Goal: Task Accomplishment & Management: Manage account settings

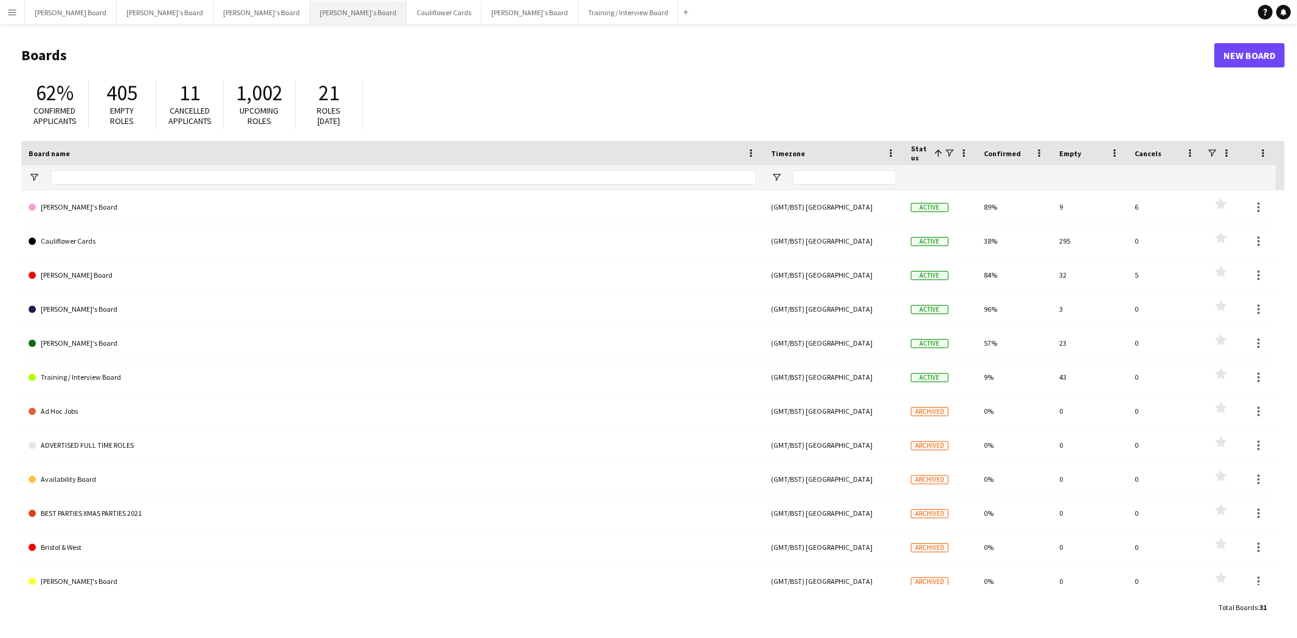
click at [310, 11] on button "[PERSON_NAME]'s Board Close" at bounding box center [358, 13] width 97 height 24
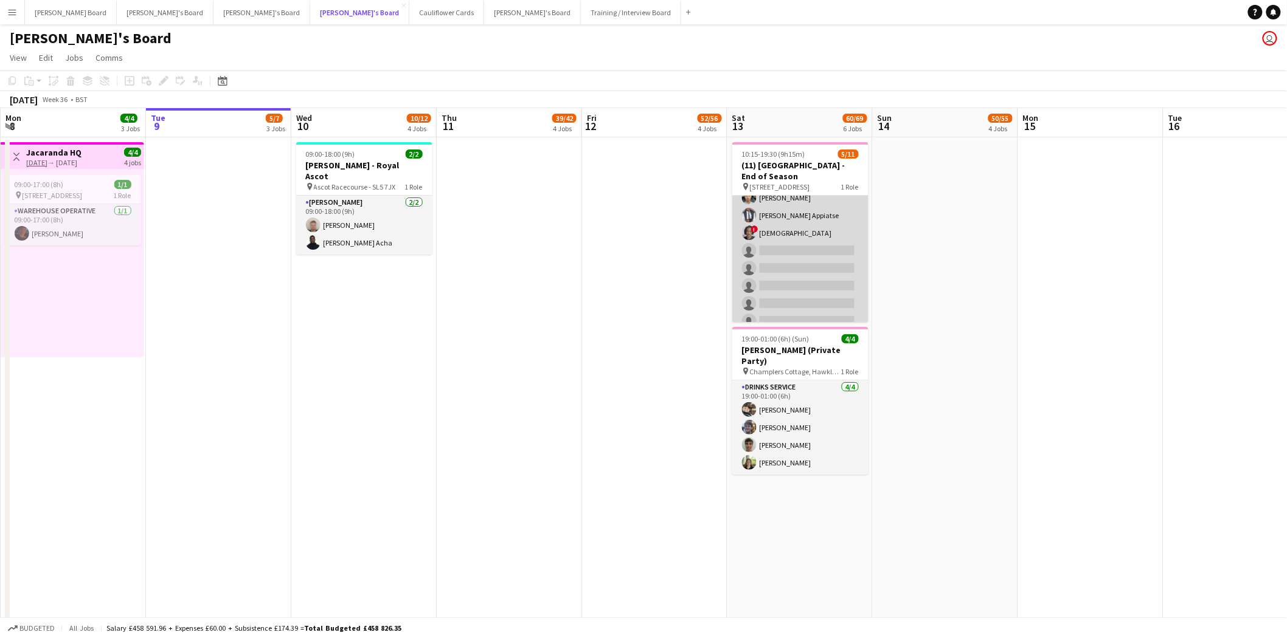
scroll to position [91, 0]
click at [787, 196] on app-card-role "Bar / Waiting 1I 1A 5/11 10:15-19:30 (9h15m) Sofia Ali cameron mitchell Sean Va…" at bounding box center [800, 214] width 136 height 218
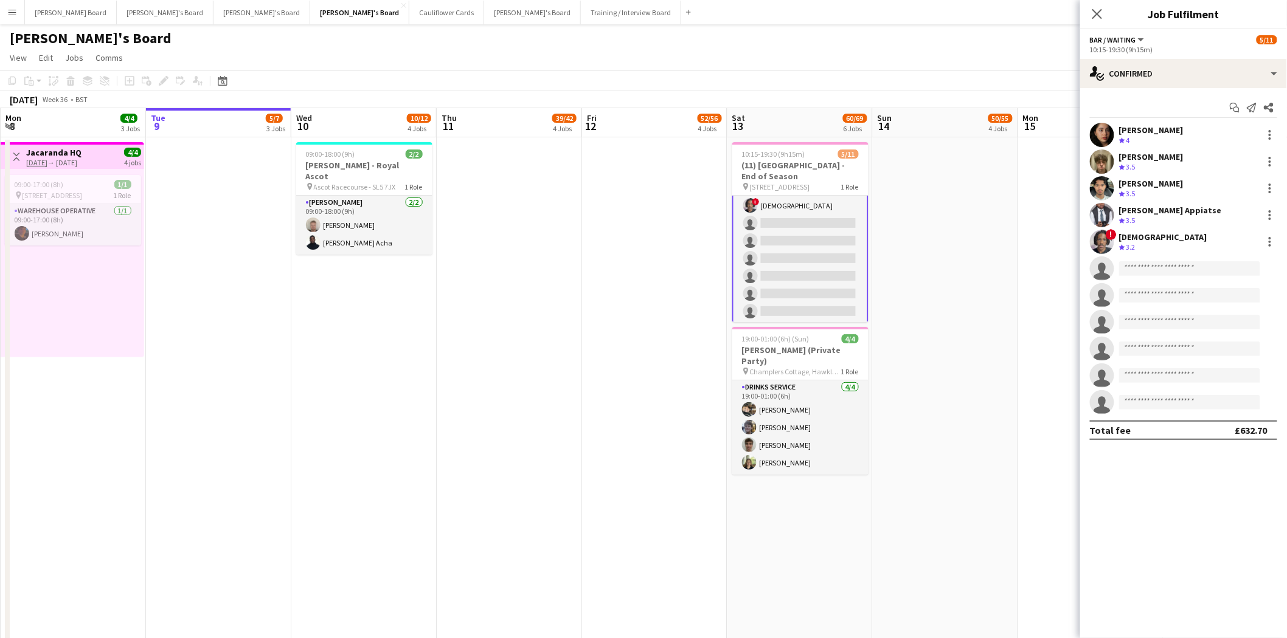
scroll to position [92, 0]
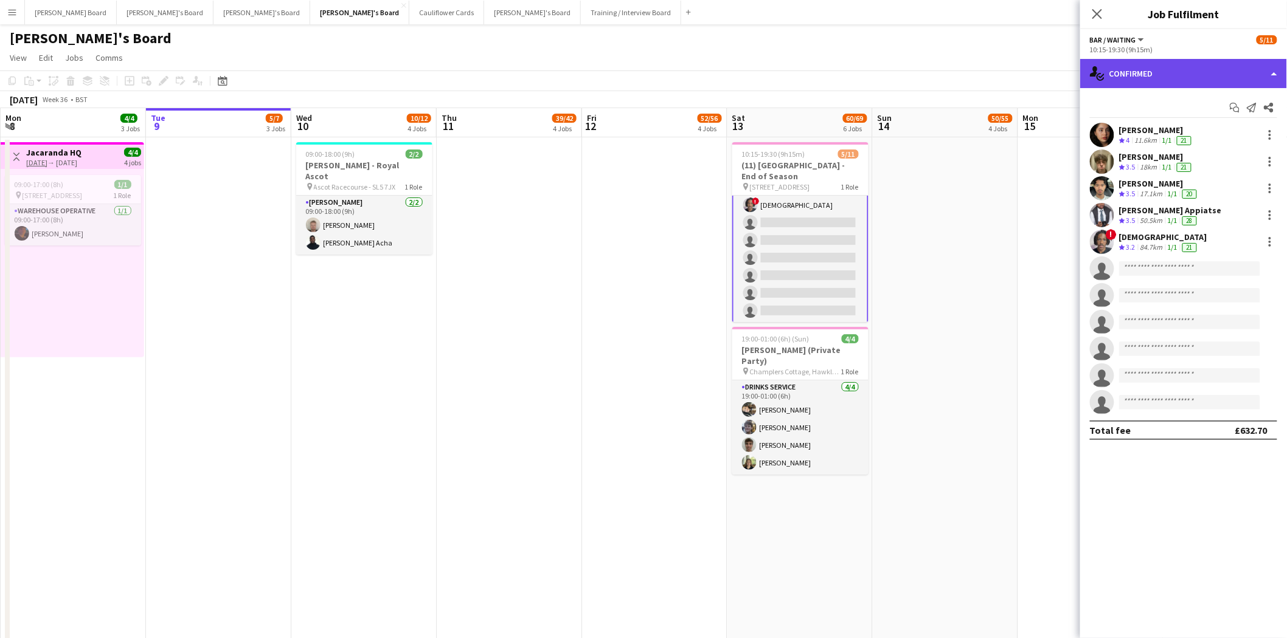
click at [1164, 74] on div "single-neutral-actions-check-2 Confirmed" at bounding box center [1183, 73] width 207 height 29
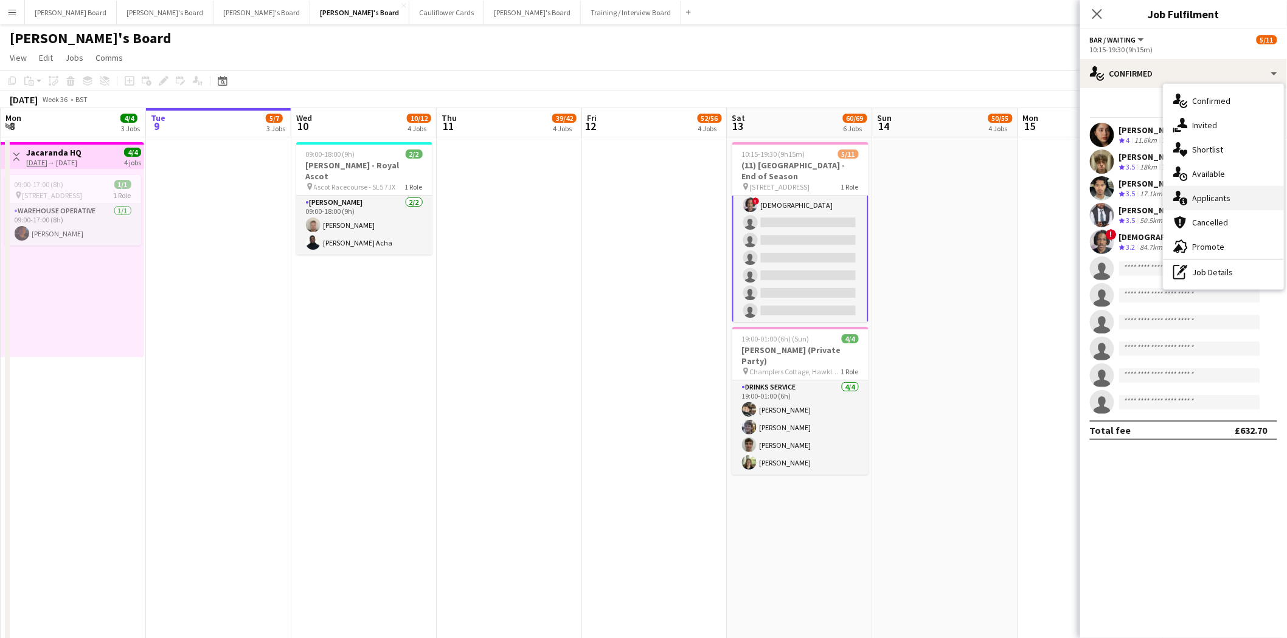
drag, startPoint x: 1219, startPoint y: 198, endPoint x: 1184, endPoint y: 207, distance: 36.0
click at [1218, 198] on span "Applicants" at bounding box center [1211, 198] width 38 height 11
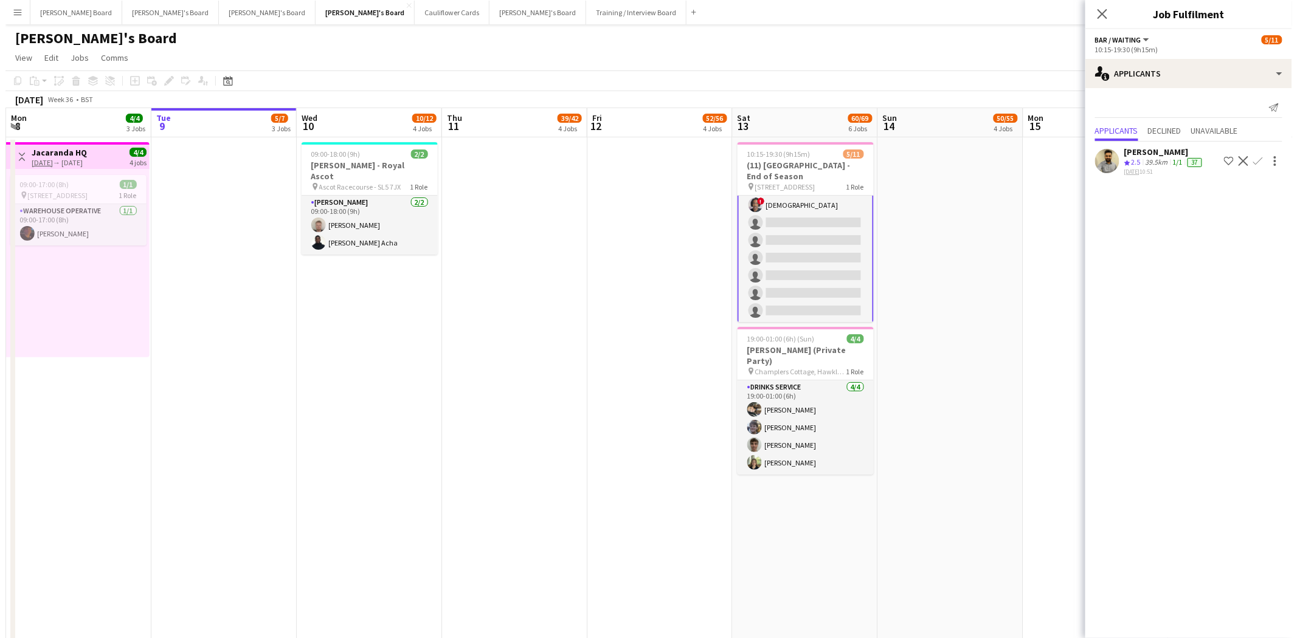
scroll to position [92, 0]
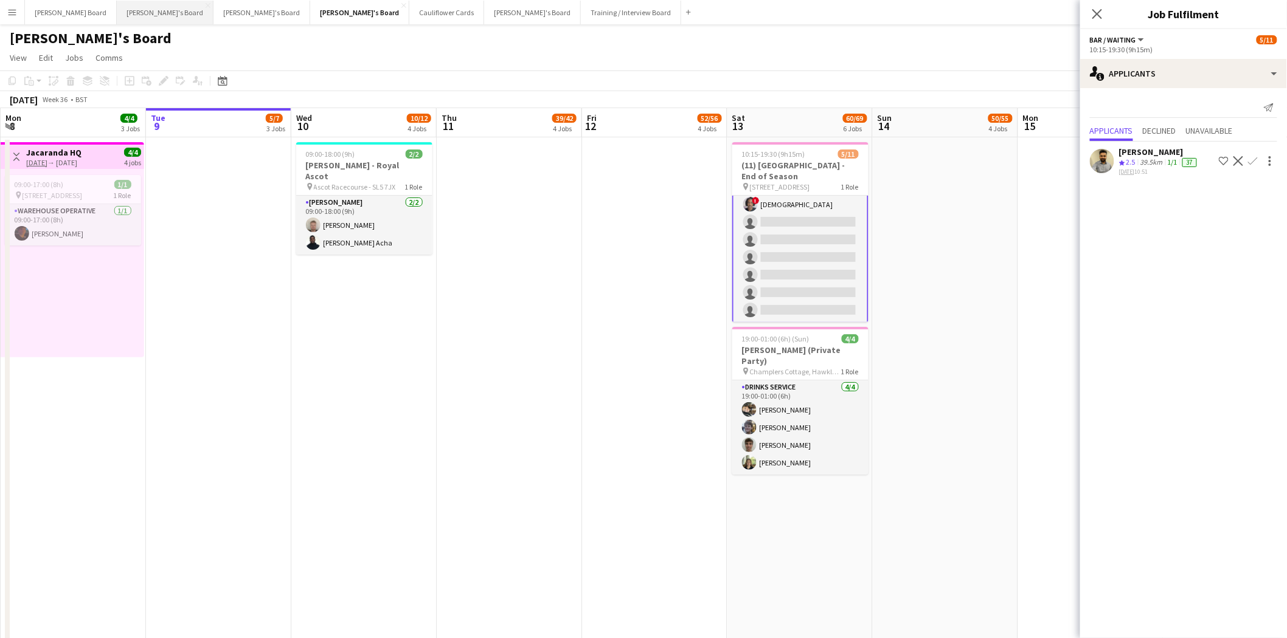
click at [138, 13] on button "Jakub's Board Close" at bounding box center [165, 13] width 97 height 24
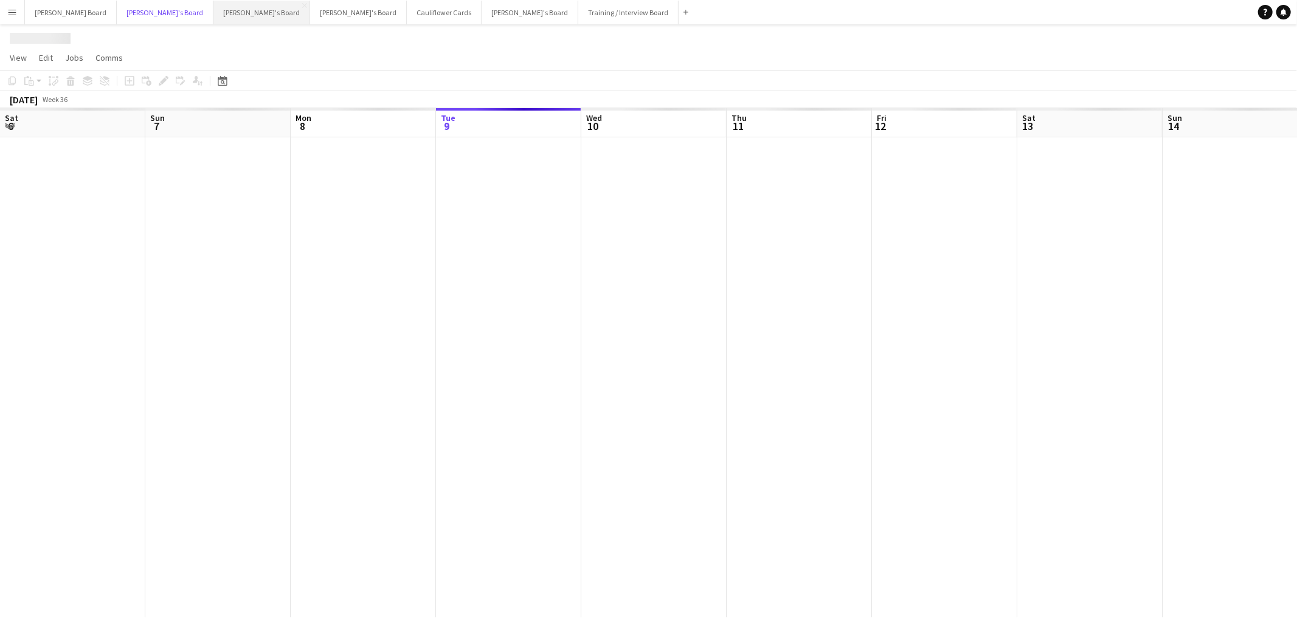
scroll to position [0, 290]
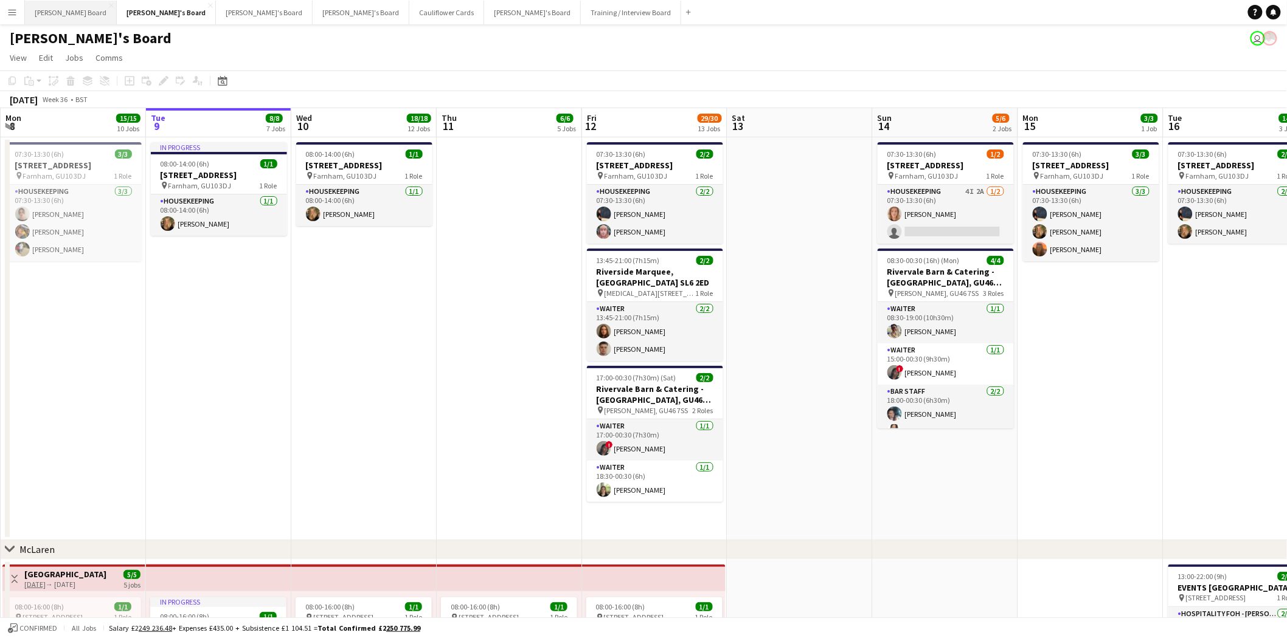
click at [47, 16] on button "Dean's Board Close" at bounding box center [71, 13] width 92 height 24
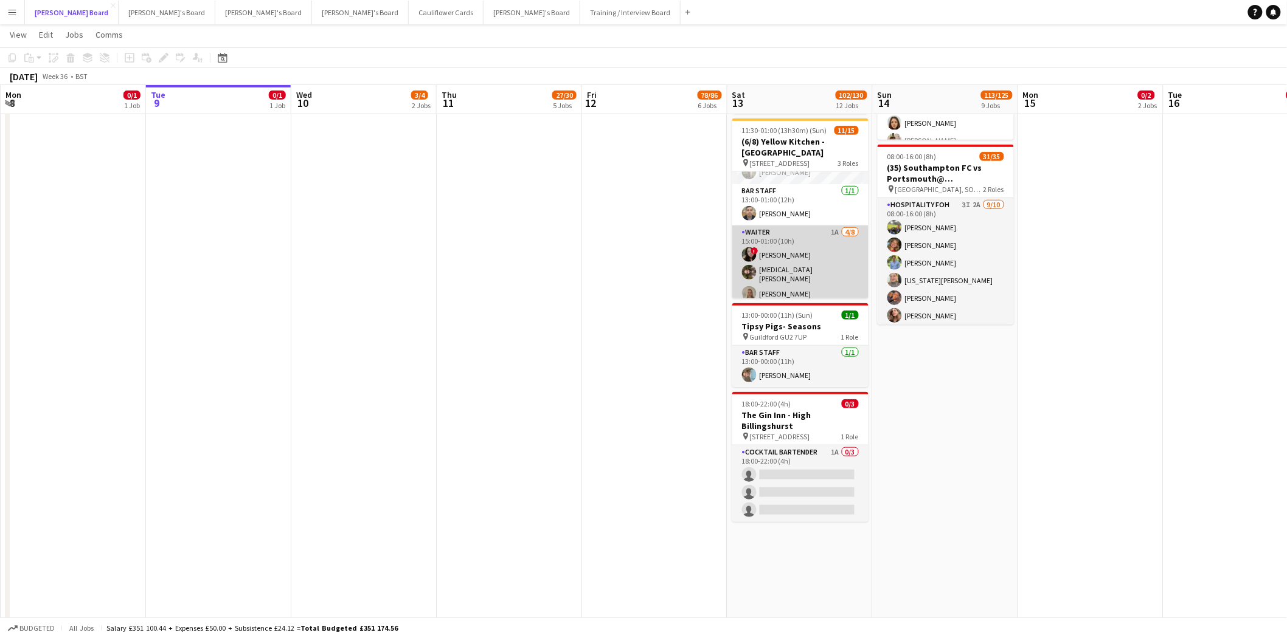
scroll to position [209, 0]
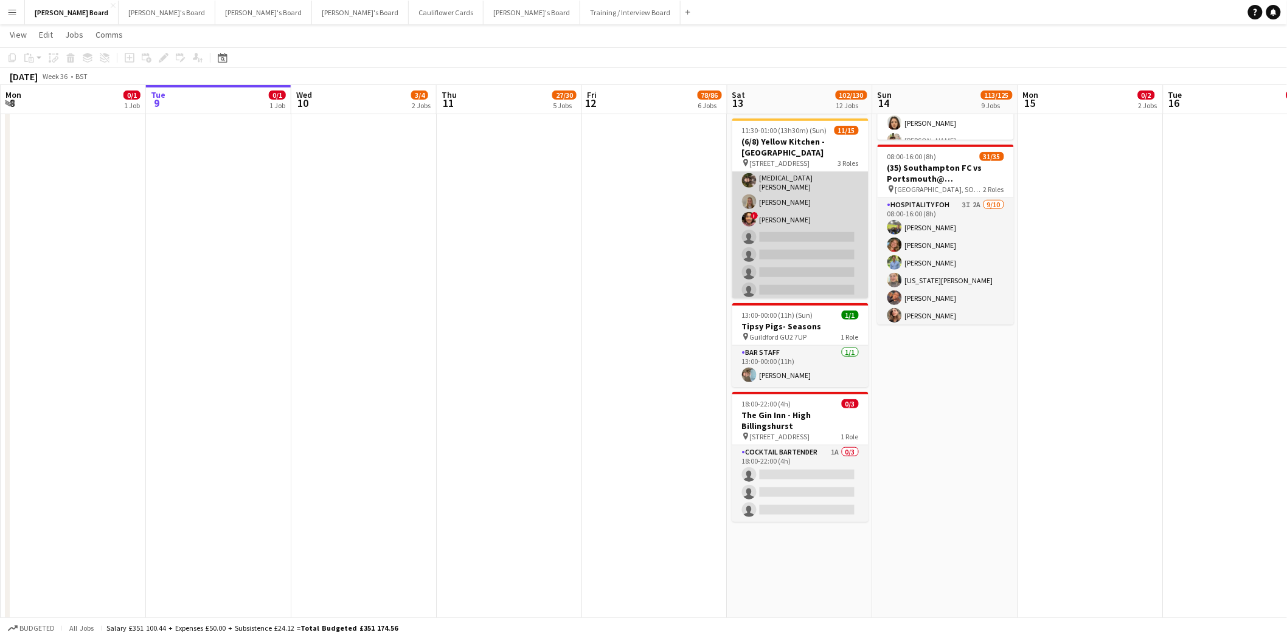
click at [806, 226] on app-card-role "Waiter 1A 4/8 15:00-01:00 (10h) ! Victoria Murrell Yasmin Sfaxi Lily Smith ! Co…" at bounding box center [800, 218] width 136 height 168
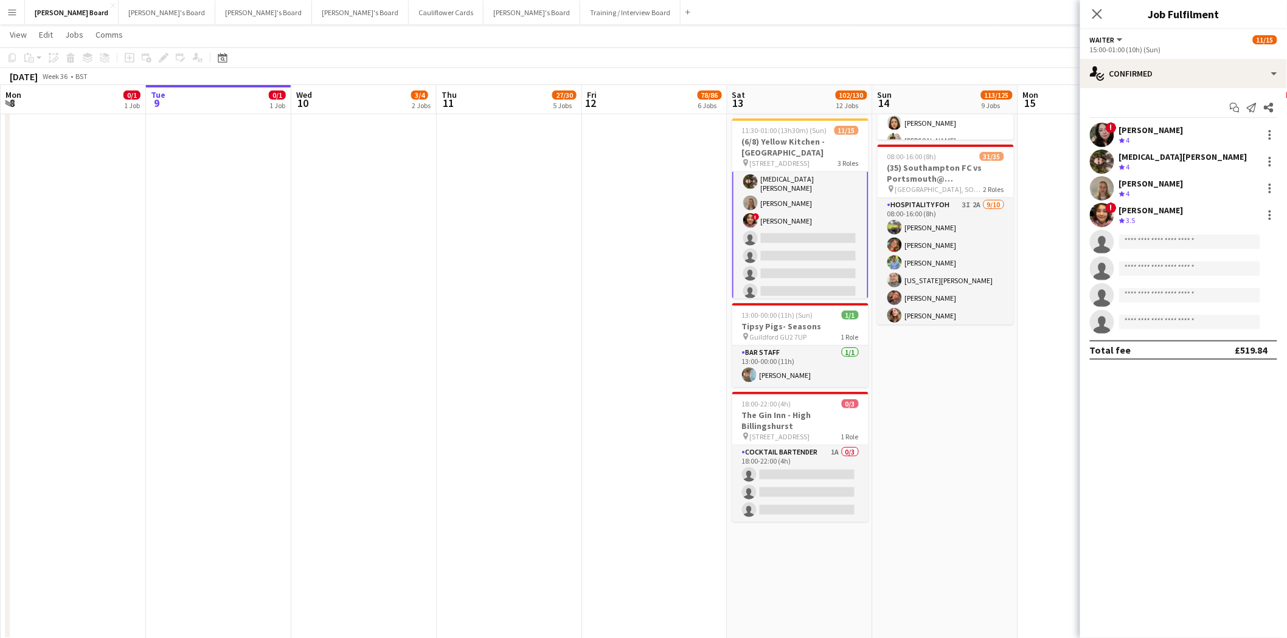
scroll to position [210, 0]
drag, startPoint x: 1174, startPoint y: 62, endPoint x: 1188, endPoint y: 94, distance: 35.1
click at [1174, 63] on div "single-neutral-actions-check-2 Confirmed" at bounding box center [1183, 73] width 207 height 29
click at [1207, 202] on div "single-neutral-actions-information Applicants" at bounding box center [1223, 198] width 120 height 24
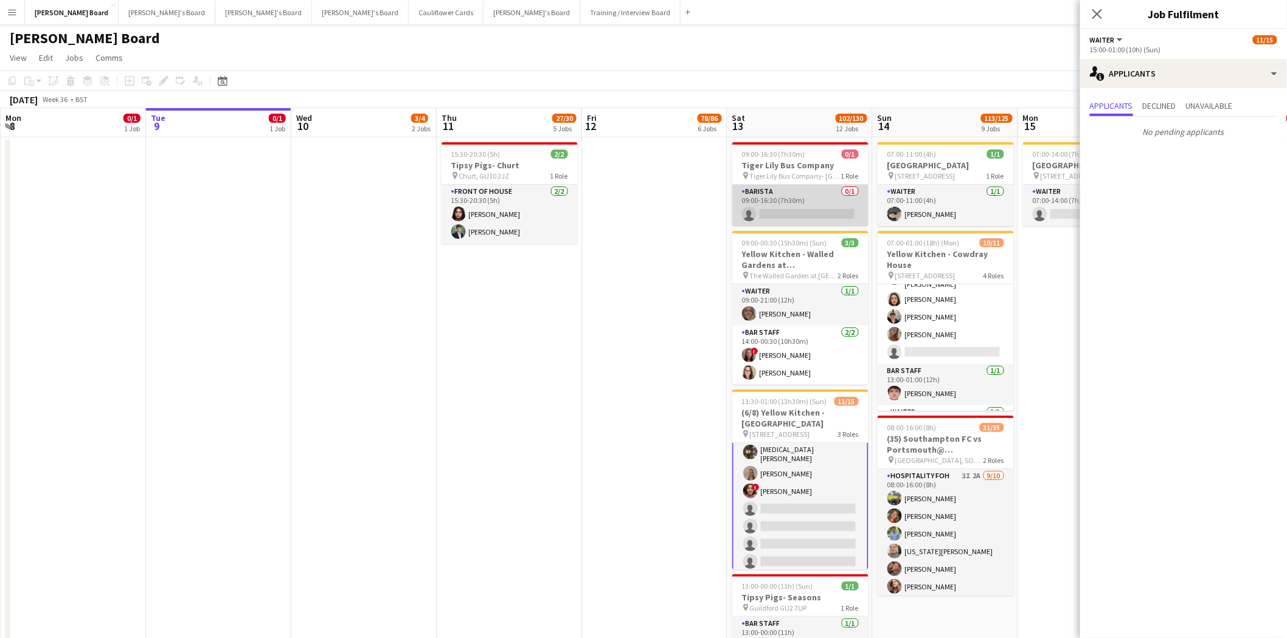
scroll to position [0, 289]
click at [781, 202] on app-card-role "Barista 0/1 09:00-16:30 (7h30m) single-neutral-actions" at bounding box center [801, 205] width 136 height 41
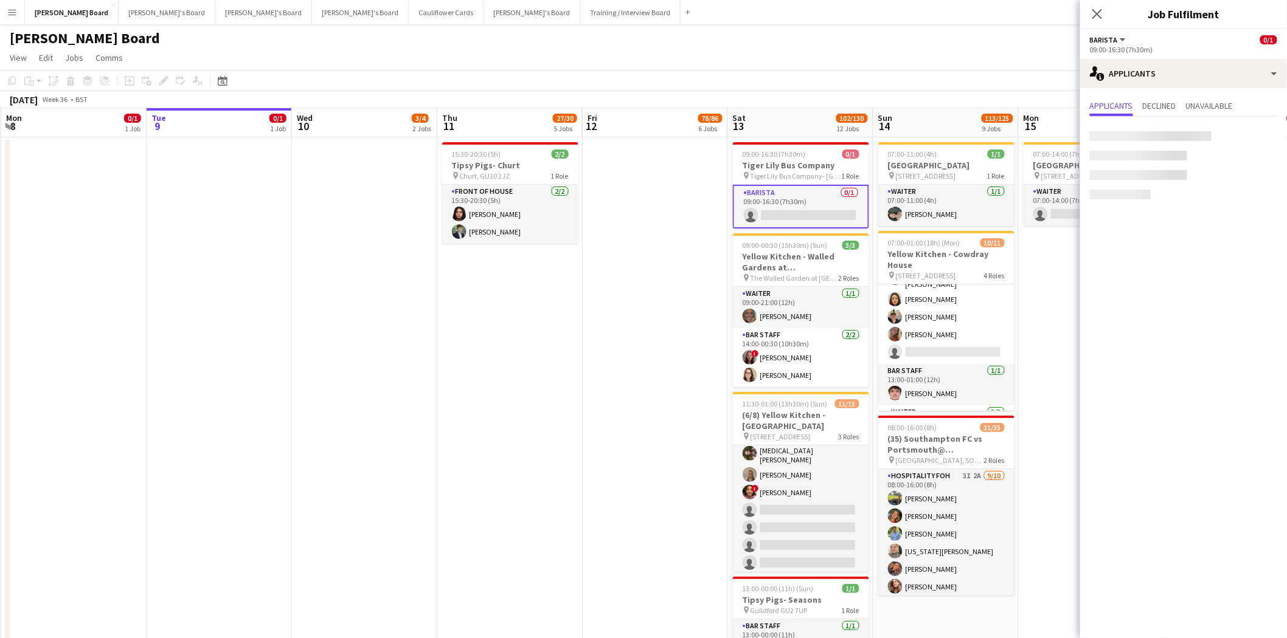
scroll to position [209, 0]
drag, startPoint x: 1102, startPoint y: 13, endPoint x: 1097, endPoint y: 24, distance: 12.0
click at [1101, 13] on icon "Close pop-in" at bounding box center [1097, 14] width 10 height 10
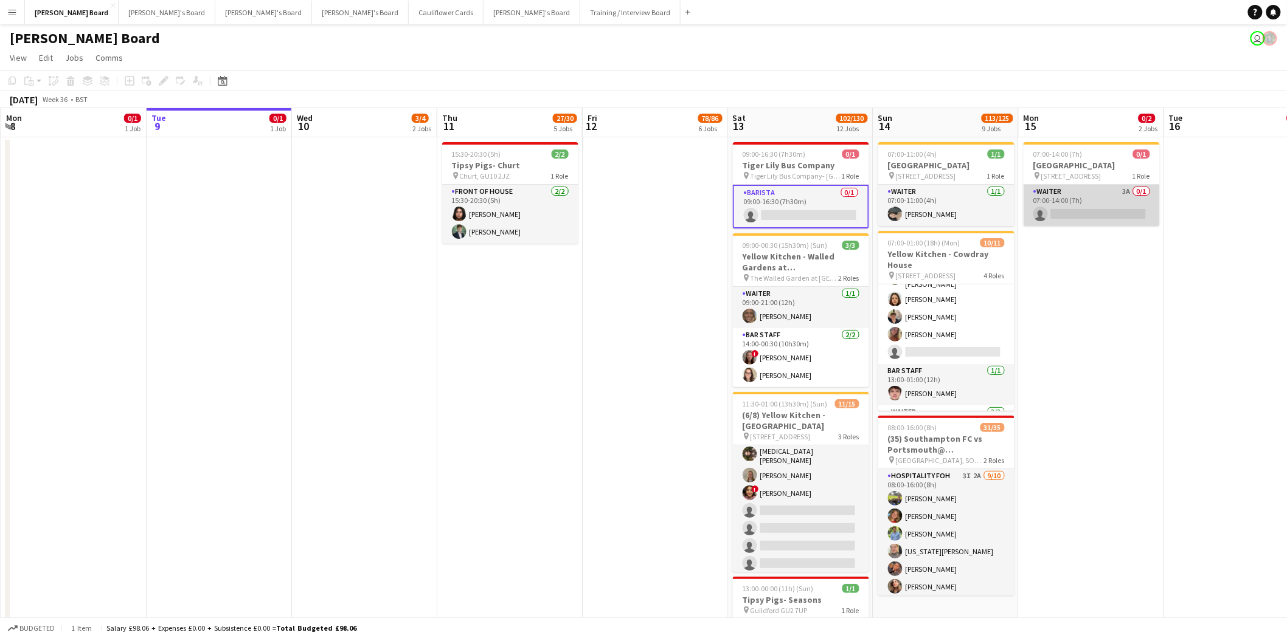
click at [1099, 196] on app-card-role "Waiter 3A 0/1 07:00-14:00 (7h) single-neutral-actions" at bounding box center [1091, 205] width 136 height 41
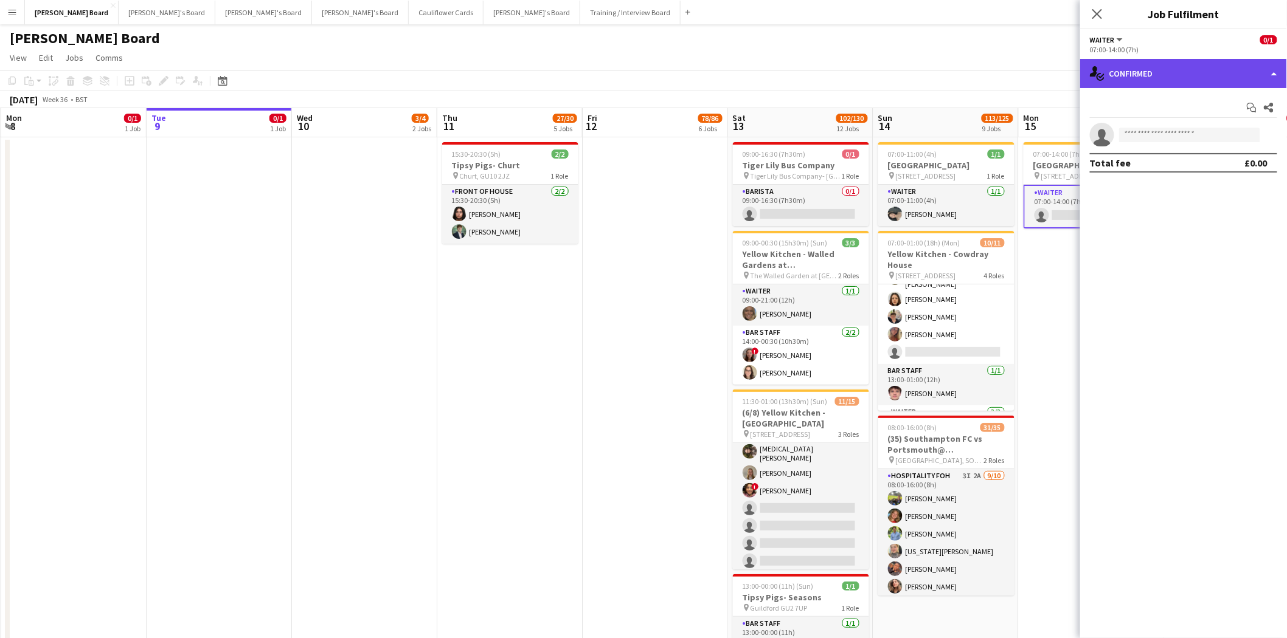
click at [1193, 80] on div "single-neutral-actions-check-2 Confirmed" at bounding box center [1183, 73] width 207 height 29
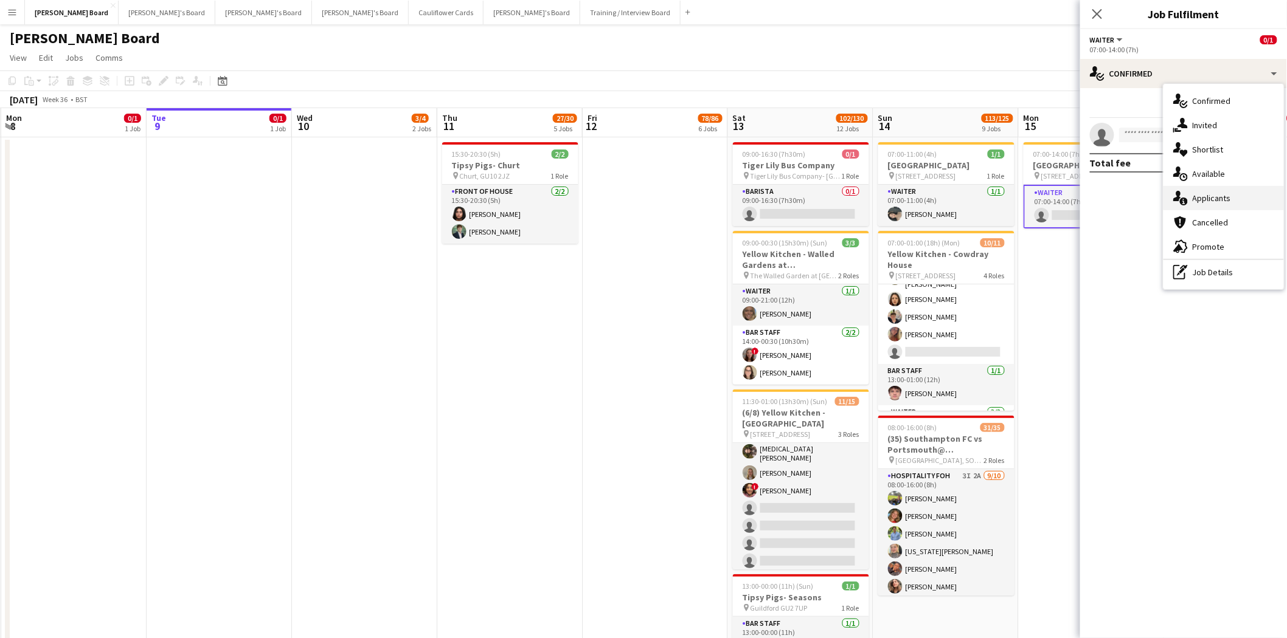
click at [1224, 196] on span "Applicants" at bounding box center [1211, 198] width 38 height 11
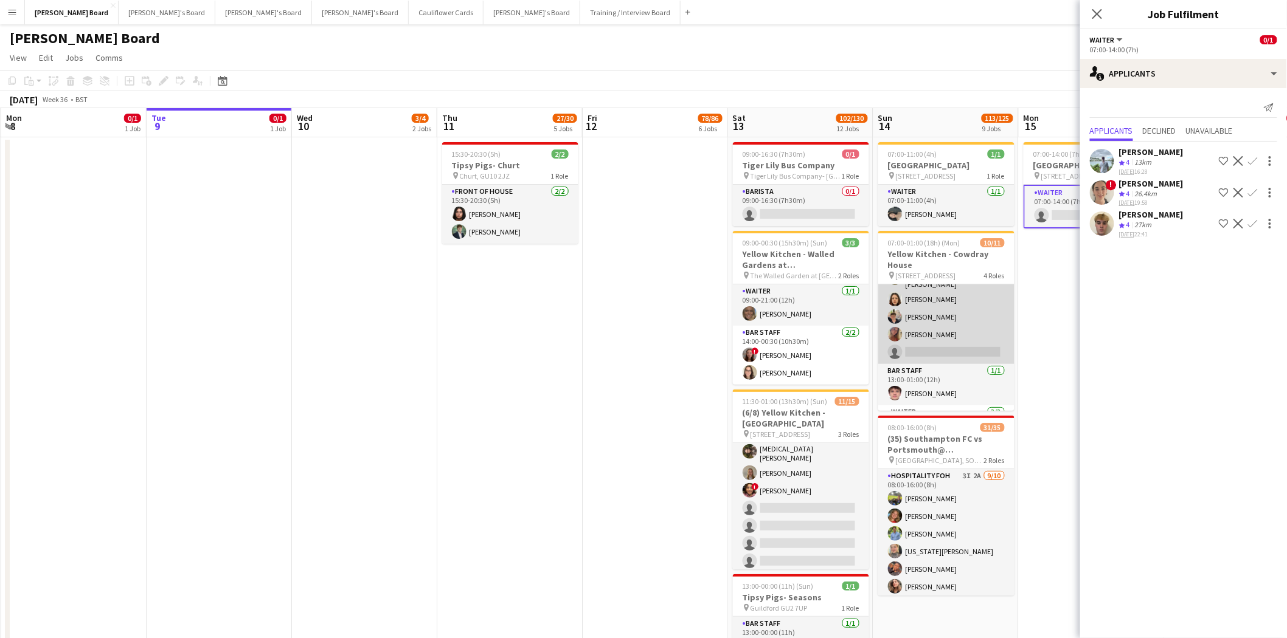
click at [978, 302] on app-card-role "Waiter 2A 5/6 10:00-19:00 (9h) Grace Collins Yasmin Sfaxi Iona Gladstone Eric R…" at bounding box center [946, 297] width 136 height 133
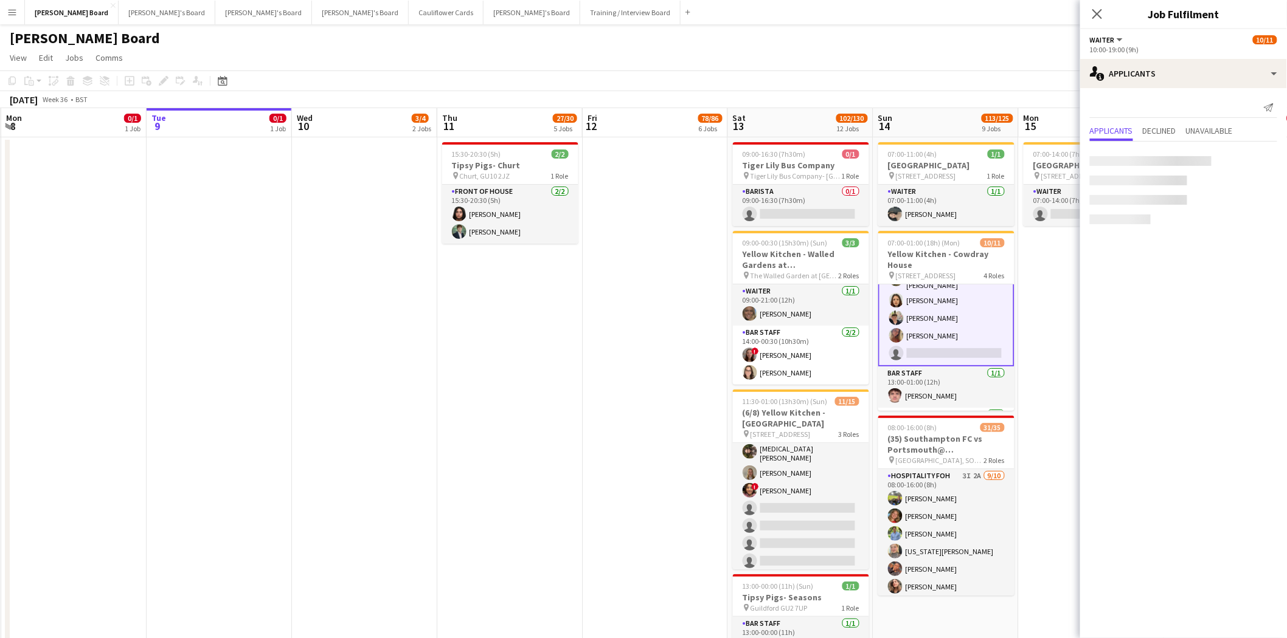
scroll to position [95, 0]
click at [1253, 158] on app-icon "Confirm" at bounding box center [1253, 161] width 10 height 10
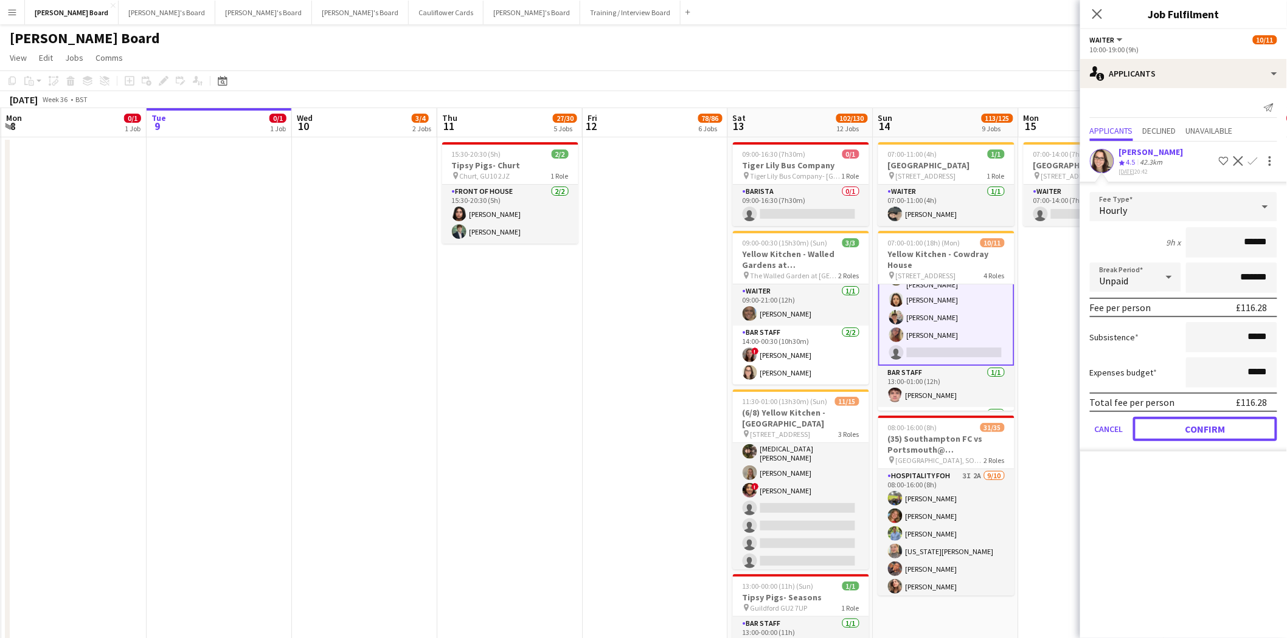
drag, startPoint x: 1214, startPoint y: 426, endPoint x: 1144, endPoint y: 421, distance: 70.1
click at [1214, 426] on button "Confirm" at bounding box center [1205, 429] width 144 height 24
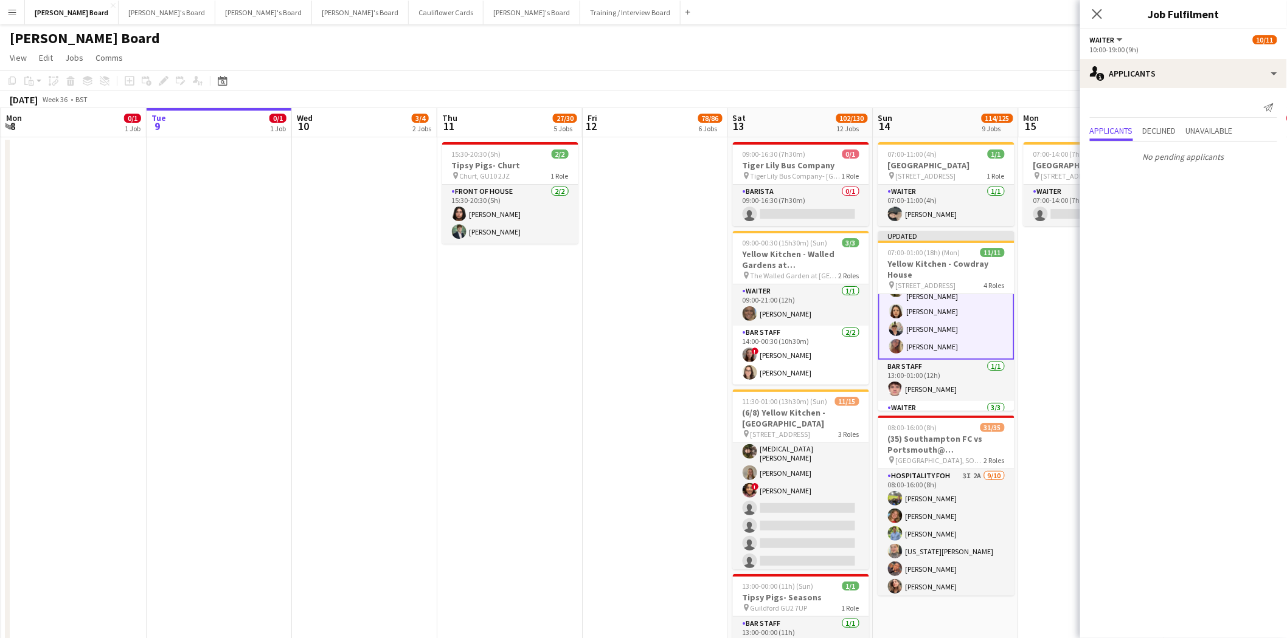
scroll to position [0, 0]
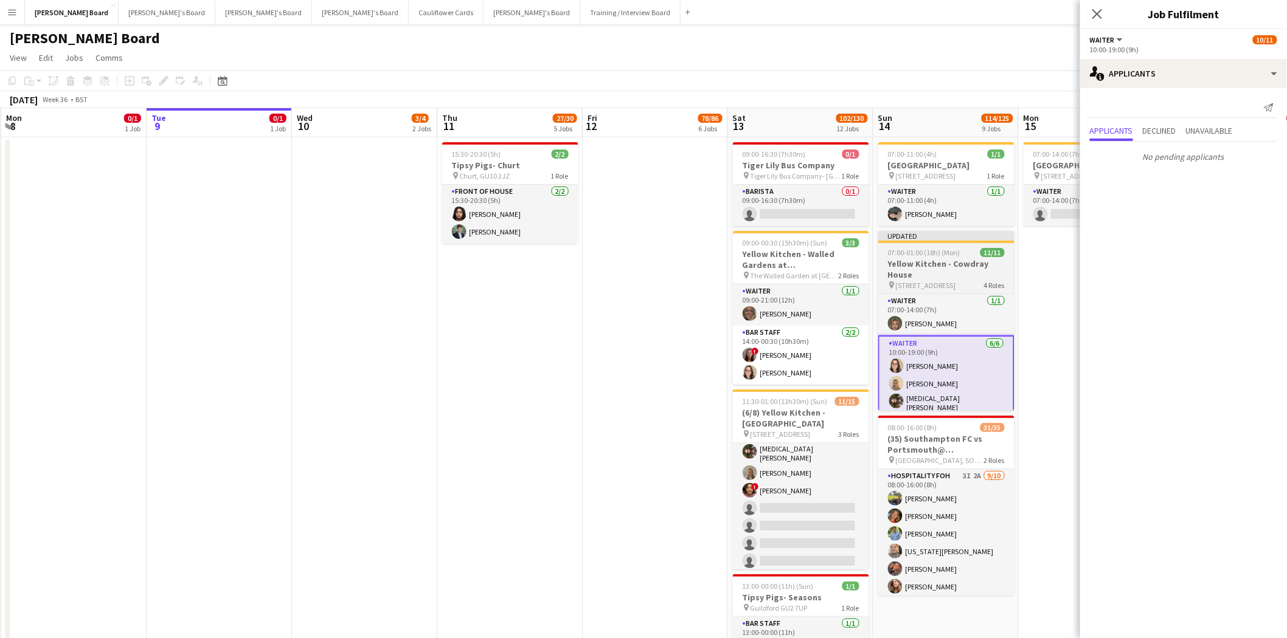
drag, startPoint x: 933, startPoint y: 263, endPoint x: 933, endPoint y: 239, distance: 23.7
click at [933, 263] on h3 "Yellow Kitchen - Cowdray House" at bounding box center [946, 269] width 136 height 22
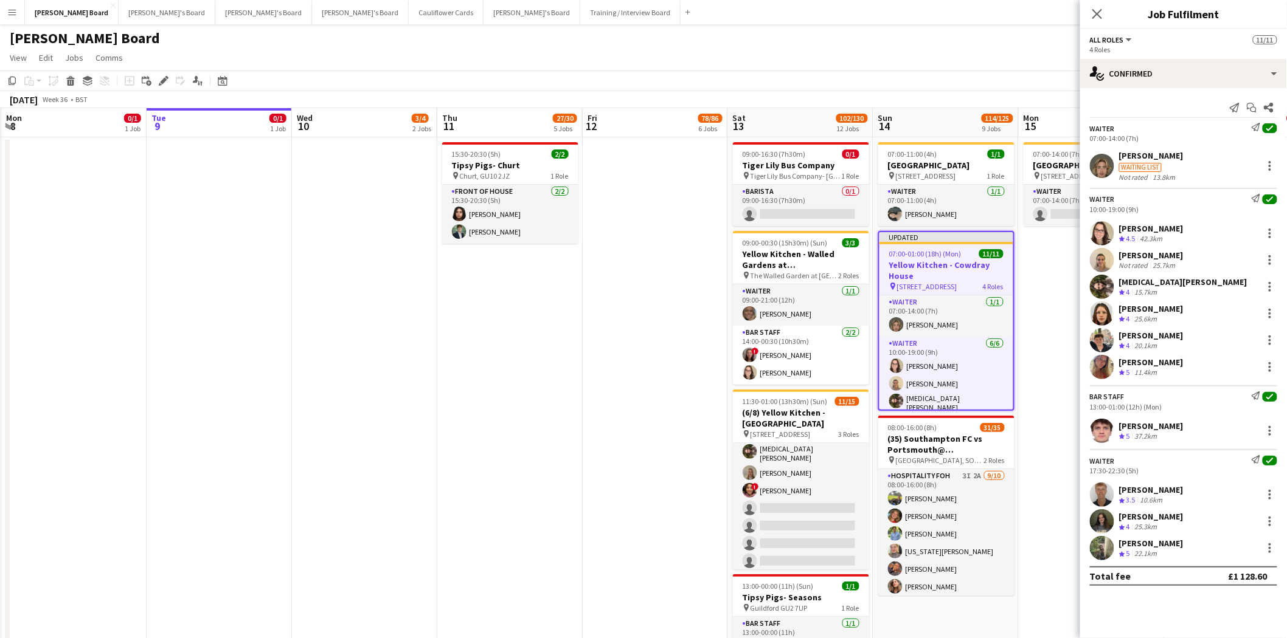
scroll to position [0, 290]
click at [1096, 12] on icon "Close pop-in" at bounding box center [1097, 14] width 12 height 12
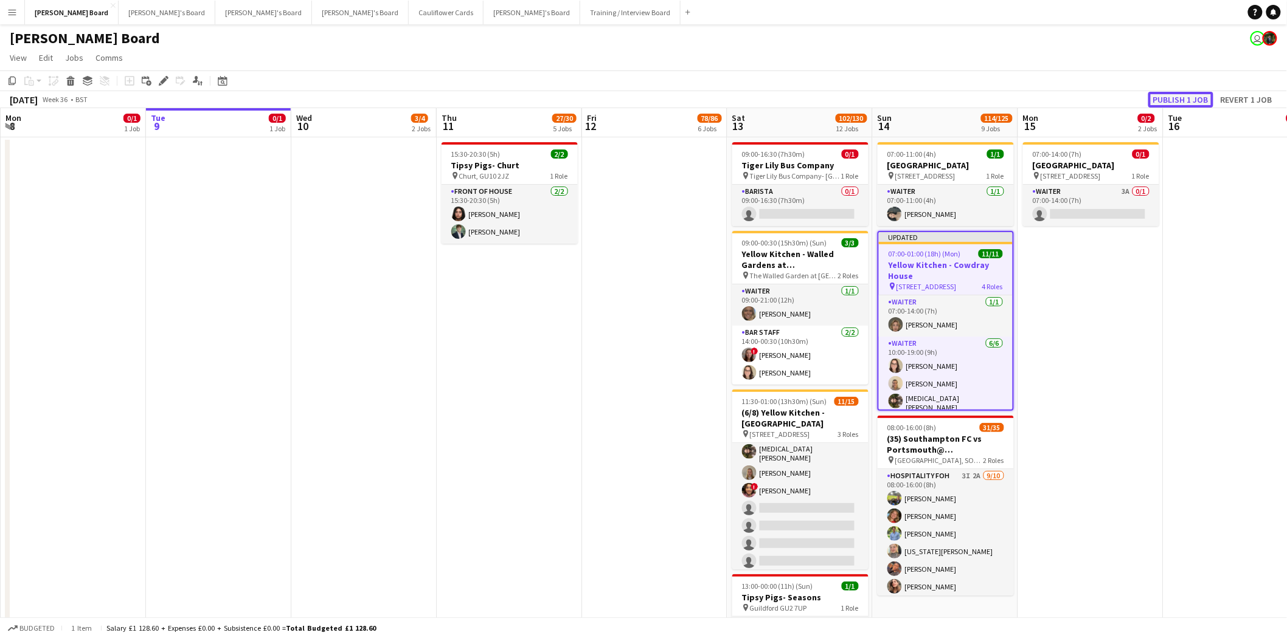
click at [1195, 100] on button "Publish 1 job" at bounding box center [1180, 100] width 65 height 16
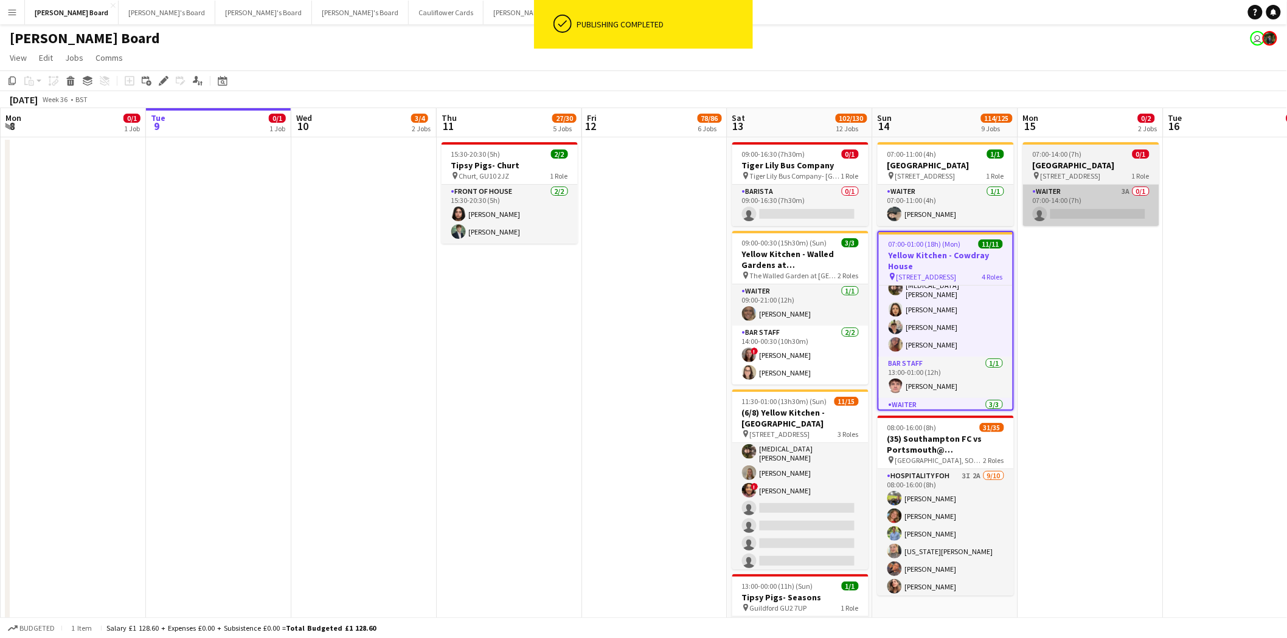
scroll to position [96, 0]
click at [1082, 185] on app-card-role "Waiter 3A 0/1 07:00-14:00 (7h) single-neutral-actions" at bounding box center [1091, 205] width 136 height 41
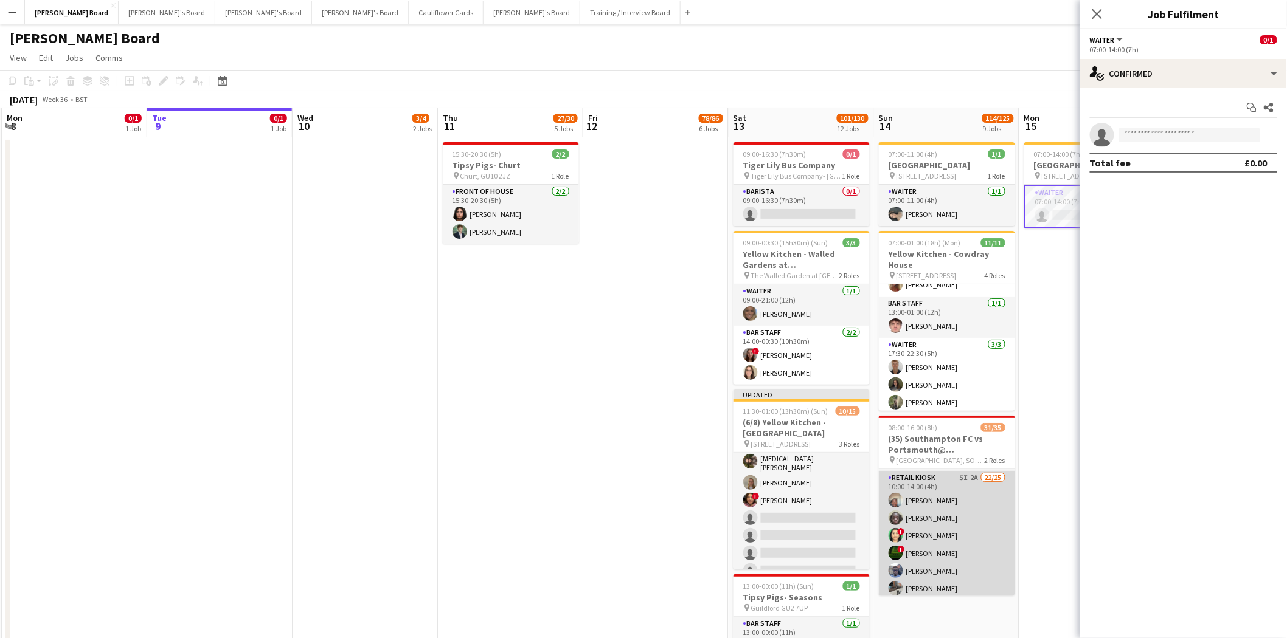
scroll to position [202, 0]
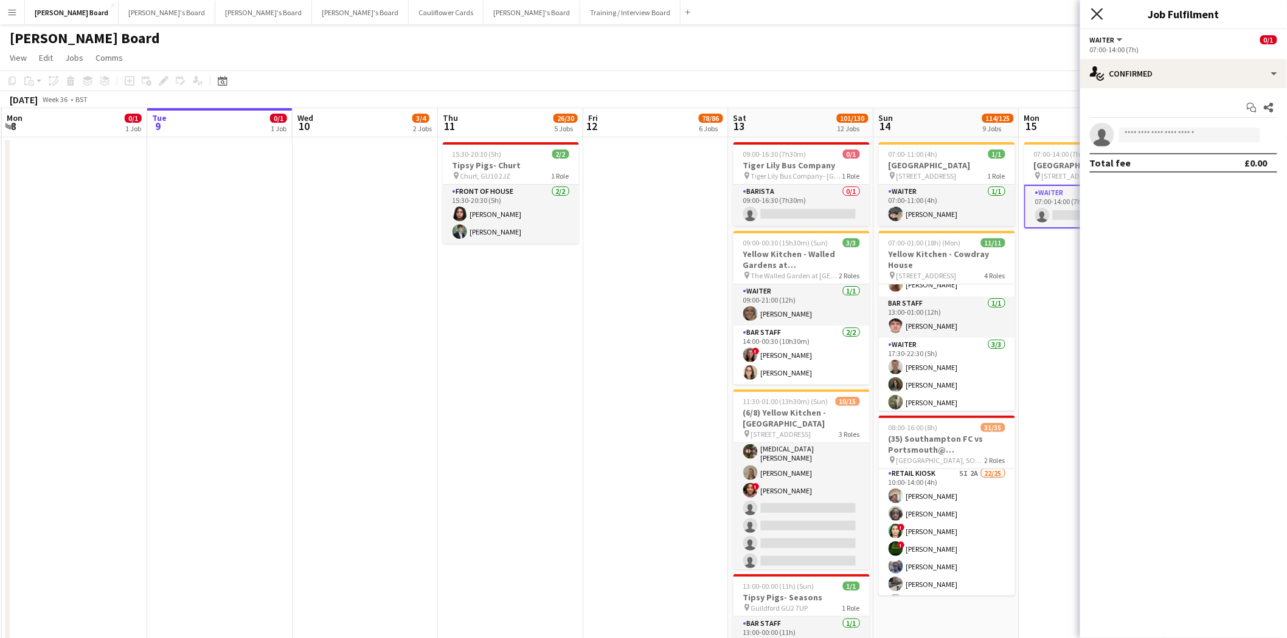
click at [1101, 13] on icon "Close pop-in" at bounding box center [1097, 14] width 12 height 12
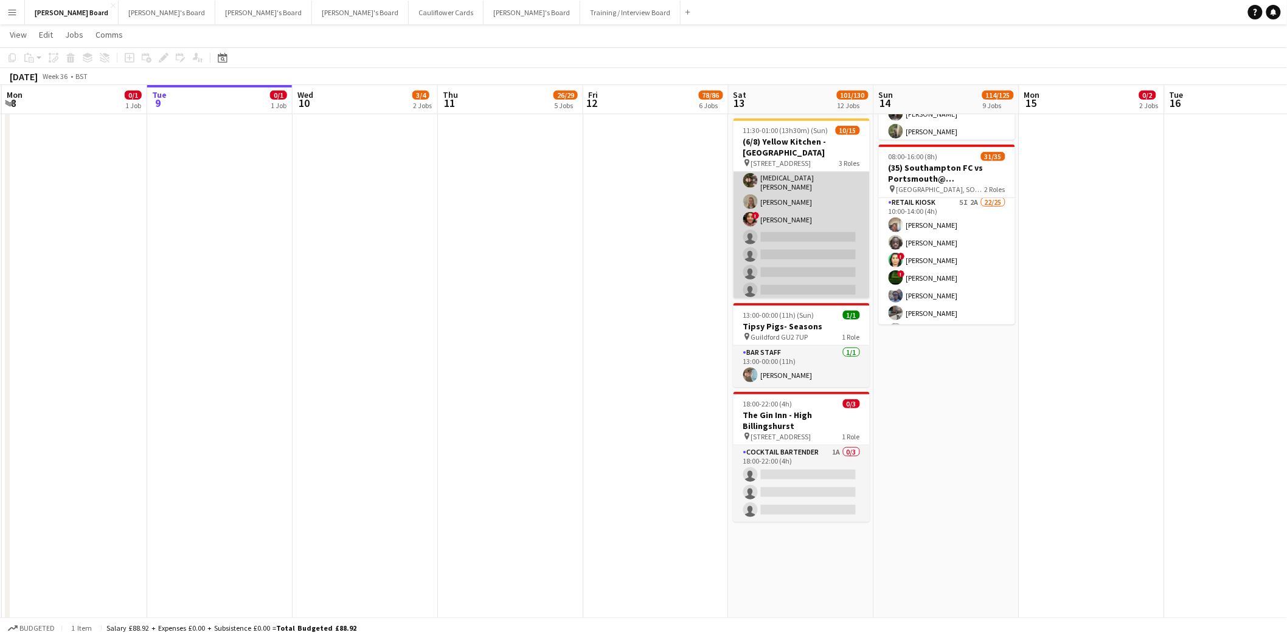
scroll to position [0, 288]
click at [835, 217] on app-card-role "Waiter 1A 4/8 15:00-01:00 (10h) ! Victoria Murrell Yasmin Sfaxi Lily Smith ! Co…" at bounding box center [802, 218] width 136 height 168
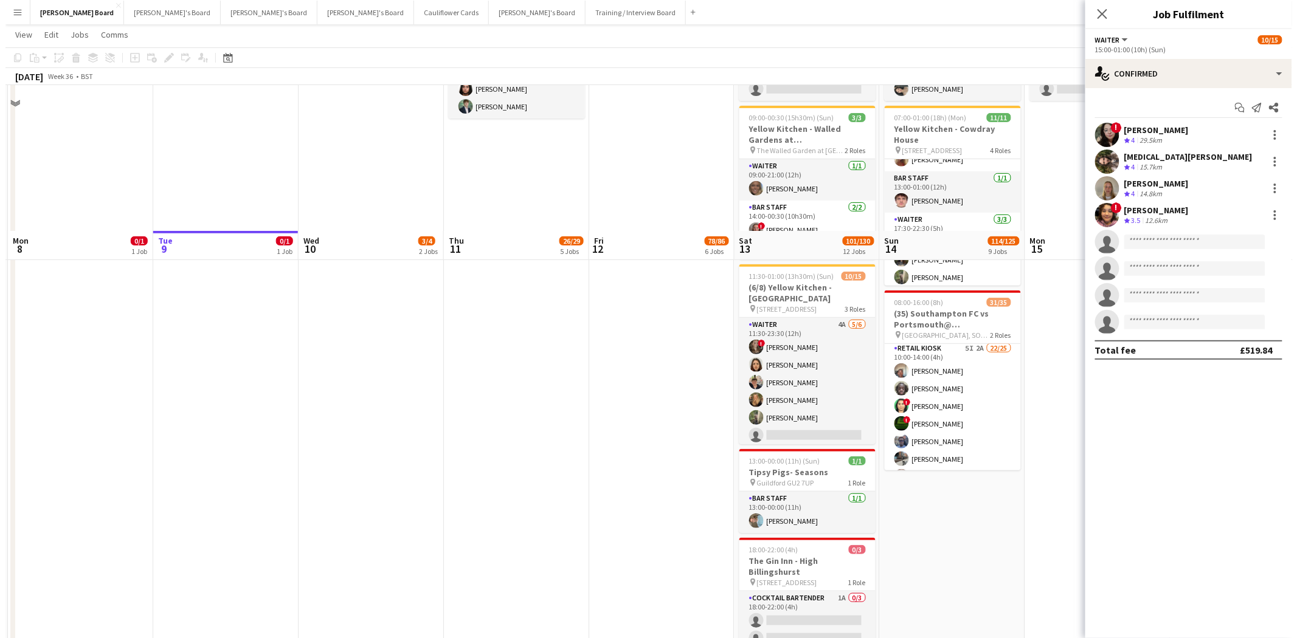
scroll to position [0, 0]
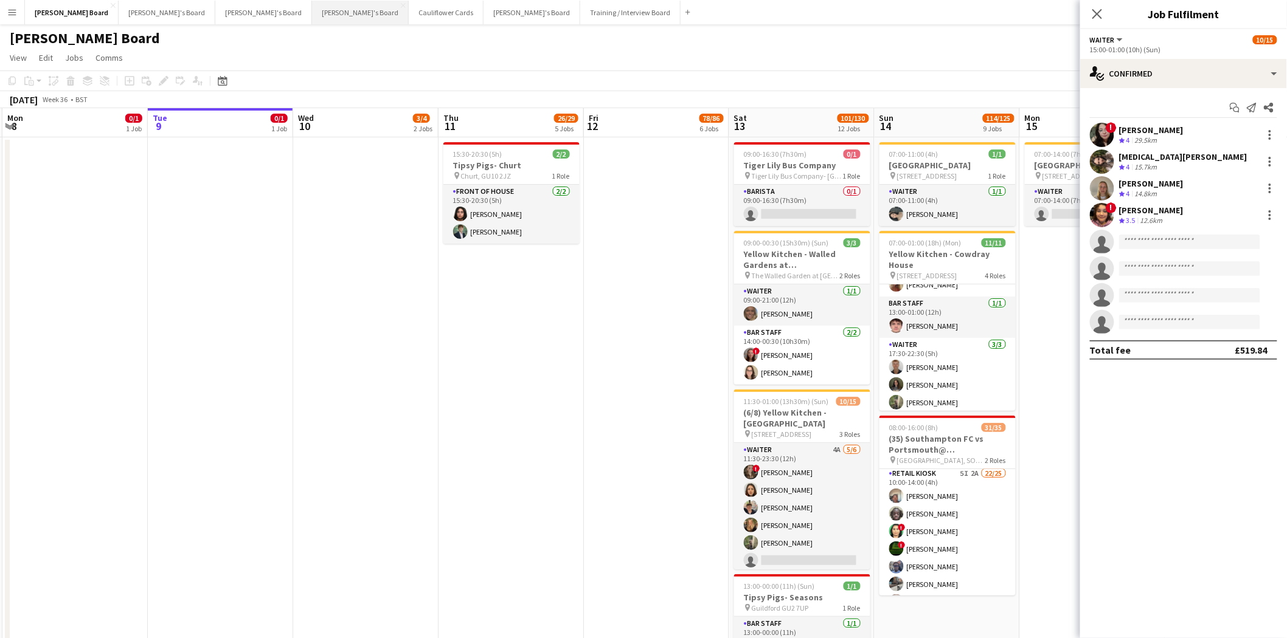
click at [312, 7] on button "Caitlin's Board Close" at bounding box center [360, 13] width 97 height 24
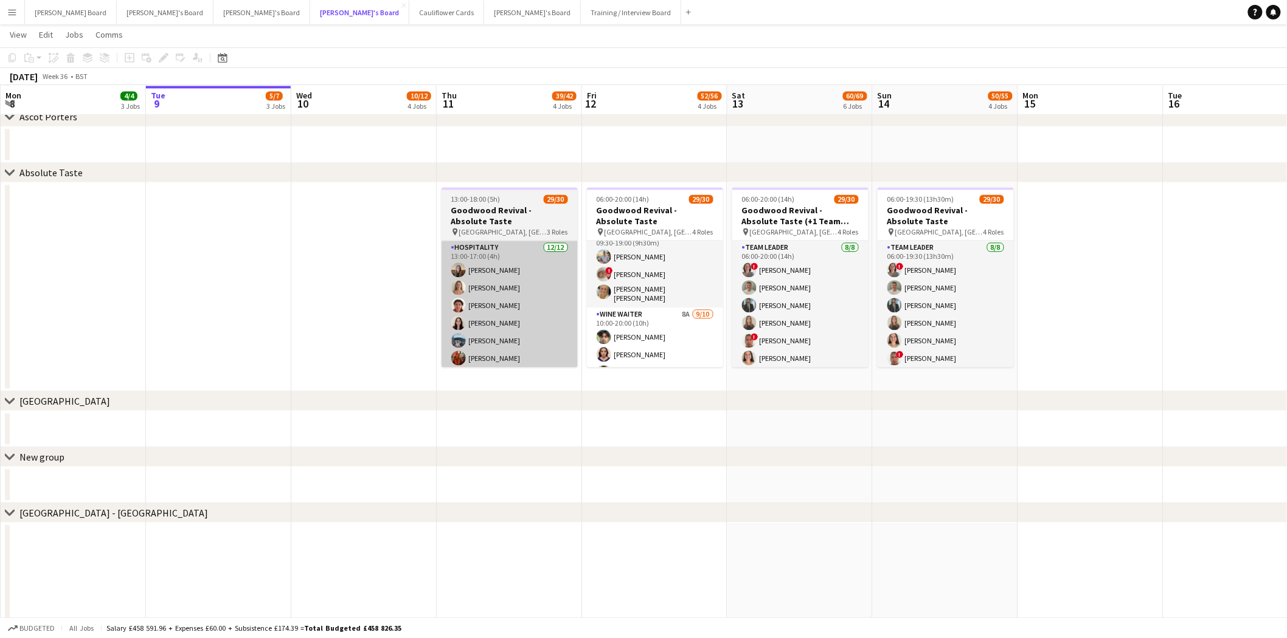
scroll to position [405, 0]
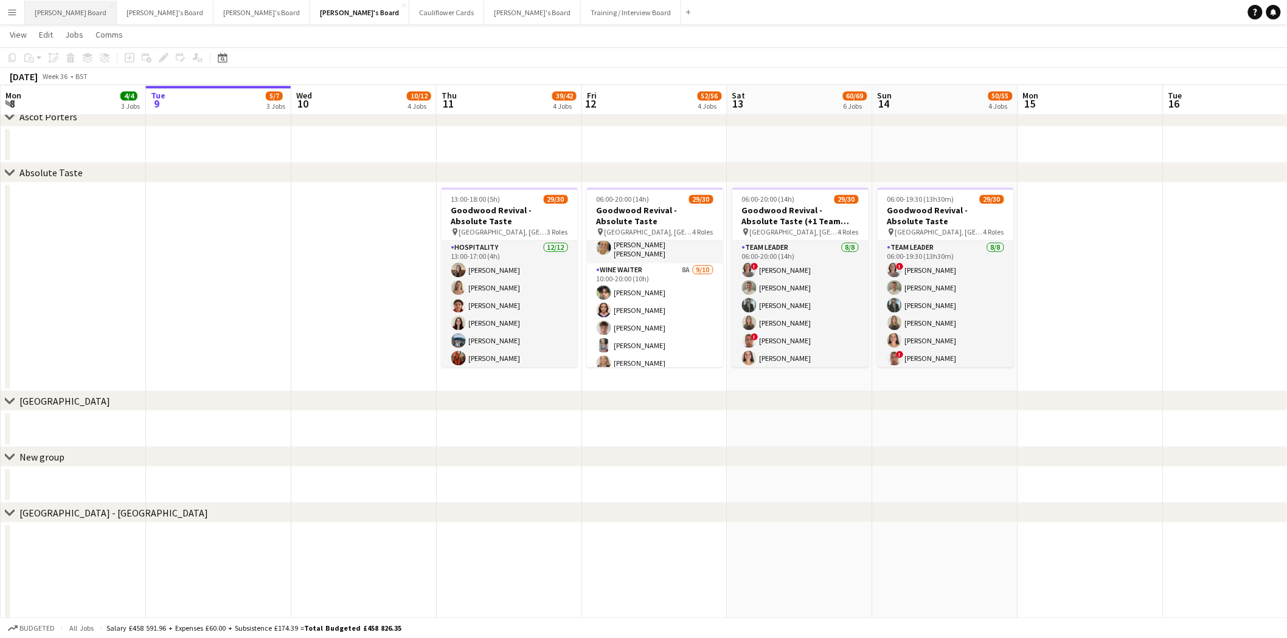
click at [49, 14] on button "Dean's Board Close" at bounding box center [71, 13] width 92 height 24
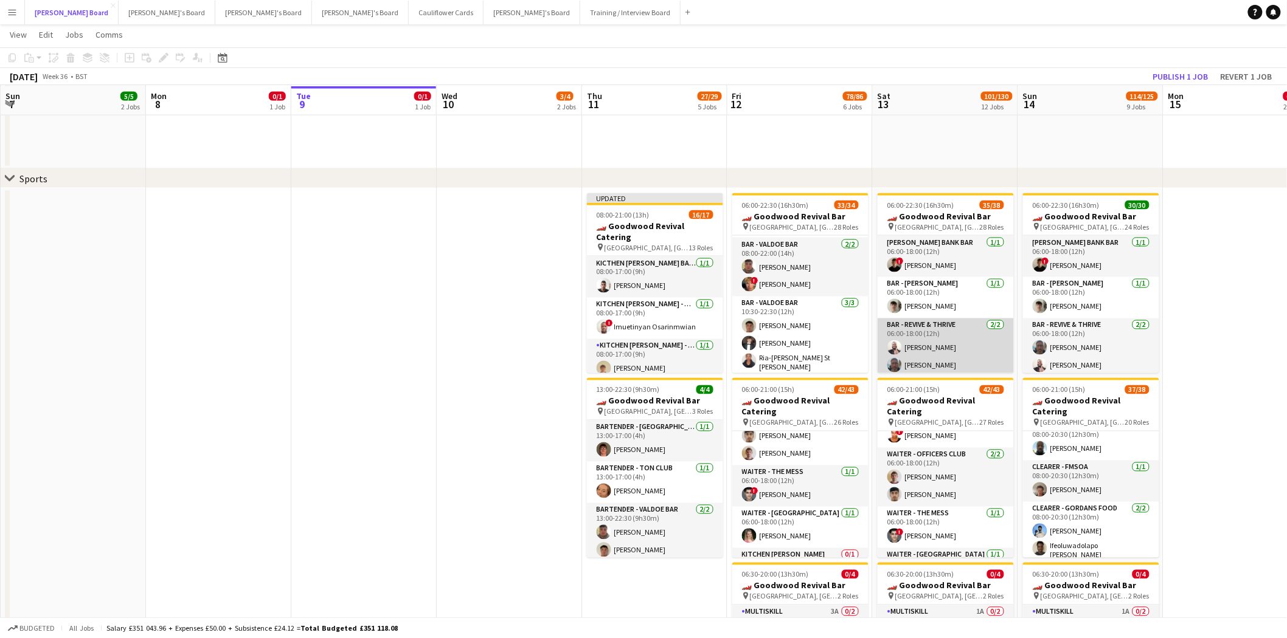
scroll to position [743, 0]
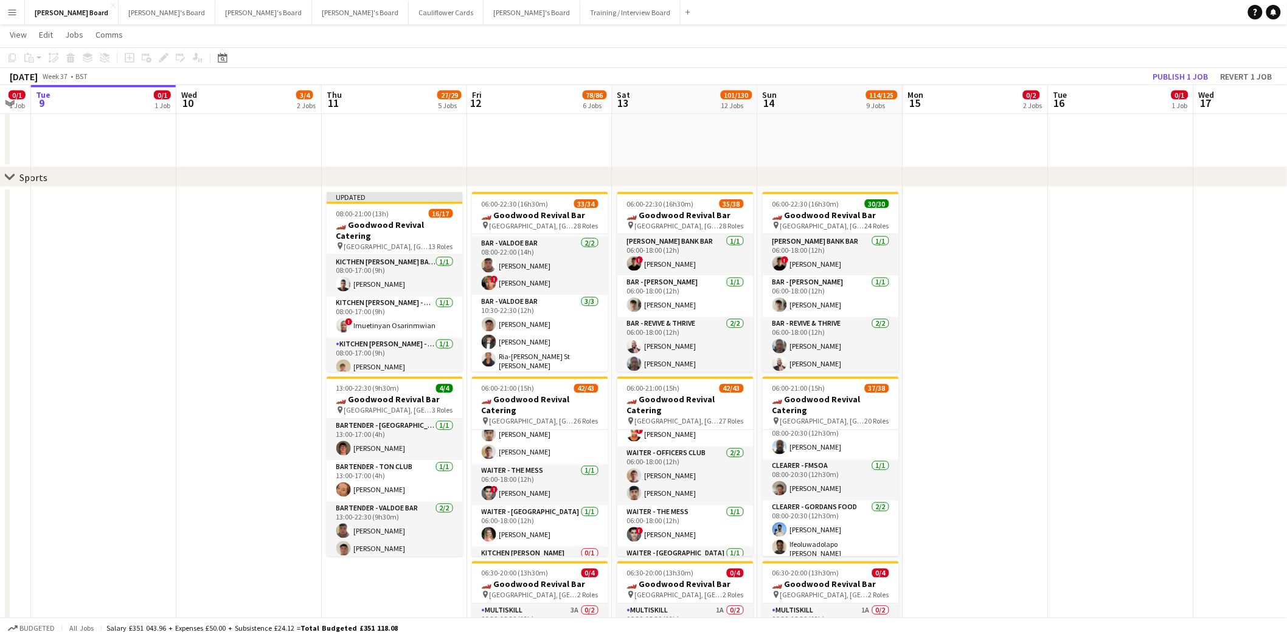
drag, startPoint x: 475, startPoint y: 331, endPoint x: 703, endPoint y: 373, distance: 231.9
click at [219, 345] on app-calendar-viewport "Sat 6 21/22 8 Jobs Sun 7 5/5 2 Jobs Mon 8 0/1 1 Job Tue 9 0/1 1 Job Wed 10 3/4 …" at bounding box center [643, 474] width 1287 height 2341
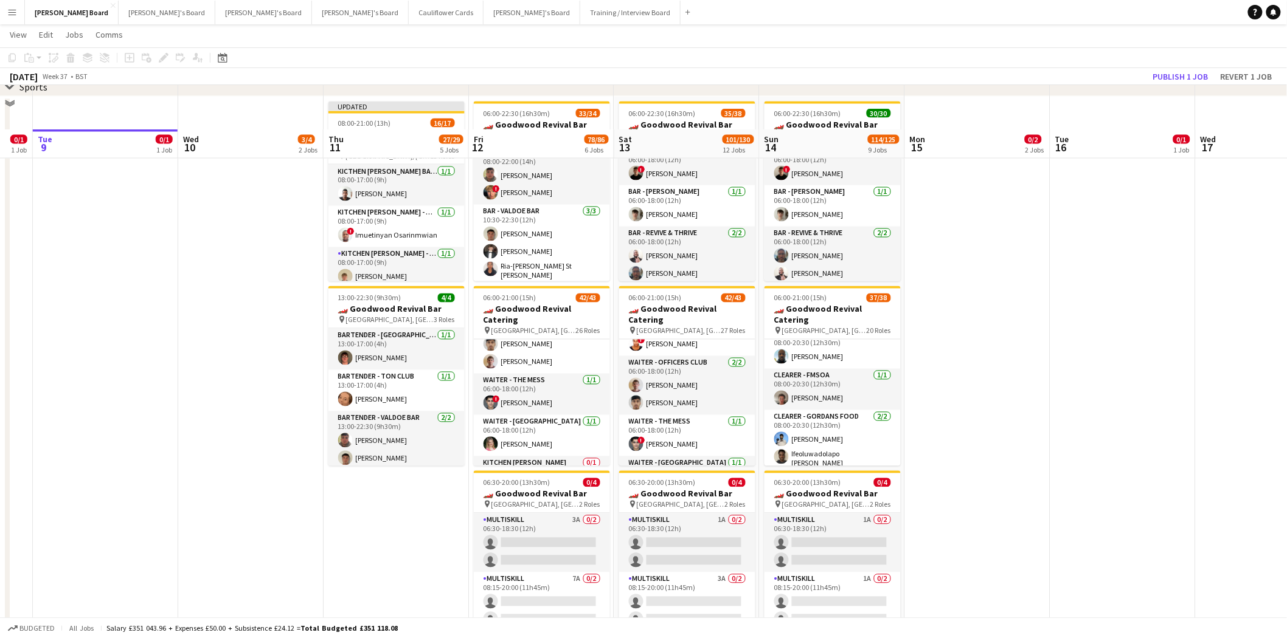
scroll to position [811, 0]
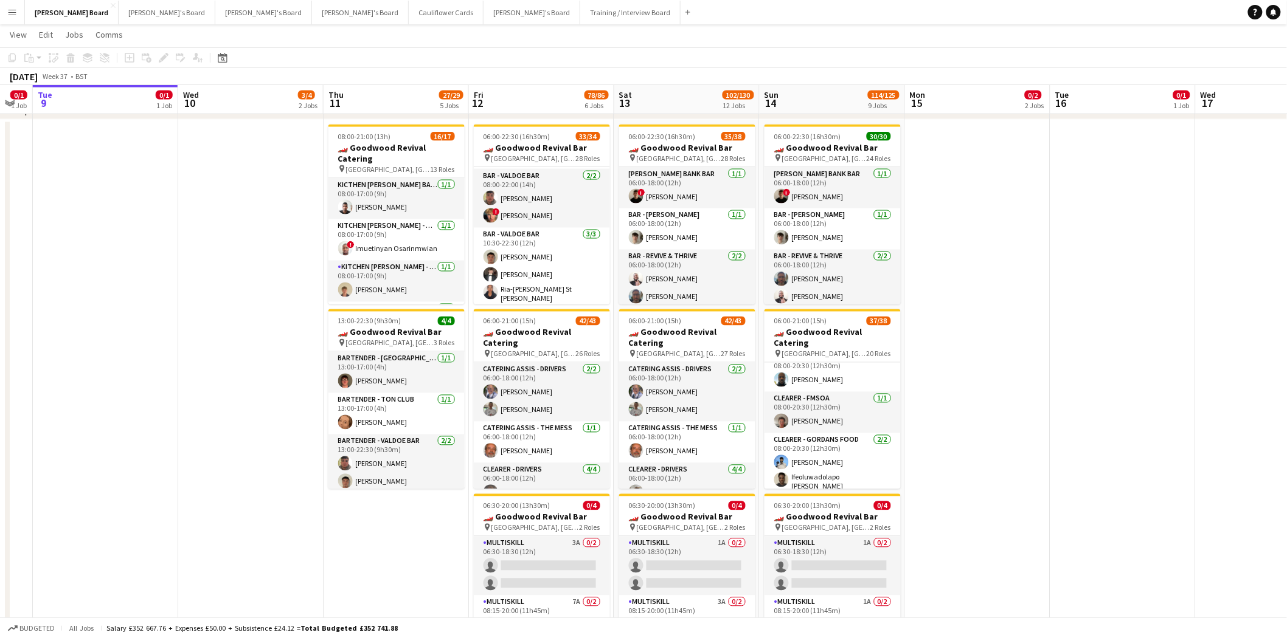
click at [15, 14] on app-icon "Menu" at bounding box center [12, 12] width 10 height 10
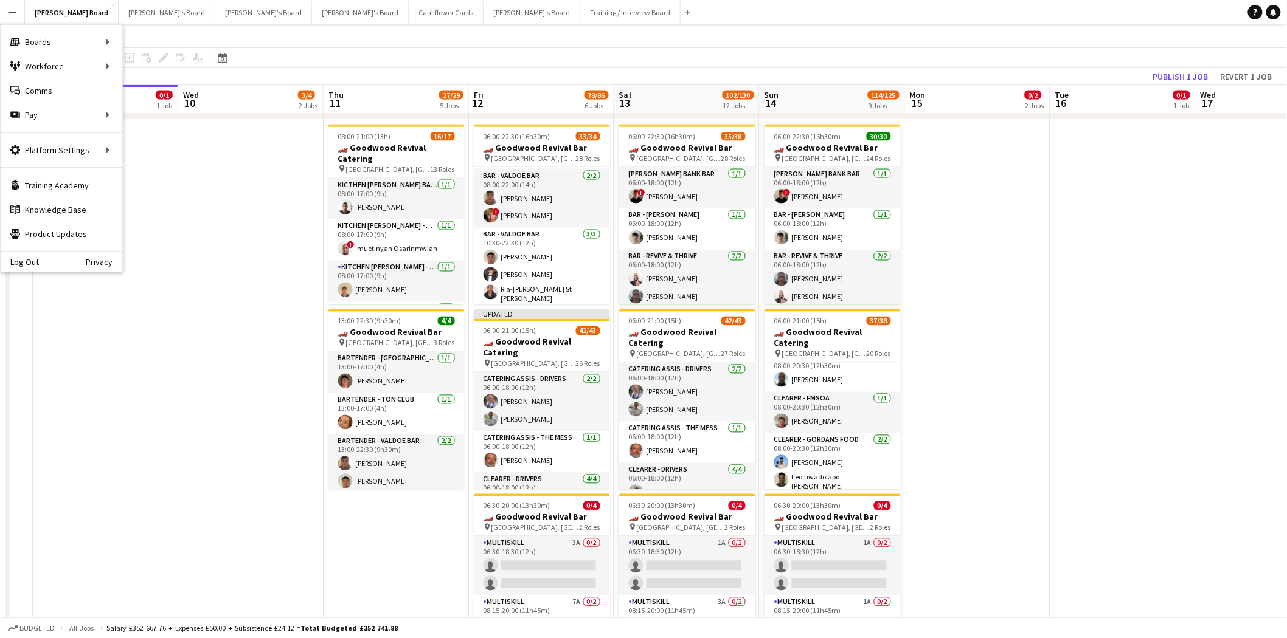
drag, startPoint x: 15, startPoint y: 19, endPoint x: 253, endPoint y: 58, distance: 240.9
click at [21, 23] on button "Menu" at bounding box center [12, 12] width 24 height 24
click at [72, 68] on div "Workforce Workforce" at bounding box center [62, 66] width 122 height 24
click at [181, 71] on link "My Workforce" at bounding box center [184, 66] width 122 height 24
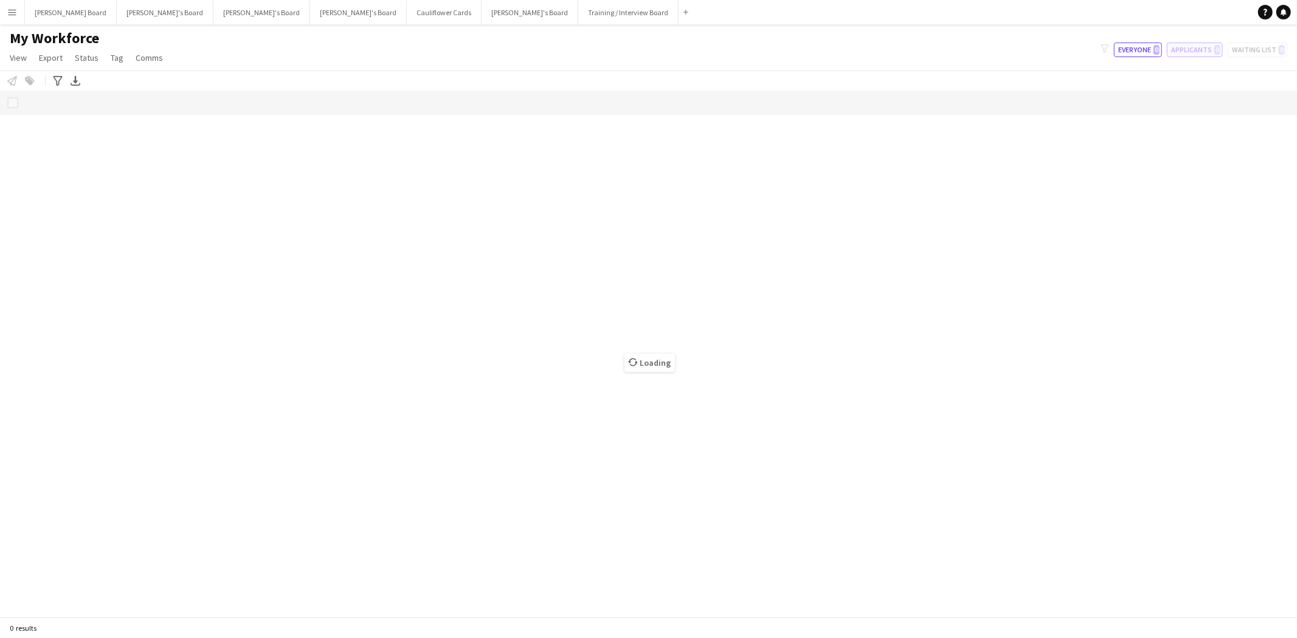
click at [1175, 46] on button "Applicants 0" at bounding box center [1195, 50] width 56 height 15
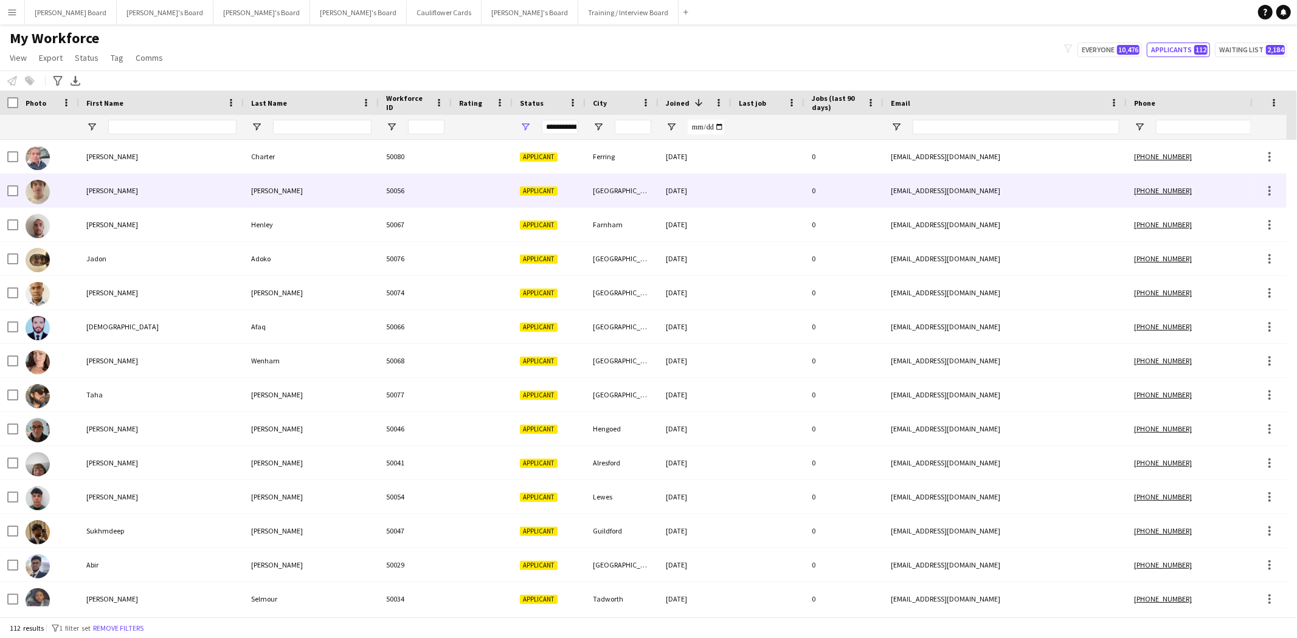
click at [89, 190] on div "[PERSON_NAME]" at bounding box center [161, 190] width 165 height 33
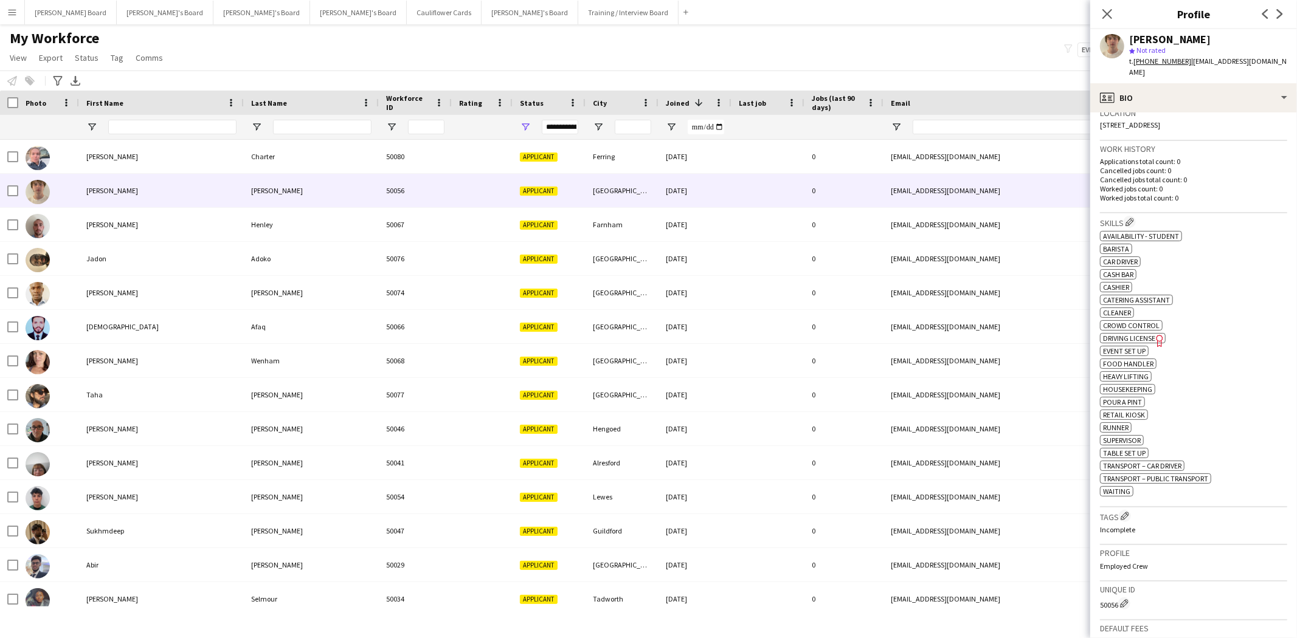
scroll to position [468, 0]
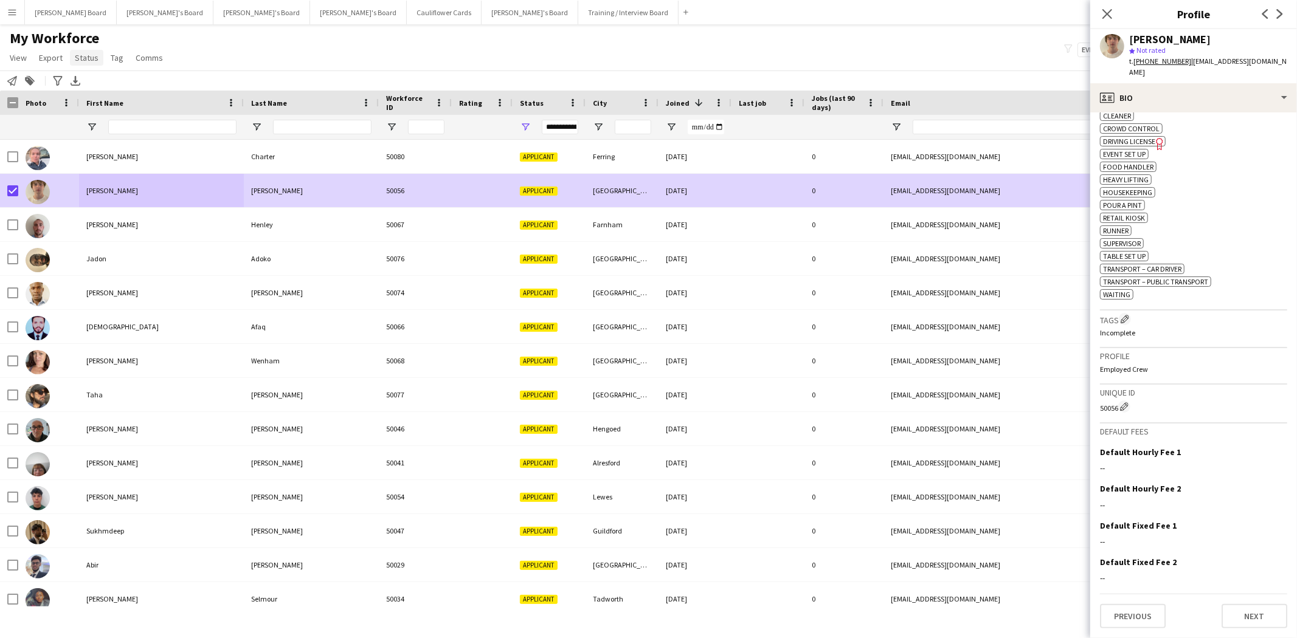
click at [86, 61] on span "Status" at bounding box center [87, 57] width 24 height 11
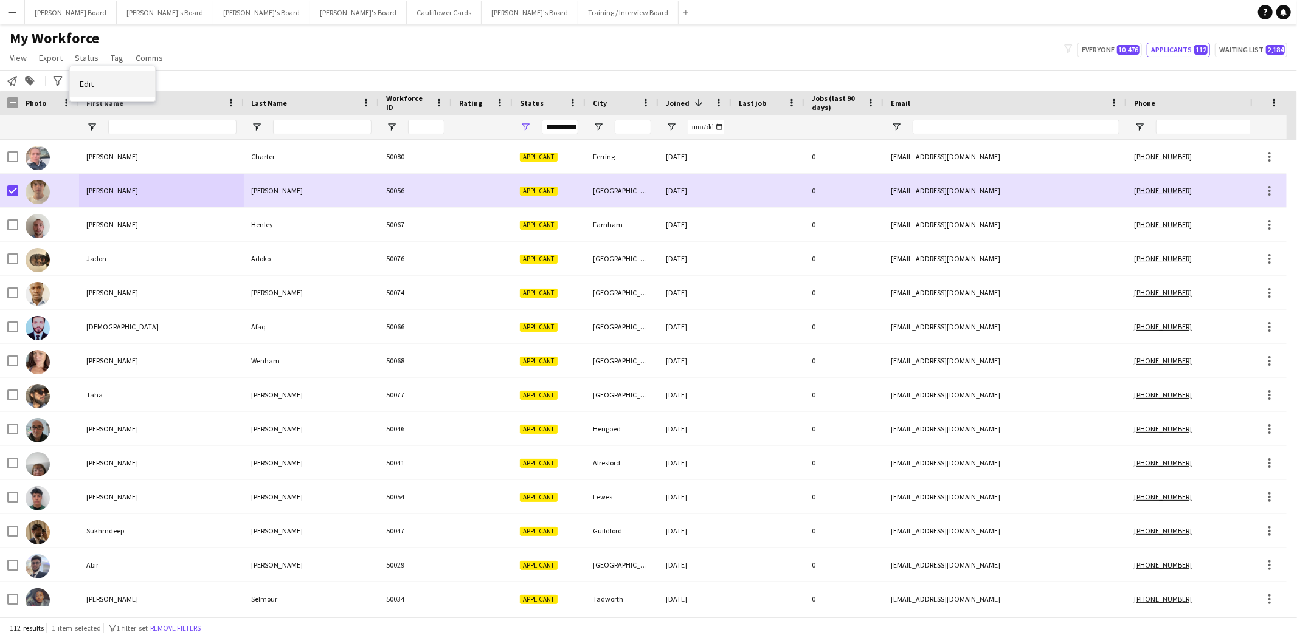
click at [116, 86] on link "Edit" at bounding box center [112, 84] width 85 height 26
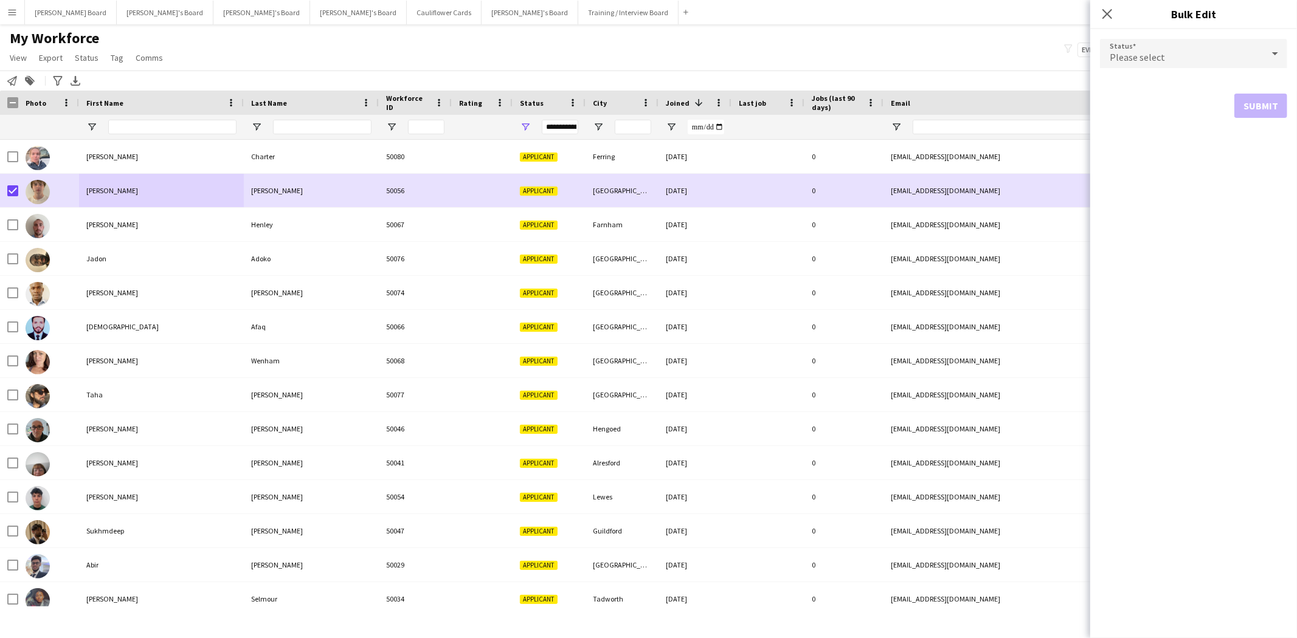
click at [1229, 55] on div "Please select" at bounding box center [1181, 53] width 163 height 29
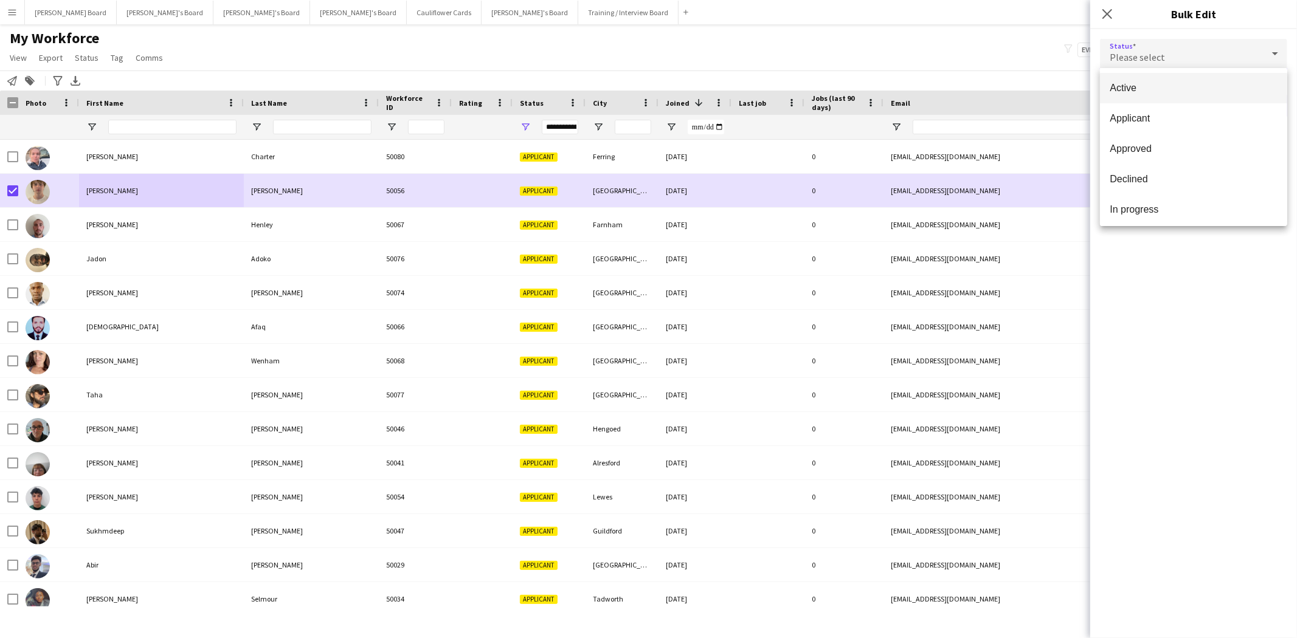
click at [1134, 89] on span "Active" at bounding box center [1194, 88] width 168 height 12
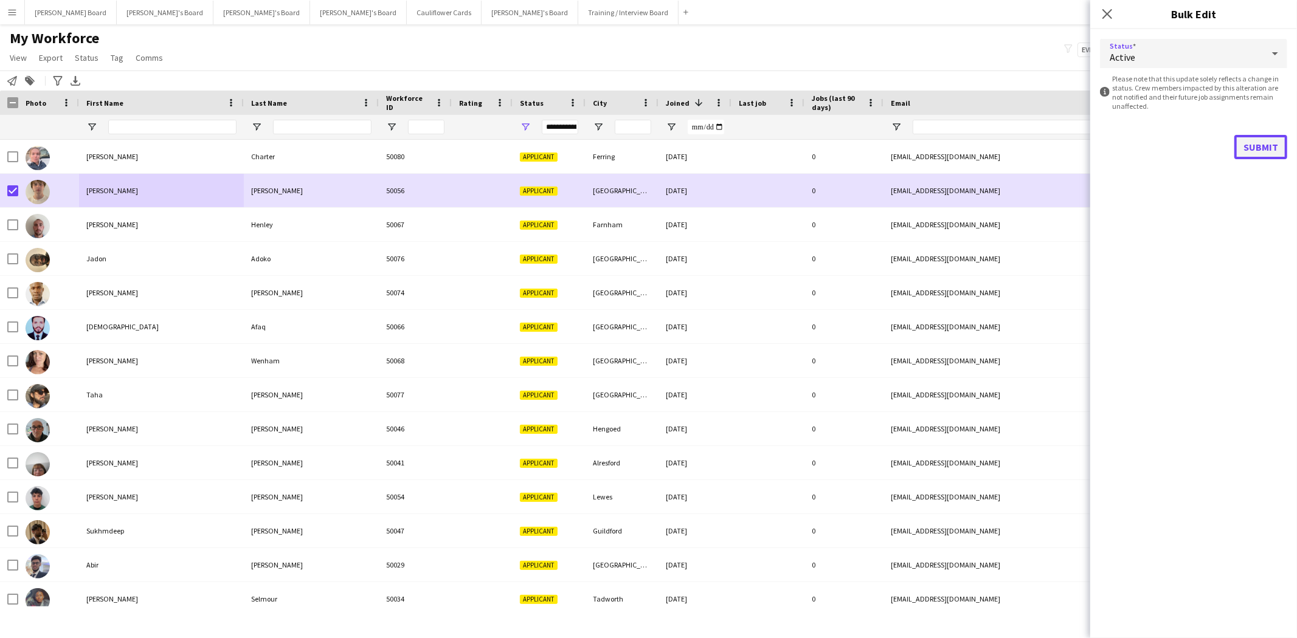
click at [1255, 150] on button "Submit" at bounding box center [1260, 147] width 53 height 24
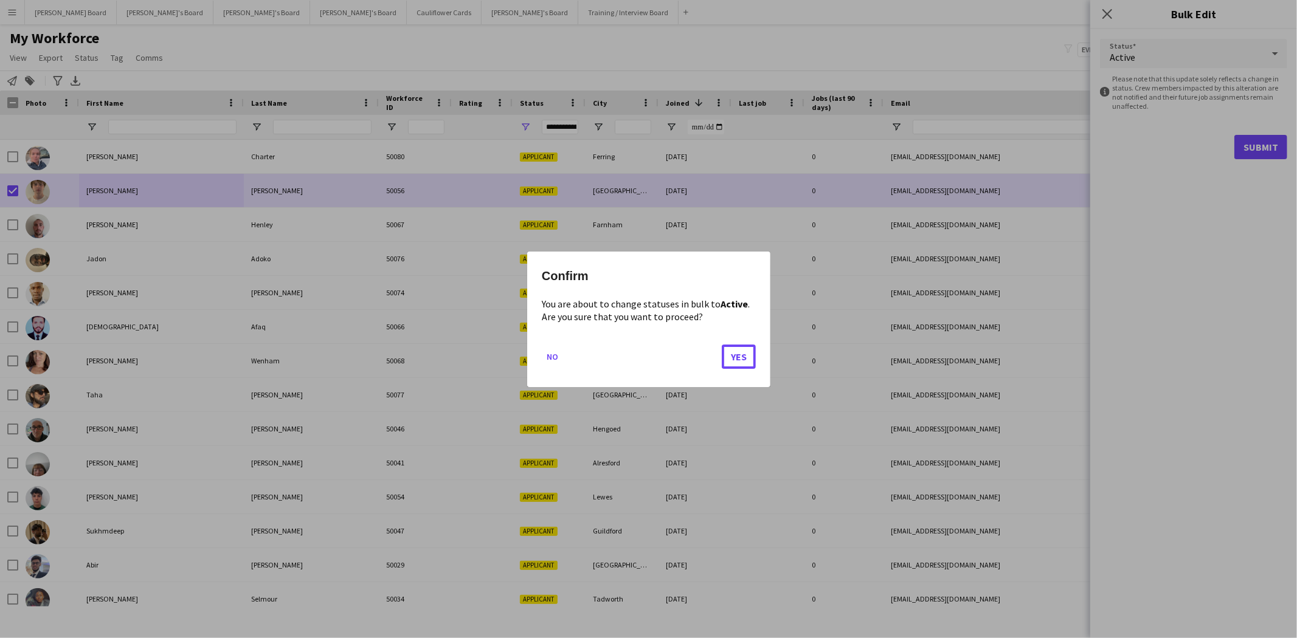
drag, startPoint x: 740, startPoint y: 359, endPoint x: 682, endPoint y: 339, distance: 61.0
click at [741, 356] on button "Yes" at bounding box center [739, 356] width 34 height 24
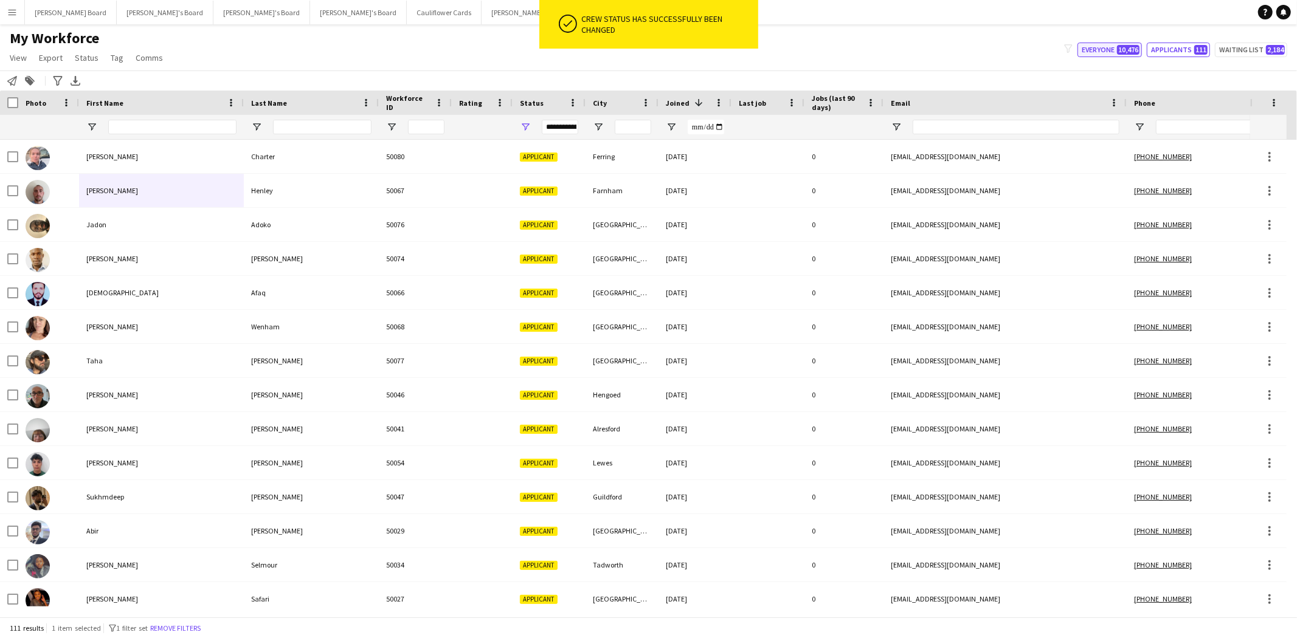
click at [1099, 49] on button "Everyone 10,476" at bounding box center [1110, 50] width 64 height 15
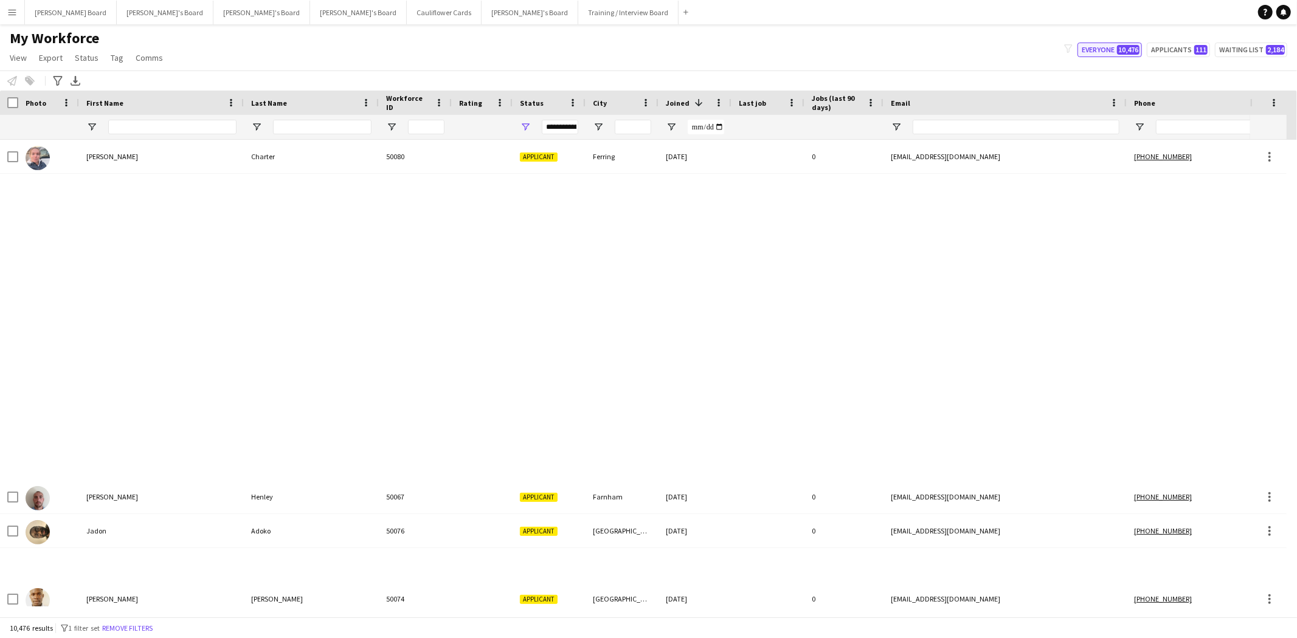
type input "**********"
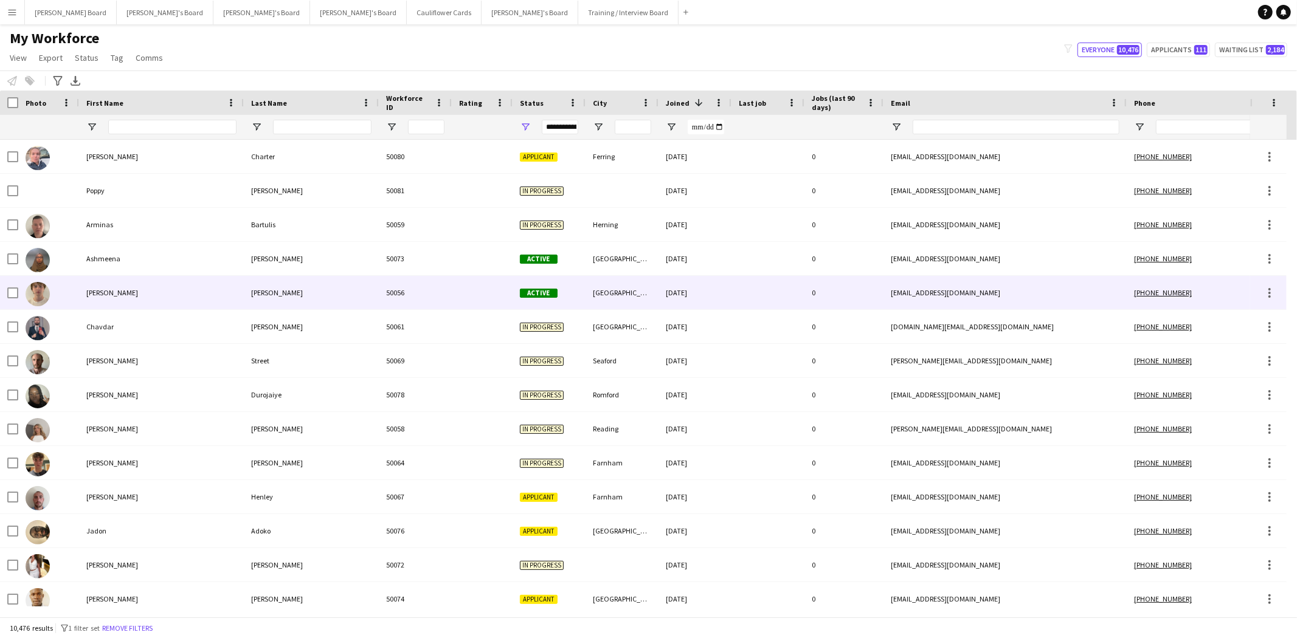
click at [114, 299] on div "[PERSON_NAME]" at bounding box center [161, 292] width 165 height 33
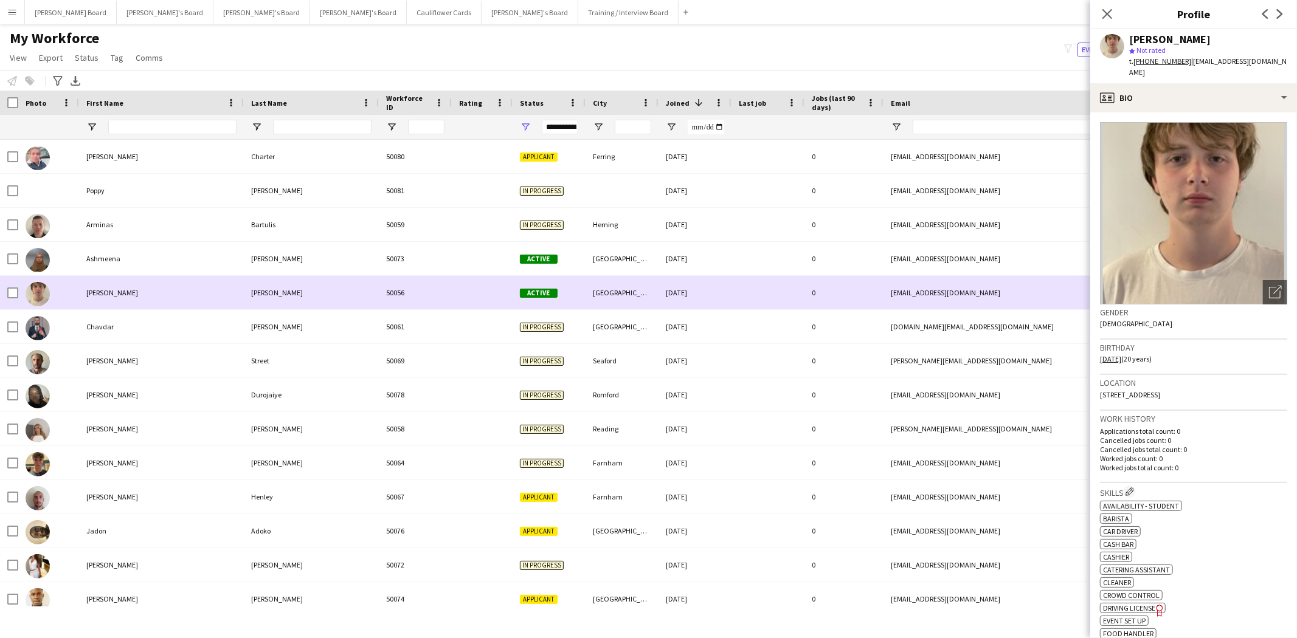
click at [88, 296] on div "[PERSON_NAME]" at bounding box center [161, 292] width 165 height 33
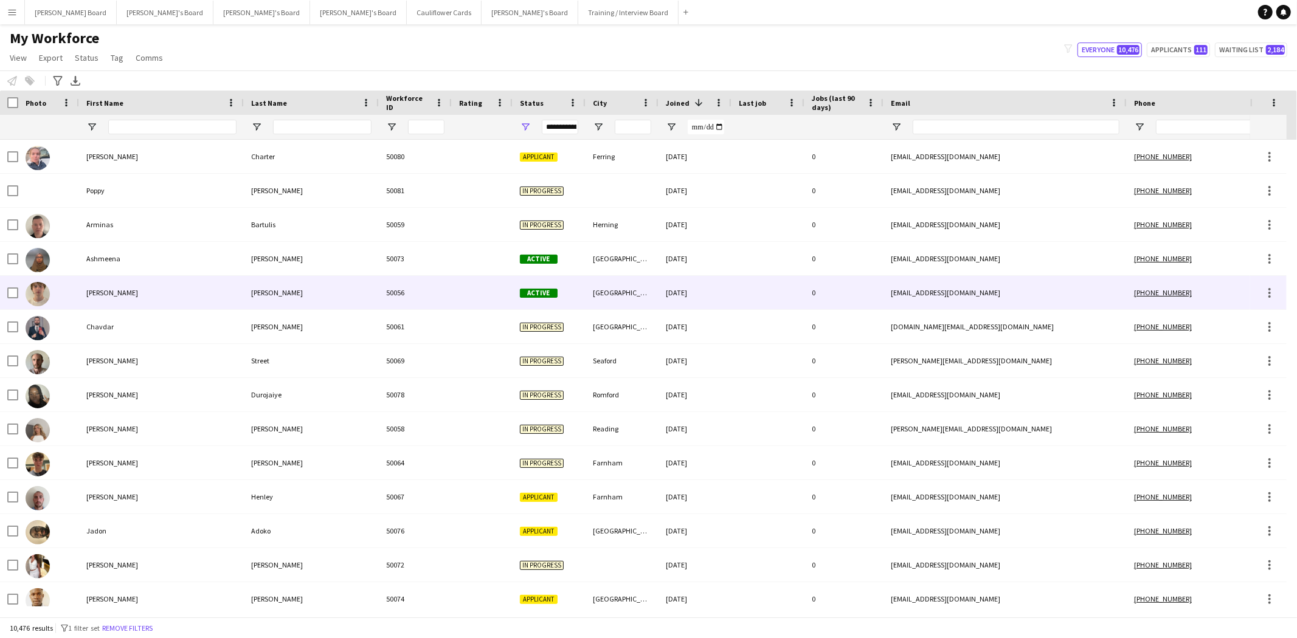
drag, startPoint x: 95, startPoint y: 296, endPoint x: 516, endPoint y: 292, distance: 420.8
click at [95, 296] on div "[PERSON_NAME]" at bounding box center [161, 292] width 165 height 33
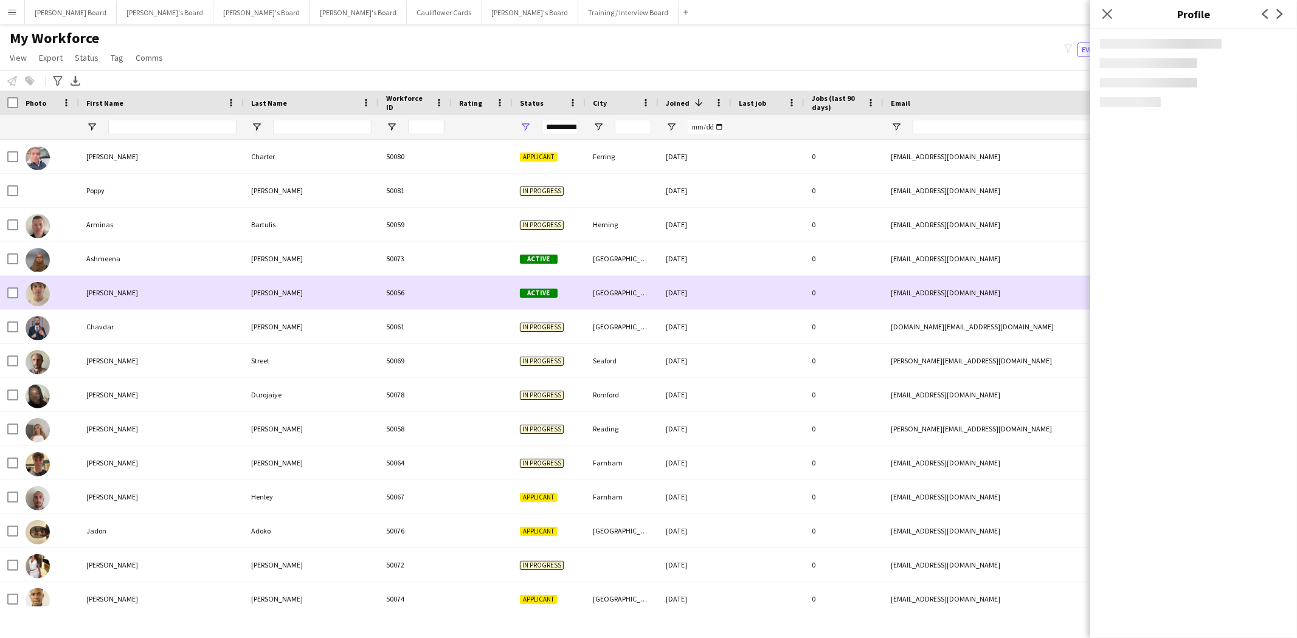
click at [277, 296] on div "[PERSON_NAME]" at bounding box center [311, 292] width 135 height 33
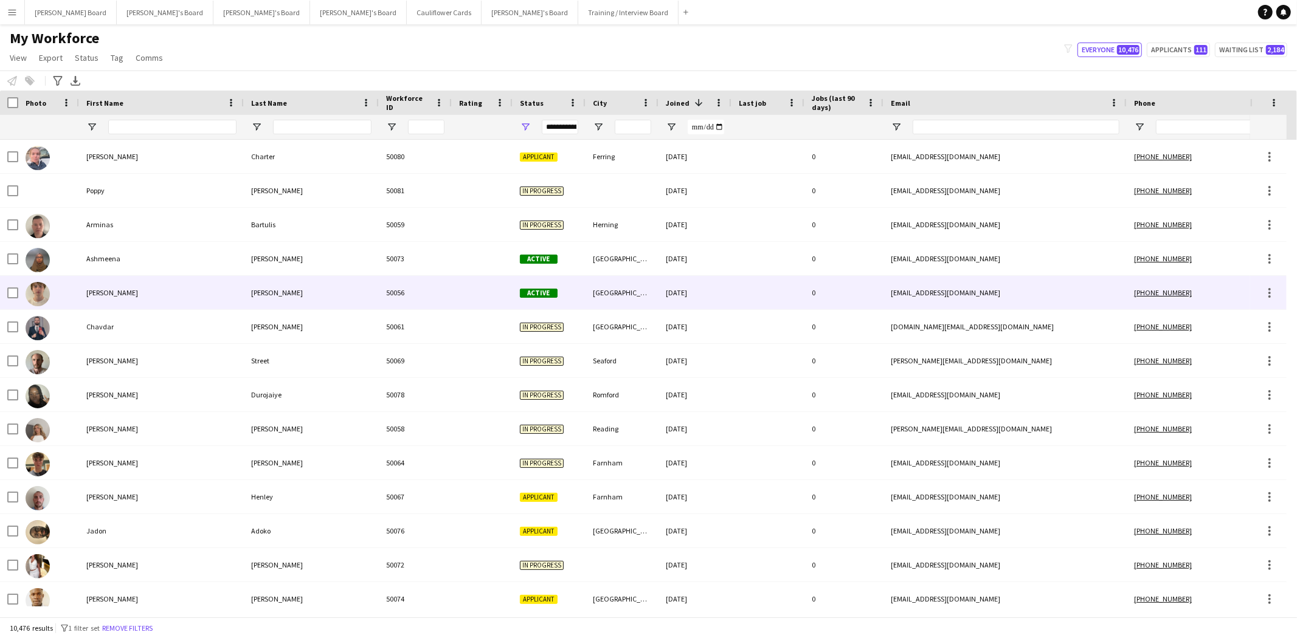
drag, startPoint x: 107, startPoint y: 297, endPoint x: 71, endPoint y: 339, distance: 55.7
click at [108, 296] on div "[PERSON_NAME]" at bounding box center [161, 292] width 165 height 33
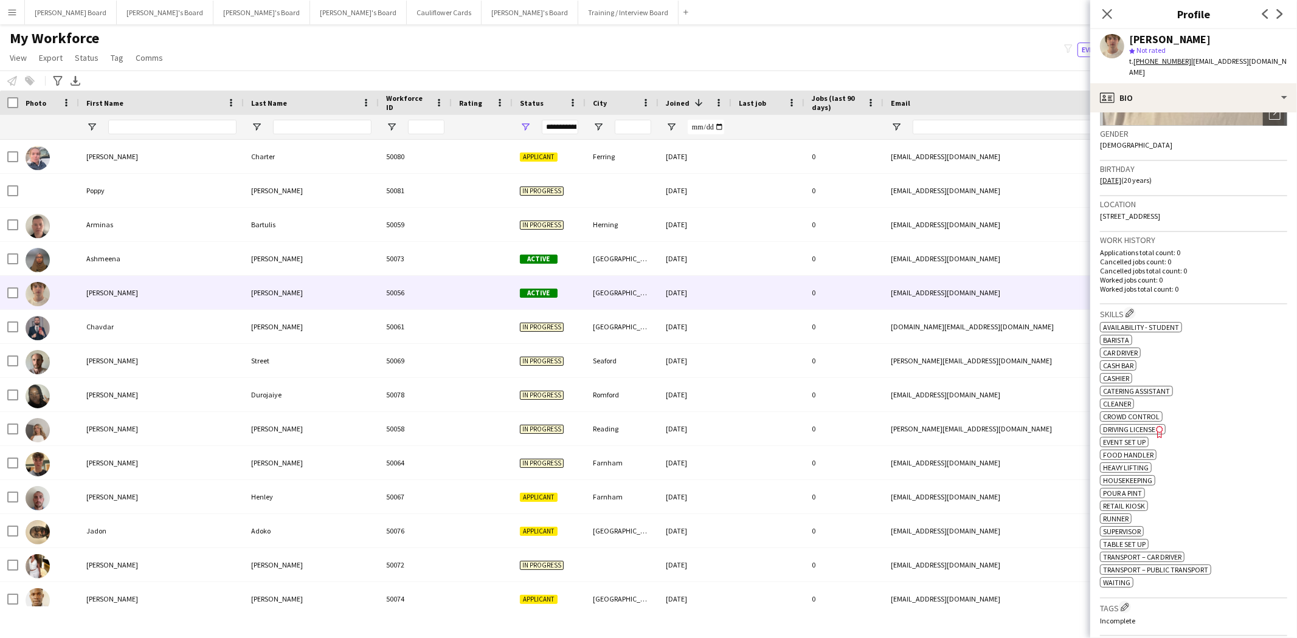
scroll to position [67, 0]
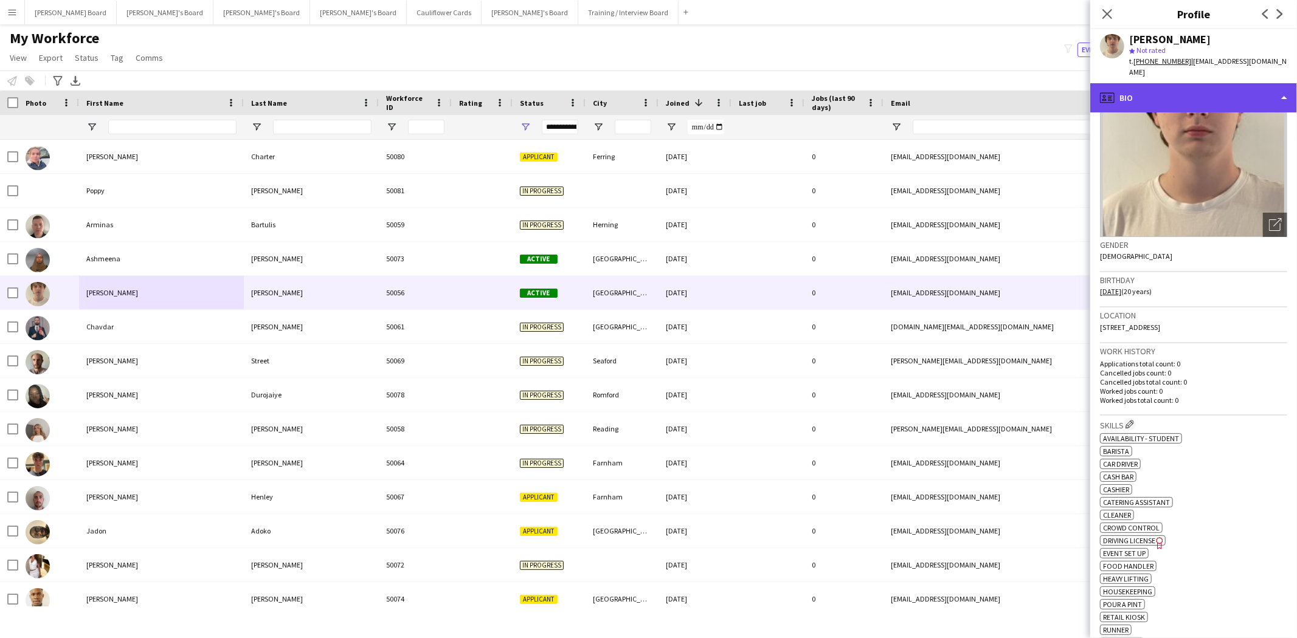
click at [1171, 83] on div "profile Bio" at bounding box center [1193, 97] width 207 height 29
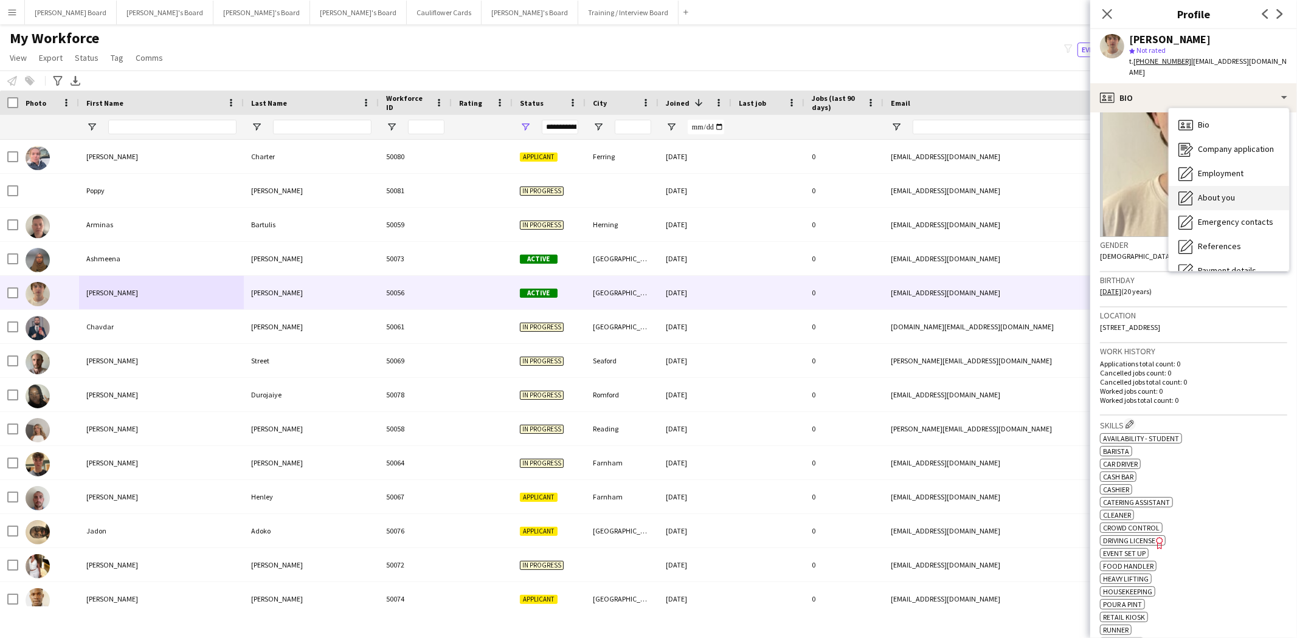
click at [1220, 192] on span "About you" at bounding box center [1216, 197] width 37 height 11
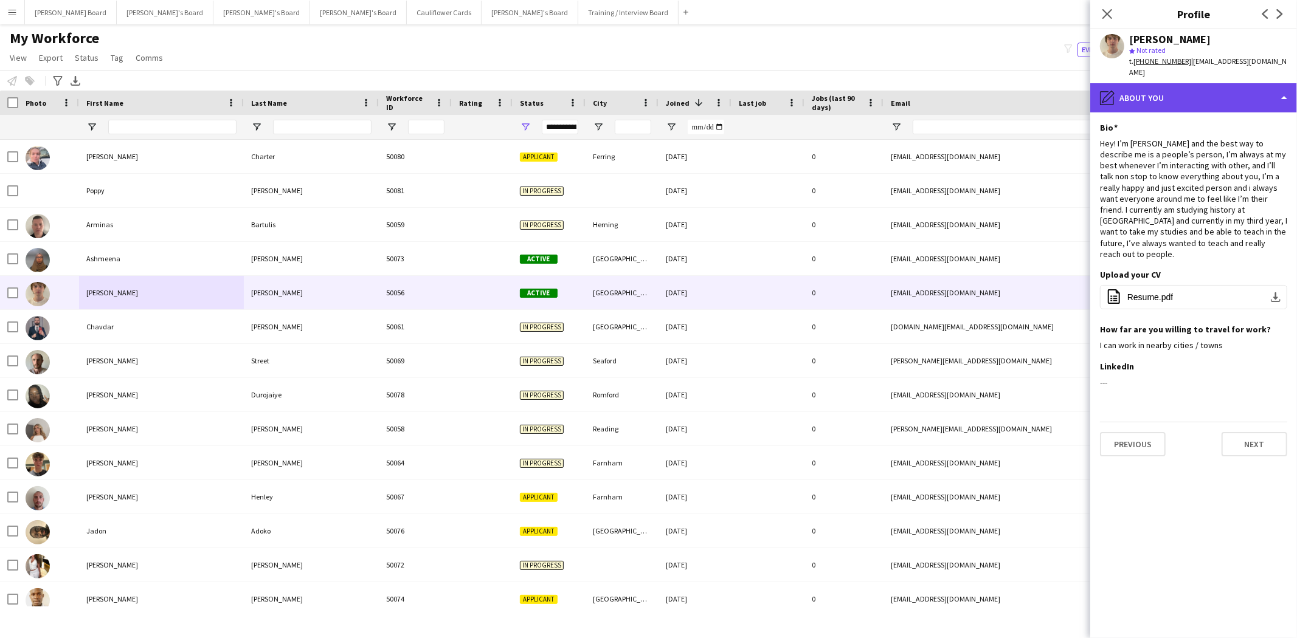
click at [1175, 88] on div "pencil4 About you" at bounding box center [1193, 97] width 207 height 29
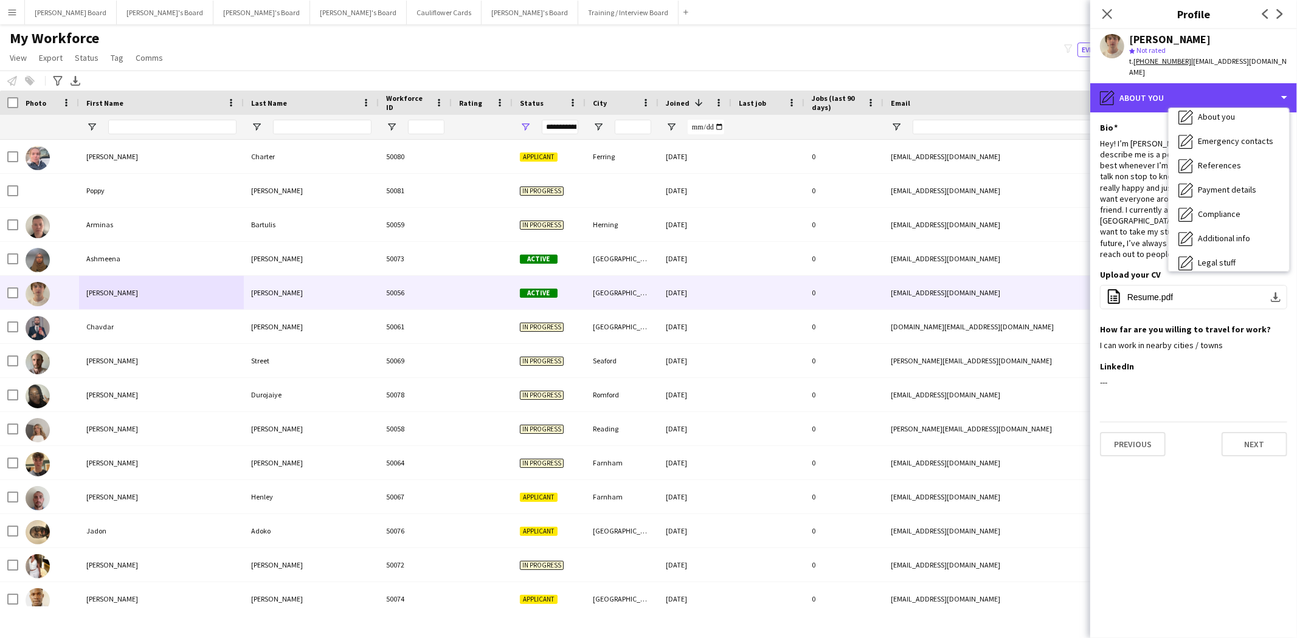
scroll to position [162, 0]
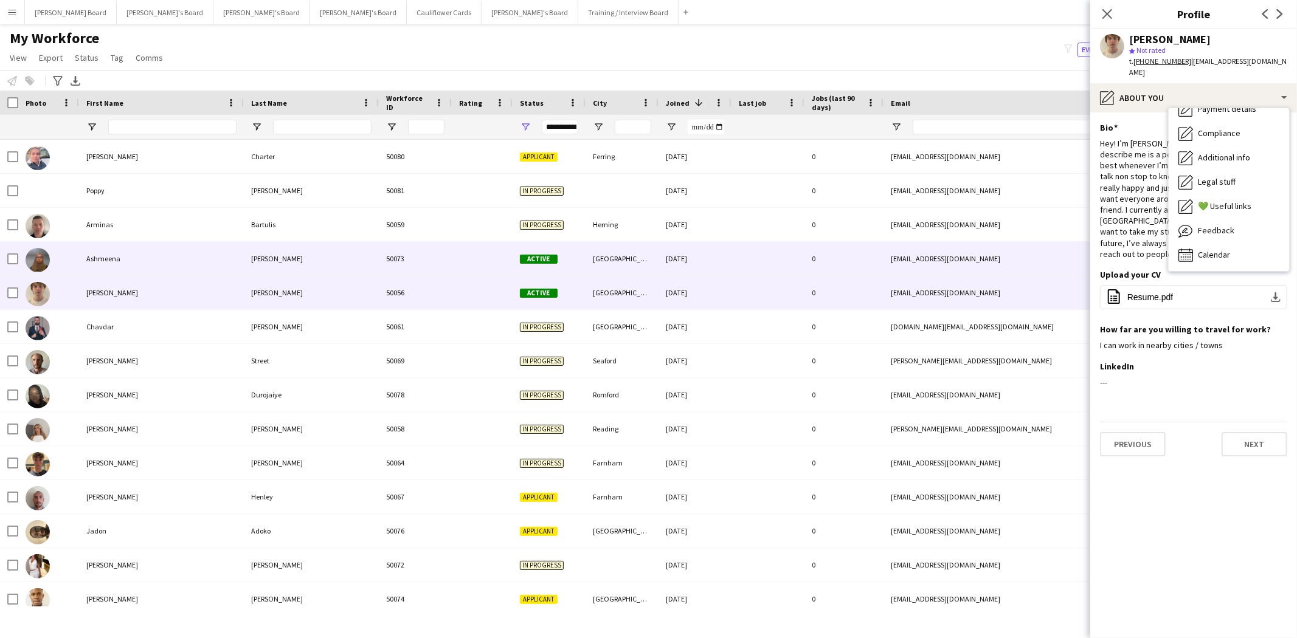
click at [122, 260] on div "Ashmeena" at bounding box center [161, 258] width 165 height 33
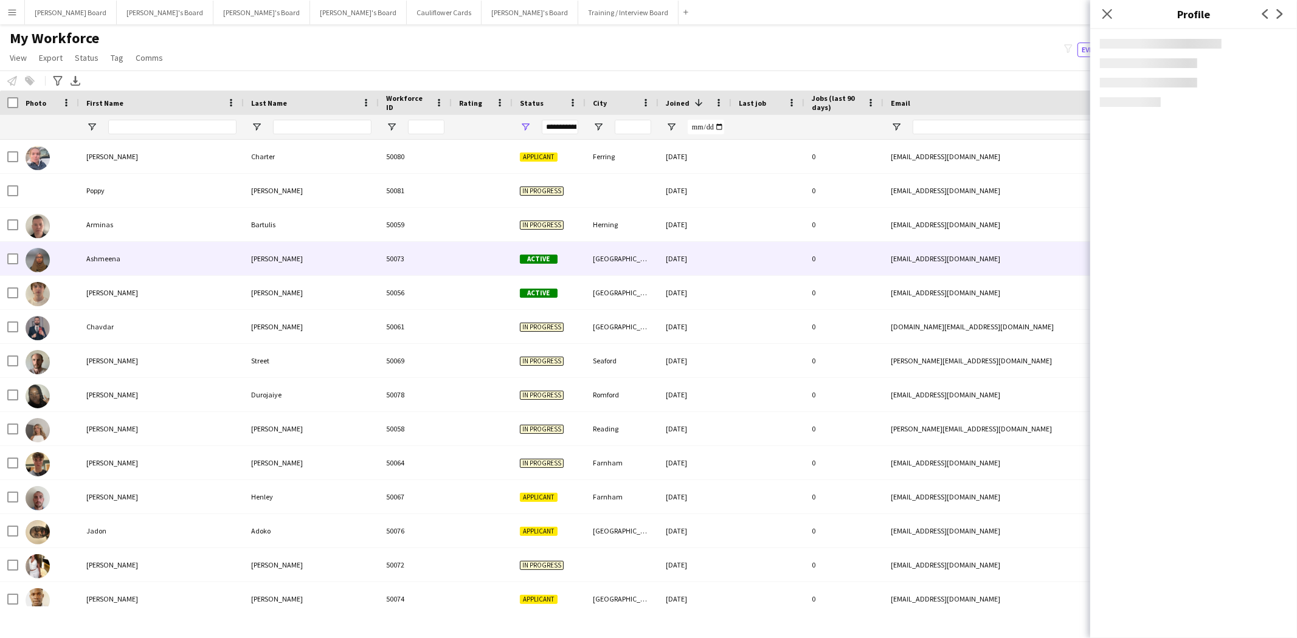
click at [1225, 215] on app-crew-profile "Close pop-in Profile Previous Next" at bounding box center [1193, 319] width 207 height 638
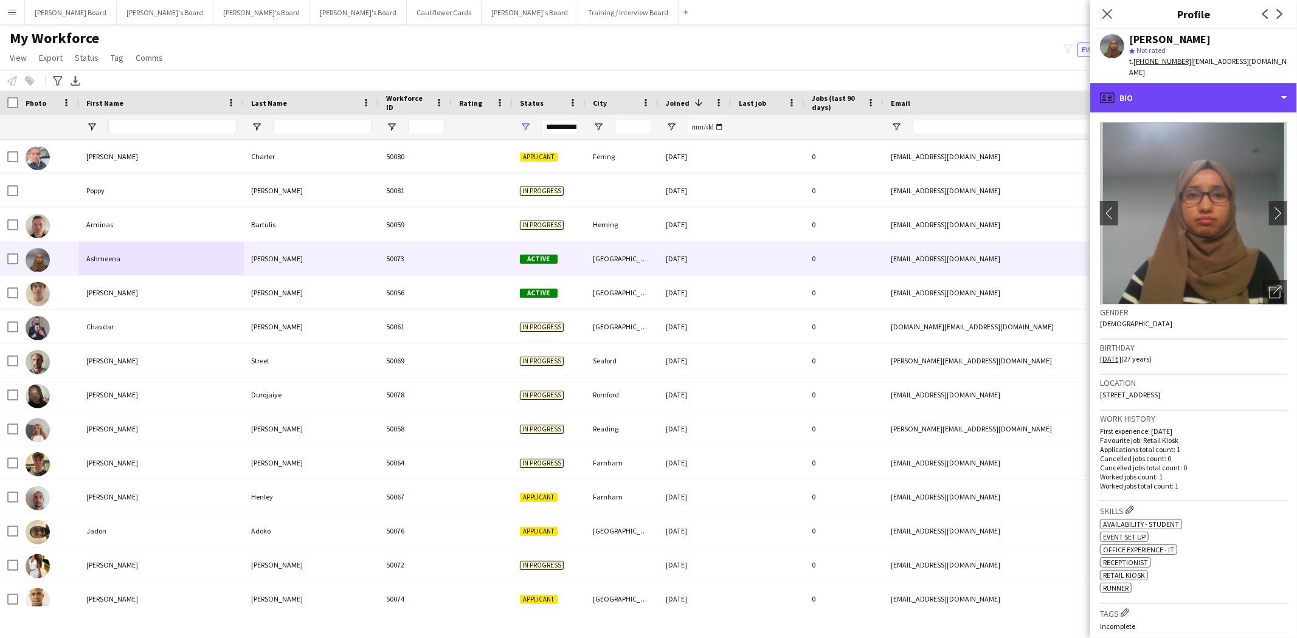
drag, startPoint x: 1166, startPoint y: 77, endPoint x: 1223, endPoint y: 214, distance: 148.3
click at [1166, 83] on div "profile Bio" at bounding box center [1193, 97] width 207 height 29
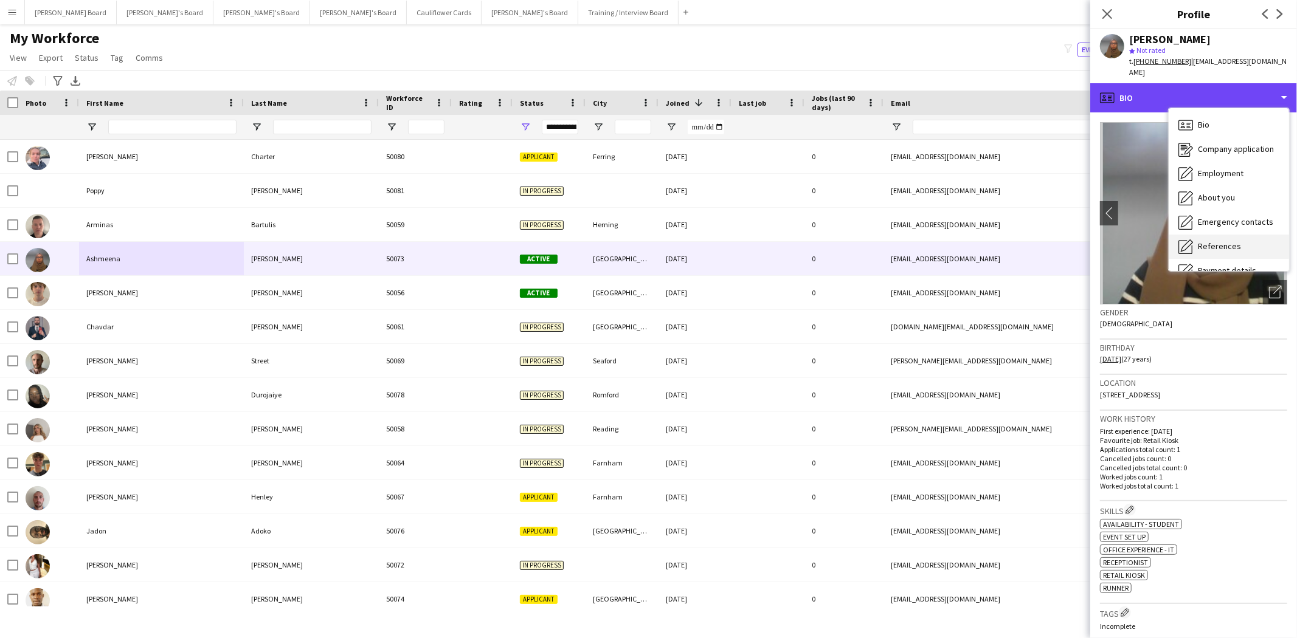
scroll to position [135, 0]
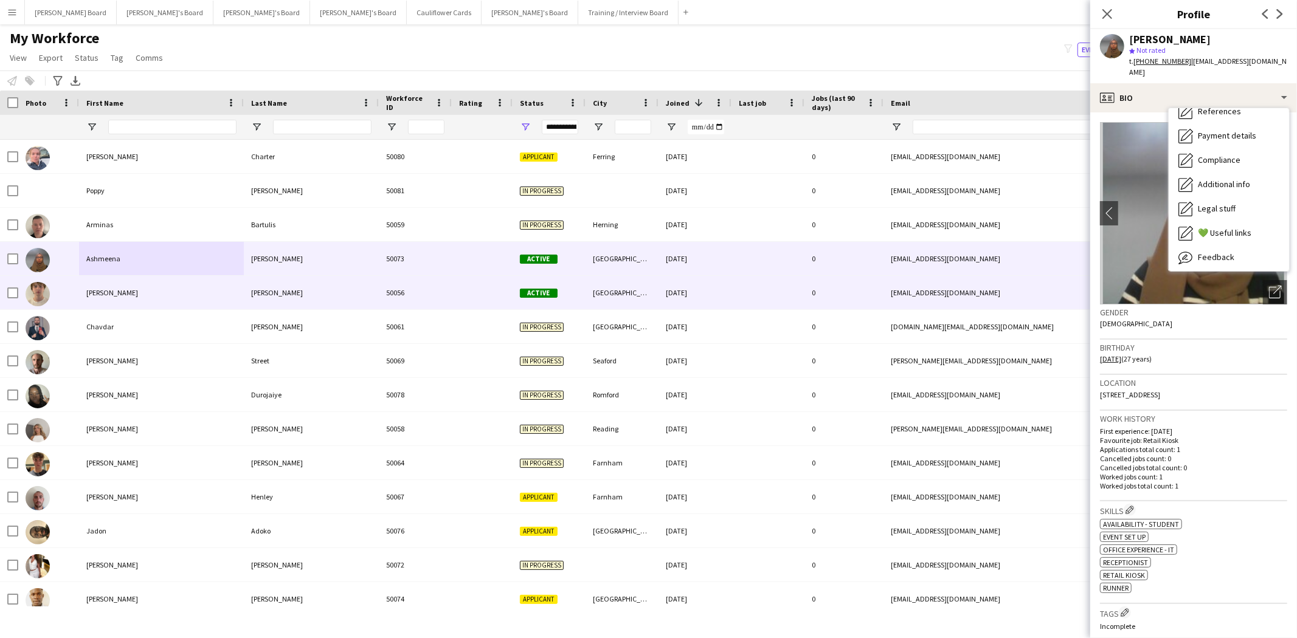
click at [180, 292] on div "[PERSON_NAME]" at bounding box center [161, 292] width 165 height 33
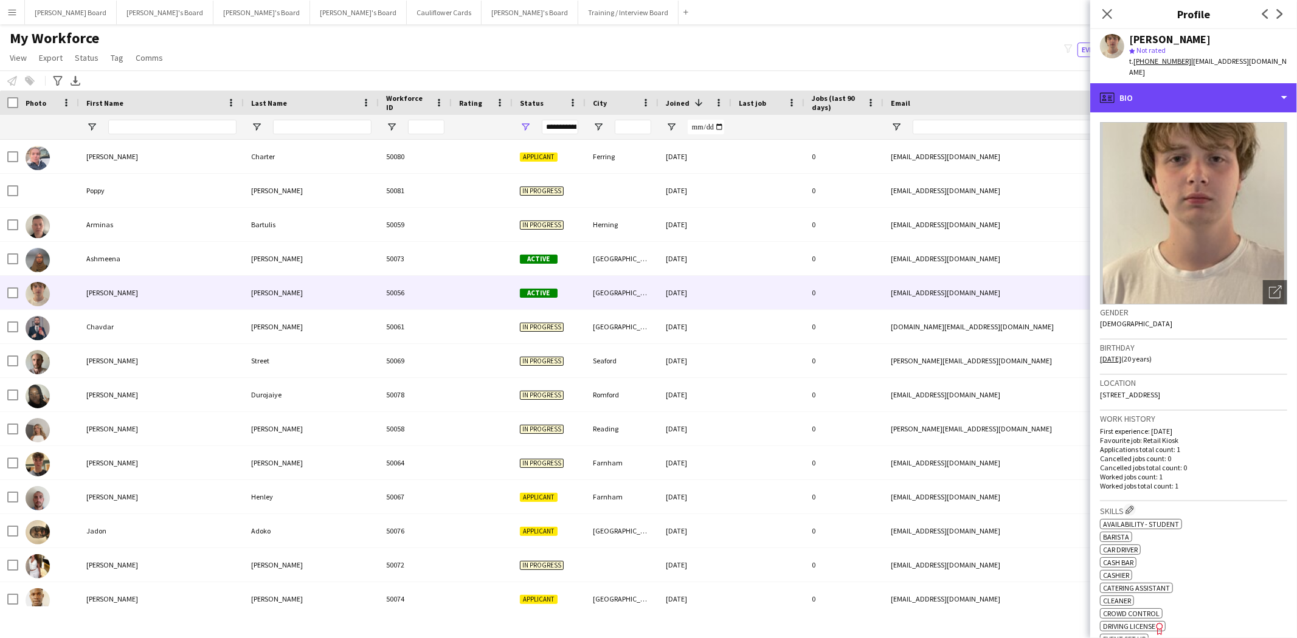
drag, startPoint x: 1194, startPoint y: 83, endPoint x: 1220, endPoint y: 107, distance: 35.3
click at [1194, 86] on div "profile Bio" at bounding box center [1193, 97] width 207 height 29
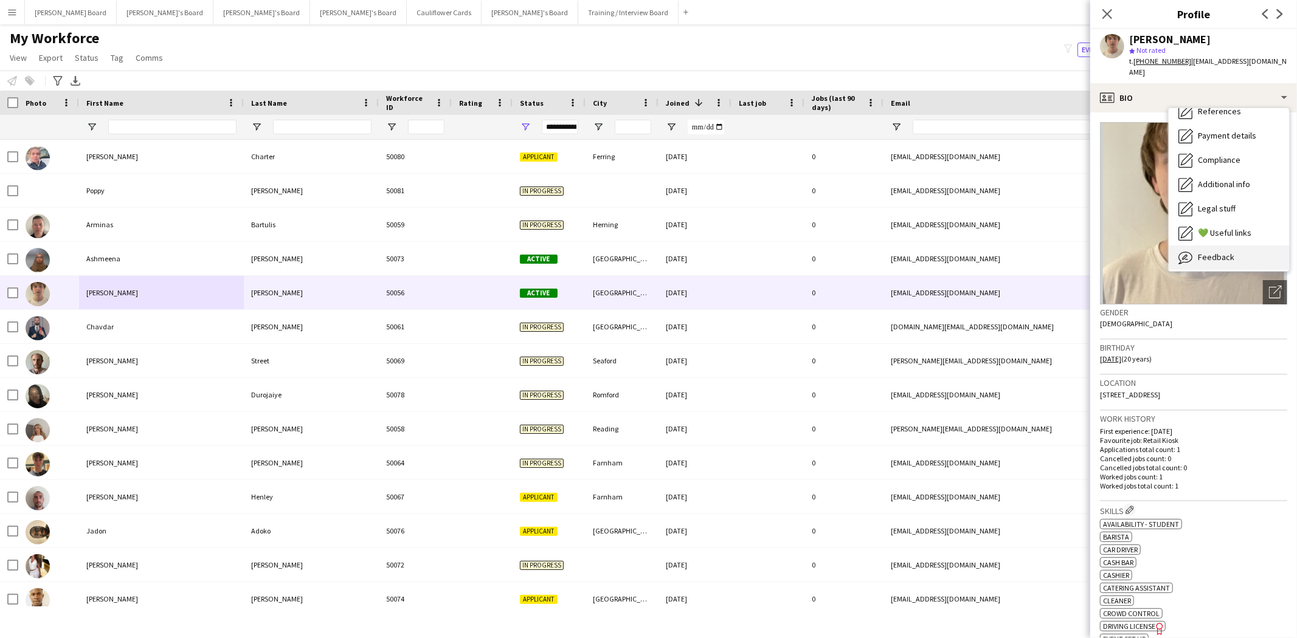
click at [1217, 252] on span "Feedback" at bounding box center [1216, 257] width 36 height 11
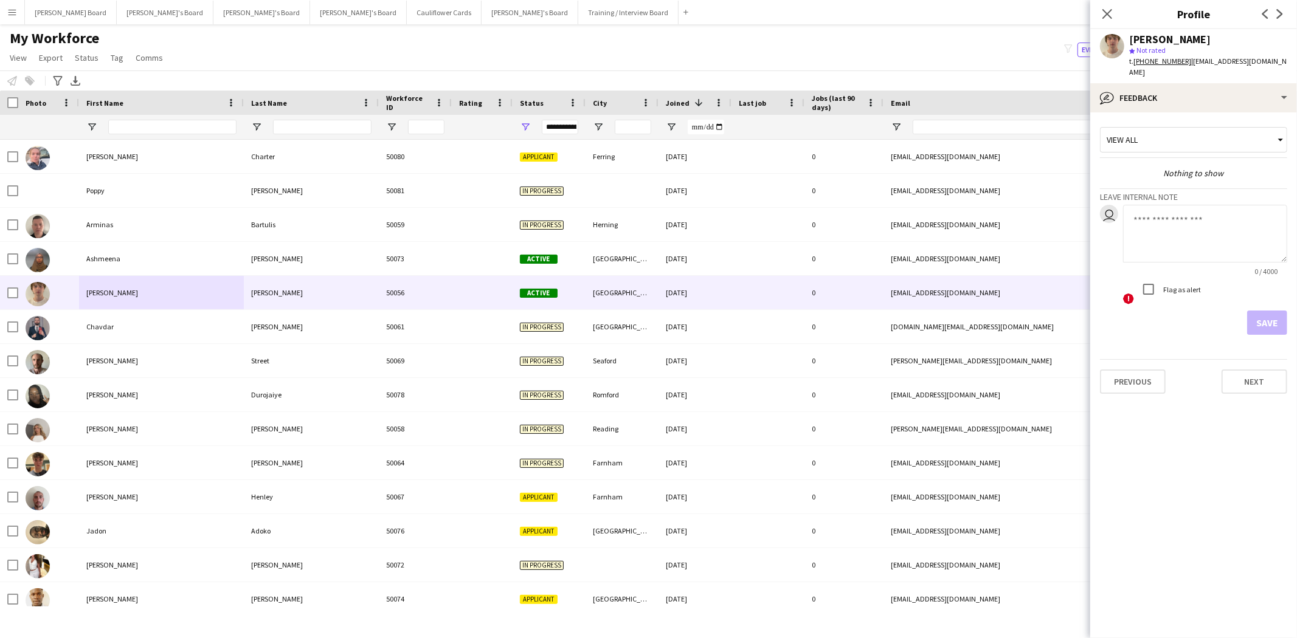
click at [1178, 221] on textarea at bounding box center [1205, 234] width 164 height 58
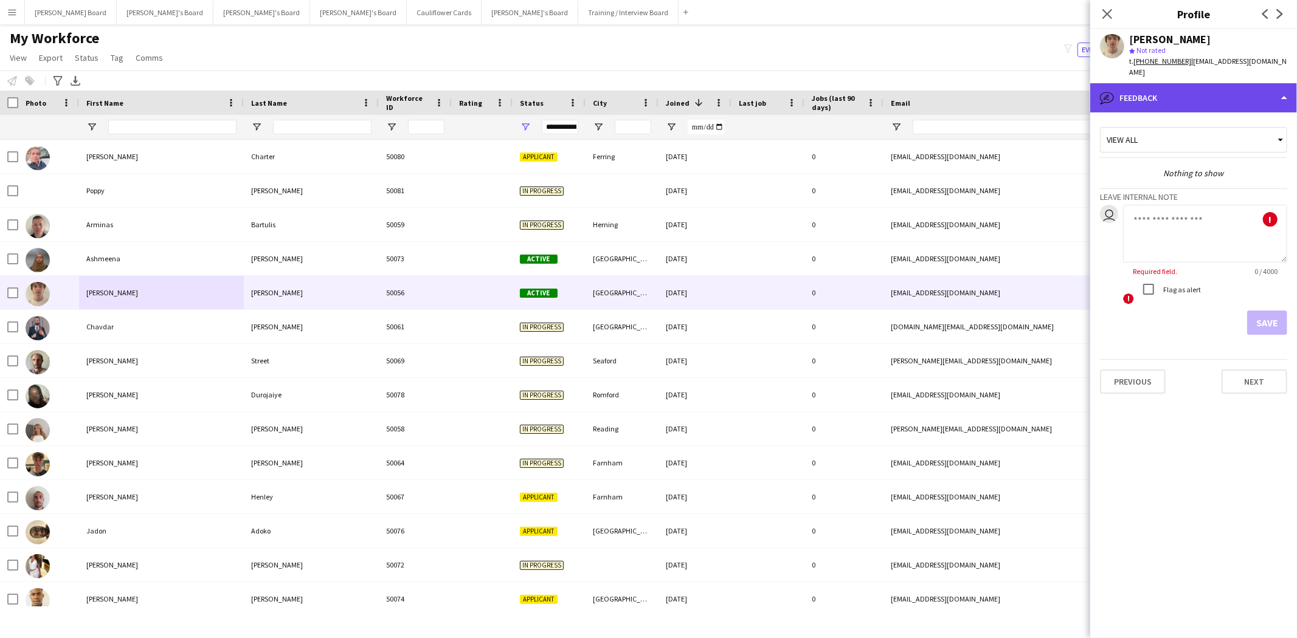
drag, startPoint x: 1217, startPoint y: 86, endPoint x: 1211, endPoint y: 130, distance: 44.1
click at [1215, 86] on div "bubble-pencil Feedback" at bounding box center [1193, 97] width 207 height 29
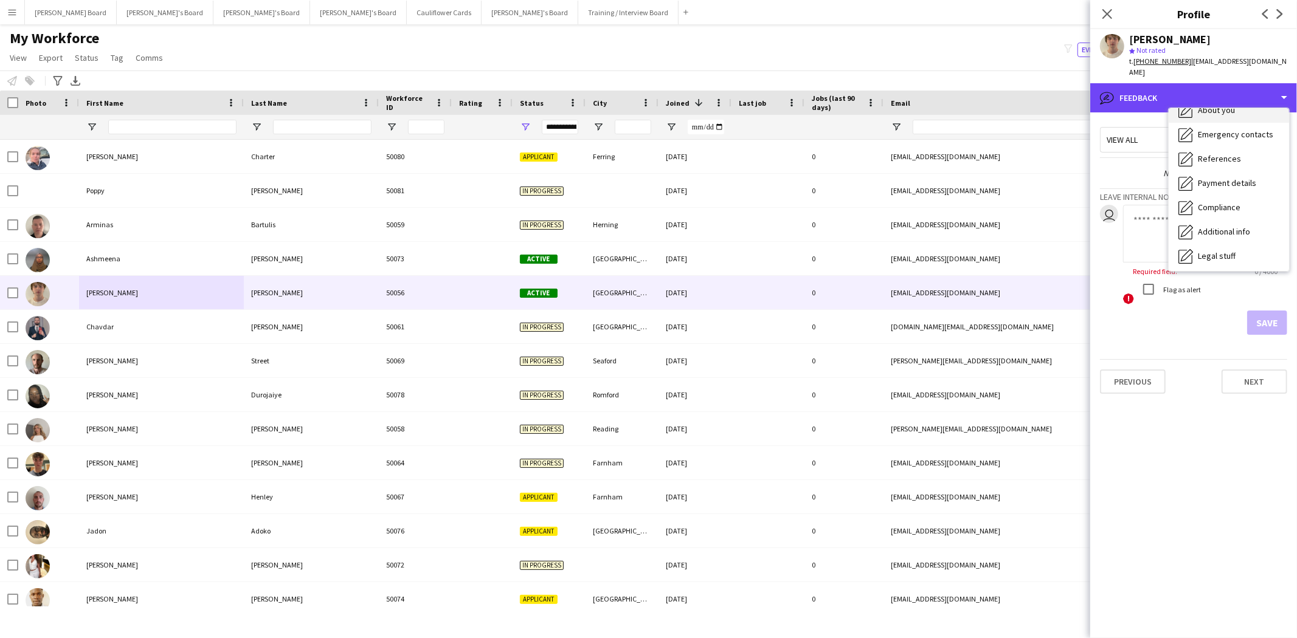
scroll to position [0, 0]
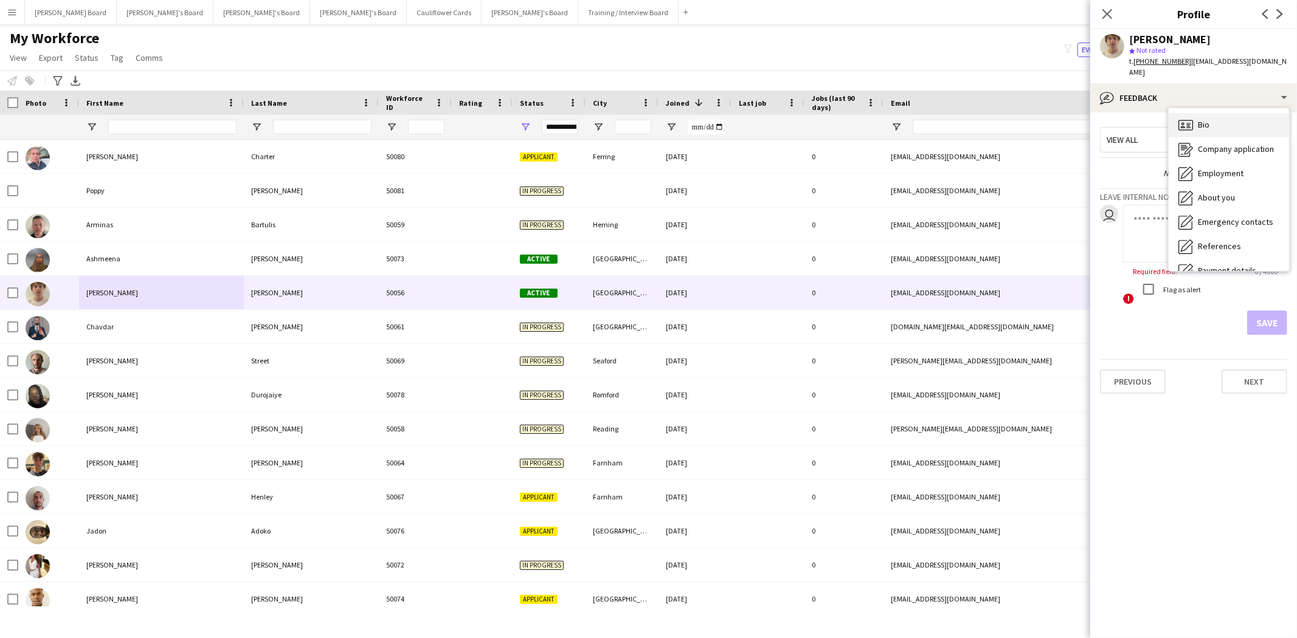
click at [1213, 116] on div "Bio Bio" at bounding box center [1229, 125] width 120 height 24
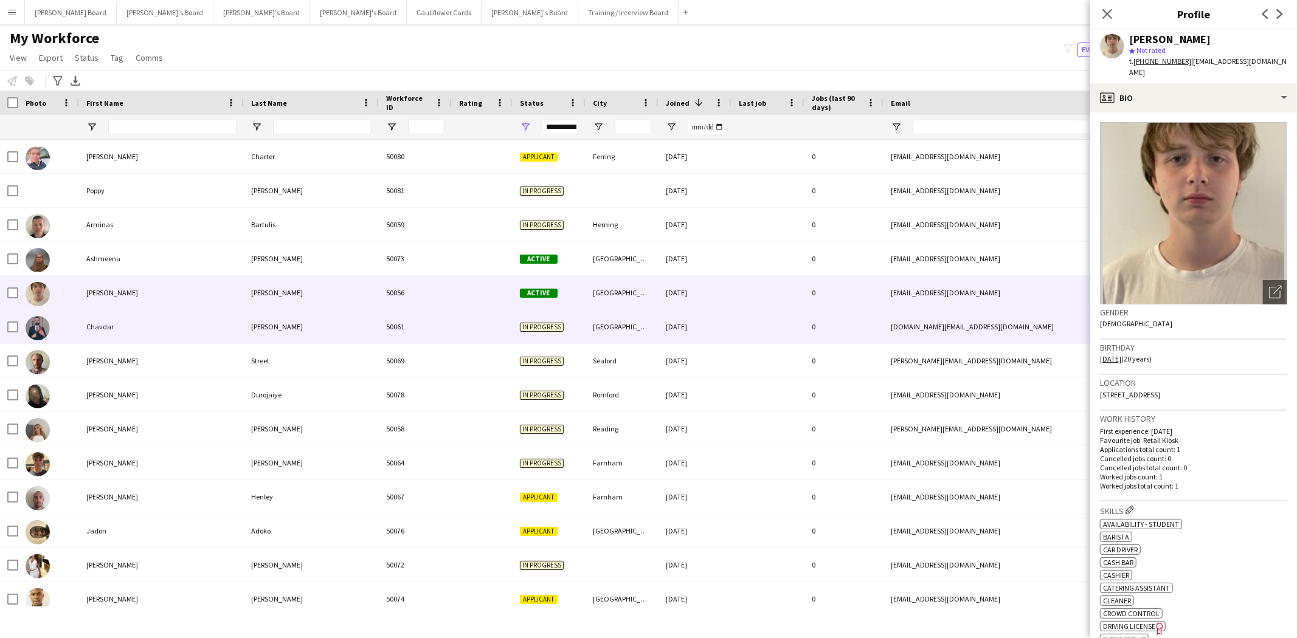
drag, startPoint x: 98, startPoint y: 321, endPoint x: 196, endPoint y: 385, distance: 117.4
click at [99, 321] on div "Chavdar" at bounding box center [161, 326] width 165 height 33
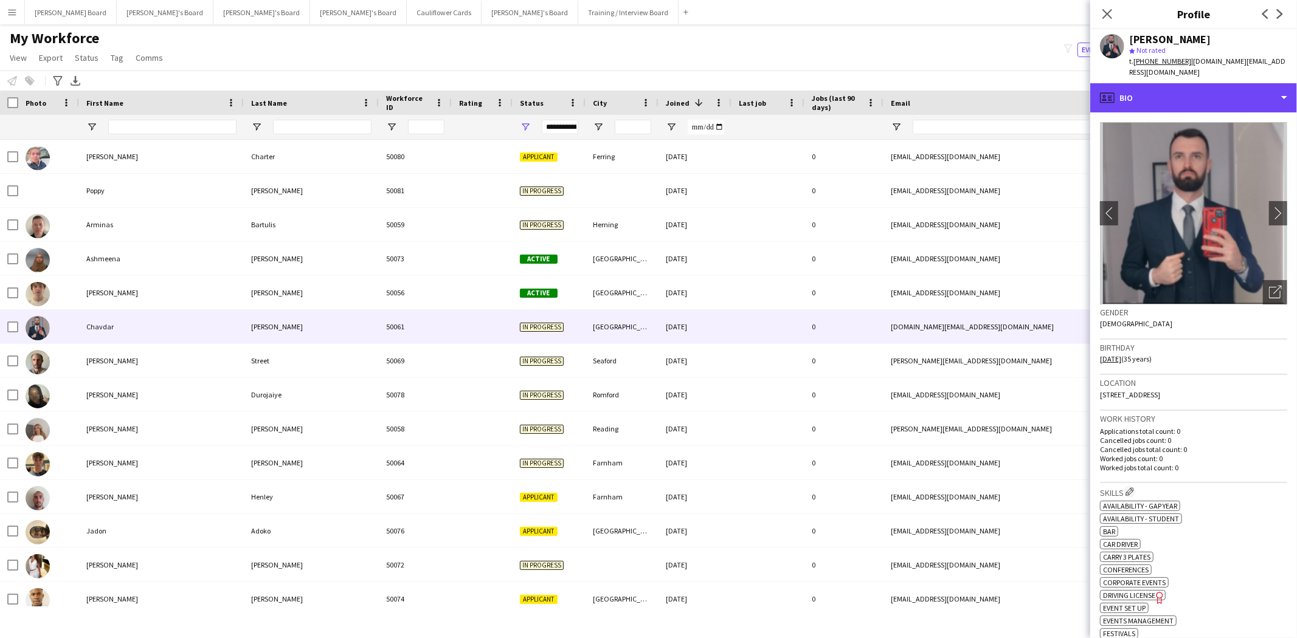
drag, startPoint x: 1193, startPoint y: 83, endPoint x: 1186, endPoint y: 100, distance: 19.1
click at [1191, 86] on div "profile Bio" at bounding box center [1193, 97] width 207 height 29
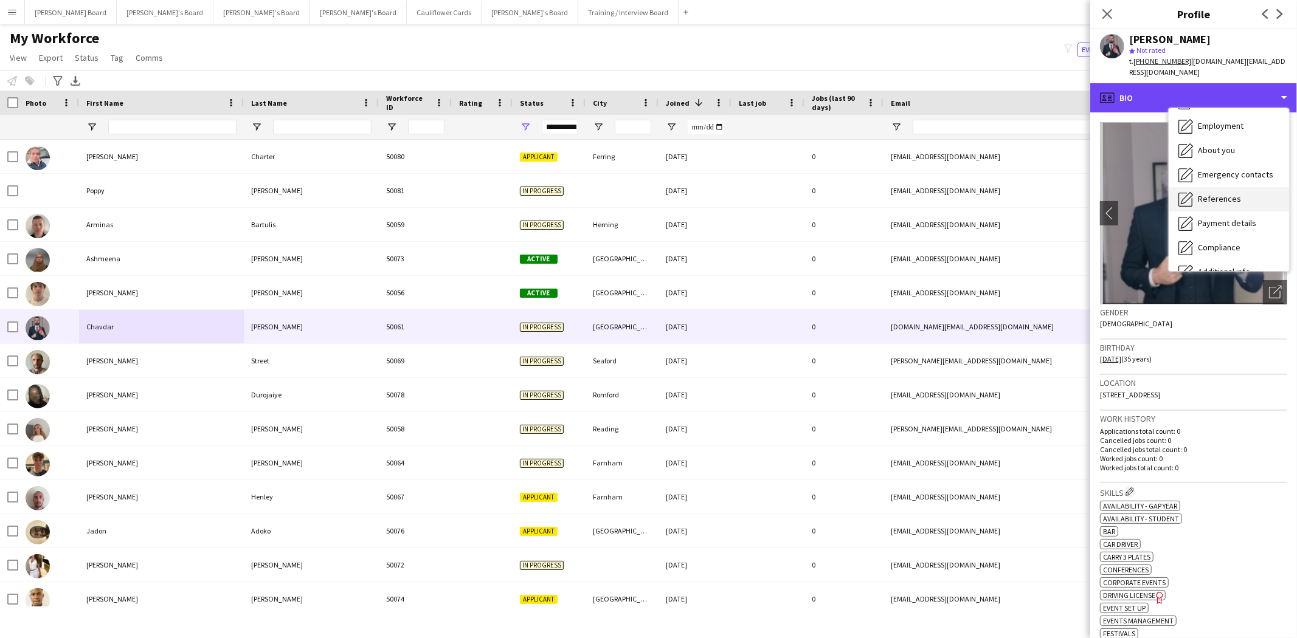
scroll to position [67, 0]
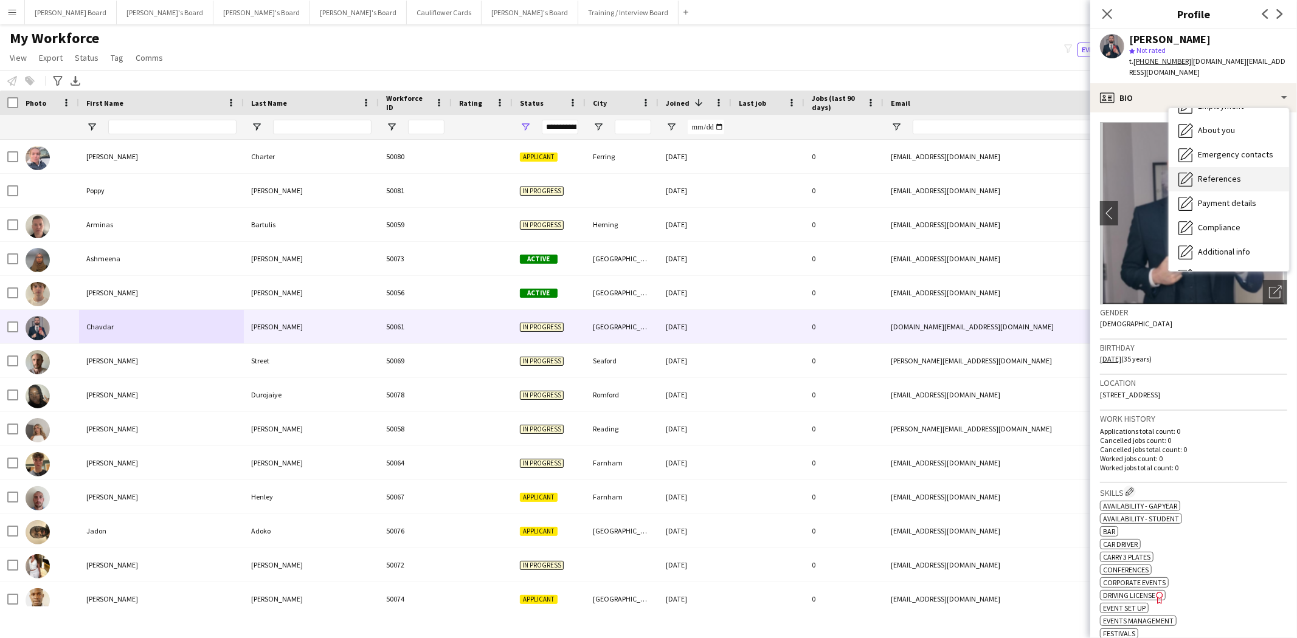
click at [1226, 179] on div "References References" at bounding box center [1229, 179] width 120 height 24
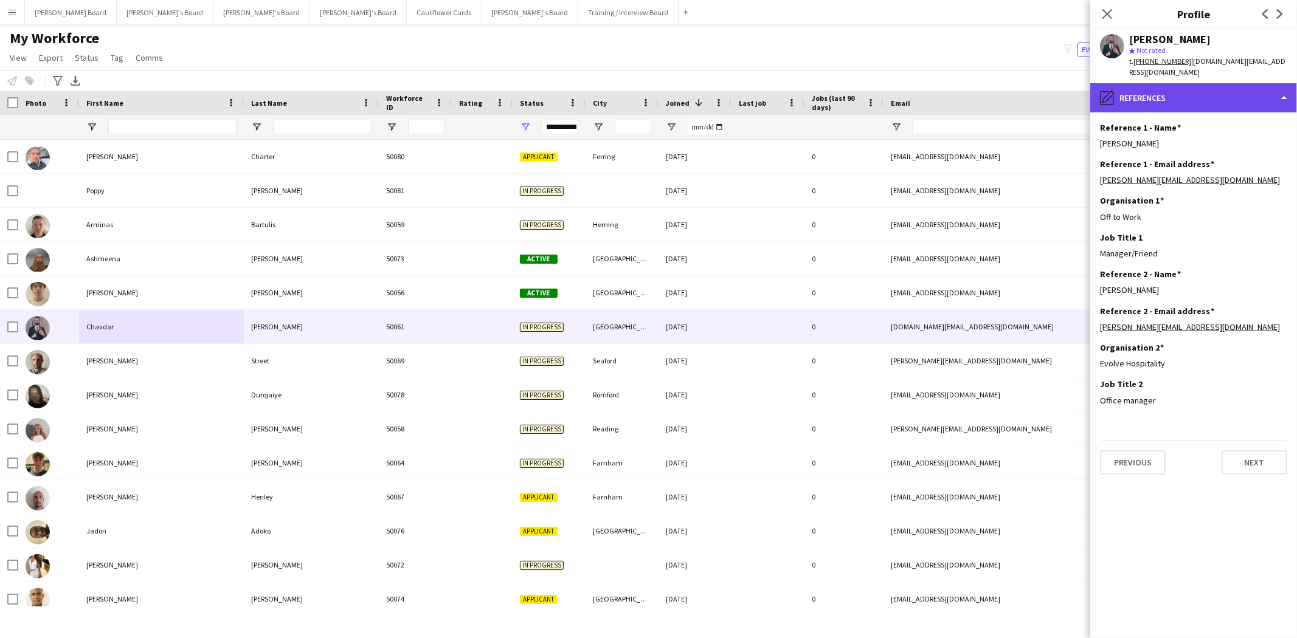
drag, startPoint x: 1194, startPoint y: 77, endPoint x: 1200, endPoint y: 89, distance: 14.4
click at [1194, 83] on div "pencil4 References" at bounding box center [1193, 97] width 207 height 29
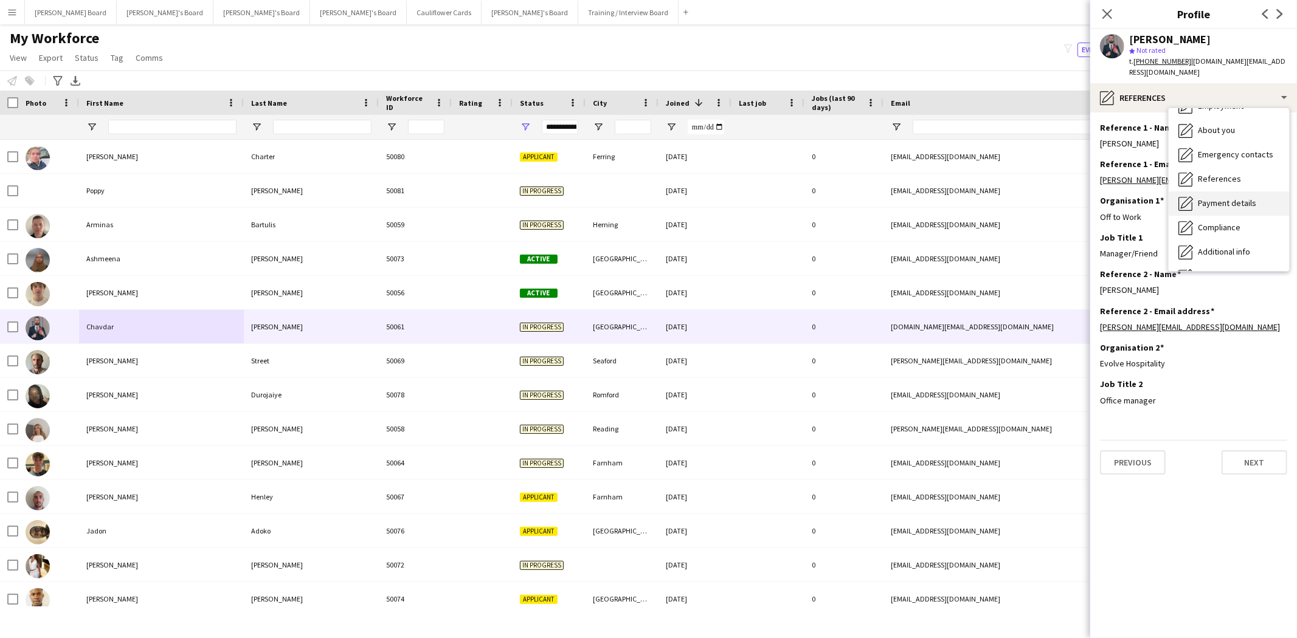
drag, startPoint x: 1241, startPoint y: 192, endPoint x: 1215, endPoint y: 186, distance: 26.7
click at [1240, 198] on span "Payment details" at bounding box center [1227, 203] width 58 height 11
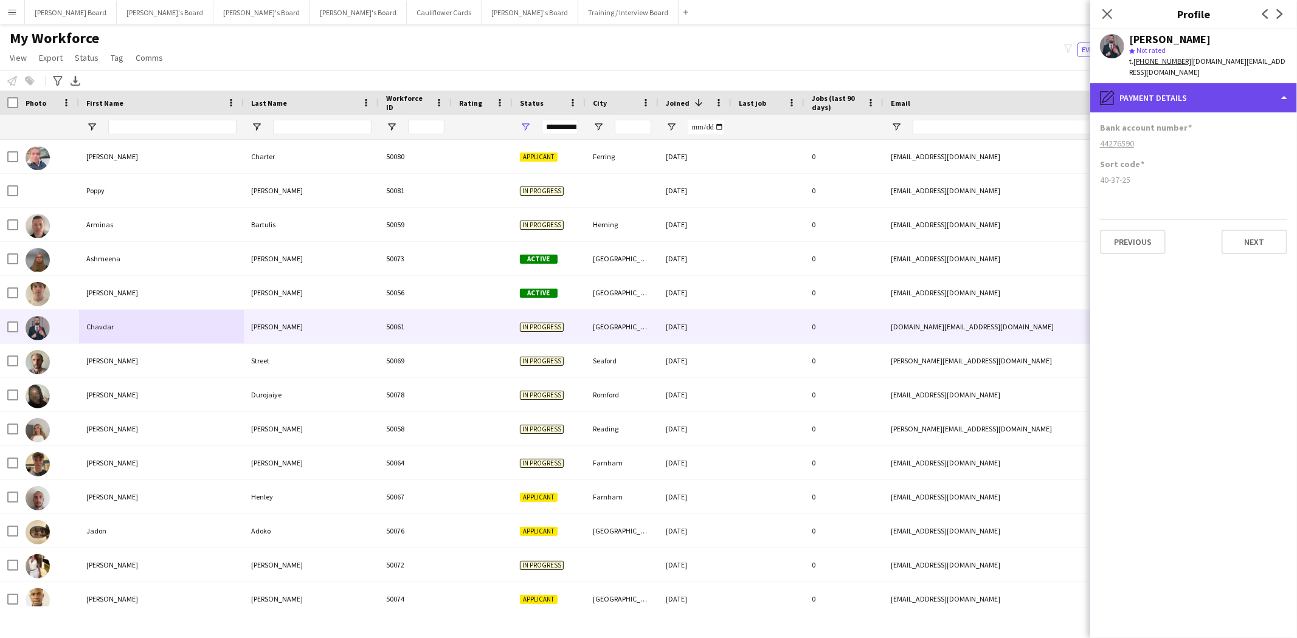
click at [1169, 95] on div "pencil4 Payment details" at bounding box center [1193, 97] width 207 height 29
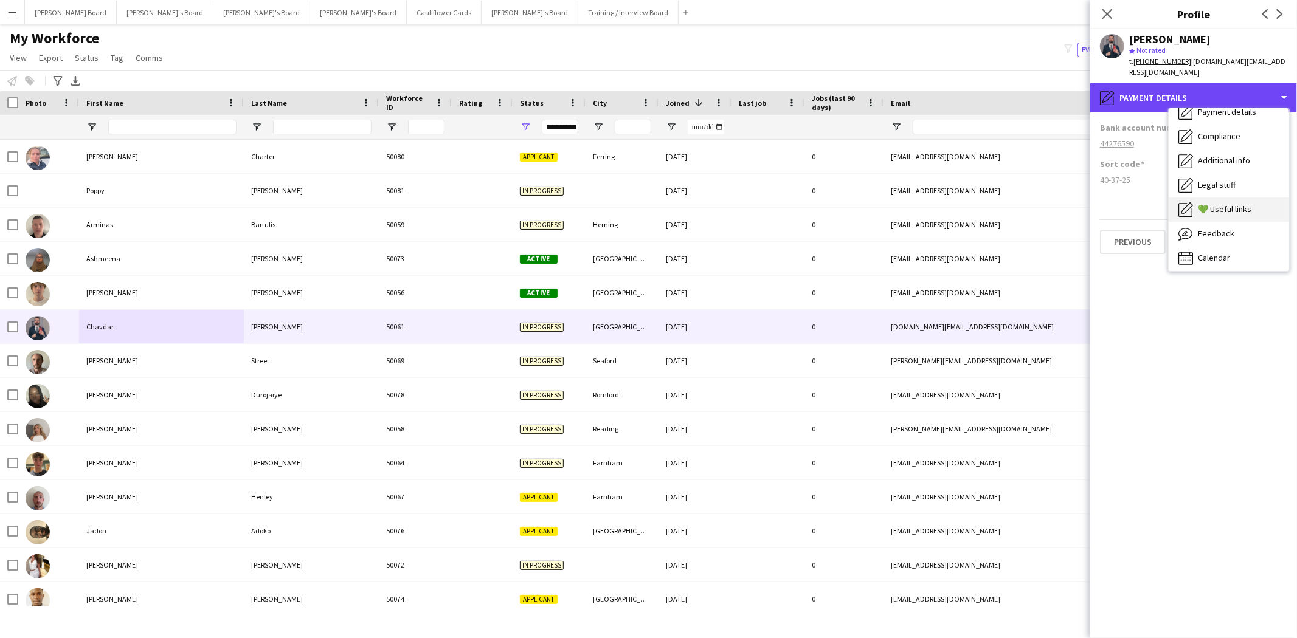
scroll to position [162, 0]
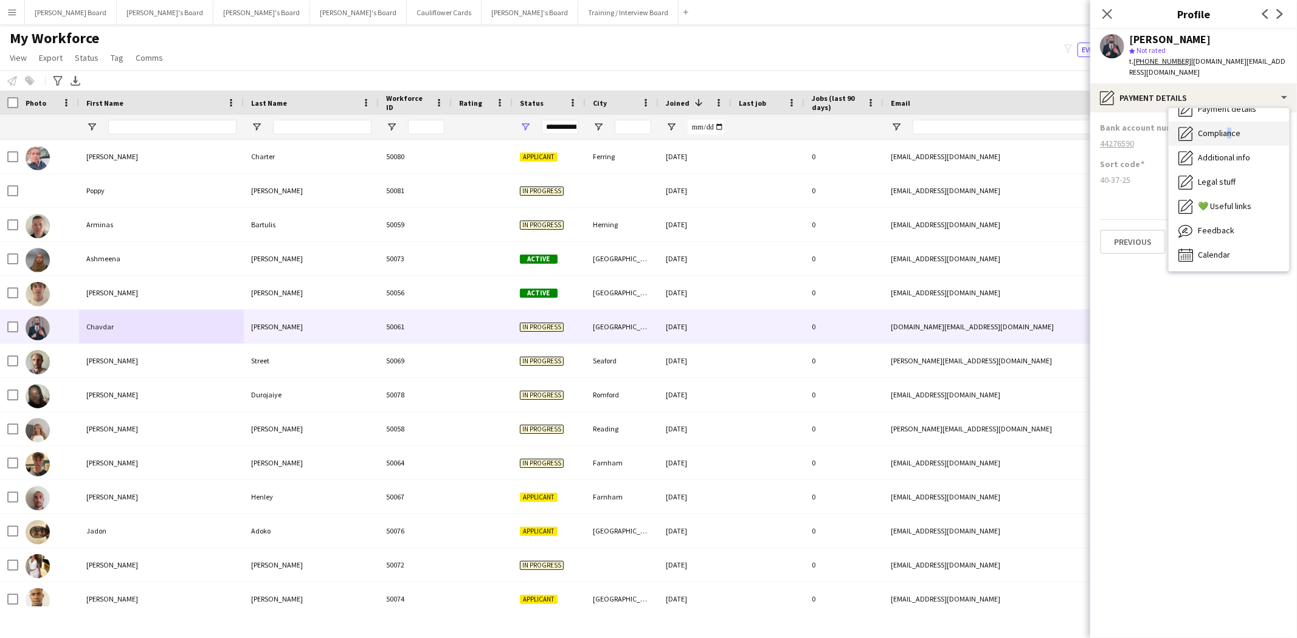
click at [1226, 128] on span "Compliance" at bounding box center [1219, 133] width 43 height 11
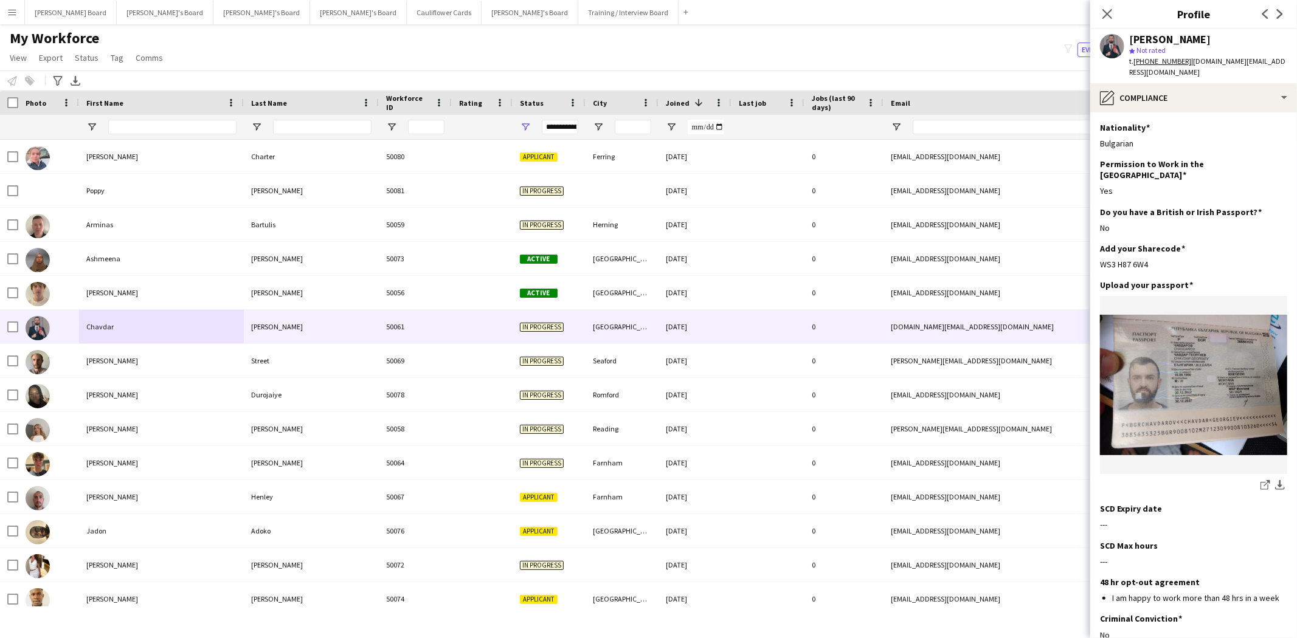
drag, startPoint x: 1154, startPoint y: 241, endPoint x: 1098, endPoint y: 244, distance: 56.0
click at [1098, 244] on app-section-data-types "Nationality Edit this field Bulgarian Permission to Work in the UK Edit this fi…" at bounding box center [1193, 375] width 207 height 526
copy div "WS3 H87 6W4"
click at [1192, 88] on div "pencil4 Compliance" at bounding box center [1193, 97] width 207 height 29
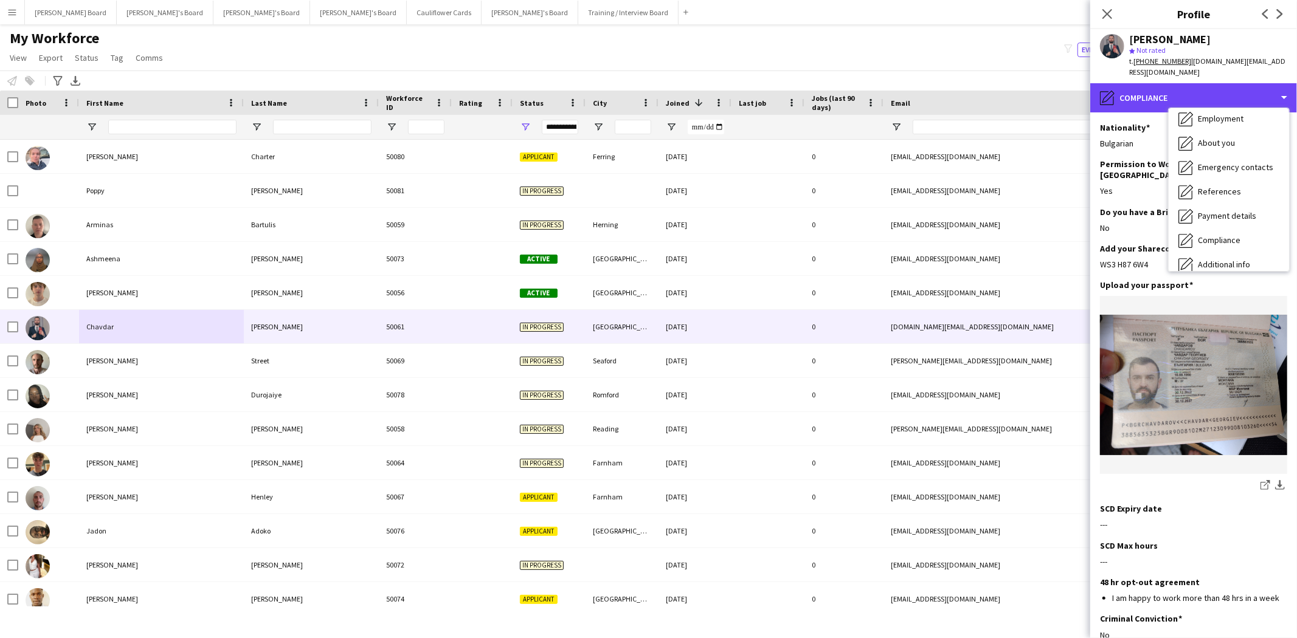
scroll to position [0, 0]
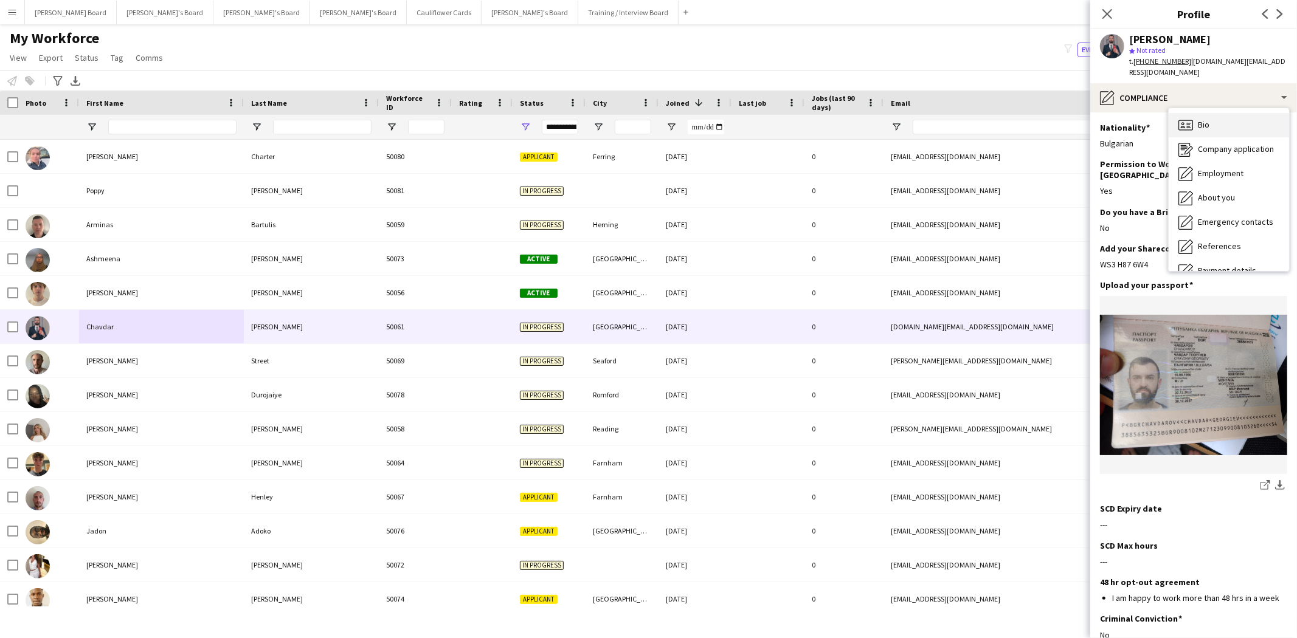
click at [1219, 113] on div "Bio Bio" at bounding box center [1229, 125] width 120 height 24
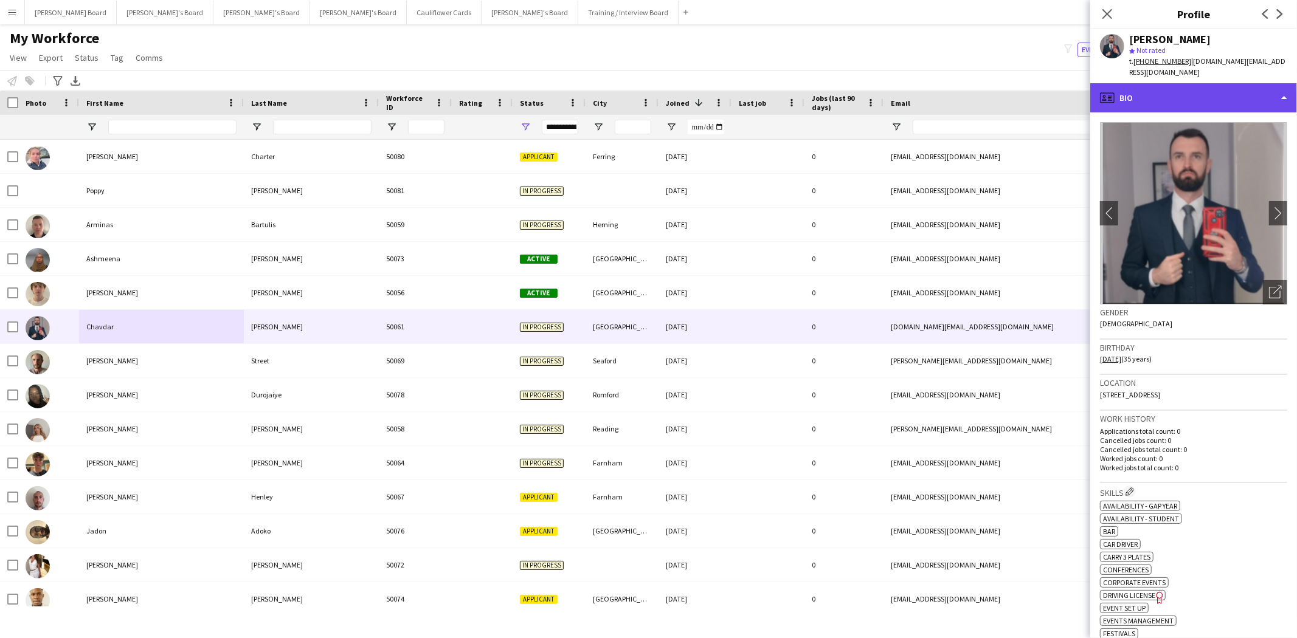
click at [1209, 89] on div "profile Bio" at bounding box center [1193, 97] width 207 height 29
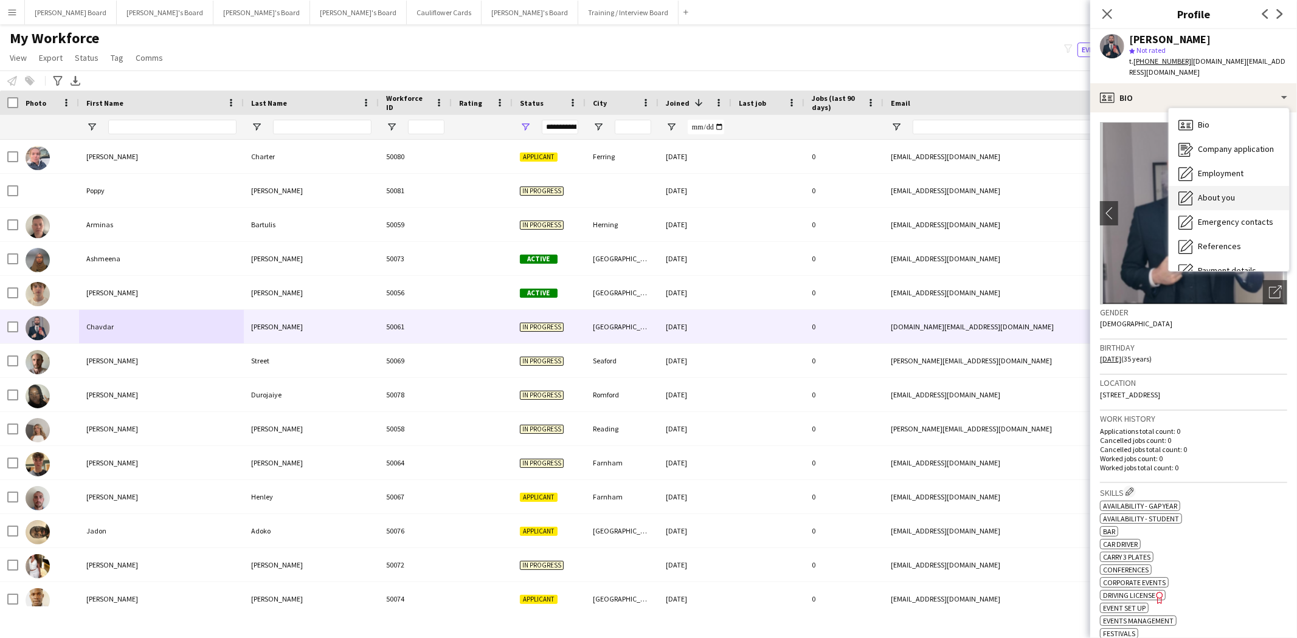
click at [1224, 192] on span "About you" at bounding box center [1216, 197] width 37 height 11
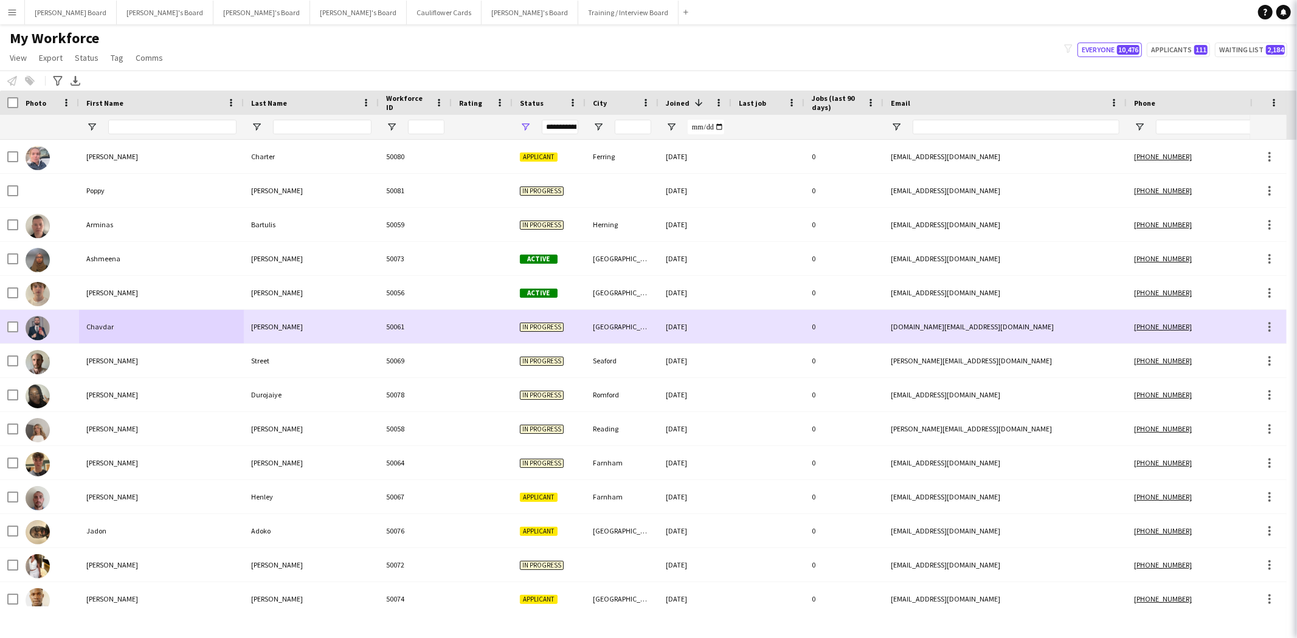
click at [88, 57] on span "Status" at bounding box center [87, 57] width 24 height 11
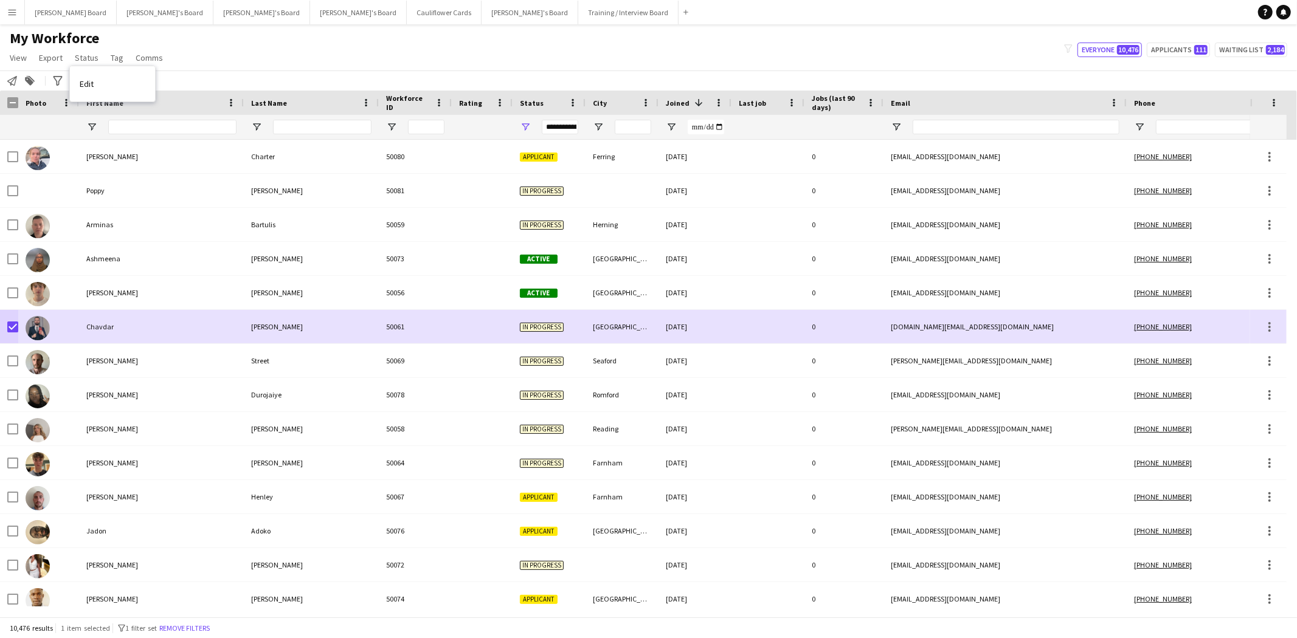
click at [102, 81] on link "Edit" at bounding box center [112, 84] width 85 height 26
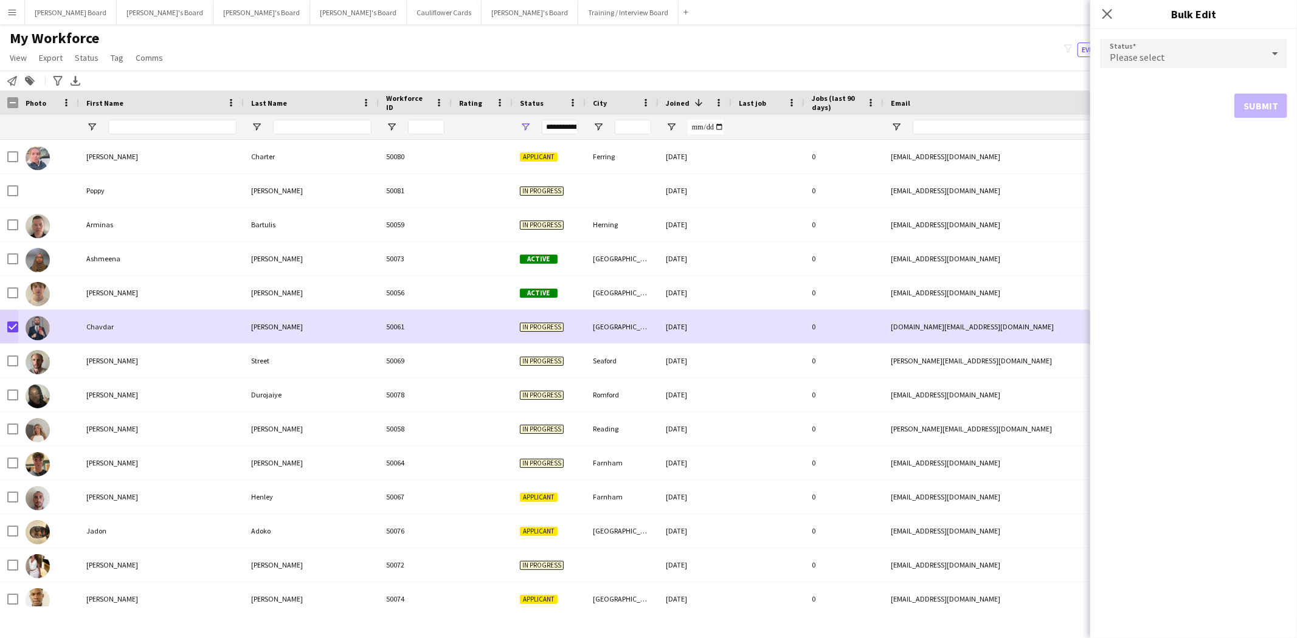
click at [1204, 55] on div "Please select" at bounding box center [1181, 53] width 163 height 29
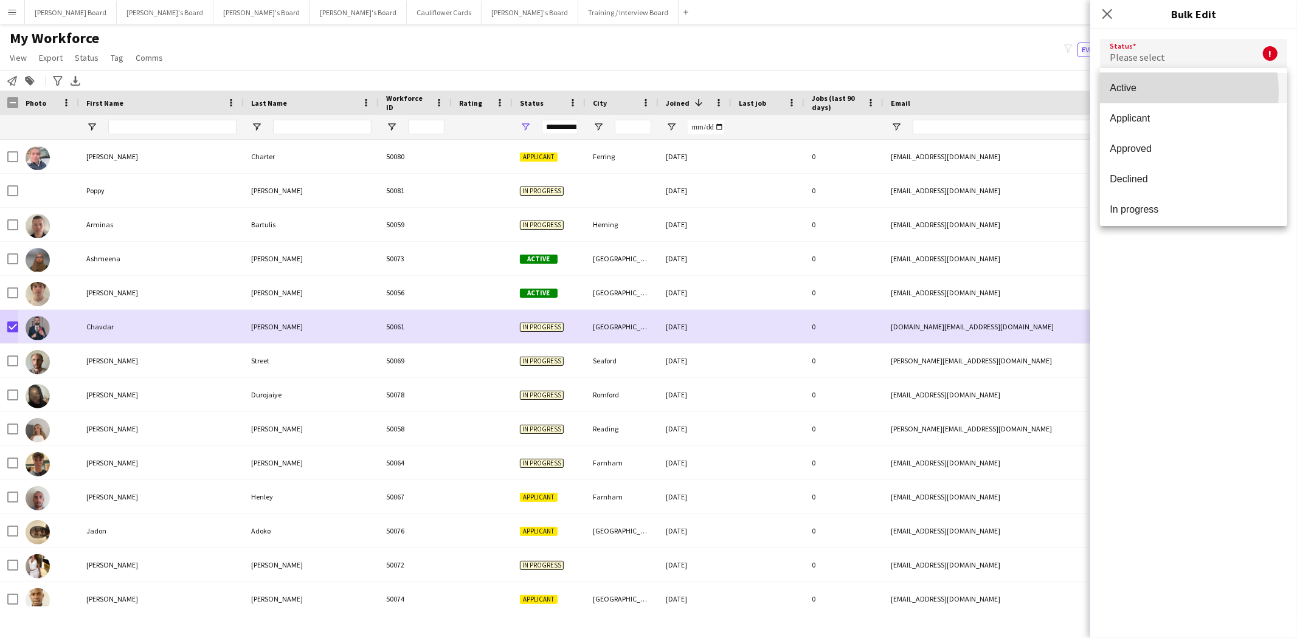
drag, startPoint x: 1135, startPoint y: 92, endPoint x: 1259, endPoint y: 131, distance: 130.0
click at [1135, 92] on span "Active" at bounding box center [1194, 88] width 168 height 12
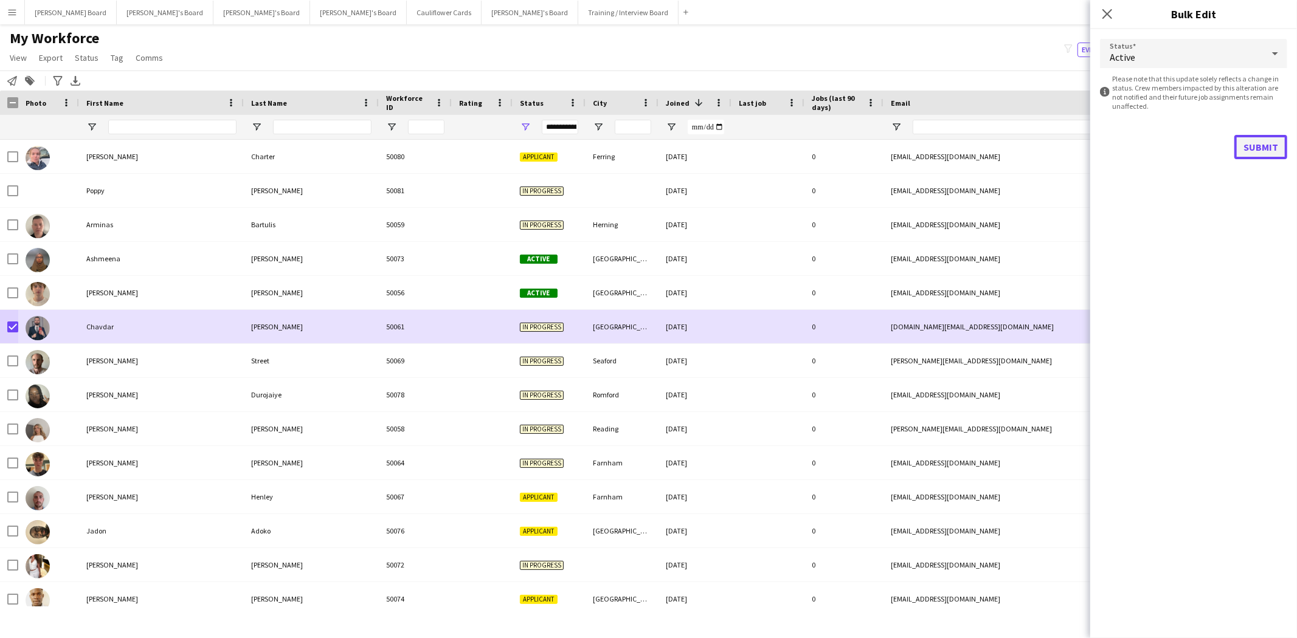
click at [1265, 148] on button "Submit" at bounding box center [1260, 147] width 53 height 24
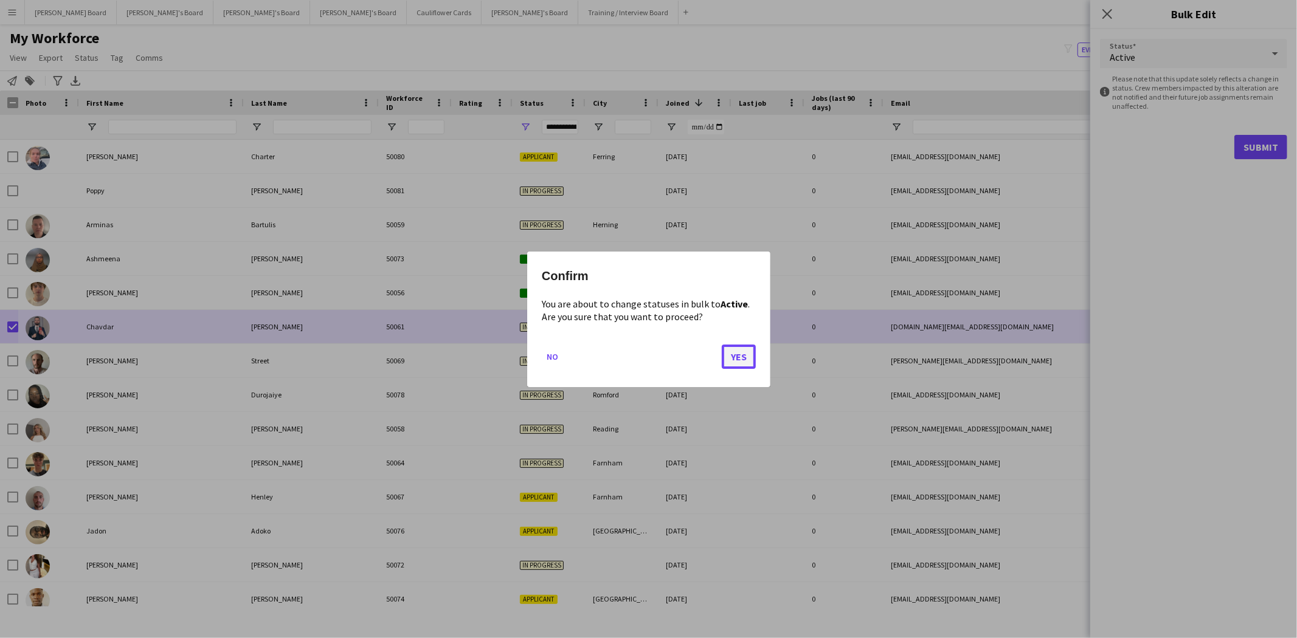
drag, startPoint x: 737, startPoint y: 360, endPoint x: 722, endPoint y: 355, distance: 16.0
click at [737, 359] on button "Yes" at bounding box center [739, 356] width 34 height 24
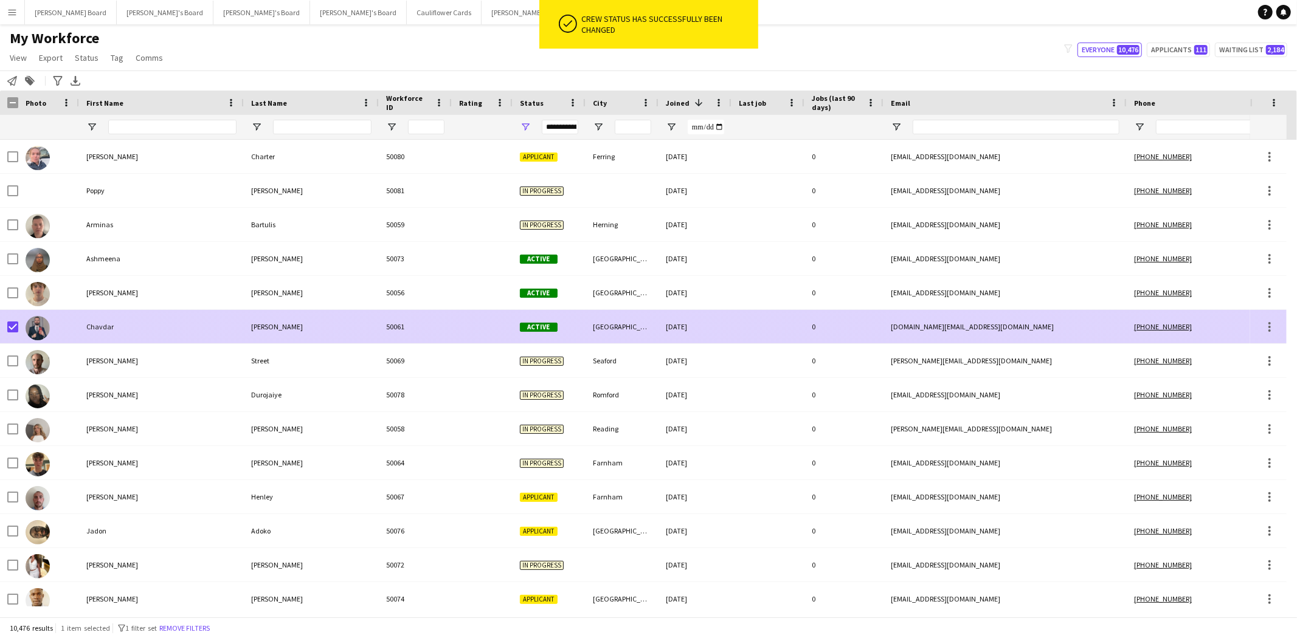
drag, startPoint x: 93, startPoint y: 332, endPoint x: 53, endPoint y: 324, distance: 40.9
click at [94, 332] on div "Chavdar" at bounding box center [161, 326] width 165 height 33
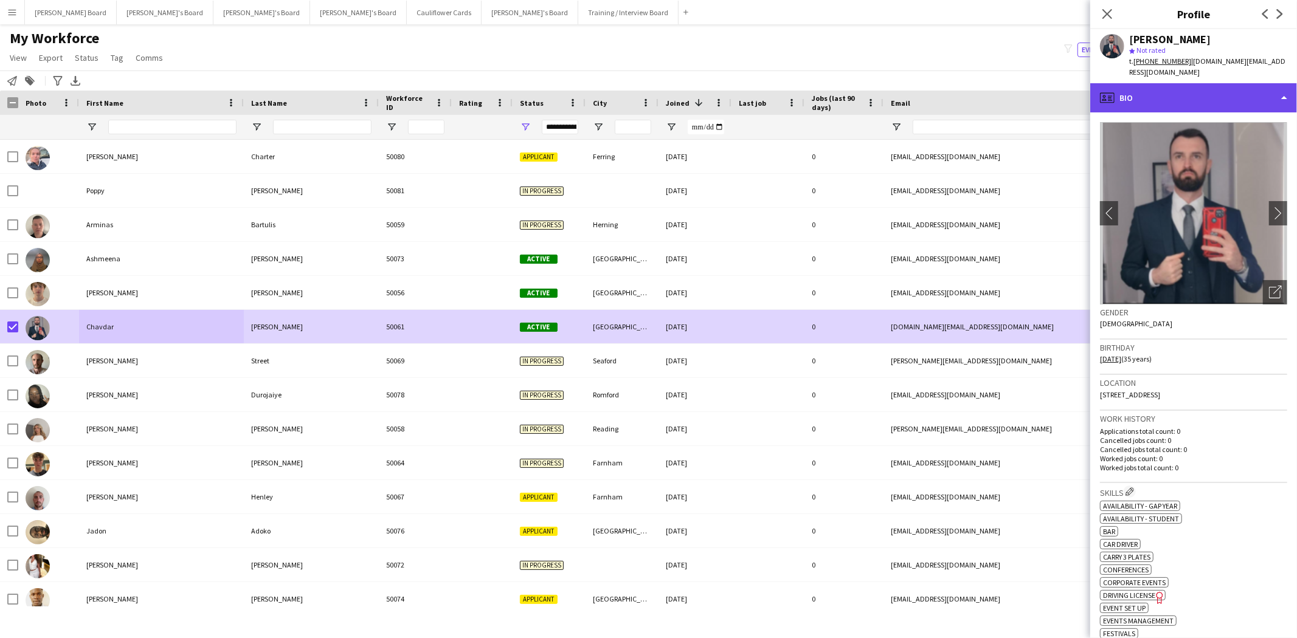
drag, startPoint x: 1156, startPoint y: 86, endPoint x: 1217, endPoint y: 130, distance: 74.9
click at [1157, 87] on div "profile Bio" at bounding box center [1193, 97] width 207 height 29
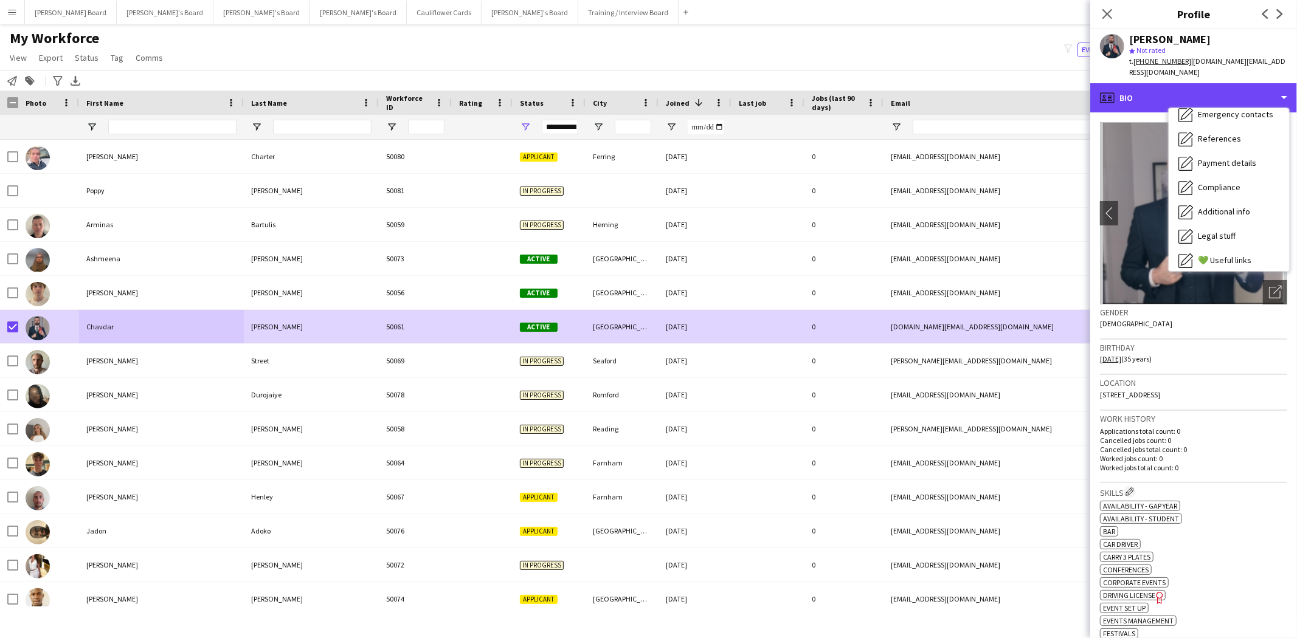
scroll to position [162, 0]
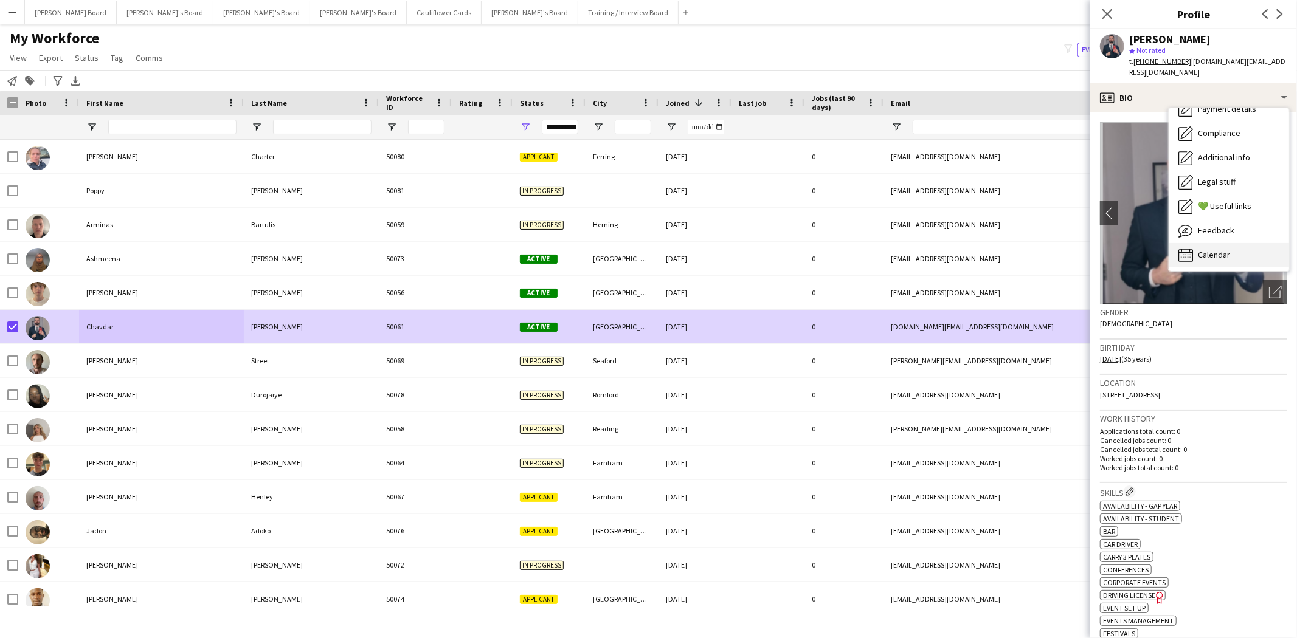
click at [1234, 246] on div "Calendar Calendar" at bounding box center [1229, 255] width 120 height 24
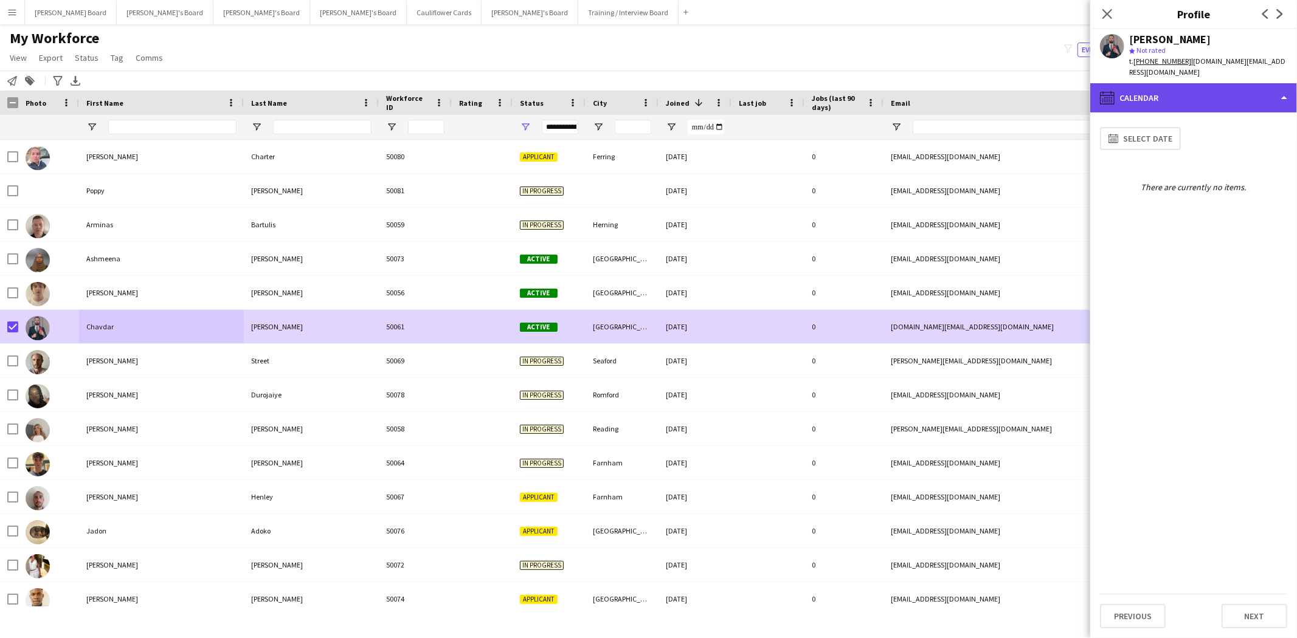
click at [1202, 83] on div "calendar-full Calendar" at bounding box center [1193, 97] width 207 height 29
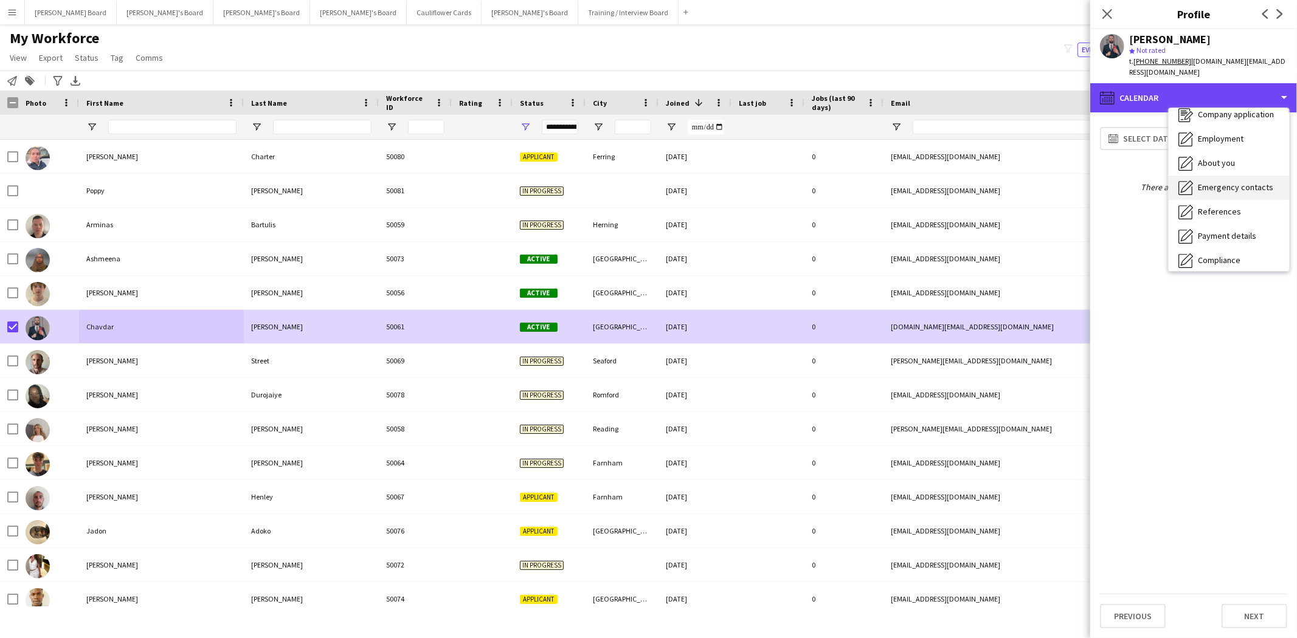
scroll to position [27, 0]
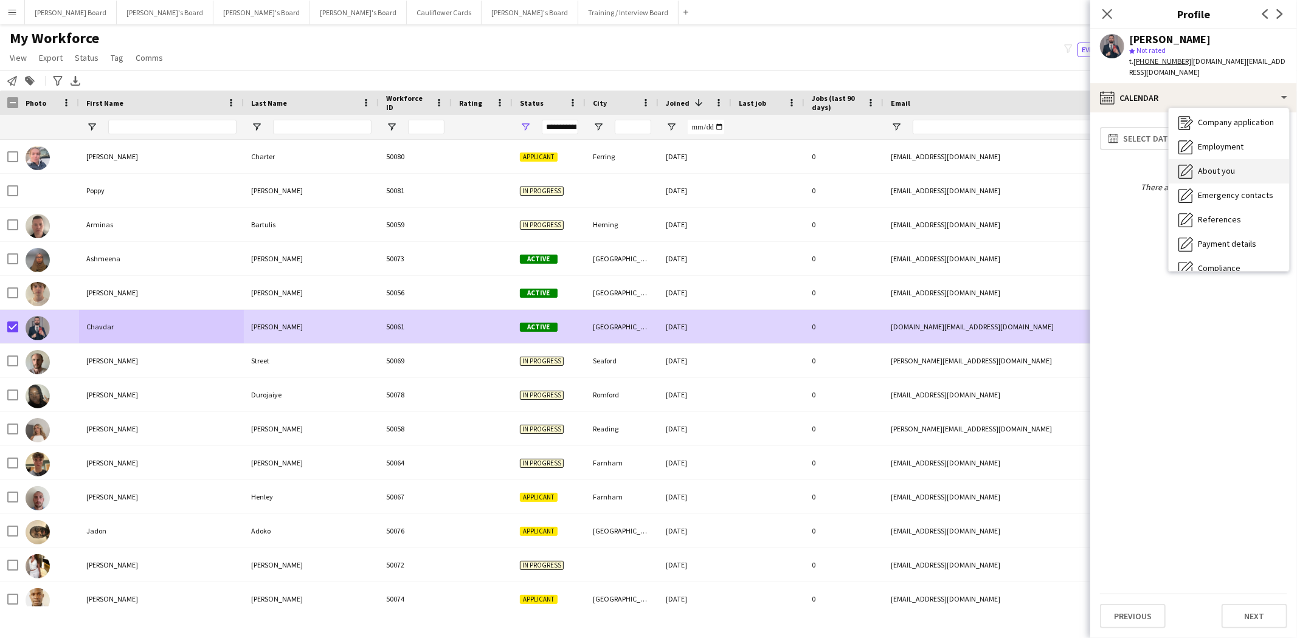
click at [1208, 166] on div "About you About you" at bounding box center [1229, 171] width 120 height 24
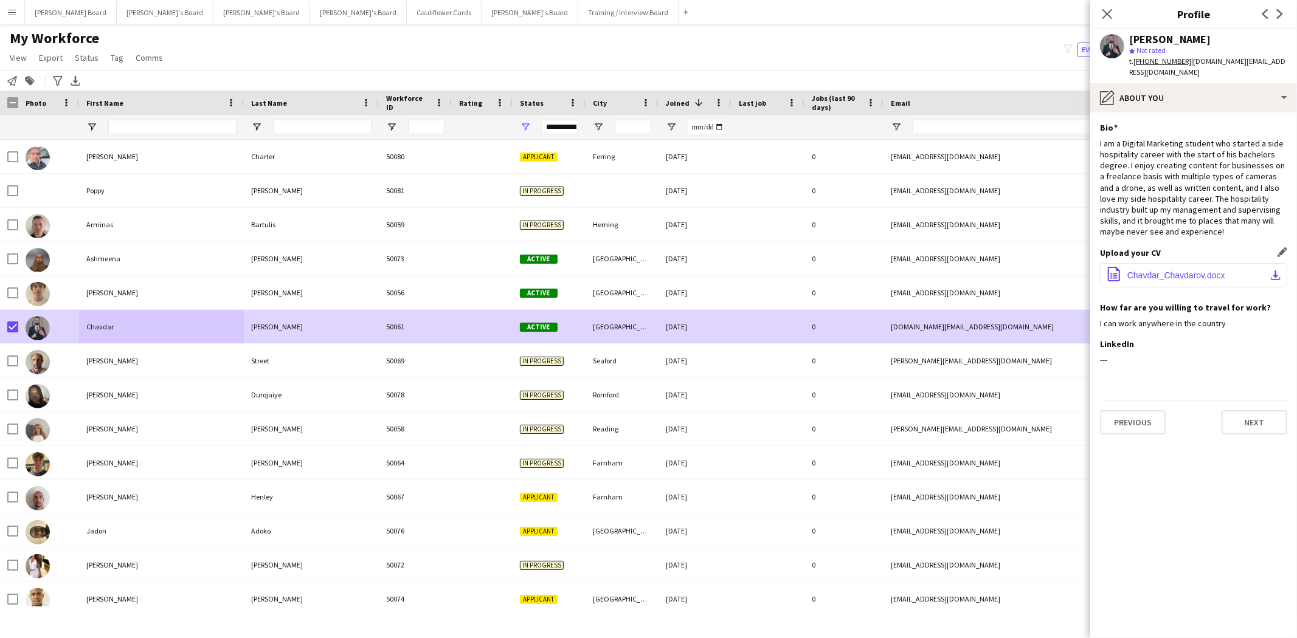
click at [1177, 271] on span "Chavdar_Chavdarov.docx" at bounding box center [1176, 276] width 98 height 10
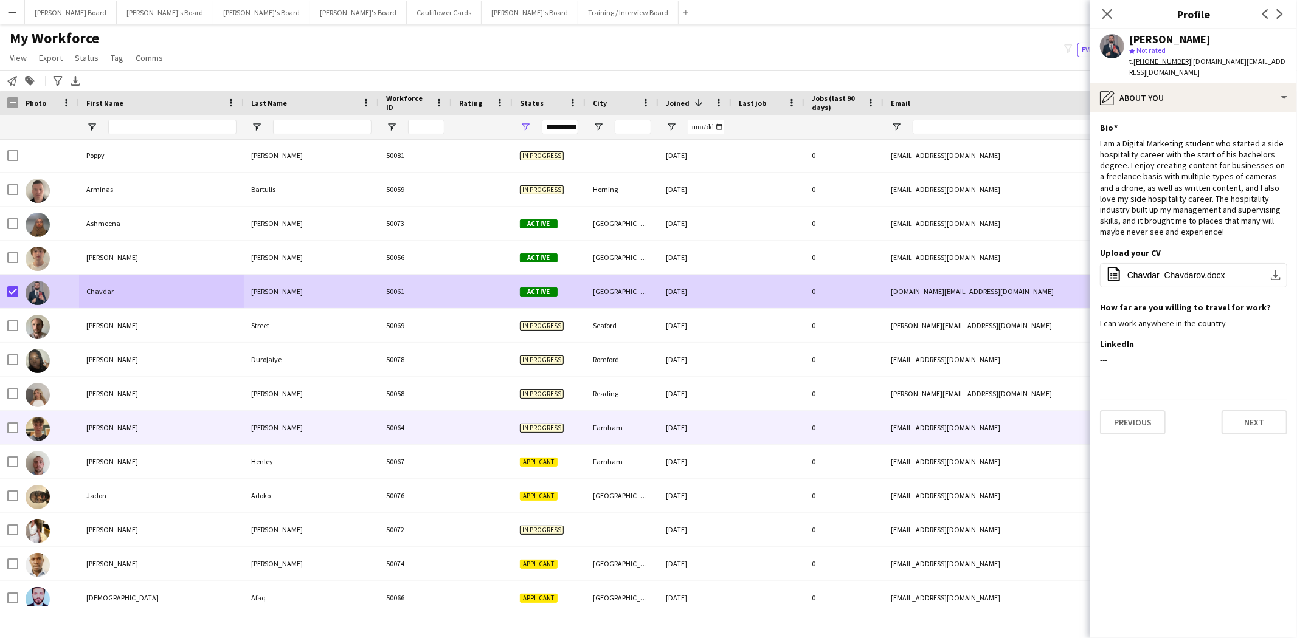
scroll to position [67, 0]
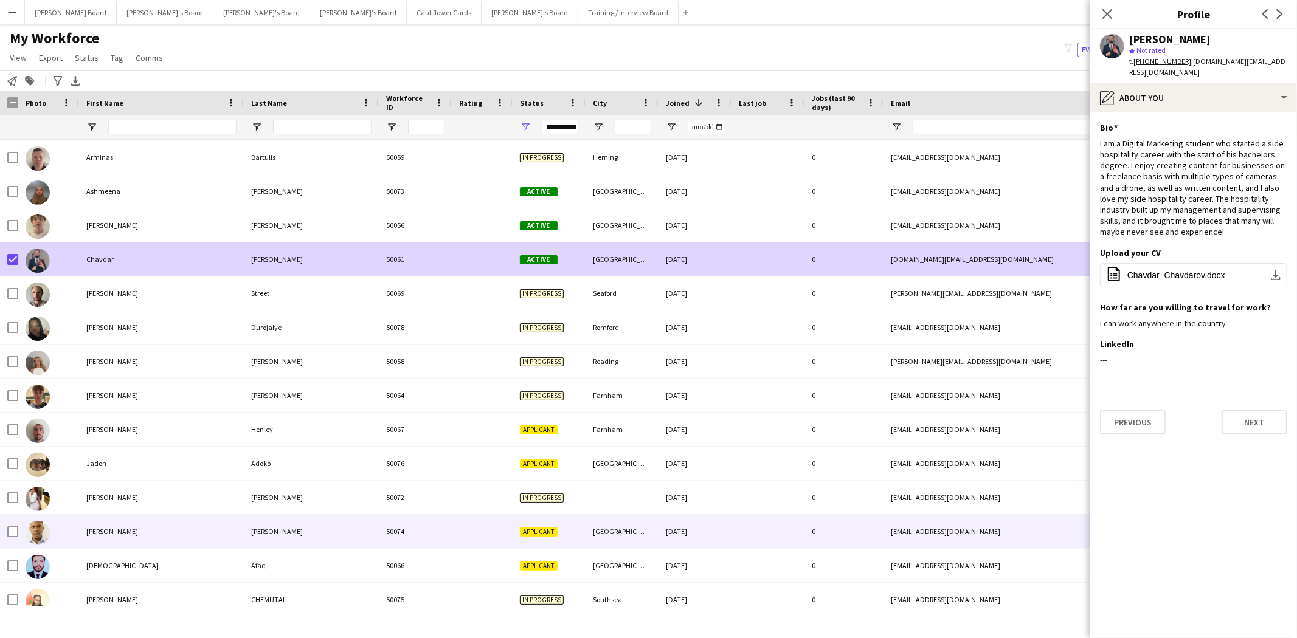
click at [111, 534] on div "[PERSON_NAME]" at bounding box center [161, 531] width 165 height 33
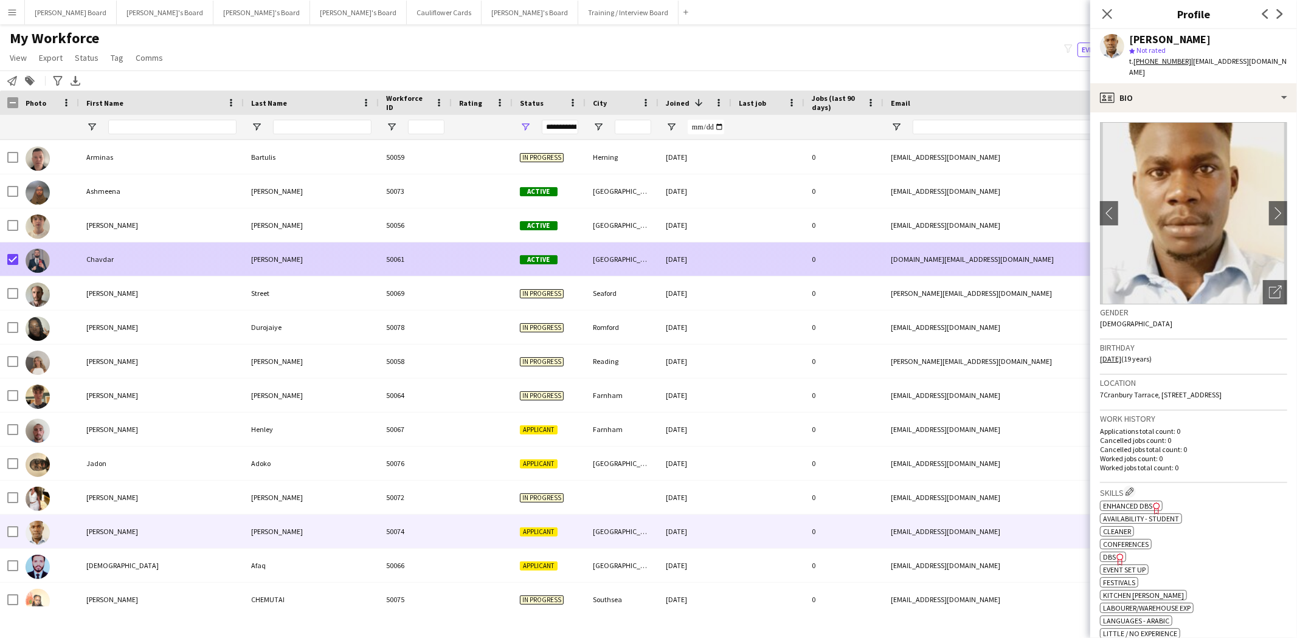
drag, startPoint x: 110, startPoint y: 263, endPoint x: 165, endPoint y: 265, distance: 55.4
click at [110, 262] on div "Chavdar" at bounding box center [161, 259] width 165 height 33
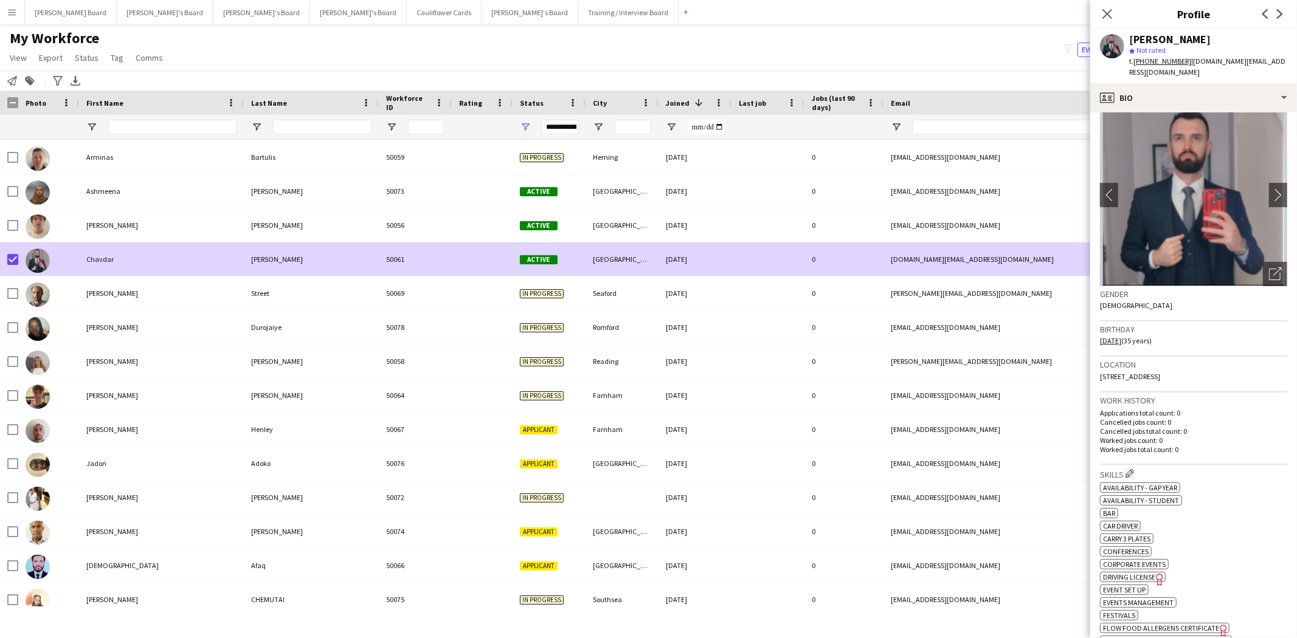
scroll to position [0, 0]
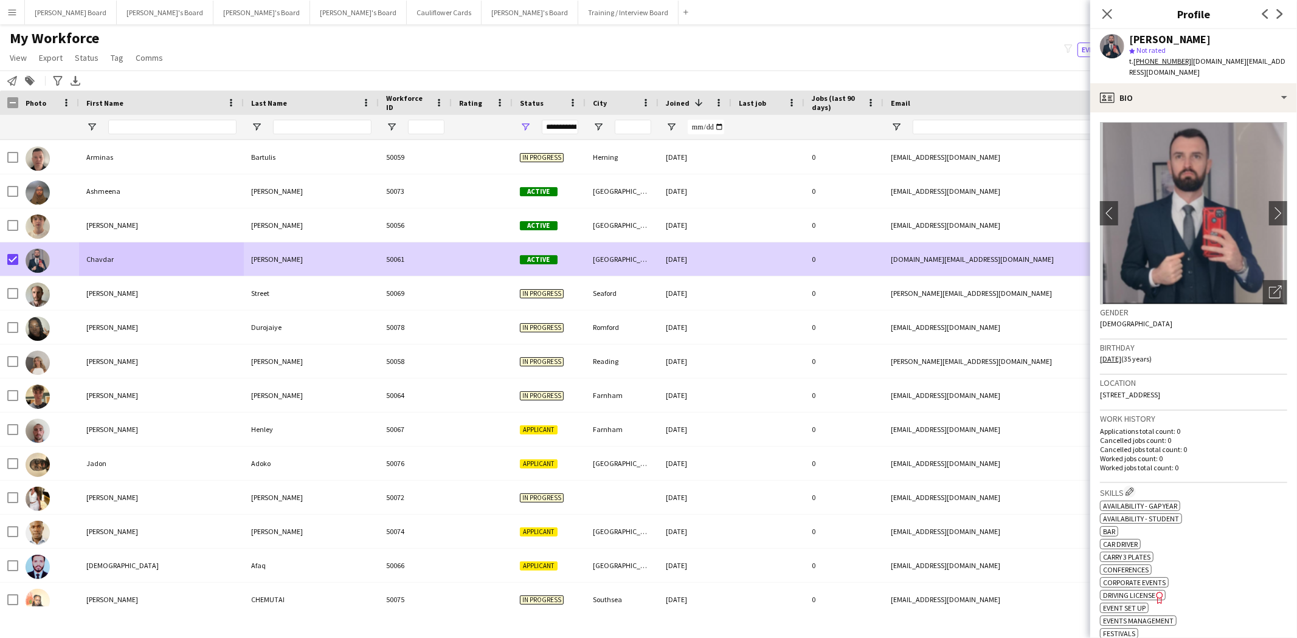
drag, startPoint x: 1186, startPoint y: 60, endPoint x: 1296, endPoint y: 62, distance: 110.7
click at [1296, 62] on app-profile-header "Chavdar Chavdarov star Not rated t. +447472359887 | chavdarov.ch@gmail.com" at bounding box center [1193, 56] width 207 height 54
click at [1257, 43] on div "[PERSON_NAME]" at bounding box center [1208, 39] width 158 height 11
drag, startPoint x: 1267, startPoint y: 61, endPoint x: 1187, endPoint y: 63, distance: 79.7
click at [1187, 63] on div "Chavdar Chavdarov star Not rated t. +447472359887 | chavdarov.ch@gmail.com" at bounding box center [1193, 56] width 207 height 54
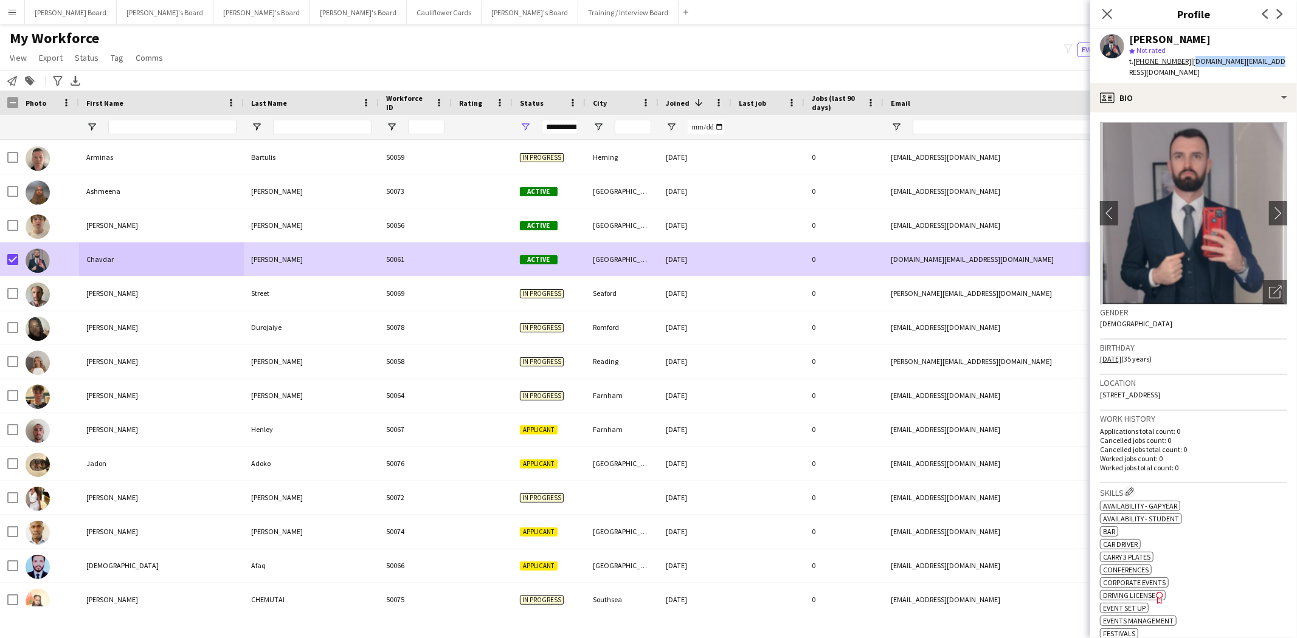
copy span "[DOMAIN_NAME][EMAIL_ADDRESS][DOMAIN_NAME]"
drag, startPoint x: 464, startPoint y: 15, endPoint x: 494, endPoint y: 22, distance: 31.3
click at [578, 15] on button "Training / Interview Board Close" at bounding box center [628, 13] width 100 height 24
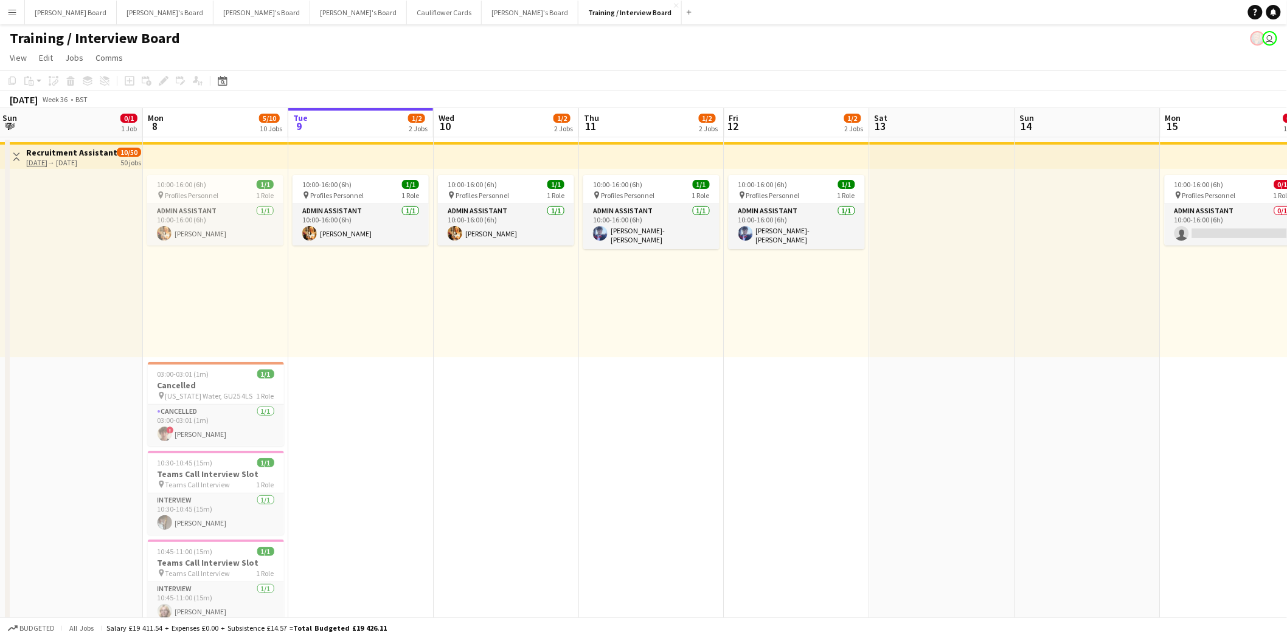
scroll to position [0, 288]
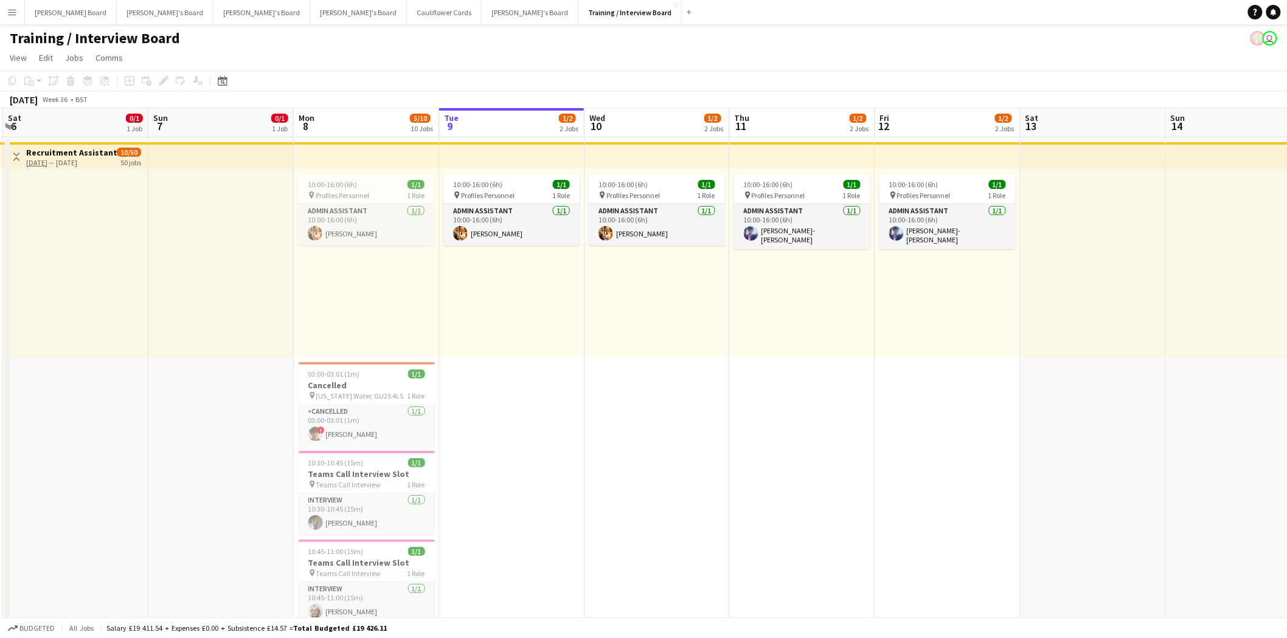
drag, startPoint x: 403, startPoint y: 488, endPoint x: 472, endPoint y: 490, distance: 69.9
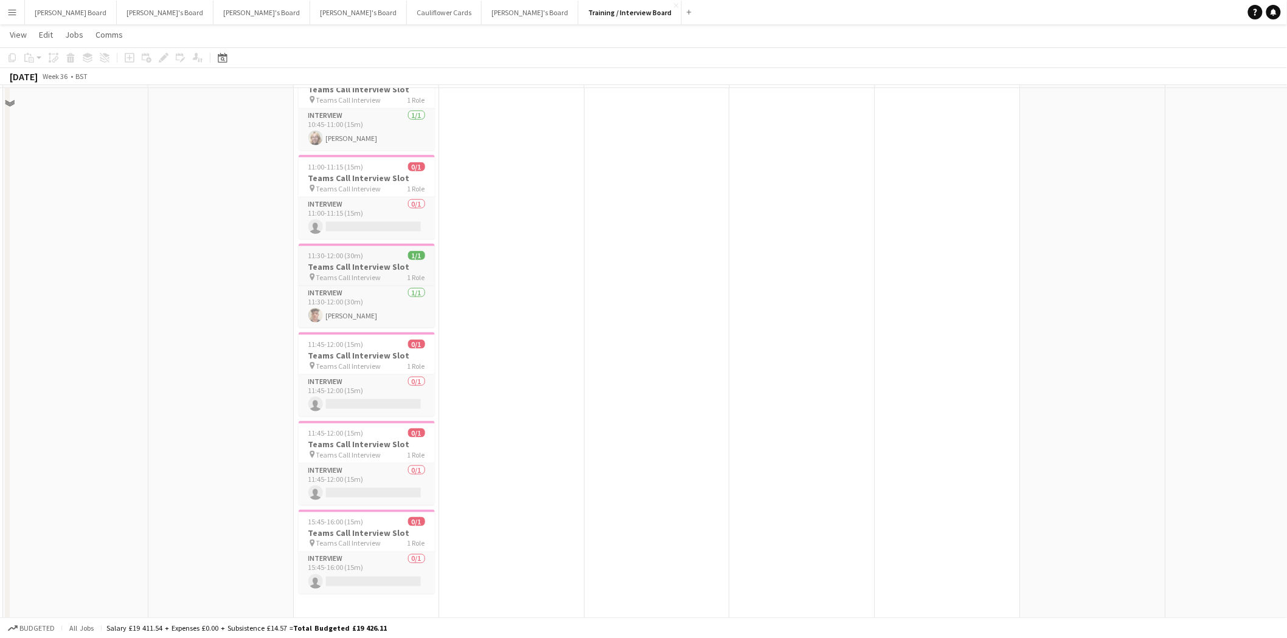
scroll to position [405, 0]
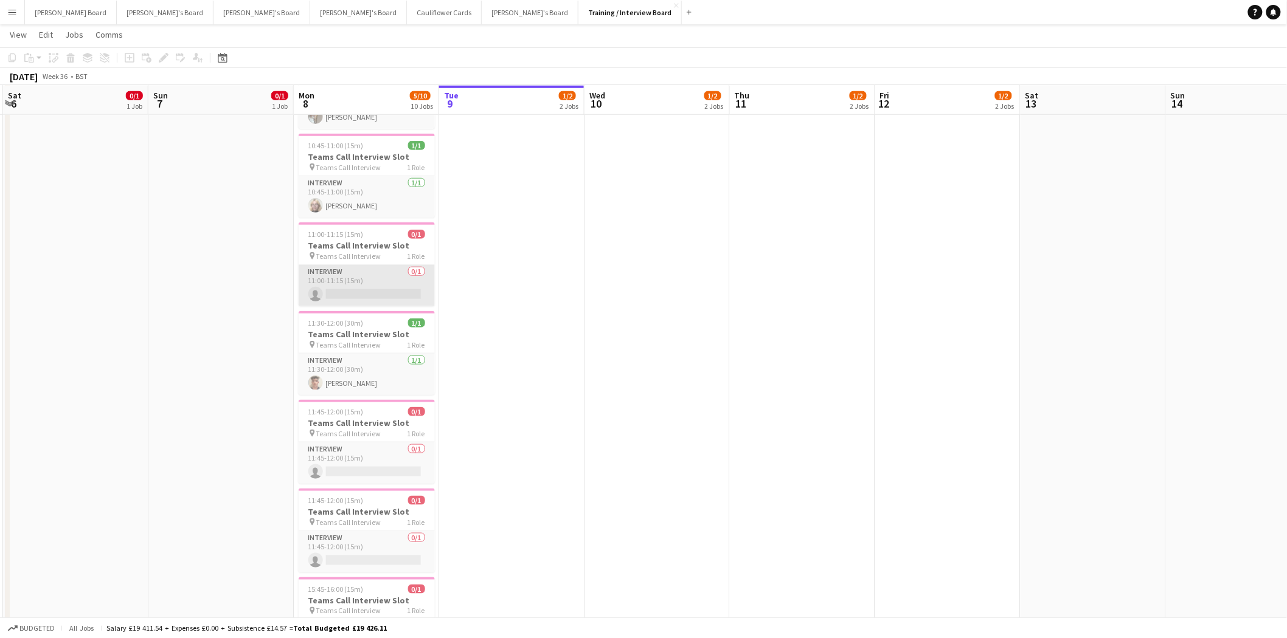
drag, startPoint x: 357, startPoint y: 288, endPoint x: 427, endPoint y: 291, distance: 70.6
click at [358, 288] on app-card-role "Interview 0/1 11:00-11:15 (15m) single-neutral-actions" at bounding box center [367, 285] width 136 height 41
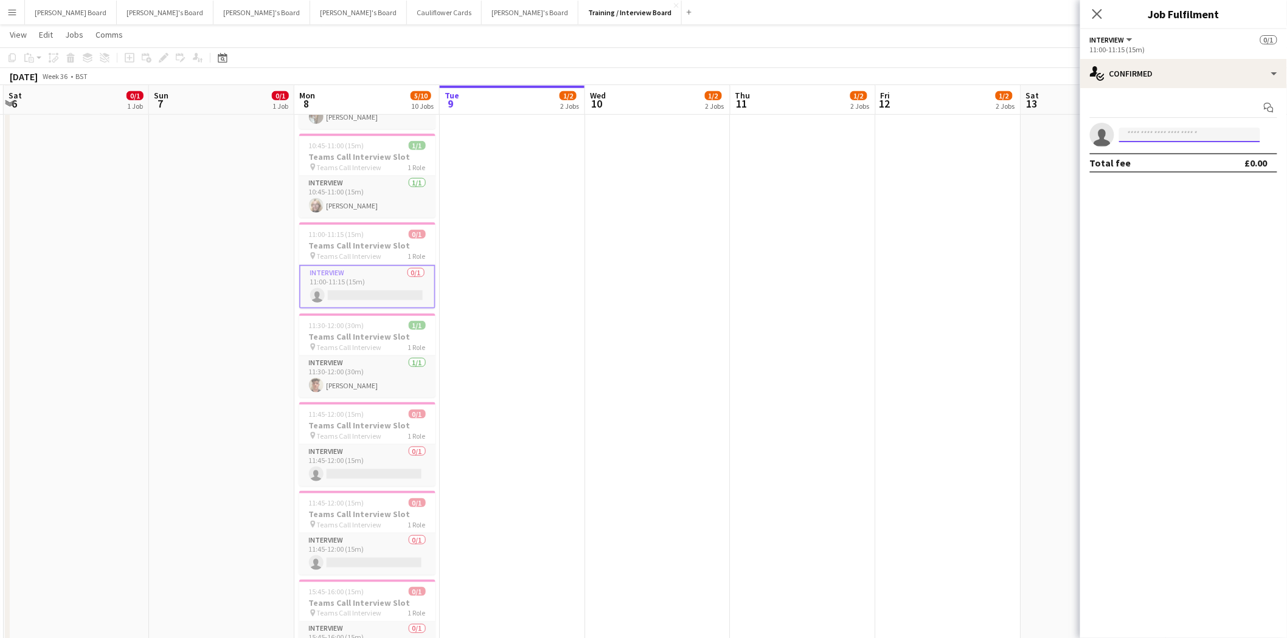
paste input "**********"
drag, startPoint x: 1164, startPoint y: 261, endPoint x: 1165, endPoint y: 196, distance: 65.1
click at [1164, 255] on mat-expansion-panel "**********" at bounding box center [1183, 363] width 207 height 550
click at [1211, 135] on input "**********" at bounding box center [1189, 135] width 141 height 15
type input "**********"
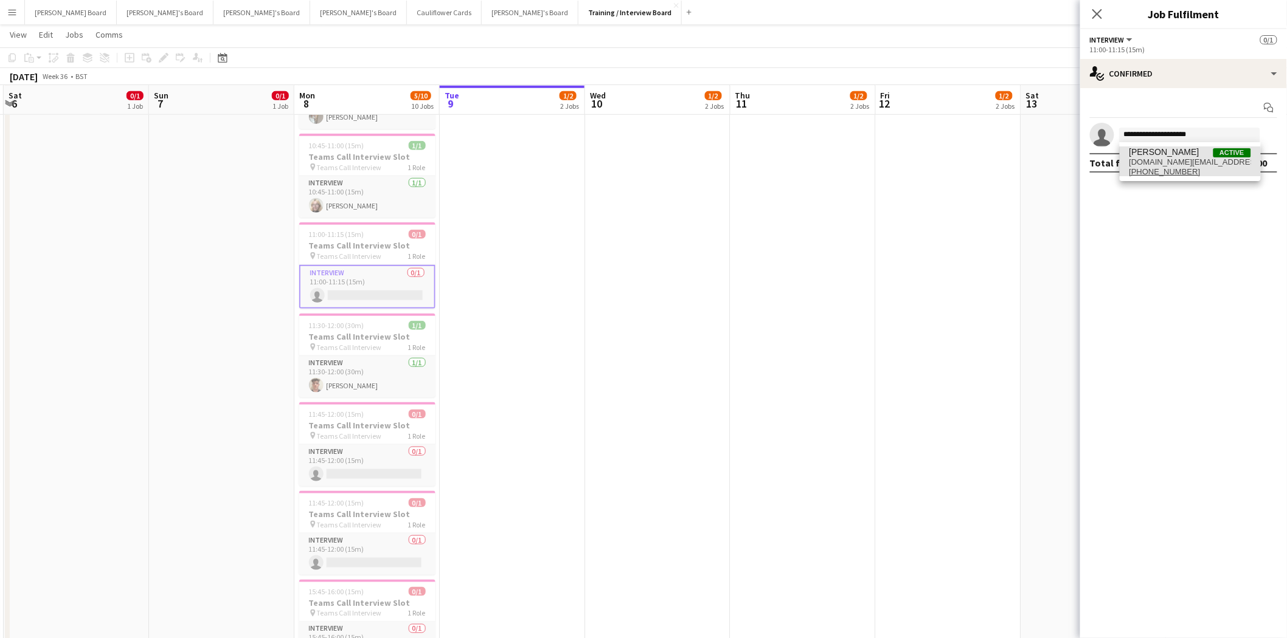
click at [1197, 150] on span "[PERSON_NAME]" at bounding box center [1164, 152] width 70 height 10
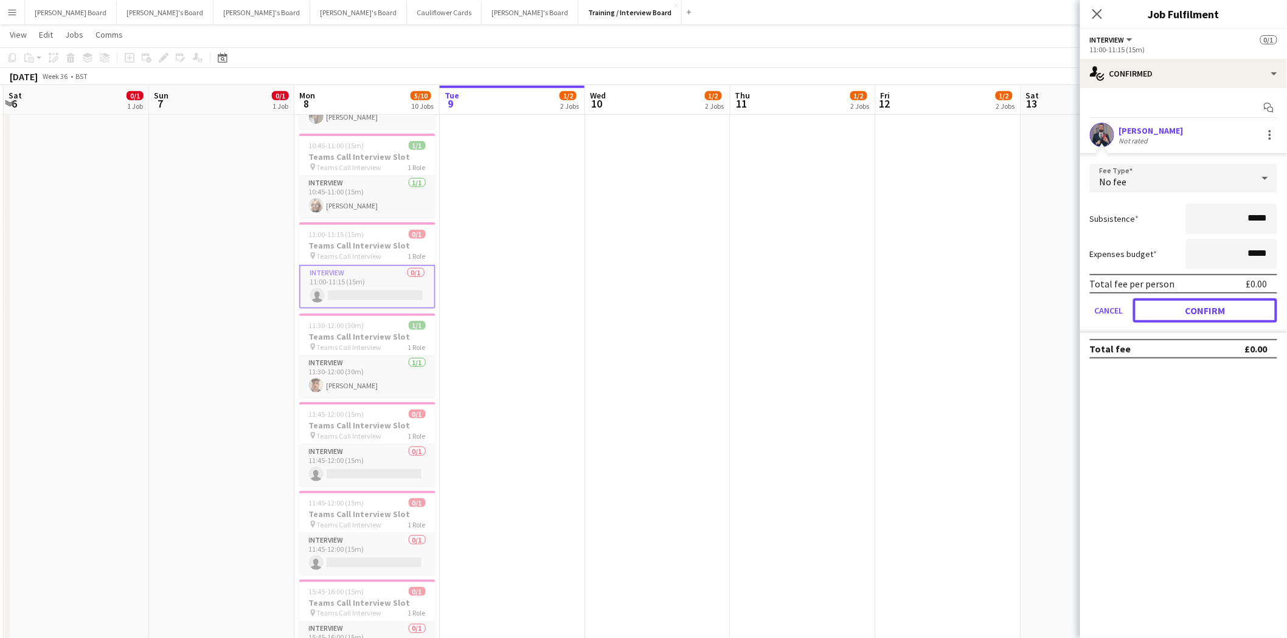
drag, startPoint x: 1206, startPoint y: 313, endPoint x: 1119, endPoint y: 277, distance: 93.3
click at [1205, 312] on button "Confirm" at bounding box center [1205, 311] width 144 height 24
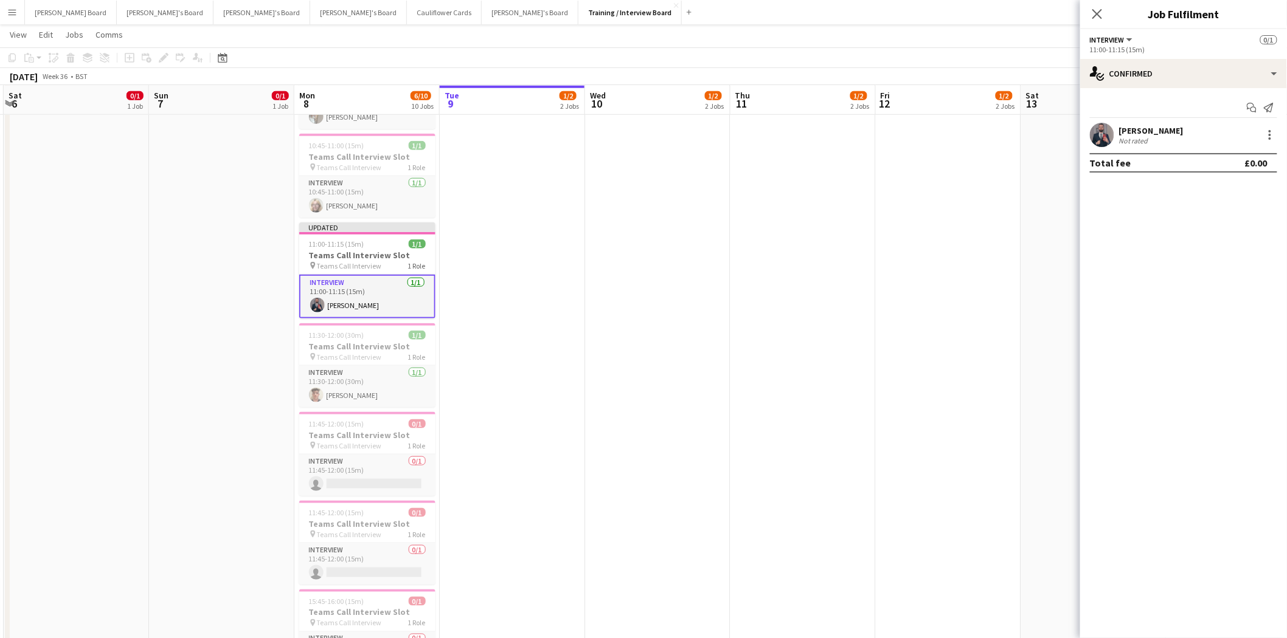
click at [381, 288] on app-card-role "Interview 1/1 11:00-11:15 (15m) Chavdar Chavdarov" at bounding box center [367, 297] width 136 height 44
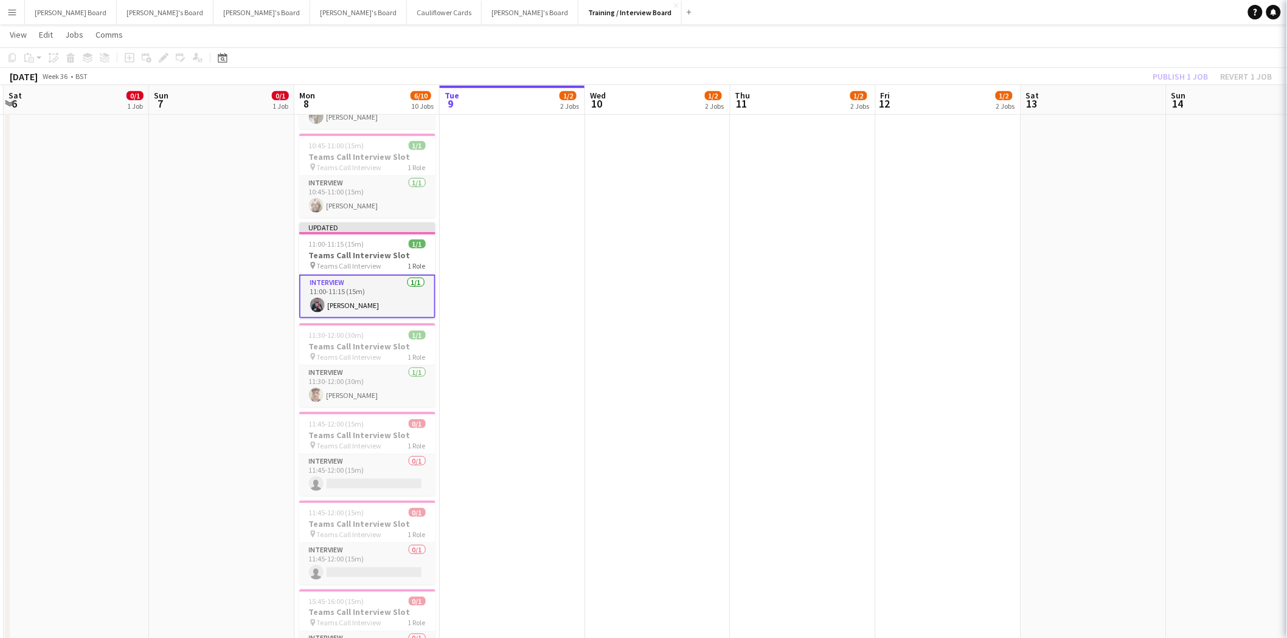
scroll to position [0, 286]
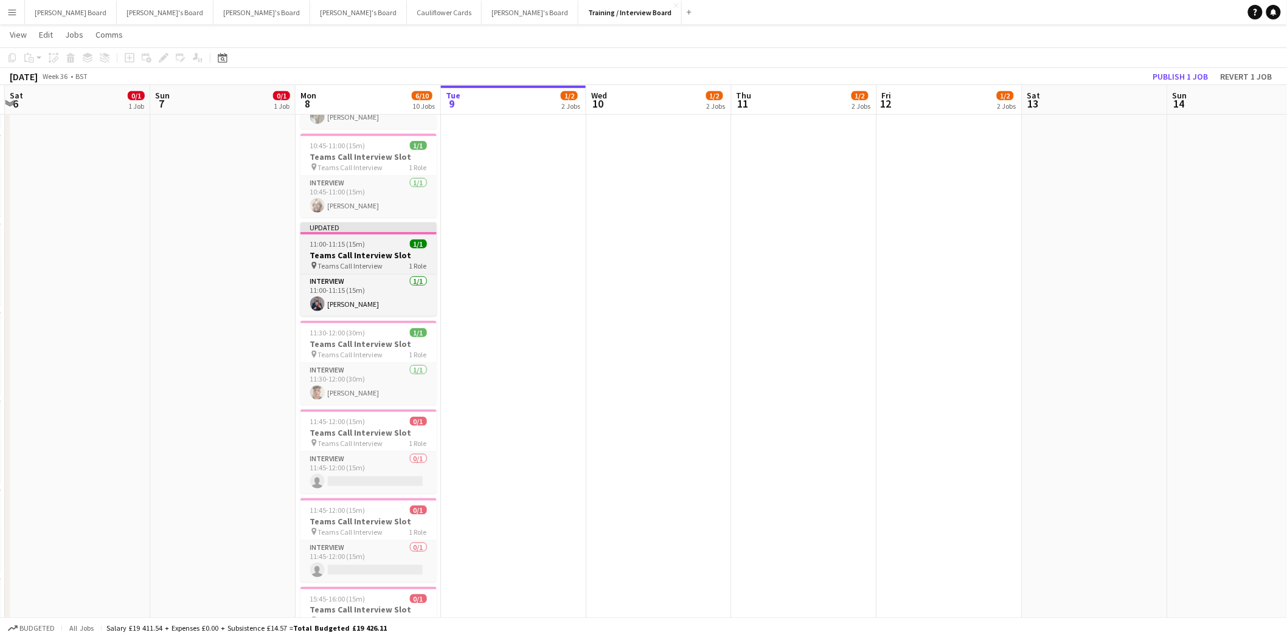
click at [375, 246] on div "11:00-11:15 (15m) 1/1" at bounding box center [368, 244] width 136 height 9
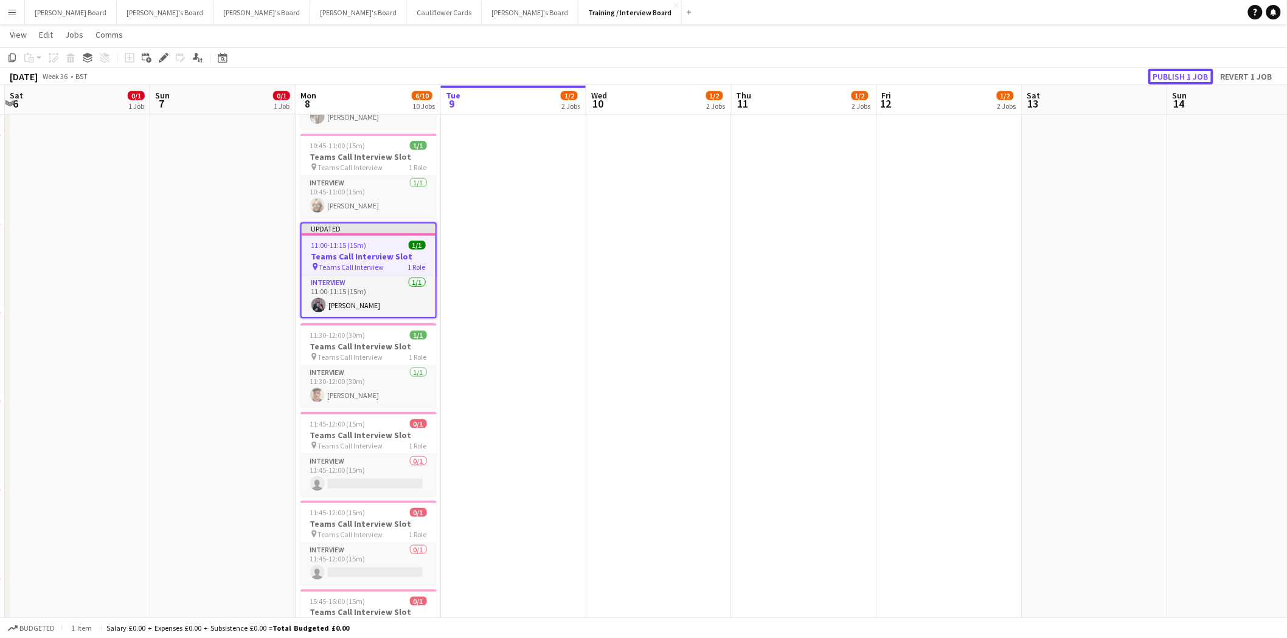
click at [1195, 75] on button "Publish 1 job" at bounding box center [1180, 77] width 65 height 16
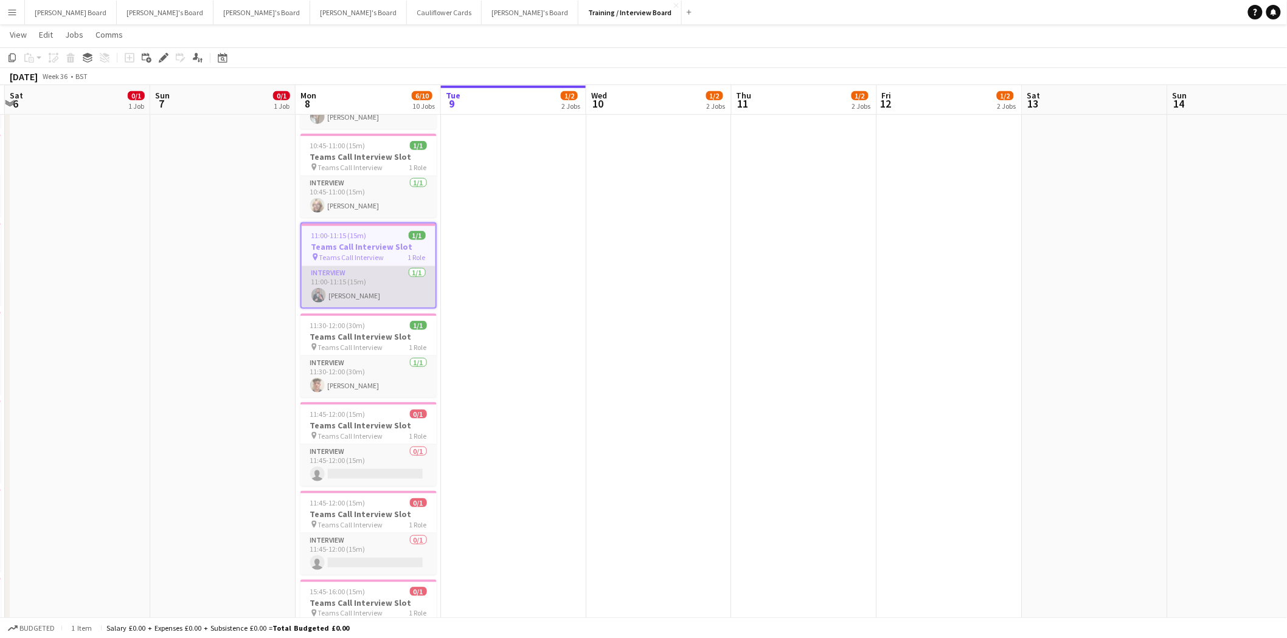
click at [399, 283] on app-card-role "Interview 1/1 11:00-11:15 (15m) Chavdar Chavdarov" at bounding box center [369, 286] width 134 height 41
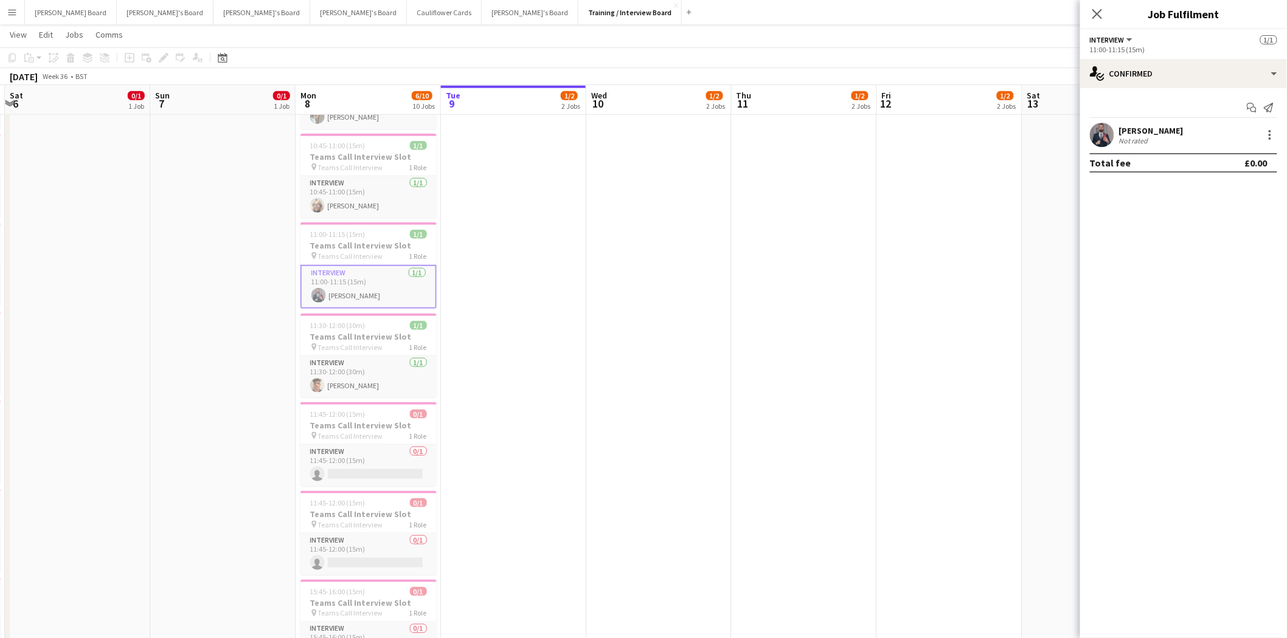
click at [375, 290] on app-card-role "Interview 1/1 11:00-11:15 (15m) Chavdar Chavdarov" at bounding box center [368, 287] width 136 height 44
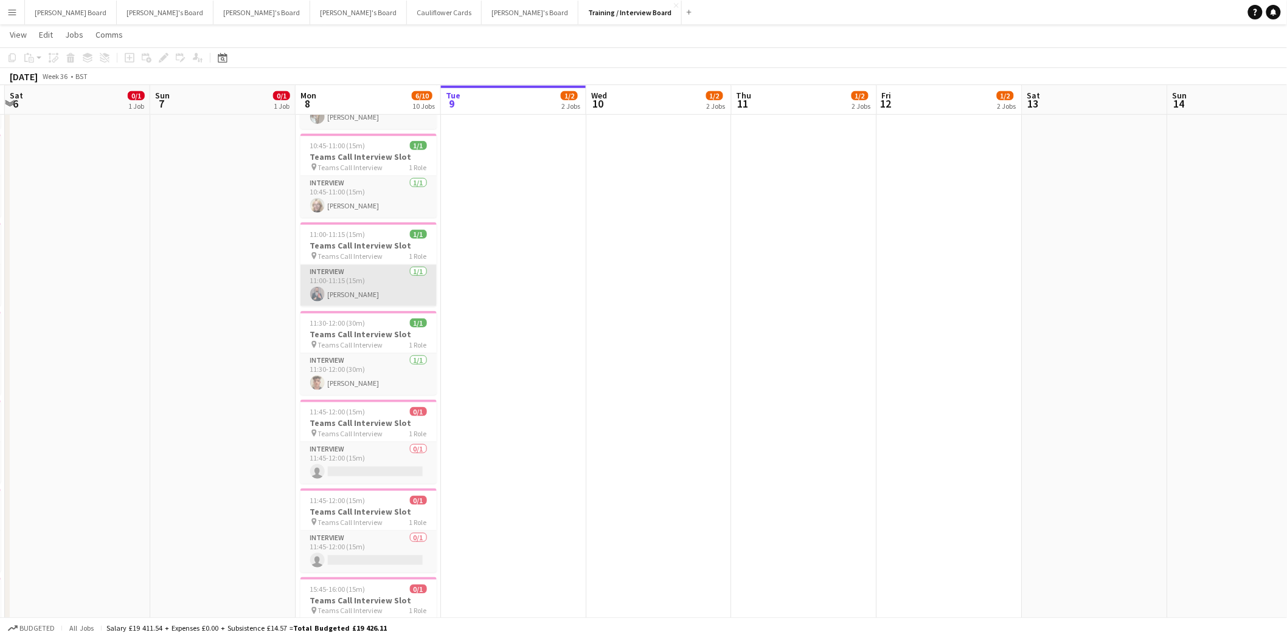
click at [393, 286] on app-card-role "Interview 1/1 11:00-11:15 (15m) Chavdar Chavdarov" at bounding box center [368, 285] width 136 height 41
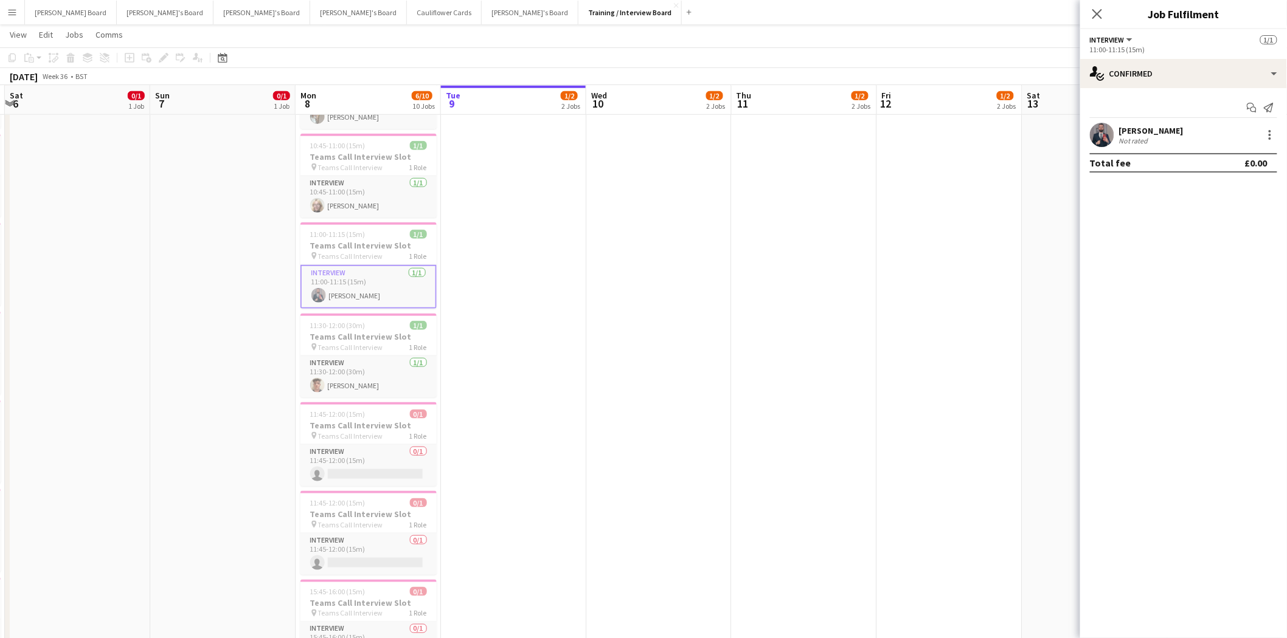
click at [1168, 131] on div "[PERSON_NAME]" at bounding box center [1151, 130] width 64 height 11
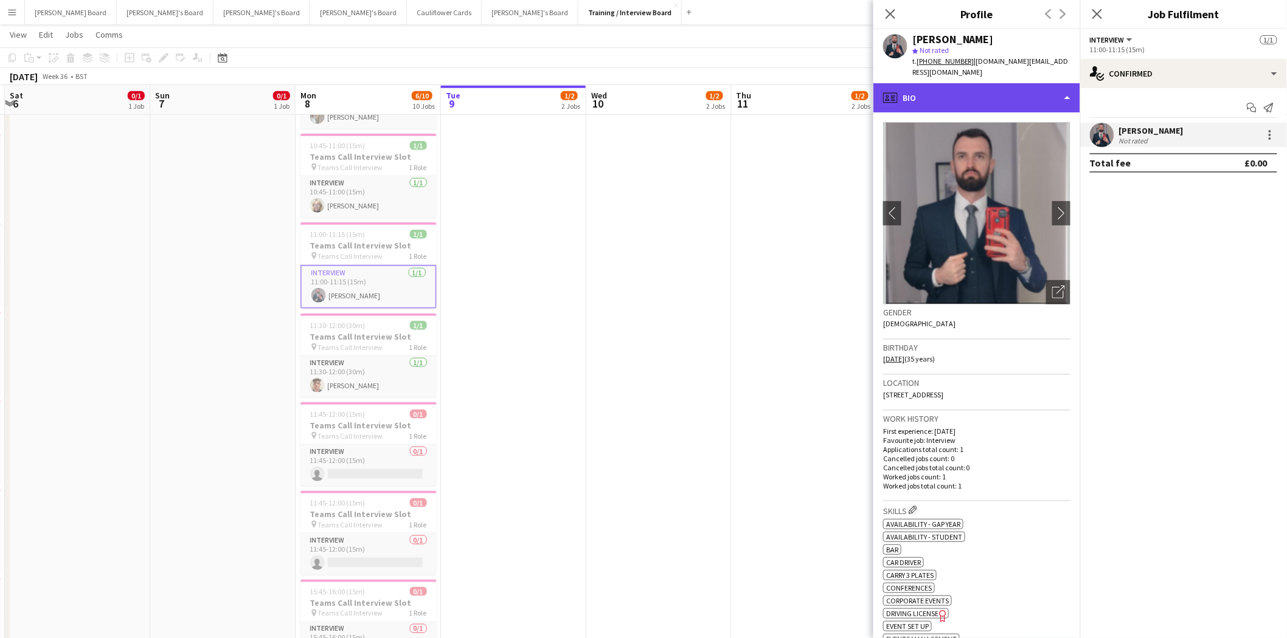
click at [947, 89] on div "profile Bio" at bounding box center [976, 97] width 207 height 29
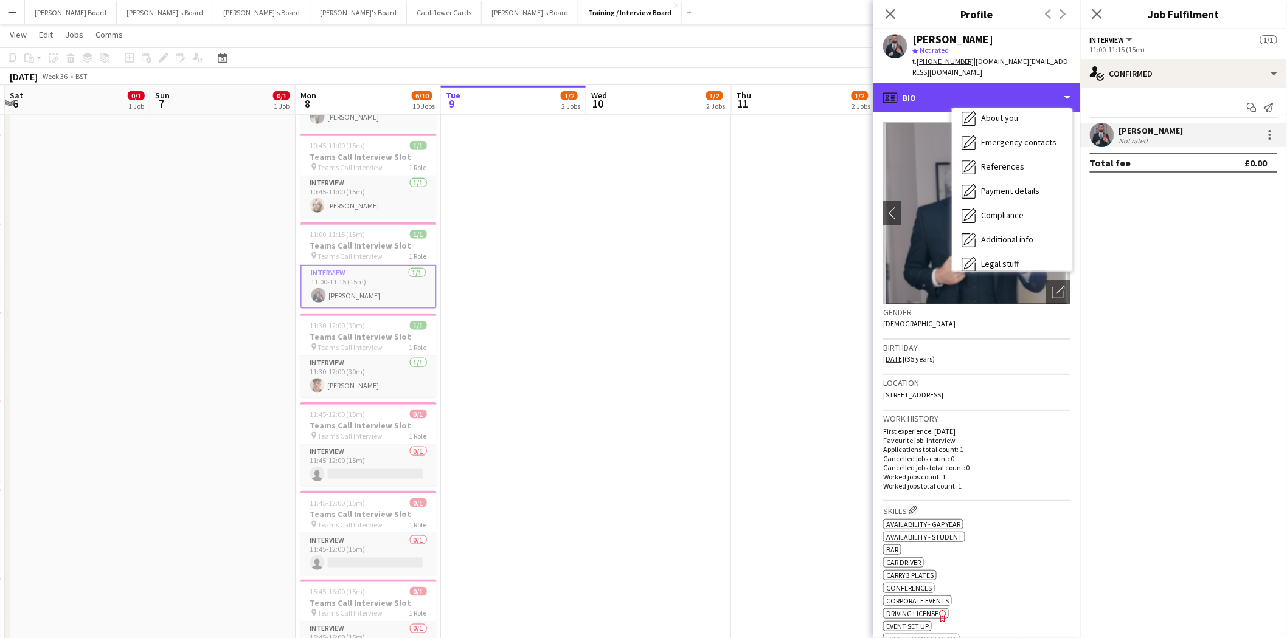
scroll to position [162, 0]
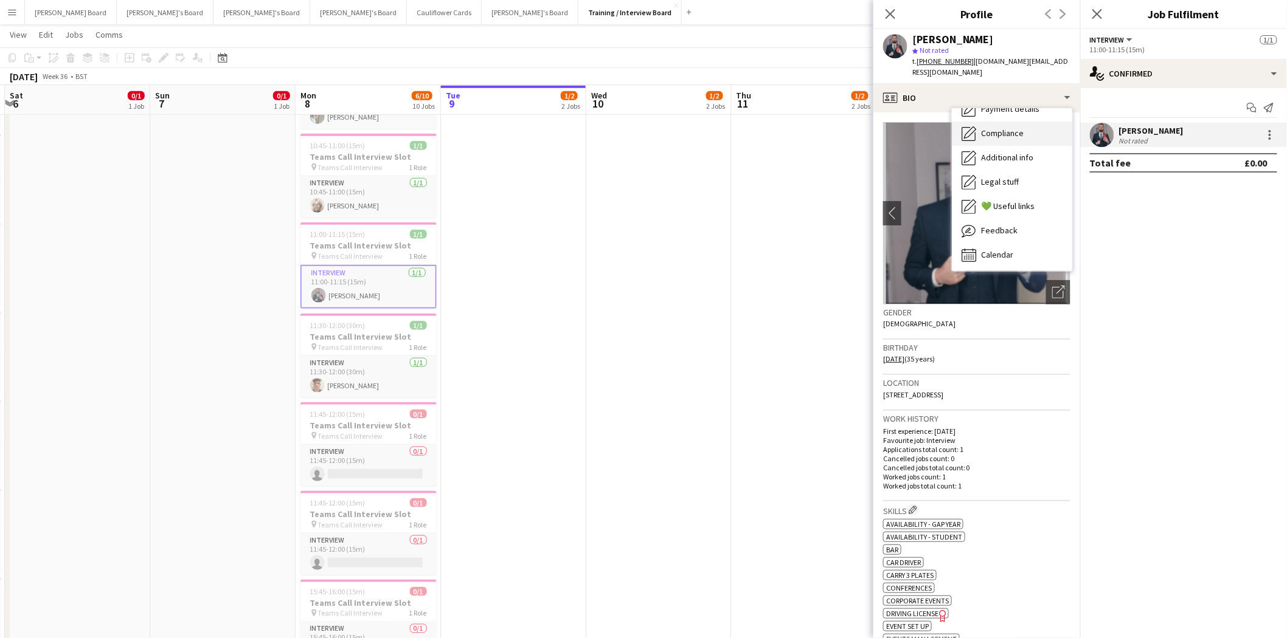
click at [1004, 128] on span "Compliance" at bounding box center [1002, 133] width 43 height 11
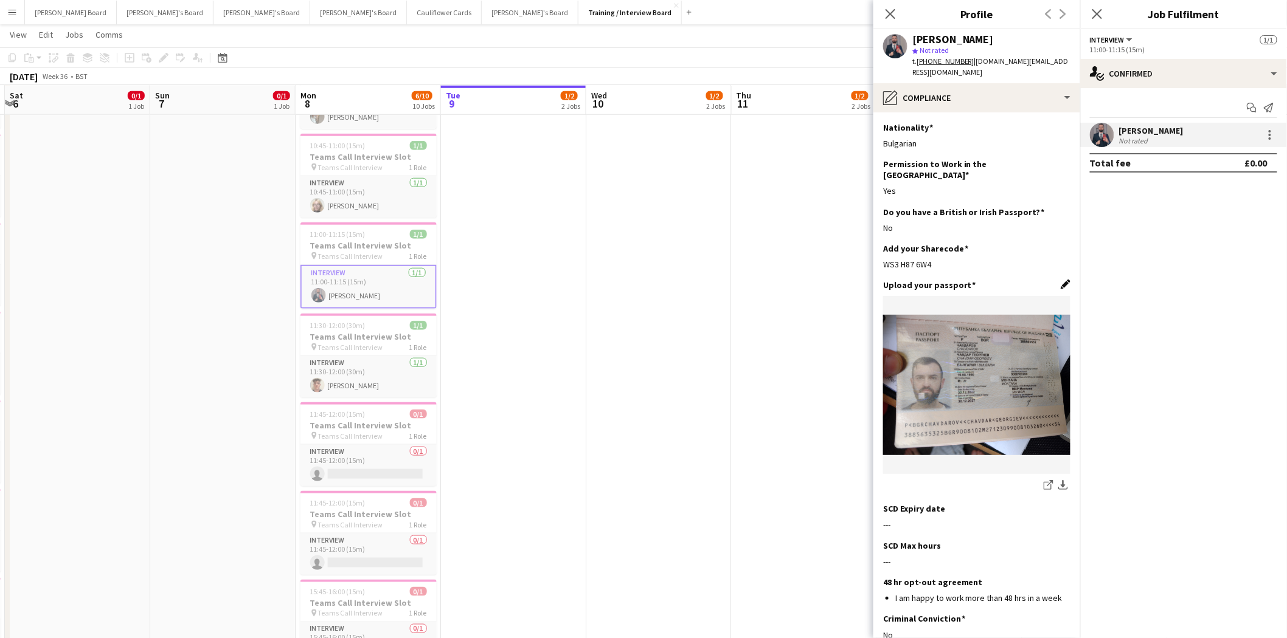
click at [1060, 280] on app-icon "Edit this field" at bounding box center [1065, 285] width 10 height 10
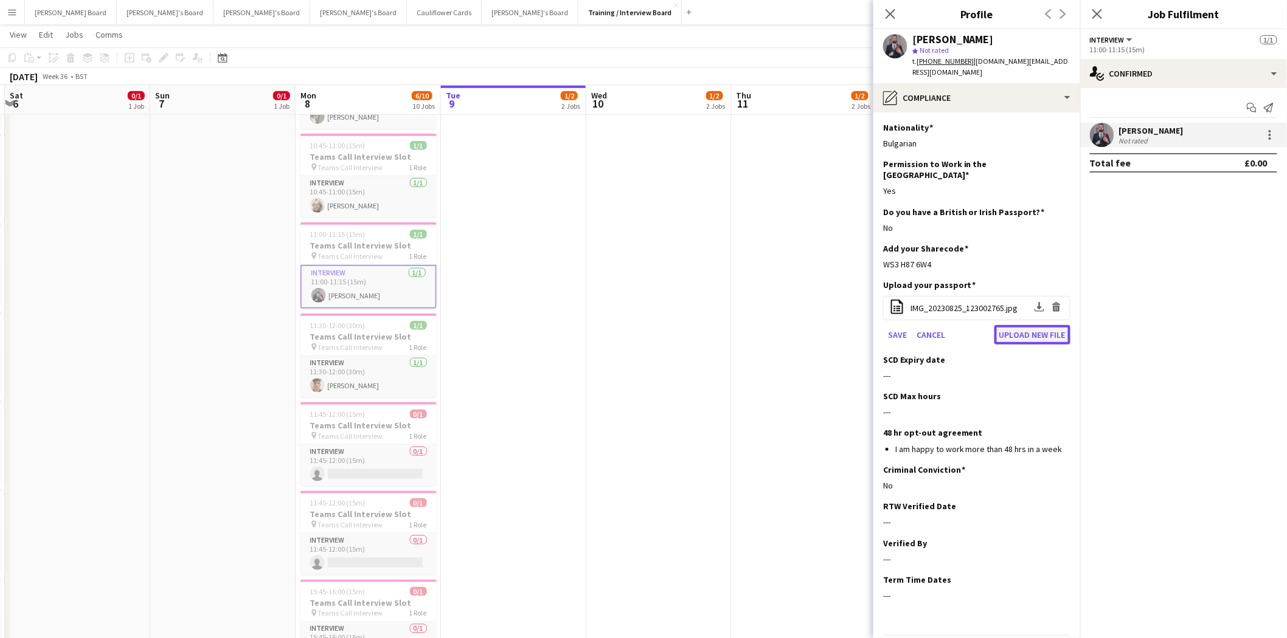
click at [1025, 325] on button "Upload new file" at bounding box center [1032, 334] width 76 height 19
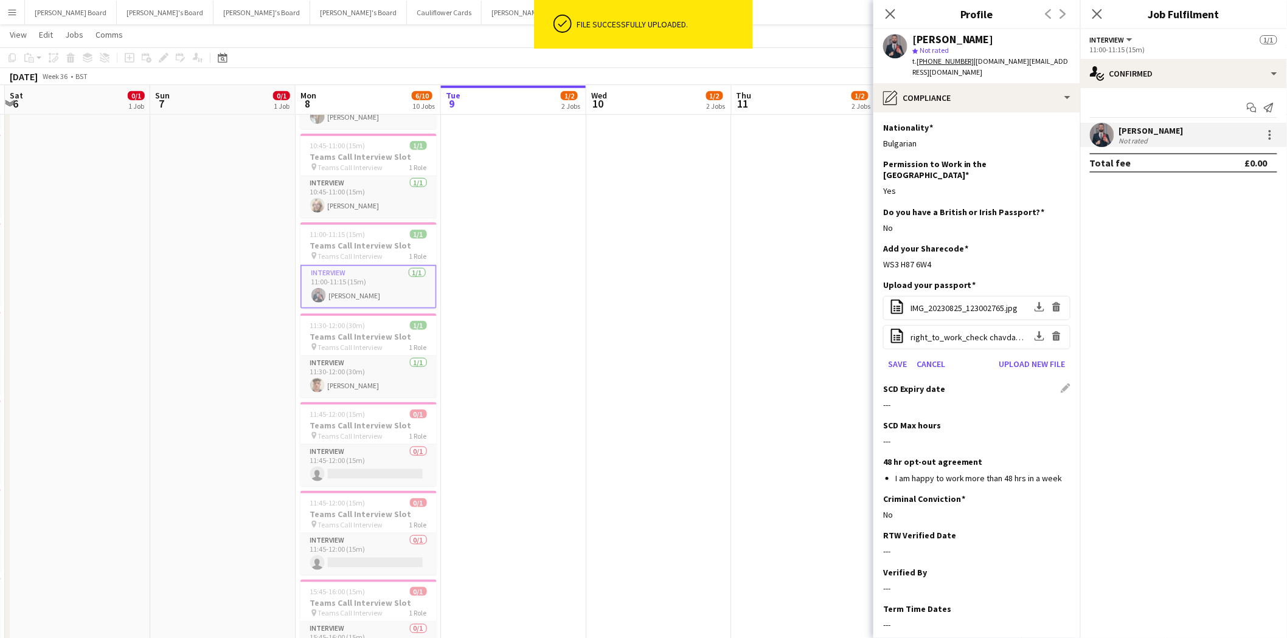
click at [914, 384] on h3 "SCD Expiry date" at bounding box center [914, 389] width 62 height 11
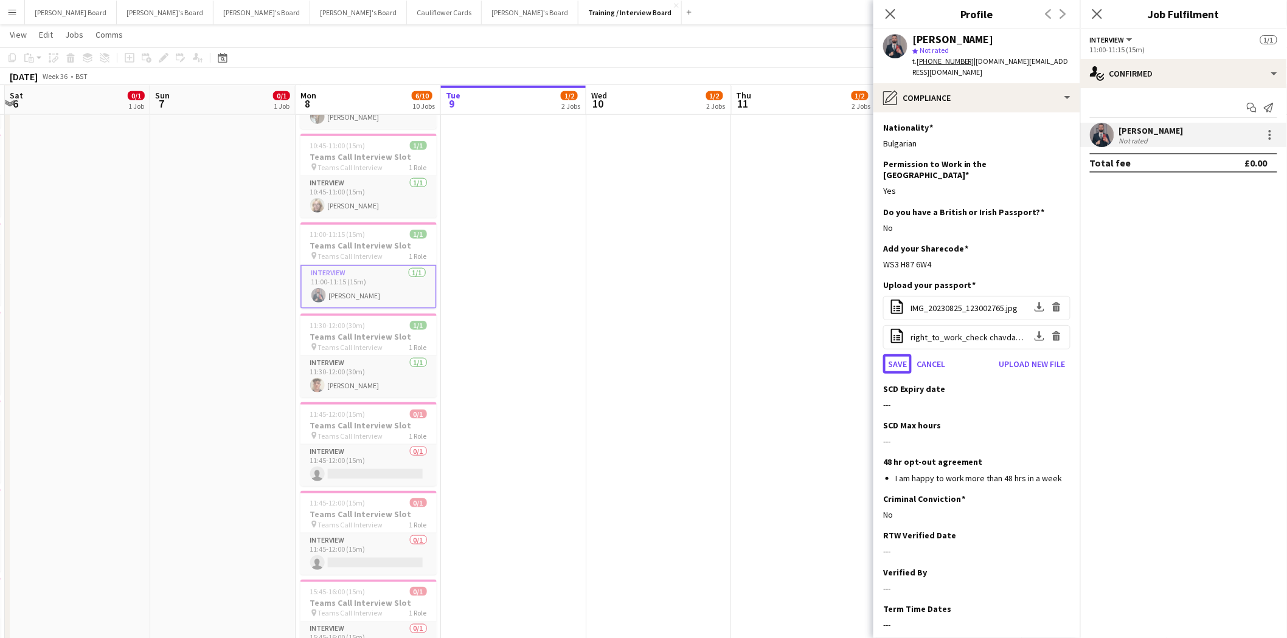
click at [898, 355] on button "Save" at bounding box center [897, 364] width 29 height 19
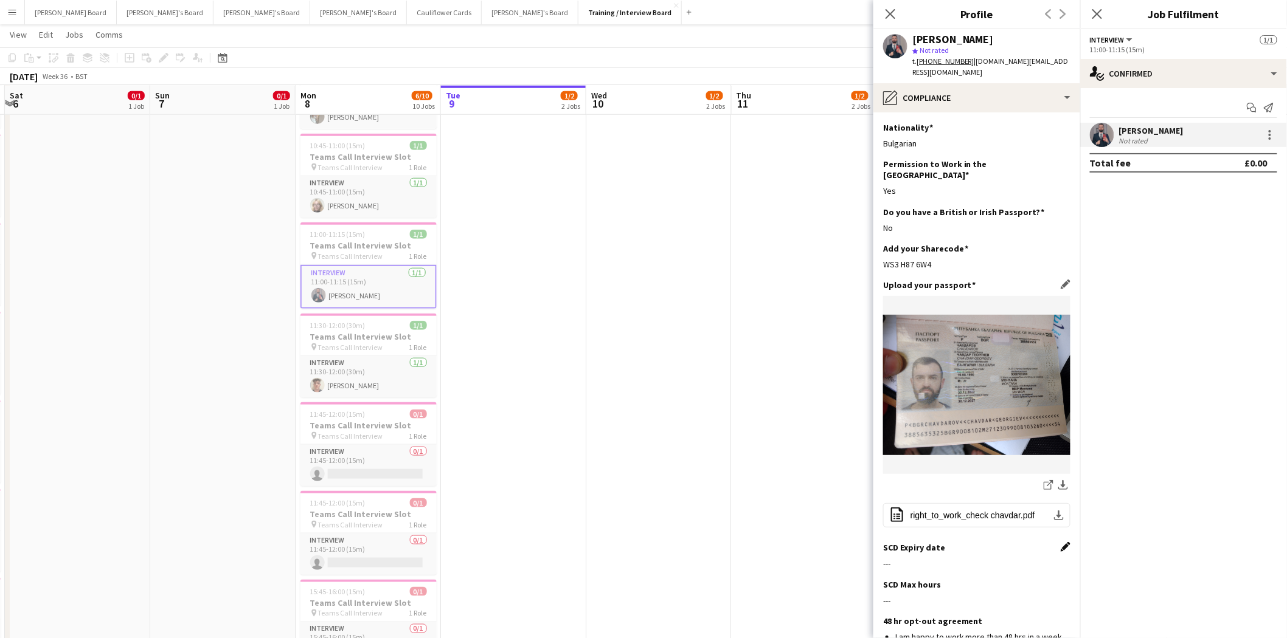
click at [1060, 542] on app-icon "Edit this field" at bounding box center [1065, 547] width 10 height 10
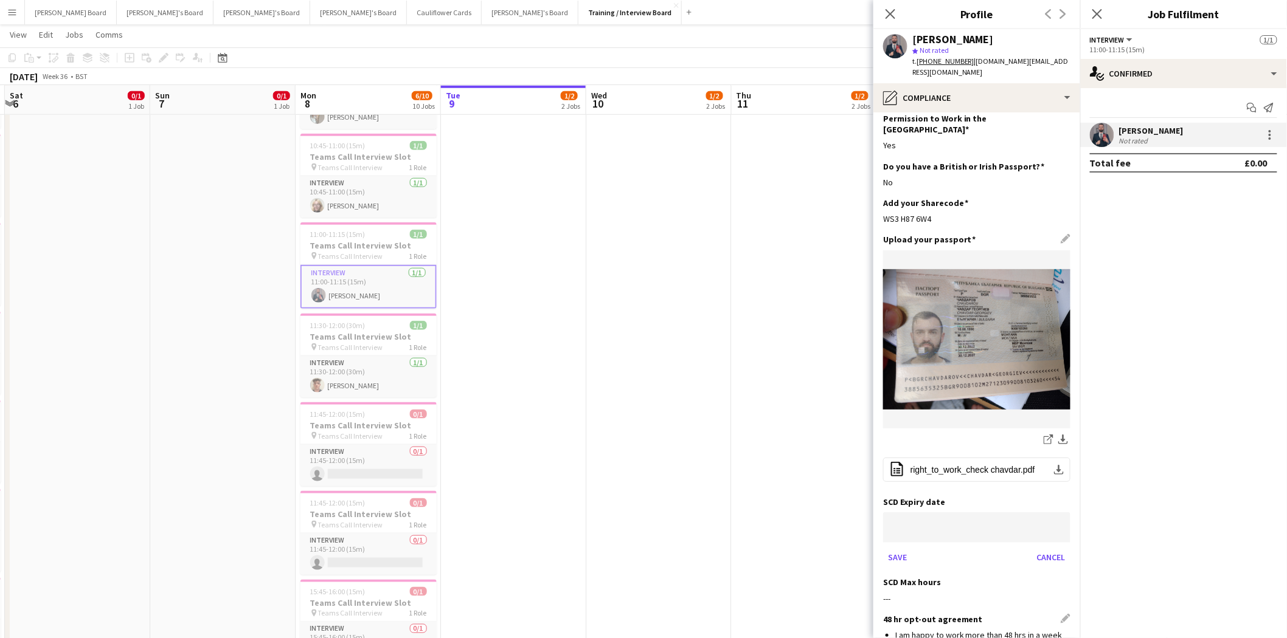
scroll to position [135, 0]
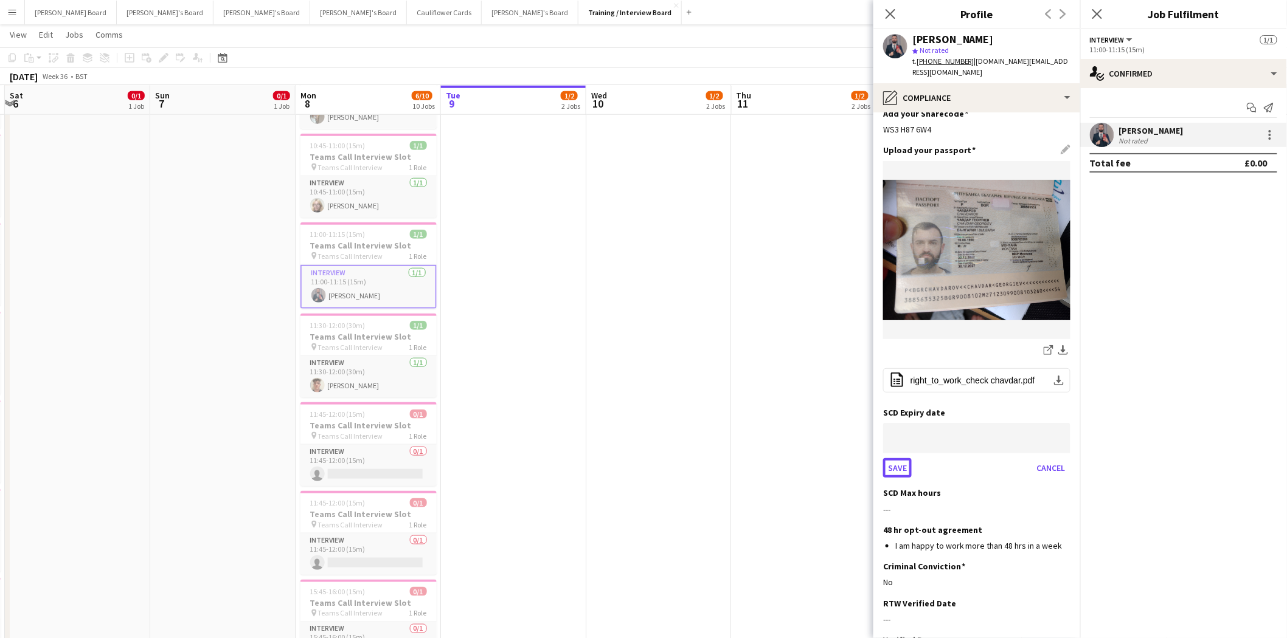
drag, startPoint x: 901, startPoint y: 441, endPoint x: 853, endPoint y: 469, distance: 54.8
click at [898, 458] on button "Save" at bounding box center [897, 467] width 29 height 19
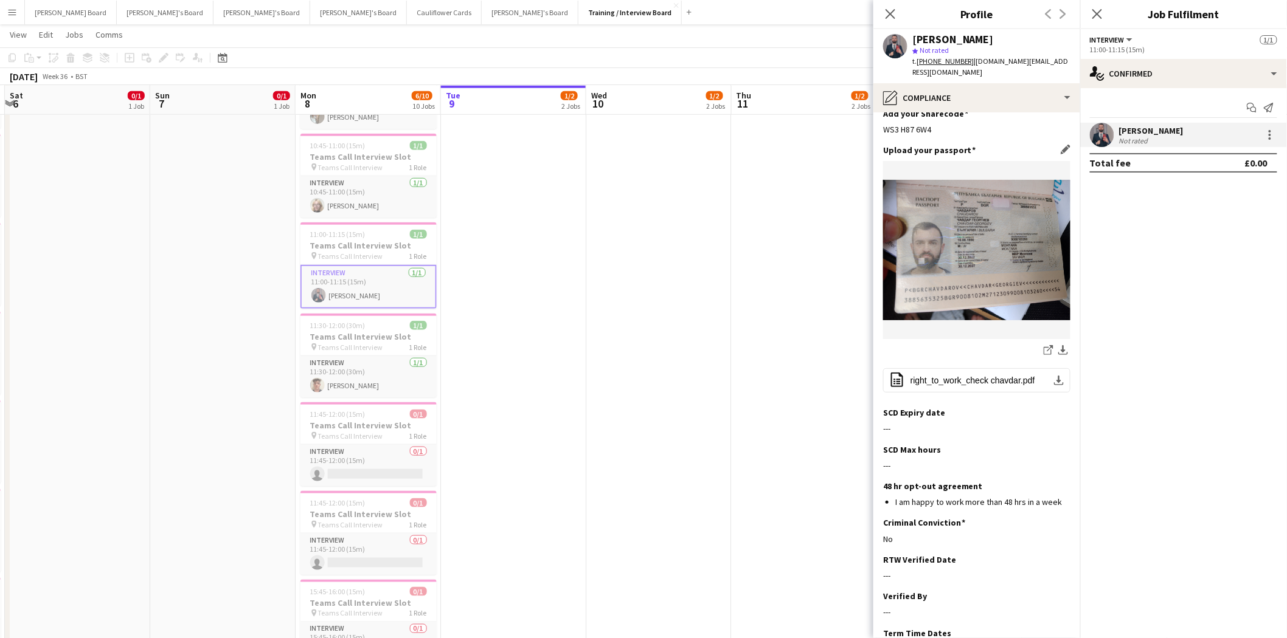
click at [1060, 407] on app-icon "Edit this field" at bounding box center [1065, 412] width 10 height 10
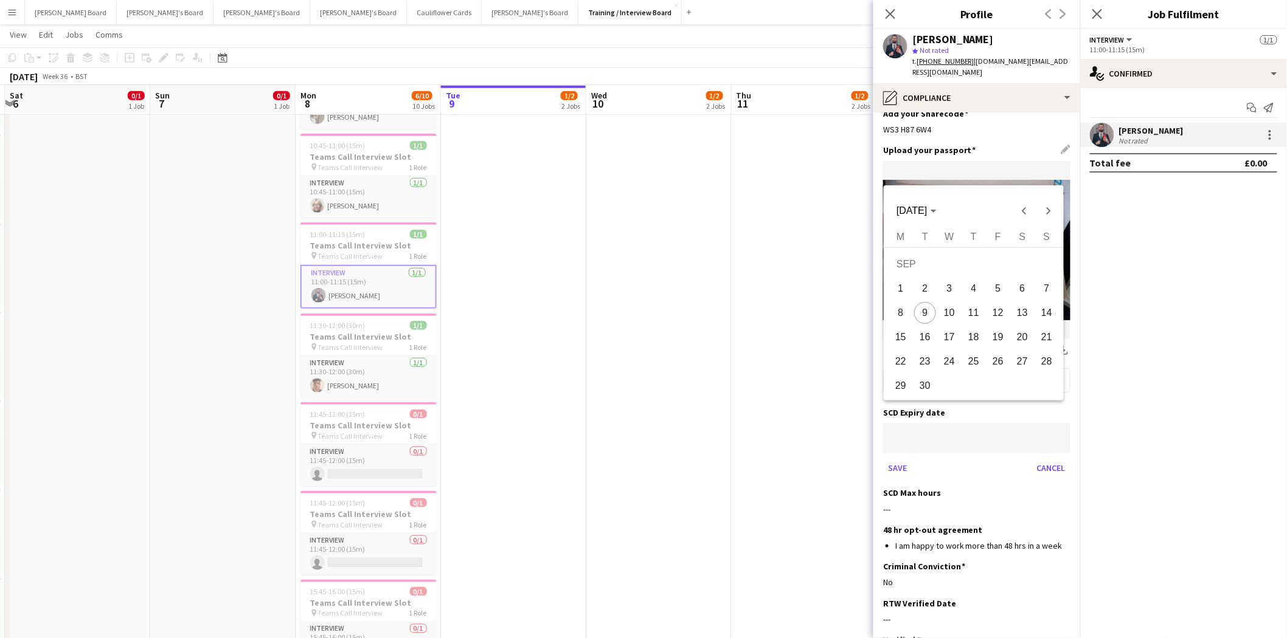
click at [913, 416] on div at bounding box center [643, 319] width 1287 height 638
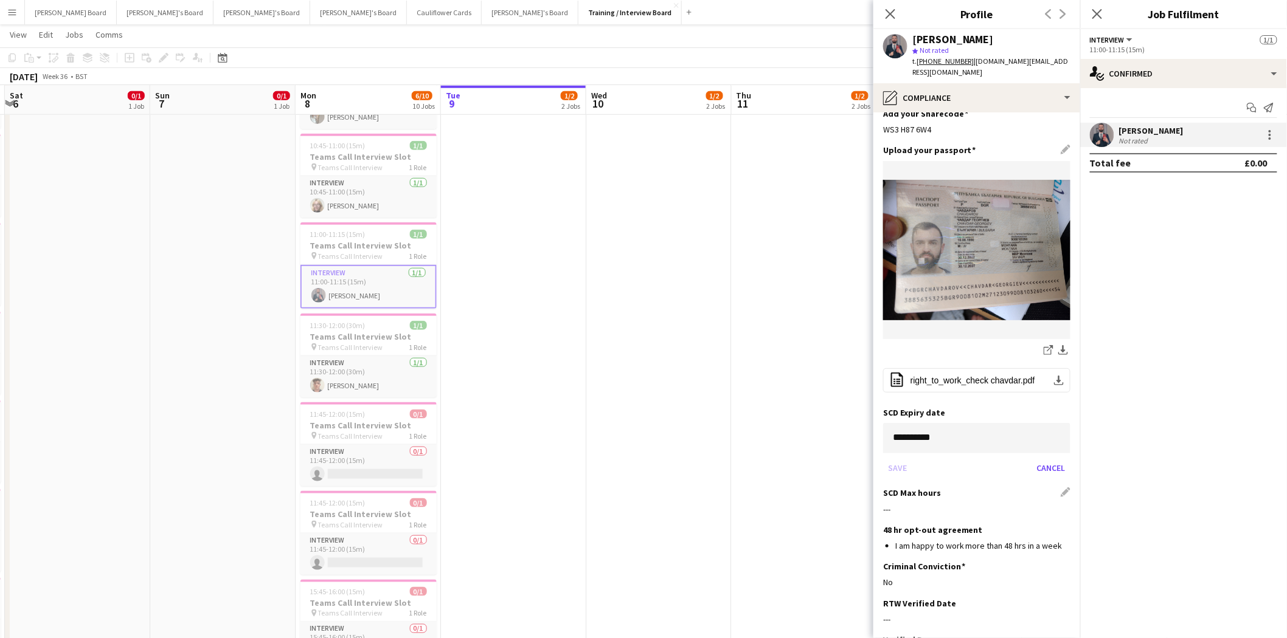
drag, startPoint x: 911, startPoint y: 469, endPoint x: 920, endPoint y: 473, distance: 10.1
click at [912, 488] on h3 "SCD Max hours" at bounding box center [912, 493] width 58 height 11
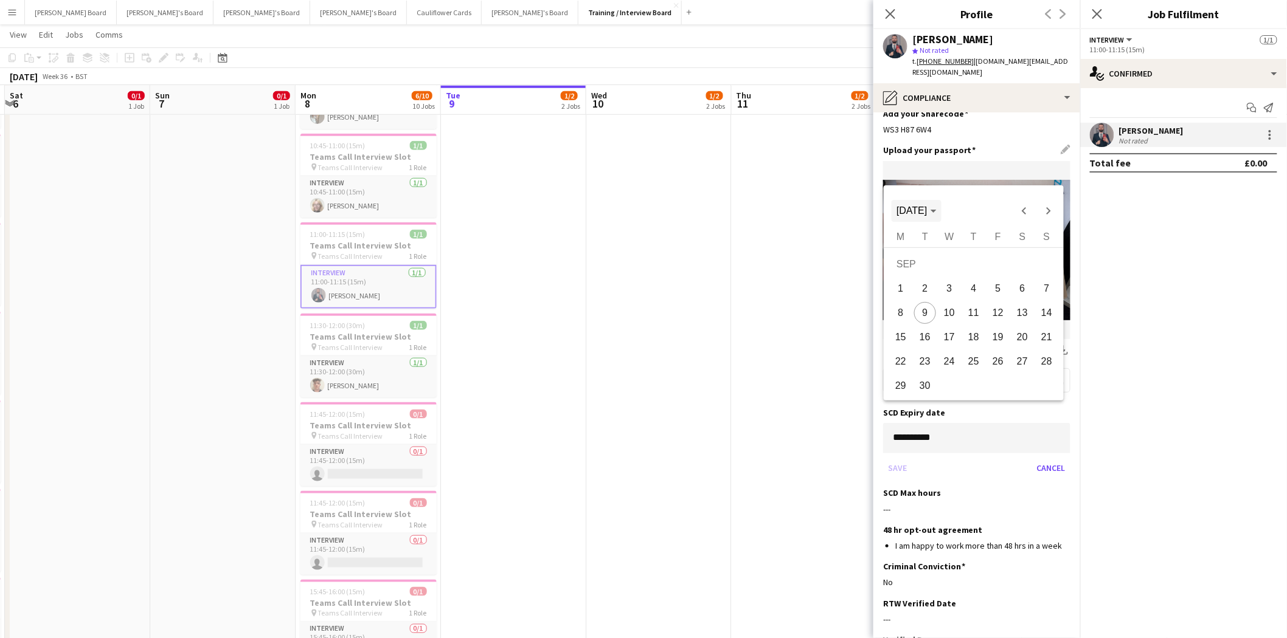
click at [909, 213] on span "[DATE]" at bounding box center [911, 211] width 30 height 10
click at [993, 323] on span "2030" at bounding box center [994, 322] width 38 height 22
click at [922, 275] on span "JAN" at bounding box center [909, 273] width 38 height 22
click at [929, 287] on span "1" at bounding box center [925, 289] width 22 height 22
type input "**********"
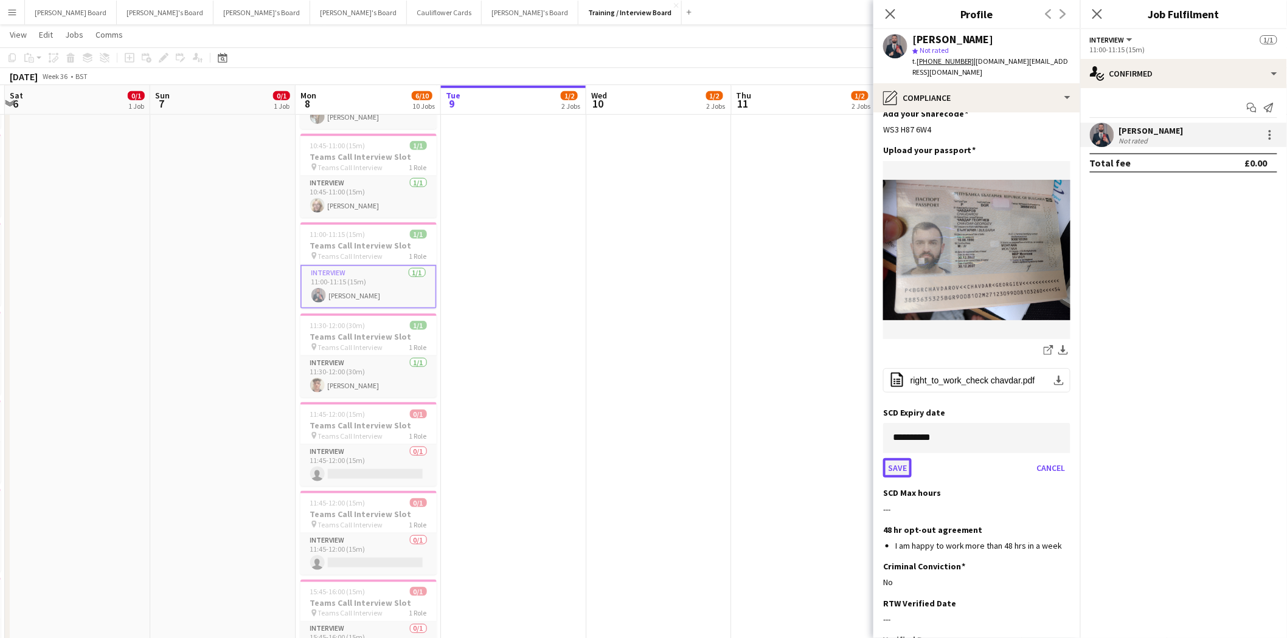
click at [898, 458] on button "Save" at bounding box center [897, 467] width 29 height 19
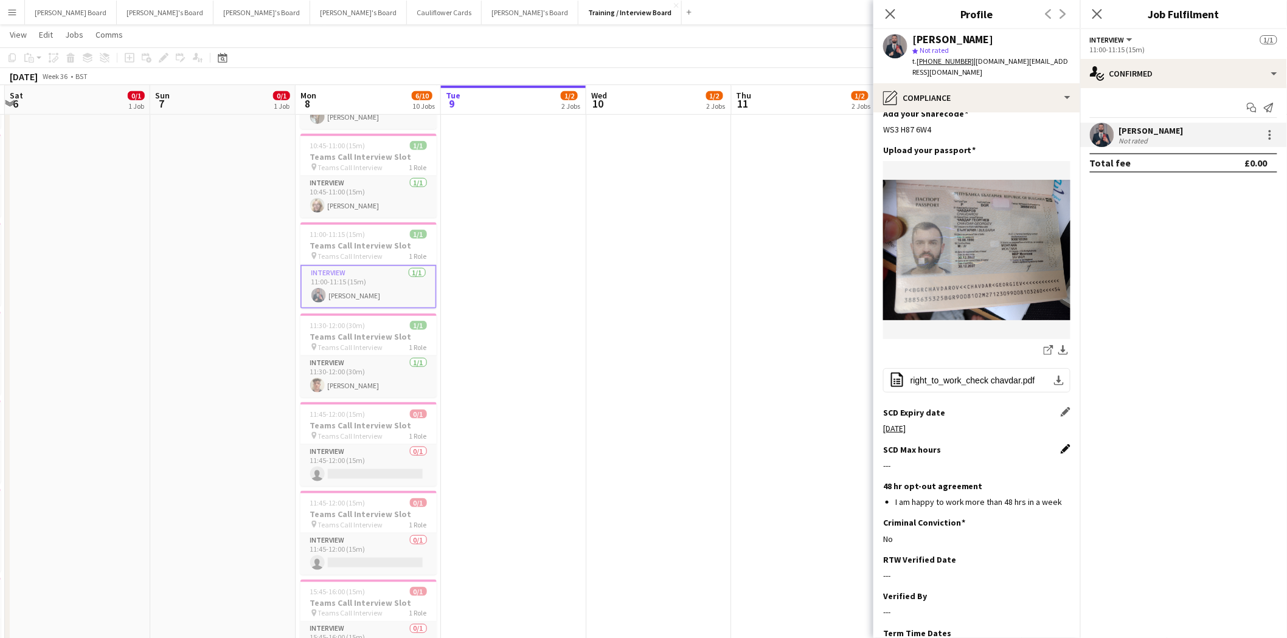
click at [1060, 445] on app-icon "Edit this field" at bounding box center [1065, 450] width 10 height 10
click at [899, 599] on button "Save" at bounding box center [897, 608] width 29 height 19
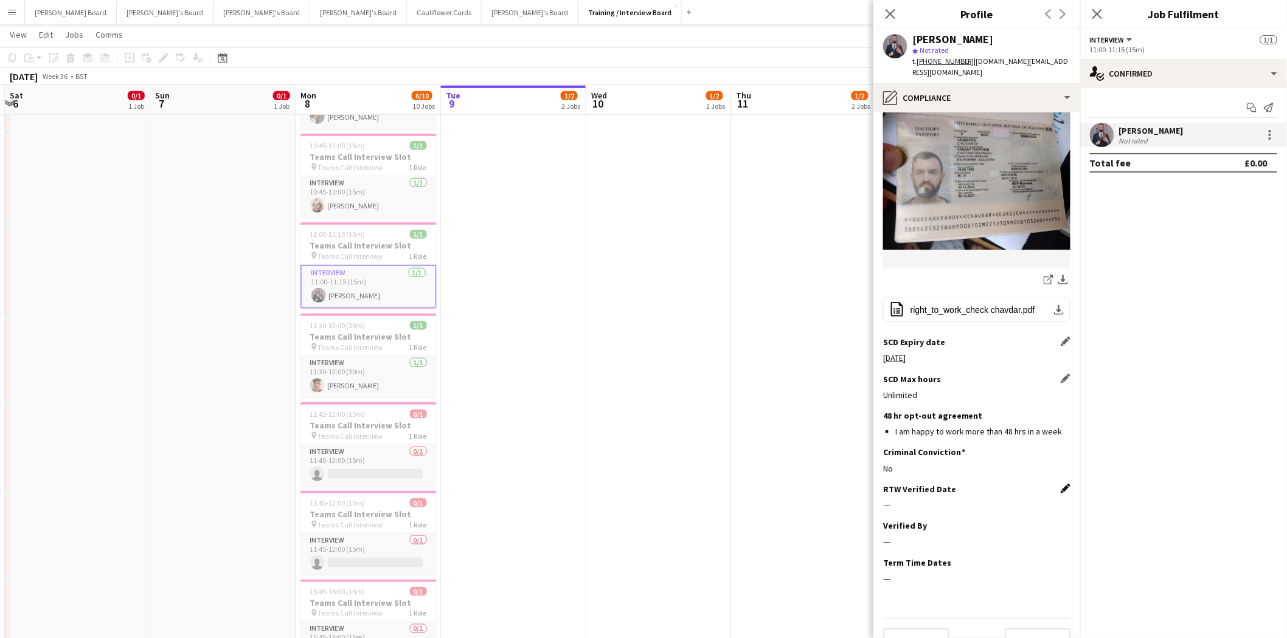
click at [1060, 484] on app-icon "Edit this field" at bounding box center [1065, 489] width 10 height 10
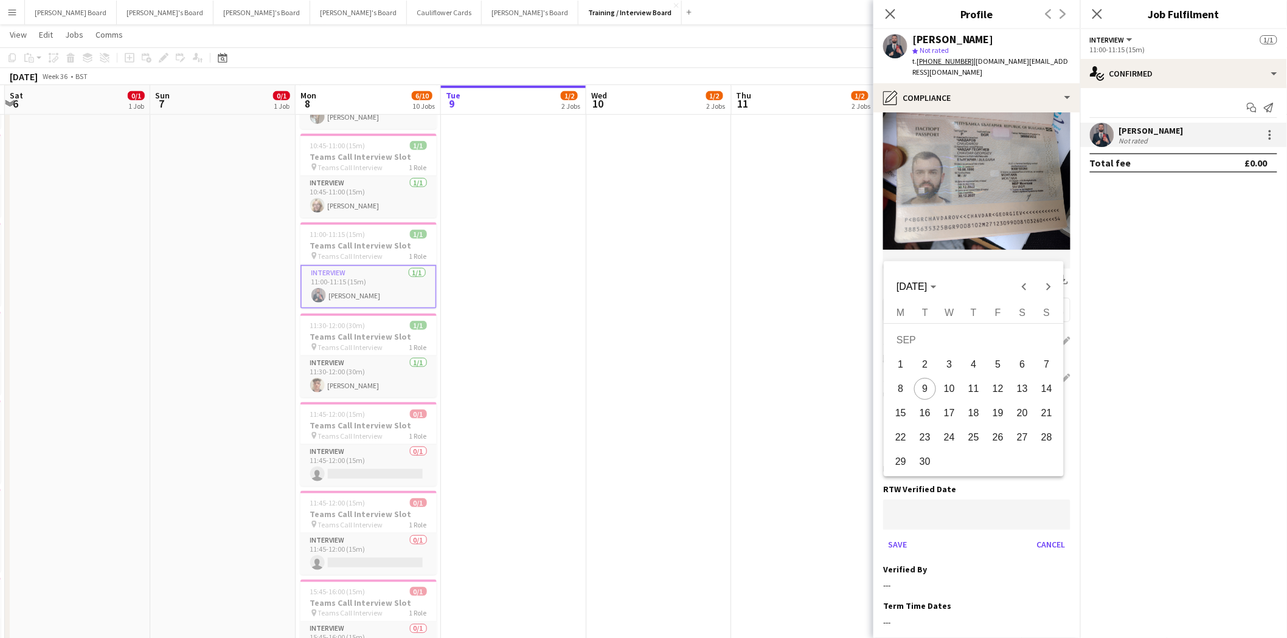
click at [927, 386] on span "9" at bounding box center [925, 389] width 22 height 22
type input "**********"
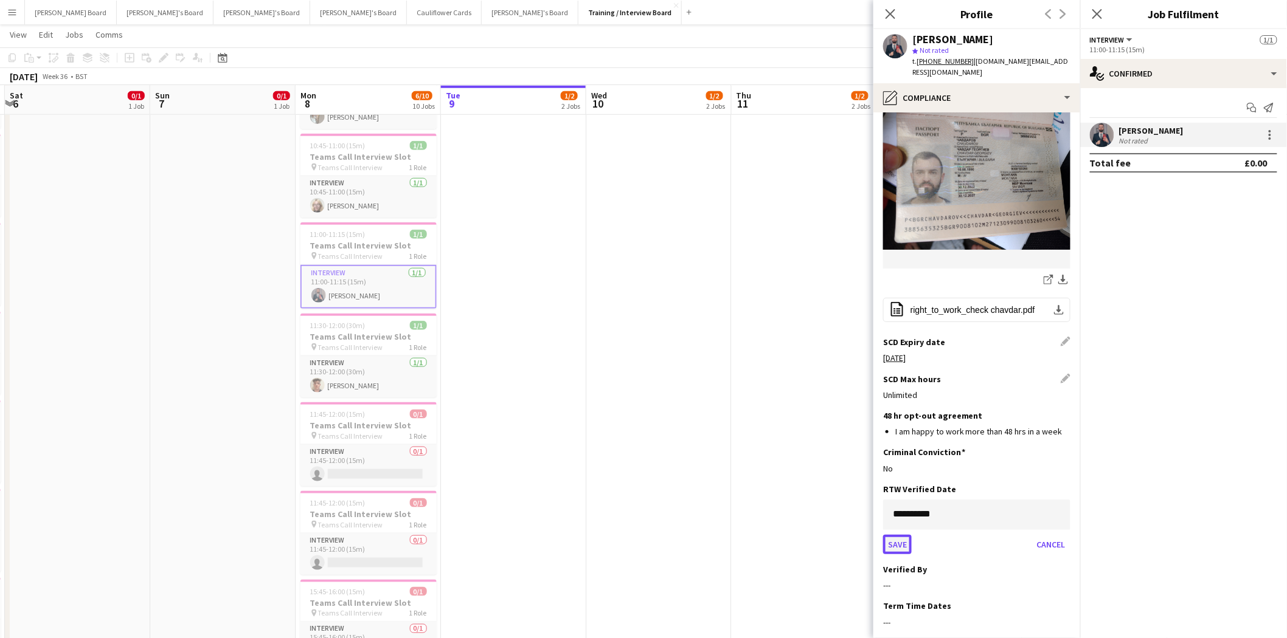
click at [897, 535] on button "Save" at bounding box center [897, 544] width 29 height 19
click at [1060, 521] on app-icon "Edit this field" at bounding box center [1065, 526] width 10 height 10
click at [913, 536] on input at bounding box center [976, 551] width 187 height 30
type input "**"
click at [900, 583] on button "Save" at bounding box center [897, 592] width 29 height 19
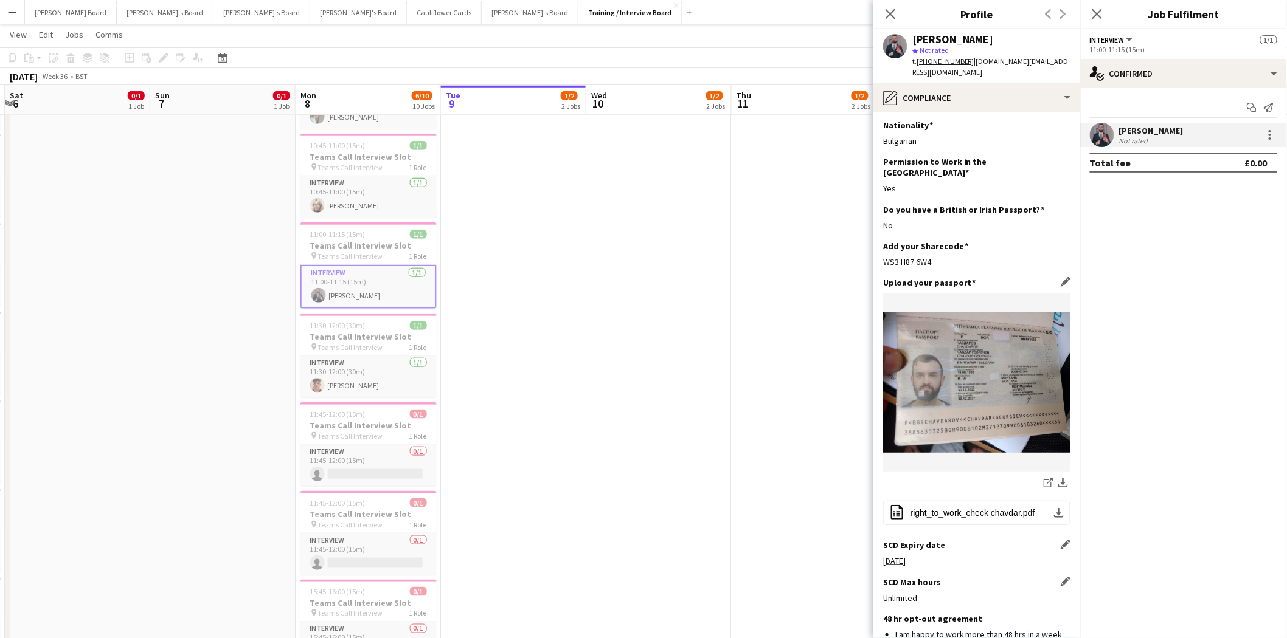
scroll to position [0, 0]
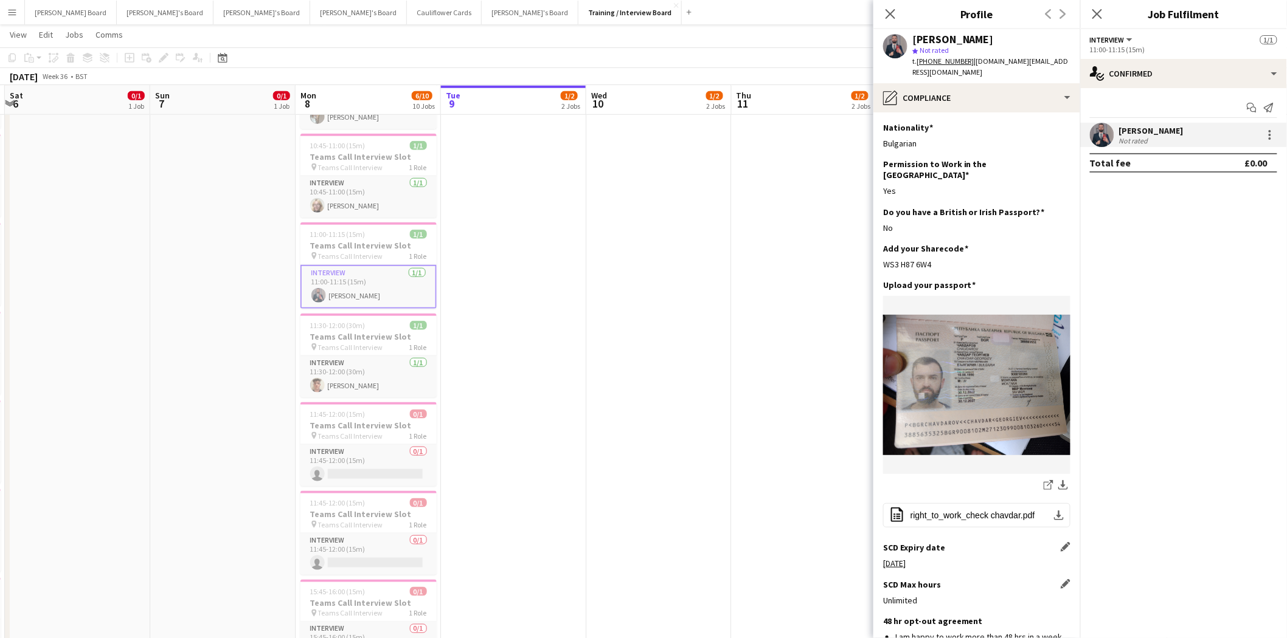
drag, startPoint x: 891, startPoint y: 16, endPoint x: 1008, endPoint y: 28, distance: 117.3
click at [892, 17] on icon "Close pop-in" at bounding box center [890, 14] width 10 height 10
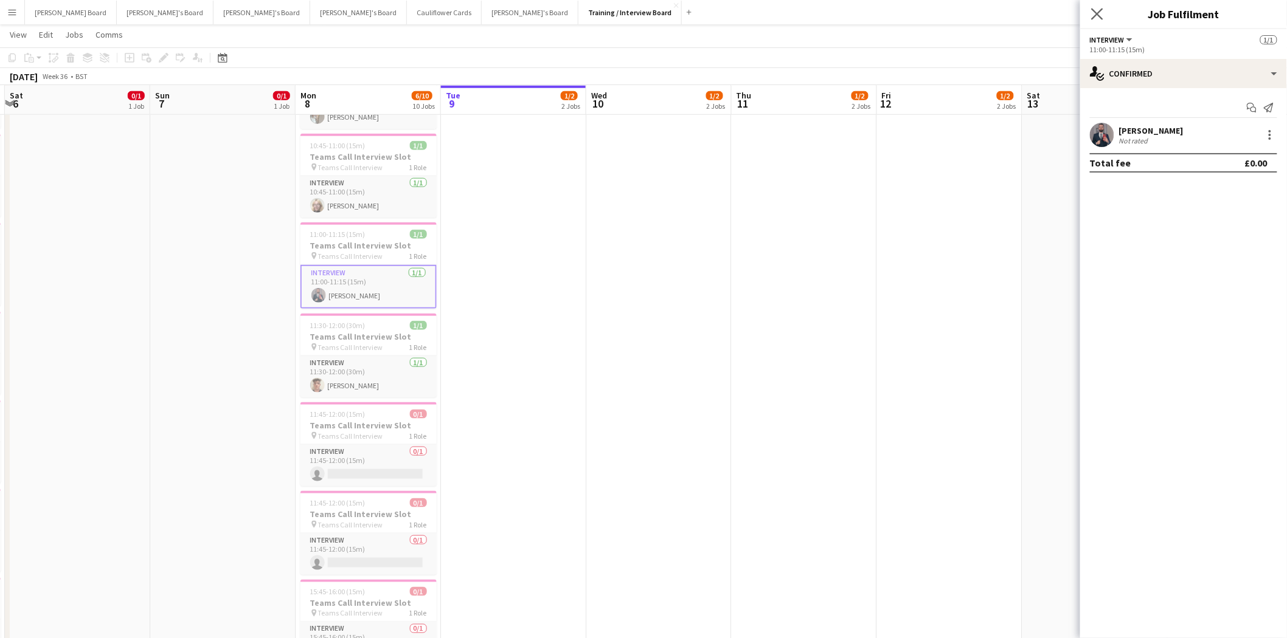
drag, startPoint x: 1098, startPoint y: 12, endPoint x: 1092, endPoint y: 21, distance: 10.5
click at [1099, 12] on icon at bounding box center [1097, 14] width 12 height 12
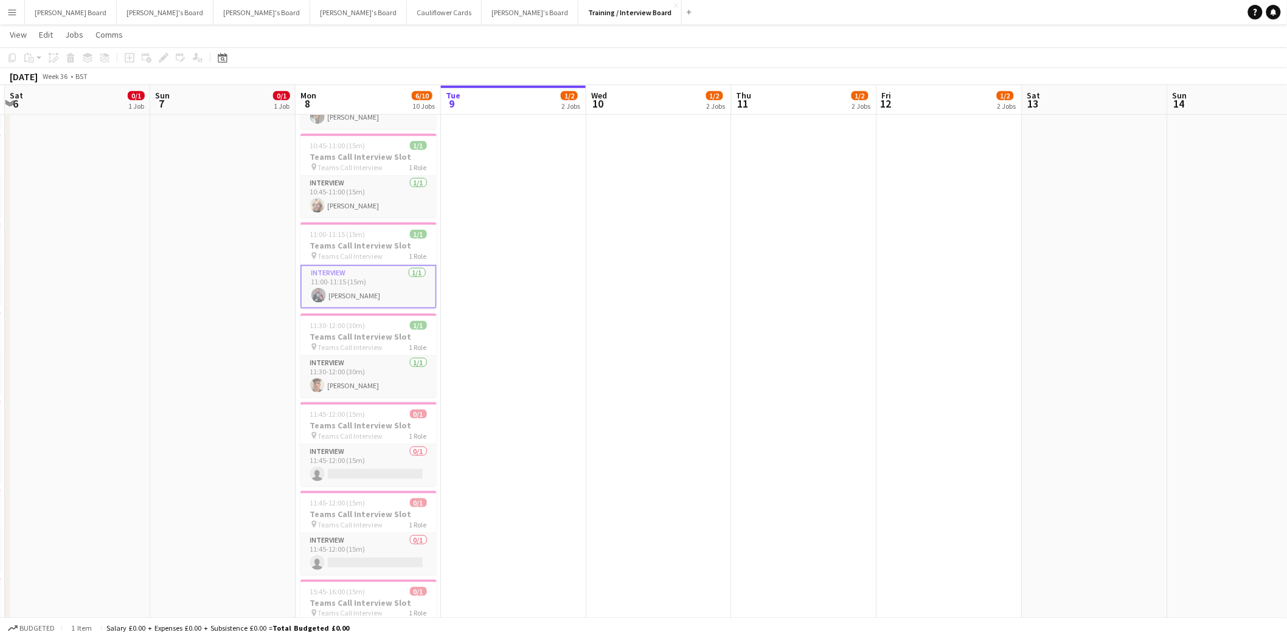
click at [372, 292] on app-card-role "Interview 1/1 11:00-11:15 (15m) Chavdar Chavdarov" at bounding box center [368, 287] width 136 height 44
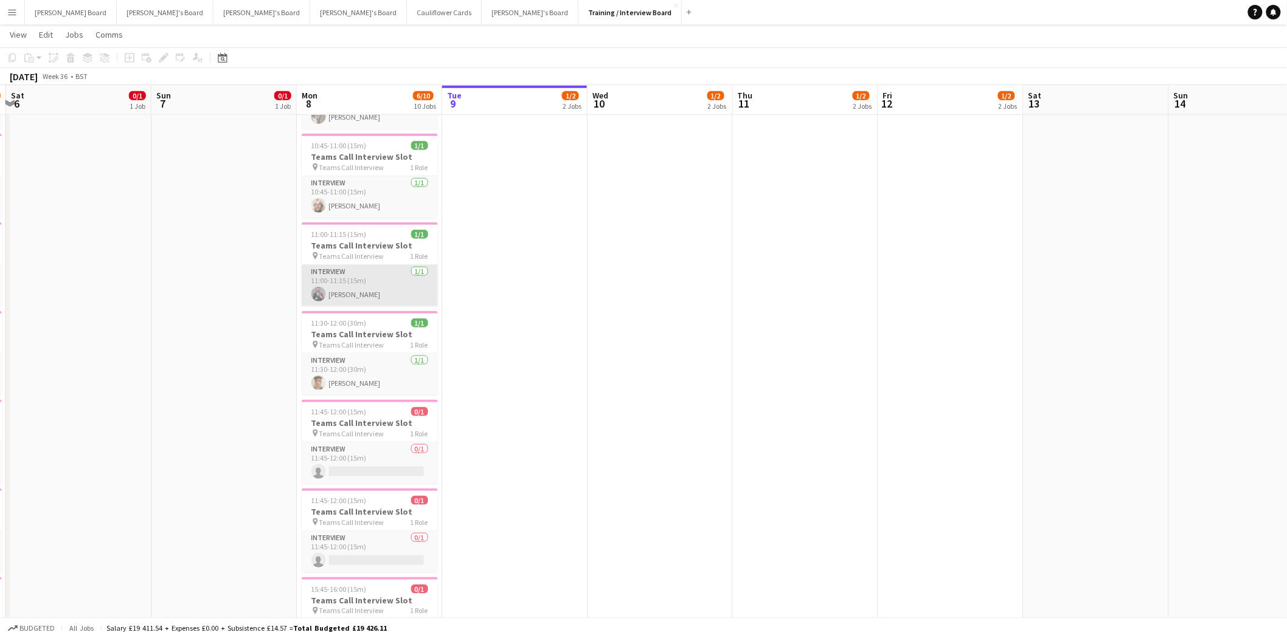
click at [358, 288] on app-card-role "Interview 1/1 11:00-11:15 (15m) Chavdar Chavdarov" at bounding box center [370, 285] width 136 height 41
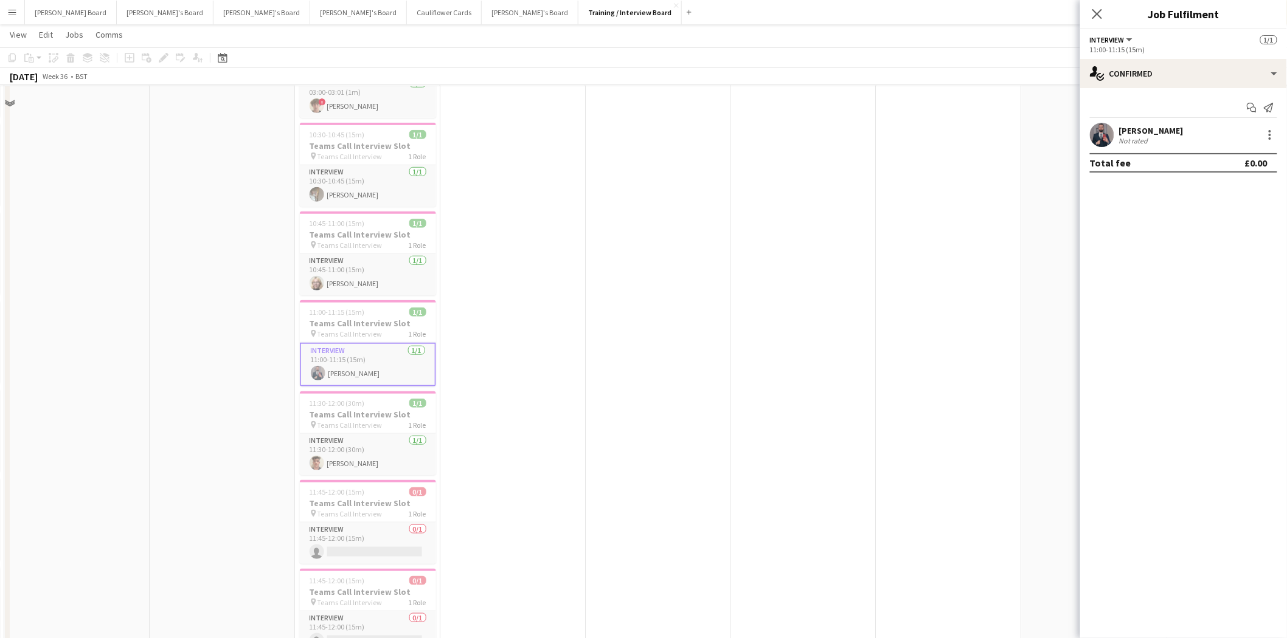
scroll to position [337, 0]
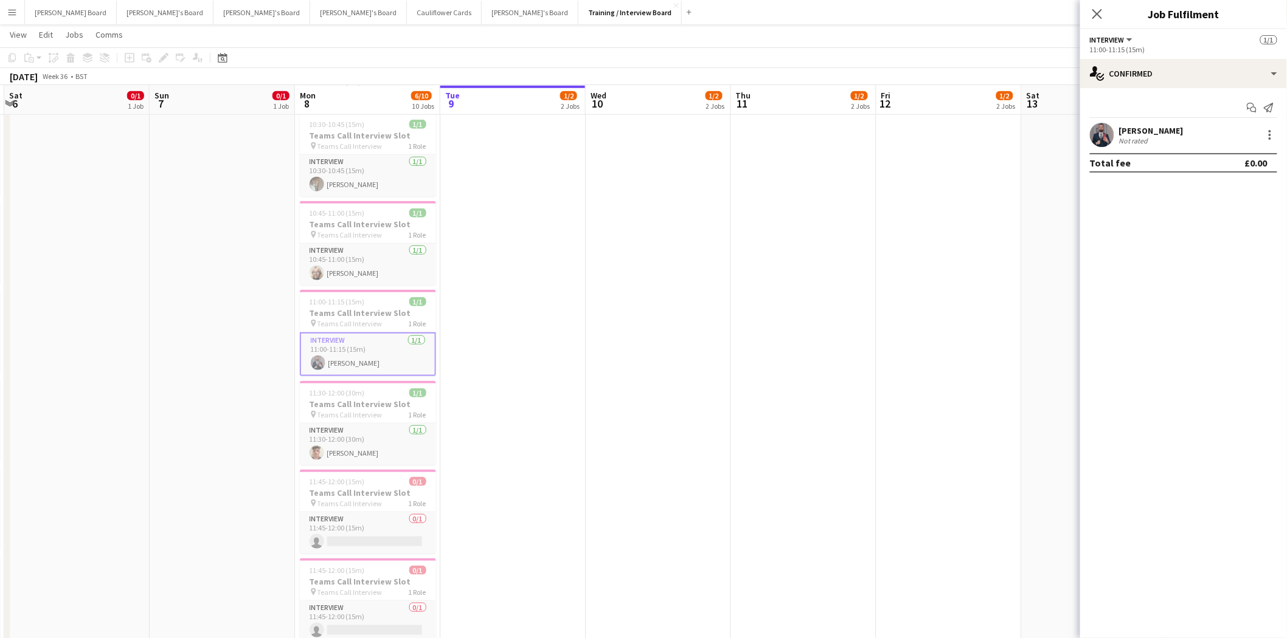
drag, startPoint x: 1196, startPoint y: 126, endPoint x: 1114, endPoint y: 128, distance: 82.1
click at [1114, 128] on div "Chavdar Chavdarov Not rated" at bounding box center [1183, 135] width 207 height 24
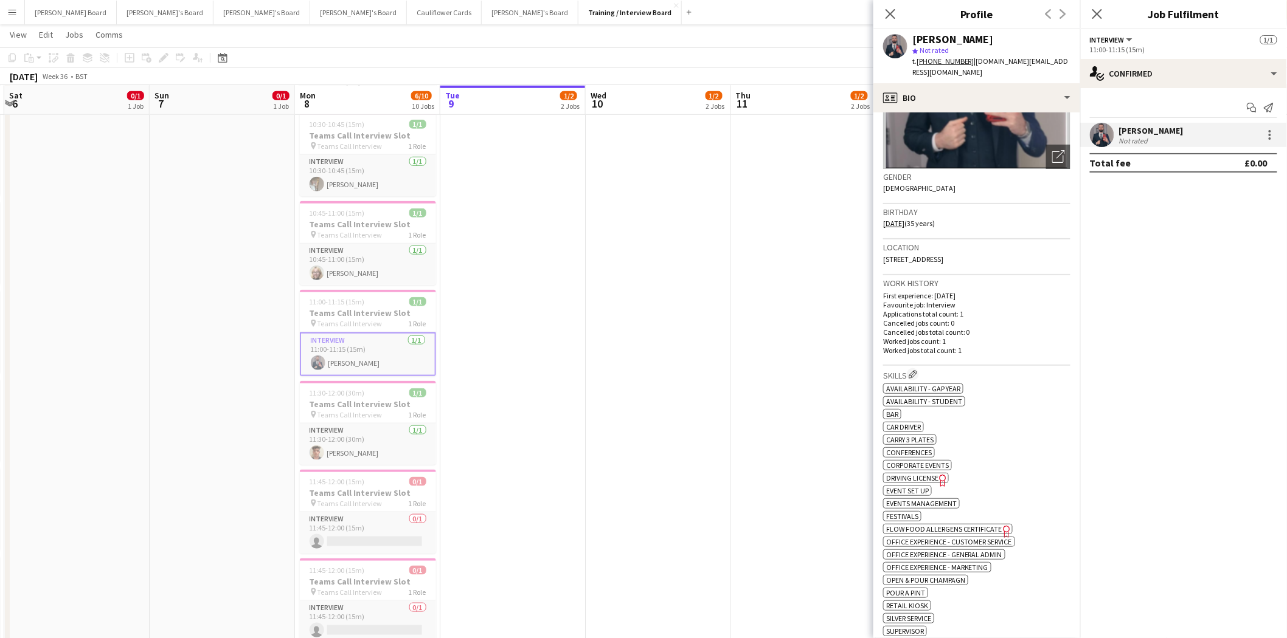
scroll to position [0, 0]
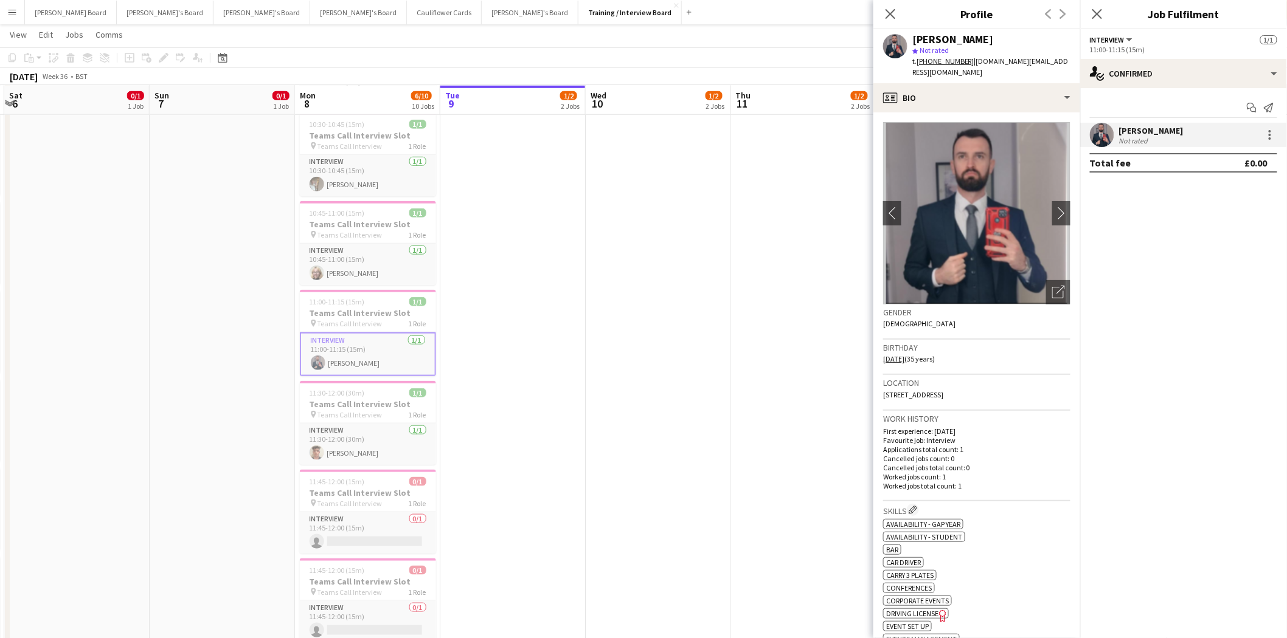
click at [367, 351] on app-card-role "Interview 1/1 11:00-11:15 (15m) Chavdar Chavdarov" at bounding box center [368, 355] width 136 height 44
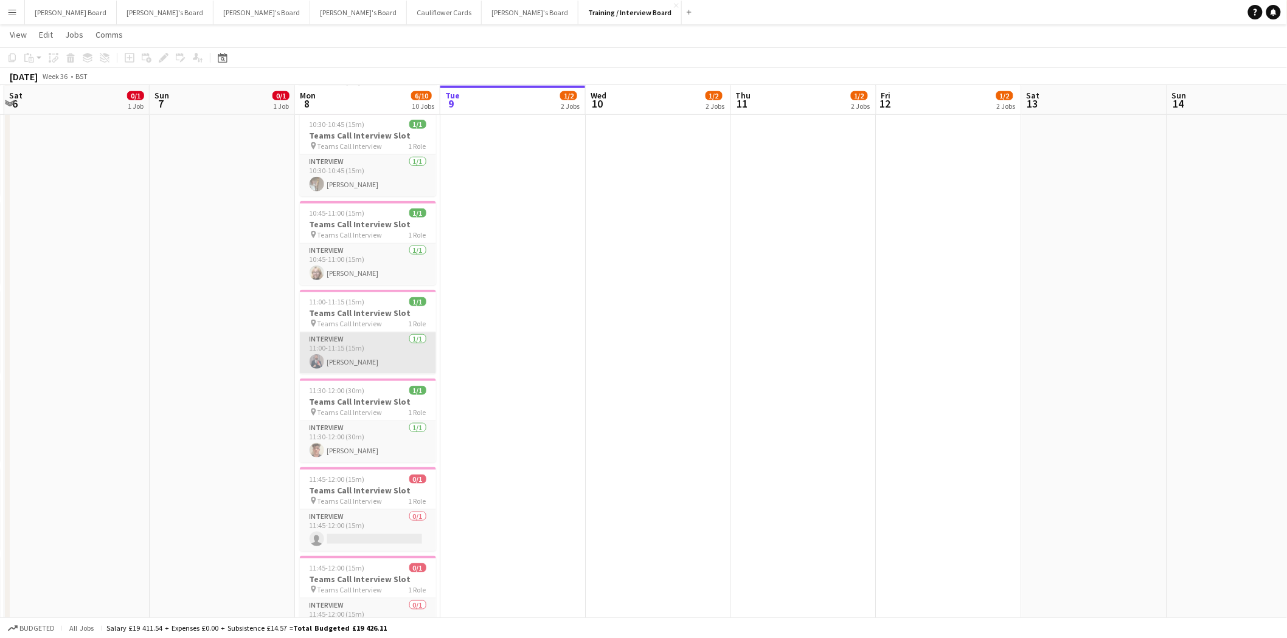
click at [412, 344] on app-card-role "Interview 1/1 11:00-11:15 (15m) Chavdar Chavdarov" at bounding box center [368, 353] width 136 height 41
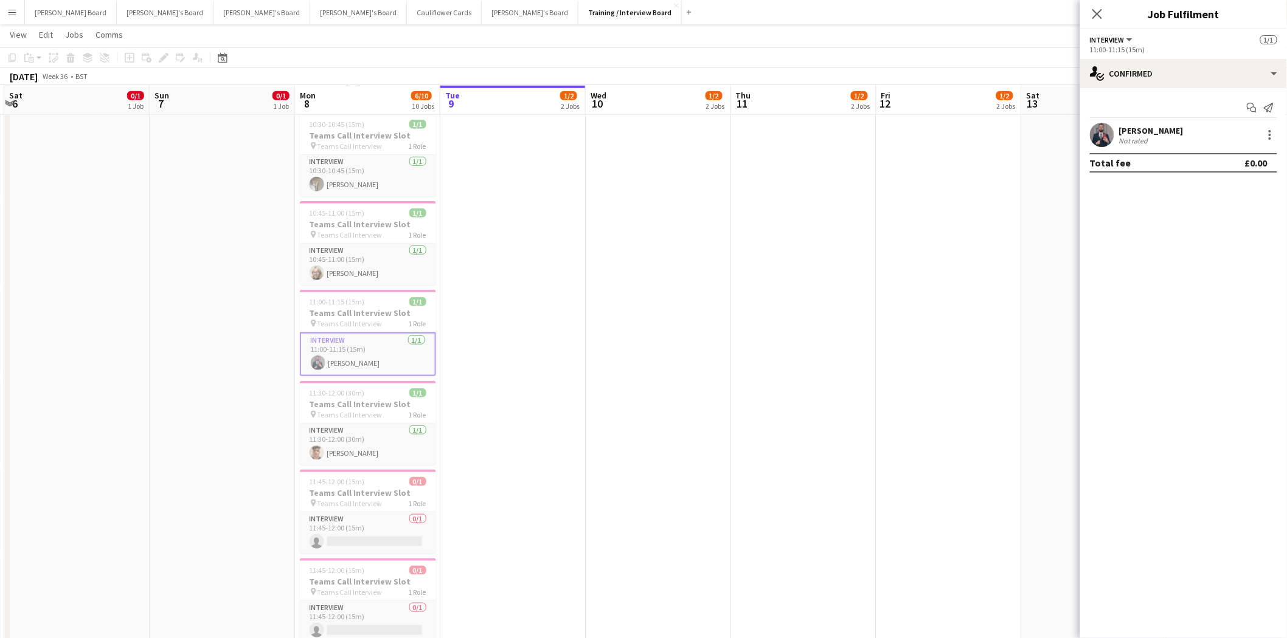
drag, startPoint x: 361, startPoint y: 441, endPoint x: 360, endPoint y: 412, distance: 29.8
click at [362, 435] on app-card-role "Interview 1/1 11:30-12:00 (30m) Kaden Ballard" at bounding box center [368, 444] width 136 height 41
click at [372, 353] on app-card-role "Interview 1/1 11:00-11:15 (15m) Chavdar Chavdarov" at bounding box center [370, 353] width 136 height 41
click at [1211, 138] on div "Chavdar Chavdarov Not rated" at bounding box center [1183, 135] width 207 height 24
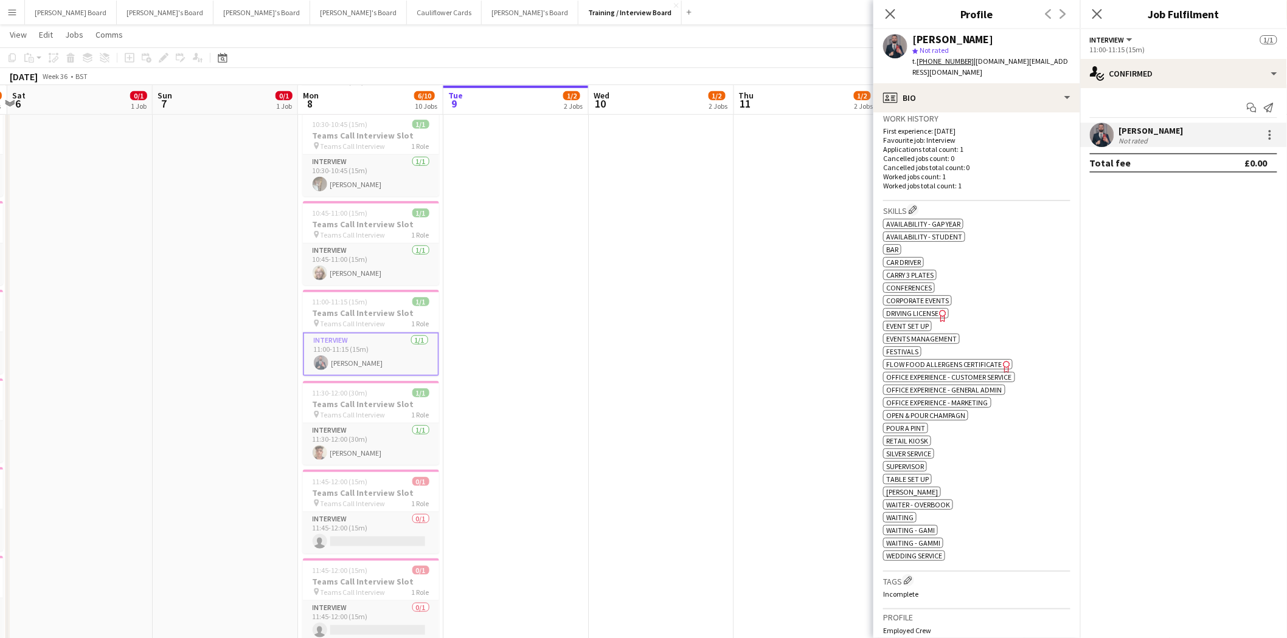
scroll to position [270, 0]
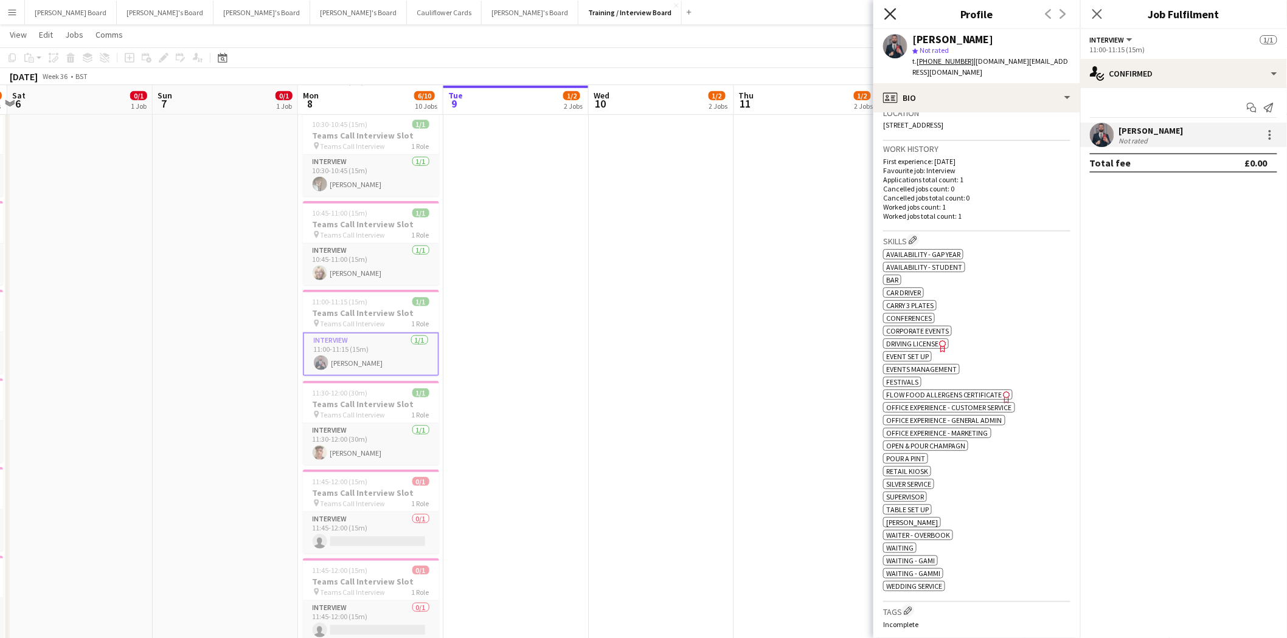
click at [893, 13] on icon "Close pop-in" at bounding box center [890, 14] width 12 height 12
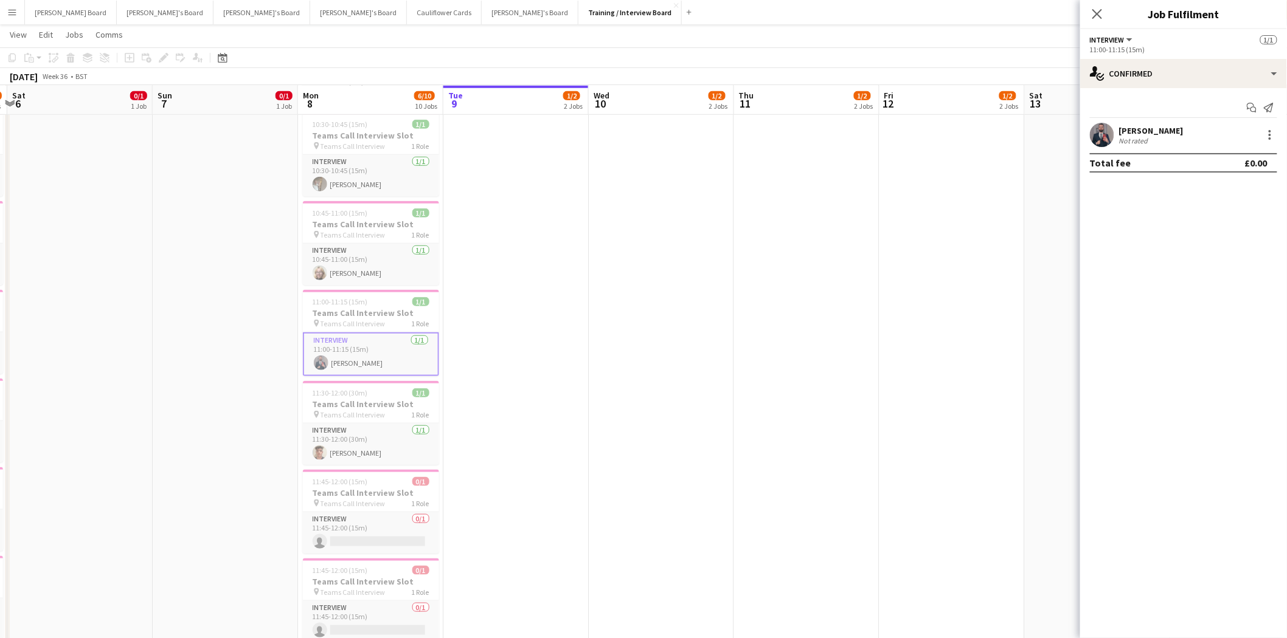
drag, startPoint x: 360, startPoint y: 451, endPoint x: 356, endPoint y: 388, distance: 62.7
click at [360, 443] on app-card-role "Interview 1/1 11:30-12:00 (30m) Kaden Ballard" at bounding box center [371, 444] width 136 height 41
click at [379, 355] on app-card-role "Interview 1/1 11:00-11:15 (15m) Chavdar Chavdarov" at bounding box center [371, 353] width 136 height 41
click at [1164, 130] on div "[PERSON_NAME]" at bounding box center [1151, 130] width 64 height 11
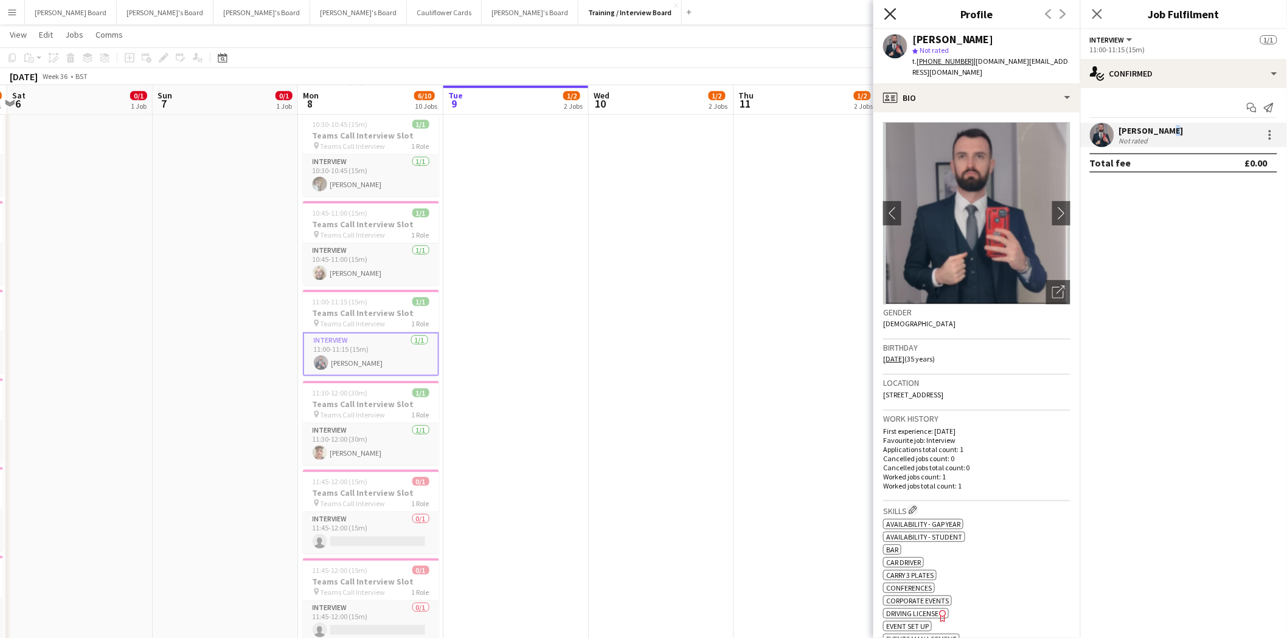
click at [888, 13] on icon at bounding box center [890, 14] width 12 height 12
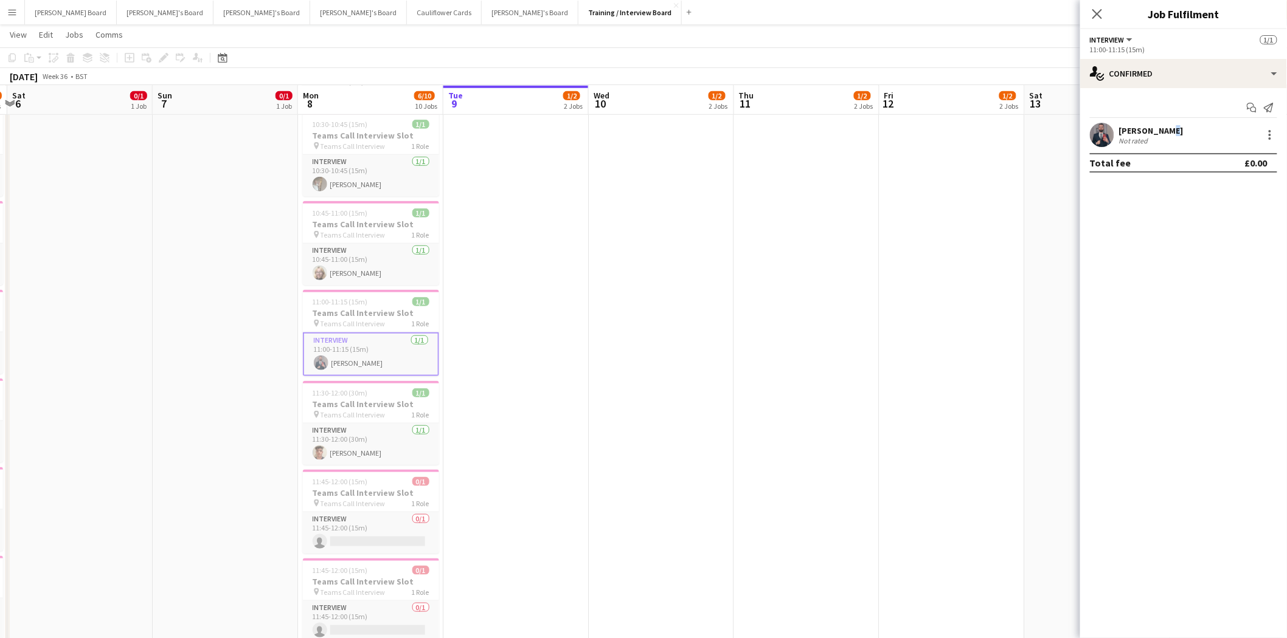
drag, startPoint x: 357, startPoint y: 448, endPoint x: 353, endPoint y: 401, distance: 47.0
click at [359, 441] on app-card-role "Interview 1/1 11:30-12:00 (30m) Kaden Ballard" at bounding box center [371, 444] width 136 height 41
click at [373, 353] on app-card-role "Interview 1/1 11:00-11:15 (15m) Chavdar Chavdarov" at bounding box center [373, 353] width 136 height 41
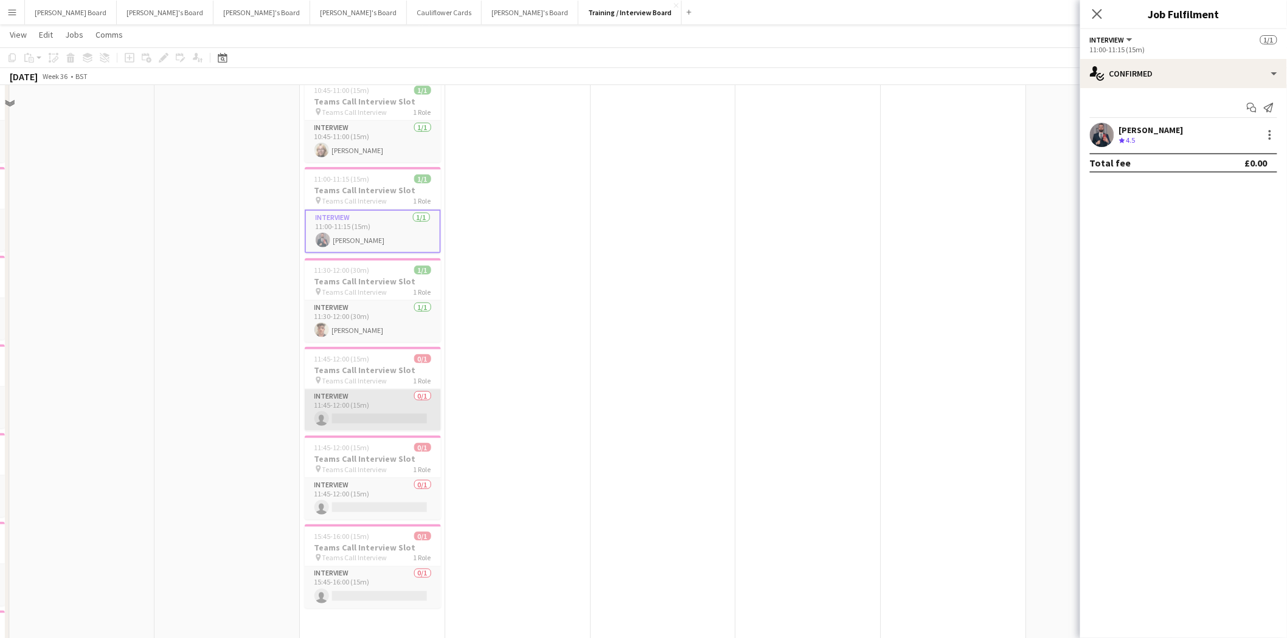
scroll to position [472, 0]
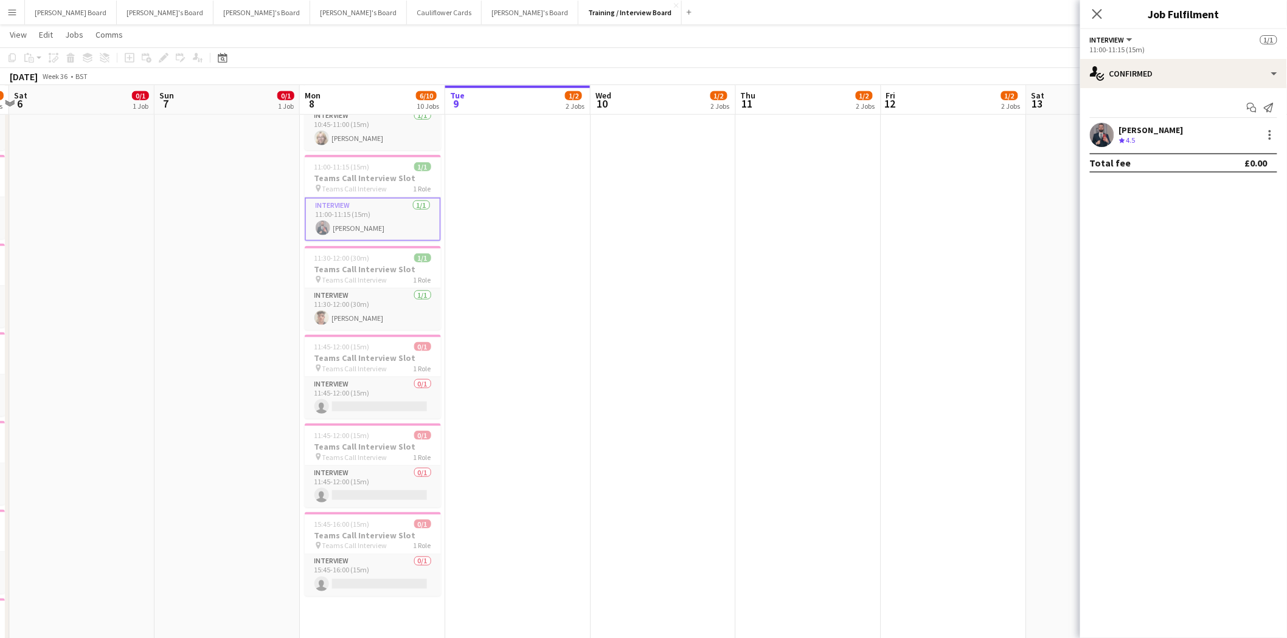
drag, startPoint x: 1147, startPoint y: 117, endPoint x: 1144, endPoint y: 124, distance: 7.1
click at [1146, 120] on div "Start chat Send notification Chavdar Chavdarov Crew rating 4.5 Total fee £0.00" at bounding box center [1183, 135] width 207 height 94
click at [1181, 133] on div "[PERSON_NAME]" at bounding box center [1151, 130] width 64 height 11
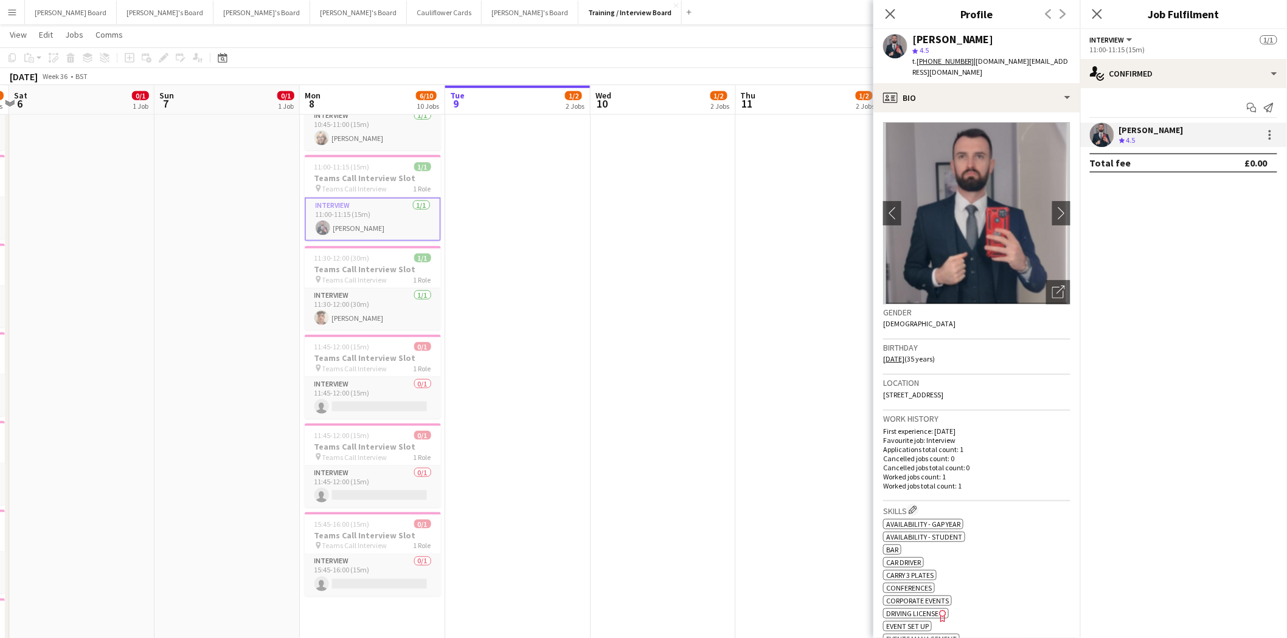
drag, startPoint x: 893, startPoint y: 21, endPoint x: 848, endPoint y: 59, distance: 58.2
click at [892, 21] on app-icon "Close pop-in" at bounding box center [890, 14] width 15 height 15
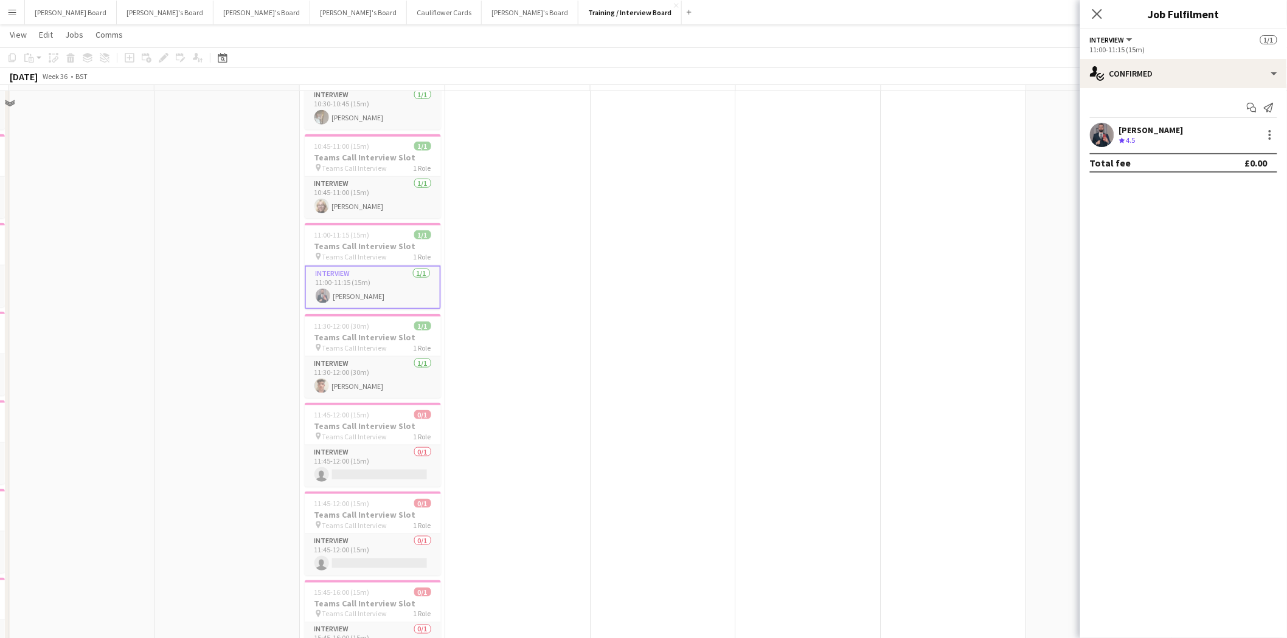
scroll to position [405, 0]
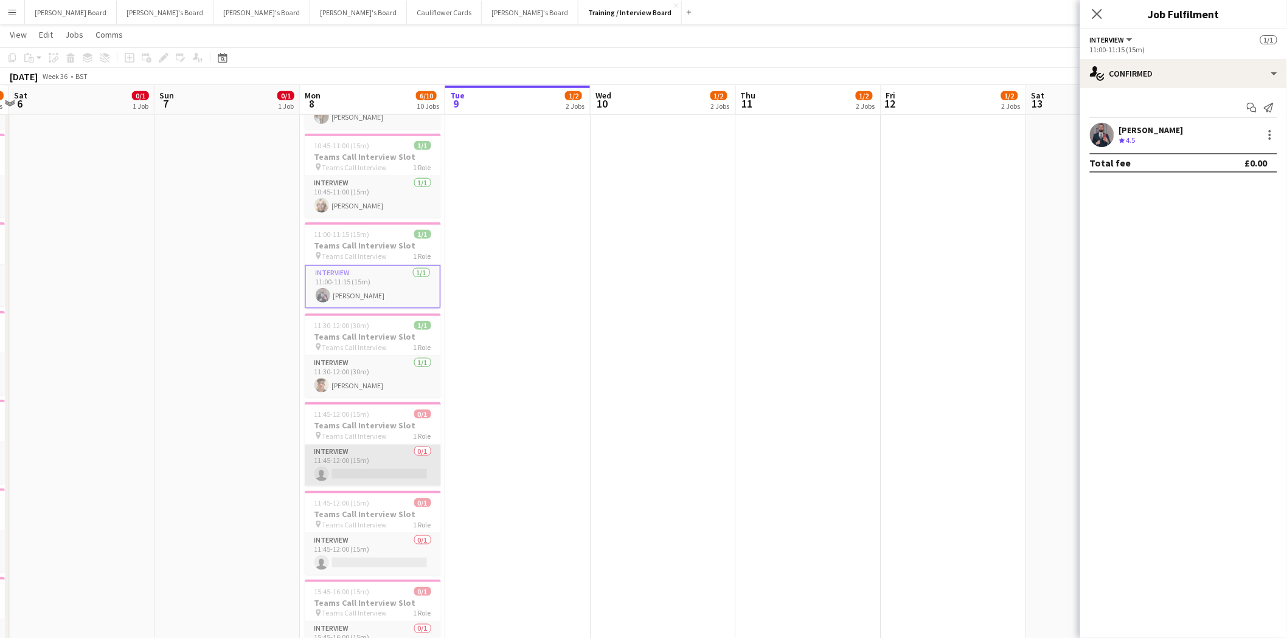
click at [361, 469] on app-card-role "Interview 0/1 11:45-12:00 (15m) single-neutral-actions" at bounding box center [373, 465] width 136 height 41
click at [1163, 128] on div "[PERSON_NAME]" at bounding box center [1151, 130] width 64 height 11
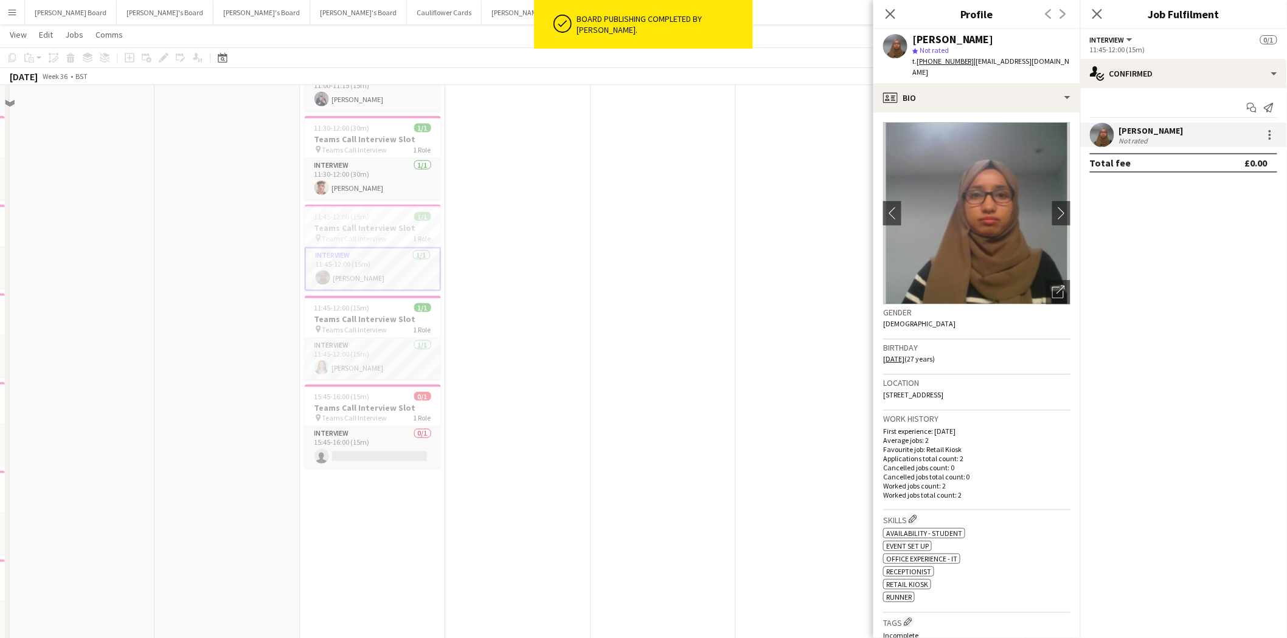
scroll to position [608, 0]
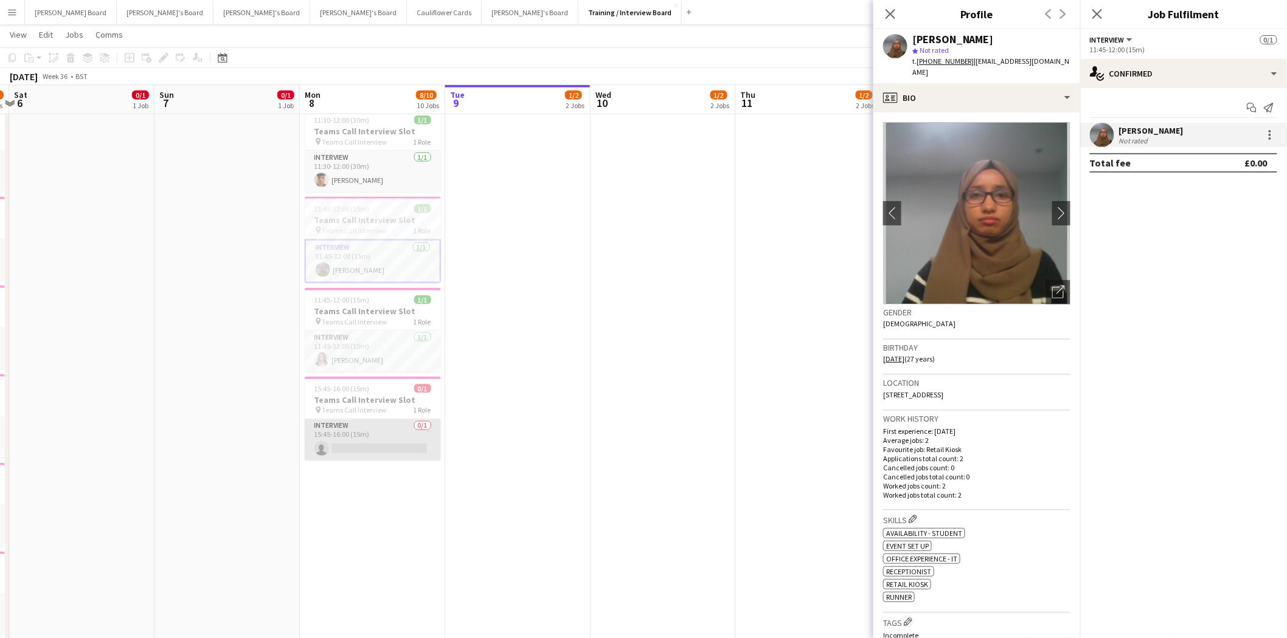
click at [387, 438] on app-card-role "Interview 0/1 15:45-16:00 (15m) single-neutral-actions" at bounding box center [373, 440] width 136 height 41
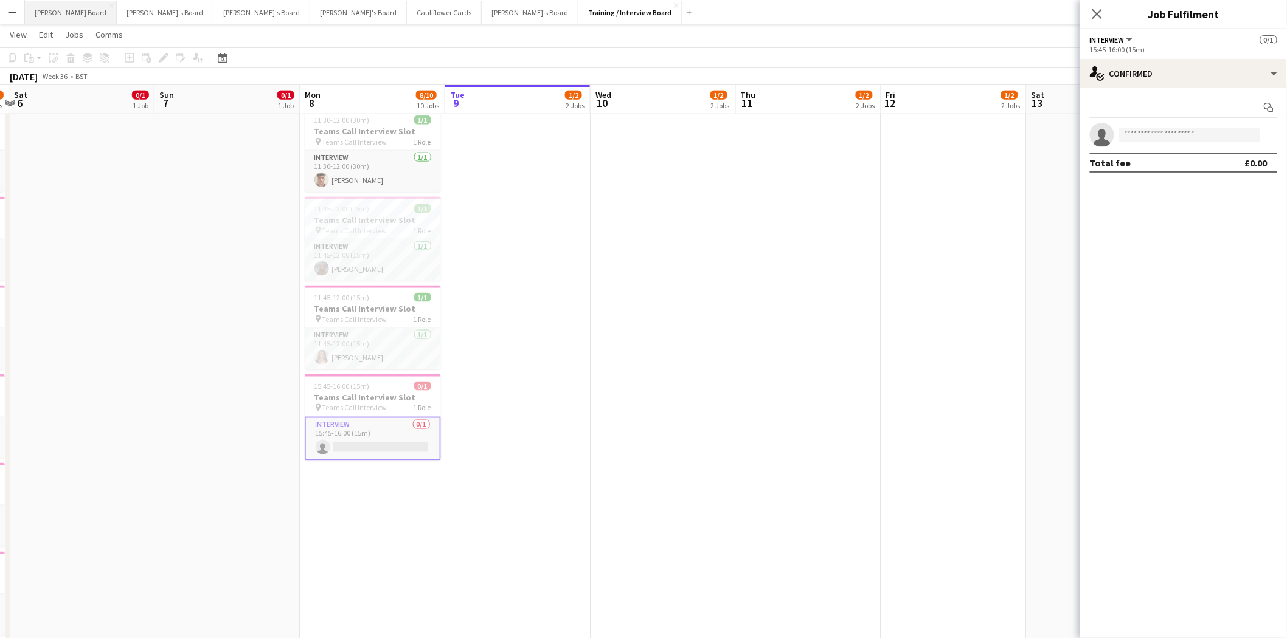
click at [43, 15] on button "Dean's Board Close" at bounding box center [71, 13] width 92 height 24
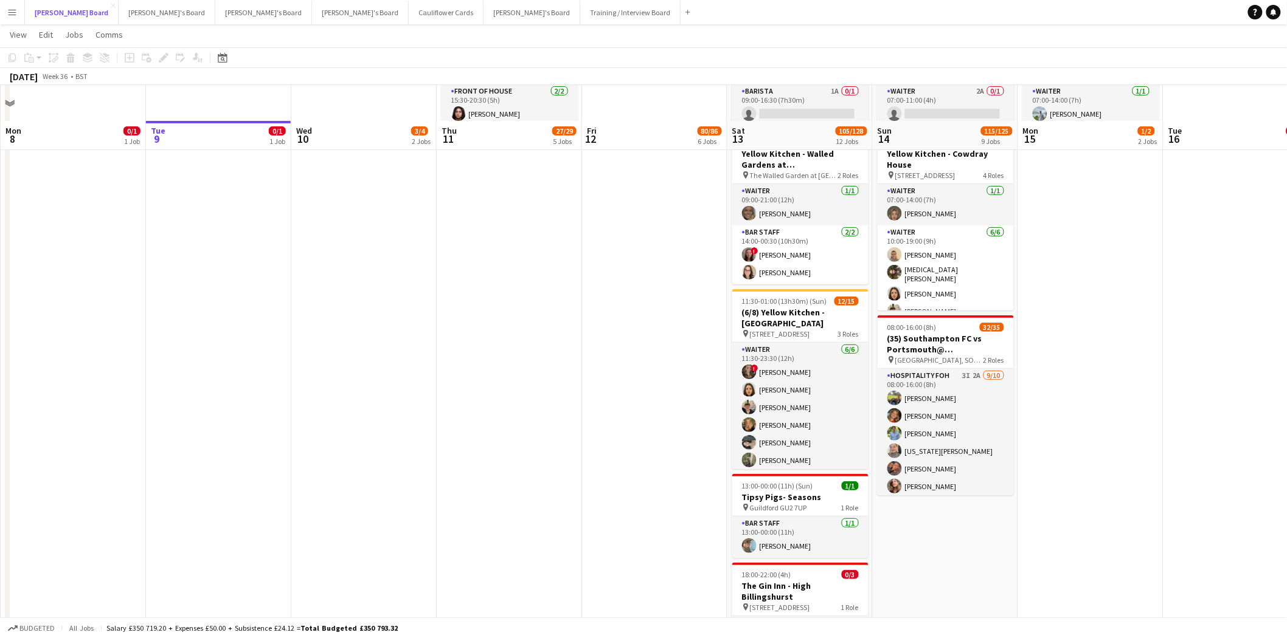
scroll to position [135, 0]
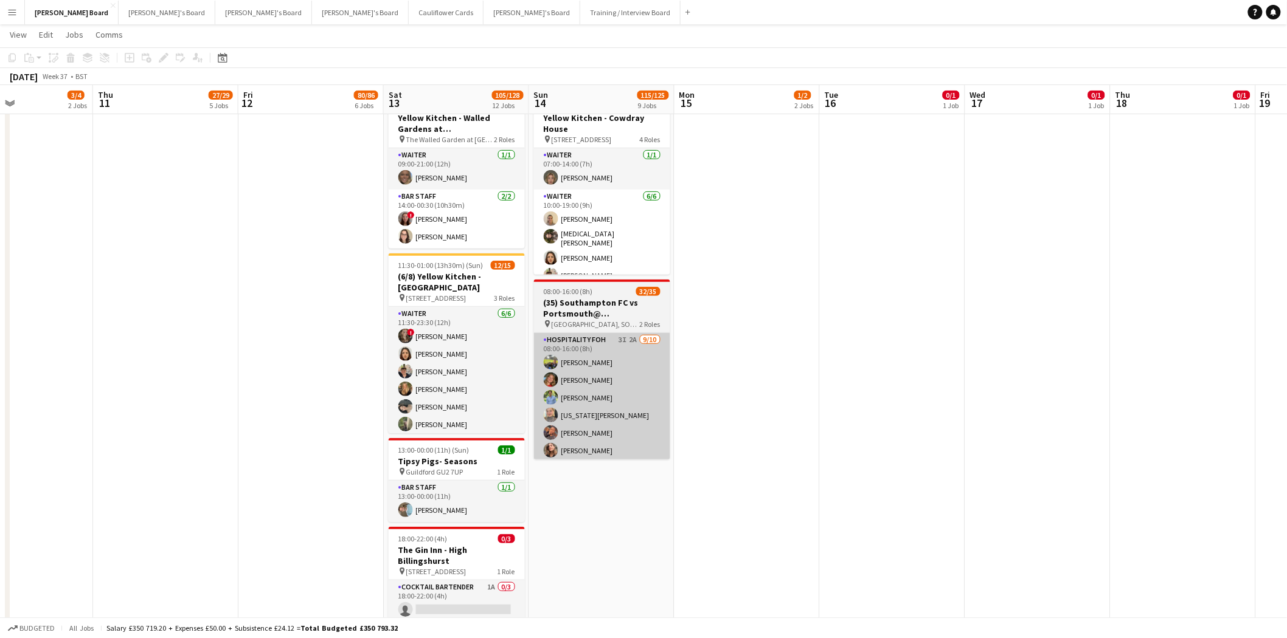
drag, startPoint x: 1102, startPoint y: 438, endPoint x: 629, endPoint y: 430, distance: 473.8
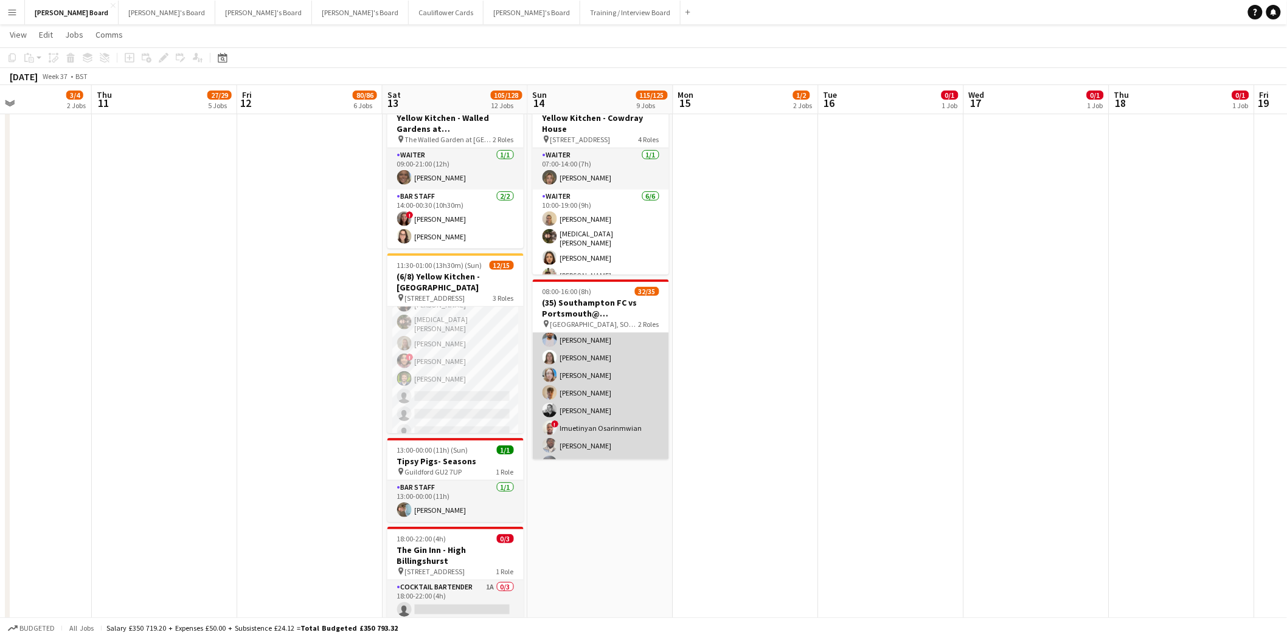
scroll to position [538, 0]
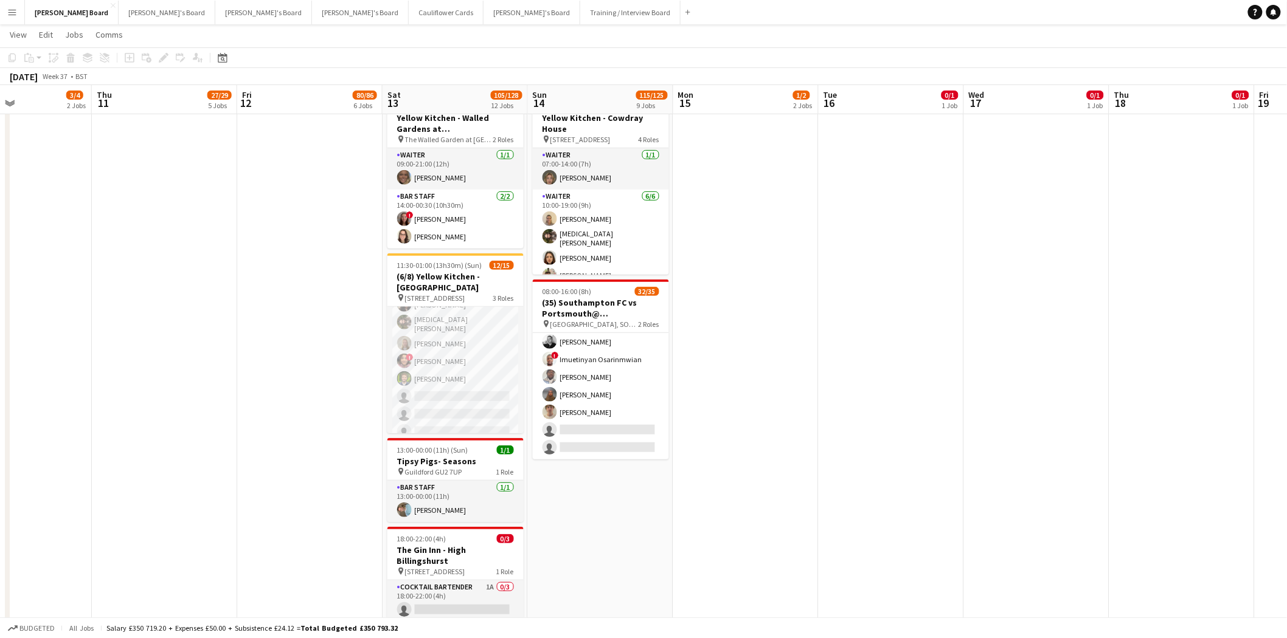
click at [2, 16] on button "Menu" at bounding box center [12, 12] width 24 height 24
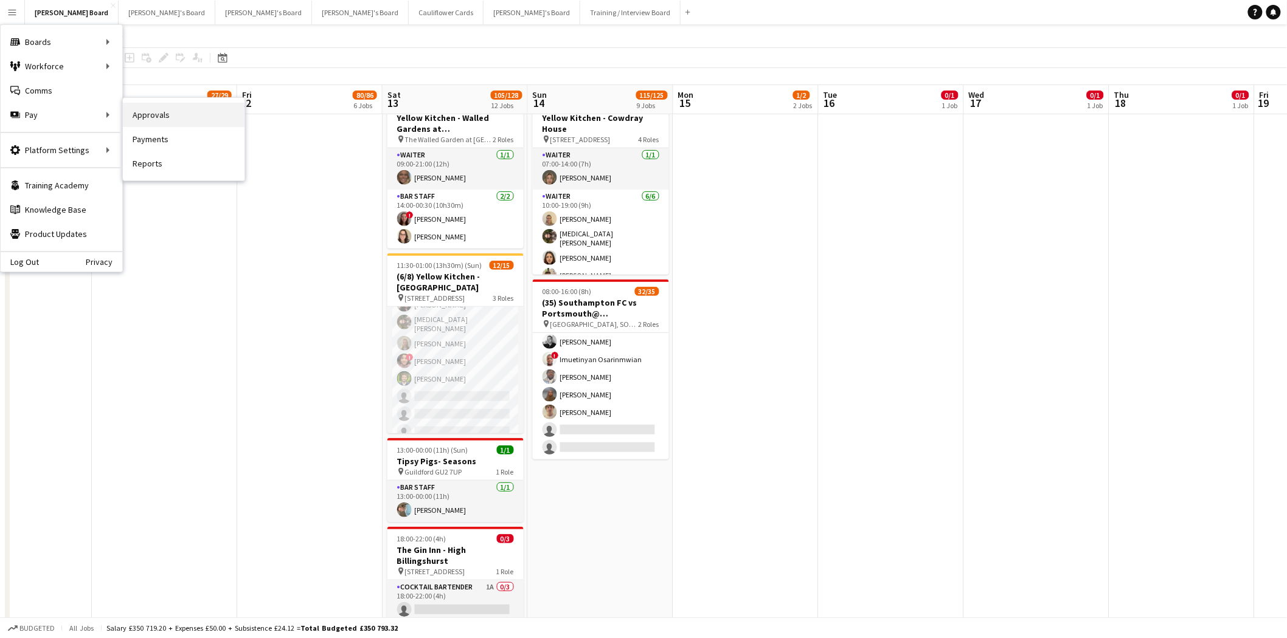
click at [167, 113] on link "Approvals" at bounding box center [184, 115] width 122 height 24
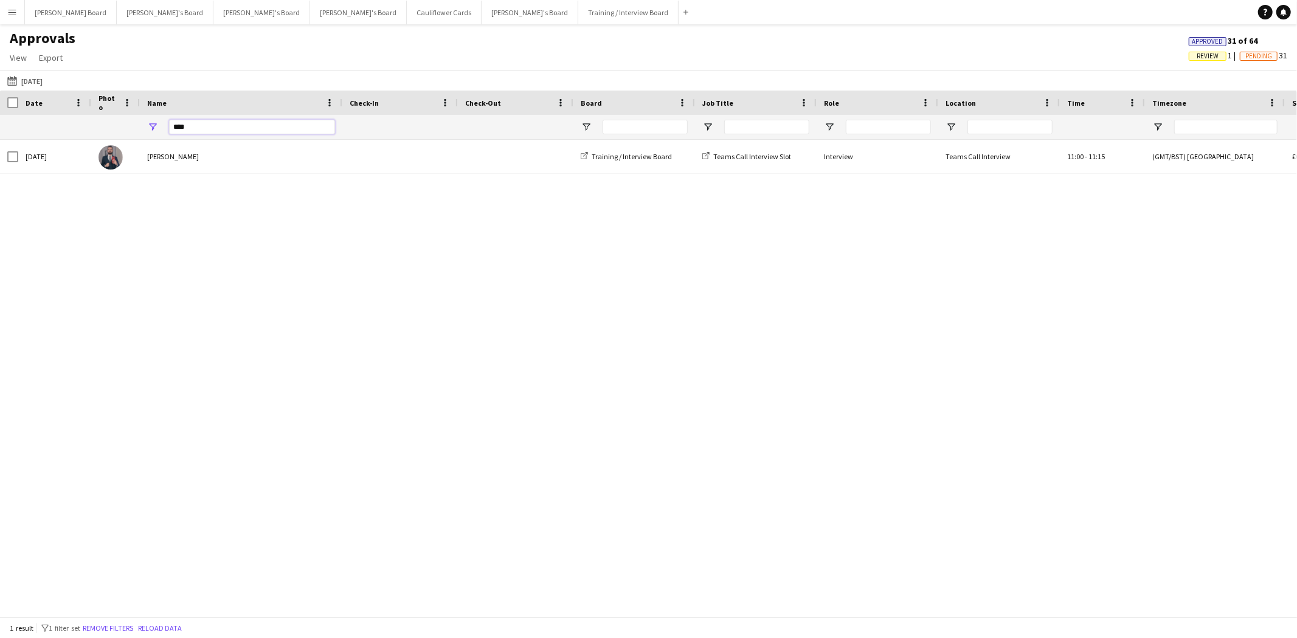
drag, startPoint x: 213, startPoint y: 125, endPoint x: 141, endPoint y: 122, distance: 71.8
click at [142, 123] on div "****" at bounding box center [241, 127] width 202 height 24
type input "*****"
click at [17, 83] on app-icon "Yesterday" at bounding box center [14, 81] width 14 height 10
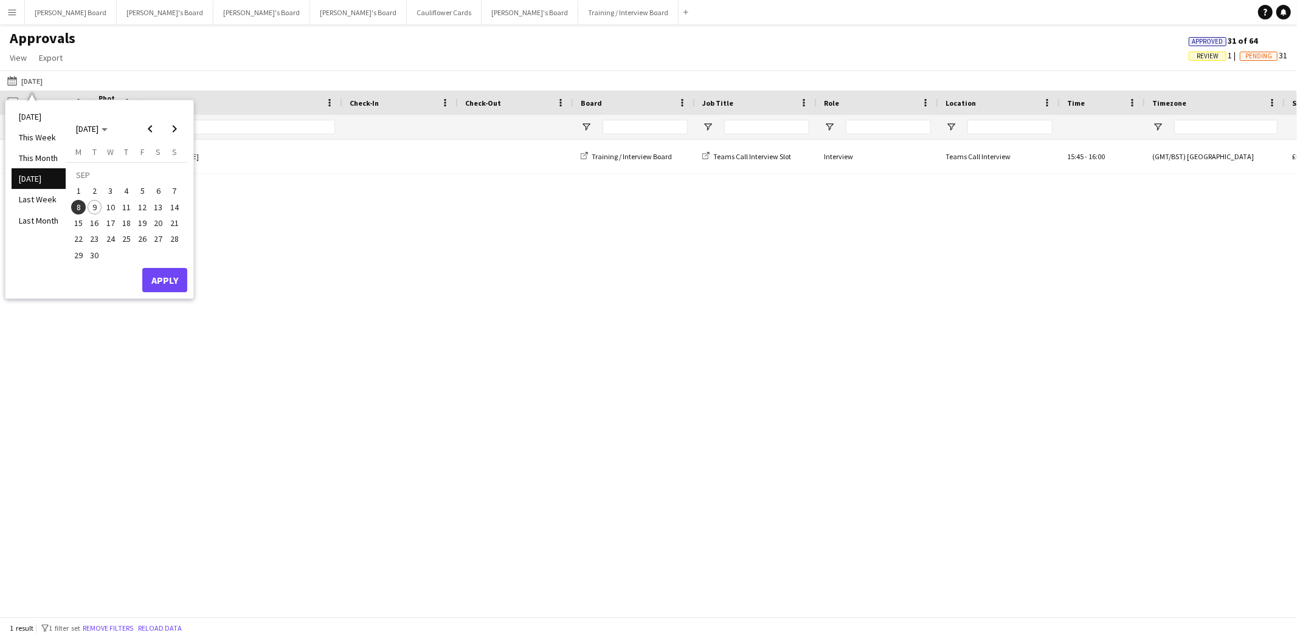
drag, startPoint x: 79, startPoint y: 207, endPoint x: 84, endPoint y: 215, distance: 8.8
click at [80, 207] on span "8" at bounding box center [78, 207] width 15 height 15
click at [167, 287] on button "Apply" at bounding box center [164, 280] width 45 height 24
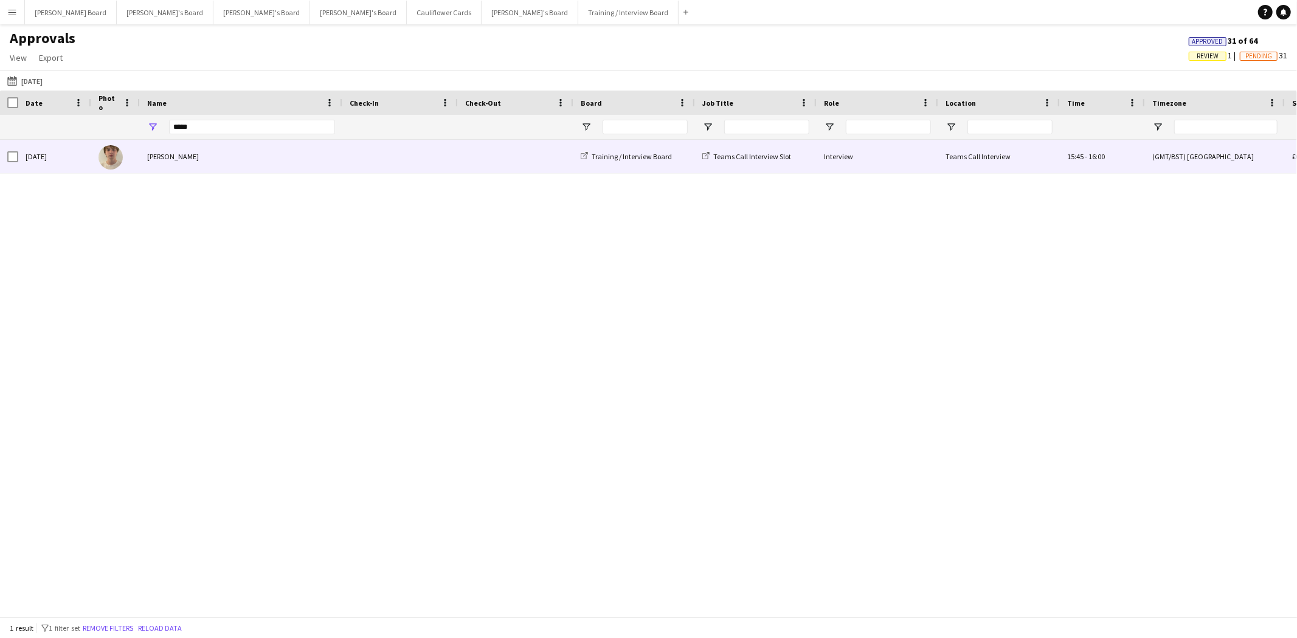
click at [189, 163] on div "[PERSON_NAME]" at bounding box center [241, 156] width 202 height 33
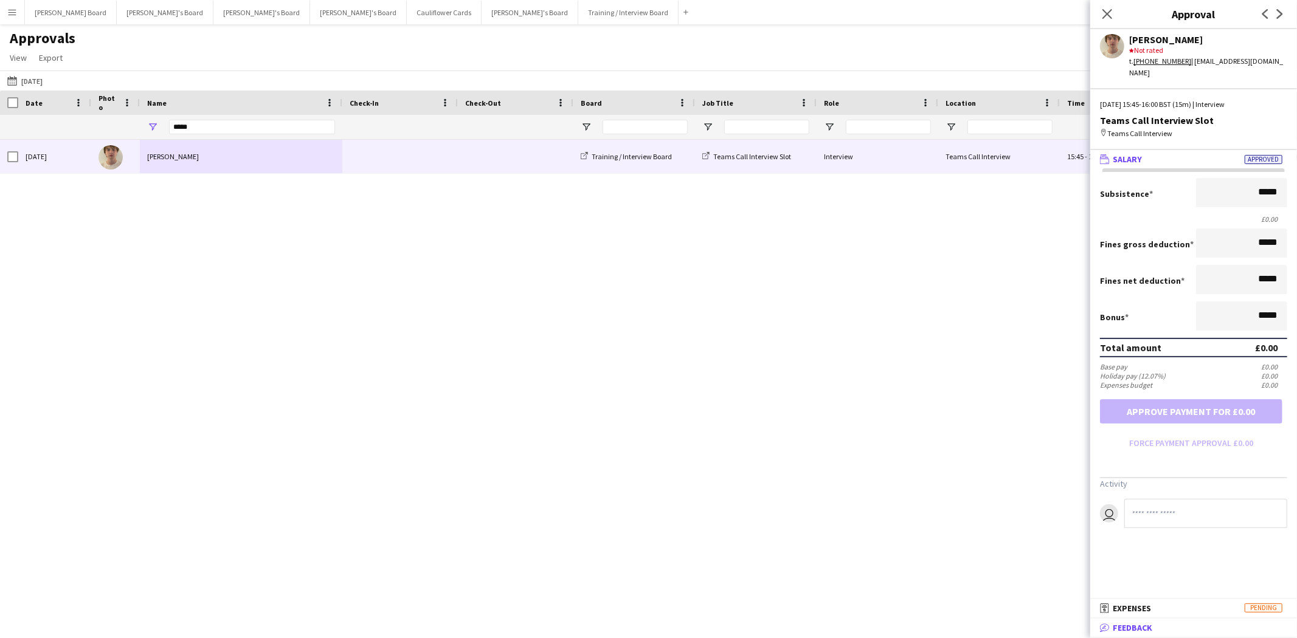
click at [1206, 630] on mat-panel-title "bubble-pencil Feedback" at bounding box center [1191, 628] width 202 height 11
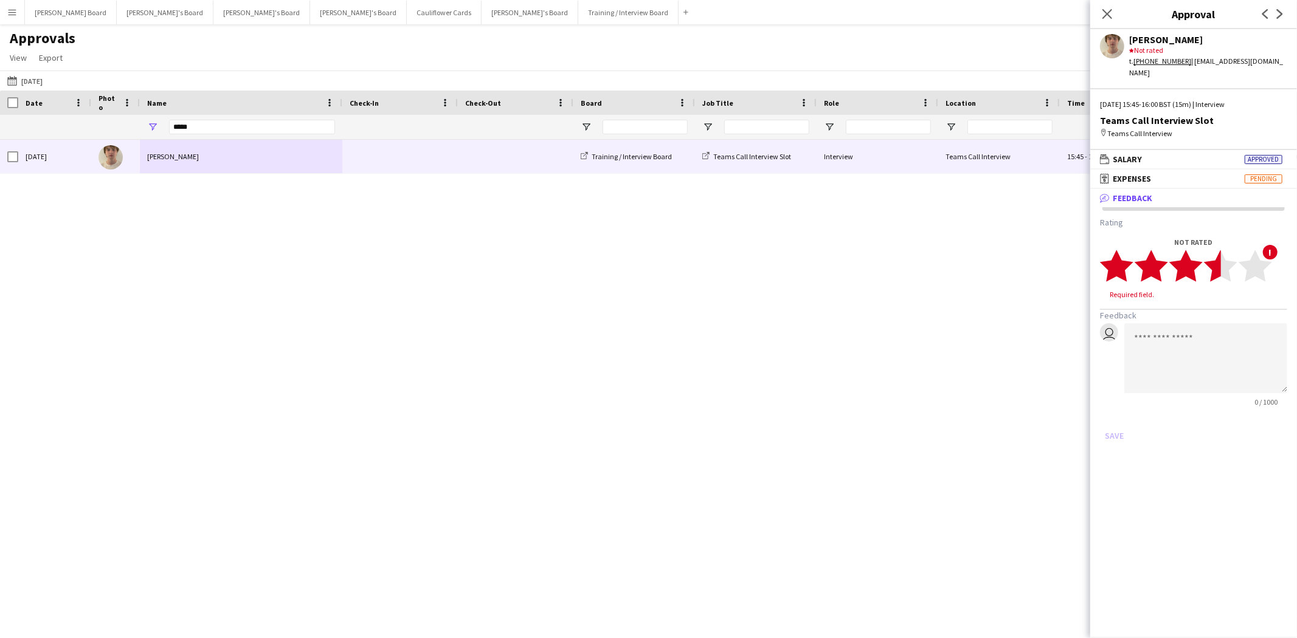
click at [1213, 254] on polygon at bounding box center [1220, 267] width 33 height 32
click at [1189, 320] on textarea at bounding box center [1205, 347] width 163 height 70
click at [1163, 337] on textarea "**********" at bounding box center [1205, 347] width 163 height 70
click at [1208, 351] on textarea "**********" at bounding box center [1205, 347] width 163 height 70
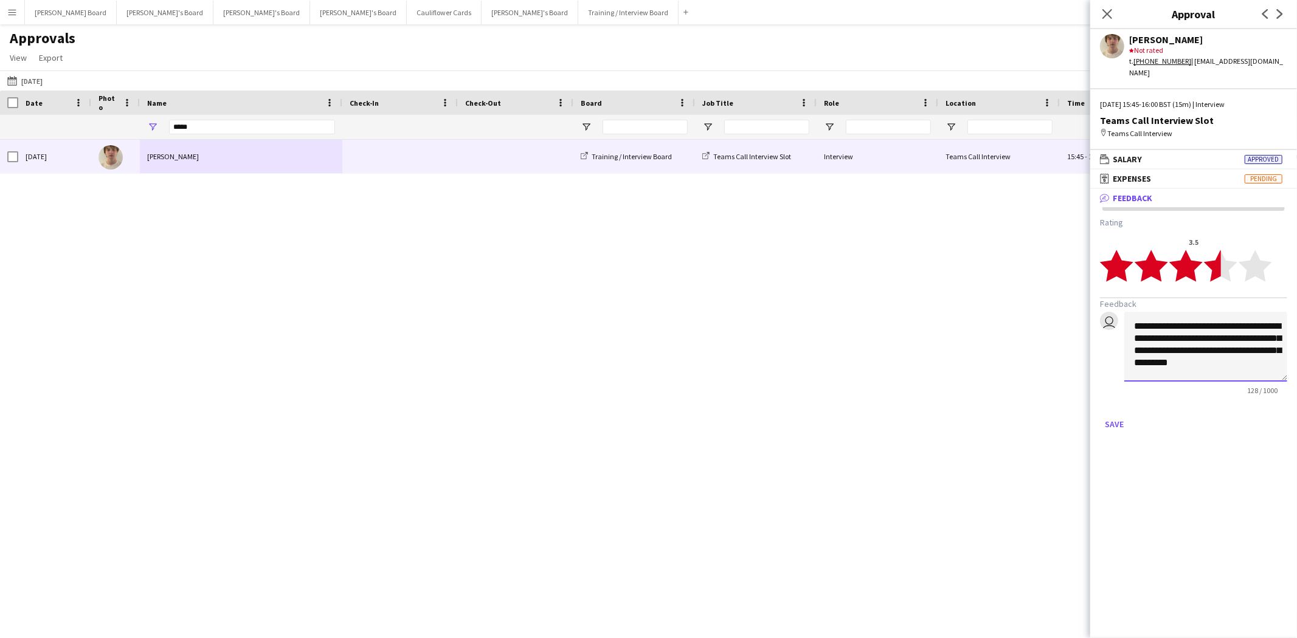
scroll to position [1, 0]
type textarea "**********"
click at [1111, 415] on button "Save" at bounding box center [1114, 424] width 29 height 19
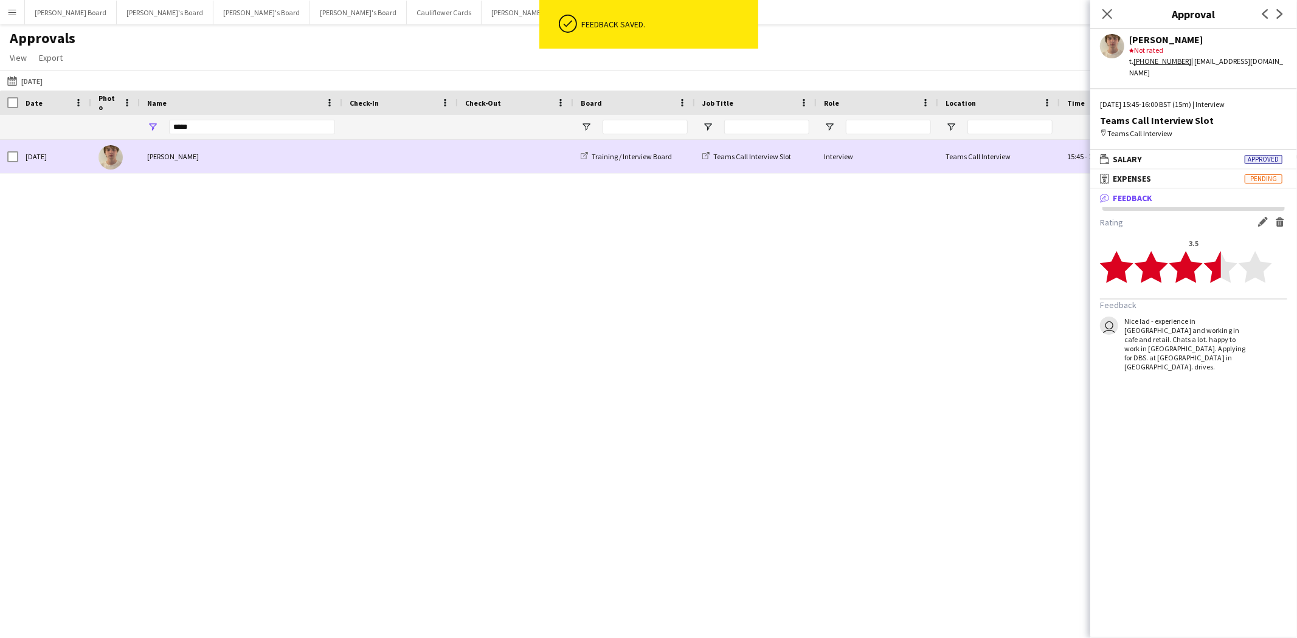
click at [184, 159] on div "[PERSON_NAME]" at bounding box center [241, 156] width 202 height 33
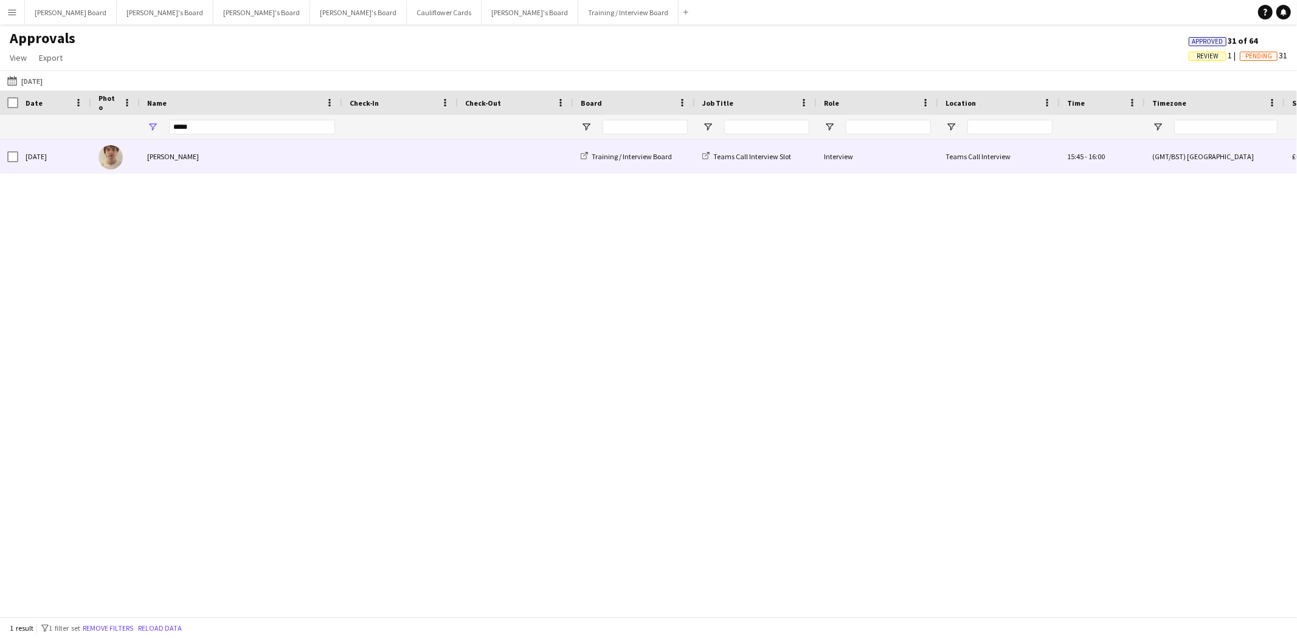
click at [189, 162] on div "[PERSON_NAME]" at bounding box center [241, 156] width 202 height 33
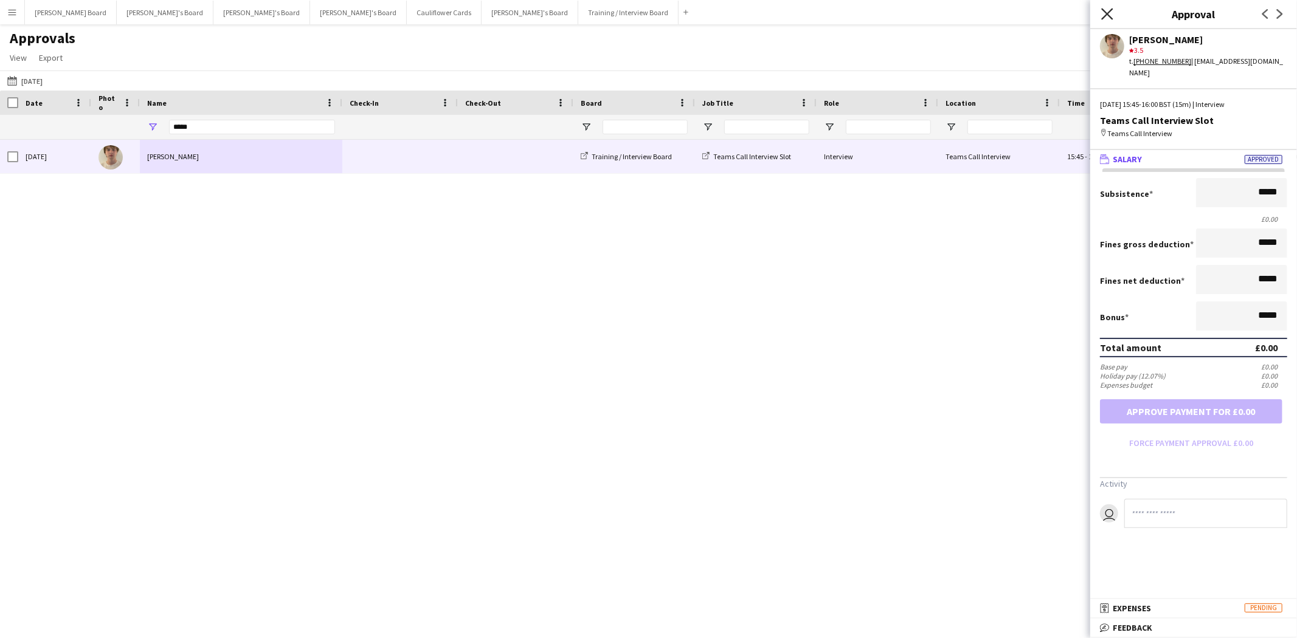
click at [1105, 15] on icon at bounding box center [1107, 14] width 12 height 12
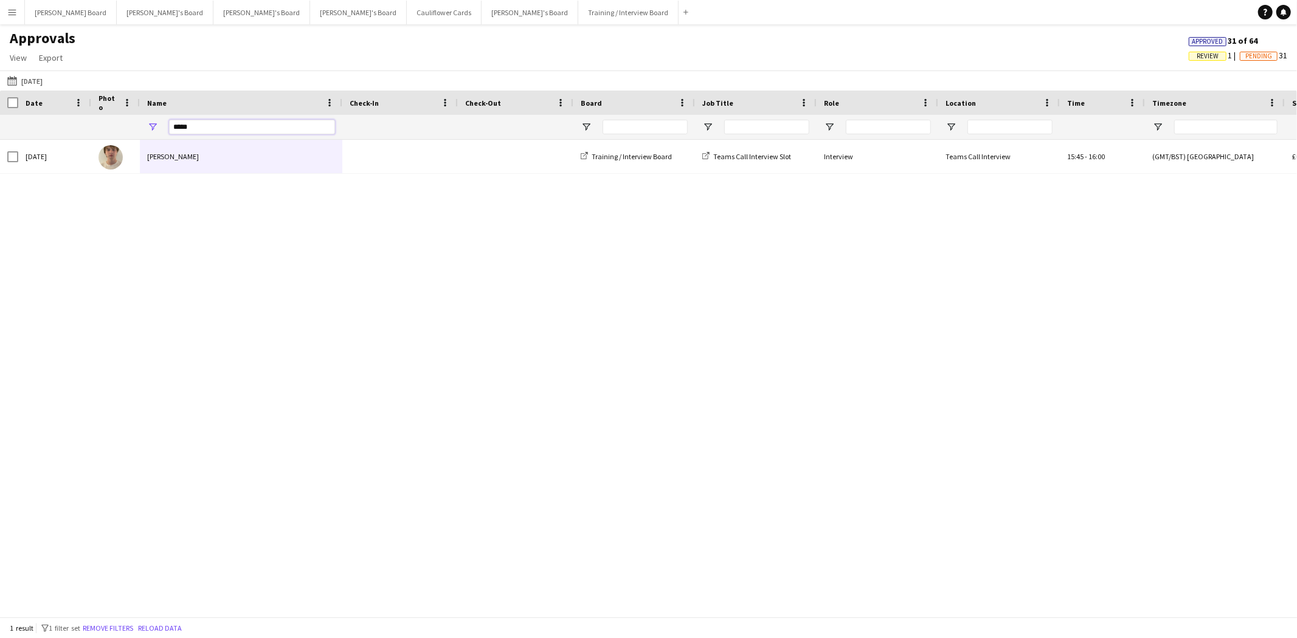
drag, startPoint x: 204, startPoint y: 125, endPoint x: 88, endPoint y: 99, distance: 118.9
click at [99, 114] on div "Date Photo Name" at bounding box center [1147, 115] width 2294 height 49
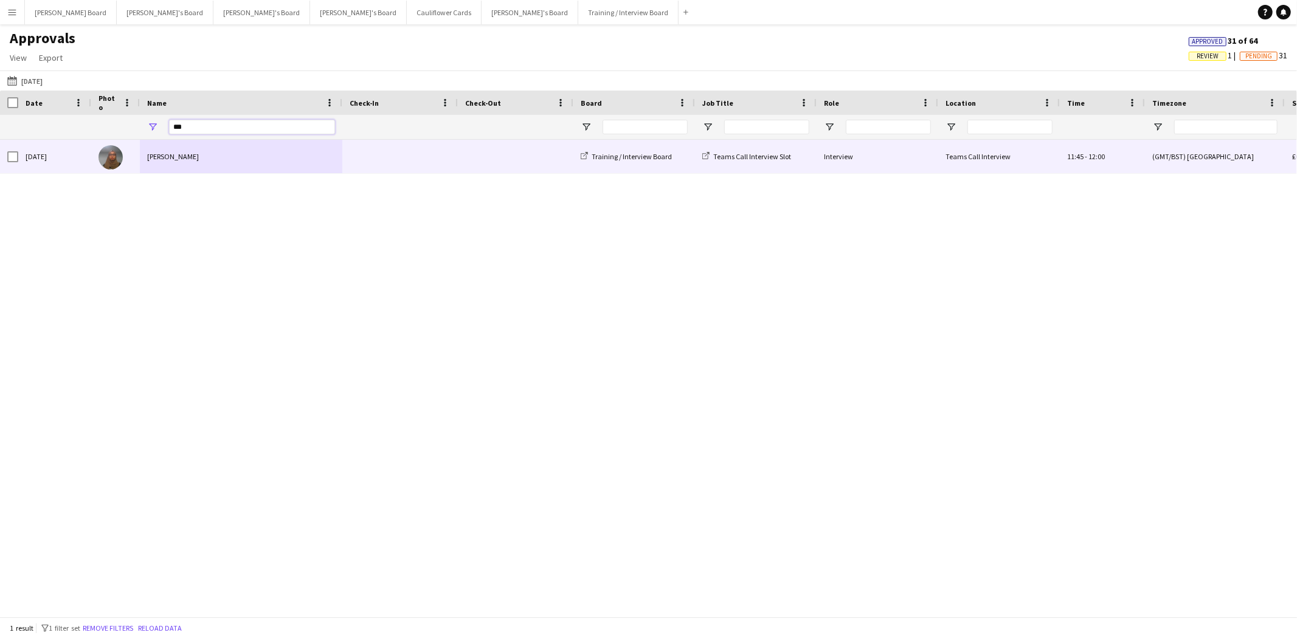
type input "***"
click at [159, 156] on div "[PERSON_NAME]" at bounding box center [241, 156] width 202 height 33
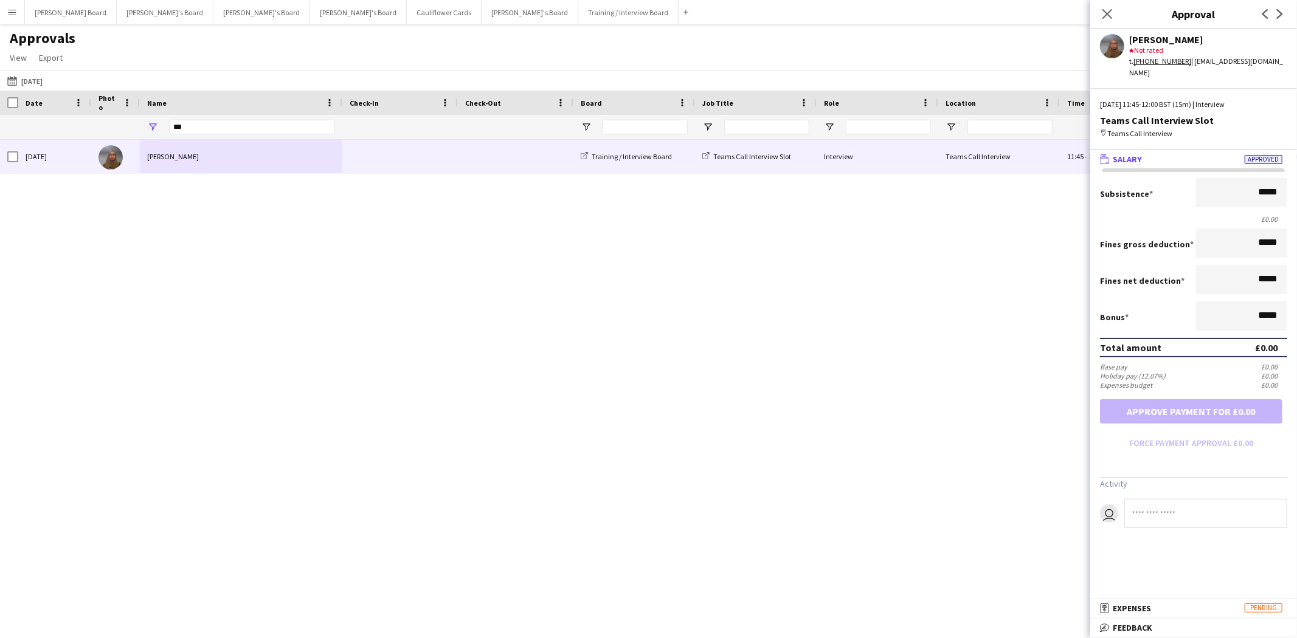
drag, startPoint x: 1174, startPoint y: 632, endPoint x: 1176, endPoint y: 530, distance: 102.2
click at [1174, 631] on mat-panel-title "bubble-pencil Feedback" at bounding box center [1191, 628] width 202 height 11
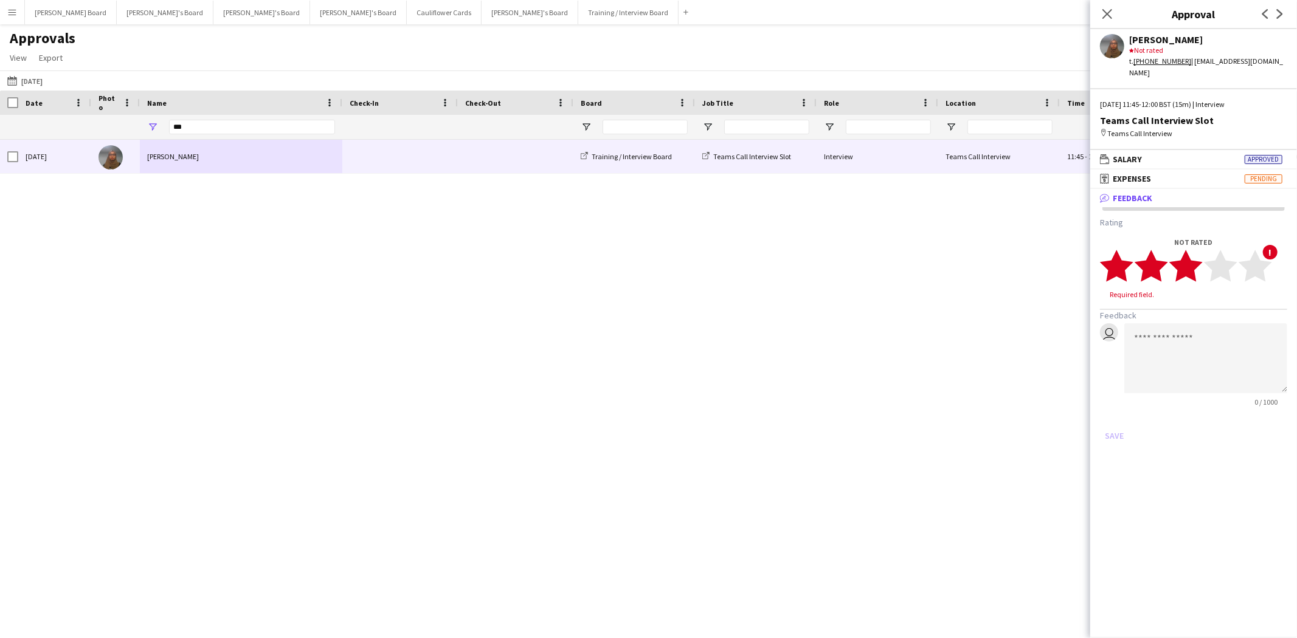
click at [1197, 251] on polygon at bounding box center [1185, 267] width 33 height 32
click at [1187, 322] on textarea at bounding box center [1205, 347] width 163 height 70
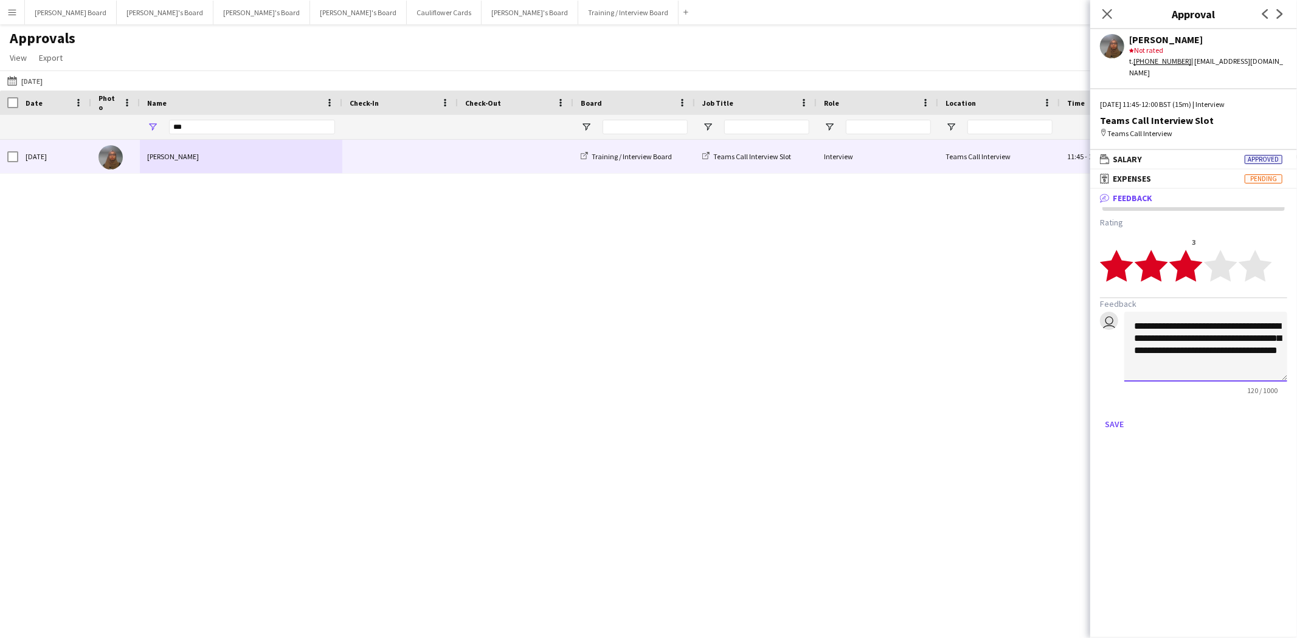
drag, startPoint x: 1215, startPoint y: 353, endPoint x: 1291, endPoint y: 359, distance: 76.3
click at [1216, 353] on textarea "**********" at bounding box center [1205, 347] width 163 height 70
type textarea "**********"
click at [1118, 415] on button "Save" at bounding box center [1114, 424] width 29 height 19
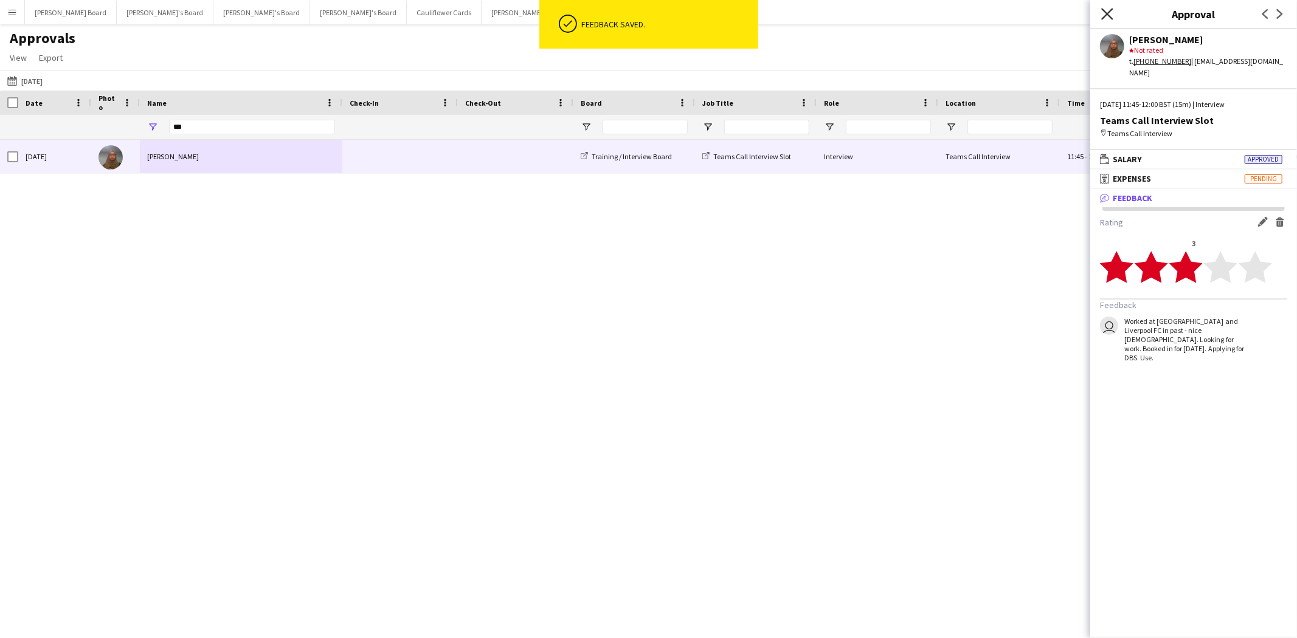
click at [1102, 14] on icon "Close pop-in" at bounding box center [1107, 14] width 12 height 12
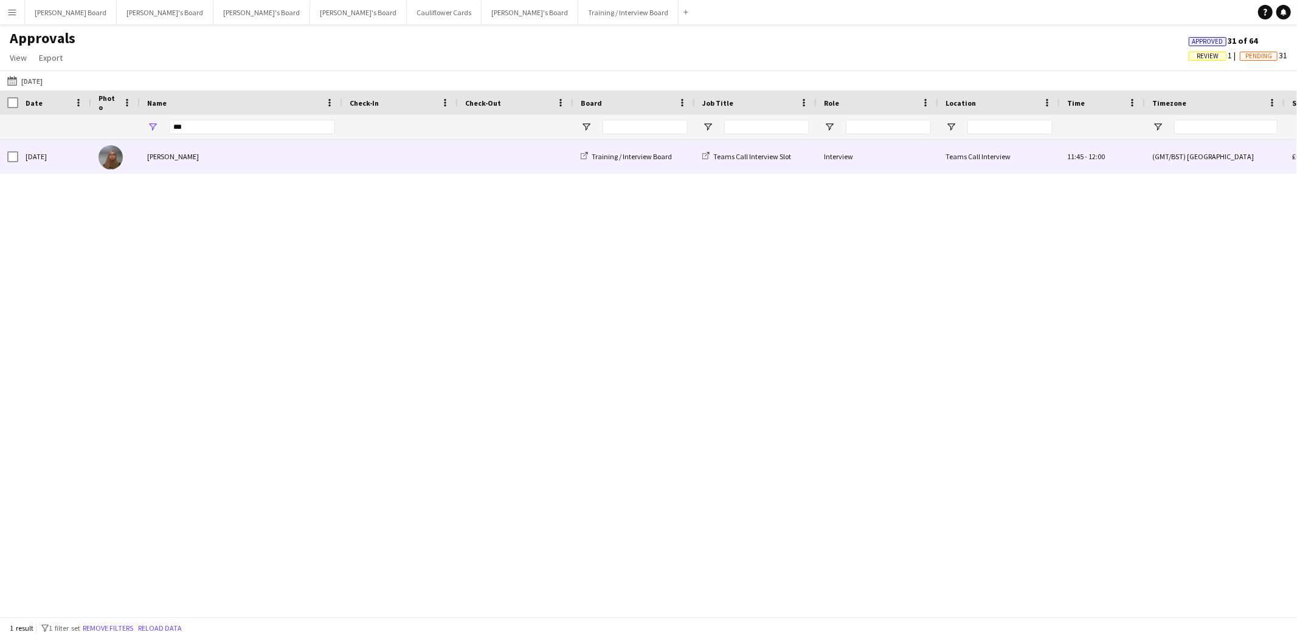
drag, startPoint x: 199, startPoint y: 165, endPoint x: 185, endPoint y: 1, distance: 164.8
click at [199, 163] on div "[PERSON_NAME]" at bounding box center [241, 156] width 202 height 33
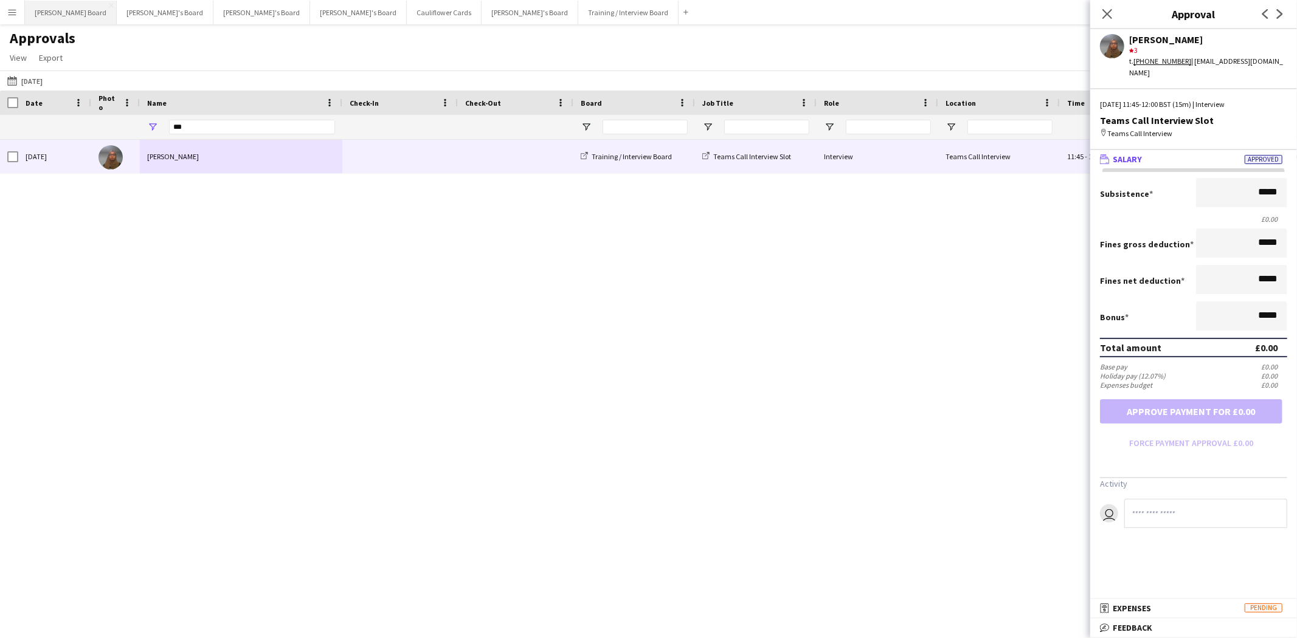
click at [52, 9] on button "Dean's Board Close" at bounding box center [71, 13] width 92 height 24
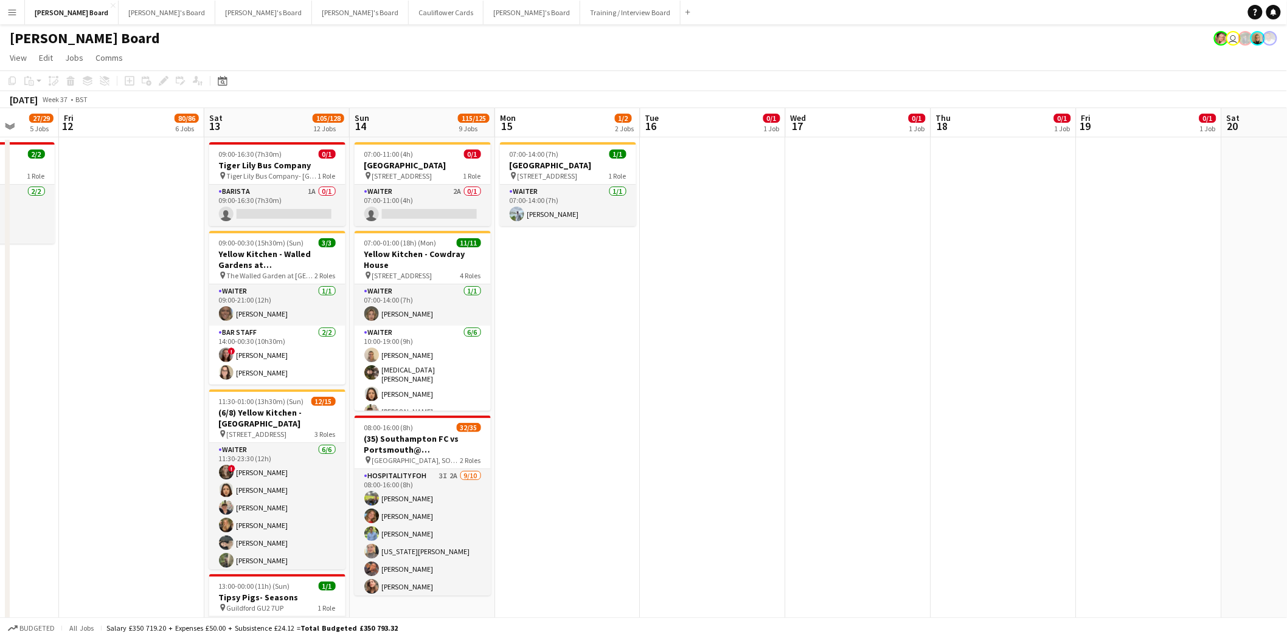
drag, startPoint x: 1121, startPoint y: 395, endPoint x: 574, endPoint y: 404, distance: 547.3
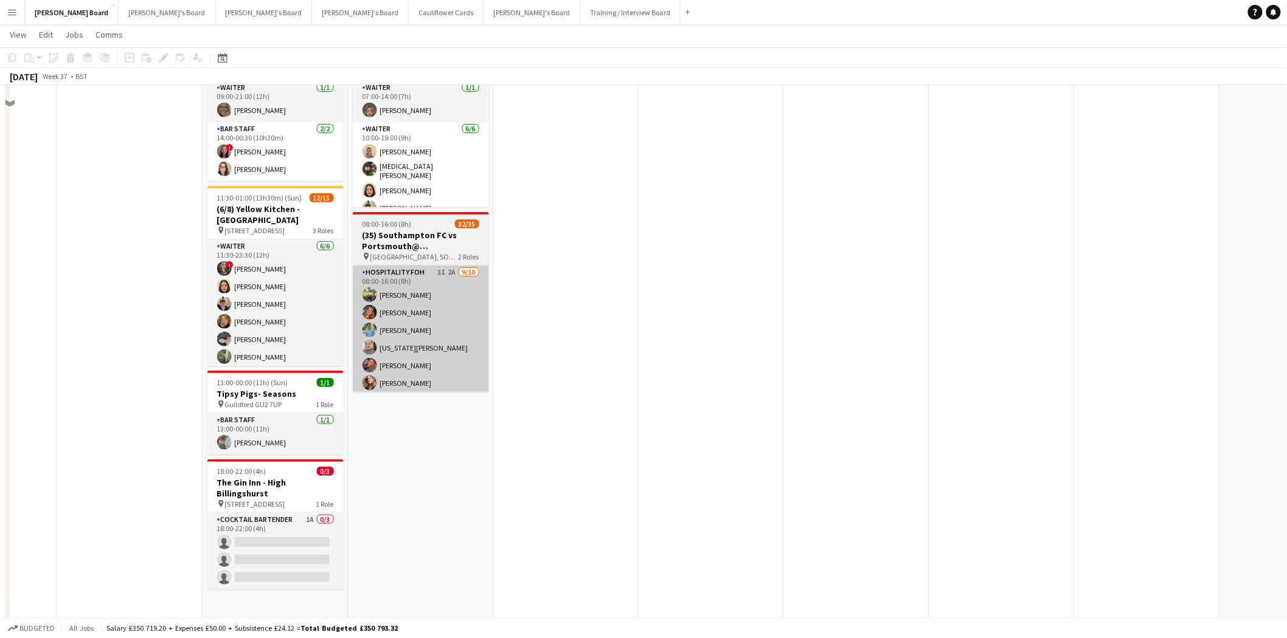
scroll to position [135, 0]
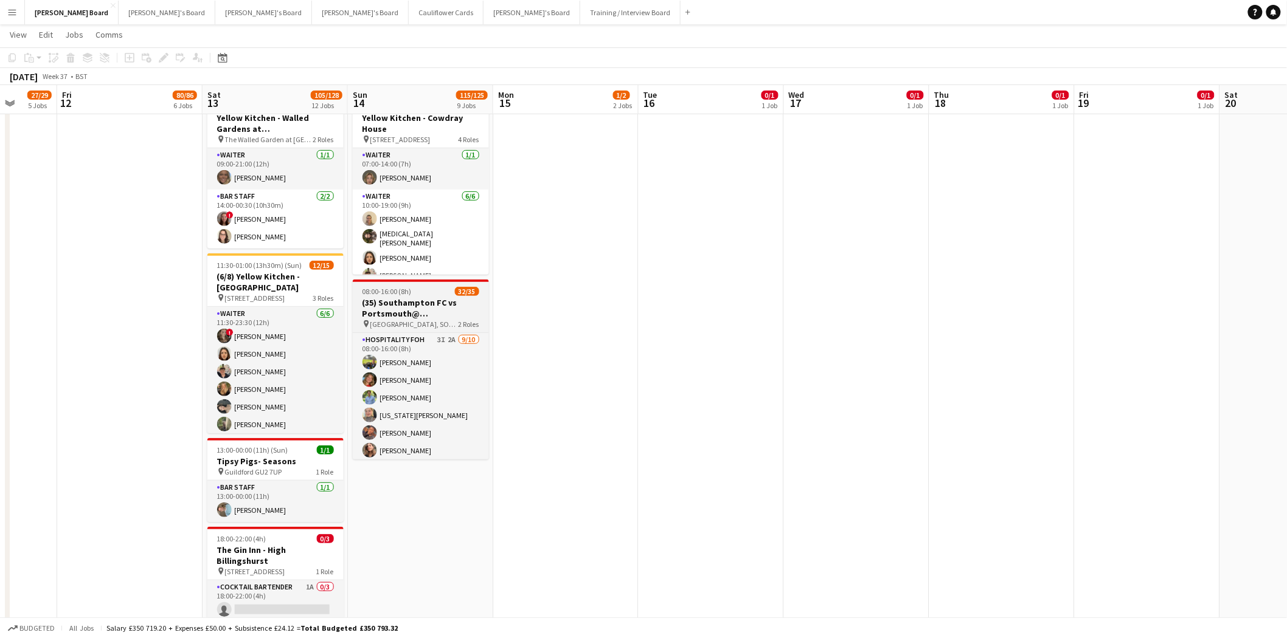
click at [417, 308] on h3 "(35) Southampton FC vs Portsmouth@ St Mary's Stadium, SO14 5FP" at bounding box center [421, 308] width 136 height 22
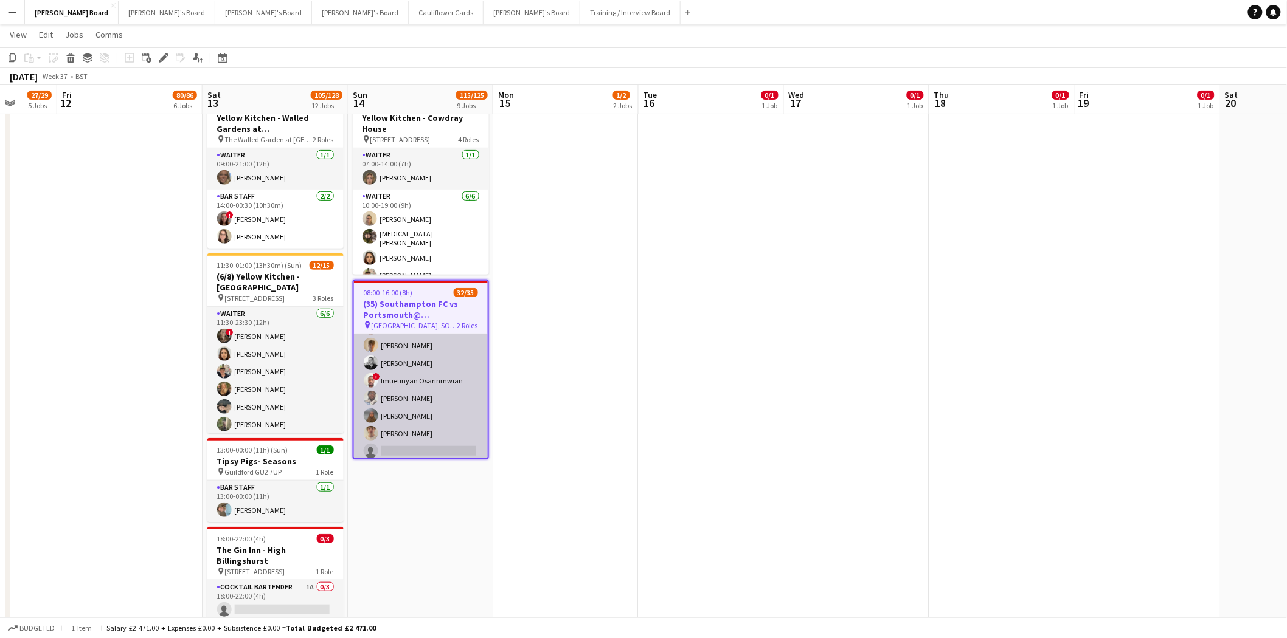
scroll to position [539, 0]
click at [421, 446] on app-card-role "Retail Kiosk 5I 2A 23/25 10:00-14:00 (4h) Victor Fombang Abdul Quainoo ! Shenél…" at bounding box center [421, 227] width 134 height 465
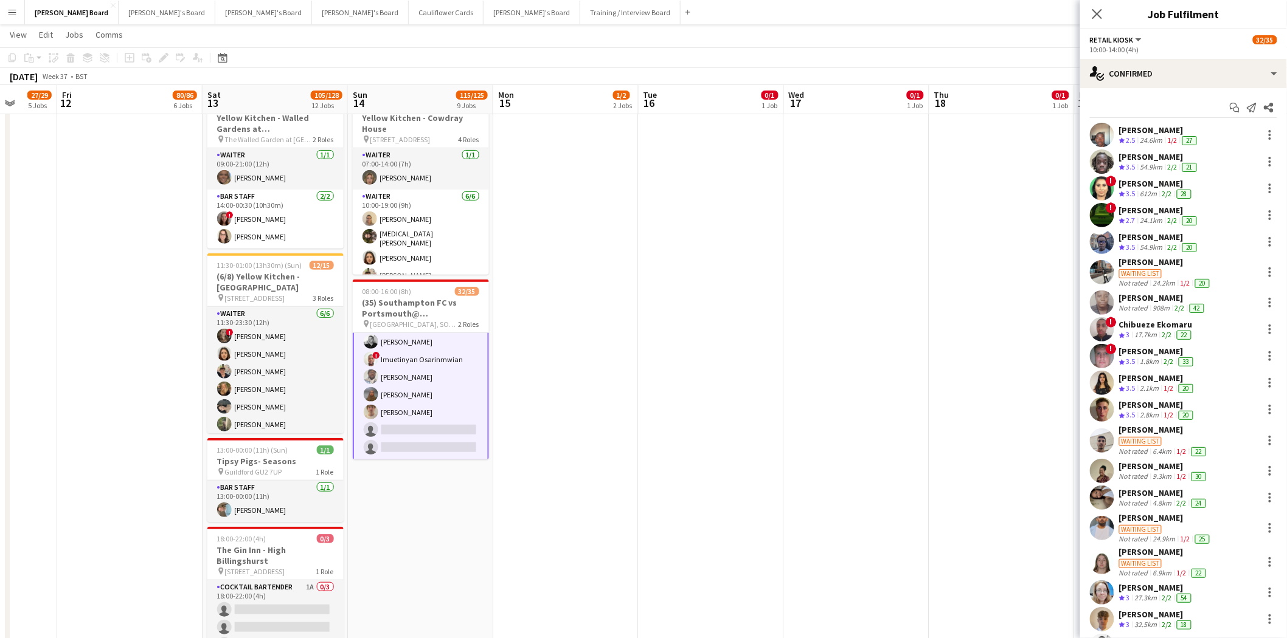
scroll to position [227, 0]
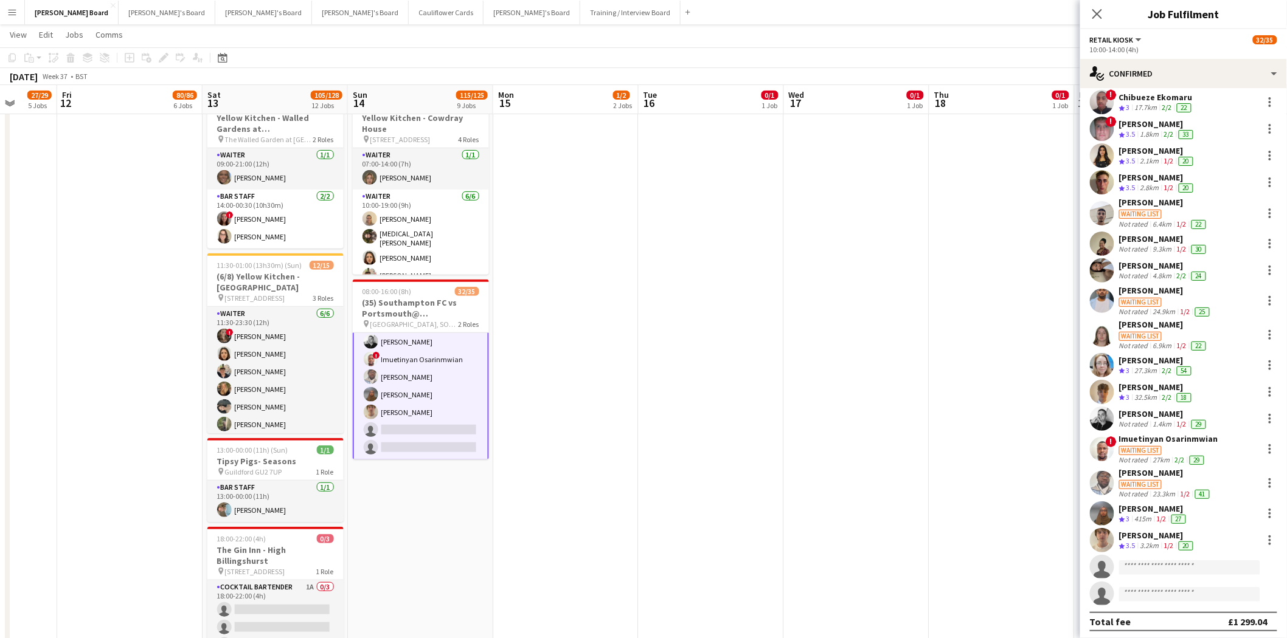
click at [1175, 440] on div "Imuetinyan Osarinmwian" at bounding box center [1168, 439] width 99 height 11
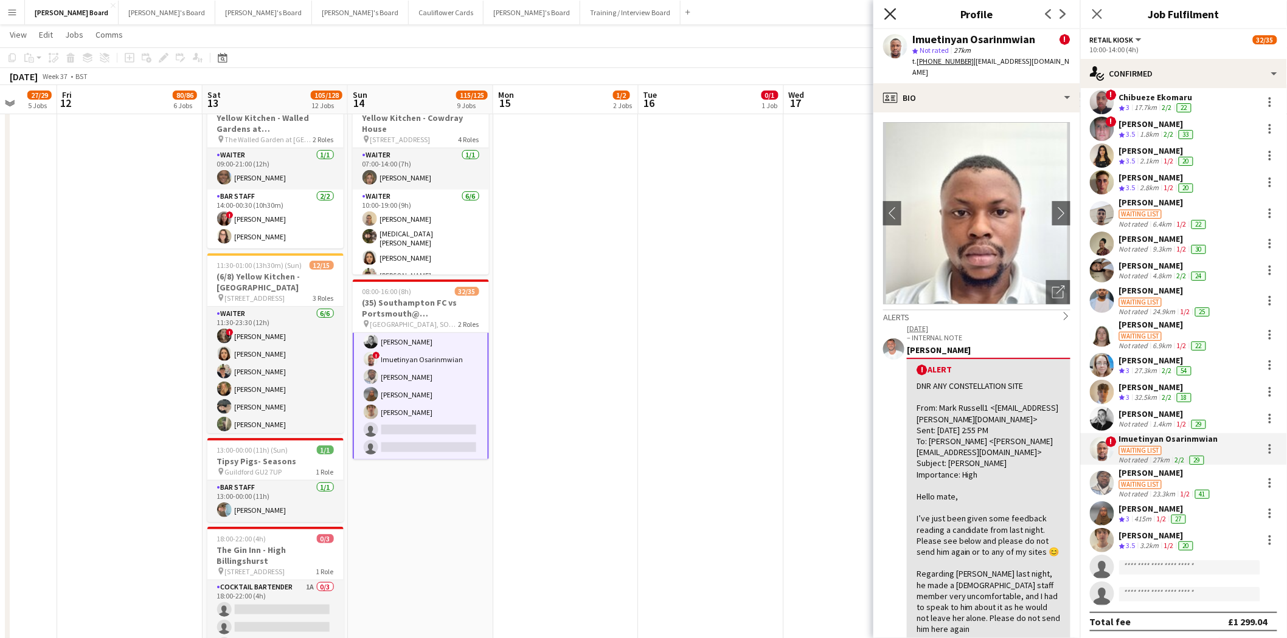
click at [886, 14] on icon "Close pop-in" at bounding box center [890, 14] width 12 height 12
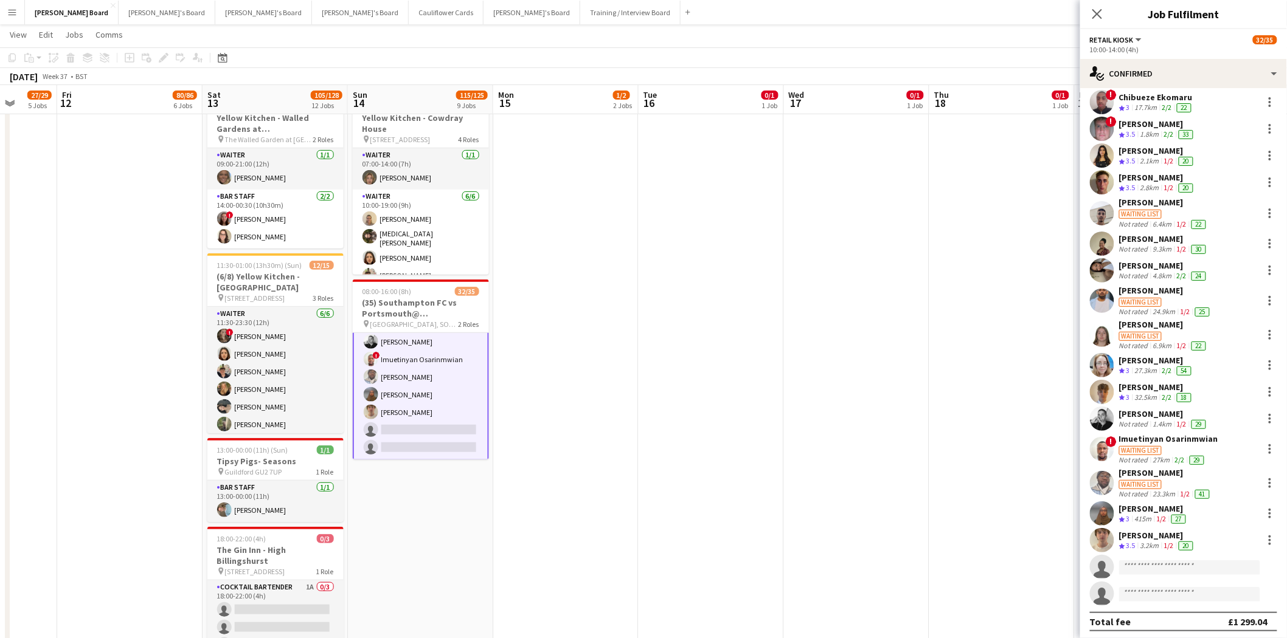
click at [1178, 480] on div "Waiting list" at bounding box center [1165, 484] width 93 height 11
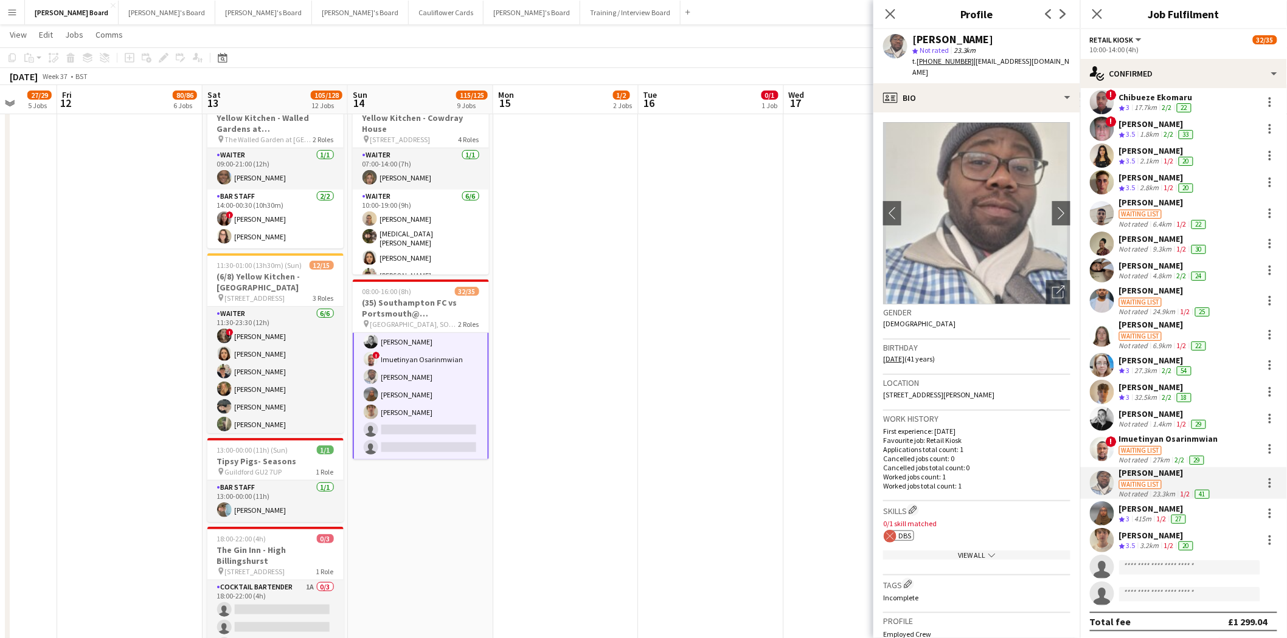
drag, startPoint x: 893, startPoint y: 12, endPoint x: 736, endPoint y: 119, distance: 189.4
click at [892, 13] on icon "Close pop-in" at bounding box center [890, 14] width 10 height 10
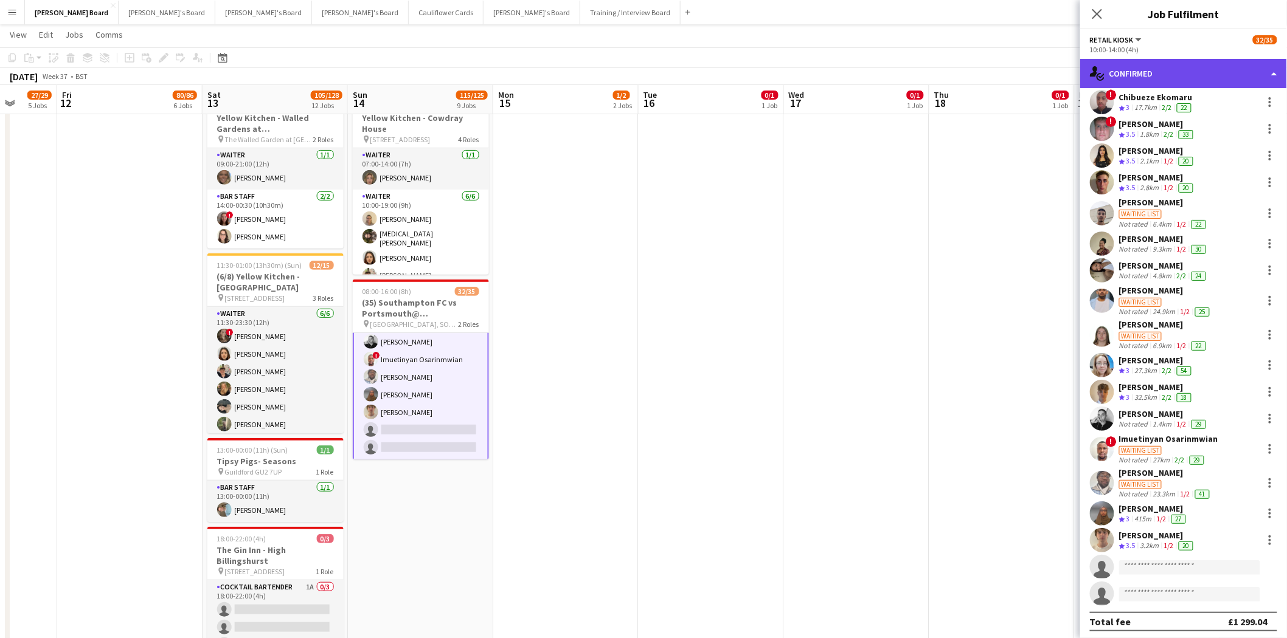
click at [1150, 71] on div "single-neutral-actions-check-2 Confirmed" at bounding box center [1183, 73] width 207 height 29
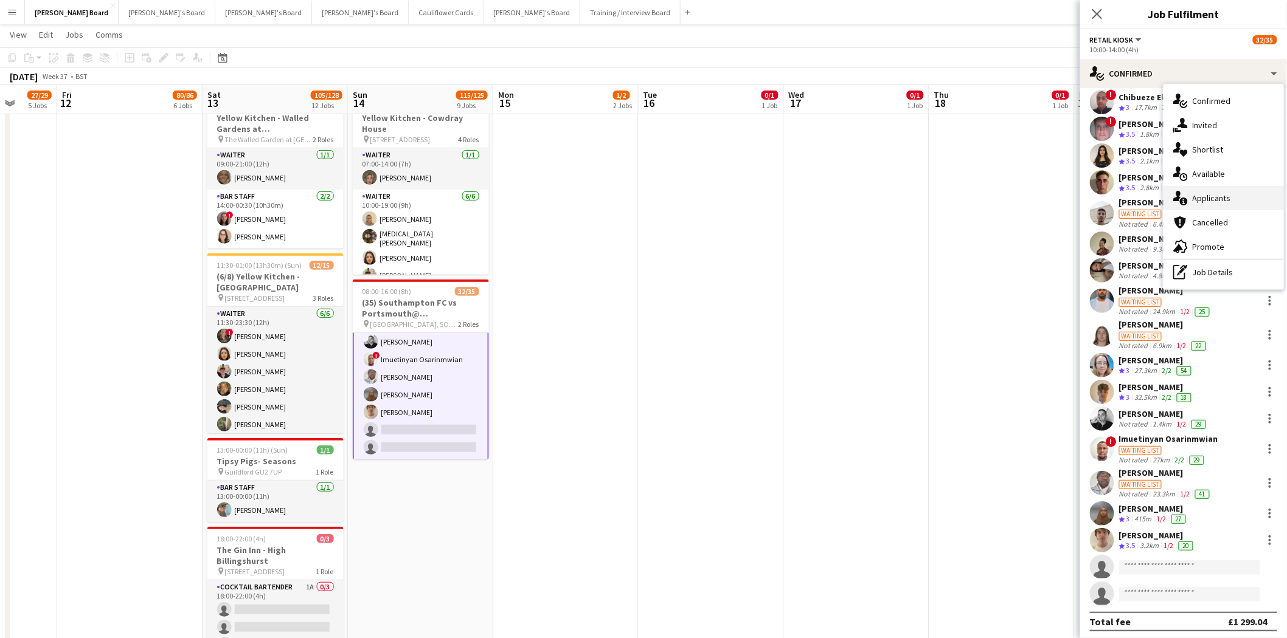
drag, startPoint x: 1224, startPoint y: 202, endPoint x: 1189, endPoint y: 199, distance: 35.4
click at [1223, 202] on span "Applicants" at bounding box center [1211, 198] width 38 height 11
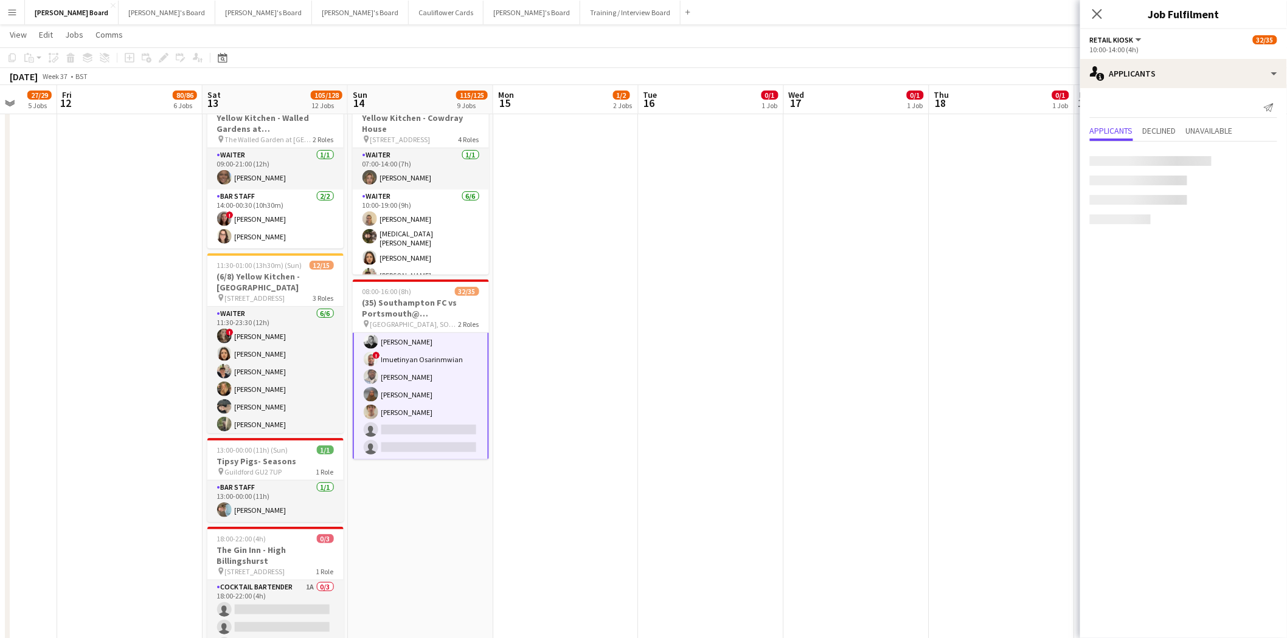
scroll to position [0, 0]
click at [1144, 147] on div "Ceyda Rencber" at bounding box center [1157, 152] width 77 height 11
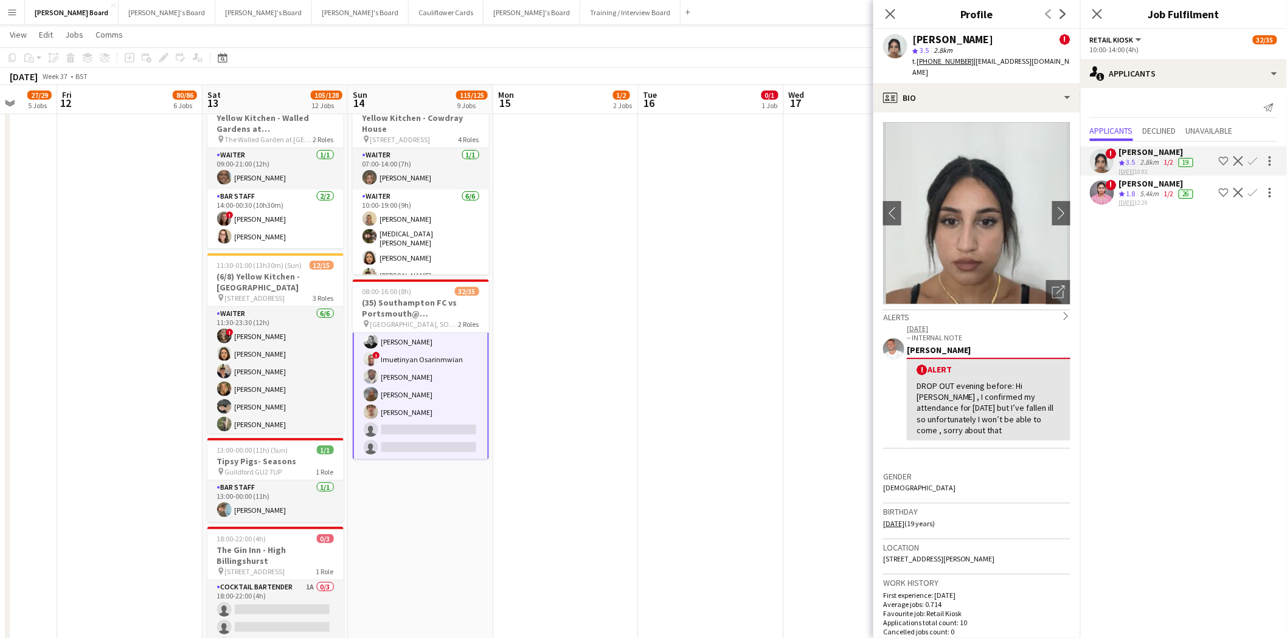
click at [1256, 163] on app-icon "Confirm" at bounding box center [1253, 161] width 10 height 10
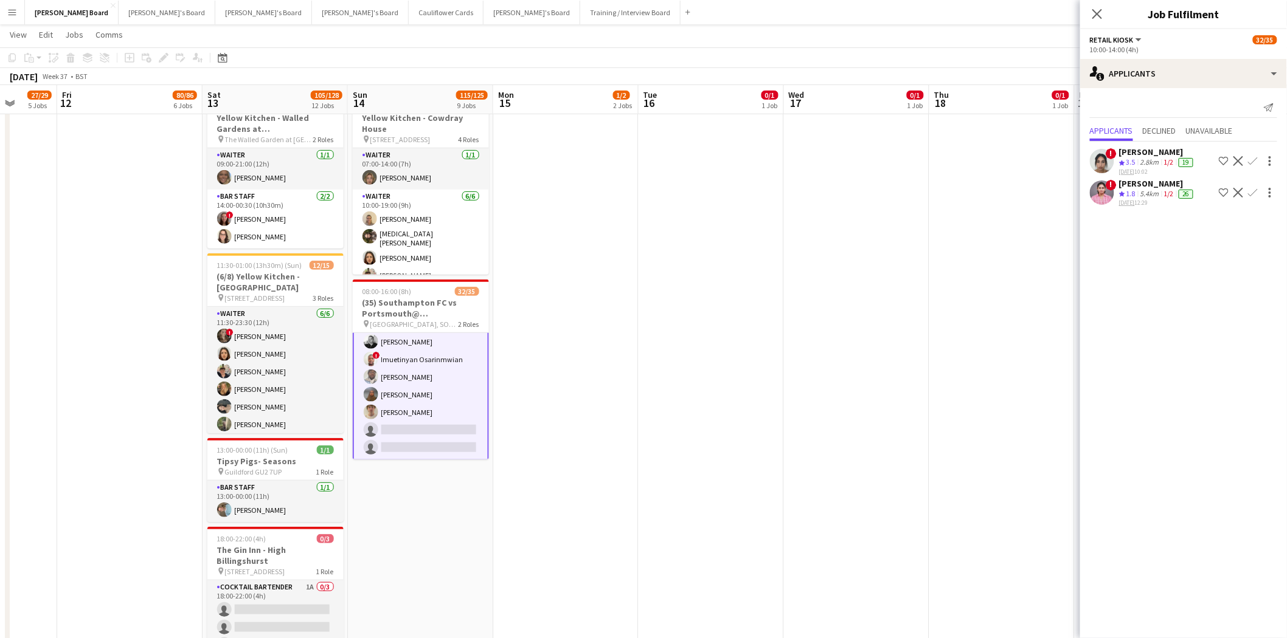
click at [1253, 162] on app-icon "Confirm" at bounding box center [1253, 161] width 10 height 10
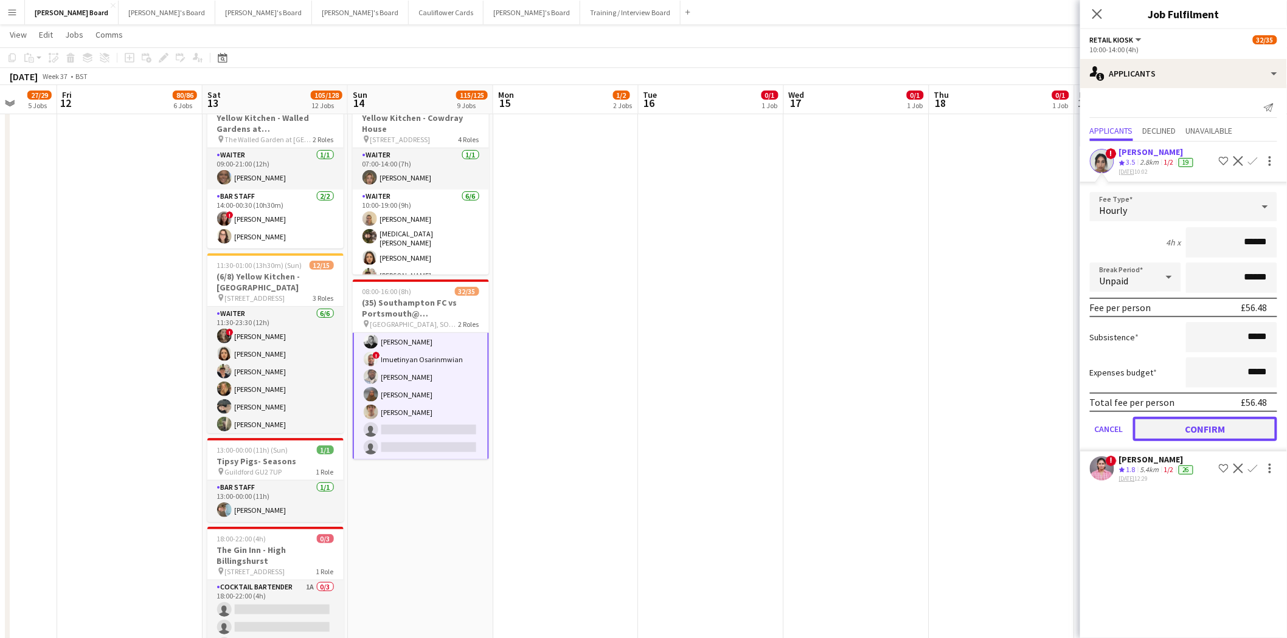
click at [1216, 436] on button "Confirm" at bounding box center [1205, 429] width 144 height 24
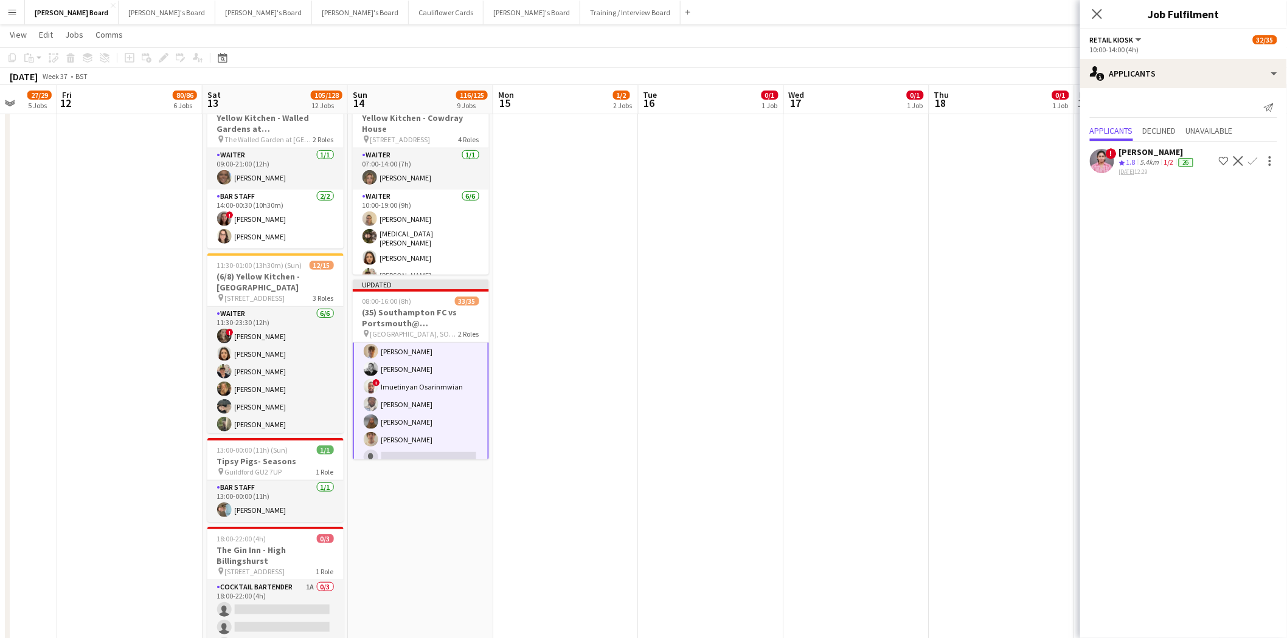
scroll to position [0, 378]
click at [403, 370] on app-card-role "Retail Kiosk 5I 1A 24/25 10:00-14:00 (4h) ! Ceyda Rencber Victor Fombang Abdul …" at bounding box center [421, 237] width 136 height 467
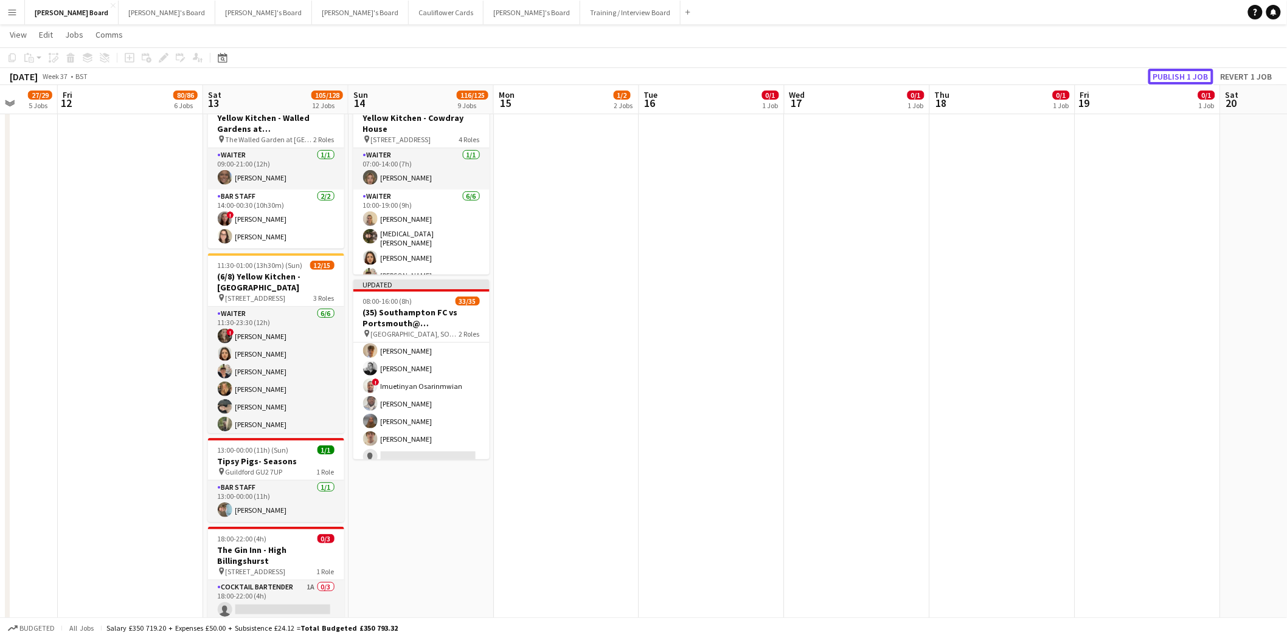
drag, startPoint x: 1202, startPoint y: 69, endPoint x: 975, endPoint y: 142, distance: 238.3
click at [1200, 71] on button "Publish 1 job" at bounding box center [1180, 77] width 65 height 16
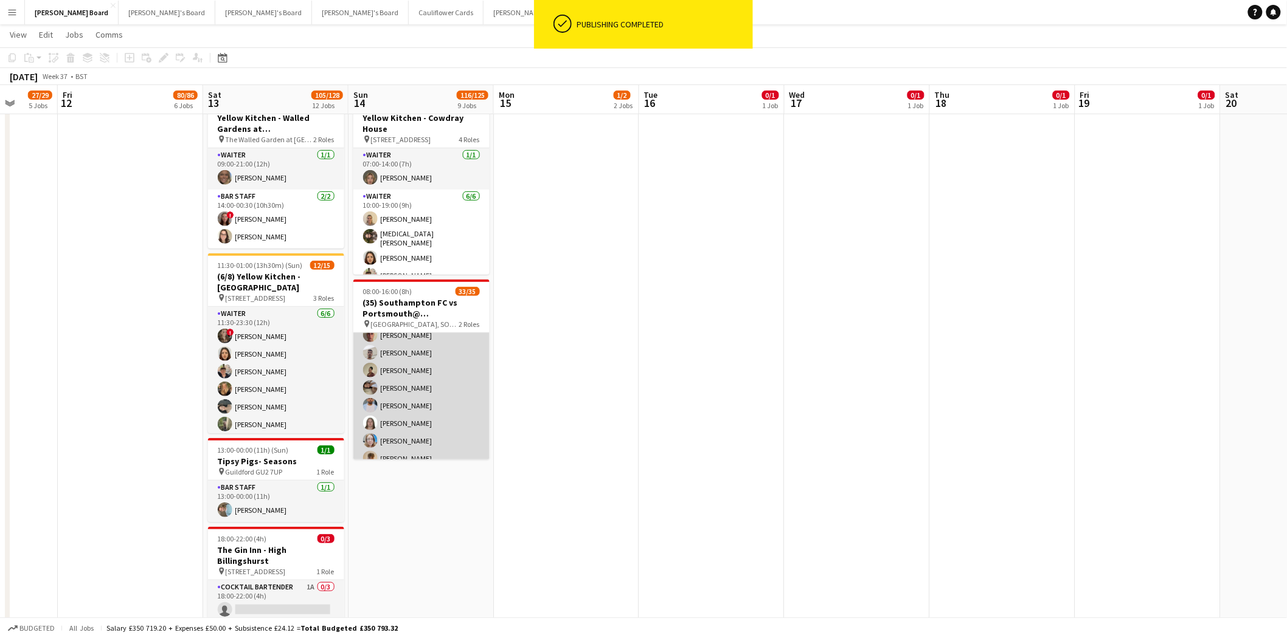
scroll to position [201, 0]
click at [441, 373] on app-card-role "Retail Kiosk 5I 1A 24/25 10:00-14:00 (4h) ! Ceyda Rencber Victor Fombang Abdul …" at bounding box center [421, 565] width 136 height 465
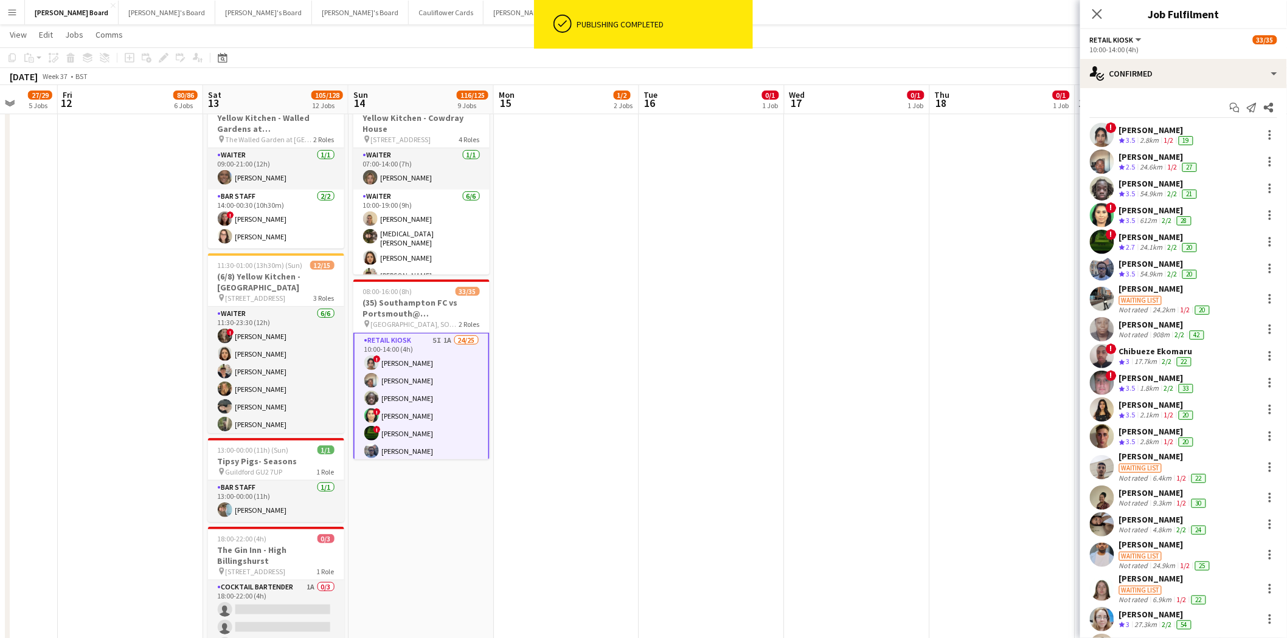
scroll to position [201, 0]
click at [1171, 67] on div "single-neutral-actions-check-2 Confirmed" at bounding box center [1183, 73] width 207 height 29
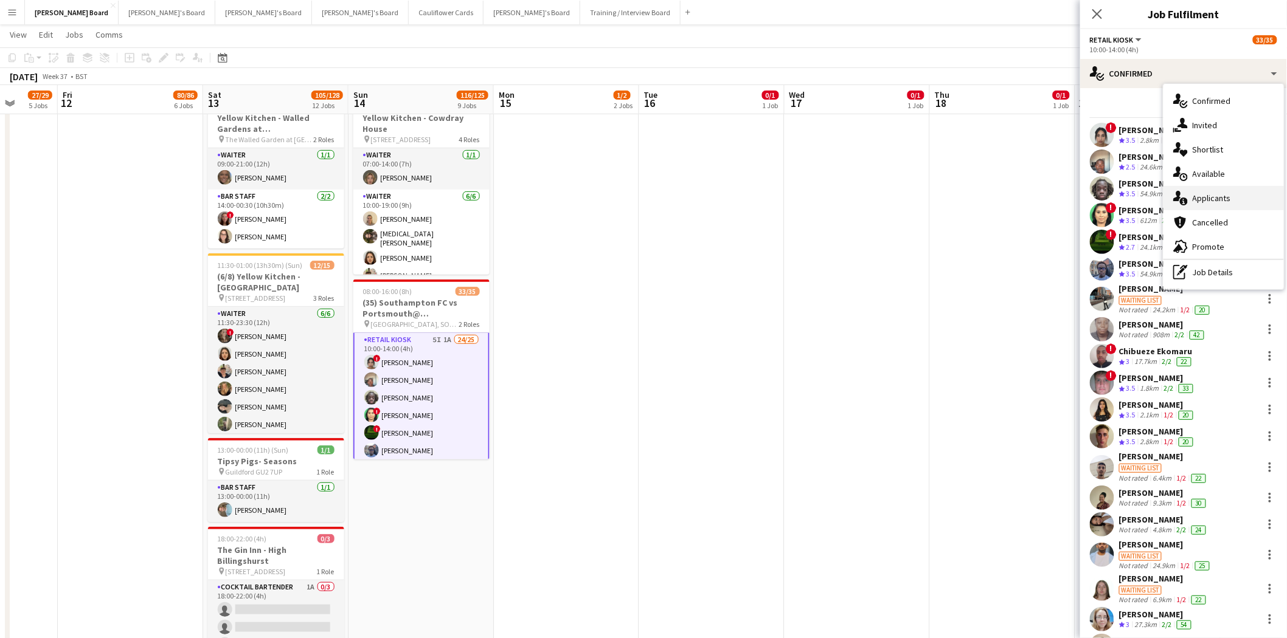
click at [1225, 198] on span "Applicants" at bounding box center [1211, 198] width 38 height 11
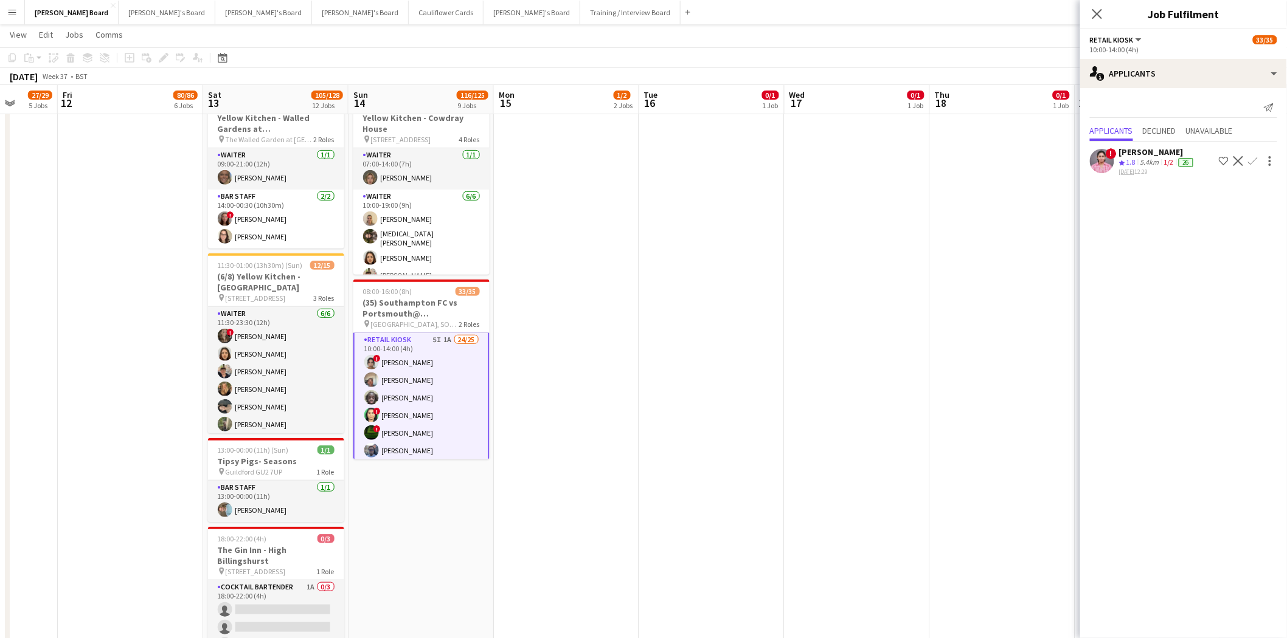
drag, startPoint x: 1158, startPoint y: 153, endPoint x: 1149, endPoint y: 176, distance: 24.8
click at [1158, 154] on div "Sandra Babu" at bounding box center [1157, 152] width 77 height 11
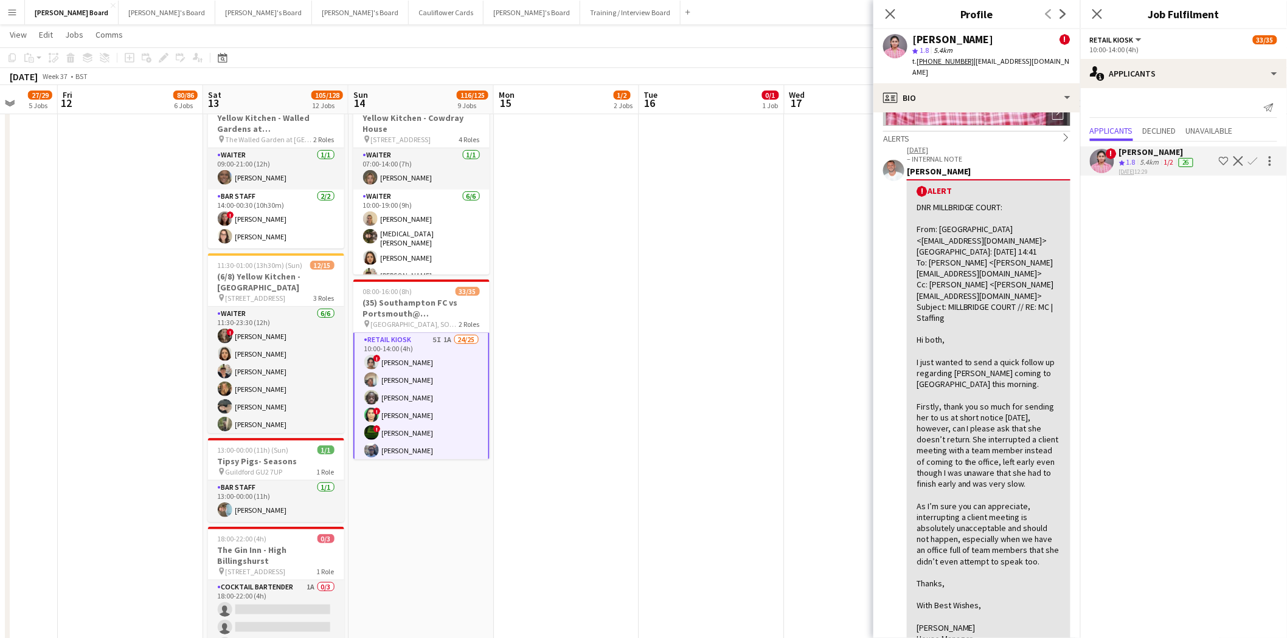
scroll to position [0, 0]
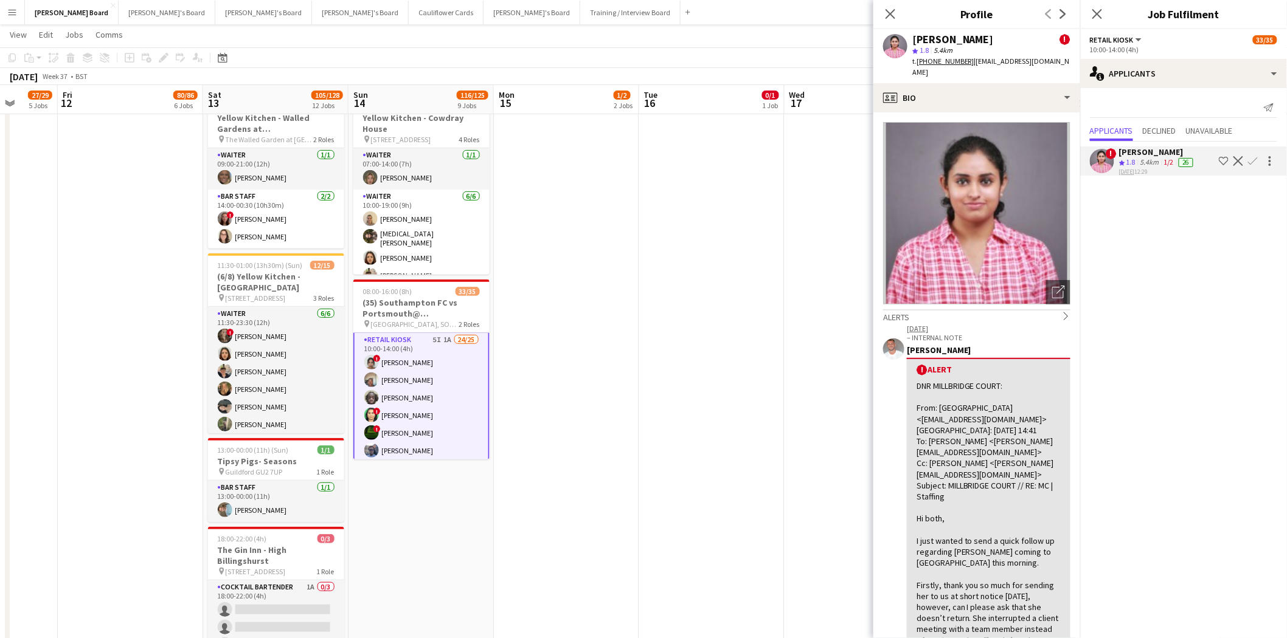
click at [1255, 160] on app-icon "Confirm" at bounding box center [1253, 161] width 10 height 10
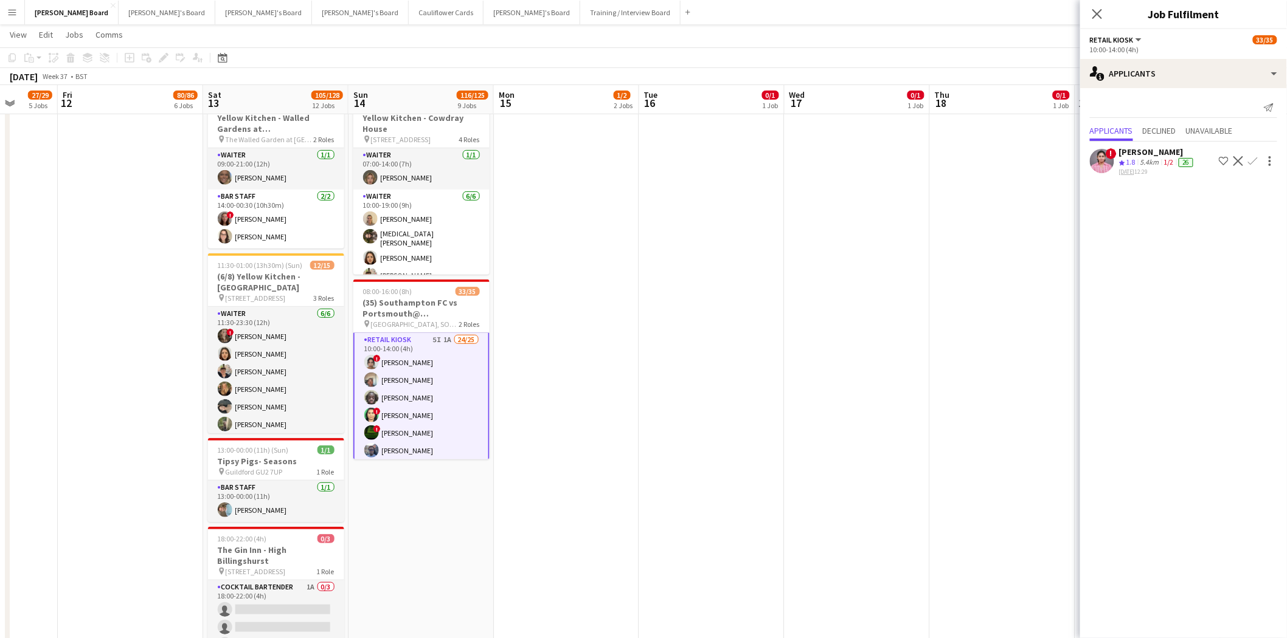
click at [1253, 159] on app-icon "Confirm" at bounding box center [1253, 161] width 10 height 10
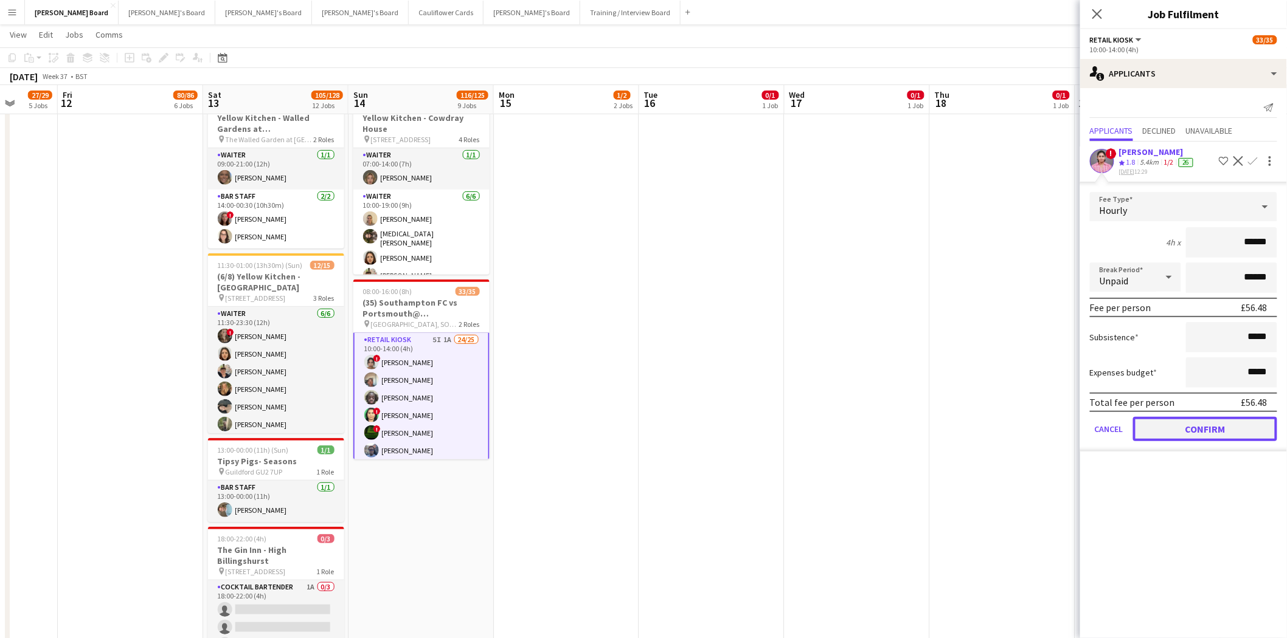
click at [1230, 434] on button "Confirm" at bounding box center [1205, 429] width 144 height 24
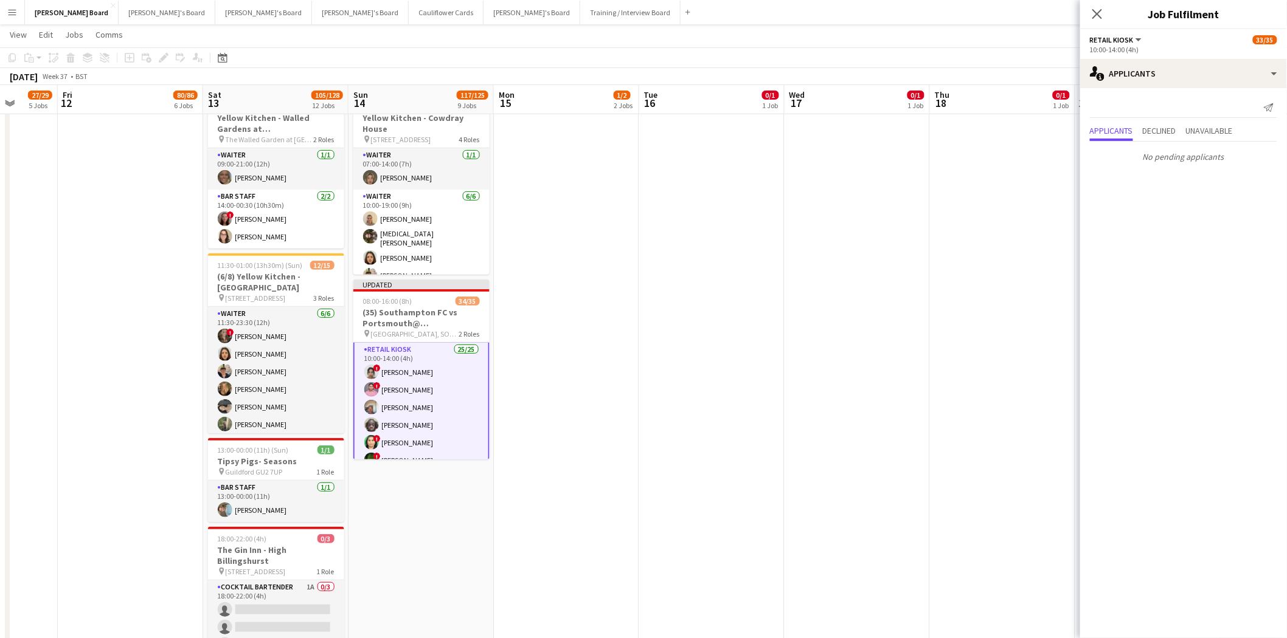
click at [452, 372] on app-card-role "Retail Kiosk 25/25 10:00-14:00 (4h) ! Ceyda Rencber ! Sandra Babu Victor Fomban…" at bounding box center [421, 575] width 136 height 467
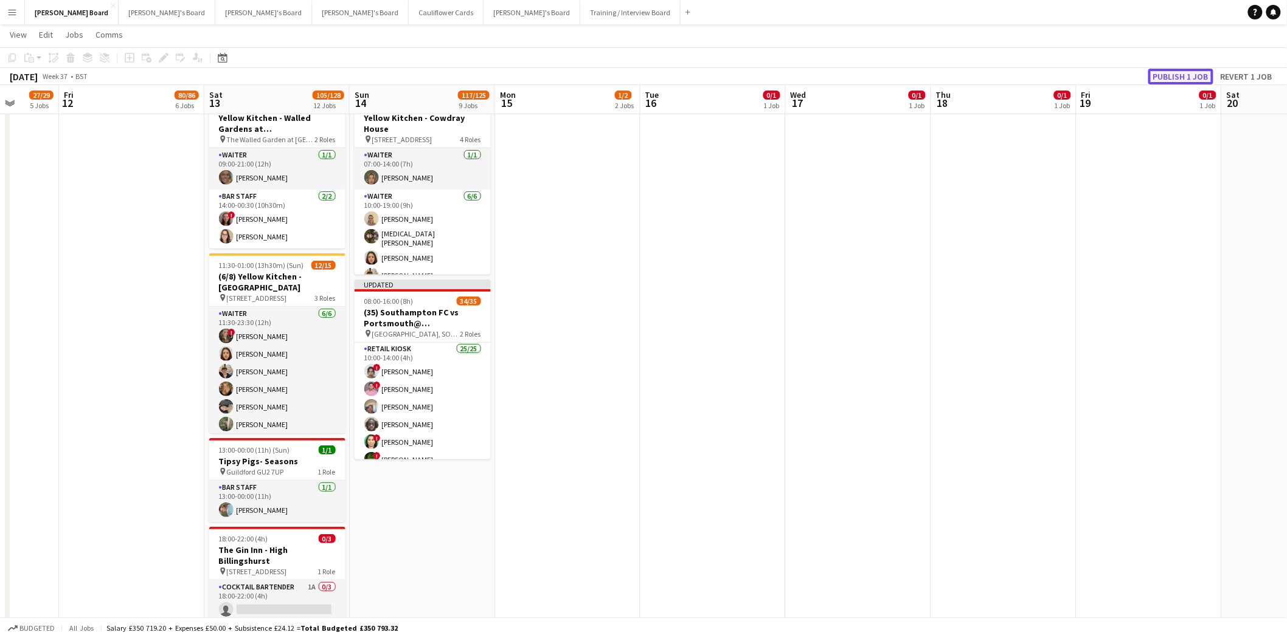
click at [1178, 75] on button "Publish 1 job" at bounding box center [1180, 77] width 65 height 16
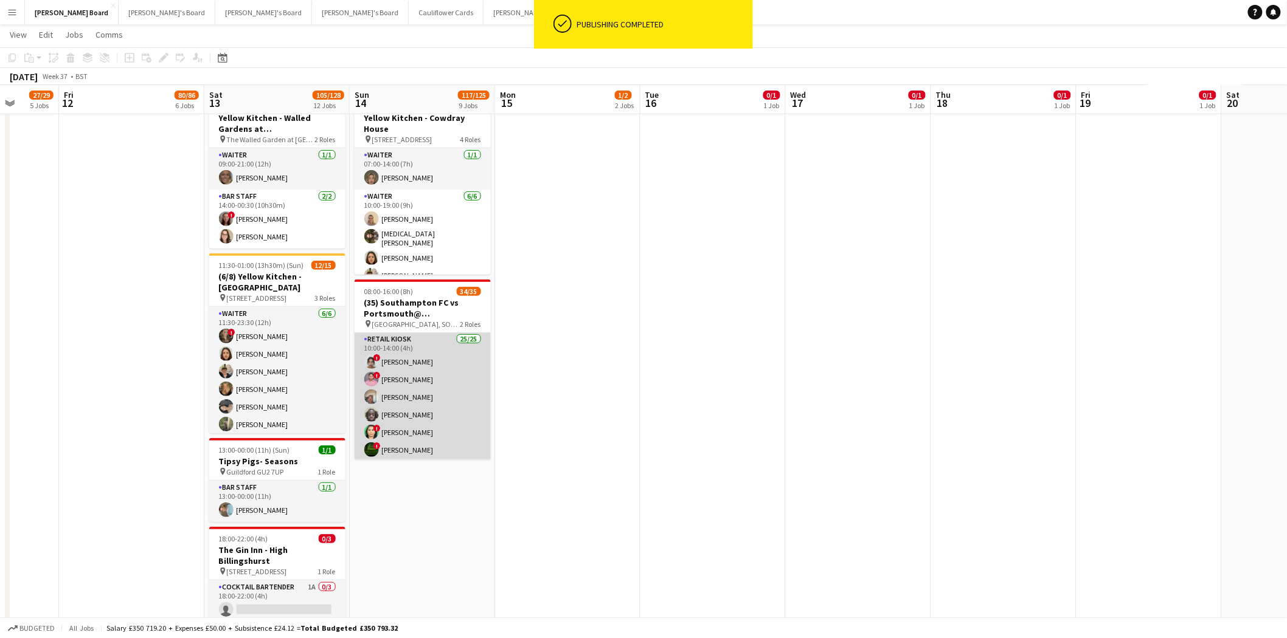
click at [443, 385] on app-card-role "Retail Kiosk 25/25 10:00-14:00 (4h) ! Ceyda Rencber ! Sandra Babu Victor Fomban…" at bounding box center [423, 565] width 136 height 465
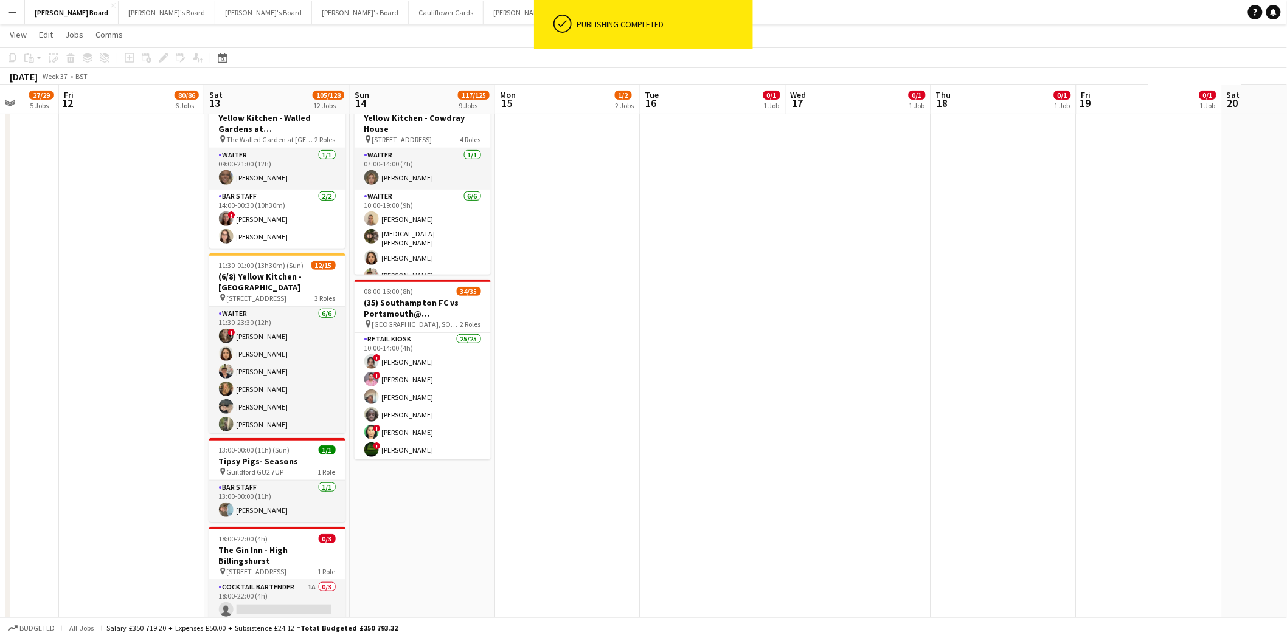
scroll to position [201, 0]
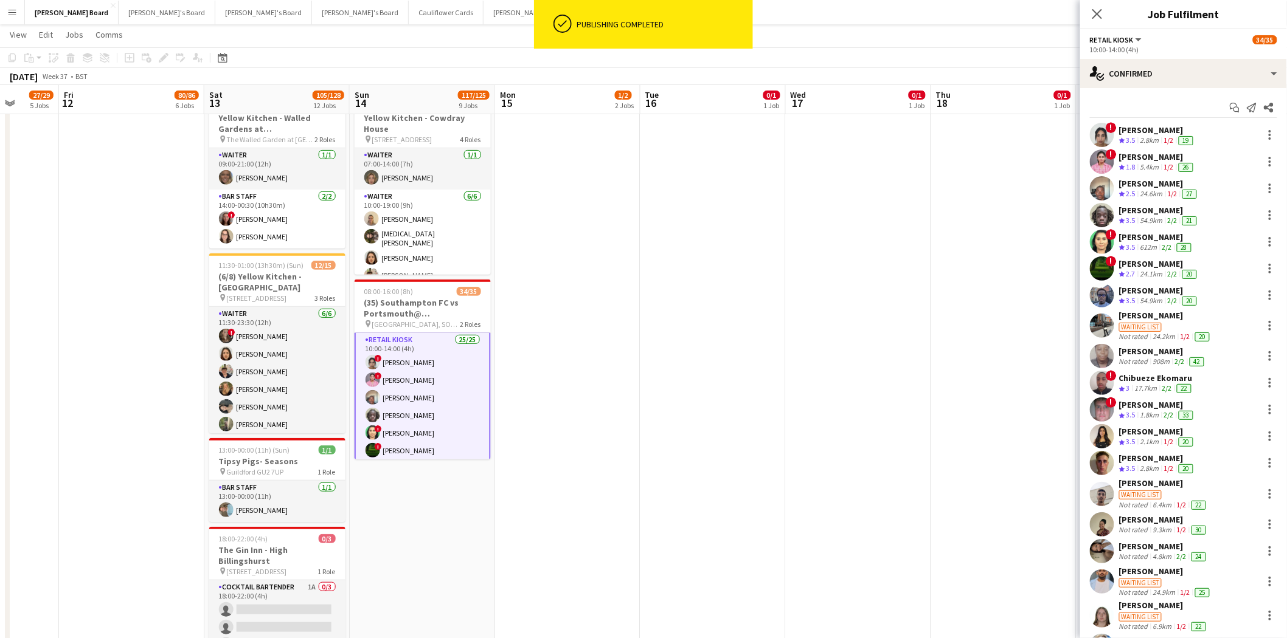
drag, startPoint x: 1140, startPoint y: 156, endPoint x: 1152, endPoint y: 169, distance: 18.1
click at [1140, 156] on div "Sandra Babu" at bounding box center [1157, 156] width 77 height 11
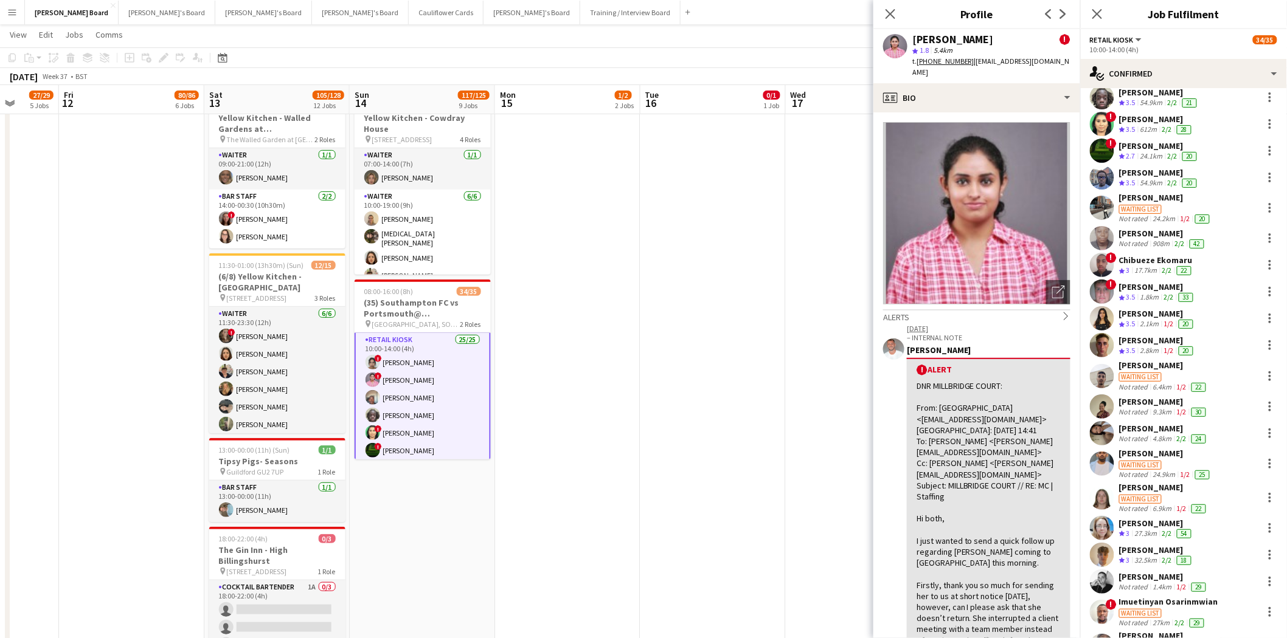
scroll to position [227, 0]
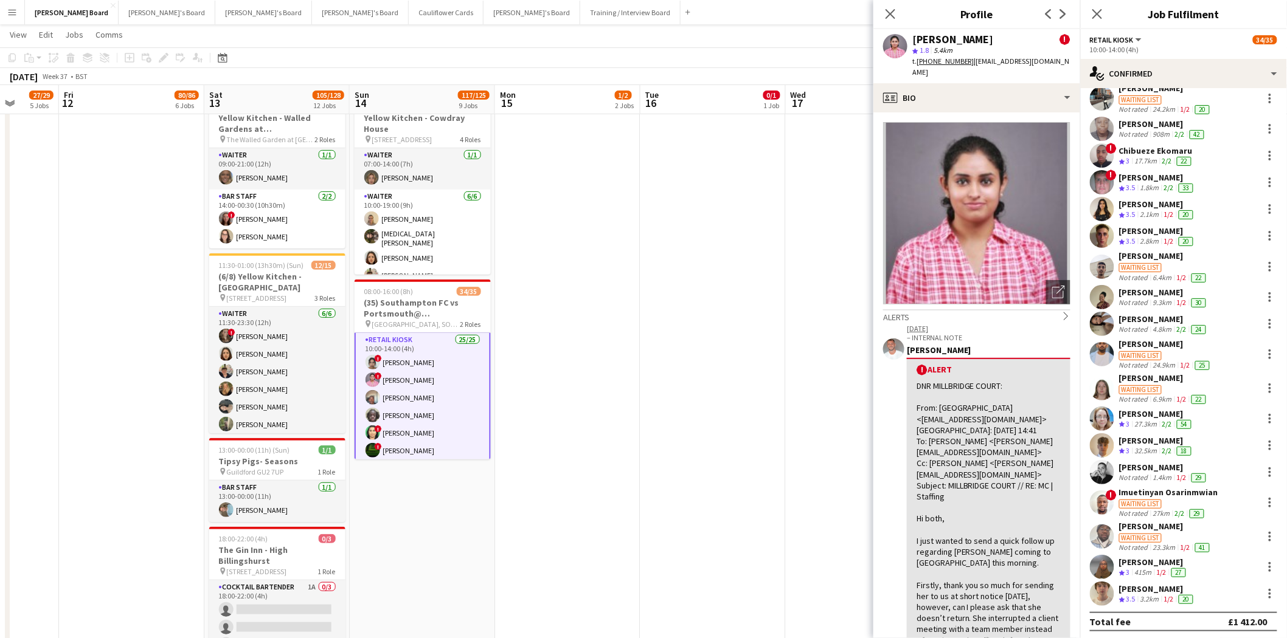
click at [1157, 557] on div "[PERSON_NAME]" at bounding box center [1153, 562] width 69 height 11
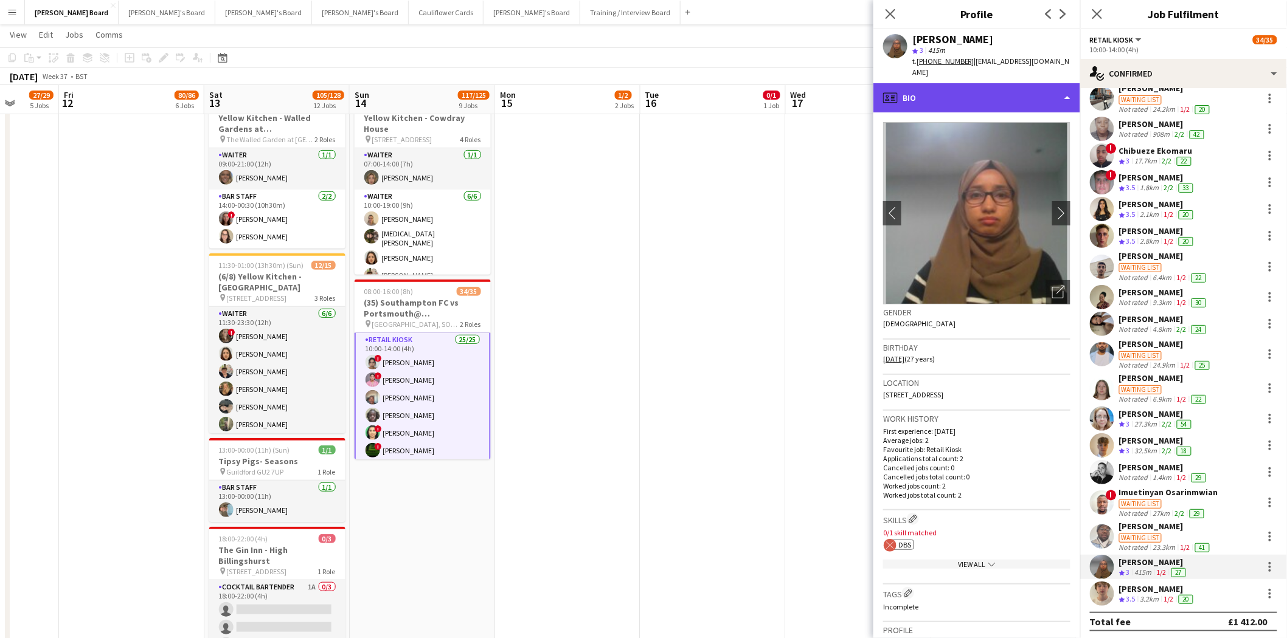
click at [946, 85] on div "profile Bio" at bounding box center [976, 97] width 207 height 29
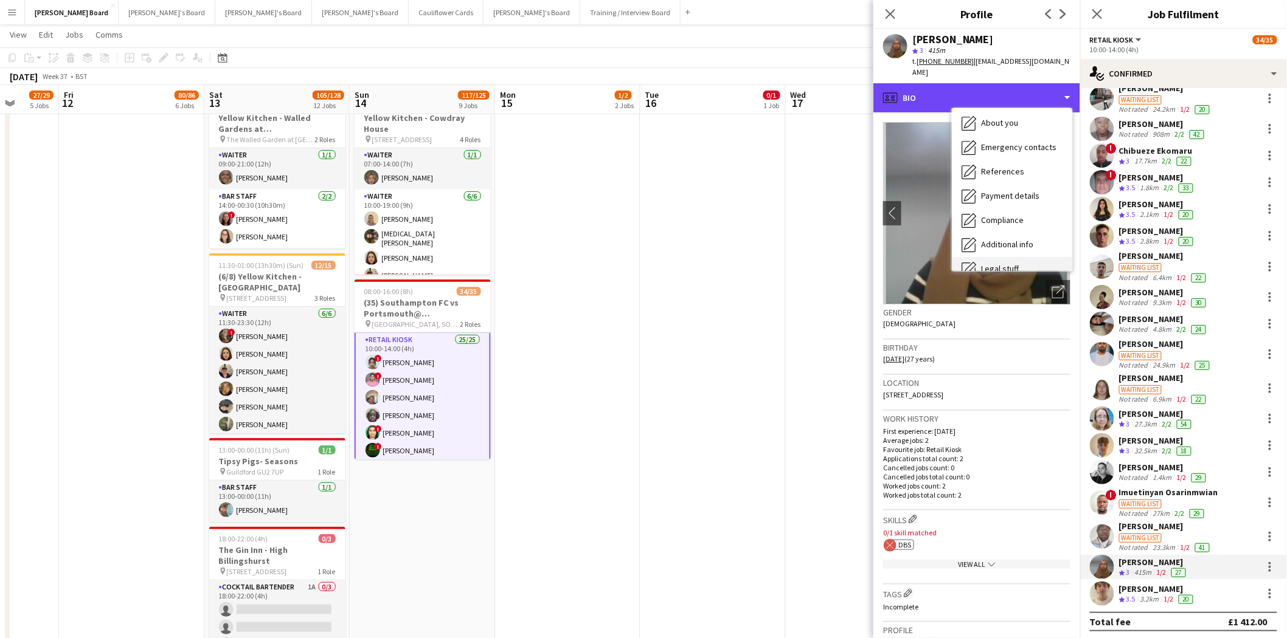
scroll to position [162, 0]
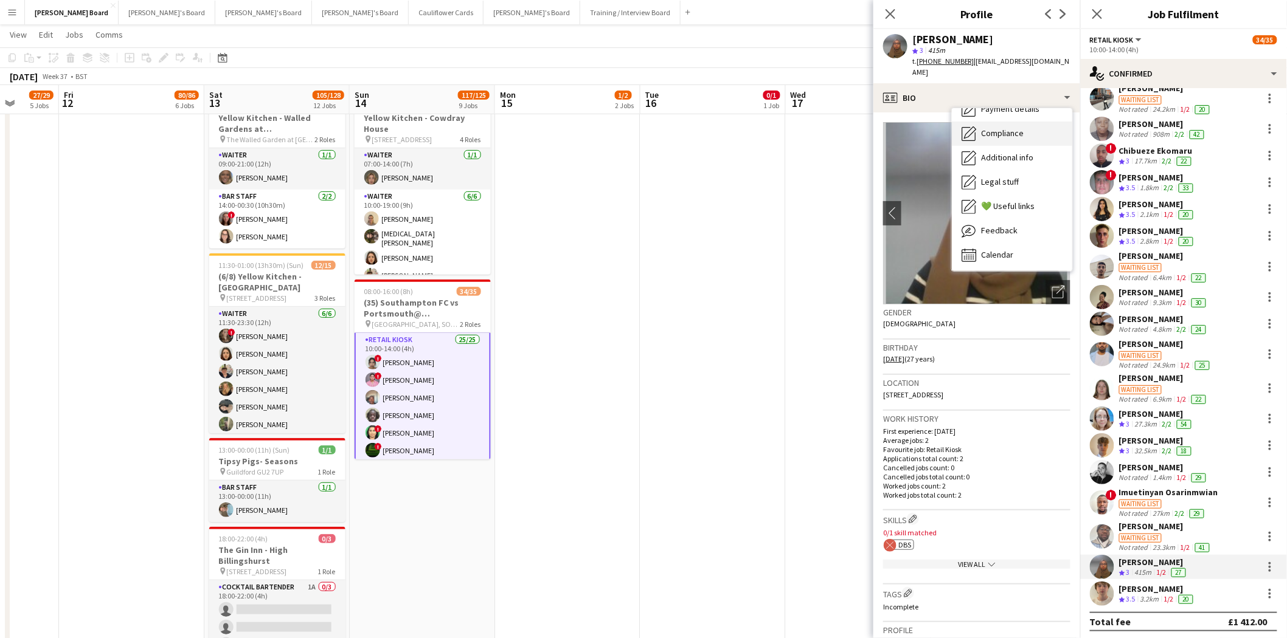
click at [1020, 128] on div "Compliance Compliance" at bounding box center [1012, 134] width 120 height 24
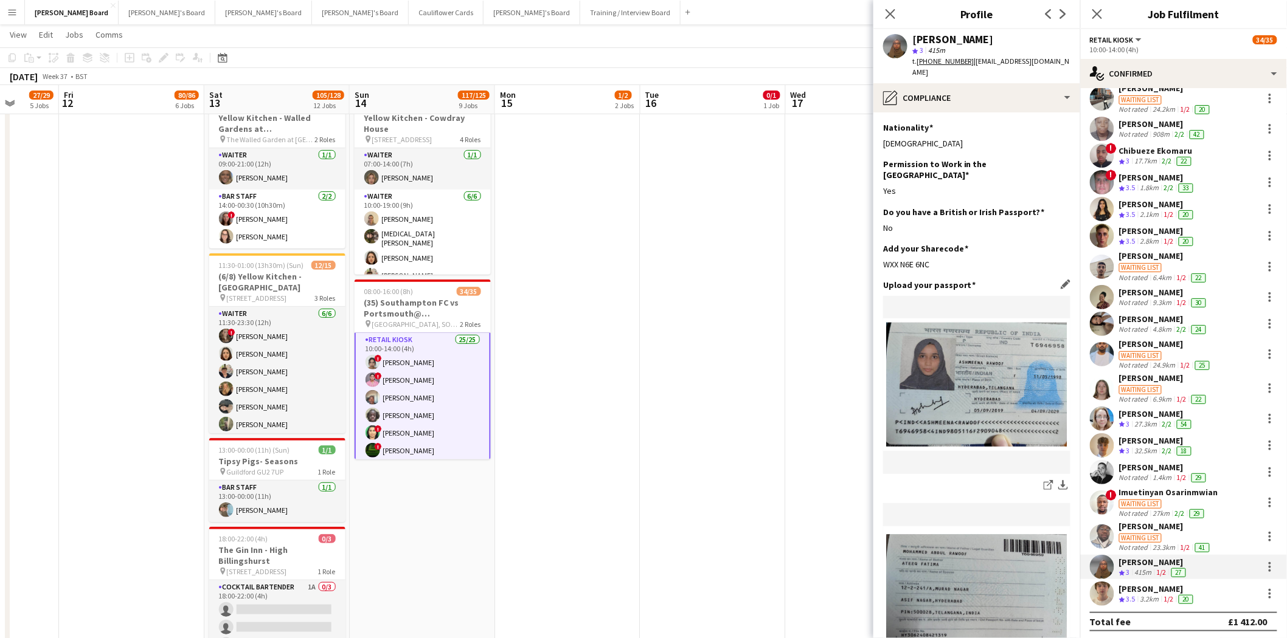
click at [1060, 280] on app-icon "Edit this field" at bounding box center [1065, 285] width 10 height 10
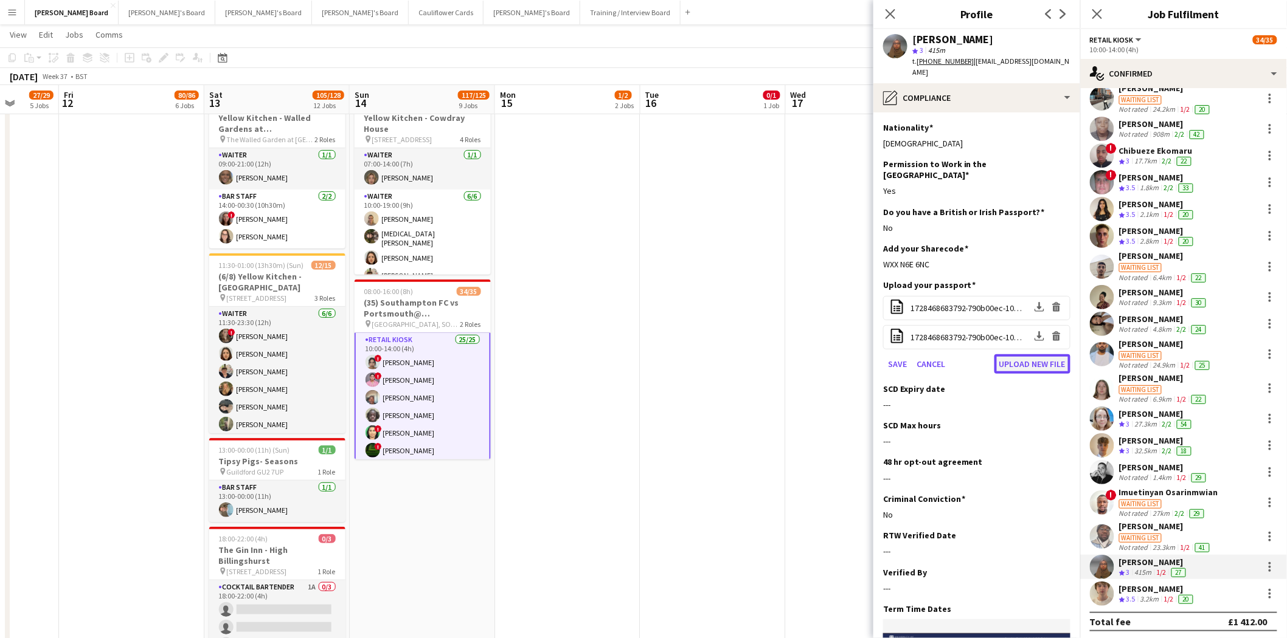
click at [1011, 355] on button "Upload new file" at bounding box center [1032, 364] width 76 height 19
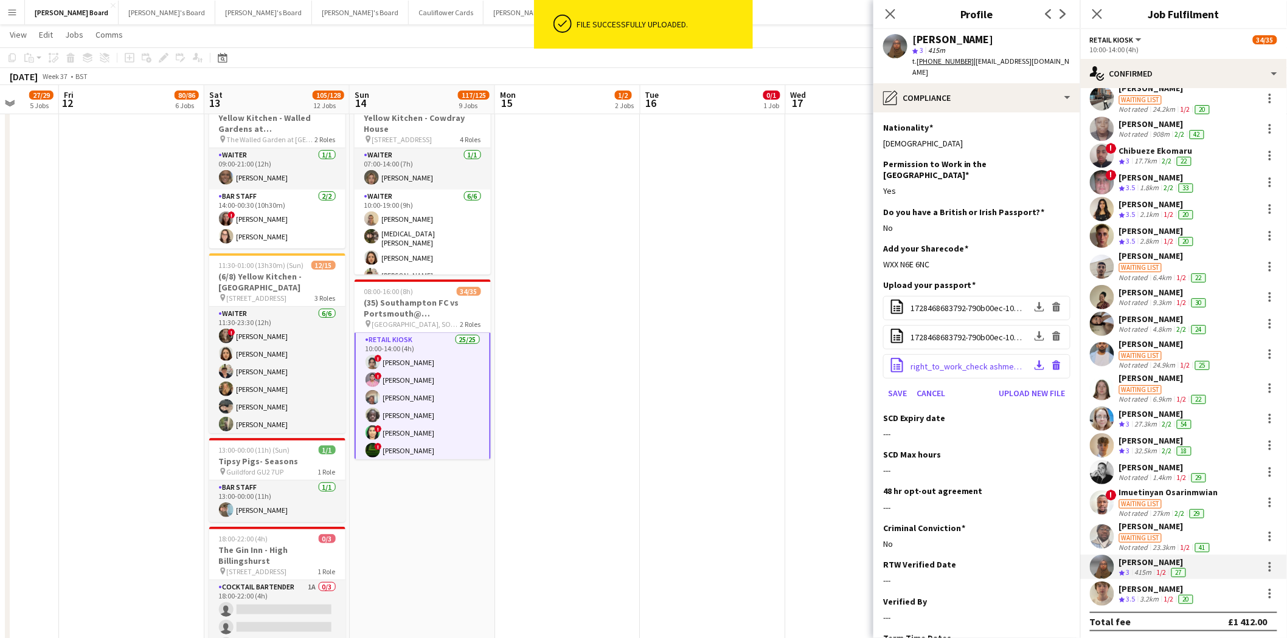
click at [964, 361] on span "right_to_work_check ashmeena.pdf" at bounding box center [968, 366] width 116 height 11
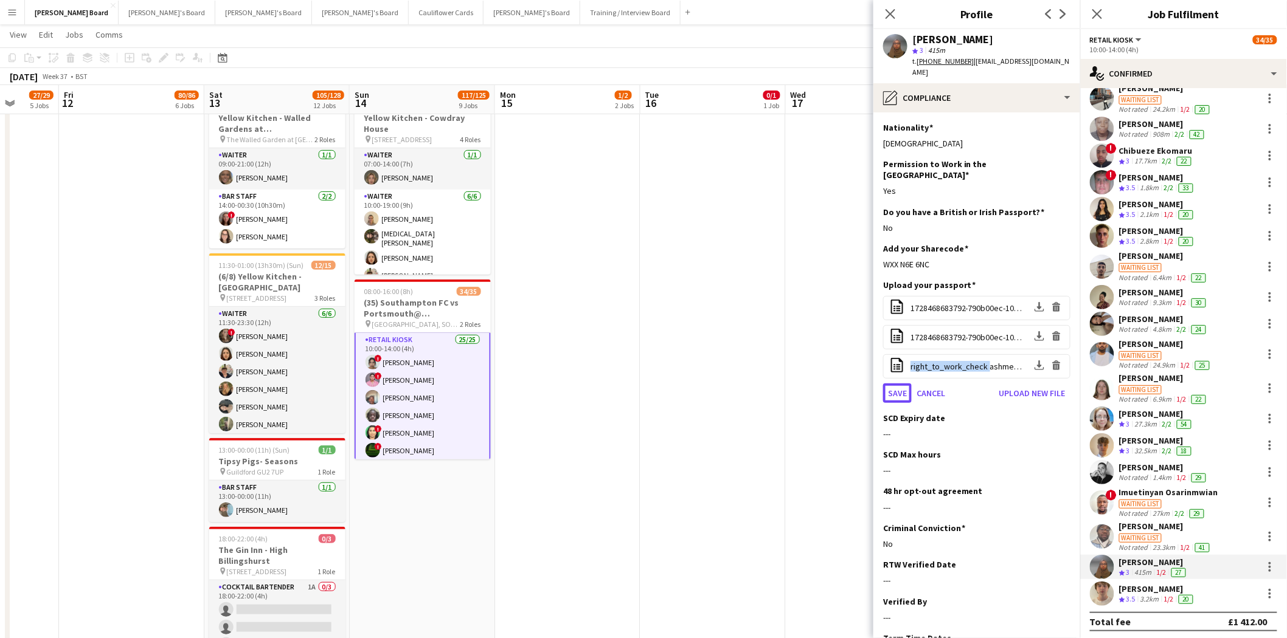
drag, startPoint x: 891, startPoint y: 369, endPoint x: 921, endPoint y: 378, distance: 31.2
click at [891, 384] on button "Save" at bounding box center [897, 393] width 29 height 19
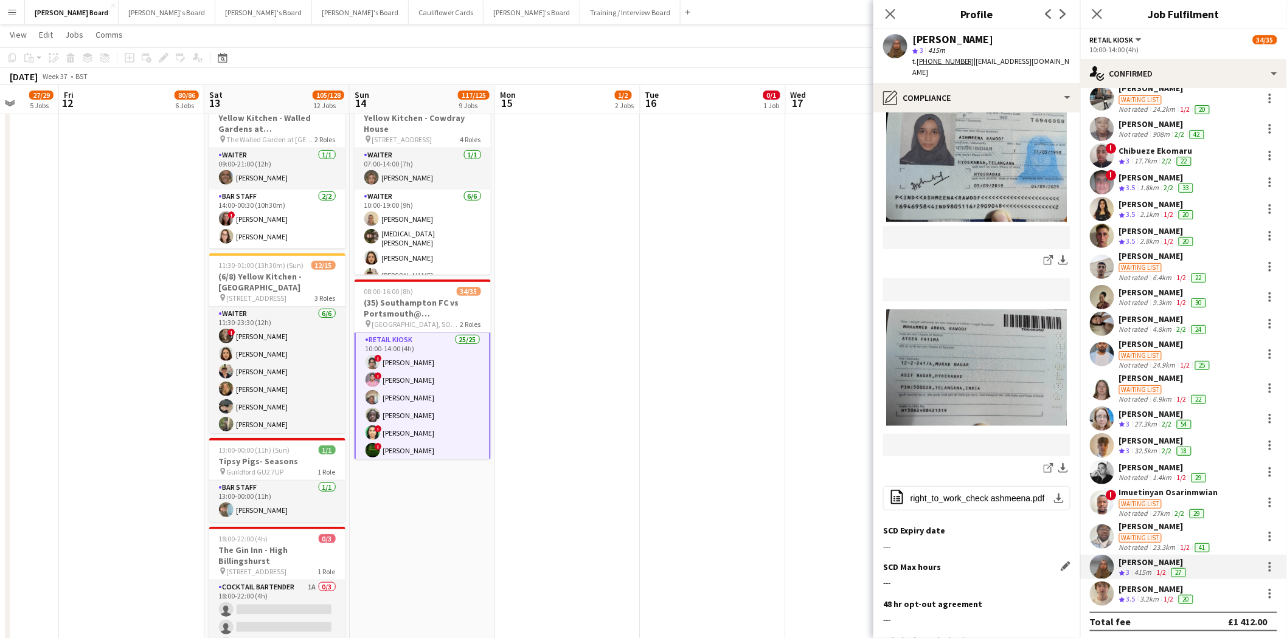
scroll to position [337, 0]
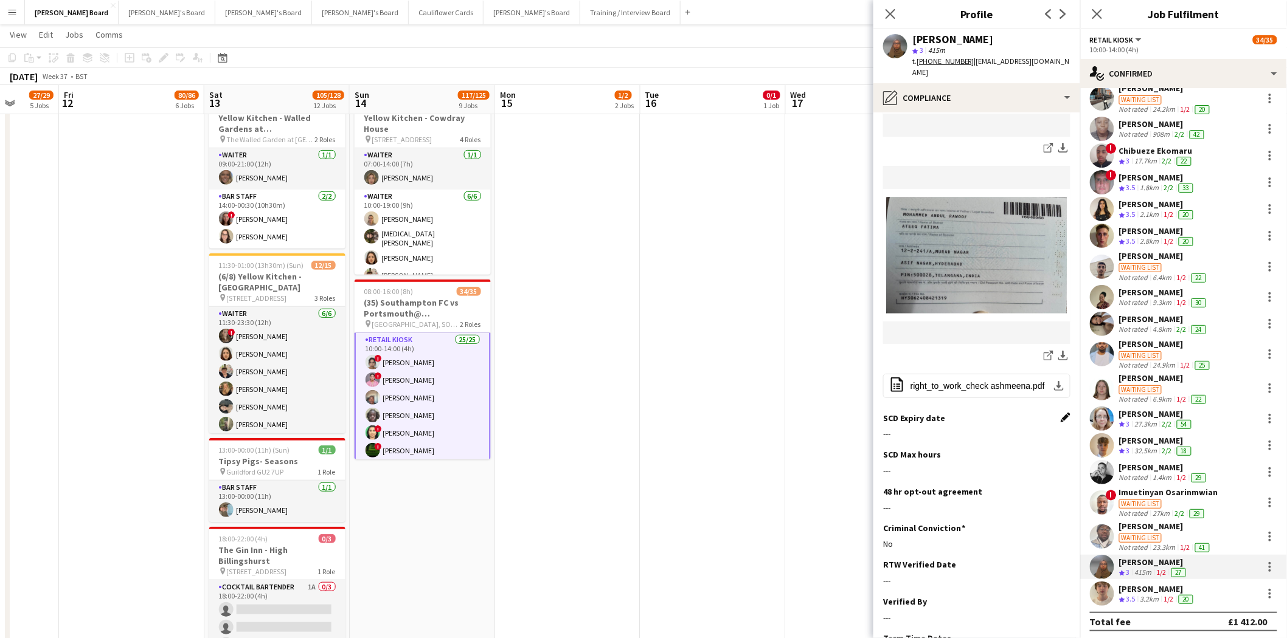
drag, startPoint x: 1056, startPoint y: 385, endPoint x: 1055, endPoint y: 393, distance: 7.9
click at [1056, 391] on app-section-data-types "Nationality Edit this field Indian Permission to Work in the UK Edit this field…" at bounding box center [976, 375] width 207 height 526
click at [1060, 413] on app-icon "Edit this field" at bounding box center [1065, 418] width 10 height 10
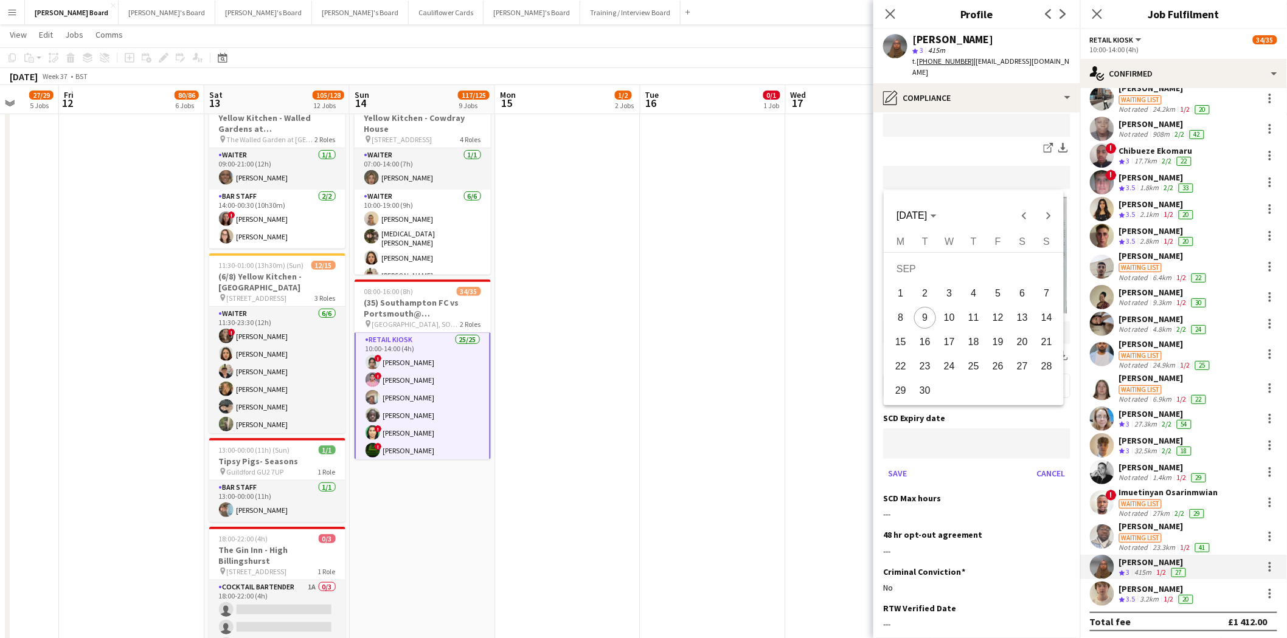
drag, startPoint x: 955, startPoint y: 427, endPoint x: 949, endPoint y: 418, distance: 10.1
click at [915, 211] on span "[DATE]" at bounding box center [911, 215] width 30 height 10
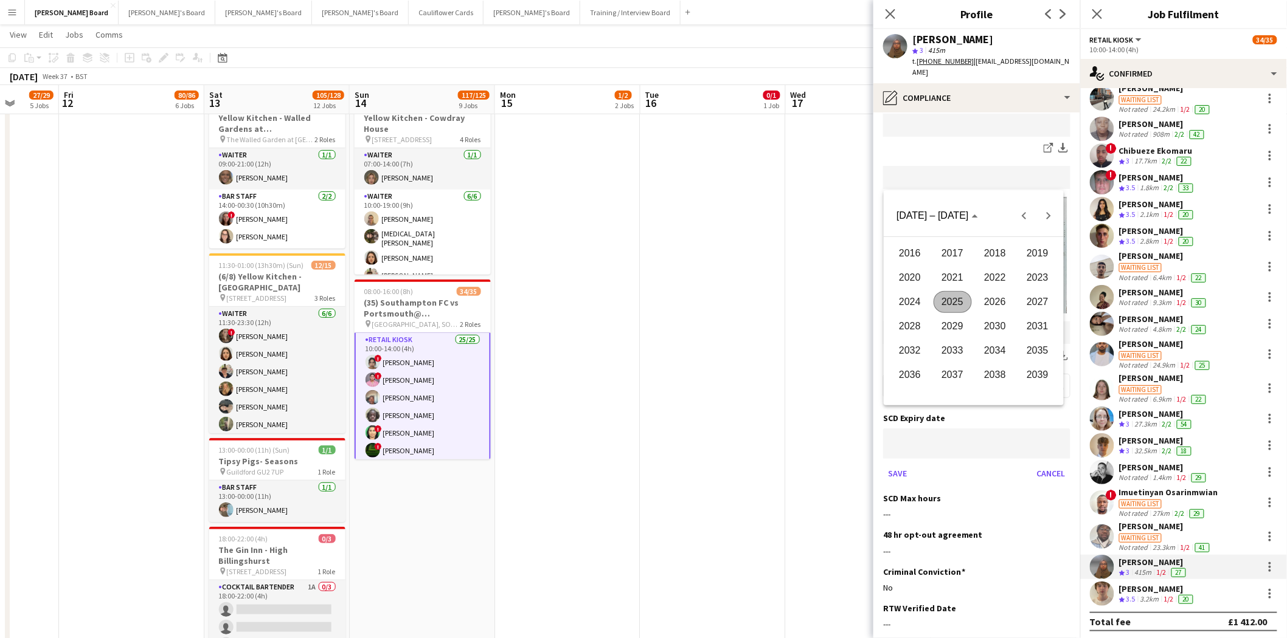
click at [1031, 307] on span "2027" at bounding box center [1037, 302] width 38 height 22
click at [894, 283] on span "JAN" at bounding box center [909, 278] width 38 height 22
click at [1019, 371] on span "30" at bounding box center [1022, 370] width 22 height 22
type input "**********"
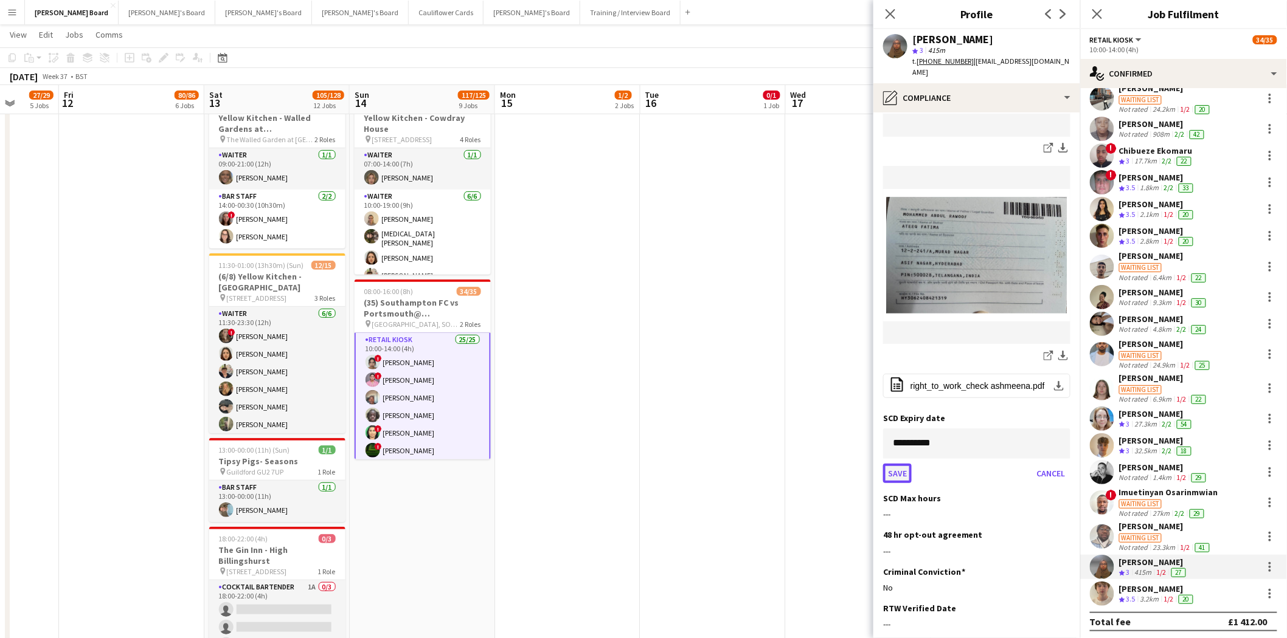
click at [898, 464] on button "Save" at bounding box center [897, 473] width 29 height 19
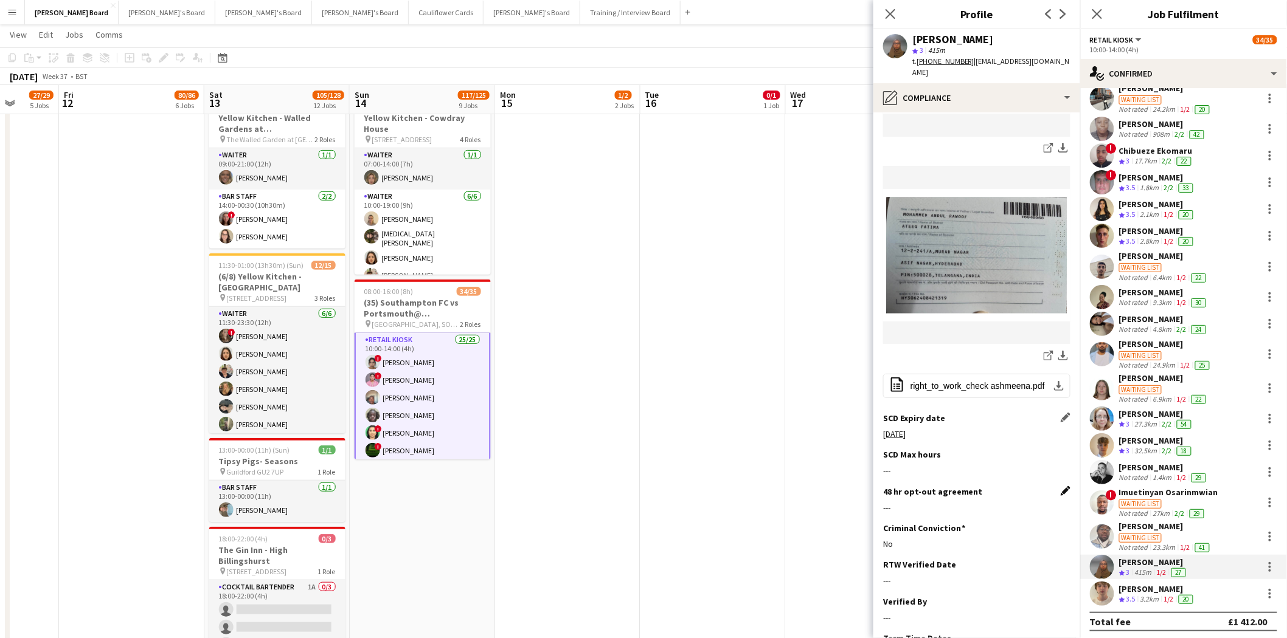
click at [1060, 486] on app-icon "Edit this field" at bounding box center [1065, 491] width 10 height 10
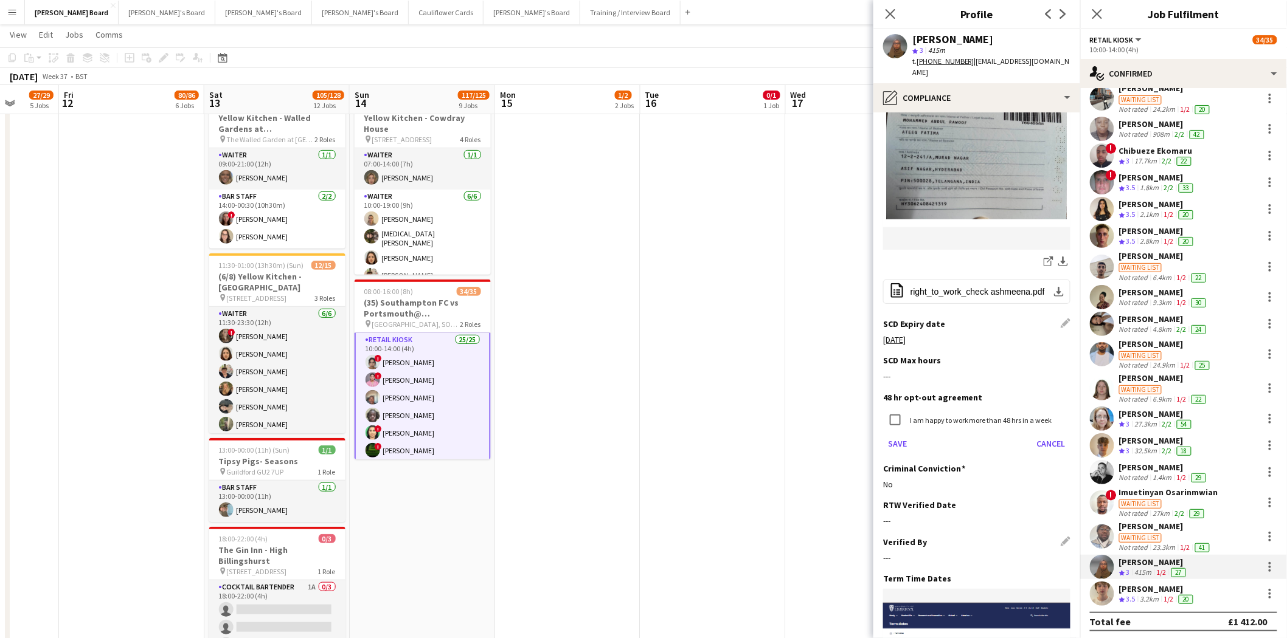
scroll to position [540, 0]
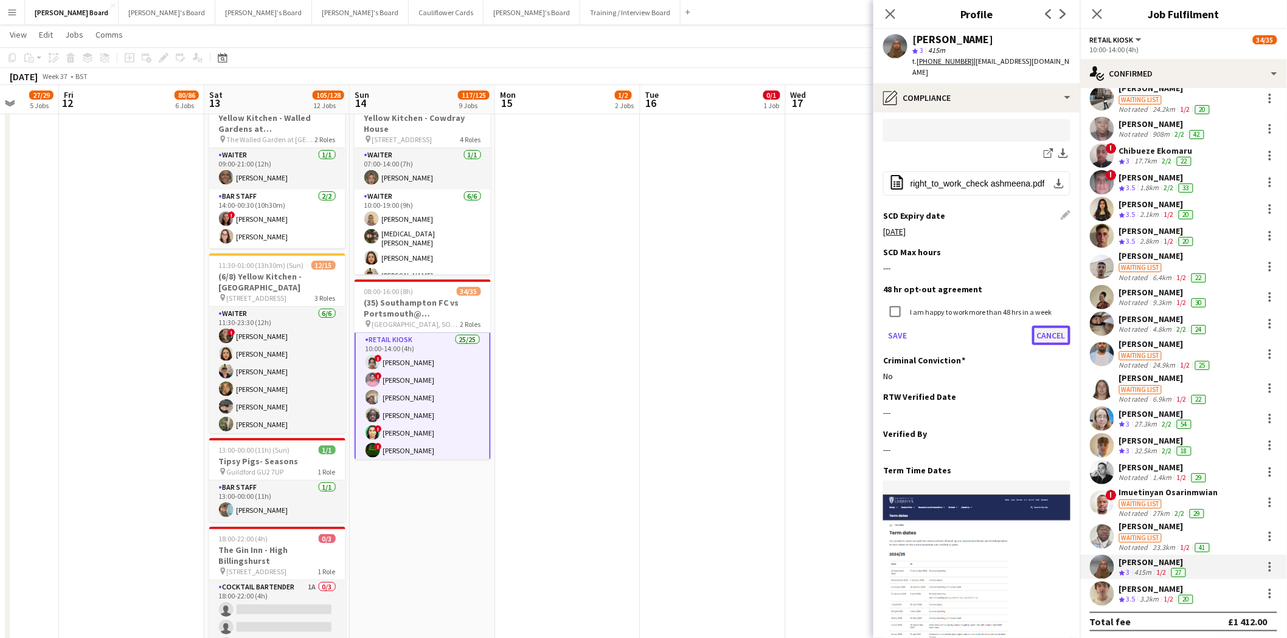
click at [1048, 326] on button "Cancel" at bounding box center [1051, 335] width 38 height 19
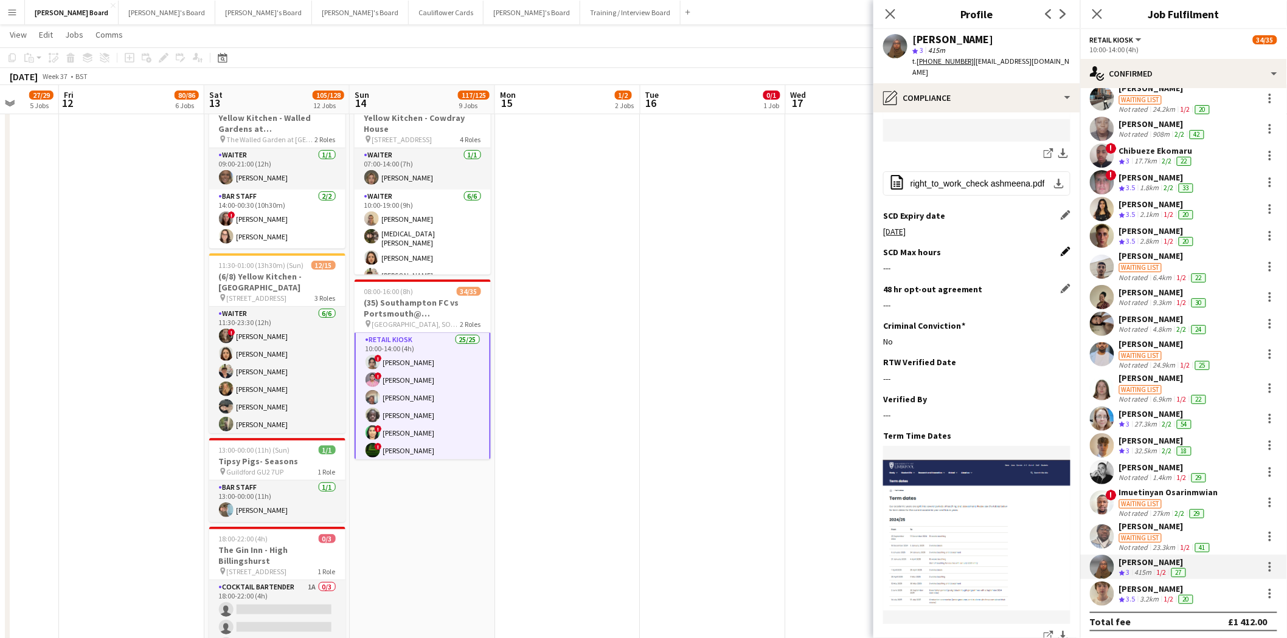
click at [1060, 247] on app-icon "Edit this field" at bounding box center [1065, 252] width 10 height 10
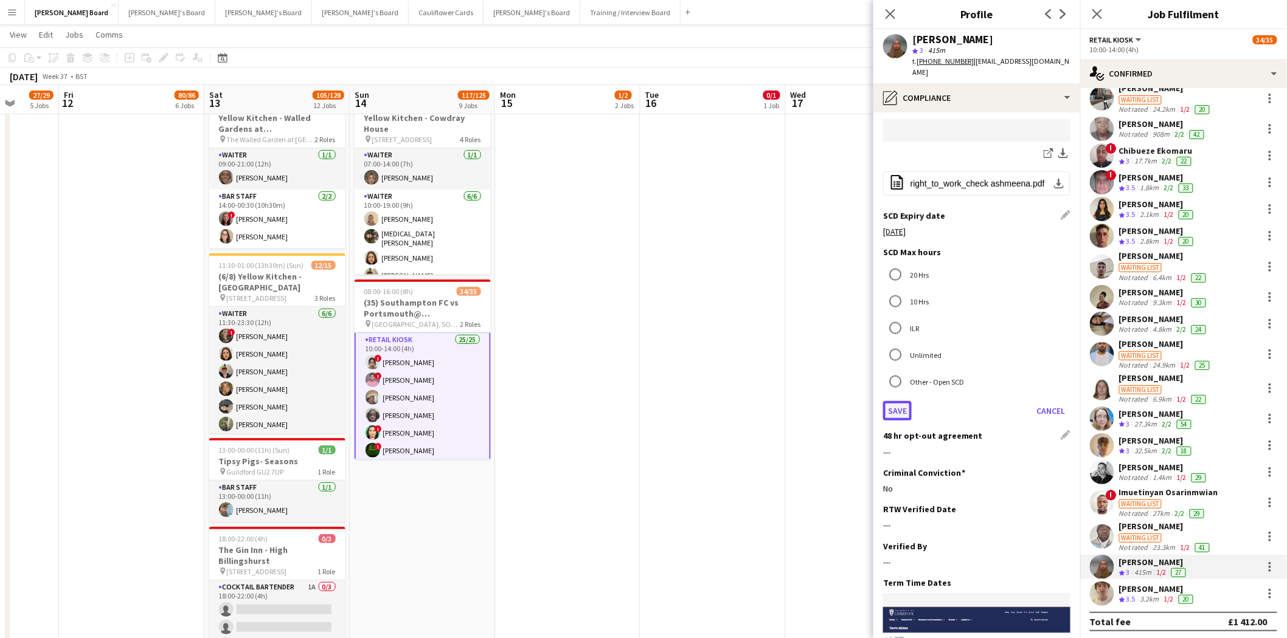
click at [901, 401] on button "Save" at bounding box center [897, 410] width 29 height 19
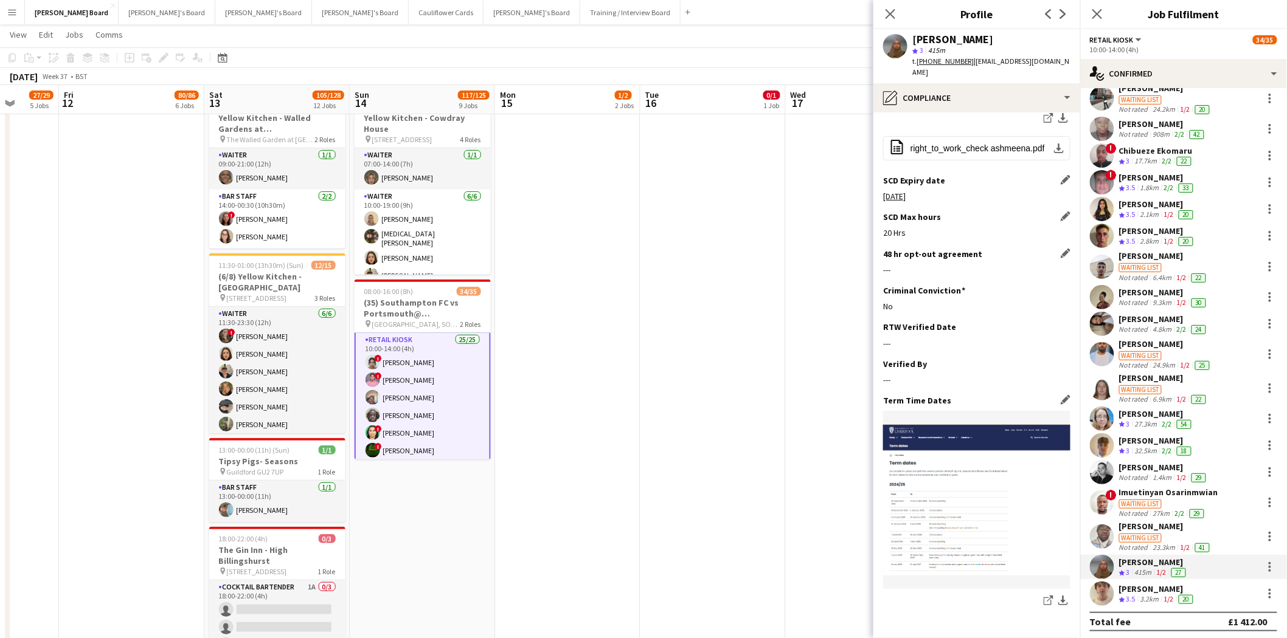
scroll to position [600, 0]
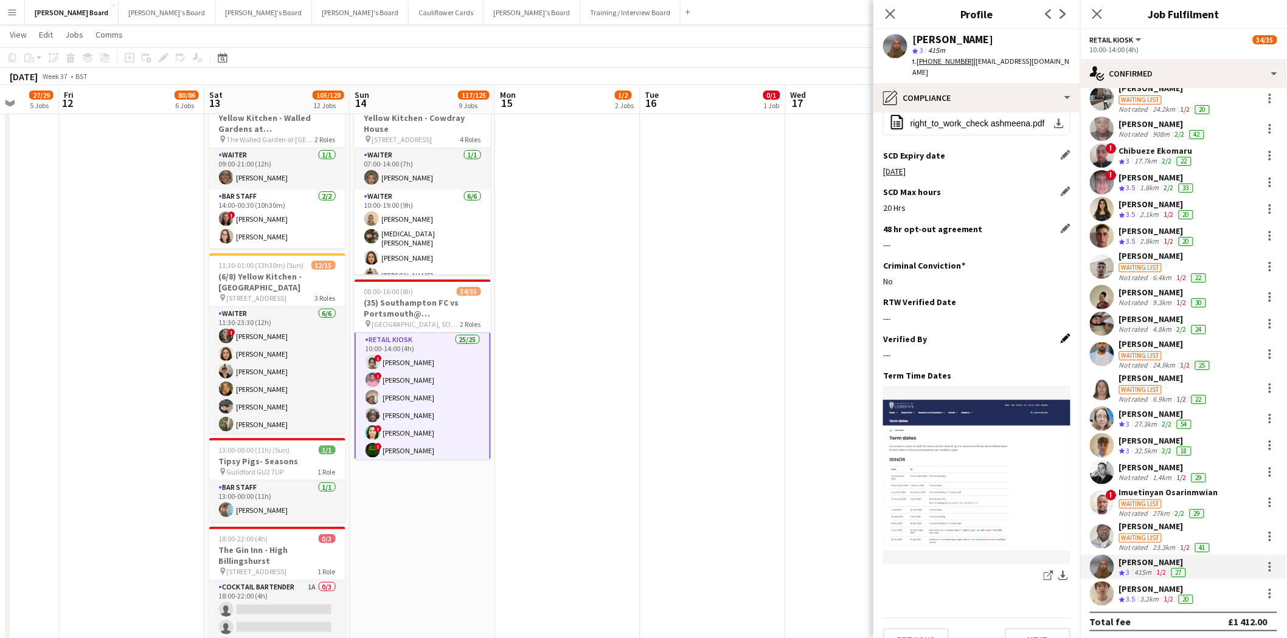
drag, startPoint x: 1054, startPoint y: 313, endPoint x: 1040, endPoint y: 324, distance: 18.1
click at [1060, 334] on app-icon "Edit this field" at bounding box center [1065, 339] width 10 height 10
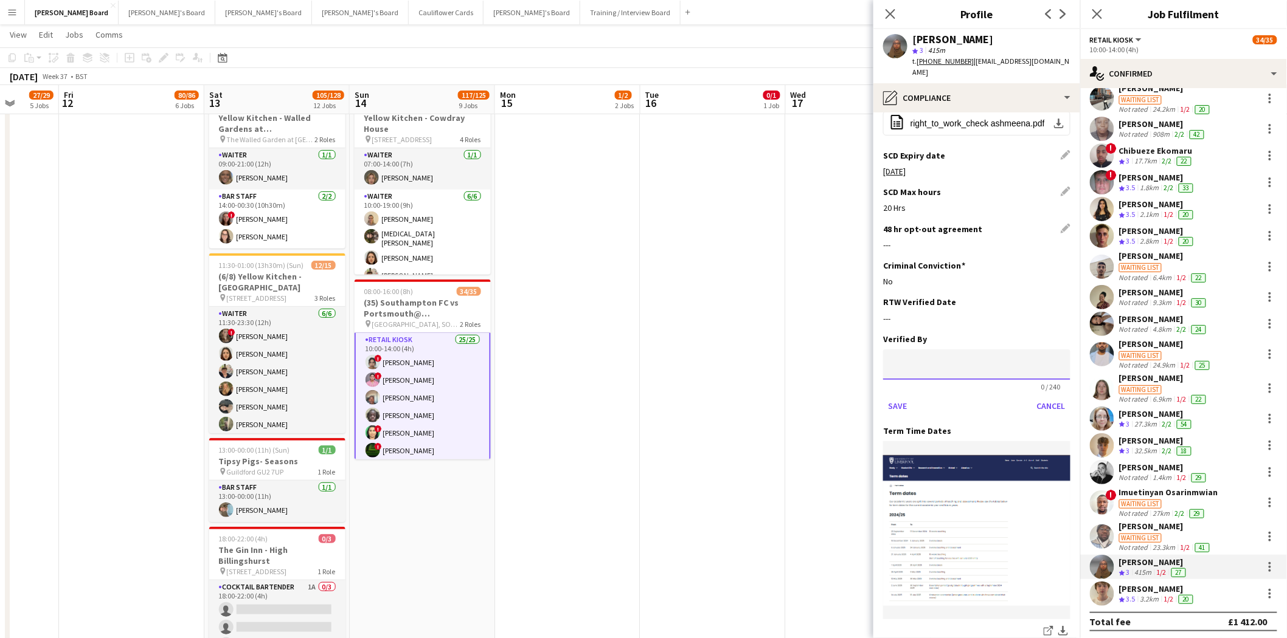
click at [903, 350] on input at bounding box center [976, 365] width 187 height 30
type input "**"
click at [894, 396] on button "Save" at bounding box center [897, 405] width 29 height 19
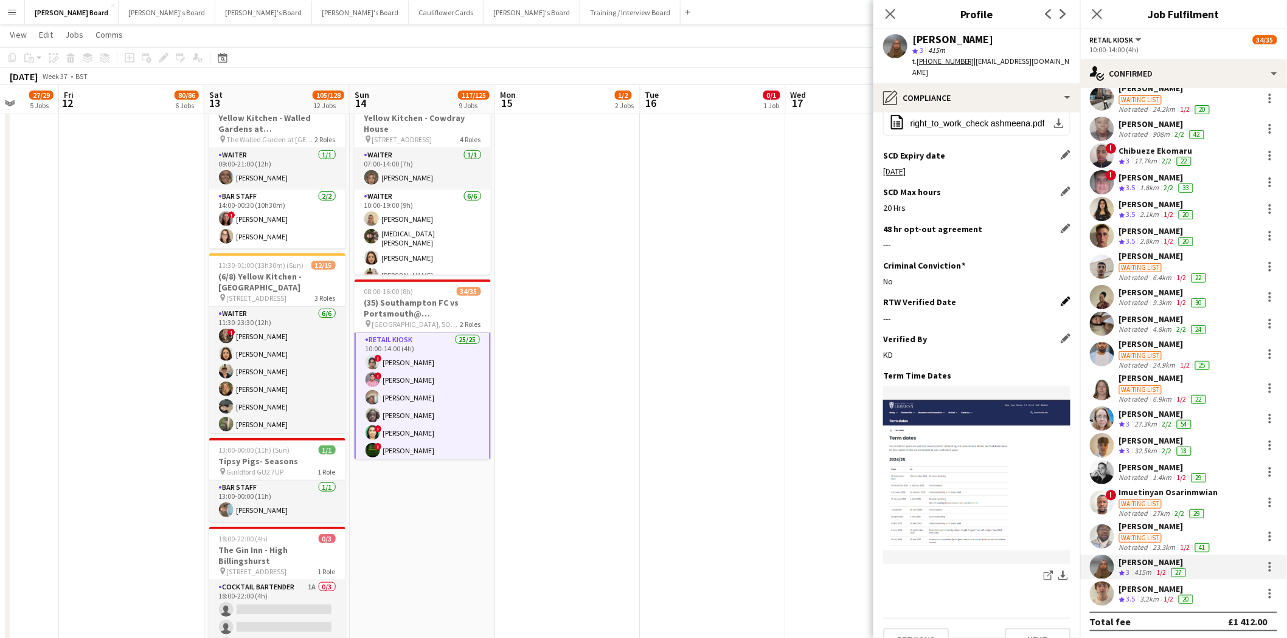
click at [1060, 297] on app-icon "Edit this field" at bounding box center [1065, 302] width 10 height 10
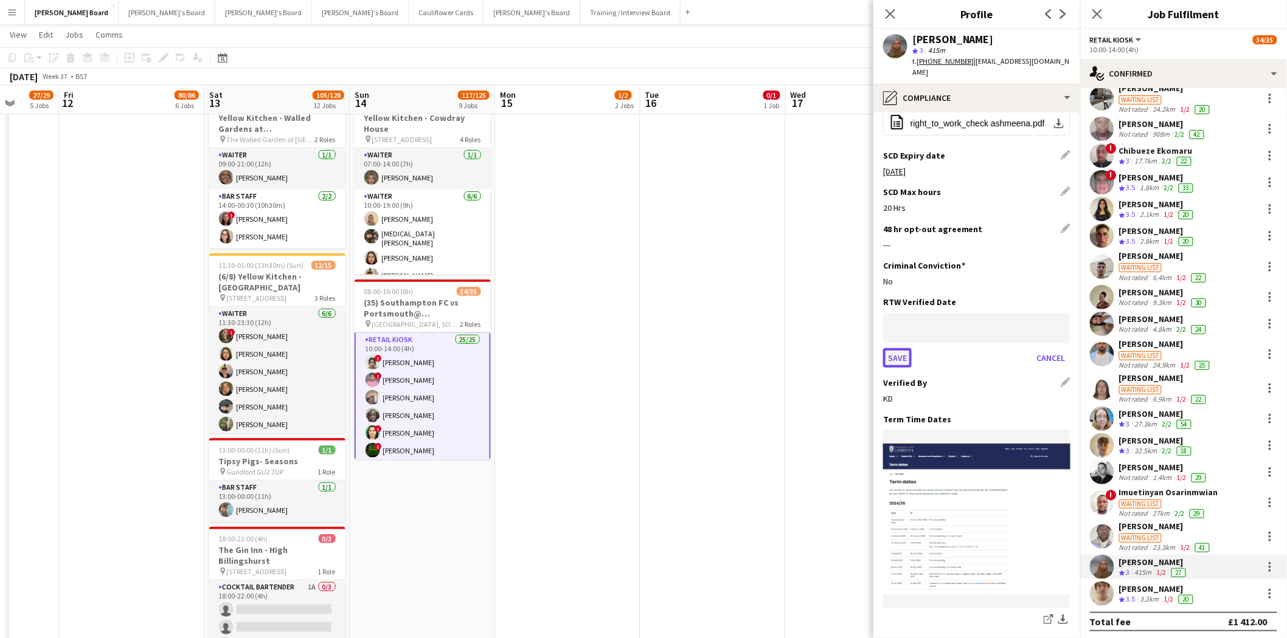
click at [894, 348] on button "Save" at bounding box center [897, 357] width 29 height 19
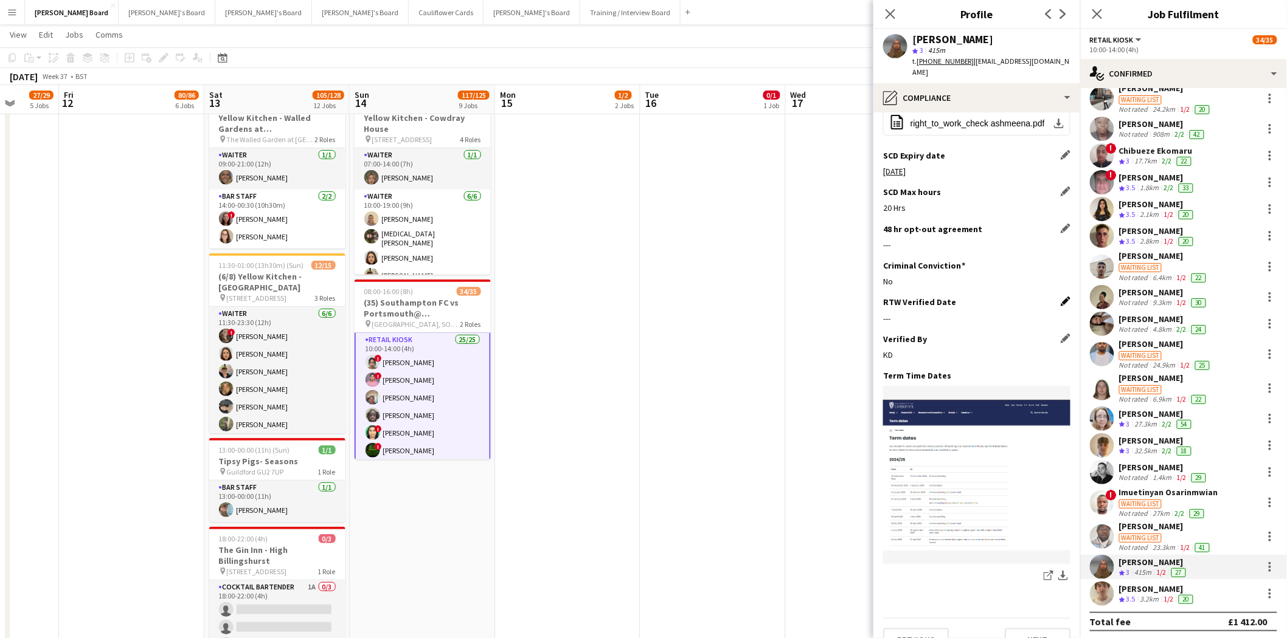
drag, startPoint x: 1060, startPoint y: 278, endPoint x: 1040, endPoint y: 287, distance: 22.0
click at [1060, 297] on app-icon "Edit this field" at bounding box center [1065, 302] width 10 height 10
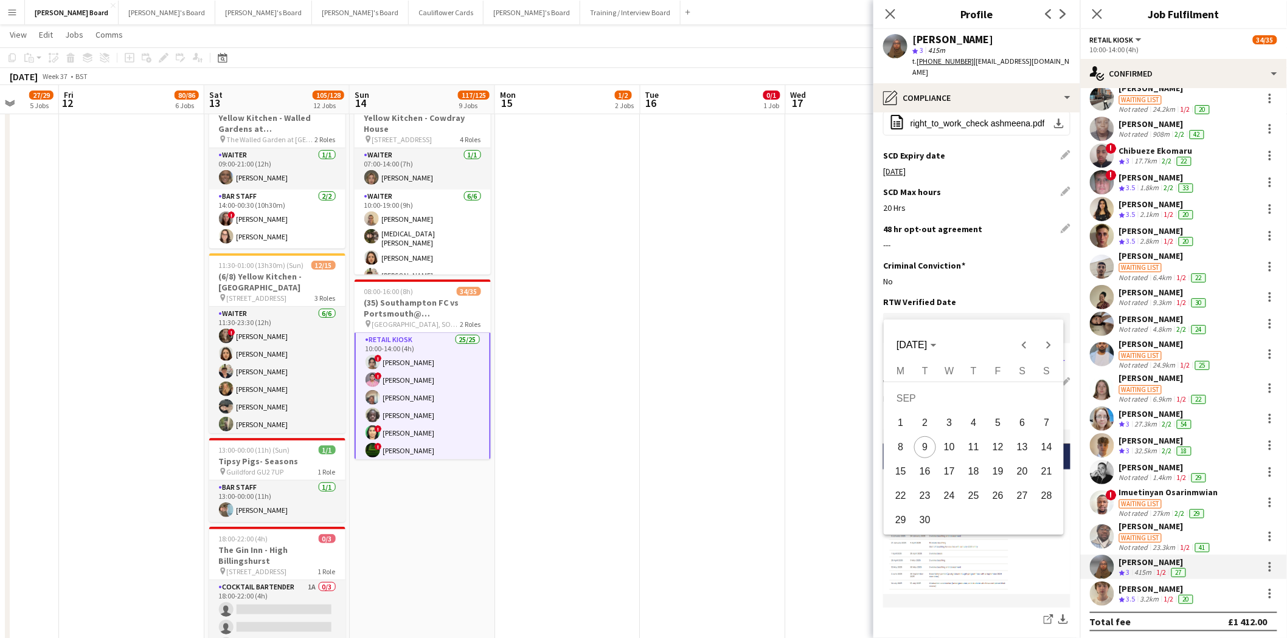
click at [926, 442] on span "9" at bounding box center [925, 448] width 22 height 22
type input "**********"
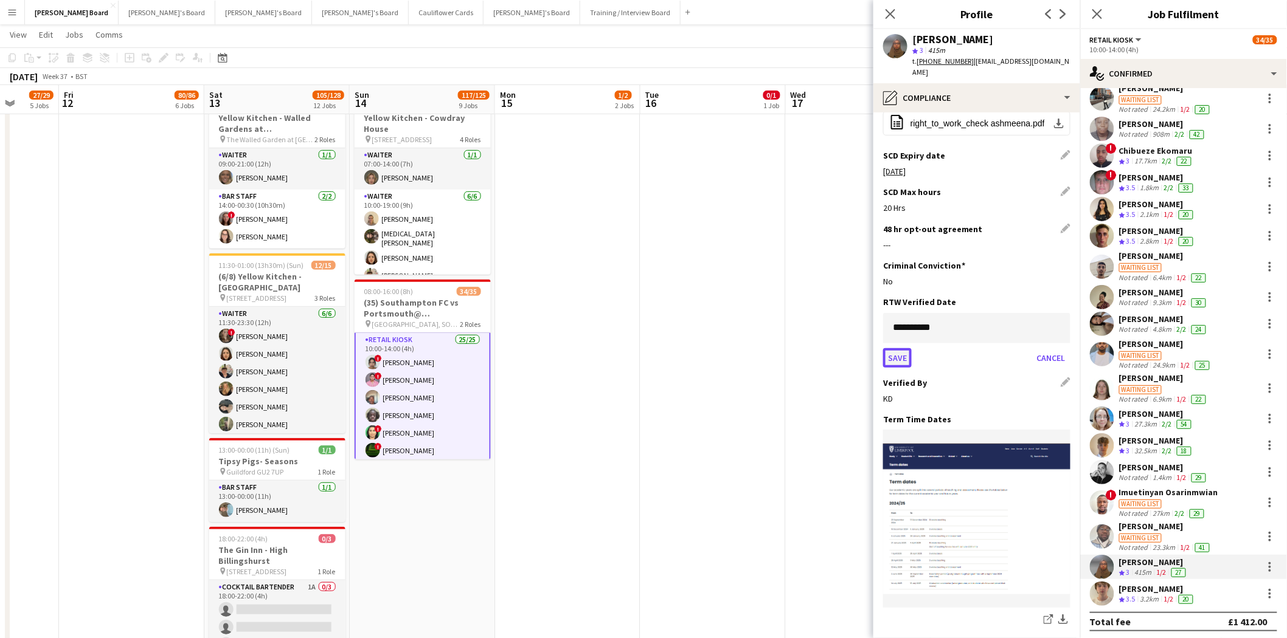
click at [894, 348] on button "Save" at bounding box center [897, 357] width 29 height 19
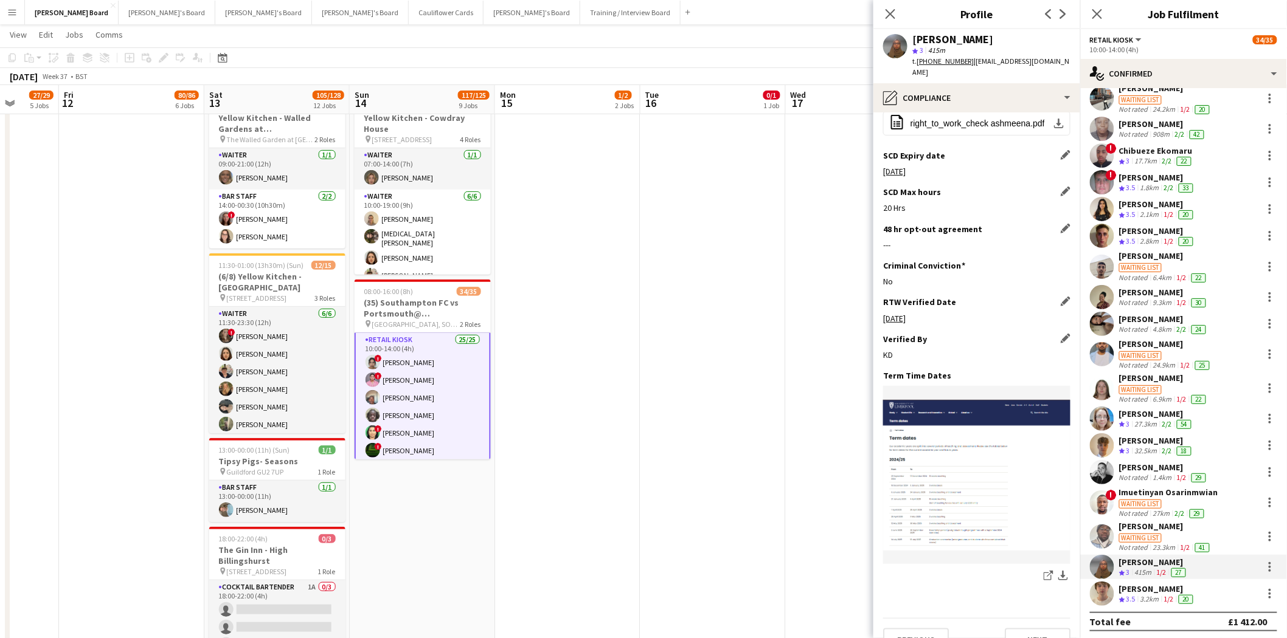
drag, startPoint x: 888, startPoint y: 16, endPoint x: 961, endPoint y: 27, distance: 73.3
click at [889, 16] on icon "Close pop-in" at bounding box center [890, 14] width 10 height 10
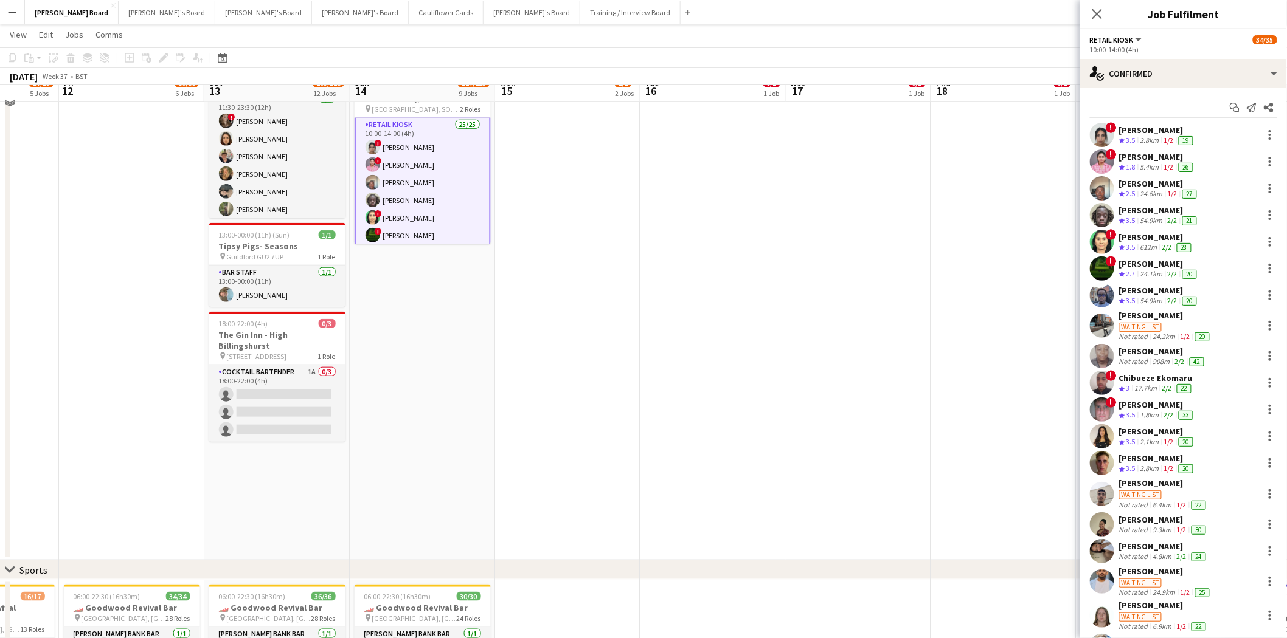
scroll to position [337, 0]
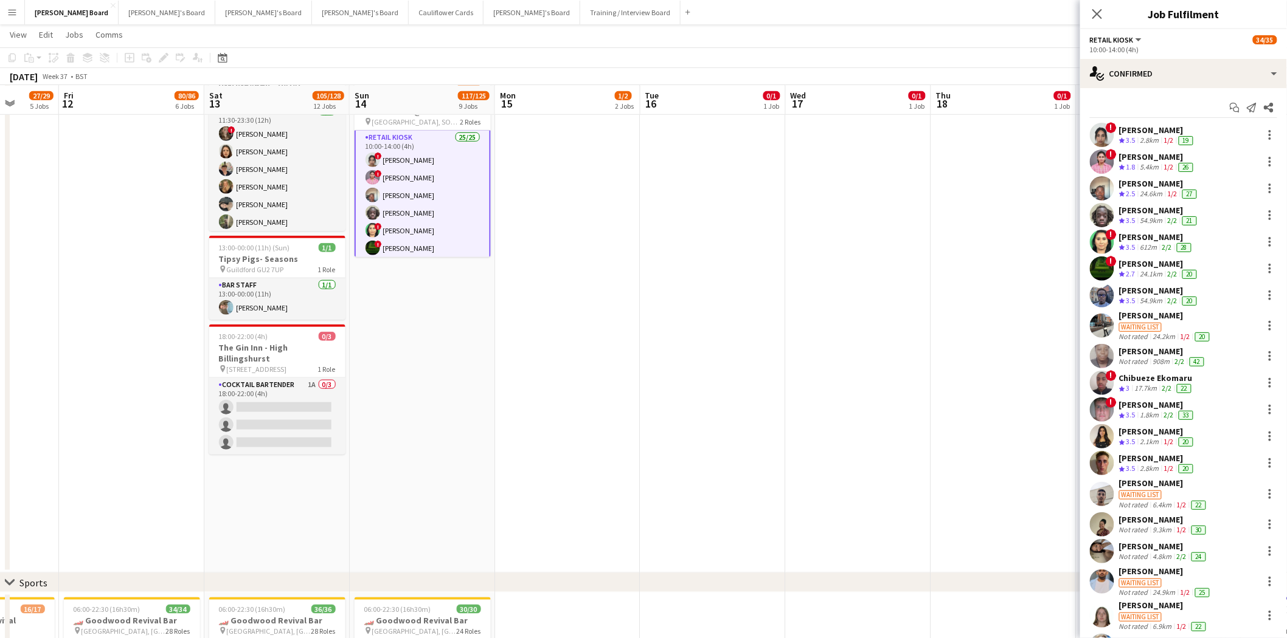
drag, startPoint x: 1143, startPoint y: 154, endPoint x: 1139, endPoint y: 159, distance: 6.5
click at [1142, 154] on div "[PERSON_NAME]" at bounding box center [1157, 156] width 77 height 11
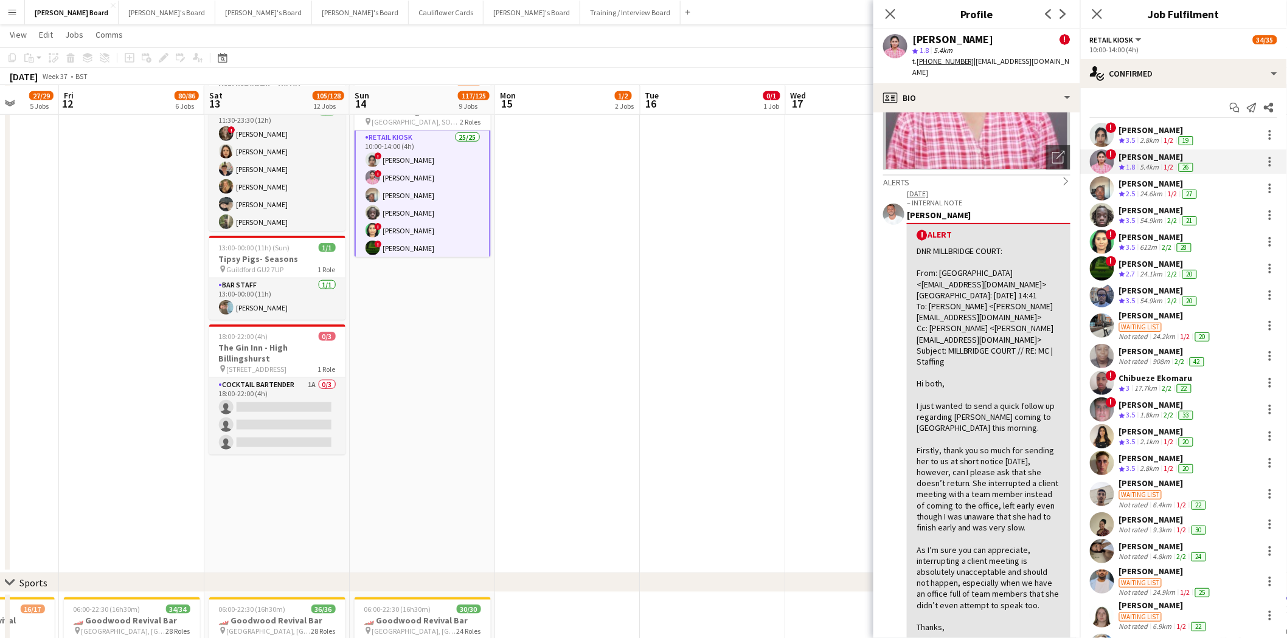
scroll to position [0, 0]
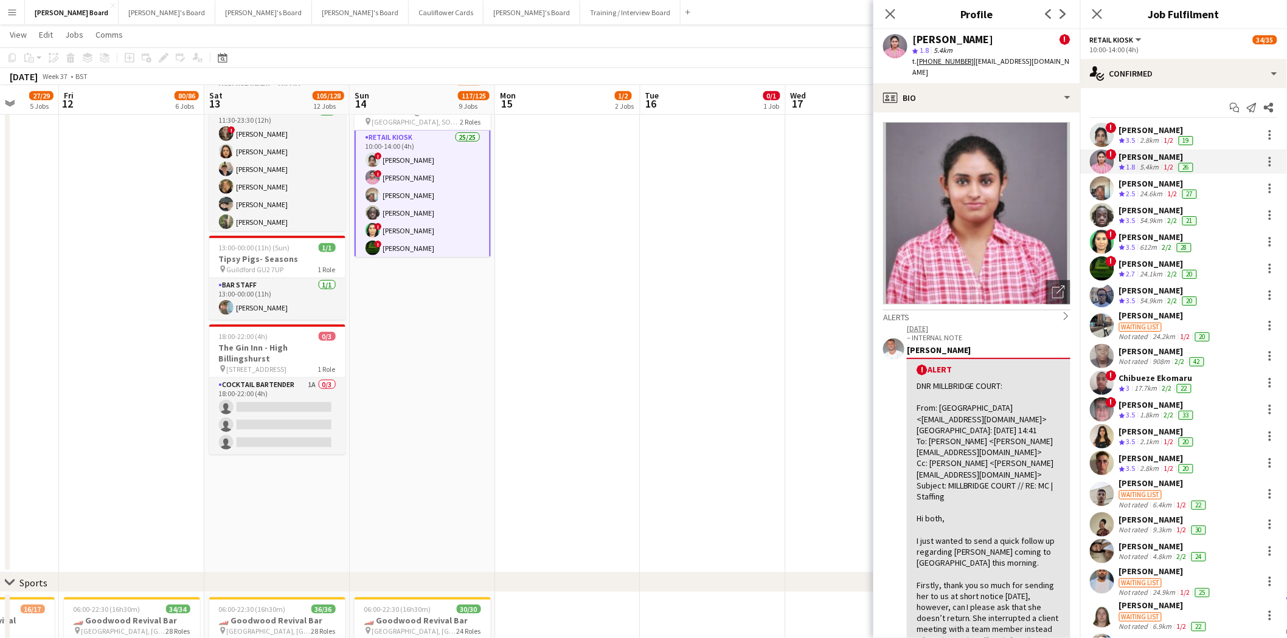
click at [1164, 125] on div "[PERSON_NAME]" at bounding box center [1157, 130] width 77 height 11
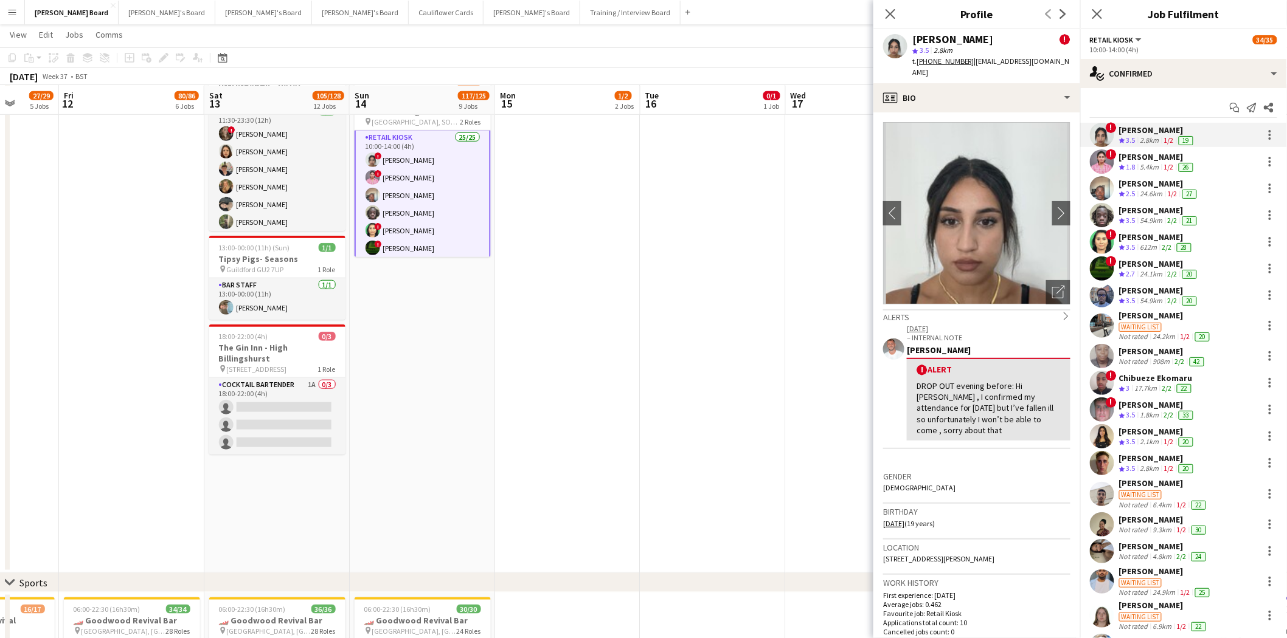
click at [1148, 153] on div "[PERSON_NAME]" at bounding box center [1157, 156] width 77 height 11
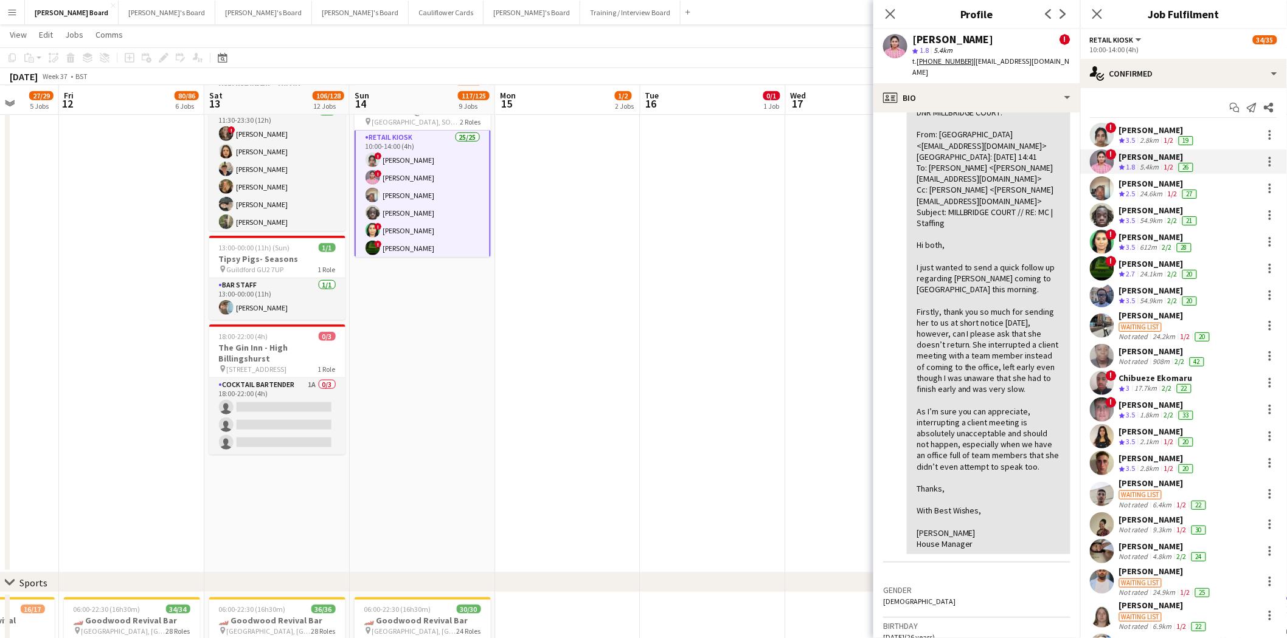
scroll to position [270, 0]
drag, startPoint x: 1135, startPoint y: 186, endPoint x: 1192, endPoint y: 214, distance: 63.1
click at [1136, 186] on div "[PERSON_NAME]" at bounding box center [1159, 183] width 80 height 11
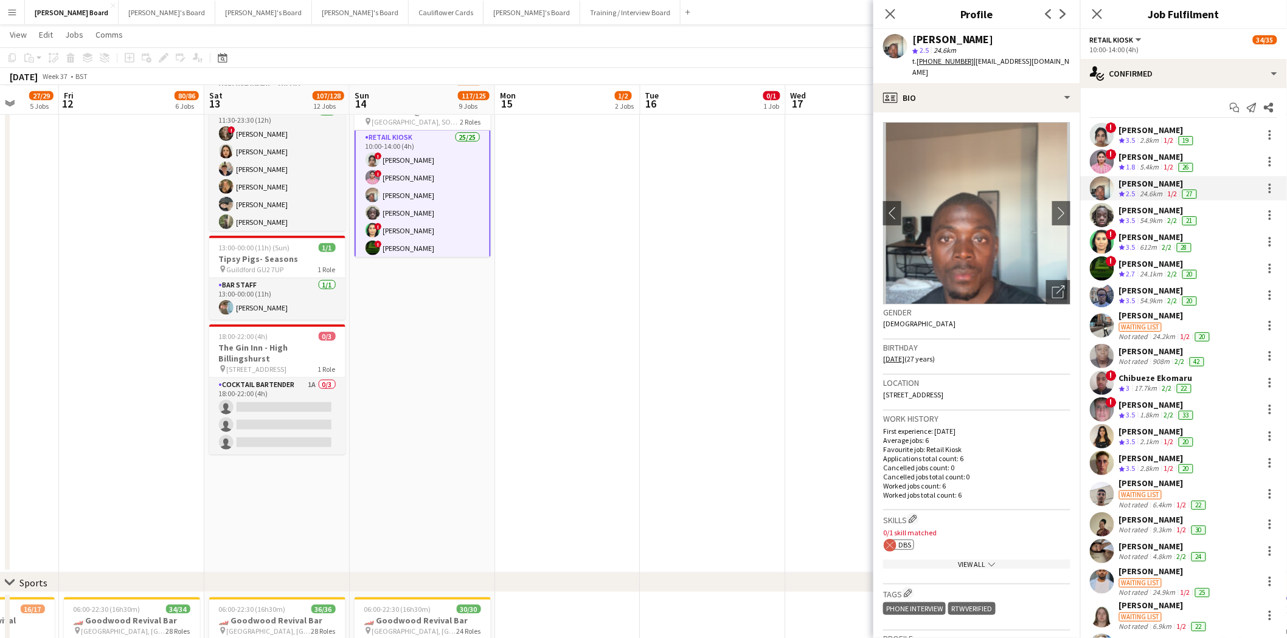
click at [1155, 213] on div "[PERSON_NAME]" at bounding box center [1159, 210] width 80 height 11
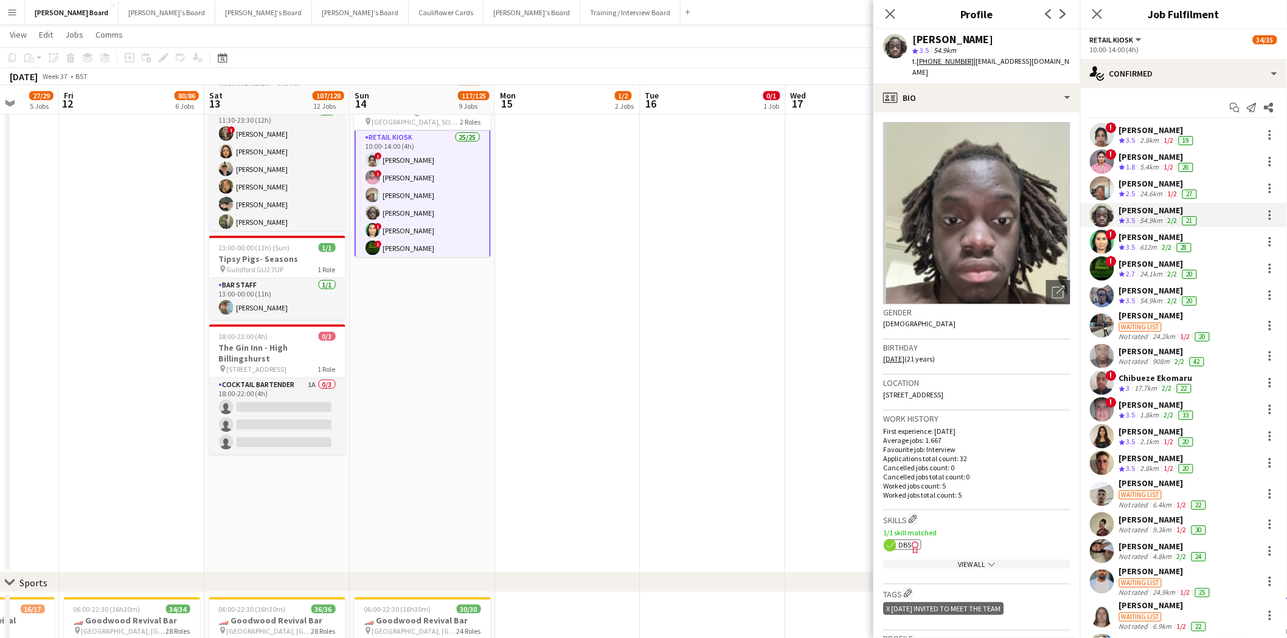
click at [1168, 243] on app-skills-label "2/2" at bounding box center [1167, 247] width 10 height 9
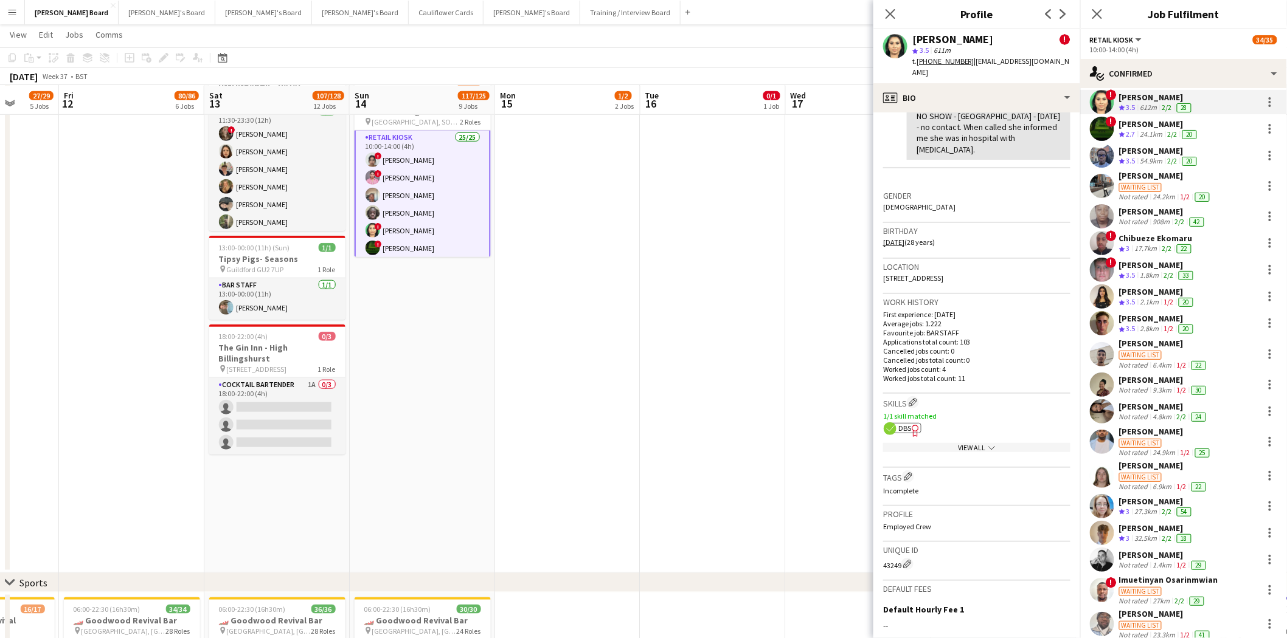
scroll to position [227, 0]
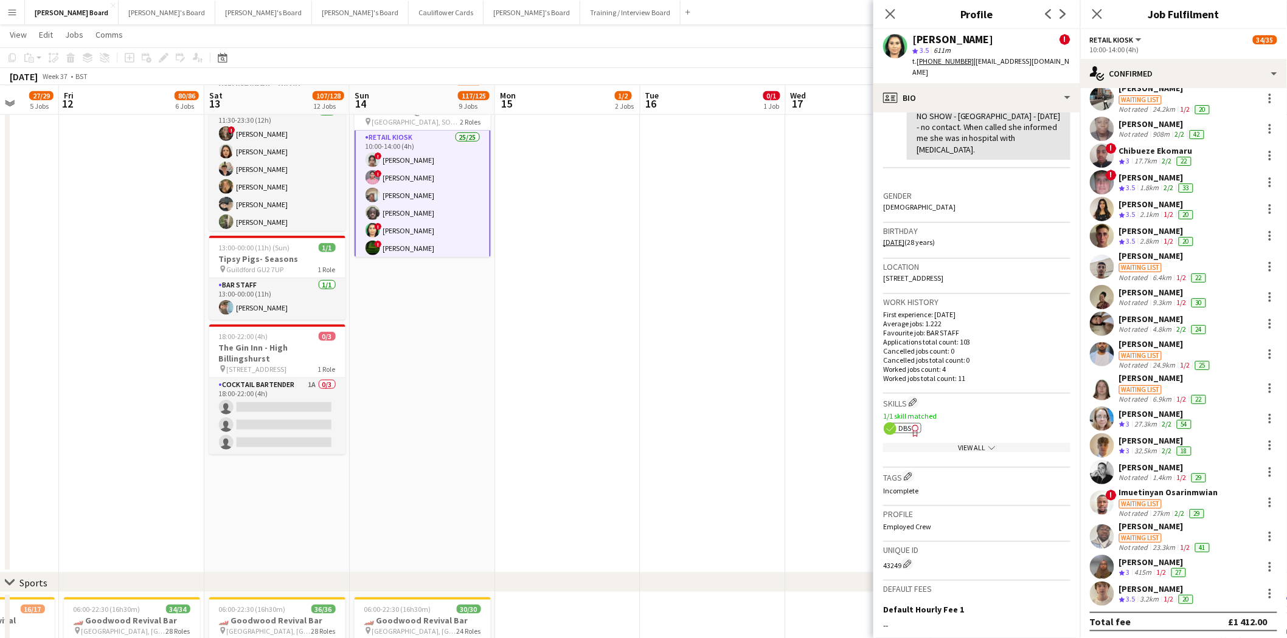
click at [1177, 344] on div "[PERSON_NAME]" at bounding box center [1165, 344] width 93 height 11
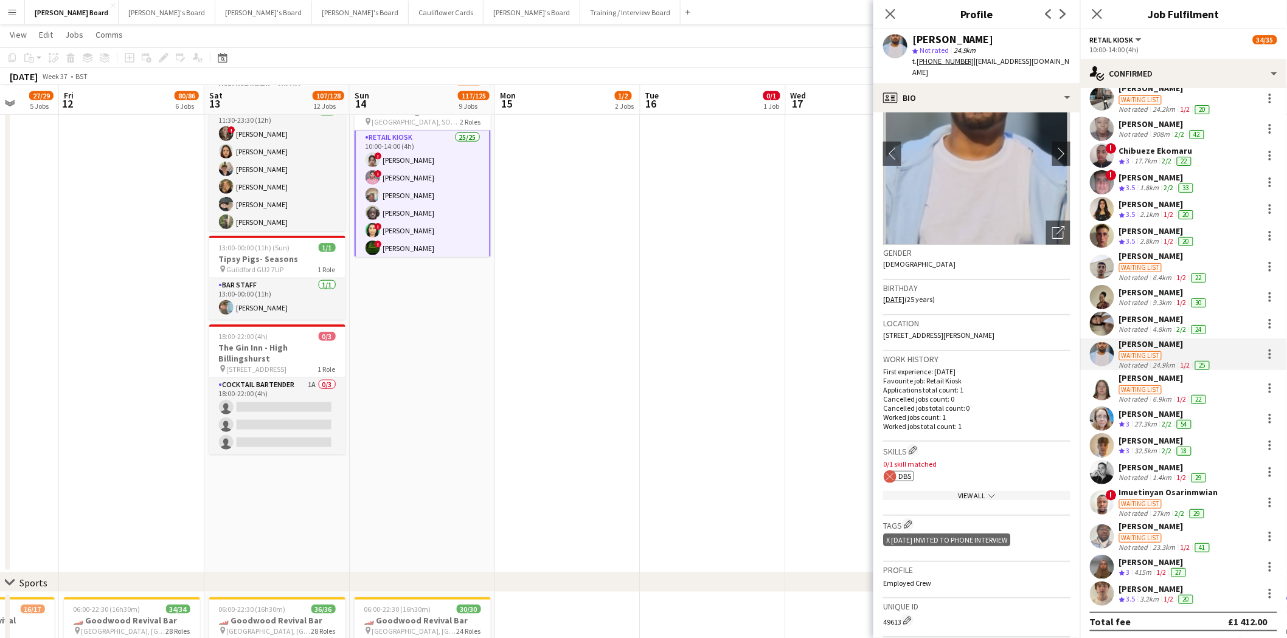
scroll to position [0, 0]
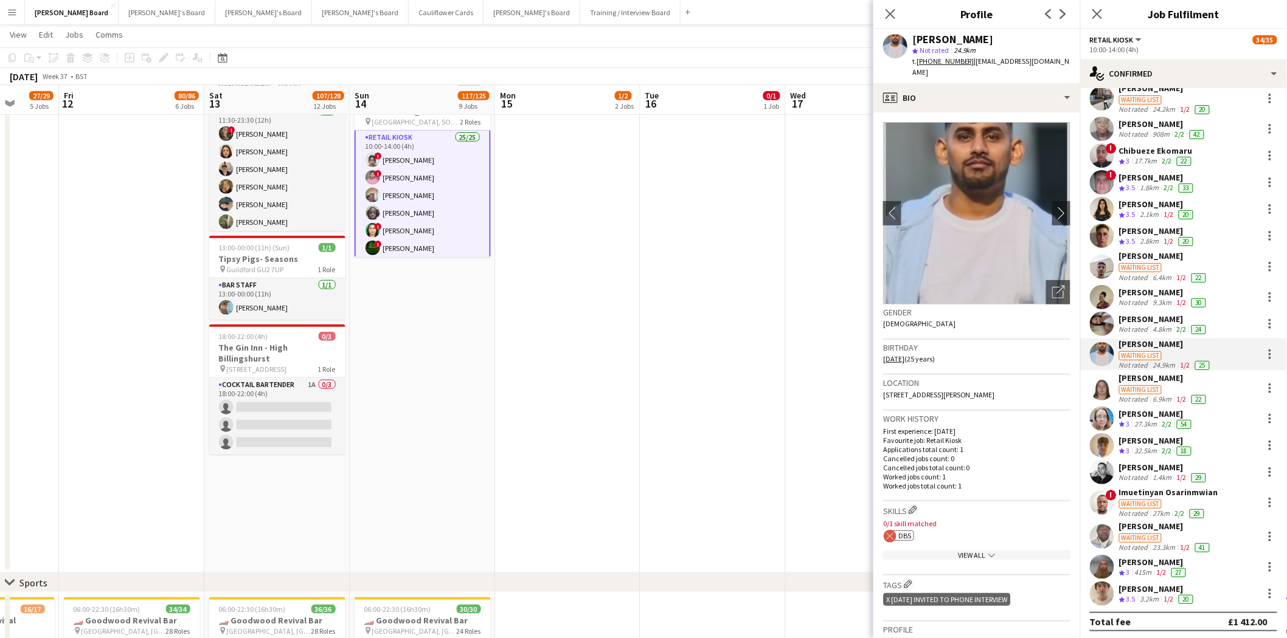
drag, startPoint x: 1154, startPoint y: 294, endPoint x: 1154, endPoint y: 307, distance: 12.8
click at [1154, 297] on div "Kyanna Hodge Not rated 9.3km 1/2 30" at bounding box center [1163, 297] width 89 height 21
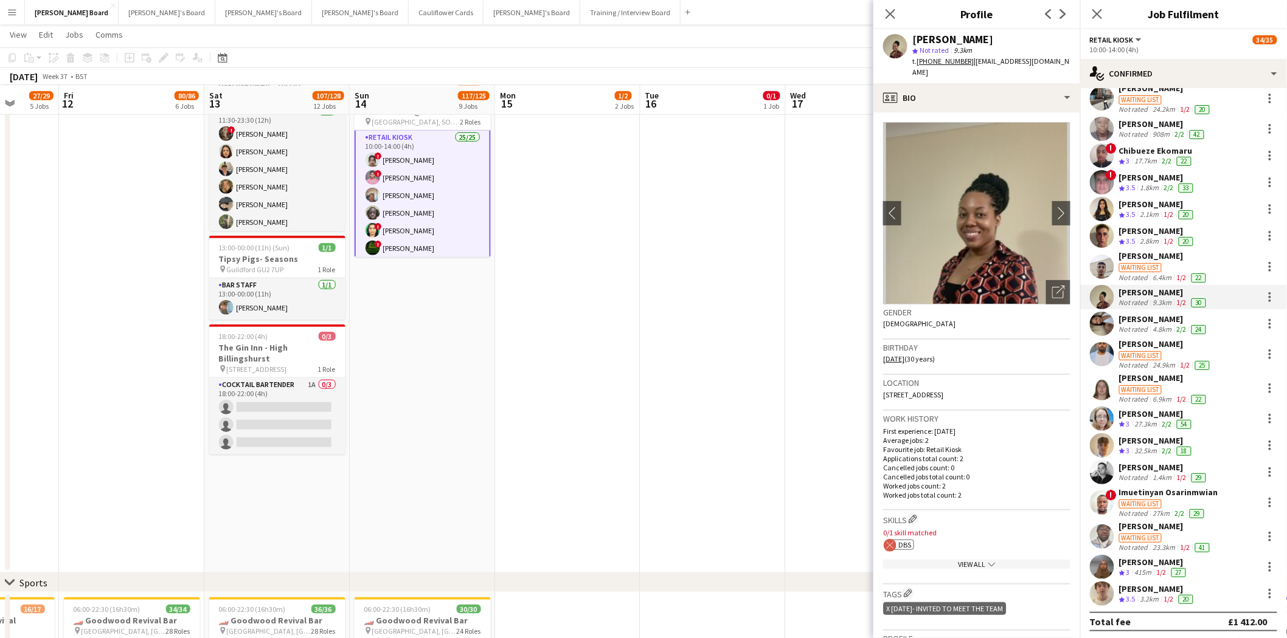
click at [1151, 320] on div "[PERSON_NAME]" at bounding box center [1163, 319] width 89 height 11
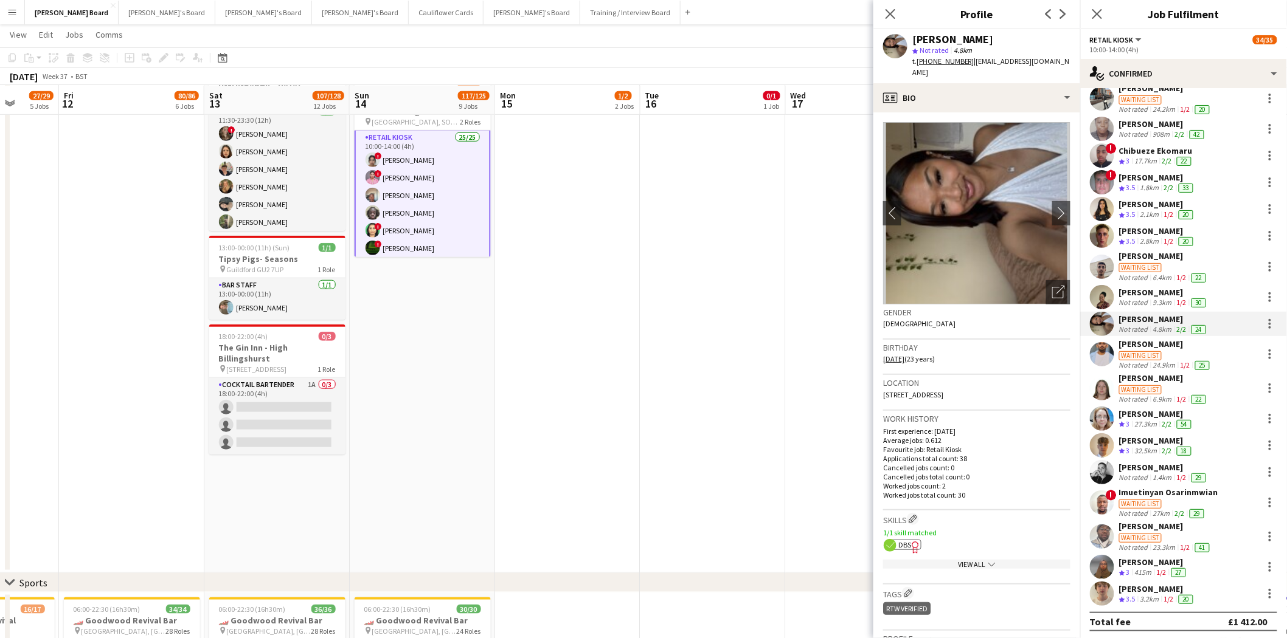
click at [1140, 292] on div "[PERSON_NAME]" at bounding box center [1163, 292] width 89 height 11
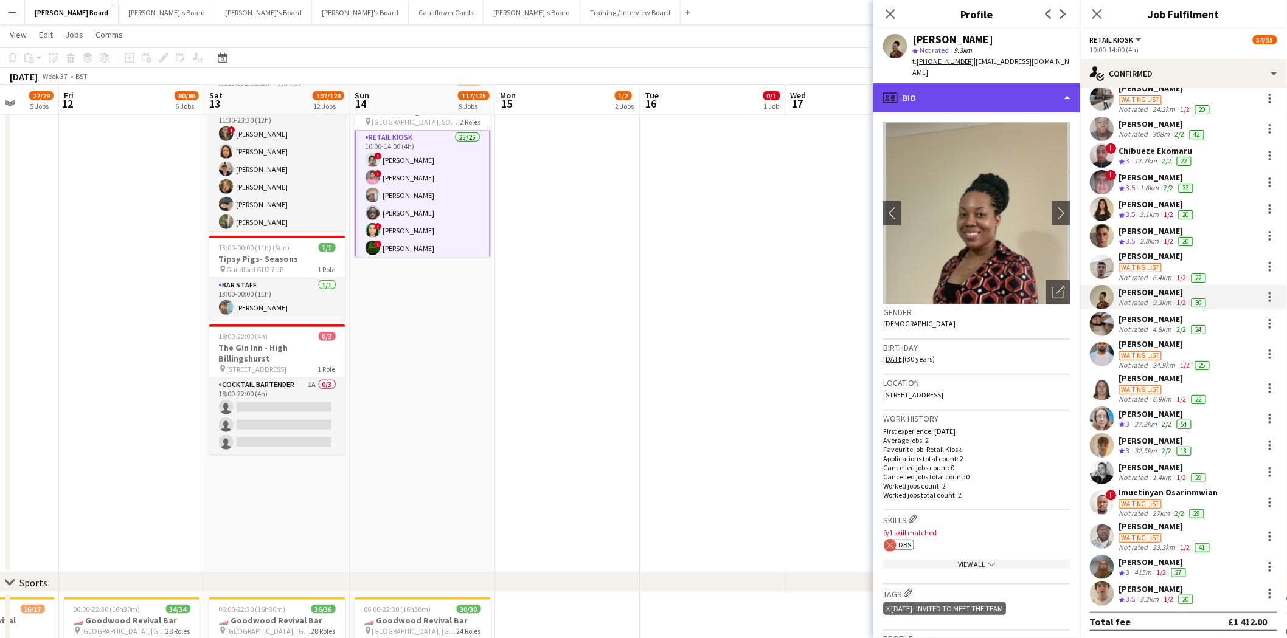
drag, startPoint x: 980, startPoint y: 77, endPoint x: 978, endPoint y: 93, distance: 16.6
click at [980, 83] on div "profile Bio" at bounding box center [976, 97] width 207 height 29
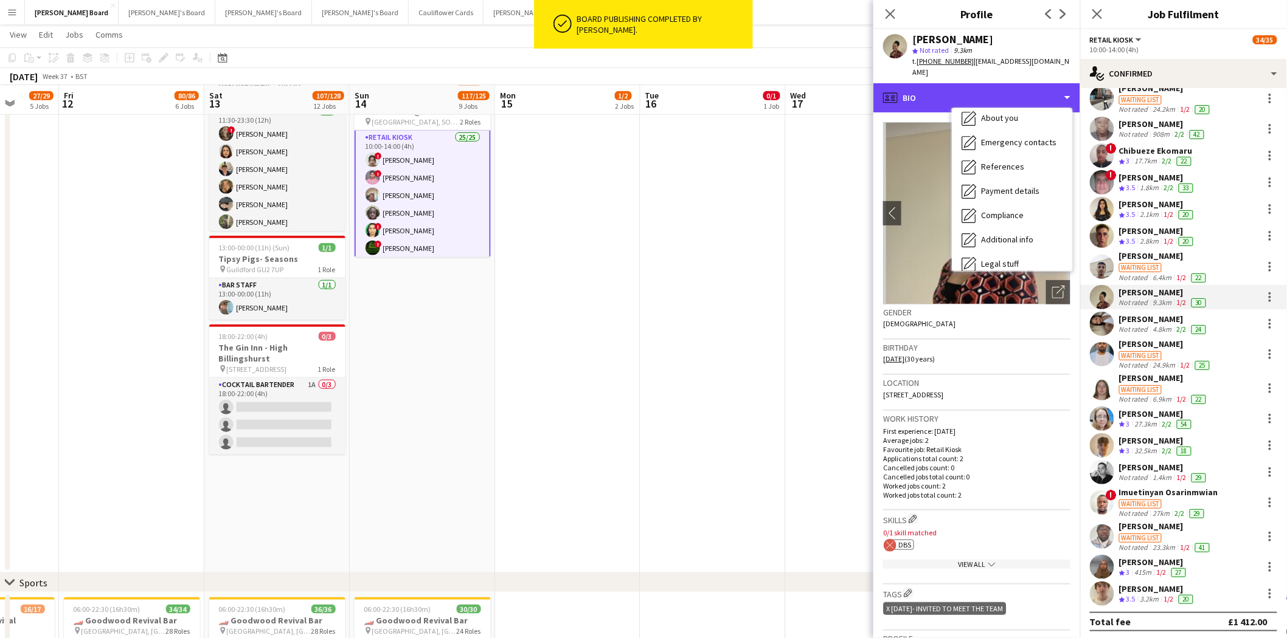
scroll to position [162, 0]
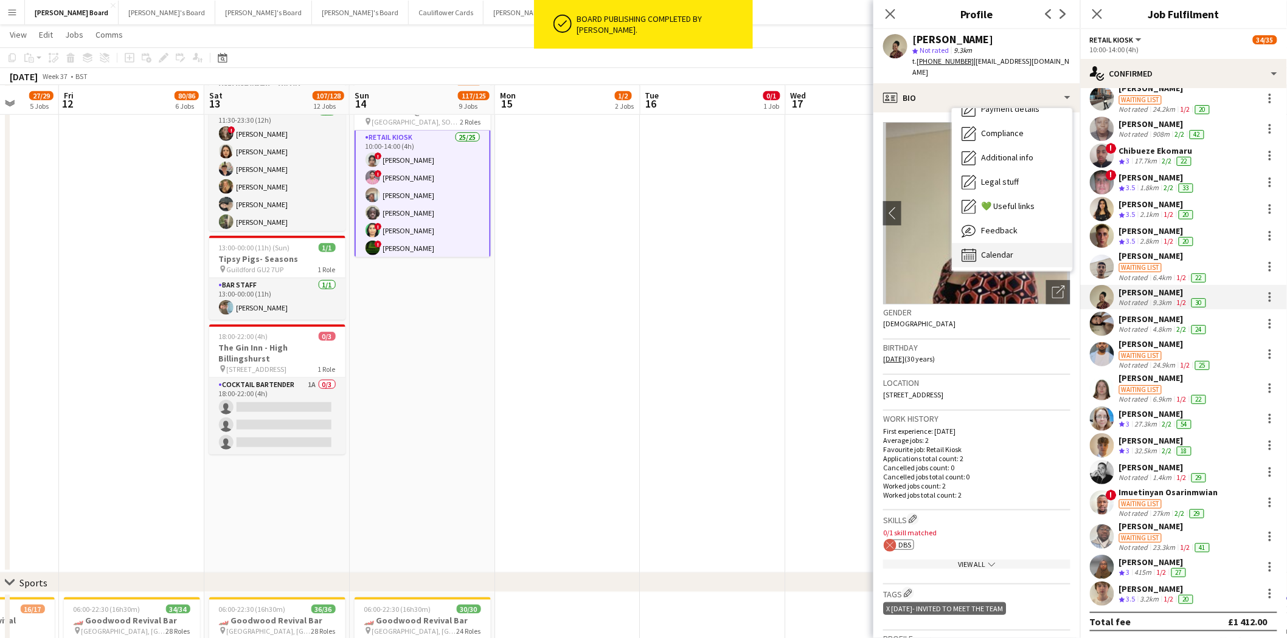
click at [1006, 249] on span "Calendar" at bounding box center [997, 254] width 32 height 11
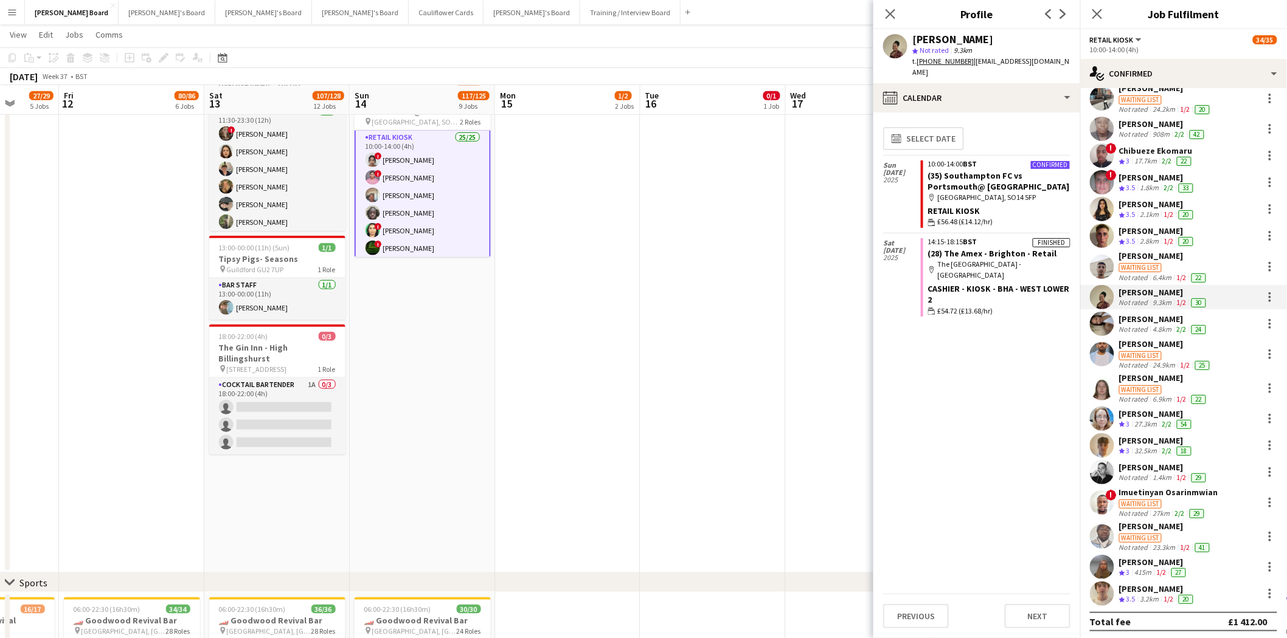
drag, startPoint x: 887, startPoint y: 13, endPoint x: 691, endPoint y: 71, distance: 203.4
click at [888, 13] on app-icon "Close pop-in" at bounding box center [890, 14] width 15 height 15
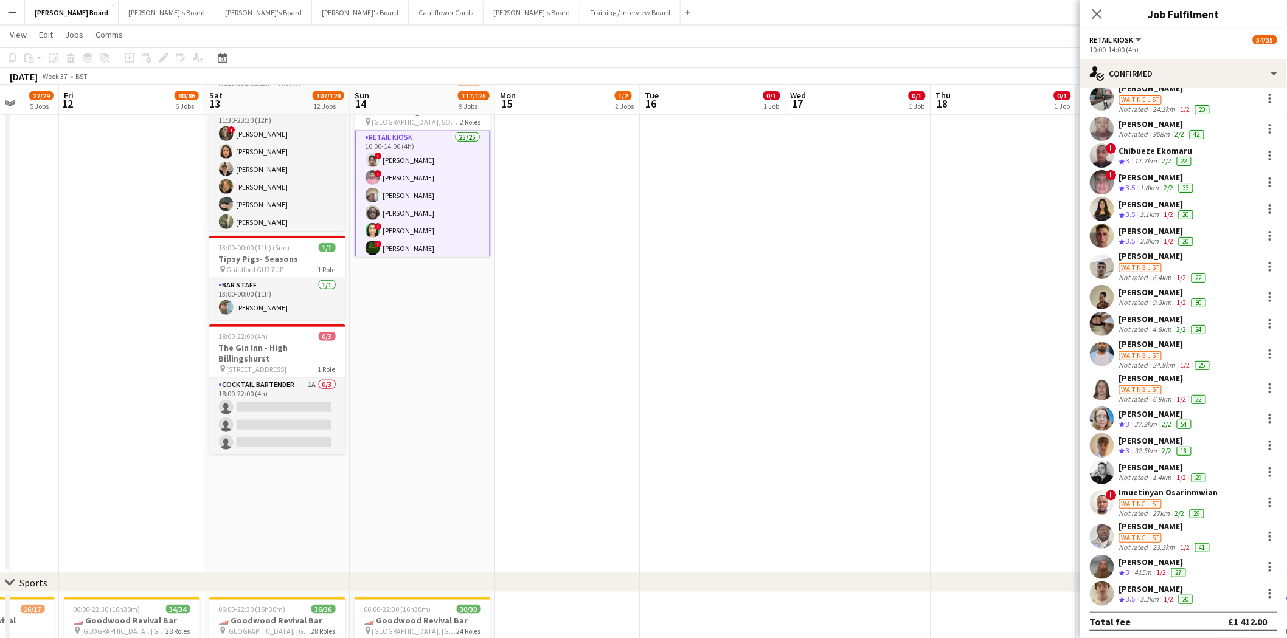
click at [15, 11] on app-icon "Menu" at bounding box center [12, 12] width 10 height 10
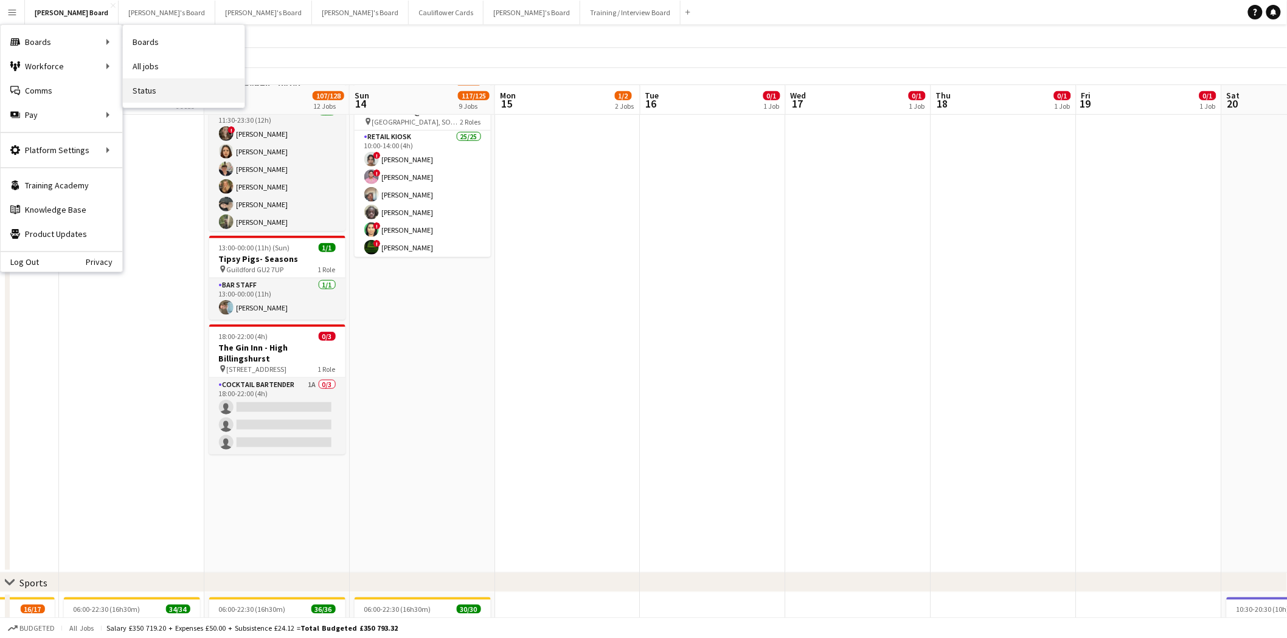
click at [143, 88] on link "Status" at bounding box center [184, 90] width 122 height 24
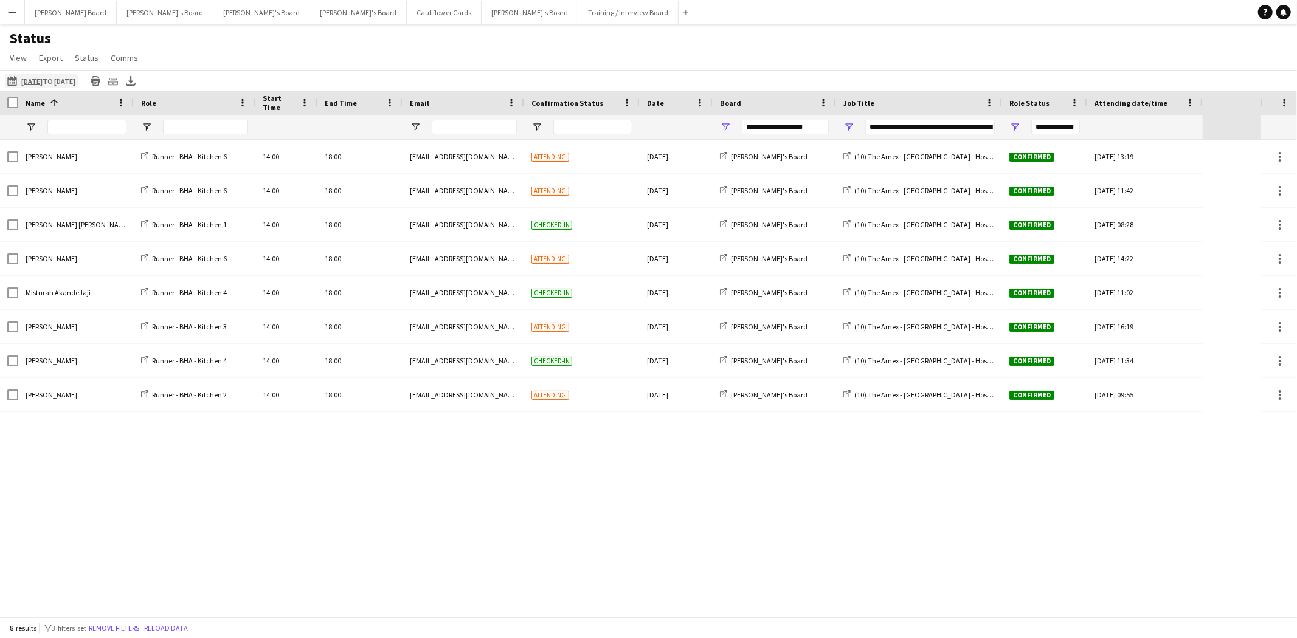
click at [14, 80] on app-icon "09-09-2025 to 15-09-2025" at bounding box center [14, 81] width 14 height 10
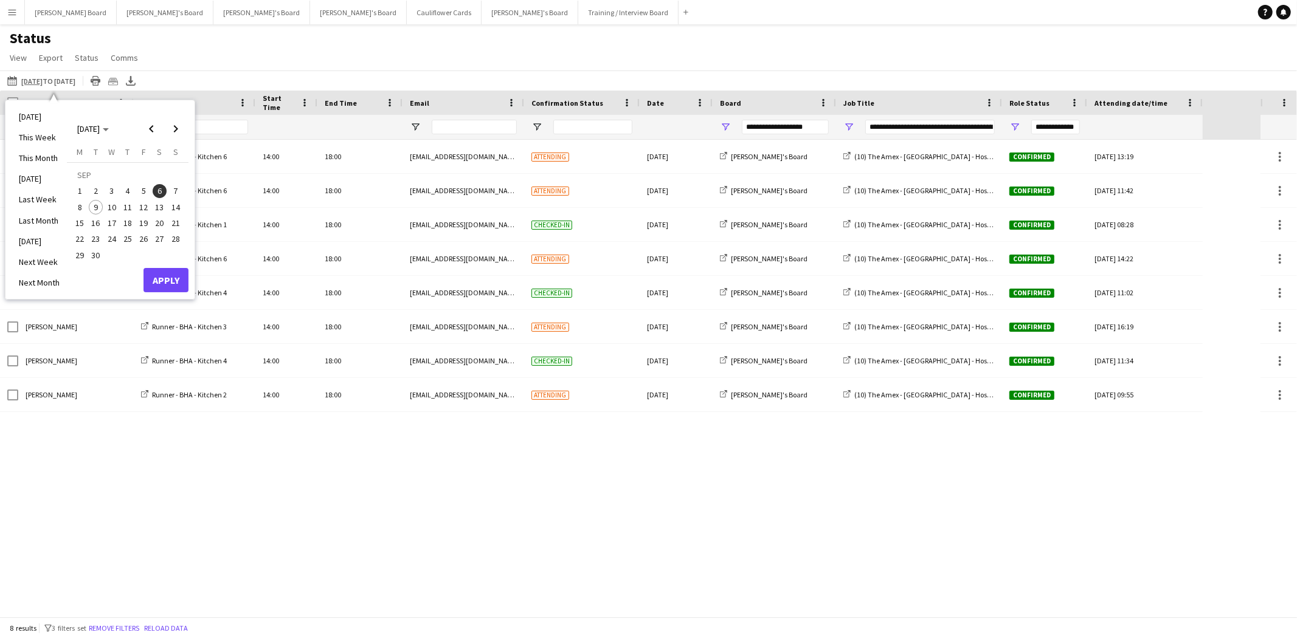
click at [159, 187] on span "6" at bounding box center [160, 191] width 15 height 15
click at [167, 276] on button "Apply" at bounding box center [166, 280] width 45 height 24
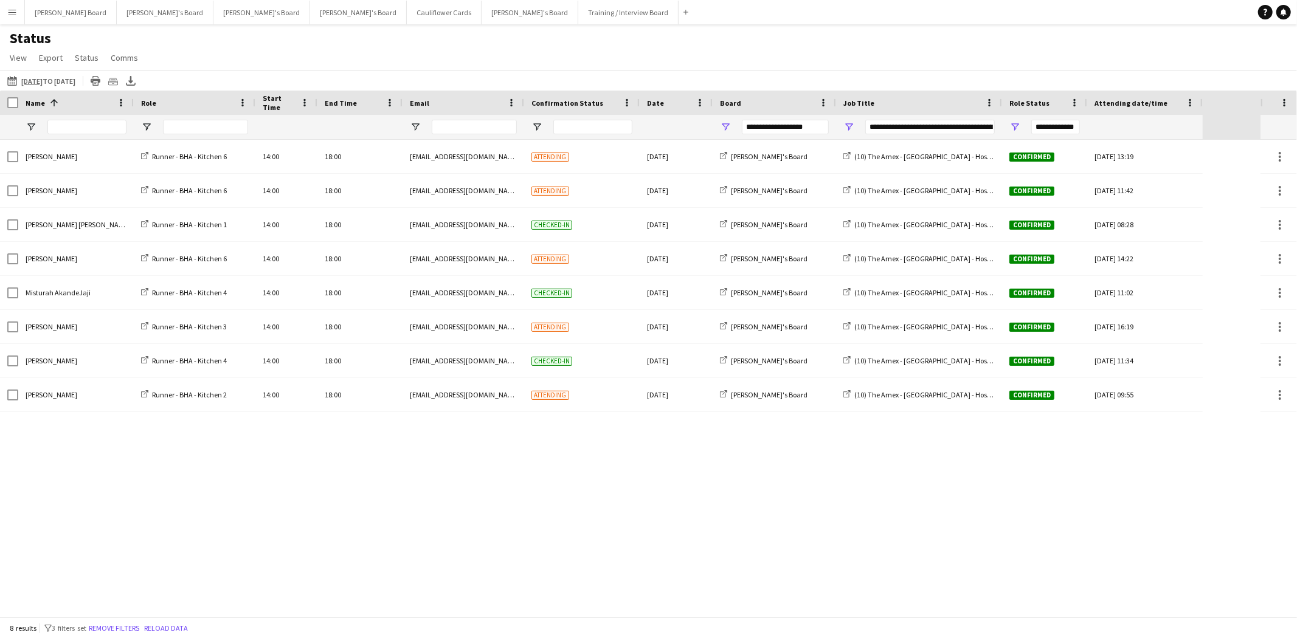
click at [185, 119] on div at bounding box center [205, 127] width 85 height 24
click at [184, 124] on input "Role Filter Input" at bounding box center [205, 127] width 85 height 15
click at [412, 124] on span "Open Filter Menu" at bounding box center [415, 127] width 11 height 11
click at [420, 123] on span "Open Filter Menu" at bounding box center [415, 127] width 11 height 11
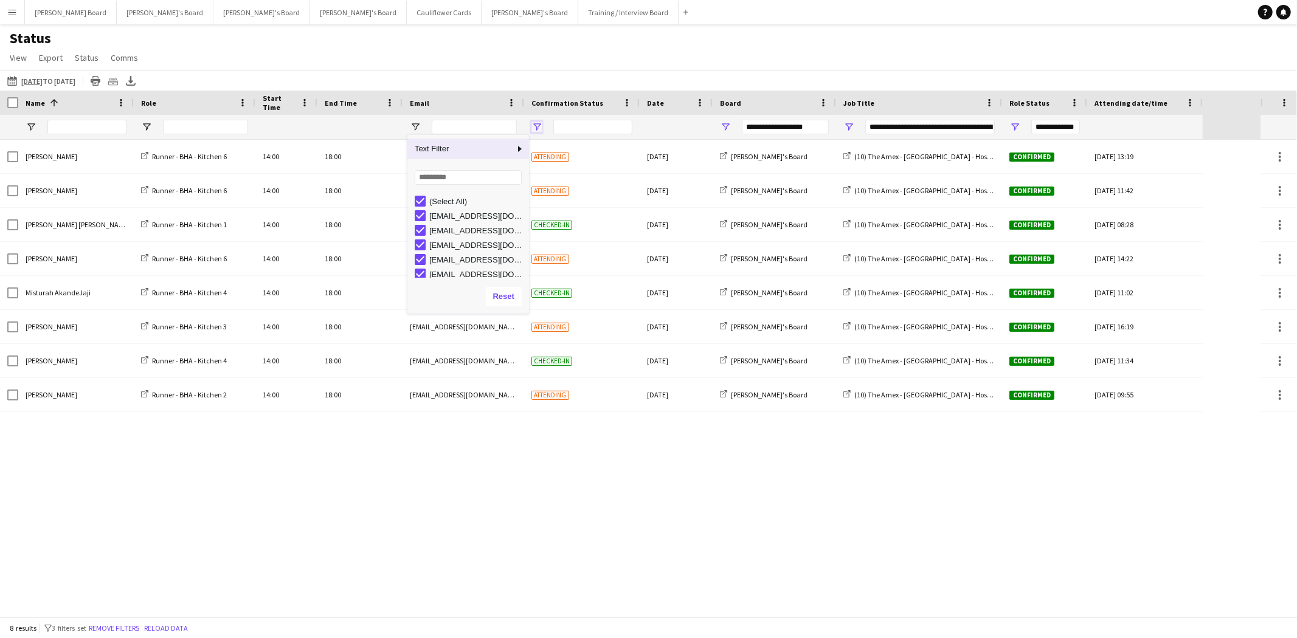
click at [538, 128] on span "Open Filter Menu" at bounding box center [536, 127] width 11 height 11
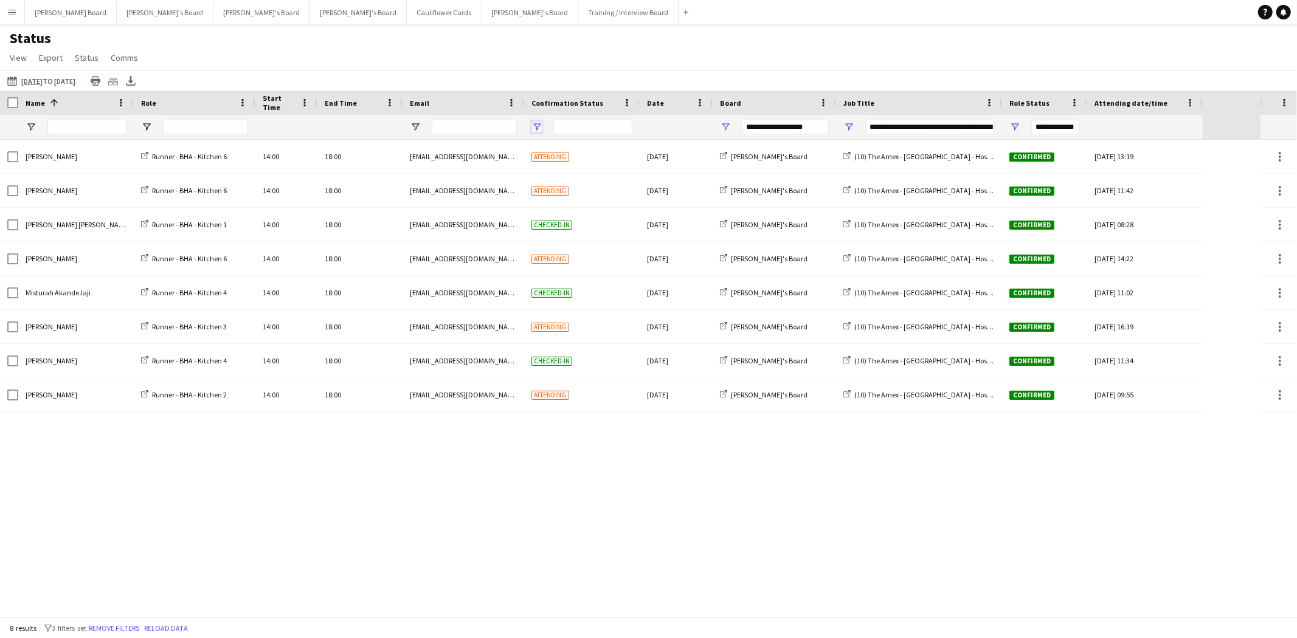
click at [538, 128] on span "Open Filter Menu" at bounding box center [536, 127] width 11 height 11
click at [846, 123] on span "Open Filter Menu" at bounding box center [848, 127] width 11 height 11
click at [727, 125] on span "Open Filter Menu" at bounding box center [725, 127] width 11 height 11
click at [128, 633] on button "Remove filters" at bounding box center [113, 628] width 55 height 13
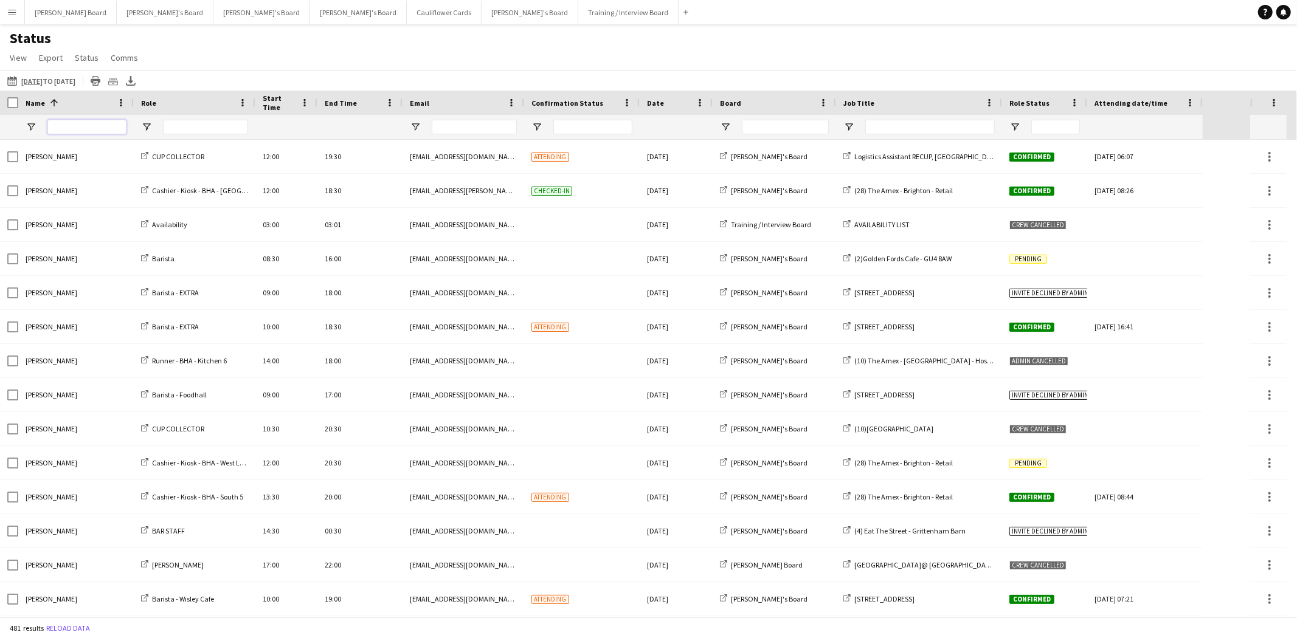
click at [71, 130] on input "Name Filter Input" at bounding box center [86, 127] width 79 height 15
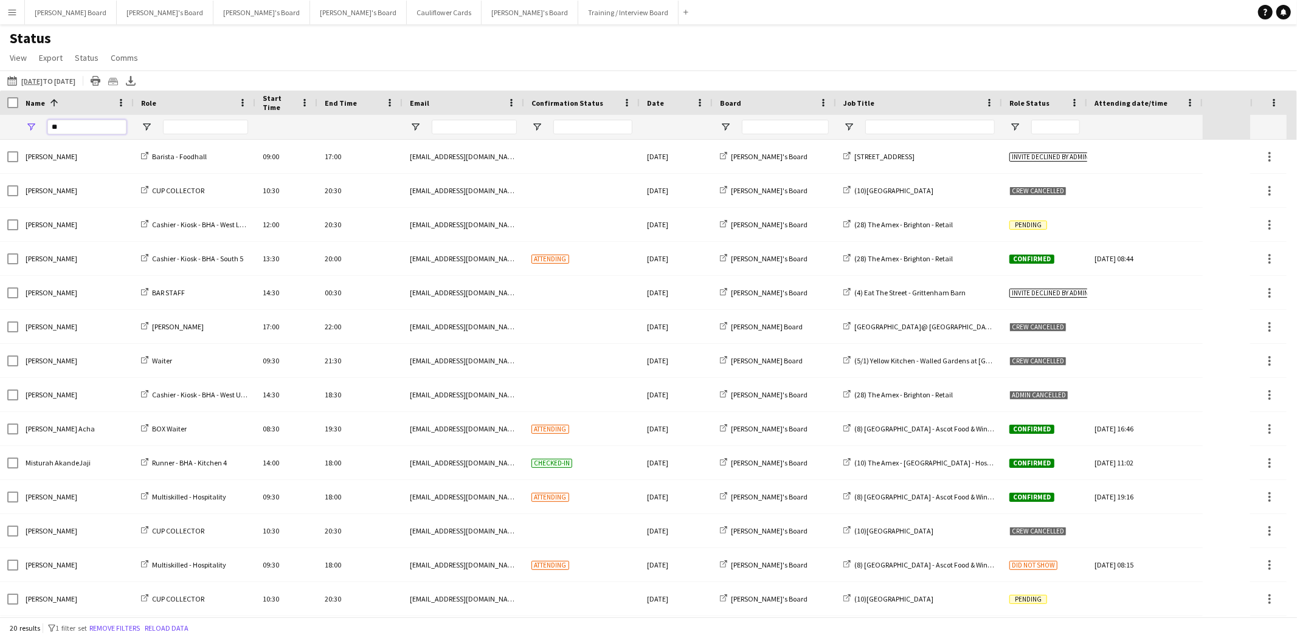
type input "**"
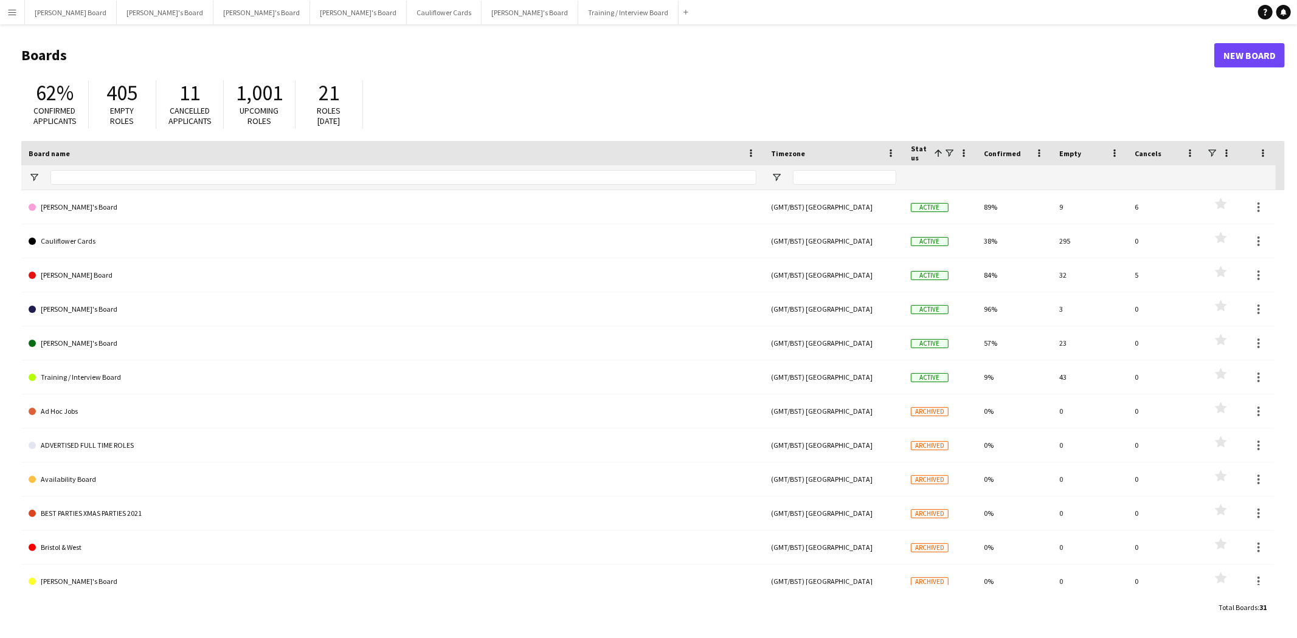
click at [13, 10] on app-icon "Menu" at bounding box center [12, 12] width 10 height 10
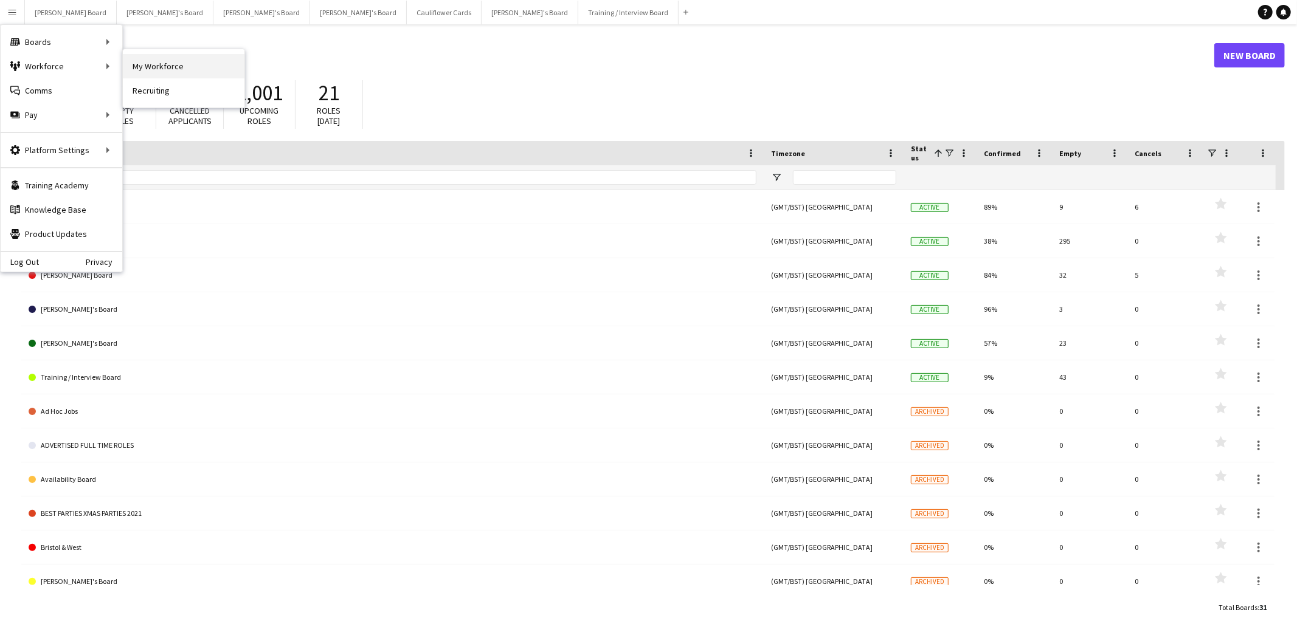
click at [190, 66] on link "My Workforce" at bounding box center [184, 66] width 122 height 24
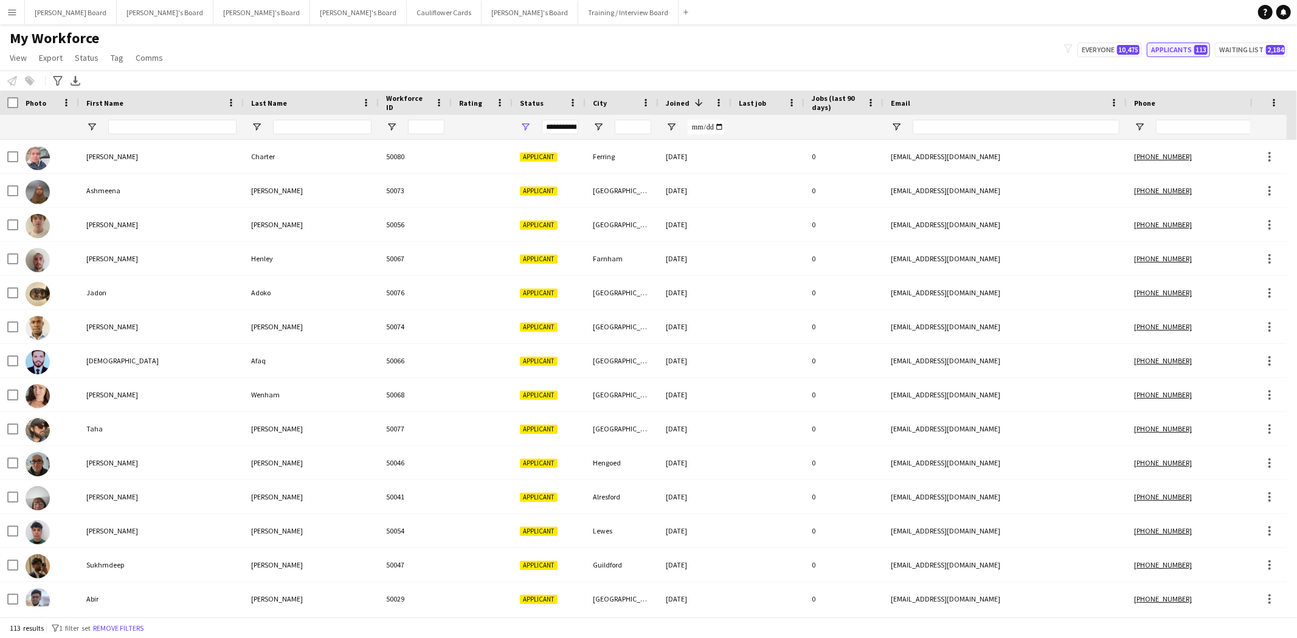
drag, startPoint x: 1174, startPoint y: 51, endPoint x: 1080, endPoint y: 67, distance: 95.0
click at [1172, 51] on button "Applicants 113" at bounding box center [1178, 50] width 63 height 15
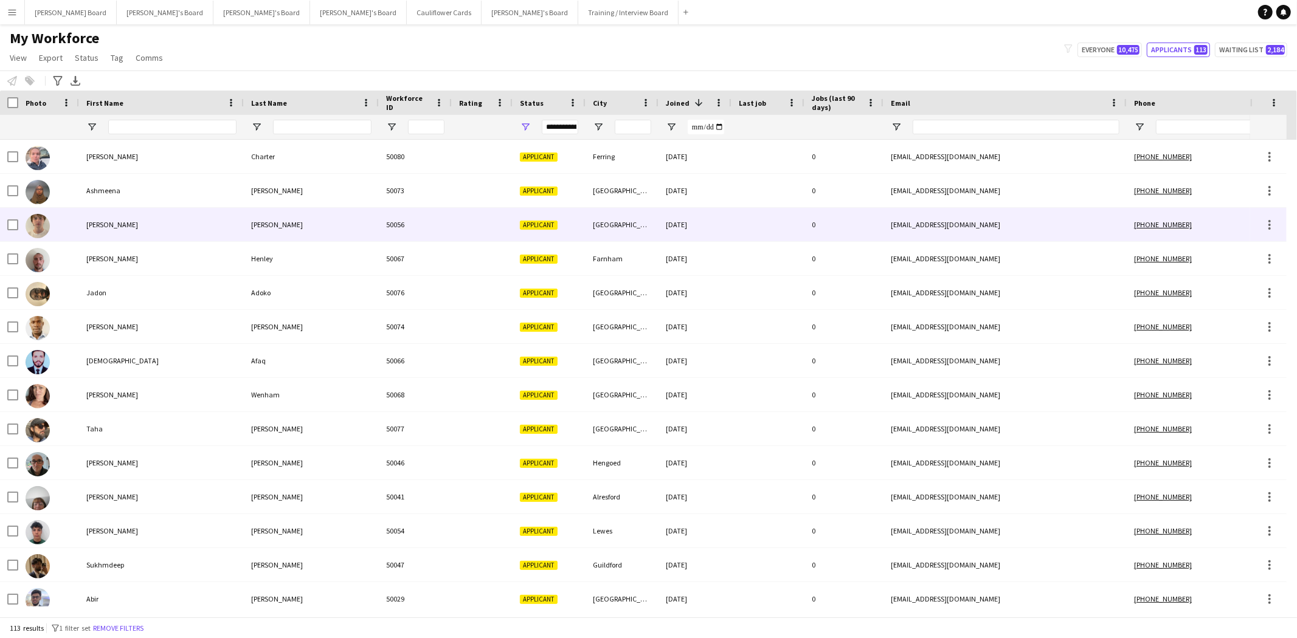
click at [80, 228] on div "[PERSON_NAME]" at bounding box center [161, 224] width 165 height 33
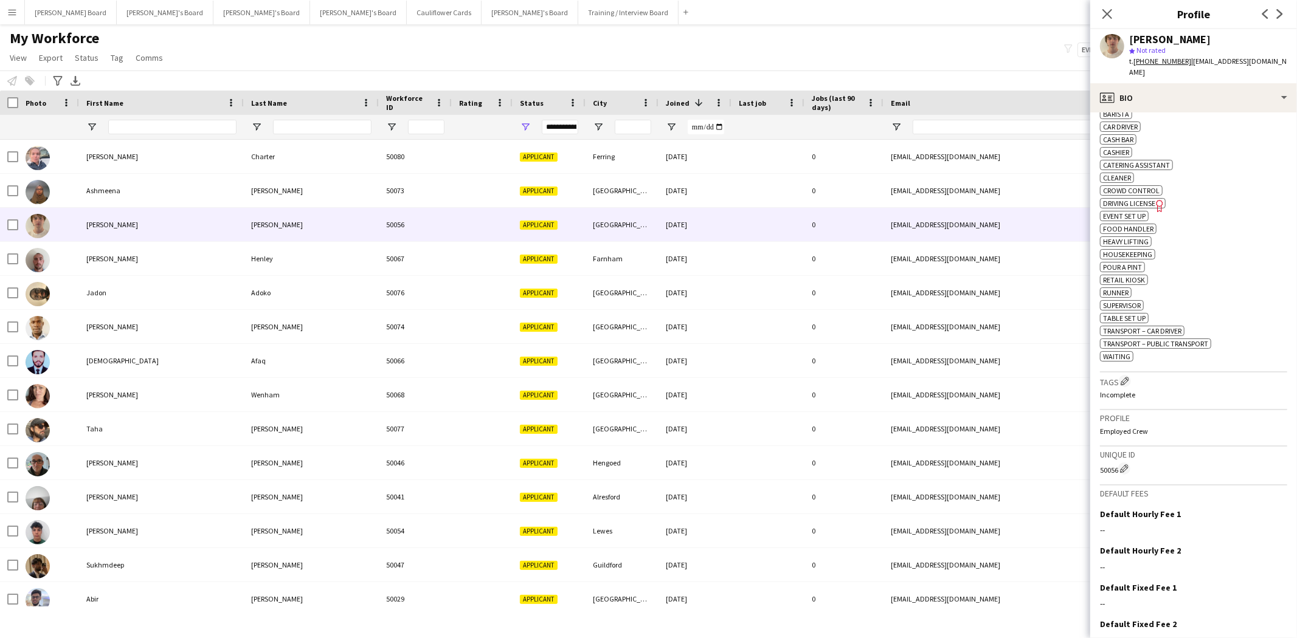
scroll to position [67, 0]
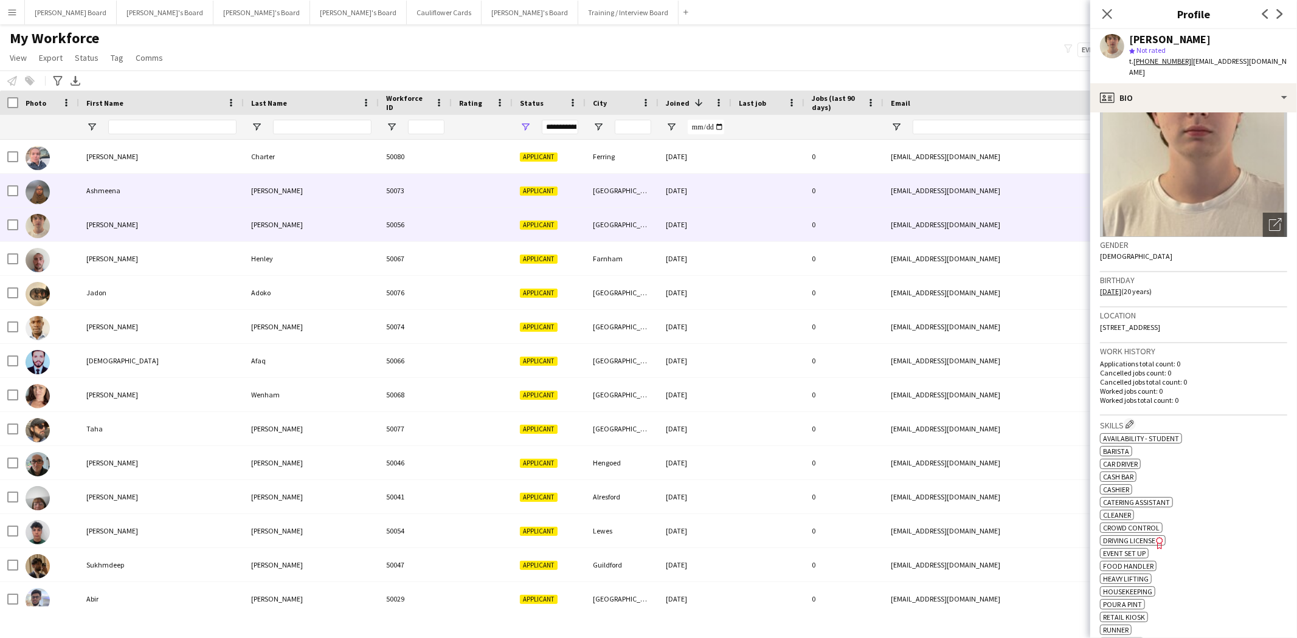
click at [117, 189] on div "Ashmeena" at bounding box center [161, 190] width 165 height 33
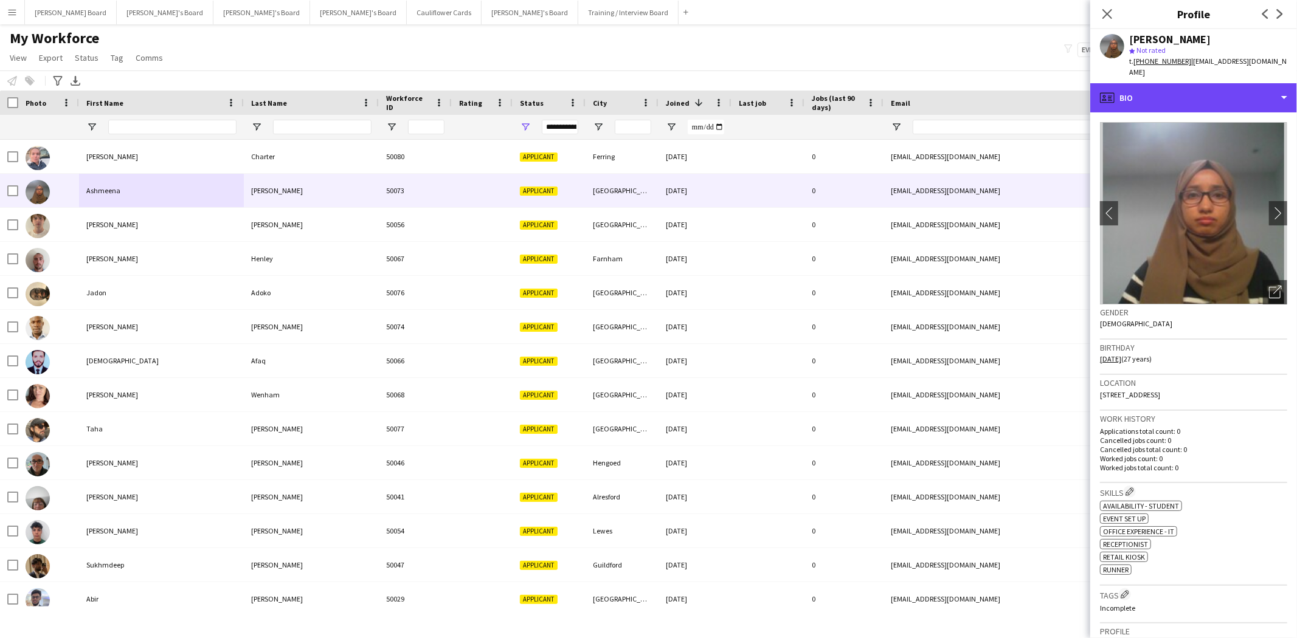
drag, startPoint x: 1188, startPoint y: 89, endPoint x: 1187, endPoint y: 105, distance: 15.9
click at [1188, 89] on div "profile Bio" at bounding box center [1193, 97] width 207 height 29
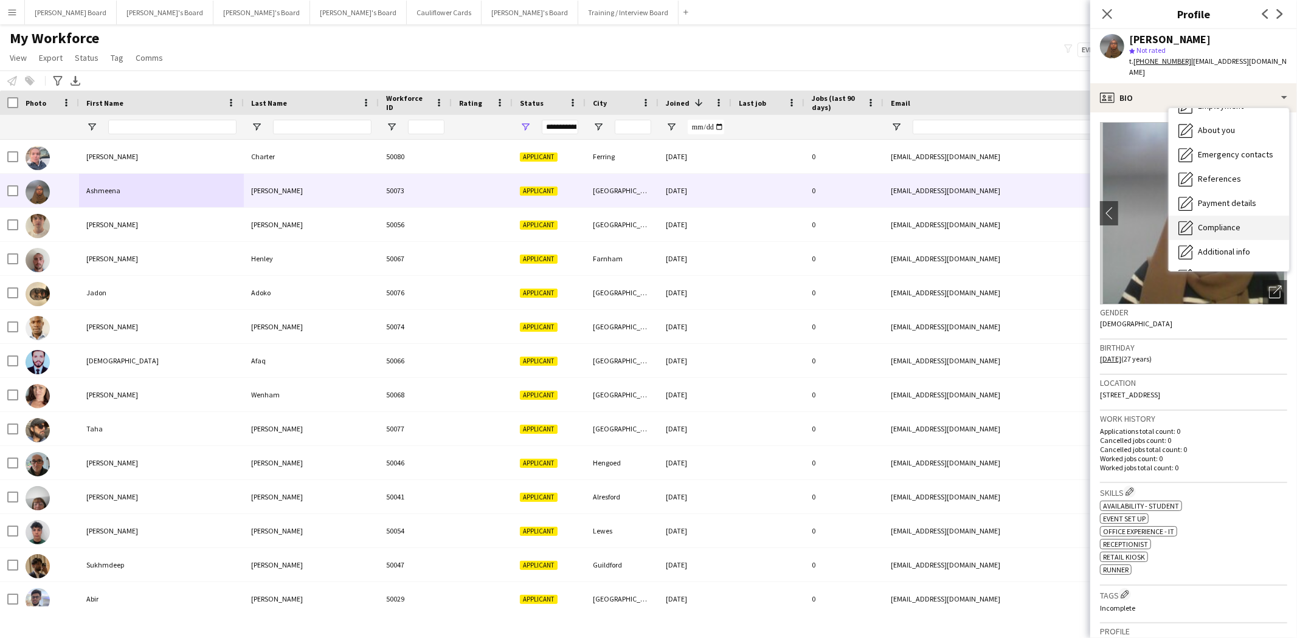
click at [1220, 216] on div "Compliance Compliance" at bounding box center [1229, 228] width 120 height 24
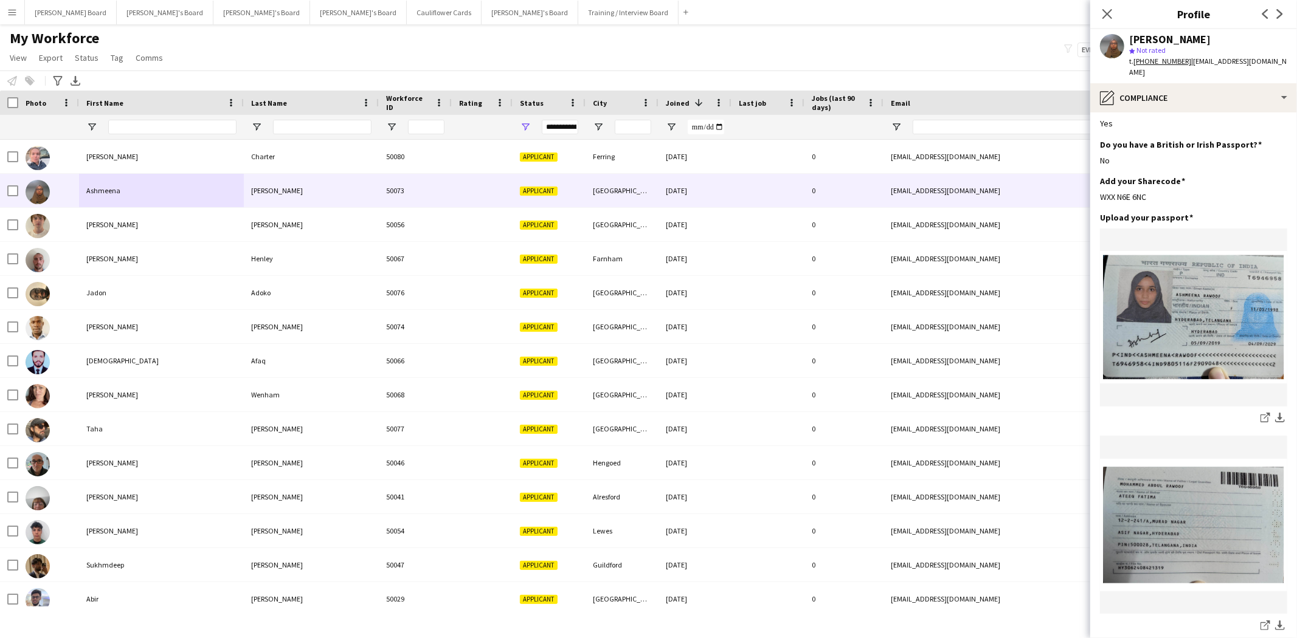
drag, startPoint x: 1149, startPoint y: 170, endPoint x: 1093, endPoint y: 168, distance: 56.0
click at [1093, 168] on app-section-data-types "Nationality Edit this field Indian Permission to Work in the UK Edit this field…" at bounding box center [1193, 375] width 207 height 526
copy div "WXX N6E 6NC"
drag, startPoint x: 1188, startPoint y: 88, endPoint x: 1189, endPoint y: 150, distance: 62.0
click at [1188, 92] on div "pencil4 Compliance" at bounding box center [1193, 97] width 207 height 29
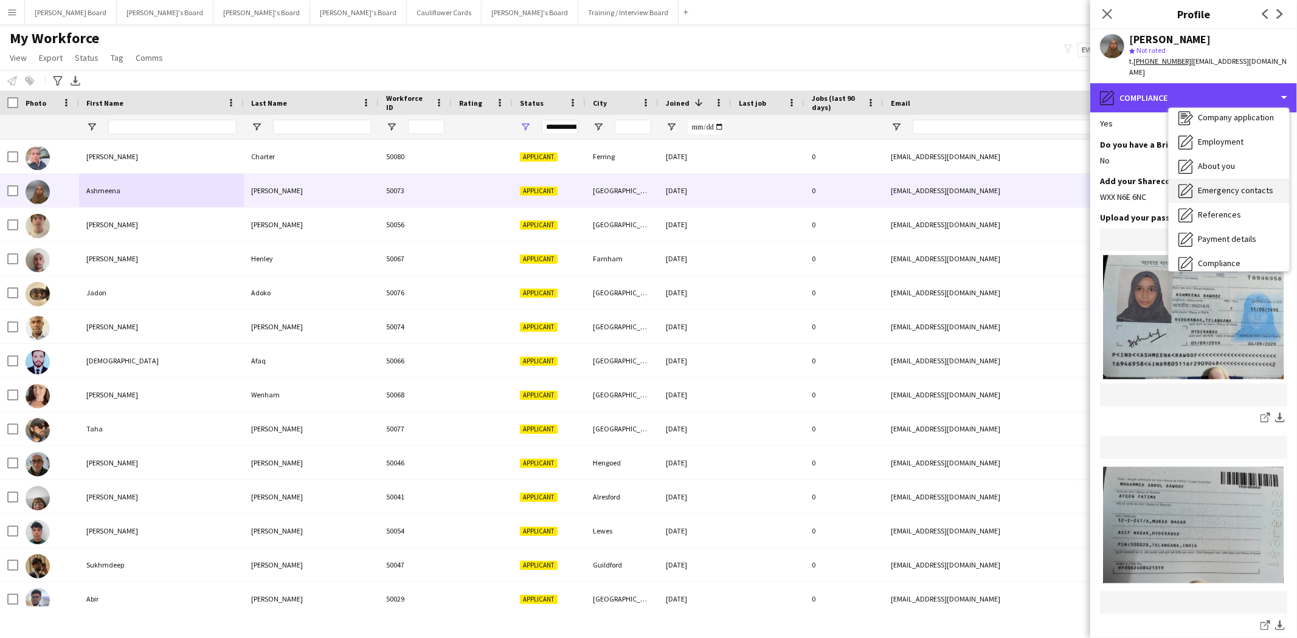
scroll to position [0, 0]
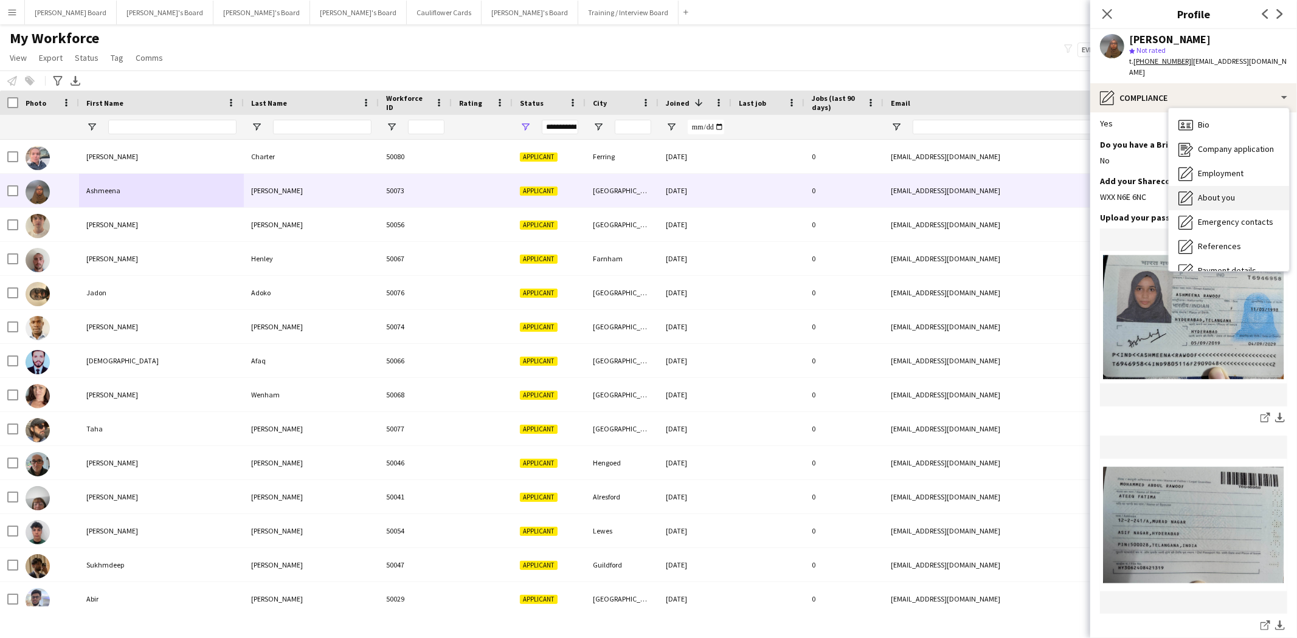
click at [1226, 192] on span "About you" at bounding box center [1216, 197] width 37 height 11
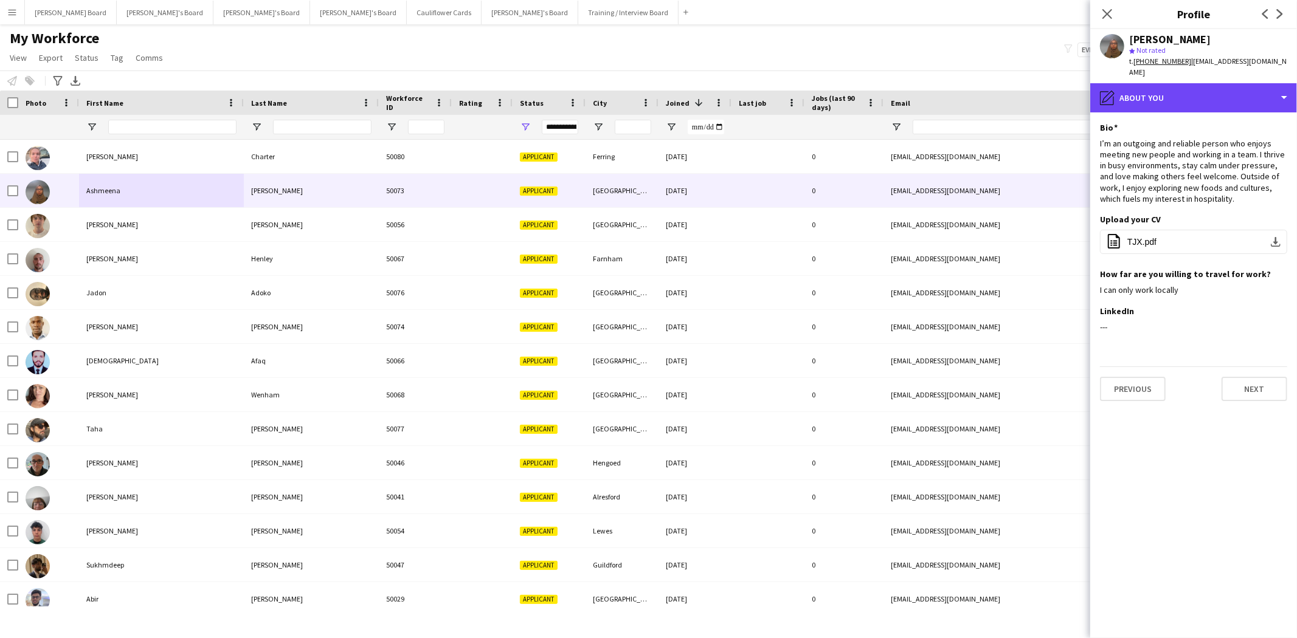
drag, startPoint x: 1169, startPoint y: 81, endPoint x: 1268, endPoint y: 144, distance: 117.2
click at [1169, 84] on div "pencil4 About you" at bounding box center [1193, 97] width 207 height 29
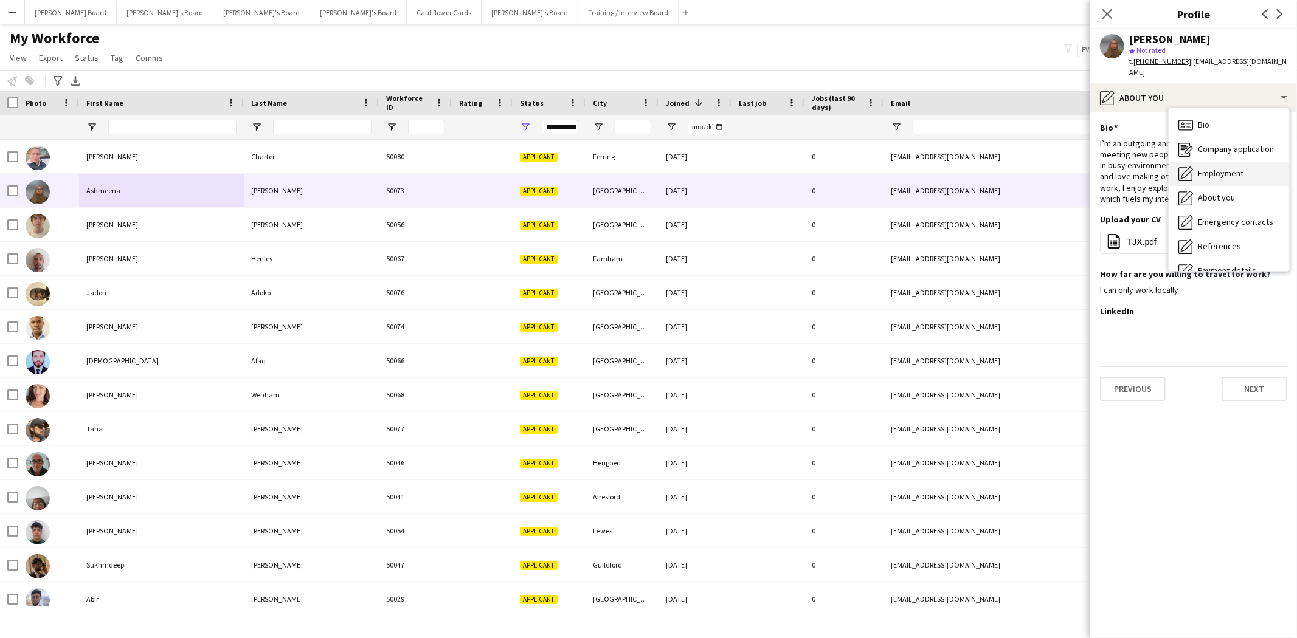
click at [1227, 168] on span "Employment" at bounding box center [1221, 173] width 46 height 11
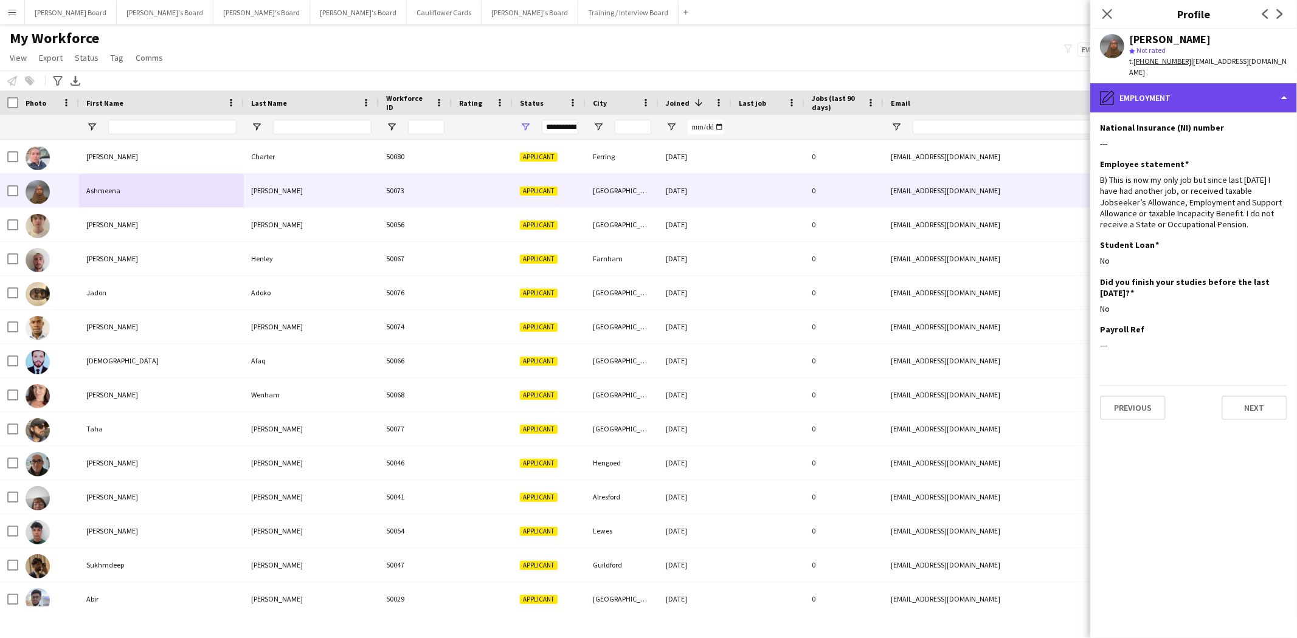
click at [1169, 88] on div "pencil4 Employment" at bounding box center [1193, 97] width 207 height 29
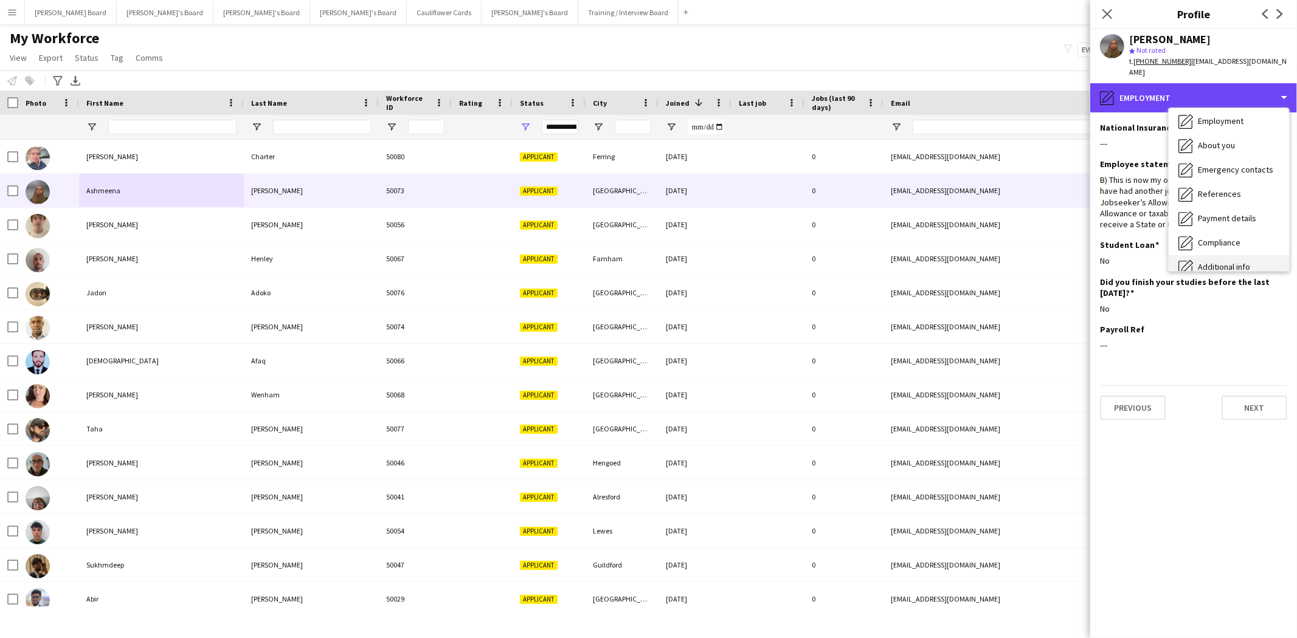
scroll to position [67, 0]
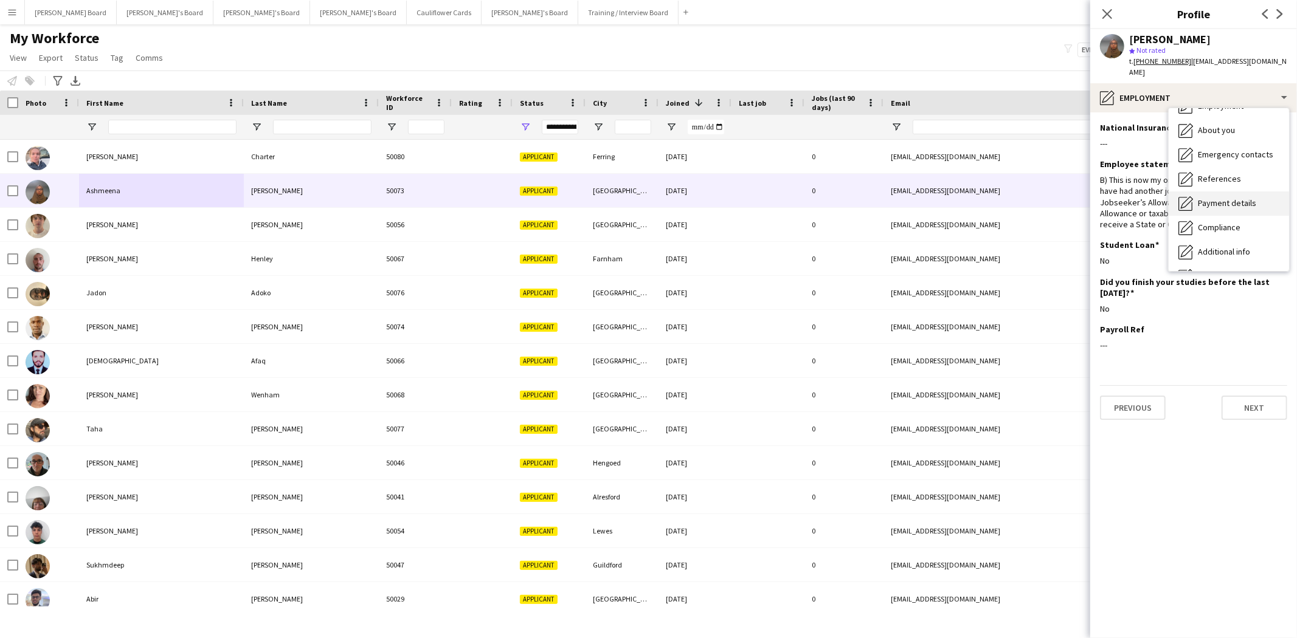
click at [1216, 201] on div "Payment details Payment details" at bounding box center [1229, 204] width 120 height 24
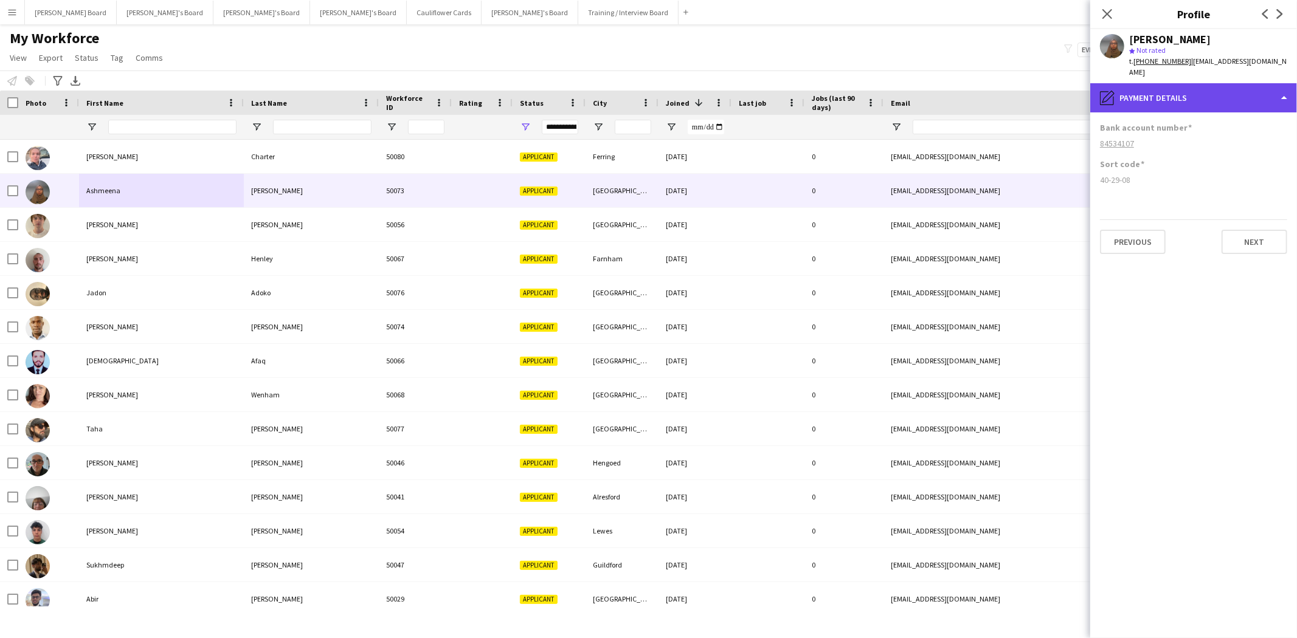
click at [1178, 94] on div "pencil4 Payment details" at bounding box center [1193, 97] width 207 height 29
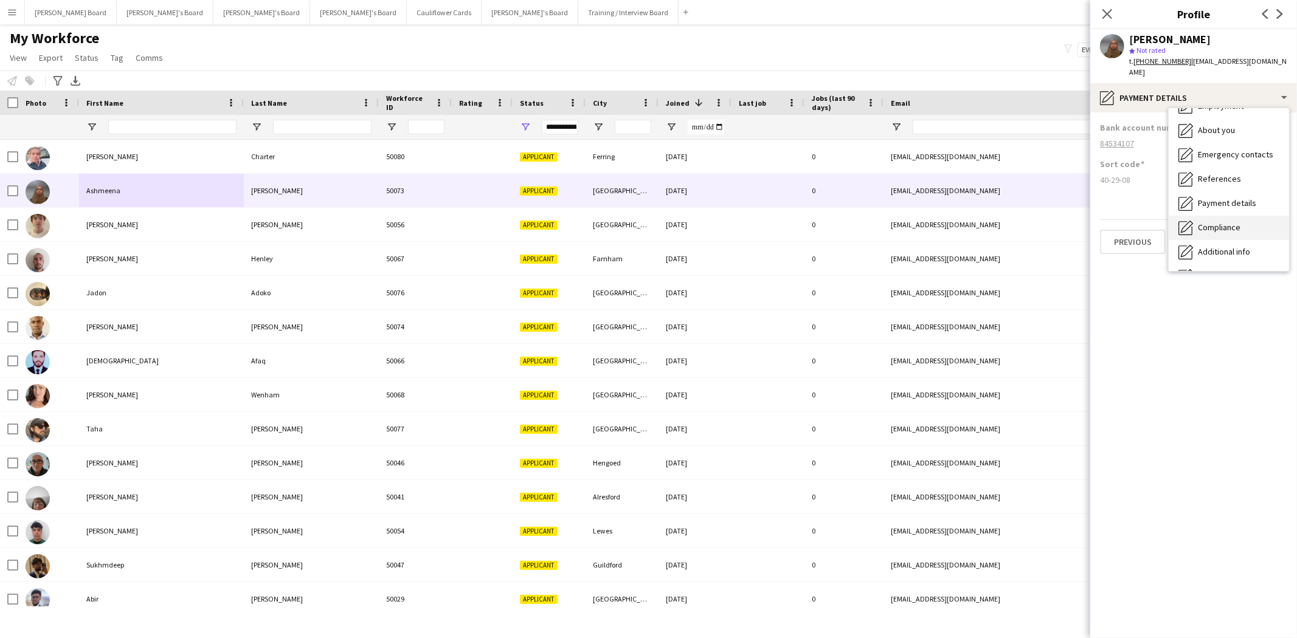
click at [1221, 225] on div "Compliance Compliance" at bounding box center [1229, 228] width 120 height 24
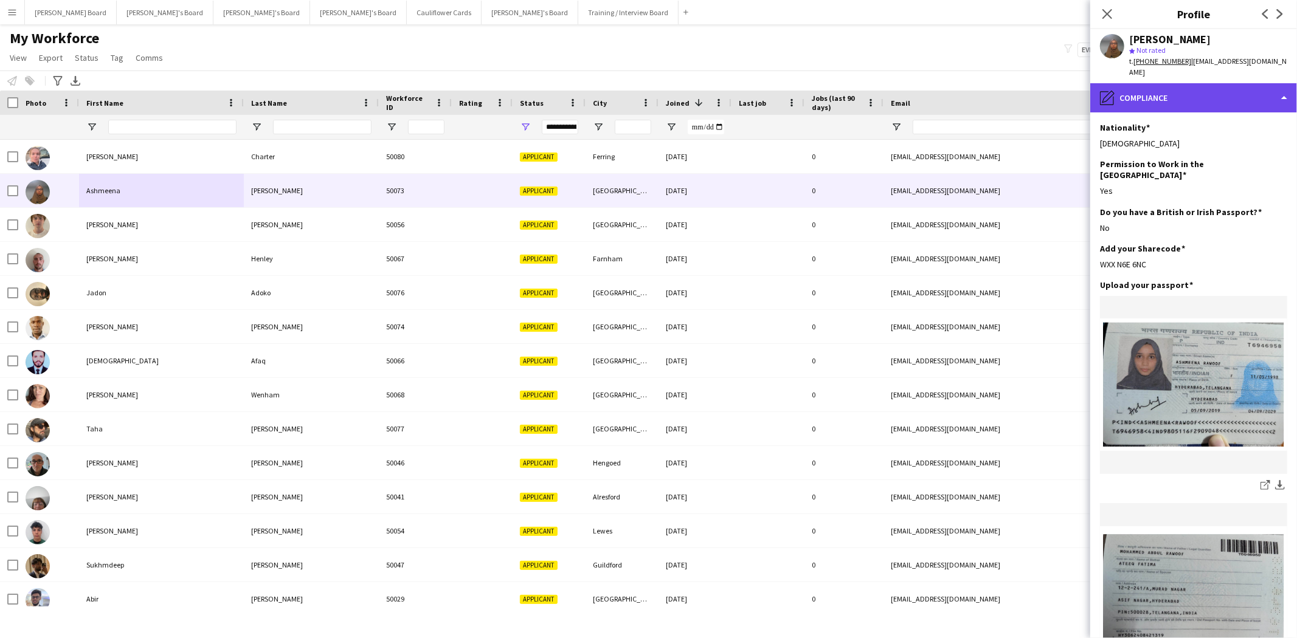
click at [1175, 83] on div "pencil4 Compliance" at bounding box center [1193, 97] width 207 height 29
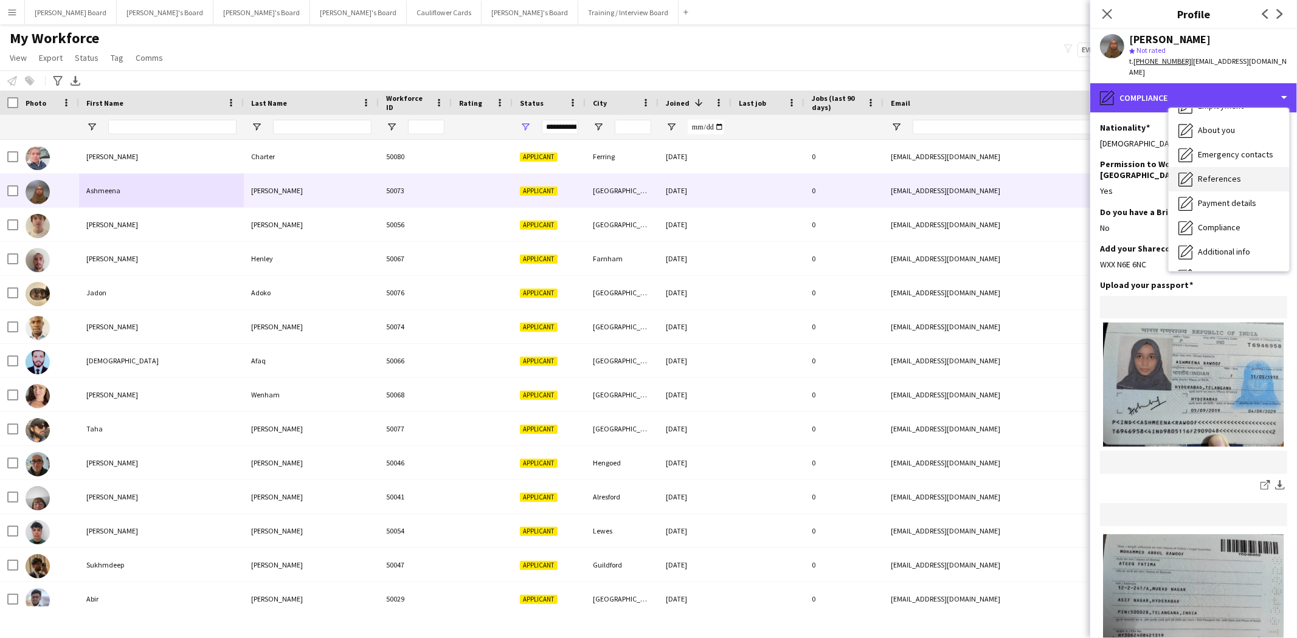
scroll to position [0, 0]
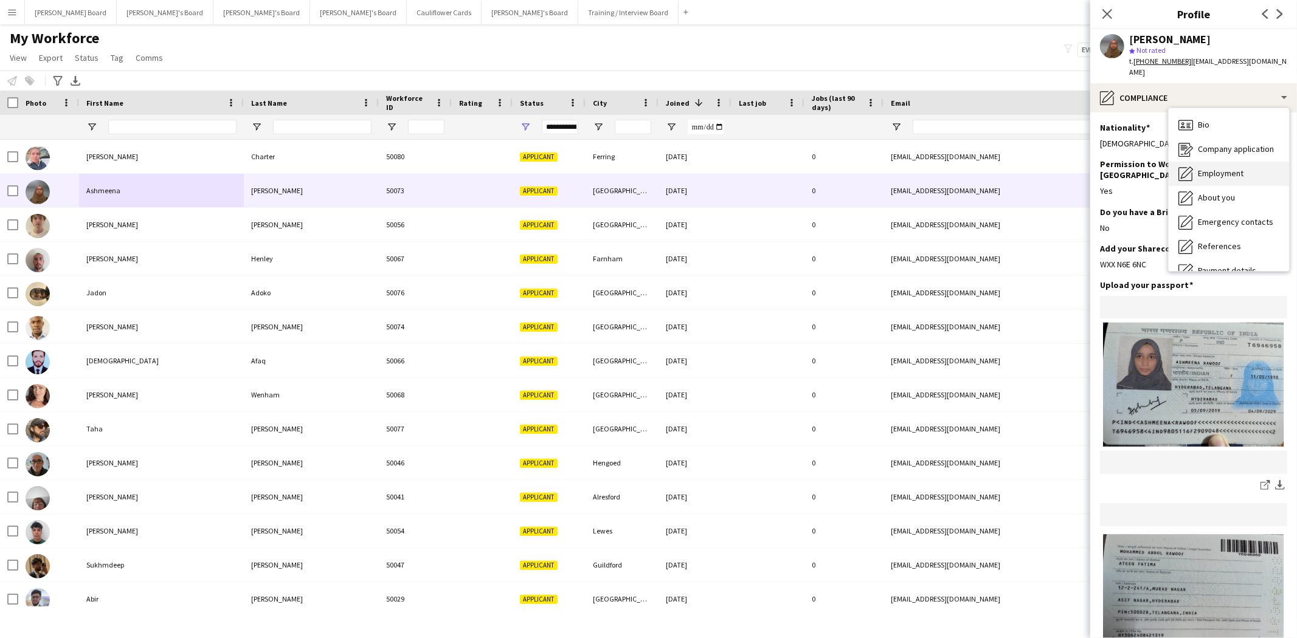
click at [1219, 168] on span "Employment" at bounding box center [1221, 173] width 46 height 11
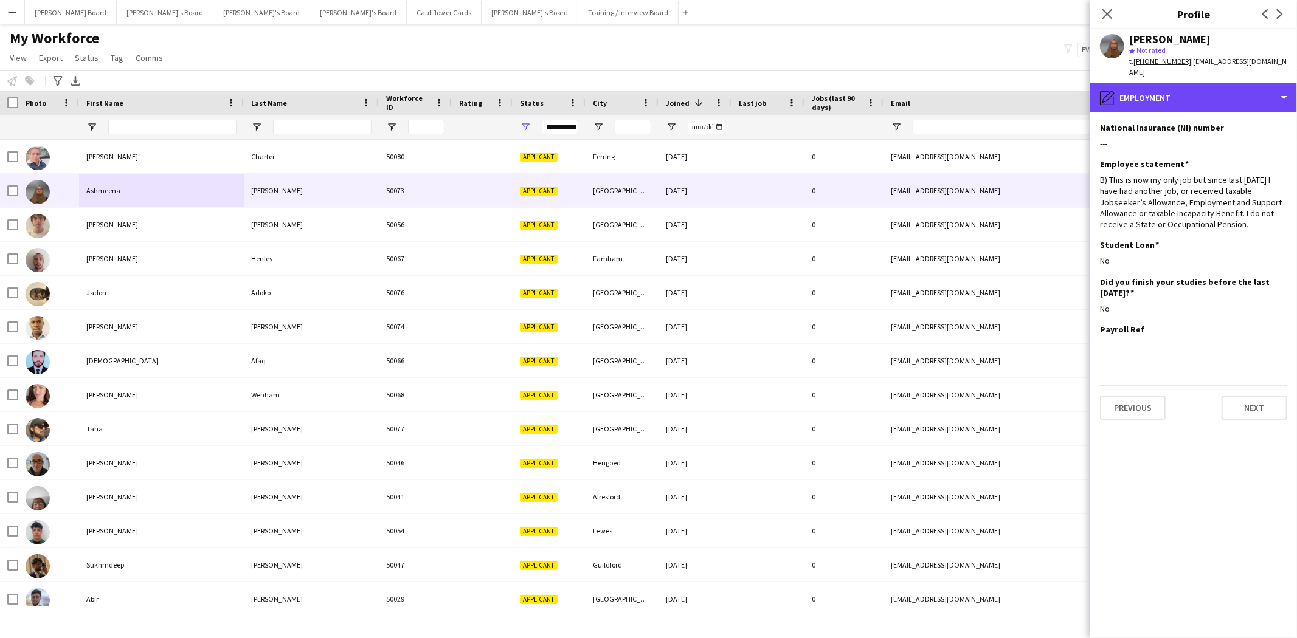
drag, startPoint x: 1177, startPoint y: 76, endPoint x: 1219, endPoint y: 103, distance: 50.1
click at [1178, 83] on div "pencil4 Employment" at bounding box center [1193, 97] width 207 height 29
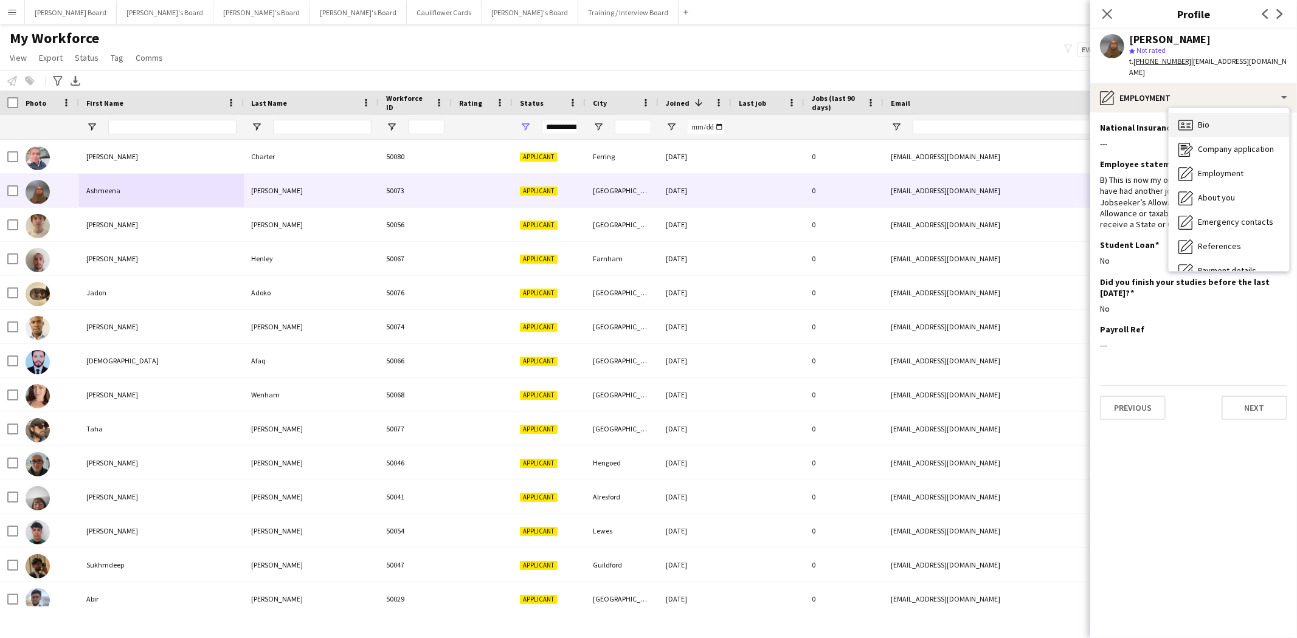
click at [1214, 120] on div "Bio Bio" at bounding box center [1229, 125] width 120 height 24
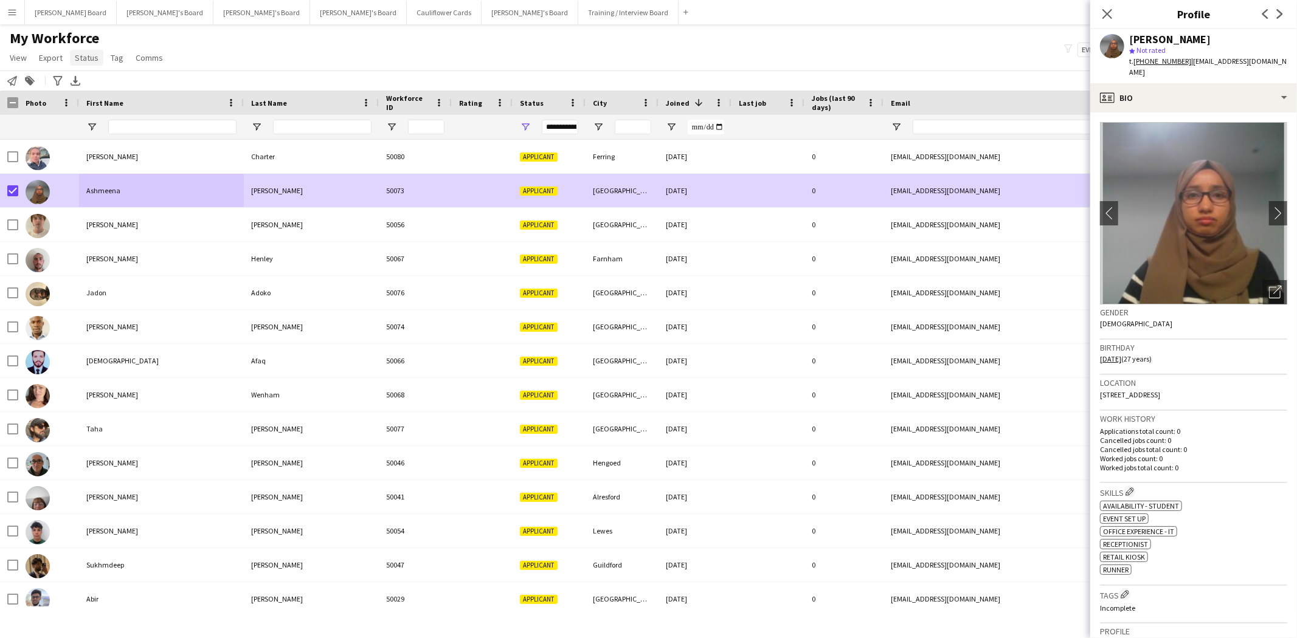
click at [87, 59] on span "Status" at bounding box center [87, 57] width 24 height 11
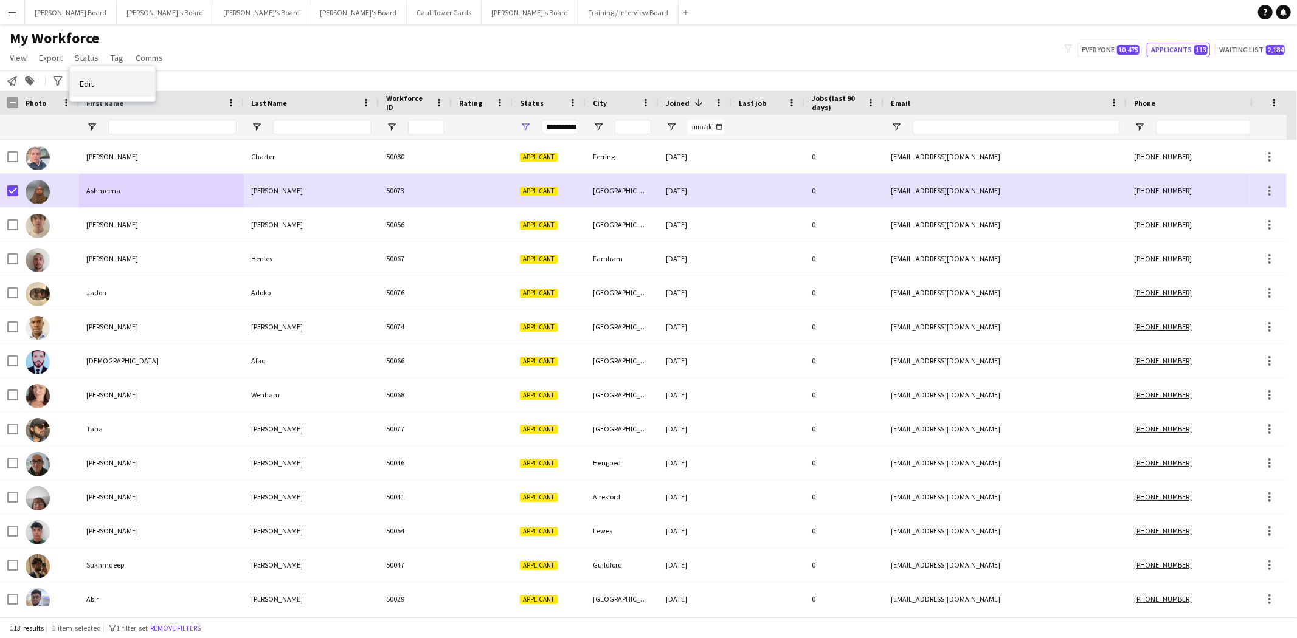
drag, startPoint x: 106, startPoint y: 86, endPoint x: 652, endPoint y: 94, distance: 546.7
click at [106, 86] on link "Edit" at bounding box center [112, 84] width 85 height 26
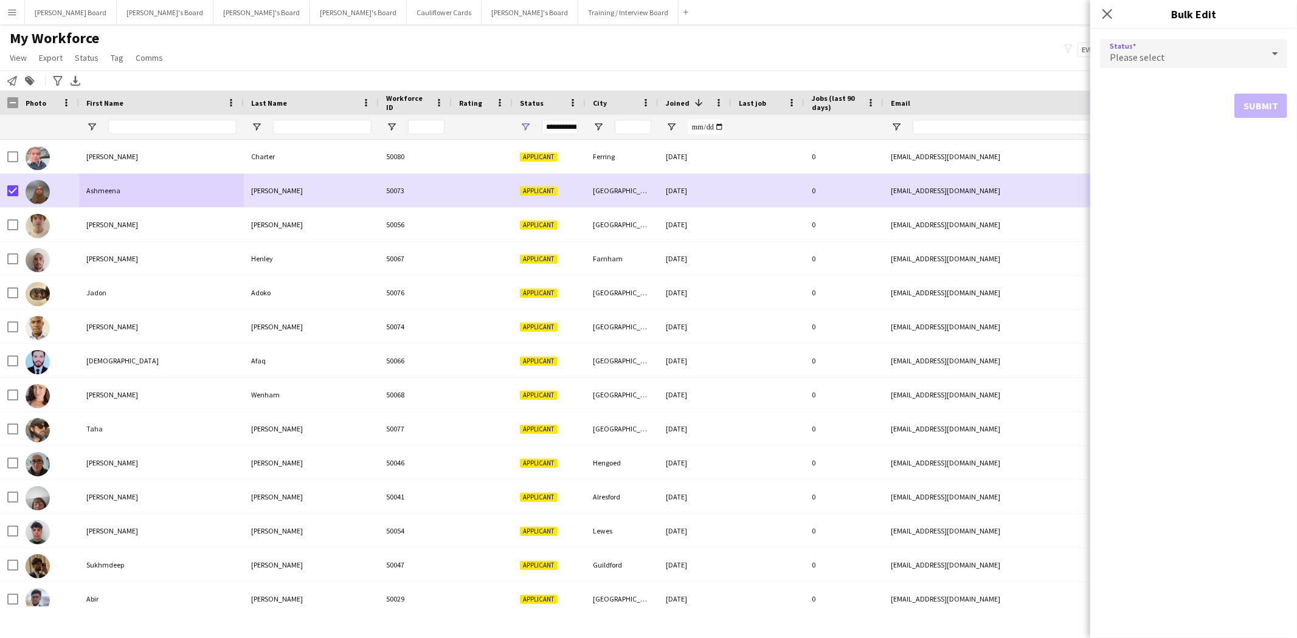
click at [1180, 51] on div "Please select" at bounding box center [1181, 53] width 163 height 29
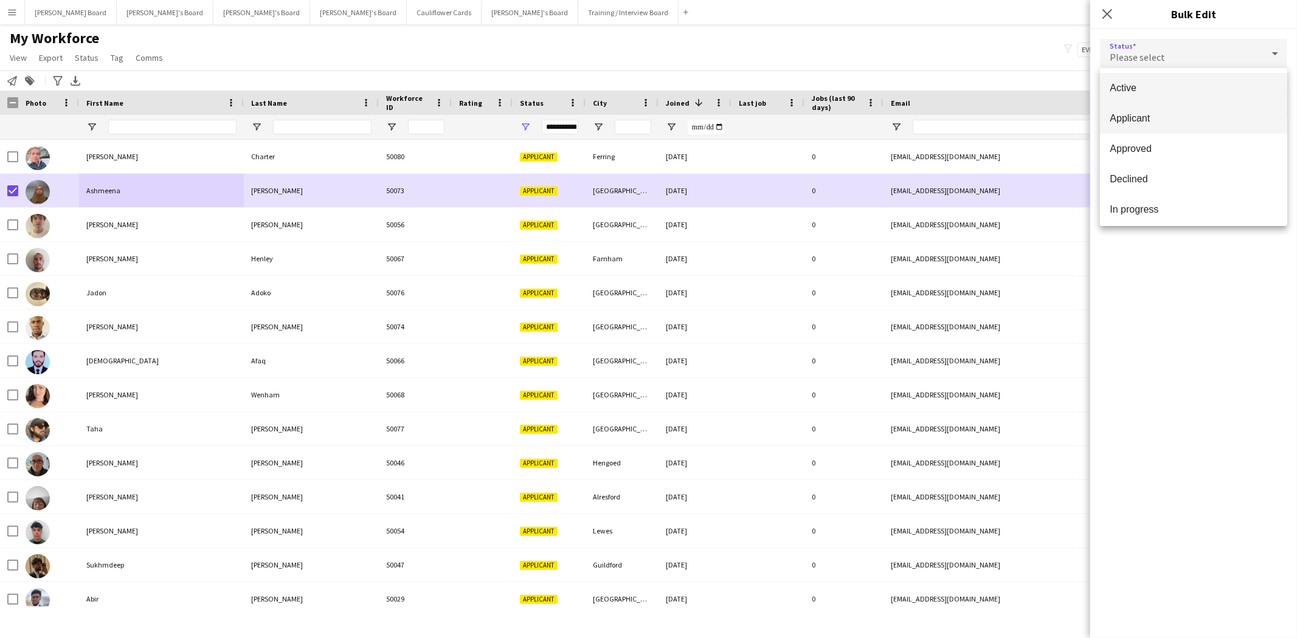
drag, startPoint x: 1149, startPoint y: 92, endPoint x: 1202, endPoint y: 114, distance: 57.3
click at [1150, 92] on span "Active" at bounding box center [1194, 88] width 168 height 12
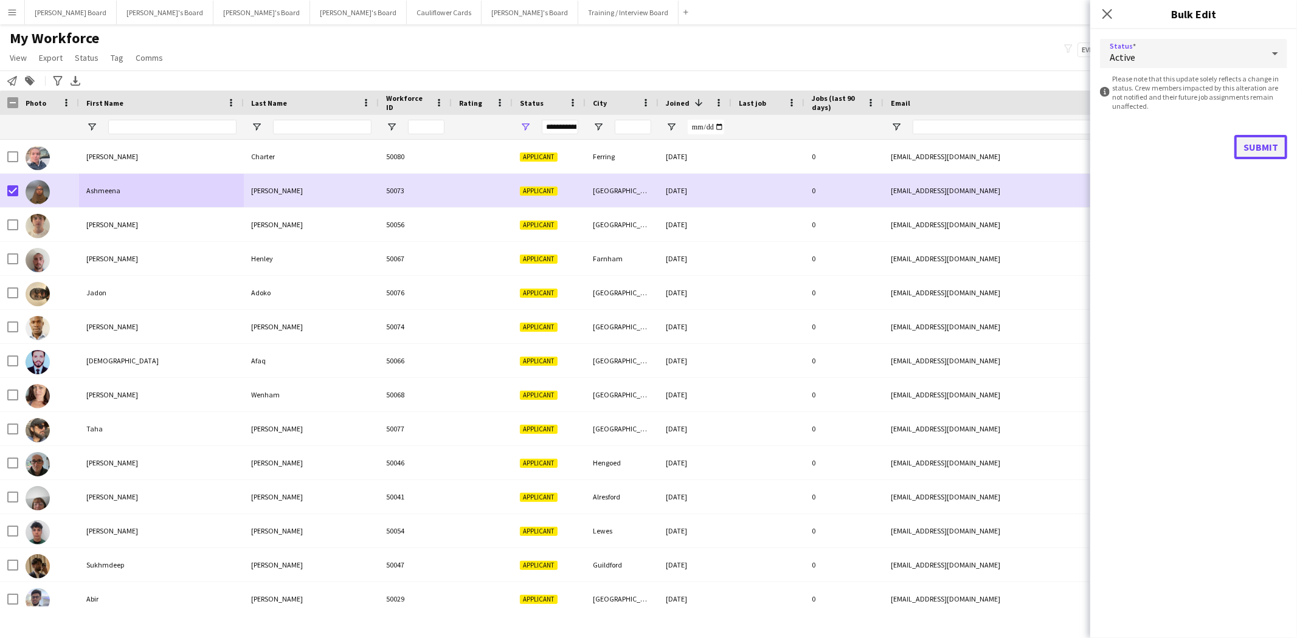
click at [1264, 145] on button "Submit" at bounding box center [1260, 147] width 53 height 24
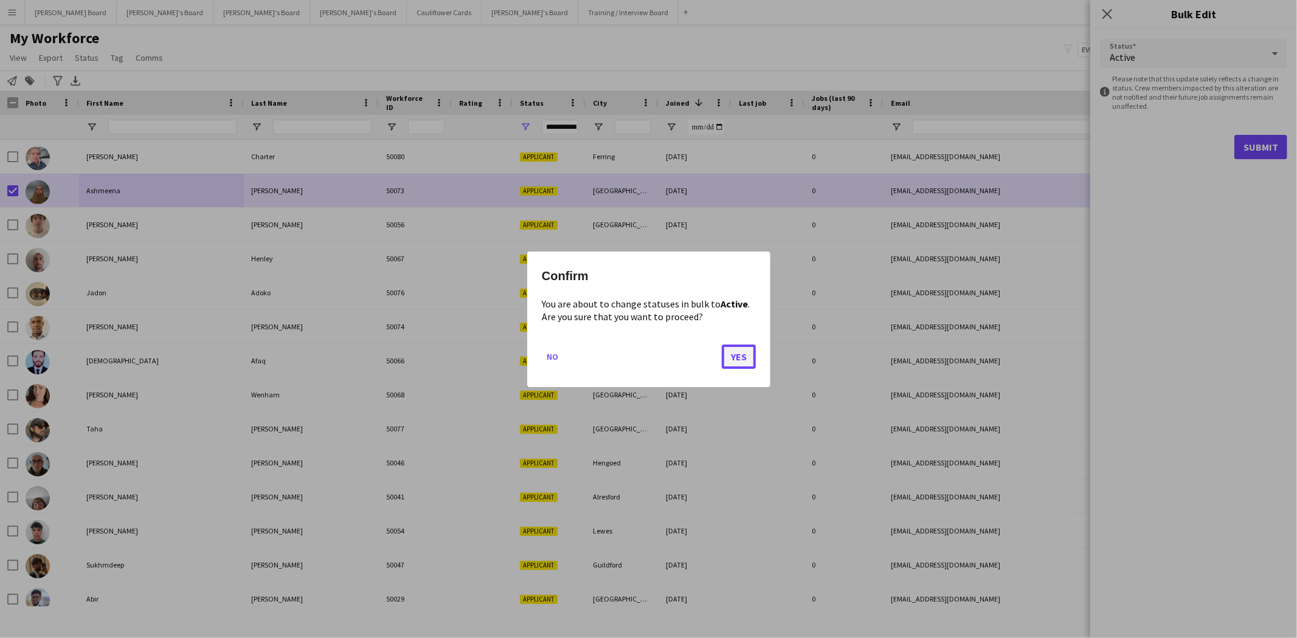
click at [738, 355] on button "Yes" at bounding box center [739, 356] width 34 height 24
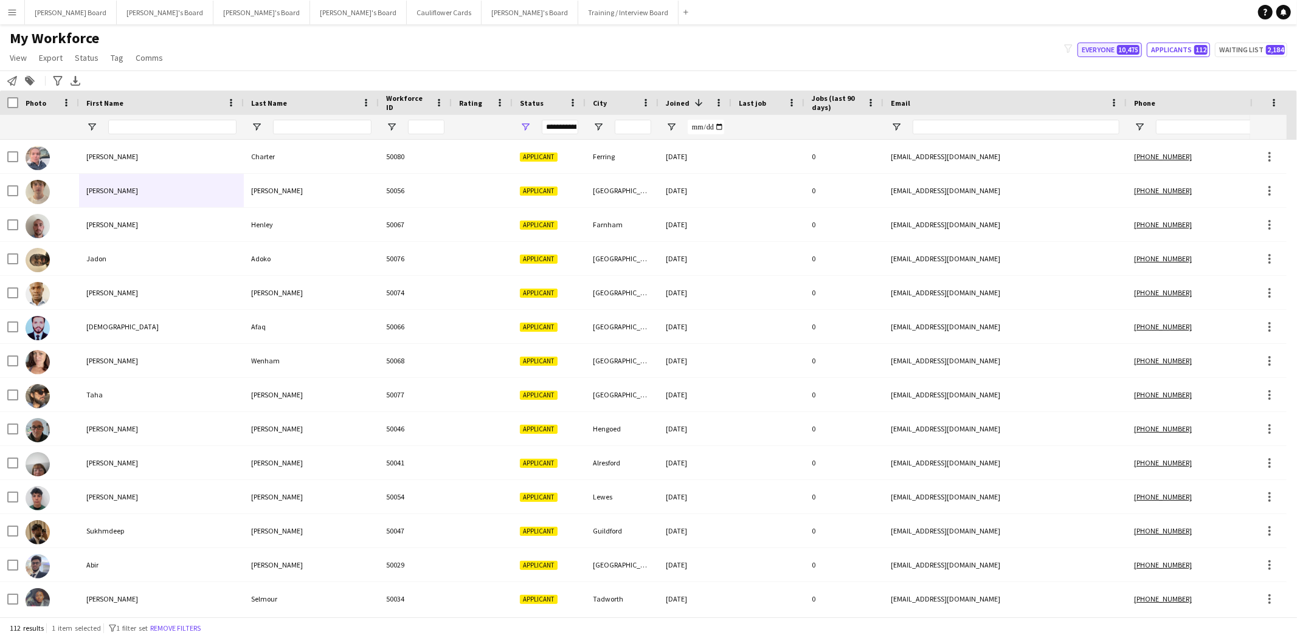
click at [1101, 49] on button "Everyone 10,475" at bounding box center [1110, 50] width 64 height 15
type input "**********"
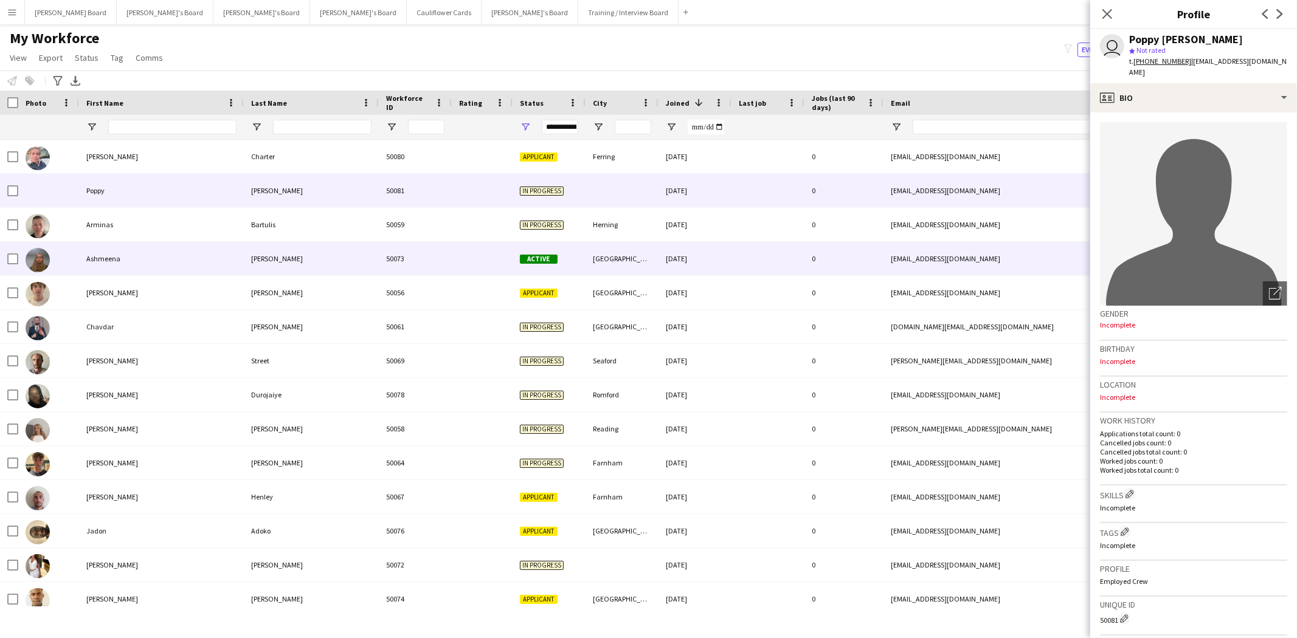
click at [100, 263] on div "Ashmeena" at bounding box center [161, 258] width 165 height 33
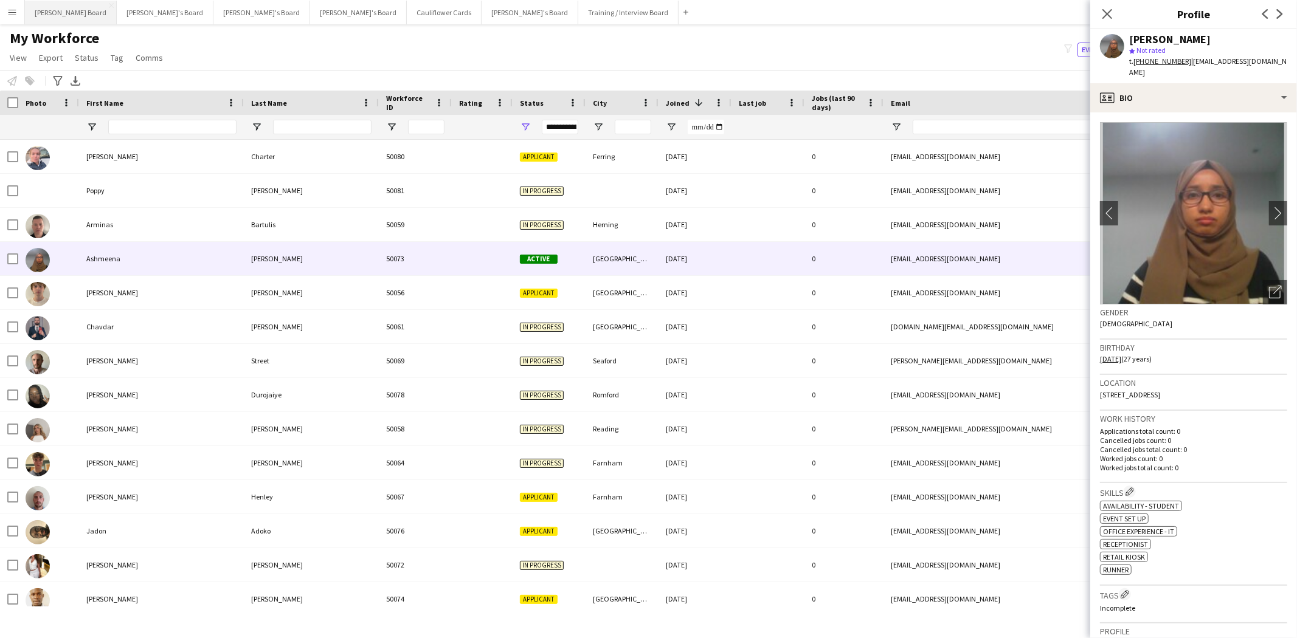
click at [53, 13] on button "Dean's Board Close" at bounding box center [71, 13] width 92 height 24
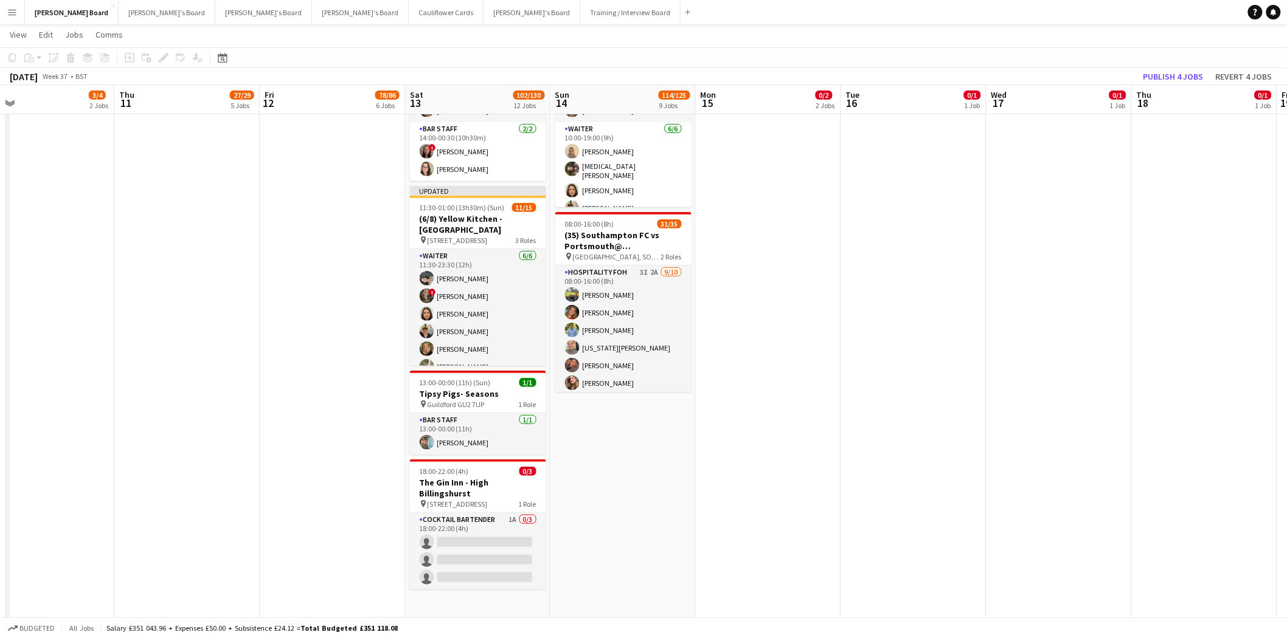
scroll to position [0, 452]
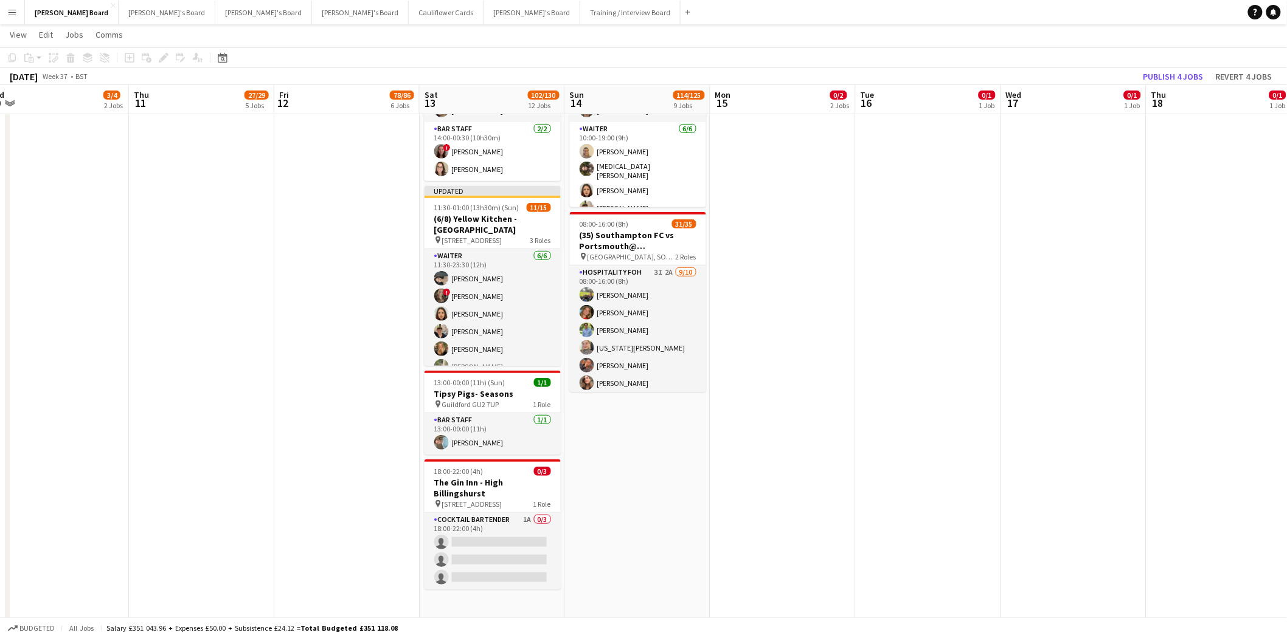
drag, startPoint x: 1092, startPoint y: 320, endPoint x: 784, endPoint y: 342, distance: 308.5
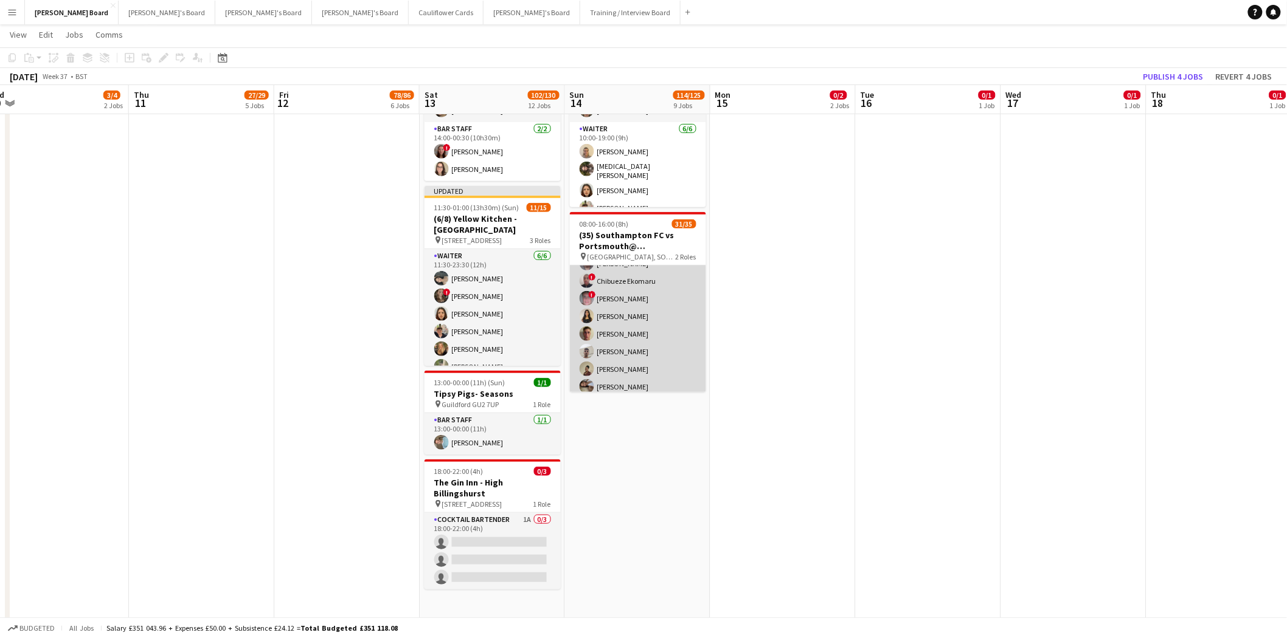
scroll to position [538, 0]
click at [647, 306] on app-card-role "Retail Kiosk 5I 2A 22/25 10:00-14:00 (4h) Victor Fombang Abdul Quainoo ! Shenél…" at bounding box center [638, 160] width 136 height 465
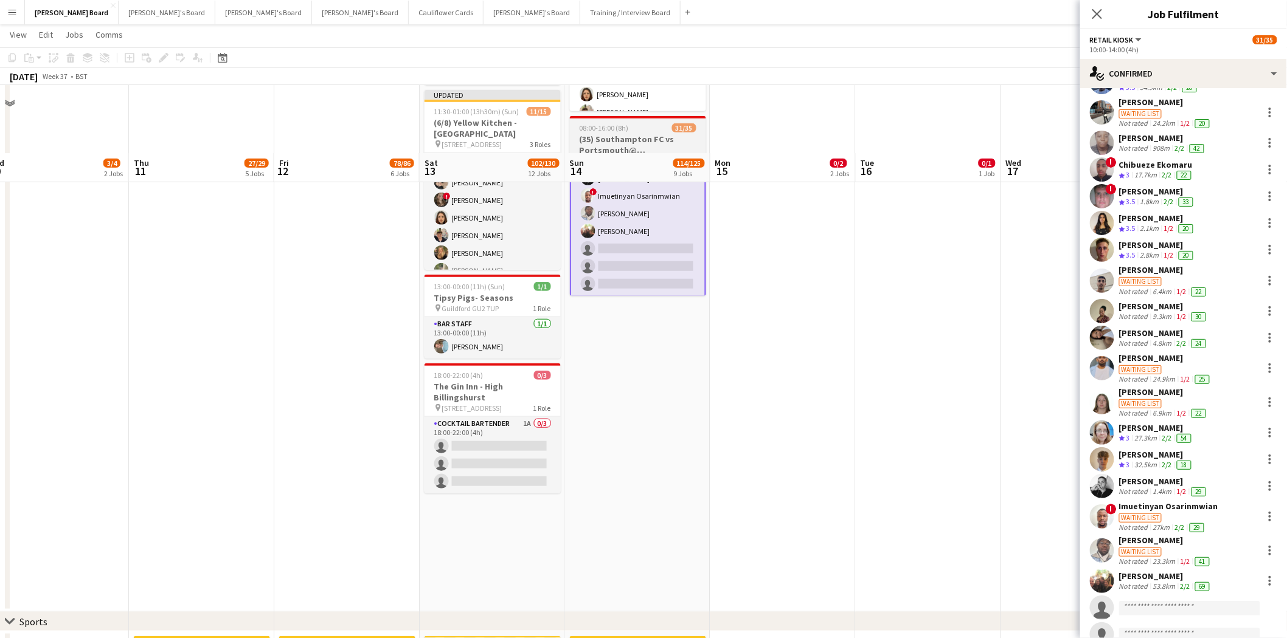
scroll to position [202, 0]
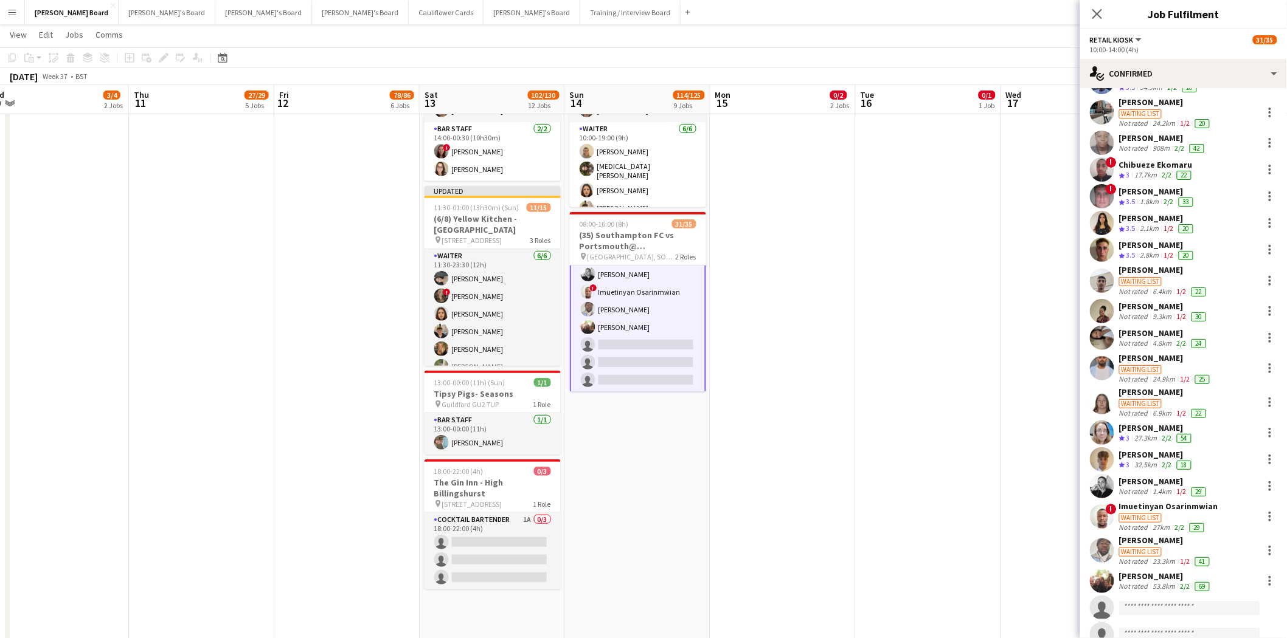
drag, startPoint x: 642, startPoint y: 328, endPoint x: 649, endPoint y: 337, distance: 11.2
click at [642, 328] on app-card-role "Retail Kiosk 5I 2A 22/25 10:00-14:00 (4h) Victor Fombang Abdul Quainoo ! Shenél…" at bounding box center [638, 159] width 136 height 467
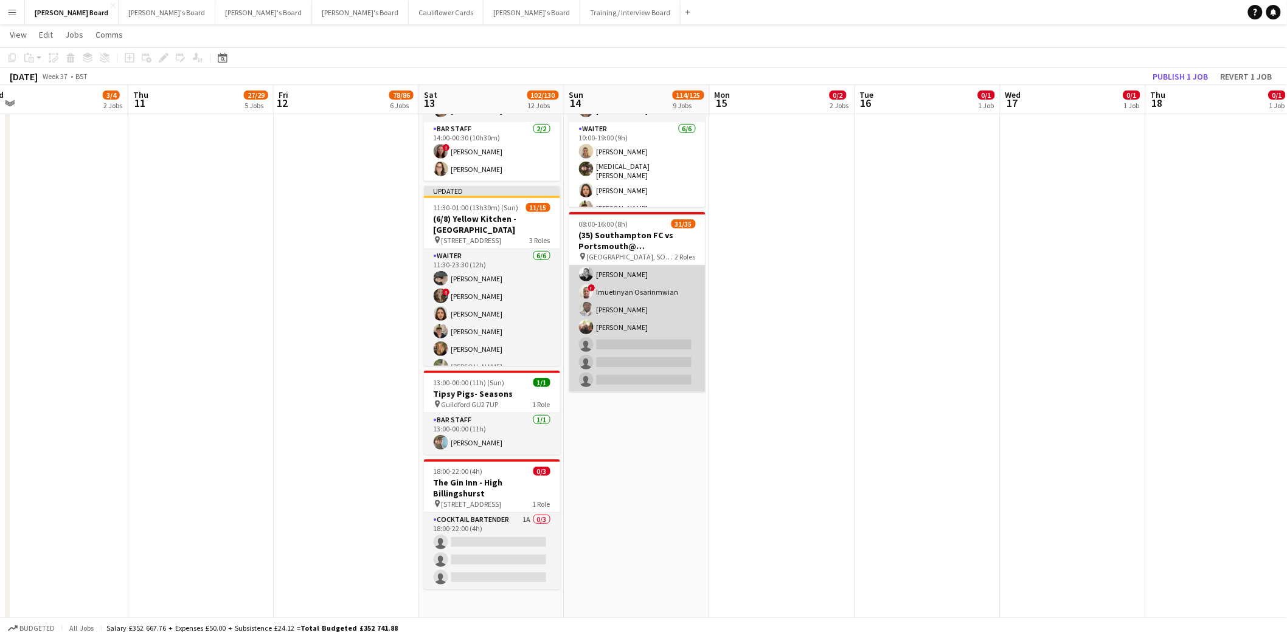
click at [631, 308] on app-card-role "Retail Kiosk 5I 2A 22/25 10:00-14:00 (4h) Victor Fombang Abdul Quainoo ! Shenél…" at bounding box center [637, 160] width 136 height 465
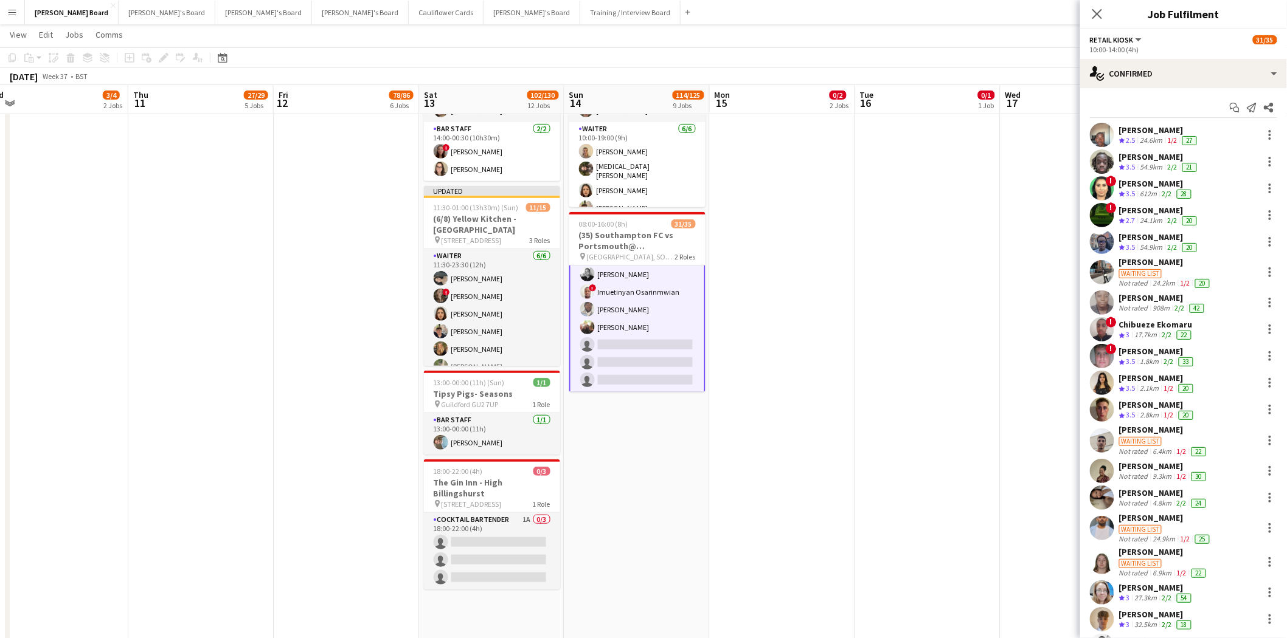
scroll to position [0, 452]
drag, startPoint x: 621, startPoint y: 334, endPoint x: 786, endPoint y: 308, distance: 166.3
click at [622, 335] on app-card-role "Retail Kiosk 5I 2A 22/25 10:00-14:00 (4h) Victor Fombang Abdul Quainoo ! Shenél…" at bounding box center [638, 159] width 136 height 467
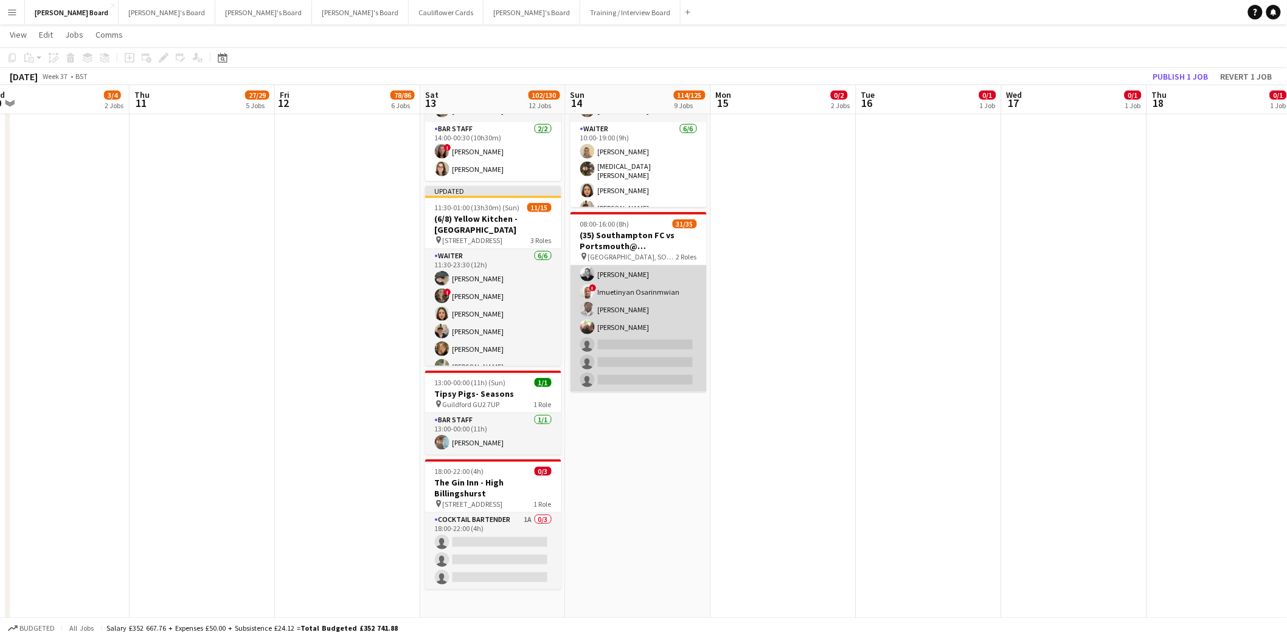
click at [637, 305] on app-card-role "Retail Kiosk 5I 2A 22/25 10:00-14:00 (4h) Victor Fombang Abdul Quainoo ! Shenél…" at bounding box center [638, 160] width 136 height 465
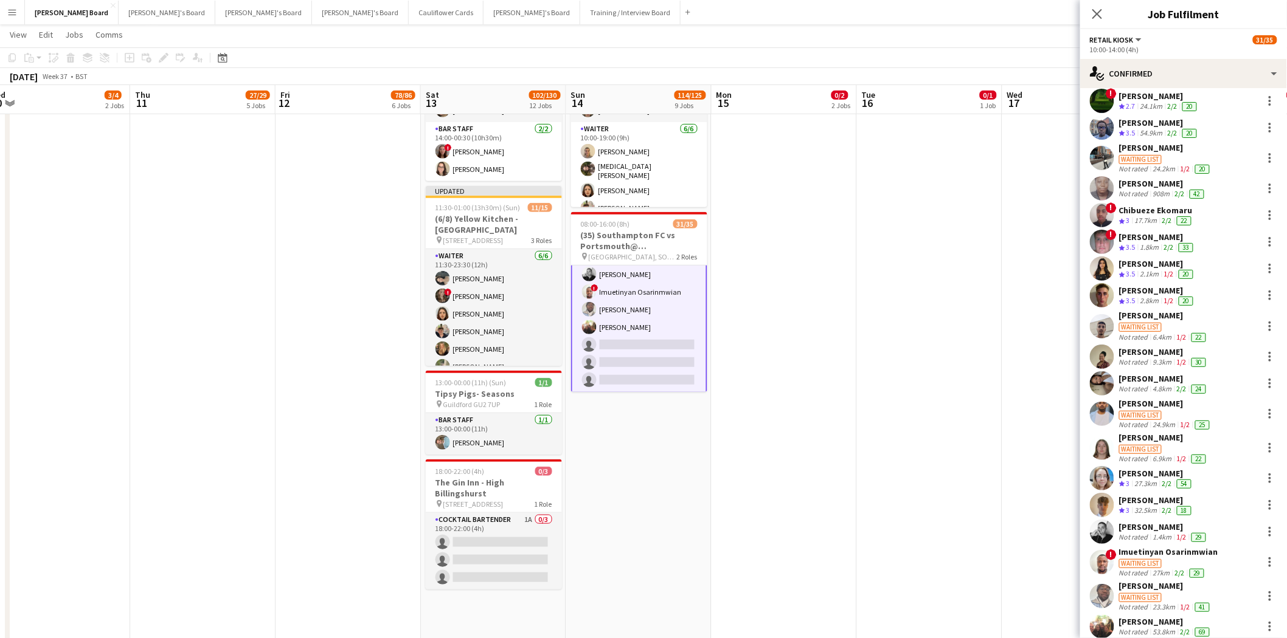
scroll to position [227, 0]
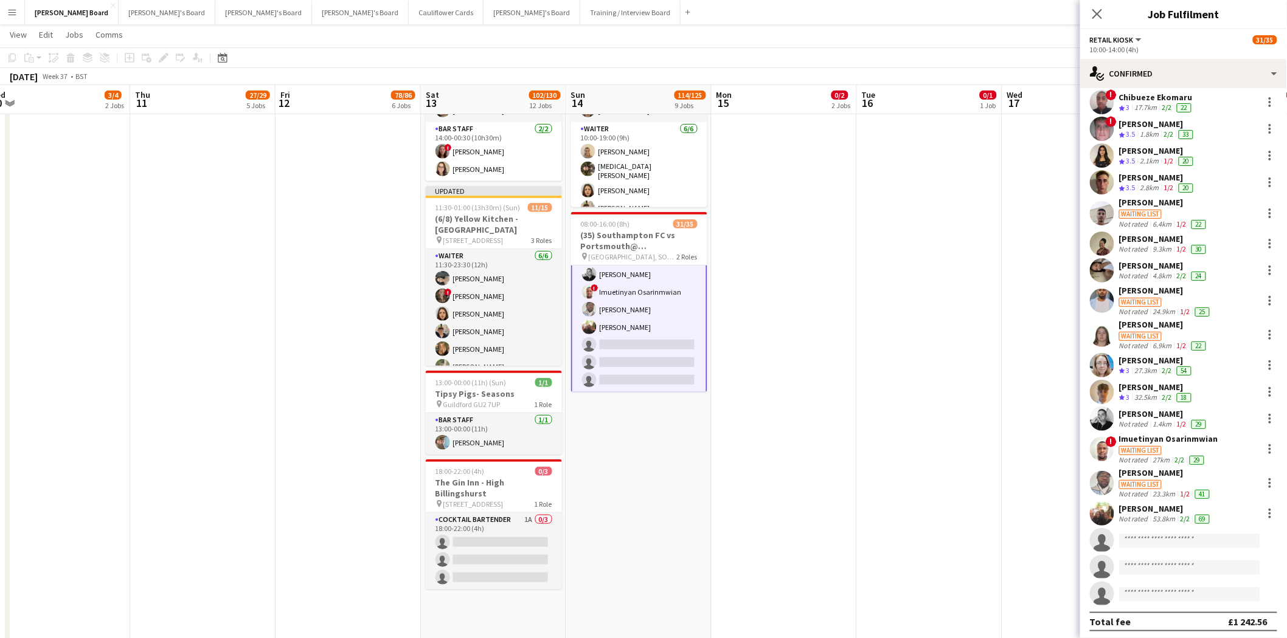
click at [1163, 530] on app-invite-slot "single-neutral-actions" at bounding box center [1183, 540] width 207 height 24
click at [1161, 538] on input at bounding box center [1189, 541] width 141 height 15
type input "******"
drag, startPoint x: 1170, startPoint y: 558, endPoint x: 1157, endPoint y: 567, distance: 15.7
click at [1169, 558] on span "[PERSON_NAME]" at bounding box center [1164, 555] width 70 height 10
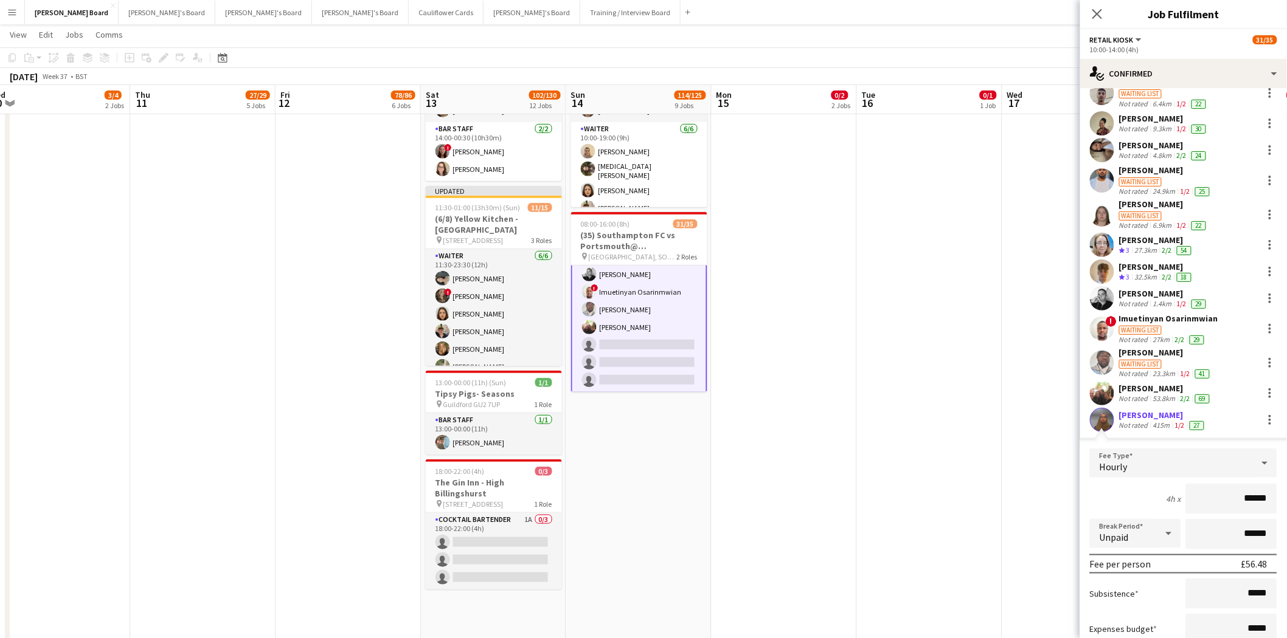
scroll to position [500, 0]
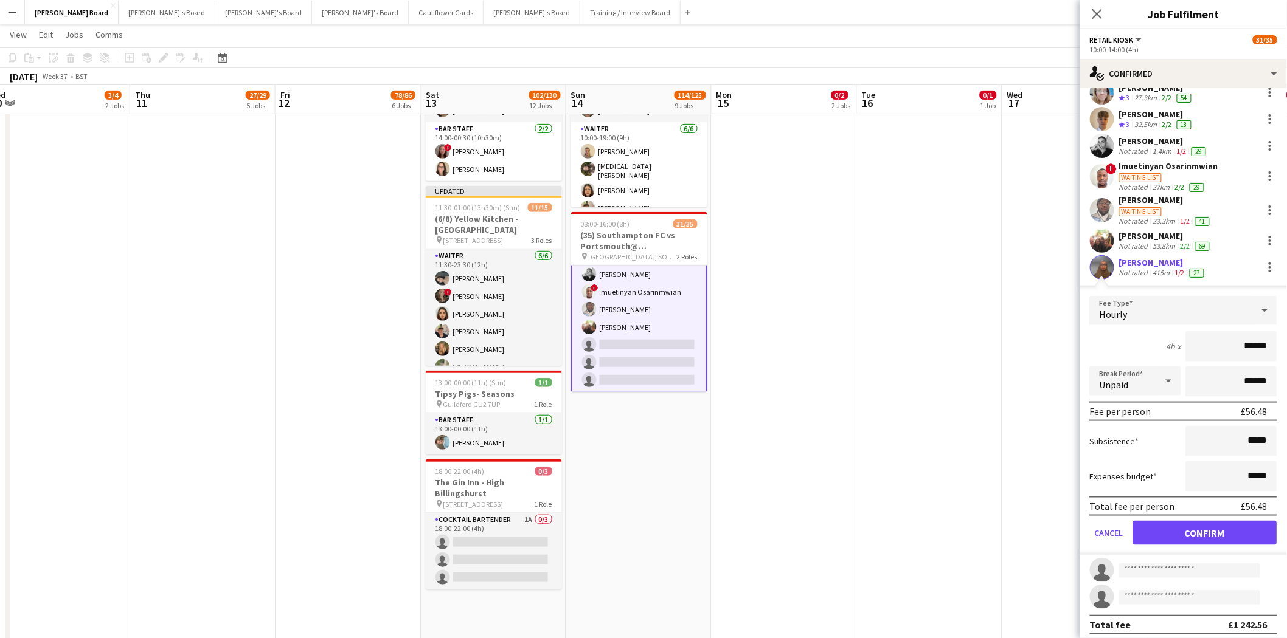
click at [1196, 539] on form "Fee Type Hourly 4h x ****** Break Period Unpaid ****** Fee per person £56.48 Su…" at bounding box center [1183, 426] width 207 height 260
click at [1196, 530] on button "Confirm" at bounding box center [1205, 533] width 144 height 24
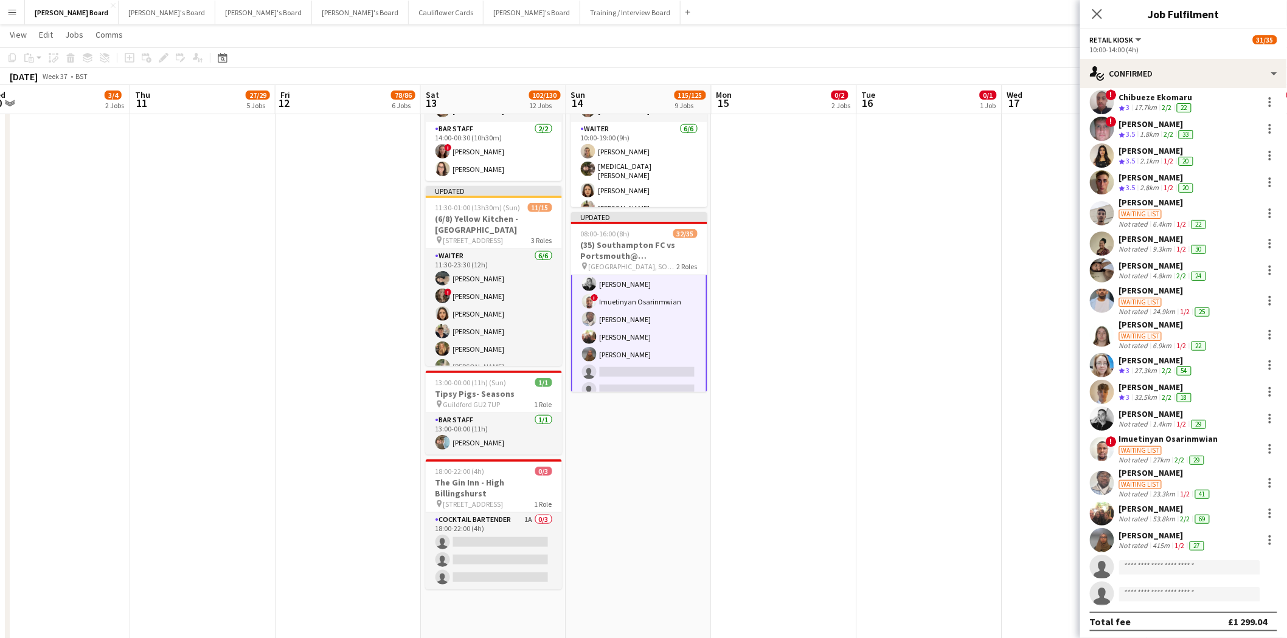
click at [933, 272] on app-date-cell at bounding box center [929, 321] width 145 height 775
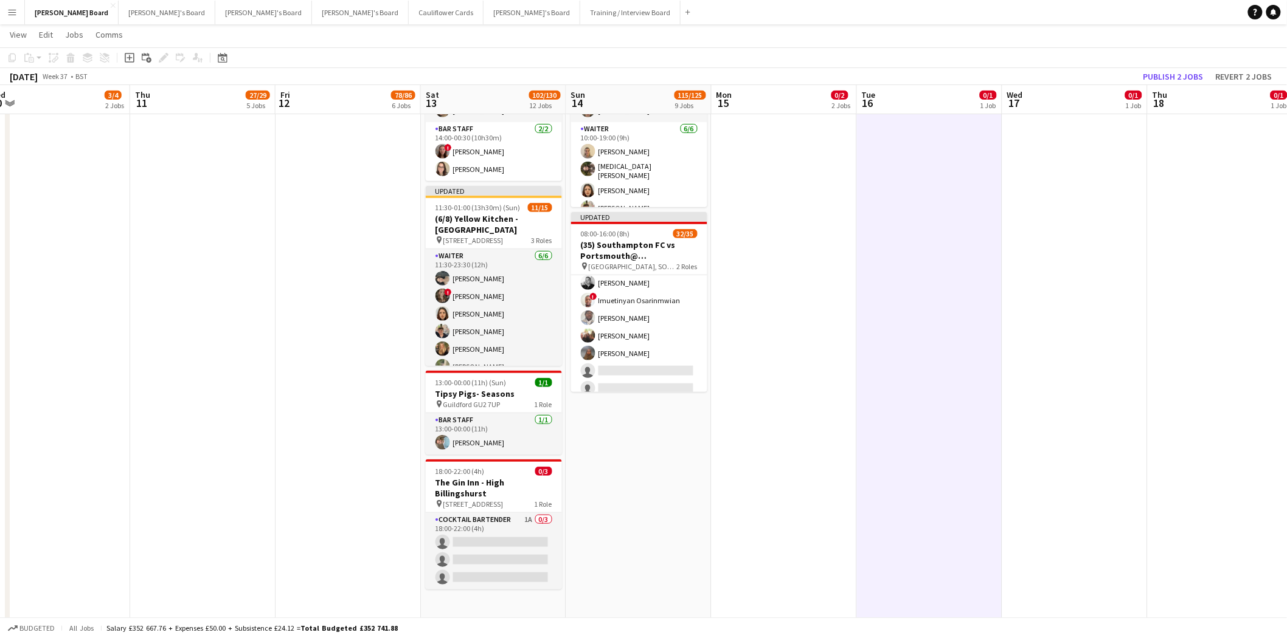
scroll to position [539, 0]
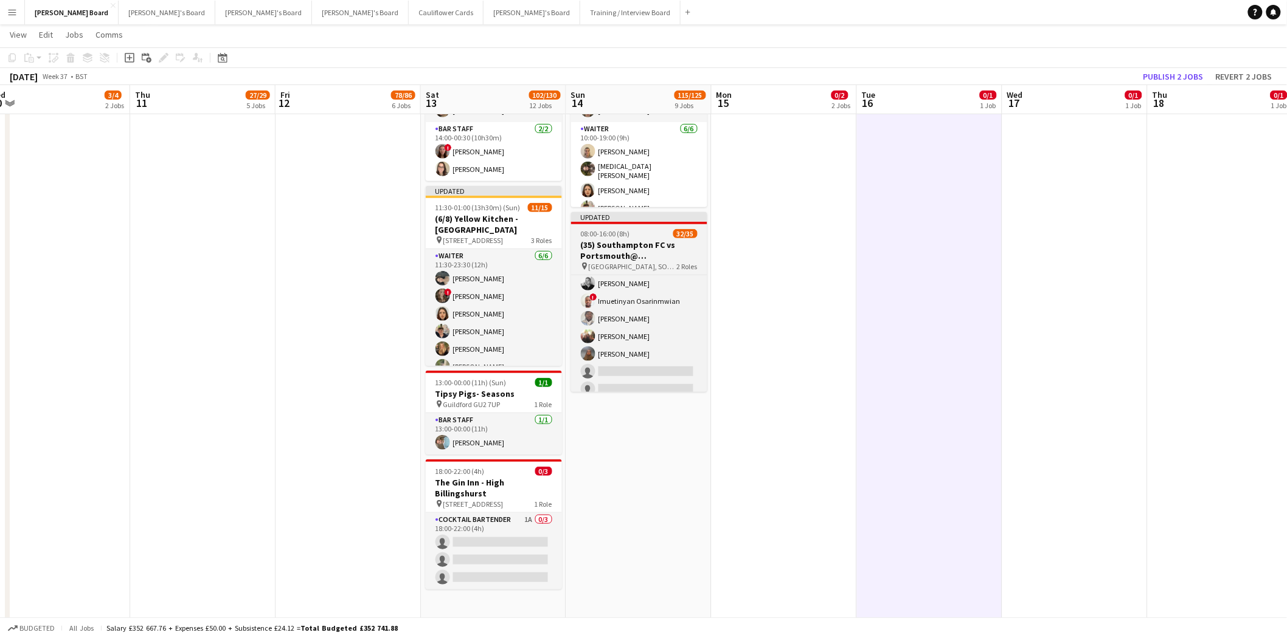
click at [615, 246] on h3 "(35) Southampton FC vs Portsmouth@ St Mary's Stadium, SO14 5FP" at bounding box center [639, 251] width 136 height 22
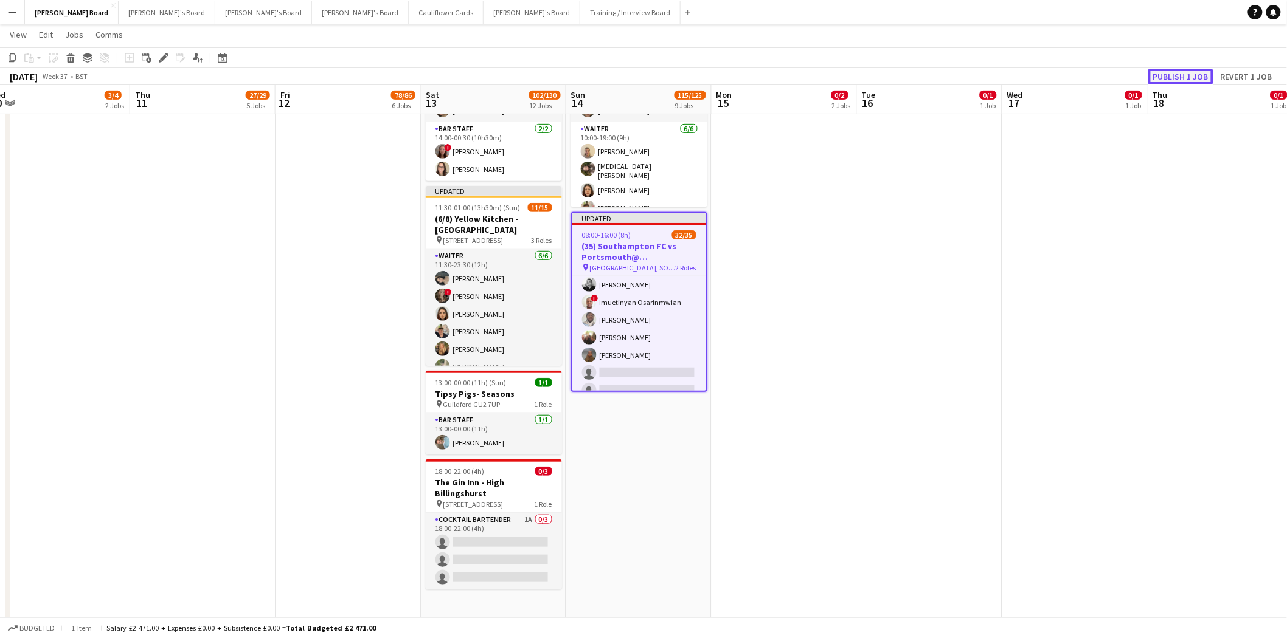
click at [1188, 75] on button "Publish 1 job" at bounding box center [1180, 77] width 65 height 16
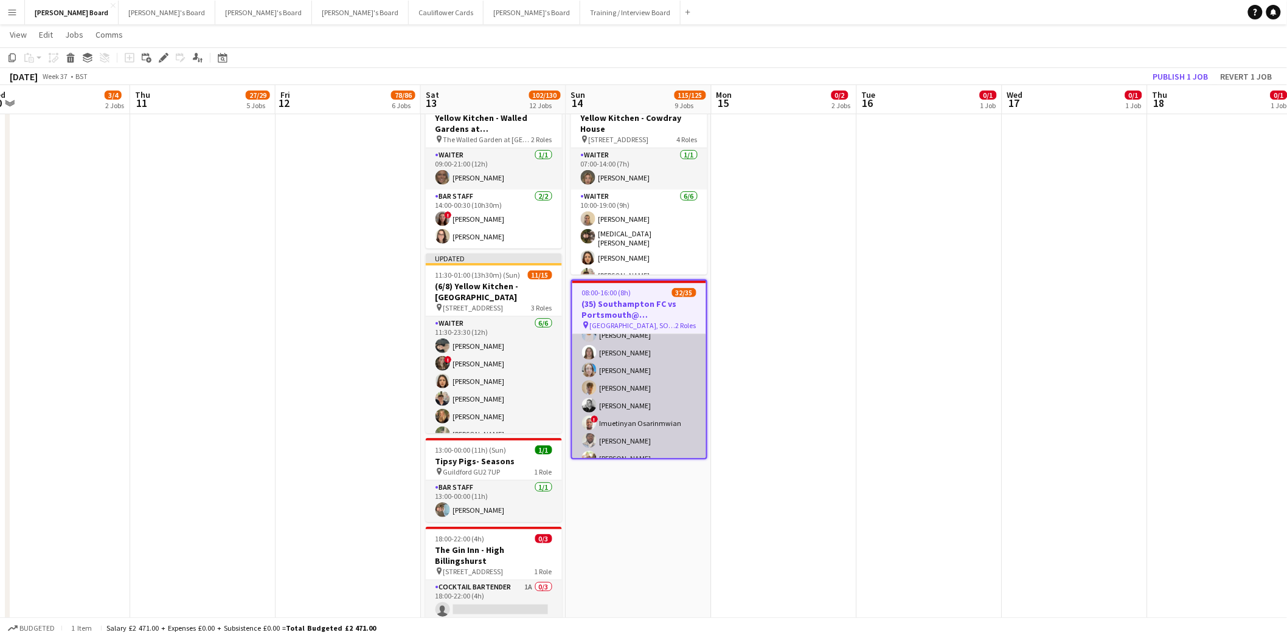
scroll to position [539, 0]
click at [604, 364] on app-card-role "Retail Kiosk 5I 2A 23/25 10:00-14:00 (4h) Victor Fombang Abdul Quainoo ! Shenél…" at bounding box center [639, 227] width 134 height 465
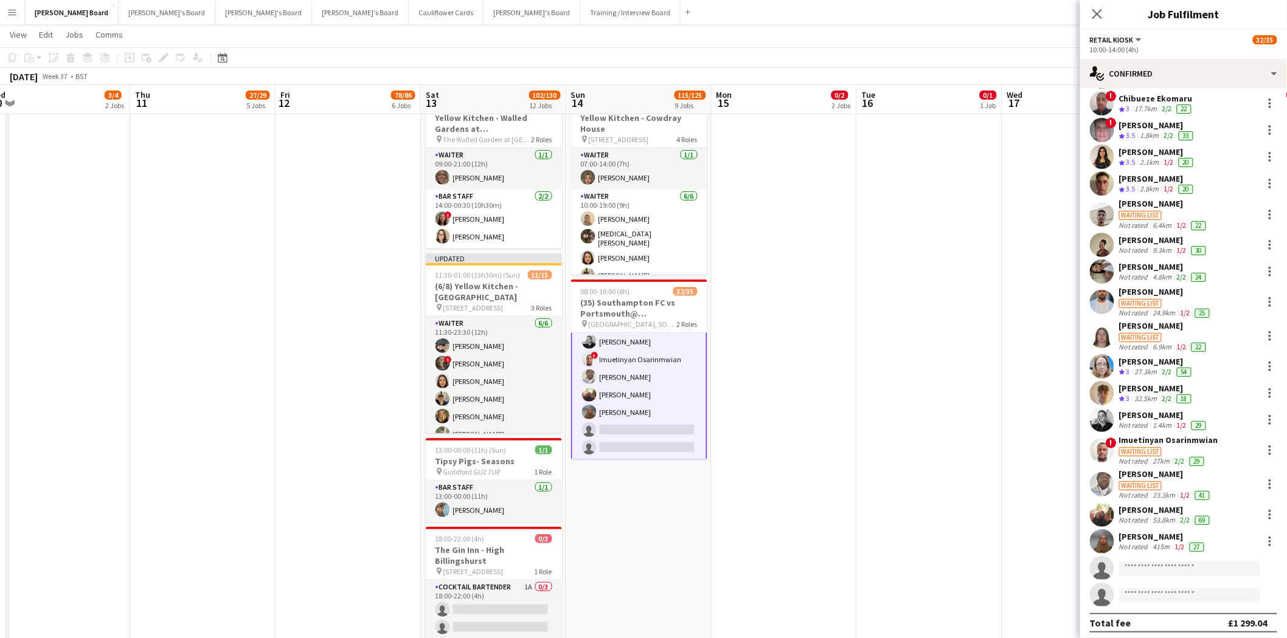
scroll to position [227, 0]
click at [1268, 516] on div at bounding box center [1269, 517] width 2 height 2
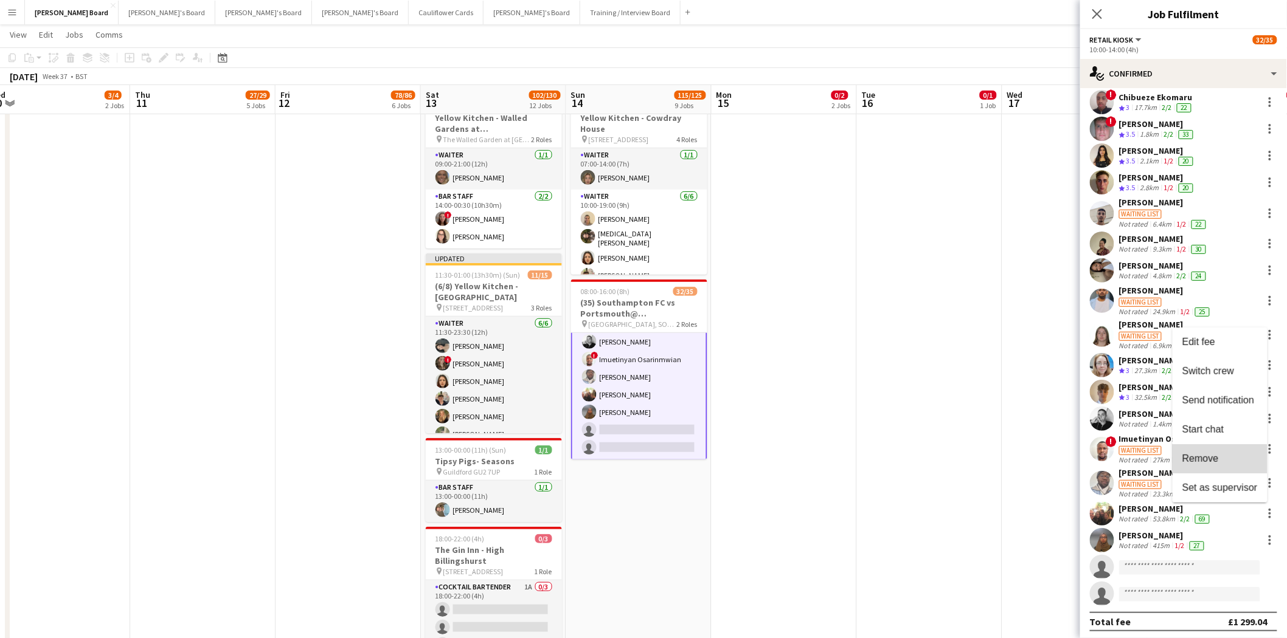
click at [1208, 465] on button "Remove" at bounding box center [1219, 459] width 95 height 29
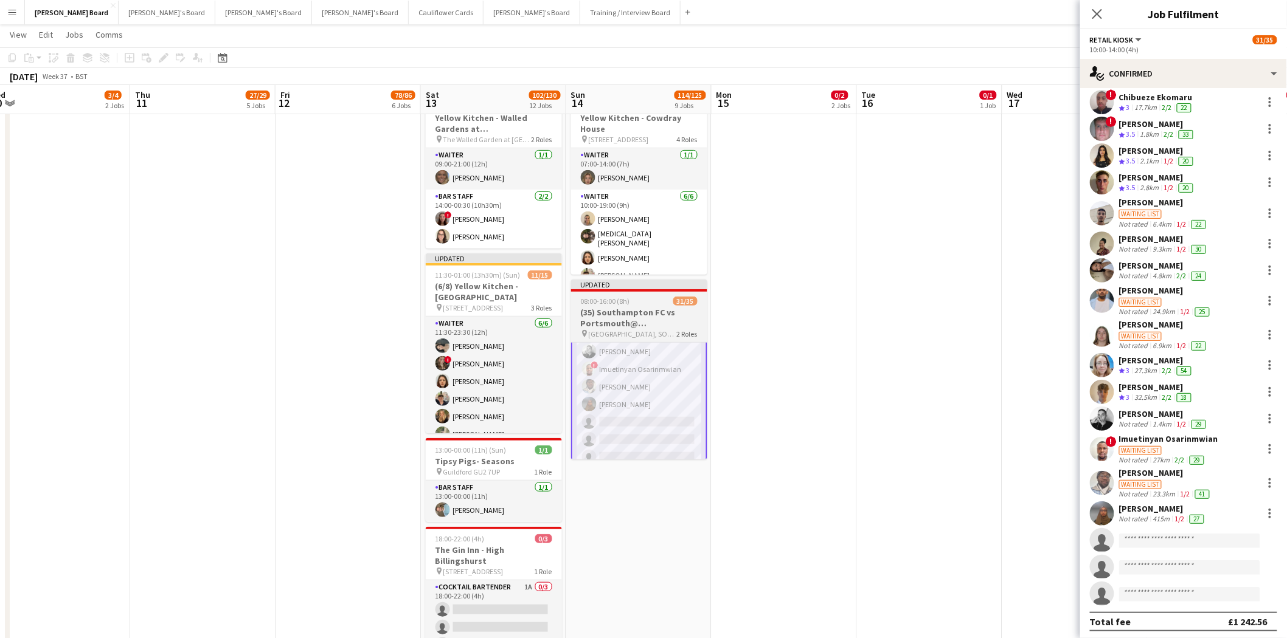
drag, startPoint x: 609, startPoint y: 333, endPoint x: 615, endPoint y: 339, distance: 7.7
click at [609, 334] on span "St Mary's Stadium, SO14 5FP" at bounding box center [633, 334] width 88 height 9
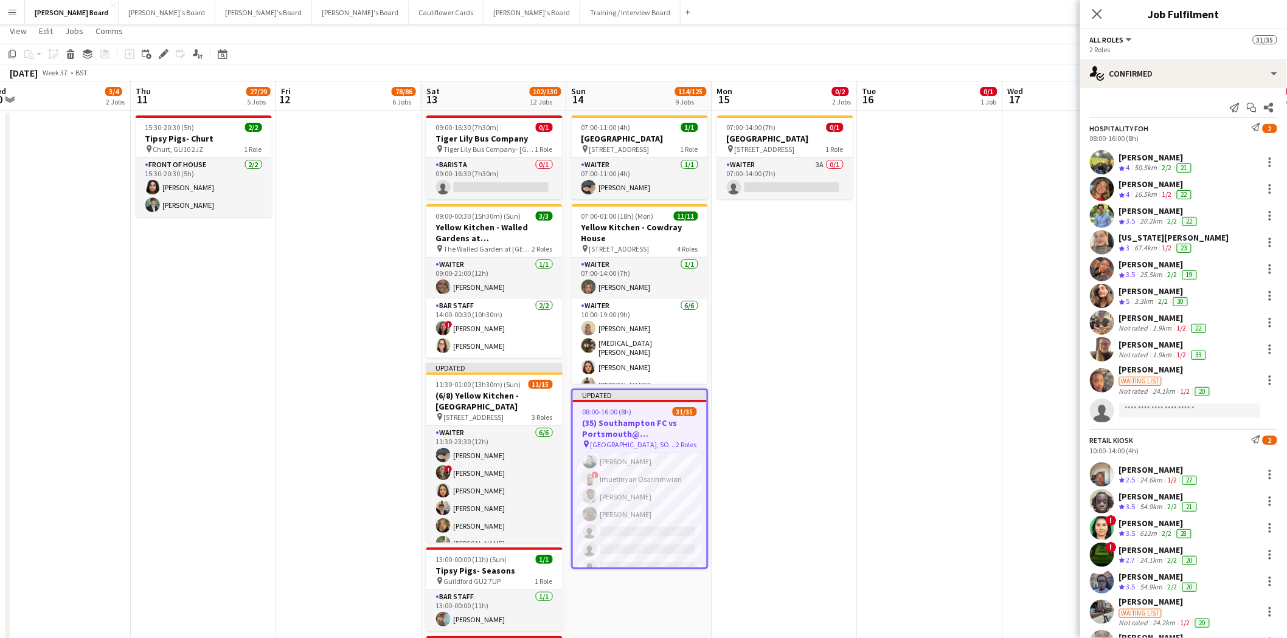
scroll to position [0, 0]
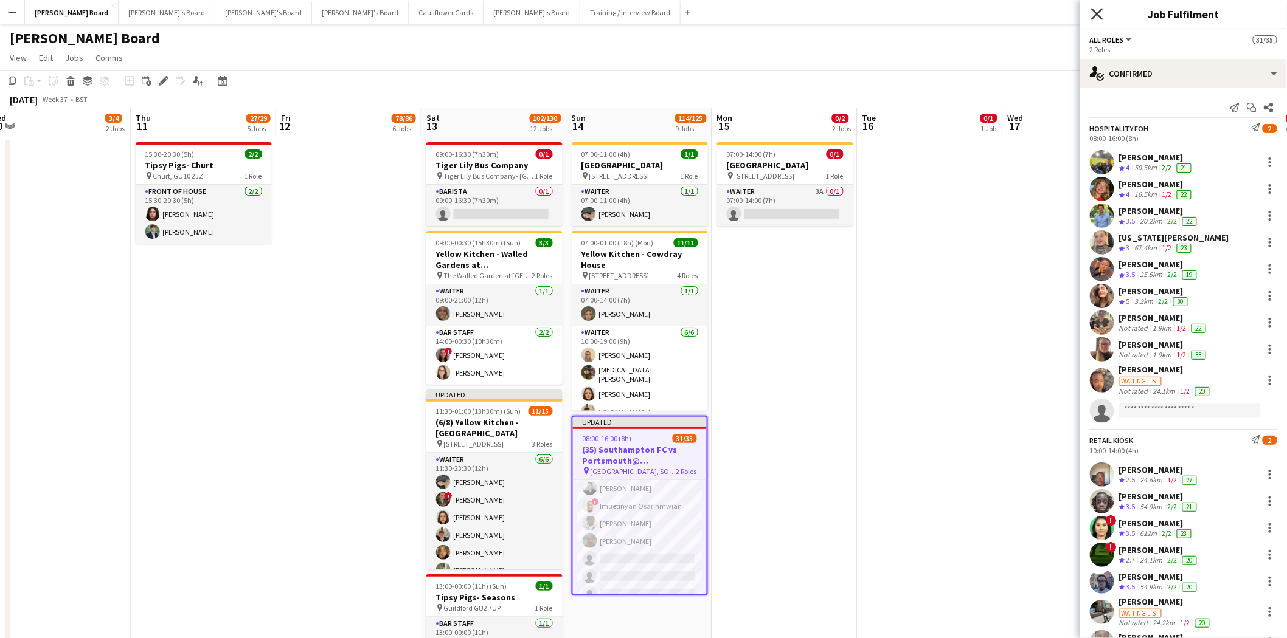
drag, startPoint x: 1099, startPoint y: 16, endPoint x: 798, endPoint y: 343, distance: 444.1
click at [1099, 19] on icon "Close pop-in" at bounding box center [1097, 14] width 10 height 10
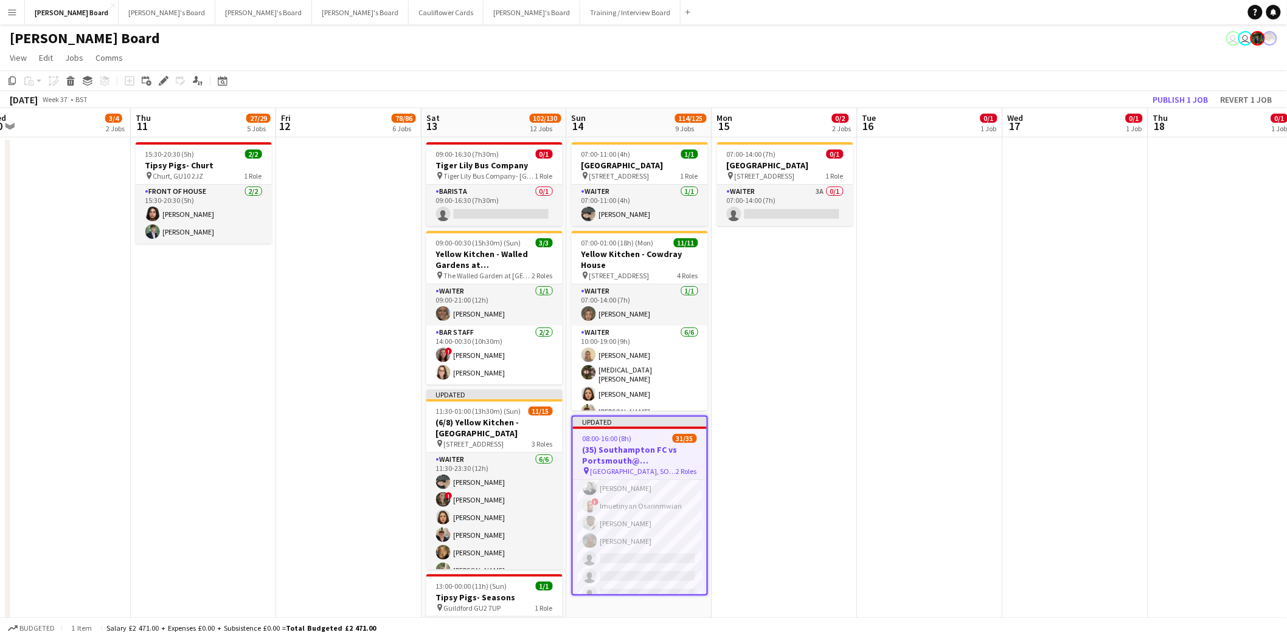
click at [652, 438] on div "08:00-16:00 (8h) 31/35" at bounding box center [640, 438] width 134 height 9
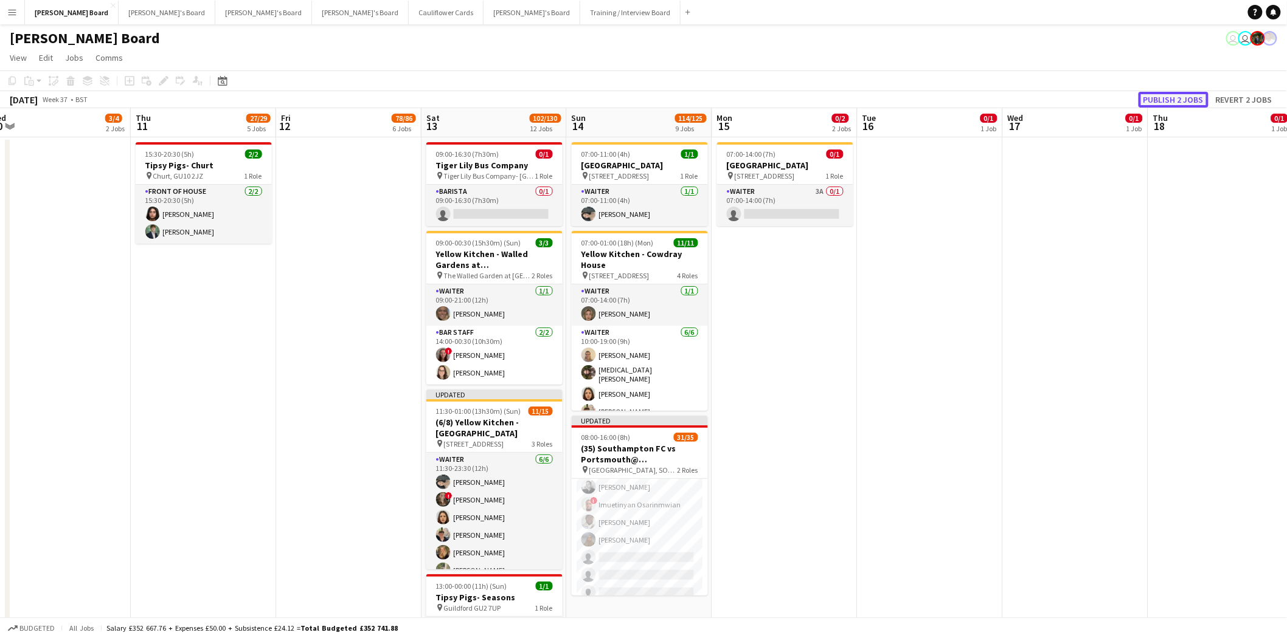
click at [1192, 98] on button "Publish 2 jobs" at bounding box center [1173, 100] width 70 height 16
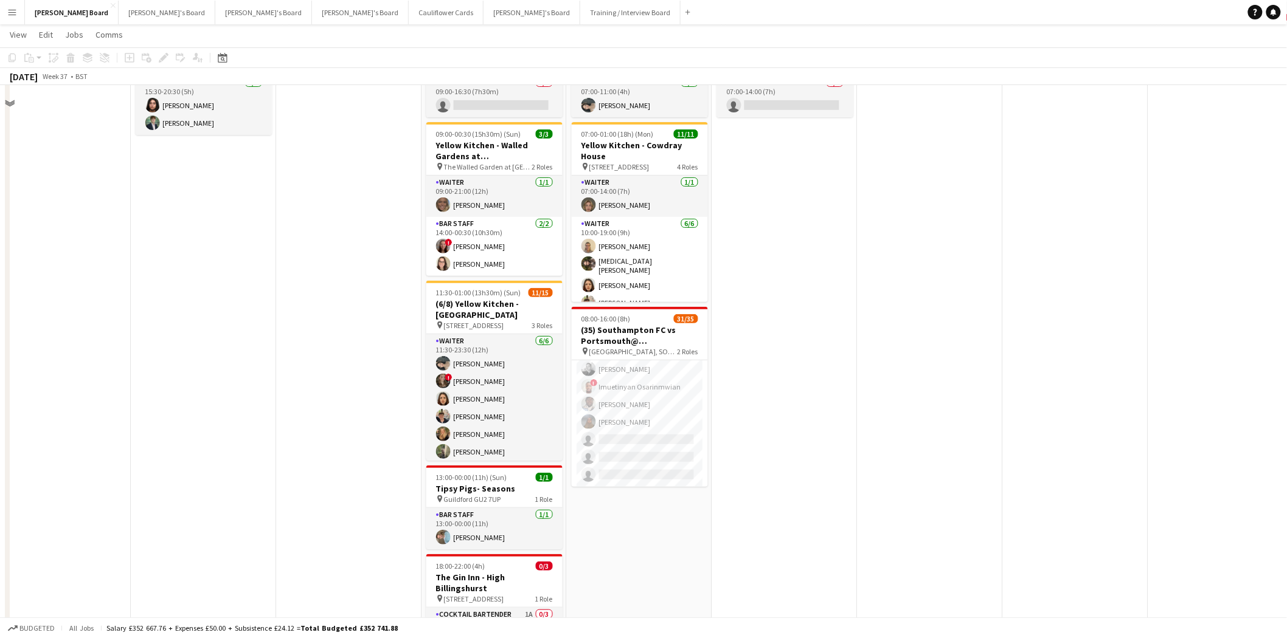
scroll to position [135, 0]
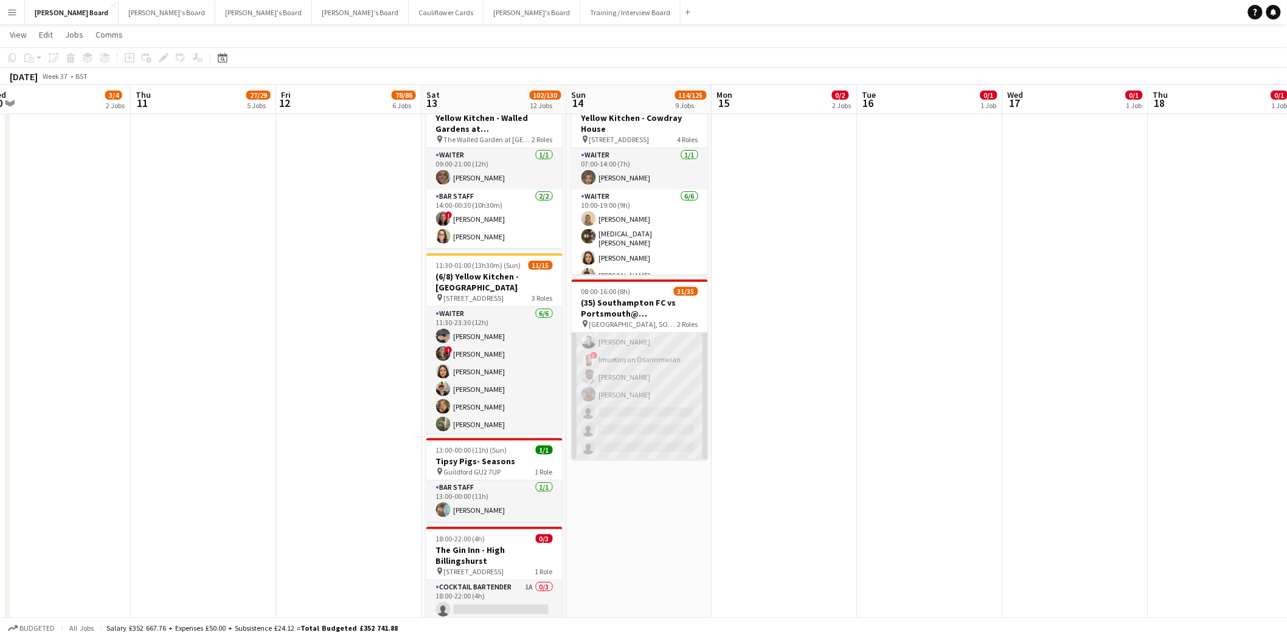
click at [646, 350] on app-card-role "Retail Kiosk 5I 2A 22/25 10:00-14:00 (4h) Victor Fombang Abdul Quainoo ! Shenél…" at bounding box center [640, 227] width 136 height 465
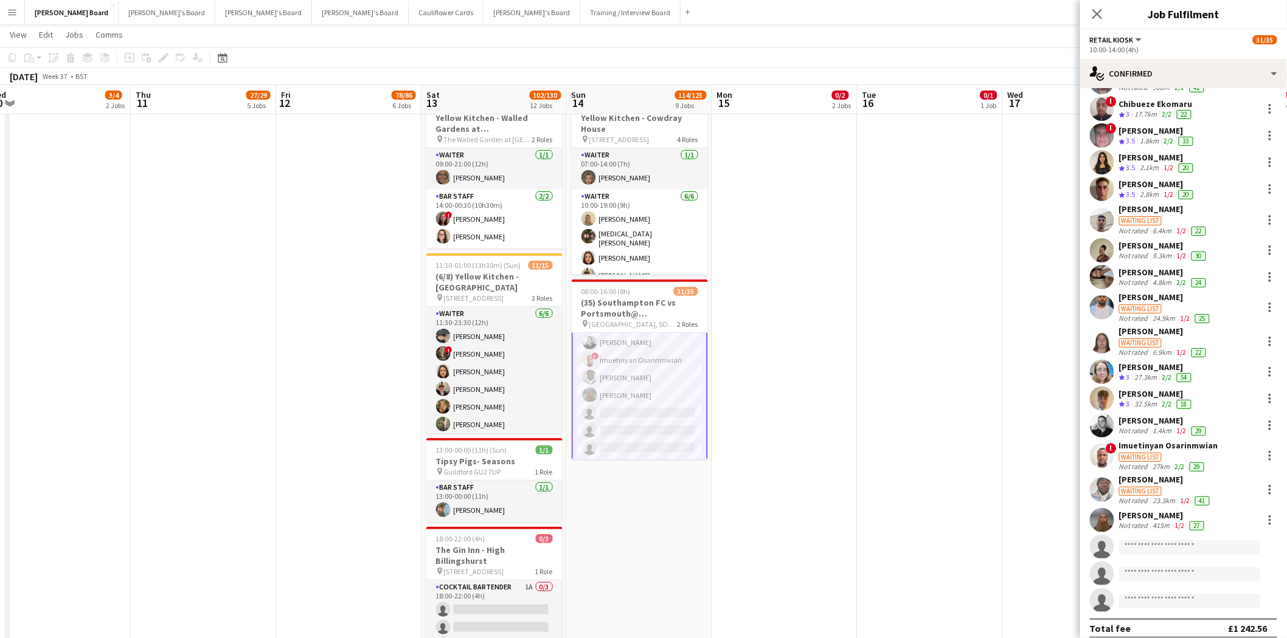
scroll to position [227, 0]
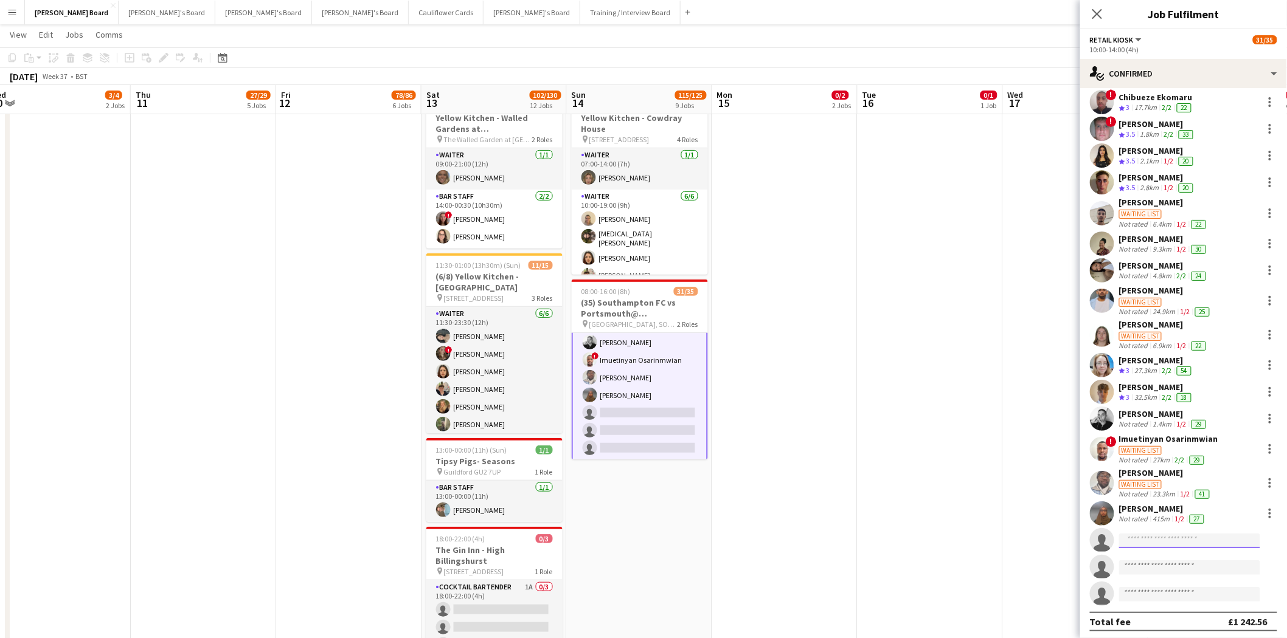
click at [1153, 534] on input at bounding box center [1189, 541] width 141 height 15
click at [1126, 538] on input "****" at bounding box center [1189, 541] width 141 height 15
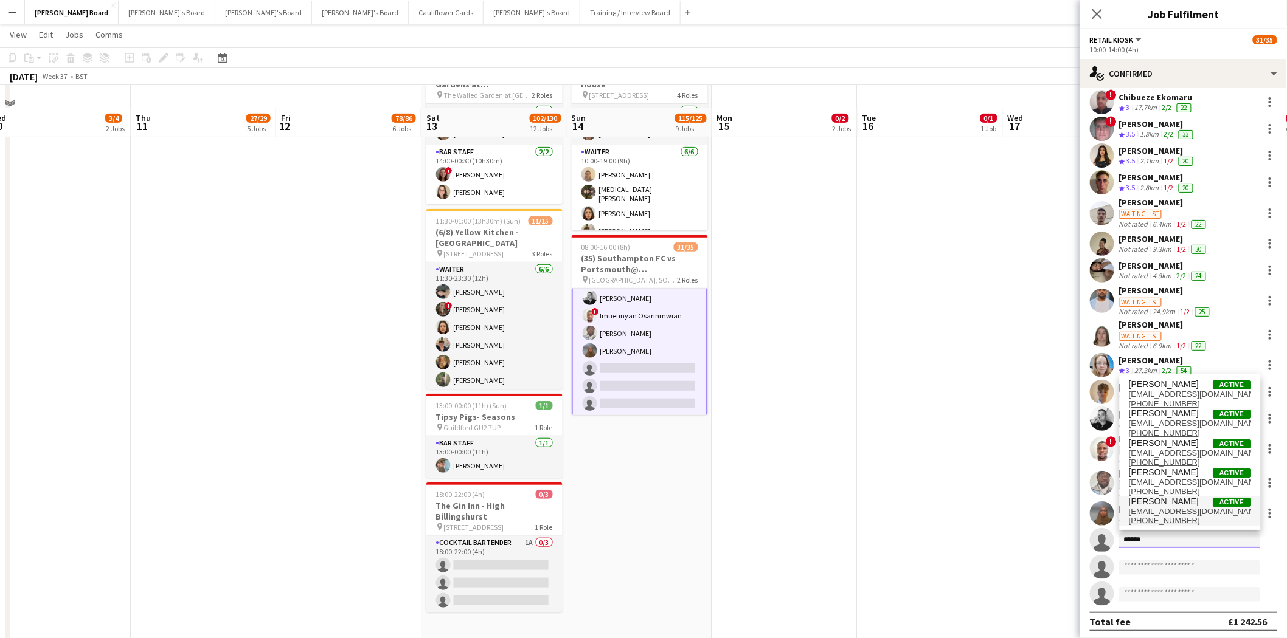
scroll to position [202, 0]
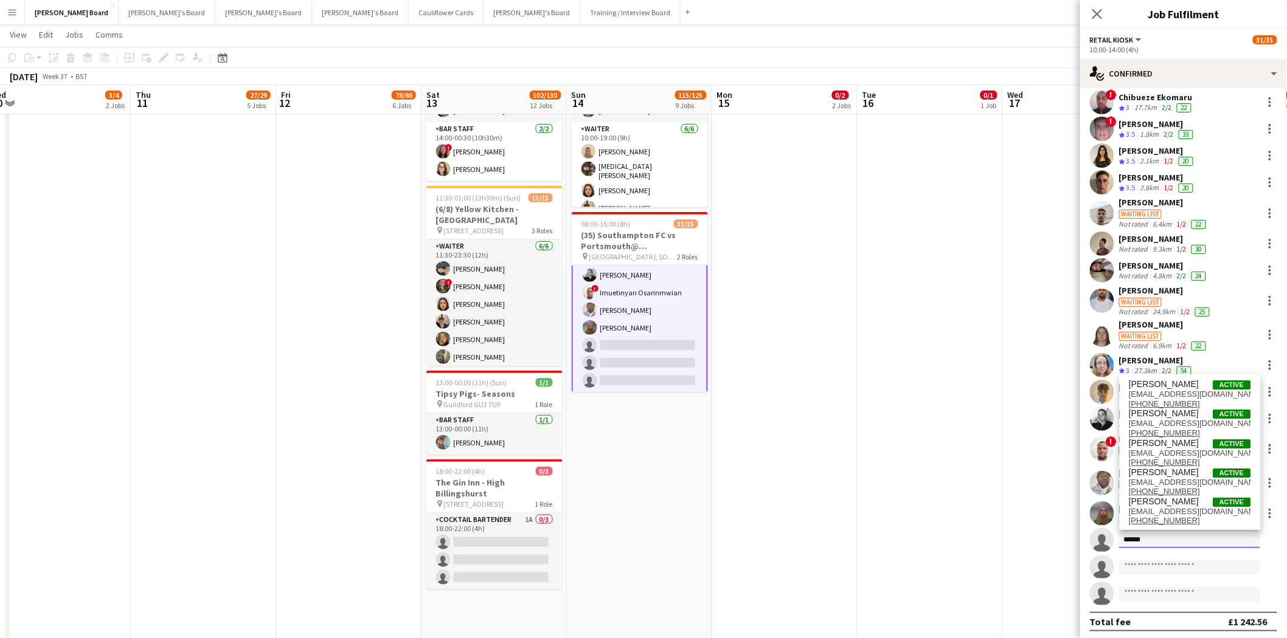
click at [1152, 536] on input "*****" at bounding box center [1189, 541] width 141 height 15
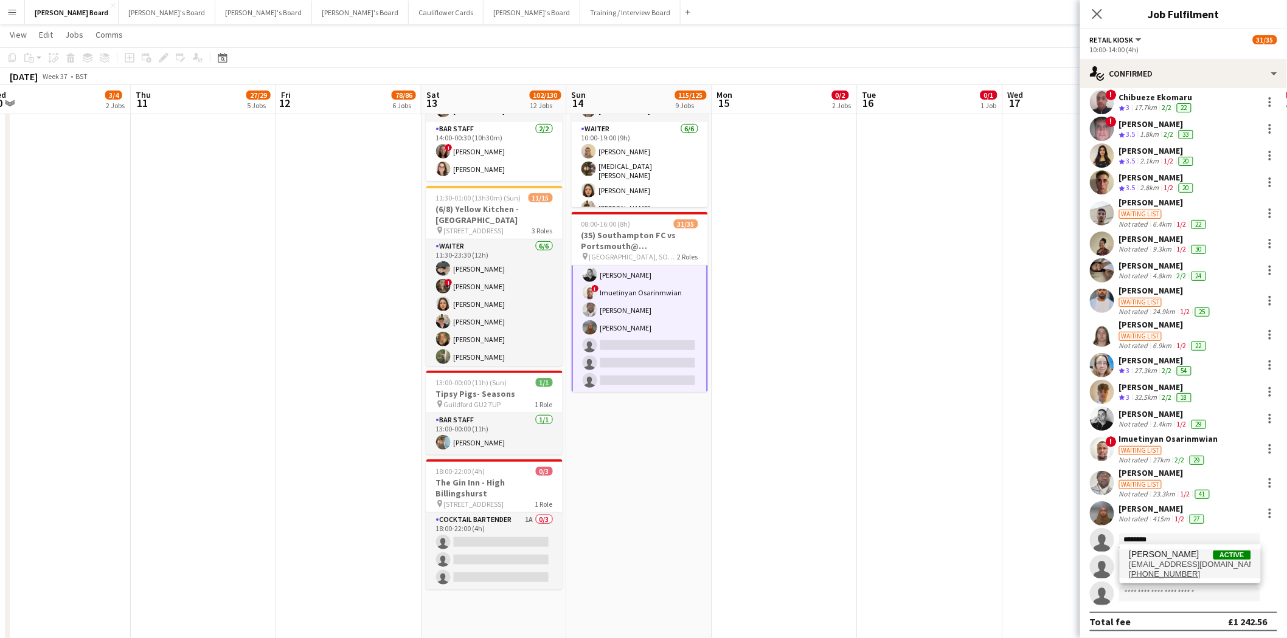
type input "********"
click at [1165, 568] on span "[EMAIL_ADDRESS][DOMAIN_NAME]" at bounding box center [1190, 565] width 122 height 10
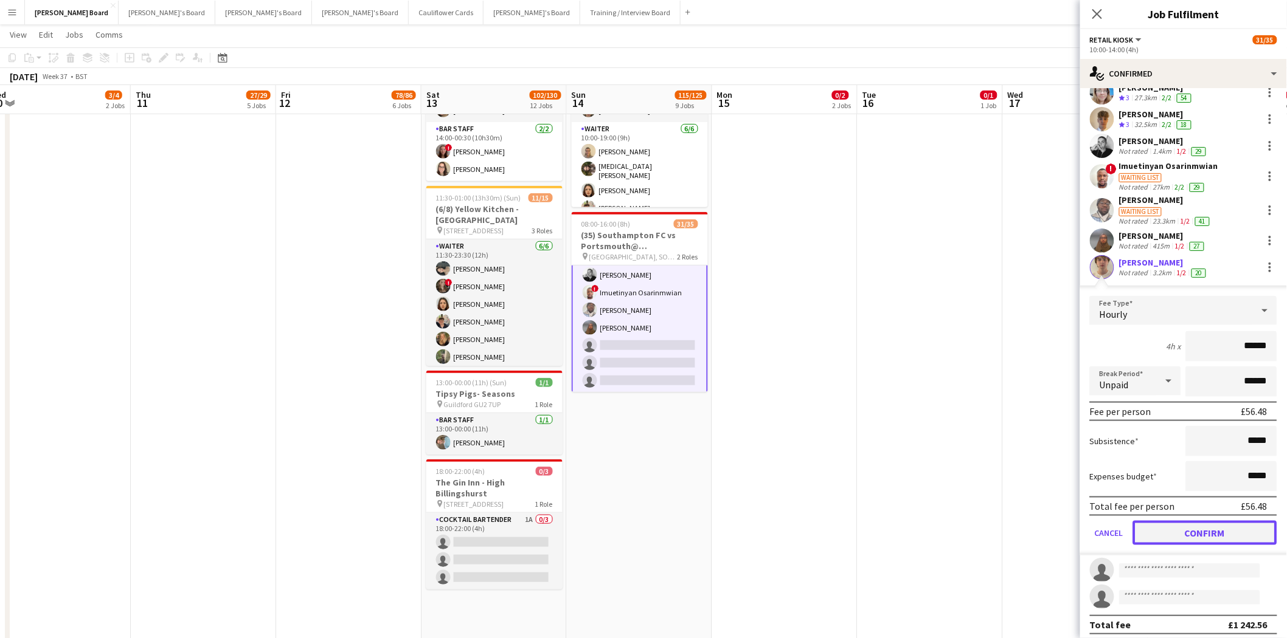
click at [1186, 526] on button "Confirm" at bounding box center [1205, 533] width 144 height 24
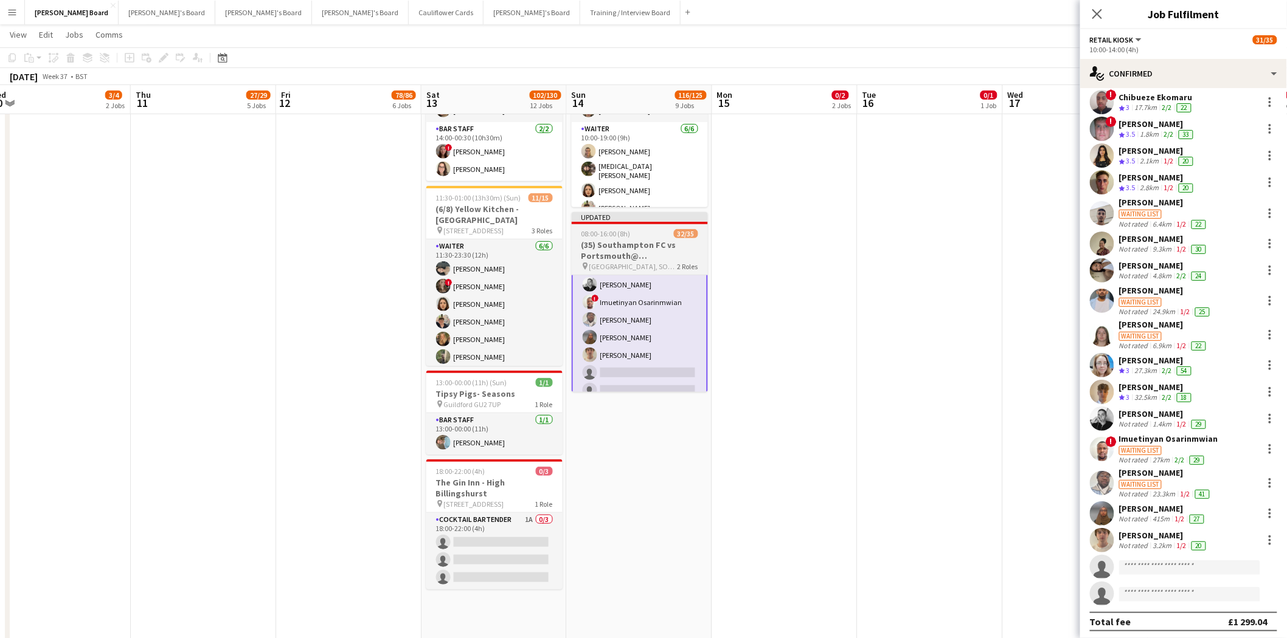
click at [616, 266] on span "St Mary's Stadium, SO14 5FP" at bounding box center [633, 266] width 88 height 9
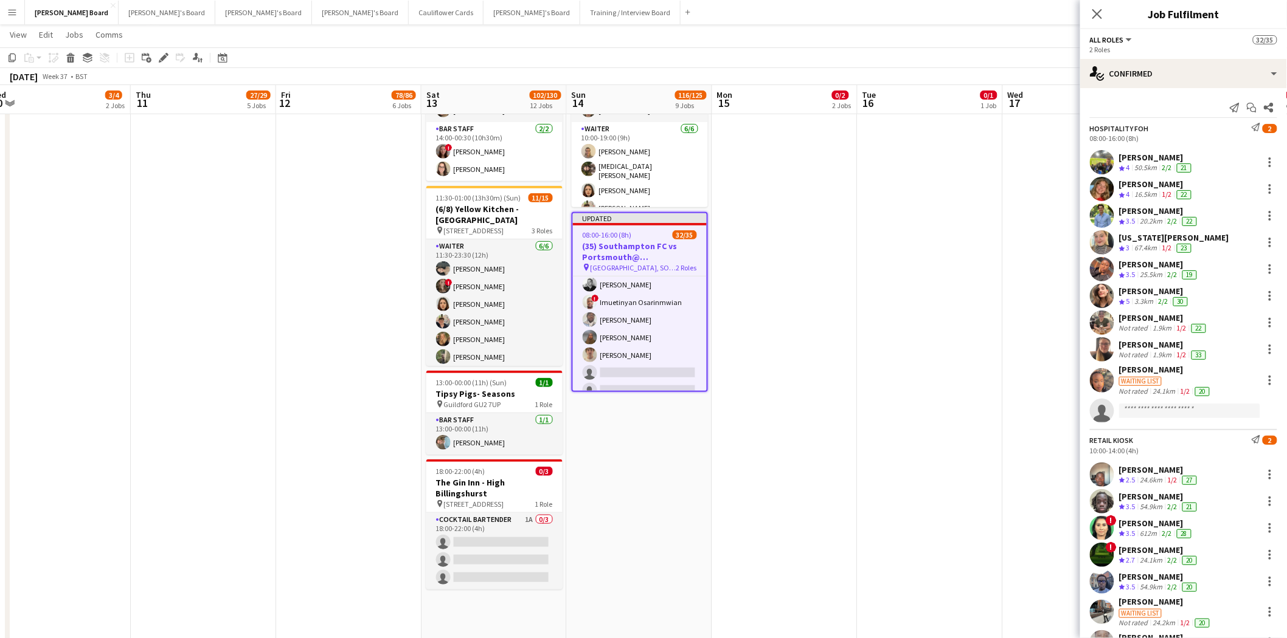
scroll to position [538, 0]
click at [1098, 14] on icon "Close pop-in" at bounding box center [1097, 14] width 12 height 12
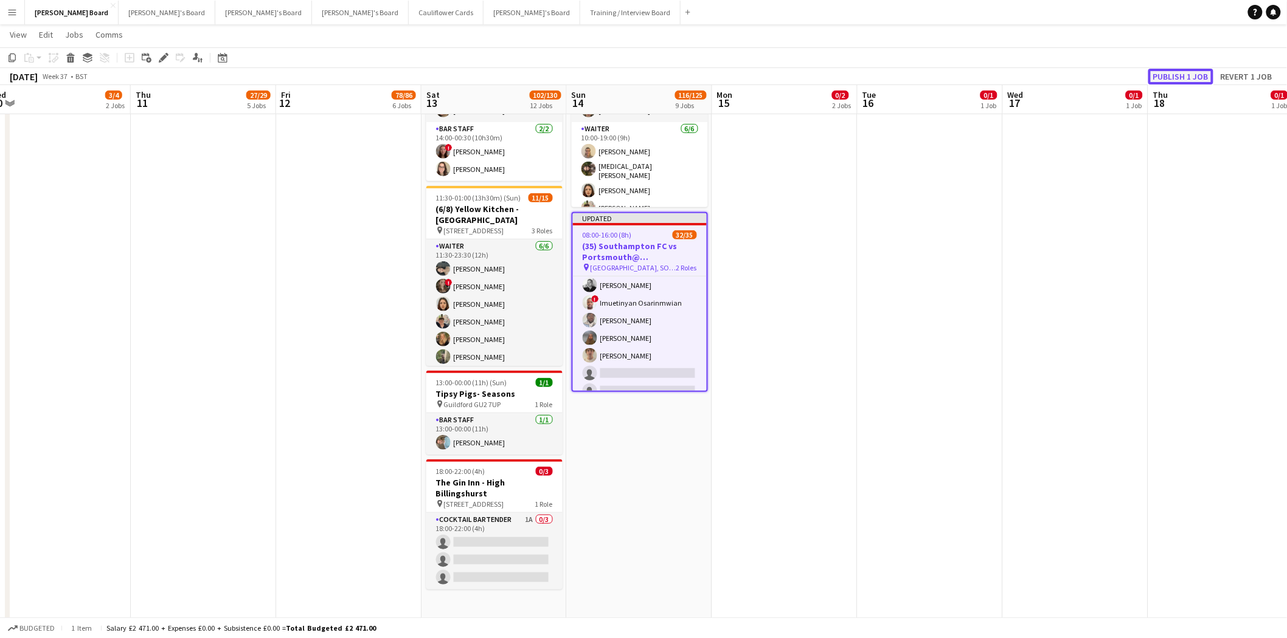
click at [1194, 74] on button "Publish 1 job" at bounding box center [1180, 77] width 65 height 16
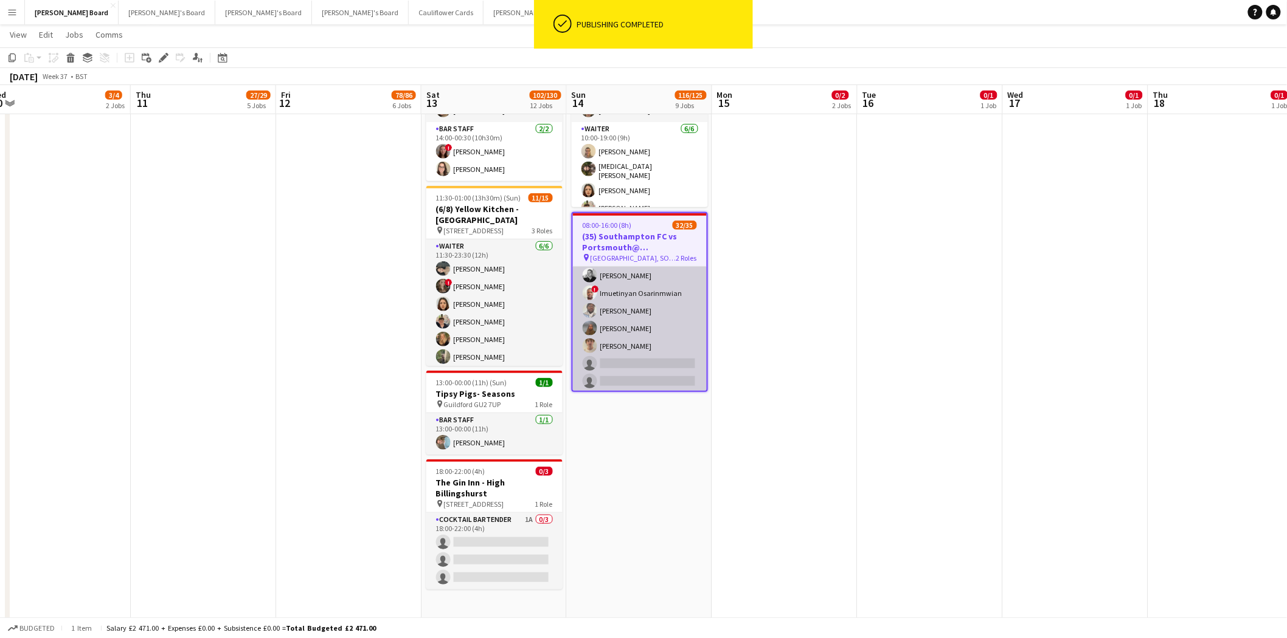
click at [624, 301] on app-card-role "Retail Kiosk 5I 2A 23/25 10:00-14:00 (4h) Victor Fombang Abdul Quainoo ! Shenél…" at bounding box center [640, 161] width 134 height 465
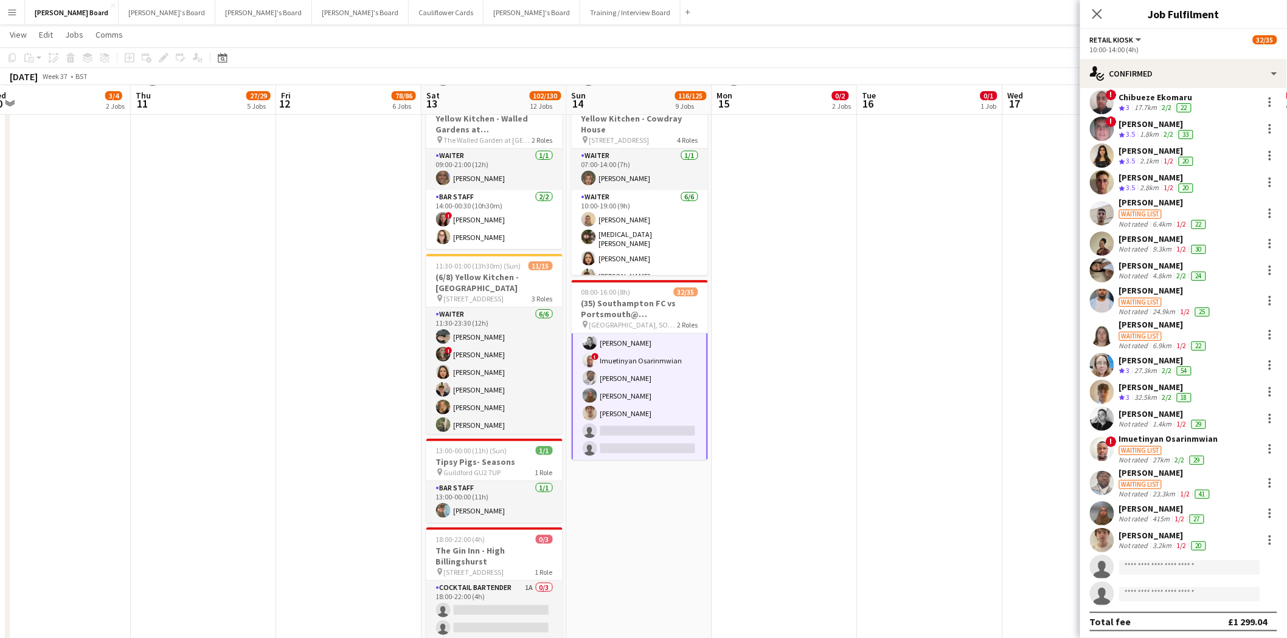
scroll to position [135, 0]
click at [1095, 17] on icon at bounding box center [1097, 14] width 12 height 12
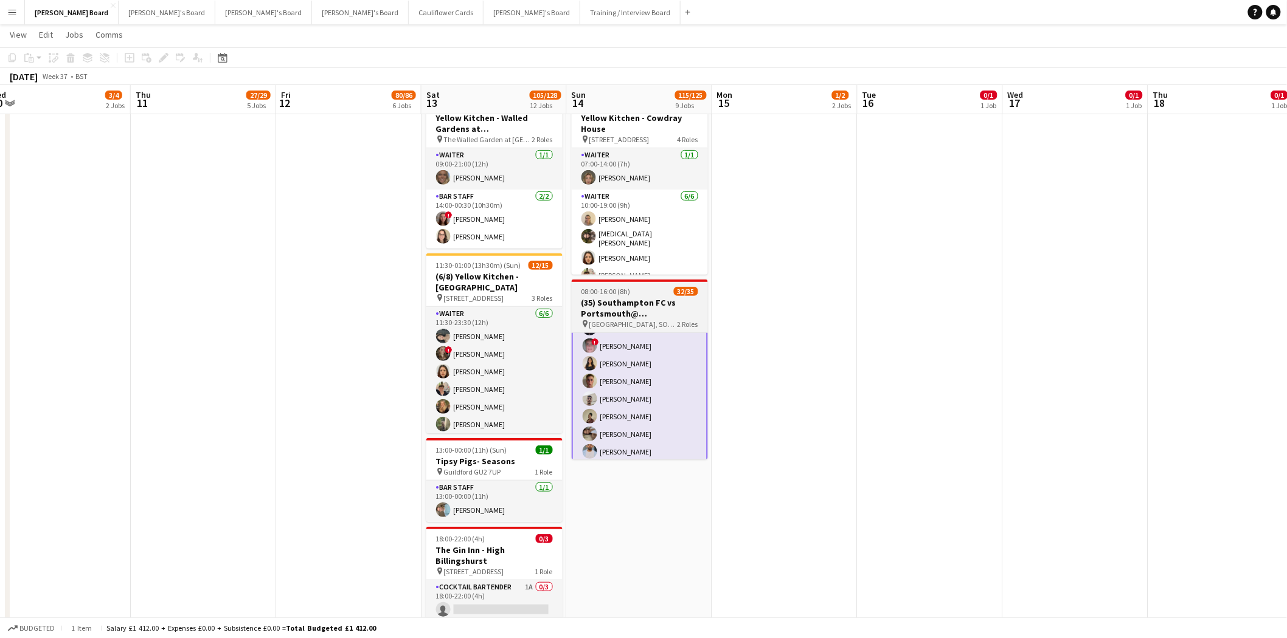
scroll to position [337, 0]
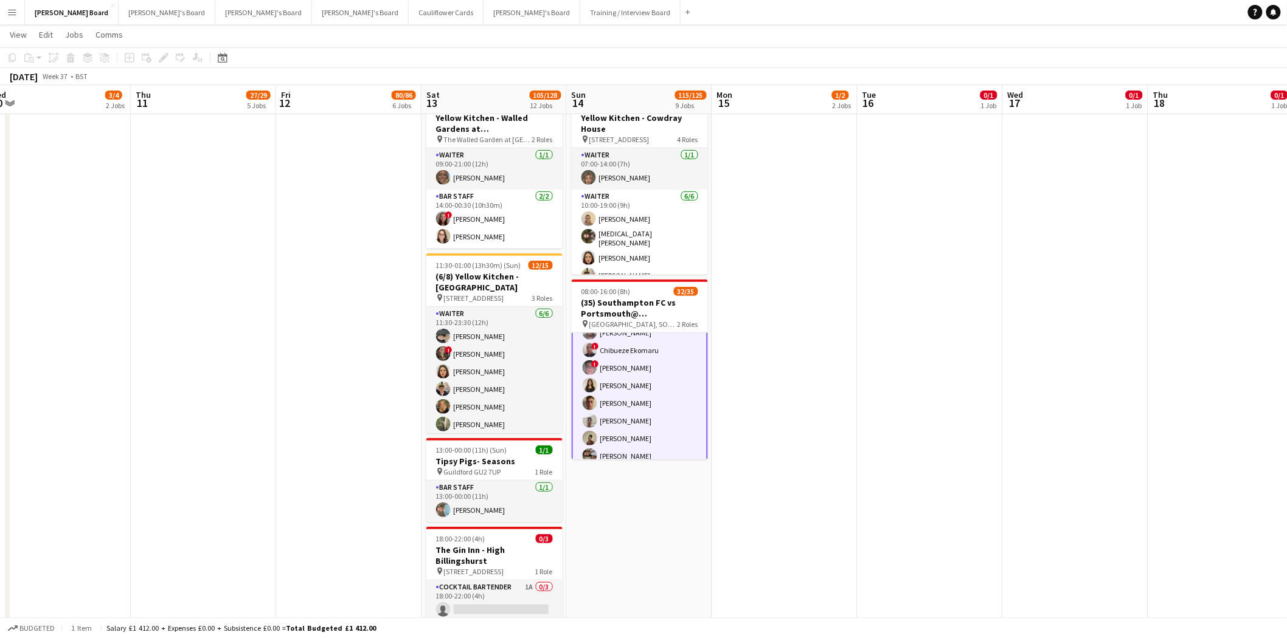
click at [14, 17] on button "Menu" at bounding box center [12, 12] width 24 height 24
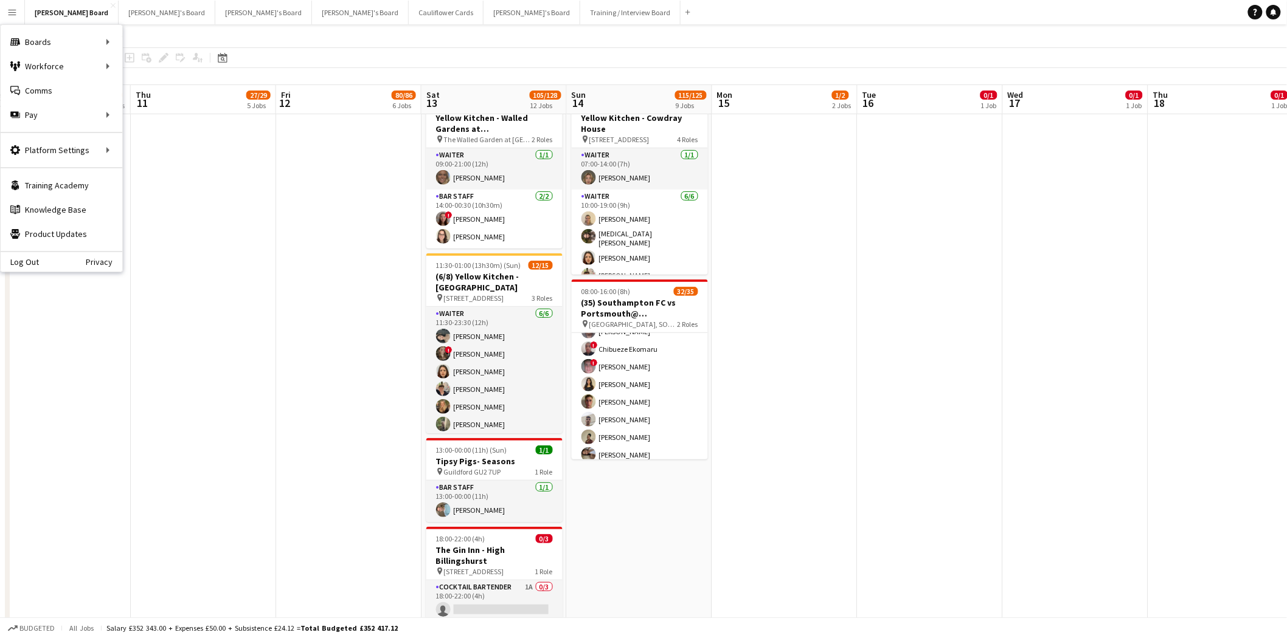
scroll to position [336, 0]
click at [157, 116] on link "Approvals" at bounding box center [184, 115] width 122 height 24
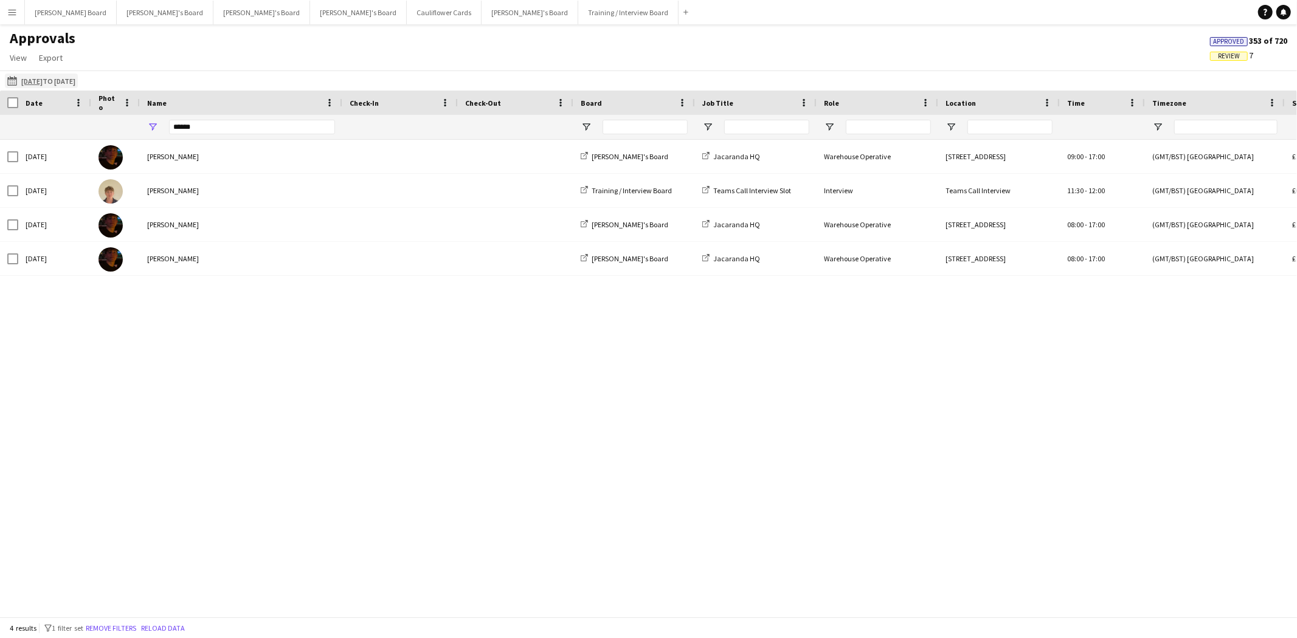
click at [15, 86] on button "03-09-2025 to 07-09-2025 03-09-2025 to 07-09-2025" at bounding box center [41, 81] width 73 height 15
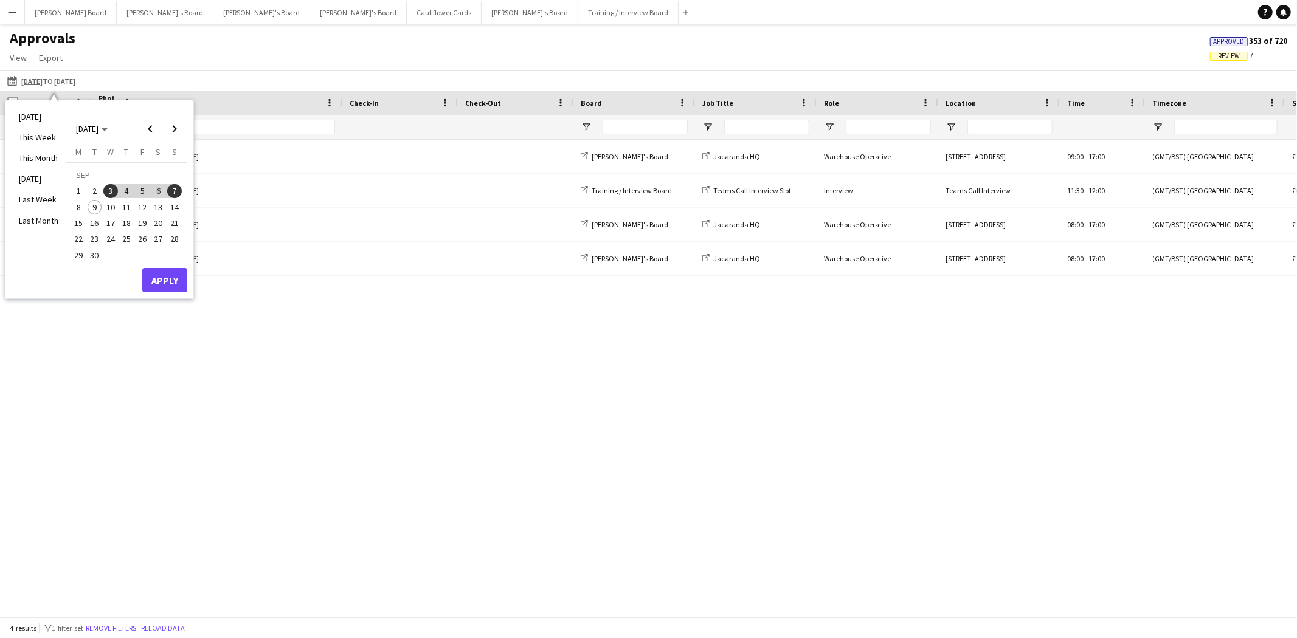
click at [81, 207] on span "8" at bounding box center [78, 207] width 15 height 15
click at [165, 278] on button "Apply" at bounding box center [164, 280] width 45 height 24
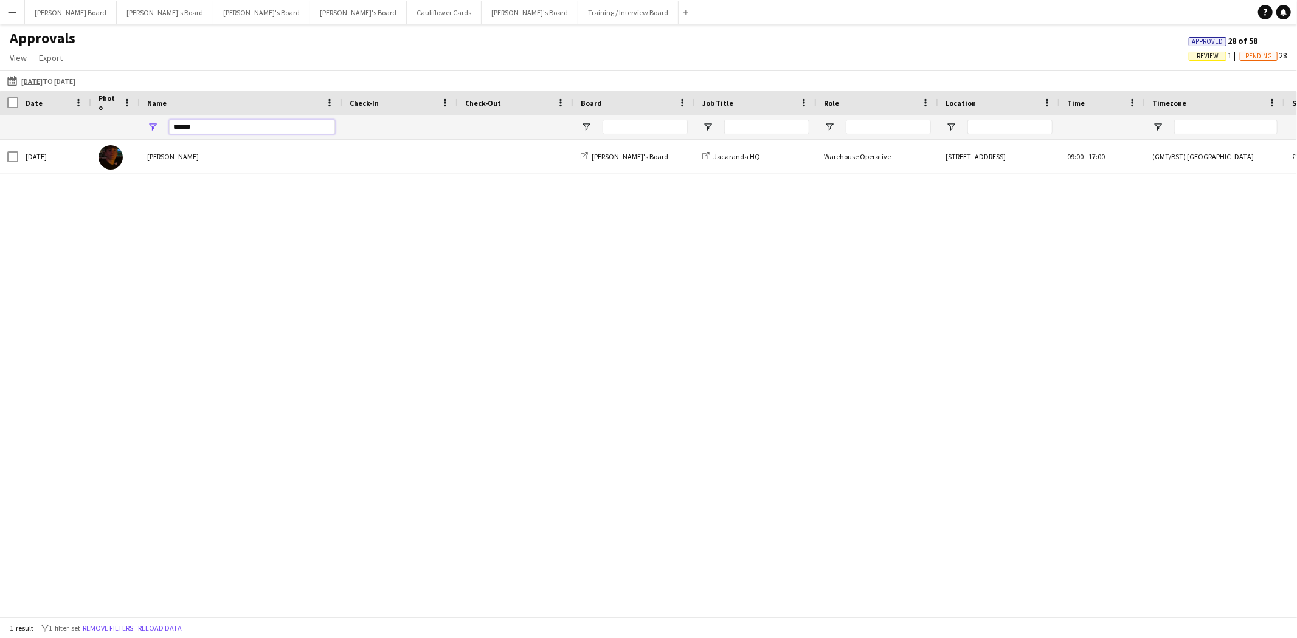
drag, startPoint x: 202, startPoint y: 125, endPoint x: 102, endPoint y: 131, distance: 100.5
click at [102, 131] on div "******" at bounding box center [1147, 127] width 2294 height 24
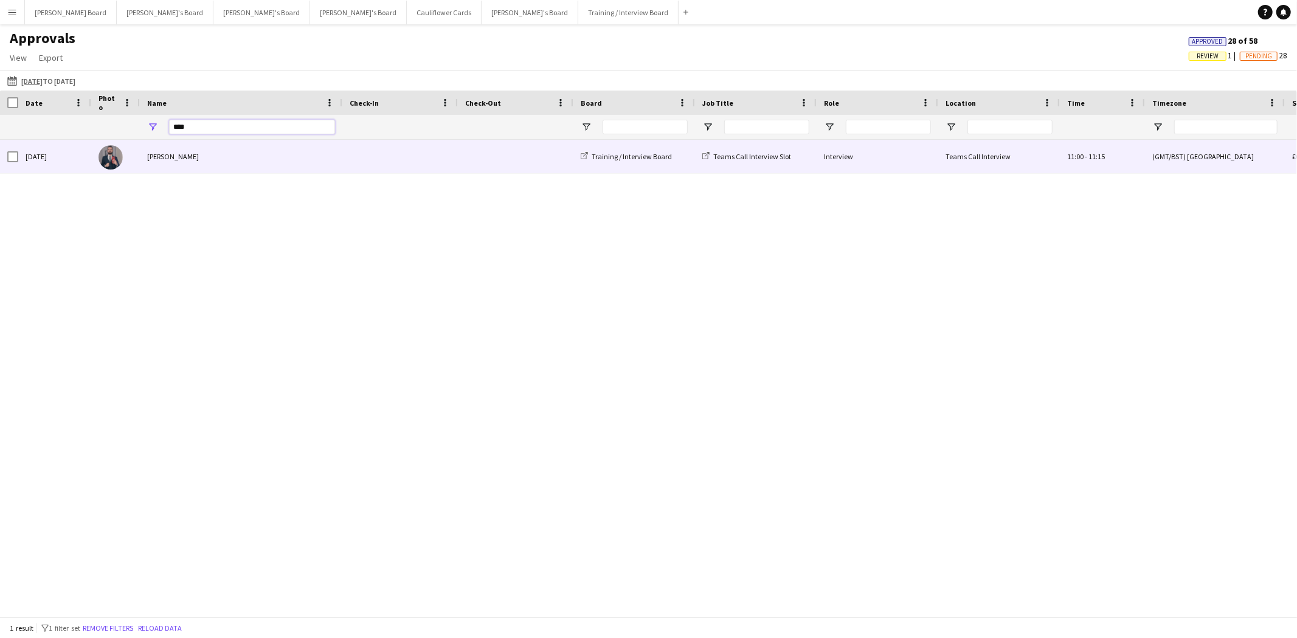
type input "****"
click at [164, 154] on div "[PERSON_NAME]" at bounding box center [241, 156] width 202 height 33
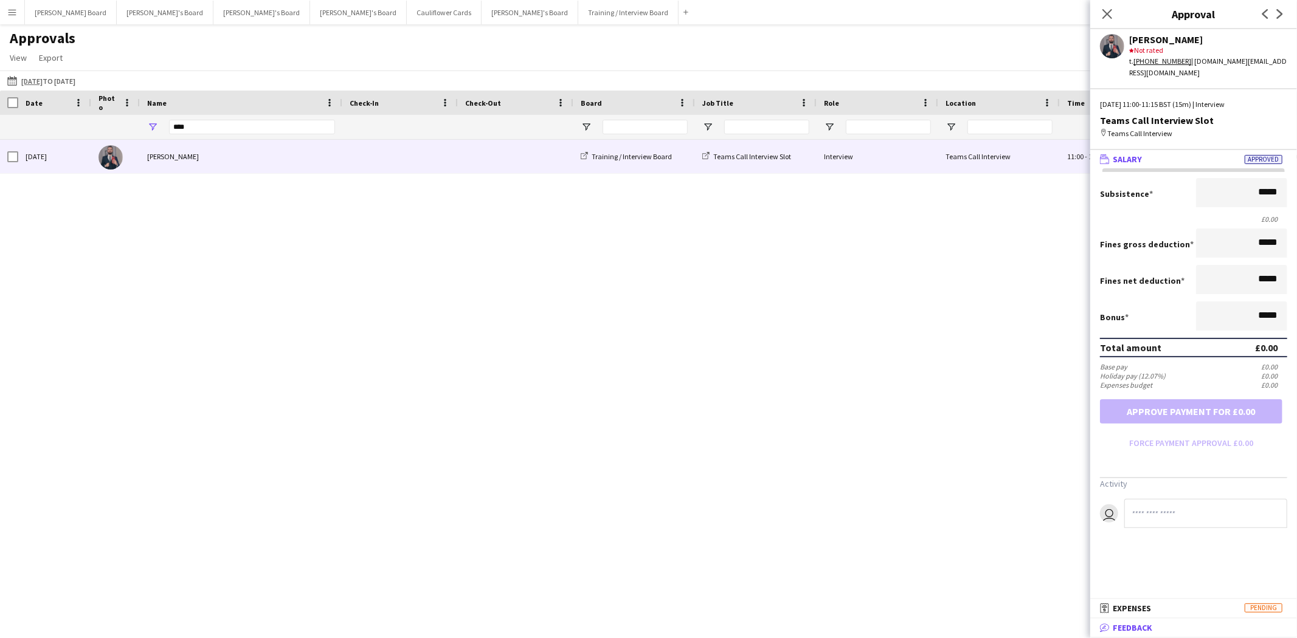
click at [1194, 634] on mat-expansion-panel-header "bubble-pencil Feedback" at bounding box center [1193, 628] width 207 height 18
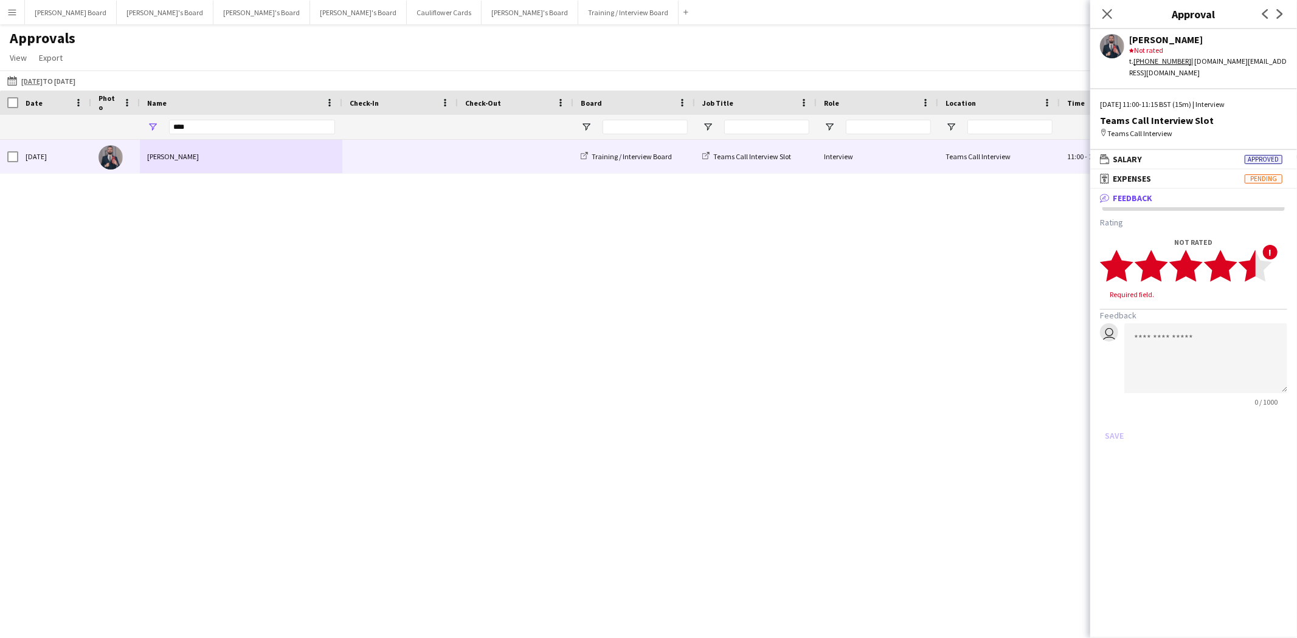
drag, startPoint x: 1256, startPoint y: 249, endPoint x: 1202, endPoint y: 307, distance: 79.2
click at [1254, 250] on app-stars-rating "star star star star star star star star star star" at bounding box center [1186, 265] width 172 height 33
click at [1195, 315] on textarea at bounding box center [1205, 347] width 163 height 70
drag, startPoint x: 1255, startPoint y: 358, endPoint x: 1083, endPoint y: 296, distance: 182.9
click at [1083, 296] on body "Menu Boards Boards Boards All jobs Status Workforce Workforce My Workforce Recr…" at bounding box center [648, 319] width 1297 height 638
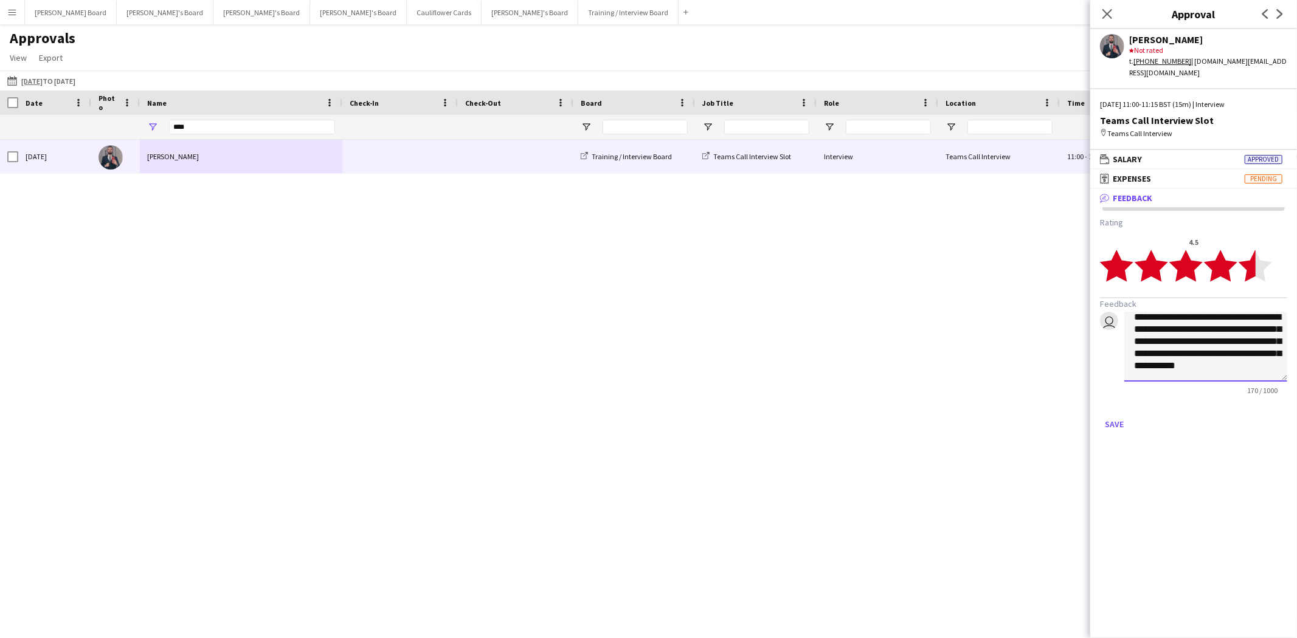
scroll to position [25, 0]
click at [1228, 365] on textarea "**********" at bounding box center [1205, 347] width 163 height 70
type textarea "**********"
click at [1122, 415] on button "Save" at bounding box center [1114, 424] width 29 height 19
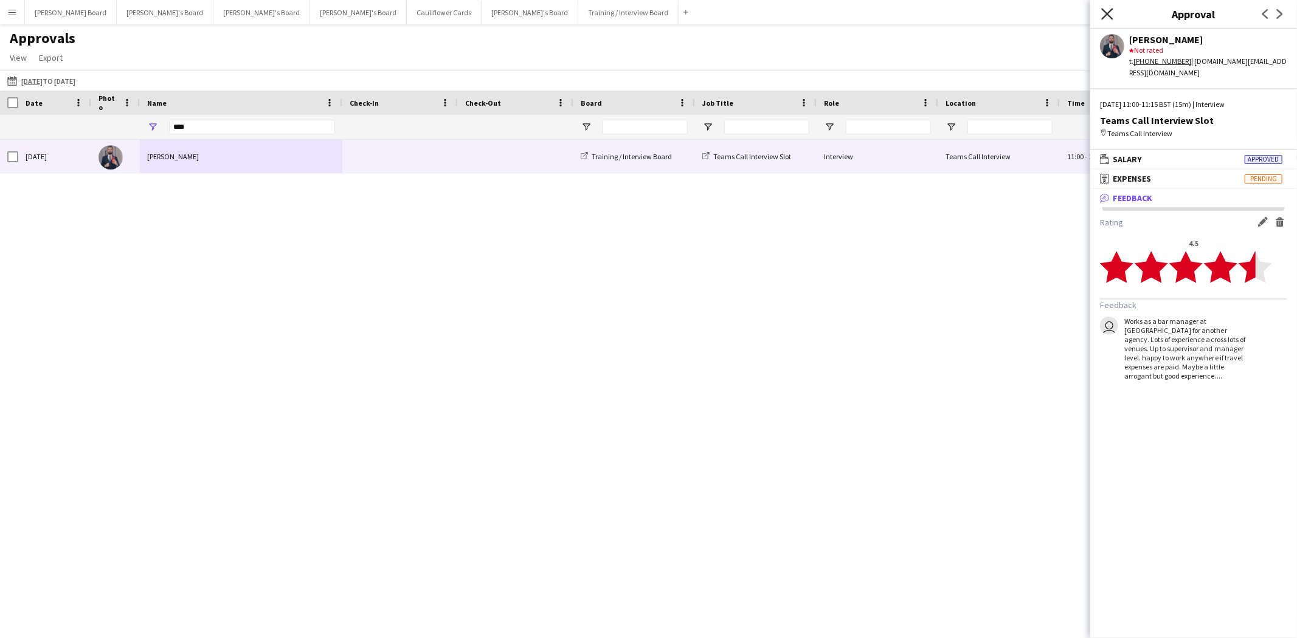
click at [1111, 9] on icon at bounding box center [1107, 14] width 12 height 12
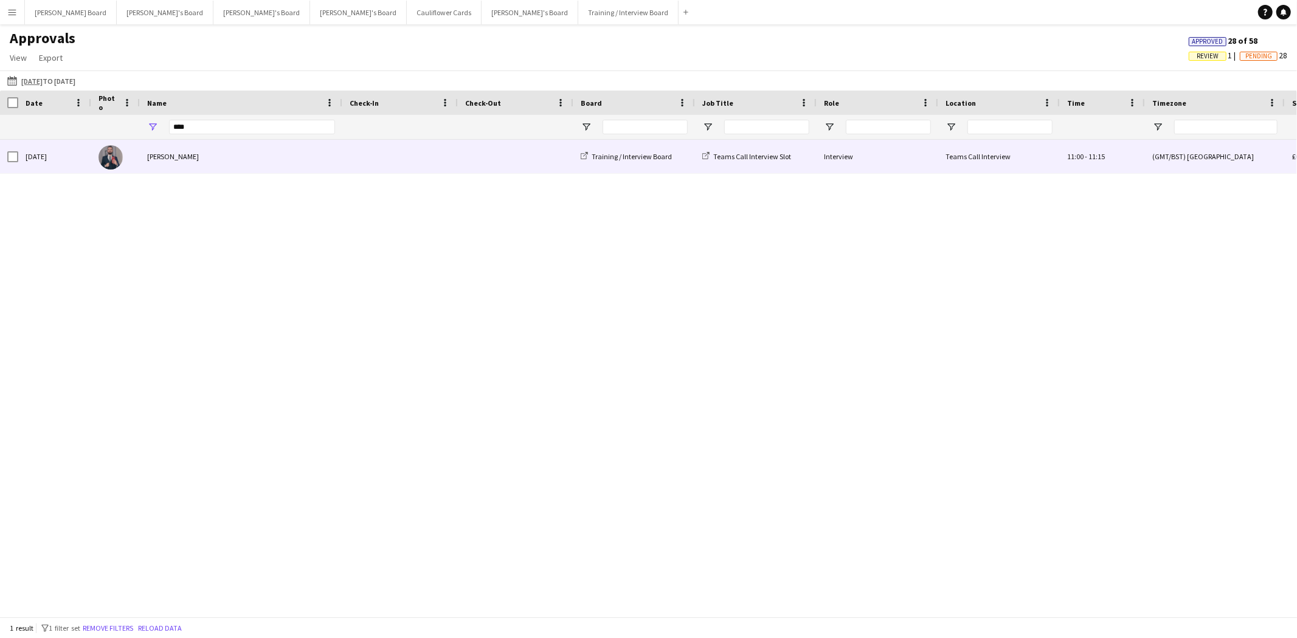
click at [192, 159] on div "[PERSON_NAME]" at bounding box center [241, 156] width 202 height 33
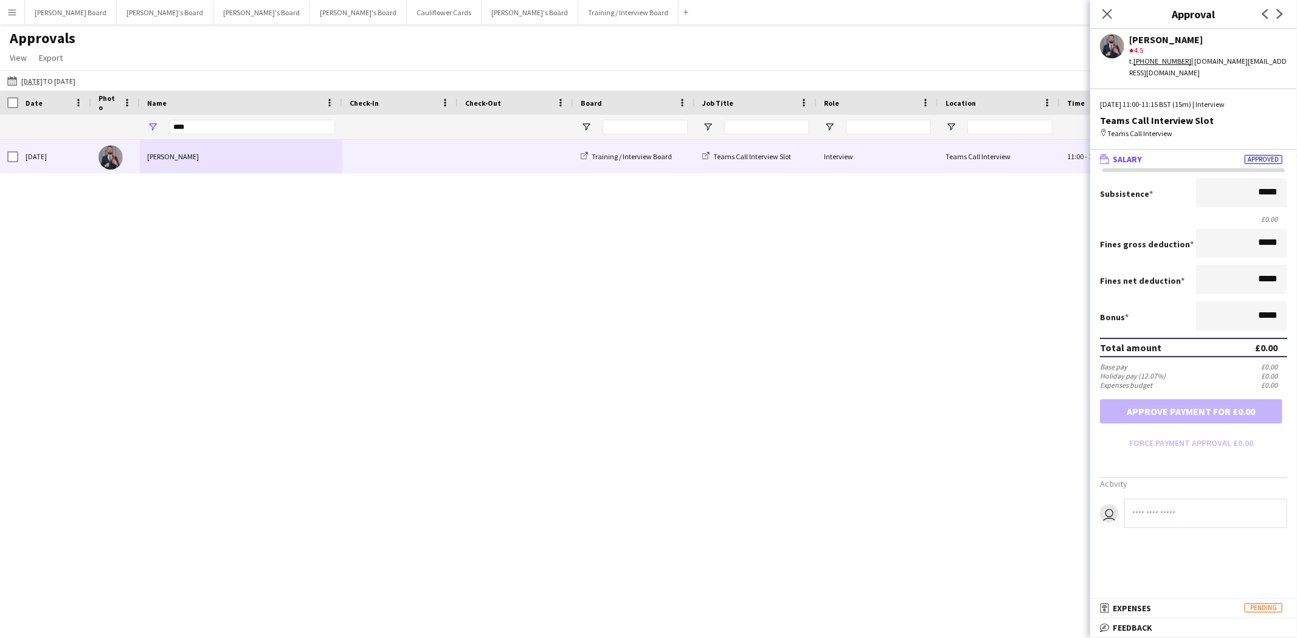
drag, startPoint x: 14, startPoint y: 15, endPoint x: 19, endPoint y: 30, distance: 16.5
click at [15, 15] on app-icon "Menu" at bounding box center [12, 12] width 10 height 10
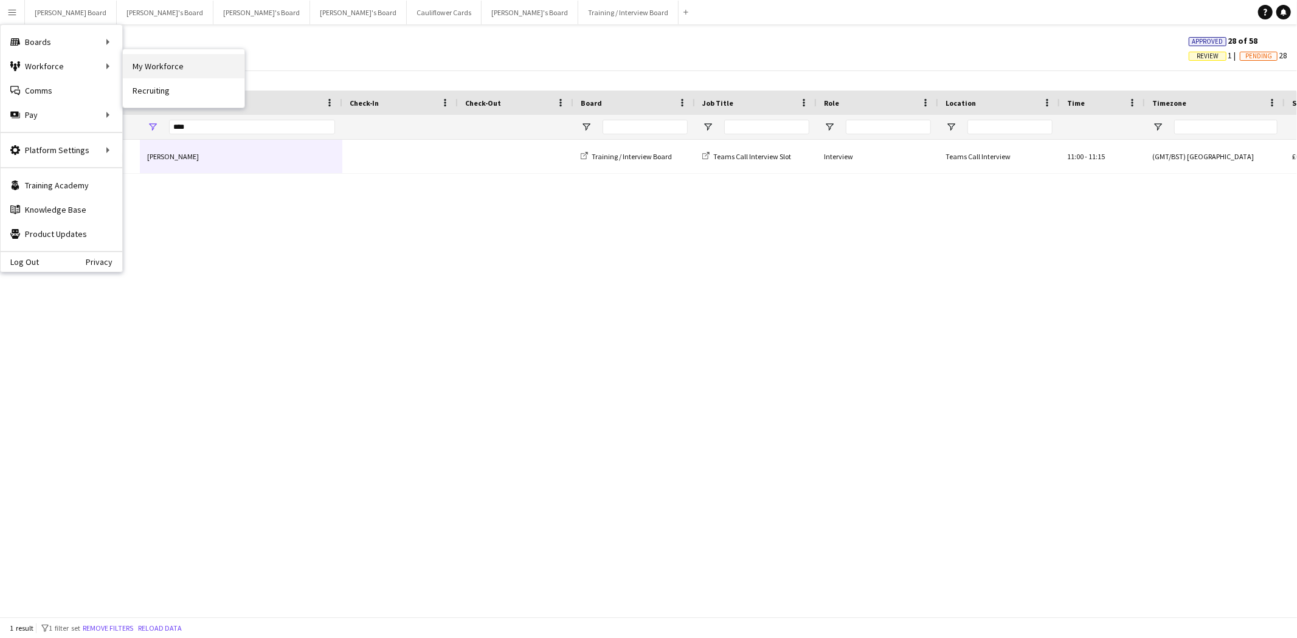
click at [210, 64] on link "My Workforce" at bounding box center [184, 66] width 122 height 24
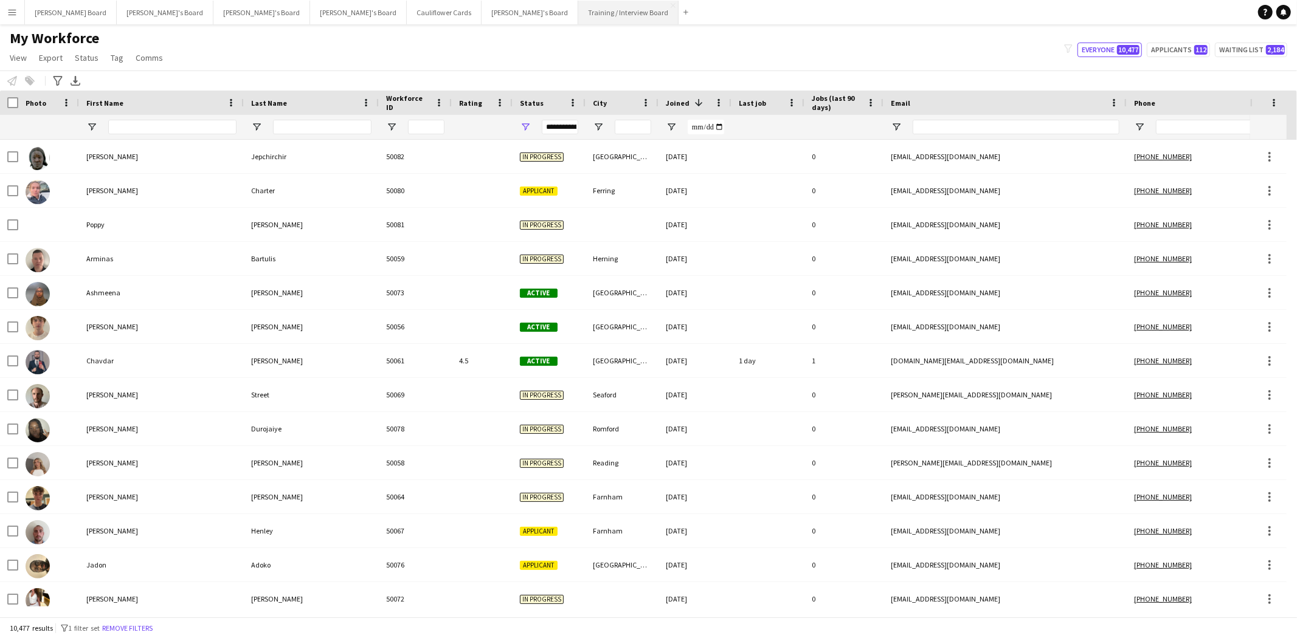
click at [578, 13] on button "Training / Interview Board Close" at bounding box center [628, 13] width 100 height 24
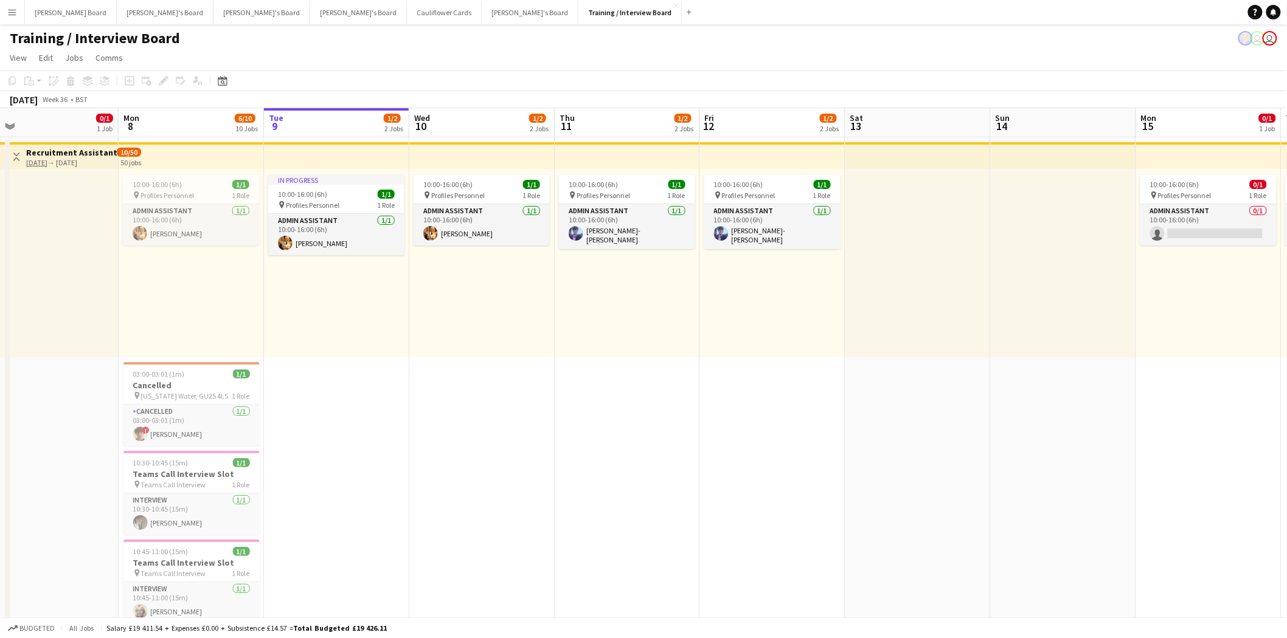
scroll to position [0, 274]
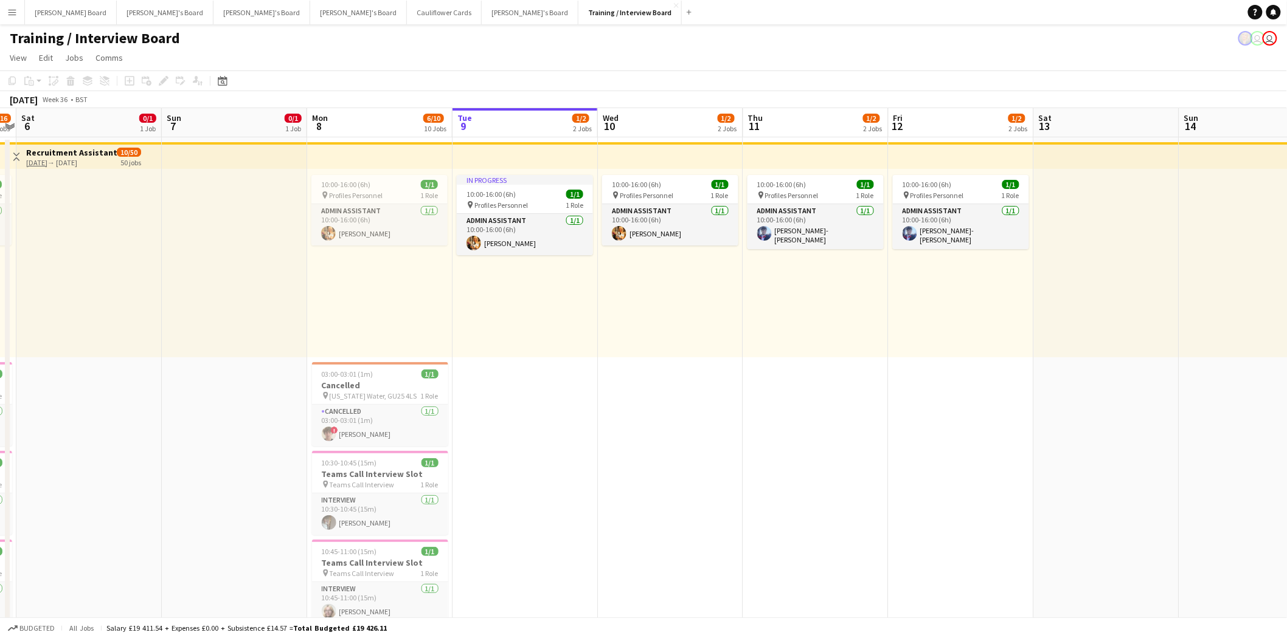
drag, startPoint x: 181, startPoint y: 463, endPoint x: 488, endPoint y: 479, distance: 307.5
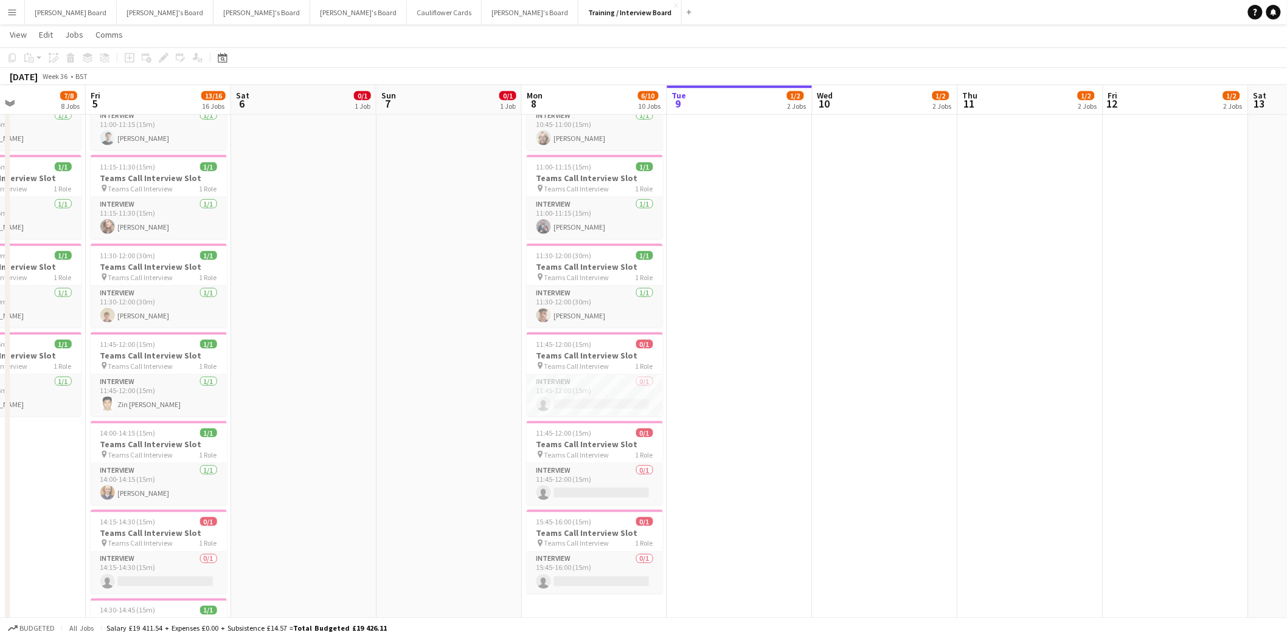
scroll to position [0, 448]
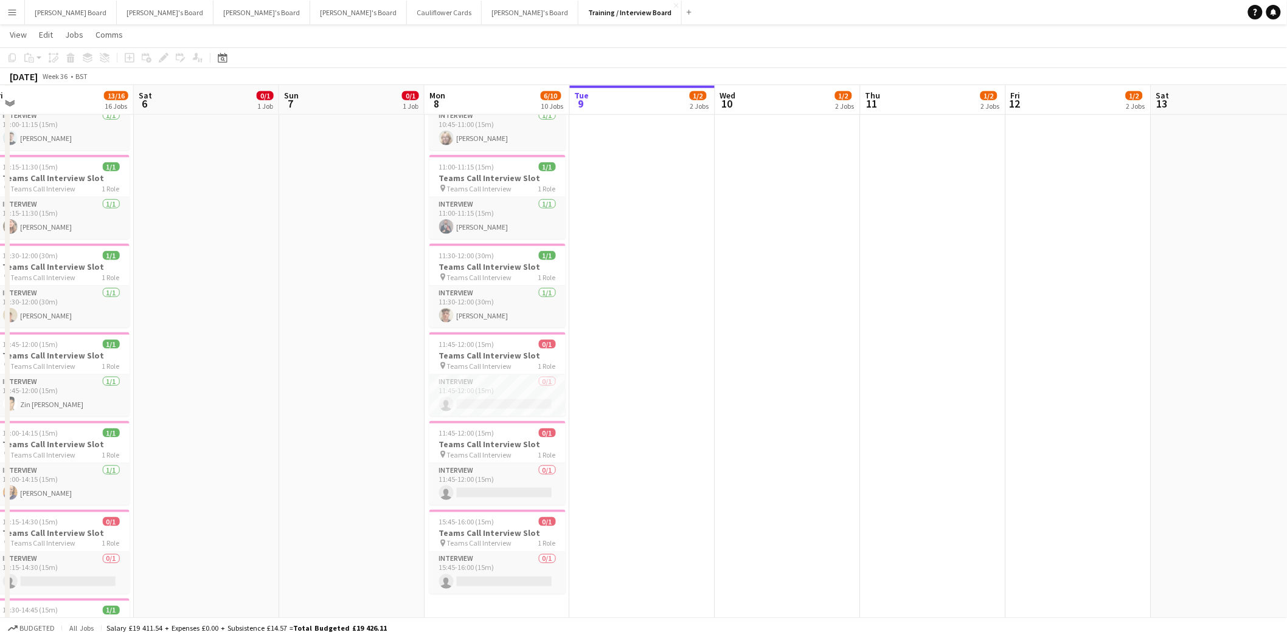
drag, startPoint x: 248, startPoint y: 366, endPoint x: 365, endPoint y: 407, distance: 123.9
click at [461, 402] on app-card-role "Interview 0/1 11:45-12:00 (15m) single-neutral-actions" at bounding box center [497, 395] width 136 height 41
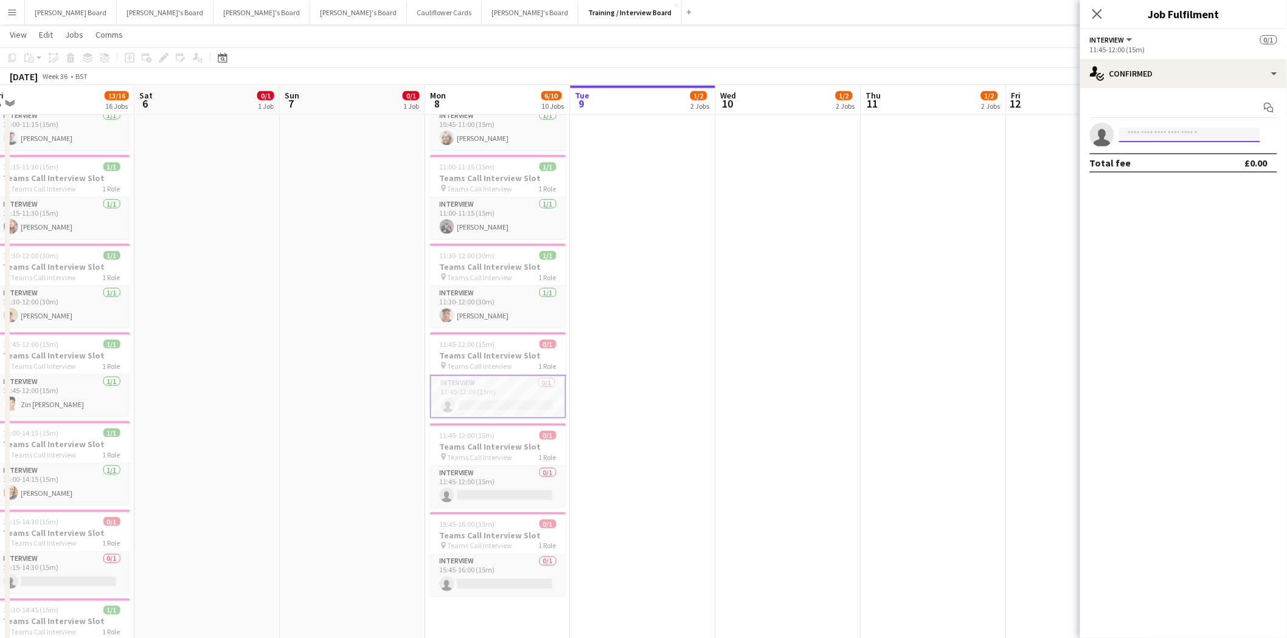
click at [1147, 137] on input at bounding box center [1189, 135] width 141 height 15
type input "********"
click at [1155, 167] on span "Ashmeena Rawoof Active rawoofashmeena14@gmail.com +447887179071" at bounding box center [1190, 161] width 122 height 29
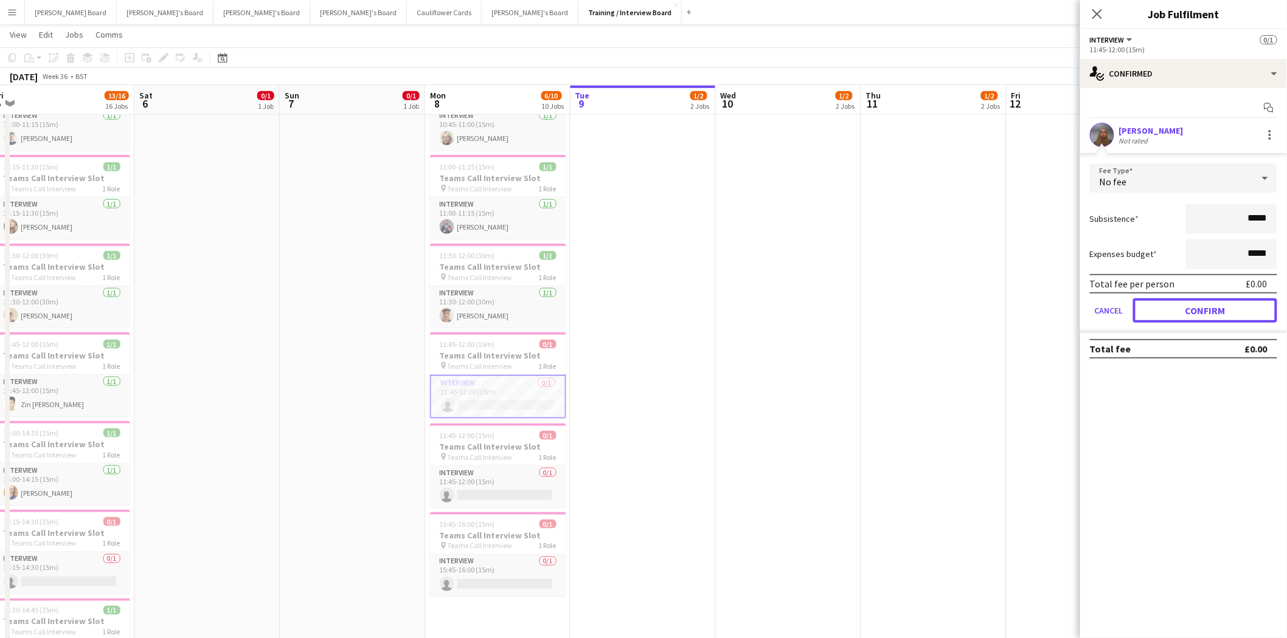
click at [1217, 310] on button "Confirm" at bounding box center [1205, 311] width 144 height 24
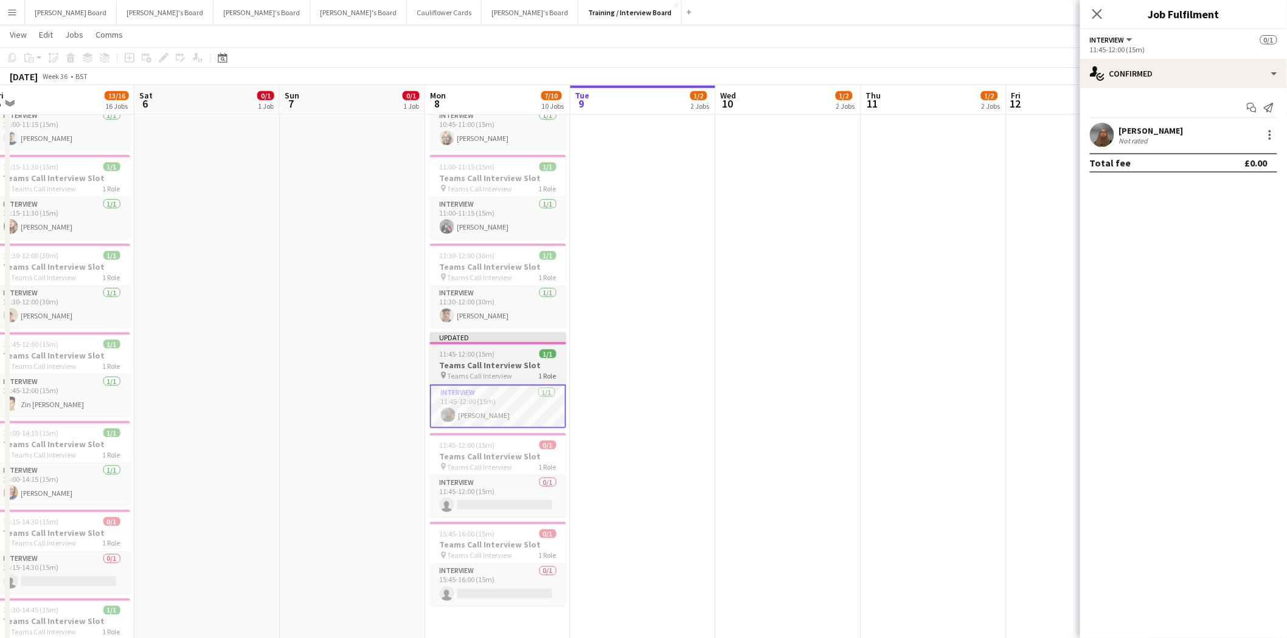
scroll to position [0, 446]
click at [517, 369] on h3 "Teams Call Interview Slot" at bounding box center [499, 365] width 136 height 11
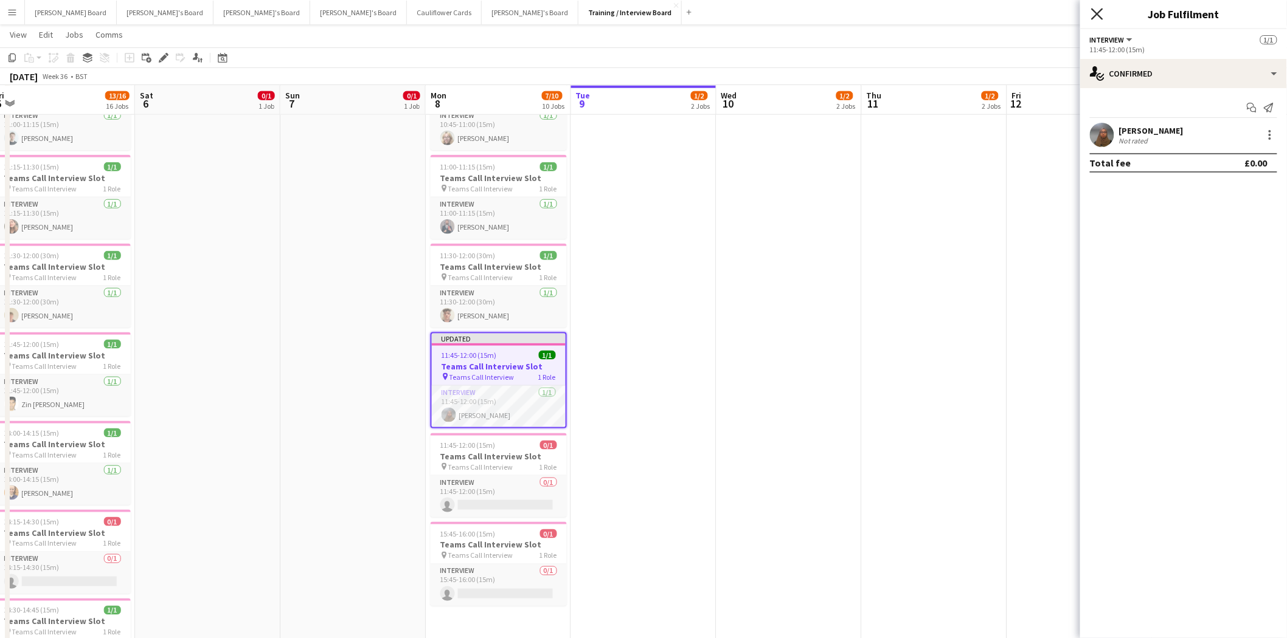
click at [1092, 11] on icon "Close pop-in" at bounding box center [1097, 14] width 12 height 12
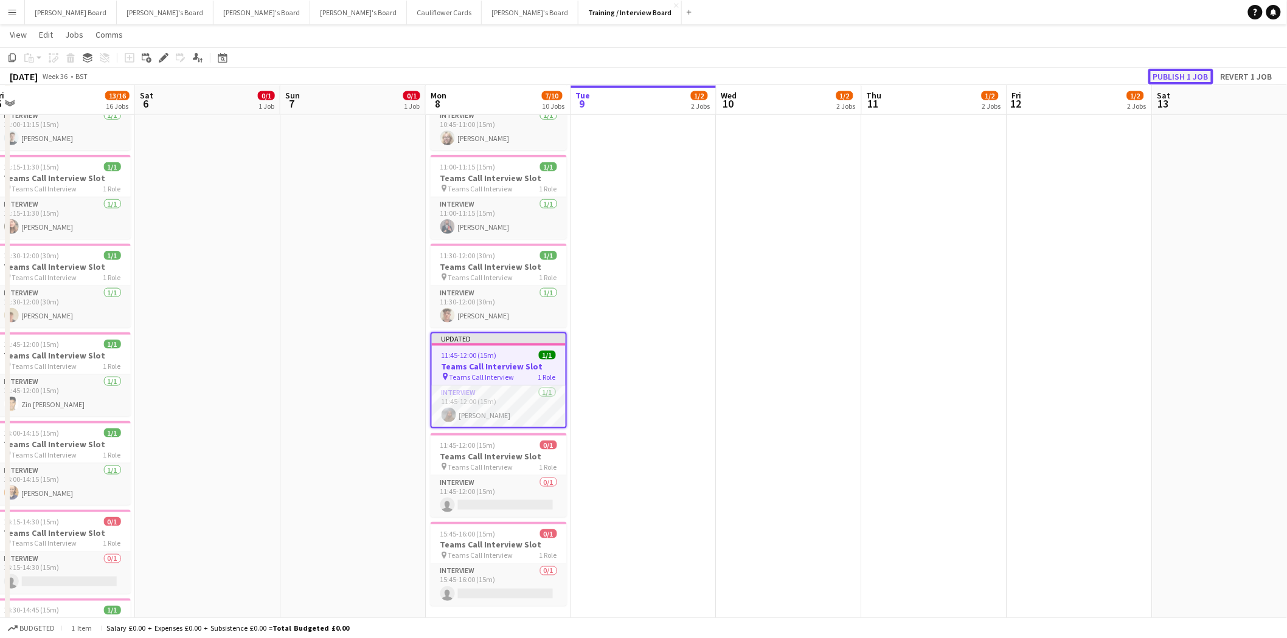
click at [1178, 75] on button "Publish 1 job" at bounding box center [1180, 77] width 65 height 16
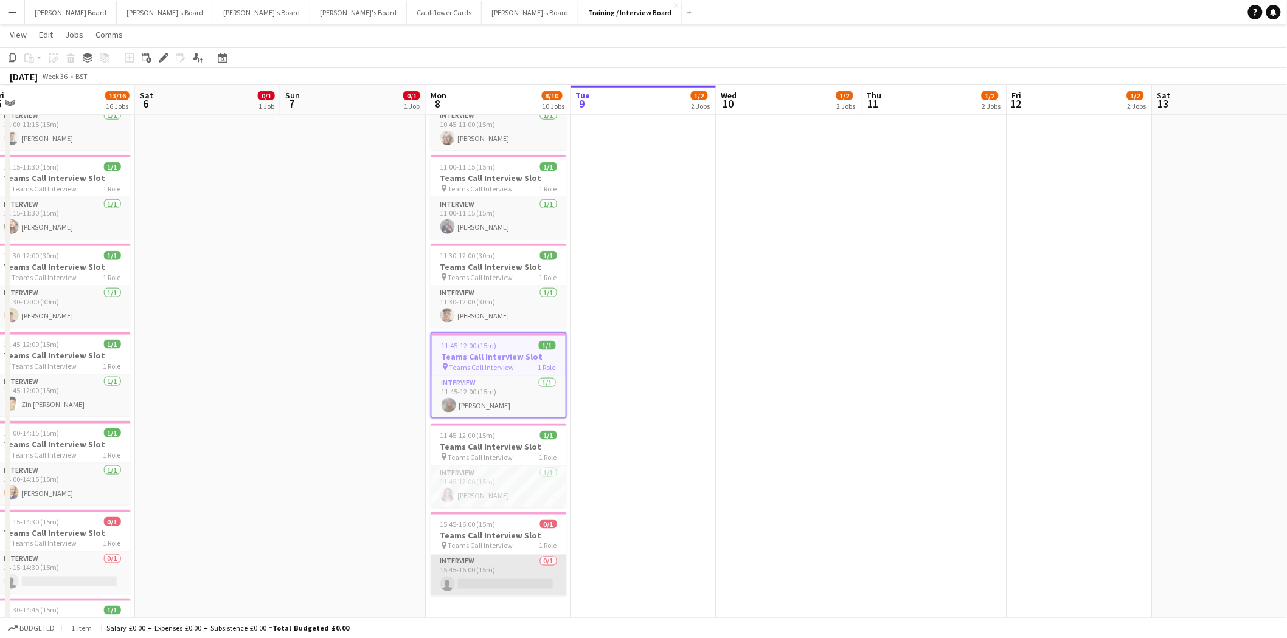
drag, startPoint x: 505, startPoint y: 581, endPoint x: 513, endPoint y: 572, distance: 11.2
click at [506, 579] on app-card-role "Interview 0/1 15:45-16:00 (15m) single-neutral-actions" at bounding box center [499, 575] width 136 height 41
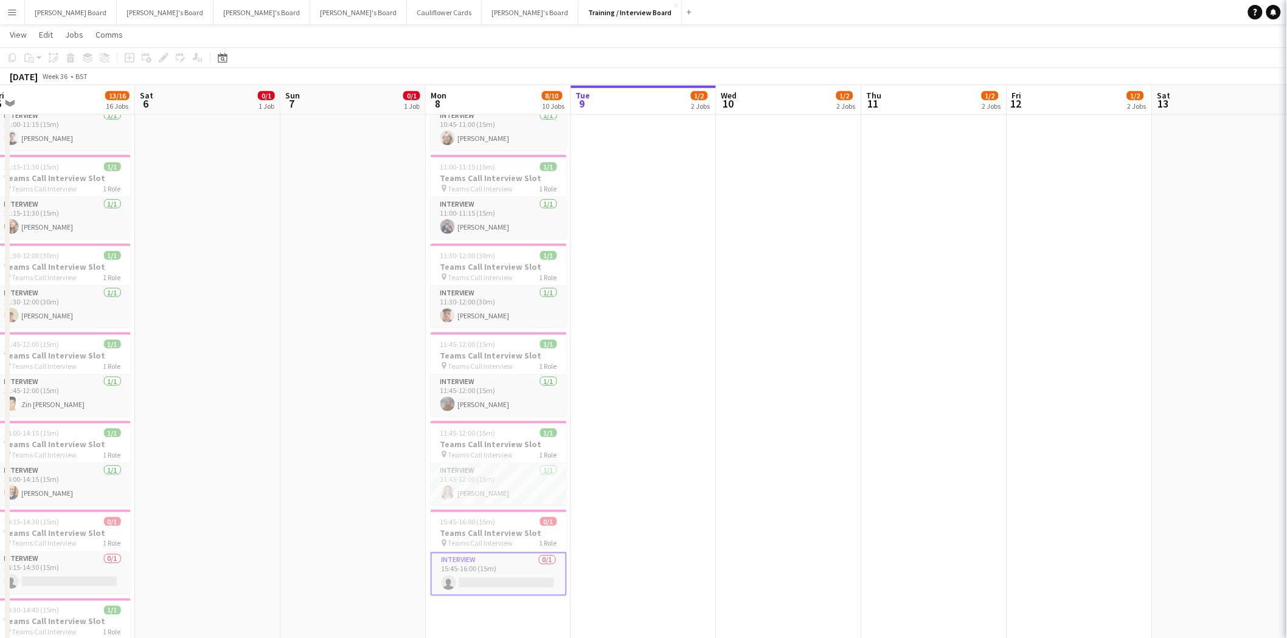
scroll to position [0, 446]
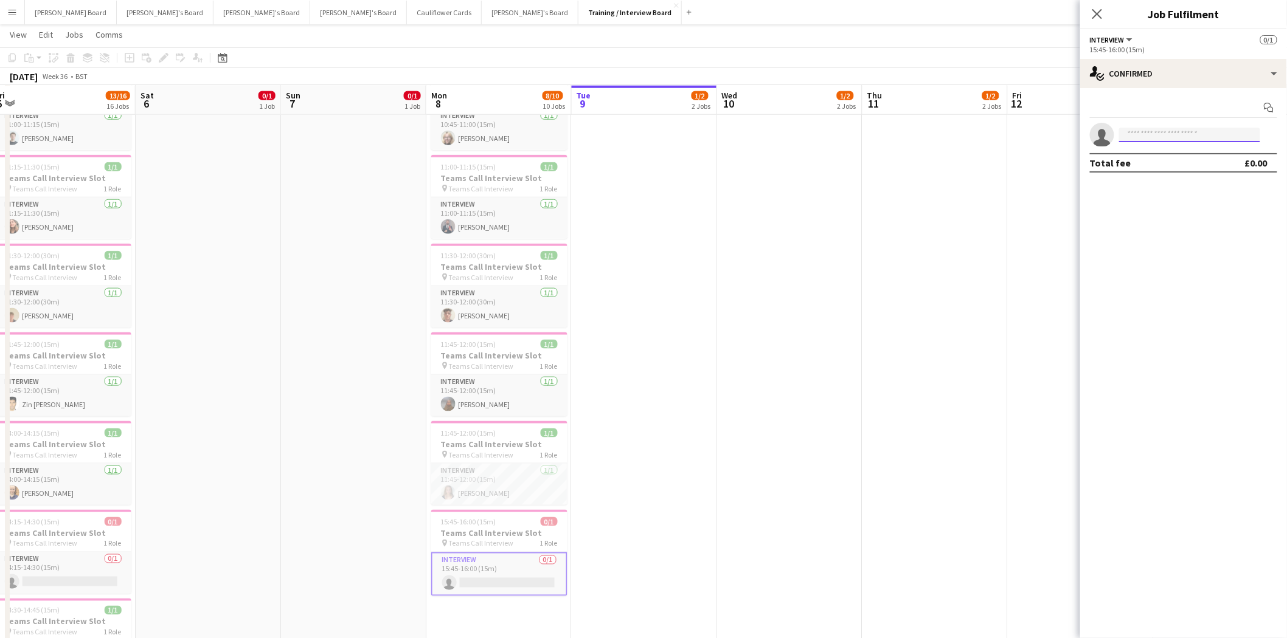
click at [1140, 136] on input at bounding box center [1189, 135] width 141 height 15
type input "********"
drag, startPoint x: 1176, startPoint y: 156, endPoint x: 1177, endPoint y: 209, distance: 52.9
click at [1175, 156] on span "Blake McKnight" at bounding box center [1164, 152] width 70 height 10
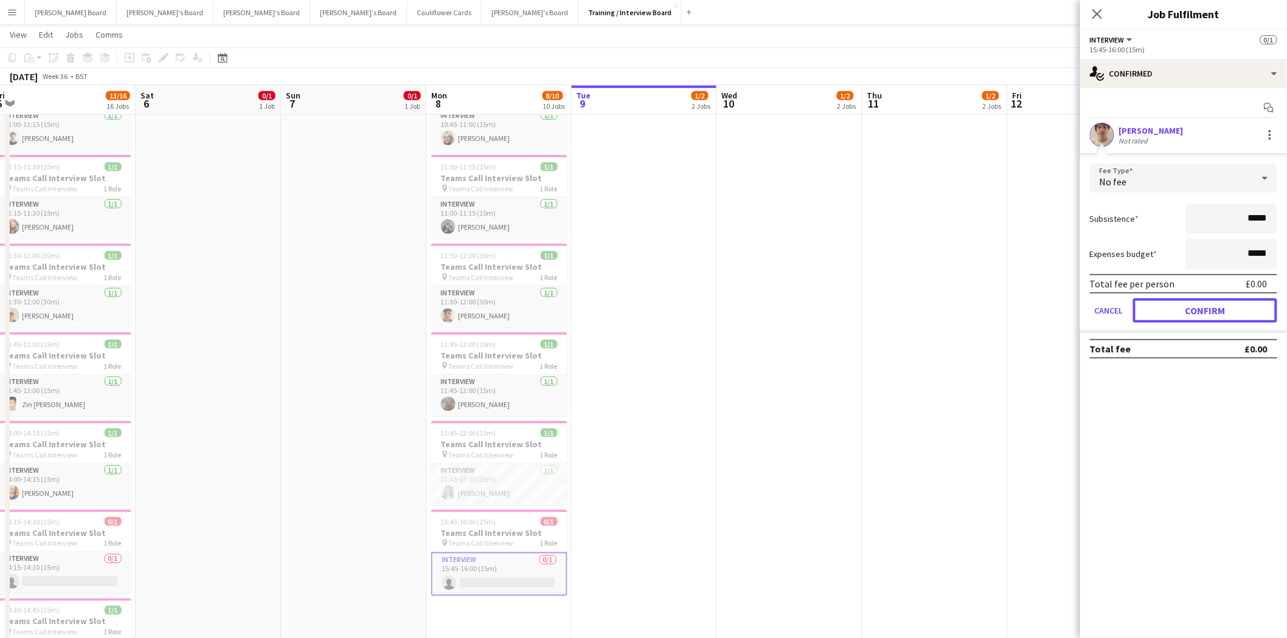
drag, startPoint x: 1211, startPoint y: 308, endPoint x: 992, endPoint y: 306, distance: 219.5
click at [1210, 308] on button "Confirm" at bounding box center [1205, 311] width 144 height 24
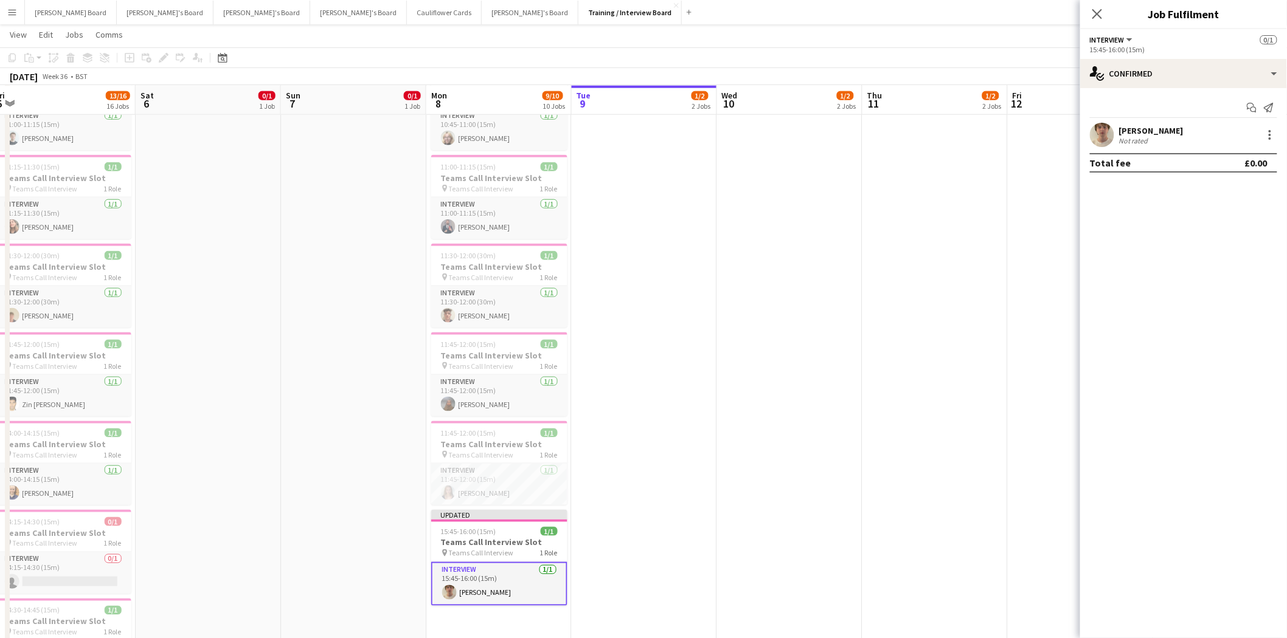
click at [840, 335] on app-date-cell "10:00-16:00 (6h) 1/1 pin Profiles Personnel 1 Role Admin Assistant 1/1 10:00-16…" at bounding box center [789, 490] width 145 height 1653
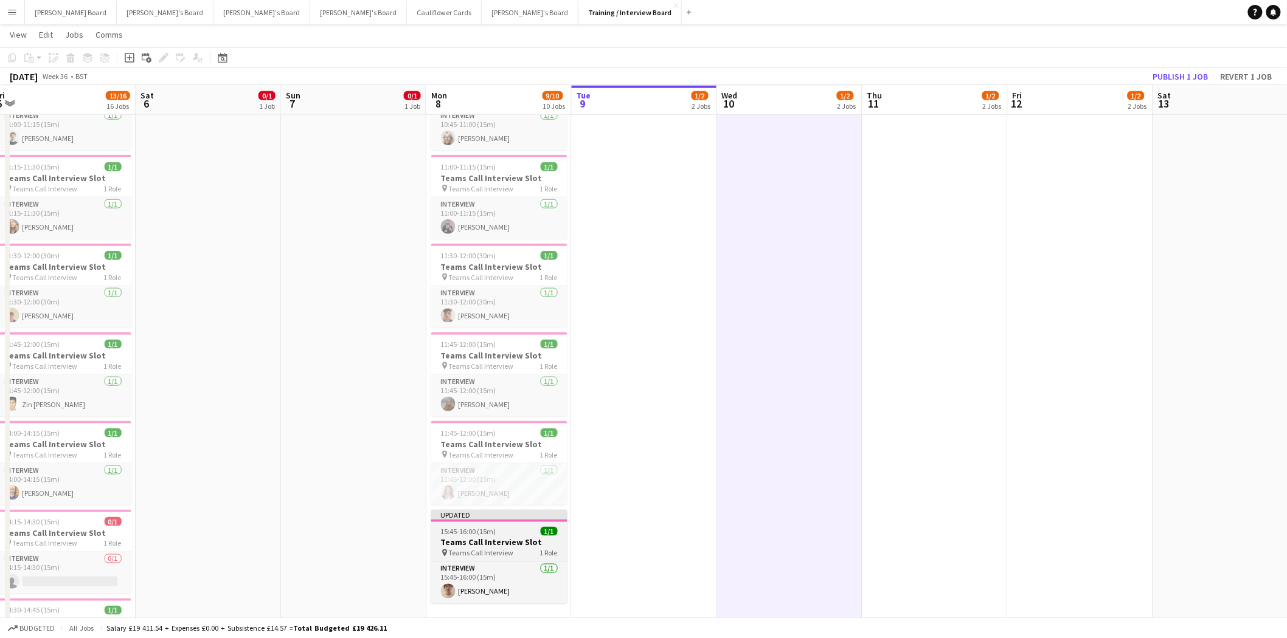
click at [520, 544] on h3 "Teams Call Interview Slot" at bounding box center [499, 543] width 136 height 11
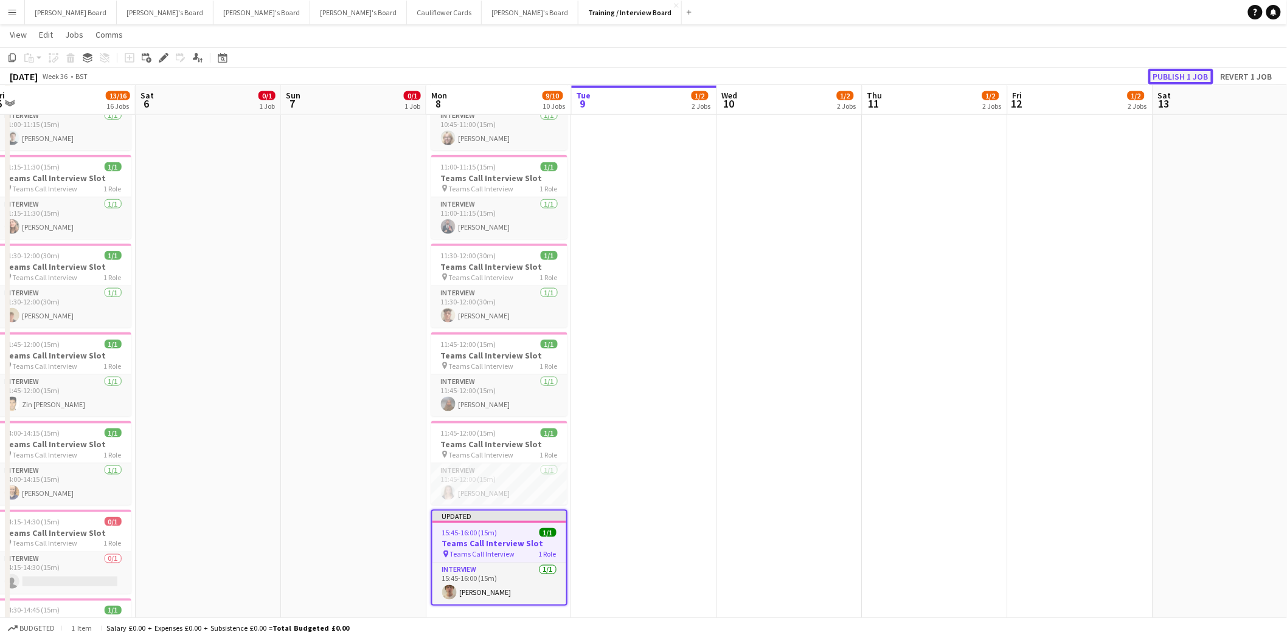
drag, startPoint x: 1180, startPoint y: 74, endPoint x: 913, endPoint y: 66, distance: 267.1
click at [1180, 74] on button "Publish 1 job" at bounding box center [1180, 77] width 65 height 16
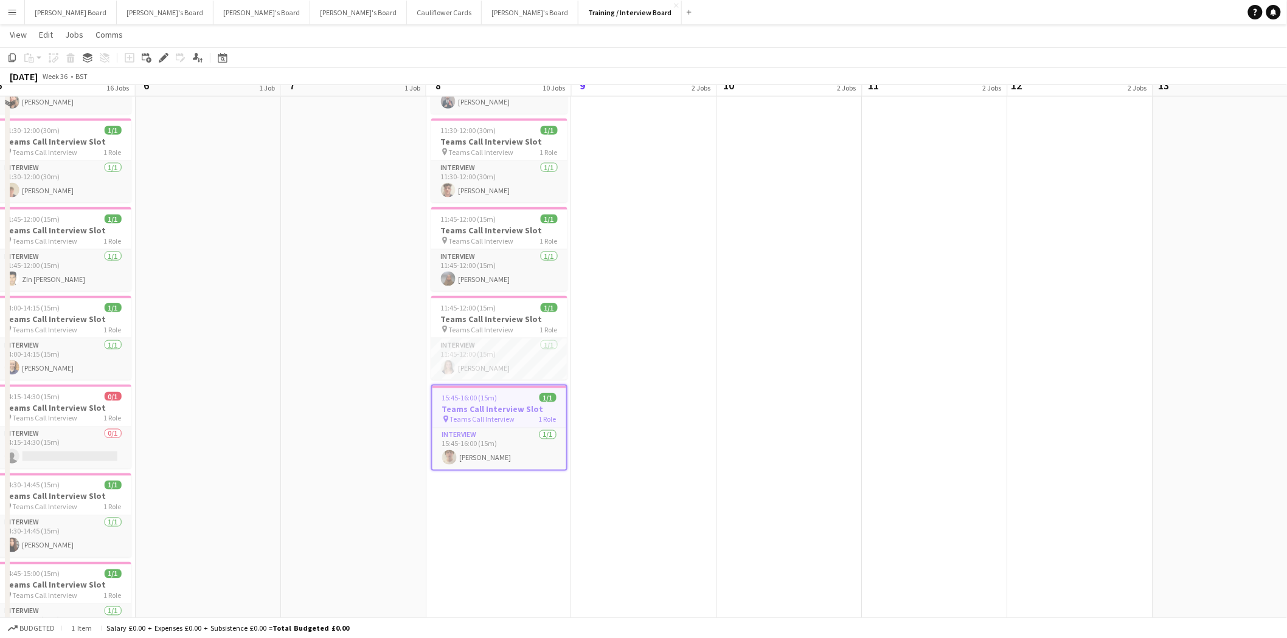
scroll to position [608, 0]
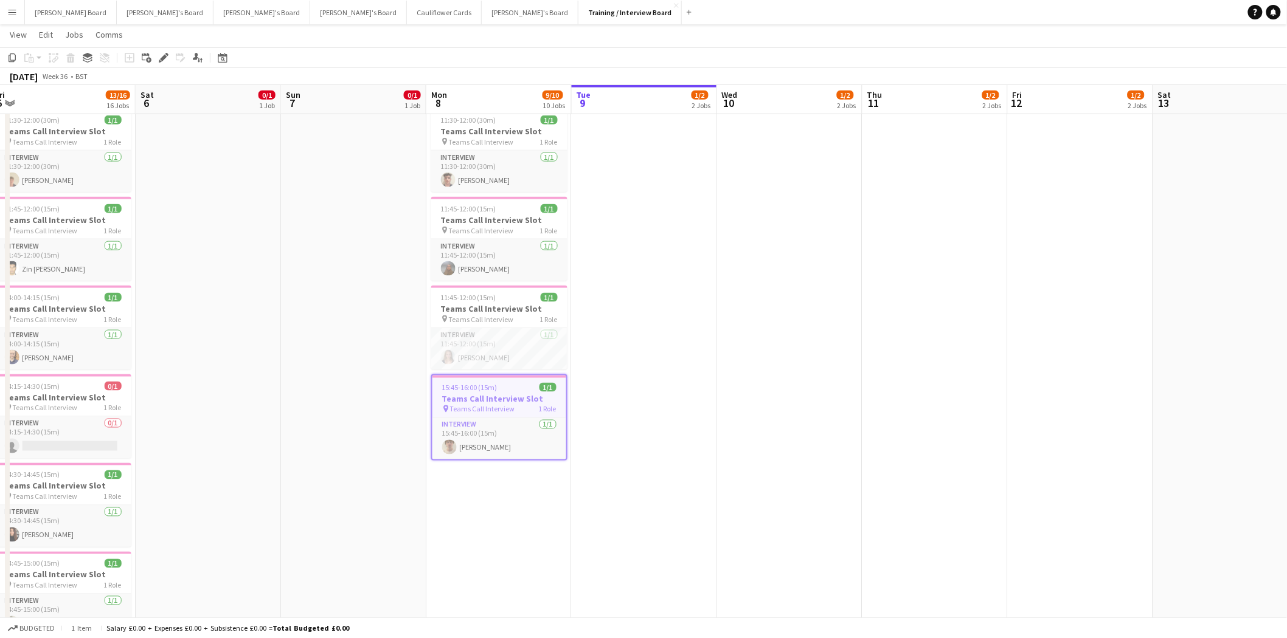
click at [10, 16] on app-icon "Menu" at bounding box center [12, 12] width 10 height 10
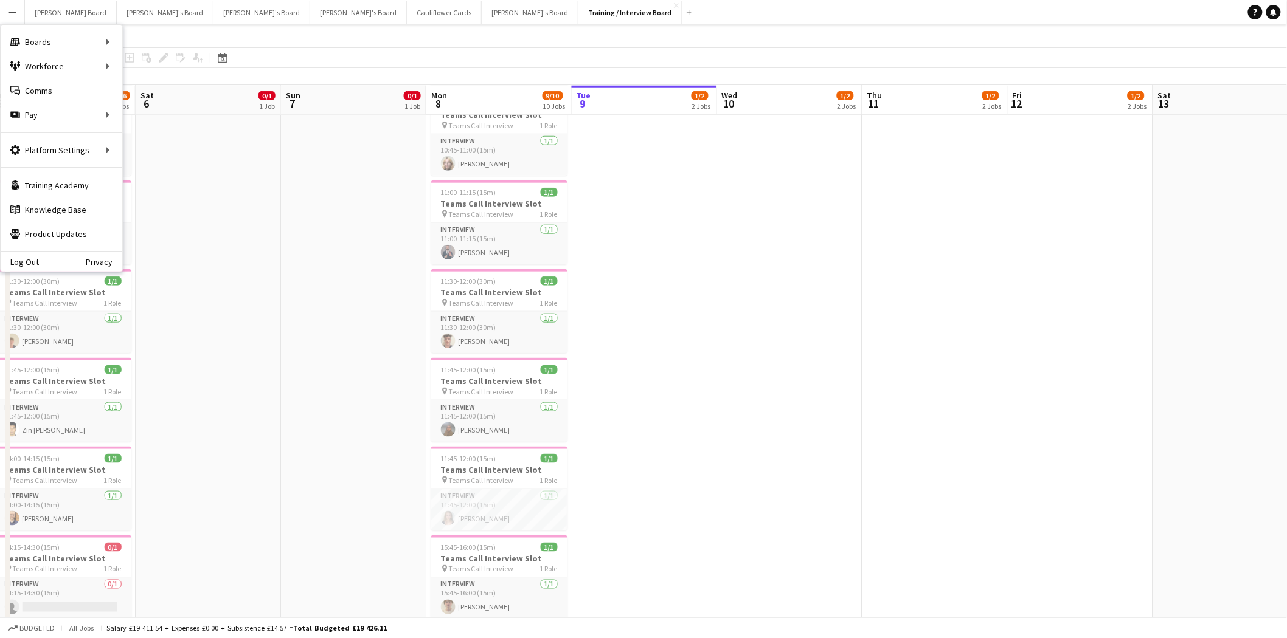
scroll to position [337, 0]
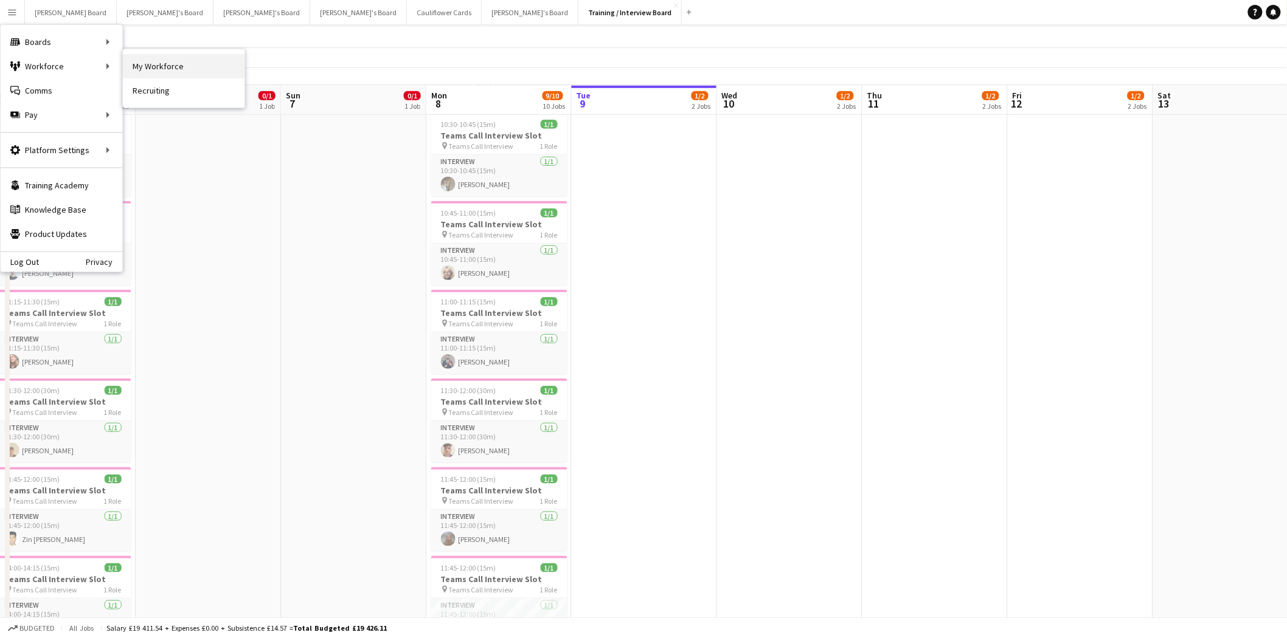
click at [160, 69] on link "My Workforce" at bounding box center [184, 66] width 122 height 24
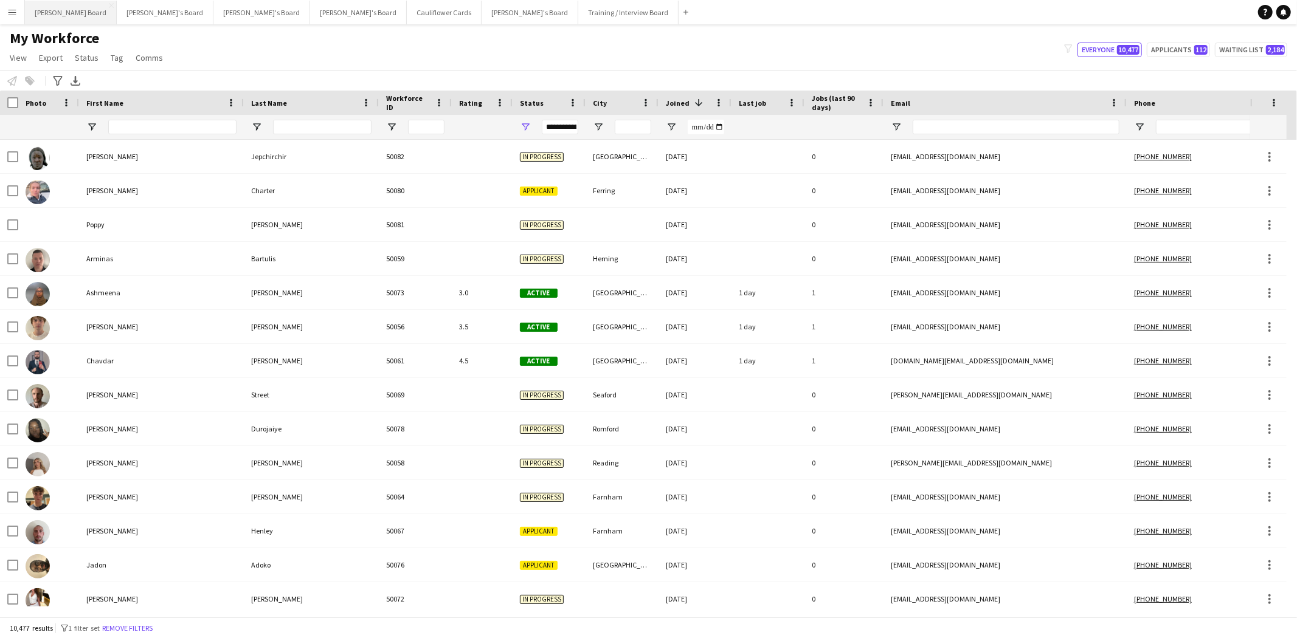
click at [50, 10] on button "Dean's Board Close" at bounding box center [71, 13] width 92 height 24
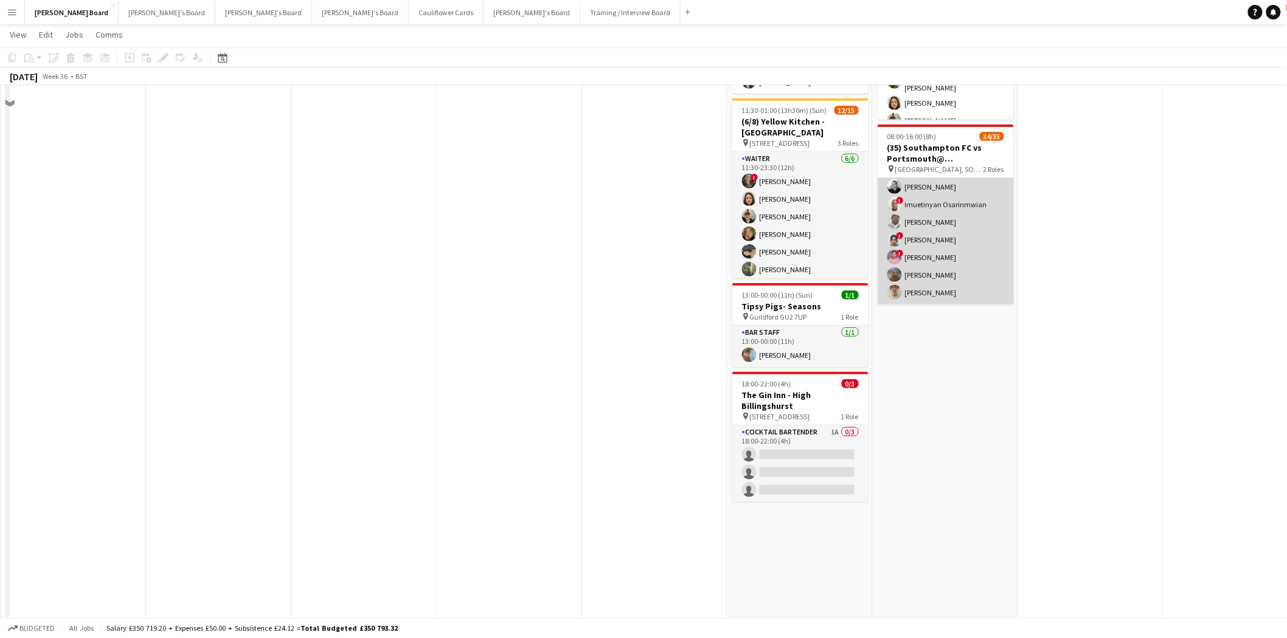
scroll to position [202, 0]
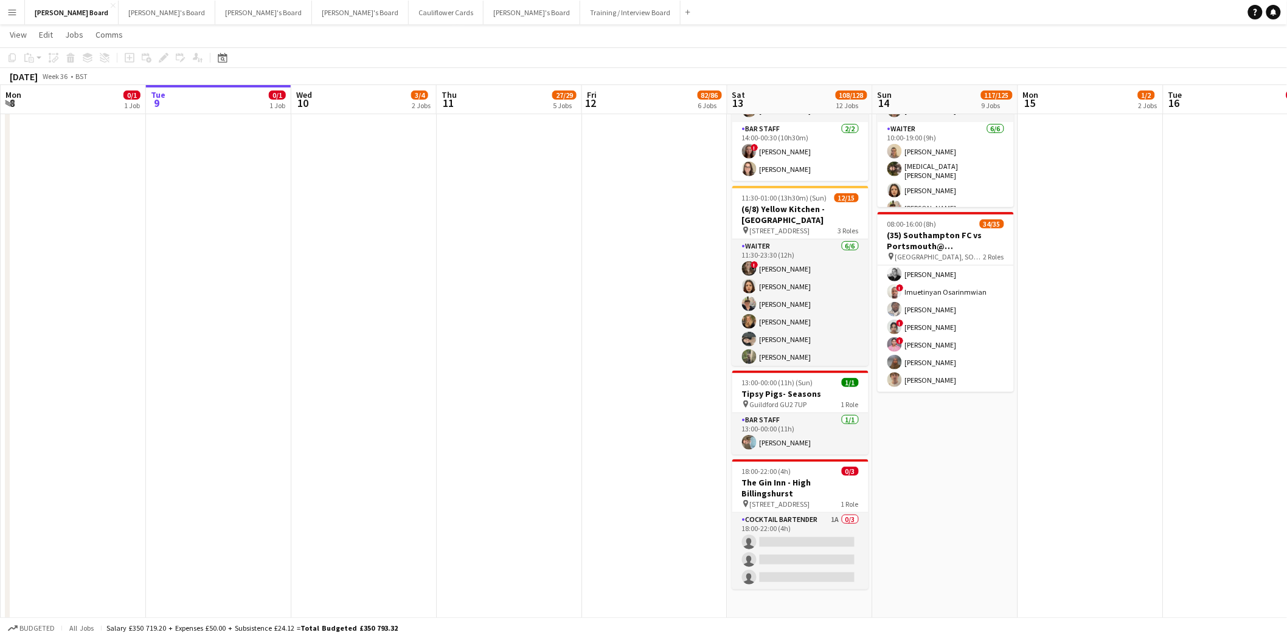
drag, startPoint x: 949, startPoint y: 303, endPoint x: 1147, endPoint y: 270, distance: 200.9
click at [949, 303] on app-card-role "Retail Kiosk 25/25 10:00-14:00 (4h) Victor Fombang Abdul Quainoo ! Shenéla Fern…" at bounding box center [945, 160] width 136 height 465
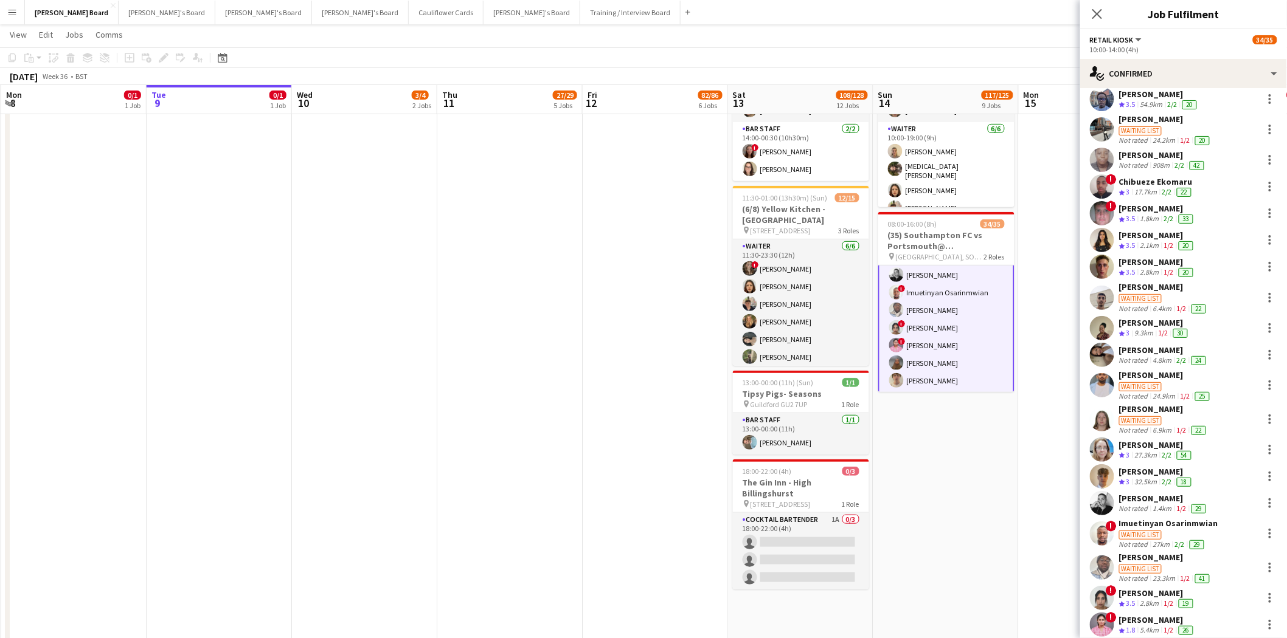
scroll to position [227, 0]
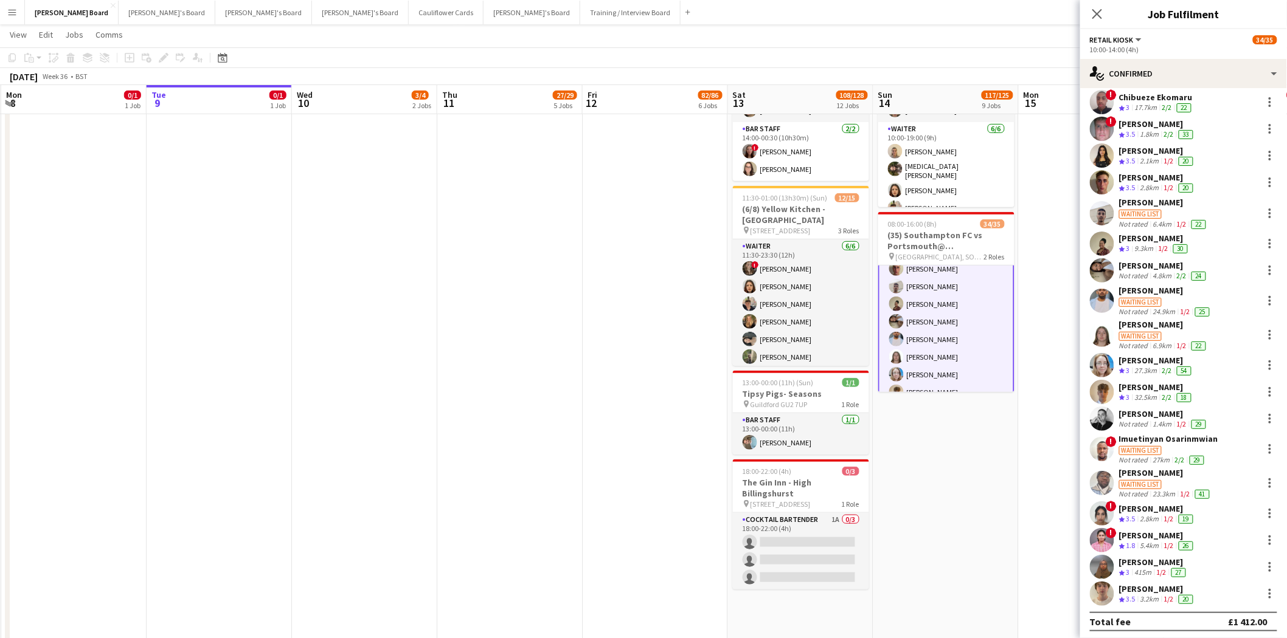
click at [941, 299] on app-card-role "Retail Kiosk 25/25 10:00-14:00 (4h) Victor Fombang Abdul Quainoo ! Shenéla Fern…" at bounding box center [946, 295] width 136 height 467
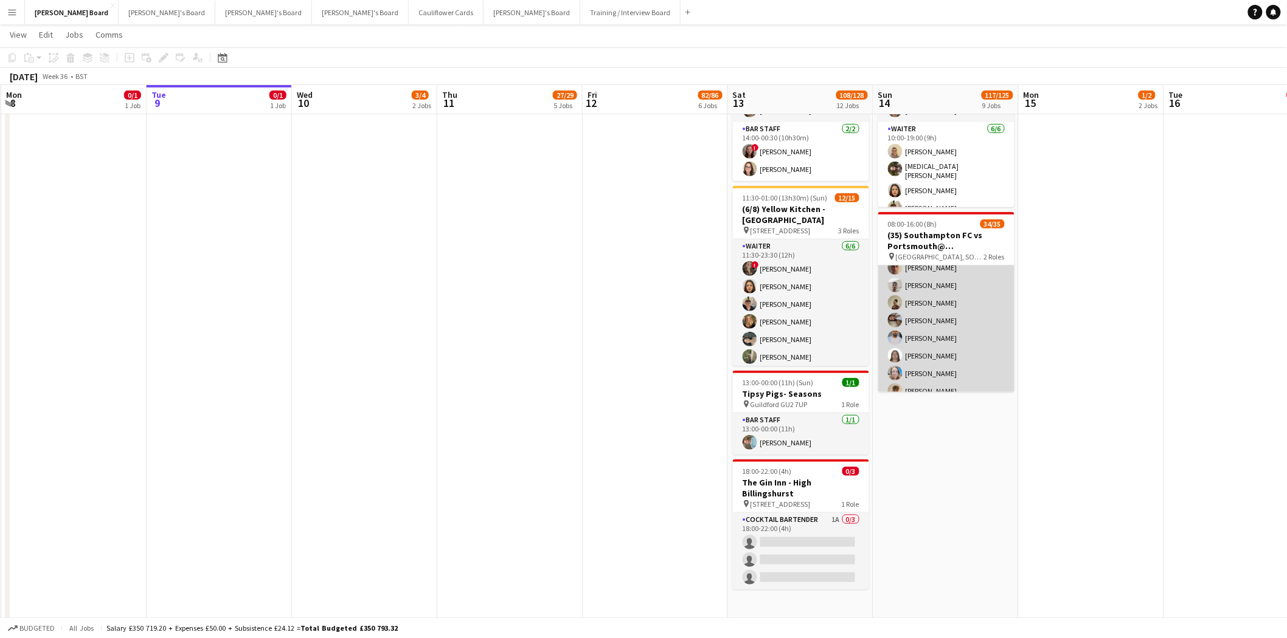
scroll to position [403, 0]
click at [947, 320] on app-card-role "Retail Kiosk 25/25 10:00-14:00 (4h) Victor Fombang Abdul Quainoo ! Shenéla Fern…" at bounding box center [946, 497] width 136 height 465
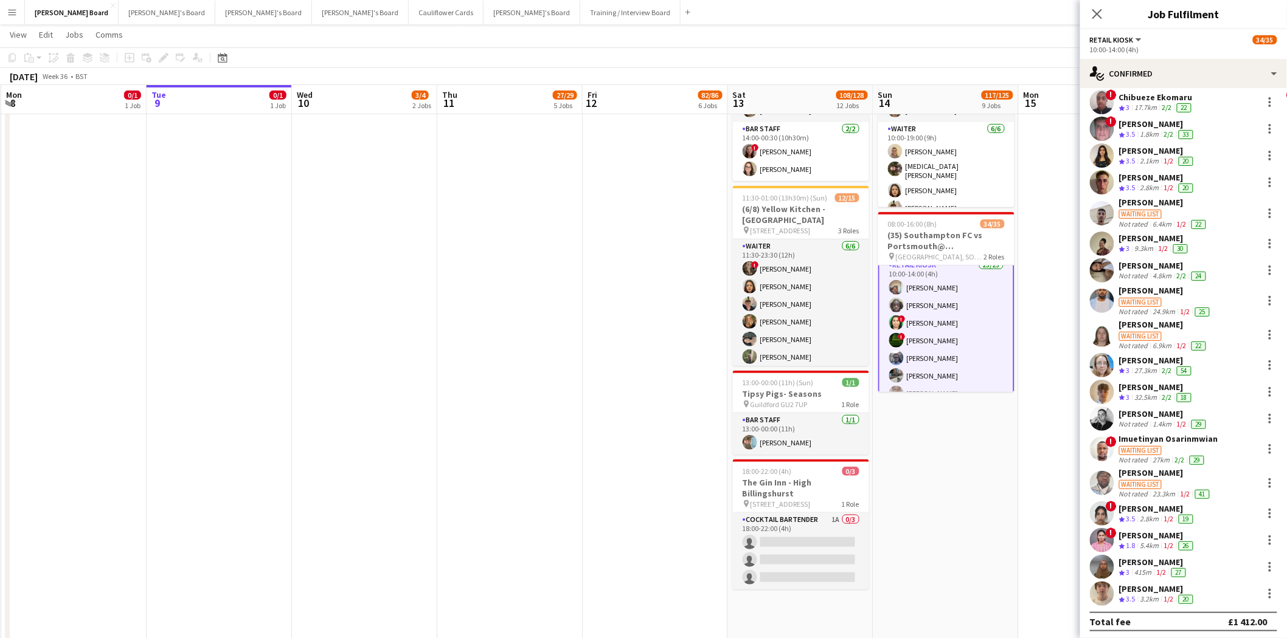
scroll to position [0, 0]
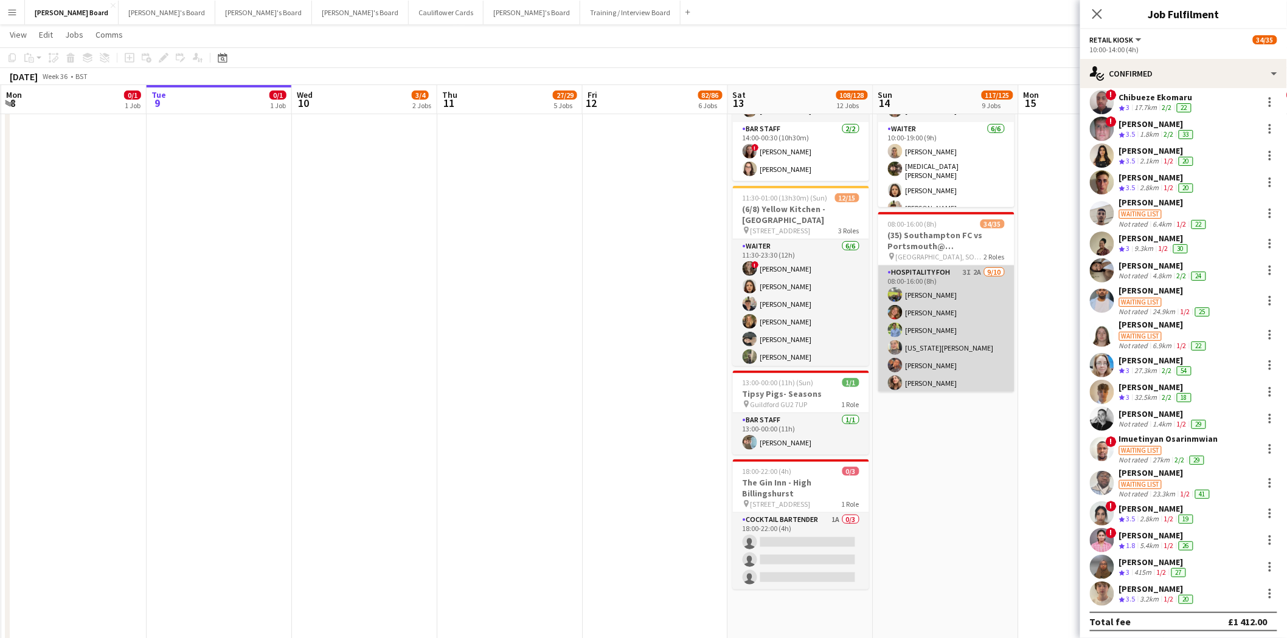
click at [925, 320] on app-card-role "Hospitality FOH 3I 2A 9/10 08:00-16:00 (8h) Harry Scott katie duff William Crom…" at bounding box center [946, 366] width 136 height 200
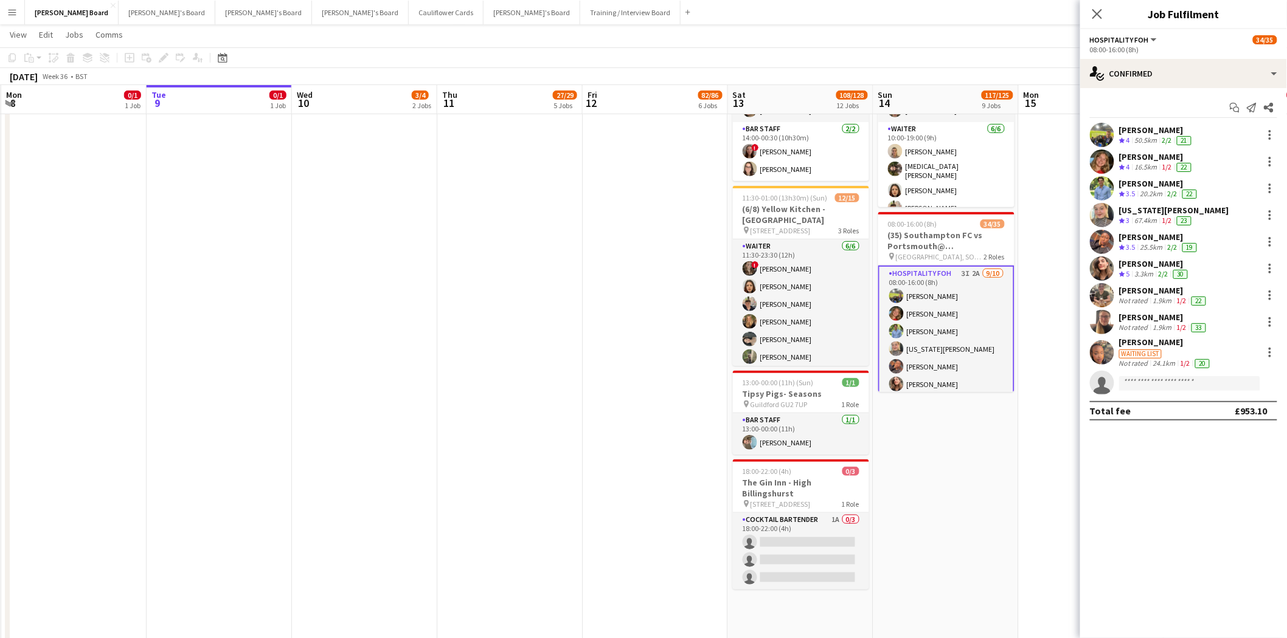
click at [1145, 343] on div "Nicole Keza" at bounding box center [1165, 342] width 93 height 11
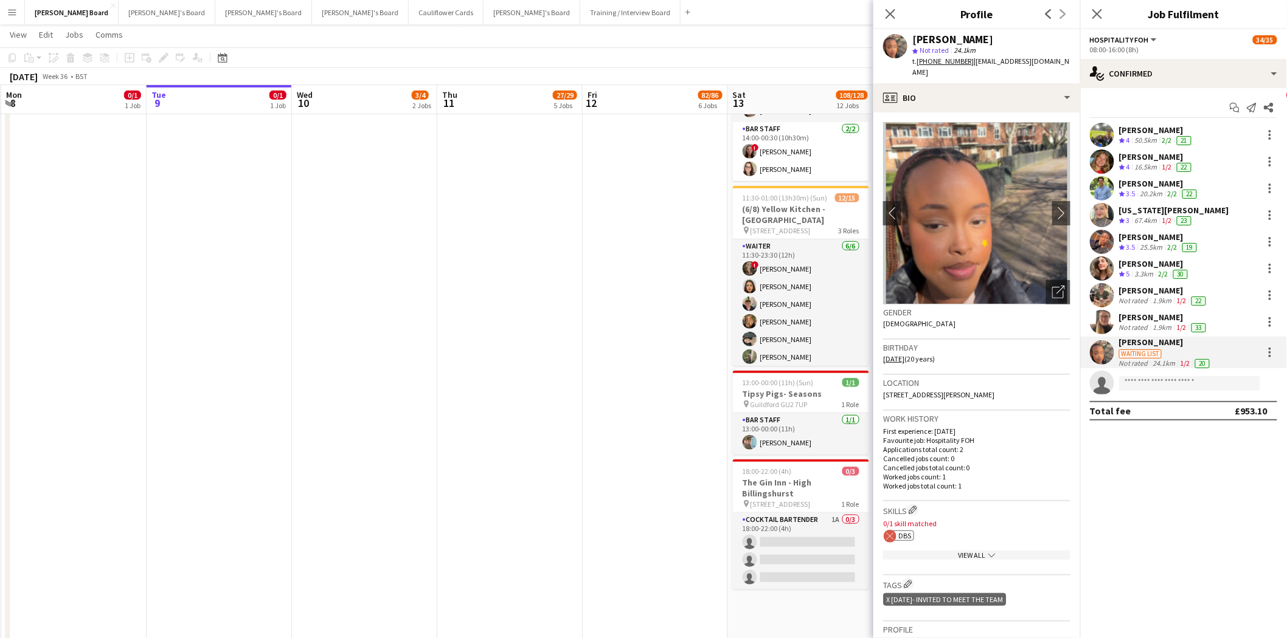
click at [1143, 323] on div "Not rated" at bounding box center [1135, 328] width 32 height 10
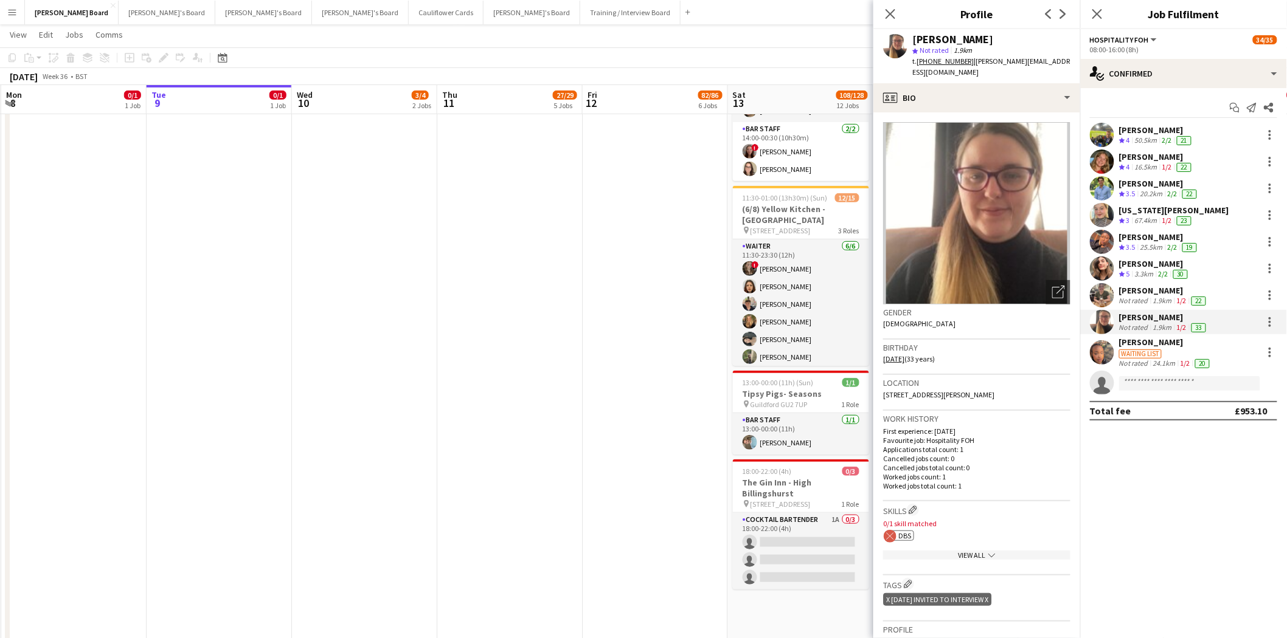
click at [1150, 287] on div "Ellyssa Robinson" at bounding box center [1163, 290] width 89 height 11
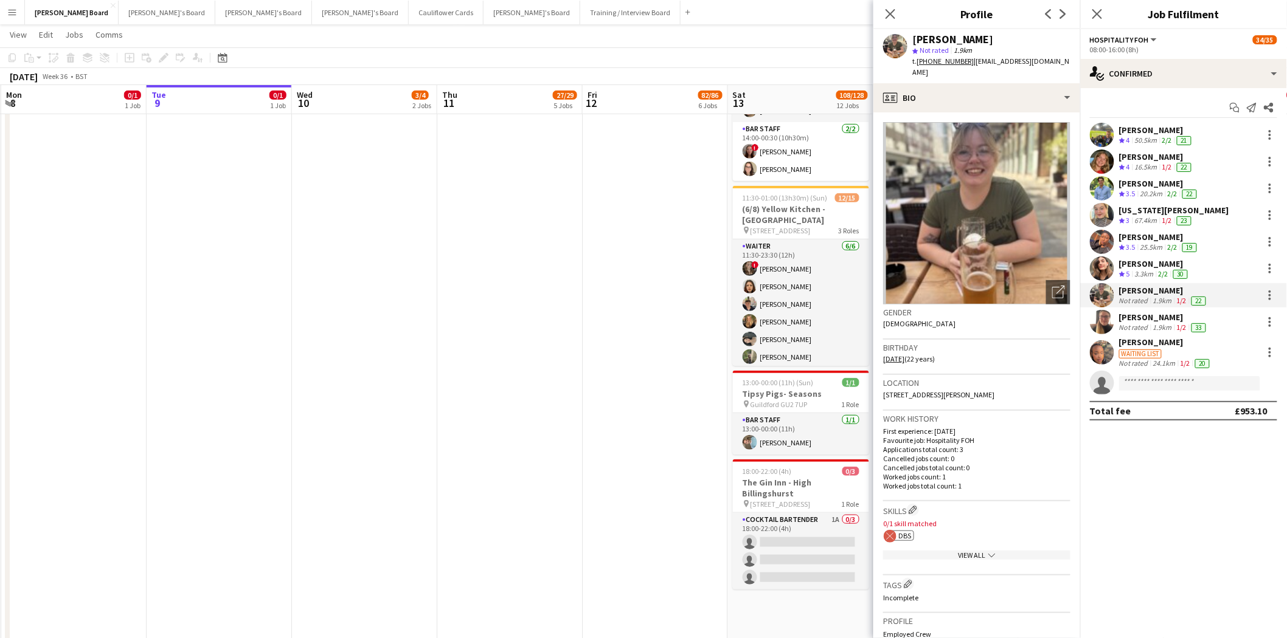
click at [1151, 264] on div "Solene Kouroughli" at bounding box center [1154, 263] width 71 height 11
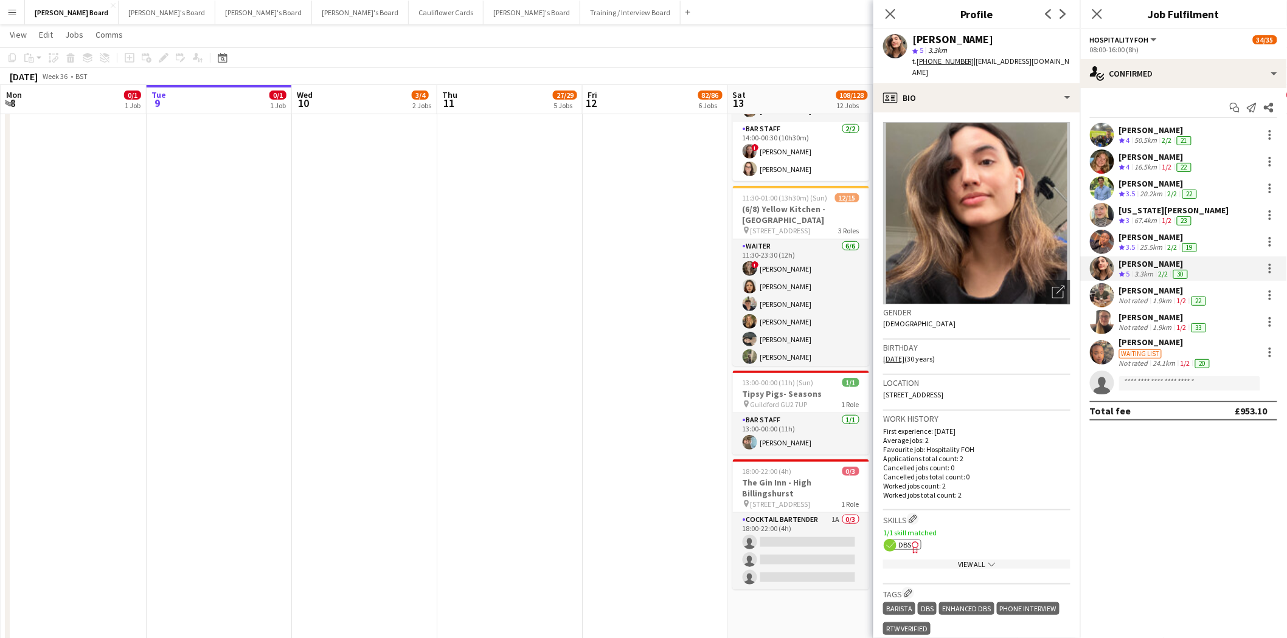
drag, startPoint x: 1146, startPoint y: 232, endPoint x: 1142, endPoint y: 222, distance: 10.6
click at [1146, 231] on div "Aminat Adigun Crew rating 3.5 25.5km 2/2 19" at bounding box center [1183, 242] width 207 height 24
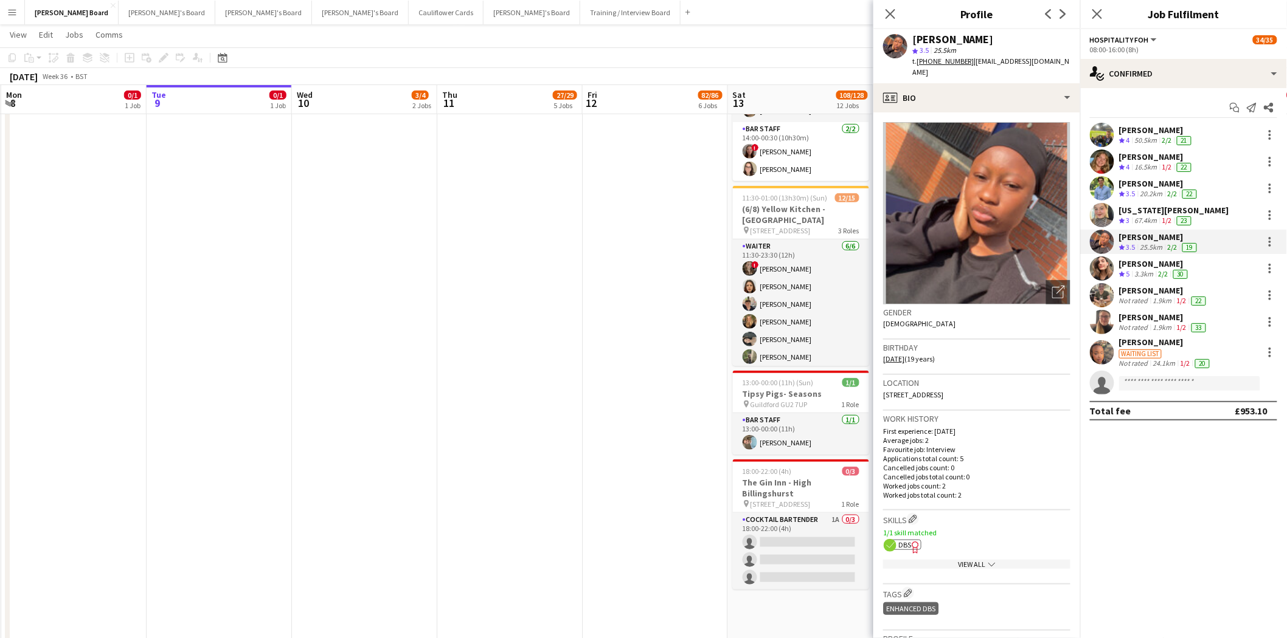
click at [1142, 216] on div "67.4km" at bounding box center [1145, 221] width 27 height 10
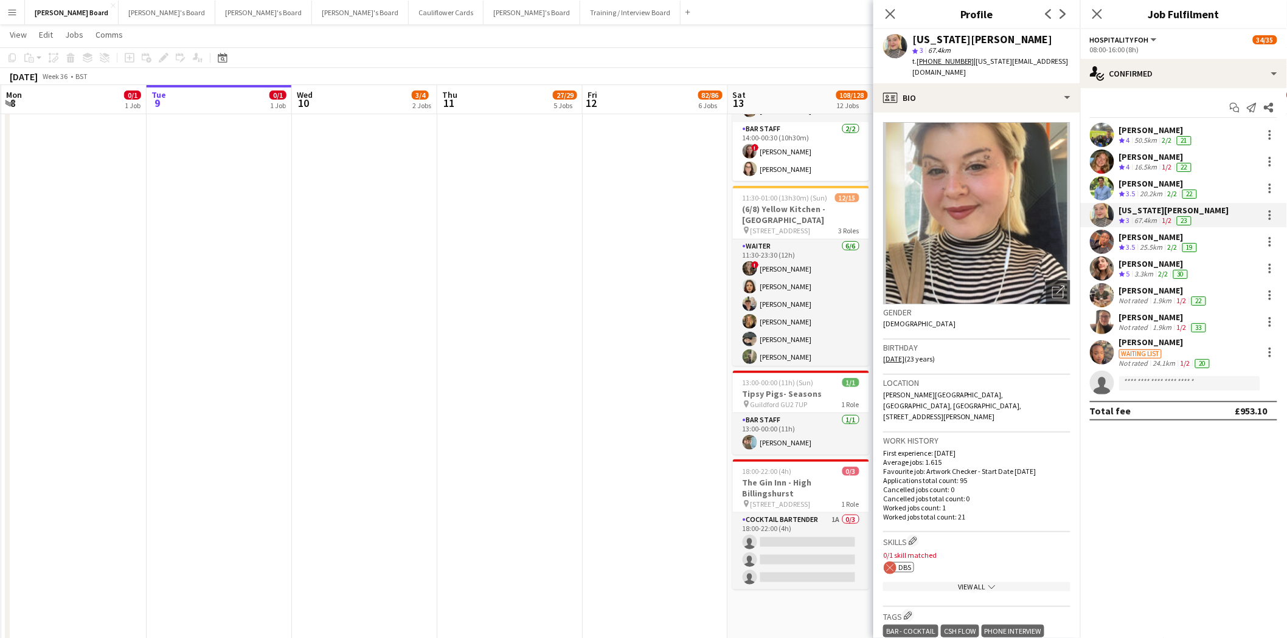
click at [1138, 185] on div "William Crompton" at bounding box center [1159, 183] width 80 height 11
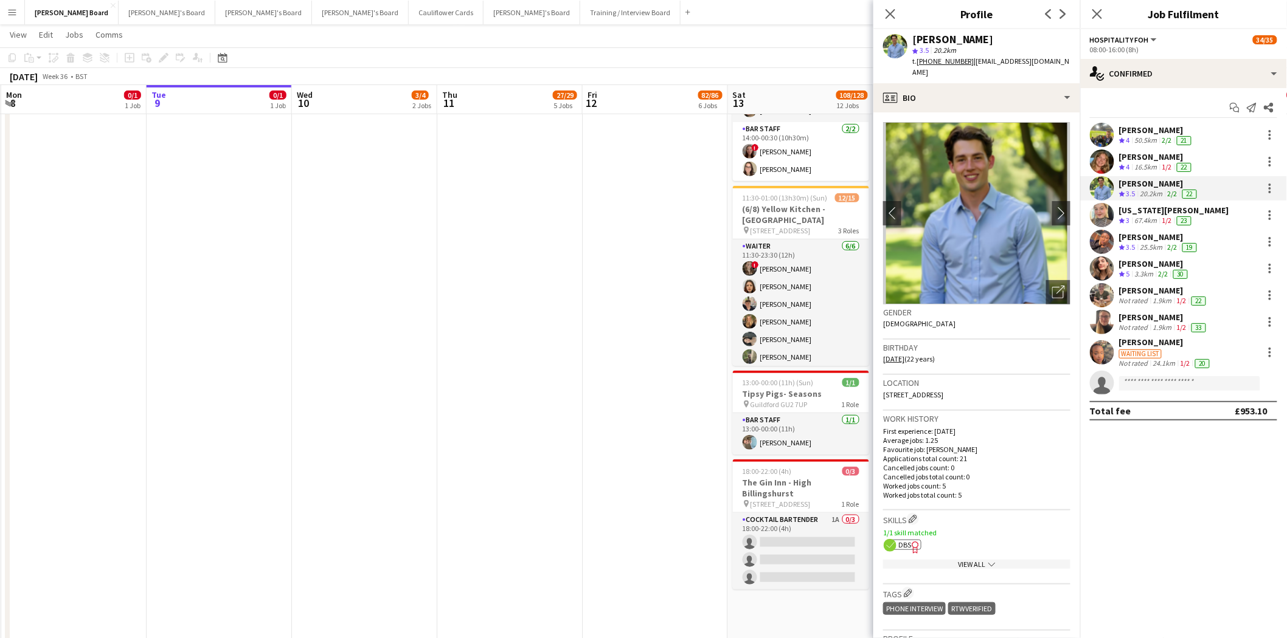
click at [1134, 157] on div "katie duff" at bounding box center [1156, 156] width 75 height 11
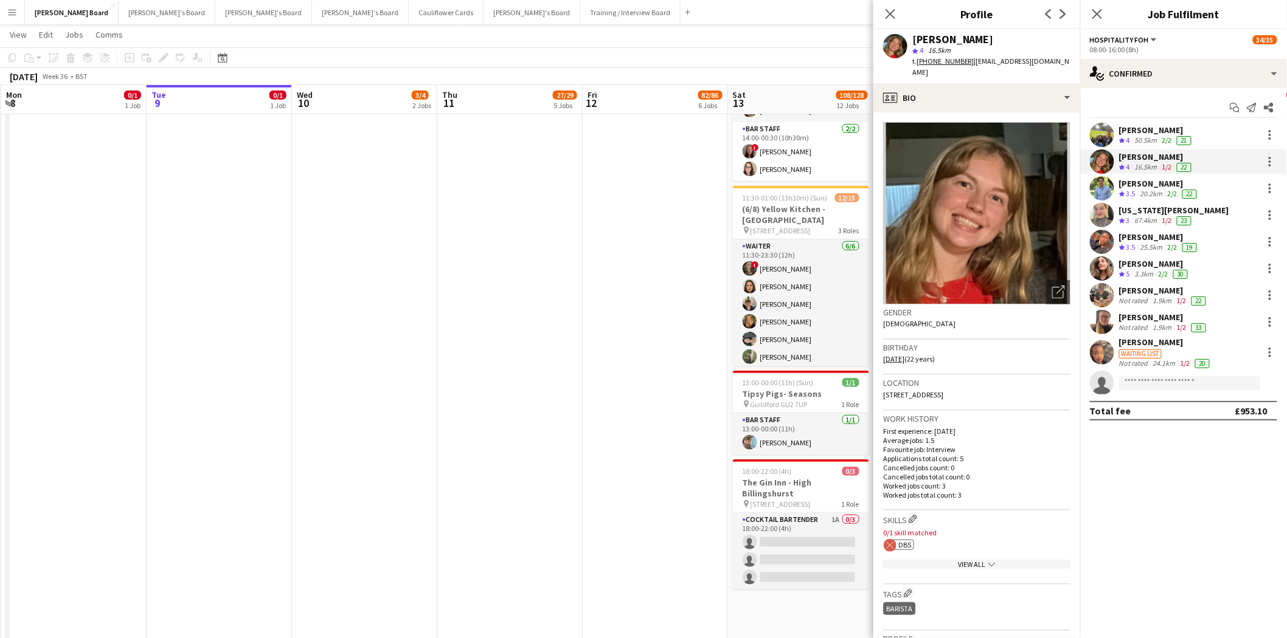
click at [1133, 125] on div "Harry Scott" at bounding box center [1156, 130] width 75 height 11
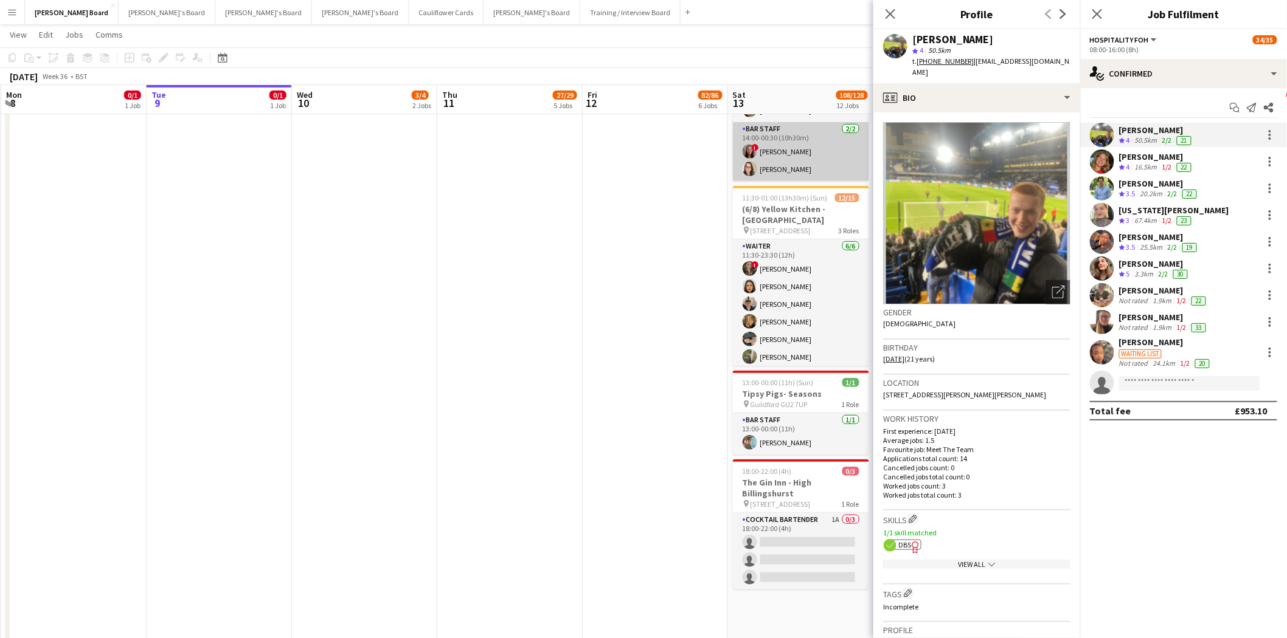
drag, startPoint x: 890, startPoint y: 15, endPoint x: 866, endPoint y: 139, distance: 125.7
click at [890, 17] on icon "Close pop-in" at bounding box center [890, 14] width 10 height 10
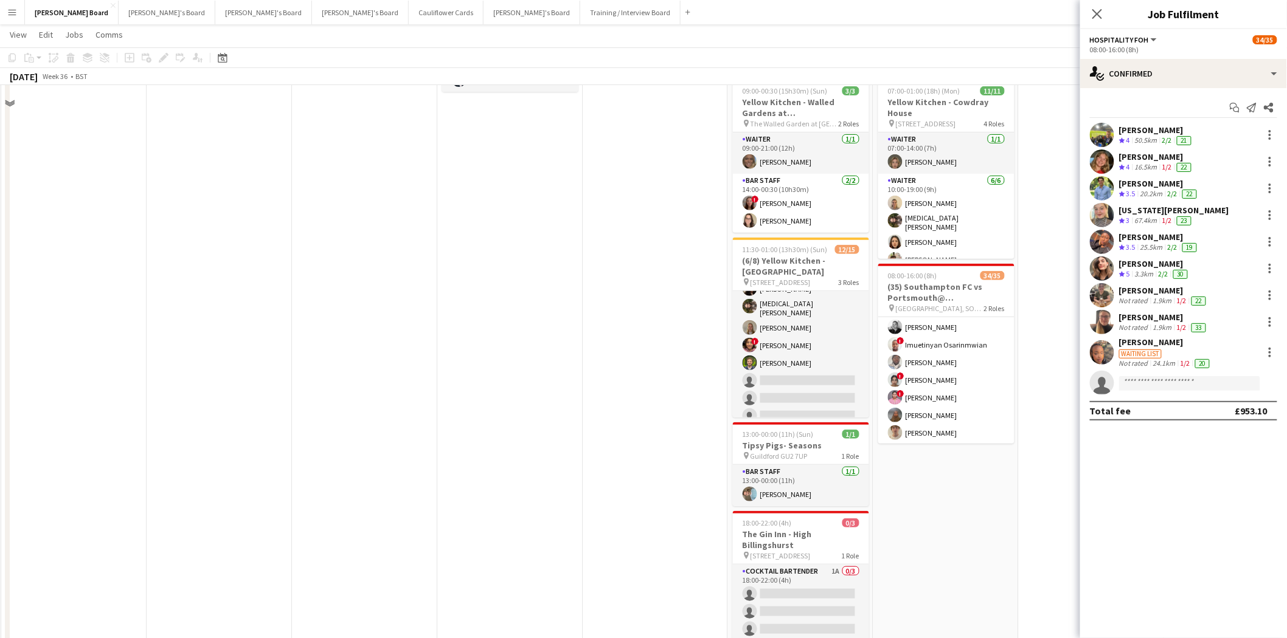
scroll to position [67, 0]
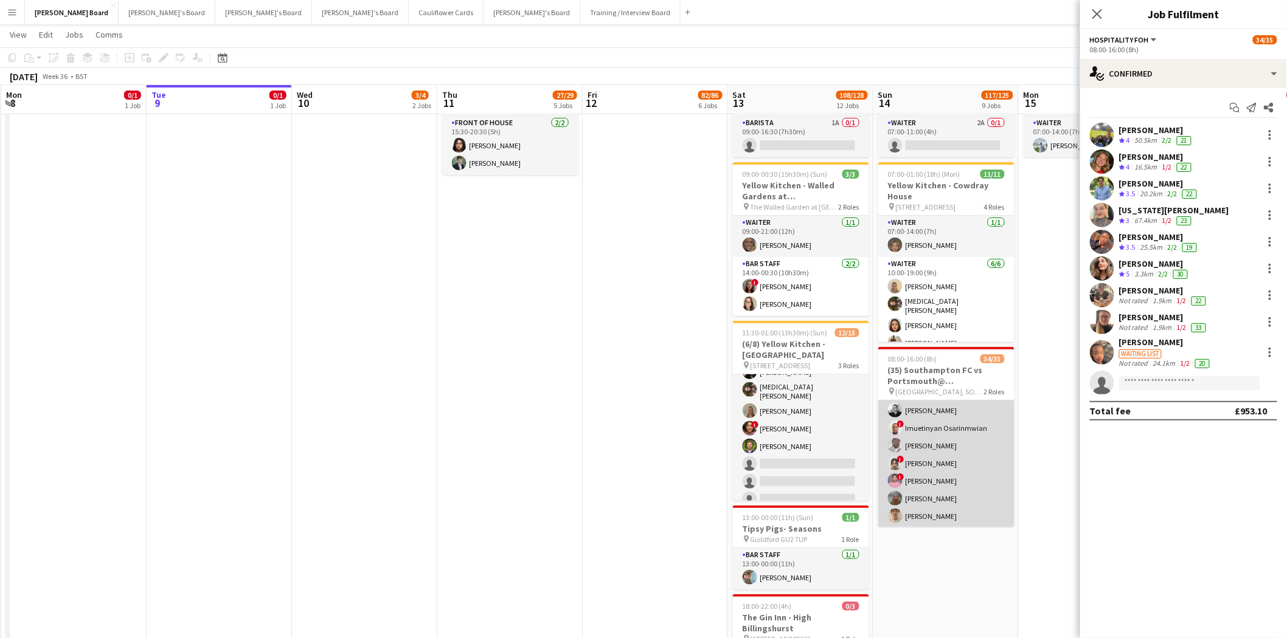
click at [970, 448] on app-card-role "Retail Kiosk 25/25 10:00-14:00 (4h) Victor Fombang Abdul Quainoo ! Shenéla Fern…" at bounding box center [946, 296] width 136 height 465
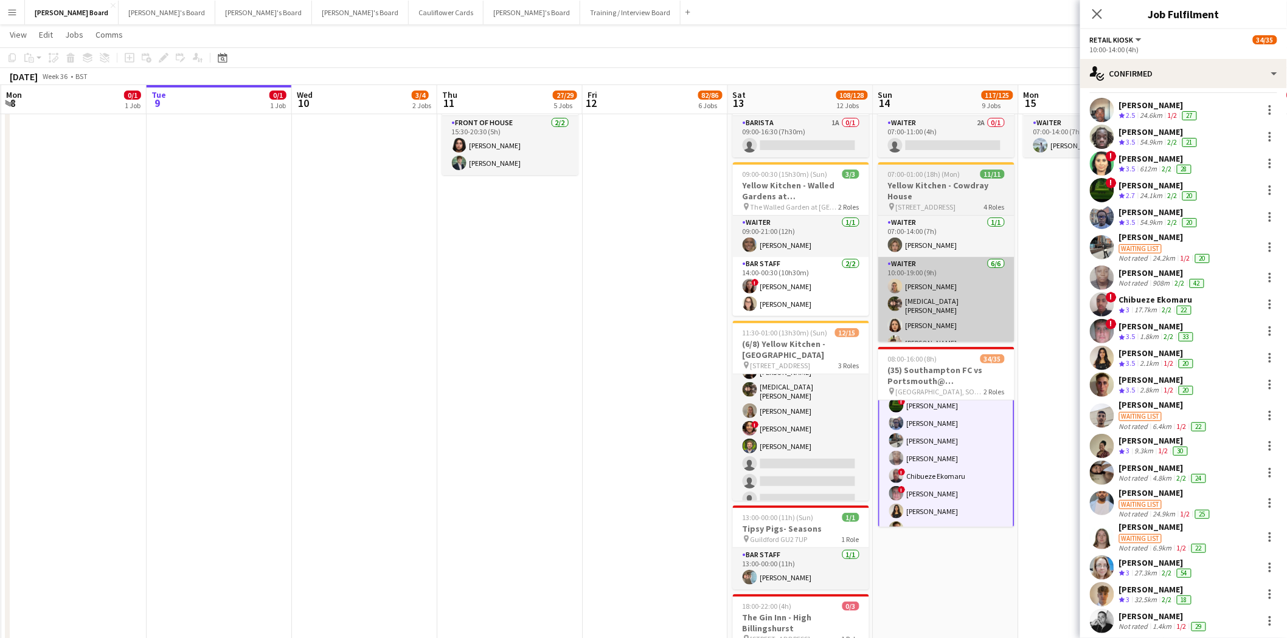
scroll to position [269, 0]
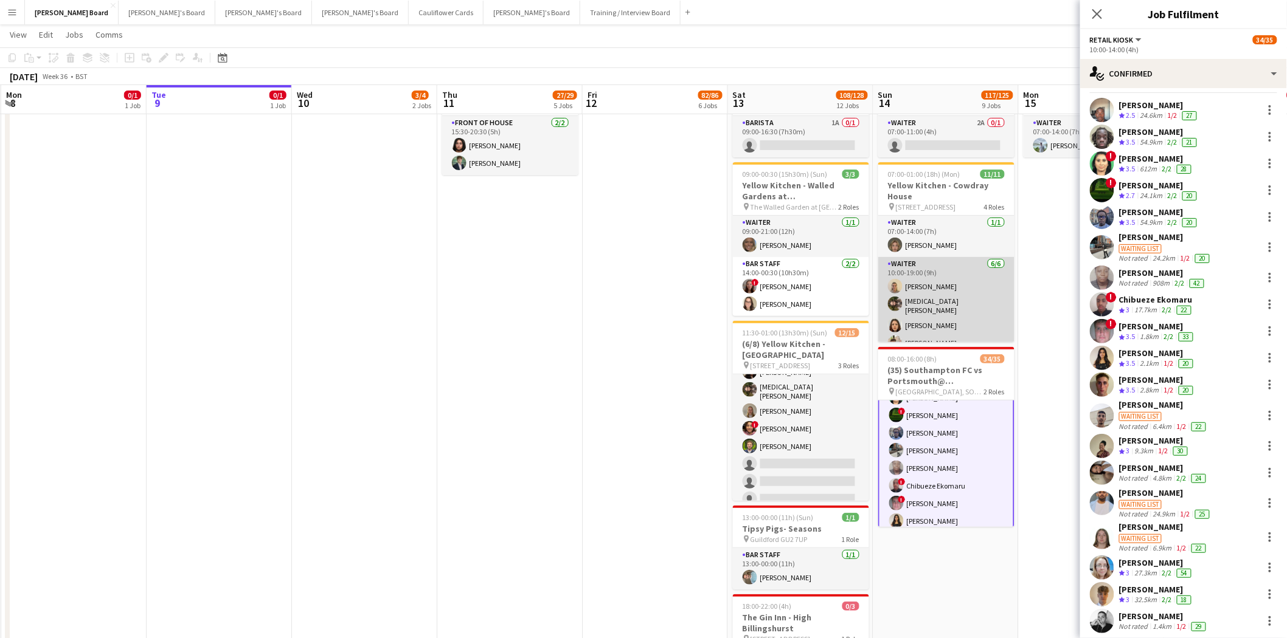
click at [945, 274] on app-card-role "Waiter 6/6 10:00-19:00 (9h) Grace Collins Yasmin Sfaxi Iona Gladstone Eric Robe…" at bounding box center [946, 323] width 136 height 133
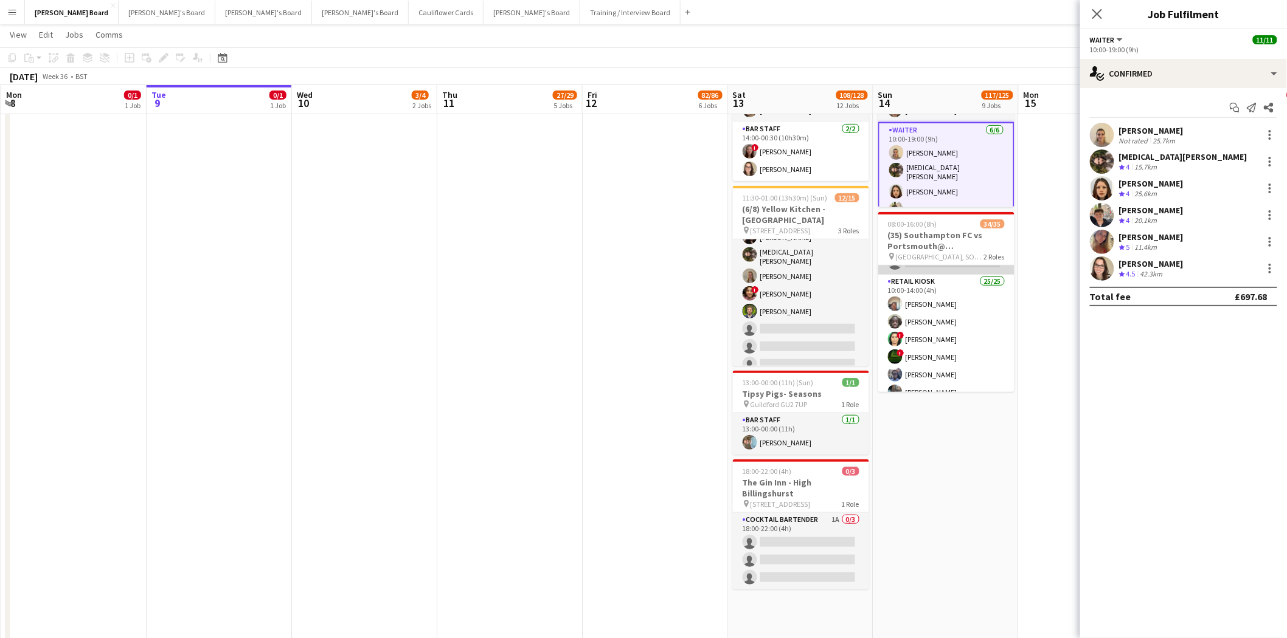
scroll to position [0, 0]
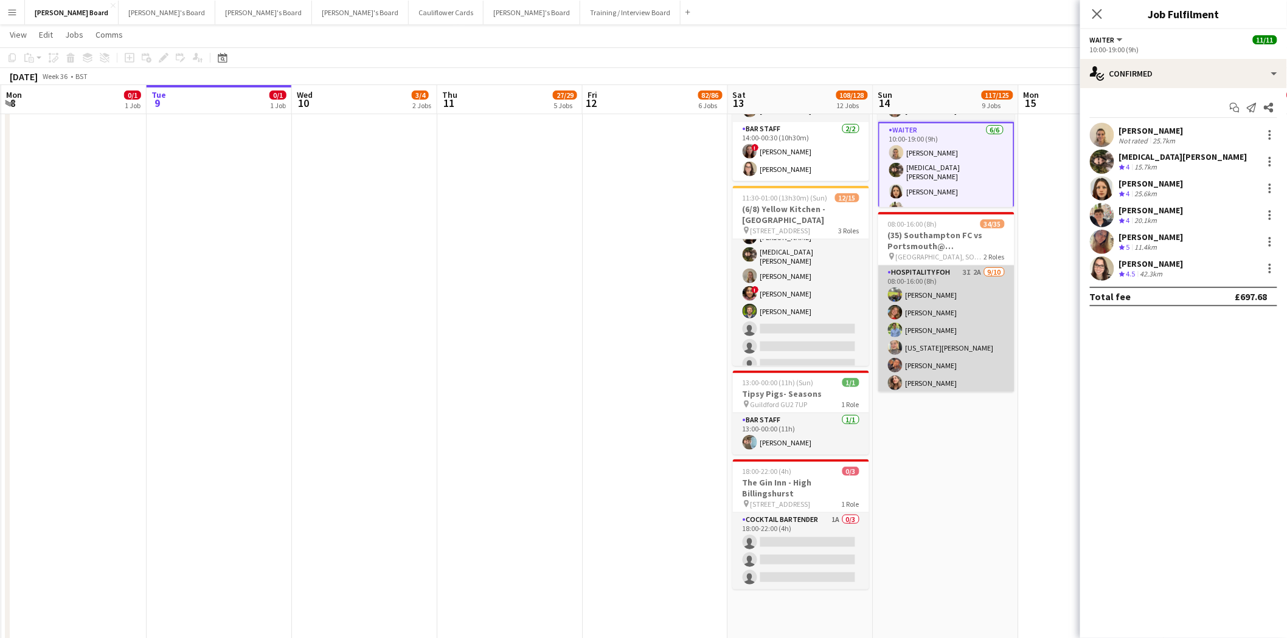
click at [933, 311] on app-card-role "Hospitality FOH 3I 2A 9/10 08:00-16:00 (8h) Harry Scott katie duff William Crom…" at bounding box center [946, 366] width 136 height 200
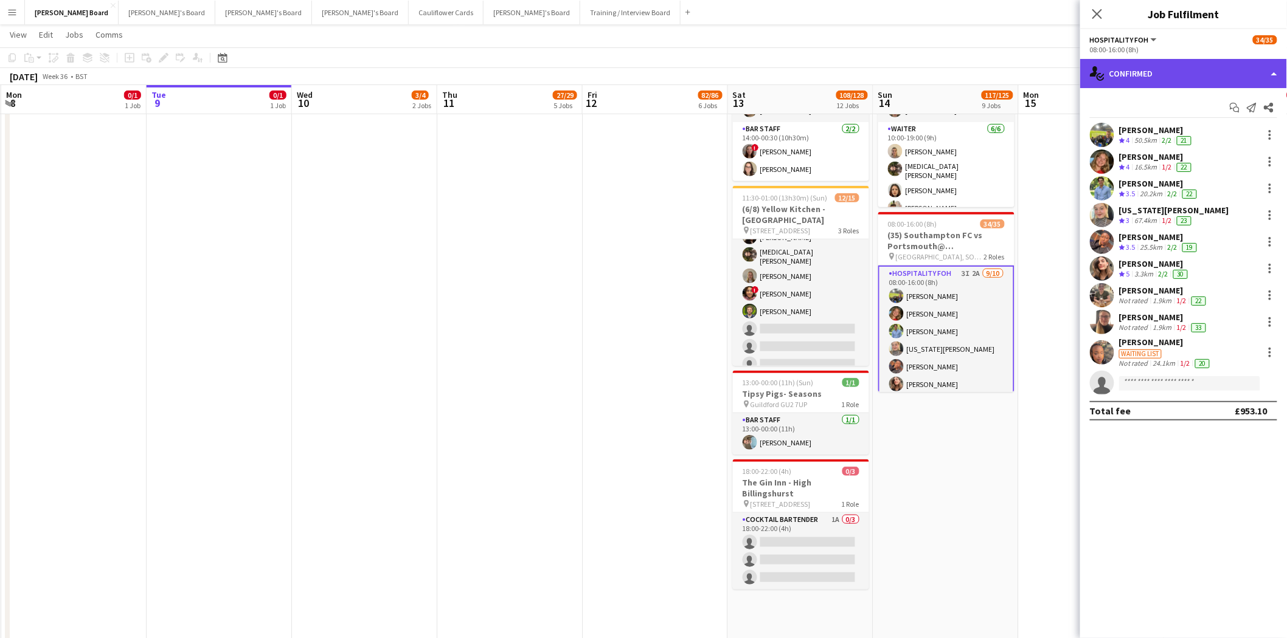
click at [1165, 77] on div "single-neutral-actions-check-2 Confirmed" at bounding box center [1183, 73] width 207 height 29
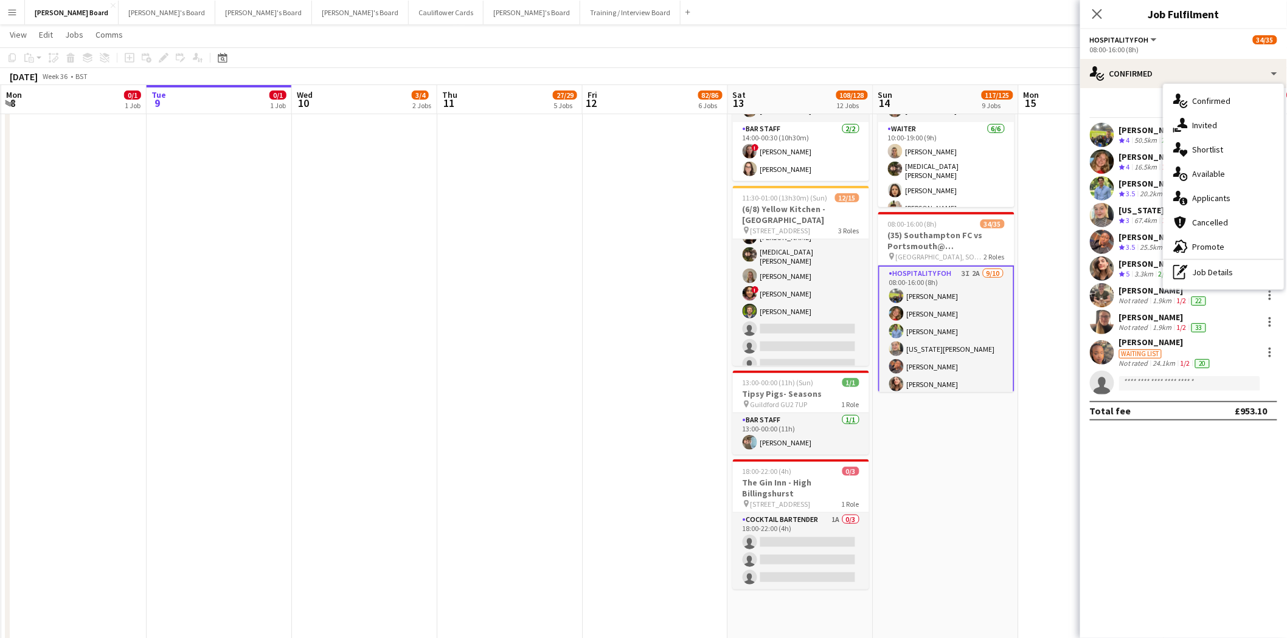
drag, startPoint x: 1214, startPoint y: 193, endPoint x: 1171, endPoint y: 189, distance: 42.8
click at [1212, 193] on span "Applicants" at bounding box center [1211, 198] width 38 height 11
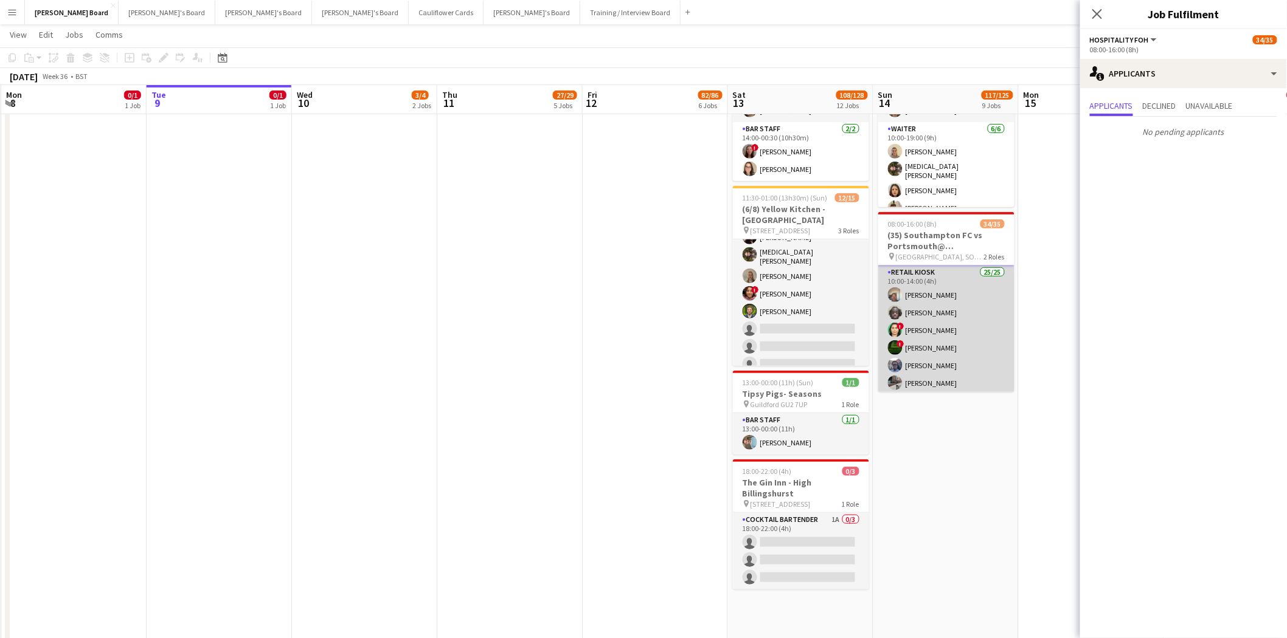
click at [947, 342] on app-card-role "Retail Kiosk 25/25 10:00-14:00 (4h) Victor Fombang Abdul Quainoo ! Shenéla Fern…" at bounding box center [946, 498] width 136 height 465
click at [953, 312] on app-card-role "Hospitality FOH 3I 2A 9/10 08:00-16:00 (8h) Harry Scott katie duff William Crom…" at bounding box center [946, 366] width 136 height 200
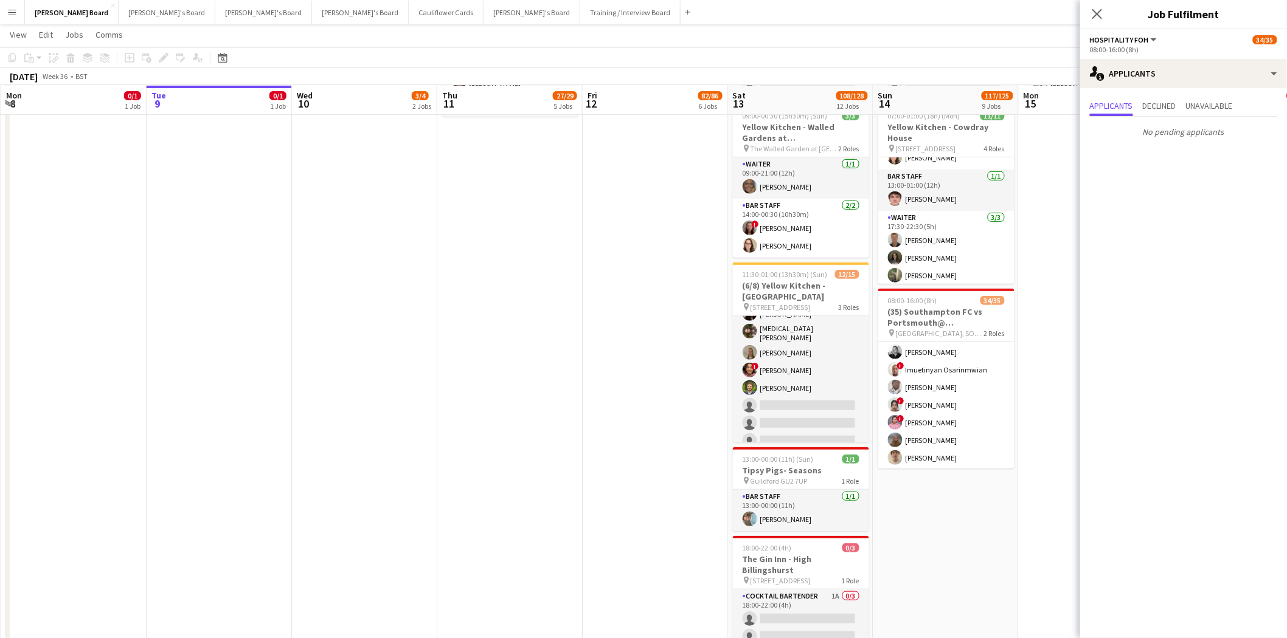
scroll to position [202, 0]
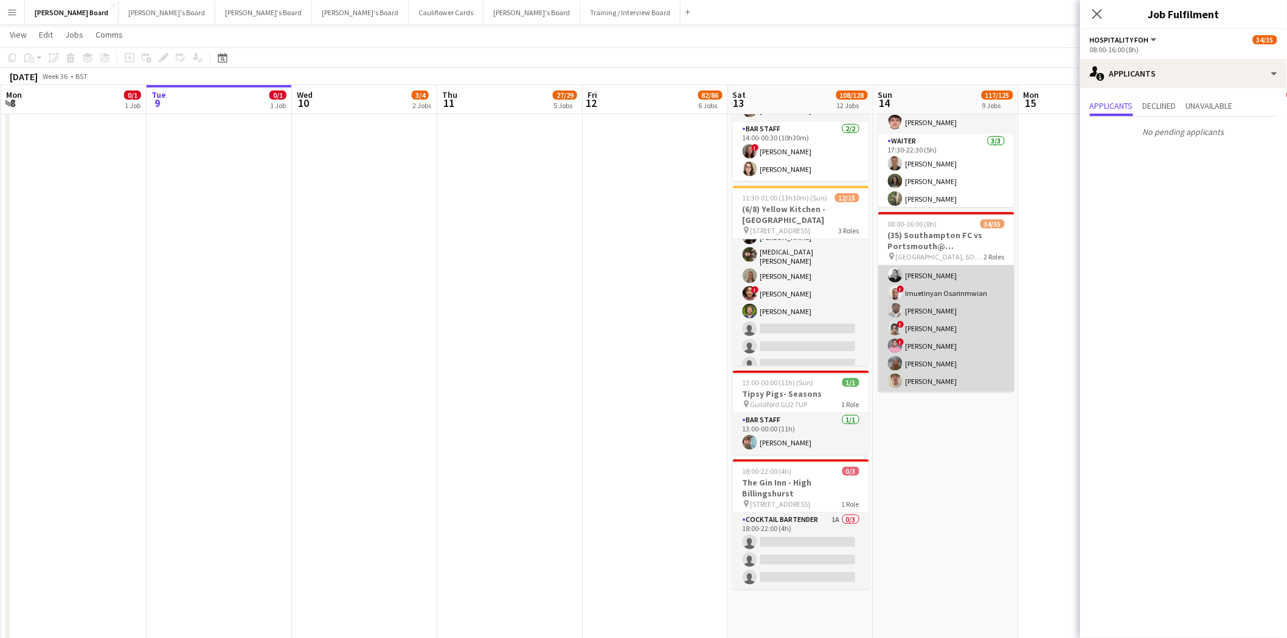
click at [960, 308] on app-card-role "Retail Kiosk 25/25 10:00-14:00 (4h) Victor Fombang Abdul Quainoo ! Shenéla Fern…" at bounding box center [946, 161] width 136 height 465
drag, startPoint x: 925, startPoint y: 320, endPoint x: 917, endPoint y: 330, distance: 12.1
click at [923, 323] on app-card-role "Hospitality FOH 3I 2A 9/10 08:00-16:00 (8h) Harry Scott katie duff William Crom…" at bounding box center [946, 366] width 136 height 200
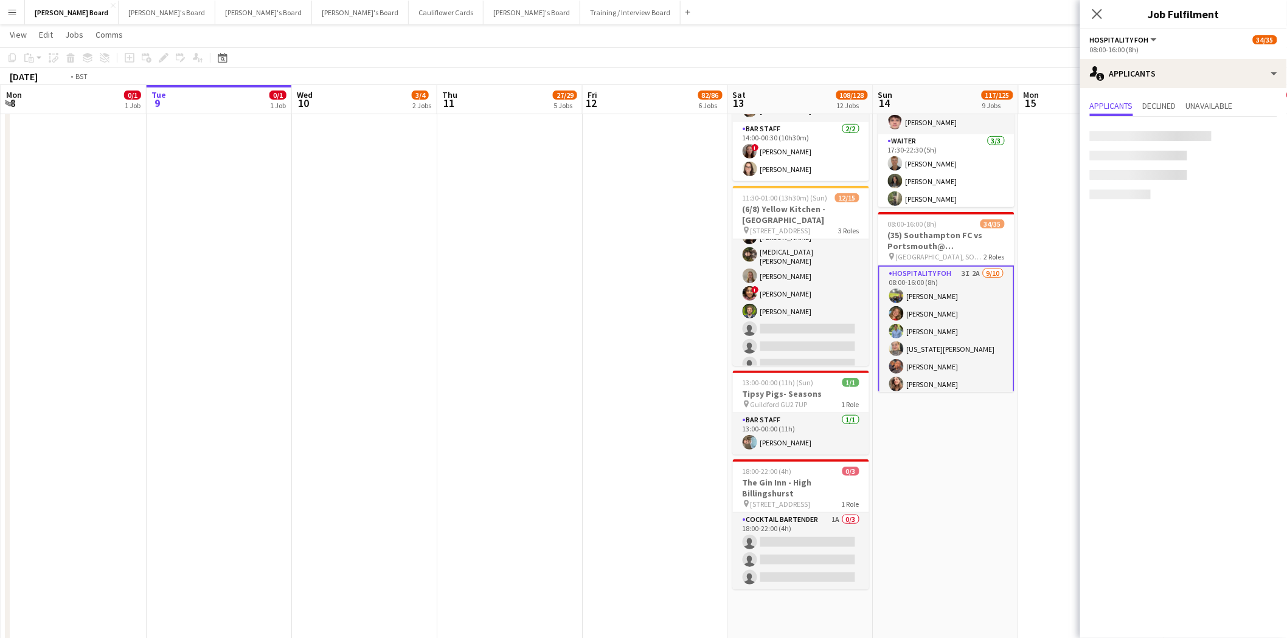
scroll to position [0, 292]
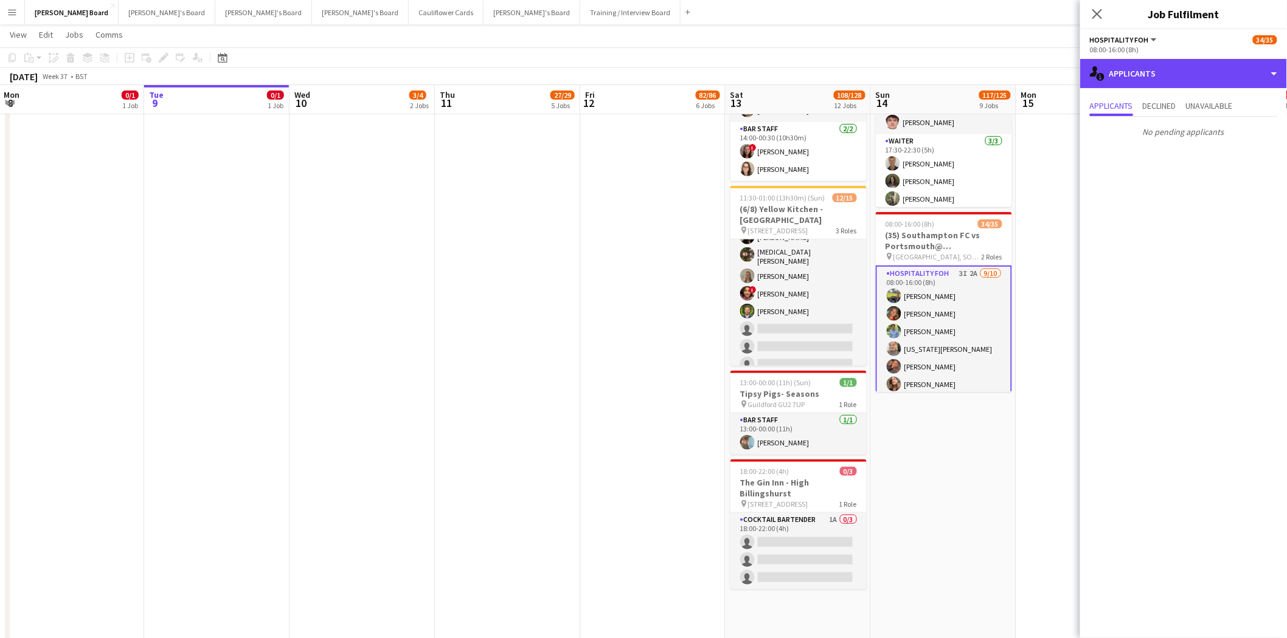
drag, startPoint x: 1202, startPoint y: 79, endPoint x: 1197, endPoint y: 130, distance: 51.3
click at [1200, 82] on div "single-neutral-actions-information Applicants" at bounding box center [1183, 73] width 207 height 29
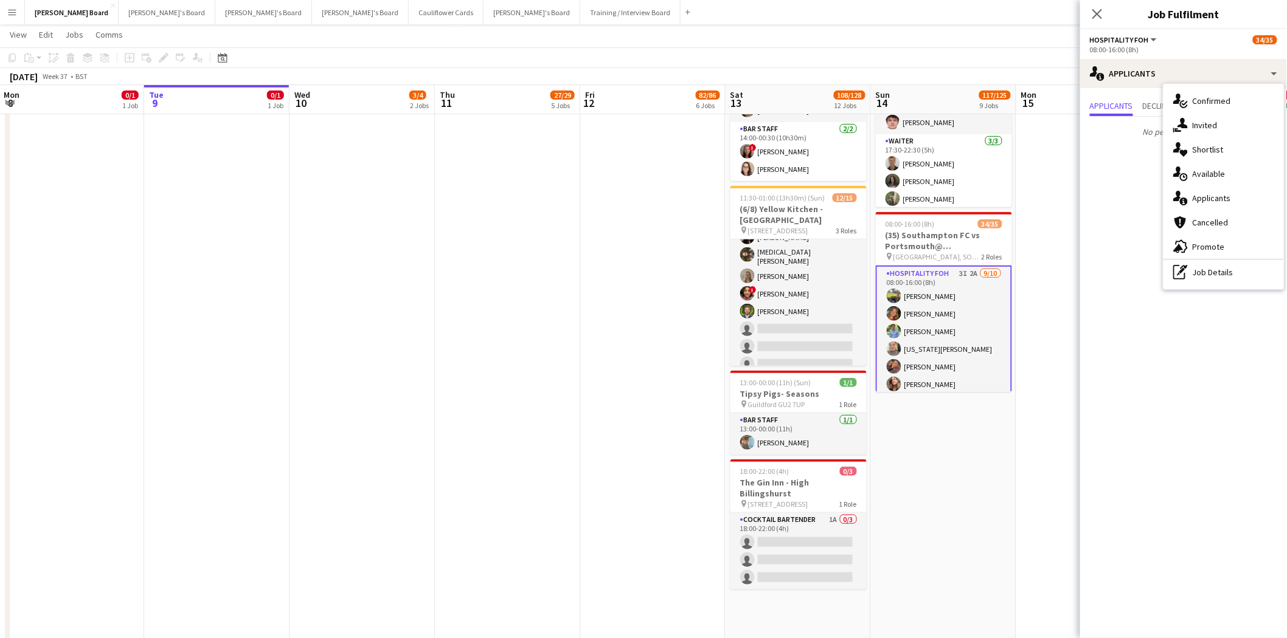
drag, startPoint x: 1096, startPoint y: 11, endPoint x: 1047, endPoint y: 125, distance: 123.9
click at [1096, 13] on icon "Close pop-in" at bounding box center [1097, 14] width 10 height 10
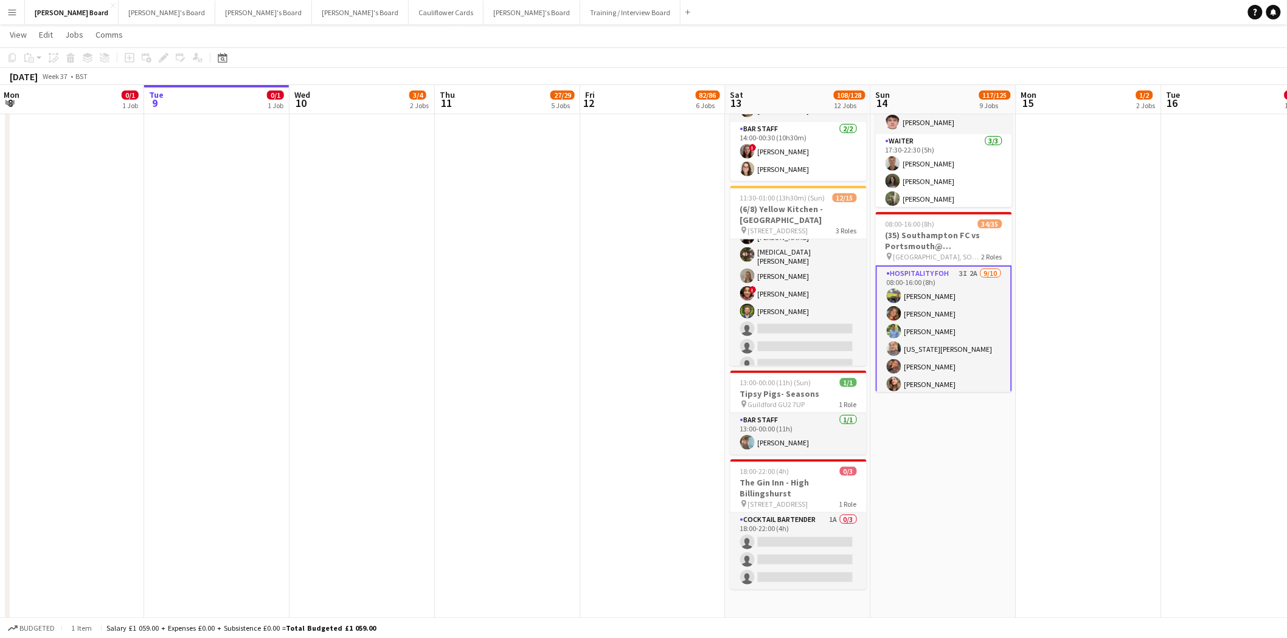
click at [967, 313] on app-card-role "Hospitality FOH 3I 2A 9/10 08:00-16:00 (8h) Harry Scott katie duff William Crom…" at bounding box center [944, 367] width 136 height 202
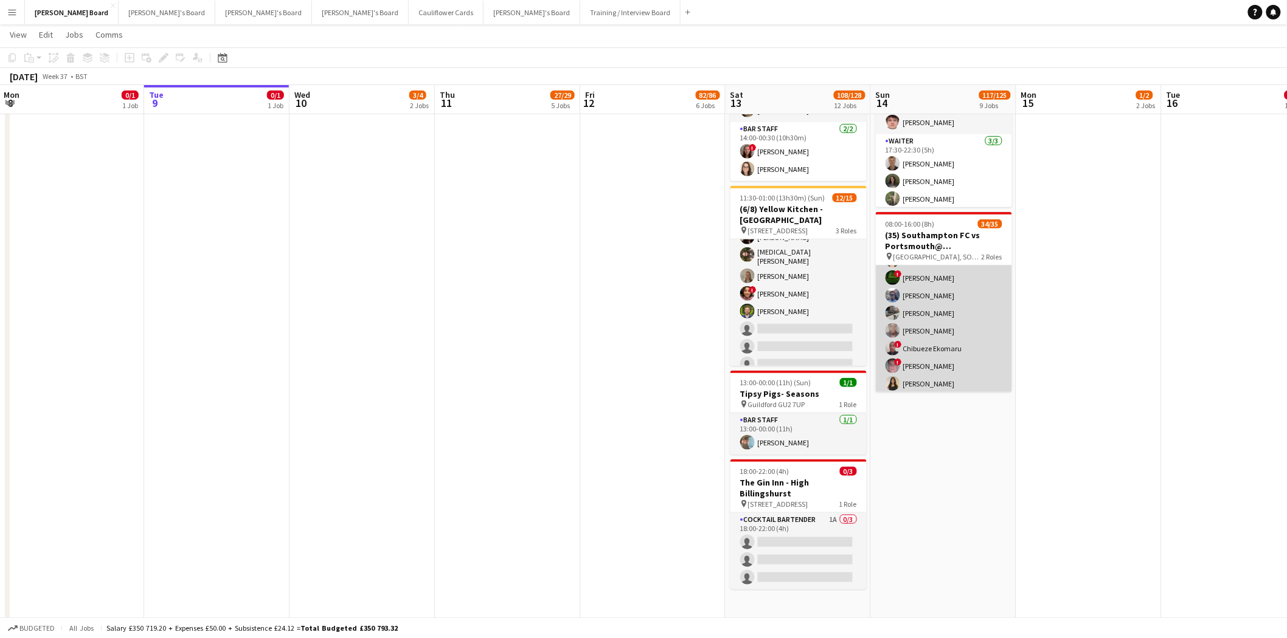
click at [944, 333] on app-card-role "Retail Kiosk 25/25 10:00-14:00 (4h) Victor Fombang Abdul Quainoo ! Shenéla Fern…" at bounding box center [944, 428] width 136 height 465
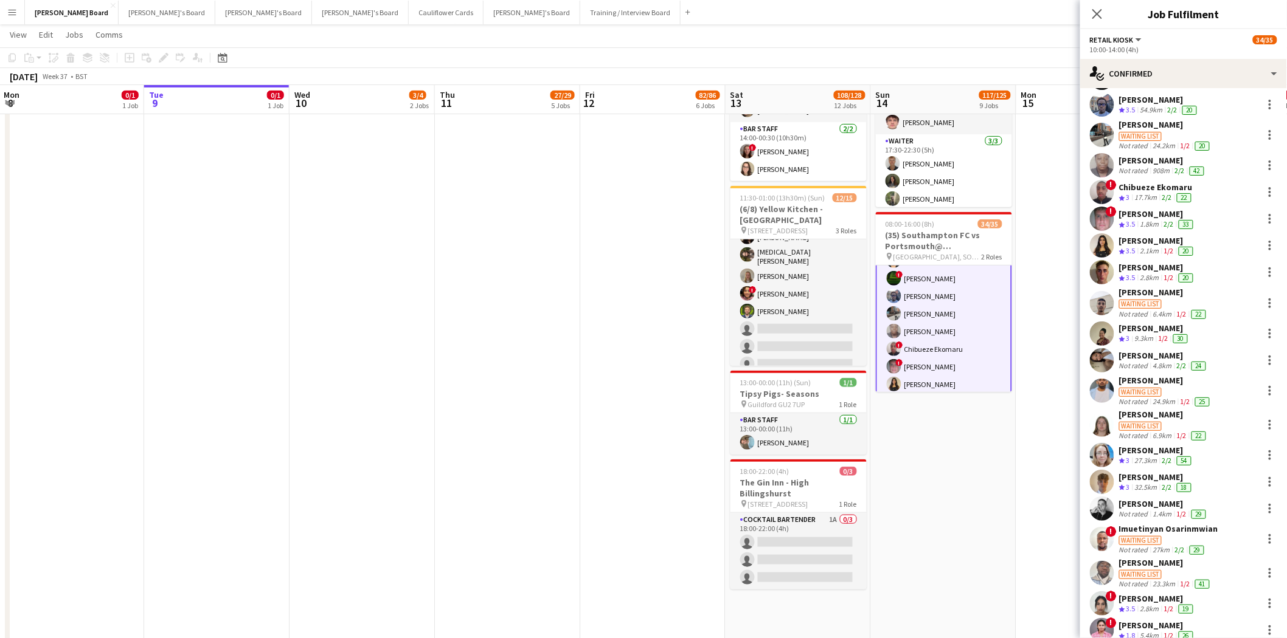
scroll to position [227, 0]
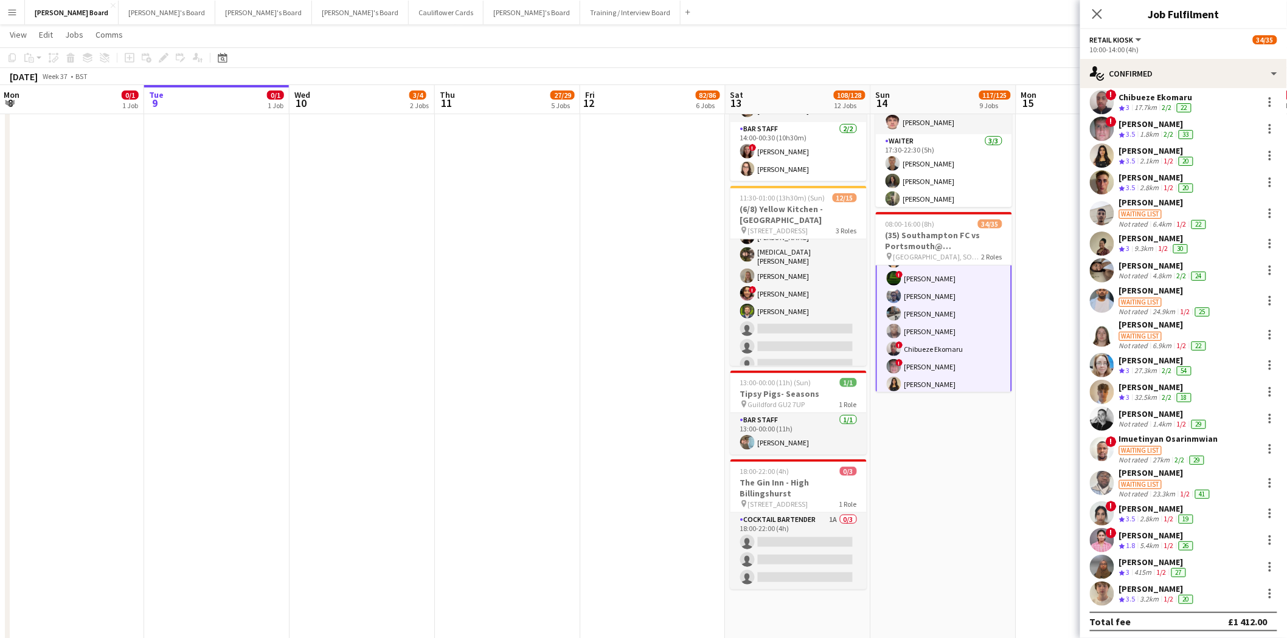
click at [956, 305] on app-card-role "Retail Kiosk 25/25 10:00-14:00 (4h) Victor Fombang Abdul Quainoo ! Shenéla Fern…" at bounding box center [944, 428] width 136 height 467
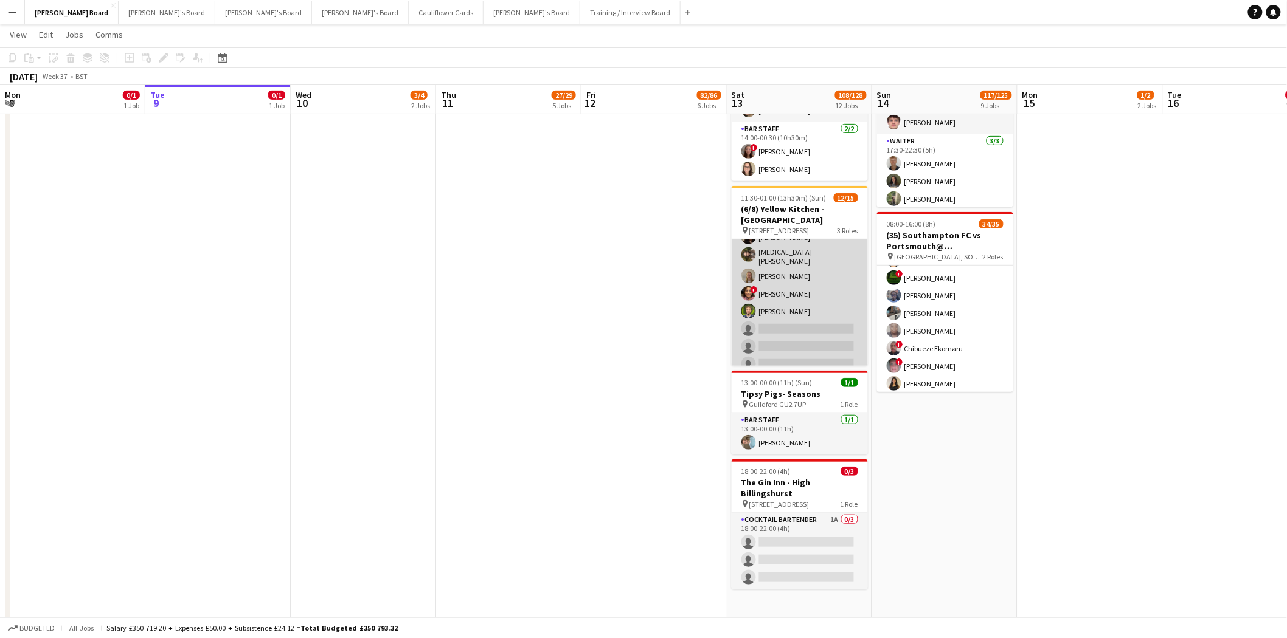
click at [800, 316] on app-card-role "Waiter 1A 5/8 15:00-01:00 (10h) ! Victoria Murrell Yasmin Sfaxi Lily Smith ! Co…" at bounding box center [800, 292] width 136 height 168
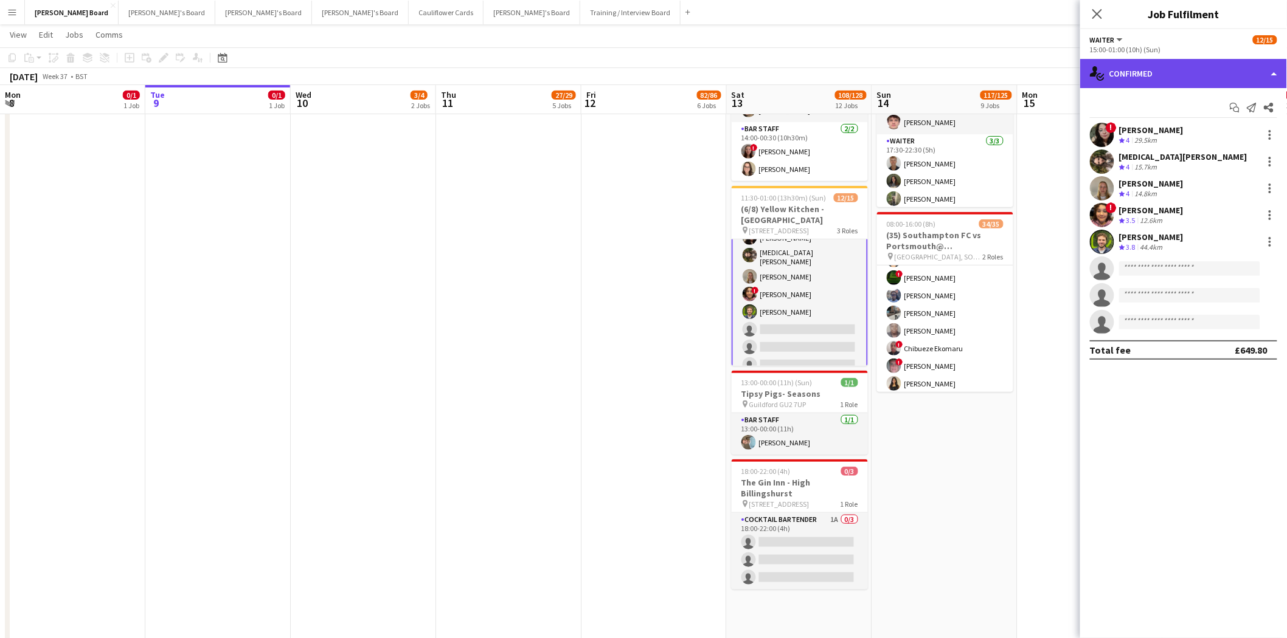
click at [1180, 74] on div "single-neutral-actions-check-2 Confirmed" at bounding box center [1183, 73] width 207 height 29
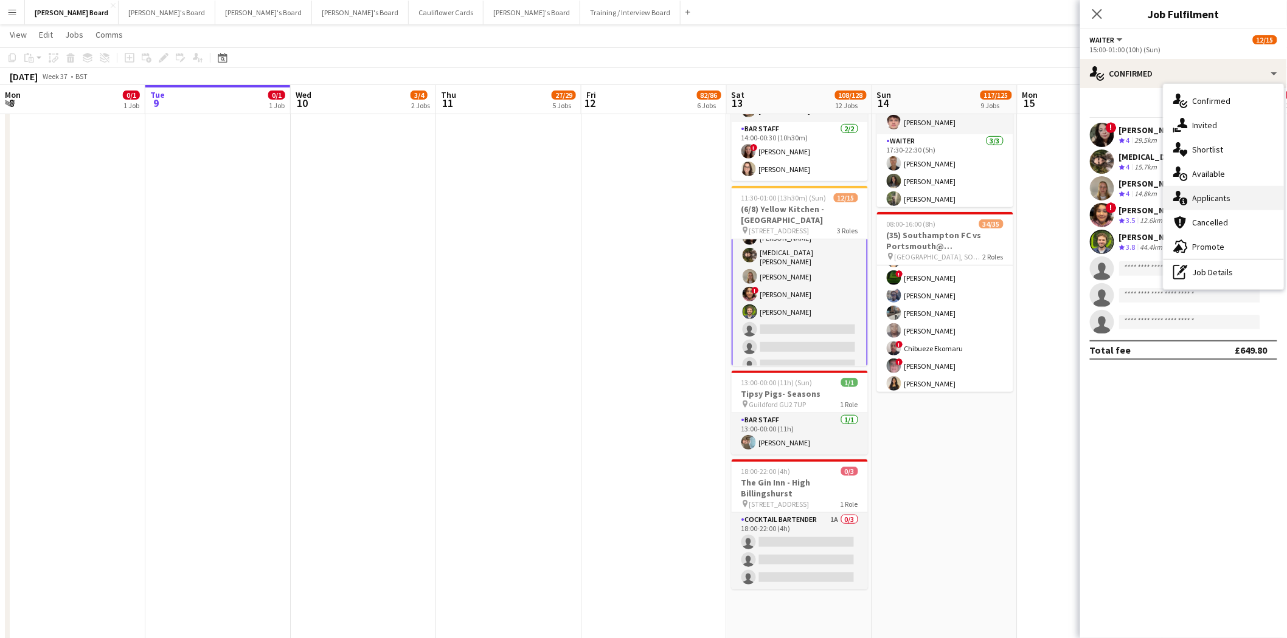
click at [1205, 204] on div "single-neutral-actions-information Applicants" at bounding box center [1223, 198] width 120 height 24
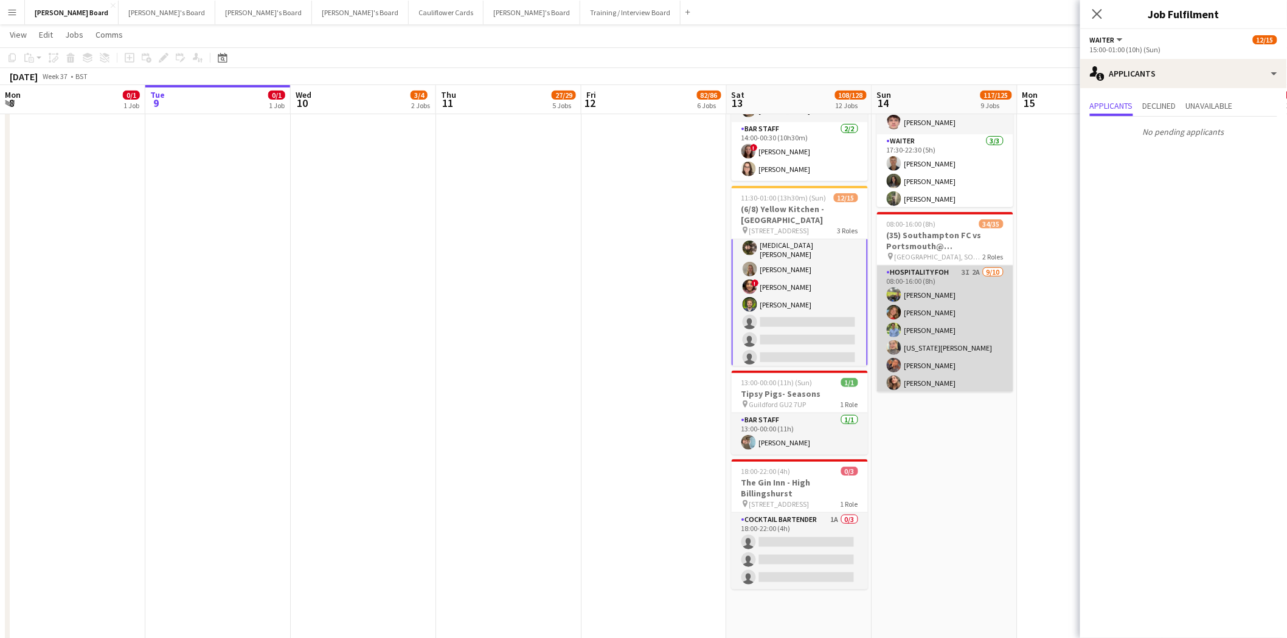
click at [947, 323] on app-card-role "Hospitality FOH 3I 2A 9/10 08:00-16:00 (8h) Harry Scott katie duff William Crom…" at bounding box center [945, 366] width 136 height 200
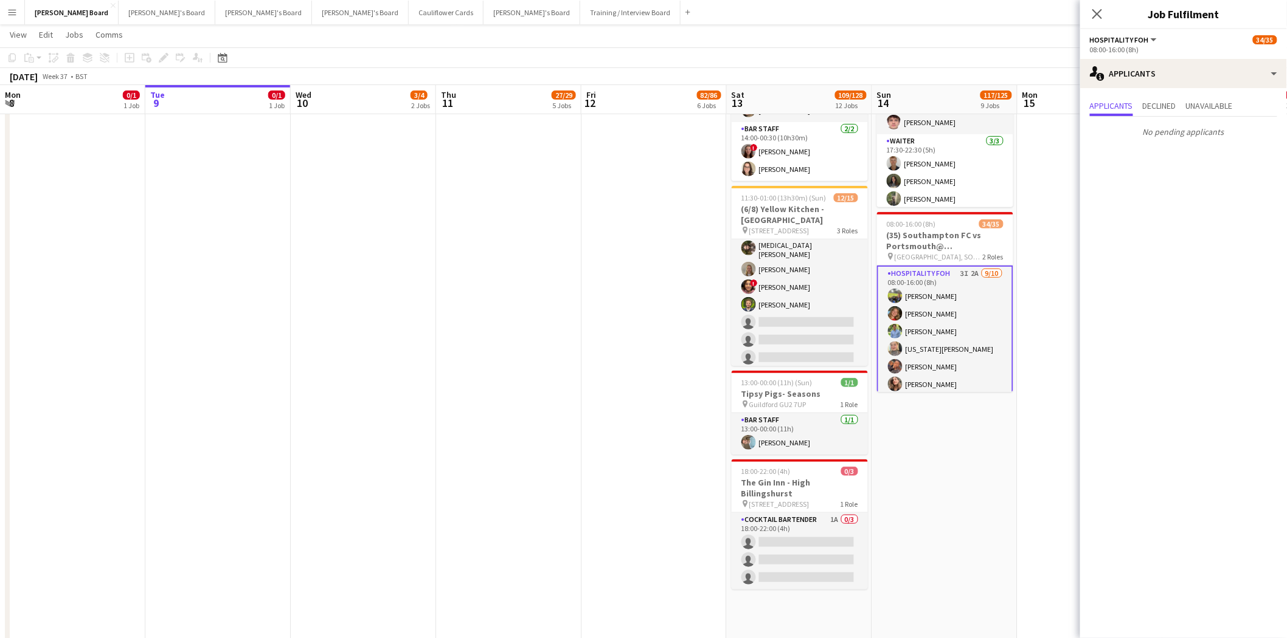
click at [925, 331] on app-card-role "Hospitality FOH 3I 2A 9/10 08:00-16:00 (8h) Harry Scott katie duff William Crom…" at bounding box center [945, 367] width 136 height 202
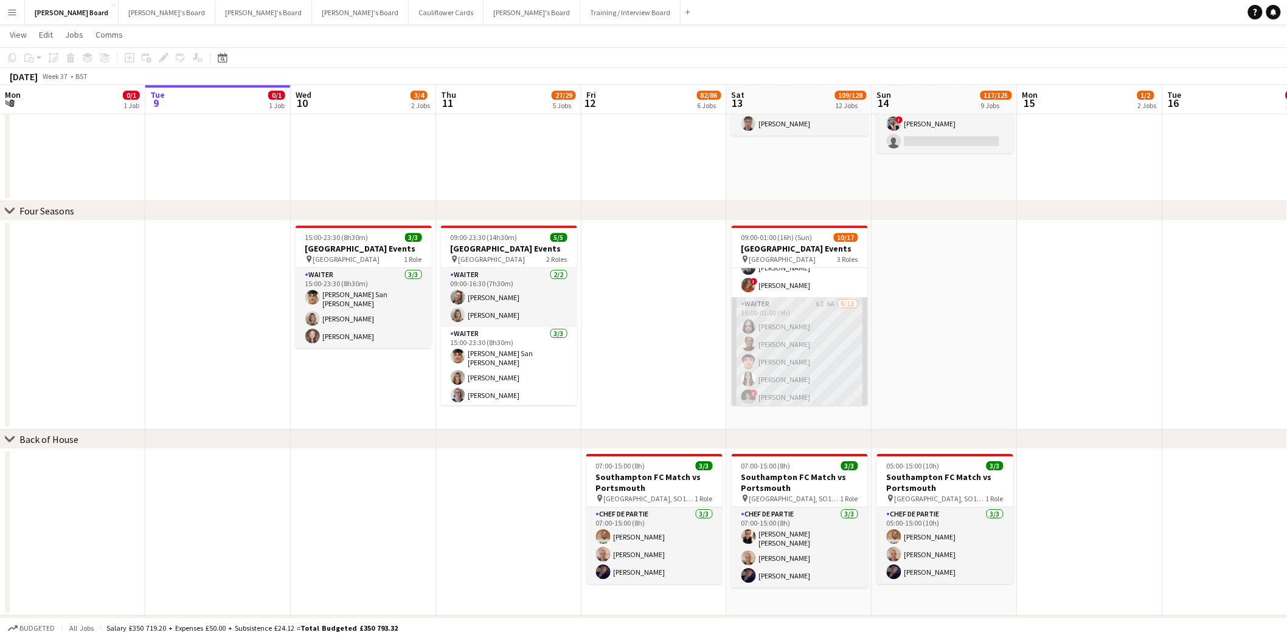
scroll to position [234, 0]
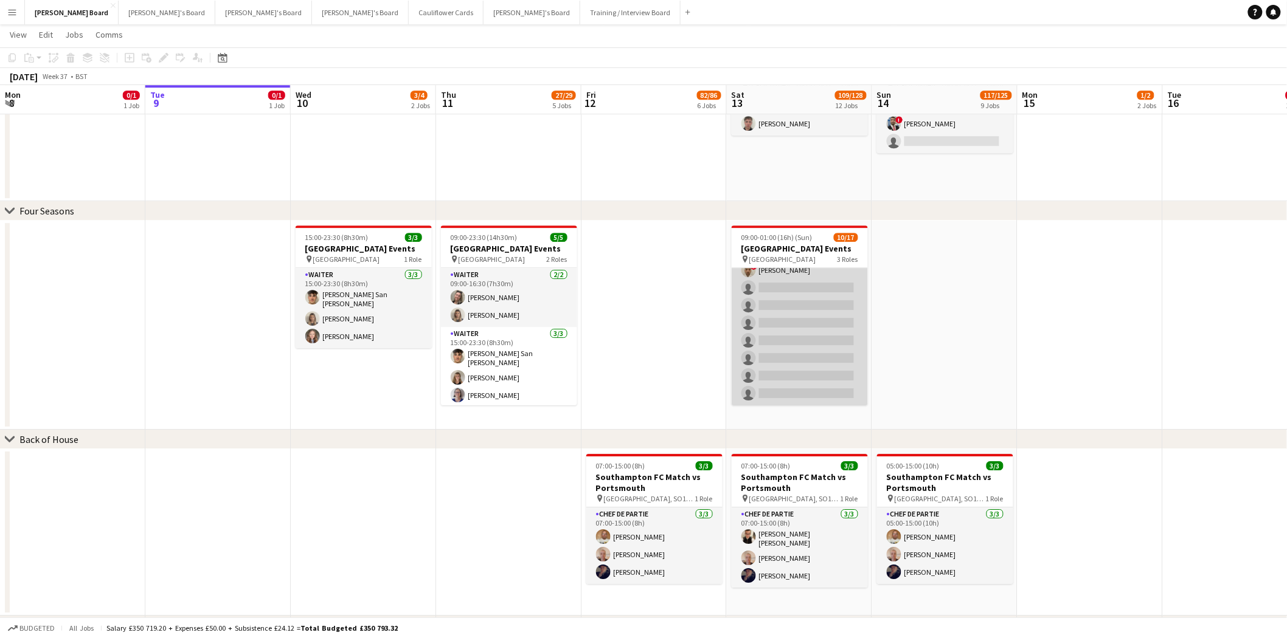
click at [822, 359] on app-card-role "Waiter 6I 6A 6/13 16:00-01:00 (9h) Sacha Stanbury EVERLINE MUTWIWA James Cox Ev…" at bounding box center [800, 279] width 136 height 253
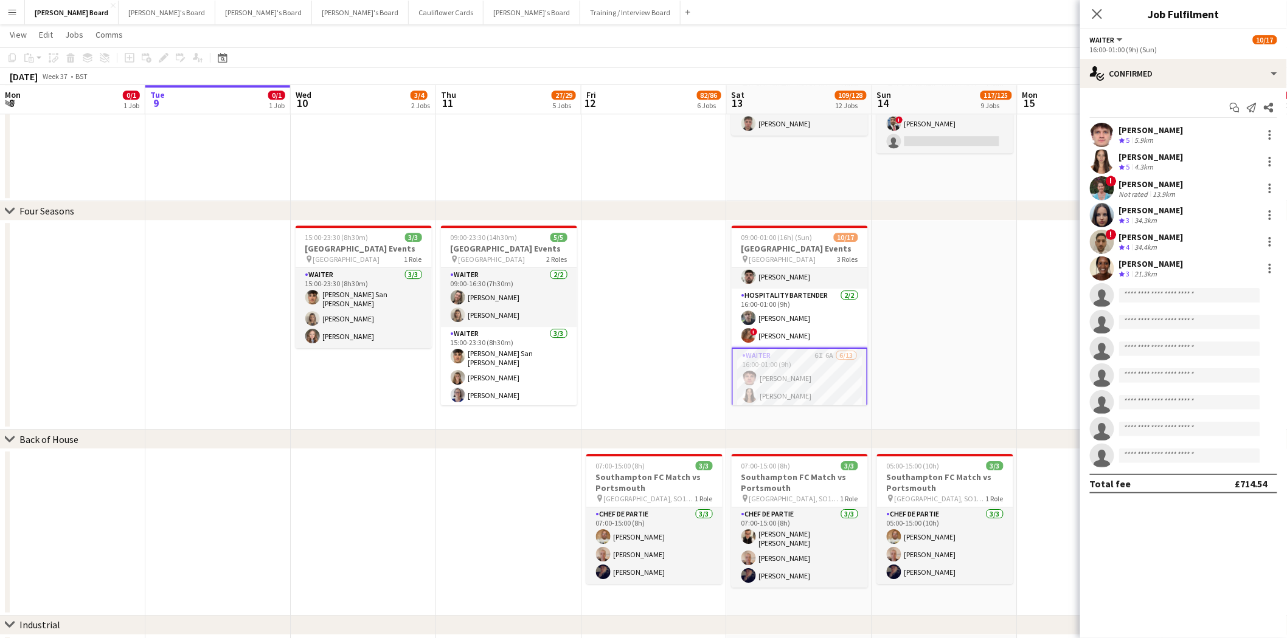
scroll to position [32, 0]
click at [1158, 76] on div "single-neutral-actions-check-2 Confirmed" at bounding box center [1183, 73] width 207 height 29
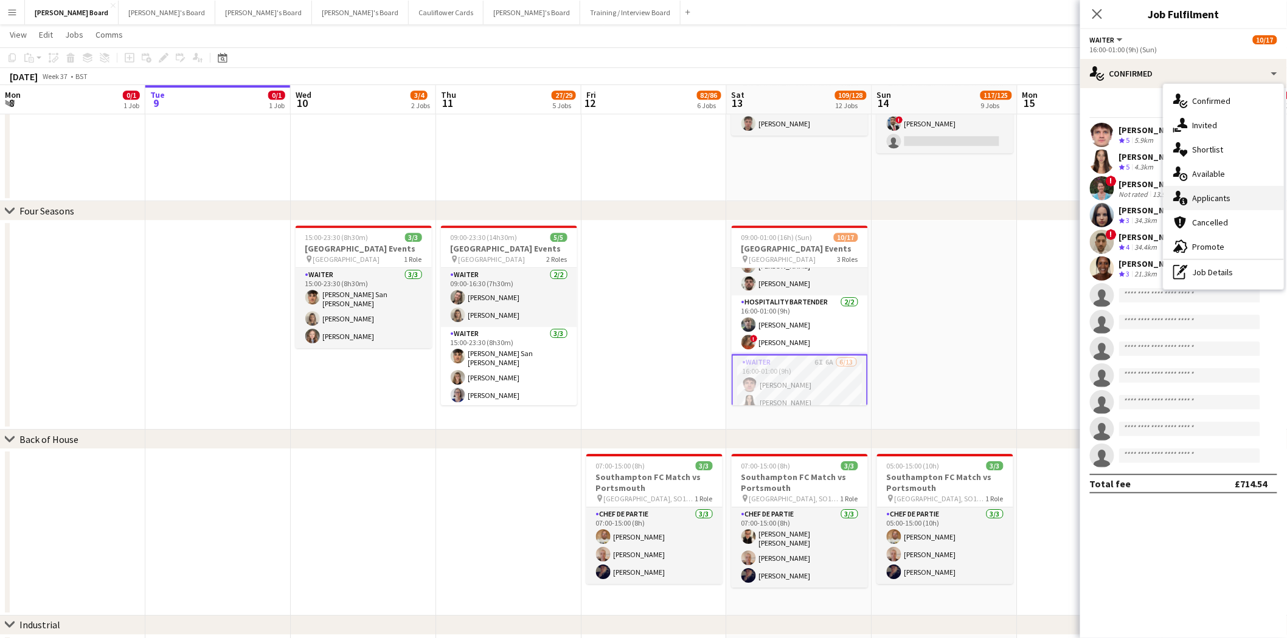
click at [1200, 205] on div "single-neutral-actions-information Applicants" at bounding box center [1223, 198] width 120 height 24
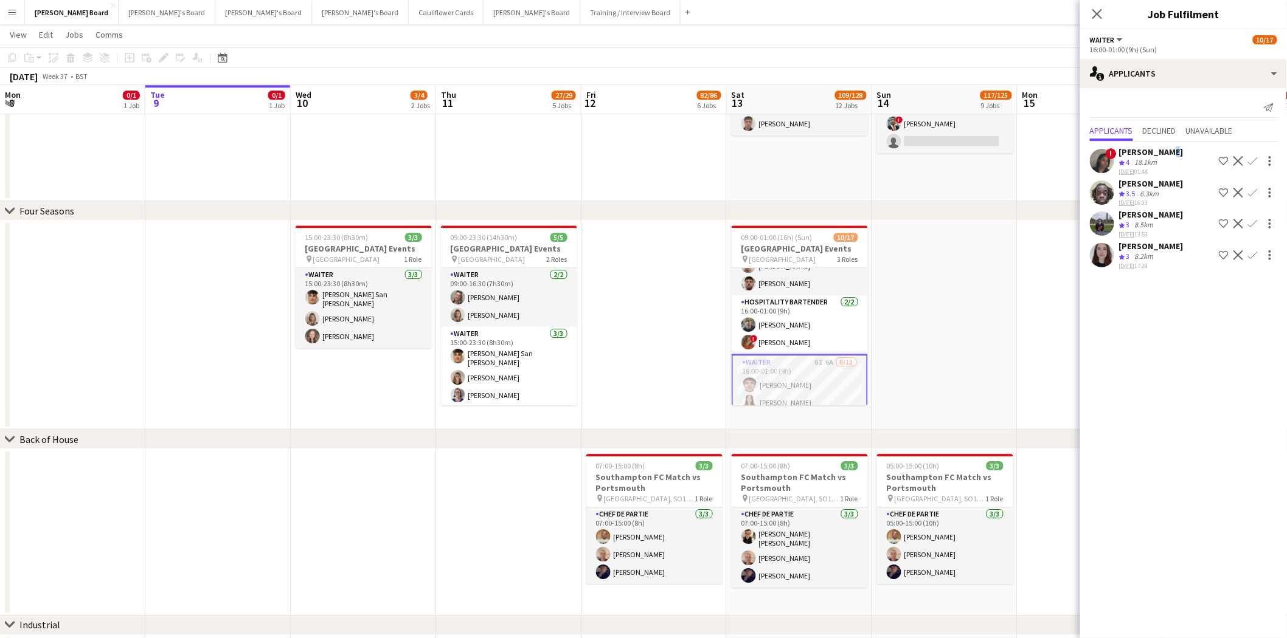
click at [1160, 154] on div "[PERSON_NAME]" at bounding box center [1151, 152] width 64 height 11
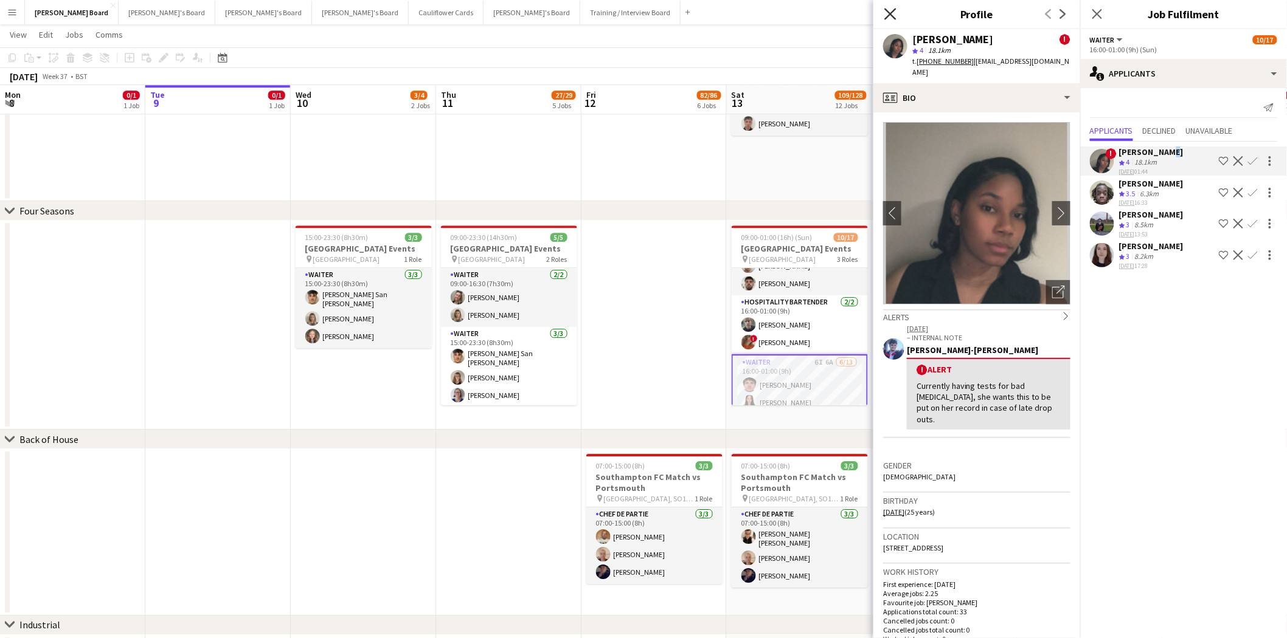
click at [890, 13] on icon at bounding box center [890, 14] width 12 height 12
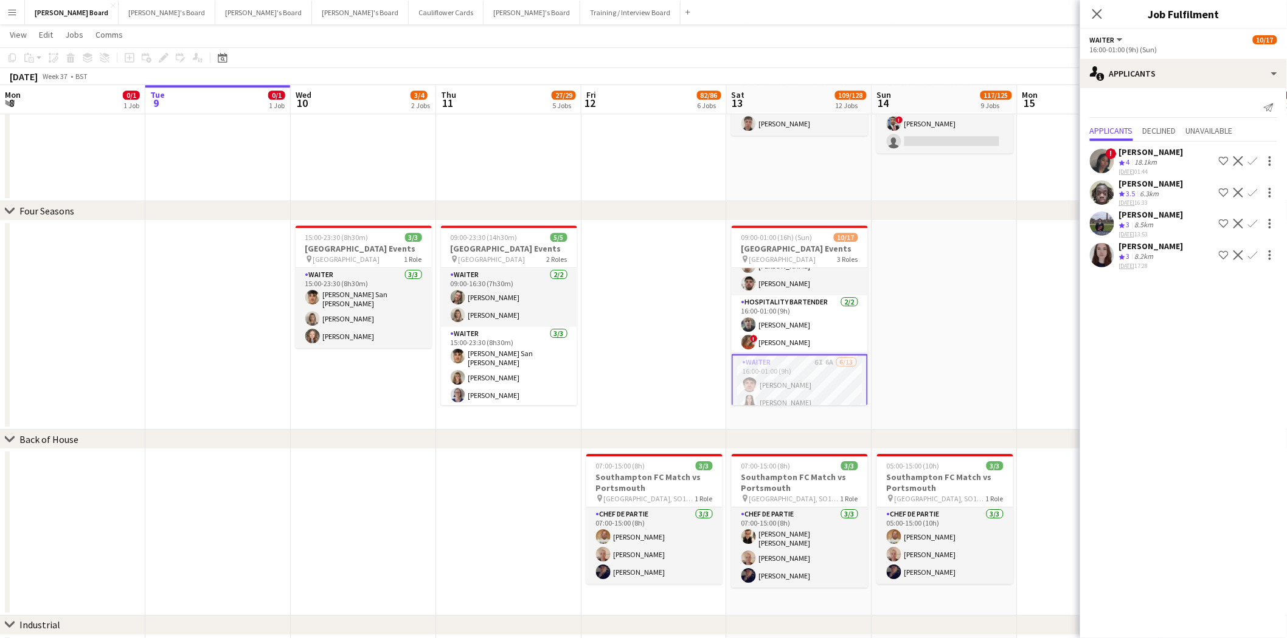
drag, startPoint x: 1137, startPoint y: 210, endPoint x: 1161, endPoint y: 254, distance: 50.6
click at [1138, 210] on div "Kushagra Gupta" at bounding box center [1151, 214] width 64 height 11
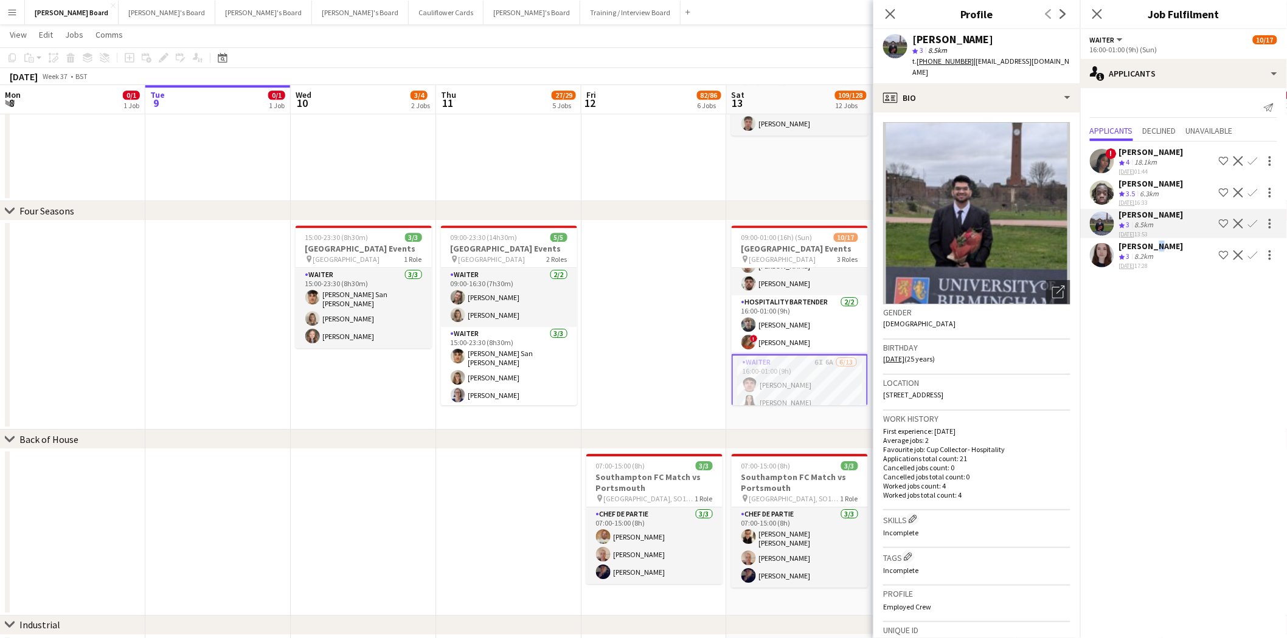
click at [1150, 246] on div "Cerys Williams" at bounding box center [1151, 246] width 64 height 11
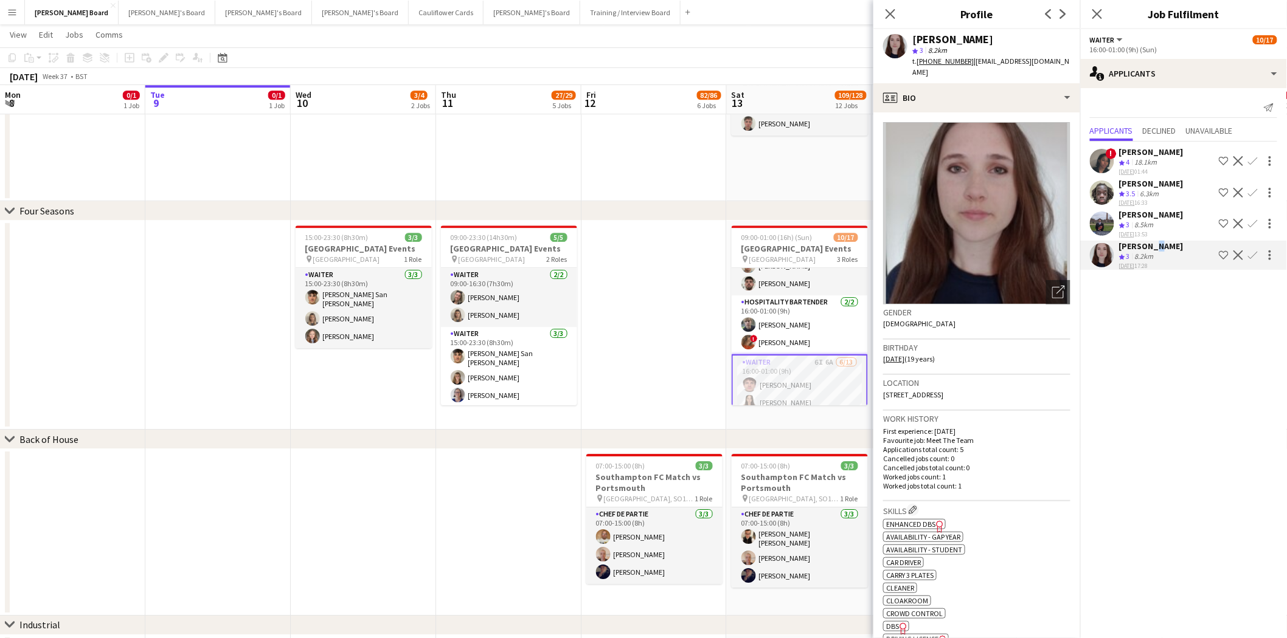
drag, startPoint x: 896, startPoint y: 16, endPoint x: 896, endPoint y: 30, distance: 14.6
click at [895, 16] on icon "Close pop-in" at bounding box center [890, 14] width 10 height 10
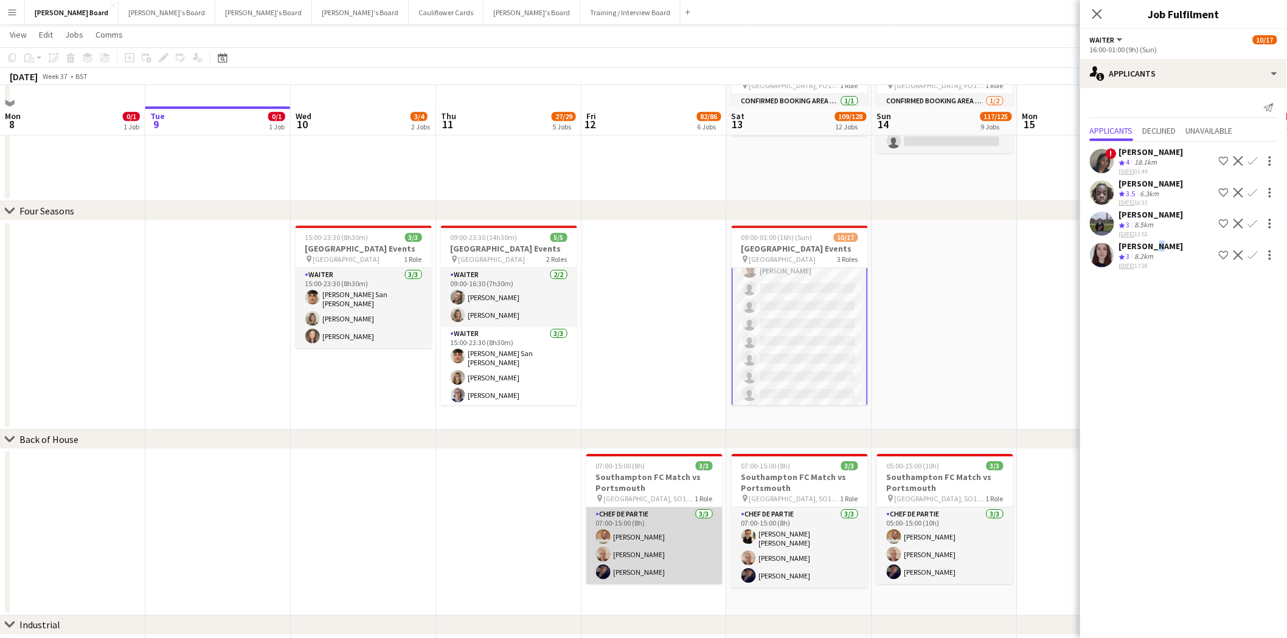
scroll to position [1486, 0]
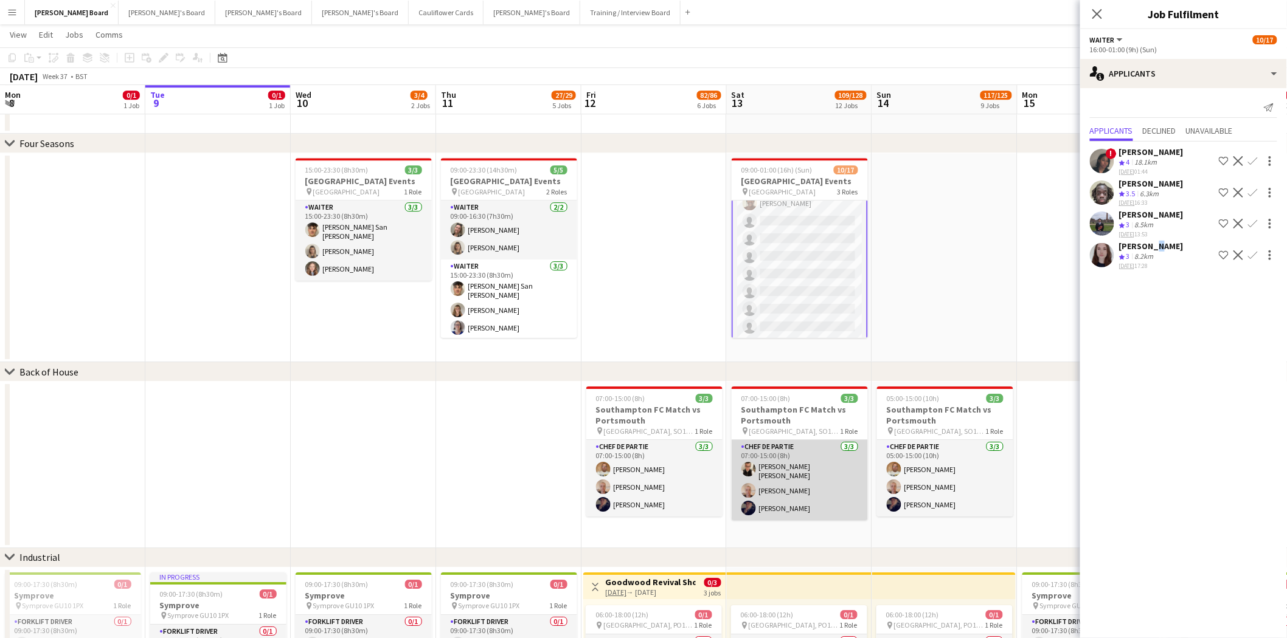
click at [819, 489] on app-card-role "Chef de Partie 3/3 07:00-15:00 (8h) Marnel Antonio Guillen Castellon Sandra Pan…" at bounding box center [800, 480] width 136 height 80
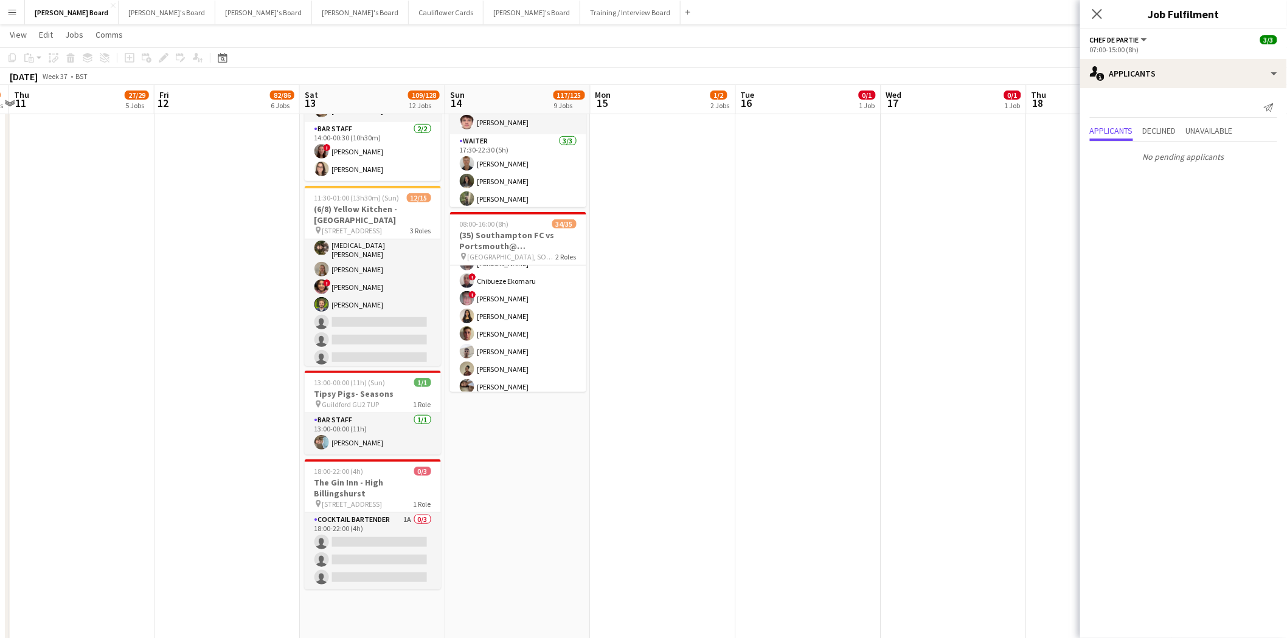
scroll to position [0, 427]
drag, startPoint x: 949, startPoint y: 450, endPoint x: 529, endPoint y: 434, distance: 419.9
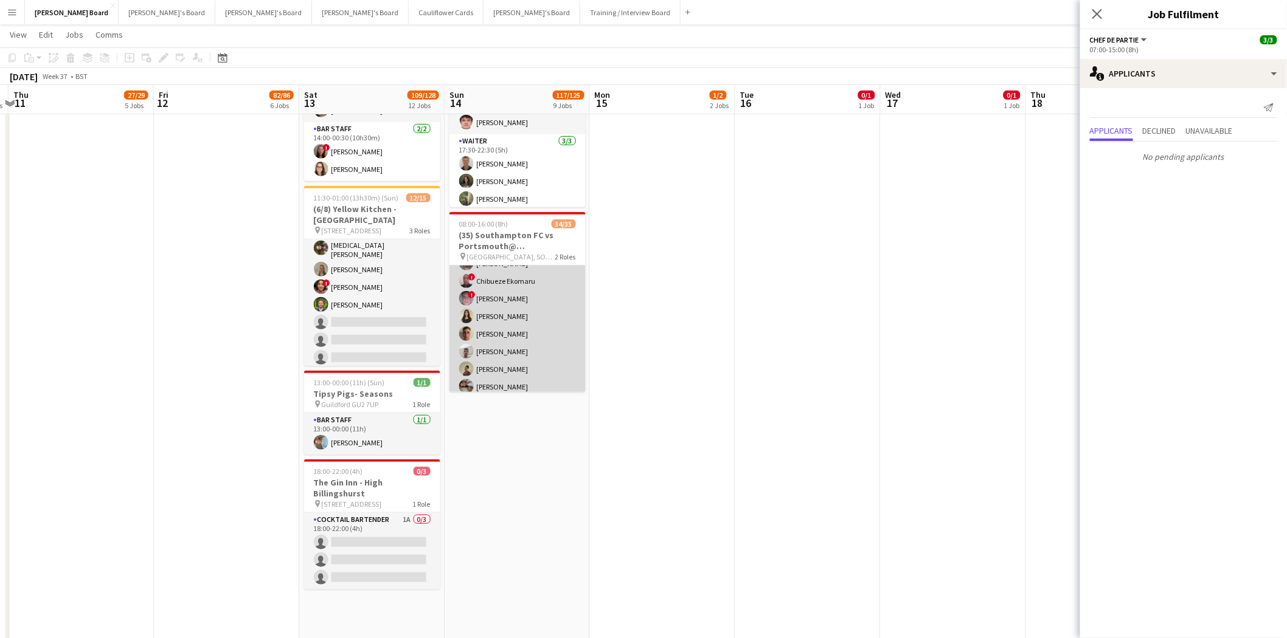
scroll to position [270, 0]
click at [472, 330] on app-user-avatar at bounding box center [466, 330] width 15 height 15
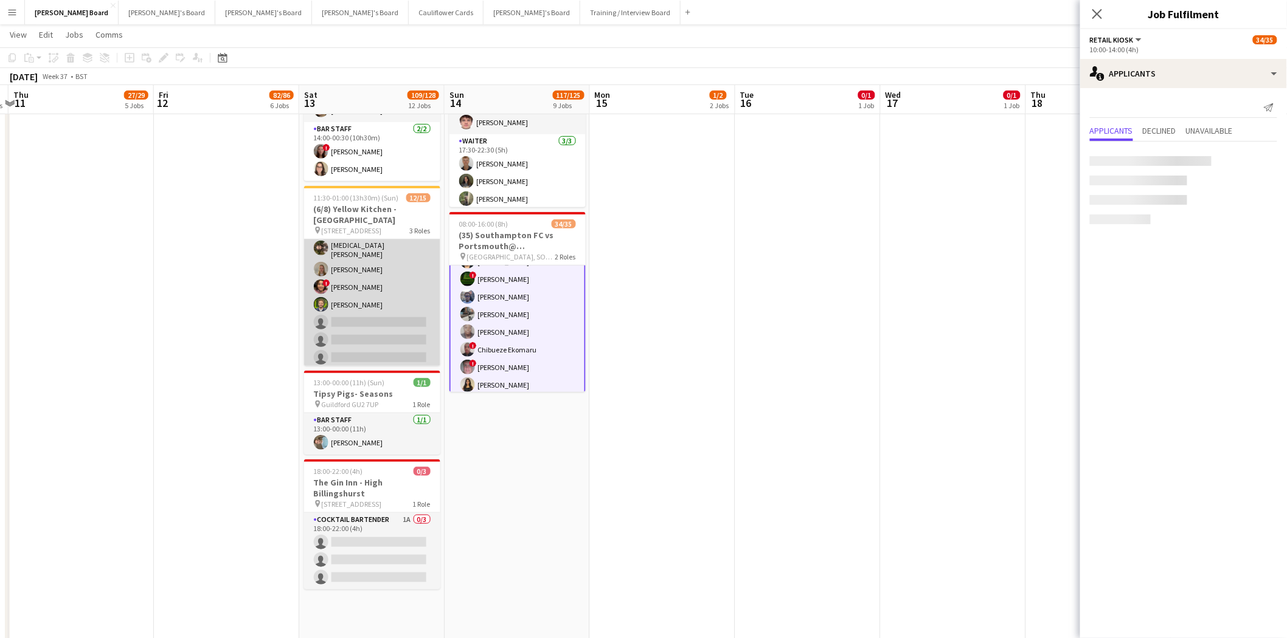
scroll to position [271, 0]
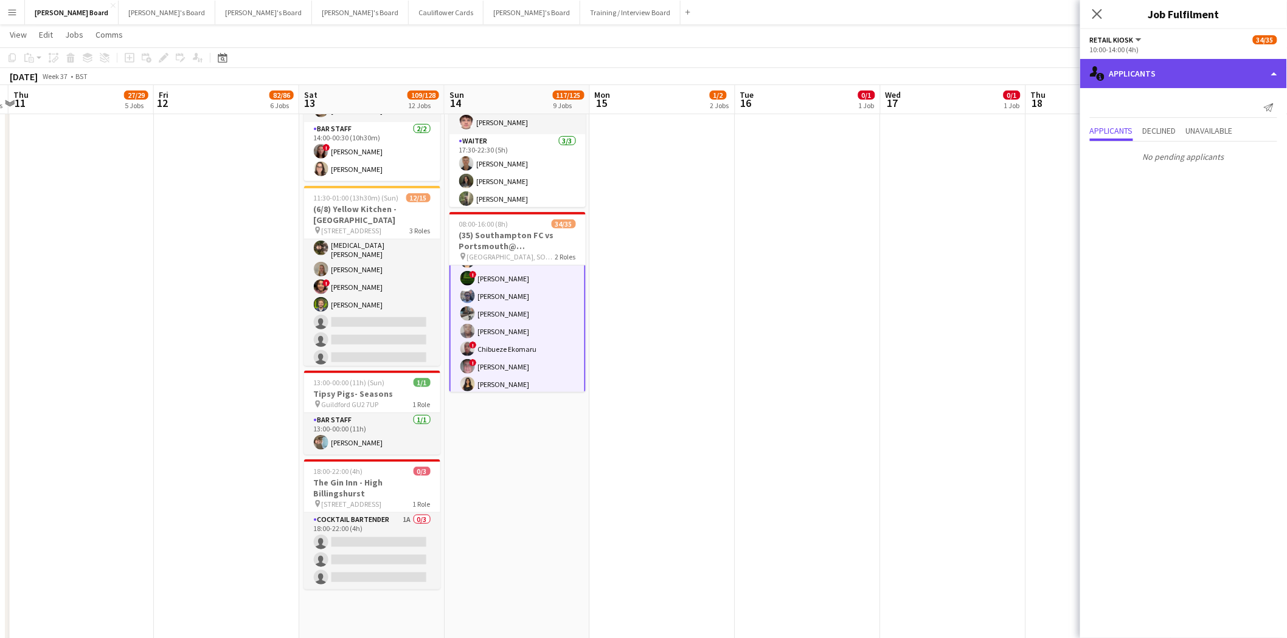
click at [1195, 66] on div "single-neutral-actions-information Applicants" at bounding box center [1183, 73] width 207 height 29
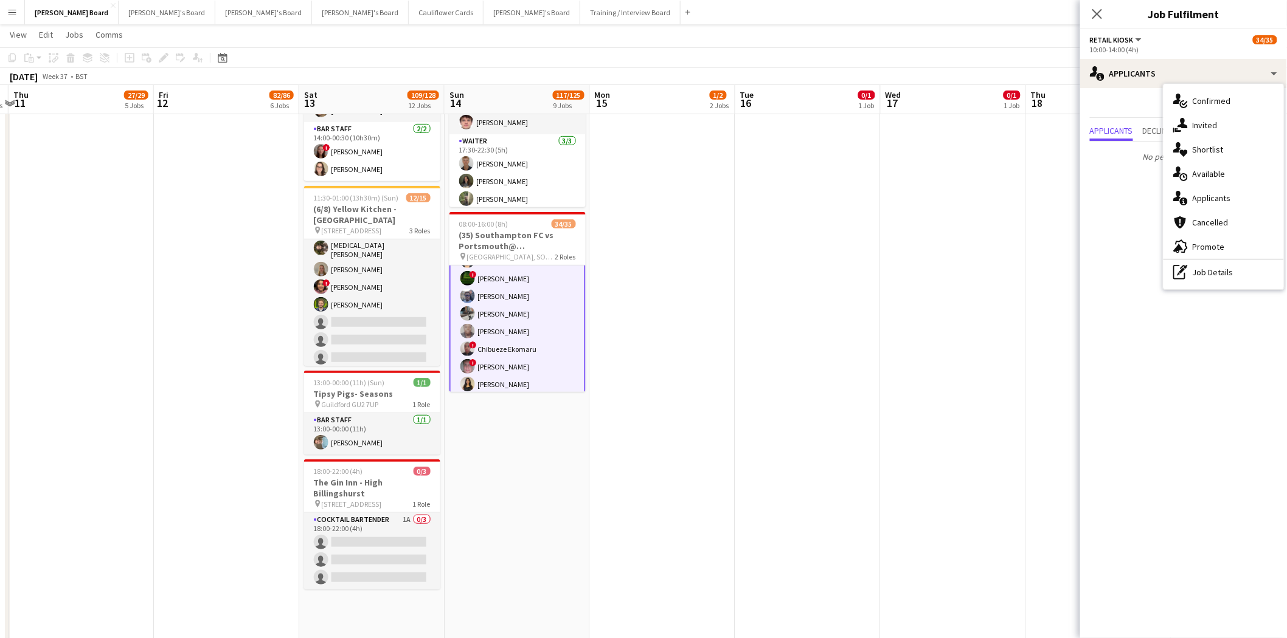
drag, startPoint x: 1231, startPoint y: 265, endPoint x: 1180, endPoint y: 182, distance: 97.2
click at [1231, 265] on div "pen-write Job Details" at bounding box center [1223, 272] width 120 height 24
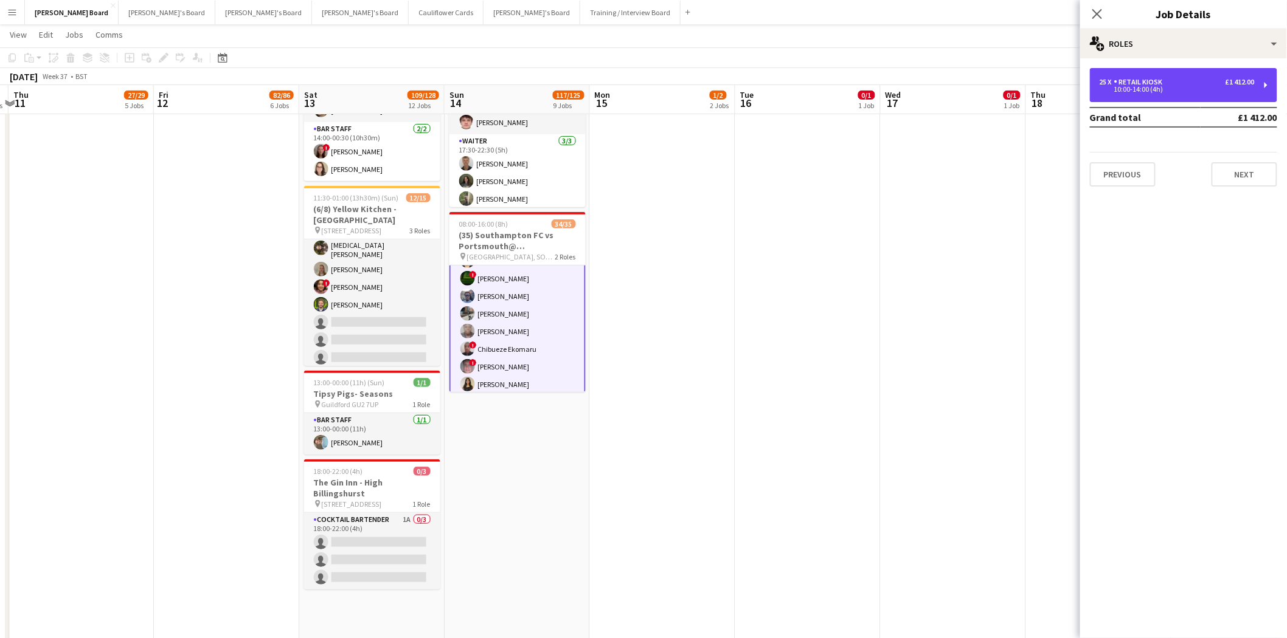
drag, startPoint x: 1169, startPoint y: 84, endPoint x: 1164, endPoint y: 156, distance: 72.5
click at [1168, 86] on div "25 x Retail Kiosk £1 412.00 10:00-14:00 (4h)" at bounding box center [1176, 85] width 155 height 15
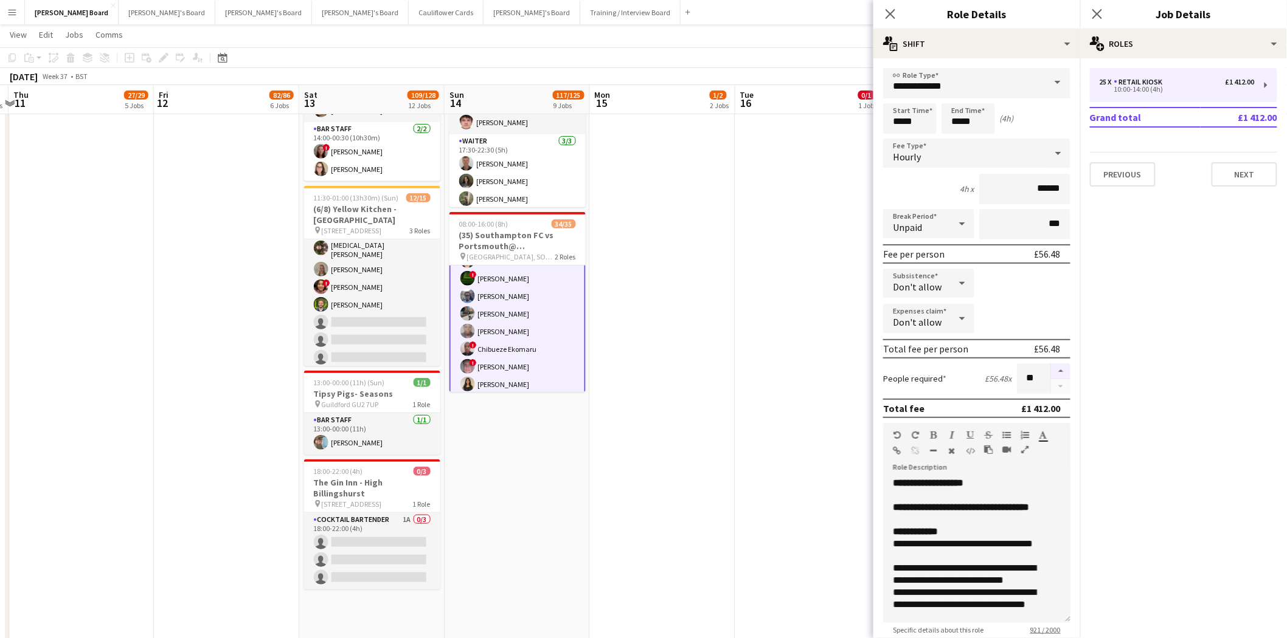
click at [1051, 365] on button "button" at bounding box center [1060, 372] width 19 height 16
click at [1051, 368] on button "button" at bounding box center [1060, 372] width 19 height 16
type input "**"
drag, startPoint x: 699, startPoint y: 367, endPoint x: 669, endPoint y: 370, distance: 30.0
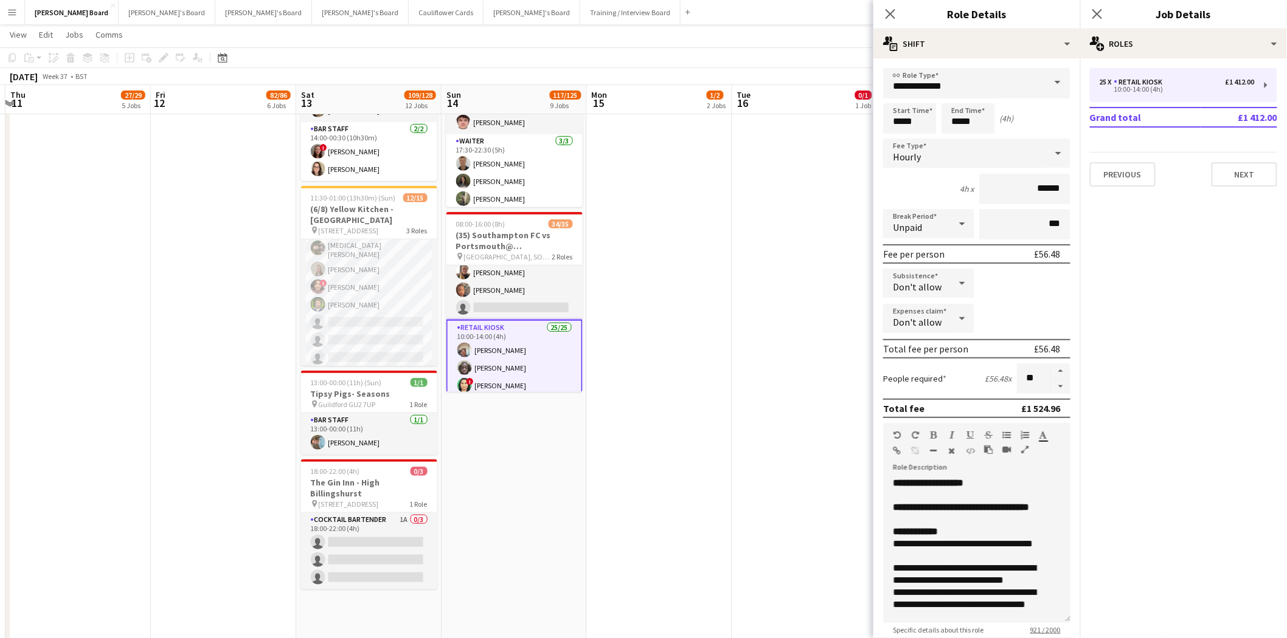
scroll to position [0, 0]
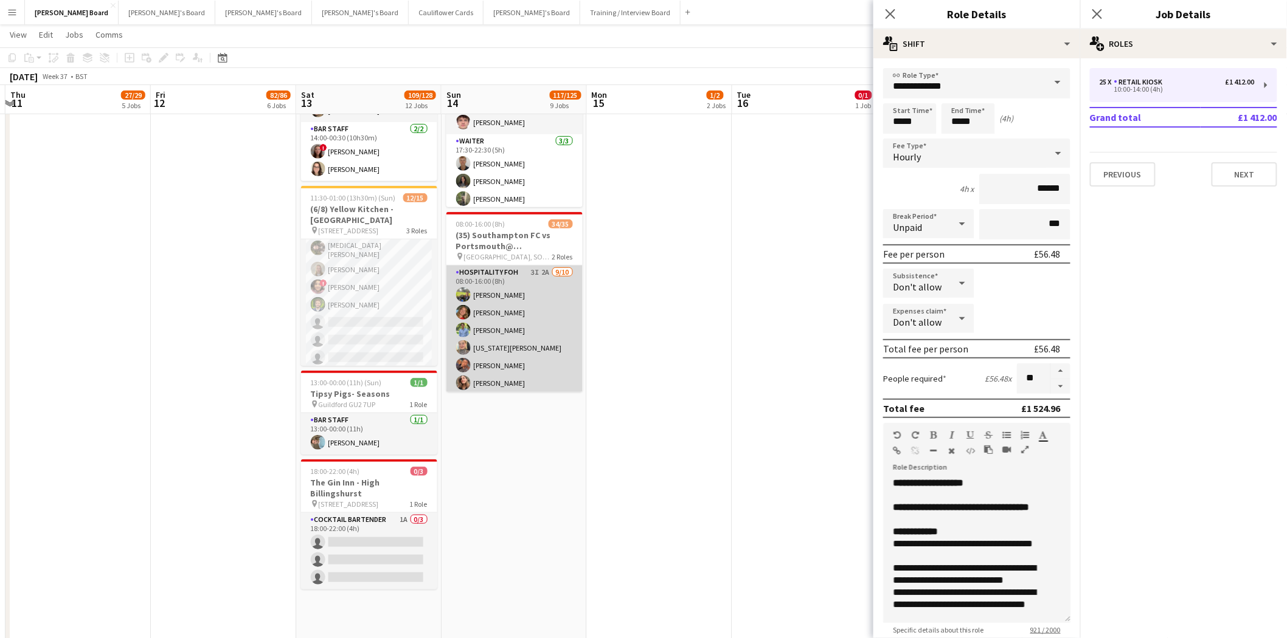
click at [521, 316] on app-card-role "Hospitality FOH 3I 2A 9/10 08:00-16:00 (8h) Harry Scott katie duff William Crom…" at bounding box center [514, 366] width 136 height 200
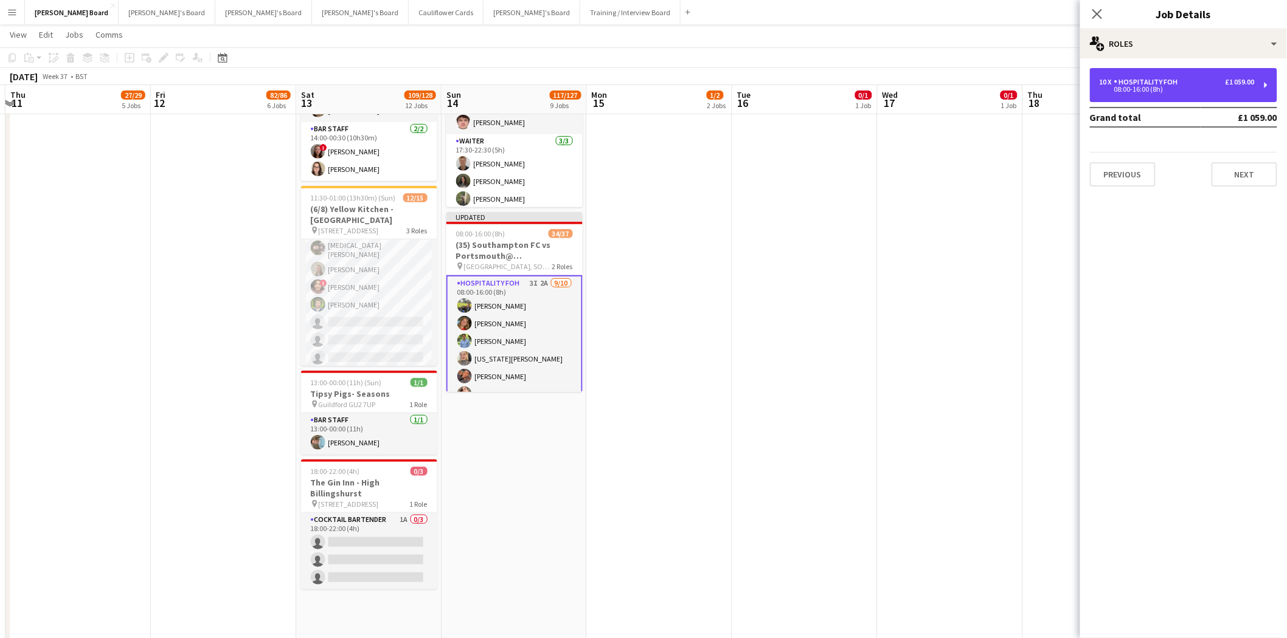
drag, startPoint x: 1188, startPoint y: 80, endPoint x: 1168, endPoint y: 189, distance: 111.3
click at [1188, 81] on div "10 x Hospitality FOH £1 059.00" at bounding box center [1176, 82] width 155 height 9
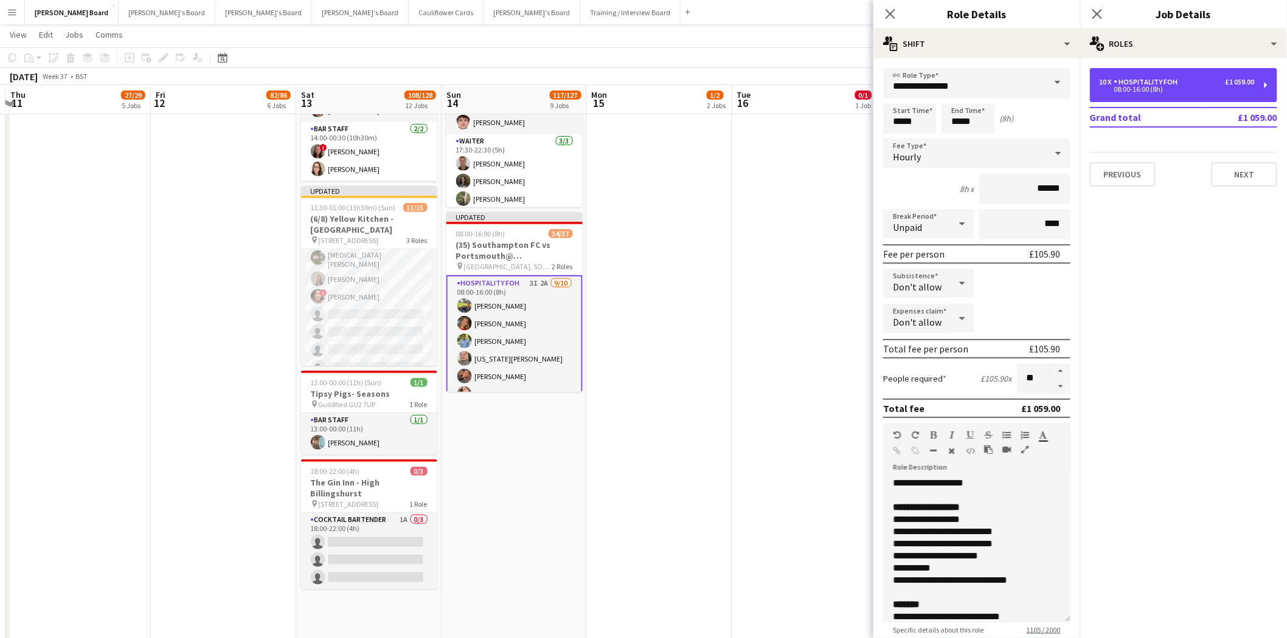
scroll to position [210, 0]
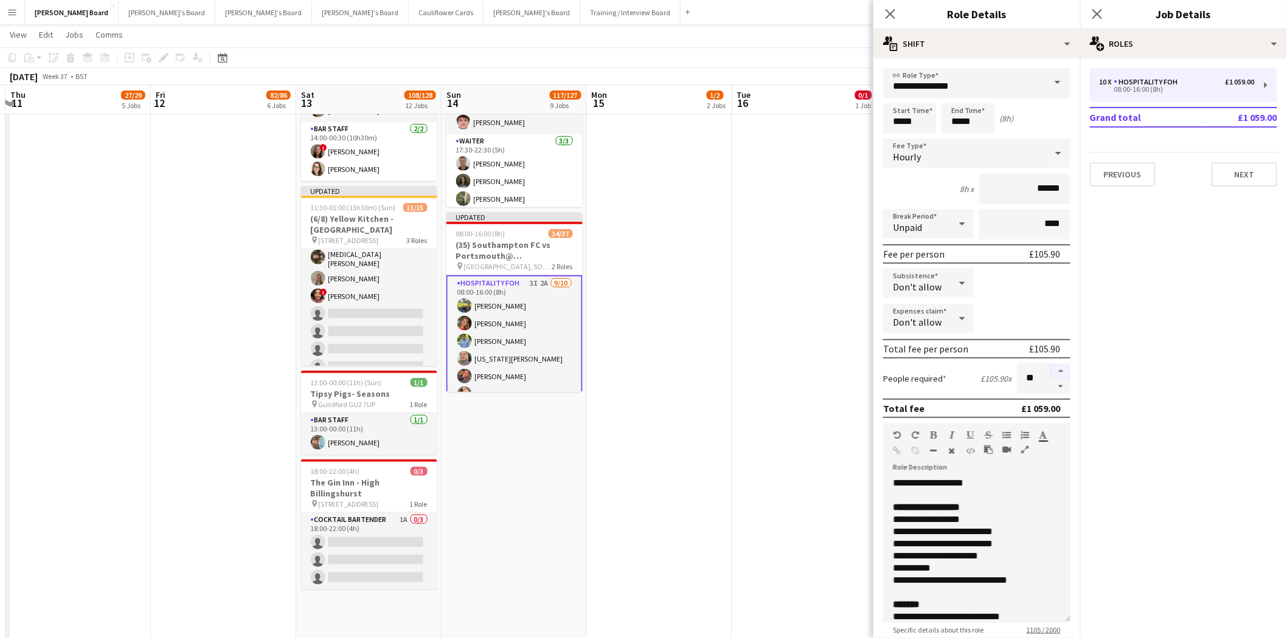
click at [1054, 369] on button "button" at bounding box center [1060, 372] width 19 height 16
type input "**"
click at [517, 298] on app-card-role "Hospitality FOH 3I 2A 9/10 08:00-16:00 (8h) Harry Scott katie duff William Crom…" at bounding box center [514, 376] width 136 height 202
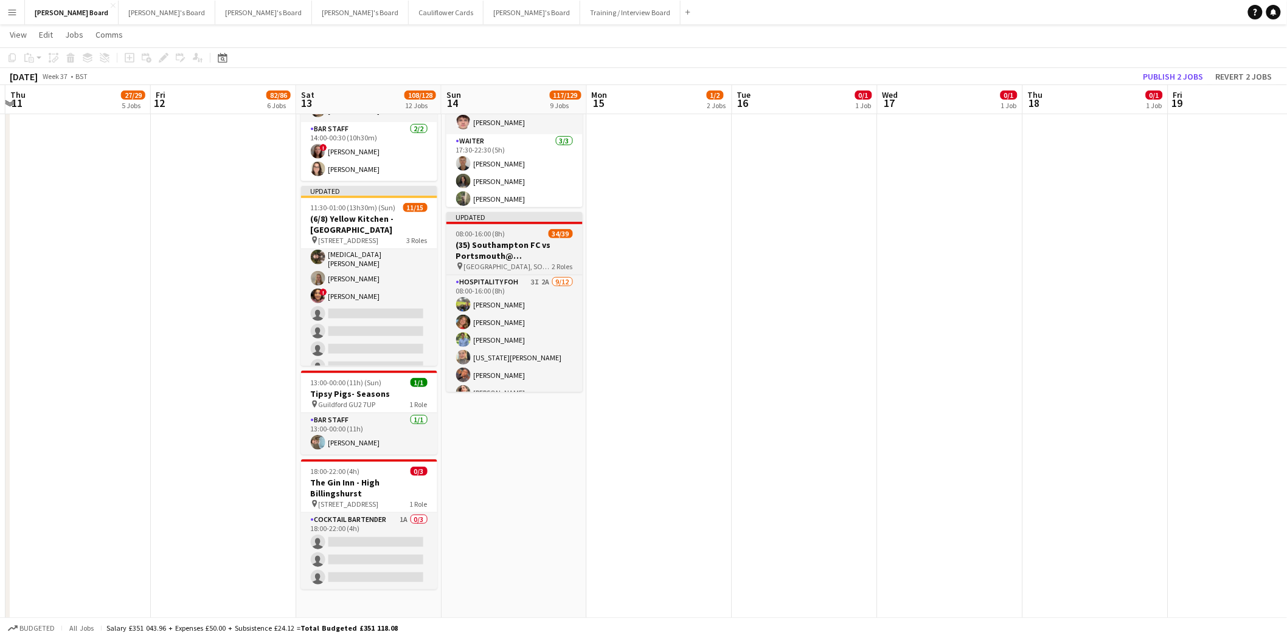
click at [517, 256] on h3 "(35) Southampton FC vs Portsmouth@ St Mary's Stadium, SO14 5FP" at bounding box center [514, 251] width 136 height 22
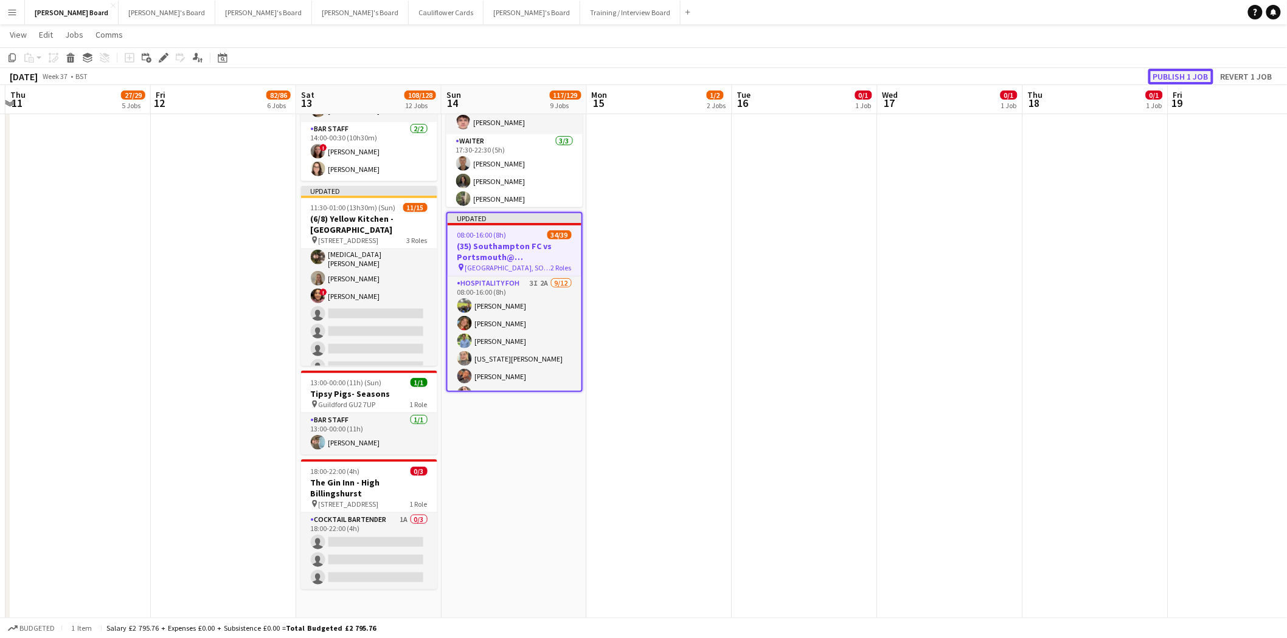
click at [1177, 80] on button "Publish 1 job" at bounding box center [1180, 77] width 65 height 16
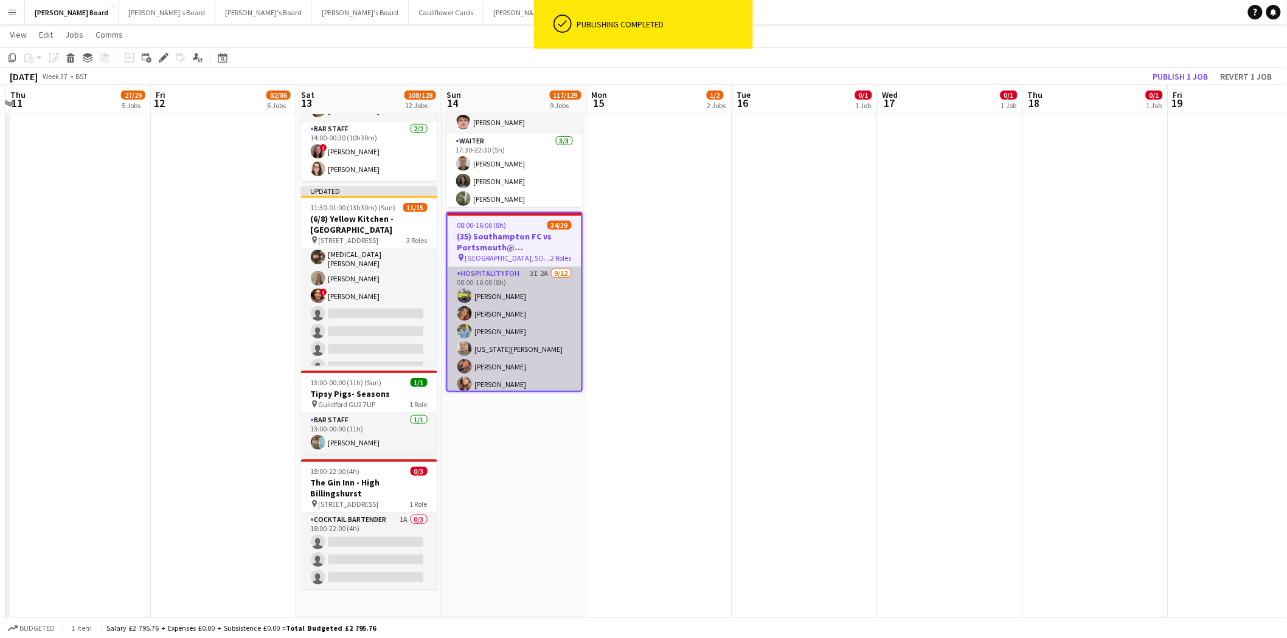
click at [524, 331] on app-card-role "Hospitality FOH 3I 2A 9/12 08:00-16:00 (8h) Harry Scott katie duff William Crom…" at bounding box center [515, 384] width 134 height 235
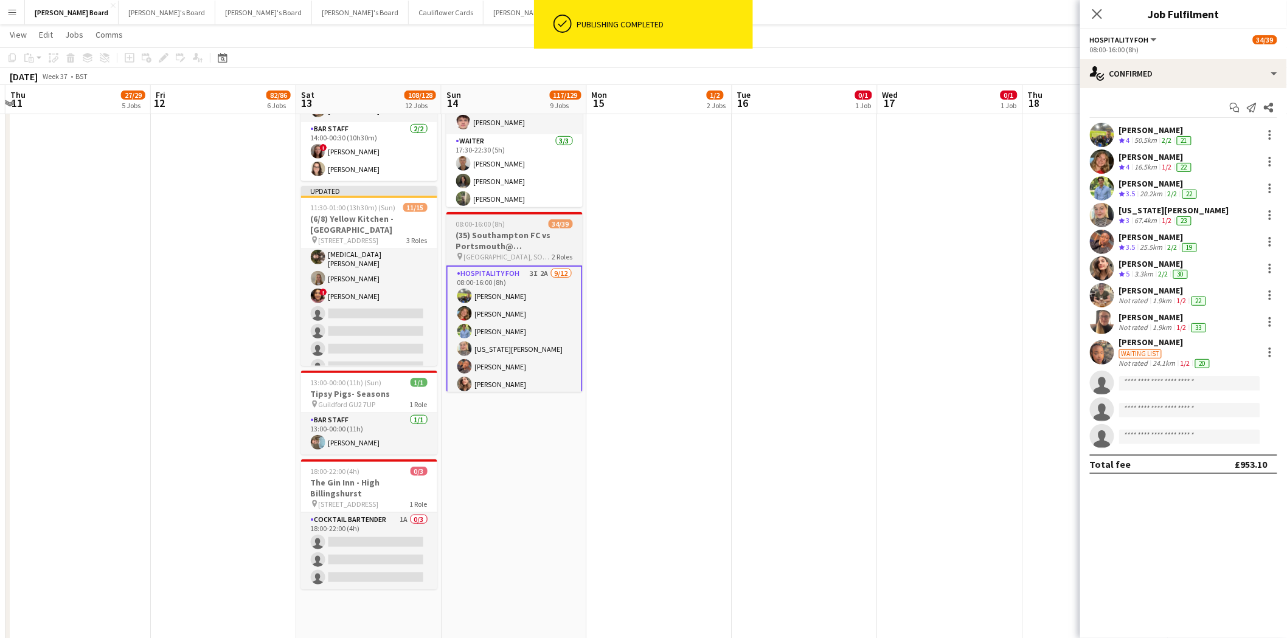
click at [512, 235] on h3 "(35) Southampton FC vs Portsmouth@ St Mary's Stadium, SO14 5FP" at bounding box center [514, 241] width 136 height 22
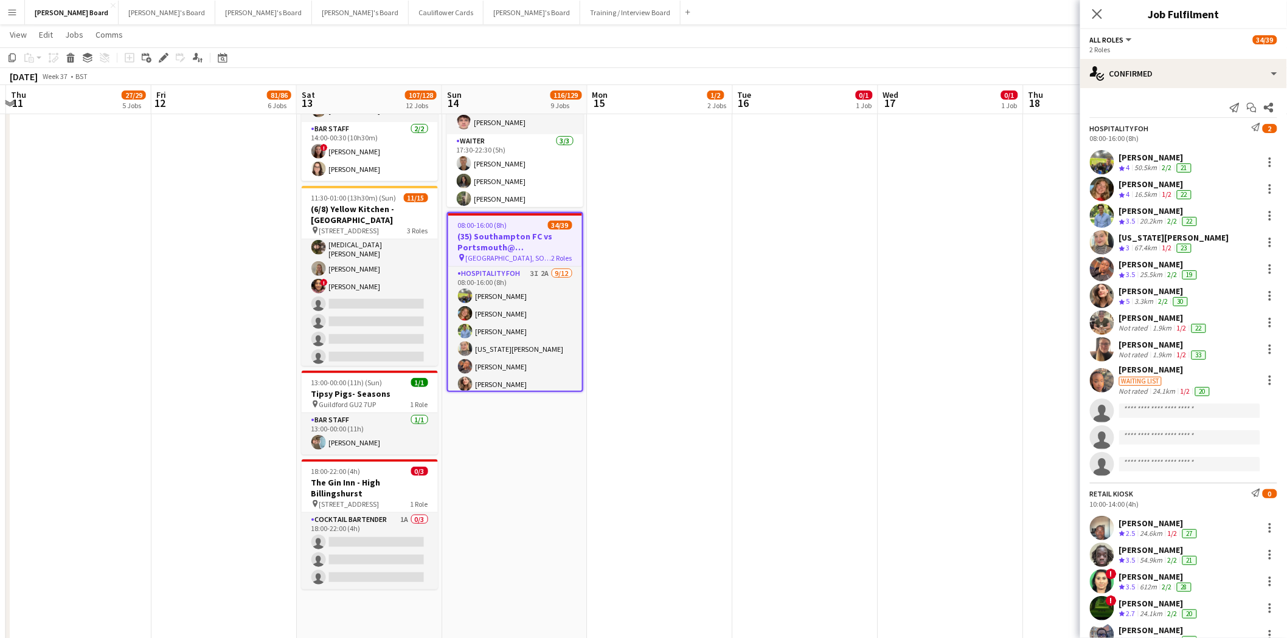
scroll to position [209, 0]
click at [1148, 73] on div "single-neutral-actions-check-2 Confirmed" at bounding box center [1183, 73] width 207 height 29
click at [1204, 122] on div "pen-write Job Details" at bounding box center [1223, 126] width 120 height 24
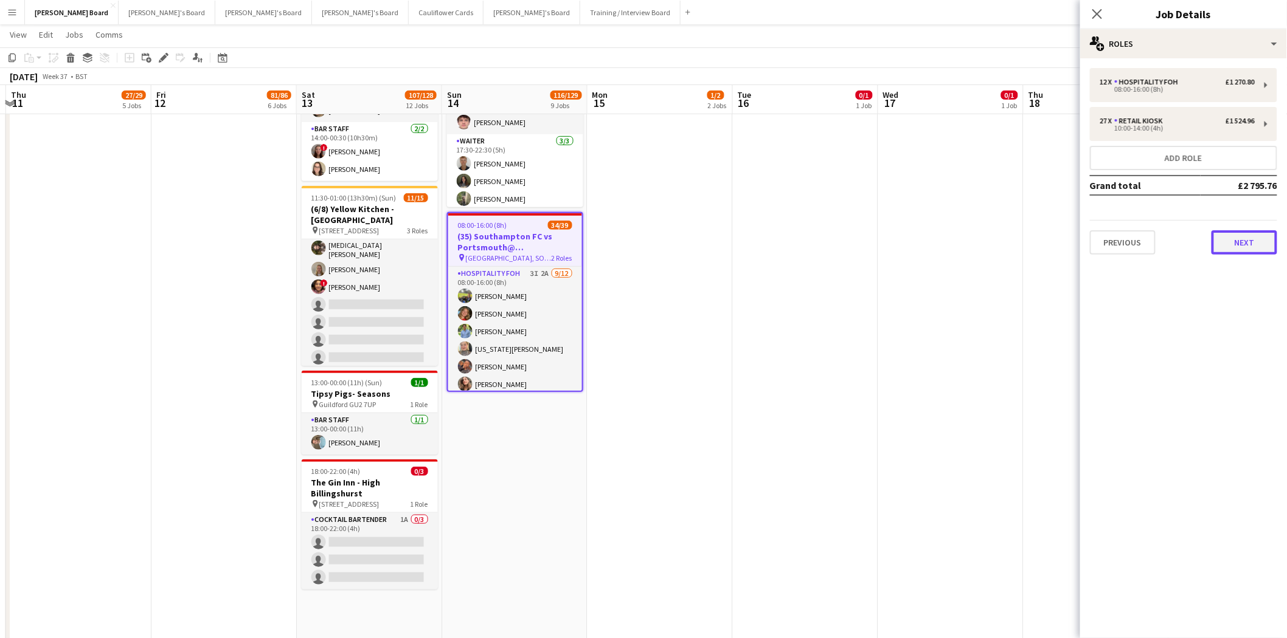
click at [1248, 246] on button "Next" at bounding box center [1244, 242] width 66 height 24
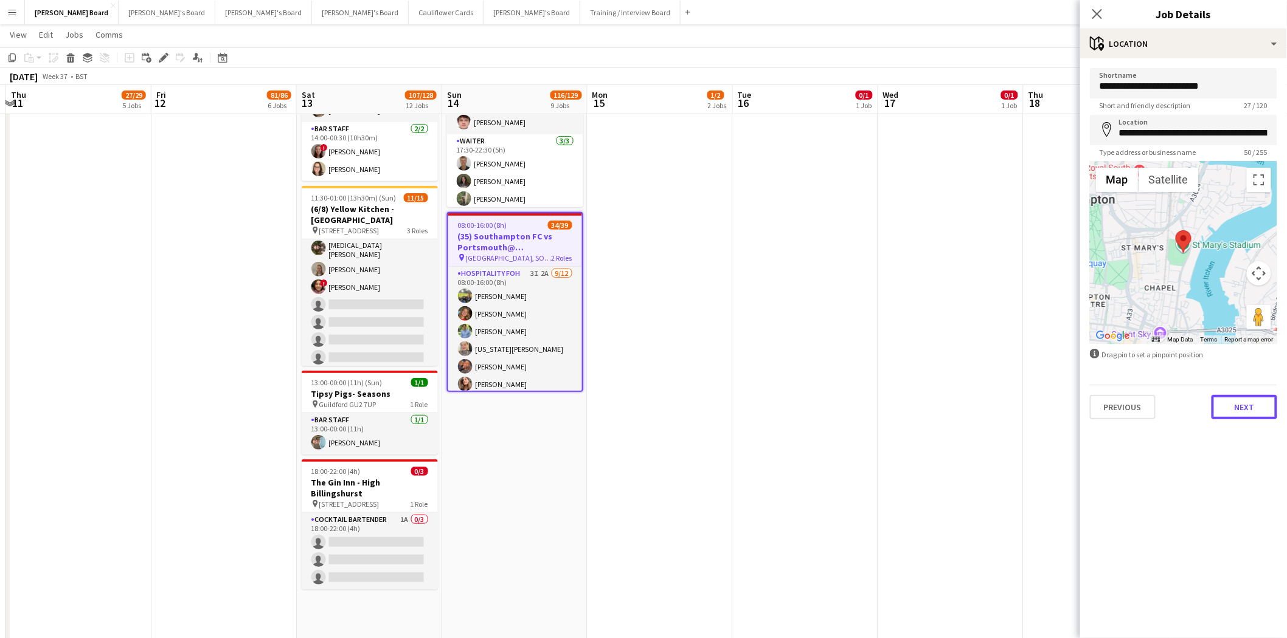
click at [1259, 406] on button "Next" at bounding box center [1244, 407] width 66 height 24
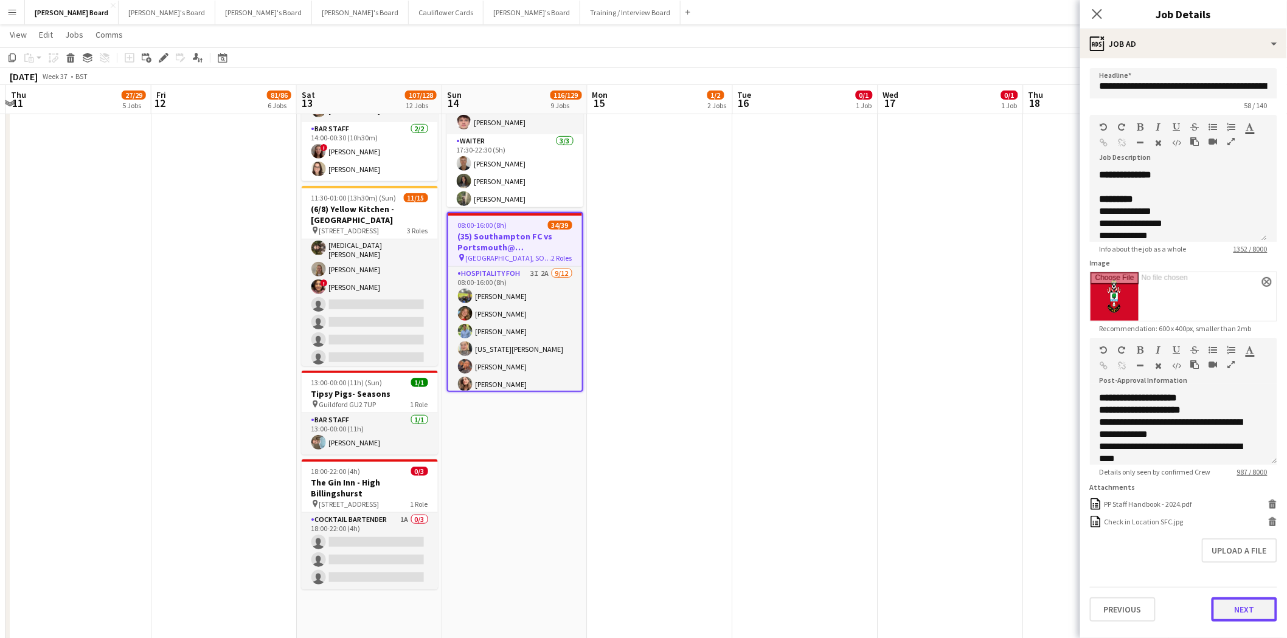
click at [1237, 623] on div "**********" at bounding box center [1183, 344] width 207 height 573
click at [1235, 606] on button "Next" at bounding box center [1244, 610] width 66 height 24
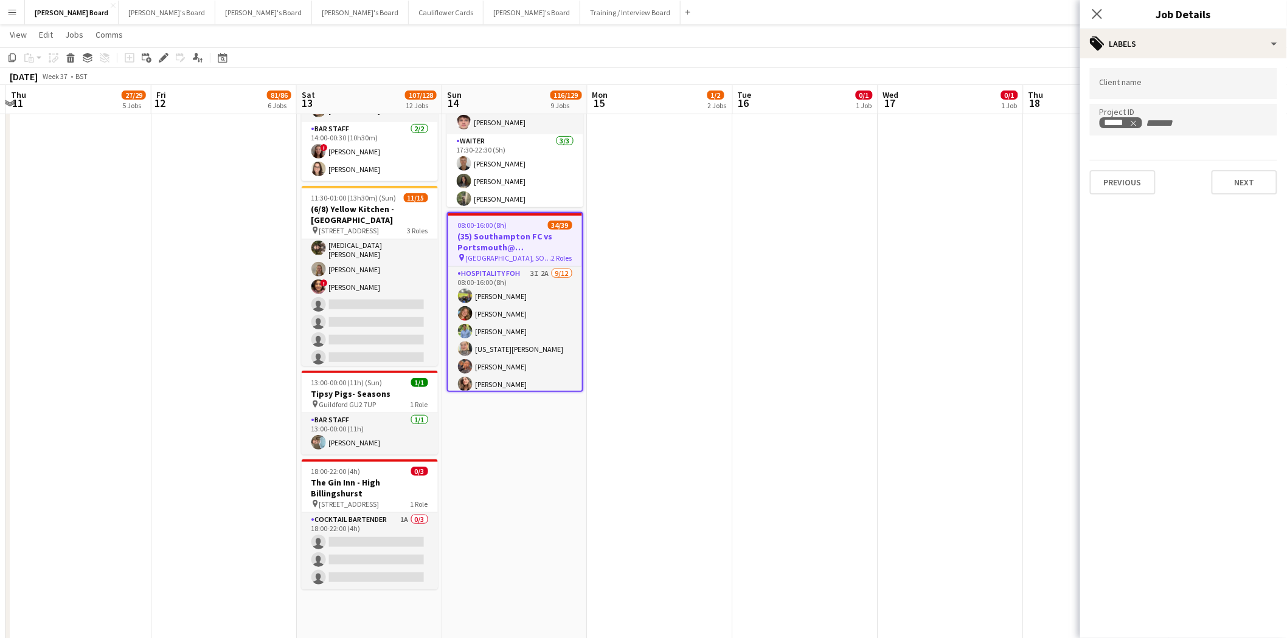
click at [1236, 606] on mat-expansion-panel "tags Labels Client name Project ID ***** Previous Next" at bounding box center [1183, 348] width 207 height 580
click at [1253, 181] on button "Next" at bounding box center [1244, 182] width 66 height 24
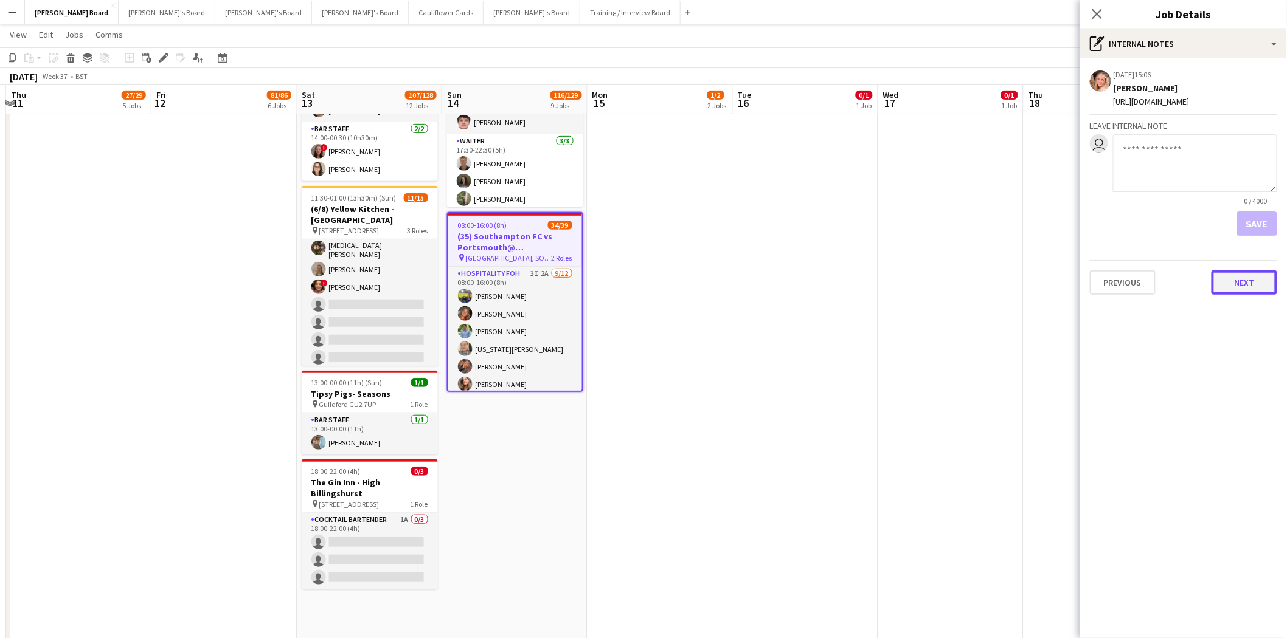
click at [1233, 295] on button "Next" at bounding box center [1244, 283] width 66 height 24
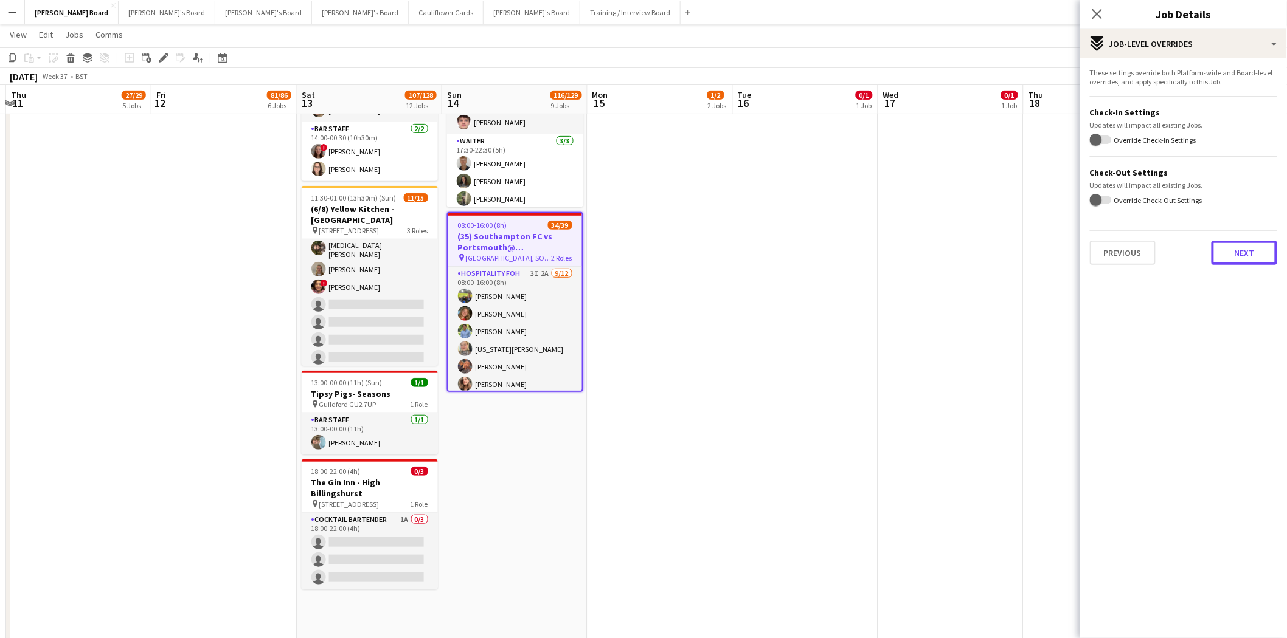
click at [1239, 250] on button "Next" at bounding box center [1244, 253] width 66 height 24
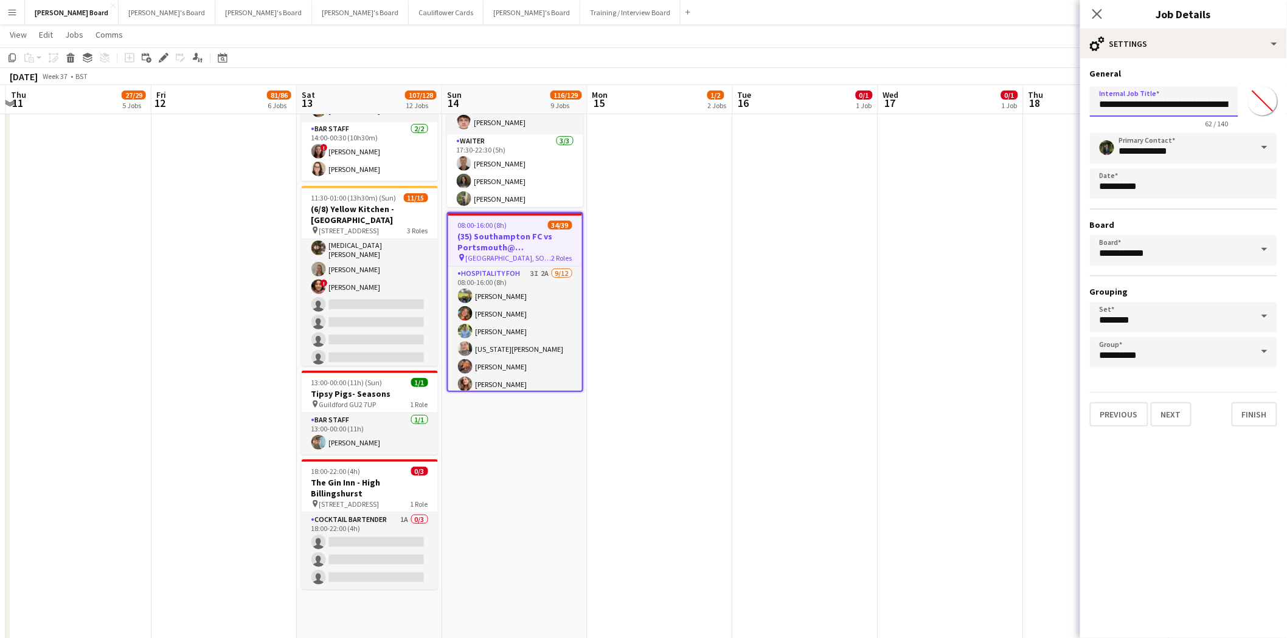
drag, startPoint x: 1102, startPoint y: 106, endPoint x: 1113, endPoint y: 108, distance: 10.4
click at [1113, 108] on input "**********" at bounding box center [1164, 101] width 148 height 30
type input "**********"
click at [521, 258] on span "[GEOGRAPHIC_DATA], SO14 5FP" at bounding box center [509, 258] width 86 height 9
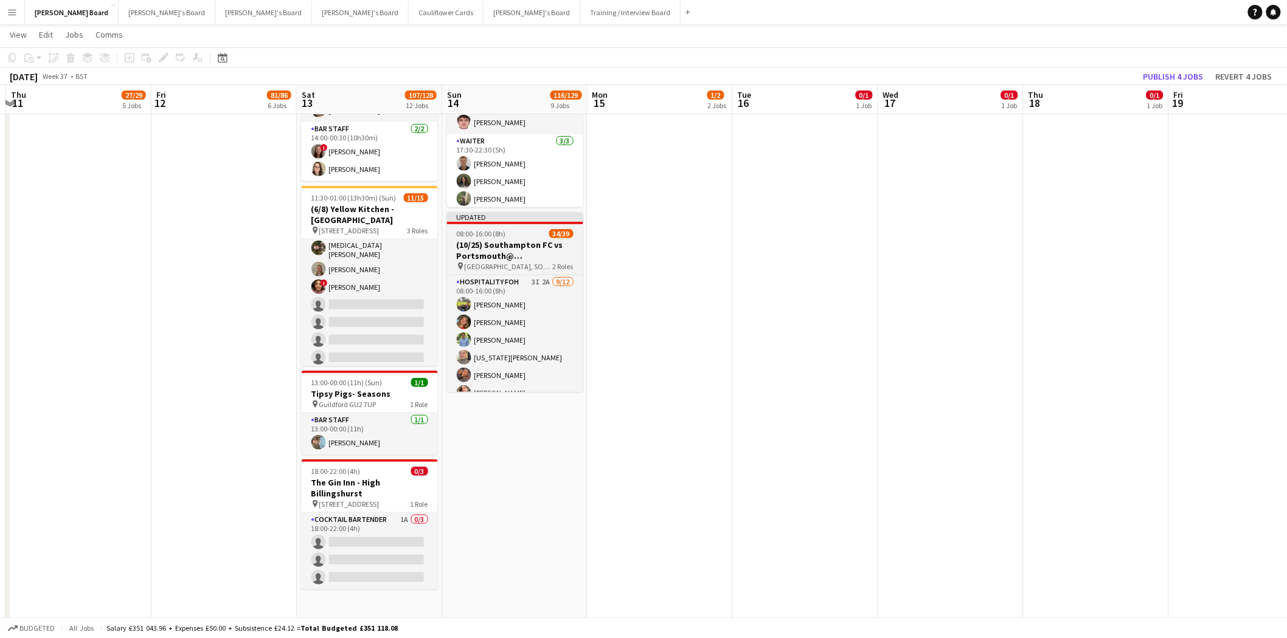
scroll to position [0, 429]
click at [535, 220] on div "Updated" at bounding box center [516, 217] width 136 height 10
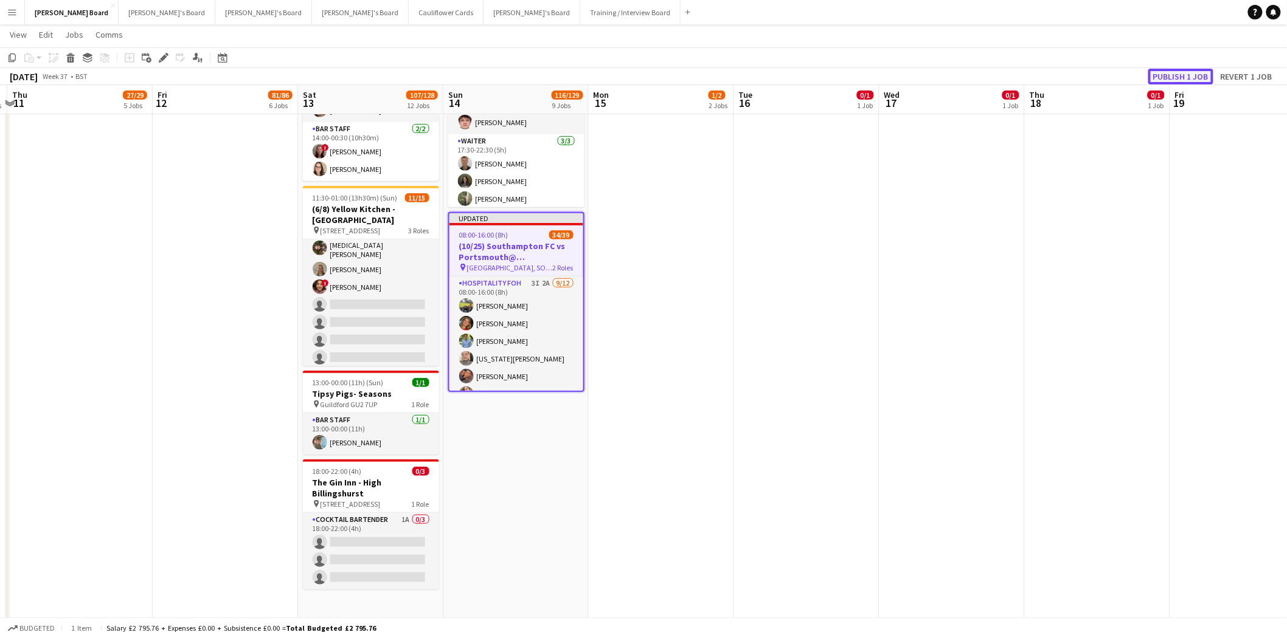
click at [1193, 80] on button "Publish 1 job" at bounding box center [1180, 77] width 65 height 16
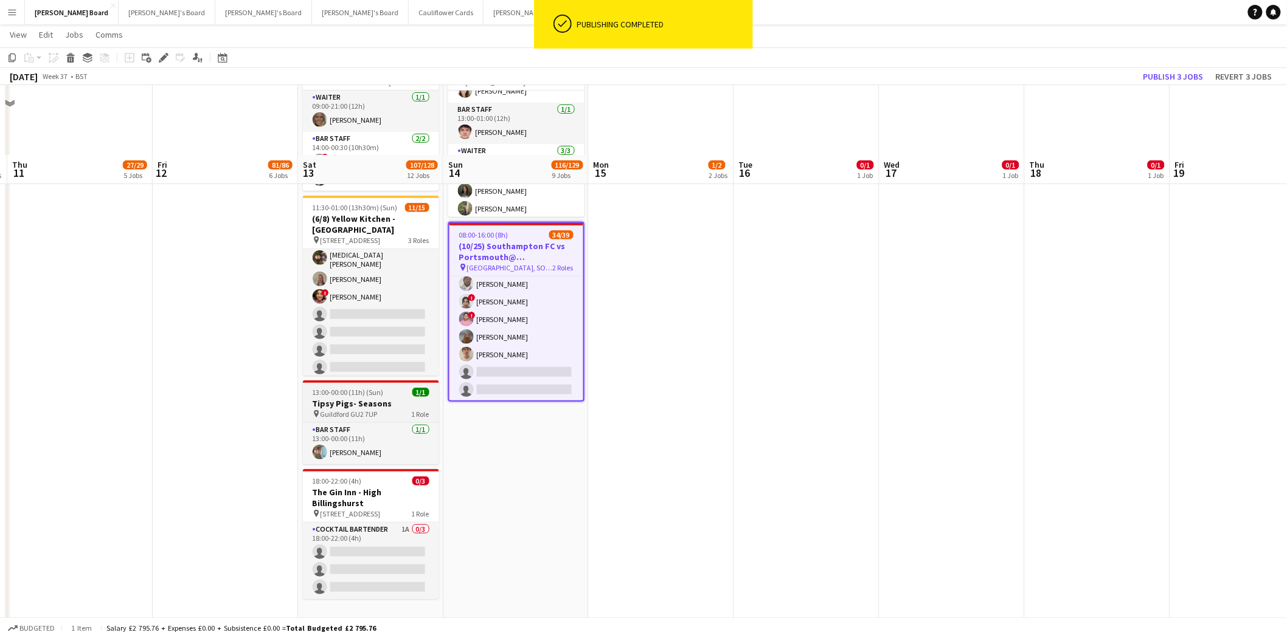
scroll to position [67, 0]
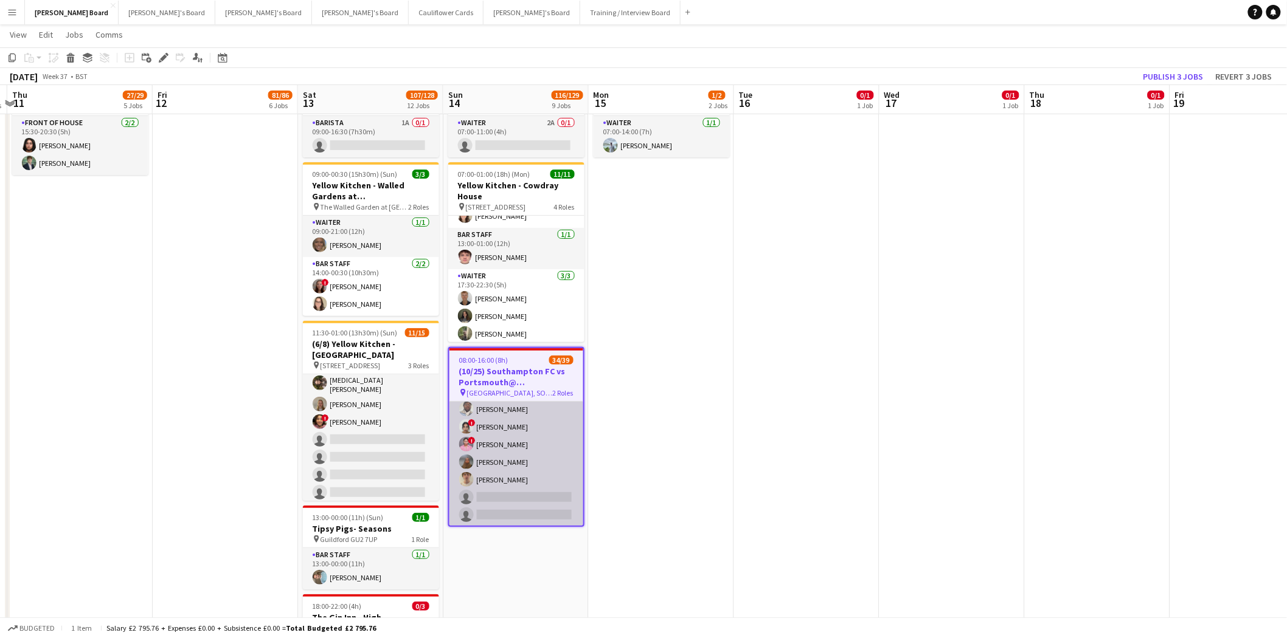
click at [506, 485] on app-card-role "Retail Kiosk 5I 25/27 10:00-14:00 (4h) Victor Fombang Abdul Quainoo ! Shenéla F…" at bounding box center [516, 277] width 134 height 500
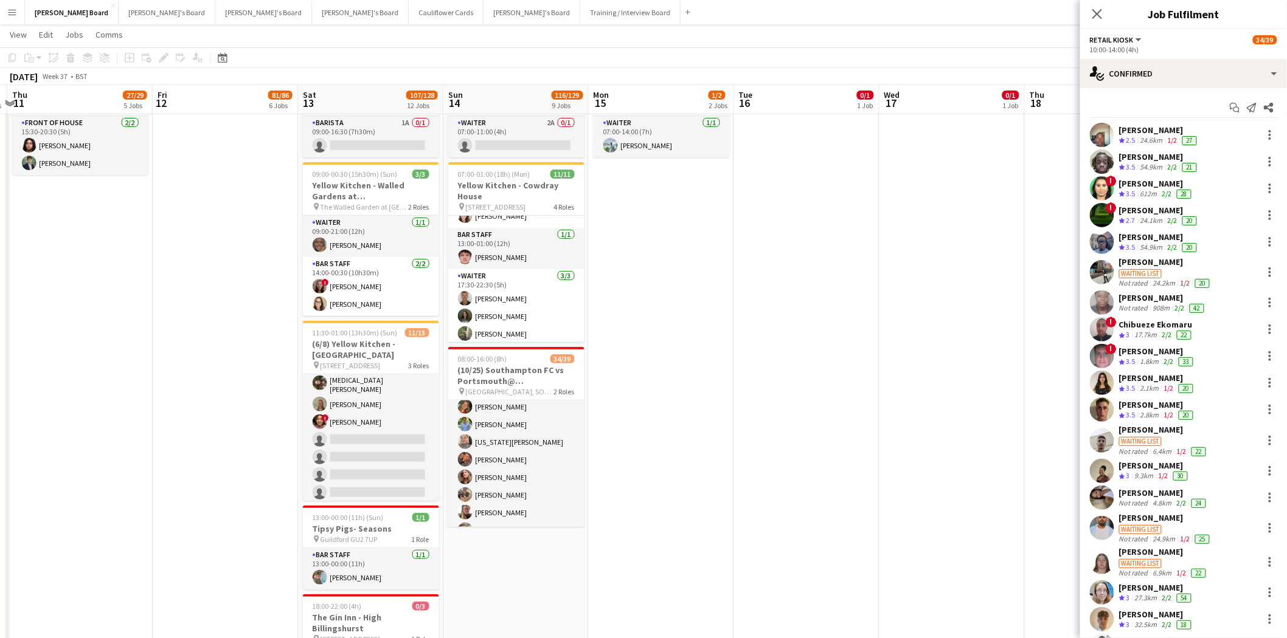
scroll to position [2, 0]
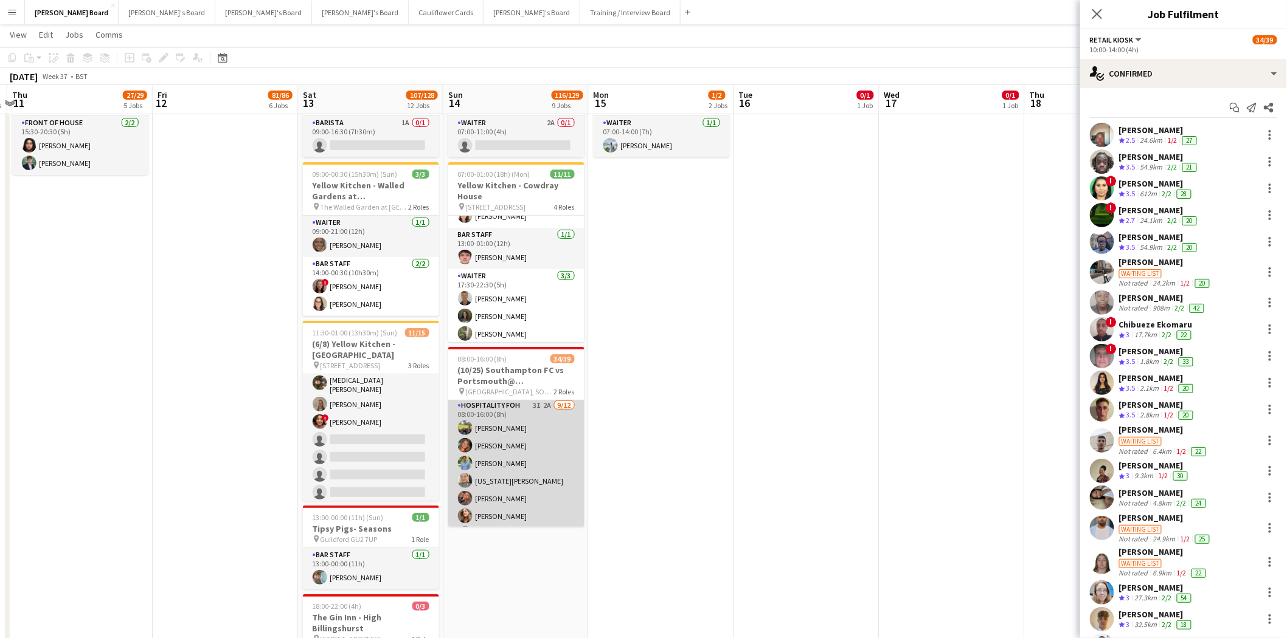
click at [530, 466] on app-card-role "Hospitality FOH 3I 2A 9/12 08:00-16:00 (8h) Harry Scott katie duff William Crom…" at bounding box center [516, 516] width 136 height 235
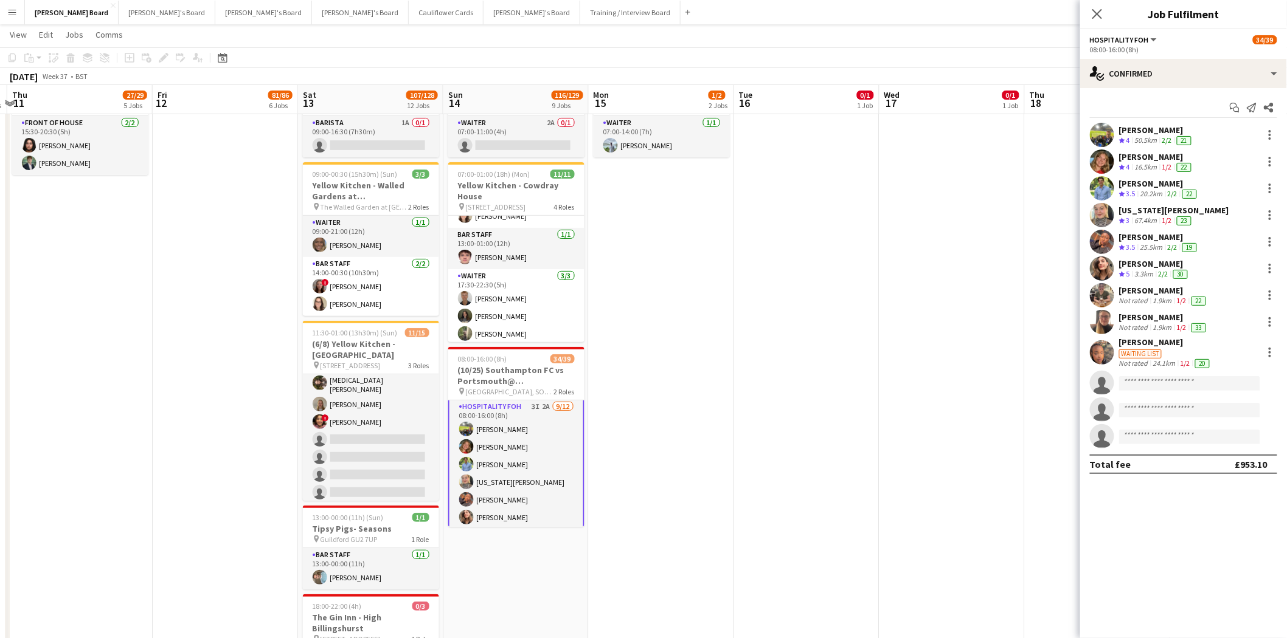
scroll to position [2, 0]
click at [1150, 348] on div "Waiting list" at bounding box center [1165, 353] width 93 height 11
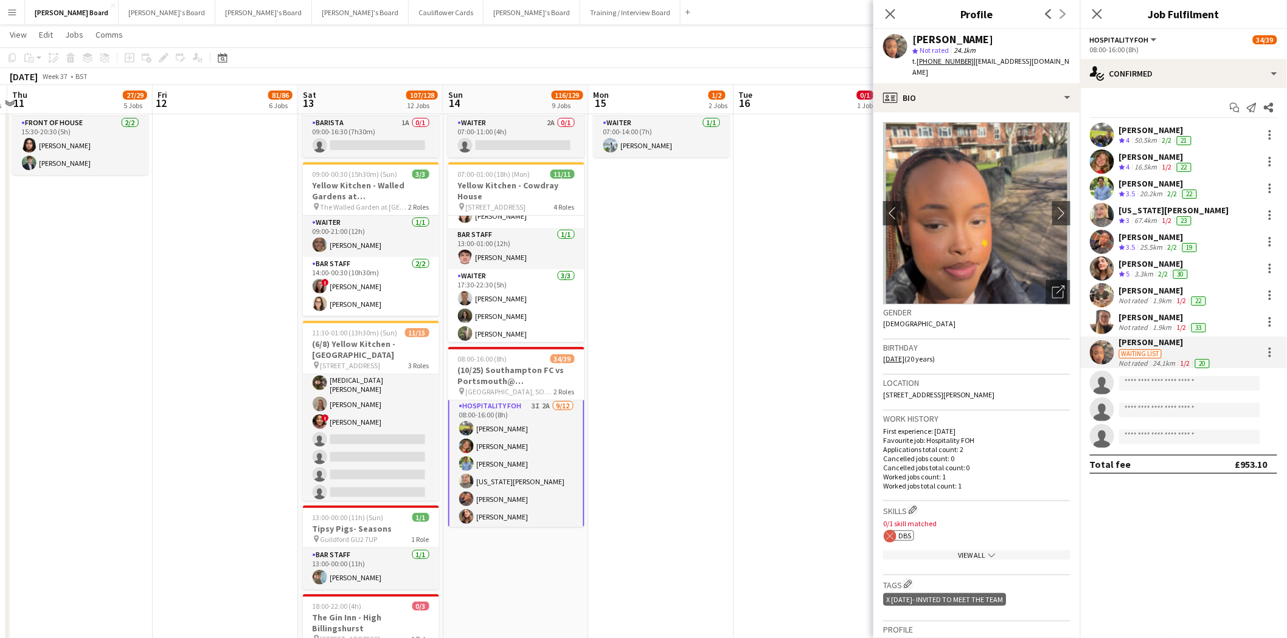
click at [890, 19] on icon "Close pop-in" at bounding box center [890, 14] width 10 height 10
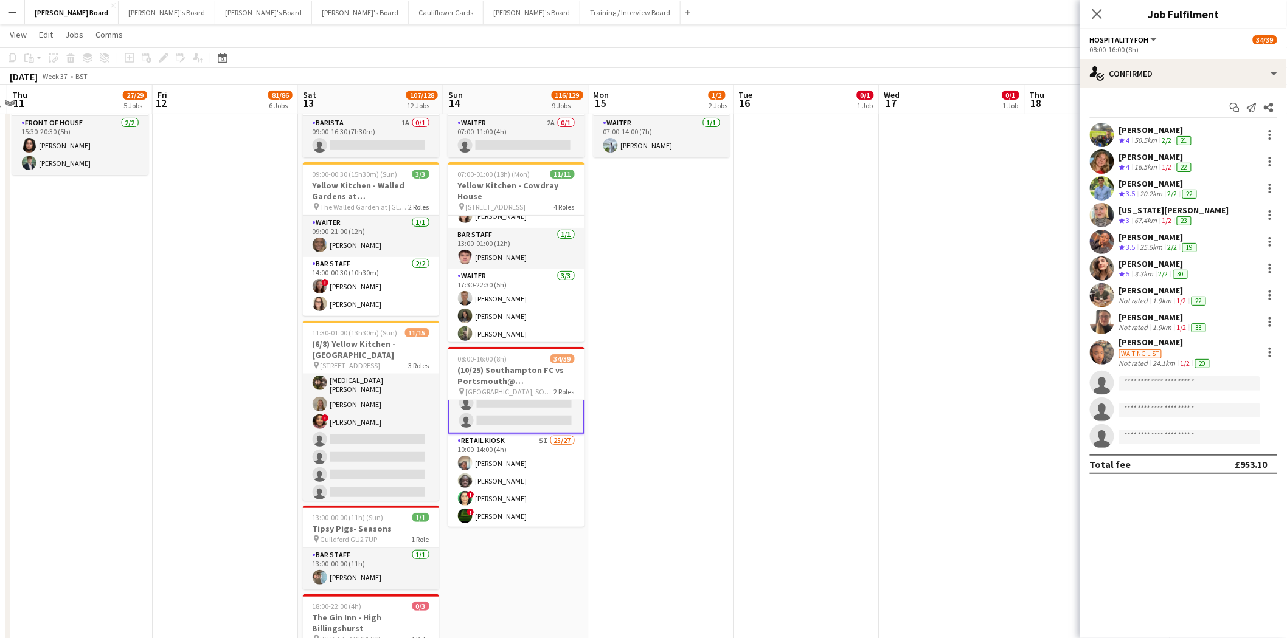
scroll to position [205, 0]
click at [1098, 15] on icon at bounding box center [1097, 14] width 12 height 12
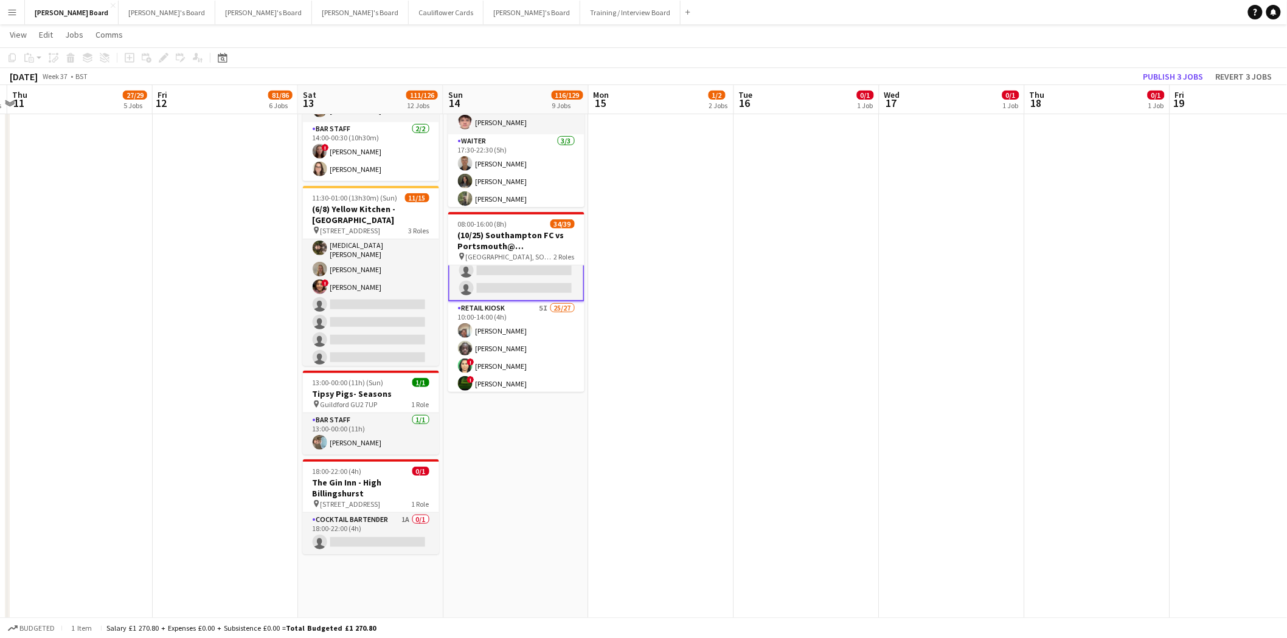
scroll to position [202, 0]
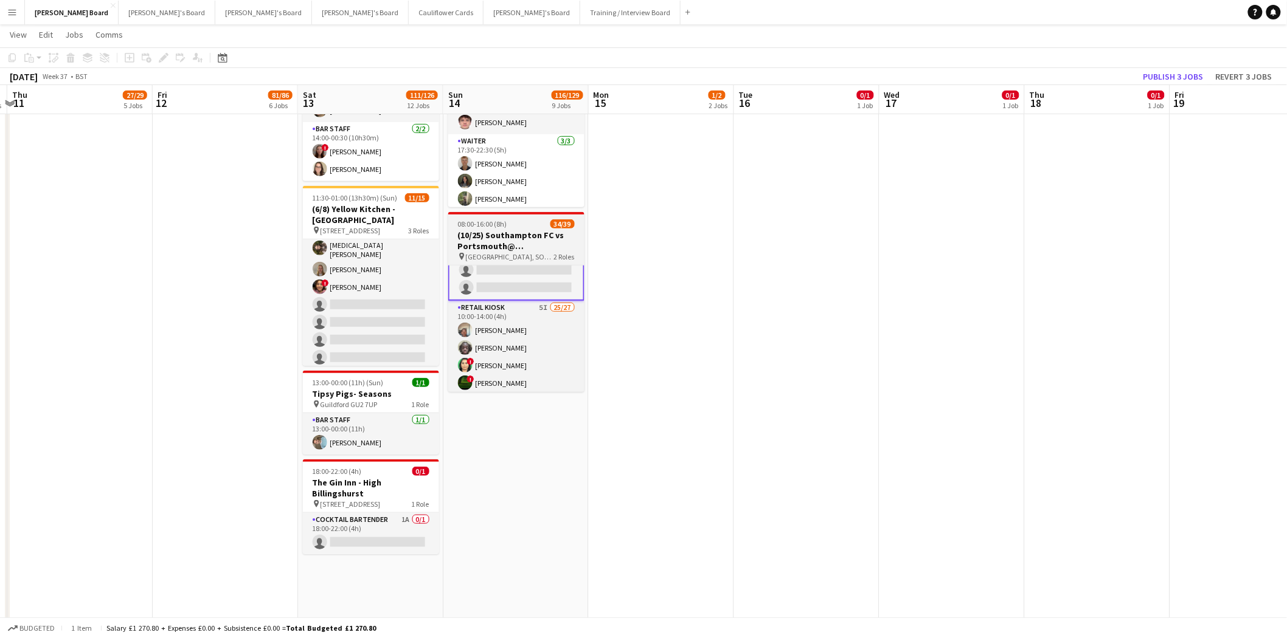
drag, startPoint x: 500, startPoint y: 254, endPoint x: 479, endPoint y: 218, distance: 42.5
click at [497, 250] on app-job-card "08:00-16:00 (8h) 34/39 (10/25) Southampton FC vs Portsmouth@ St Mary's Stadium,…" at bounding box center [516, 302] width 136 height 180
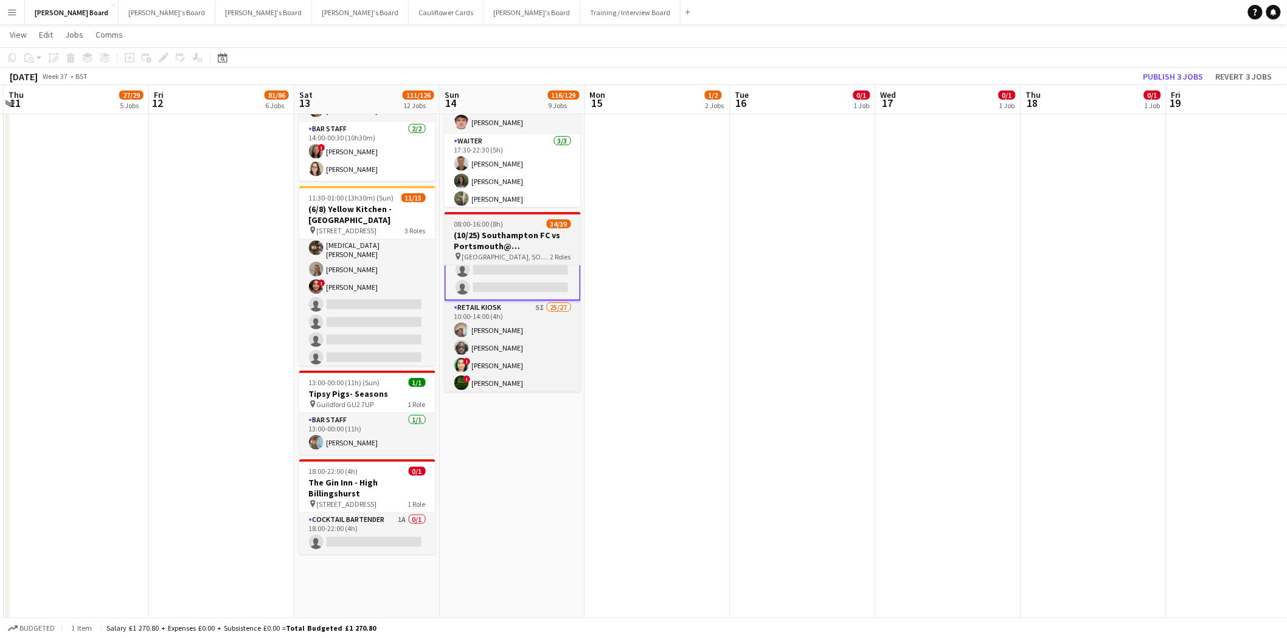
scroll to position [202, 0]
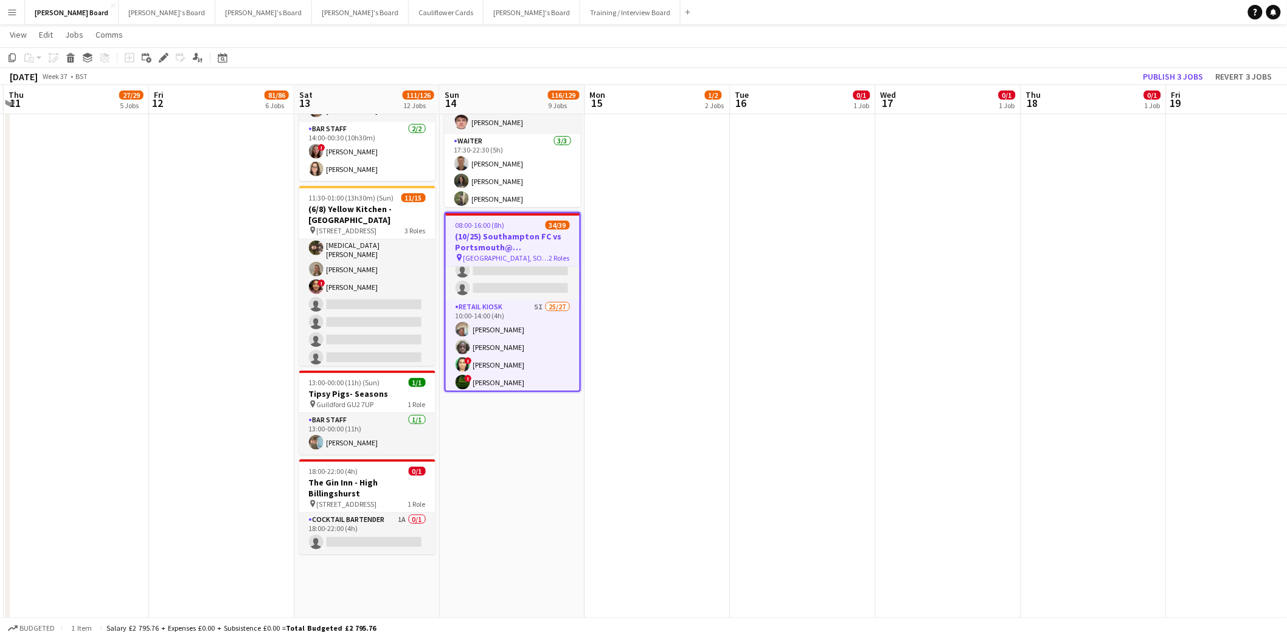
click at [165, 53] on icon at bounding box center [166, 54] width 3 height 3
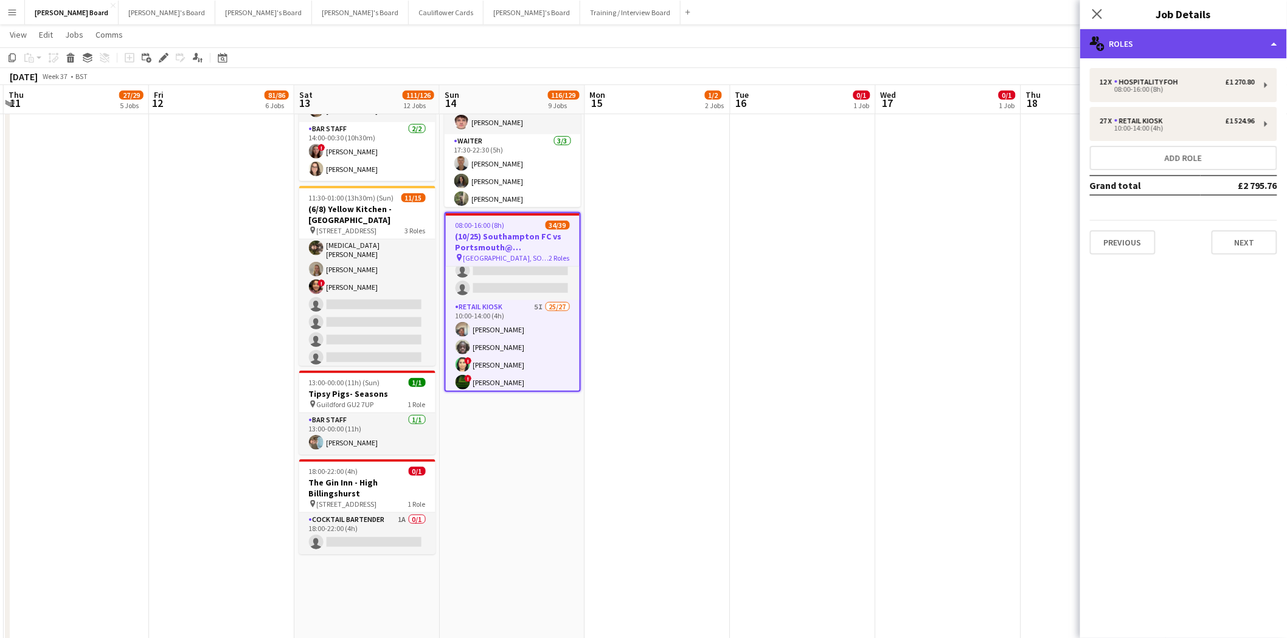
click at [1154, 43] on div "multiple-users-add Roles" at bounding box center [1183, 43] width 207 height 29
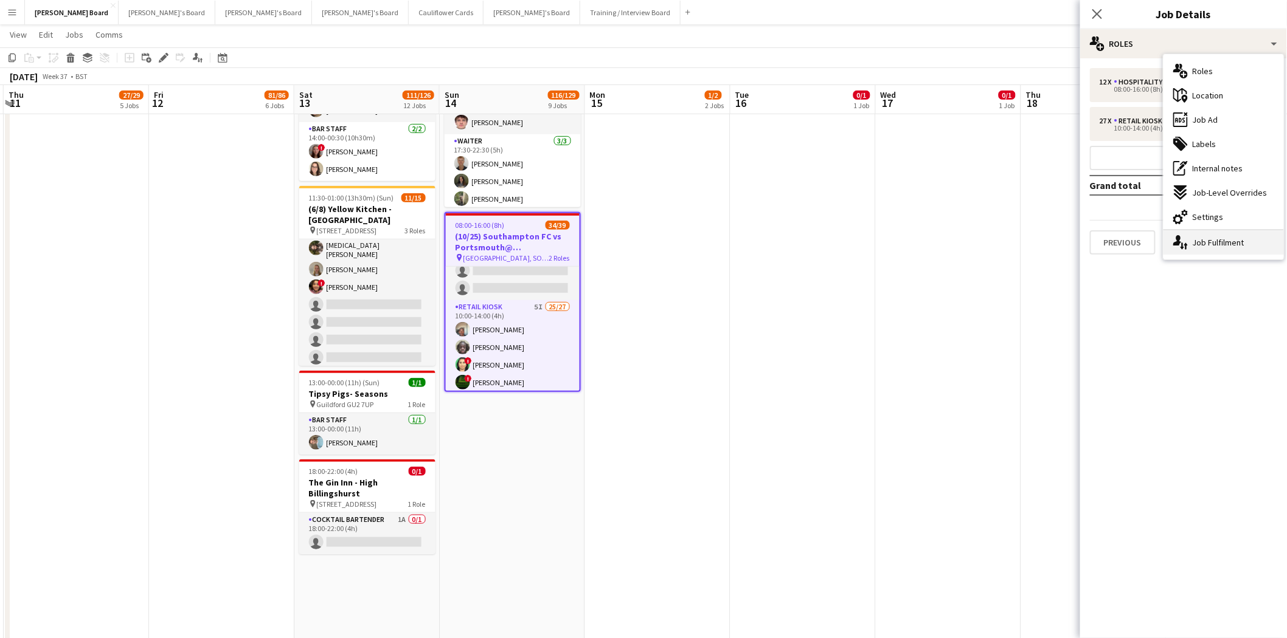
drag, startPoint x: 1236, startPoint y: 238, endPoint x: 1175, endPoint y: 233, distance: 61.1
click at [1235, 238] on div "single-neutral-actions-up-down Job Fulfilment" at bounding box center [1223, 242] width 120 height 24
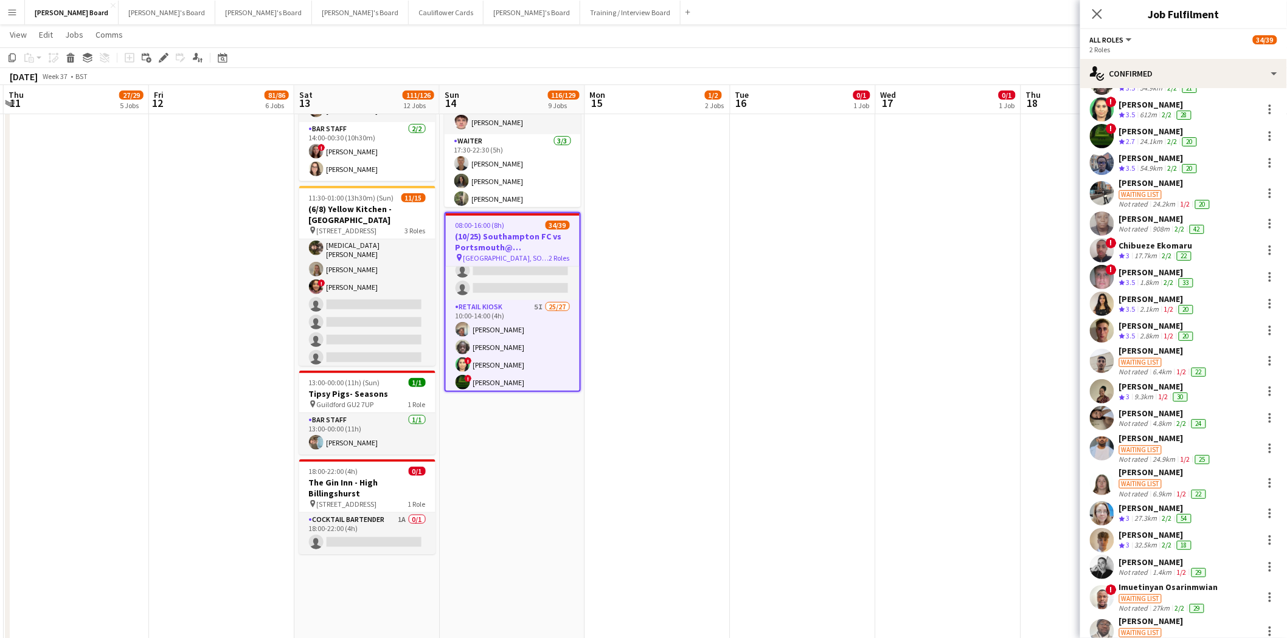
scroll to position [675, 0]
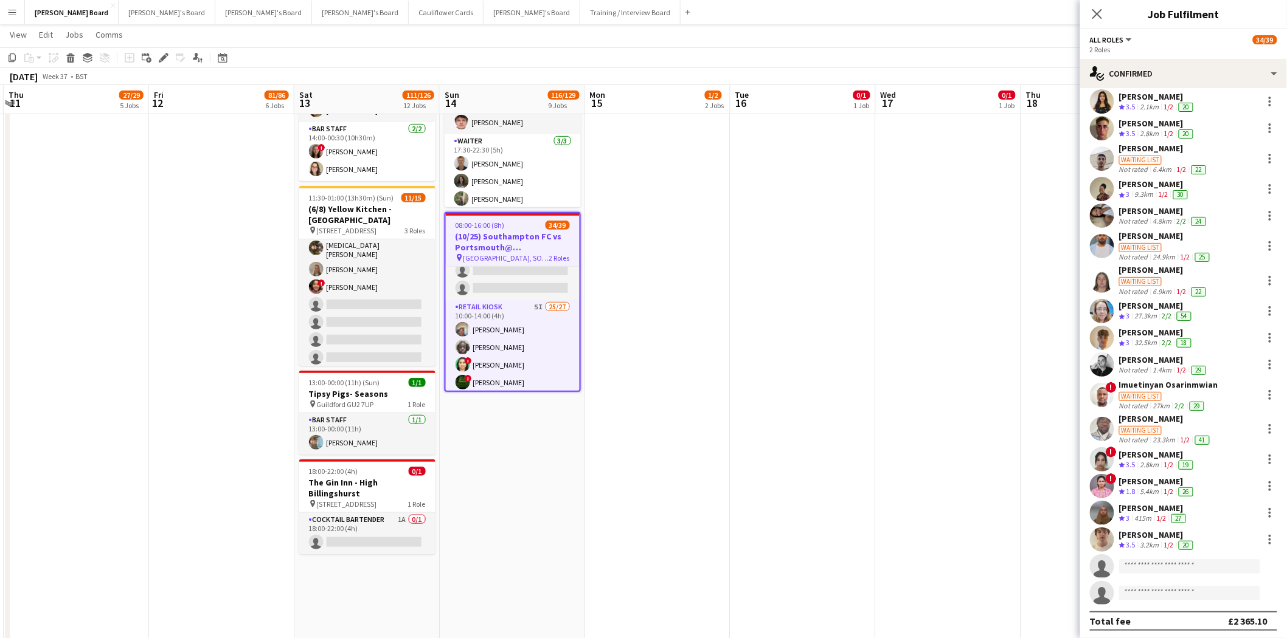
click at [1155, 531] on div "[PERSON_NAME]" at bounding box center [1157, 535] width 77 height 11
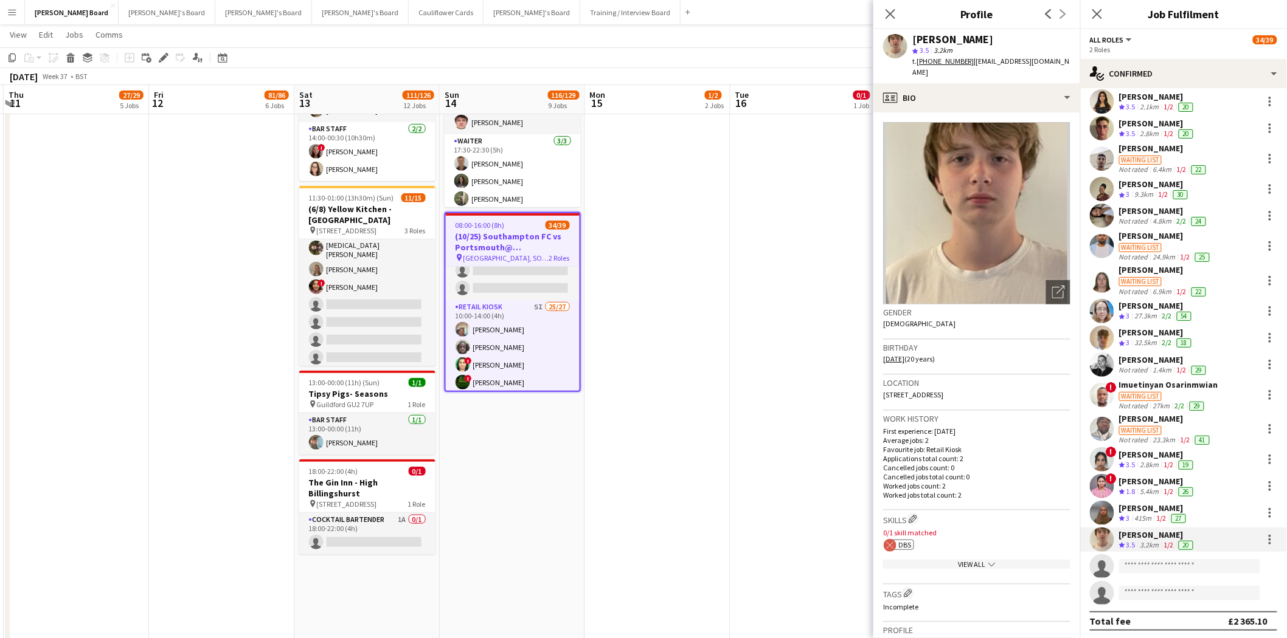
click at [1158, 479] on div "[PERSON_NAME]" at bounding box center [1157, 481] width 77 height 11
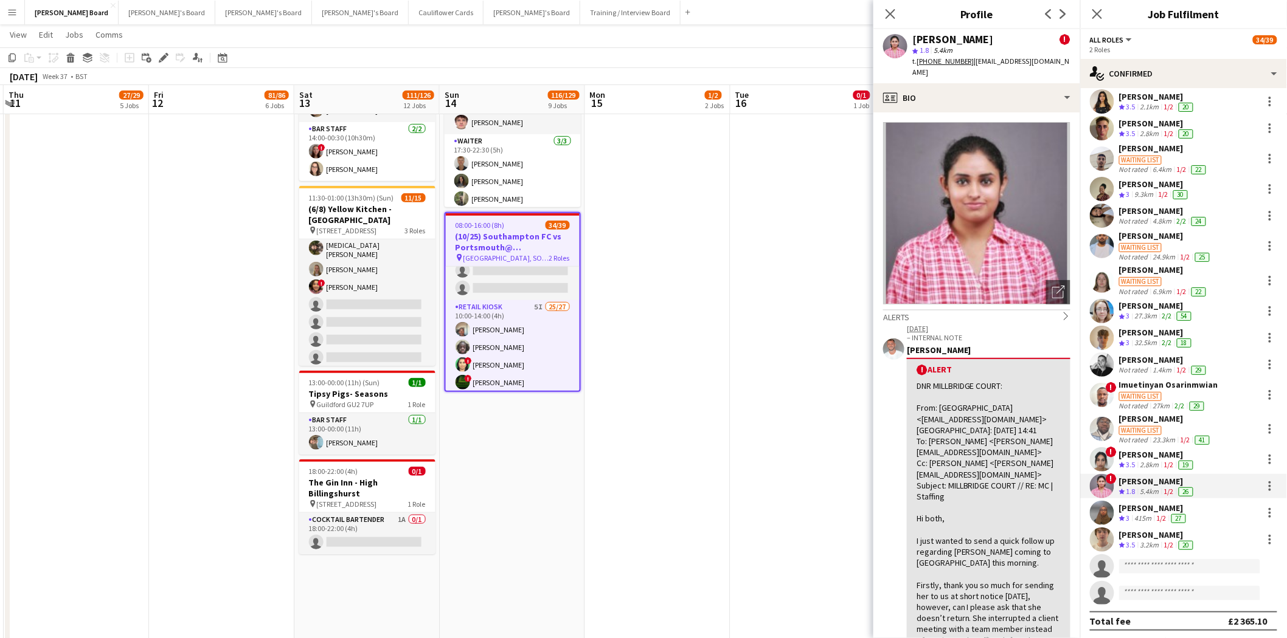
drag, startPoint x: 969, startPoint y: 59, endPoint x: 1067, endPoint y: 61, distance: 97.9
click at [1071, 62] on div "Sandra Babu ! star 1.8 5.4km t. +447554468008 | sandramariababu18@gmail.com" at bounding box center [976, 56] width 207 height 54
copy span "sandramariababu18@gmail.com"
click at [1149, 448] on div "! Ceyda Rencber Crew rating 3.5 2.8km 1/2 19" at bounding box center [1183, 460] width 207 height 24
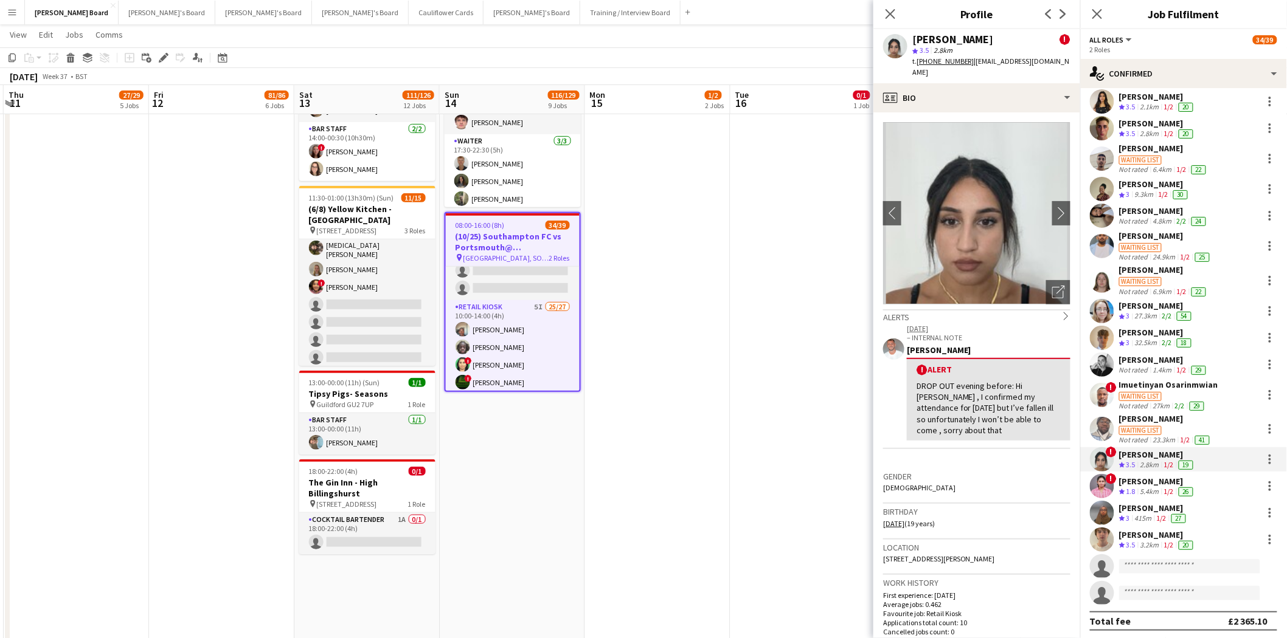
drag, startPoint x: 970, startPoint y: 60, endPoint x: 1054, endPoint y: 62, distance: 84.6
click at [1054, 62] on div "Ceyda Rencber ! star 3.5 2.8km t. +447342798343 | ceydarencber2@gmail.com" at bounding box center [976, 56] width 207 height 54
copy span "ceydarencber2@gmail.com"
click at [1147, 531] on div "[PERSON_NAME]" at bounding box center [1157, 535] width 77 height 11
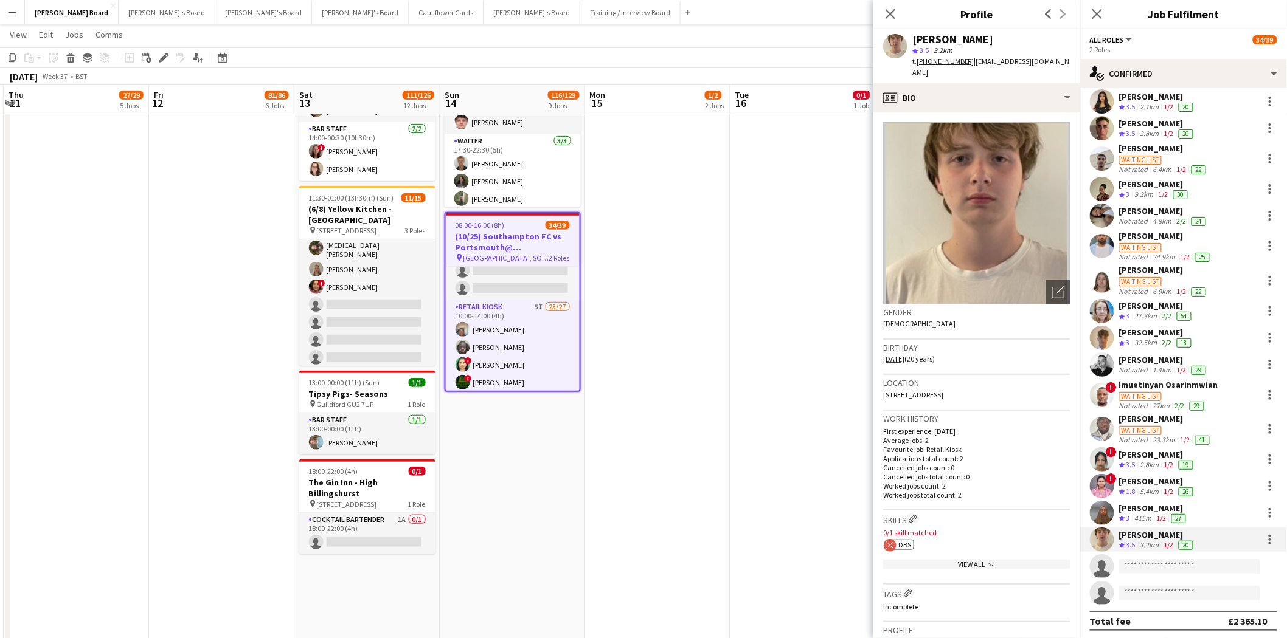
drag, startPoint x: 971, startPoint y: 61, endPoint x: 1077, endPoint y: 62, distance: 105.8
click at [1077, 62] on div "Blake McKnight star 3.5 3.2km t. +447711978074 | blakemcknight2005@gmail.com" at bounding box center [976, 56] width 207 height 54
copy span "blakemcknight2005@gmail.com"
click at [1148, 482] on div "[PERSON_NAME]" at bounding box center [1157, 481] width 77 height 11
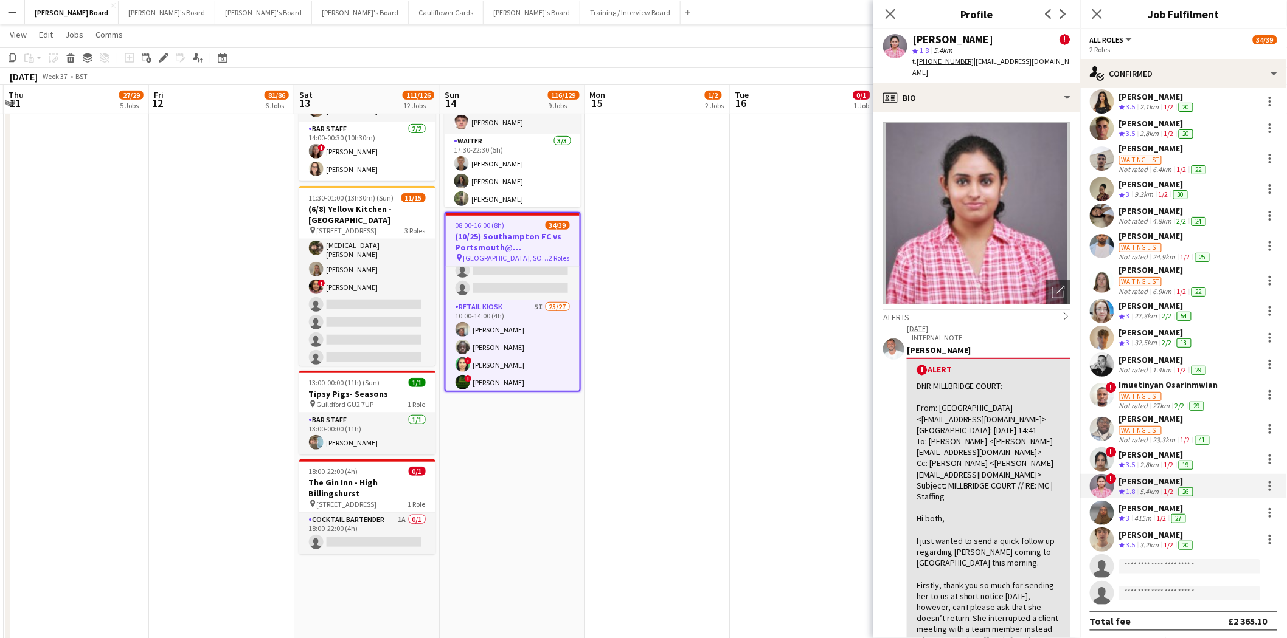
click at [1152, 514] on div "415m" at bounding box center [1143, 519] width 22 height 10
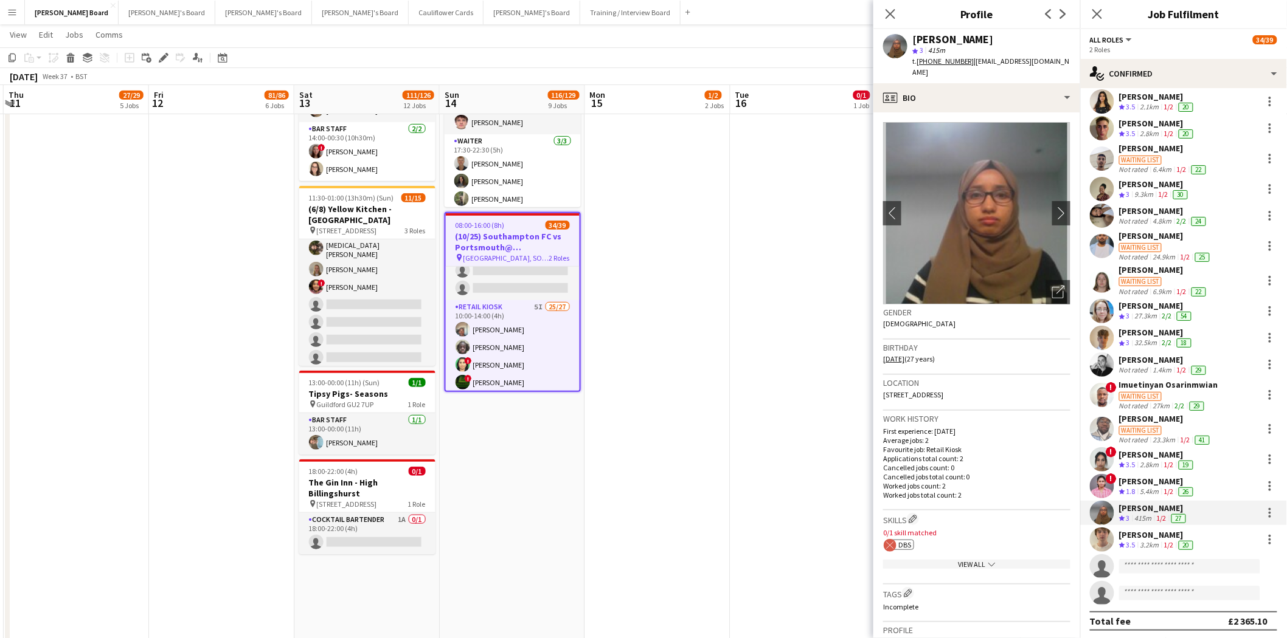
drag, startPoint x: 969, startPoint y: 61, endPoint x: 1073, endPoint y: 63, distance: 104.6
click at [1073, 63] on div "Ashmeena Rawoof star 3 415m t. +447887179071 | rawoofashmeena14@gmail.com" at bounding box center [976, 56] width 207 height 54
click at [1047, 47] on div "star 3 415m" at bounding box center [991, 50] width 158 height 11
drag, startPoint x: 1070, startPoint y: 61, endPoint x: 970, endPoint y: 64, distance: 100.4
click at [970, 64] on div "Ashmeena Rawoof star 3 415m t. +447887179071 | rawoofashmeena14@gmail.com" at bounding box center [976, 56] width 207 height 54
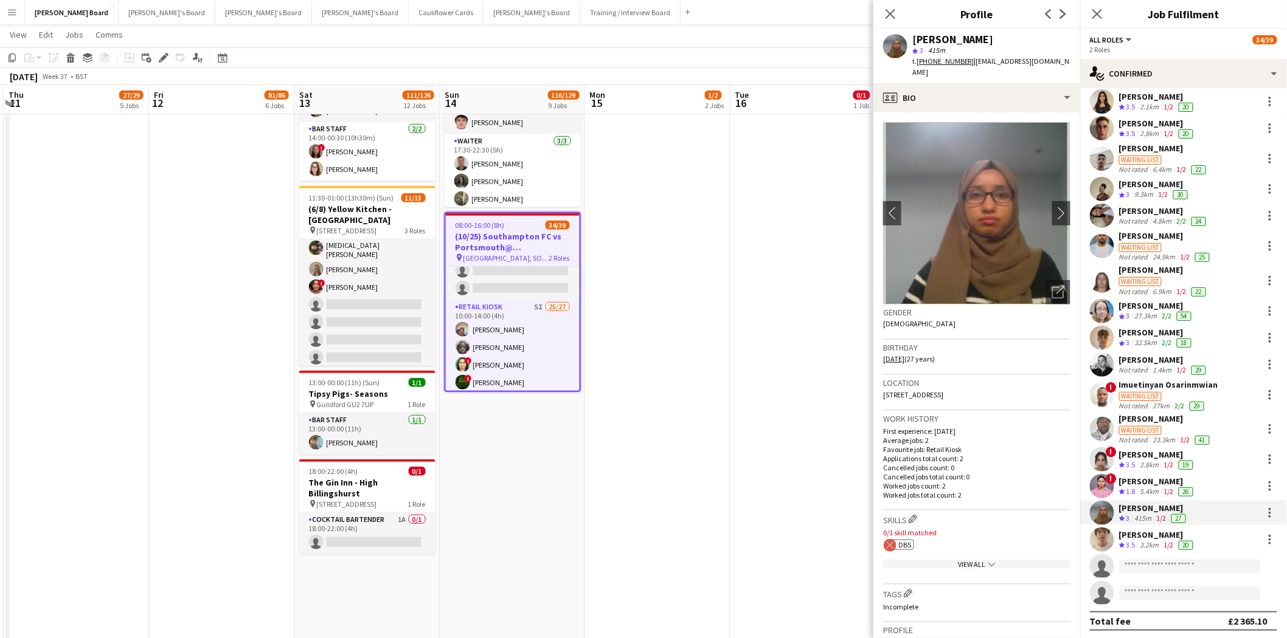
copy span "[EMAIL_ADDRESS][DOMAIN_NAME]"
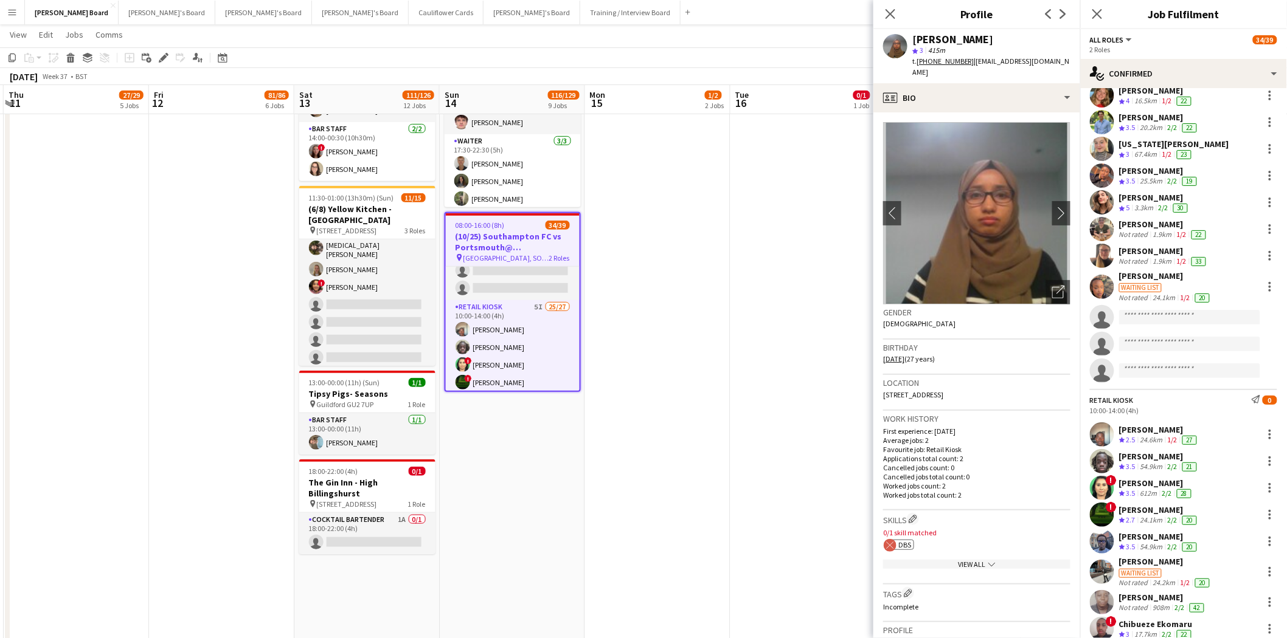
scroll to position [67, 0]
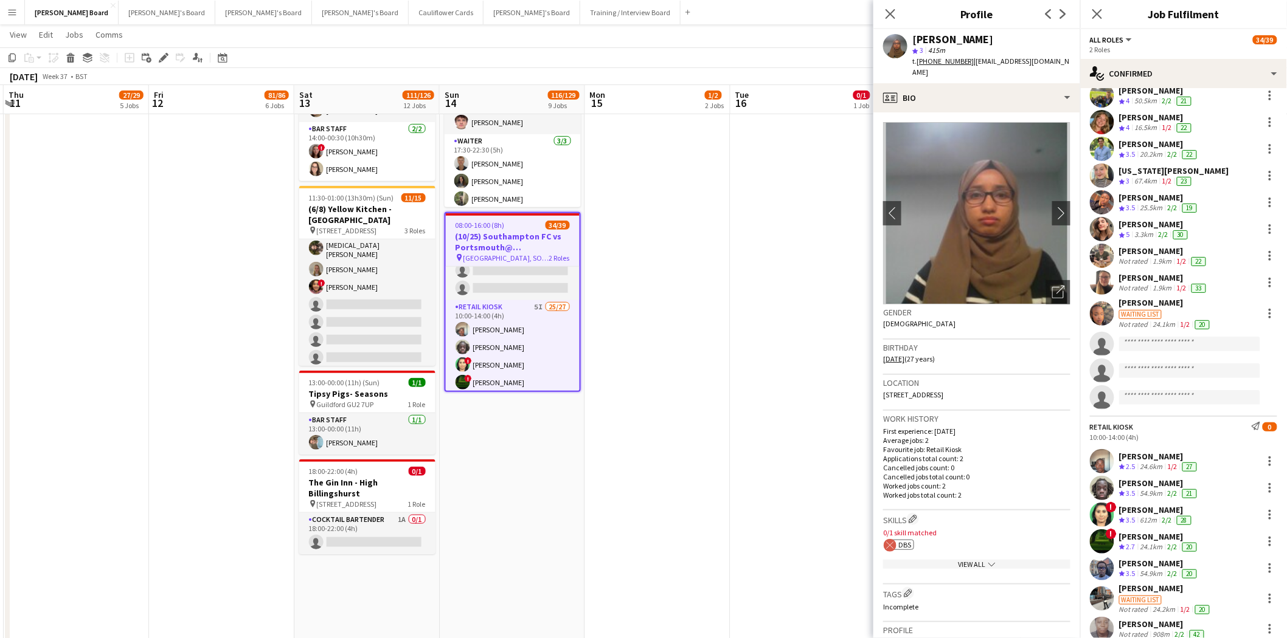
click at [1153, 302] on div "[PERSON_NAME]" at bounding box center [1165, 302] width 93 height 11
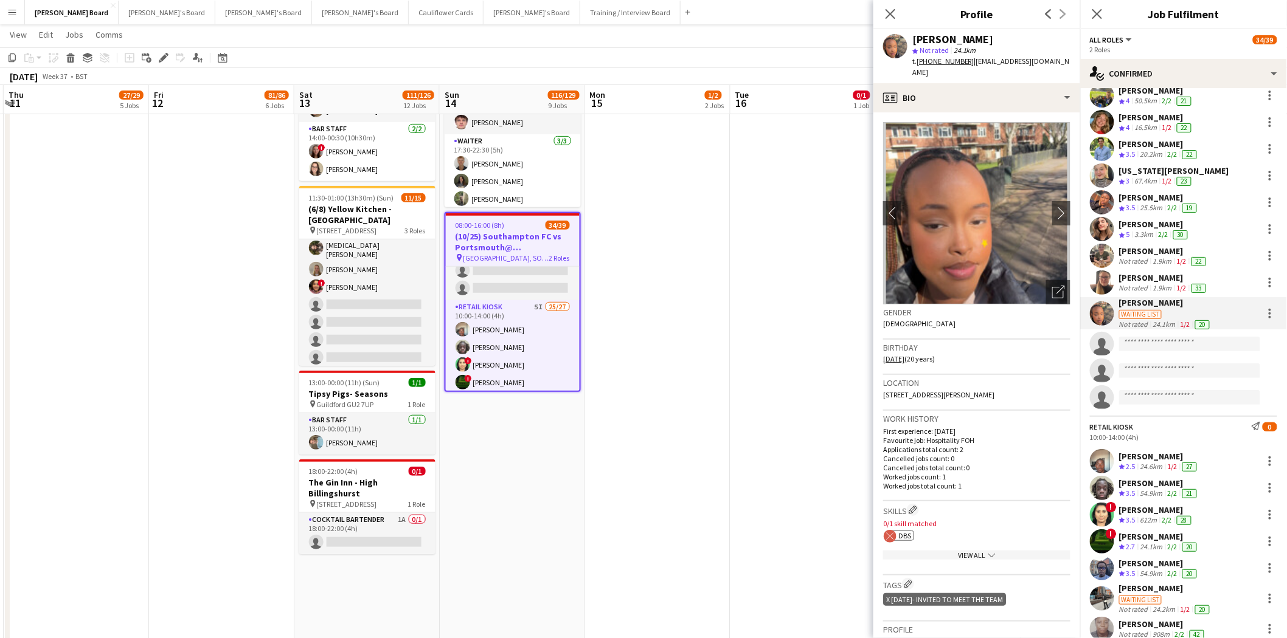
drag, startPoint x: 971, startPoint y: 60, endPoint x: 1028, endPoint y: 62, distance: 56.6
click at [1038, 59] on div "Nicole Keza star Not rated 24.1km t. +447494043834 | kezarugo@gmail.com" at bounding box center [976, 56] width 207 height 54
copy span "[EMAIL_ADDRESS][DOMAIN_NAME]"
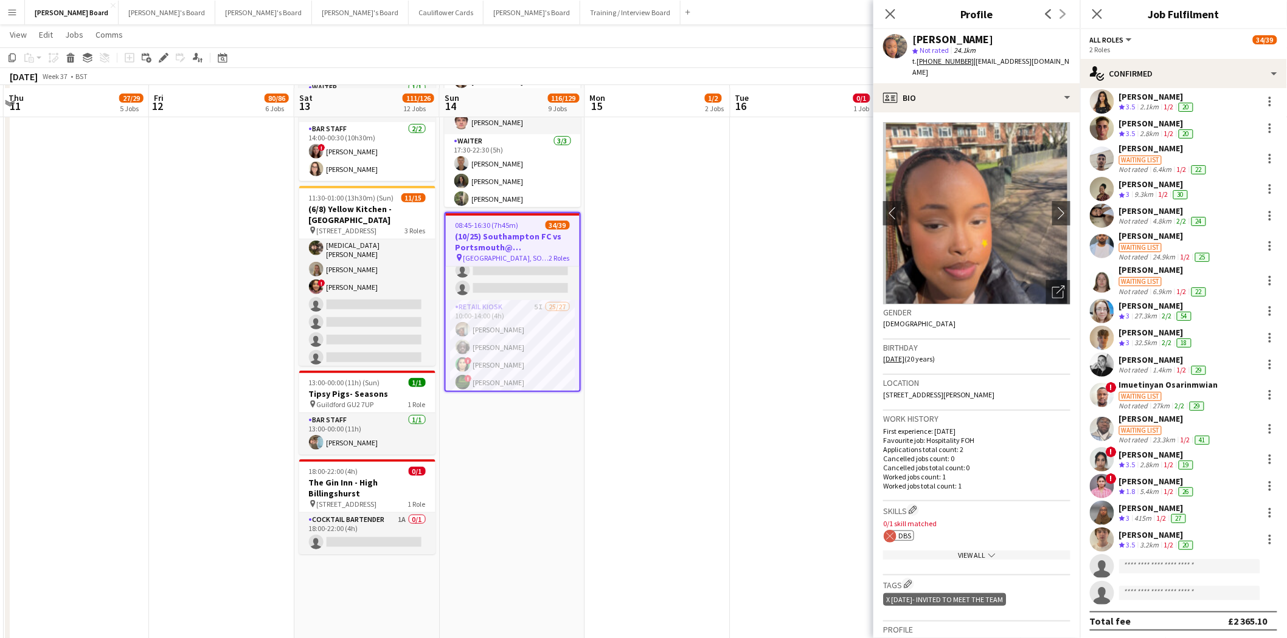
scroll to position [472, 0]
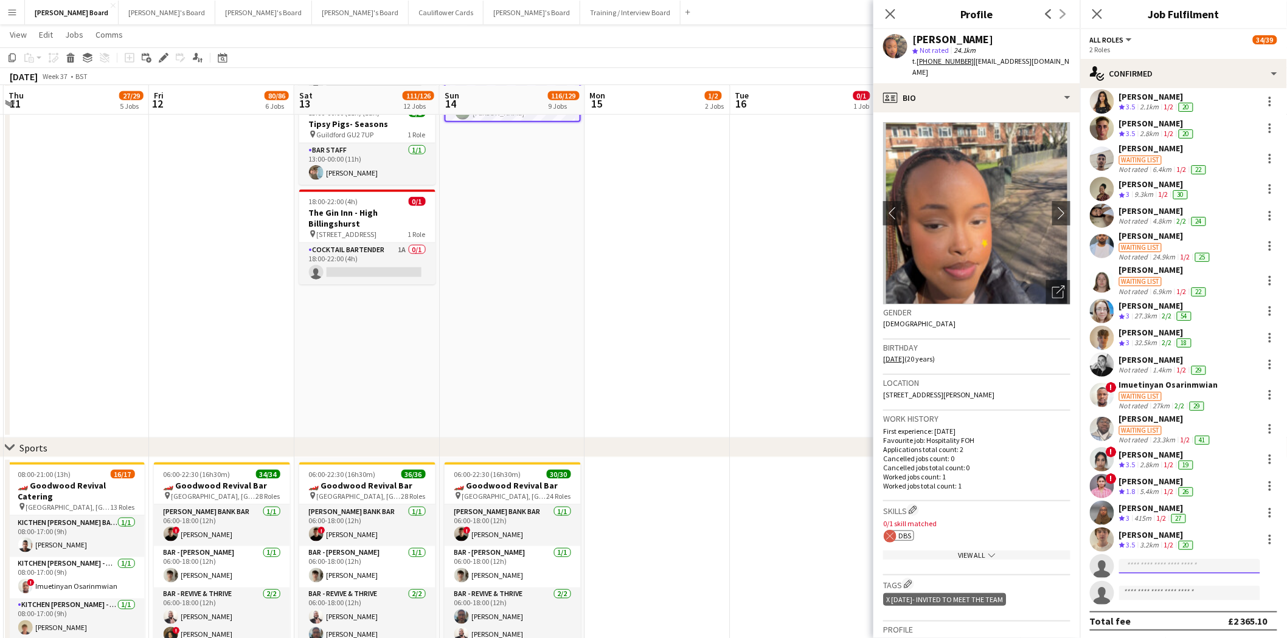
click at [1144, 566] on input at bounding box center [1189, 566] width 141 height 15
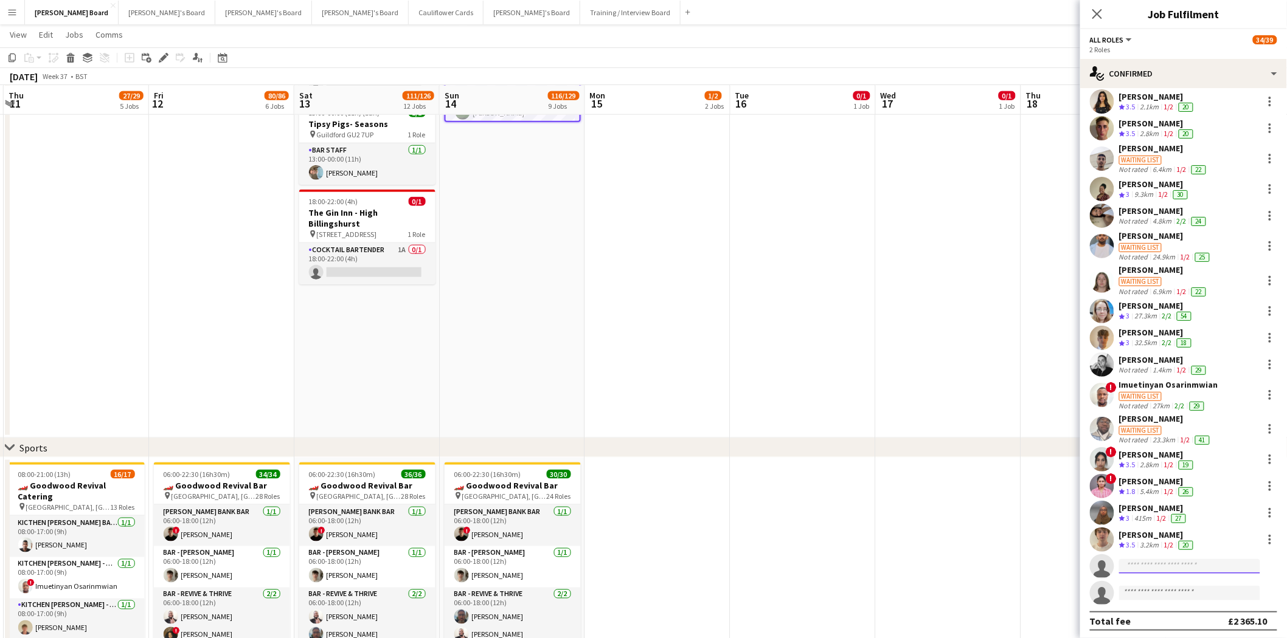
paste input "**********"
type input "**********"
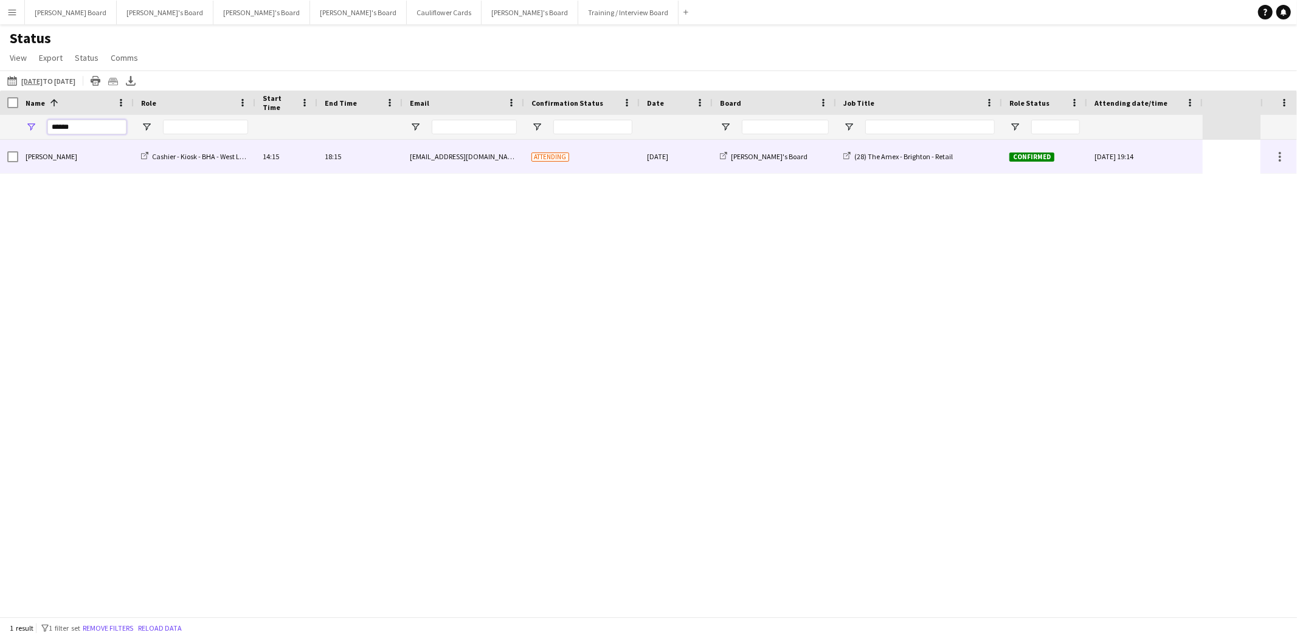
type input "******"
click at [71, 163] on div "[PERSON_NAME]" at bounding box center [76, 156] width 116 height 33
click at [45, 162] on div "[PERSON_NAME]" at bounding box center [76, 156] width 116 height 33
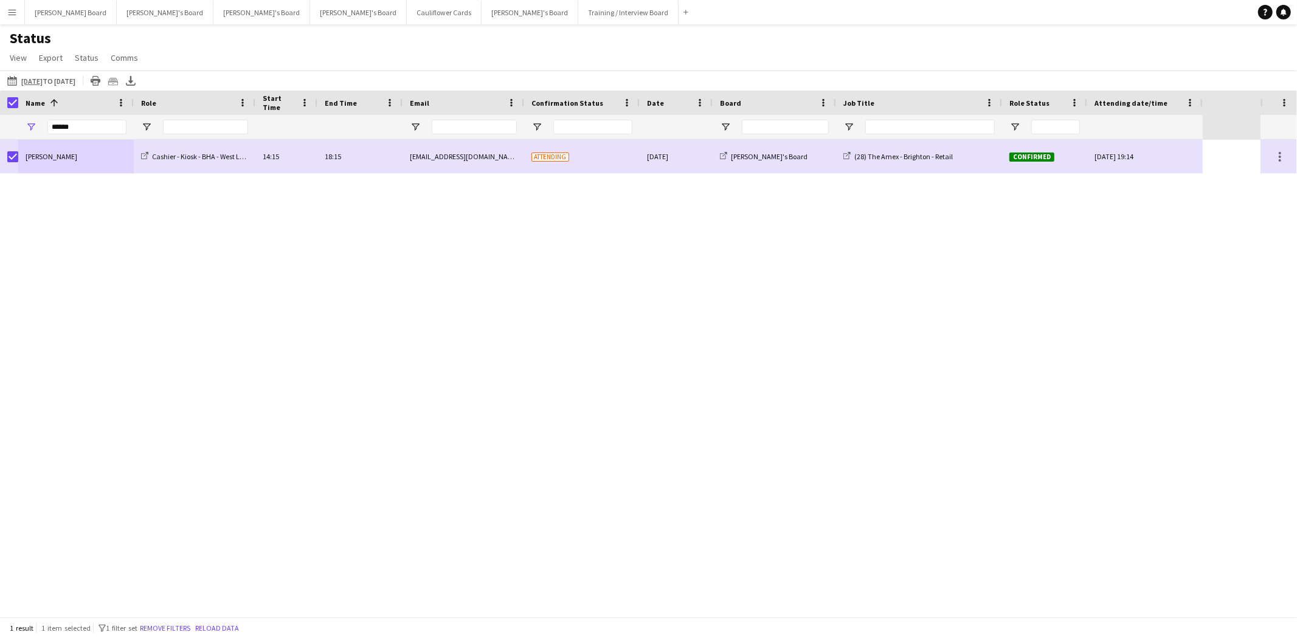
click at [13, 16] on app-icon "Menu" at bounding box center [12, 12] width 10 height 10
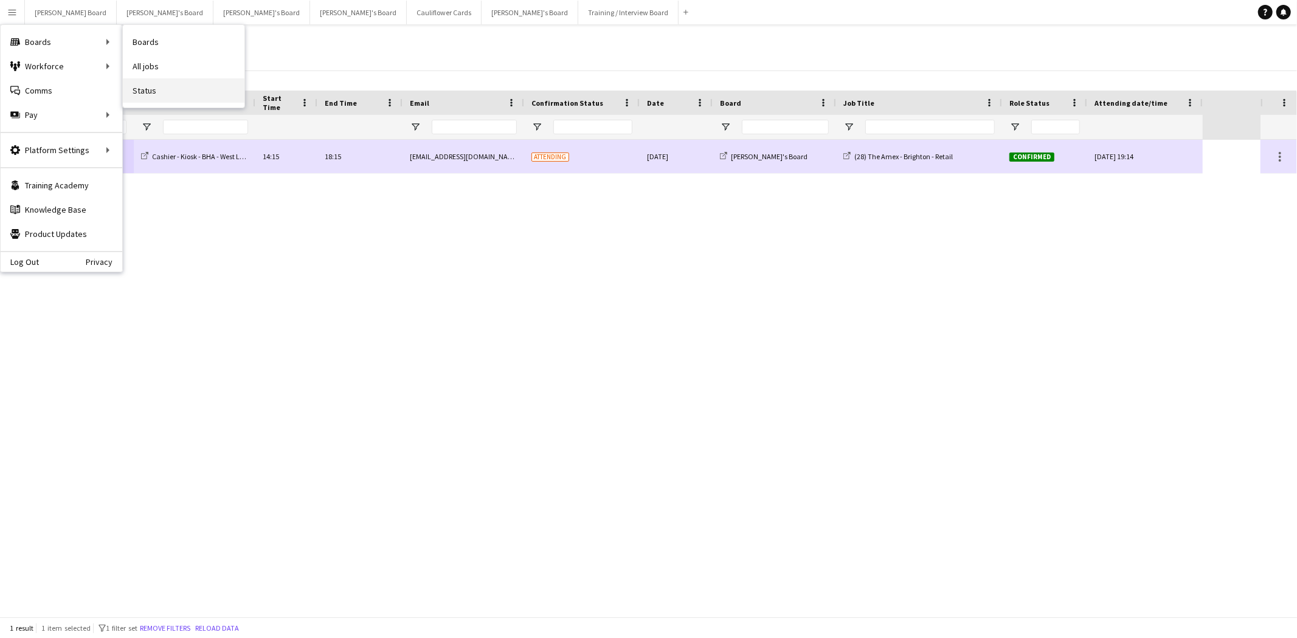
click at [165, 96] on link "Status" at bounding box center [184, 90] width 122 height 24
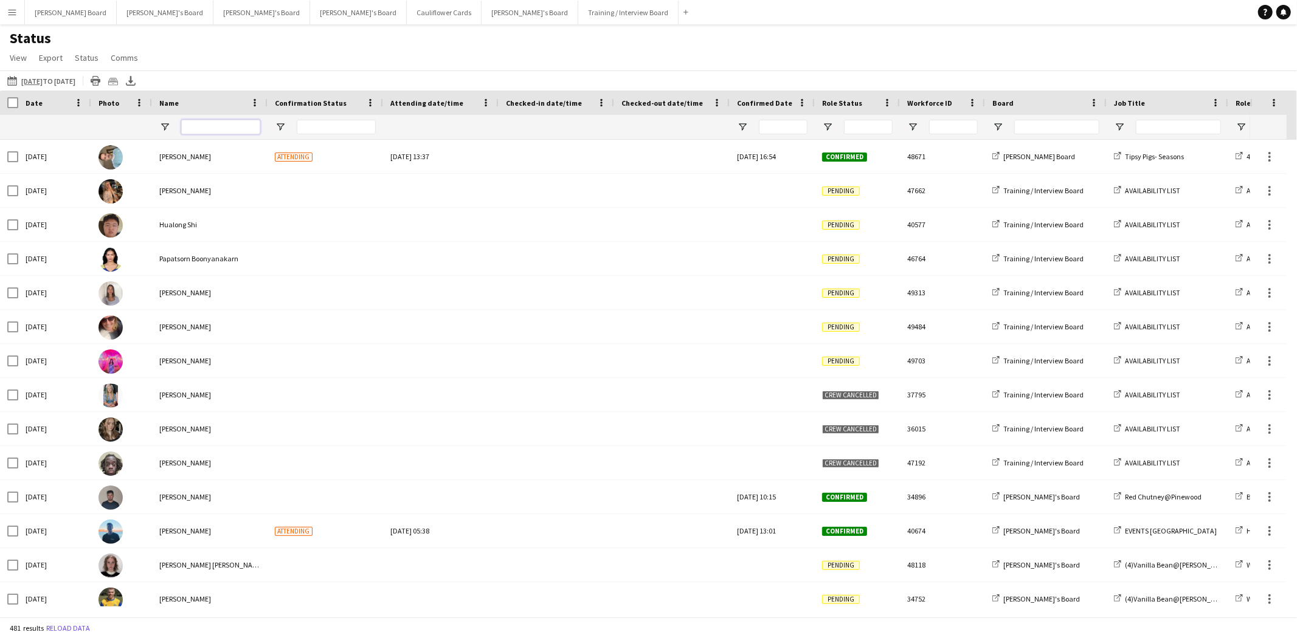
click at [202, 125] on input "Name Filter Input" at bounding box center [220, 127] width 79 height 15
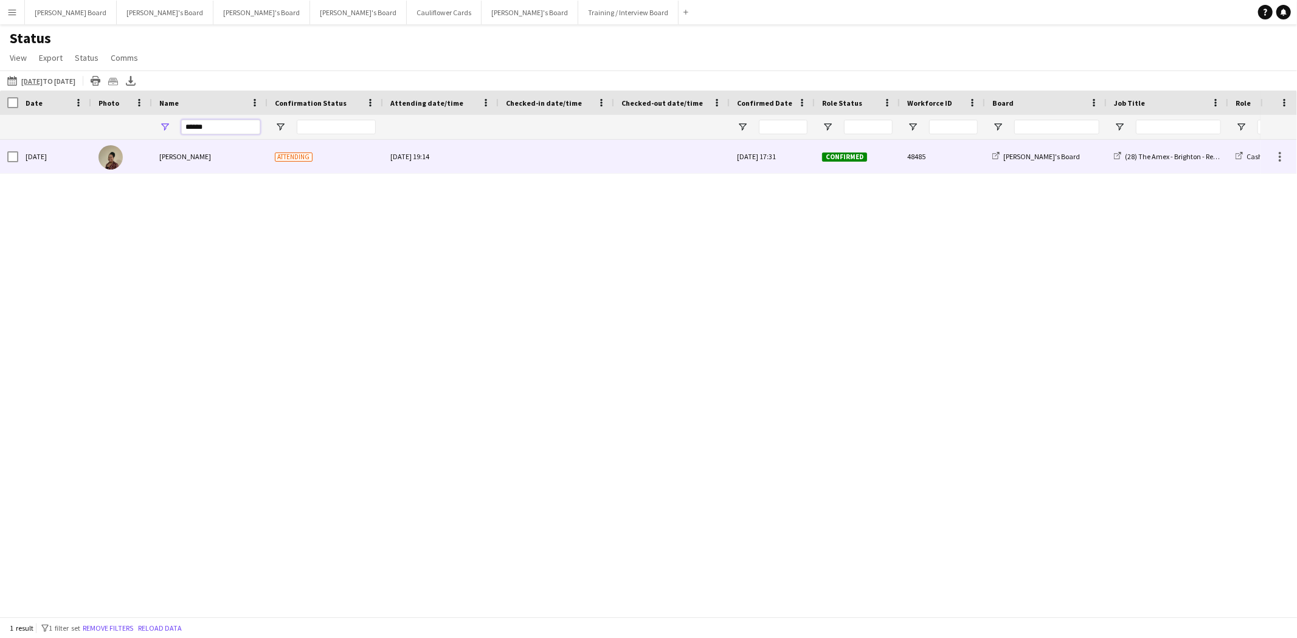
type input "******"
click at [206, 157] on div "[PERSON_NAME]" at bounding box center [210, 156] width 116 height 33
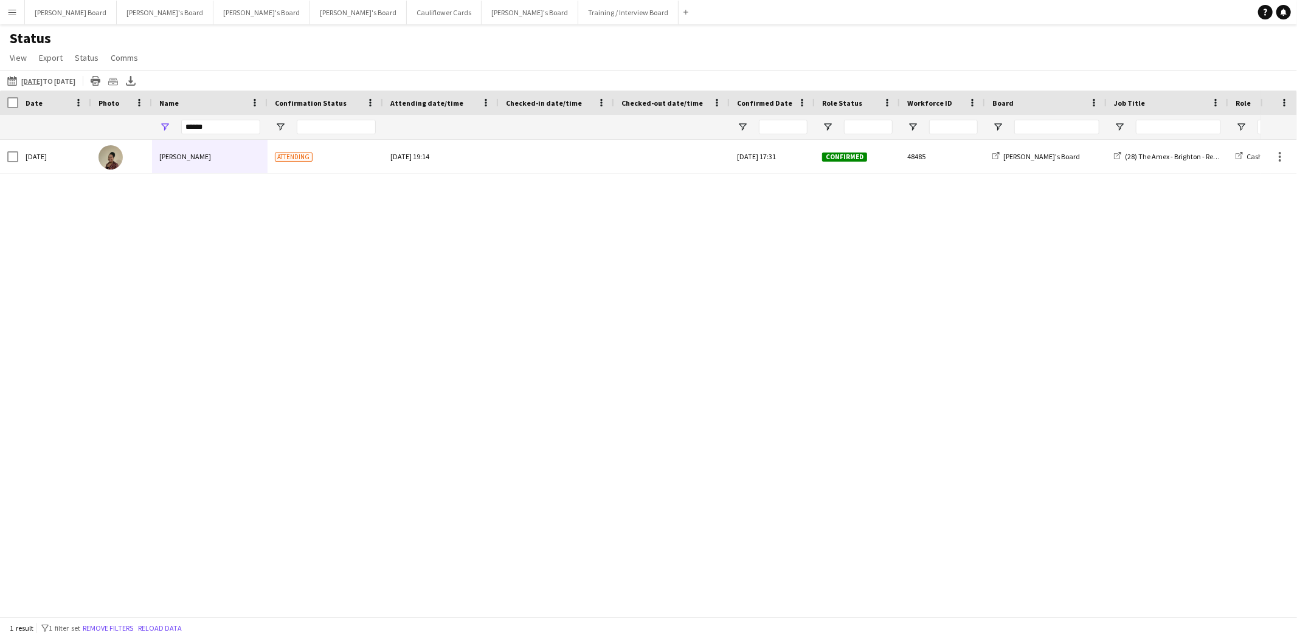
click at [11, 10] on app-icon "Menu" at bounding box center [12, 12] width 10 height 10
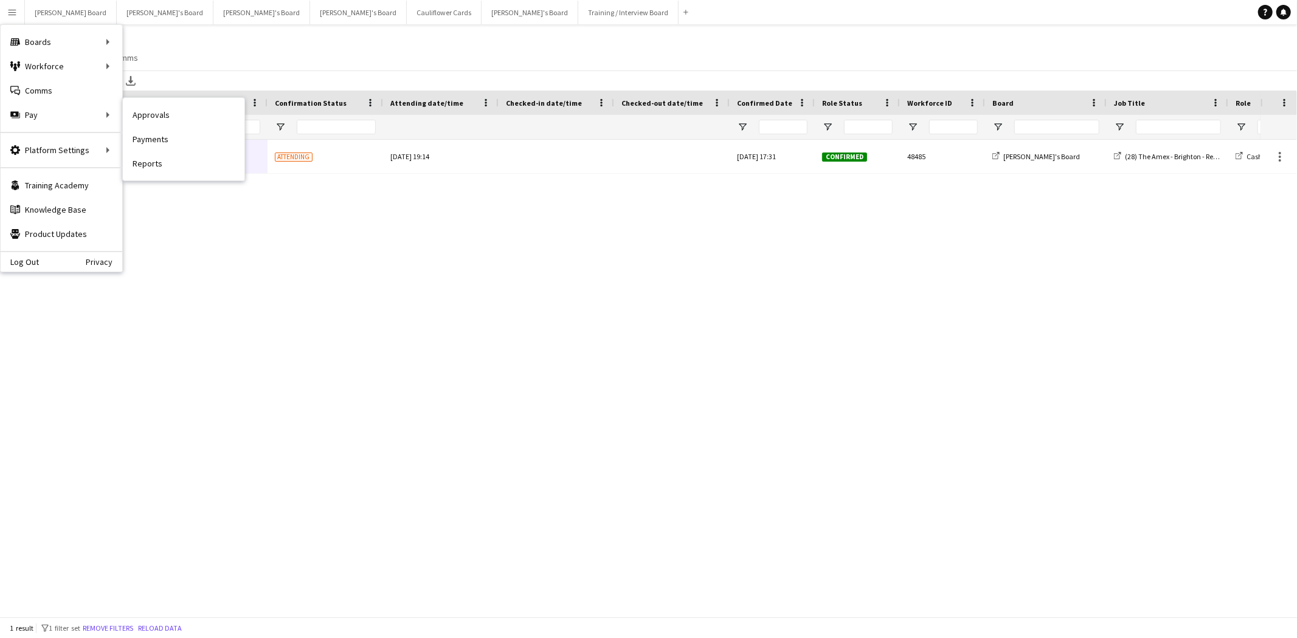
drag, startPoint x: 179, startPoint y: 112, endPoint x: 189, endPoint y: 153, distance: 41.9
click at [180, 113] on link "Approvals" at bounding box center [184, 115] width 122 height 24
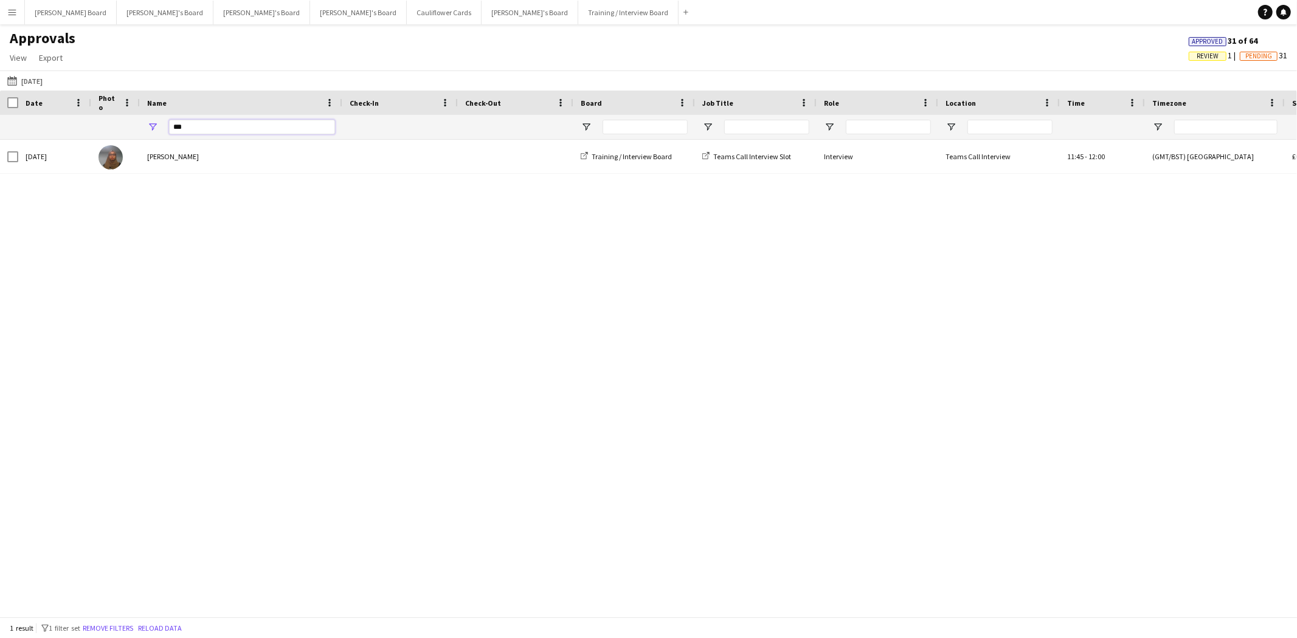
drag, startPoint x: 154, startPoint y: 126, endPoint x: 112, endPoint y: 126, distance: 41.4
click at [112, 126] on div "***" at bounding box center [1147, 127] width 2294 height 24
type input "******"
click at [16, 84] on app-icon "[DATE]" at bounding box center [14, 81] width 14 height 10
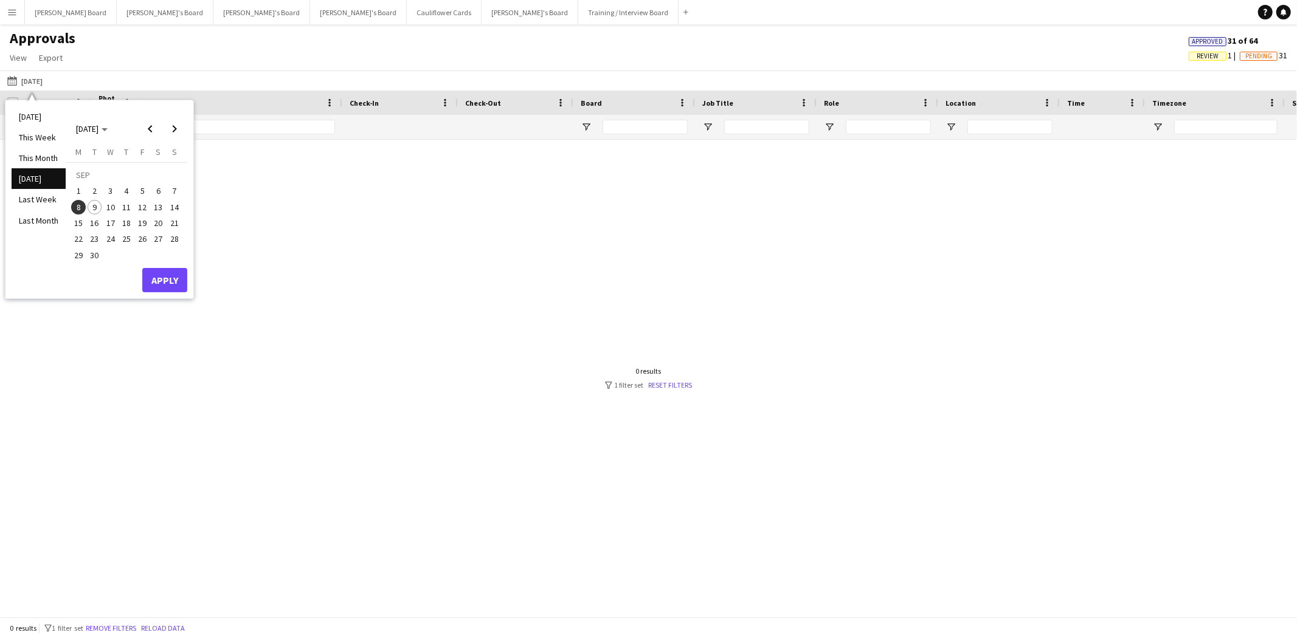
click at [154, 190] on span "6" at bounding box center [158, 191] width 15 height 15
drag, startPoint x: 168, startPoint y: 282, endPoint x: 145, endPoint y: 283, distance: 23.1
click at [167, 282] on button "Apply" at bounding box center [164, 280] width 45 height 24
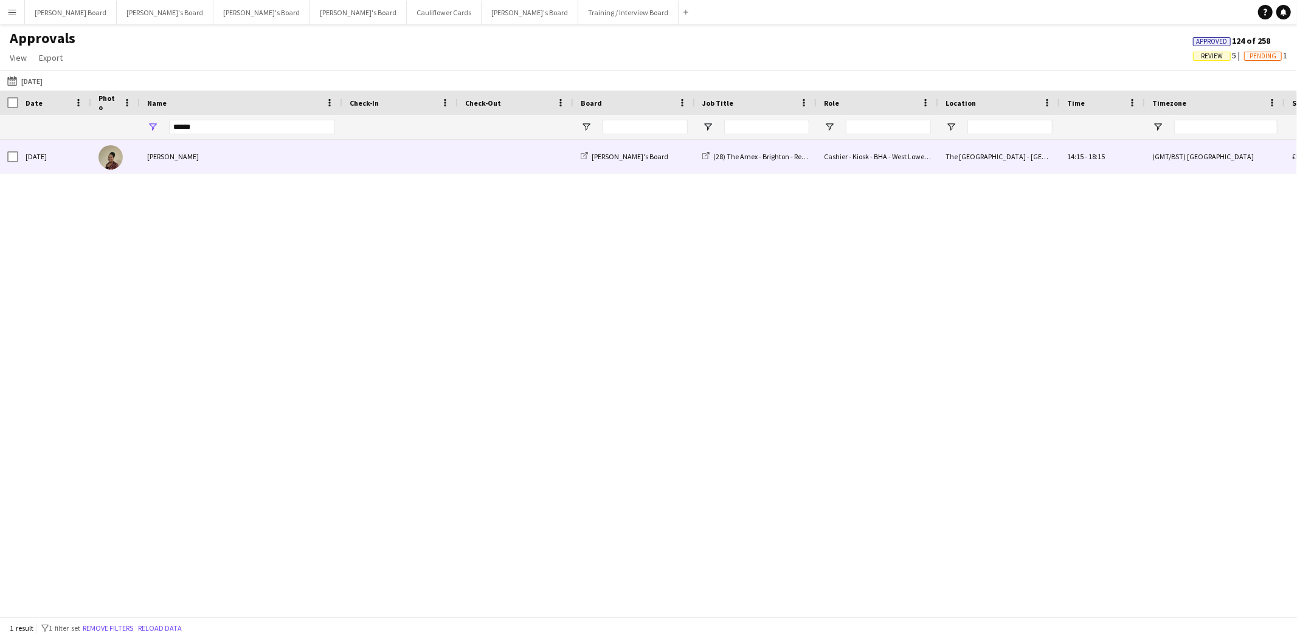
click at [160, 159] on div "[PERSON_NAME]" at bounding box center [241, 156] width 202 height 33
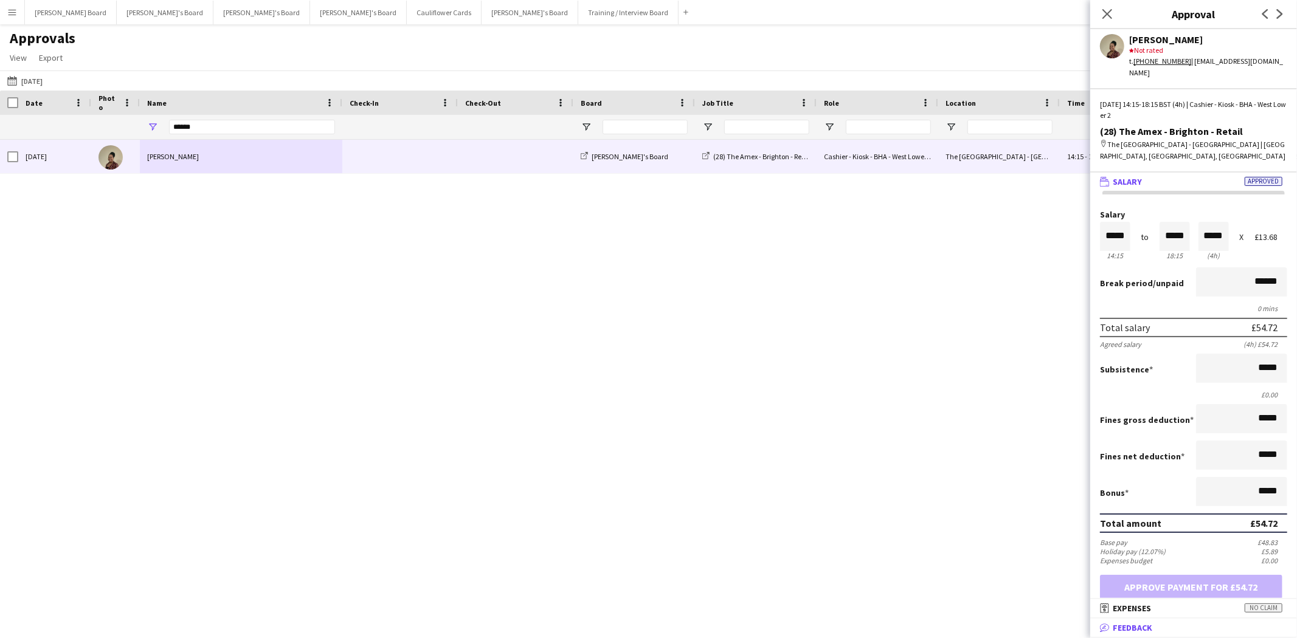
click at [1168, 625] on mat-panel-title "bubble-pencil Feedback" at bounding box center [1191, 628] width 202 height 11
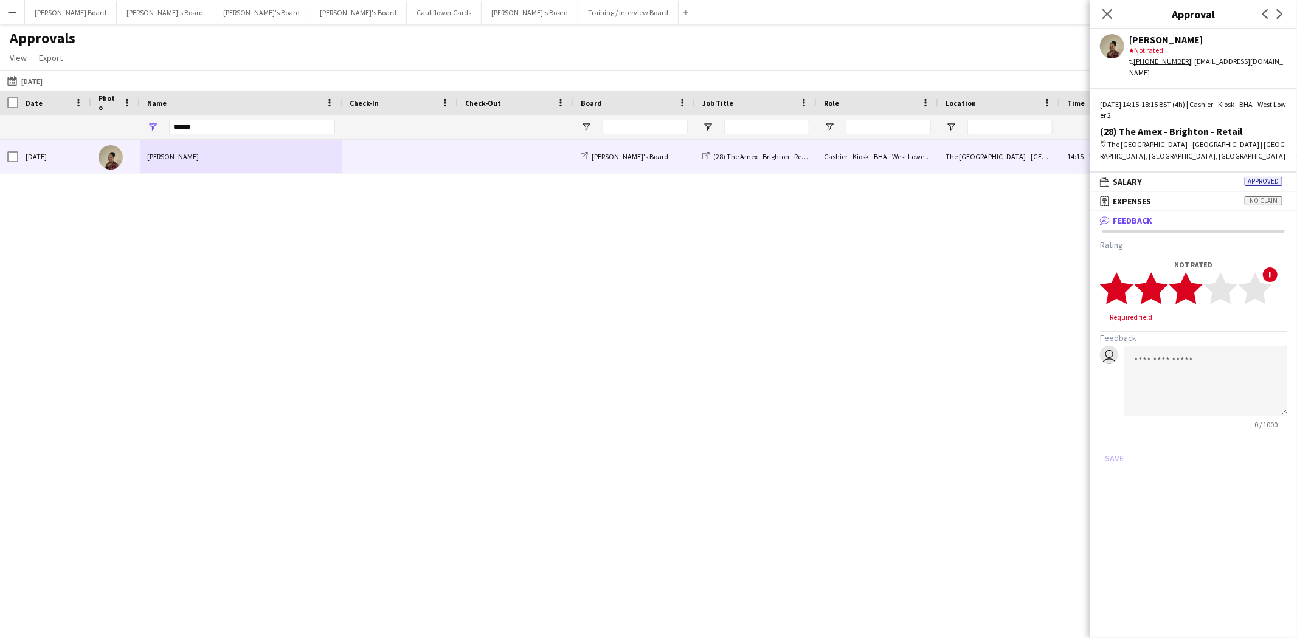
click at [1200, 275] on icon "star" at bounding box center [1185, 288] width 33 height 33
click at [1180, 343] on textarea at bounding box center [1205, 369] width 163 height 70
type textarea "**********"
click at [1111, 437] on button "Save" at bounding box center [1114, 446] width 29 height 19
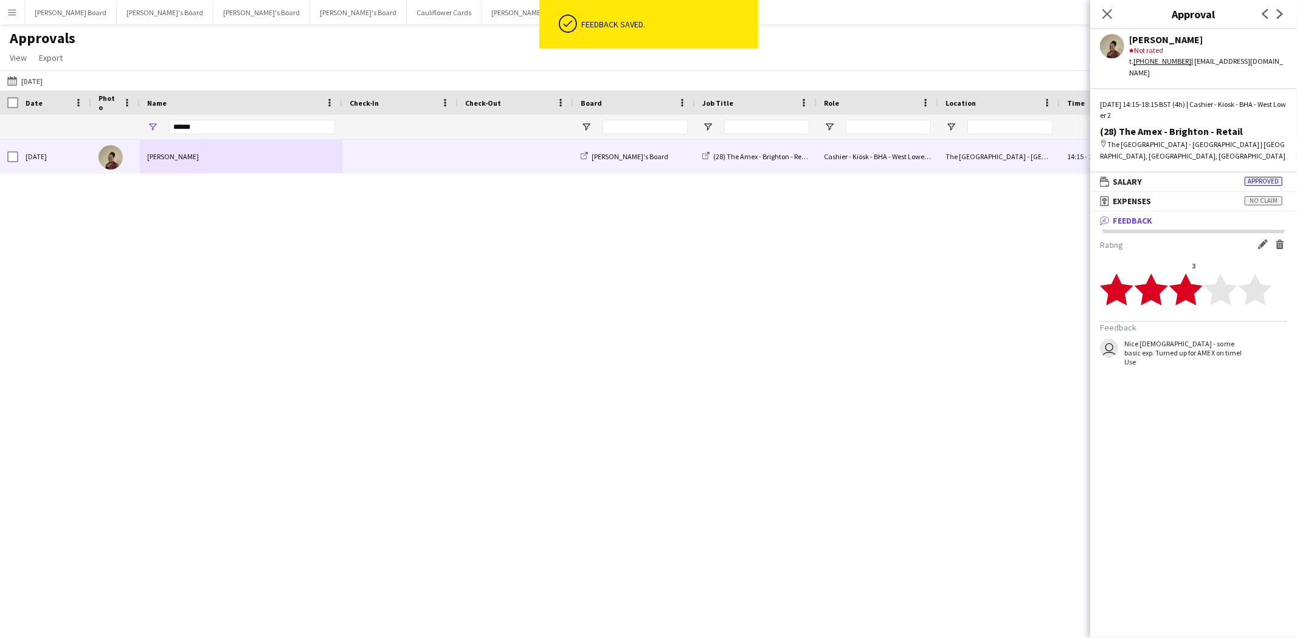
drag, startPoint x: 1116, startPoint y: 13, endPoint x: 710, endPoint y: 75, distance: 410.2
click at [1111, 15] on div "Close pop-in" at bounding box center [1107, 14] width 34 height 28
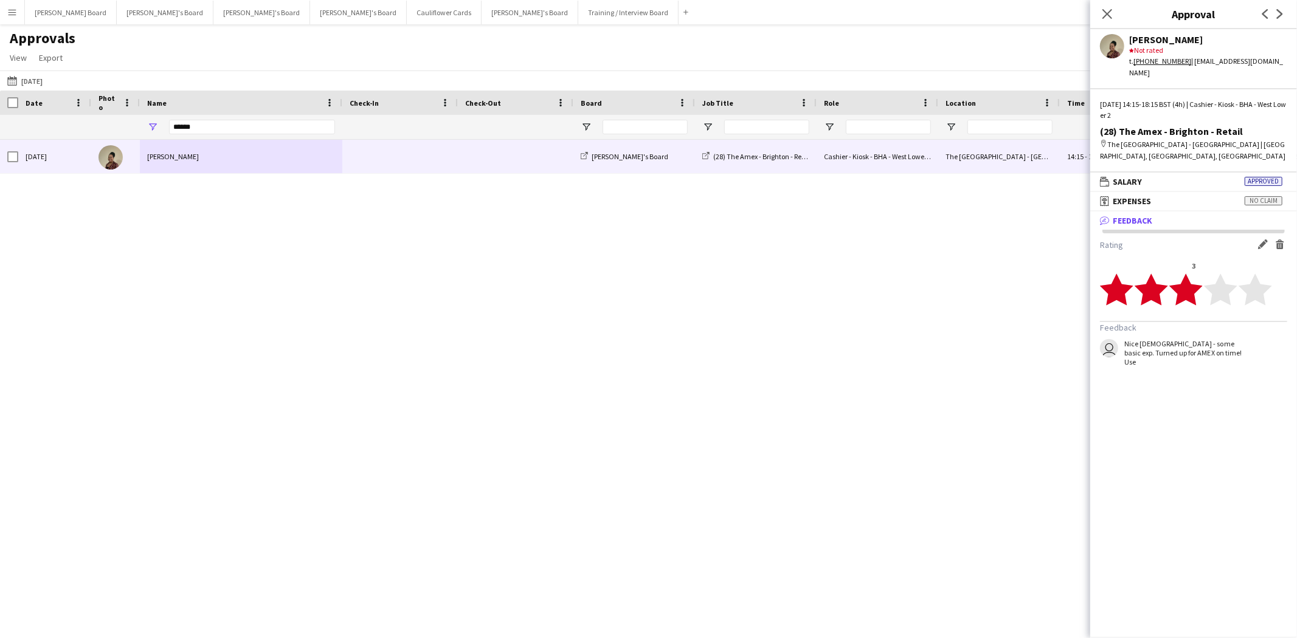
drag, startPoint x: 1109, startPoint y: 15, endPoint x: 1213, endPoint y: 83, distance: 123.5
click at [1110, 16] on icon at bounding box center [1107, 14] width 10 height 10
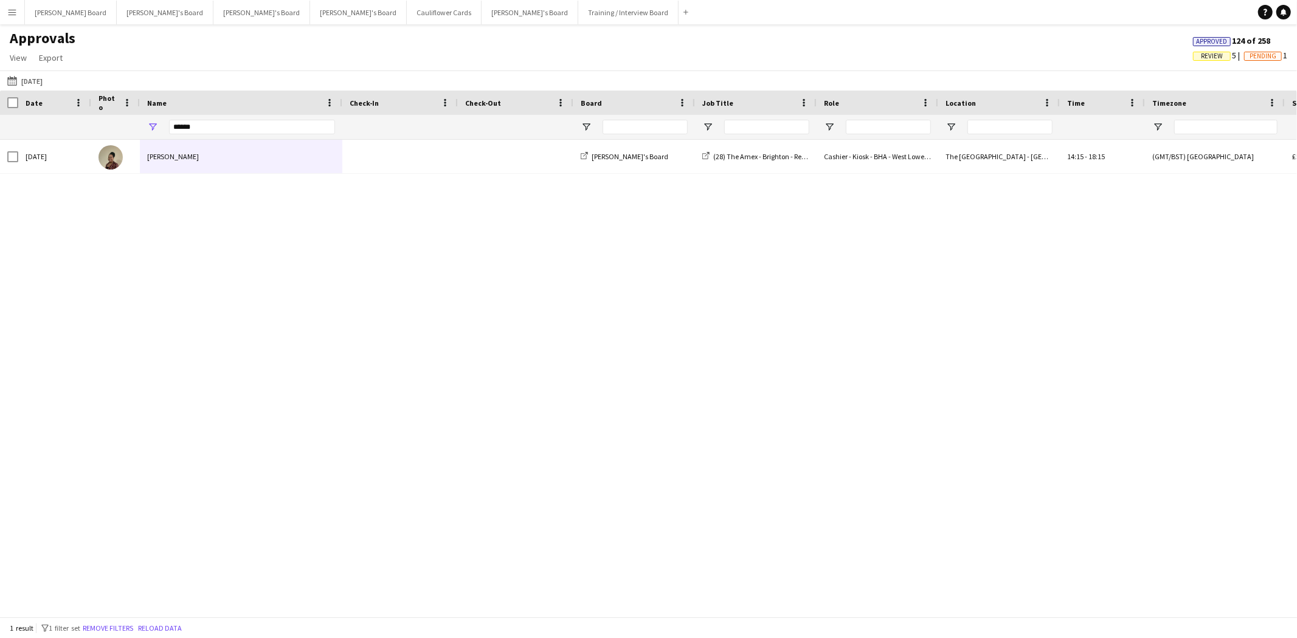
click at [3, 8] on button "Menu" at bounding box center [12, 12] width 24 height 24
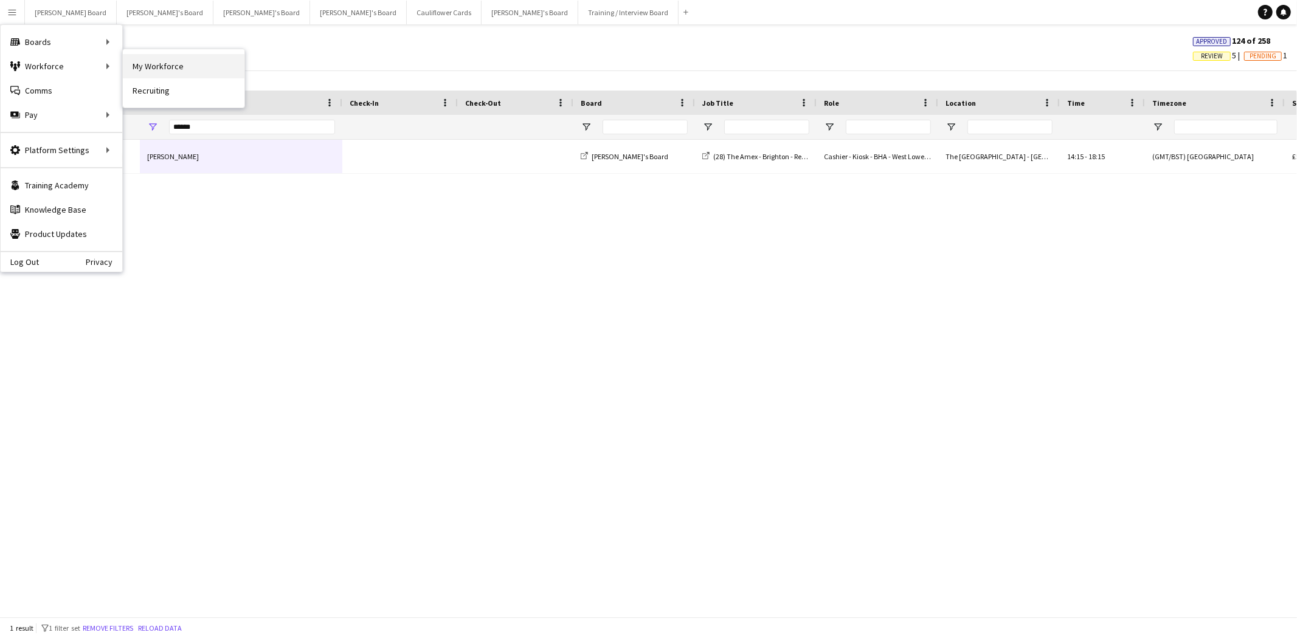
click at [199, 69] on link "My Workforce" at bounding box center [184, 66] width 122 height 24
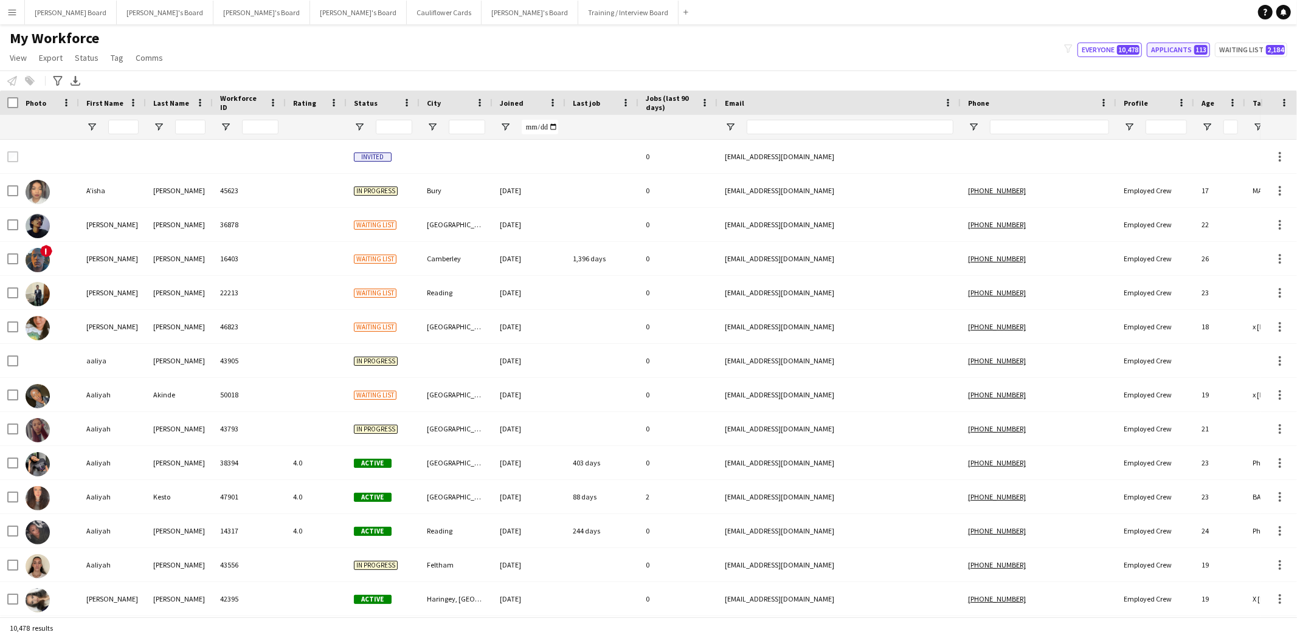
click at [1170, 47] on button "Applicants 113" at bounding box center [1178, 50] width 63 height 15
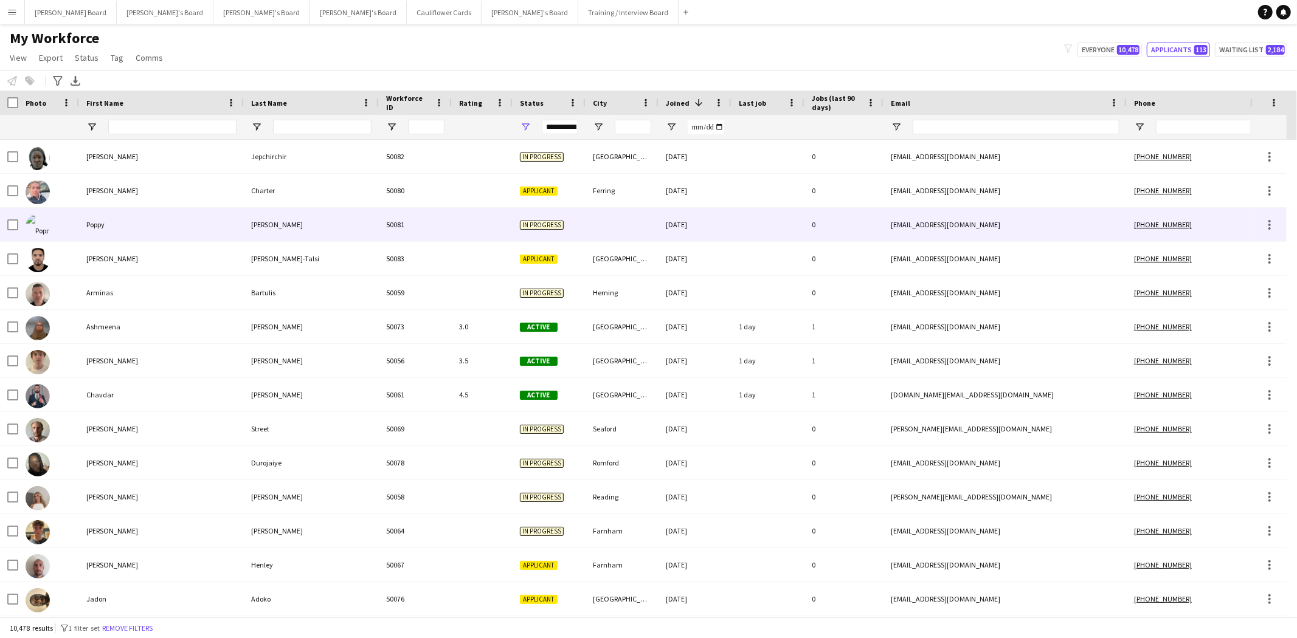
type input "**********"
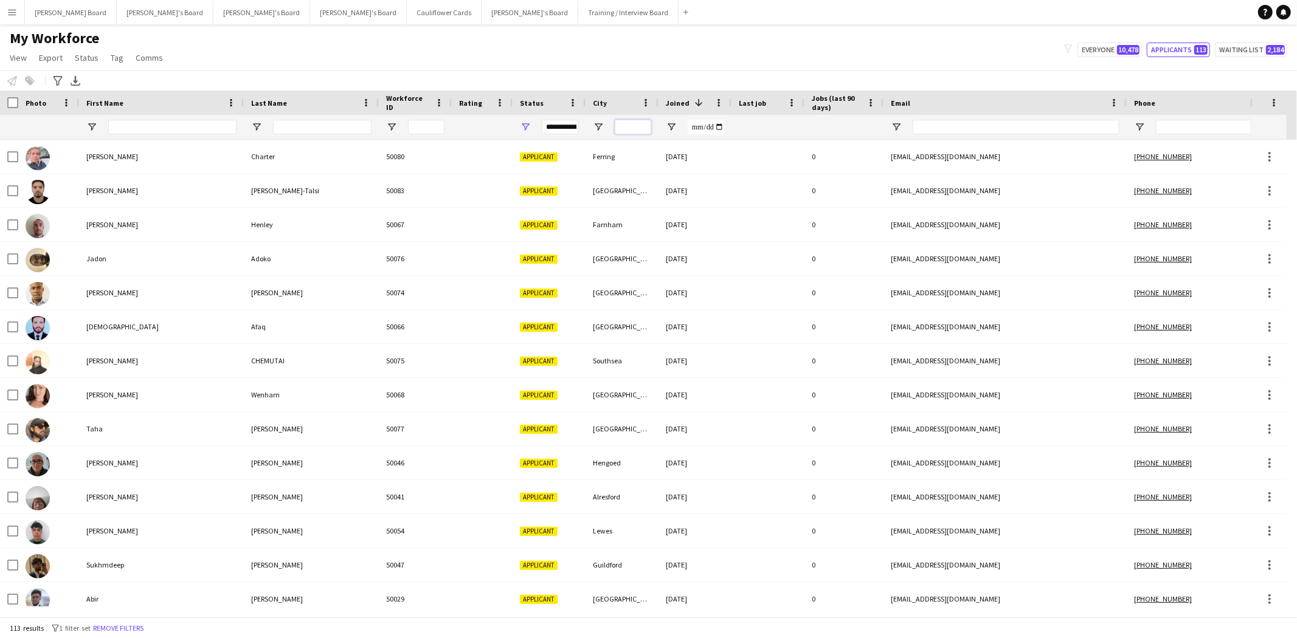
click at [632, 128] on input "City Filter Input" at bounding box center [633, 127] width 36 height 15
type input "****"
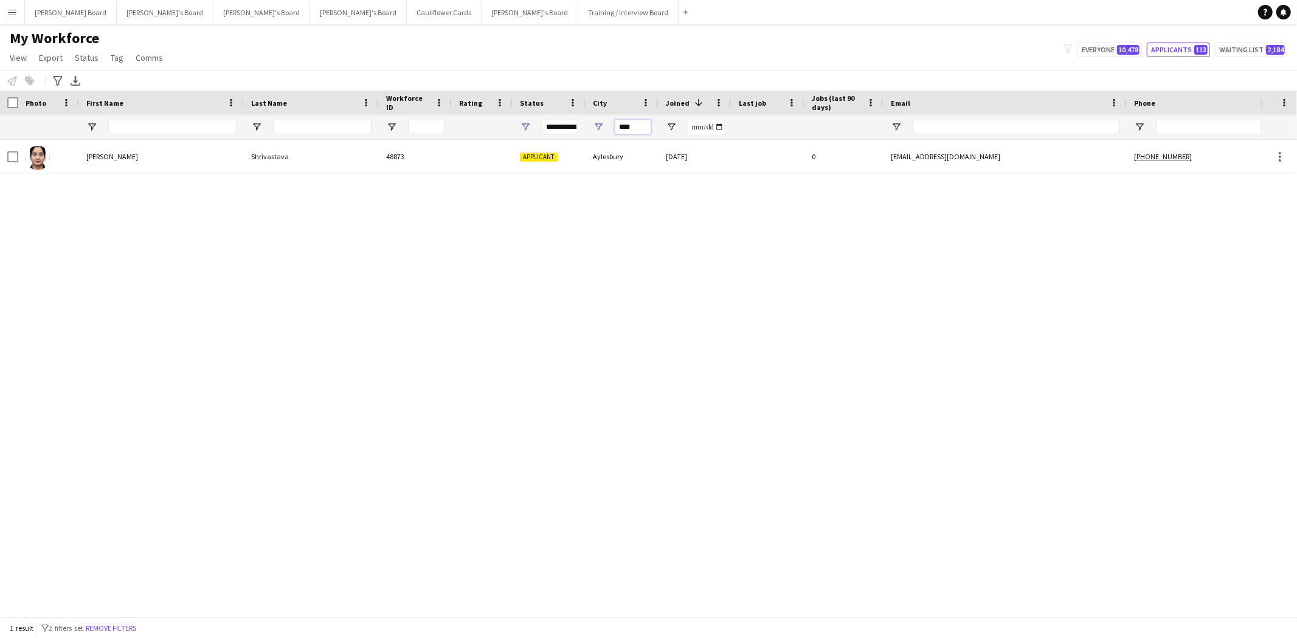
drag, startPoint x: 638, startPoint y: 126, endPoint x: 529, endPoint y: 134, distance: 109.7
click at [529, 134] on div "**********" at bounding box center [742, 127] width 1484 height 24
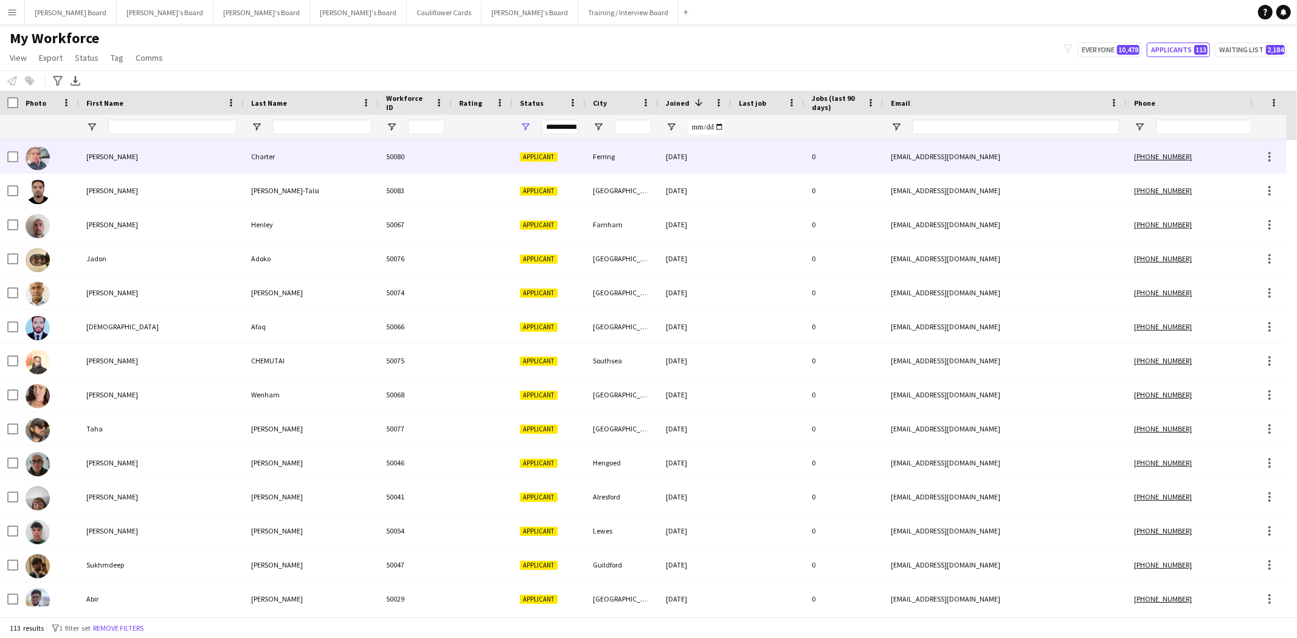
click at [108, 160] on div "[PERSON_NAME]" at bounding box center [161, 156] width 165 height 33
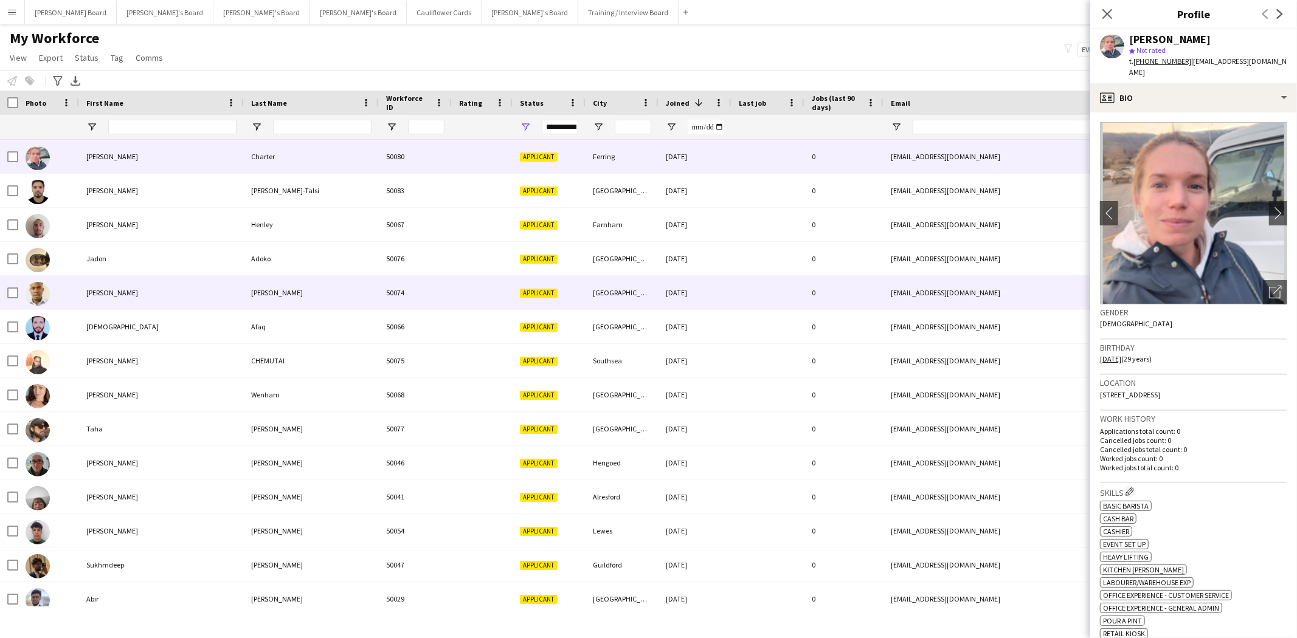
drag, startPoint x: 105, startPoint y: 295, endPoint x: 111, endPoint y: 298, distance: 6.8
click at [106, 295] on div "[PERSON_NAME]" at bounding box center [161, 292] width 165 height 33
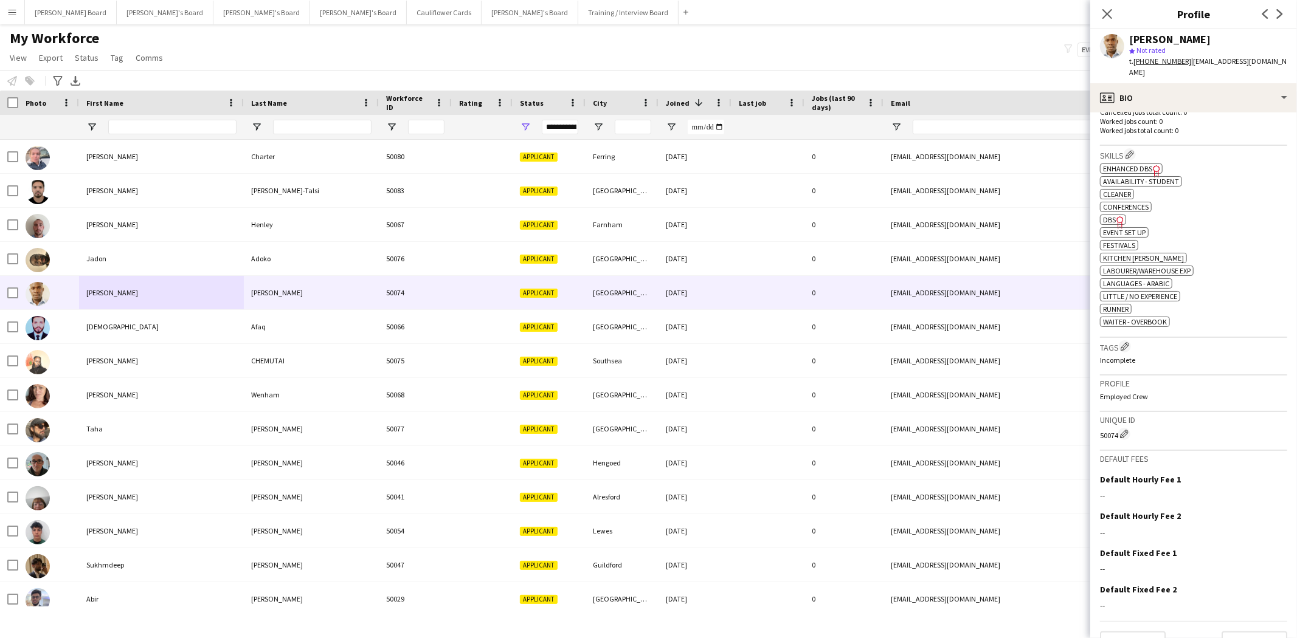
scroll to position [135, 0]
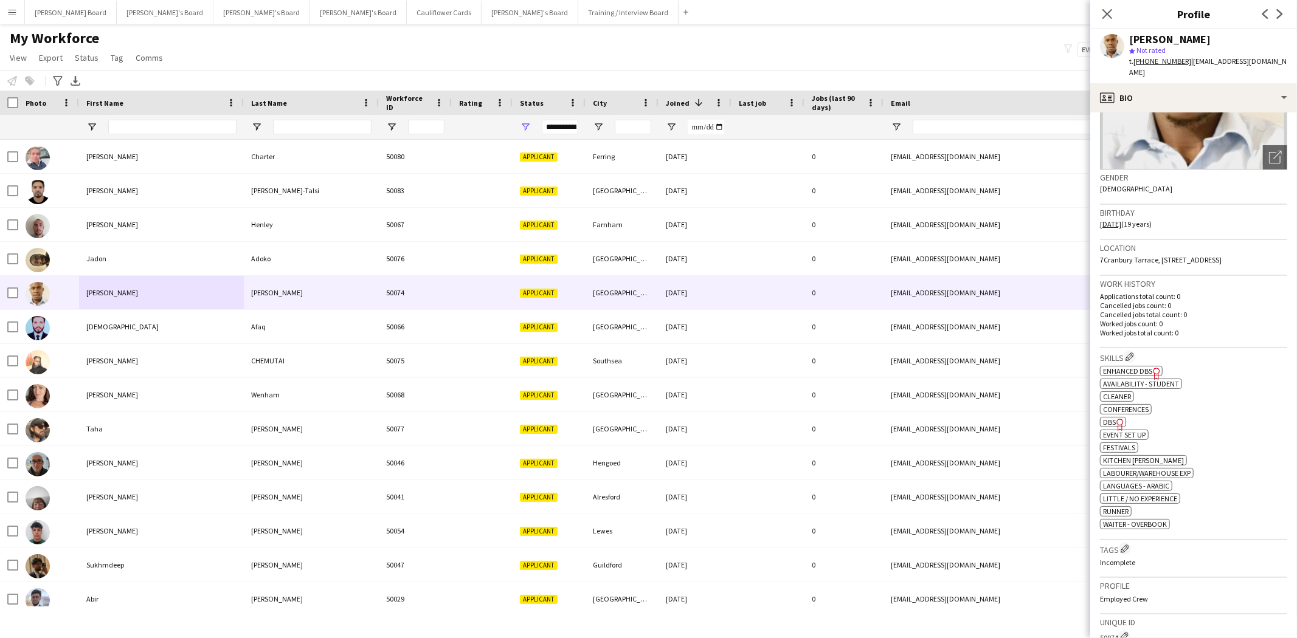
click at [1111, 427] on span "DBS" at bounding box center [1109, 422] width 13 height 9
click at [1184, 92] on div "profile Bio" at bounding box center [1193, 97] width 207 height 29
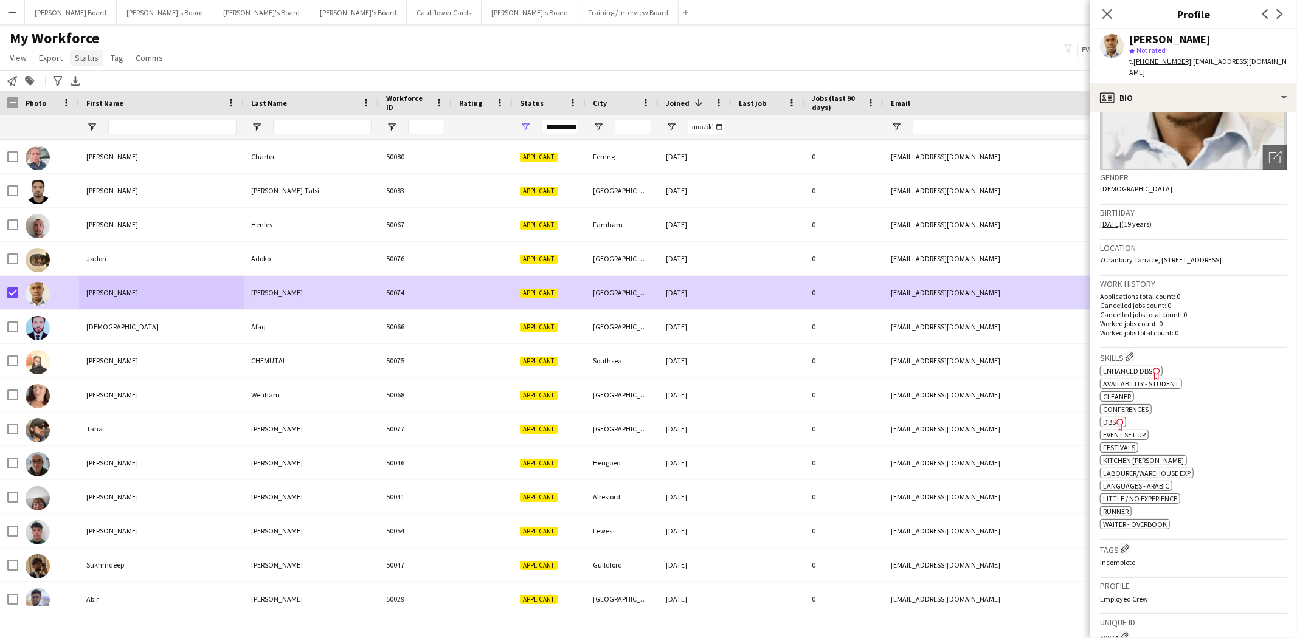
click at [85, 58] on span "Status" at bounding box center [87, 57] width 24 height 11
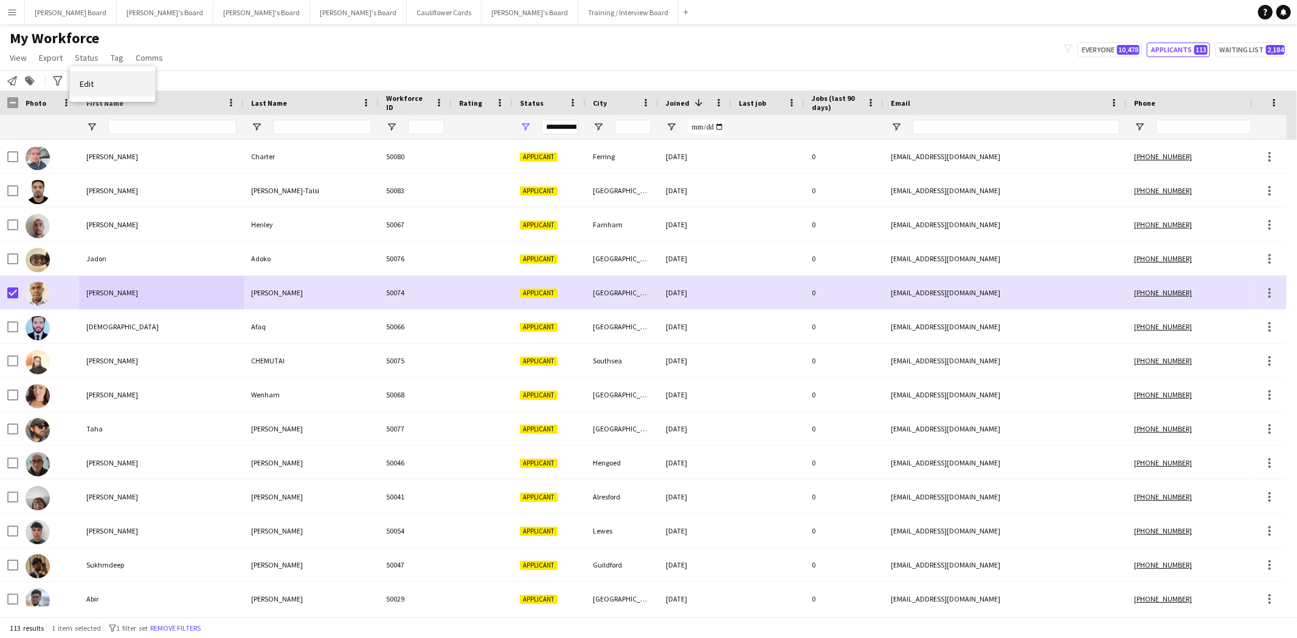
drag, startPoint x: 90, startPoint y: 81, endPoint x: 311, endPoint y: 89, distance: 220.9
click at [92, 81] on span "Edit" at bounding box center [87, 83] width 14 height 11
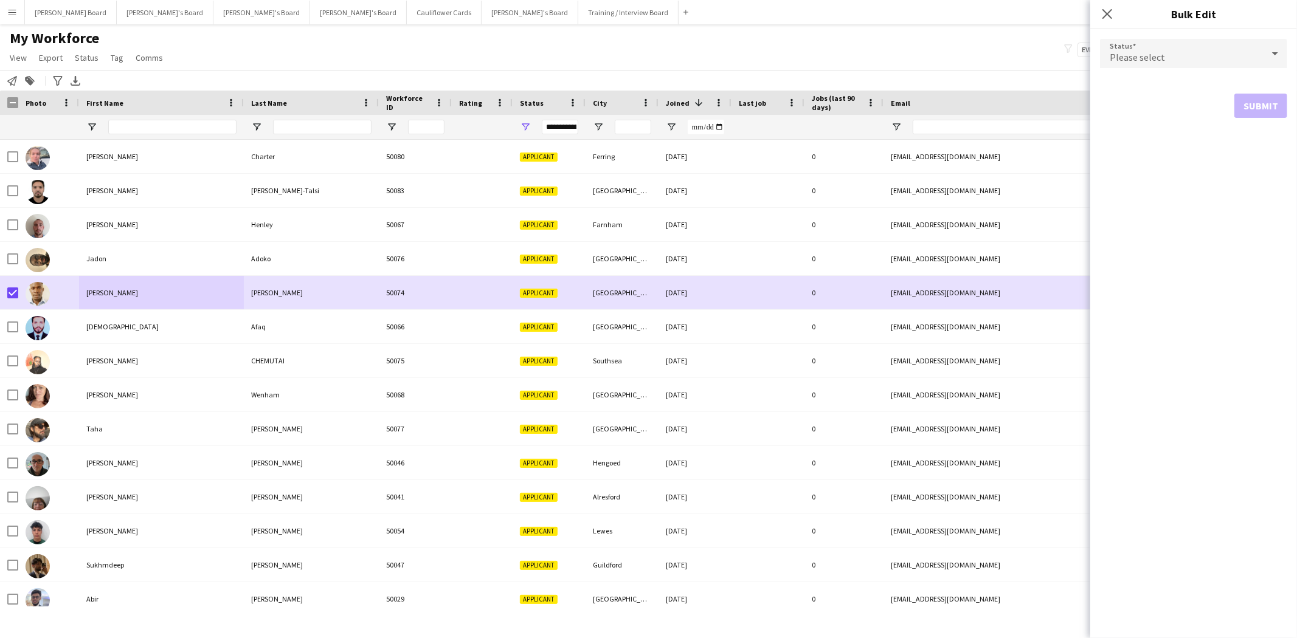
click at [1171, 57] on div "Please select" at bounding box center [1181, 53] width 163 height 29
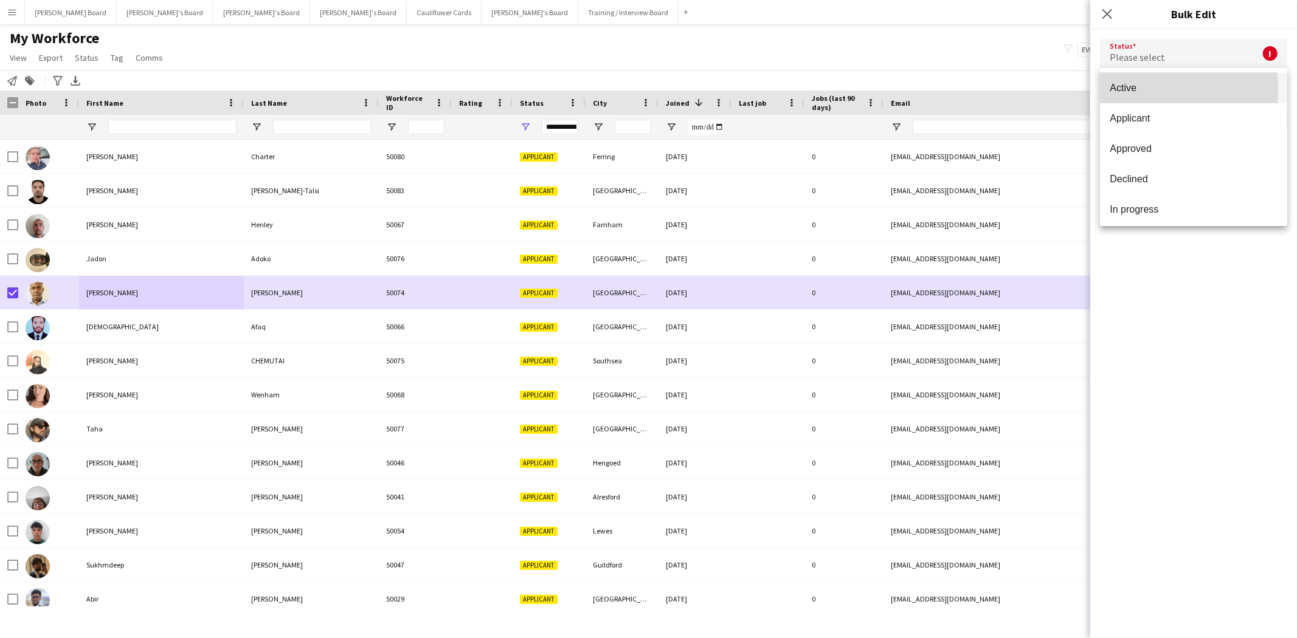
drag, startPoint x: 1139, startPoint y: 89, endPoint x: 1158, endPoint y: 99, distance: 21.2
click at [1140, 89] on span "Active" at bounding box center [1194, 88] width 168 height 12
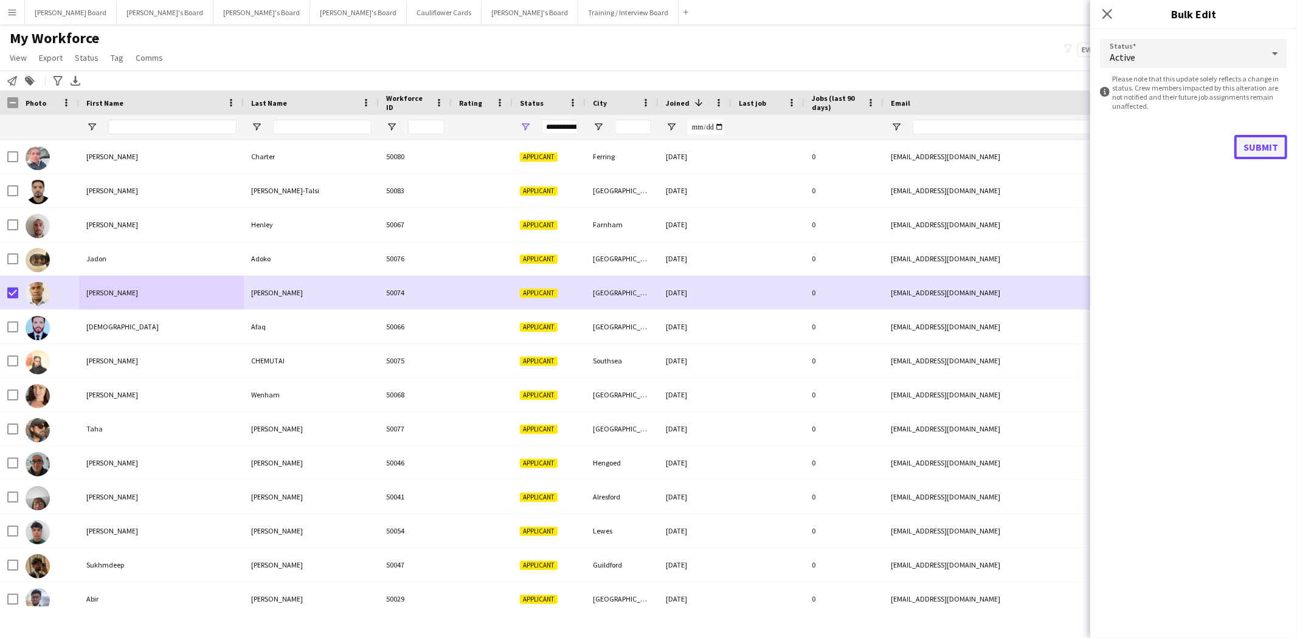
click at [1259, 145] on button "Submit" at bounding box center [1260, 147] width 53 height 24
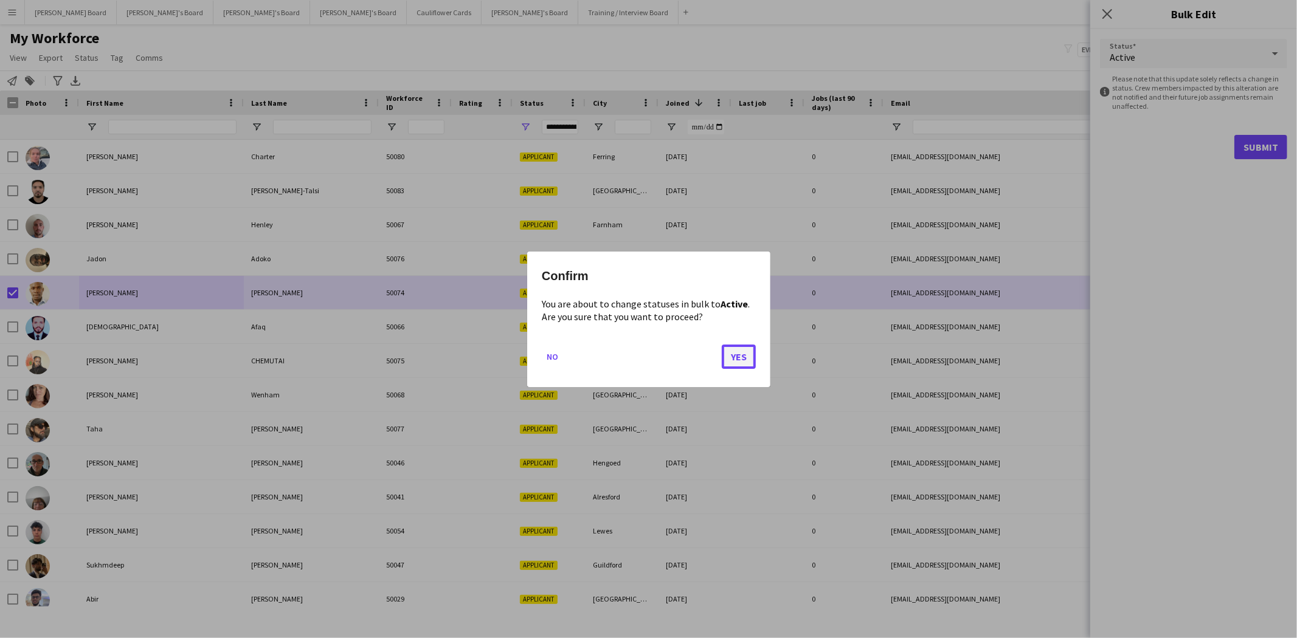
click at [742, 351] on button "Yes" at bounding box center [739, 356] width 34 height 24
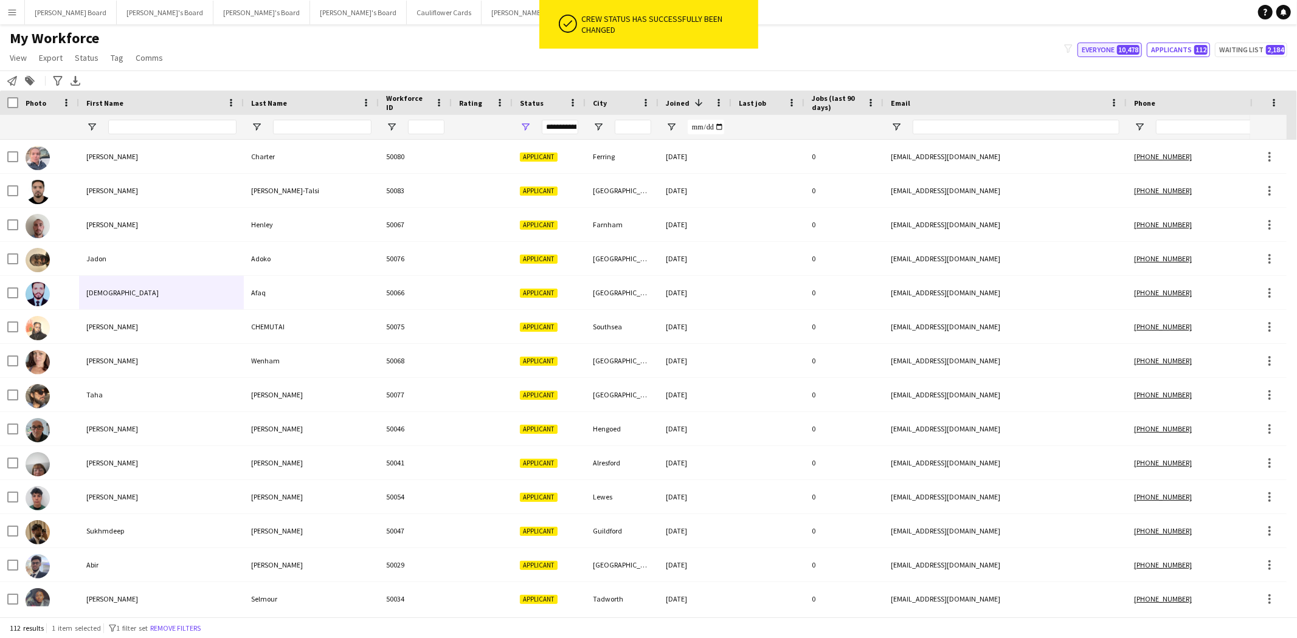
click at [1077, 49] on div "filter-1 Everyone 10,478 Applicants 112 Waiting list 2,184" at bounding box center [1175, 50] width 243 height 15
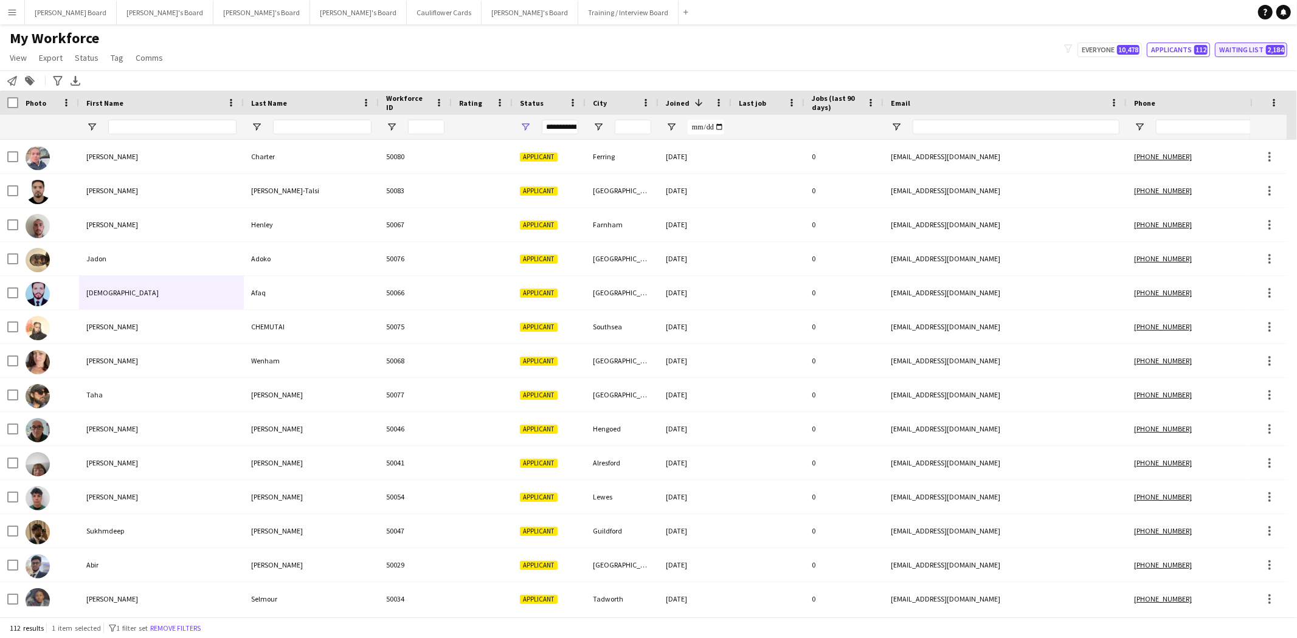
drag, startPoint x: 1240, startPoint y: 49, endPoint x: 1158, endPoint y: 69, distance: 84.5
click at [1239, 49] on button "Waiting list 2,184" at bounding box center [1251, 50] width 72 height 15
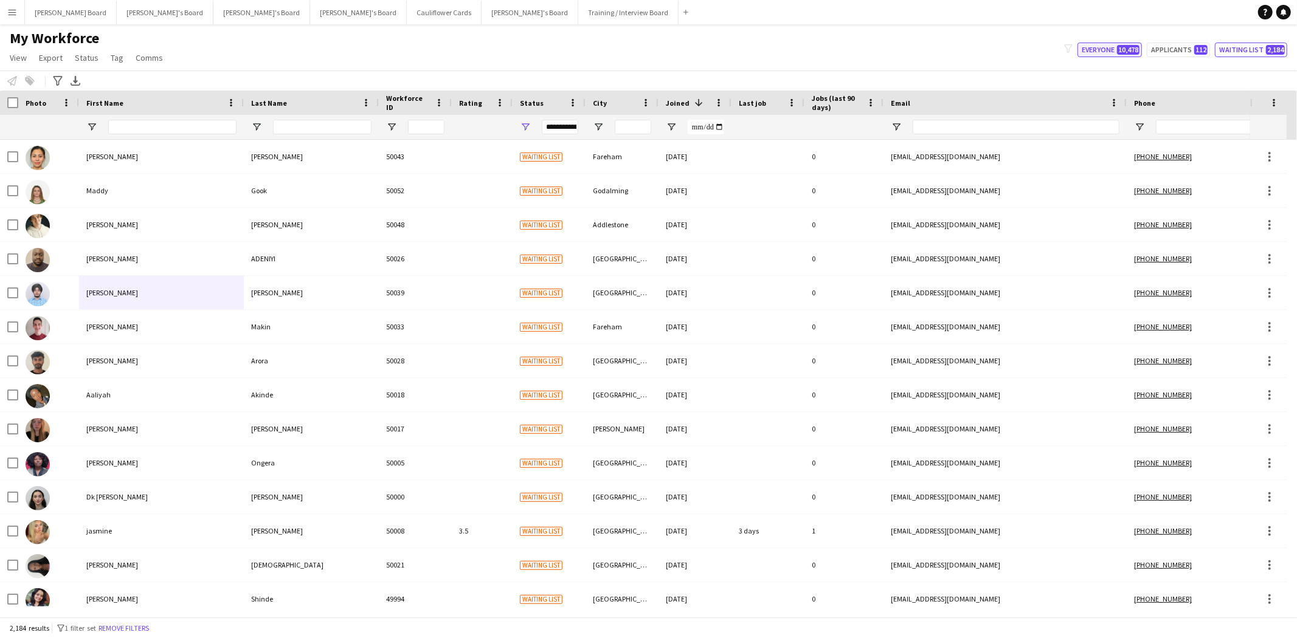
click at [1098, 52] on button "Everyone 10,478" at bounding box center [1110, 50] width 64 height 15
type input "**********"
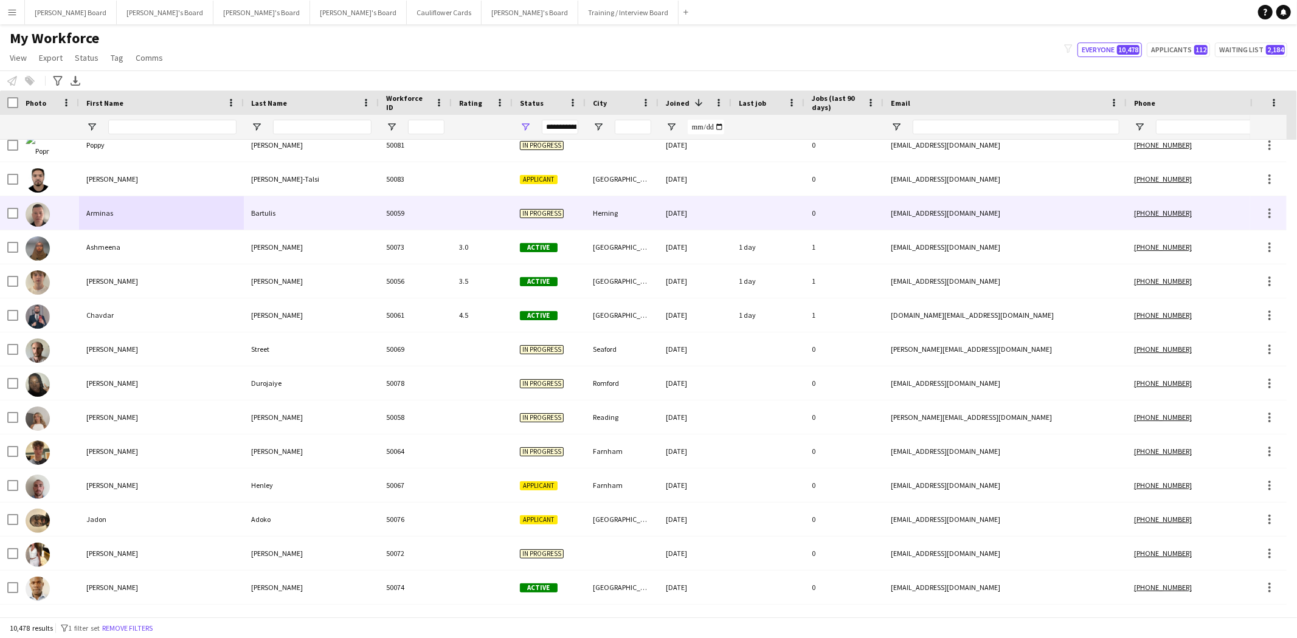
scroll to position [202, 0]
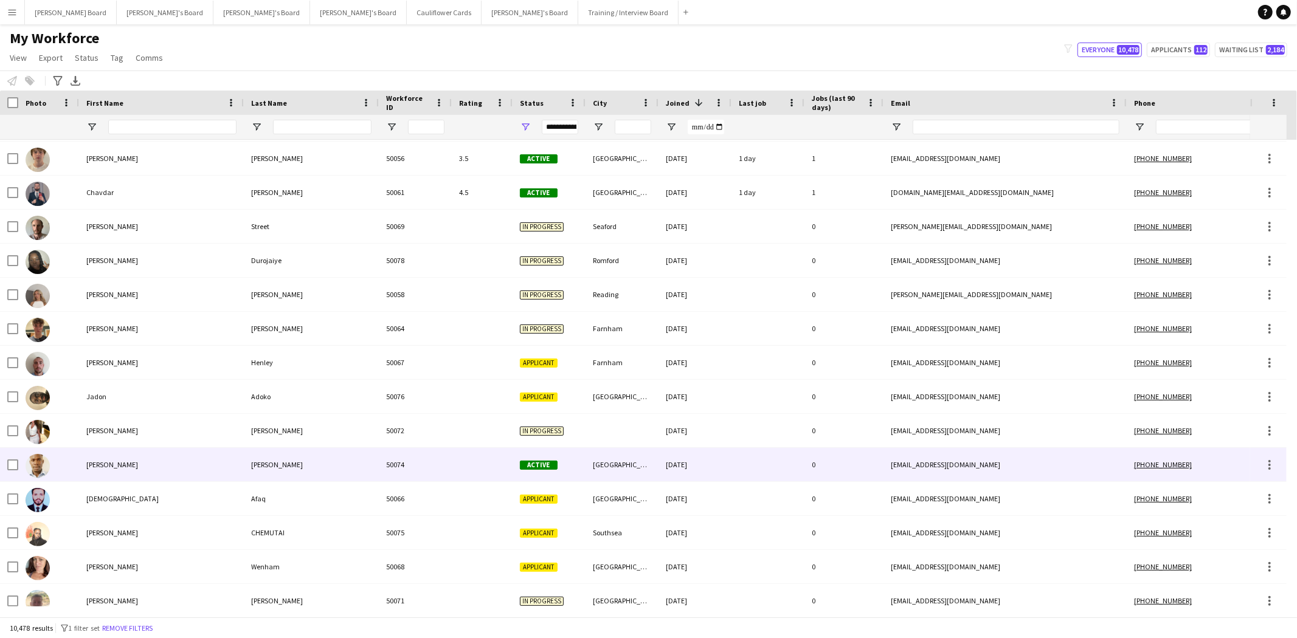
click at [262, 463] on div "[PERSON_NAME]" at bounding box center [311, 464] width 135 height 33
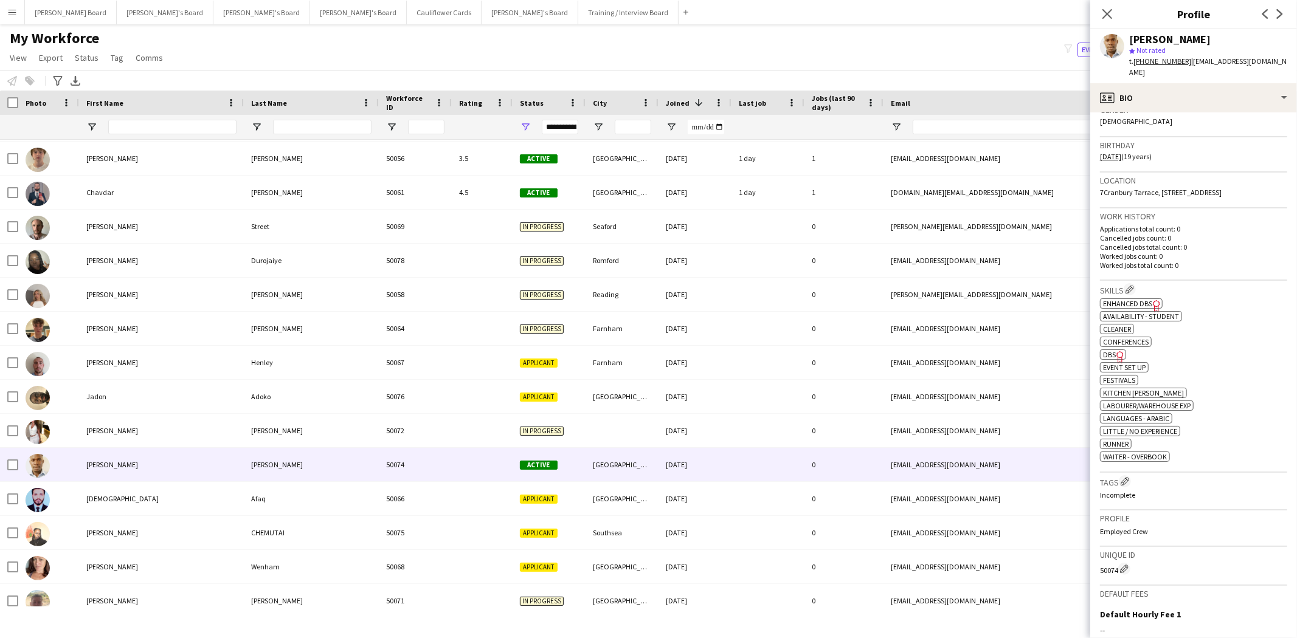
scroll to position [0, 0]
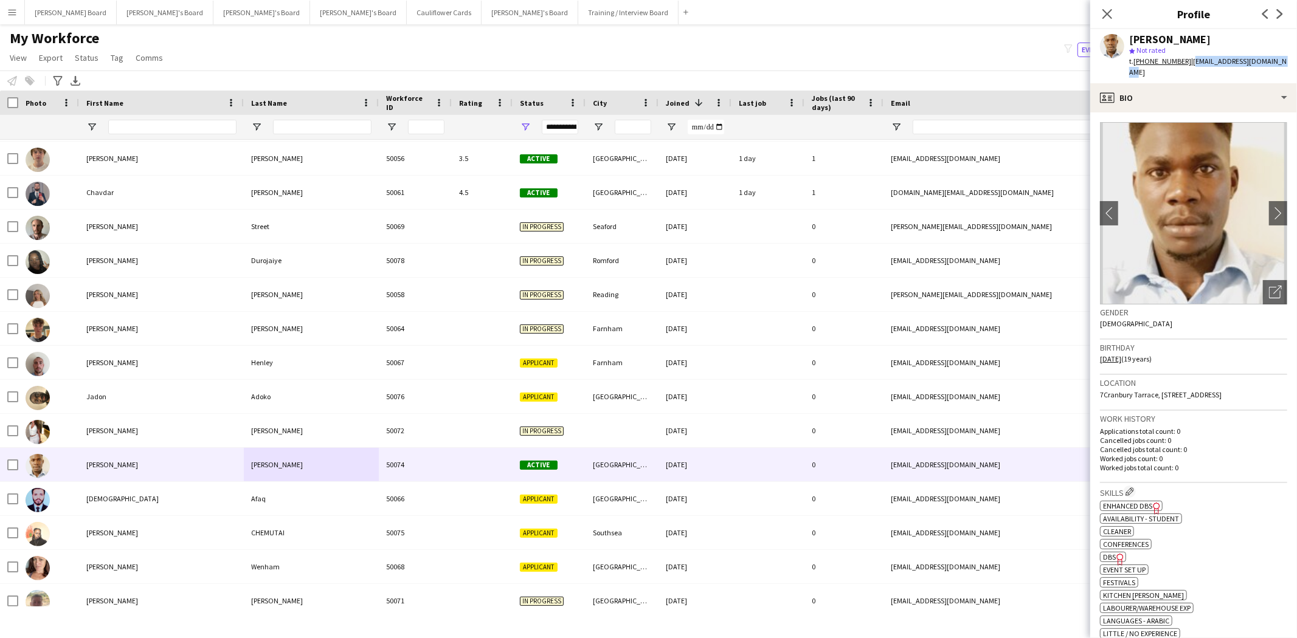
drag, startPoint x: 1192, startPoint y: 58, endPoint x: 1158, endPoint y: 70, distance: 36.7
click at [1158, 70] on div "t. [PHONE_NUMBER] | [EMAIL_ADDRESS][DOMAIN_NAME]" at bounding box center [1208, 67] width 158 height 22
copy span "[EMAIL_ADDRESS][DOMAIN_NAME]"
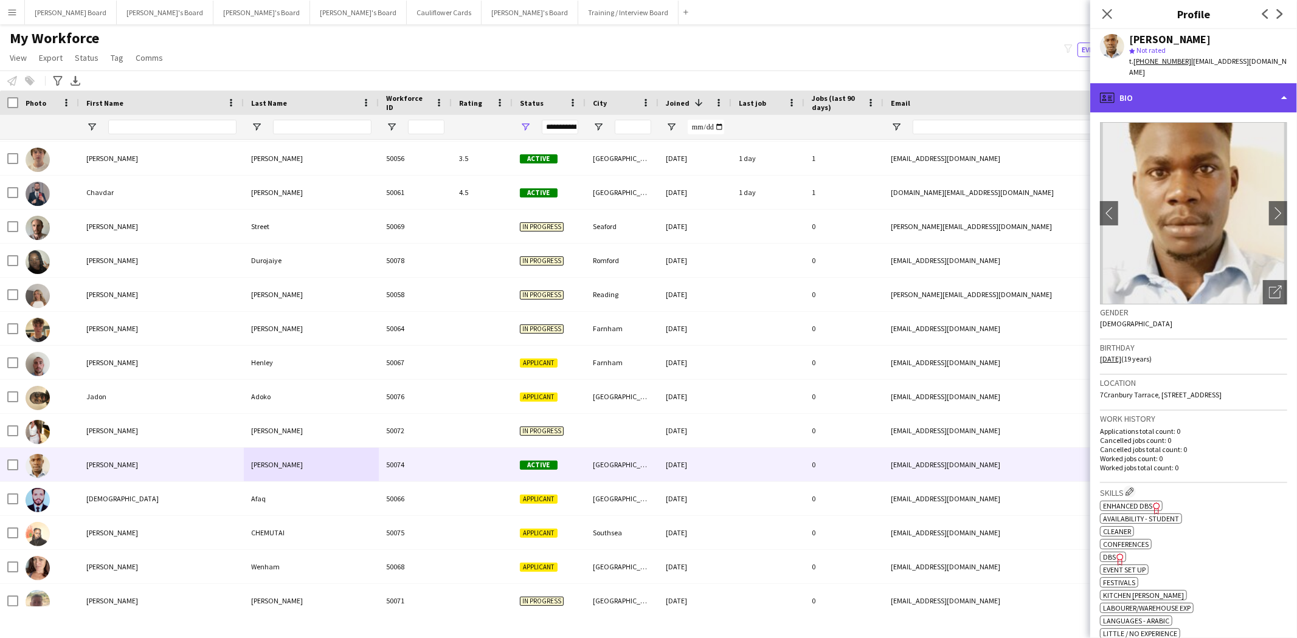
drag, startPoint x: 1208, startPoint y: 99, endPoint x: 1244, endPoint y: 186, distance: 94.3
click at [1208, 101] on div "profile Bio" at bounding box center [1193, 97] width 207 height 29
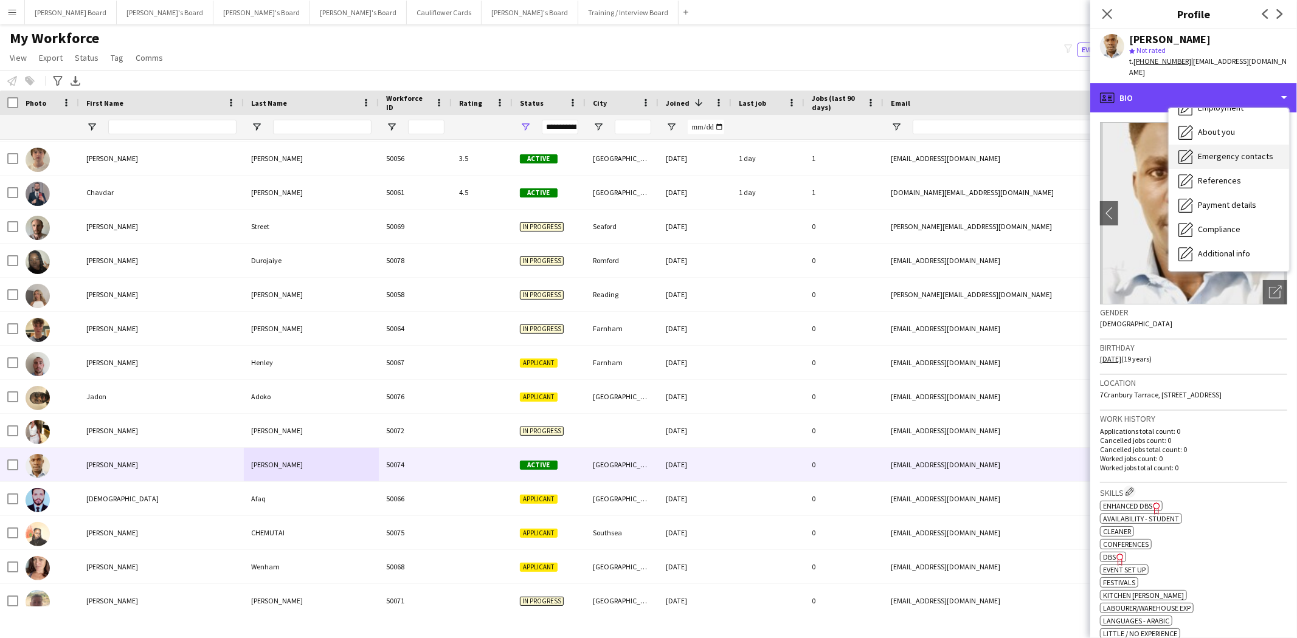
scroll to position [135, 0]
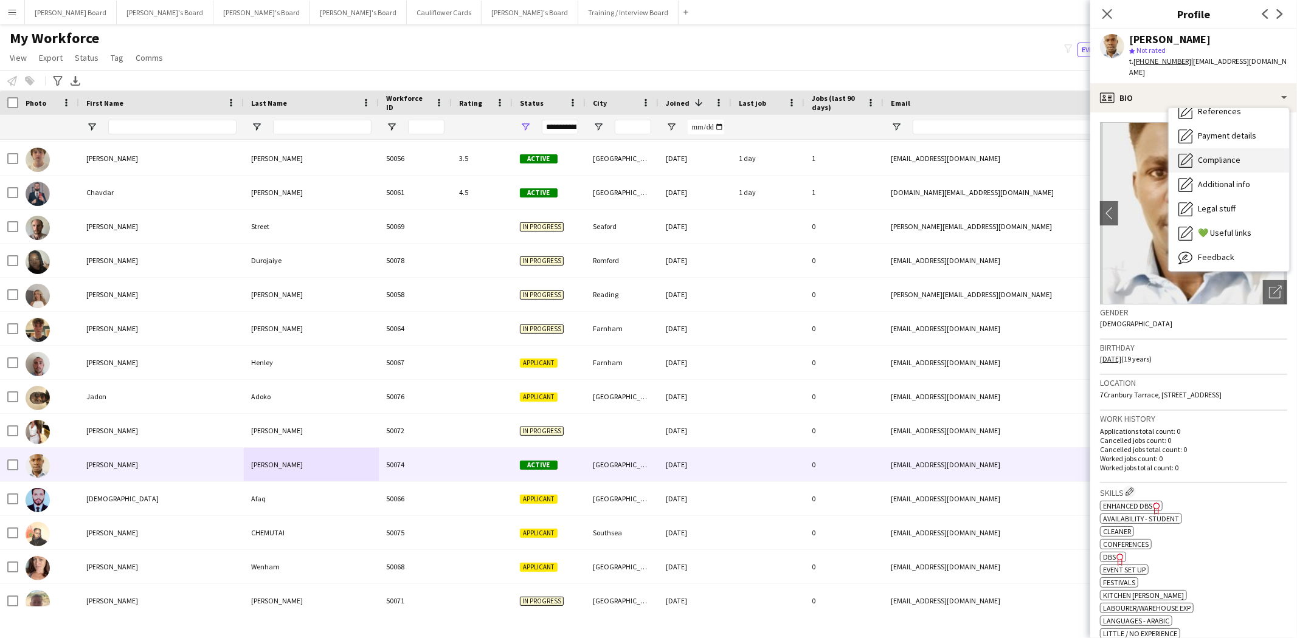
click at [1222, 162] on span "Compliance" at bounding box center [1219, 159] width 43 height 11
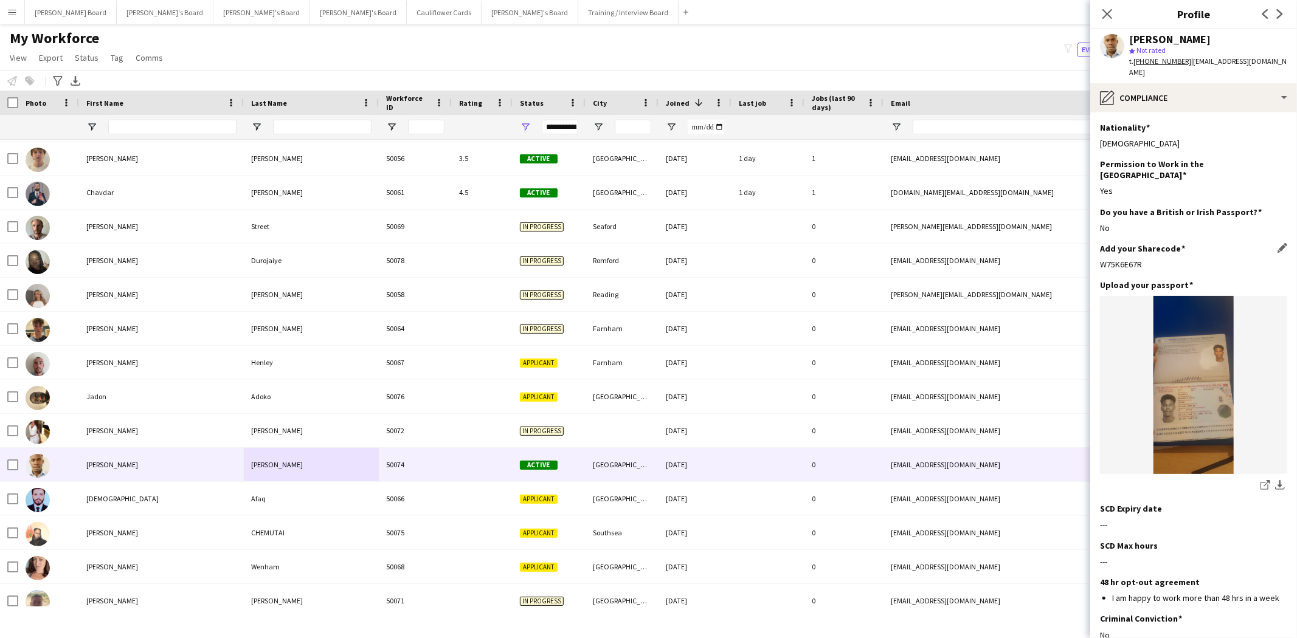
drag, startPoint x: 1145, startPoint y: 253, endPoint x: 1099, endPoint y: 259, distance: 46.0
click at [1100, 259] on div "Add your Sharecode Edit this field W75K6E67R" at bounding box center [1193, 261] width 187 height 36
copy div "W75K6E67R"
click at [1128, 95] on div "pencil4 Compliance" at bounding box center [1193, 97] width 207 height 29
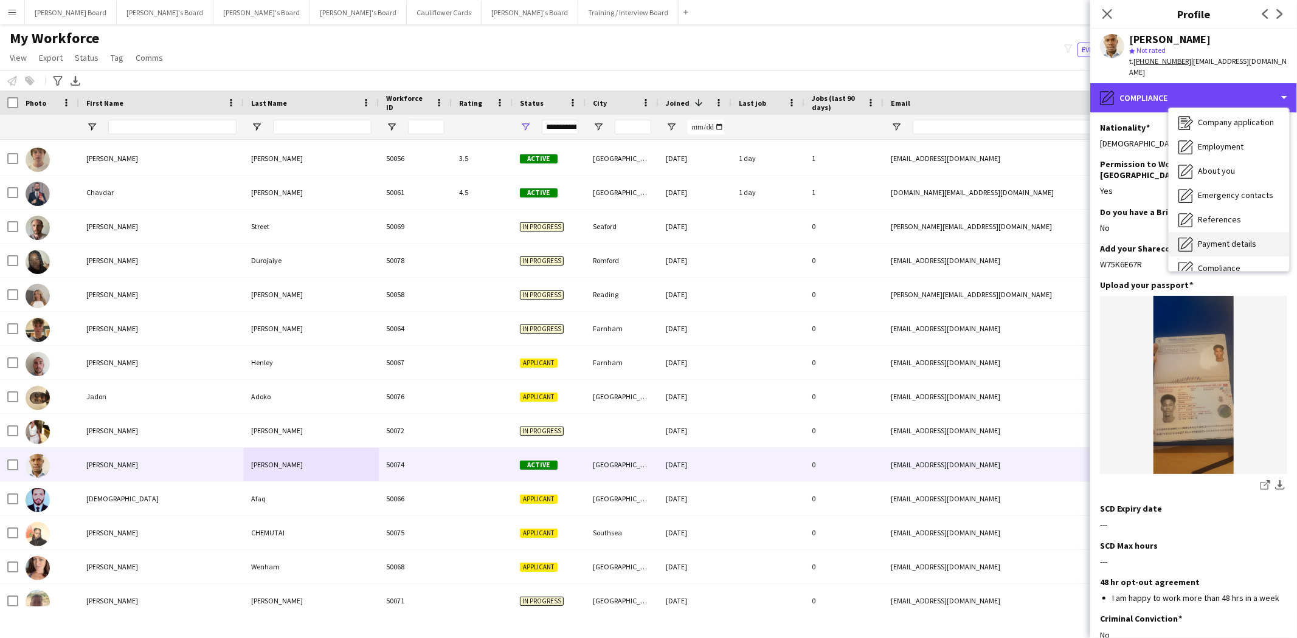
scroll to position [0, 0]
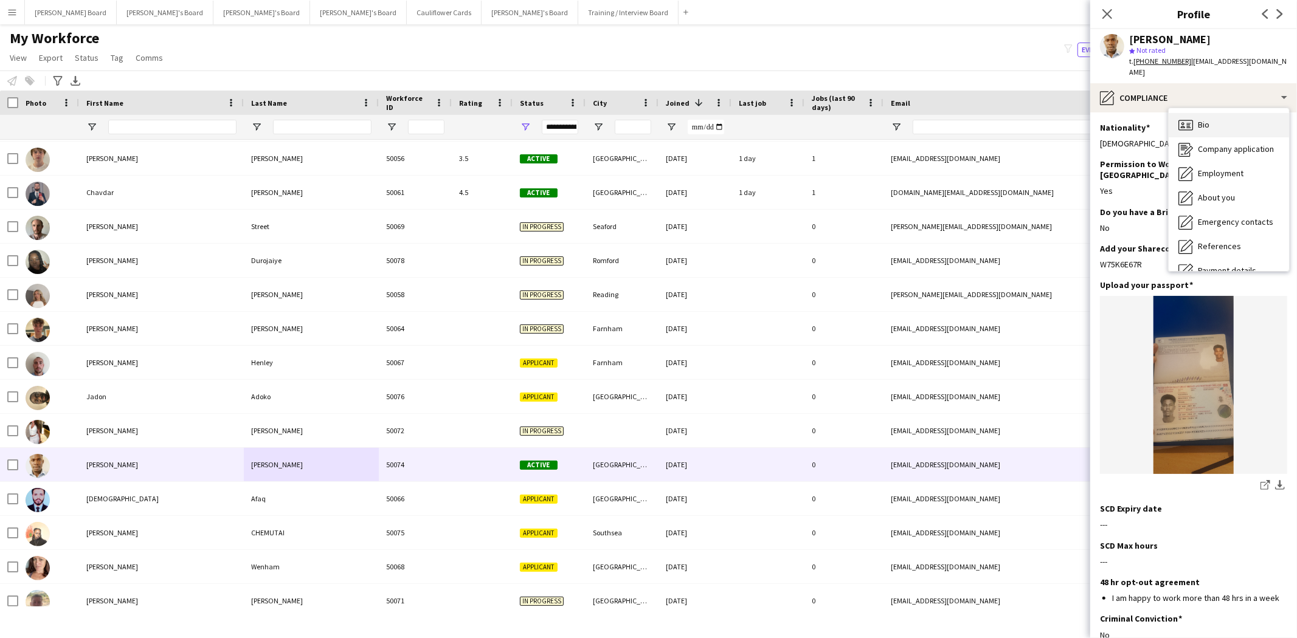
click at [1223, 130] on div "Bio Bio" at bounding box center [1229, 125] width 120 height 24
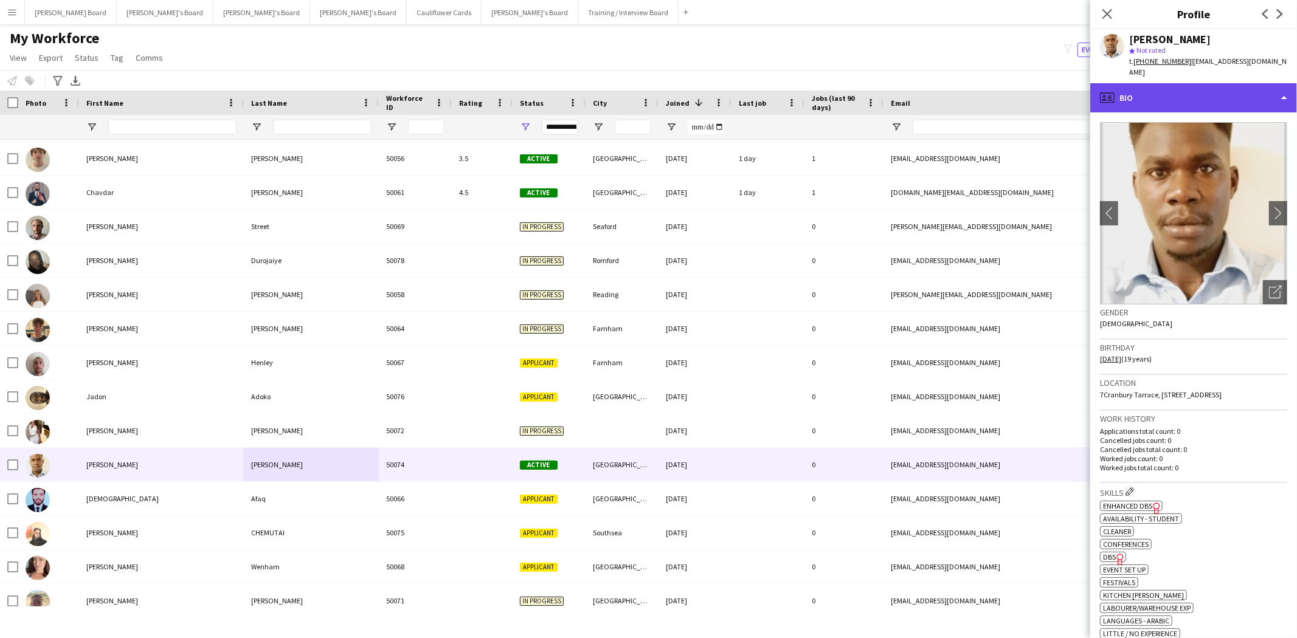
click at [1158, 95] on div "profile Bio" at bounding box center [1193, 97] width 207 height 29
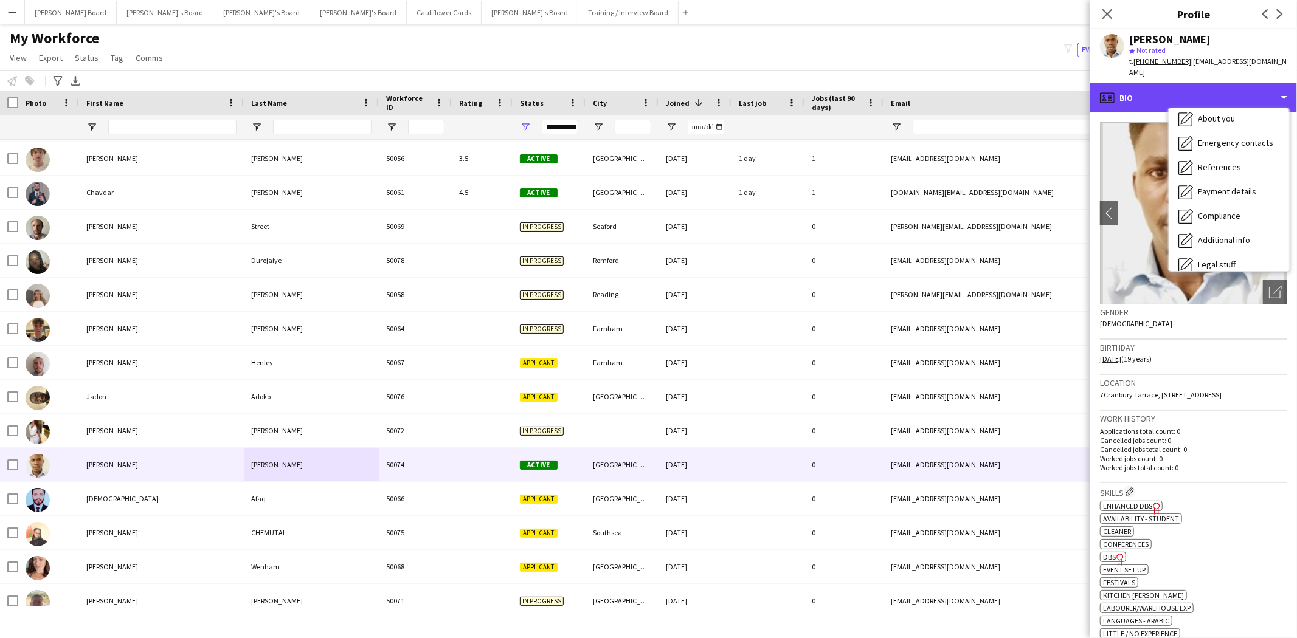
scroll to position [135, 0]
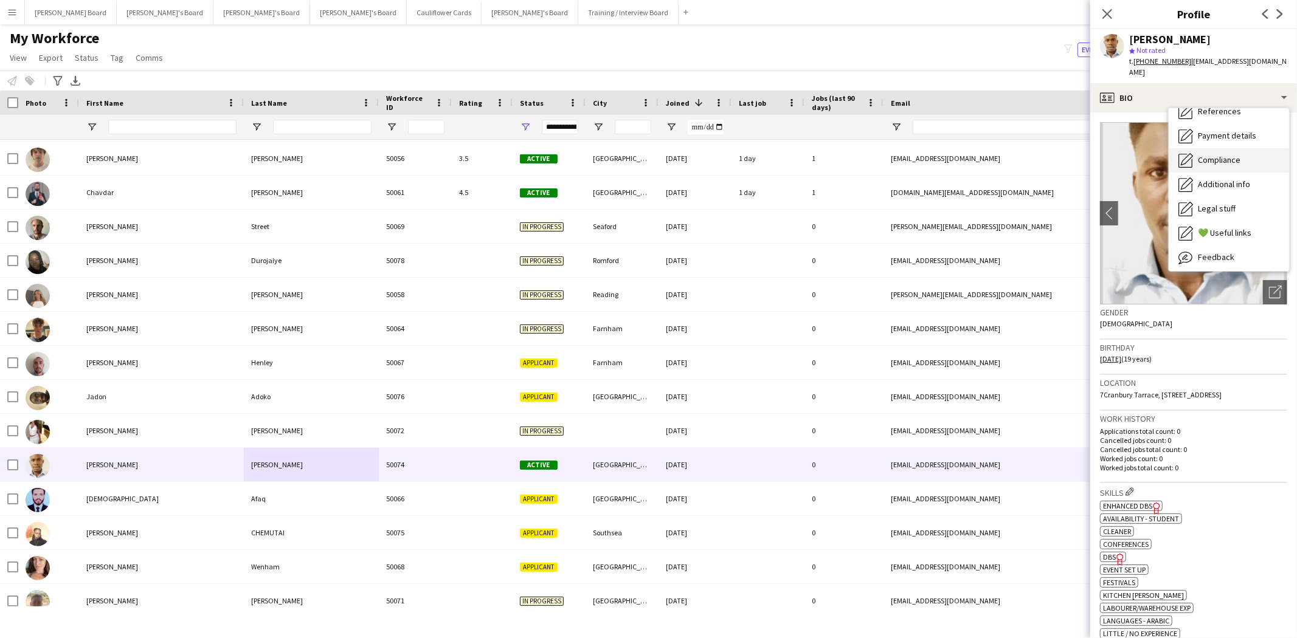
click at [1231, 160] on span "Compliance" at bounding box center [1219, 159] width 43 height 11
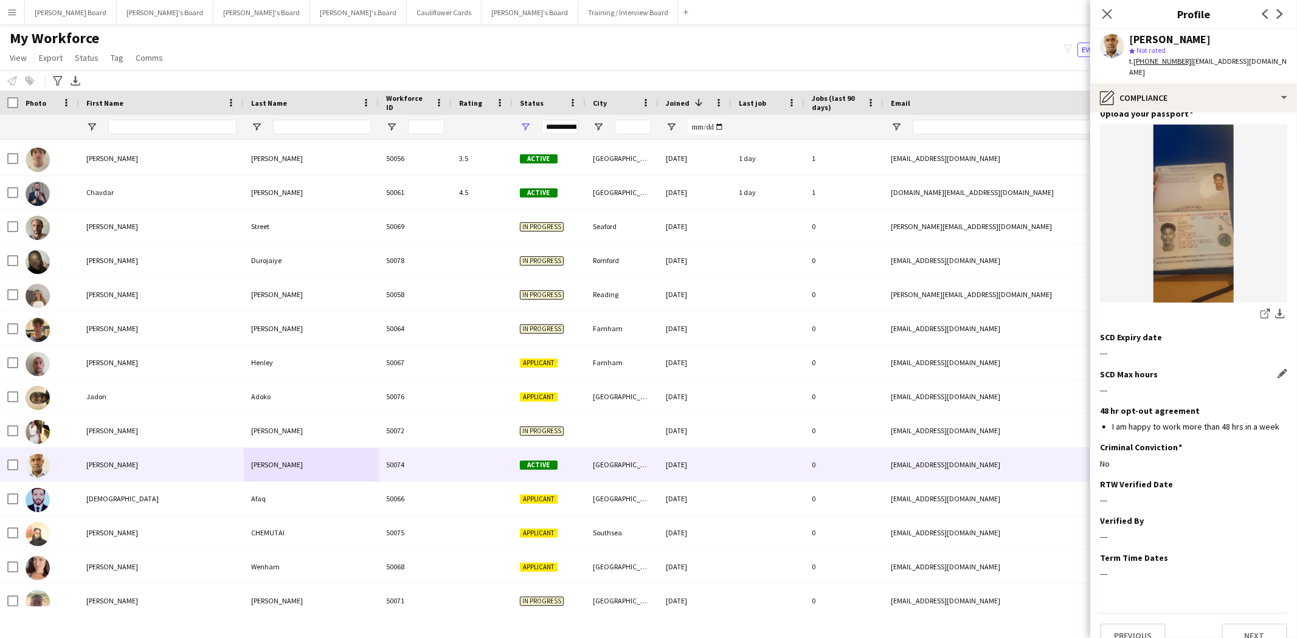
scroll to position [178, 0]
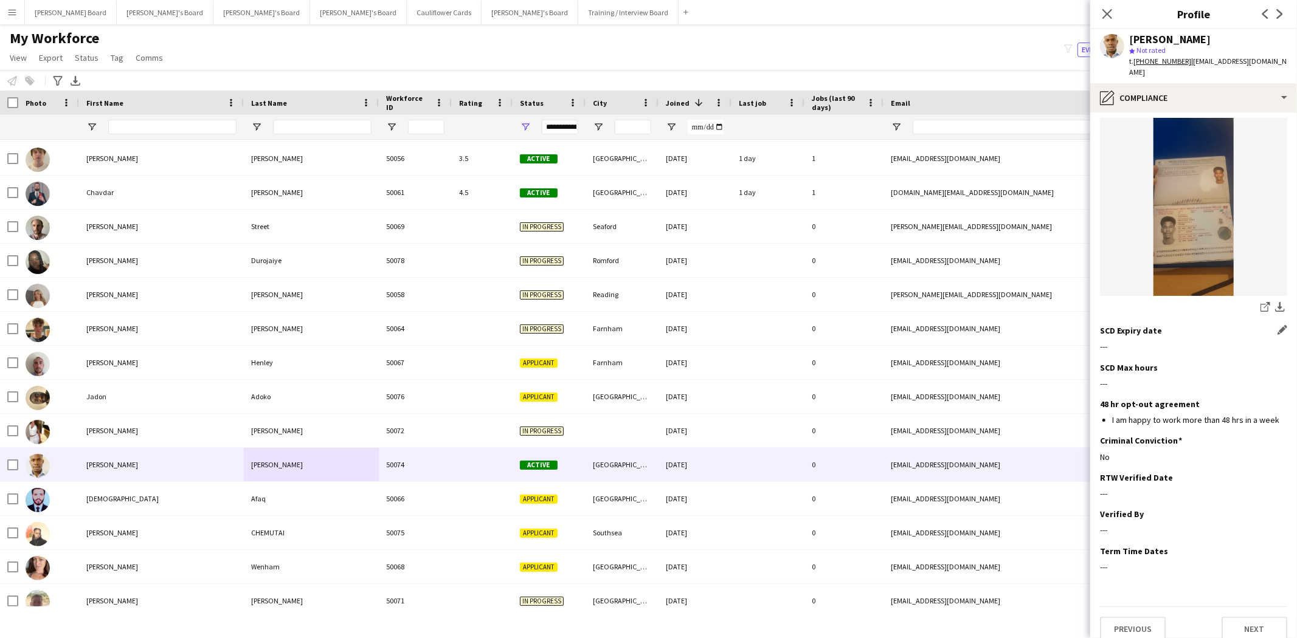
drag, startPoint x: 1273, startPoint y: 321, endPoint x: 1265, endPoint y: 329, distance: 10.8
click at [1278, 325] on app-icon "Edit this field" at bounding box center [1283, 330] width 10 height 10
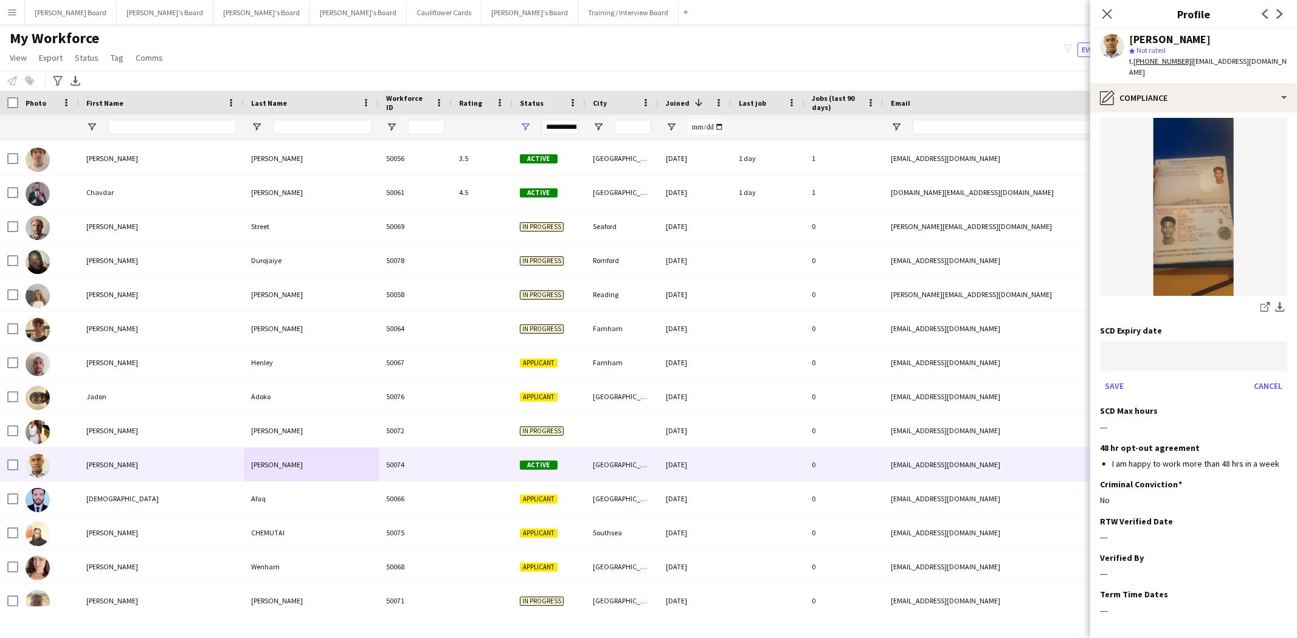
click at [1132, 348] on body "Menu Boards Boards Boards All jobs Status Workforce Workforce My Workforce Recr…" at bounding box center [648, 319] width 1297 height 638
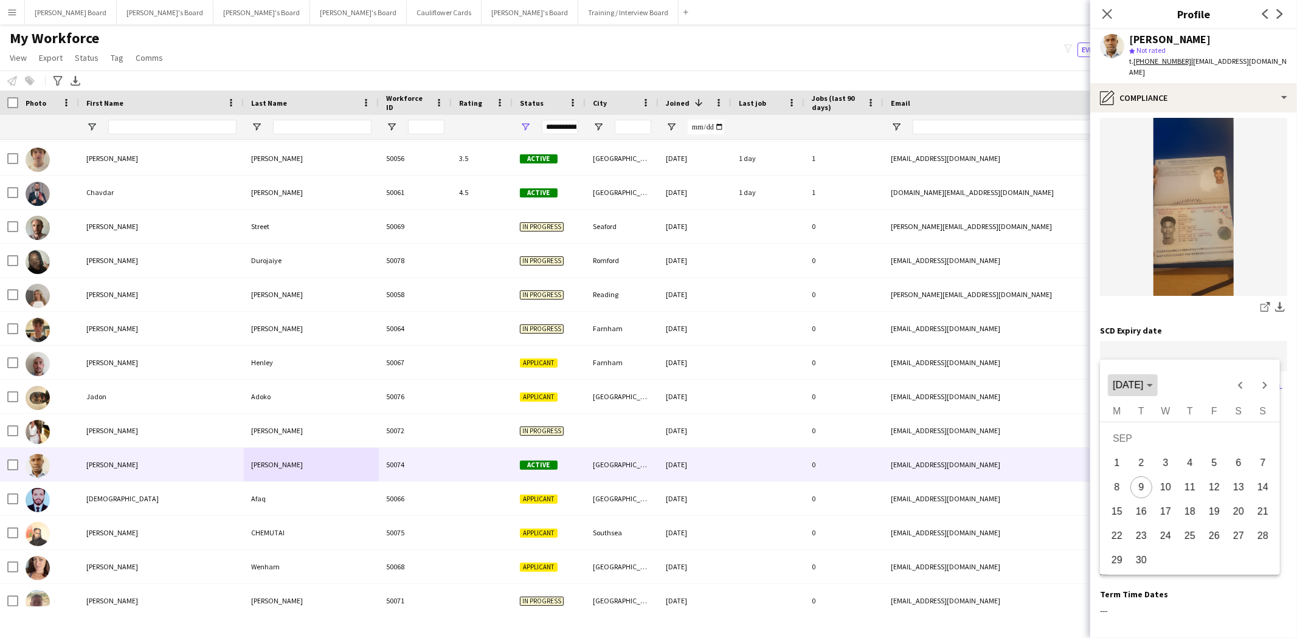
click at [1115, 385] on span "[DATE]" at bounding box center [1128, 385] width 30 height 10
click at [1216, 491] on span "2030" at bounding box center [1211, 496] width 38 height 22
click at [1214, 444] on span "MAR" at bounding box center [1211, 448] width 38 height 22
click at [1239, 538] on span "30" at bounding box center [1239, 539] width 22 height 22
type input "**********"
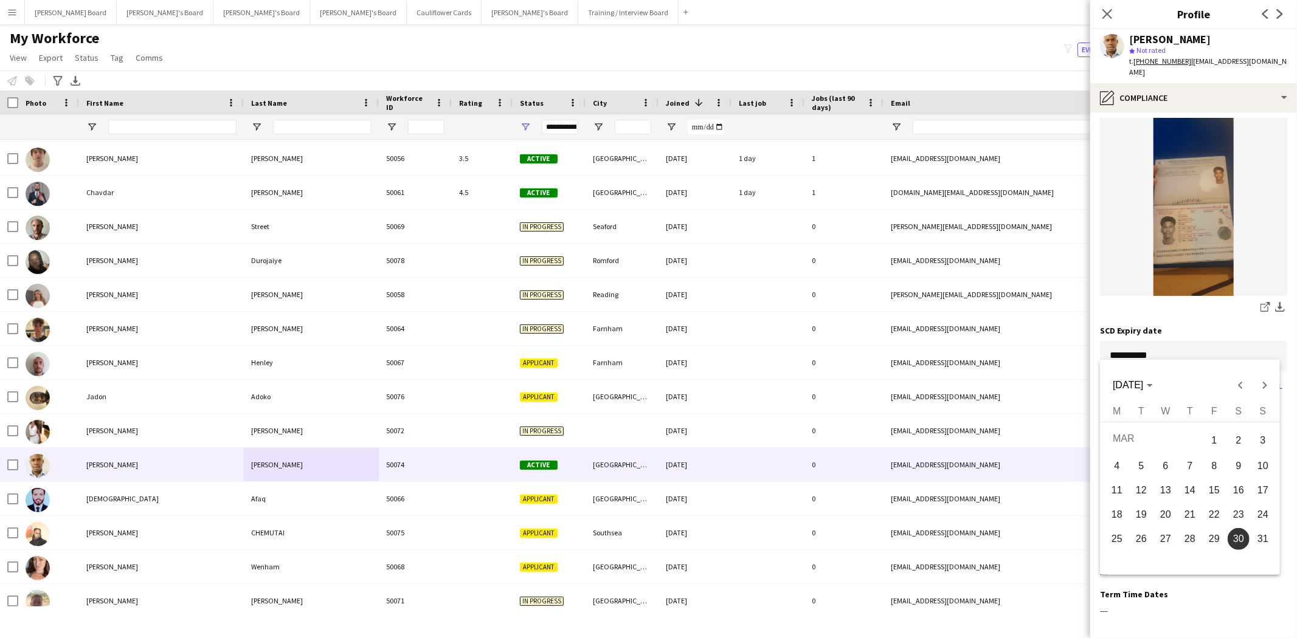
click at [1138, 299] on div at bounding box center [648, 319] width 1297 height 638
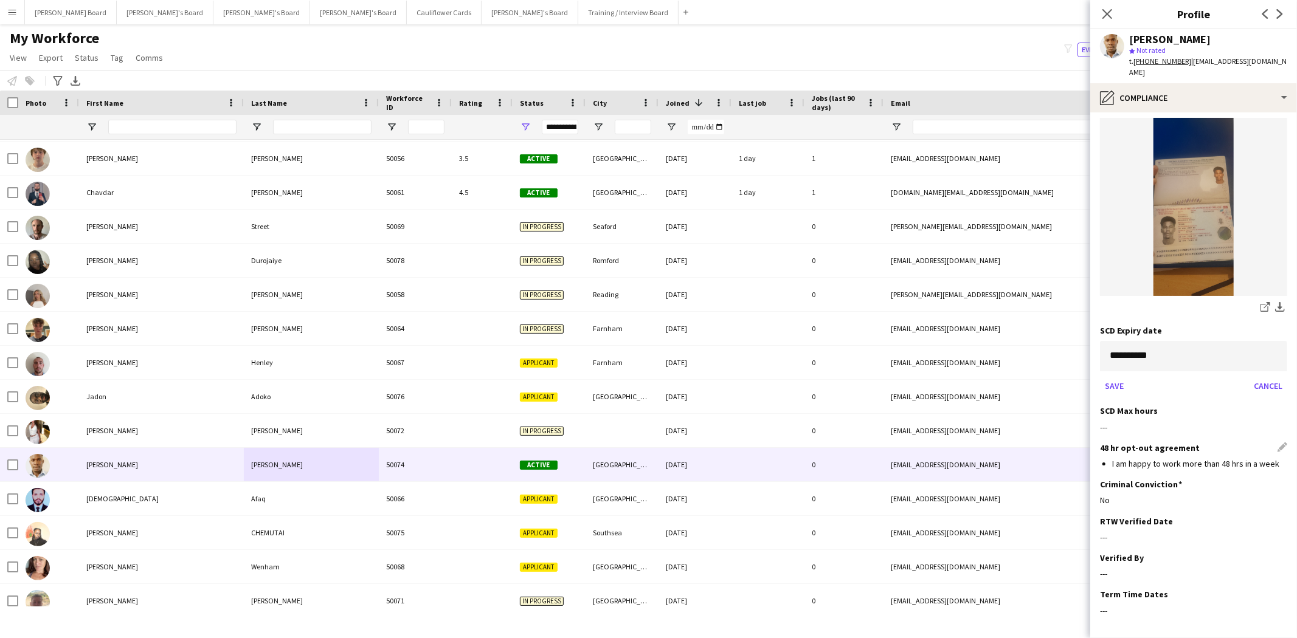
drag, startPoint x: 1273, startPoint y: 399, endPoint x: 1170, endPoint y: 438, distance: 110.1
click at [1271, 406] on div "SCD Max hours Edit this field" at bounding box center [1193, 411] width 187 height 11
drag, startPoint x: 1118, startPoint y: 369, endPoint x: 1194, endPoint y: 394, distance: 80.6
click at [1118, 376] on button "Save" at bounding box center [1114, 385] width 29 height 19
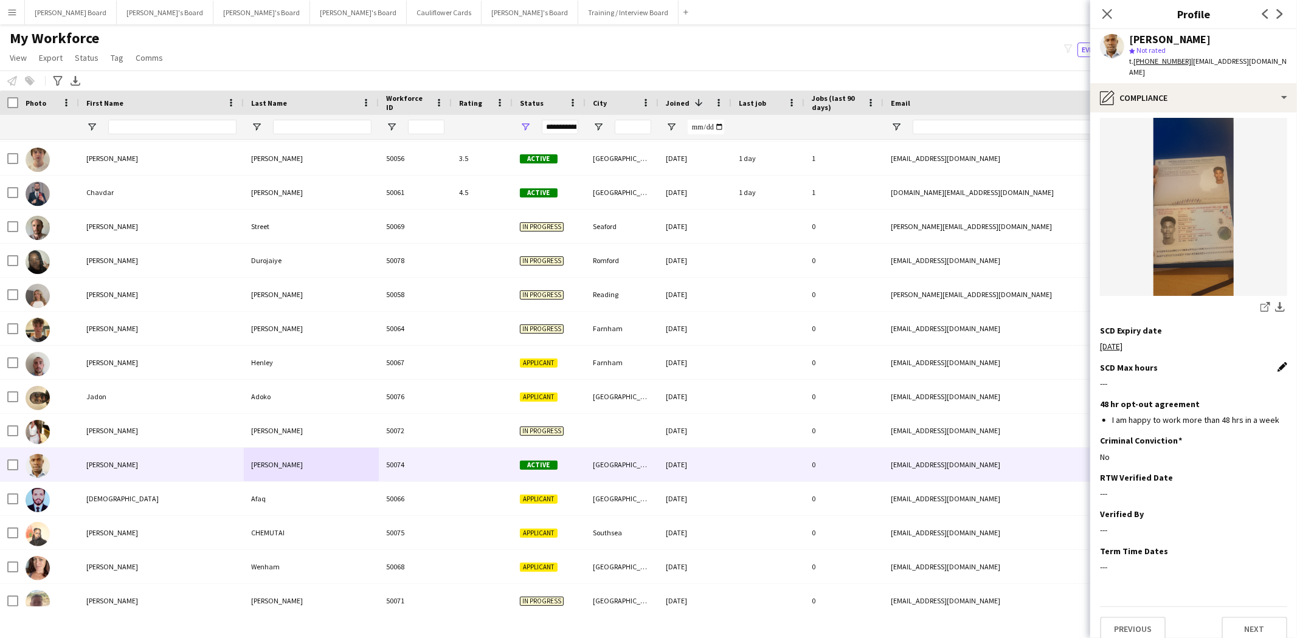
drag, startPoint x: 1272, startPoint y: 357, endPoint x: 1250, endPoint y: 365, distance: 23.5
click at [1278, 362] on app-icon "Edit this field" at bounding box center [1283, 367] width 10 height 10
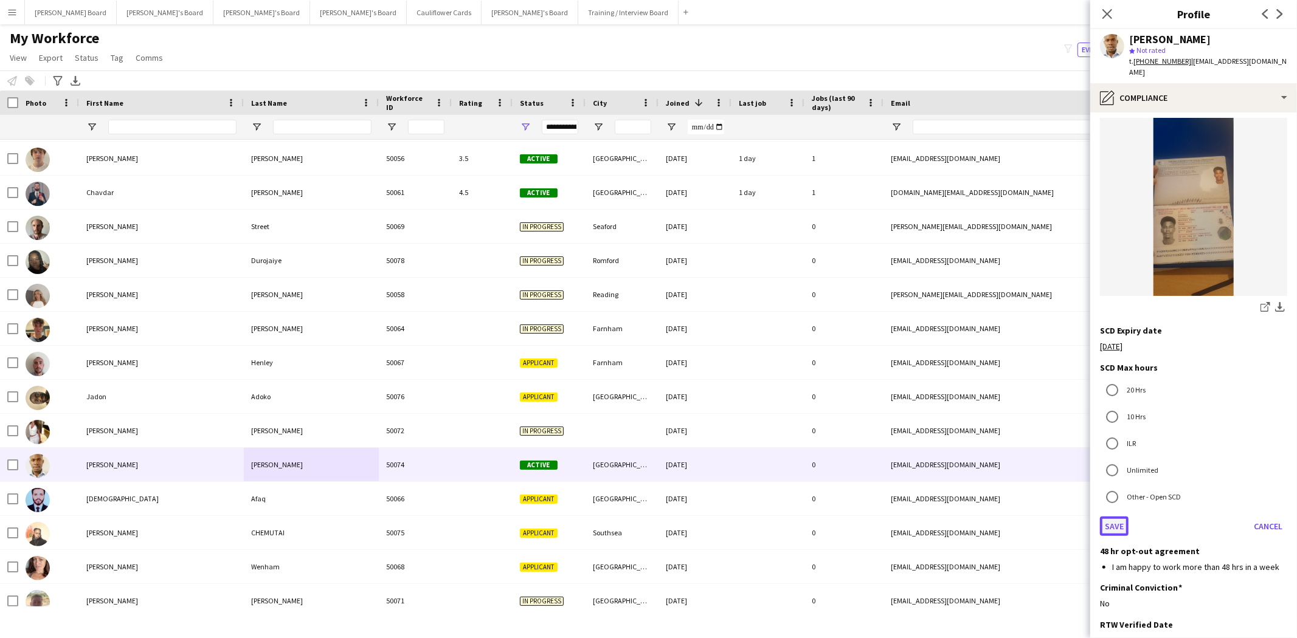
click at [1117, 517] on button "Save" at bounding box center [1114, 526] width 29 height 19
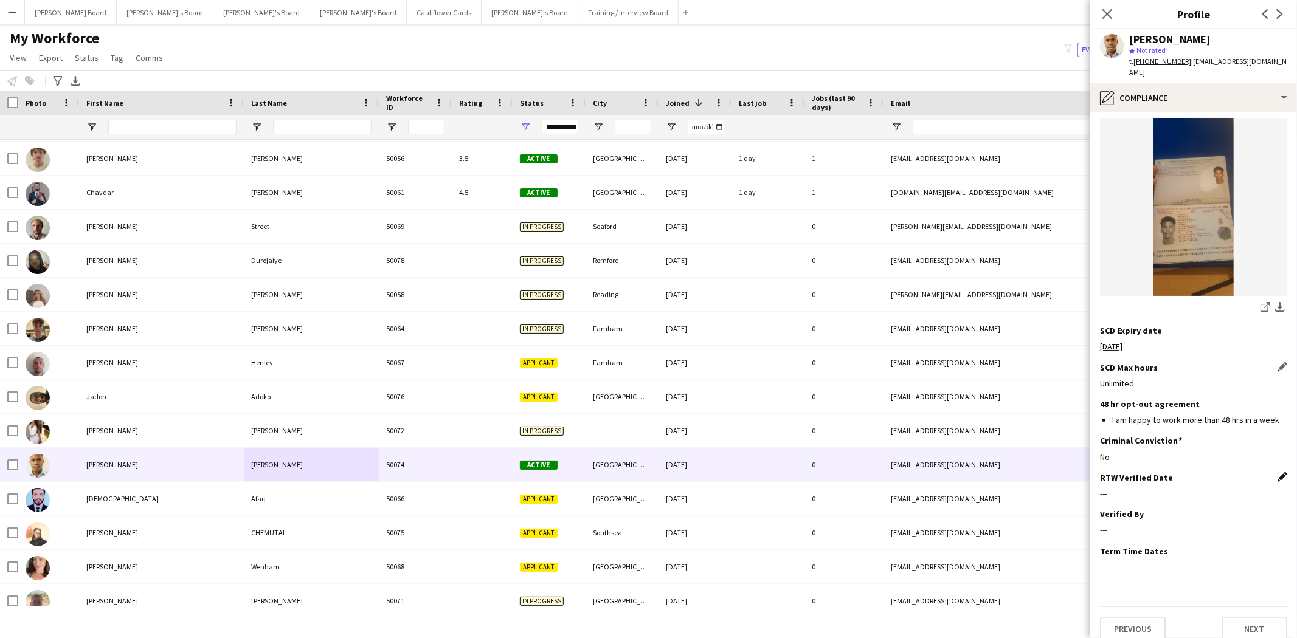
click at [1278, 472] on app-icon "Edit this field" at bounding box center [1283, 477] width 10 height 10
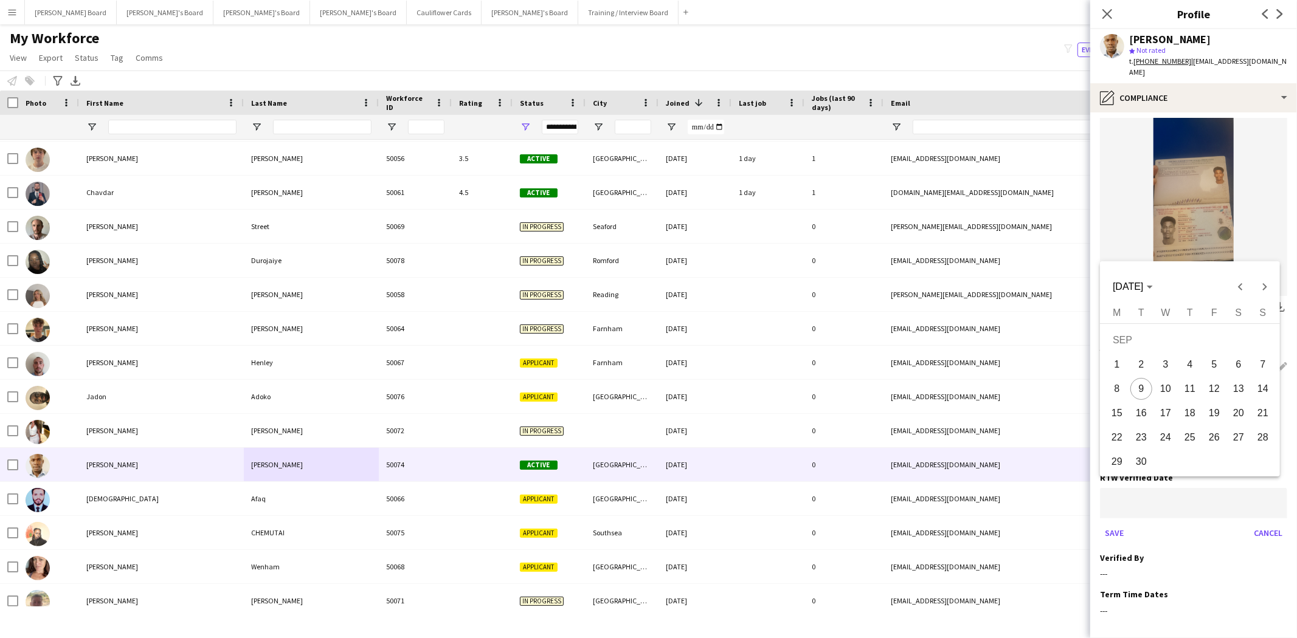
click at [1125, 491] on body "Menu Boards Boards Boards All jobs Status Workforce Workforce My Workforce Recr…" at bounding box center [648, 319] width 1297 height 638
drag, startPoint x: 1140, startPoint y: 391, endPoint x: 1144, endPoint y: 497, distance: 105.9
click at [1140, 393] on span "9" at bounding box center [1141, 389] width 22 height 22
type input "**********"
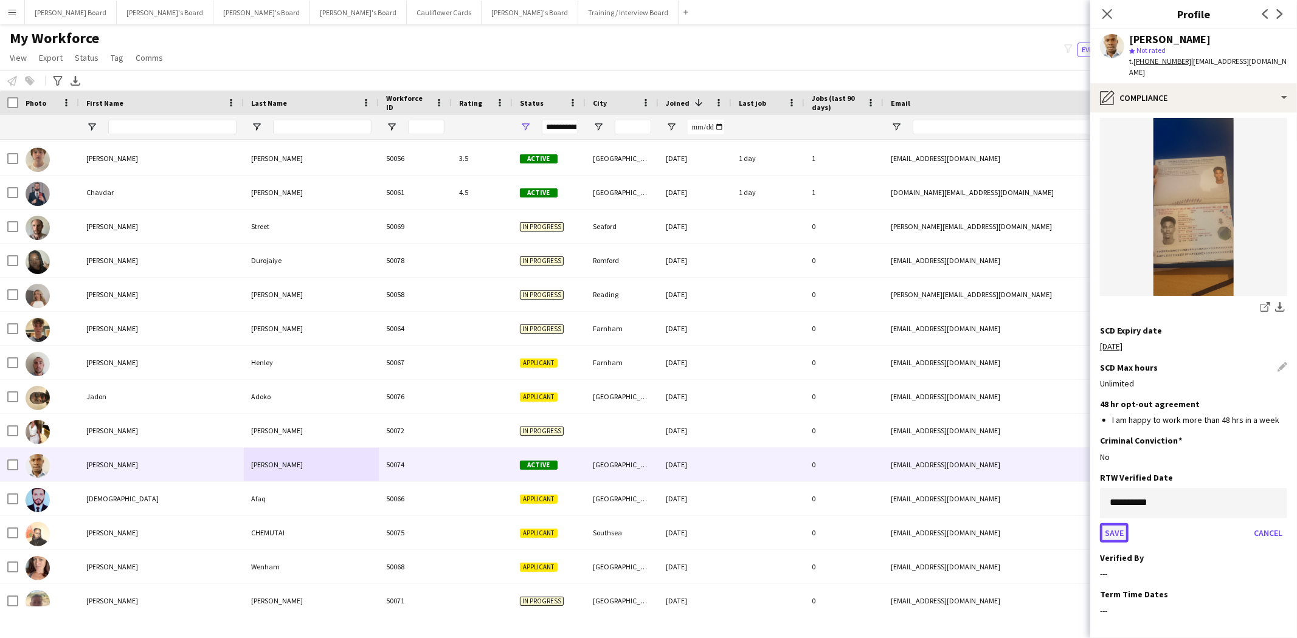
drag, startPoint x: 1114, startPoint y: 519, endPoint x: 1188, endPoint y: 539, distance: 77.0
click at [1115, 524] on button "Save" at bounding box center [1114, 533] width 29 height 19
drag, startPoint x: 1275, startPoint y: 503, endPoint x: 1239, endPoint y: 511, distance: 36.7
click at [1278, 509] on app-icon "Edit this field" at bounding box center [1283, 514] width 10 height 10
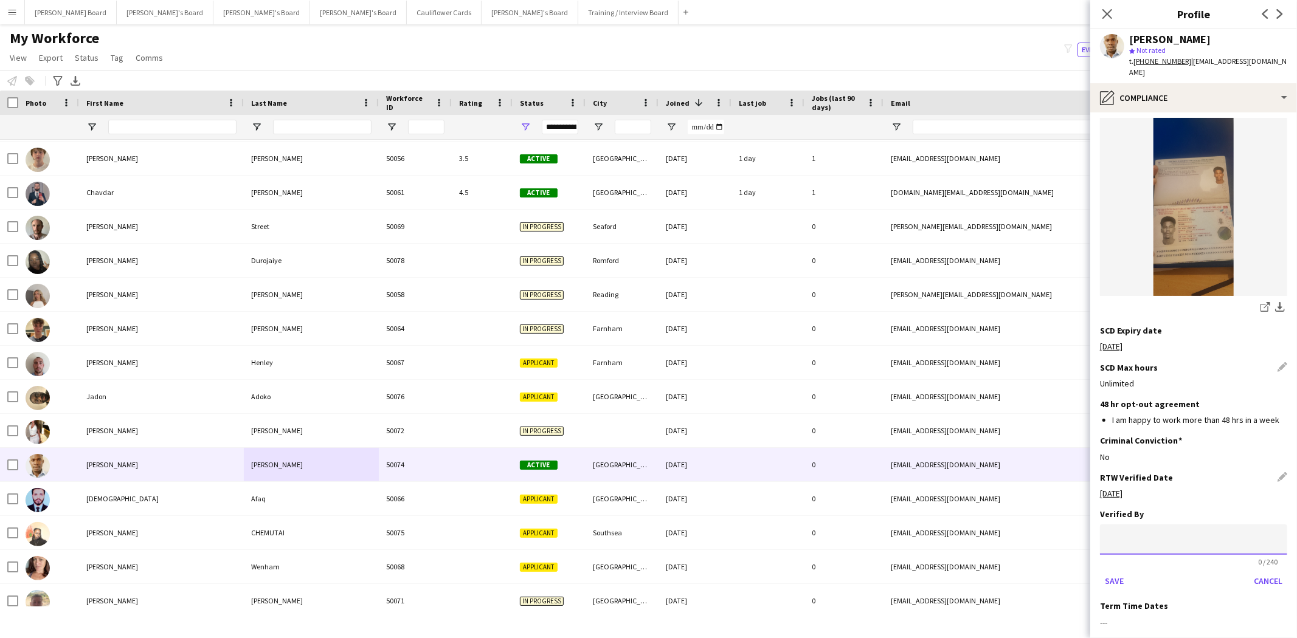
click at [1161, 538] on input at bounding box center [1193, 540] width 187 height 30
type input "**"
click at [1116, 572] on button "Save" at bounding box center [1114, 581] width 29 height 19
drag, startPoint x: 1224, startPoint y: 33, endPoint x: 1127, endPoint y: 44, distance: 98.0
click at [1125, 44] on div "Mohammed Hamid star Not rated t. +4407747049155 | mohammedhm20203@gmail.com" at bounding box center [1193, 56] width 207 height 54
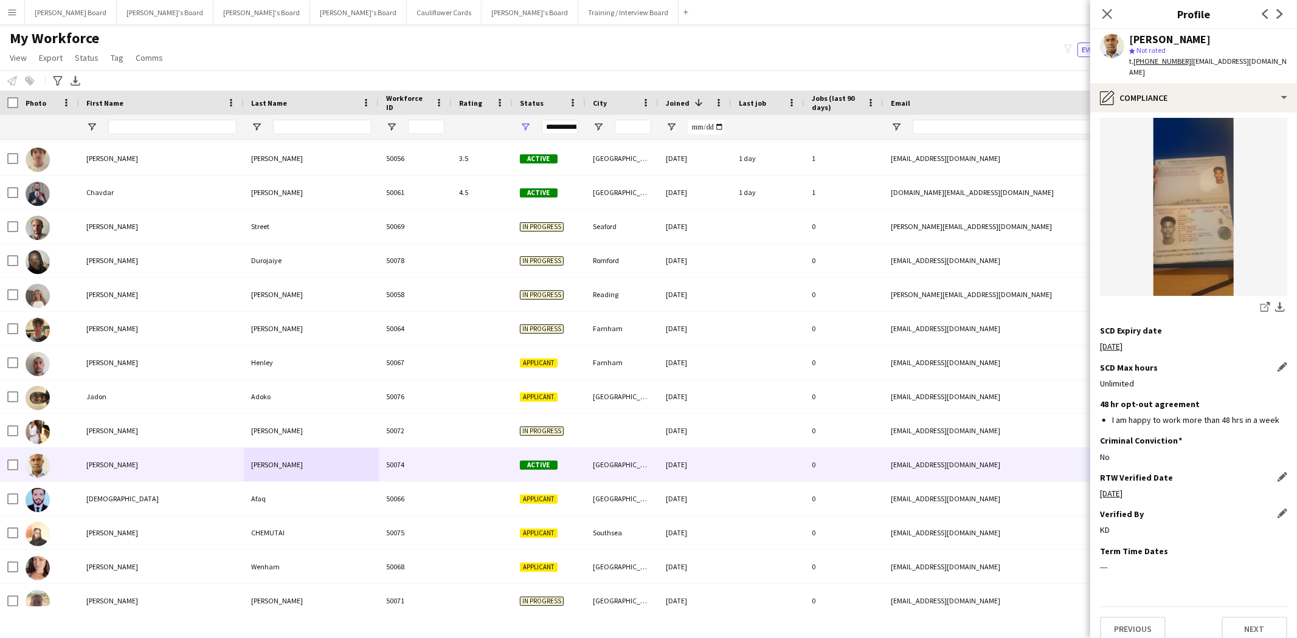
copy div "[PERSON_NAME]"
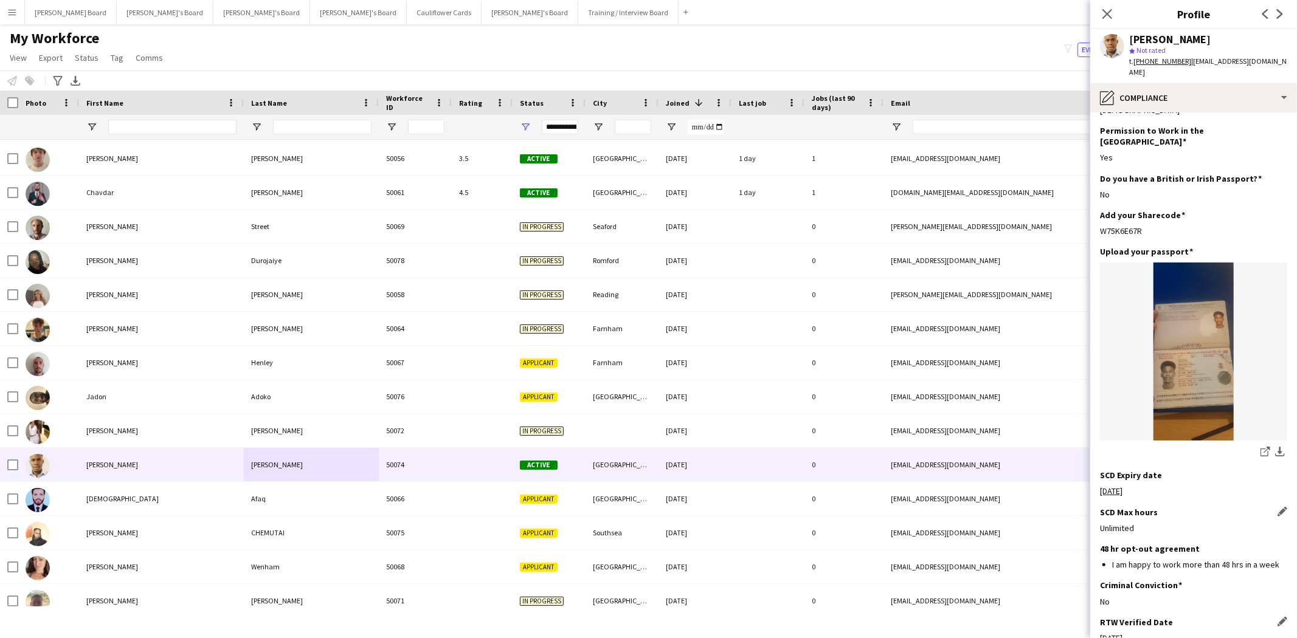
scroll to position [0, 0]
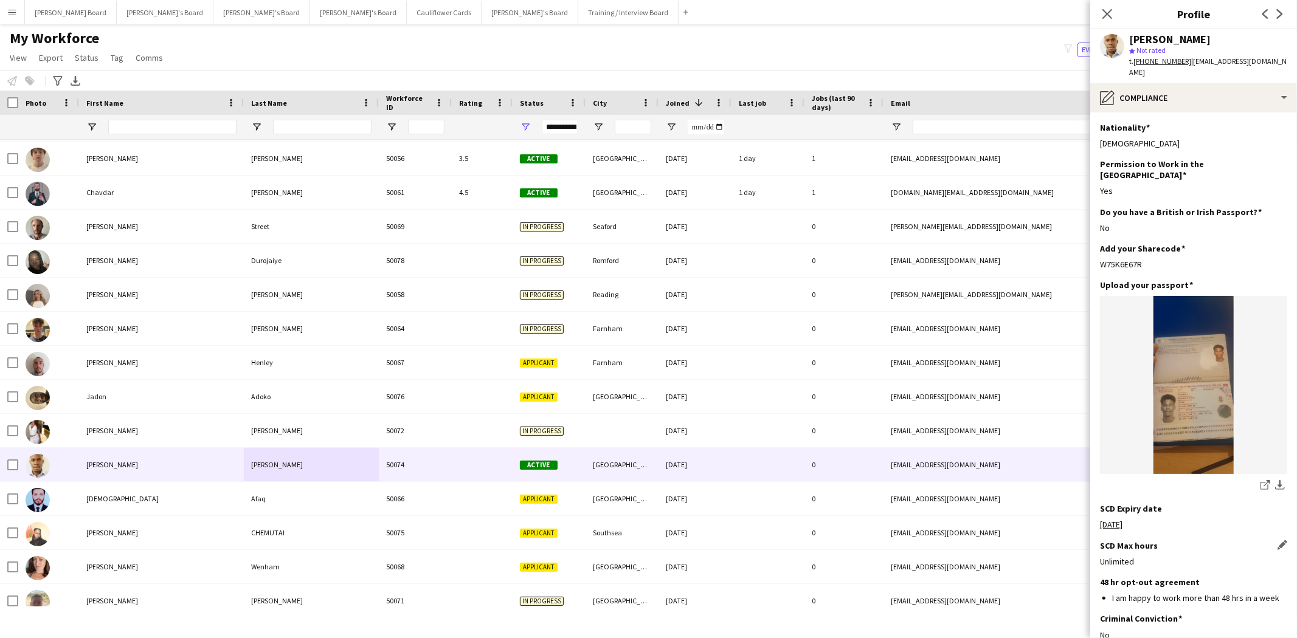
drag, startPoint x: 1140, startPoint y: 251, endPoint x: 1099, endPoint y: 252, distance: 41.4
click at [1098, 252] on app-section-data-types "Nationality Edit this field Sudanese Permission to Work in the UK Edit this fie…" at bounding box center [1193, 375] width 207 height 526
copy div "W75K6E67R"
drag, startPoint x: 1177, startPoint y: 88, endPoint x: 1183, endPoint y: 109, distance: 22.9
click at [1177, 88] on div "pencil4 Compliance" at bounding box center [1193, 97] width 207 height 29
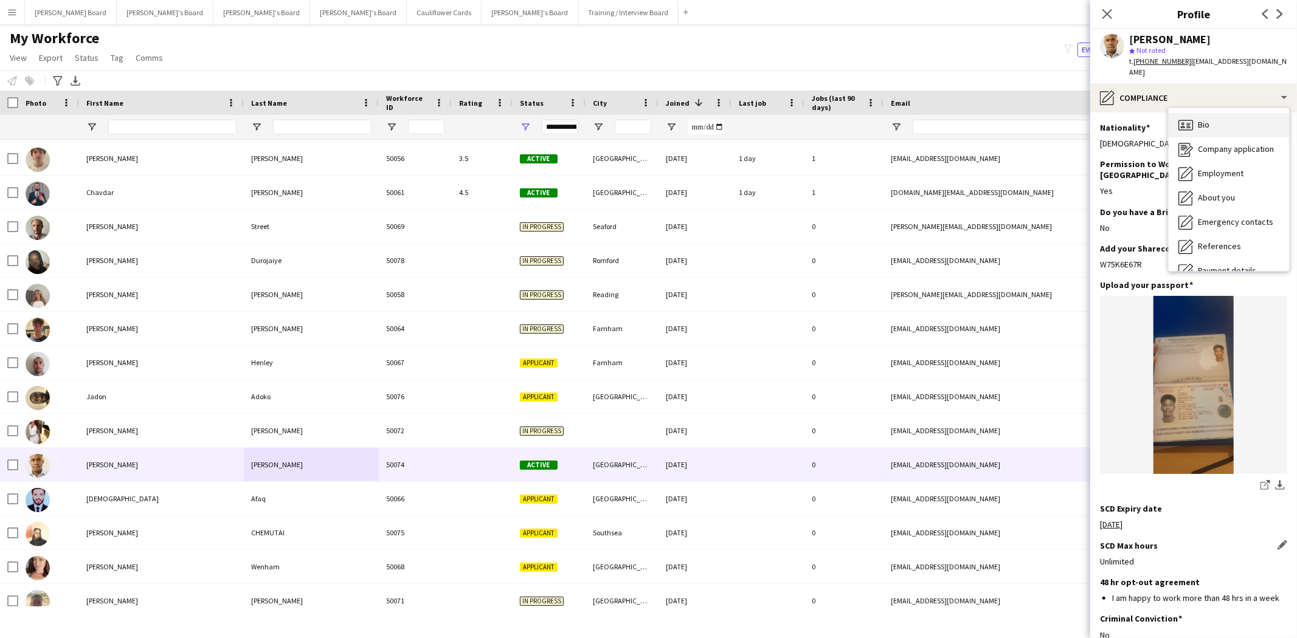
click at [1211, 131] on div "Bio Bio" at bounding box center [1229, 125] width 120 height 24
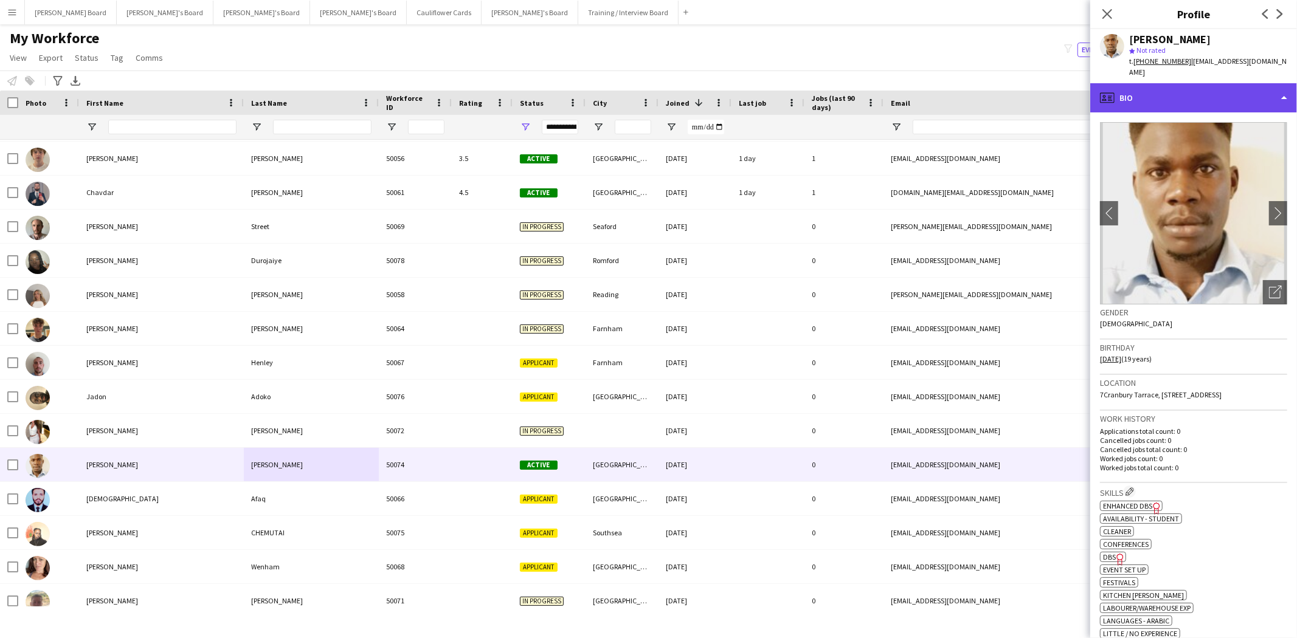
drag, startPoint x: 1169, startPoint y: 95, endPoint x: 1175, endPoint y: 118, distance: 23.3
click at [1169, 96] on div "profile Bio" at bounding box center [1193, 97] width 207 height 29
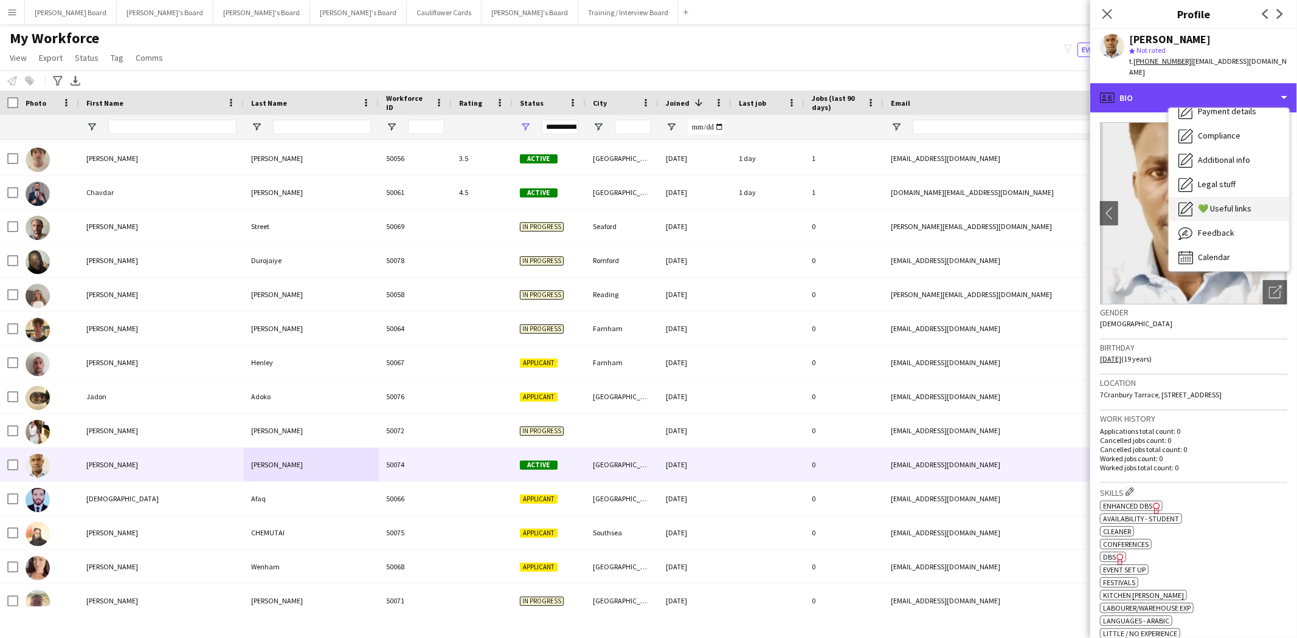
scroll to position [162, 0]
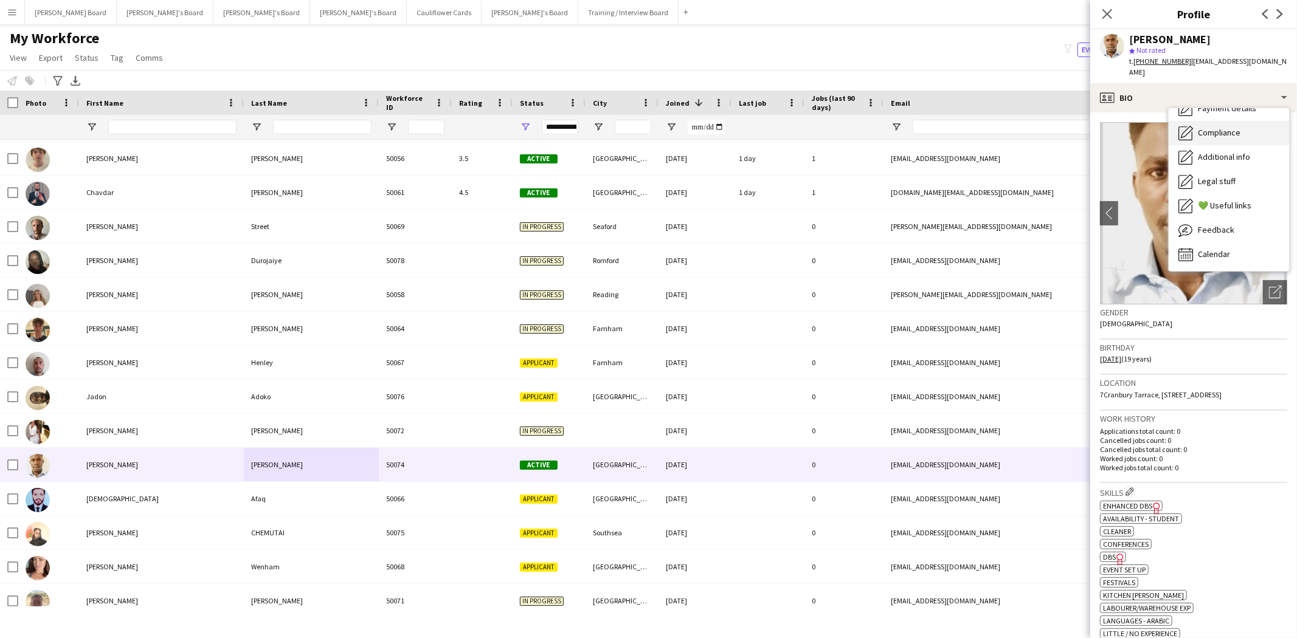
click at [1230, 140] on div "Compliance Compliance" at bounding box center [1229, 133] width 120 height 24
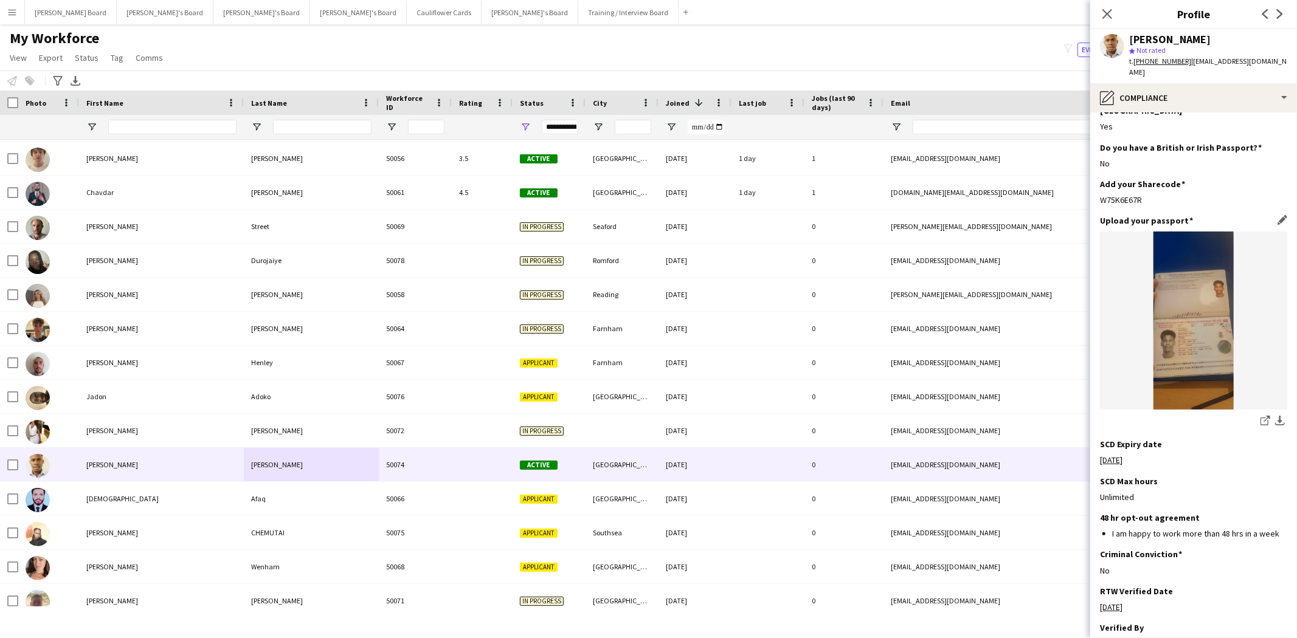
scroll to position [135, 0]
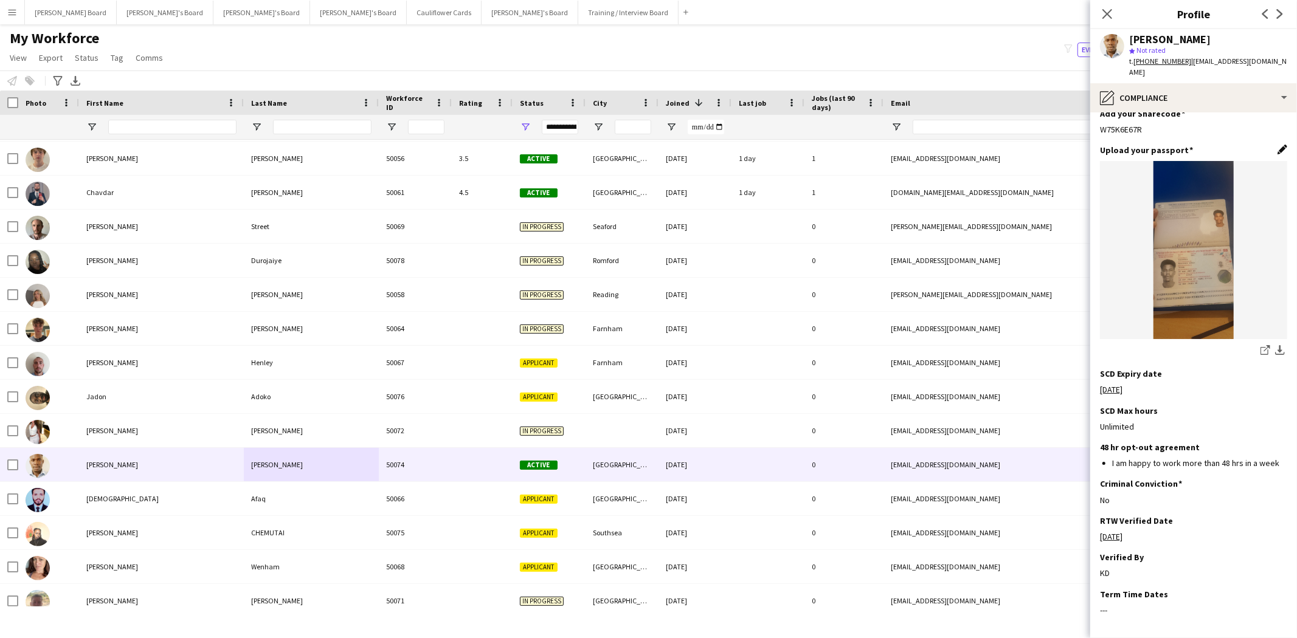
click at [1278, 145] on app-icon "Edit this field" at bounding box center [1283, 150] width 10 height 10
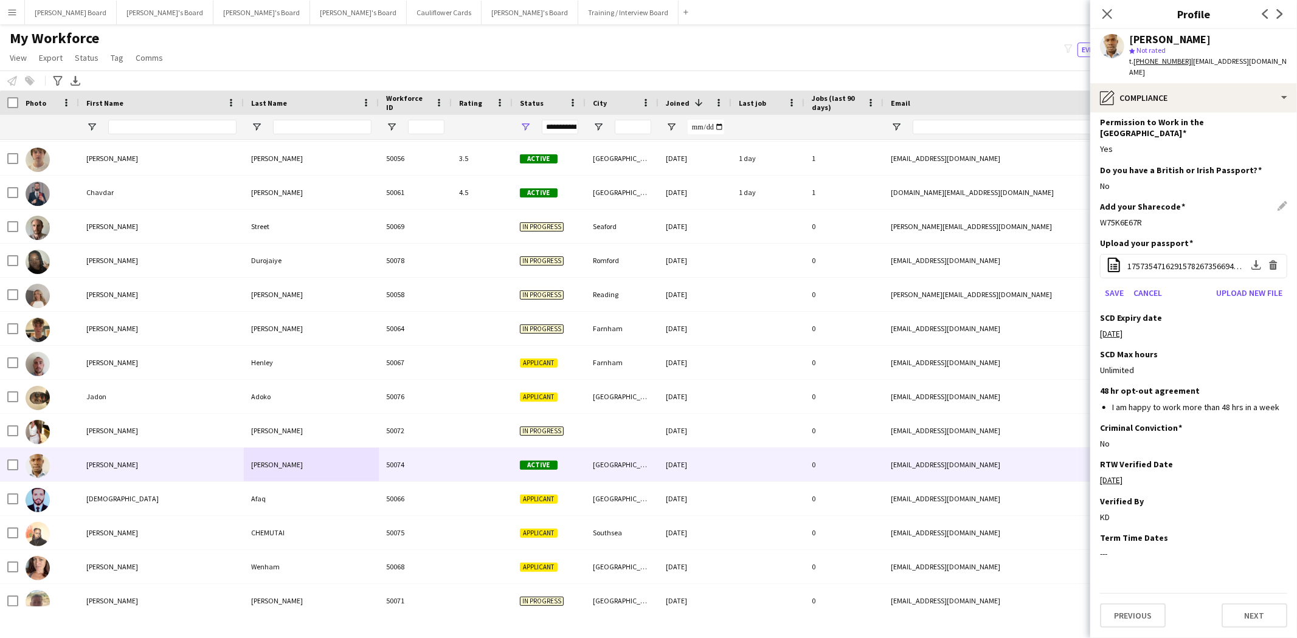
scroll to position [28, 0]
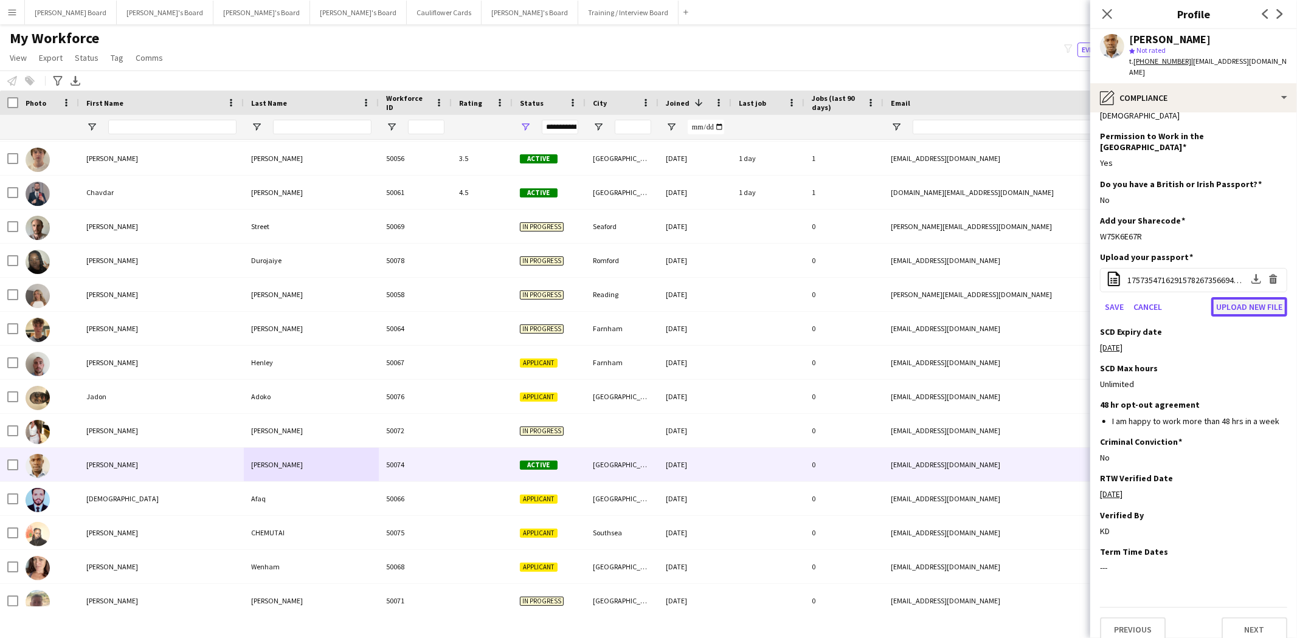
click at [1259, 297] on button "Upload new file" at bounding box center [1249, 306] width 76 height 19
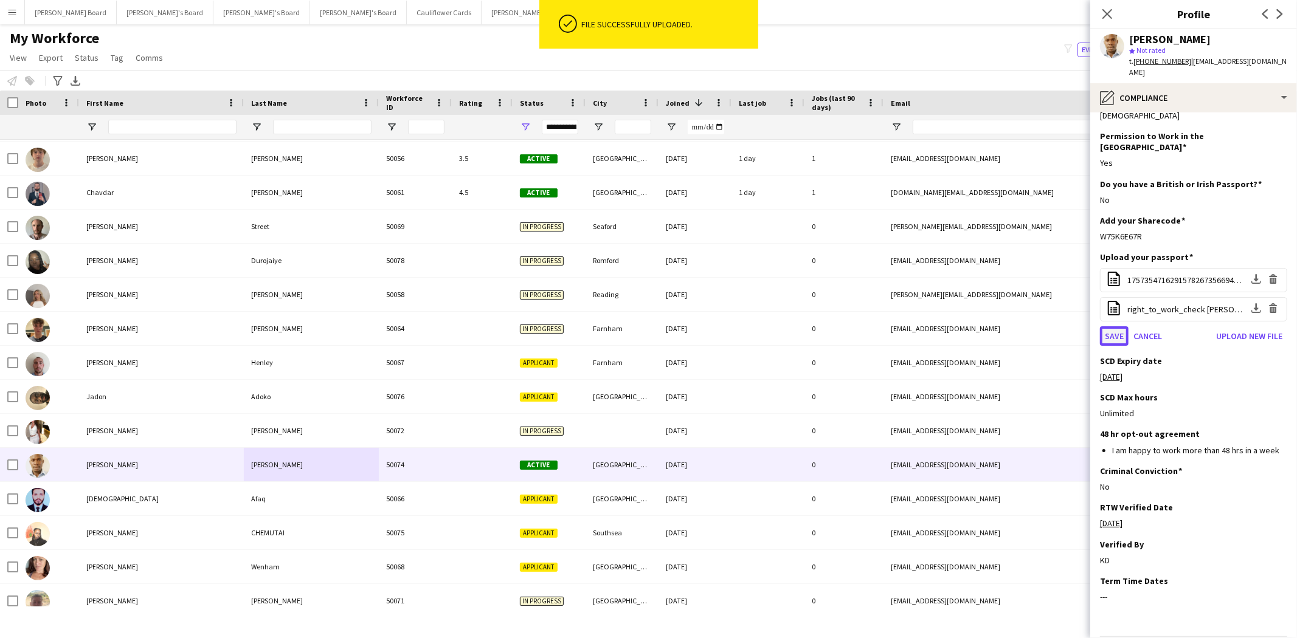
click at [1116, 327] on button "Save" at bounding box center [1114, 336] width 29 height 19
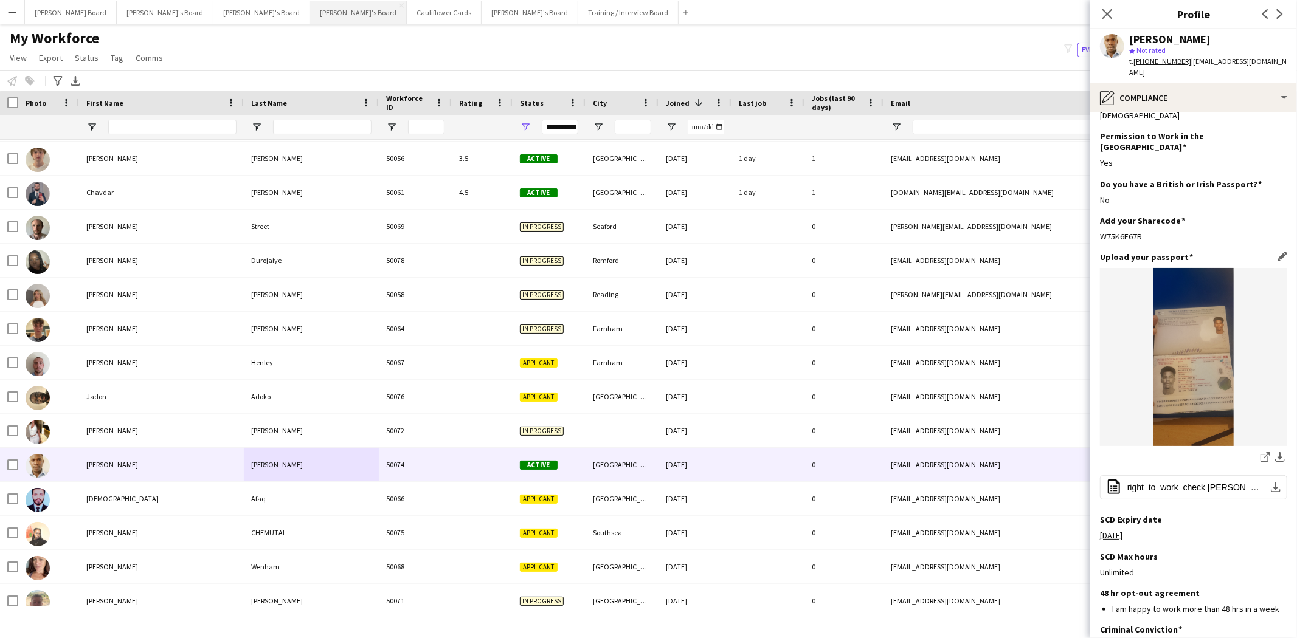
drag, startPoint x: 1112, startPoint y: 10, endPoint x: 268, endPoint y: 1, distance: 844.1
click at [1109, 13] on icon "Close pop-in" at bounding box center [1107, 14] width 10 height 10
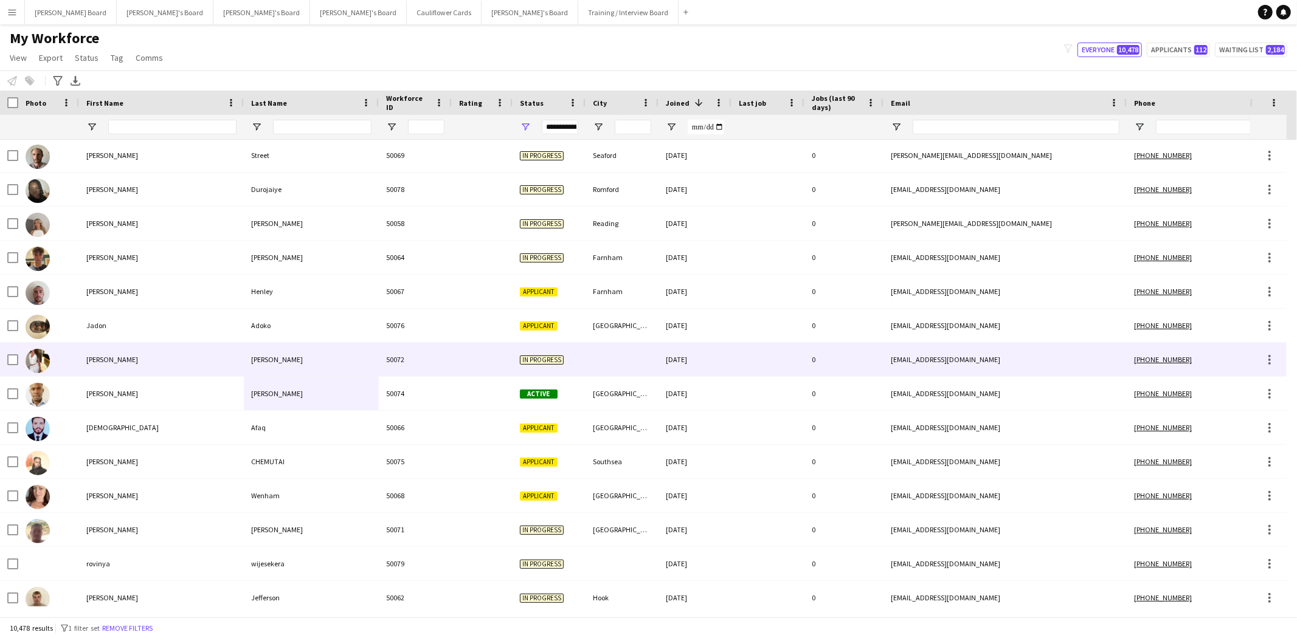
scroll to position [337, 0]
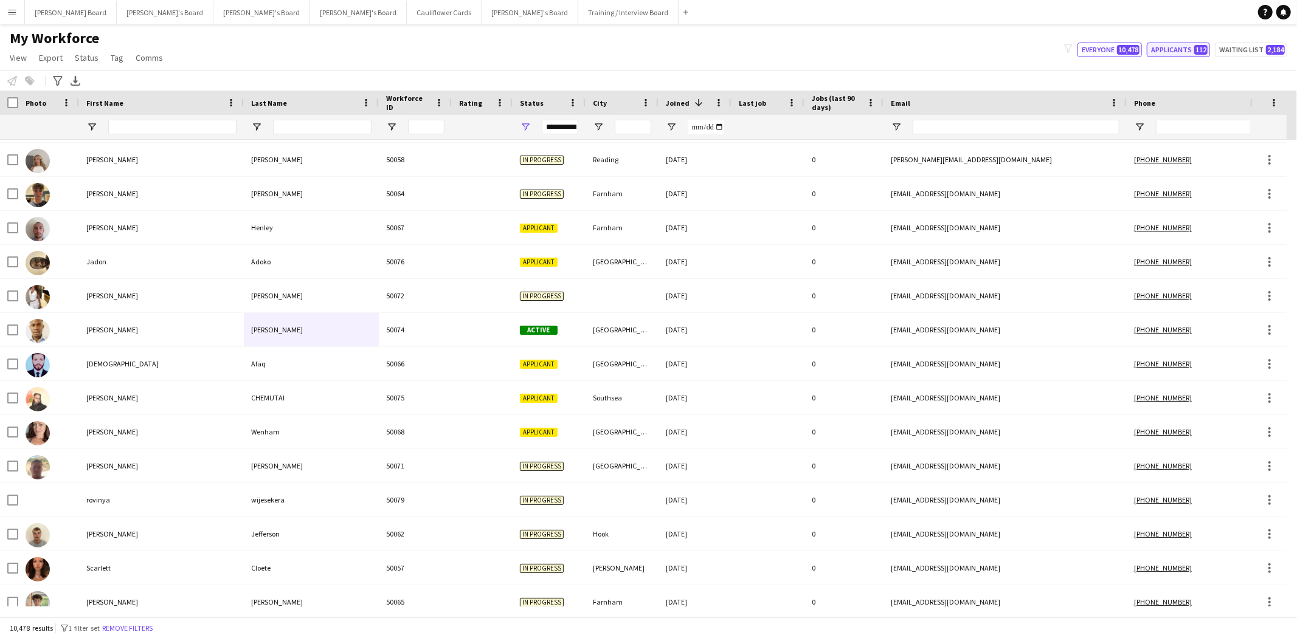
click at [1176, 49] on button "Applicants 112" at bounding box center [1178, 50] width 63 height 15
type input "**********"
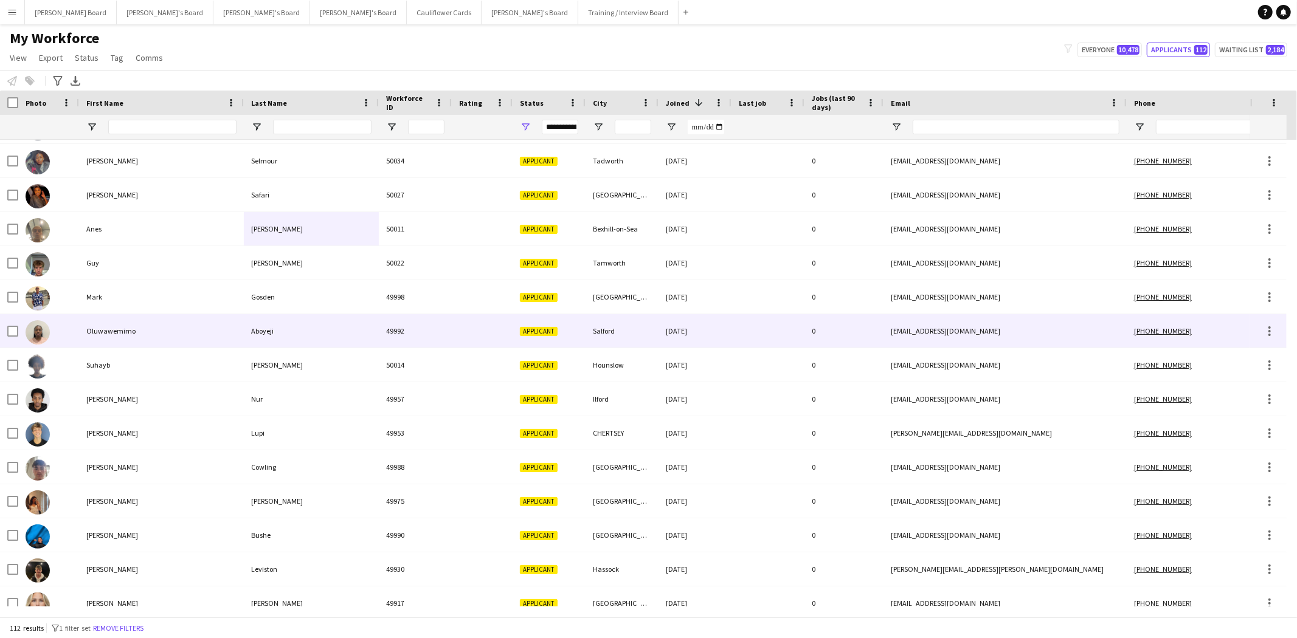
scroll to position [472, 0]
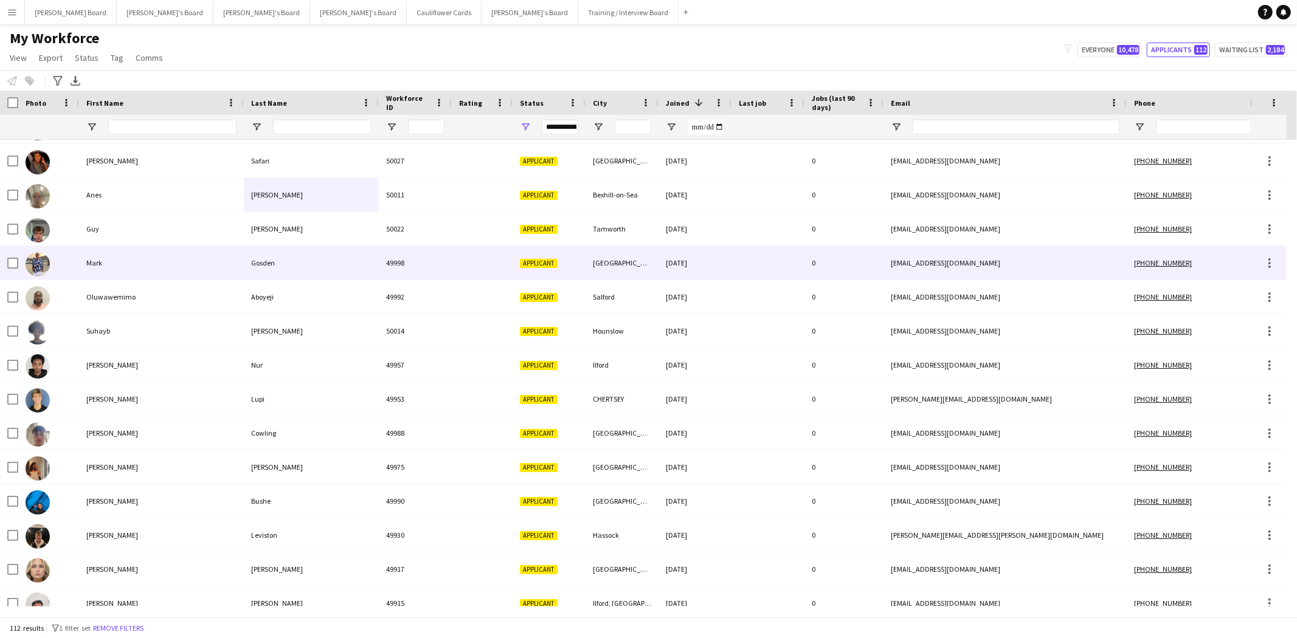
click at [271, 265] on div "Gosden" at bounding box center [311, 262] width 135 height 33
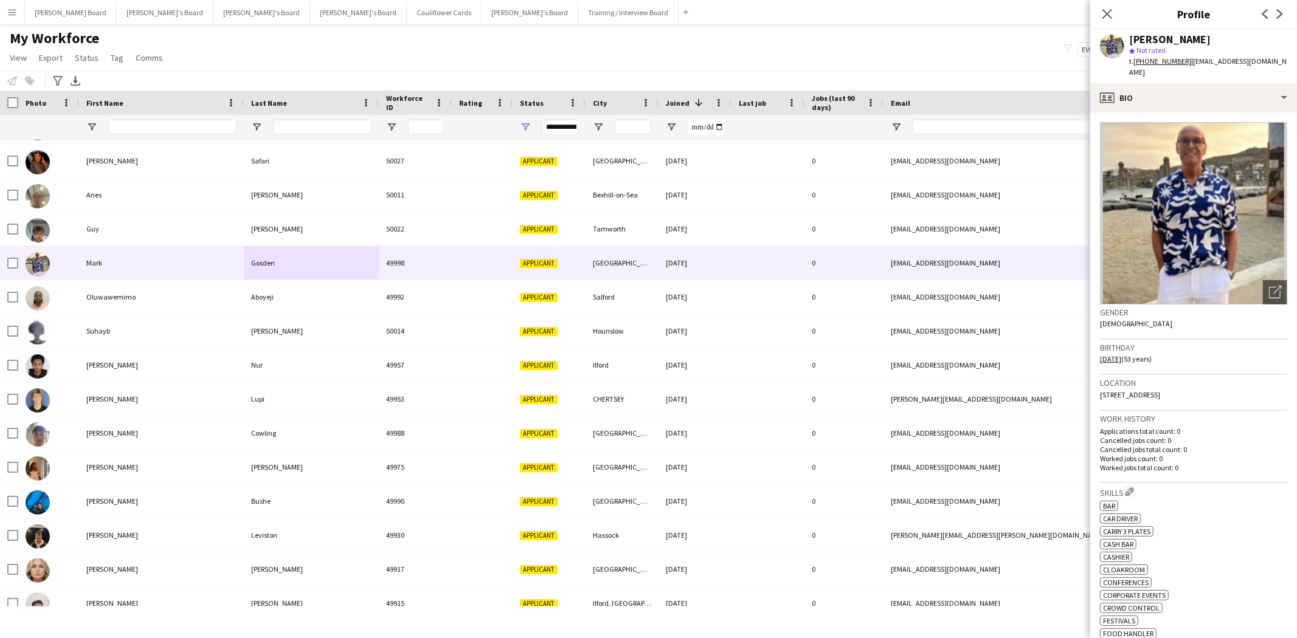
drag, startPoint x: 1198, startPoint y: 381, endPoint x: 1230, endPoint y: 383, distance: 31.7
click at [1230, 383] on div "Location 12 Bolney Avenue, Peacehaven, BN10 8NA" at bounding box center [1193, 392] width 187 height 35
copy span "BN10 8NA"
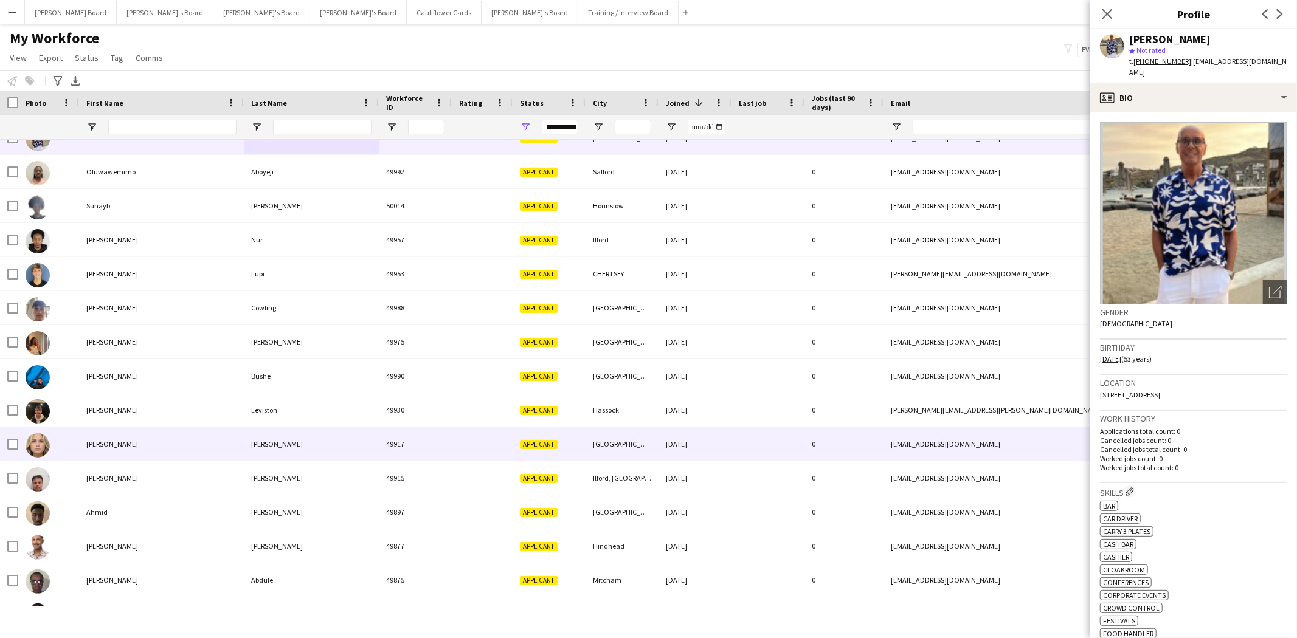
scroll to position [608, 0]
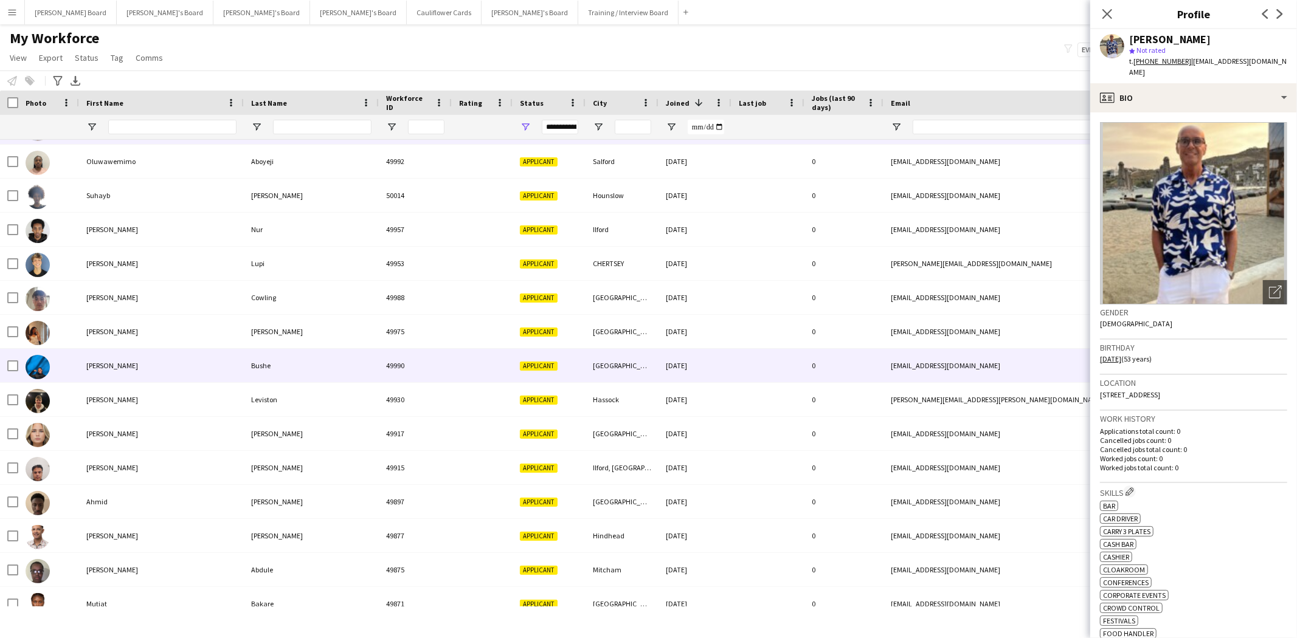
click at [111, 365] on div "[PERSON_NAME]" at bounding box center [161, 365] width 165 height 33
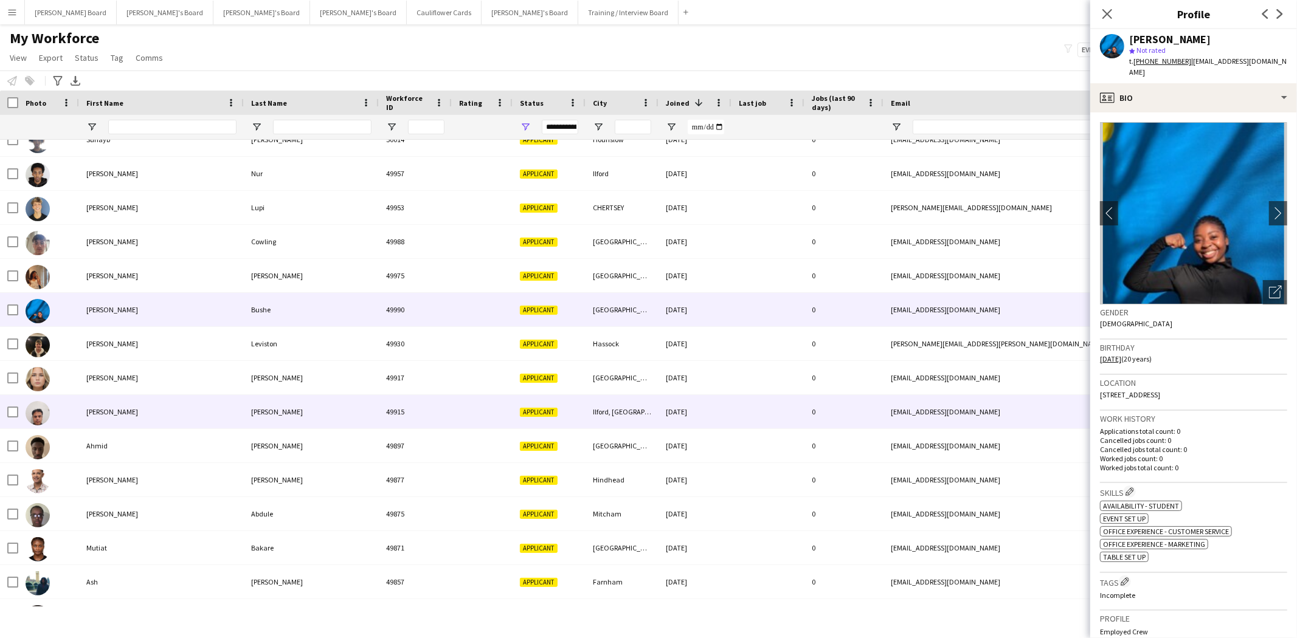
scroll to position [743, 0]
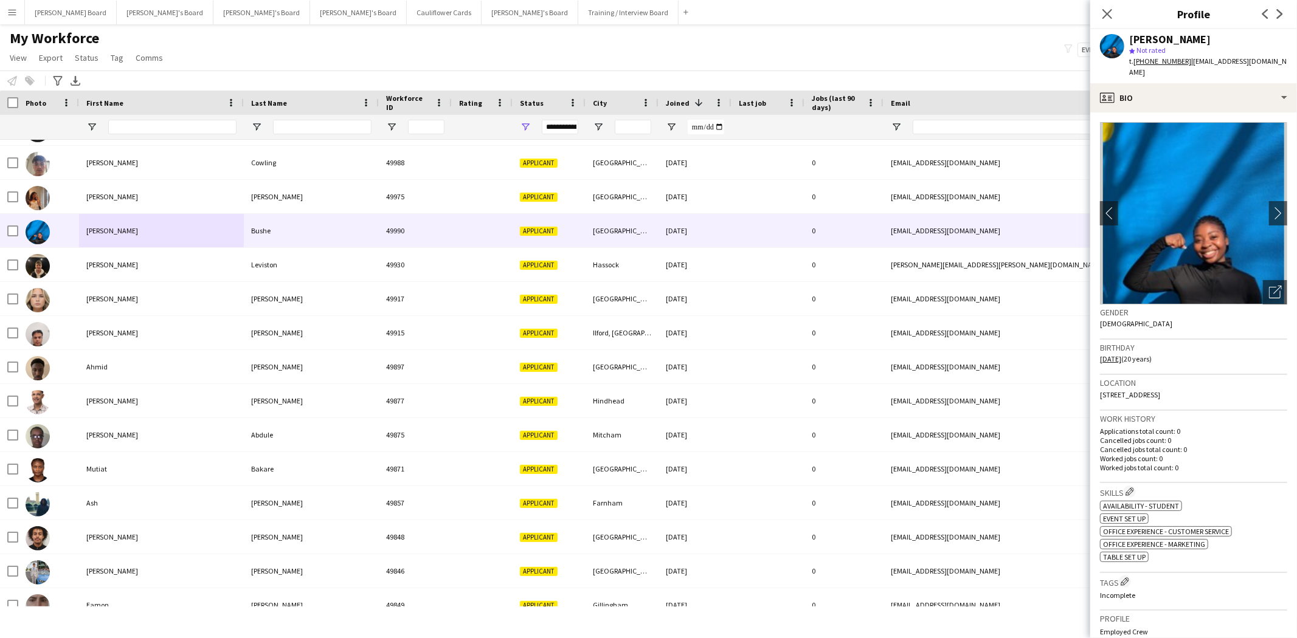
drag, startPoint x: 1105, startPoint y: 14, endPoint x: 611, endPoint y: 102, distance: 502.1
click at [1107, 14] on icon "Close pop-in" at bounding box center [1107, 14] width 10 height 10
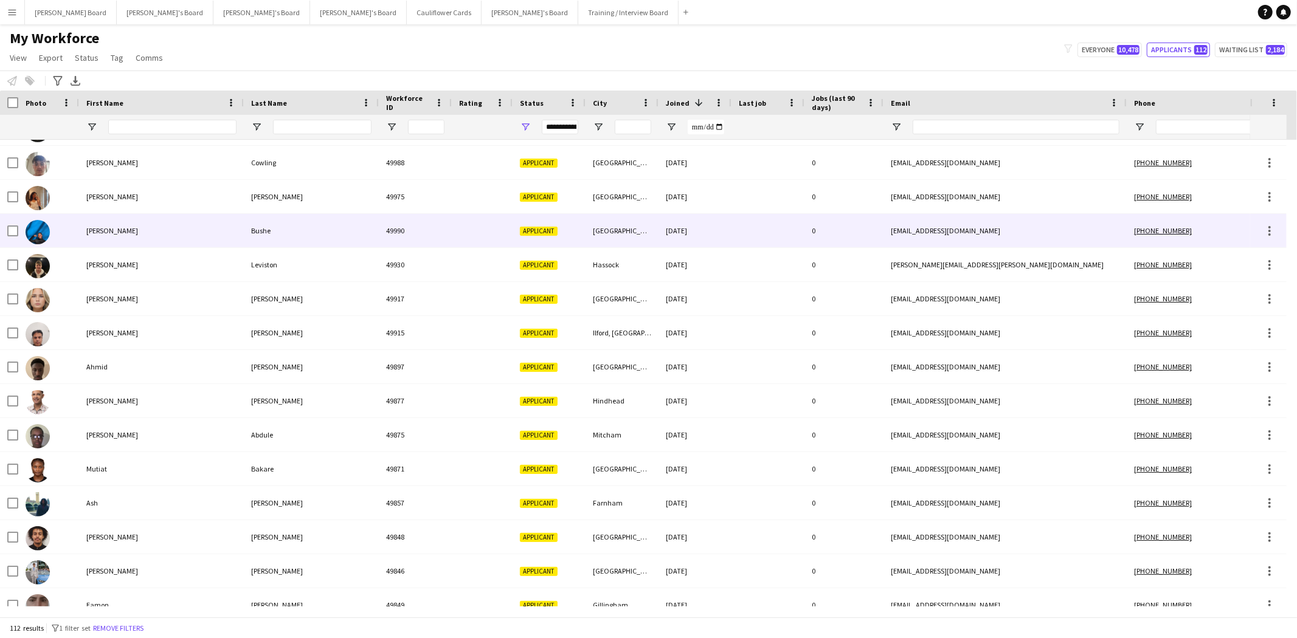
click at [119, 227] on div "[PERSON_NAME]" at bounding box center [161, 230] width 165 height 33
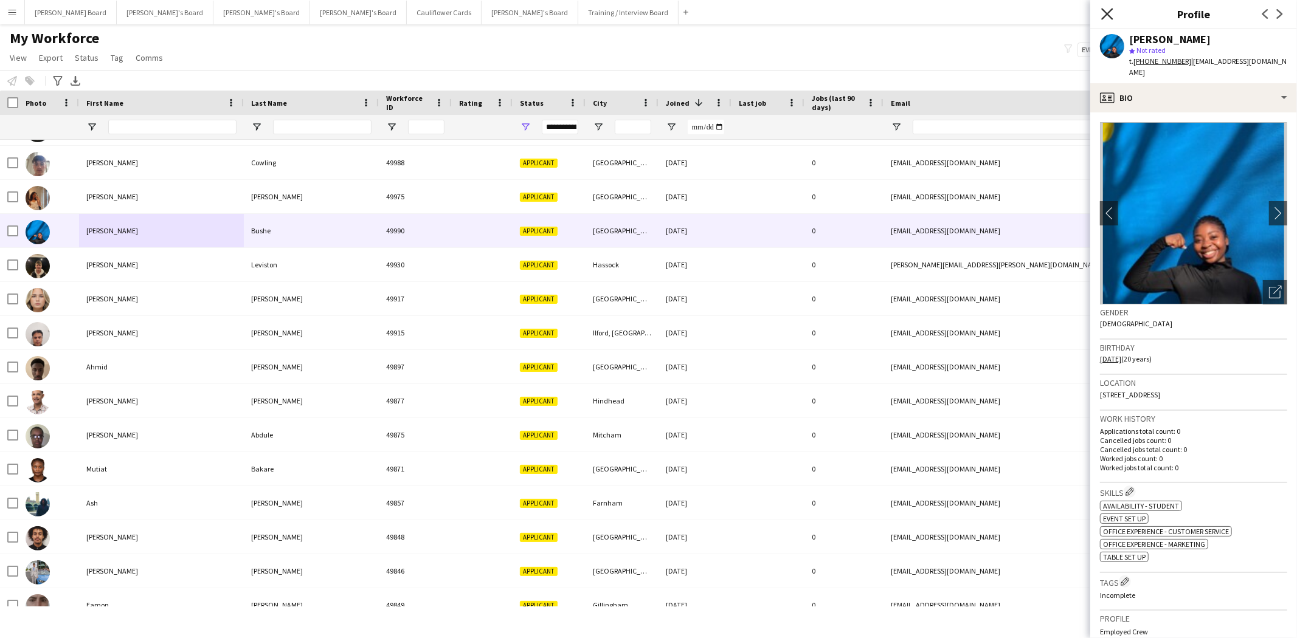
click at [1104, 12] on icon at bounding box center [1107, 14] width 12 height 12
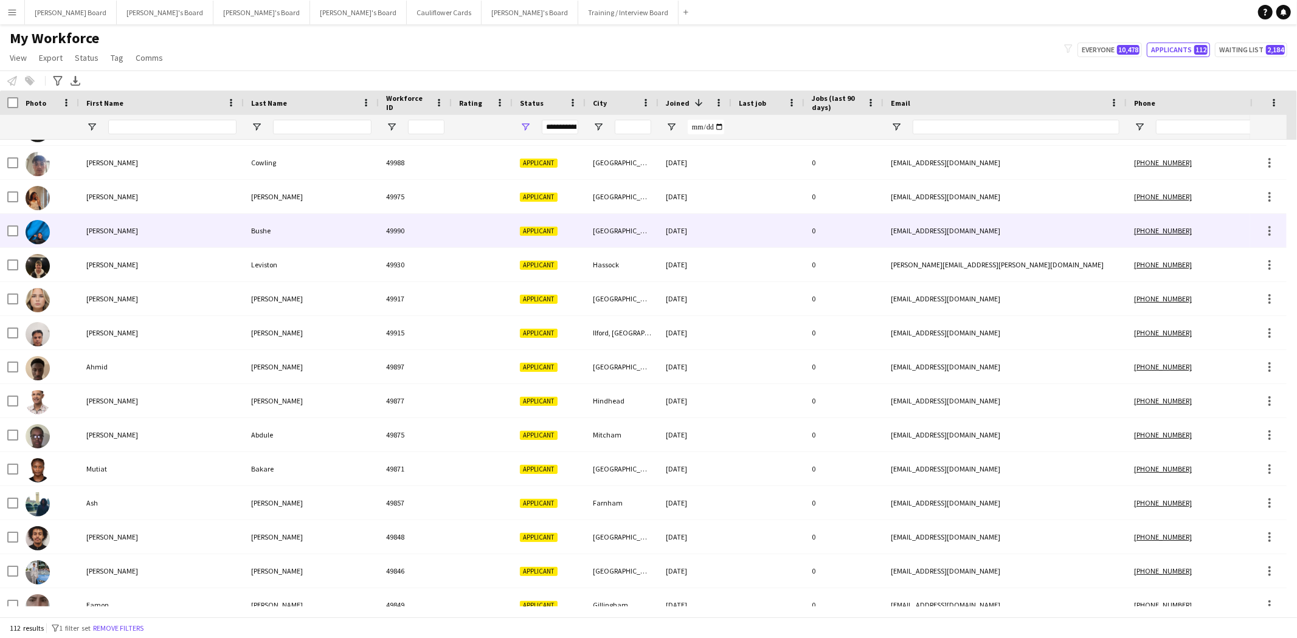
drag, startPoint x: 141, startPoint y: 237, endPoint x: 144, endPoint y: 247, distance: 10.8
click at [142, 238] on div "[PERSON_NAME]" at bounding box center [161, 230] width 165 height 33
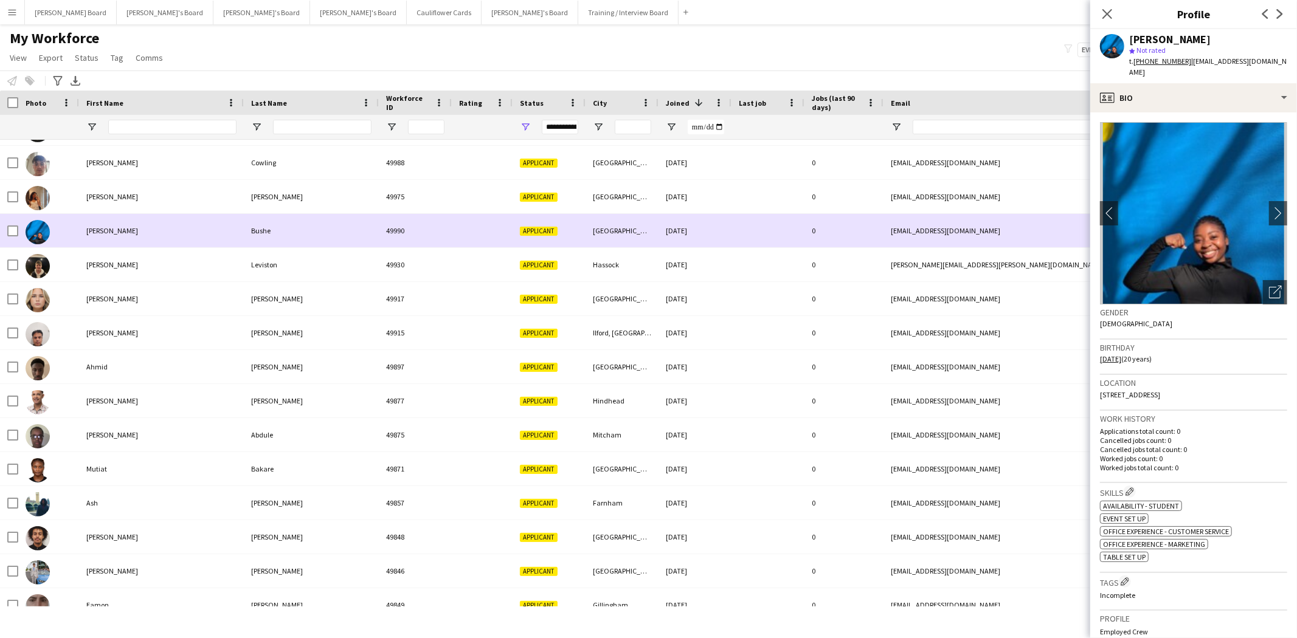
click at [217, 225] on div "[PERSON_NAME]" at bounding box center [161, 230] width 165 height 33
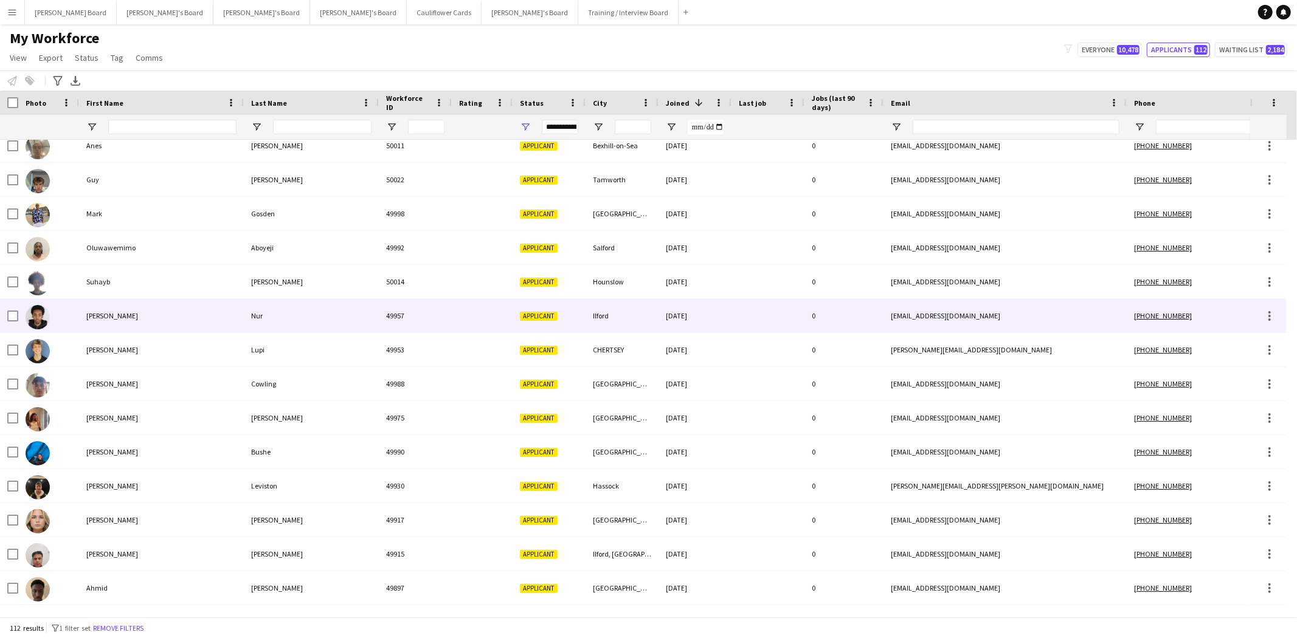
scroll to position [405, 0]
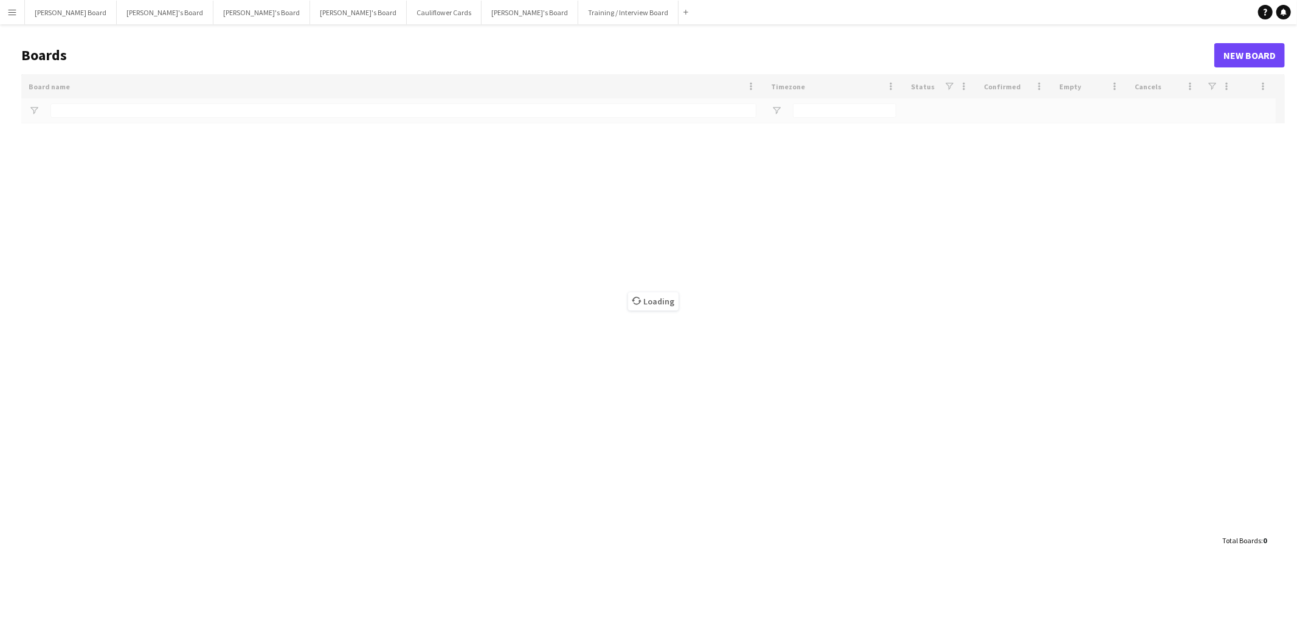
drag, startPoint x: 12, startPoint y: 13, endPoint x: 13, endPoint y: 19, distance: 6.1
click at [13, 15] on app-icon "Menu" at bounding box center [12, 12] width 10 height 10
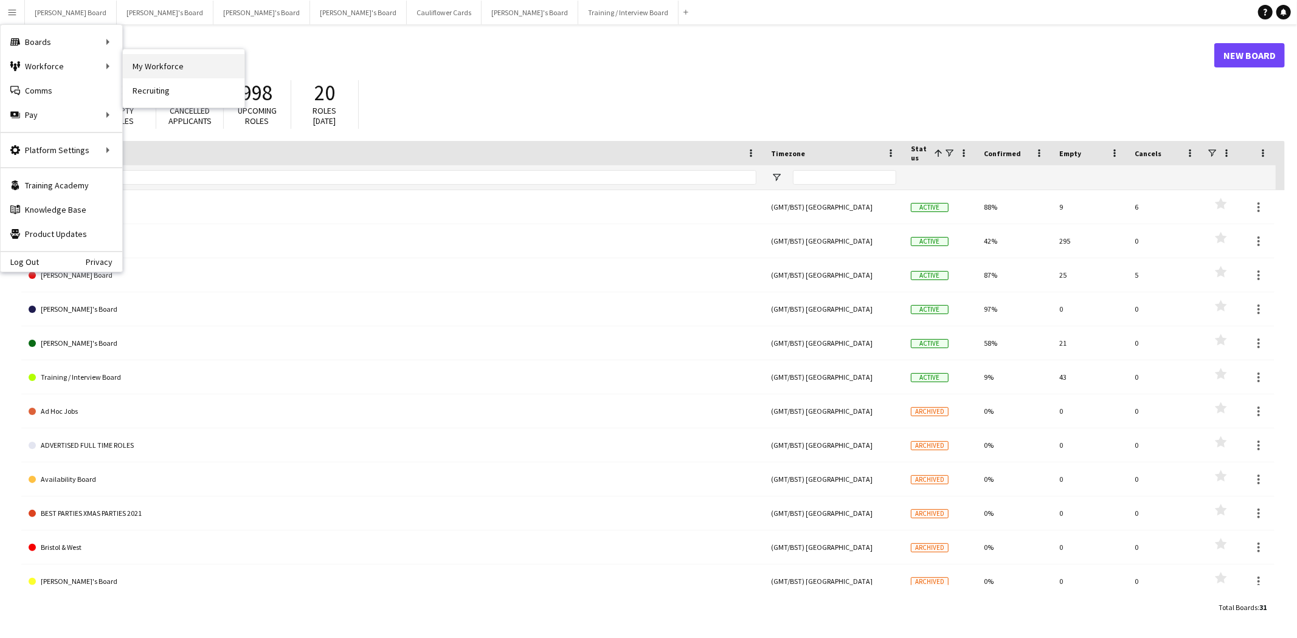
click at [165, 68] on link "My Workforce" at bounding box center [184, 66] width 122 height 24
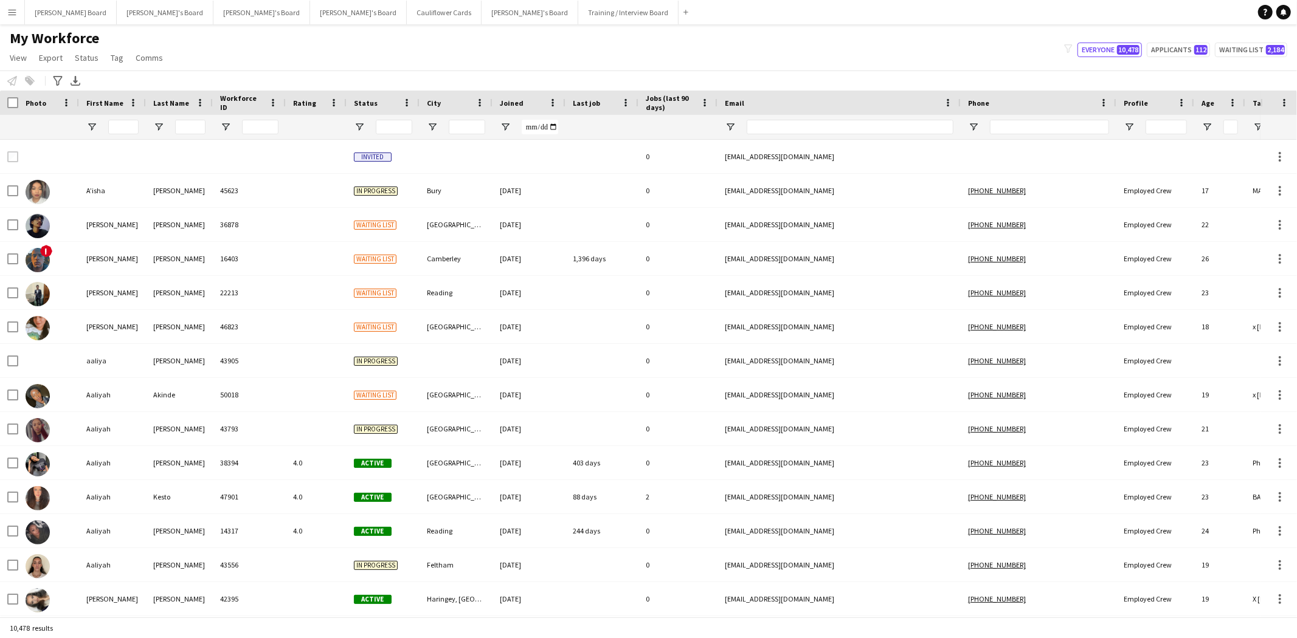
type input "**********"
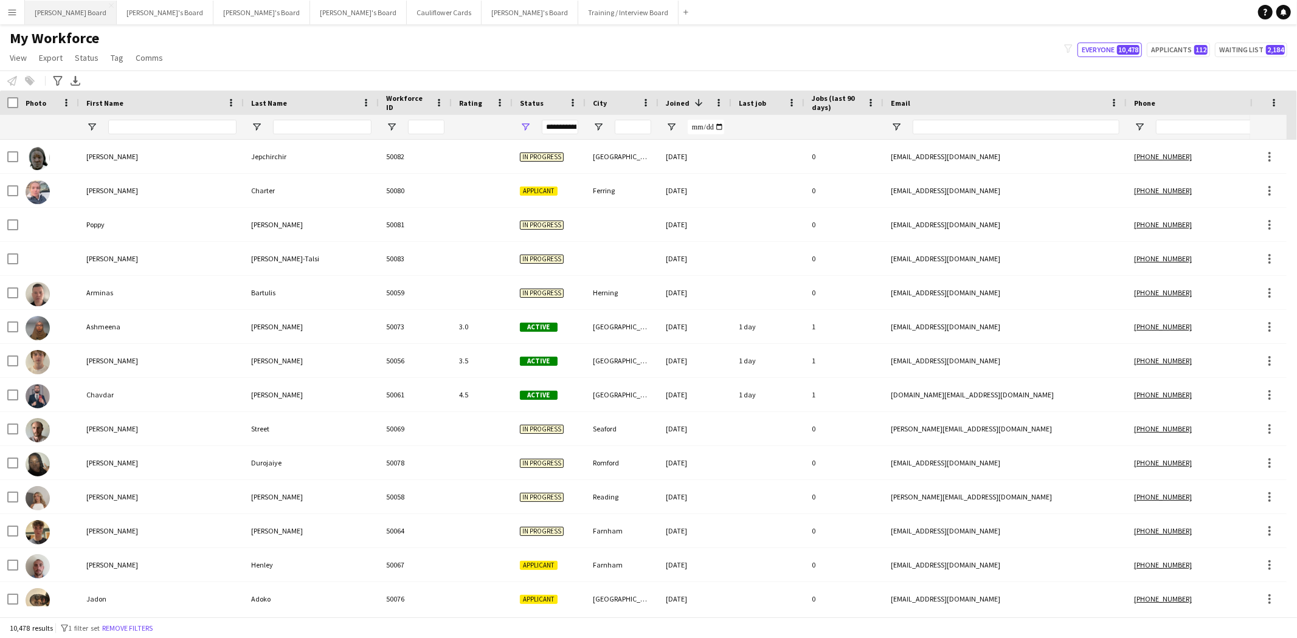
click at [55, 13] on button "Dean's Board Close" at bounding box center [71, 13] width 92 height 24
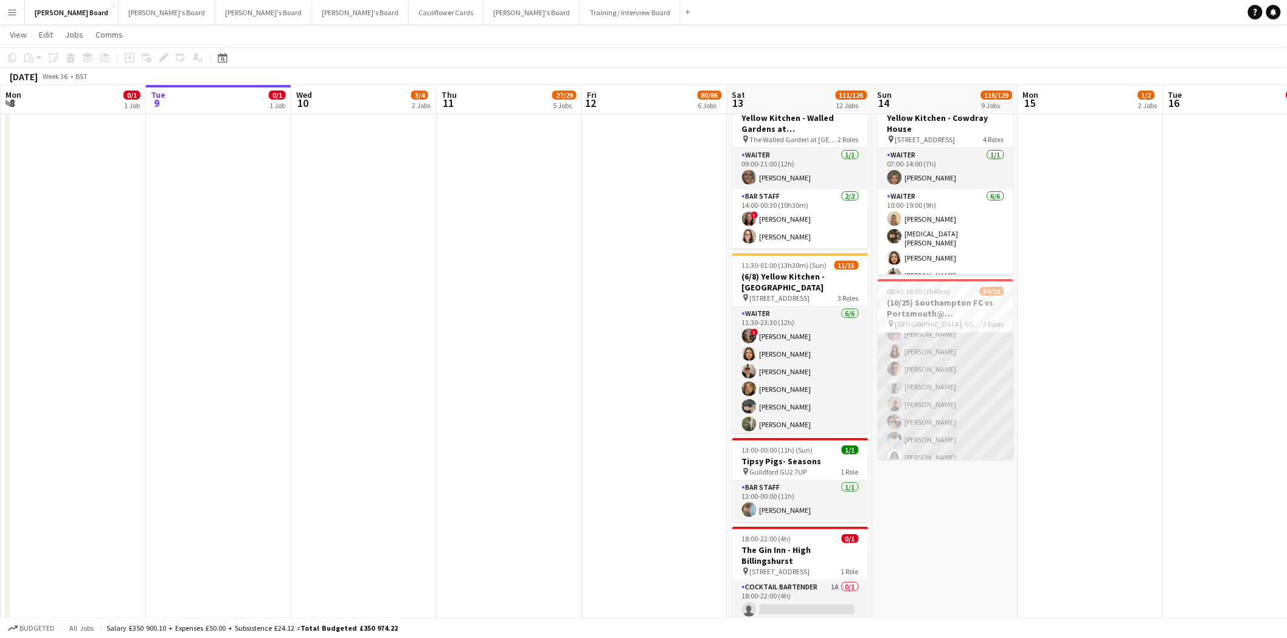
click at [961, 417] on app-card-role "Retail Kiosk 5I 25/27 10:00-14:00 (4h) Victor Fombang Abdul Quainoo ! Shenéla F…" at bounding box center [945, 414] width 136 height 500
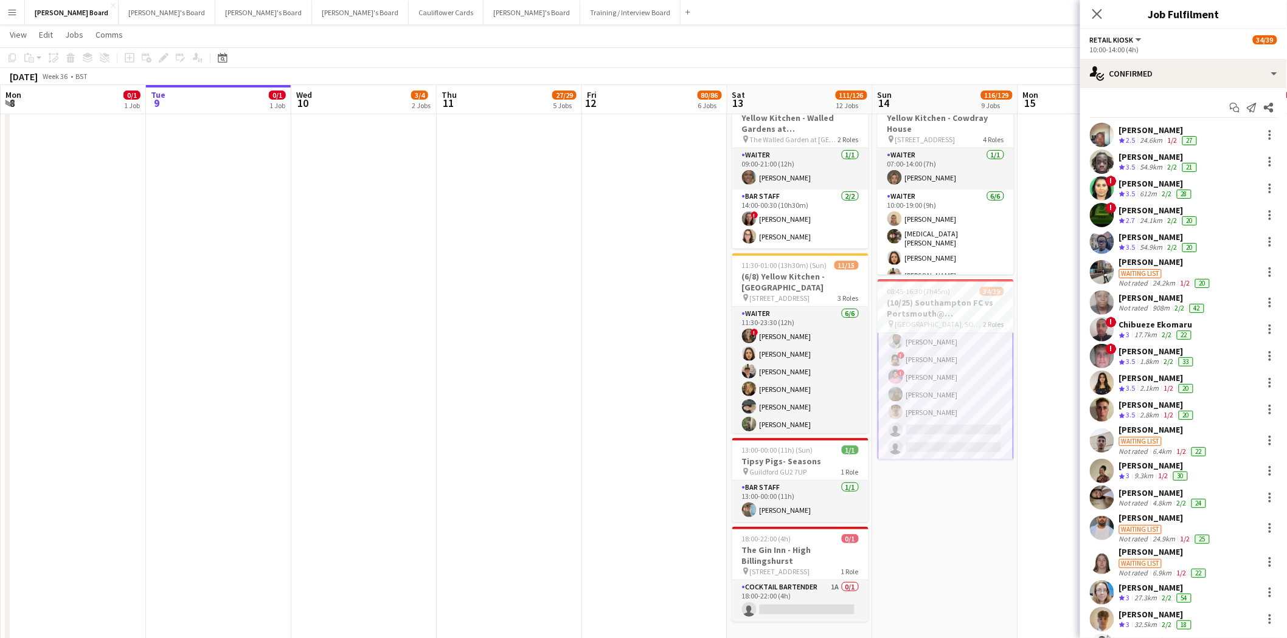
scroll to position [0, 289]
click at [949, 449] on app-card-role "Retail Kiosk 5I 25/27 10:00-14:00 (4h) Victor Fombang Abdul Quainoo ! Shenéla F…" at bounding box center [946, 210] width 136 height 502
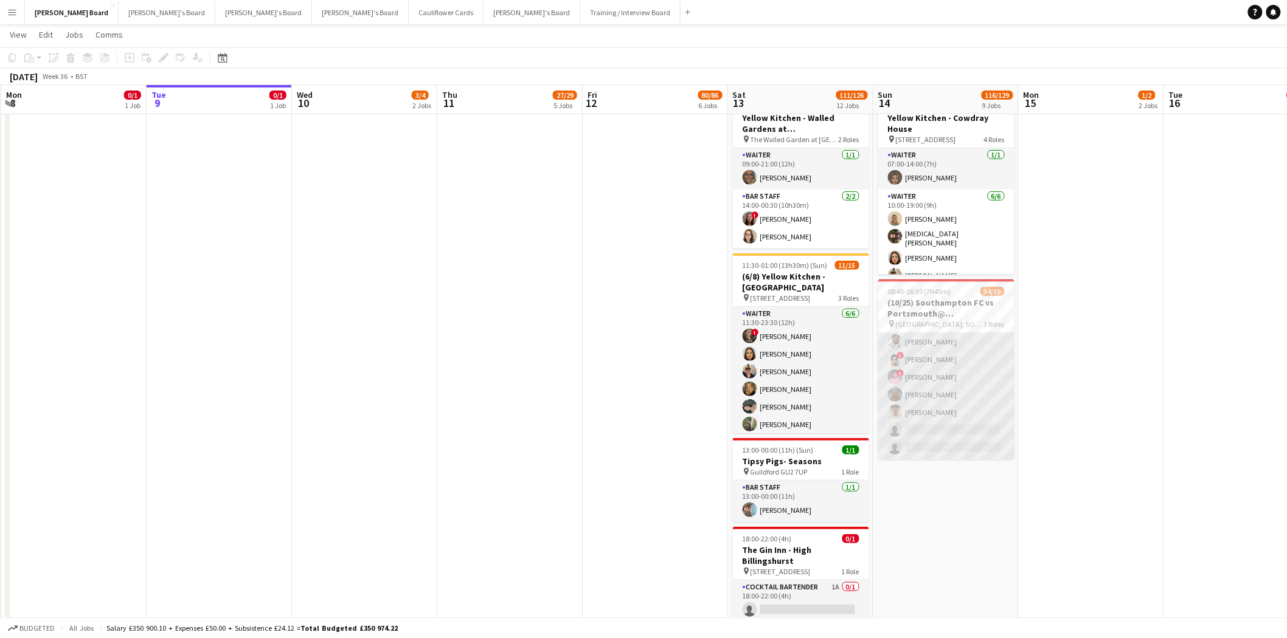
drag, startPoint x: 935, startPoint y: 420, endPoint x: 936, endPoint y: 391, distance: 29.2
click at [934, 420] on app-card-role "Retail Kiosk 5I 25/27 10:00-14:00 (4h) Victor Fombang Abdul Quainoo ! Shenéla F…" at bounding box center [946, 210] width 136 height 500
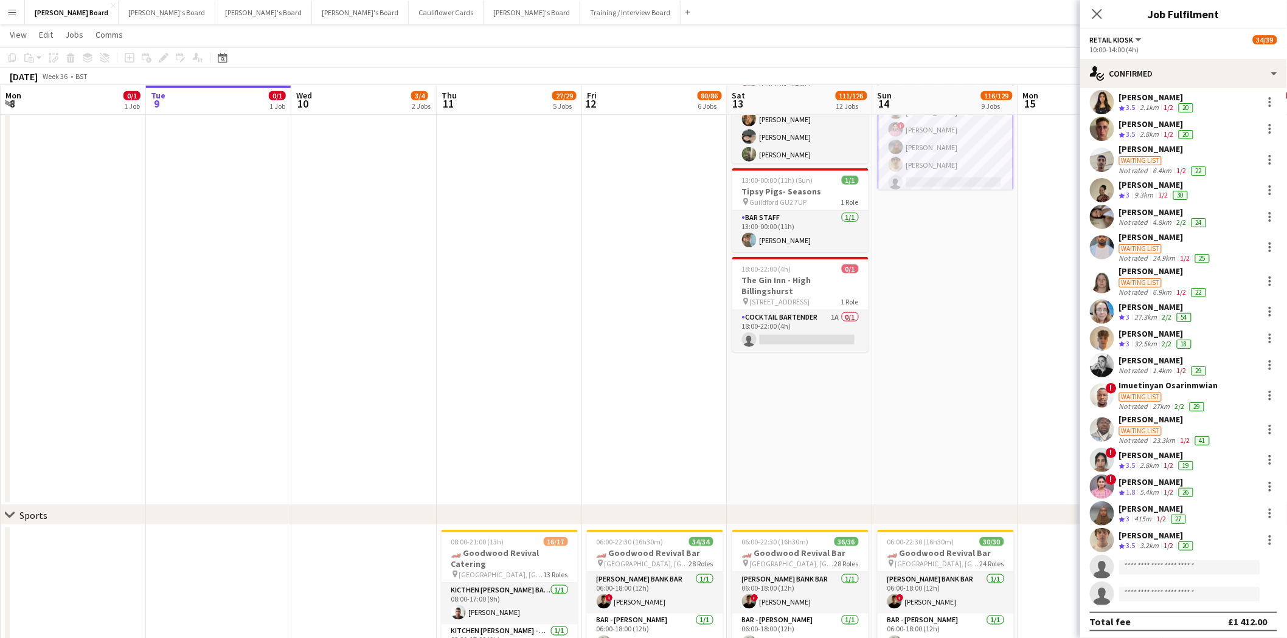
scroll to position [542, 0]
click at [1183, 561] on input at bounding box center [1189, 568] width 141 height 15
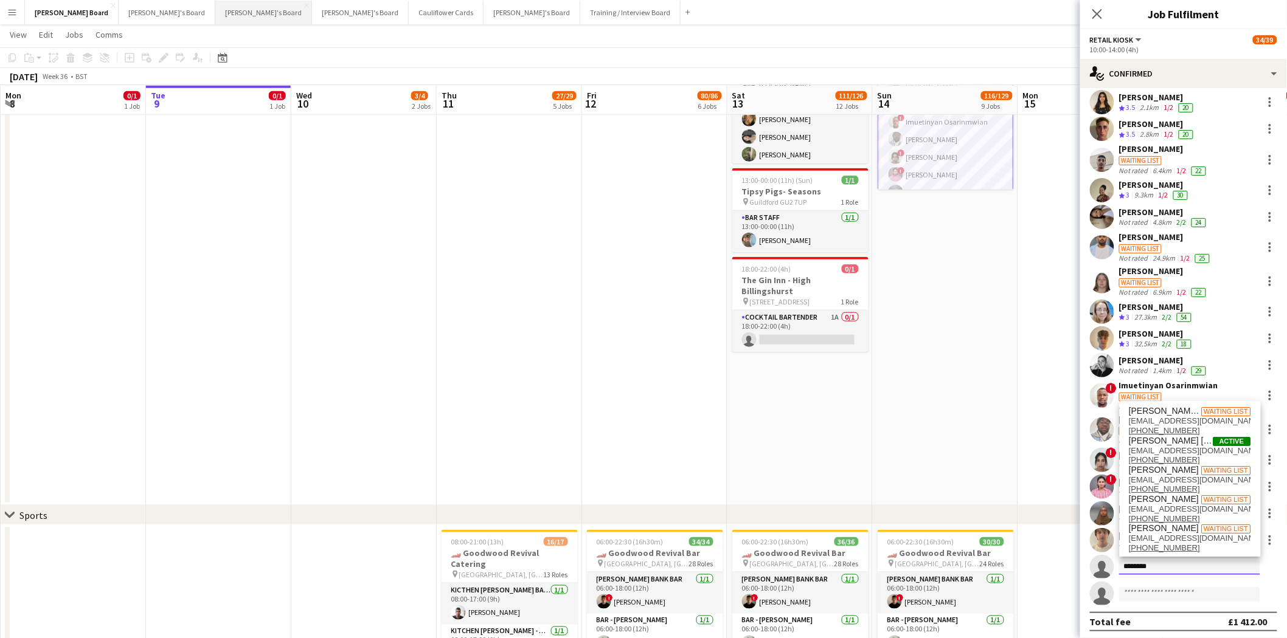
type input "********"
click at [676, 377] on app-date-cell at bounding box center [654, 118] width 145 height 775
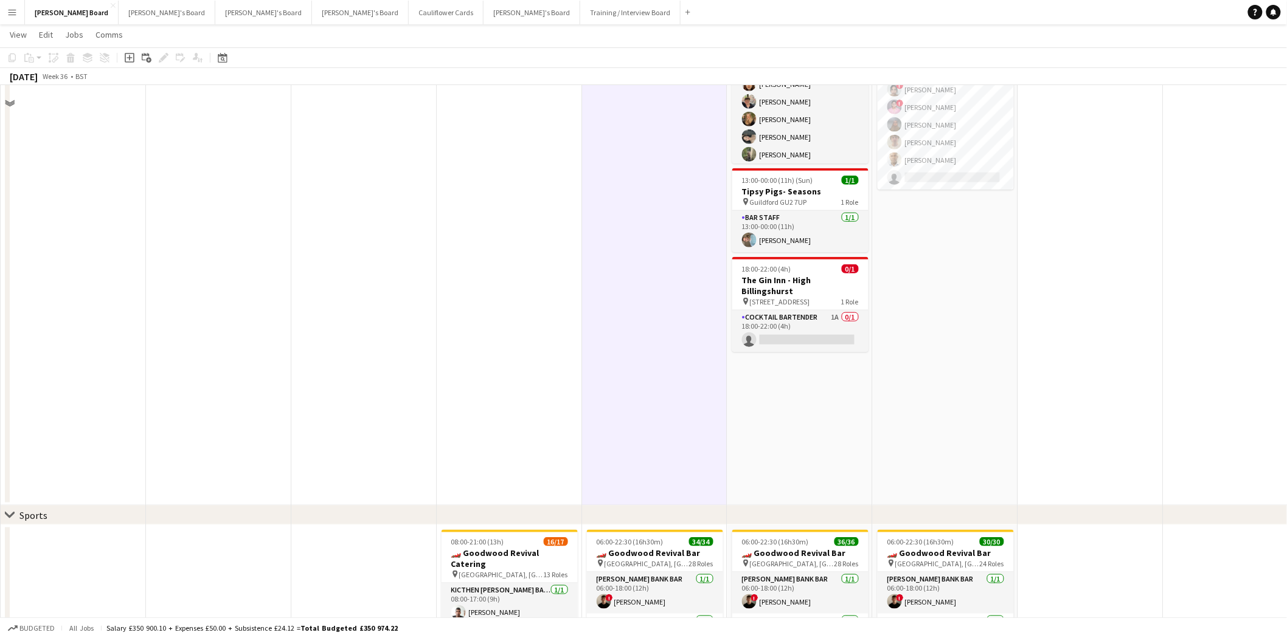
scroll to position [202, 0]
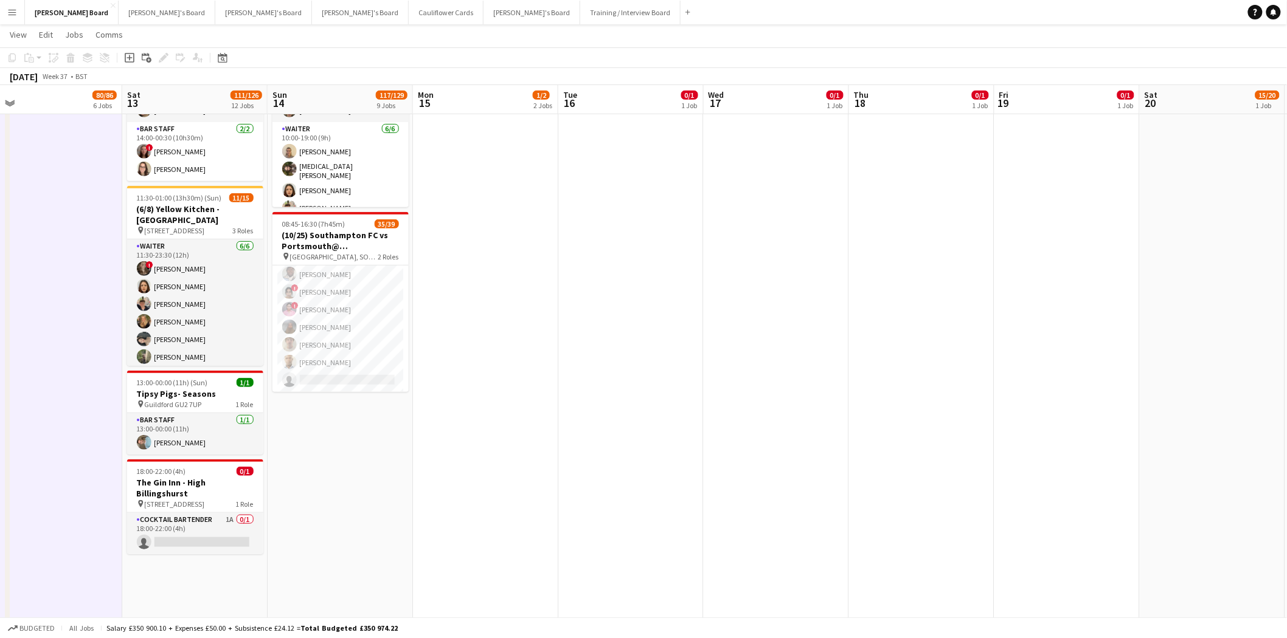
drag, startPoint x: 1112, startPoint y: 317, endPoint x: 500, endPoint y: 505, distance: 639.9
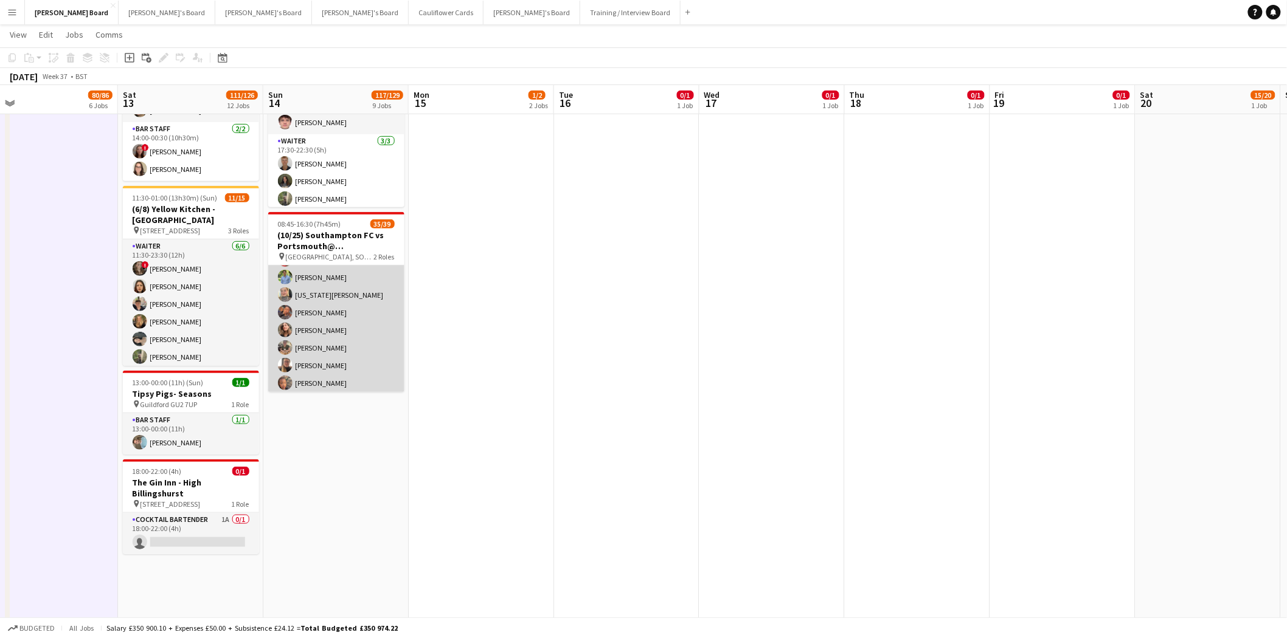
scroll to position [0, 0]
click at [345, 294] on app-card-role "Hospitality FOH 3I 2A 9/12 08:45-16:30 (7h45m) Harry Scott katie duff William C…" at bounding box center [336, 383] width 136 height 235
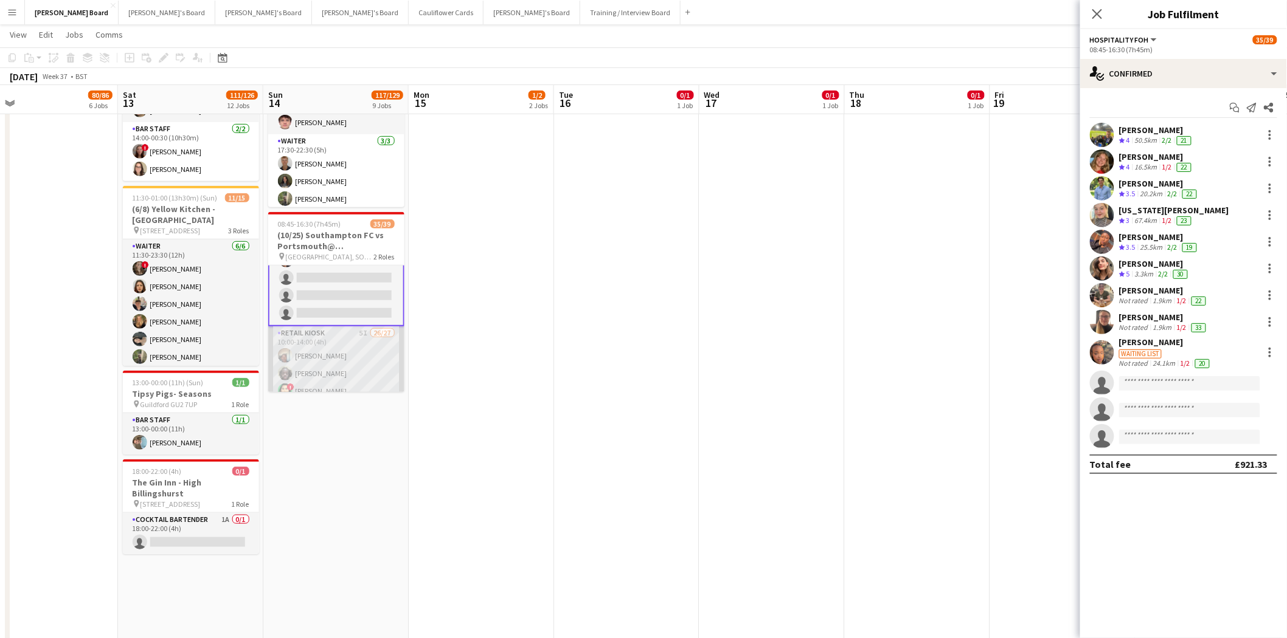
scroll to position [270, 0]
click at [334, 331] on app-card-role "Retail Kiosk 5I 26/27 10:00-14:00 (4h) Victor Fombang Abdul Quainoo ! Shenéla F…" at bounding box center [336, 484] width 136 height 500
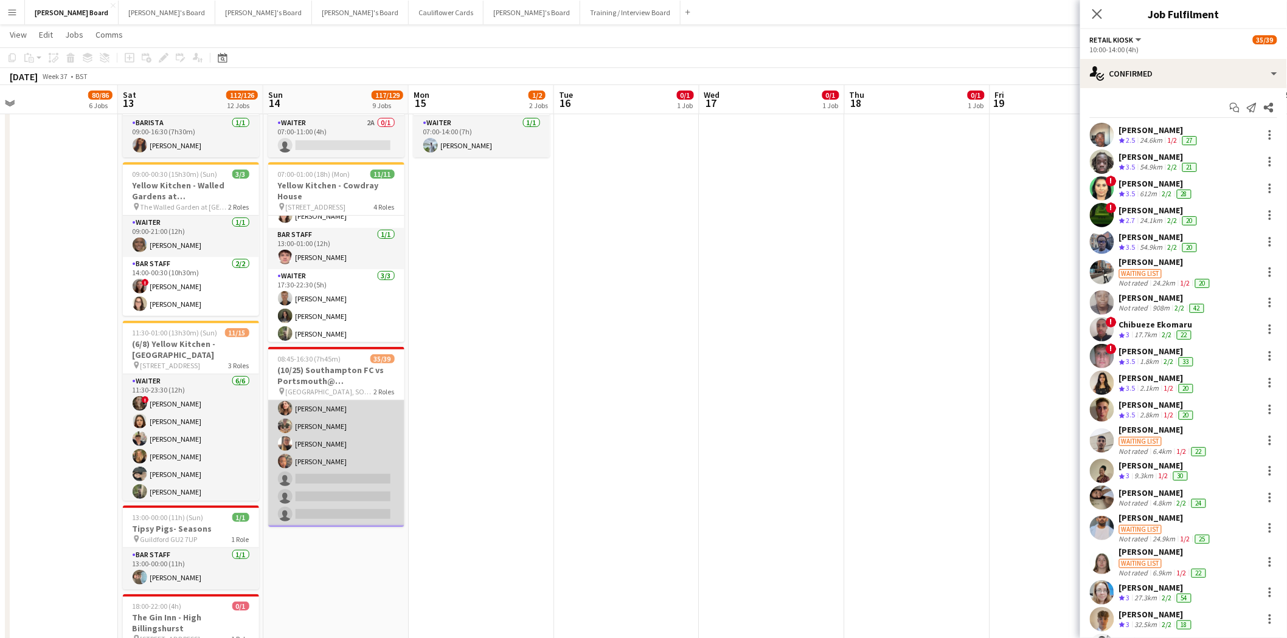
scroll to position [134, 0]
click at [336, 457] on app-card-role "Hospitality FOH 3I 2A 9/12 08:45-16:30 (7h45m) Harry Scott katie duff William C…" at bounding box center [336, 383] width 136 height 235
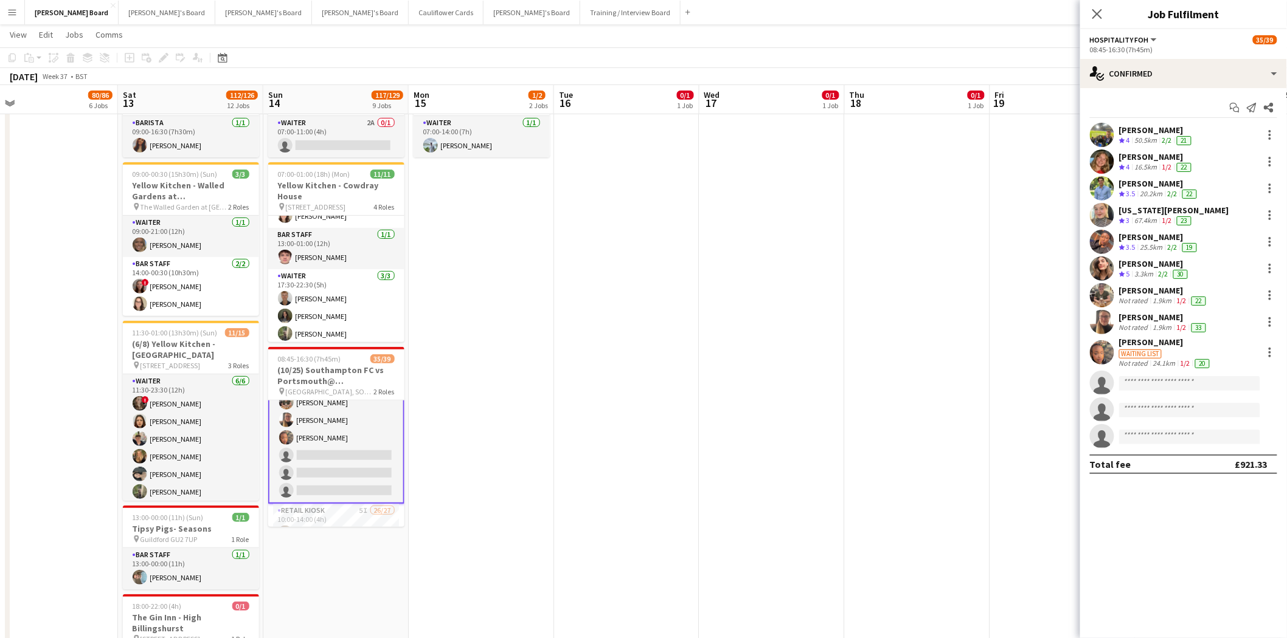
scroll to position [135, 0]
click at [1195, 77] on div "single-neutral-actions-check-2 Confirmed" at bounding box center [1183, 73] width 207 height 29
click at [1217, 195] on span "Applicants" at bounding box center [1211, 198] width 38 height 11
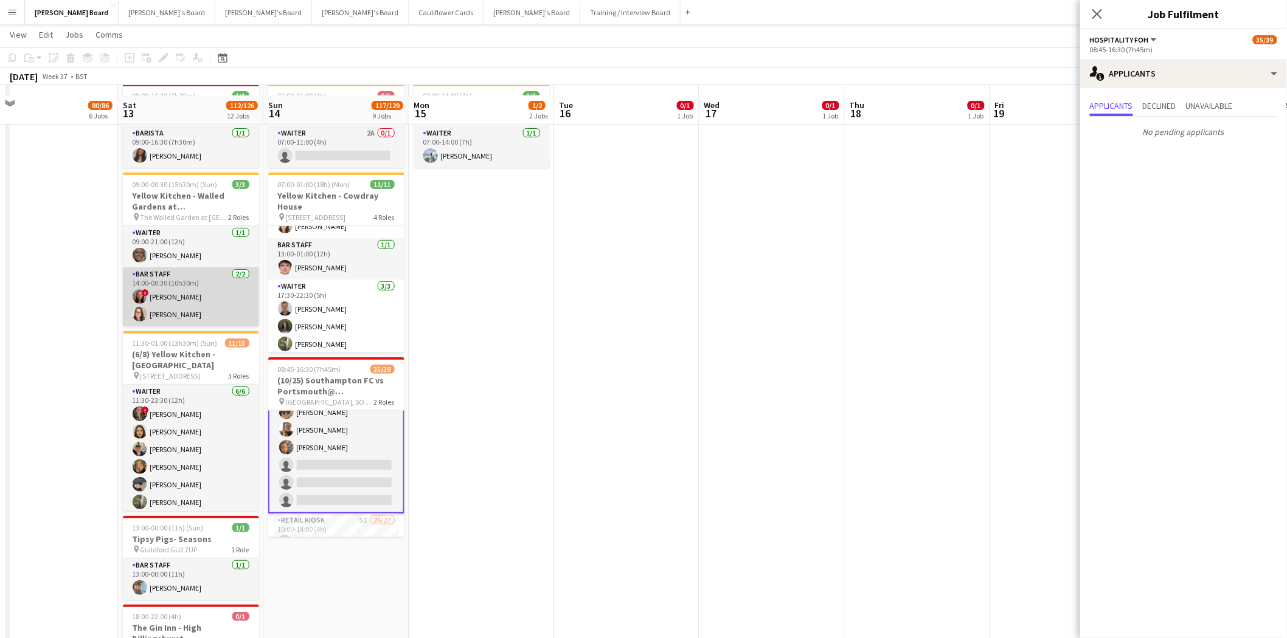
scroll to position [67, 0]
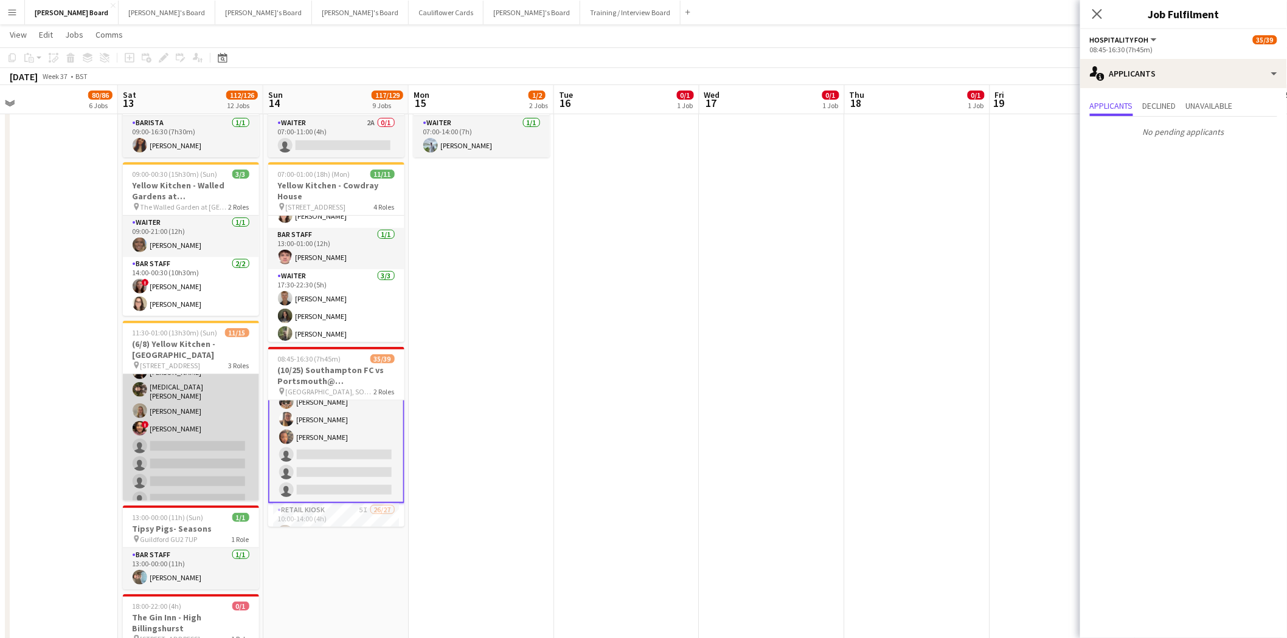
click at [206, 427] on app-card-role "Waiter 1A 4/8 15:00-01:00 (10h) ! Victoria Murrell Yasmin Sfaxi Lily Smith ! Co…" at bounding box center [191, 427] width 136 height 168
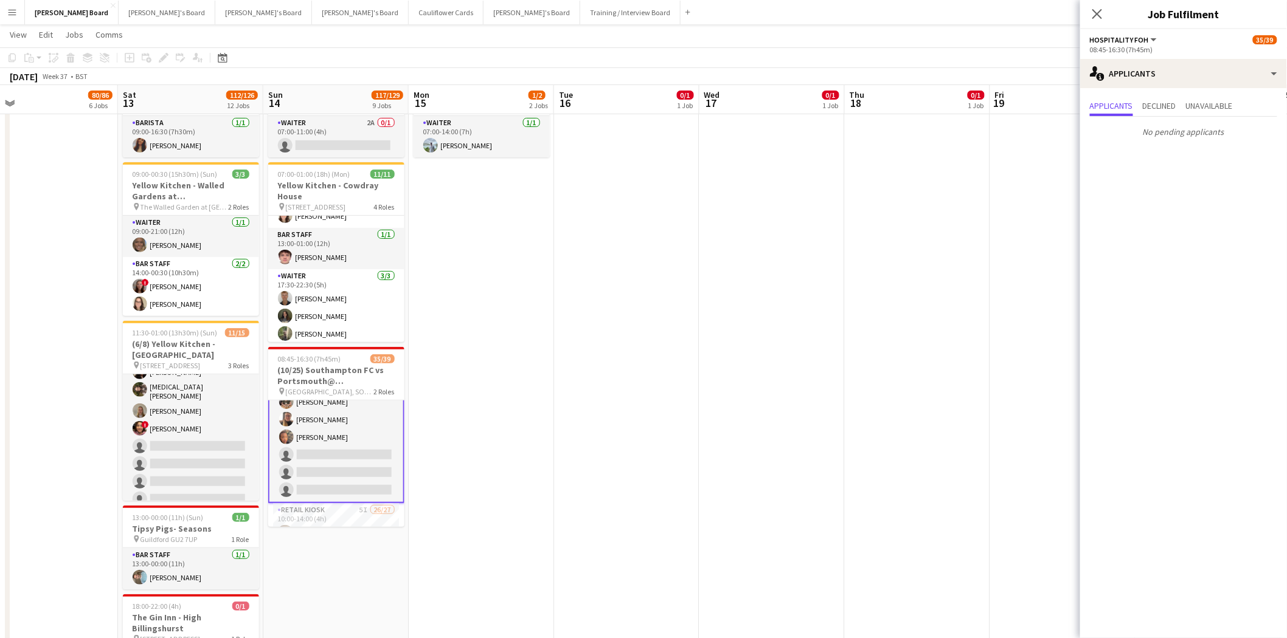
scroll to position [134, 0]
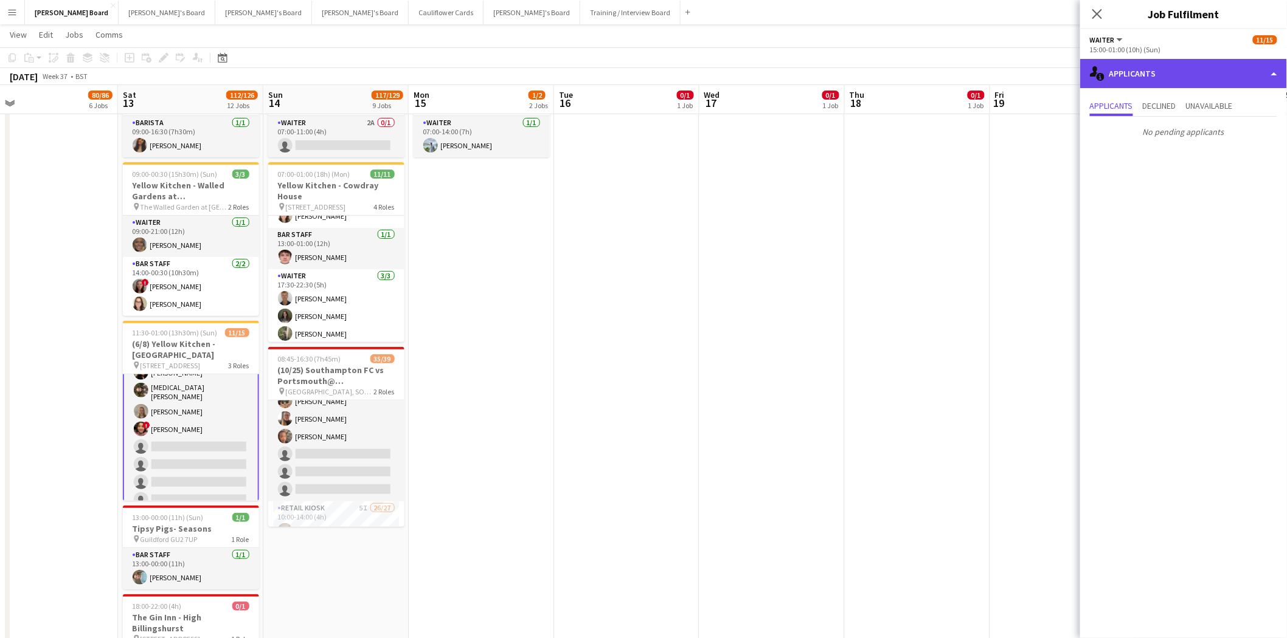
click at [1174, 71] on div "single-neutral-actions-information Applicants" at bounding box center [1183, 73] width 207 height 29
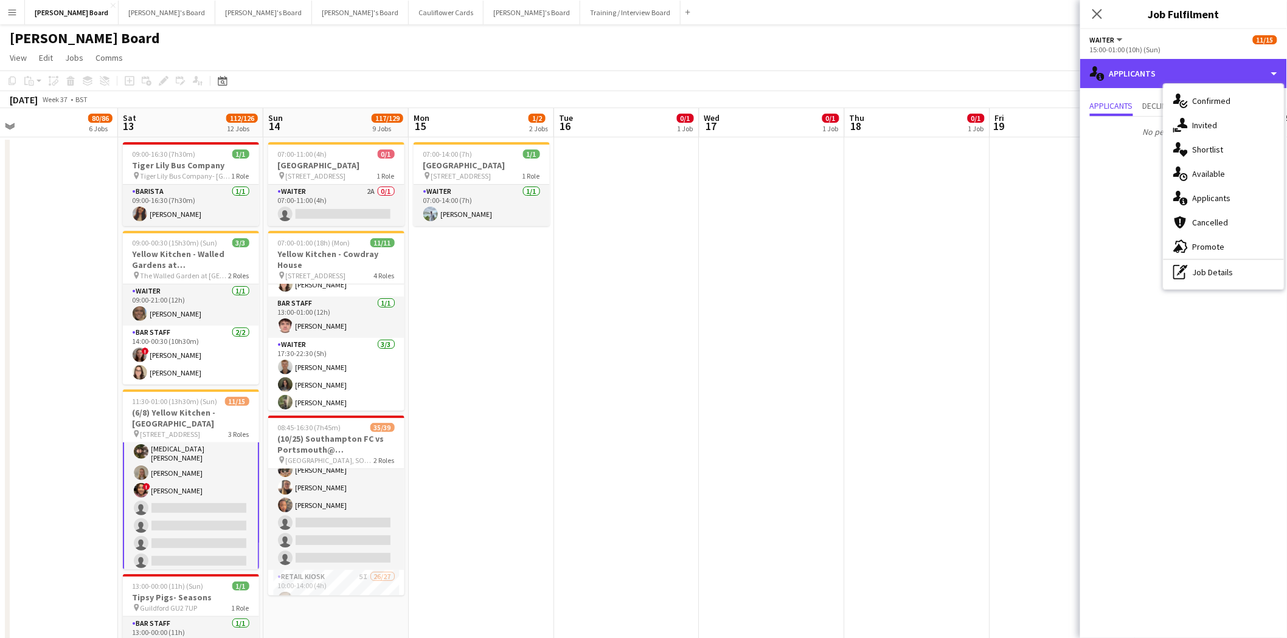
scroll to position [0, 0]
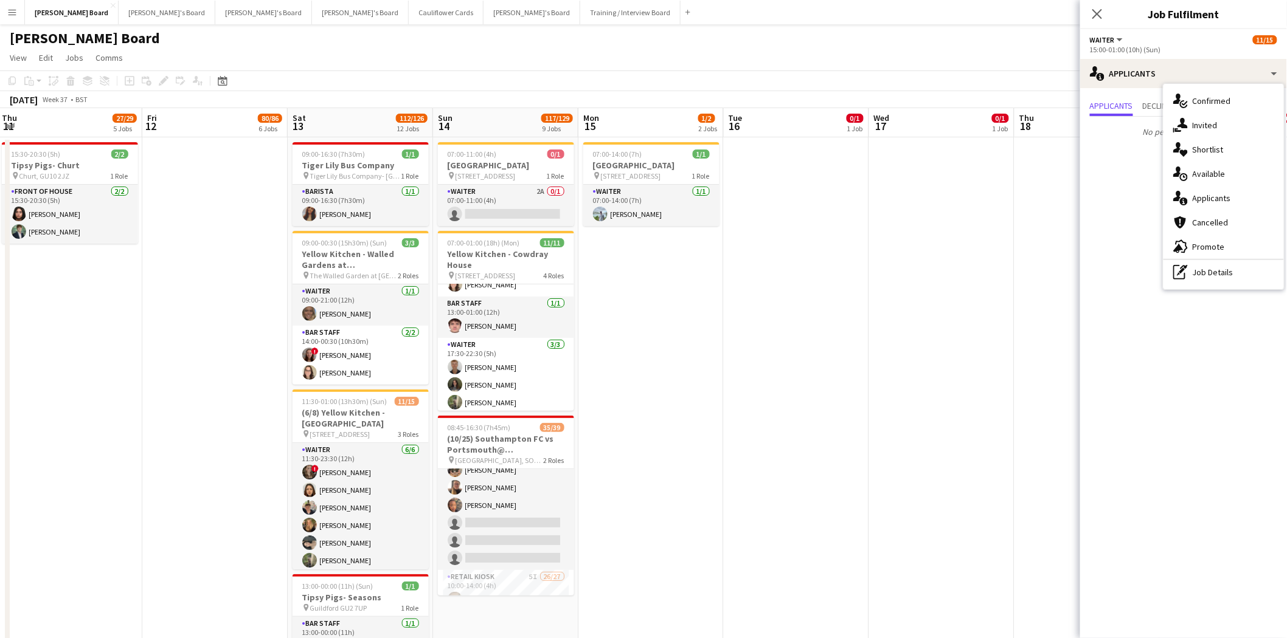
drag, startPoint x: 604, startPoint y: 386, endPoint x: 621, endPoint y: 254, distance: 133.7
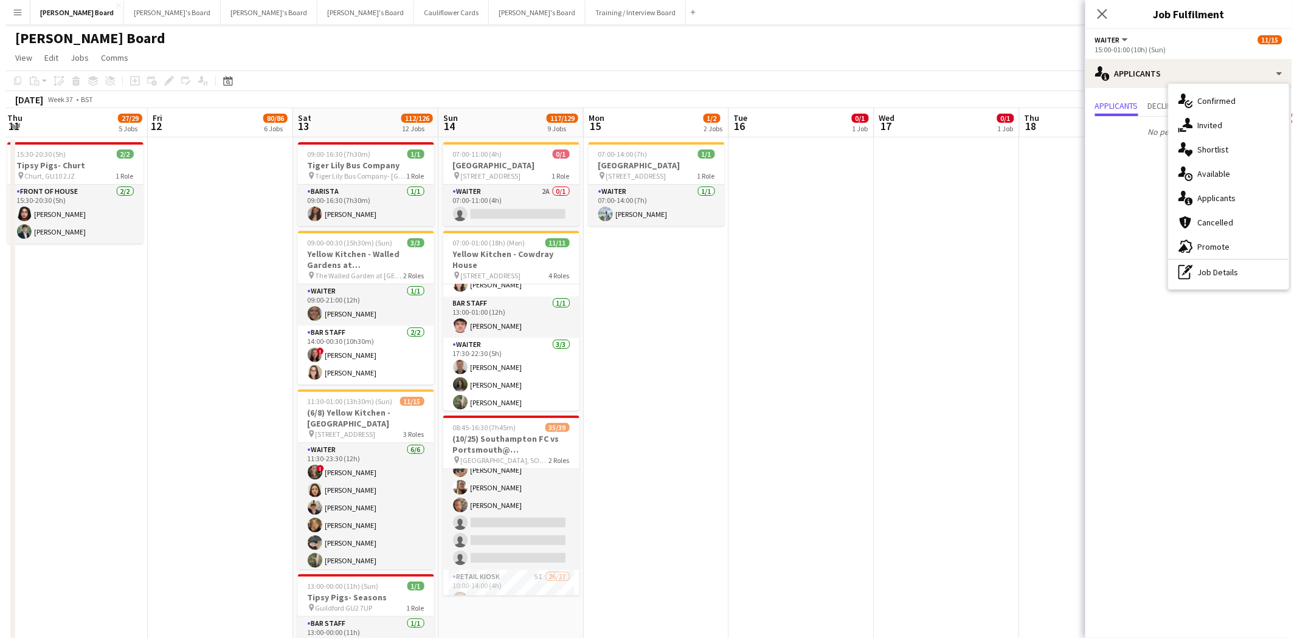
scroll to position [0, 305]
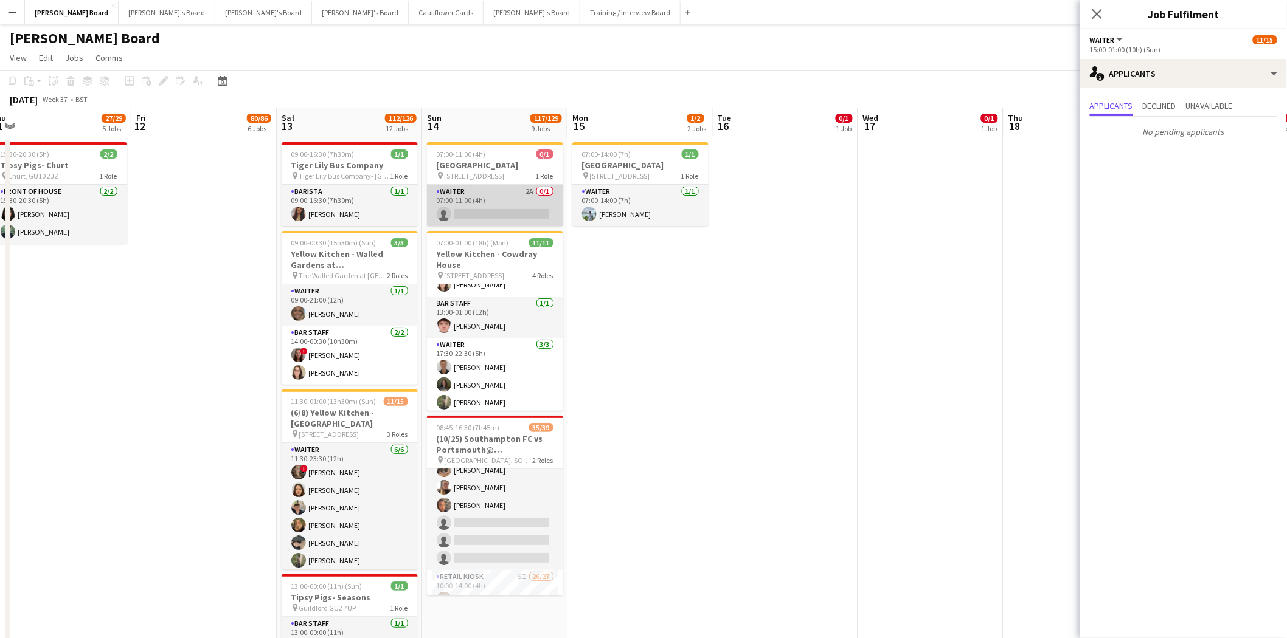
click at [497, 209] on app-card-role "Waiter 2A 0/1 07:00-11:00 (4h) single-neutral-actions" at bounding box center [495, 205] width 136 height 41
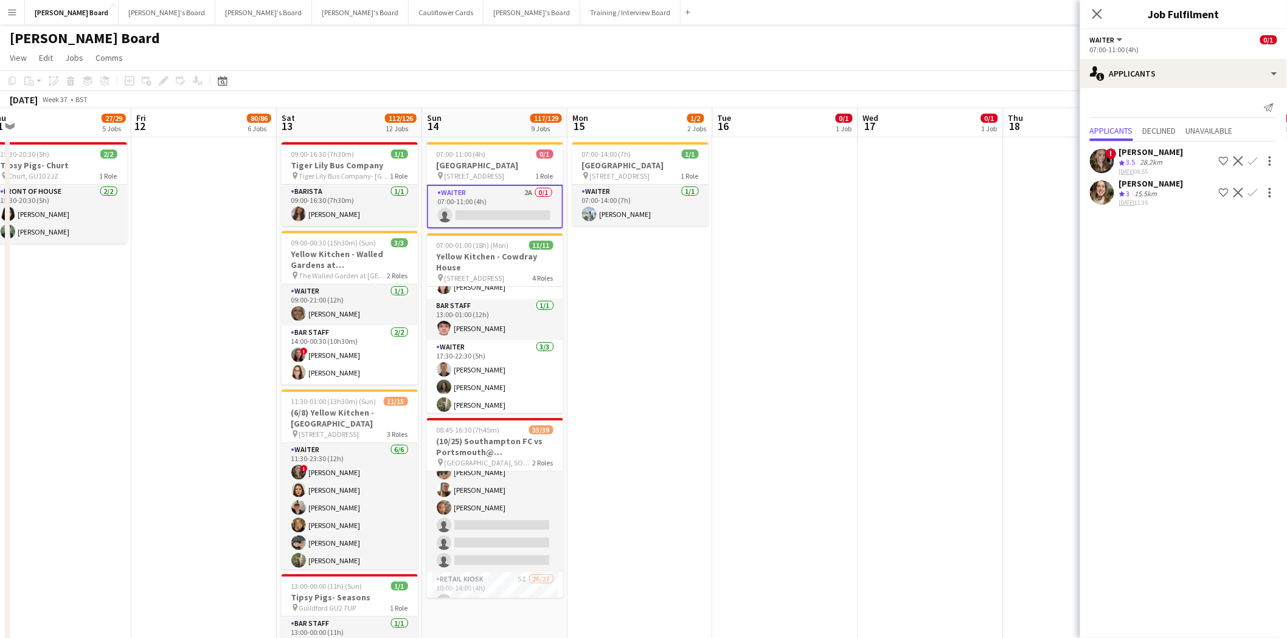
click at [1152, 150] on div "[PERSON_NAME]" at bounding box center [1151, 152] width 64 height 11
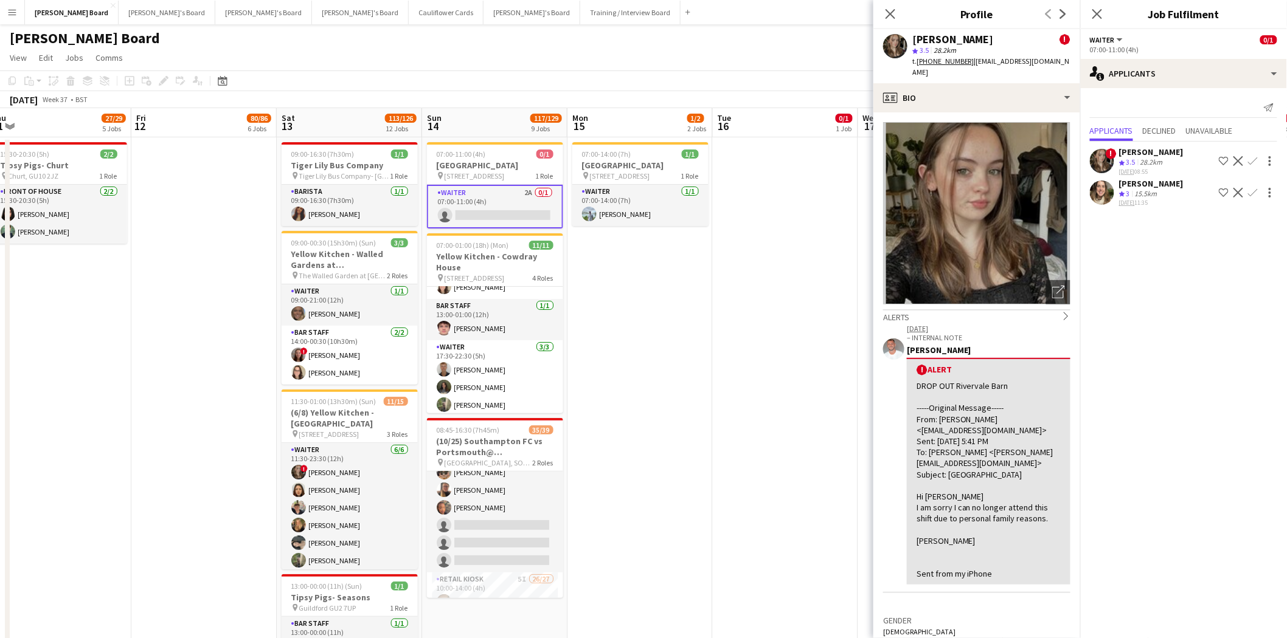
drag, startPoint x: 1149, startPoint y: 183, endPoint x: 1114, endPoint y: 192, distance: 36.3
click at [1150, 184] on div "Michelle Towner" at bounding box center [1151, 183] width 64 height 11
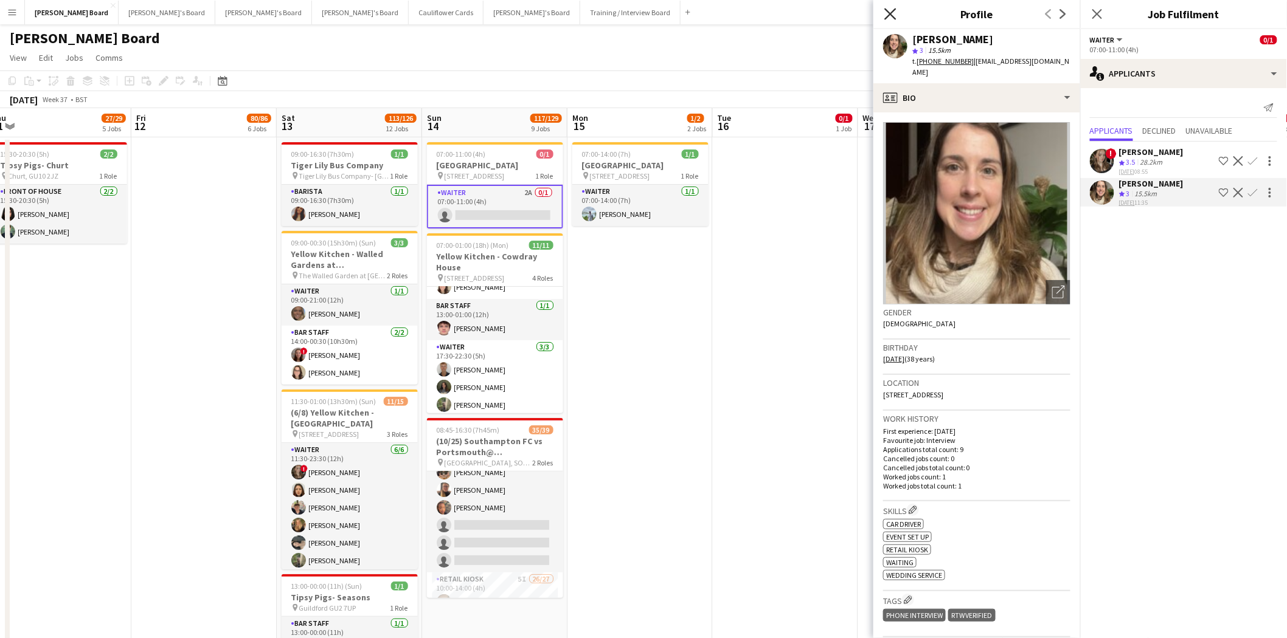
click at [890, 15] on icon at bounding box center [890, 14] width 12 height 12
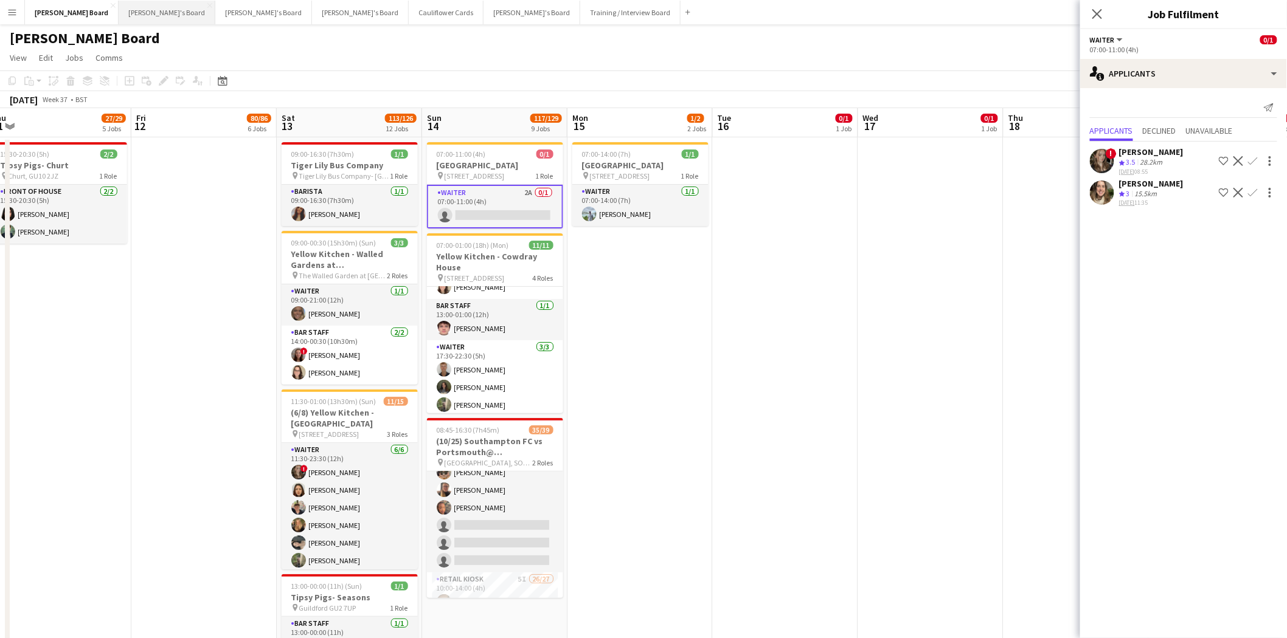
click at [135, 14] on button "Jakub's Board Close" at bounding box center [167, 13] width 97 height 24
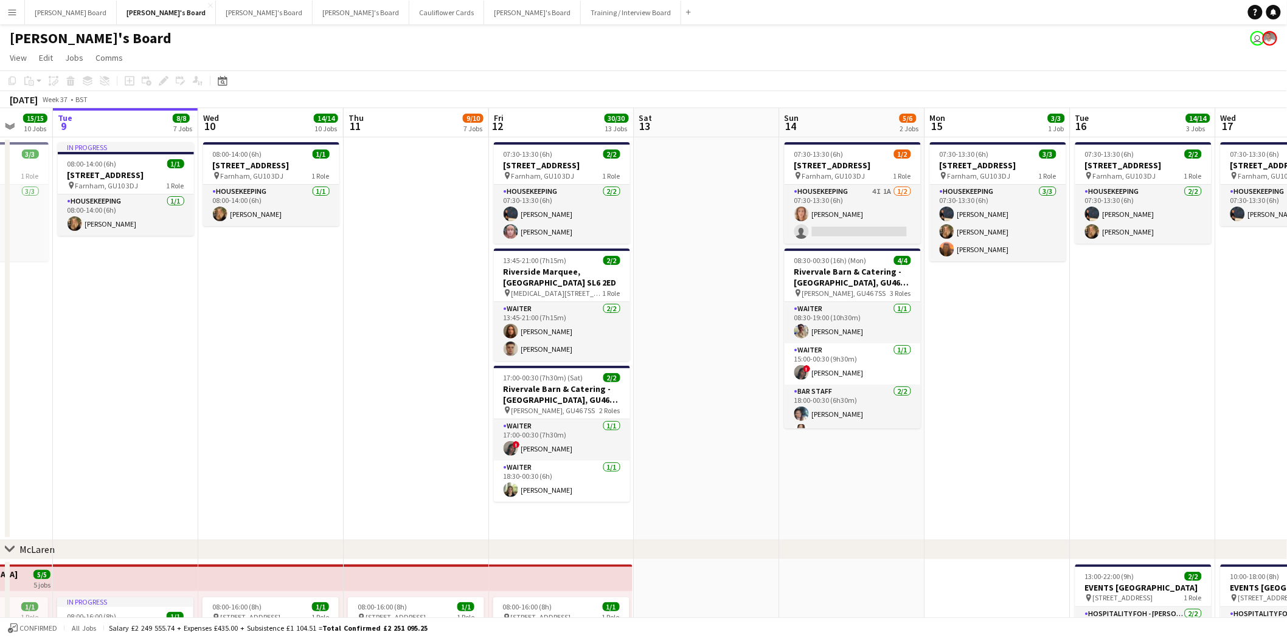
scroll to position [0, 452]
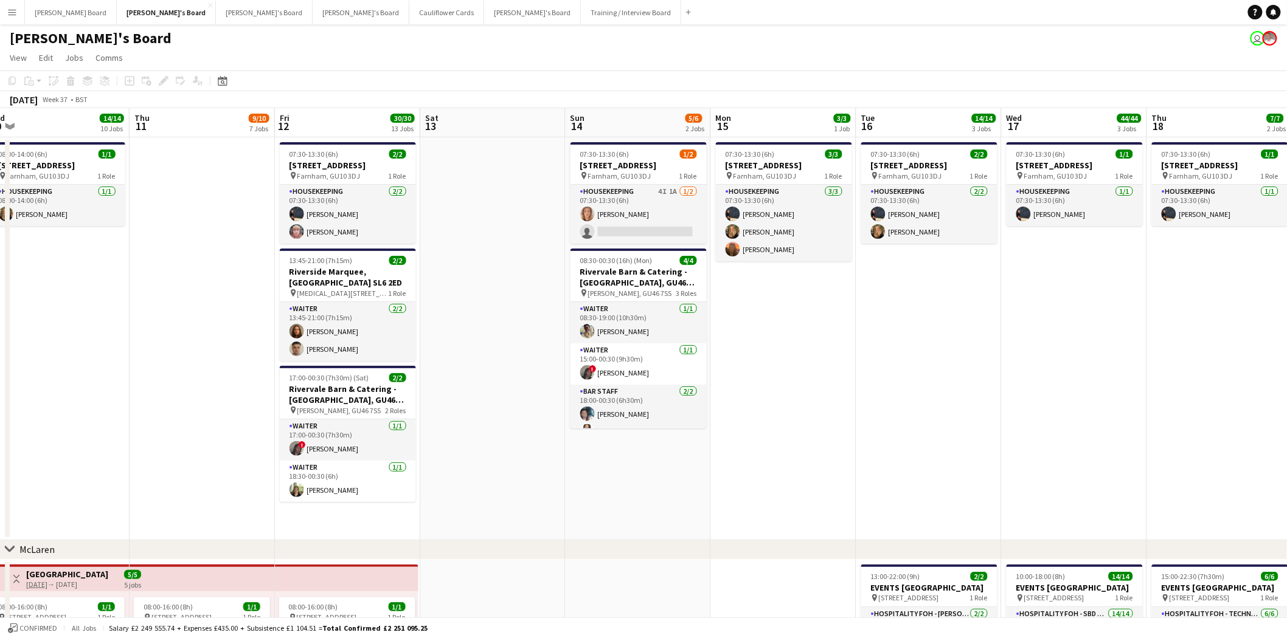
drag, startPoint x: 1117, startPoint y: 314, endPoint x: 797, endPoint y: 291, distance: 320.7
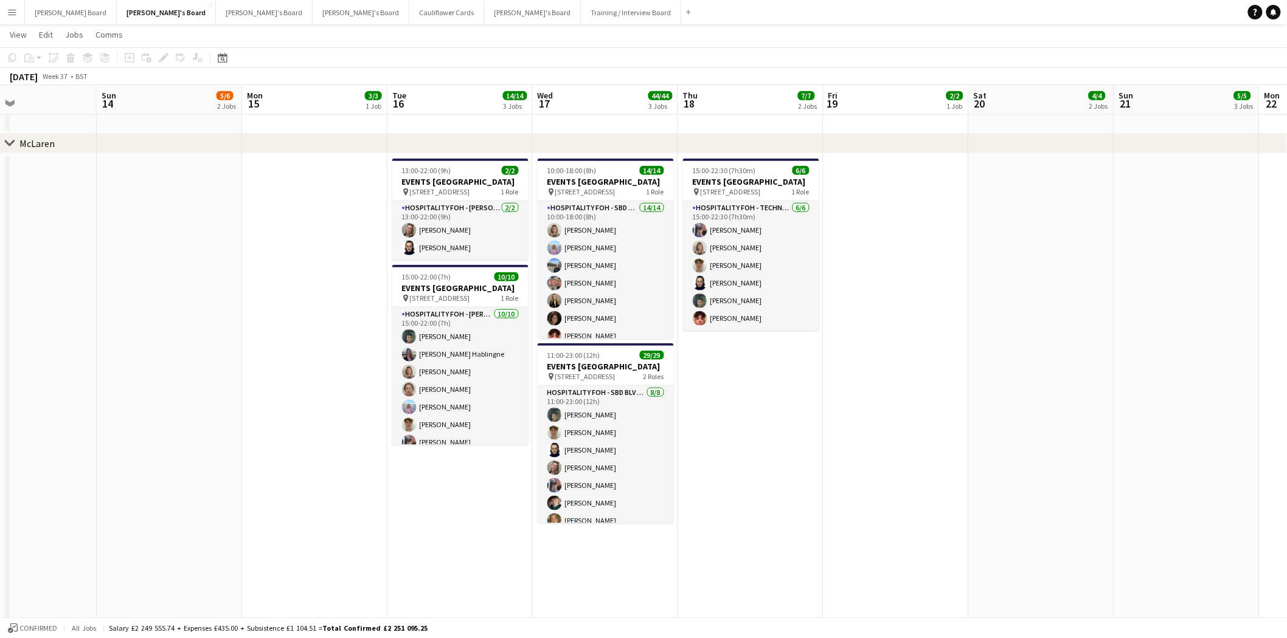
scroll to position [0, 466]
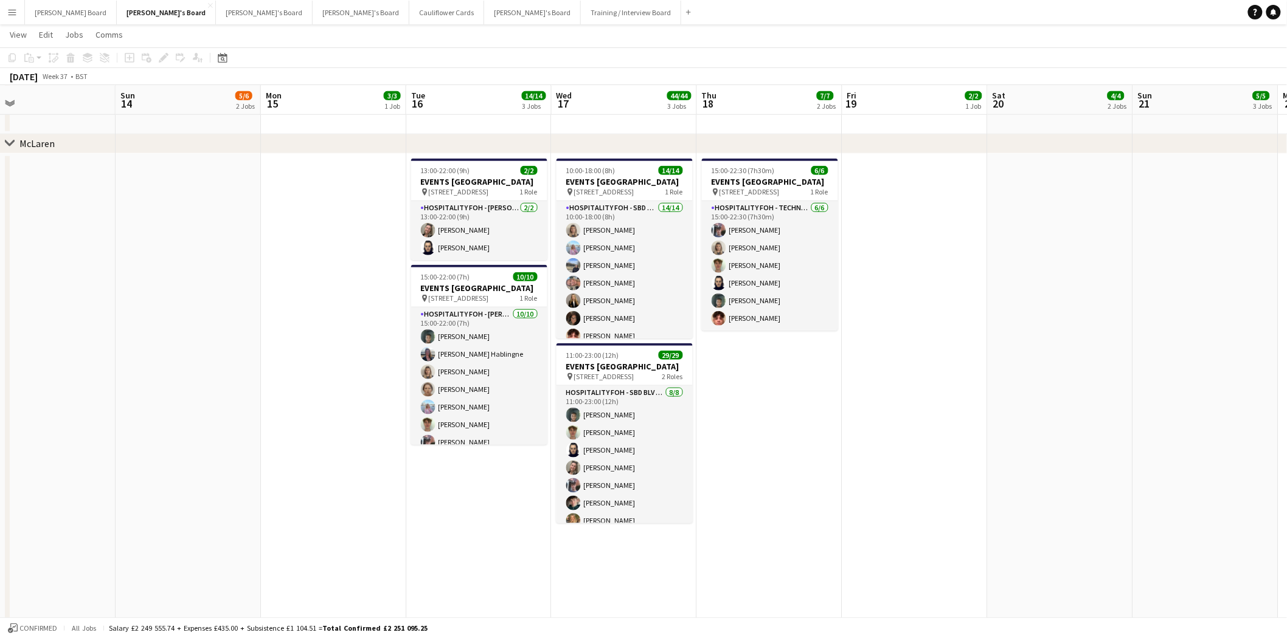
drag, startPoint x: 764, startPoint y: 369, endPoint x: 337, endPoint y: 378, distance: 427.0
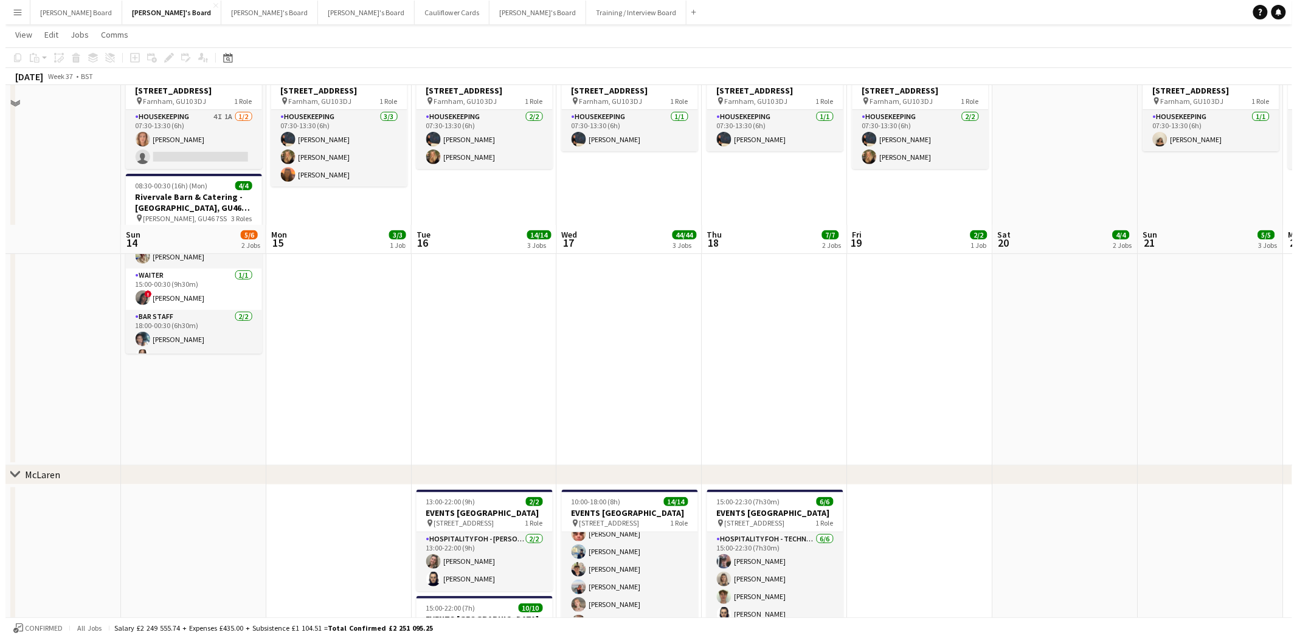
scroll to position [0, 0]
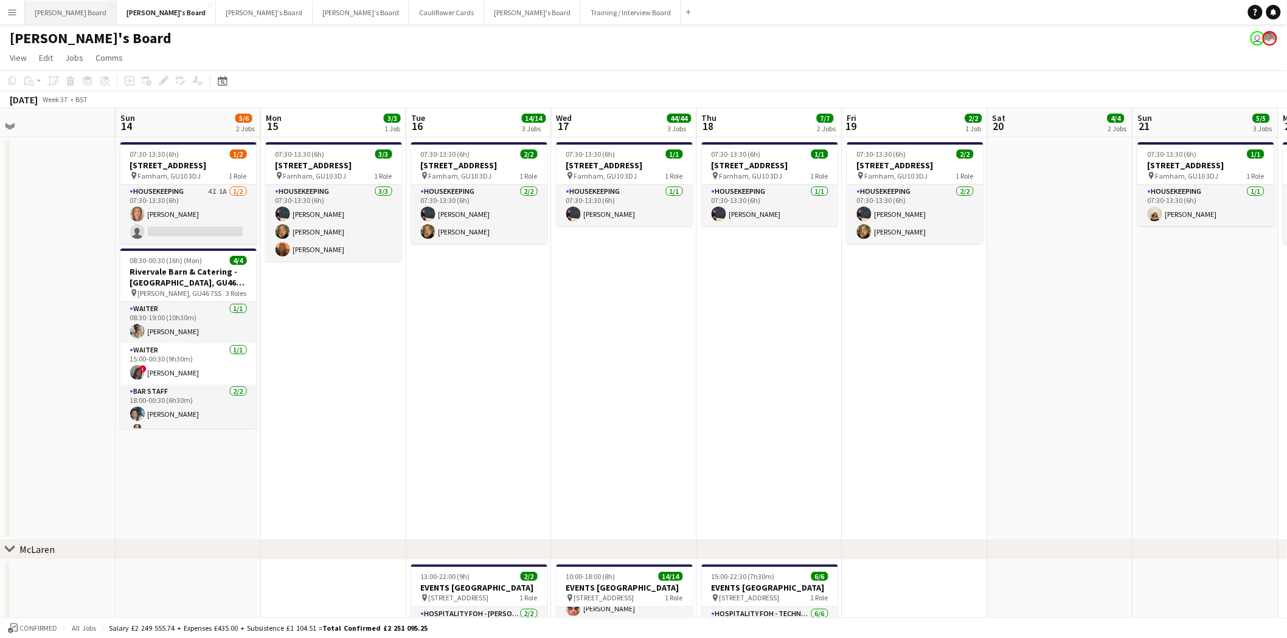
click at [50, 2] on button "Dean's Board Close" at bounding box center [71, 13] width 92 height 24
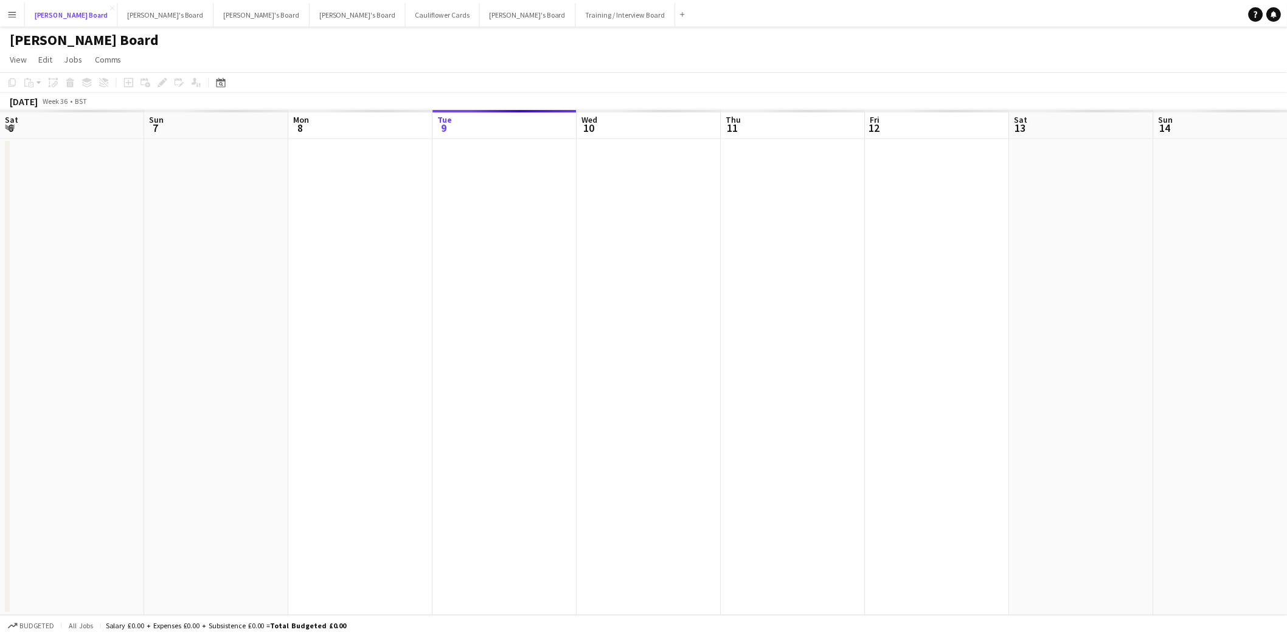
scroll to position [0, 290]
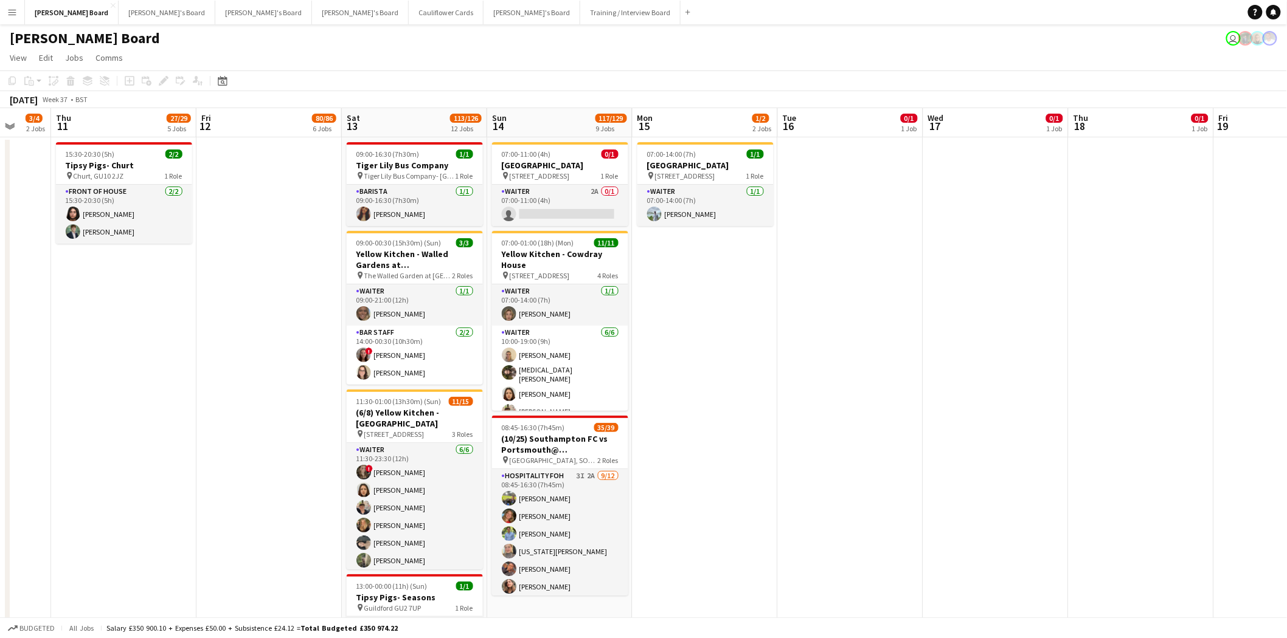
drag, startPoint x: 1054, startPoint y: 384, endPoint x: 787, endPoint y: 396, distance: 267.3
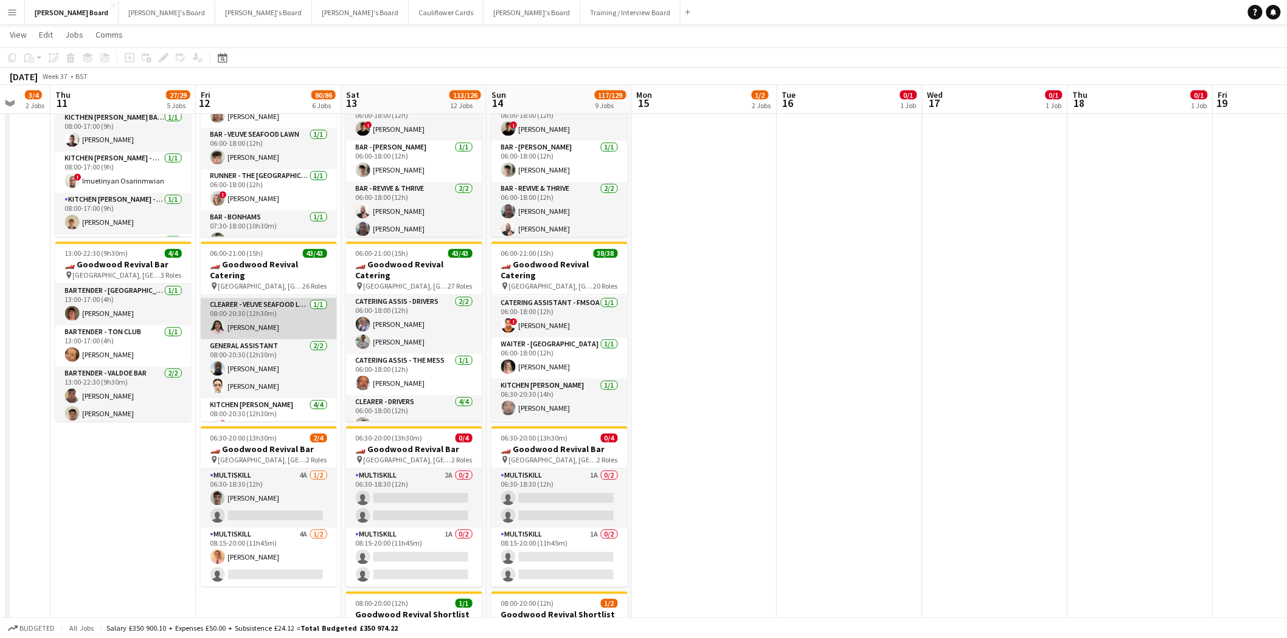
scroll to position [846, 0]
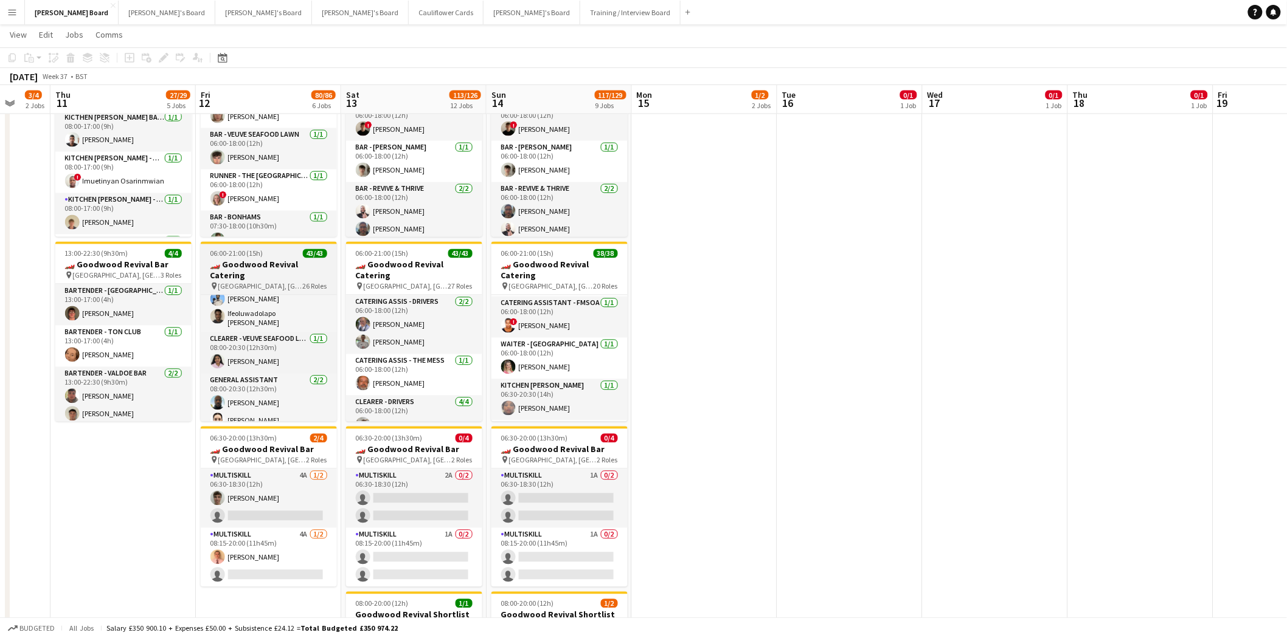
click at [254, 272] on h3 "🏎️ Goodwood Revival Catering" at bounding box center [269, 271] width 136 height 22
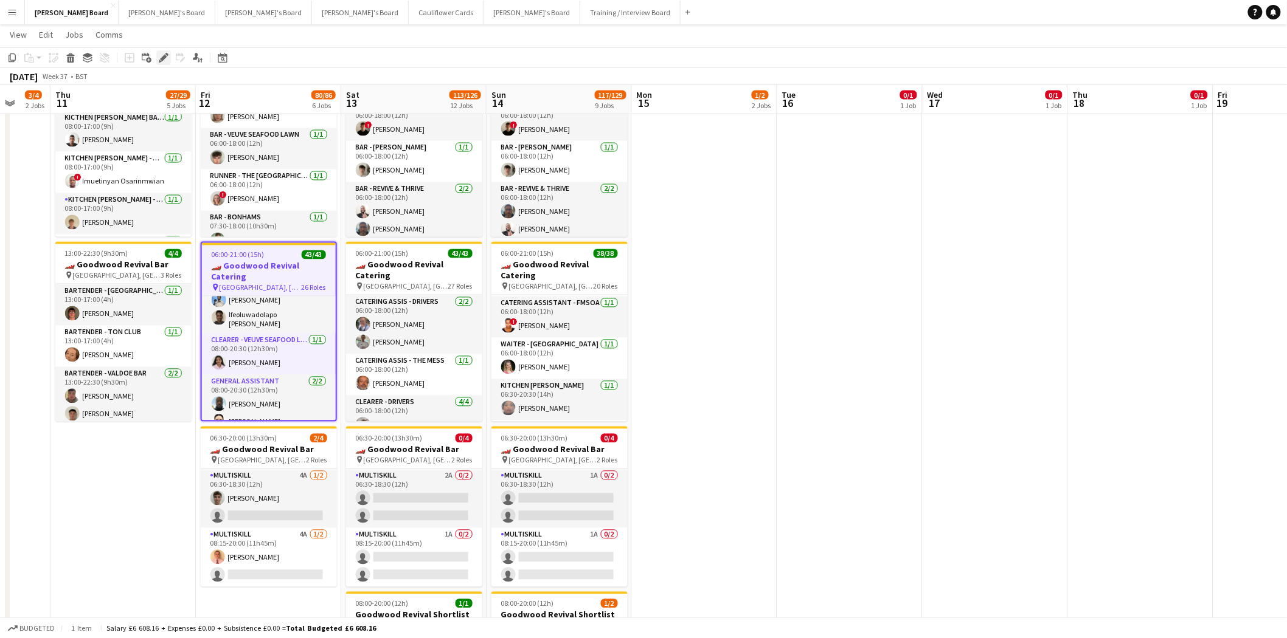
drag, startPoint x: 161, startPoint y: 57, endPoint x: 268, endPoint y: 102, distance: 115.5
click at [161, 58] on icon at bounding box center [163, 58] width 7 height 7
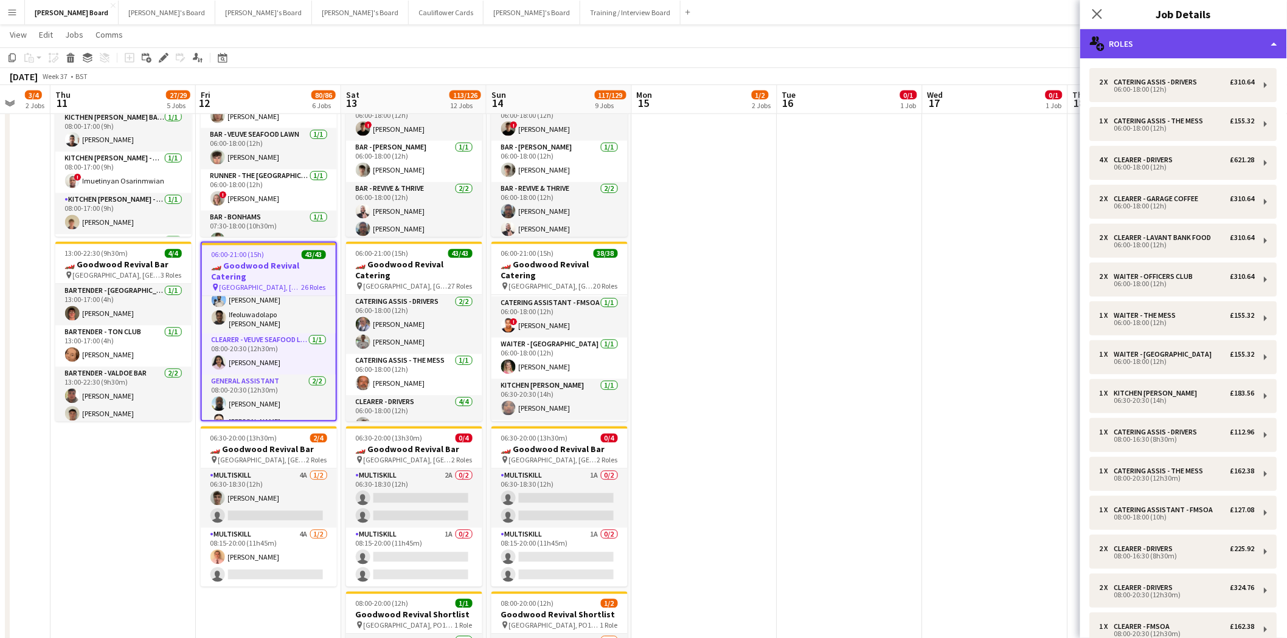
click at [1163, 39] on div "multiple-users-add Roles" at bounding box center [1183, 43] width 207 height 29
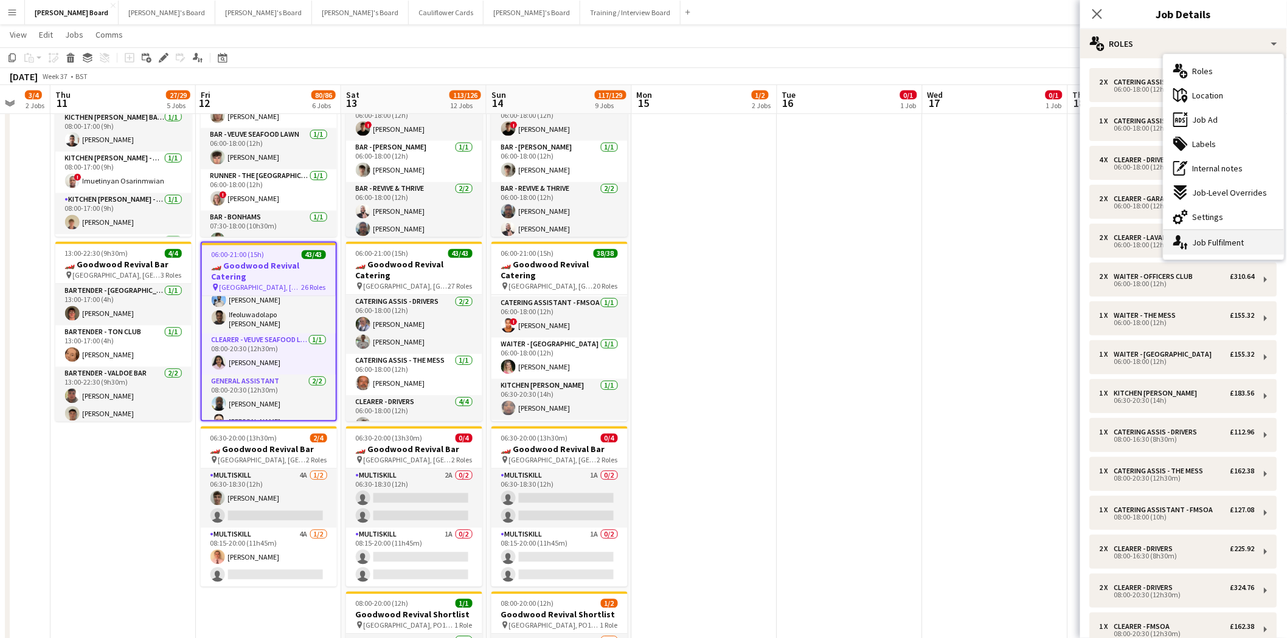
click at [1251, 244] on div "single-neutral-actions-up-down Job Fulfilment" at bounding box center [1223, 242] width 120 height 24
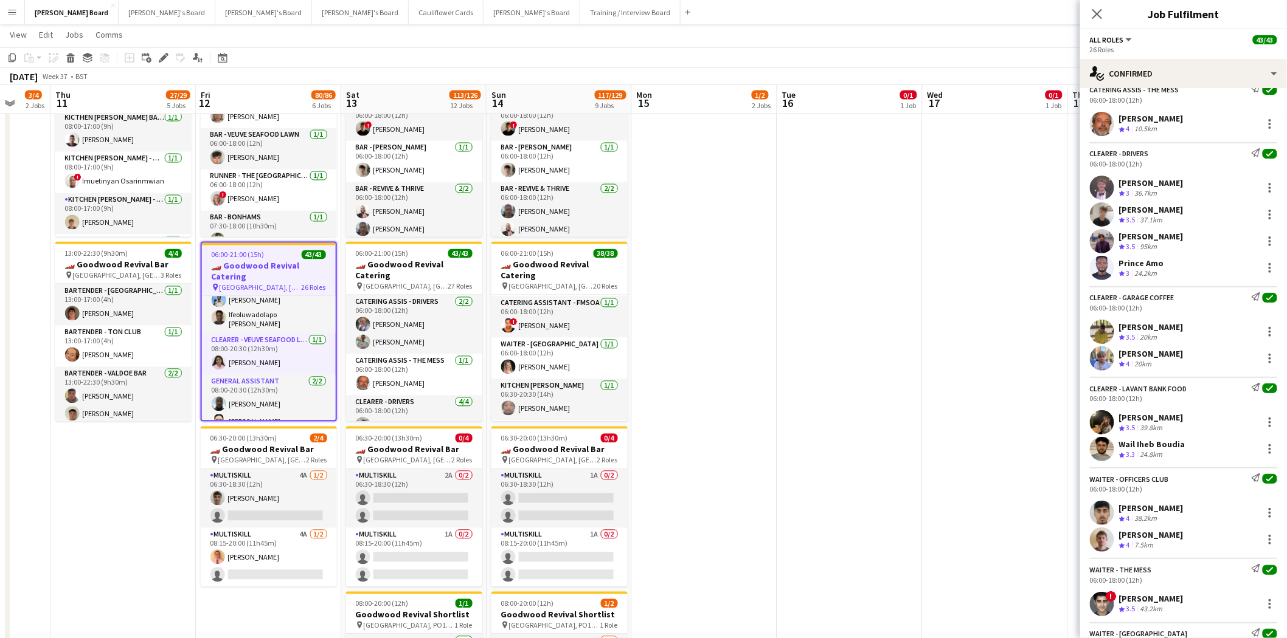
scroll to position [135, 0]
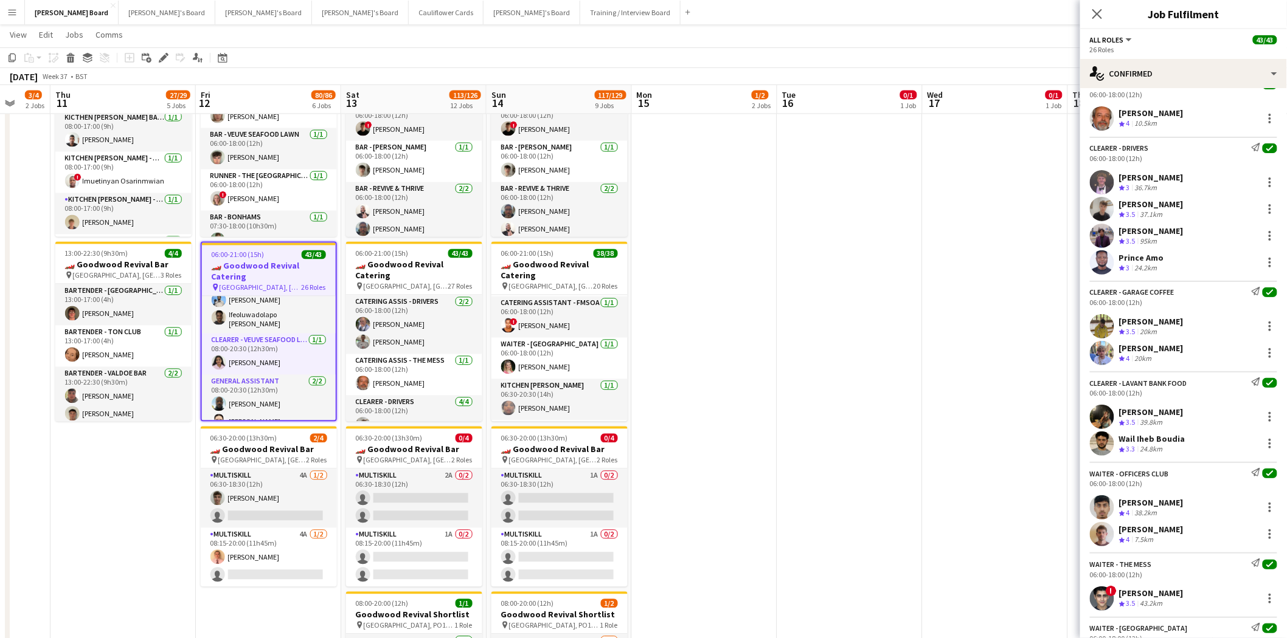
click at [1130, 206] on div "Henry Bush" at bounding box center [1151, 204] width 64 height 11
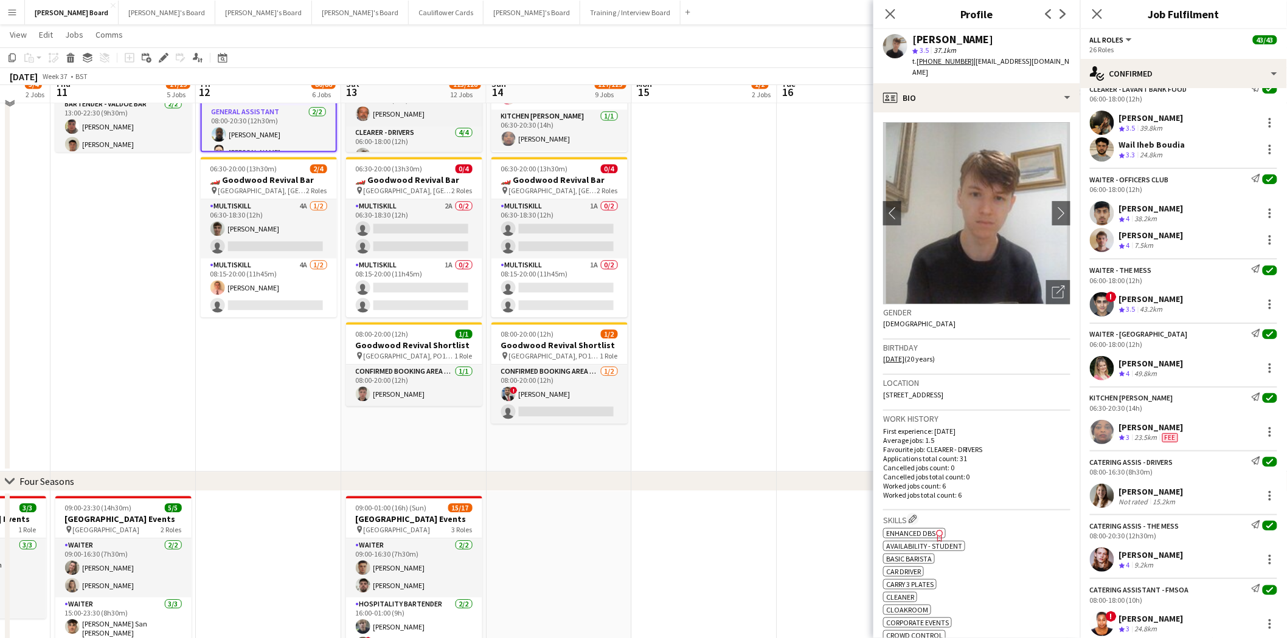
scroll to position [878, 0]
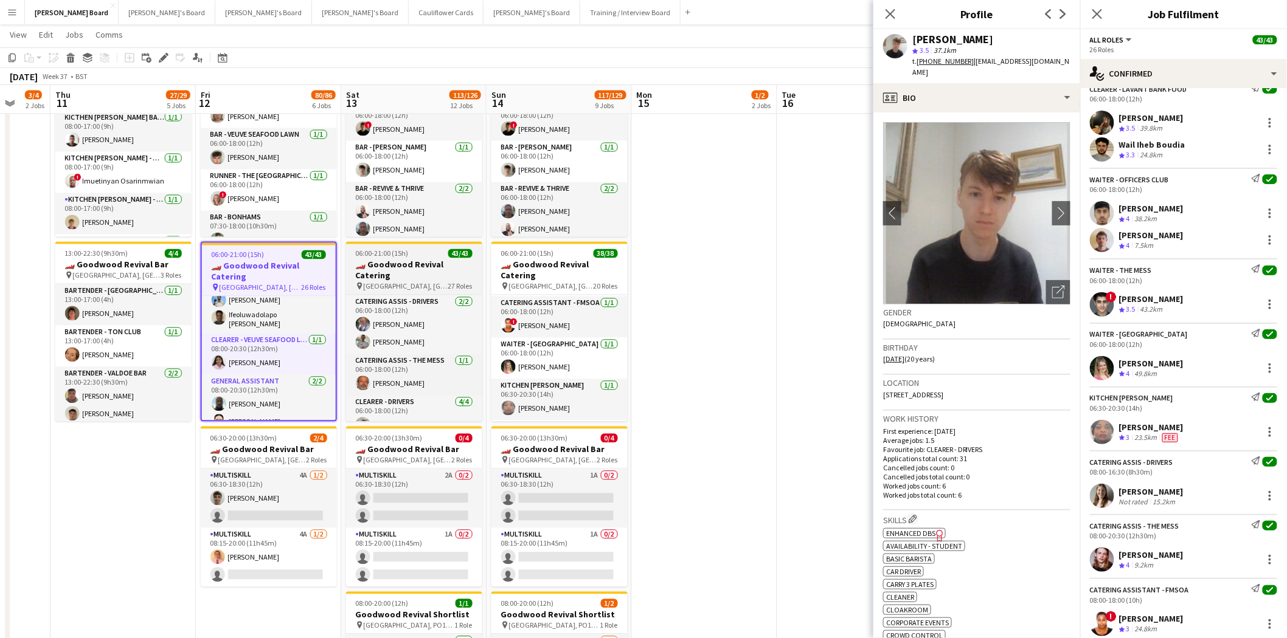
drag, startPoint x: 415, startPoint y: 277, endPoint x: 434, endPoint y: 286, distance: 20.9
click at [415, 277] on h3 "🏎️ Goodwood Revival Catering" at bounding box center [414, 271] width 136 height 22
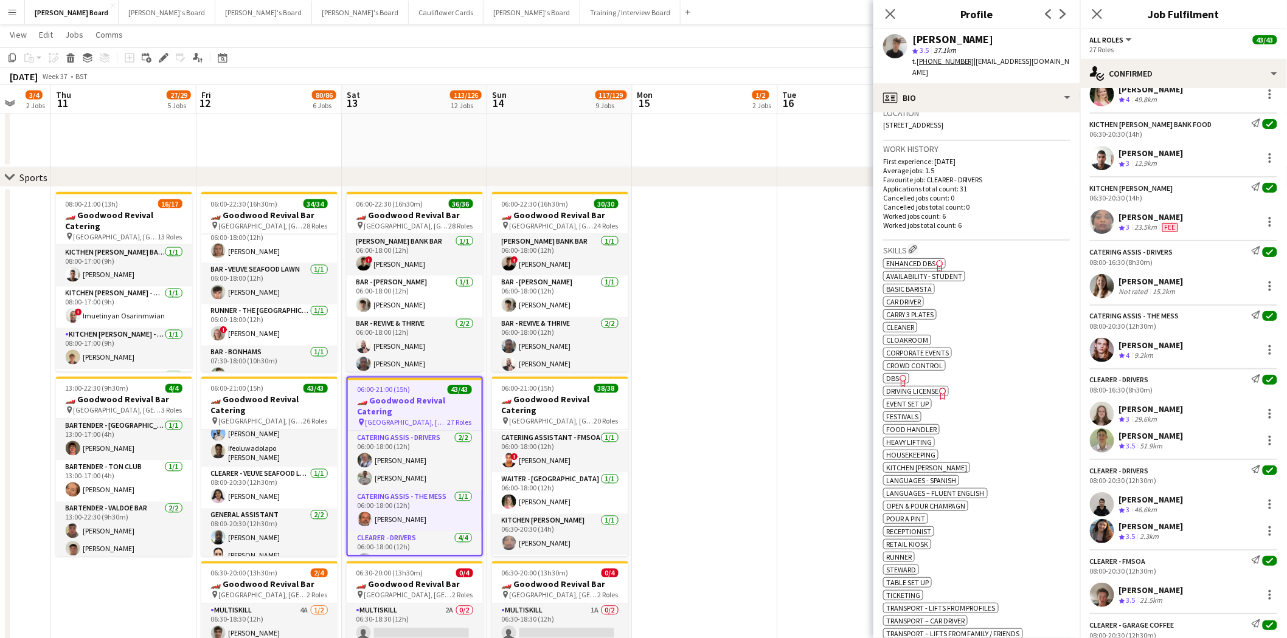
scroll to position [0, 0]
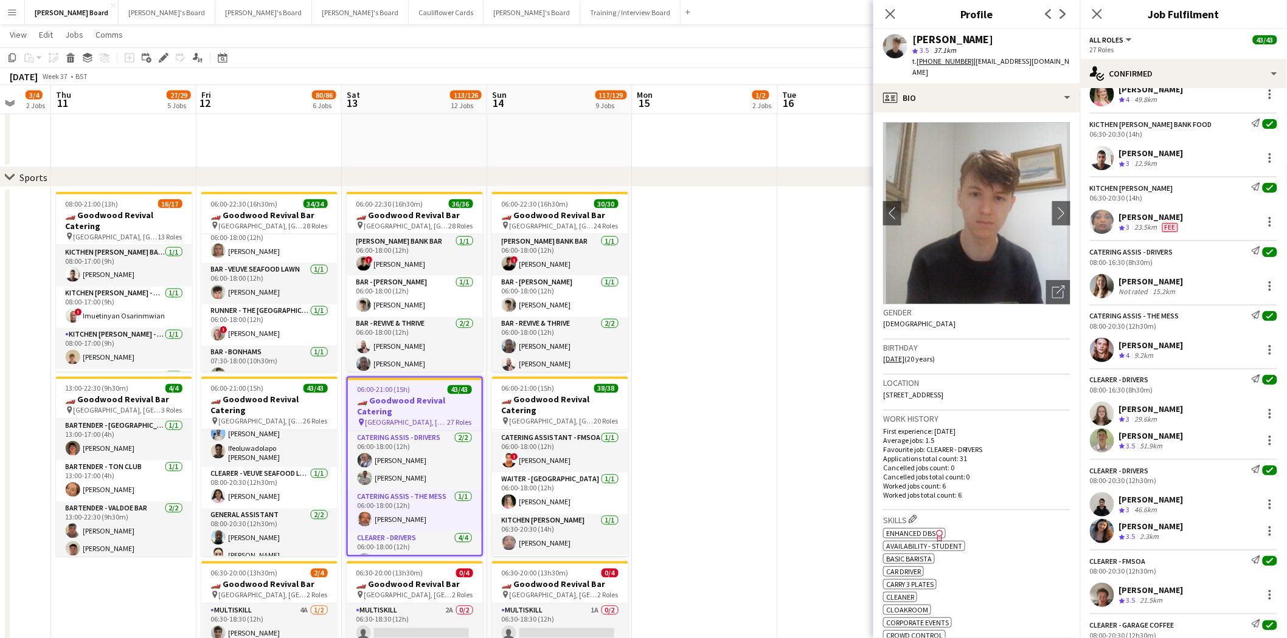
drag, startPoint x: 893, startPoint y: 14, endPoint x: 892, endPoint y: 23, distance: 9.1
click at [894, 14] on icon "Close pop-in" at bounding box center [890, 14] width 10 height 10
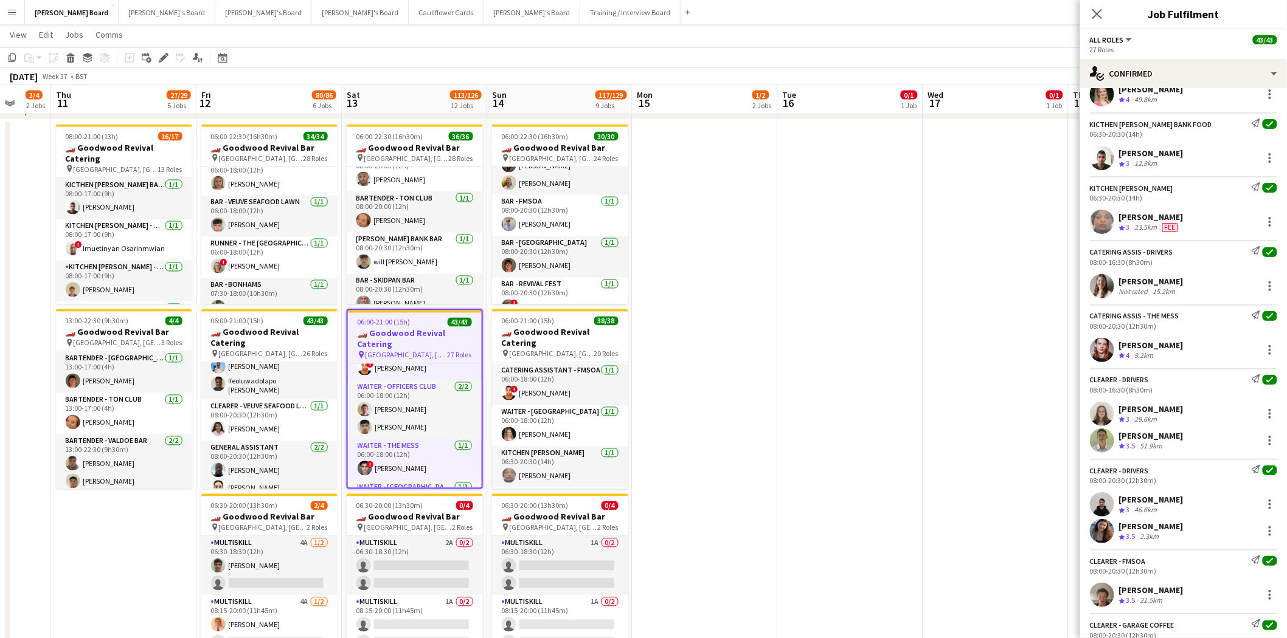
scroll to position [608, 0]
click at [1097, 19] on icon "Close pop-in" at bounding box center [1097, 14] width 12 height 12
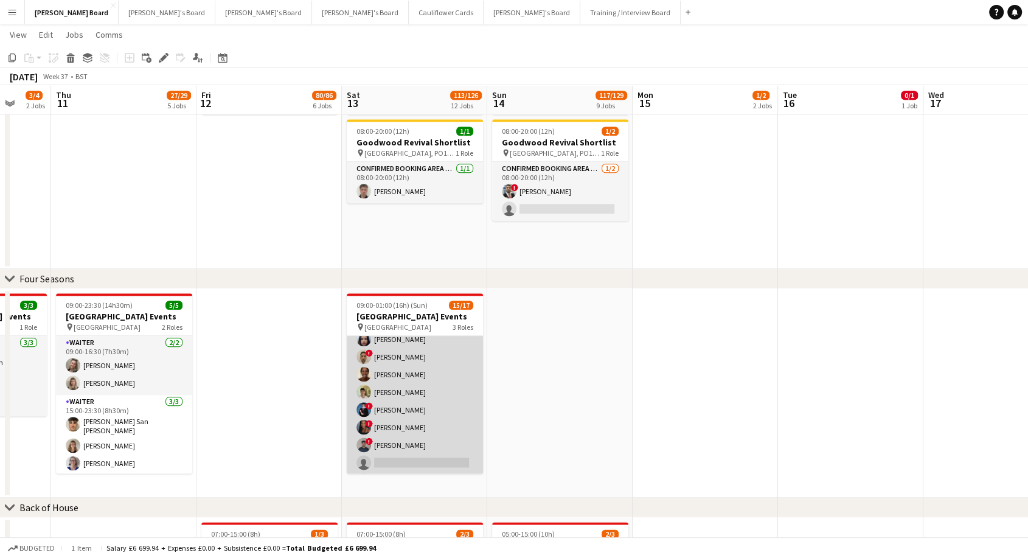
scroll to position [234, 0]
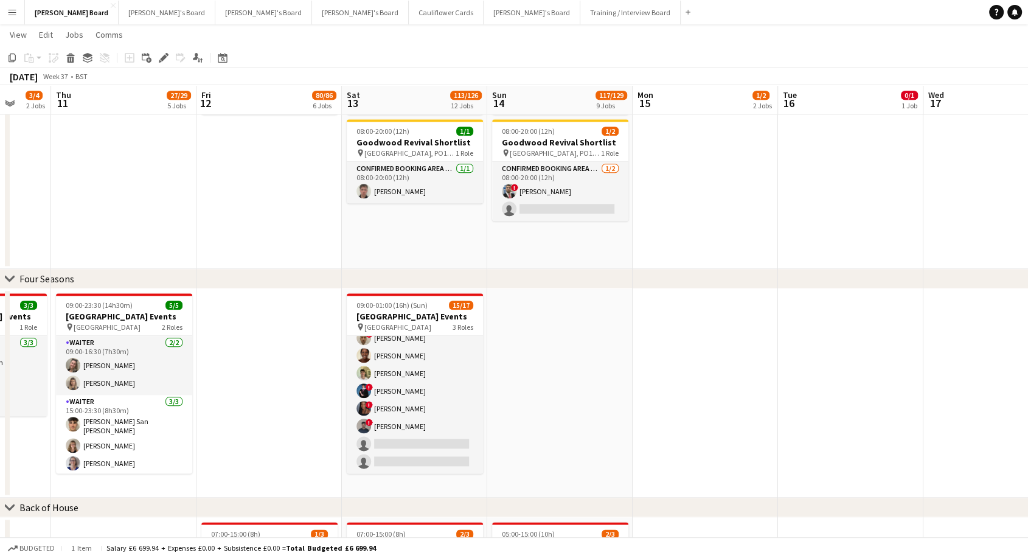
drag, startPoint x: 424, startPoint y: 369, endPoint x: 701, endPoint y: 296, distance: 286.3
click at [424, 369] on app-card-role "Waiter 6I 5A 11/13 16:00-01:00 (9h) James Cox ! Aneisha Richardson Evie Tipple …" at bounding box center [415, 346] width 136 height 253
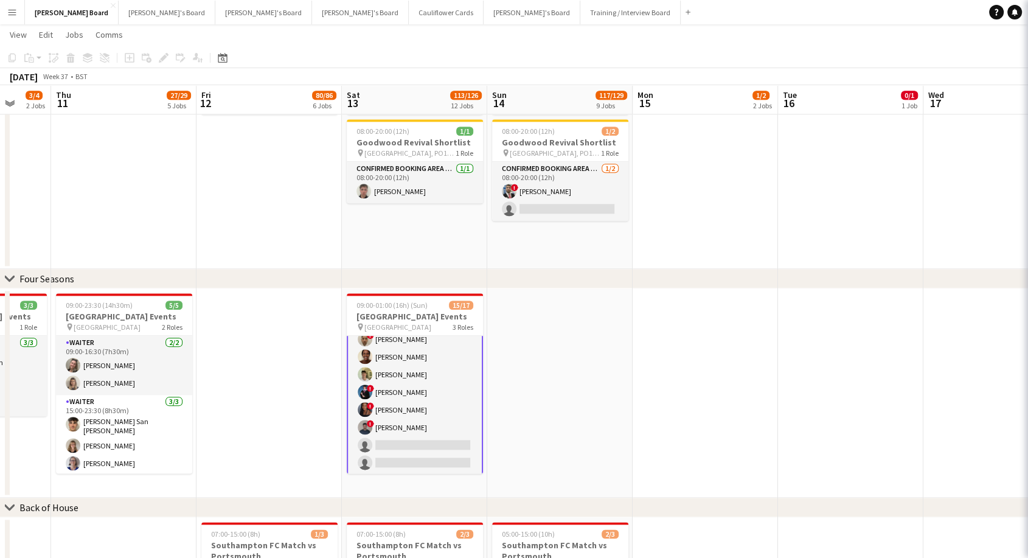
scroll to position [234, 0]
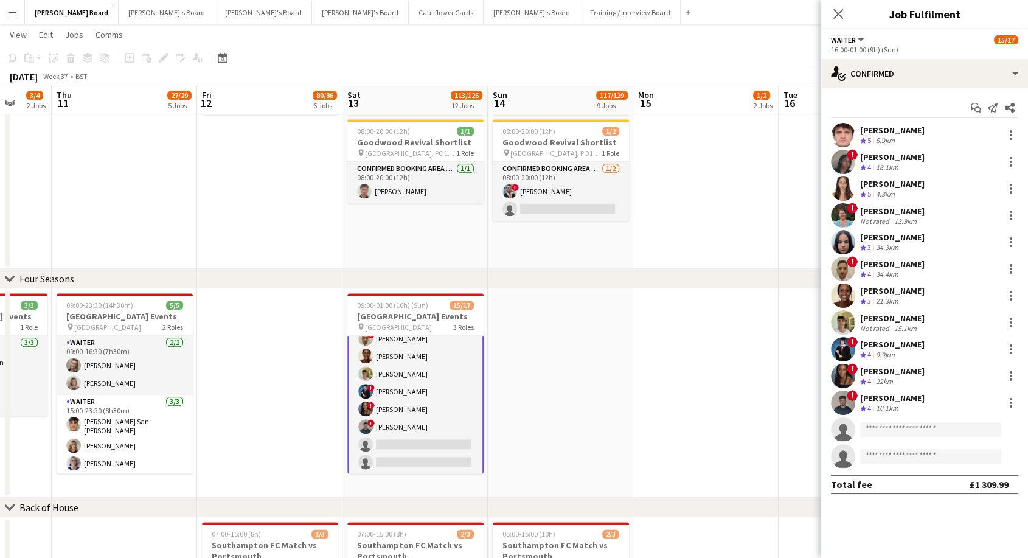
drag, startPoint x: 915, startPoint y: 312, endPoint x: 910, endPoint y: 319, distance: 7.9
click at [915, 313] on div "Henry Starmer-Smith" at bounding box center [892, 318] width 64 height 11
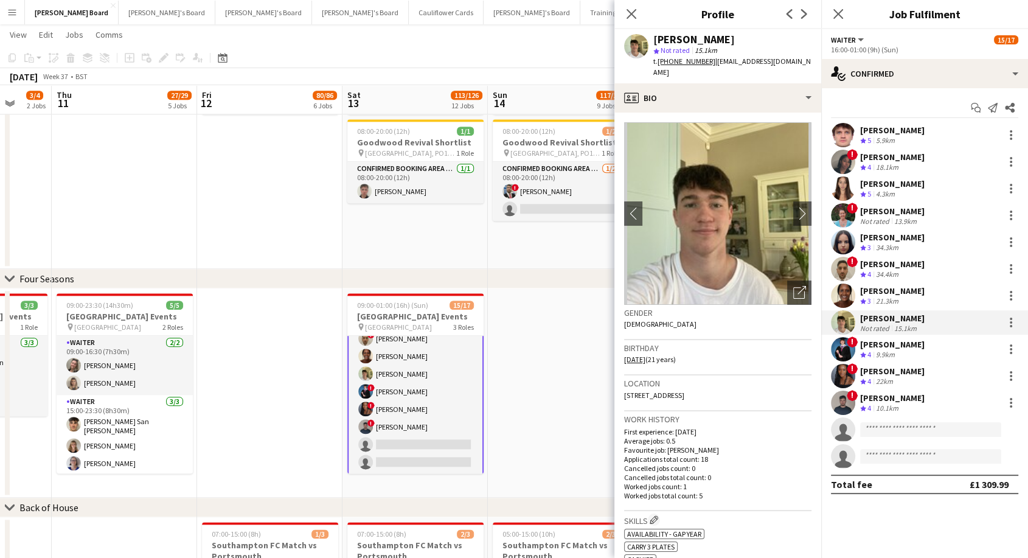
click at [889, 395] on div "Benjamin Kuczynski" at bounding box center [892, 397] width 64 height 11
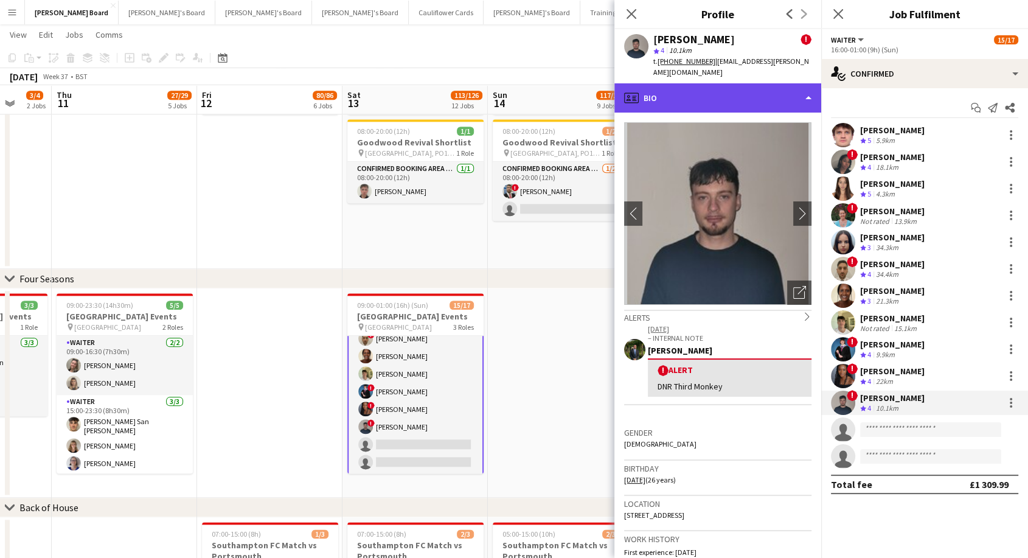
click at [730, 83] on div "profile Bio" at bounding box center [717, 97] width 207 height 29
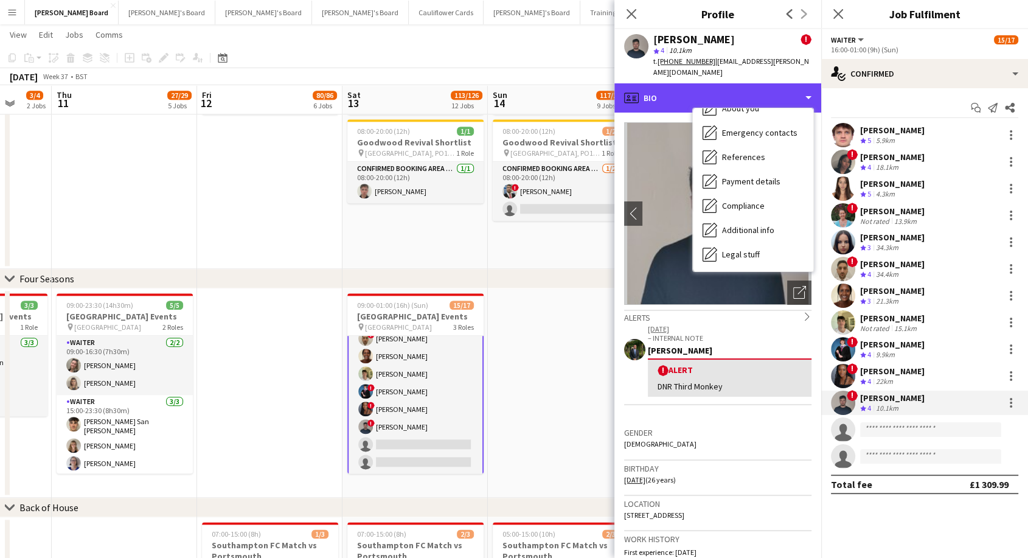
scroll to position [162, 0]
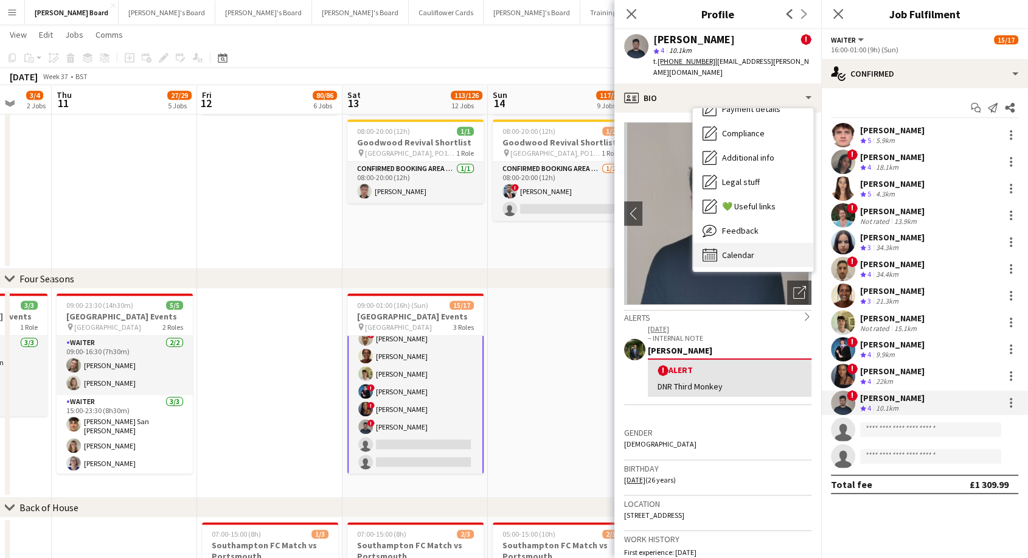
click at [746, 249] on span "Calendar" at bounding box center [738, 254] width 32 height 11
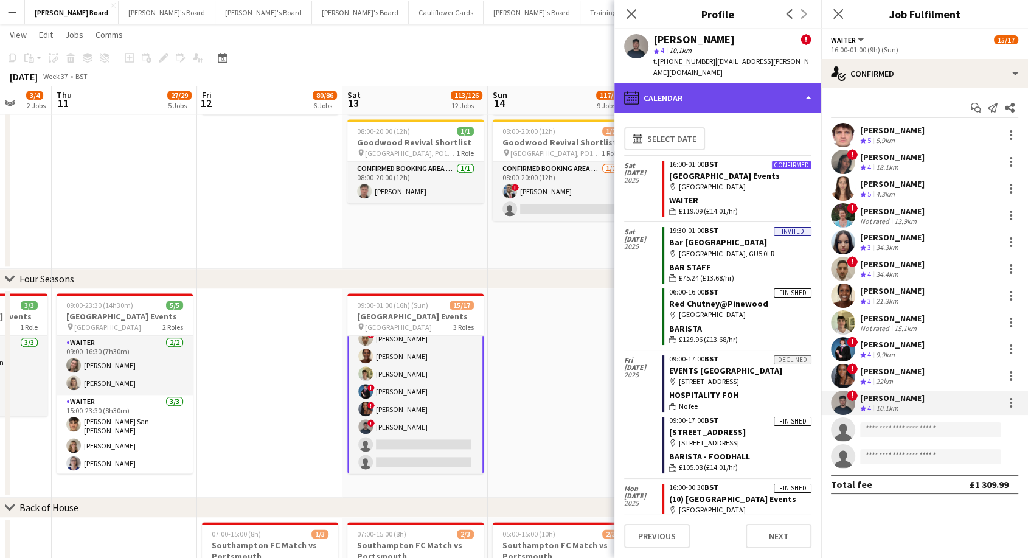
click at [705, 94] on div "calendar-full Calendar" at bounding box center [717, 97] width 207 height 29
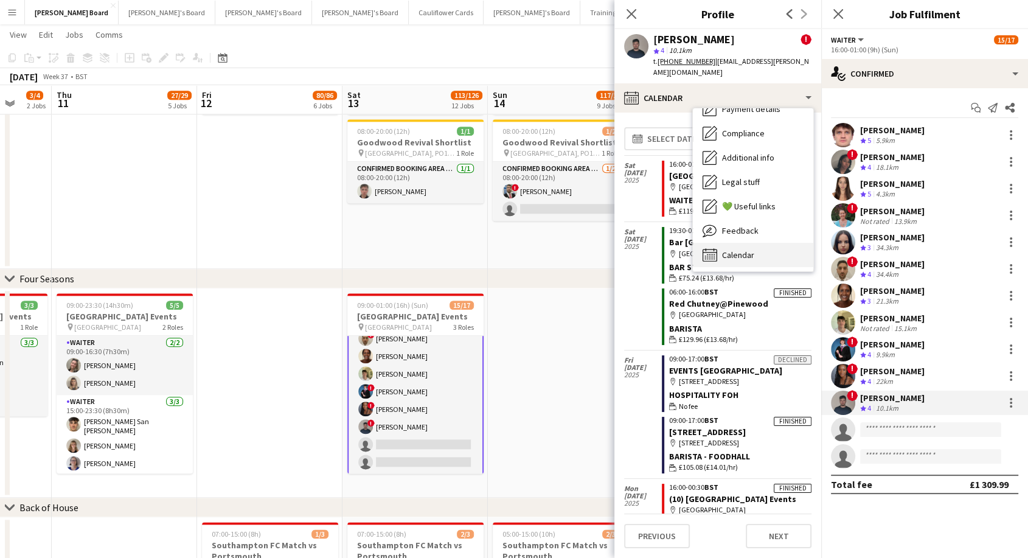
click at [744, 249] on span "Calendar" at bounding box center [738, 254] width 32 height 11
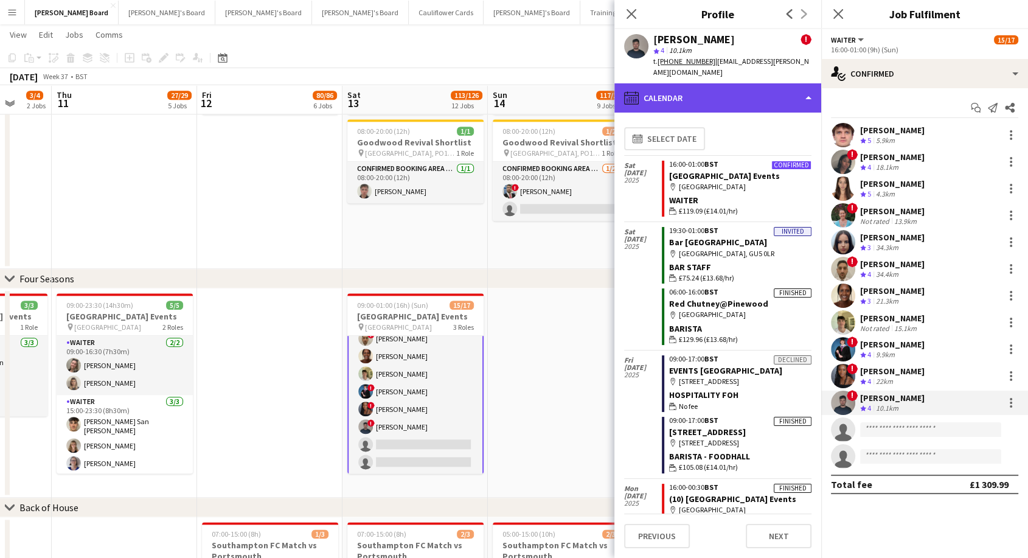
click at [718, 94] on div "calendar-full Calendar" at bounding box center [717, 97] width 207 height 29
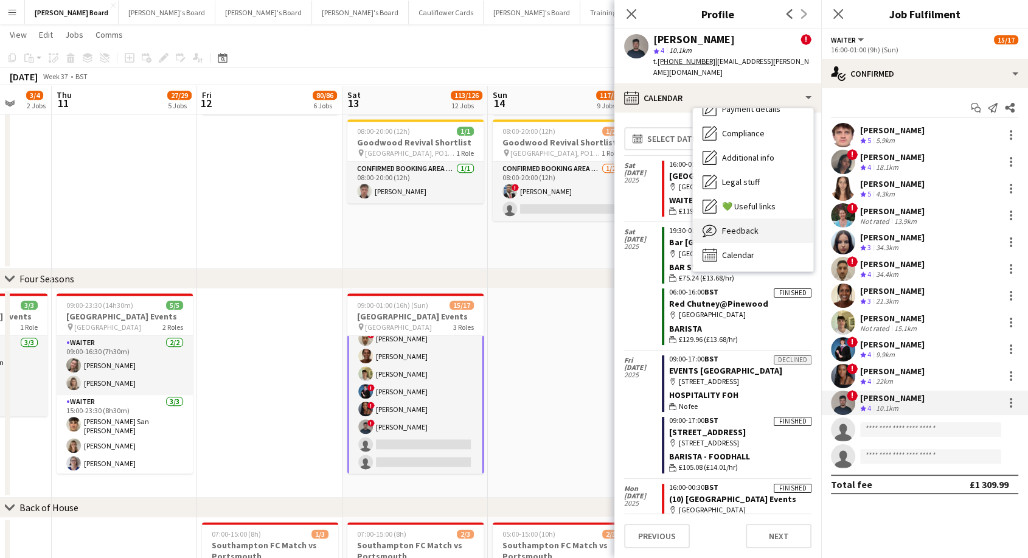
click at [749, 225] on span "Feedback" at bounding box center [740, 230] width 36 height 11
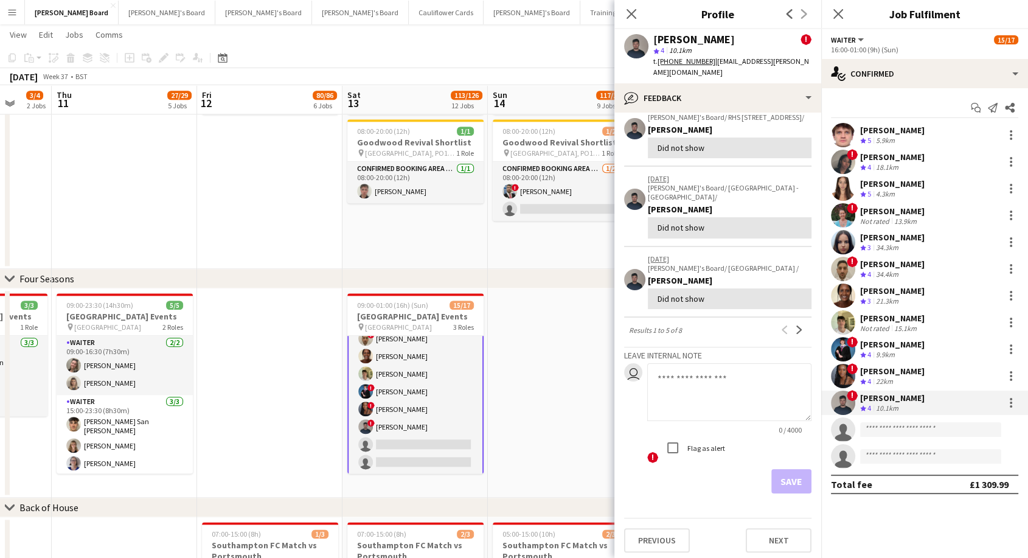
scroll to position [0, 0]
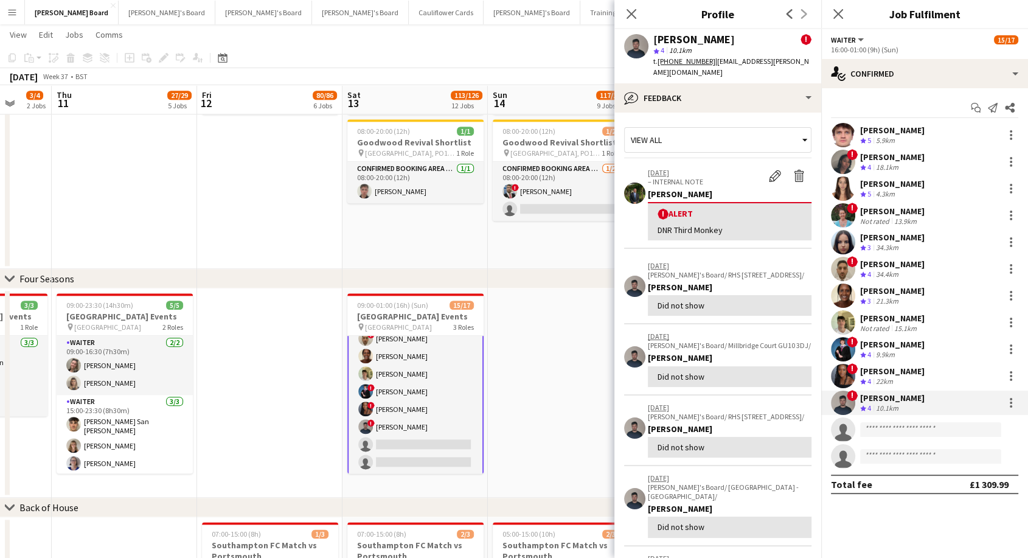
click at [900, 367] on div "Cherise Ewhrudjakpor" at bounding box center [892, 370] width 64 height 11
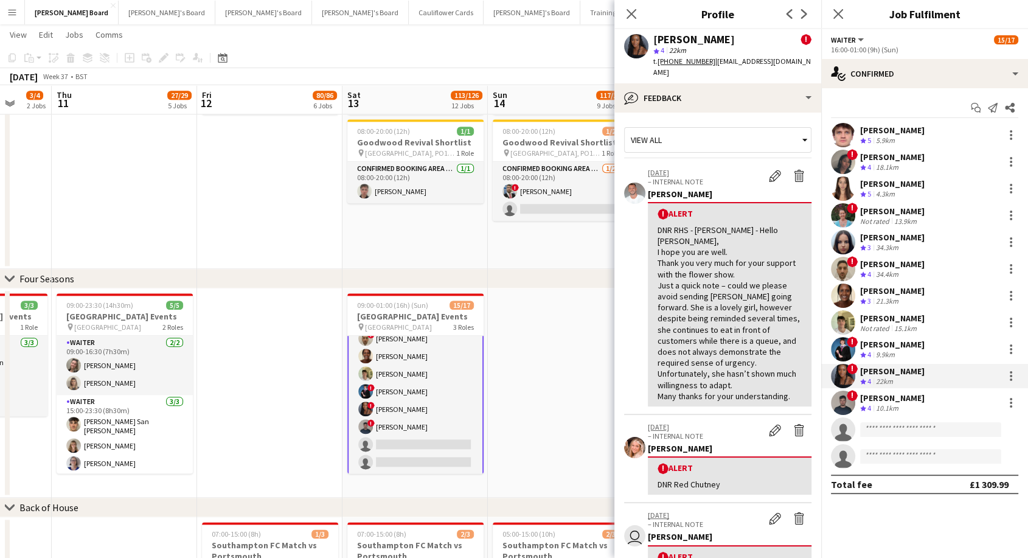
click at [873, 349] on div "Alfred Morris" at bounding box center [892, 344] width 64 height 11
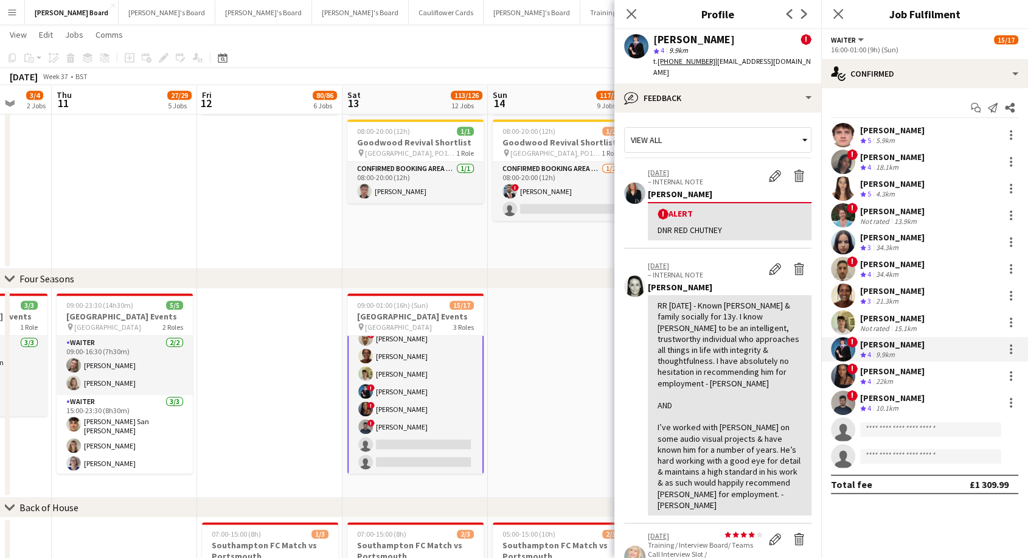
click at [893, 323] on div "15.1km" at bounding box center [904, 327] width 27 height 9
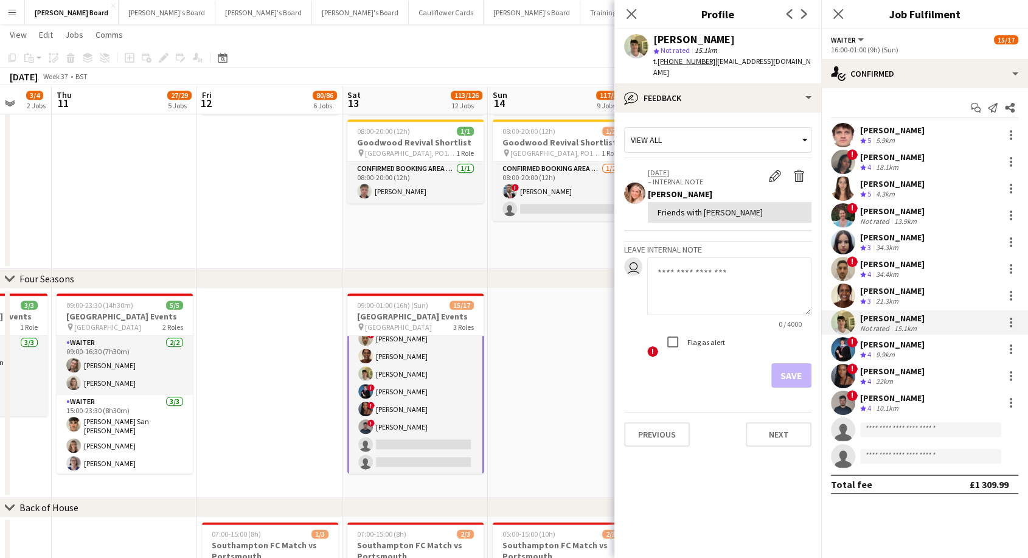
click at [908, 288] on div "EVERLINE MUTWIWA" at bounding box center [892, 290] width 64 height 11
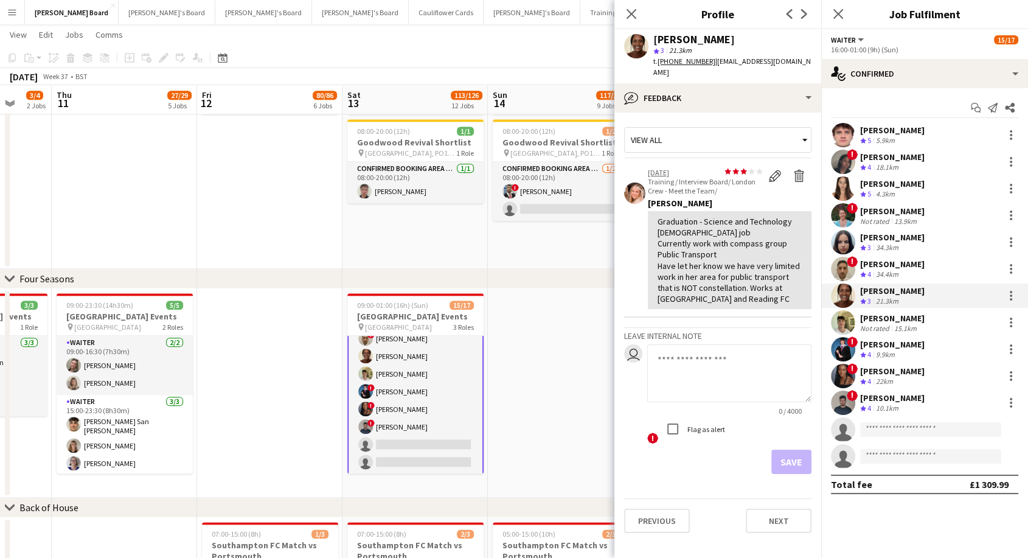
click at [882, 213] on div "Kay Patrick" at bounding box center [892, 211] width 64 height 11
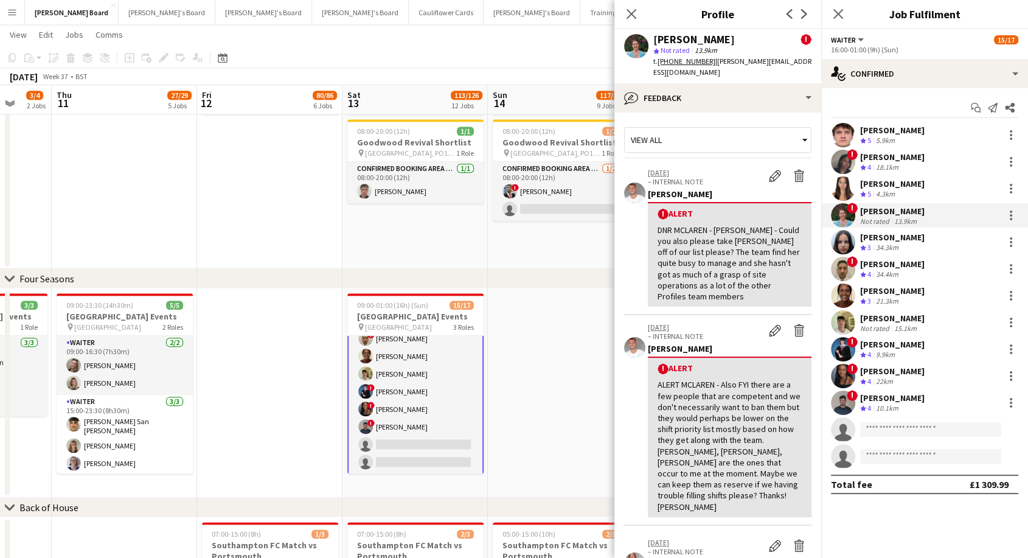
click at [890, 185] on div "Evie Tipple" at bounding box center [892, 183] width 64 height 11
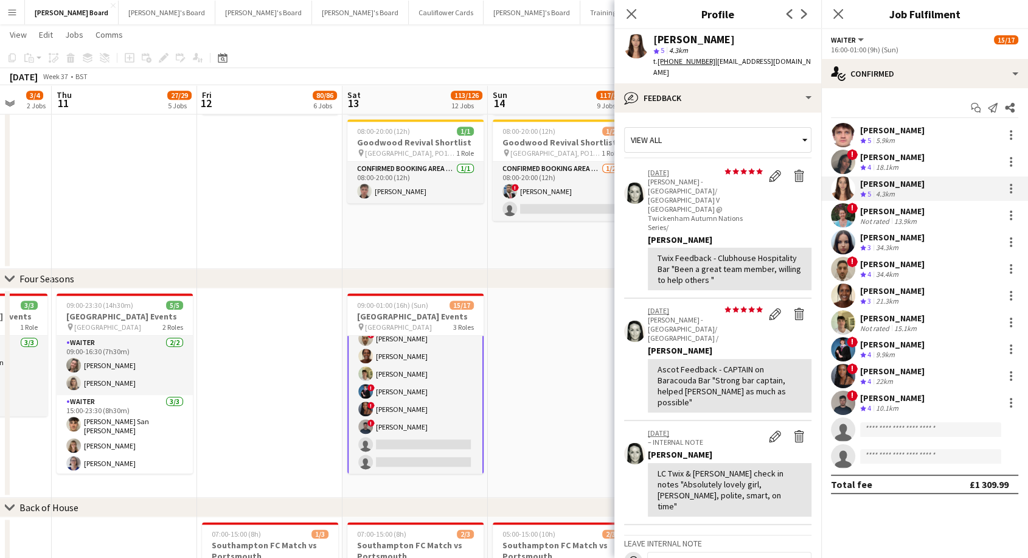
drag, startPoint x: 911, startPoint y: 159, endPoint x: 881, endPoint y: 150, distance: 31.9
click at [910, 159] on div "Aneisha Richardson" at bounding box center [892, 156] width 64 height 11
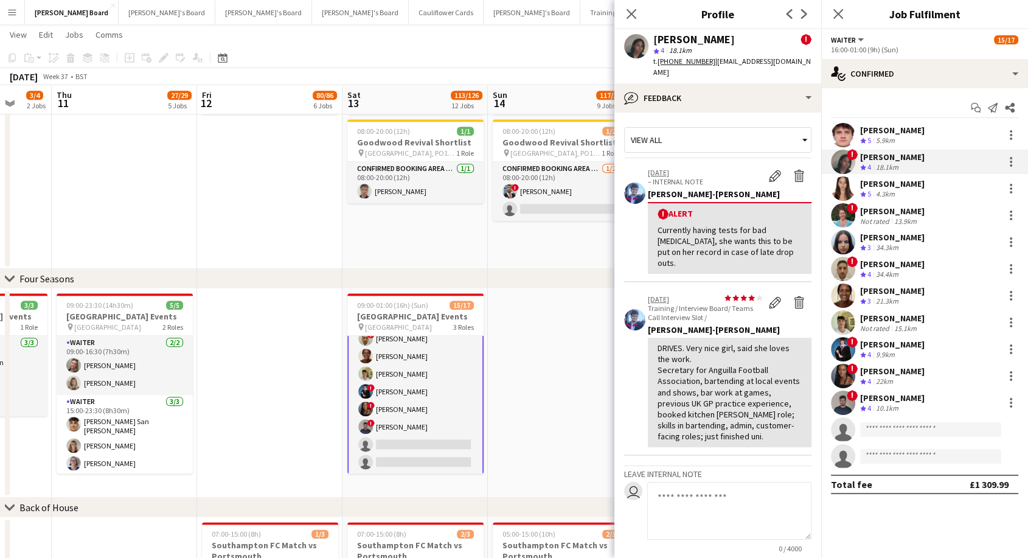
click at [885, 137] on div "5.9km" at bounding box center [885, 141] width 24 height 10
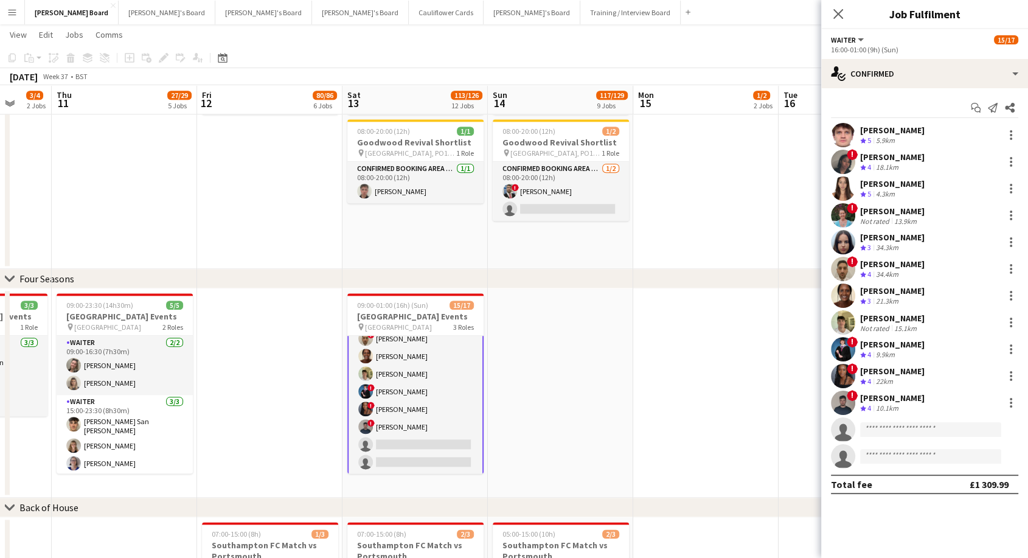
click at [924, 398] on div "Benjamin Kuczynski" at bounding box center [892, 397] width 64 height 11
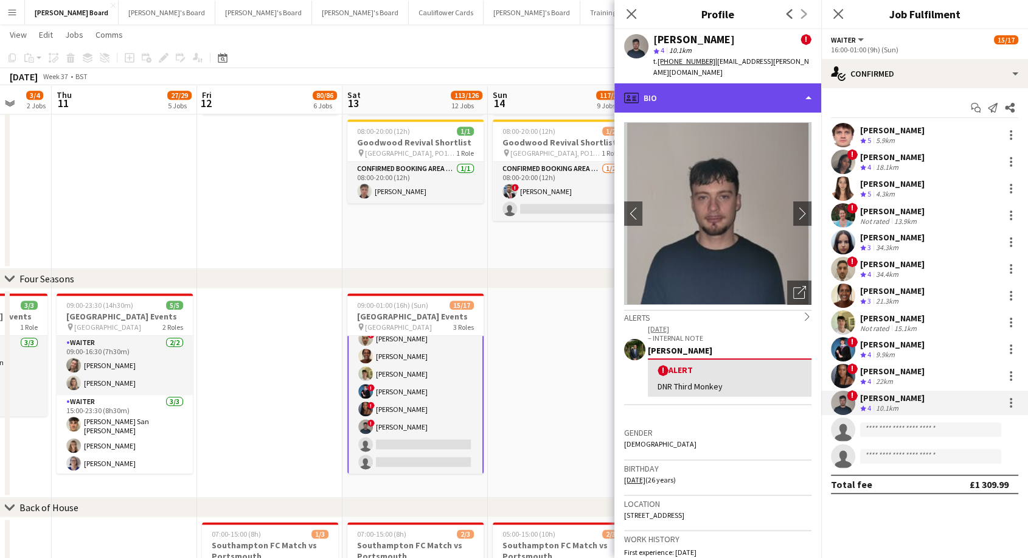
click at [655, 83] on div "profile Bio" at bounding box center [717, 97] width 207 height 29
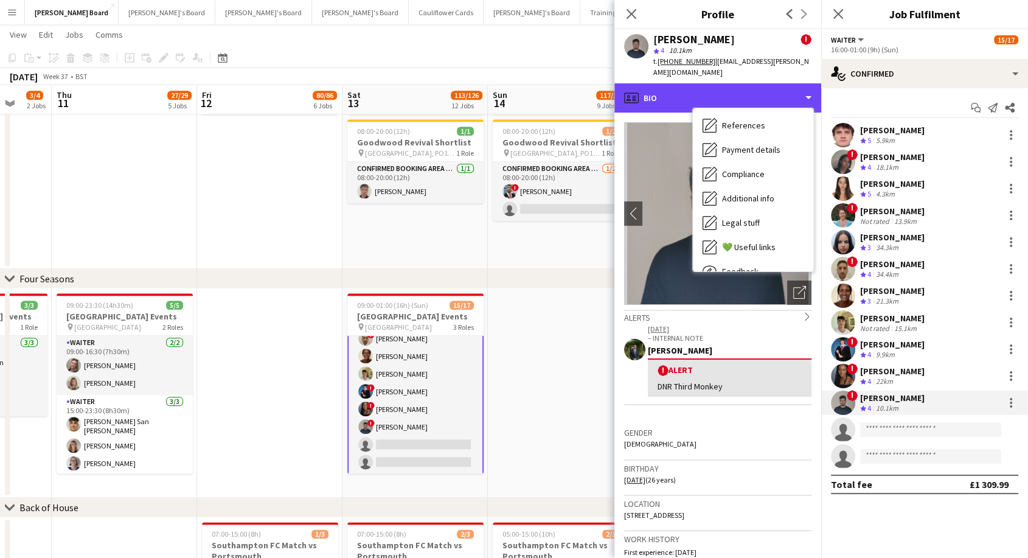
scroll to position [162, 0]
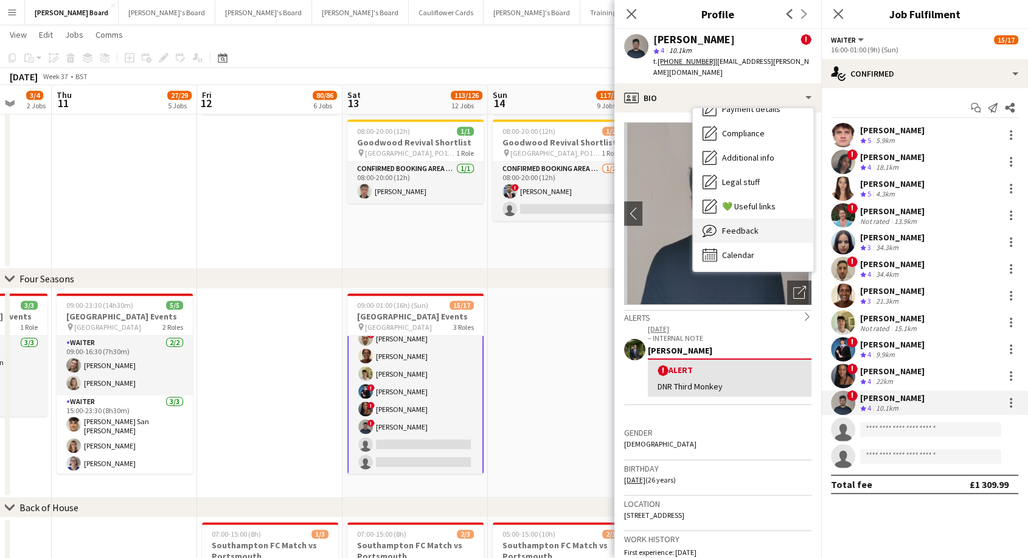
click at [748, 225] on span "Feedback" at bounding box center [740, 230] width 36 height 11
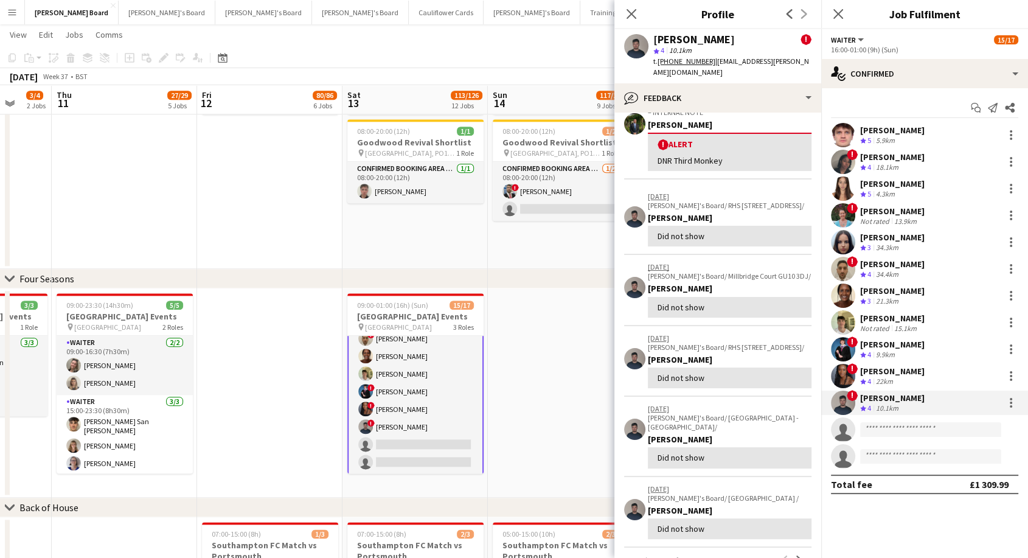
scroll to position [67, 0]
click at [628, 15] on icon "Close pop-in" at bounding box center [631, 14] width 12 height 12
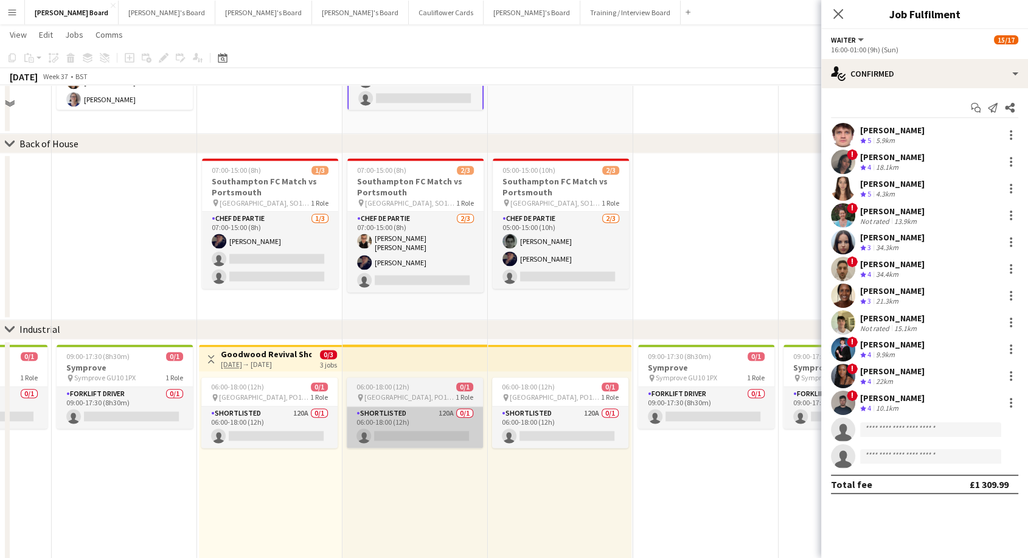
scroll to position [1715, 0]
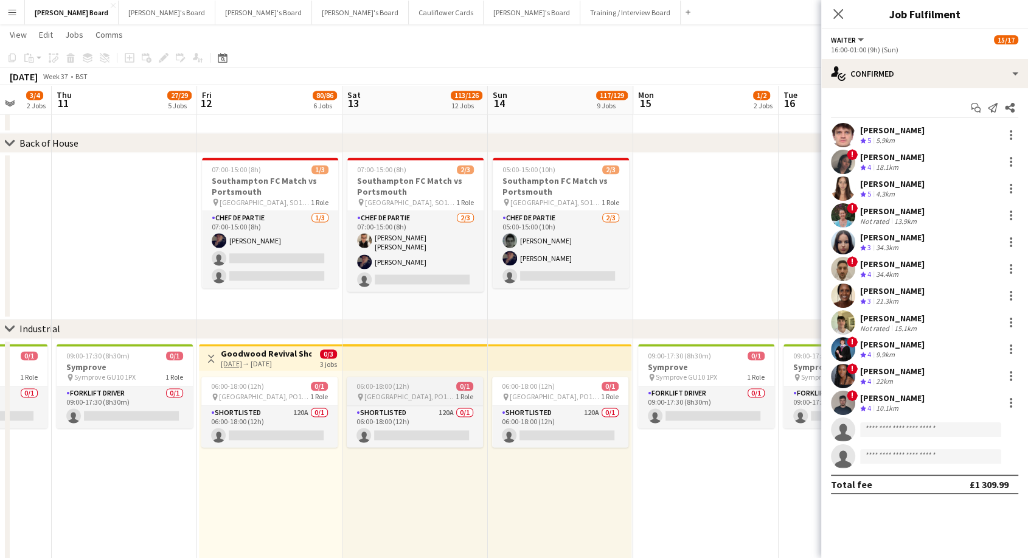
click at [429, 398] on div "pin Chichester, PO18 0PS 1 Role" at bounding box center [415, 397] width 136 height 10
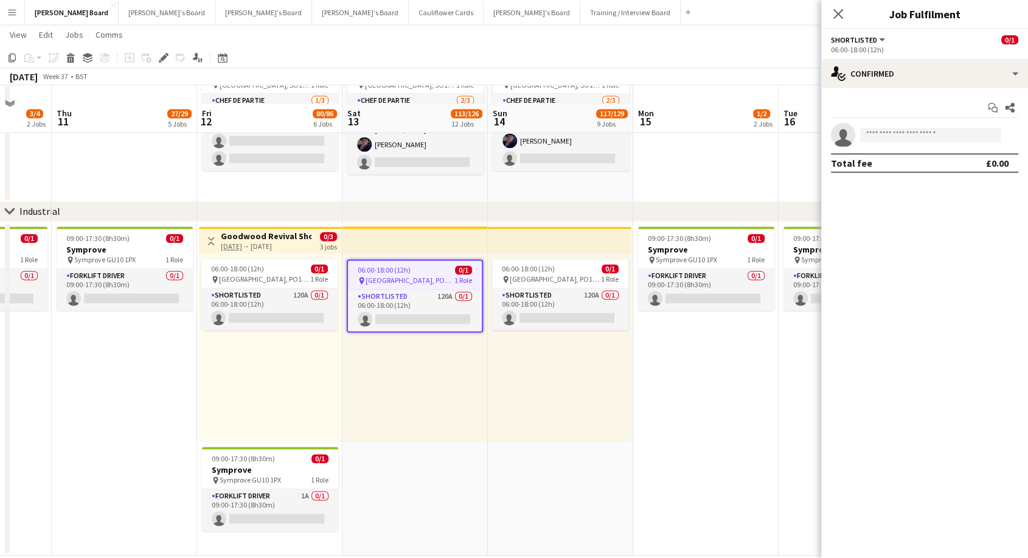
scroll to position [1850, 0]
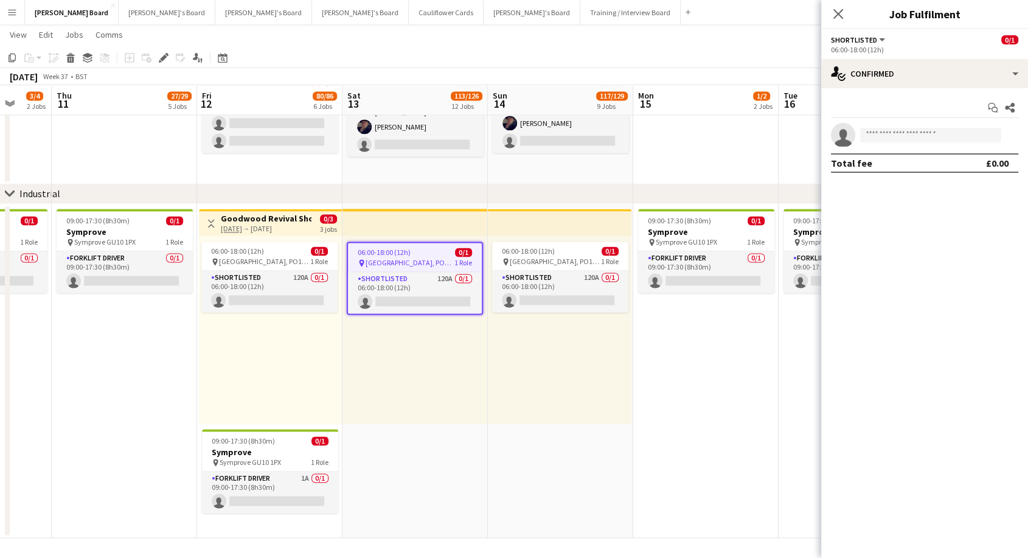
click at [422, 405] on div "06:00-18:00 (12h) 0/1 pin Chichester, PO18 0PS 1 Role Shortlisted 120A 0/1 06:0…" at bounding box center [414, 329] width 145 height 189
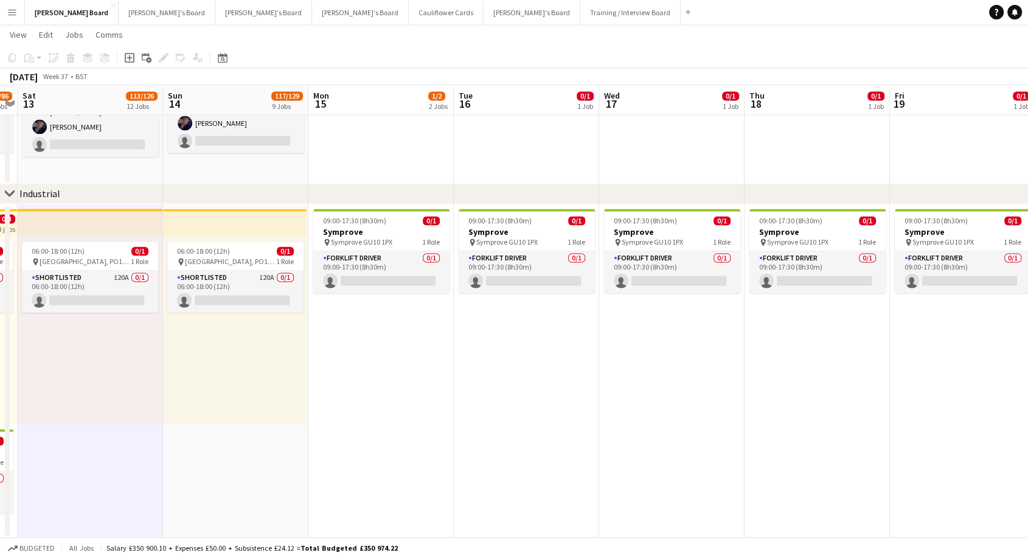
drag, startPoint x: 882, startPoint y: 382, endPoint x: 557, endPoint y: 410, distance: 325.9
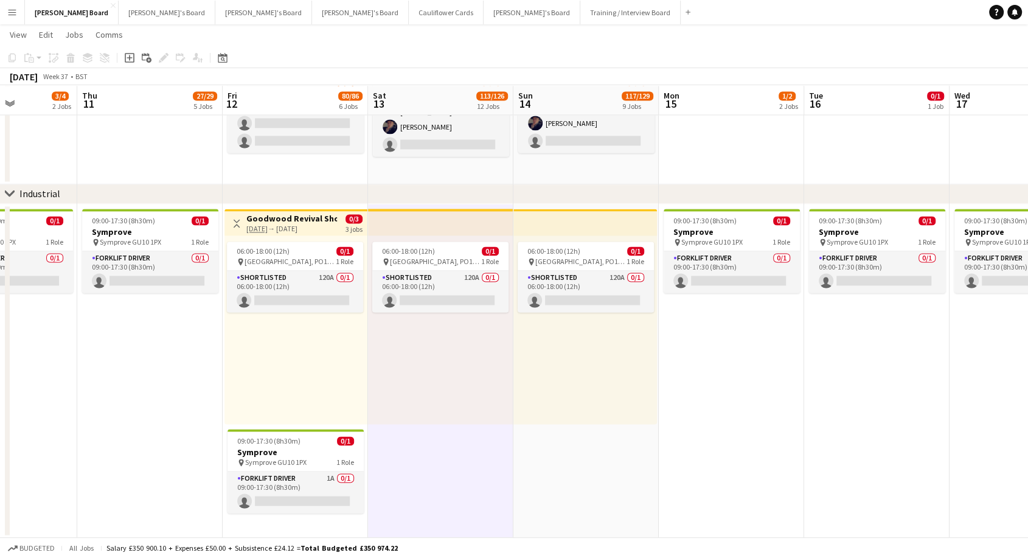
scroll to position [0, 394]
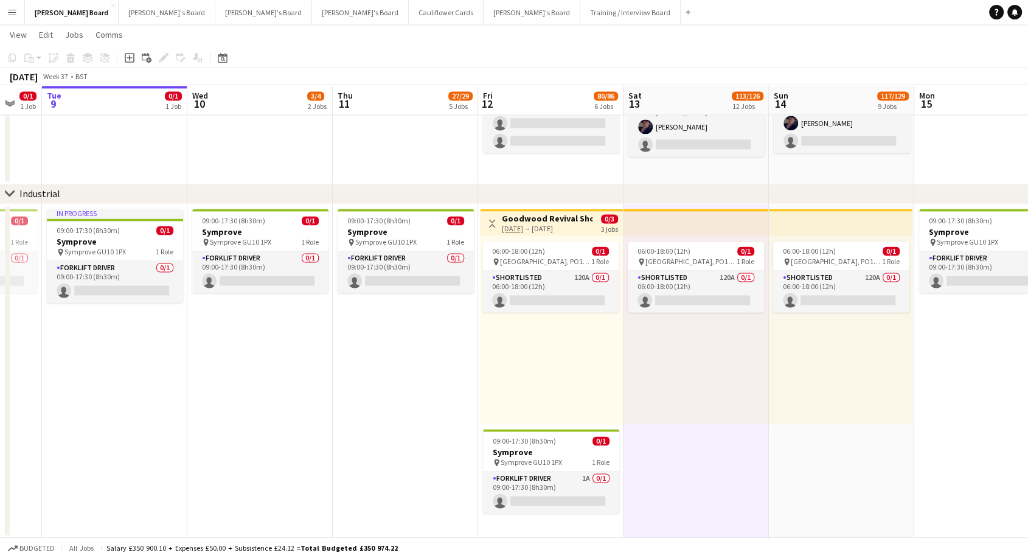
drag, startPoint x: 412, startPoint y: 390, endPoint x: 1162, endPoint y: 382, distance: 749.8
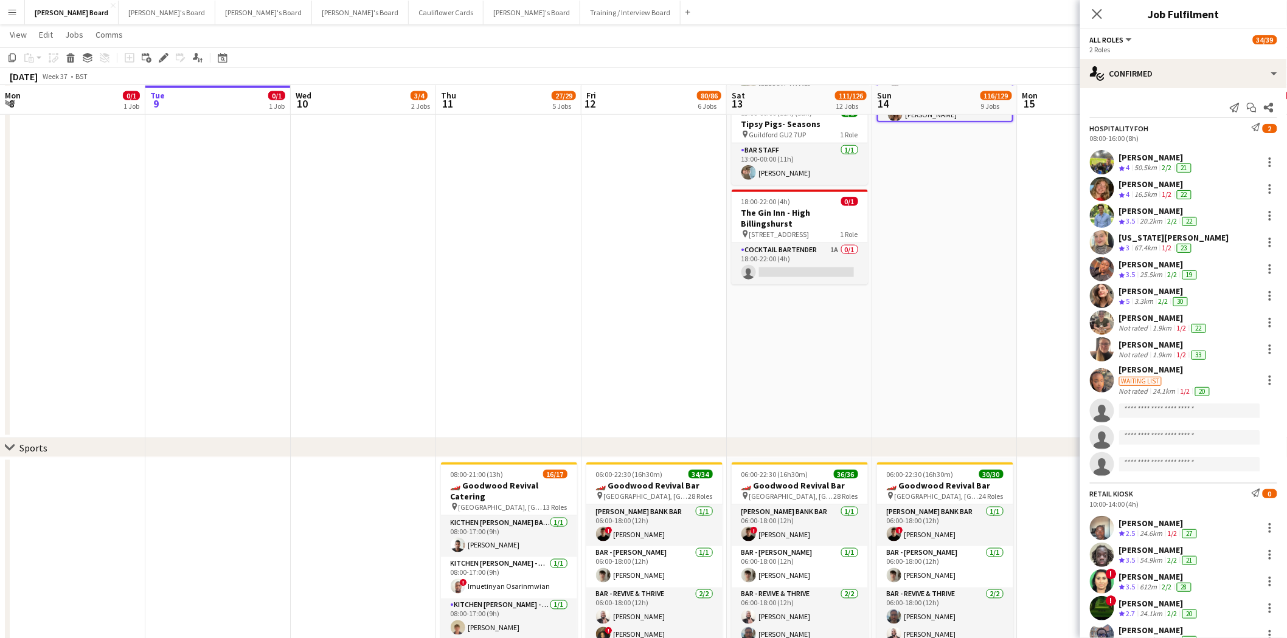
scroll to position [675, 0]
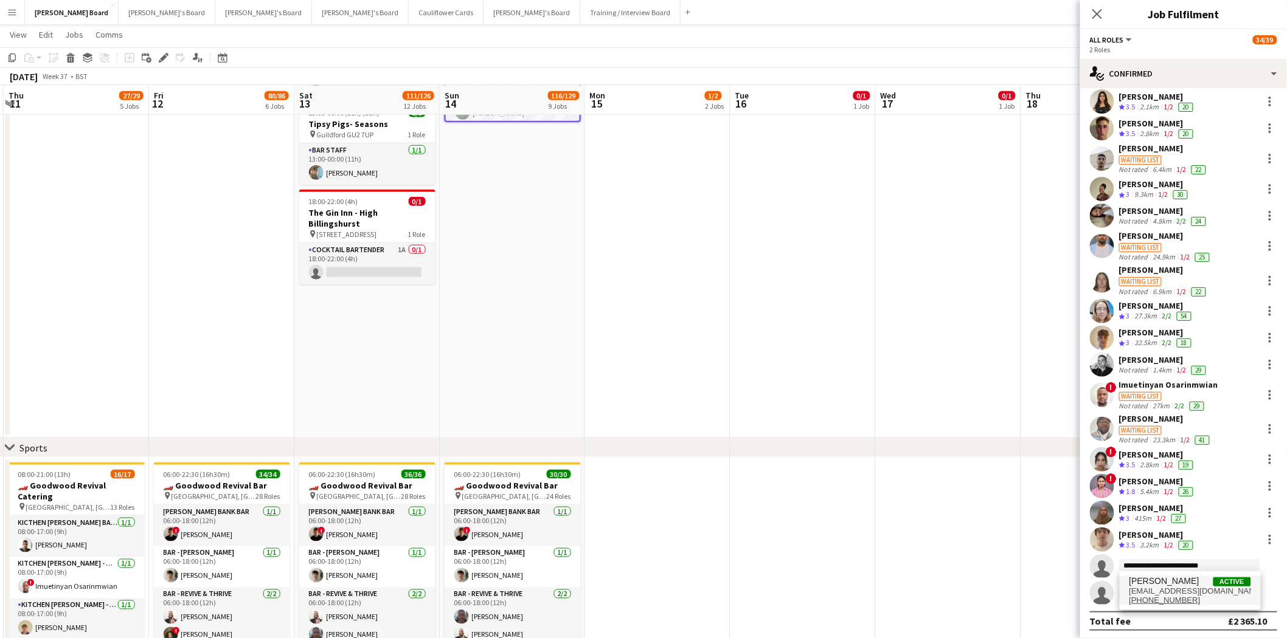
type input "**********"
click at [1152, 587] on span "[EMAIL_ADDRESS][DOMAIN_NAME]" at bounding box center [1190, 592] width 122 height 10
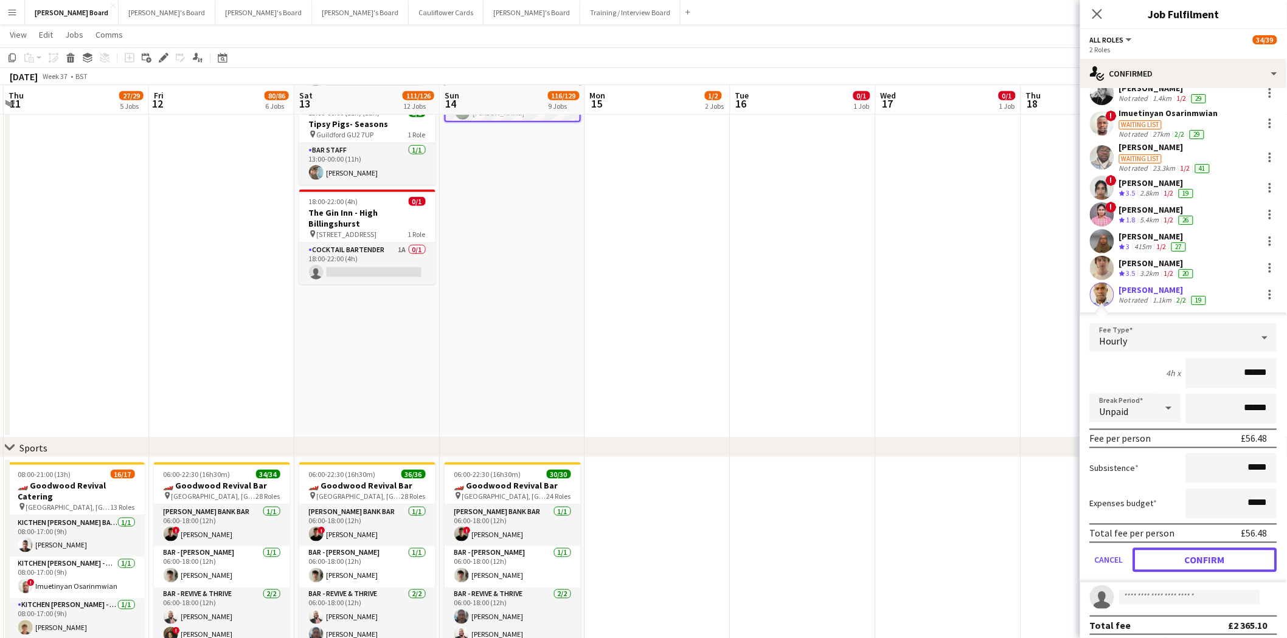
drag, startPoint x: 1194, startPoint y: 552, endPoint x: 1177, endPoint y: 550, distance: 16.5
click at [1192, 552] on button "Confirm" at bounding box center [1205, 560] width 144 height 24
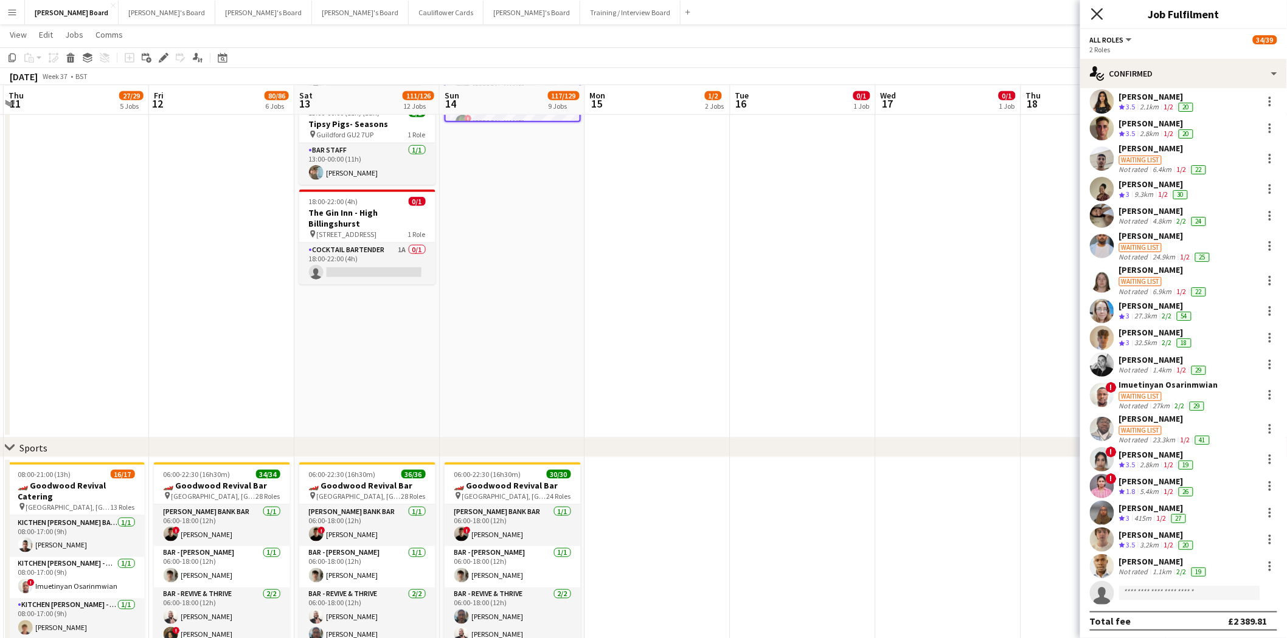
click at [1091, 19] on app-icon "Close pop-in" at bounding box center [1097, 14] width 18 height 18
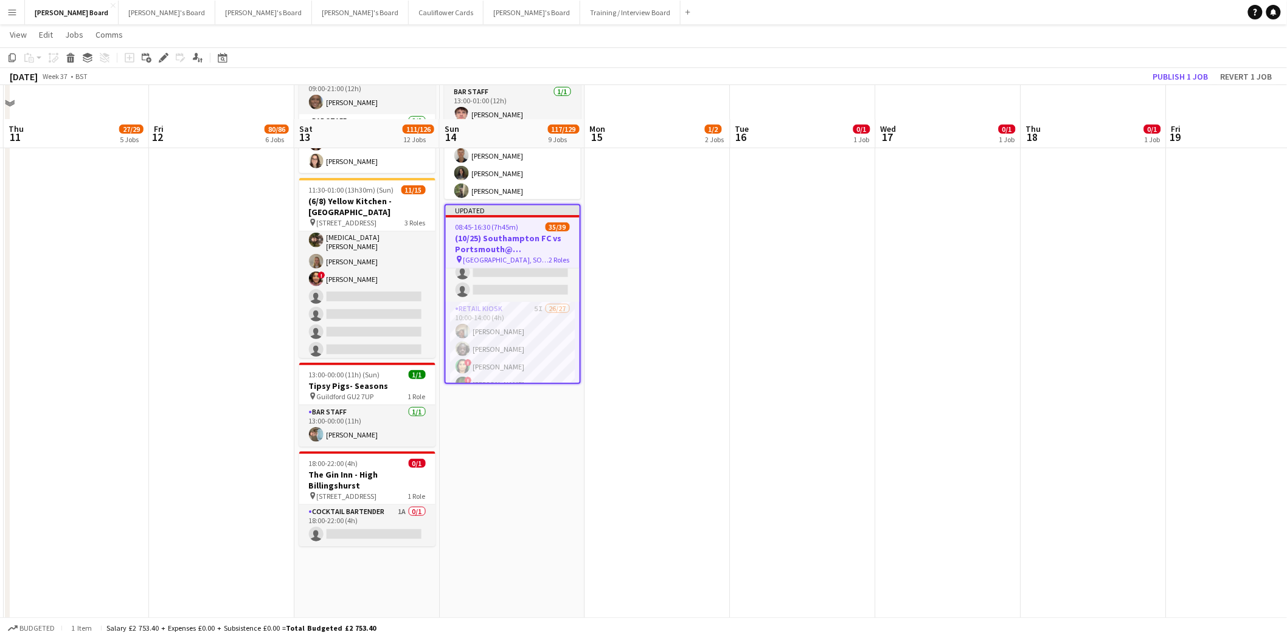
scroll to position [202, 0]
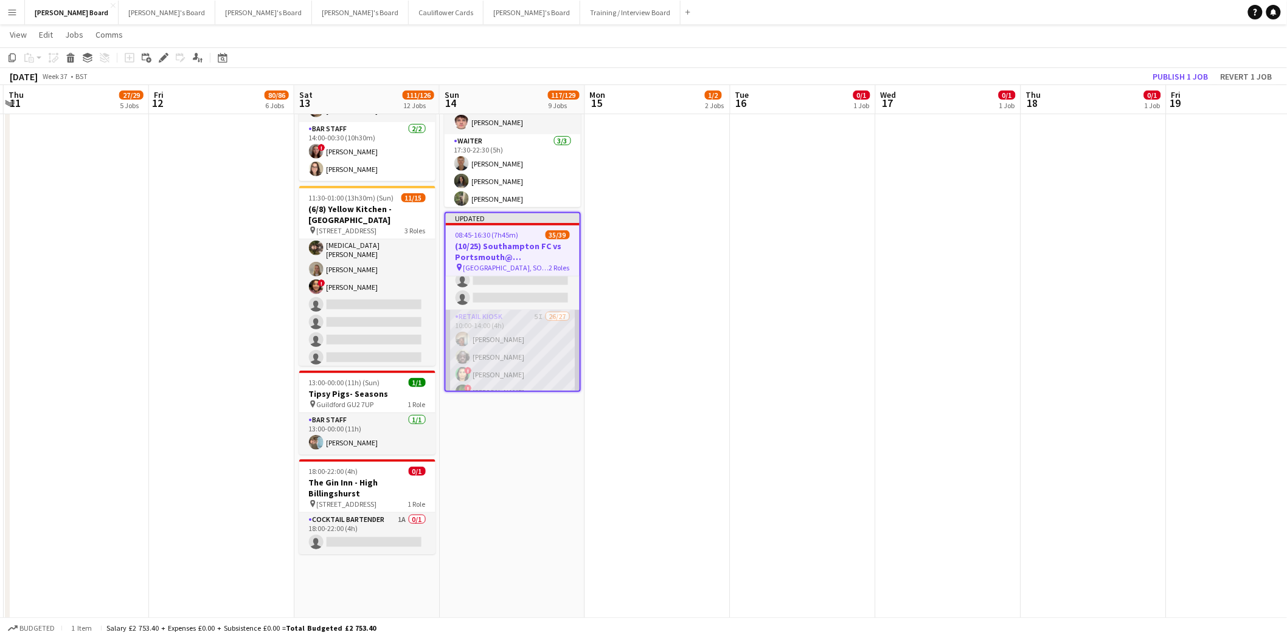
click at [527, 339] on app-card-role "Retail Kiosk 5I 26/27 10:00-14:00 (4h) [PERSON_NAME] [PERSON_NAME] ! Shenéla [P…" at bounding box center [513, 560] width 134 height 500
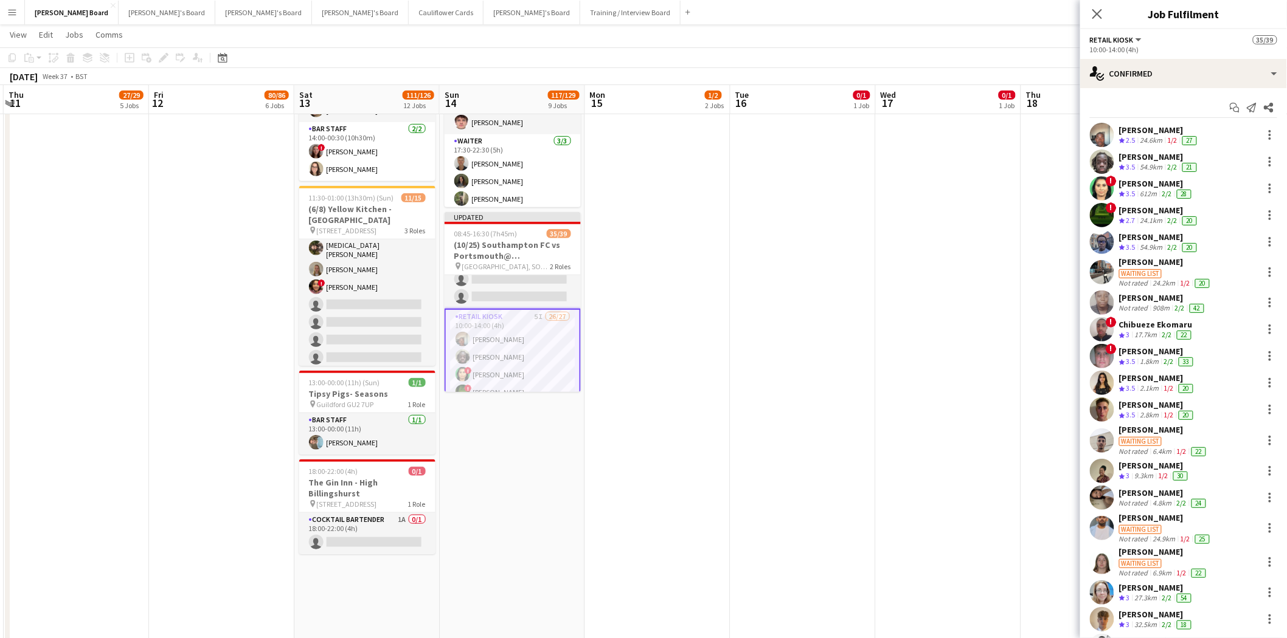
drag, startPoint x: 1101, startPoint y: 14, endPoint x: 1093, endPoint y: 16, distance: 8.3
click at [1098, 14] on icon "Close pop-in" at bounding box center [1097, 14] width 10 height 10
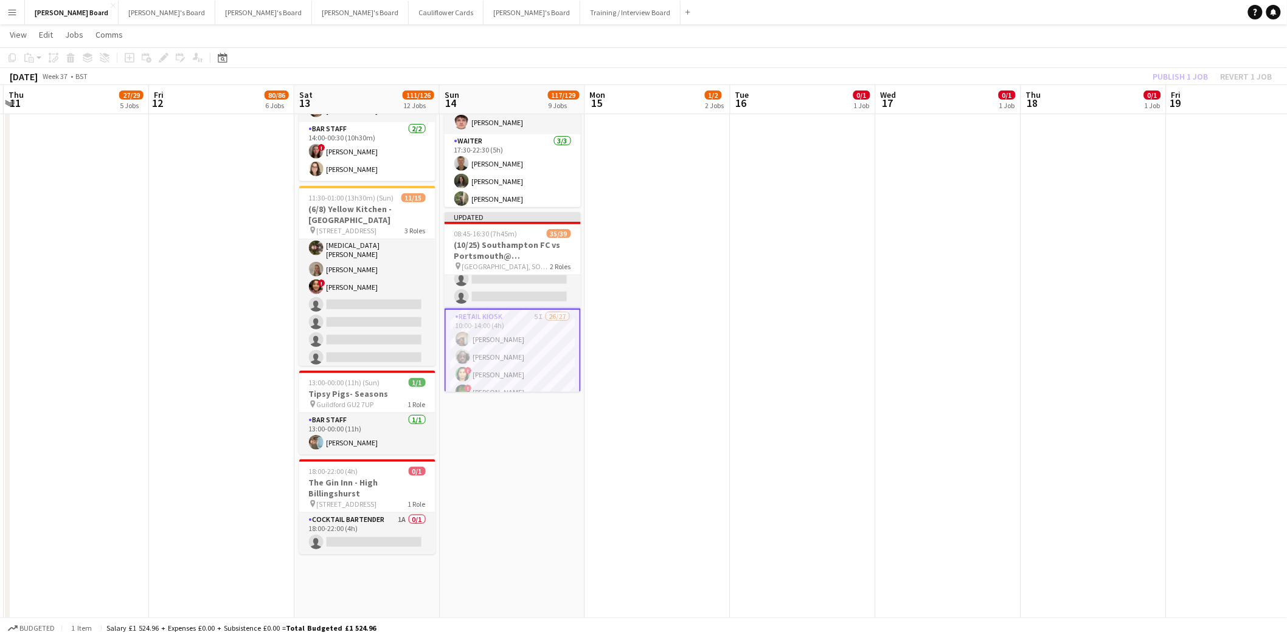
click at [1185, 75] on div "Publish 1 job Revert 1 job" at bounding box center [1212, 77] width 148 height 16
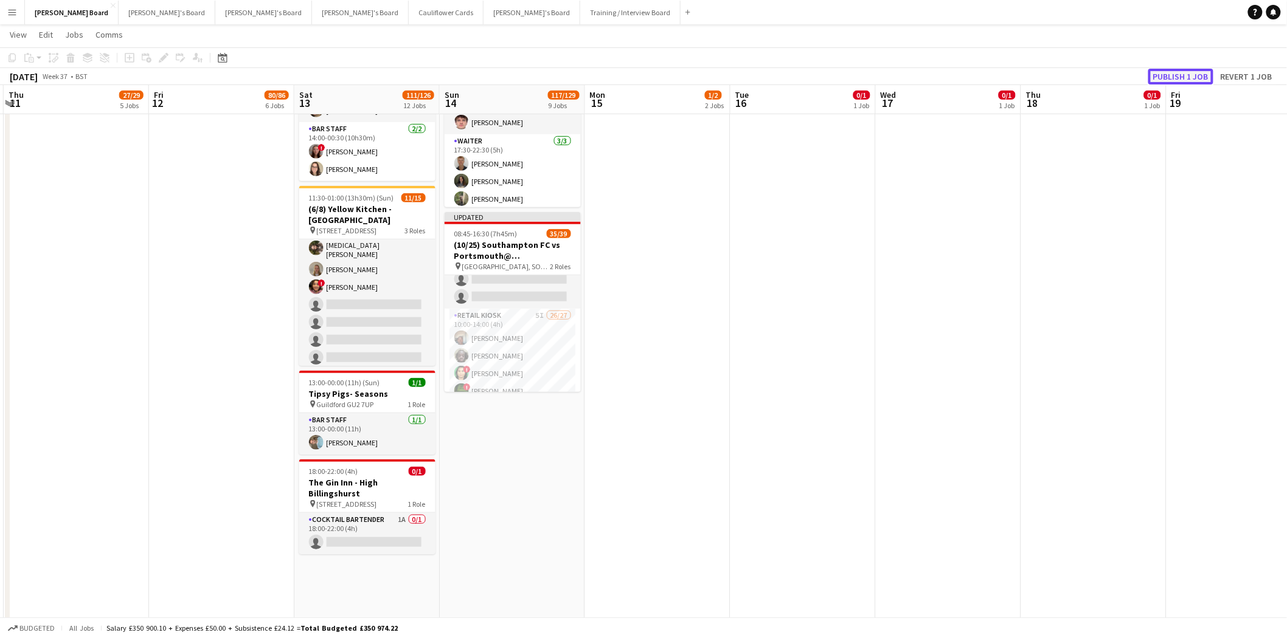
drag, startPoint x: 1186, startPoint y: 75, endPoint x: 1165, endPoint y: 84, distance: 23.2
click at [1186, 75] on button "Publish 1 job" at bounding box center [1180, 77] width 65 height 16
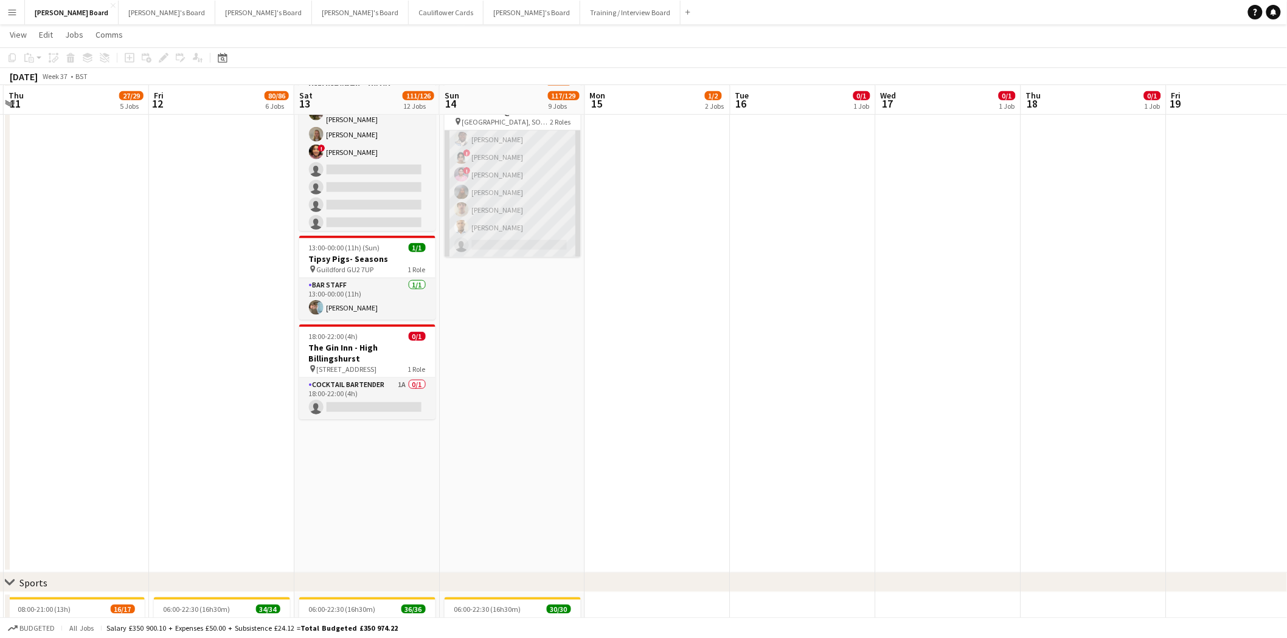
scroll to position [0, 431]
click at [471, 222] on app-card-role "Retail Kiosk 5I 26/27 10:00-14:00 (4h) [PERSON_NAME] [PERSON_NAME] ! Shenéla [P…" at bounding box center [514, 7] width 136 height 500
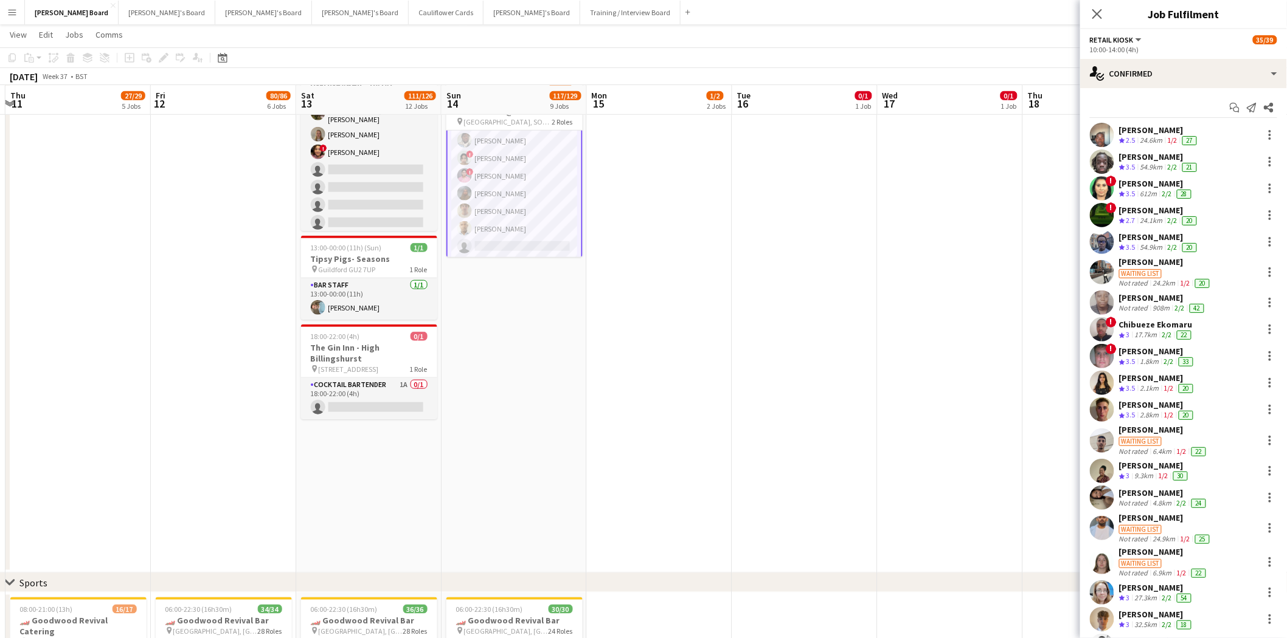
scroll to position [609, 0]
drag, startPoint x: 529, startPoint y: 162, endPoint x: 596, endPoint y: 159, distance: 66.9
click at [529, 164] on app-card-role "Retail Kiosk 5I 26/27 10:00-14:00 (4h) [PERSON_NAME] [PERSON_NAME] ! Shenéla [P…" at bounding box center [514, 8] width 136 height 502
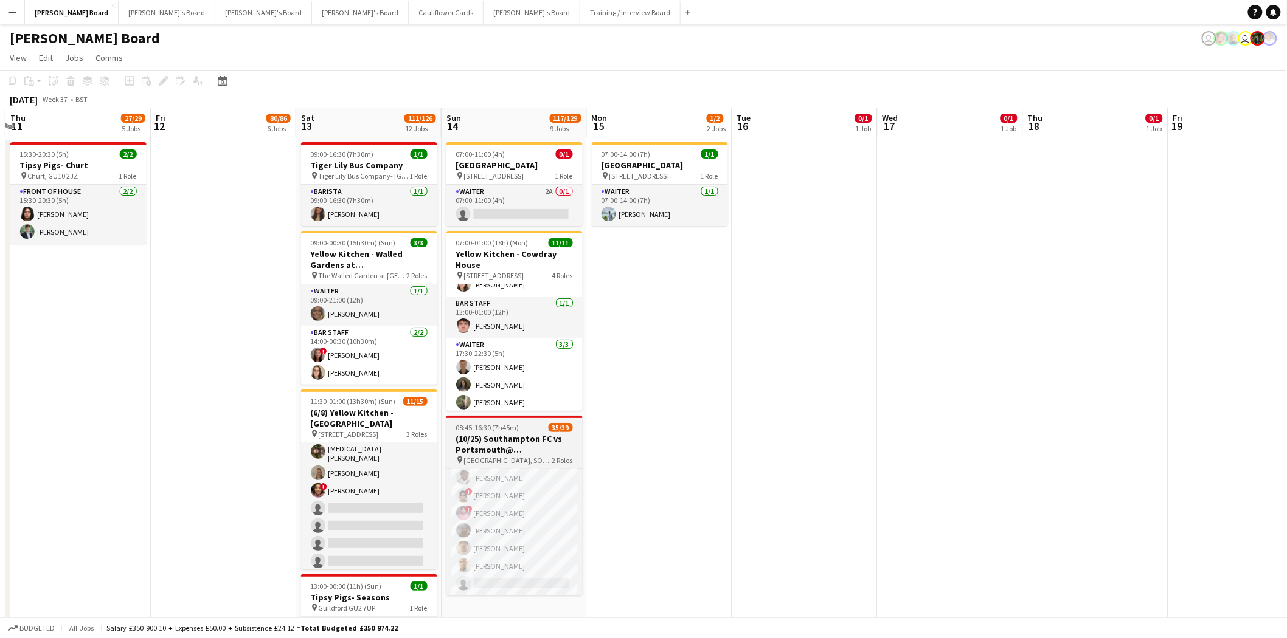
scroll to position [0, 429]
drag, startPoint x: 487, startPoint y: 431, endPoint x: 494, endPoint y: 431, distance: 7.3
click at [488, 431] on span "08:45-16:30 (7h45m)" at bounding box center [488, 427] width 63 height 9
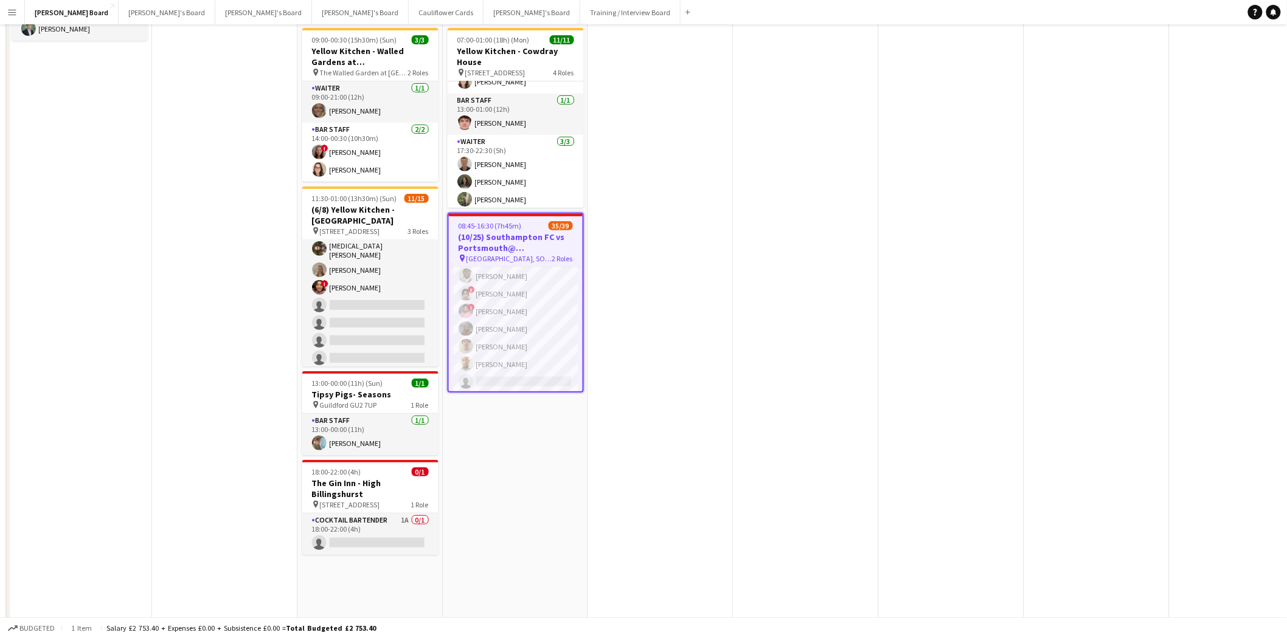
scroll to position [270, 0]
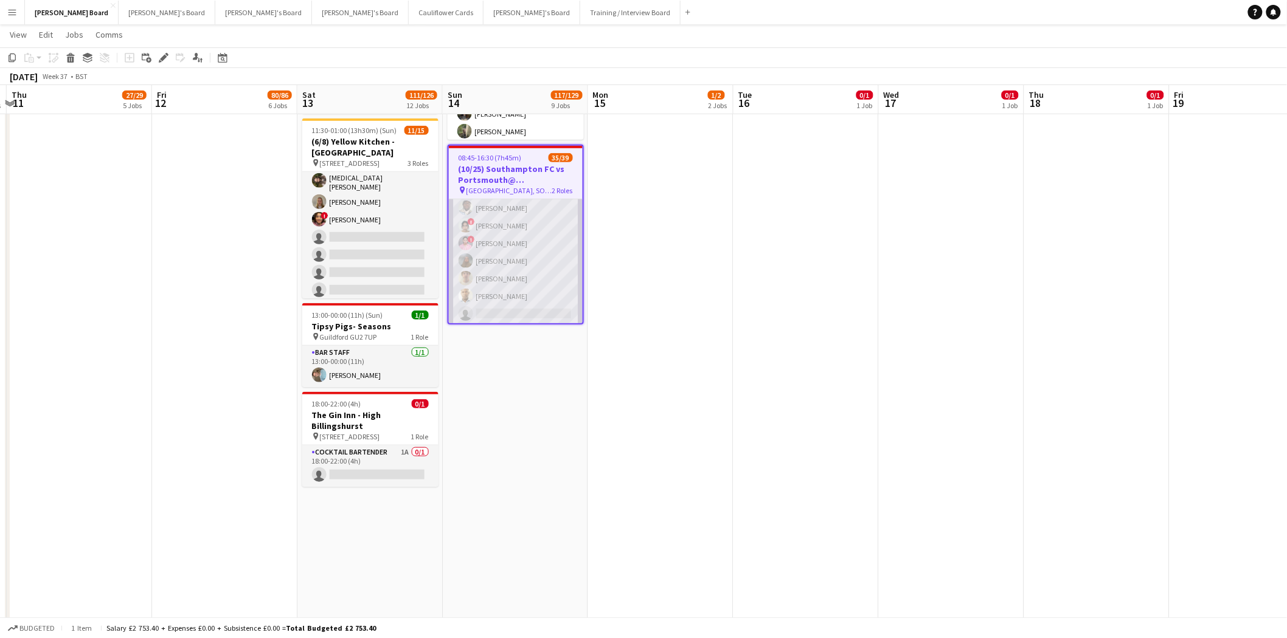
click at [484, 266] on app-card-role "Retail Kiosk 5I 26/27 10:00-14:00 (4h) [PERSON_NAME] [PERSON_NAME] ! Shenéla [P…" at bounding box center [516, 76] width 134 height 500
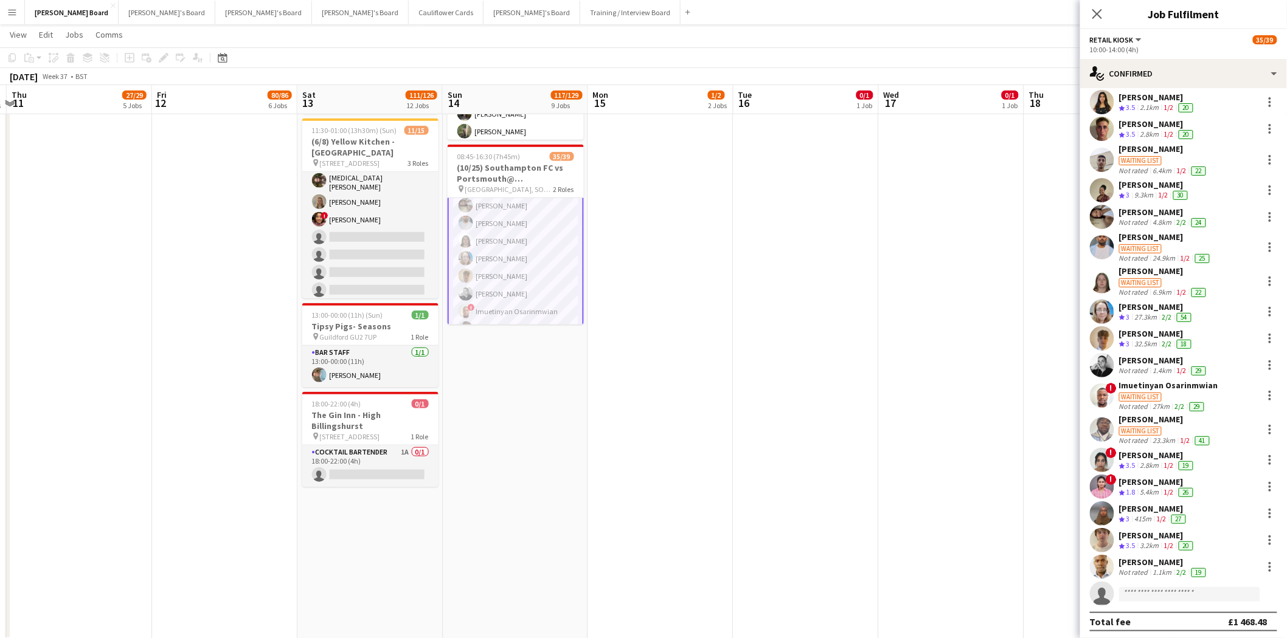
scroll to position [339, 0]
click at [580, 10] on button "Training / Interview Board Close" at bounding box center [630, 13] width 100 height 24
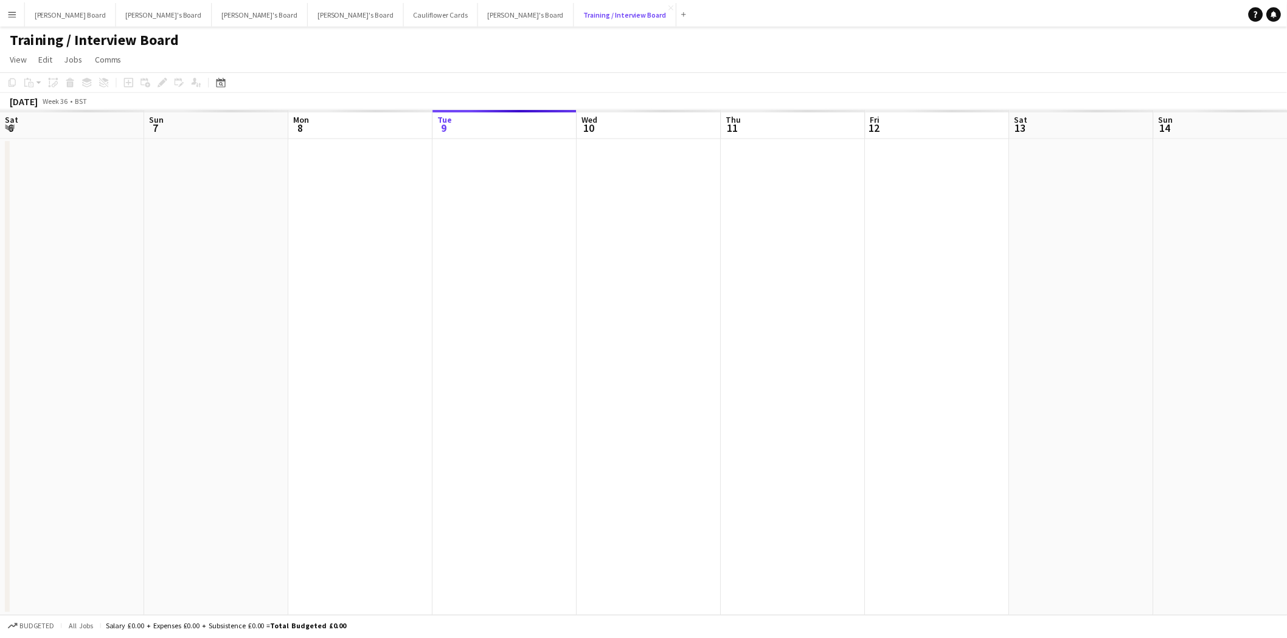
scroll to position [0, 290]
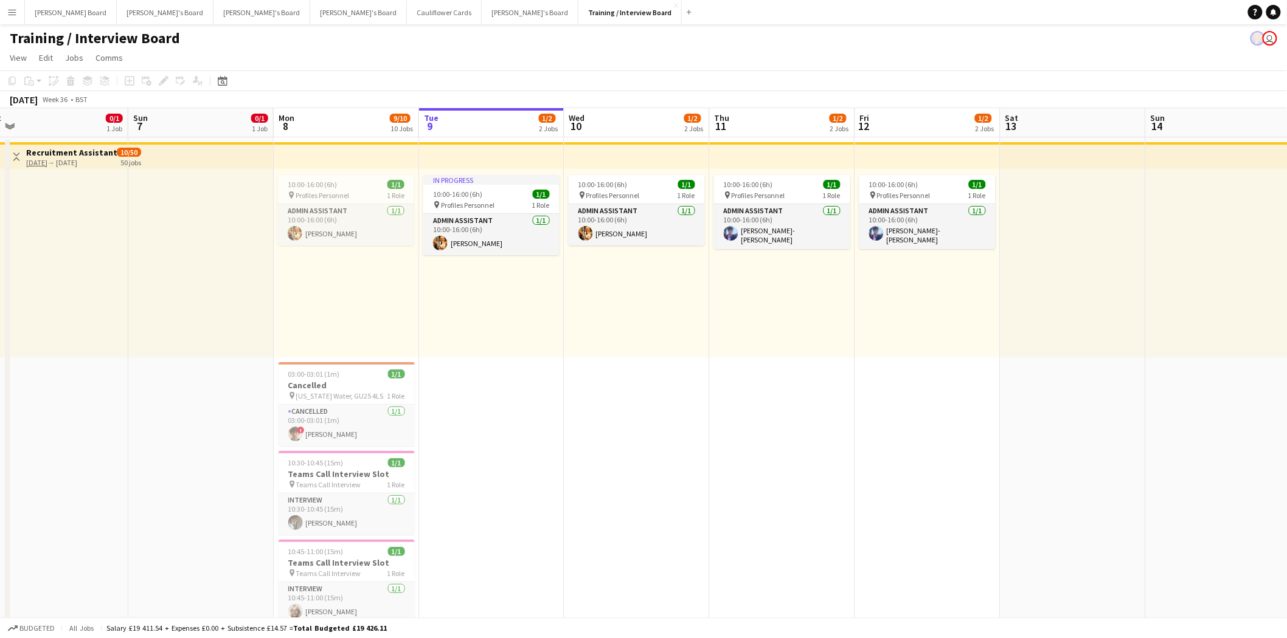
drag, startPoint x: 166, startPoint y: 320, endPoint x: 421, endPoint y: 408, distance: 270.0
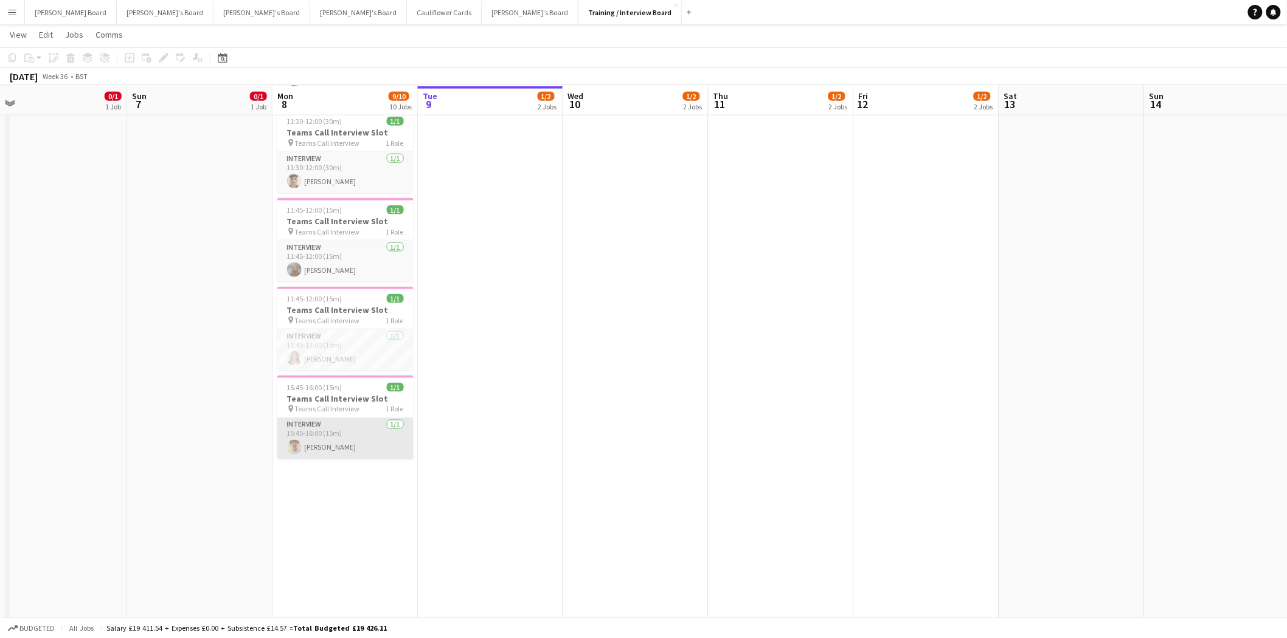
scroll to position [608, 0]
click at [372, 445] on app-card-role "Interview [DATE] 15:45-16:00 (15m) [PERSON_NAME]" at bounding box center [345, 437] width 136 height 41
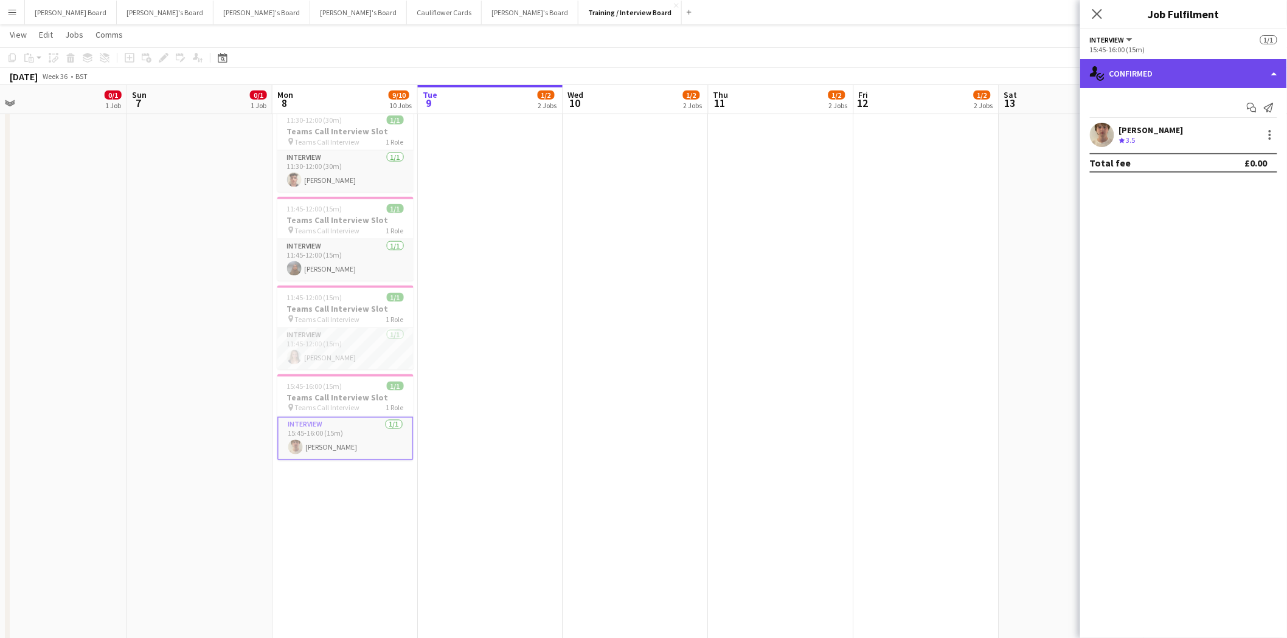
click at [1191, 73] on div "single-neutral-actions-check-2 Confirmed" at bounding box center [1183, 73] width 207 height 29
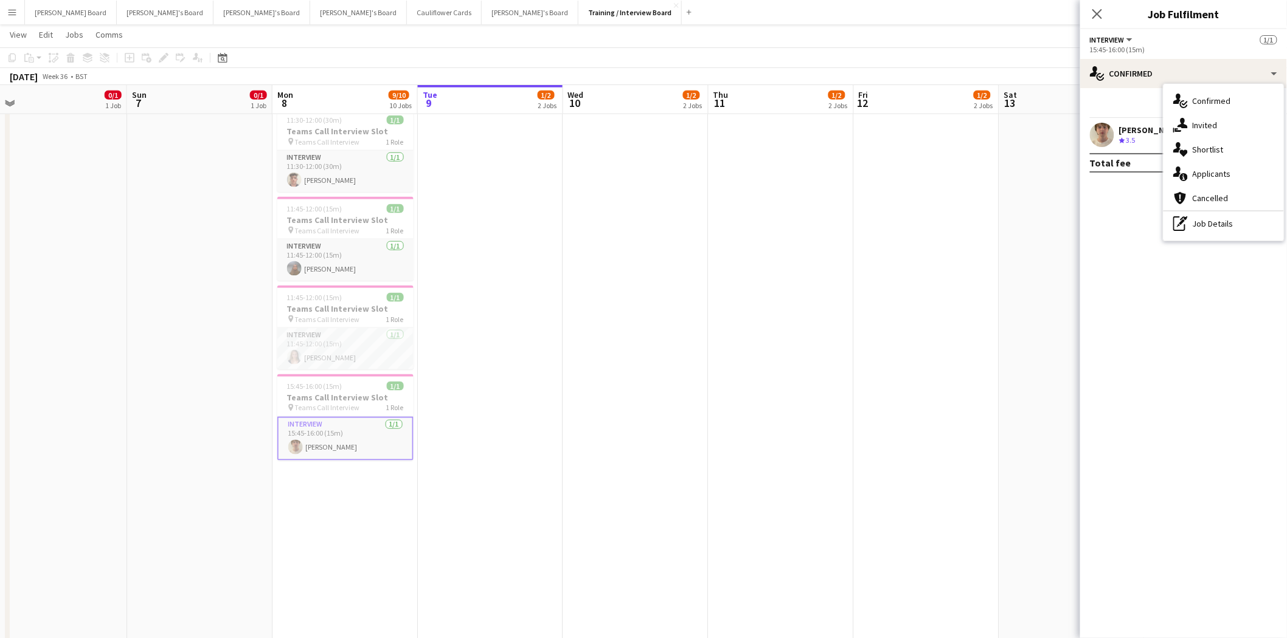
drag, startPoint x: 1231, startPoint y: 224, endPoint x: 1208, endPoint y: 184, distance: 46.3
click at [1231, 223] on div "pen-write Job Details" at bounding box center [1223, 224] width 120 height 24
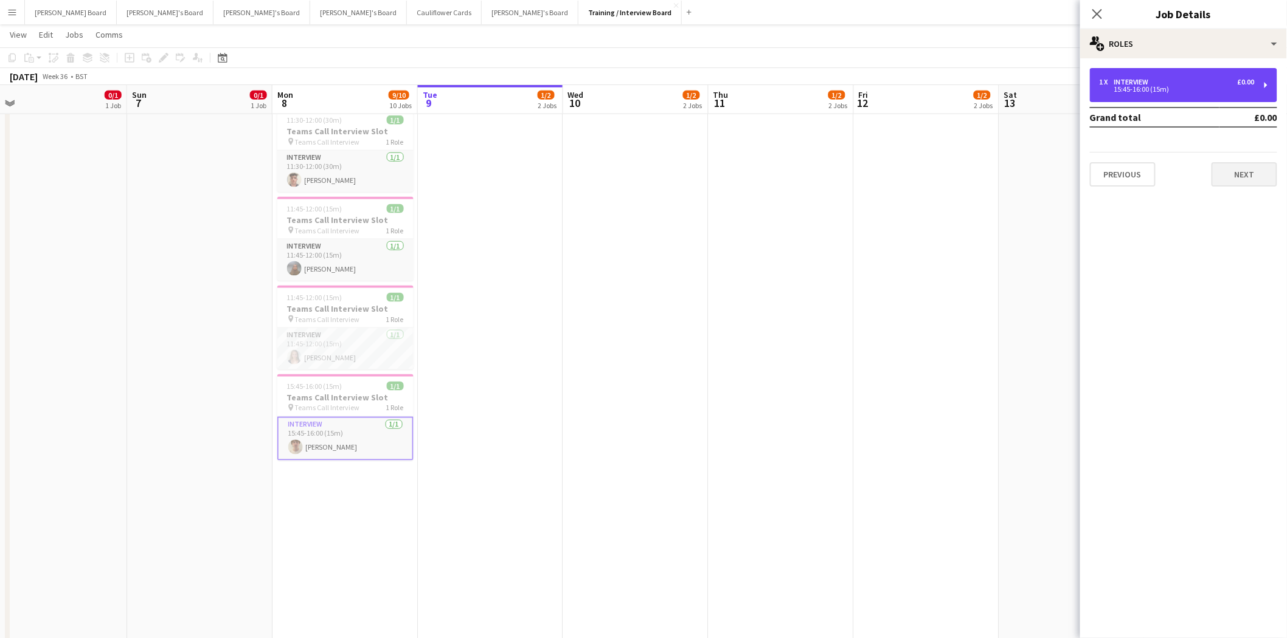
drag, startPoint x: 1184, startPoint y: 79, endPoint x: 1232, endPoint y: 165, distance: 98.3
click at [1184, 81] on div "1 x Interview £0.00" at bounding box center [1176, 82] width 155 height 9
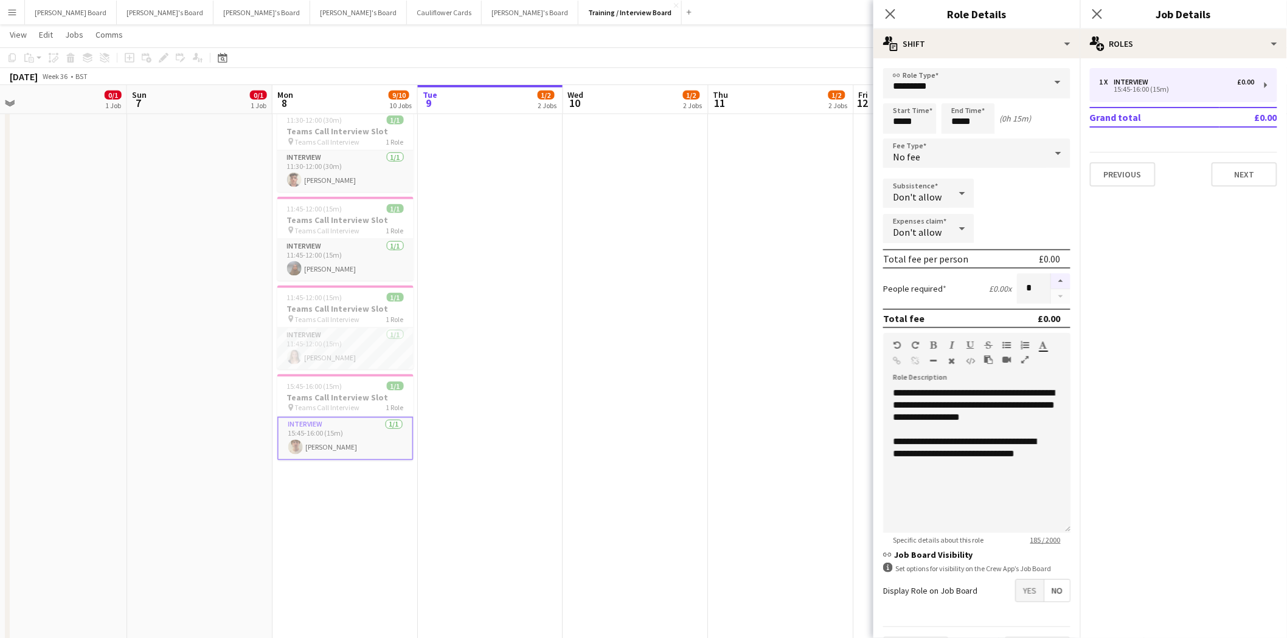
drag, startPoint x: 1049, startPoint y: 276, endPoint x: 1043, endPoint y: 280, distance: 6.9
click at [1051, 277] on button "button" at bounding box center [1060, 282] width 19 height 16
type input "*"
drag, startPoint x: 773, startPoint y: 327, endPoint x: 763, endPoint y: 331, distance: 10.4
click at [773, 327] on app-date-cell "10:00-16:00 (6h) 1/1 pin Profiles Personnel 1 Role Admin Assistant [DATE] 10:00…" at bounding box center [780, 354] width 145 height 1653
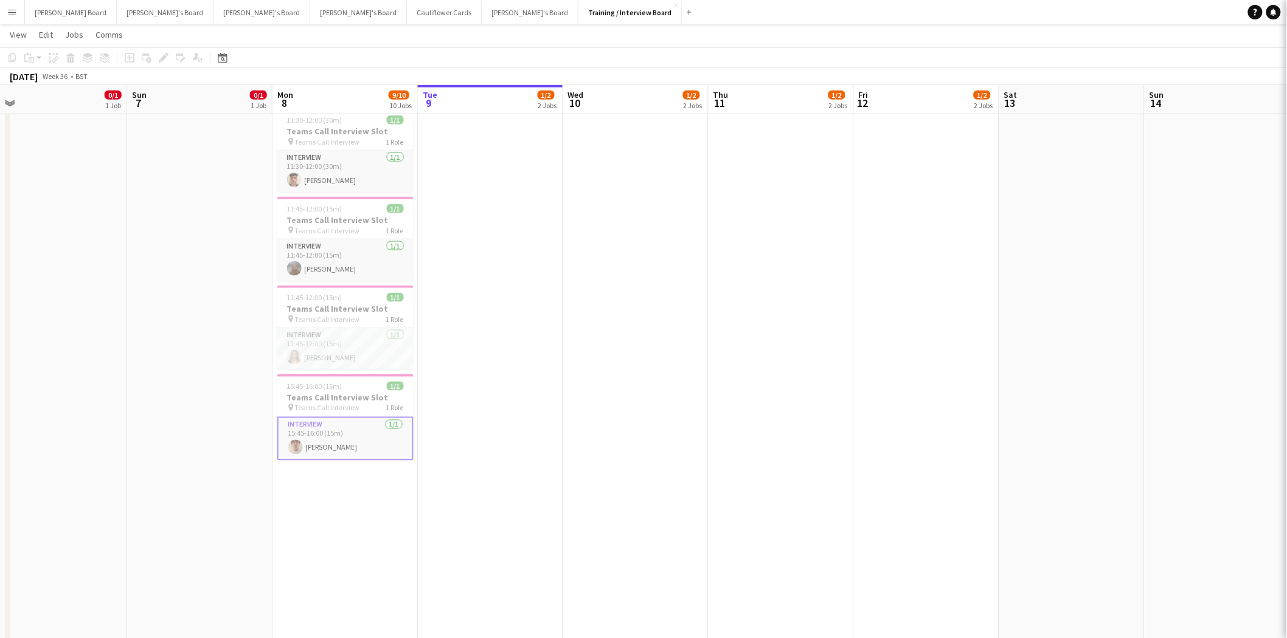
scroll to position [0, 454]
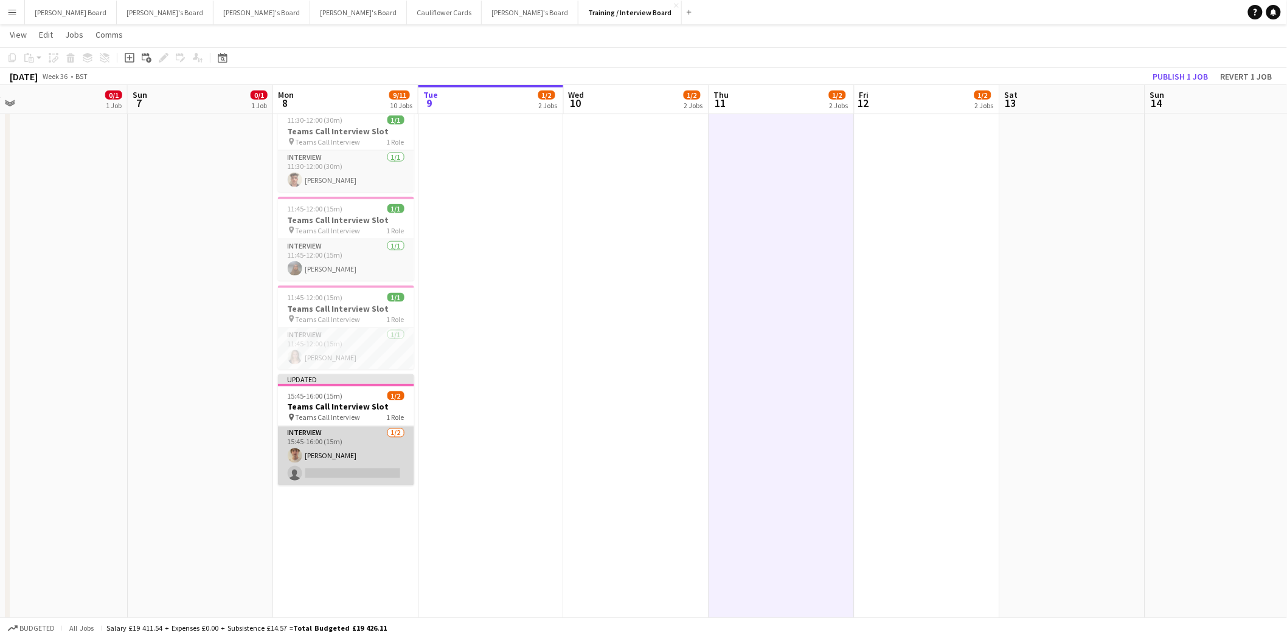
click at [373, 454] on app-card-role "Interview [DATE] 15:45-16:00 (15m) [PERSON_NAME] single-neutral-actions" at bounding box center [346, 456] width 136 height 59
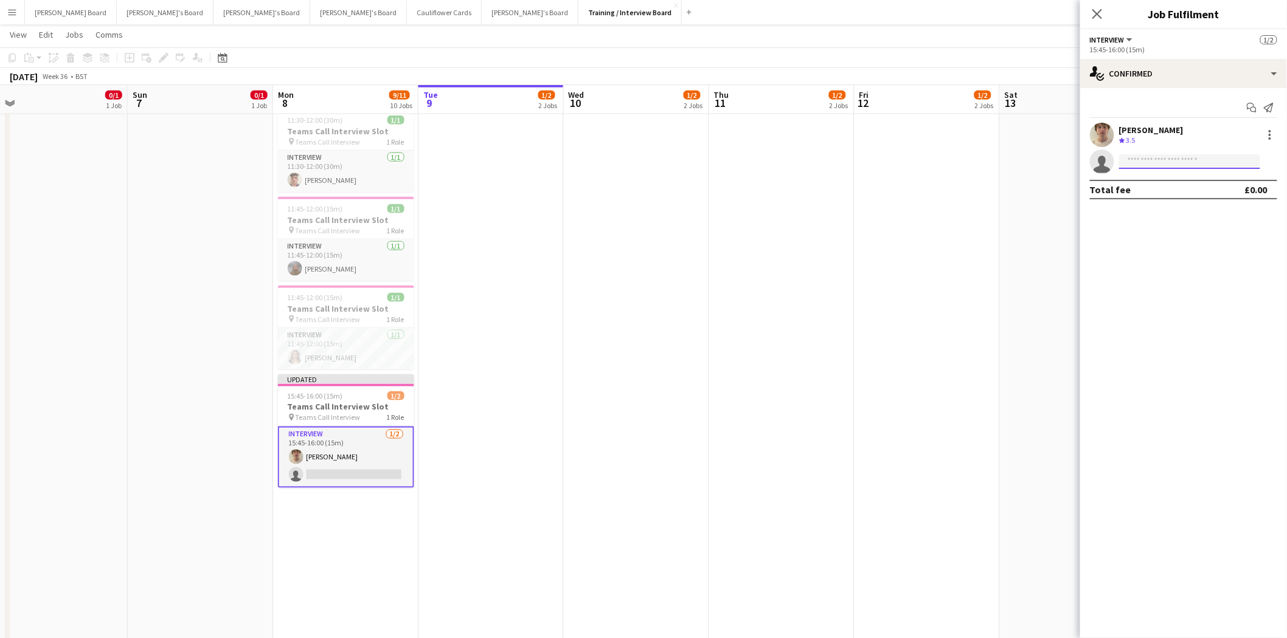
paste input "**********"
type input "**********"
drag, startPoint x: 1211, startPoint y: 173, endPoint x: 1206, endPoint y: 181, distance: 9.1
click at [1211, 175] on span "[PERSON_NAME] Active" at bounding box center [1190, 179] width 122 height 10
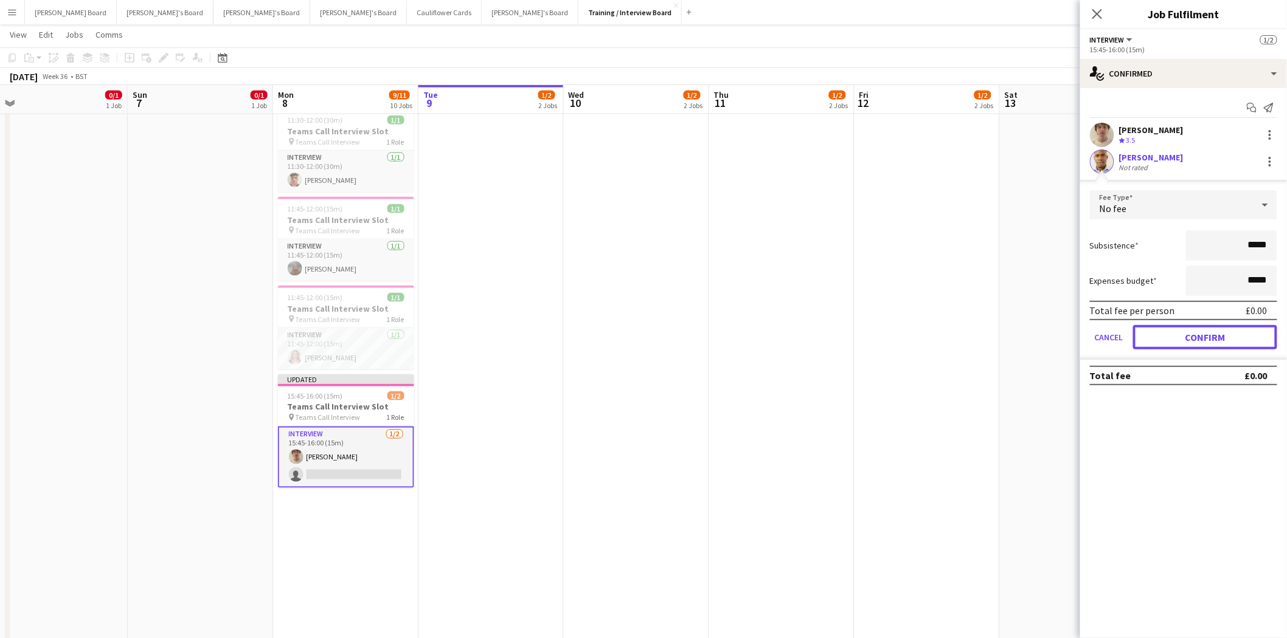
click at [1208, 326] on button "Confirm" at bounding box center [1205, 337] width 144 height 24
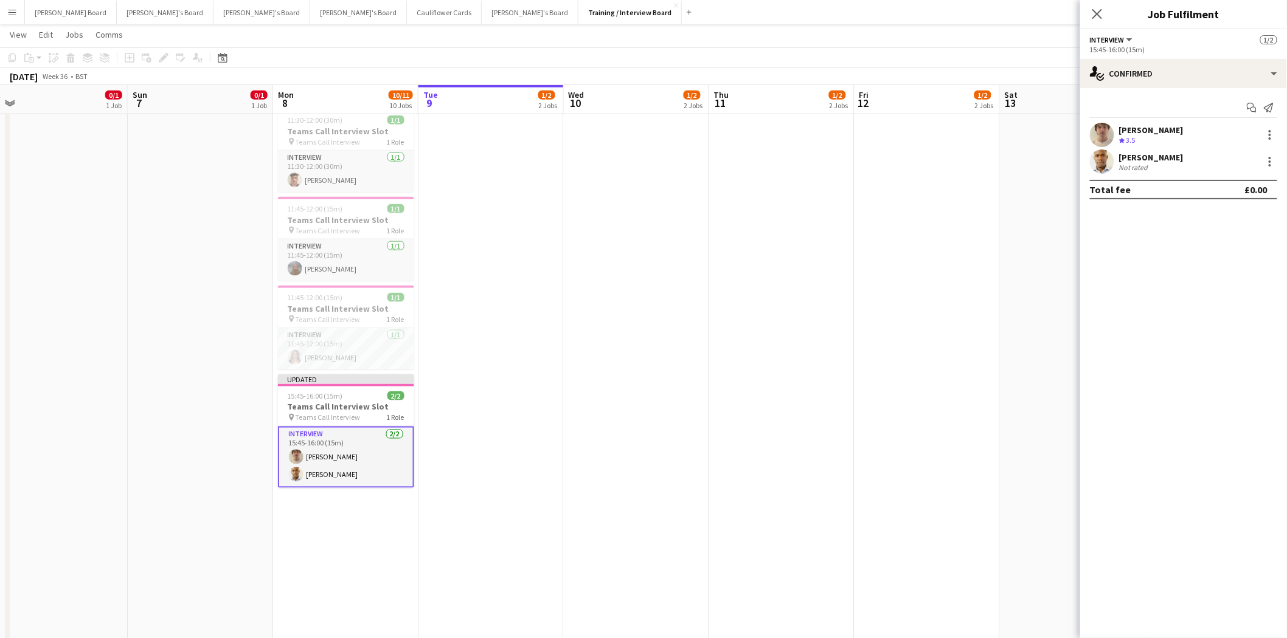
click at [998, 320] on app-date-cell "10:00-16:00 (6h) 1/1 pin Profiles Personnel 1 Role Admin Assistant [DATE] 10:00…" at bounding box center [926, 354] width 145 height 1653
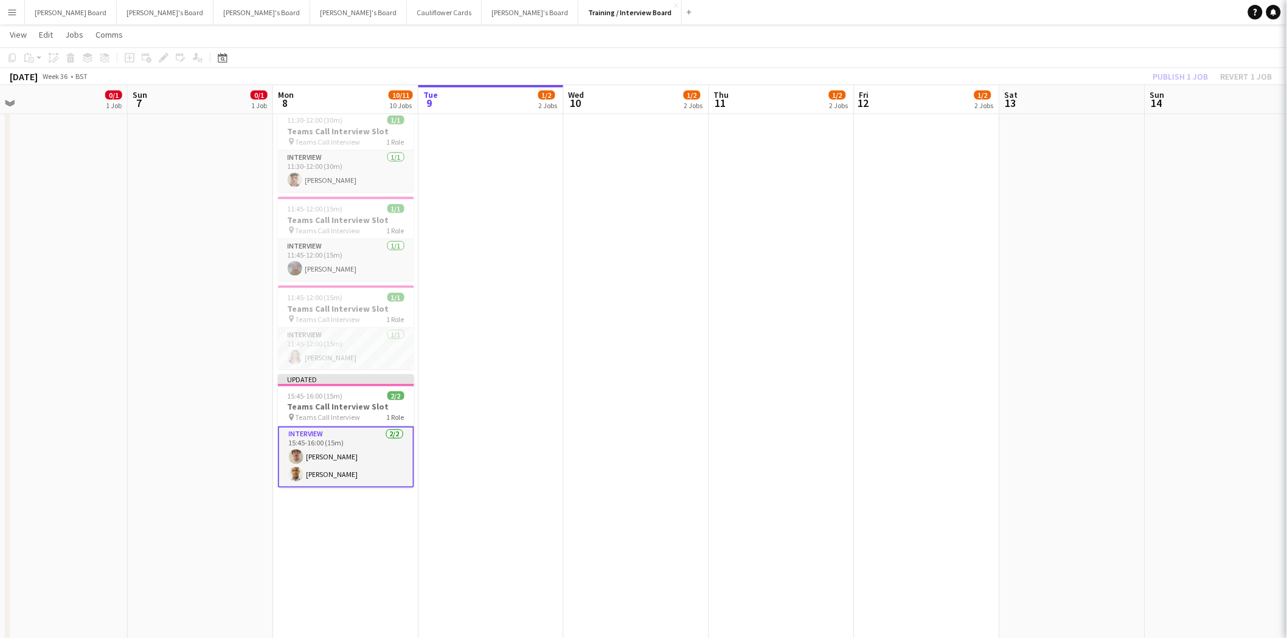
scroll to position [0, 453]
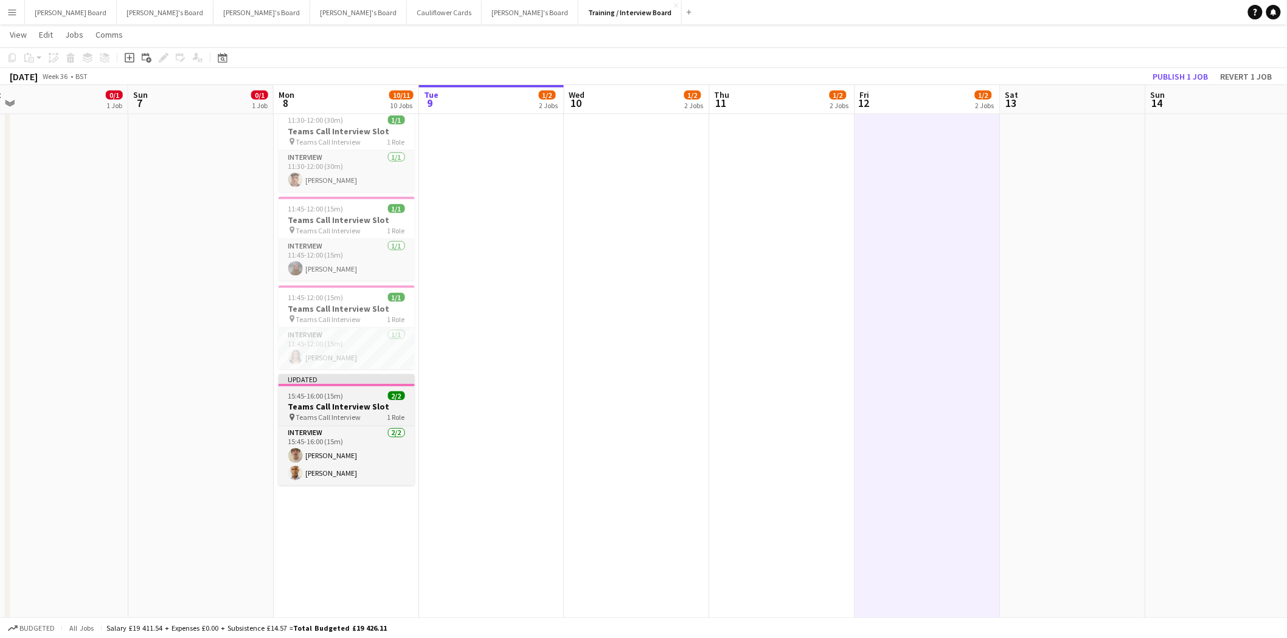
click at [343, 423] on app-job-card "Updated 15:45-16:00 (15m) 2/2 Teams Call Interview Slot pin Teams Call Intervie…" at bounding box center [347, 430] width 136 height 111
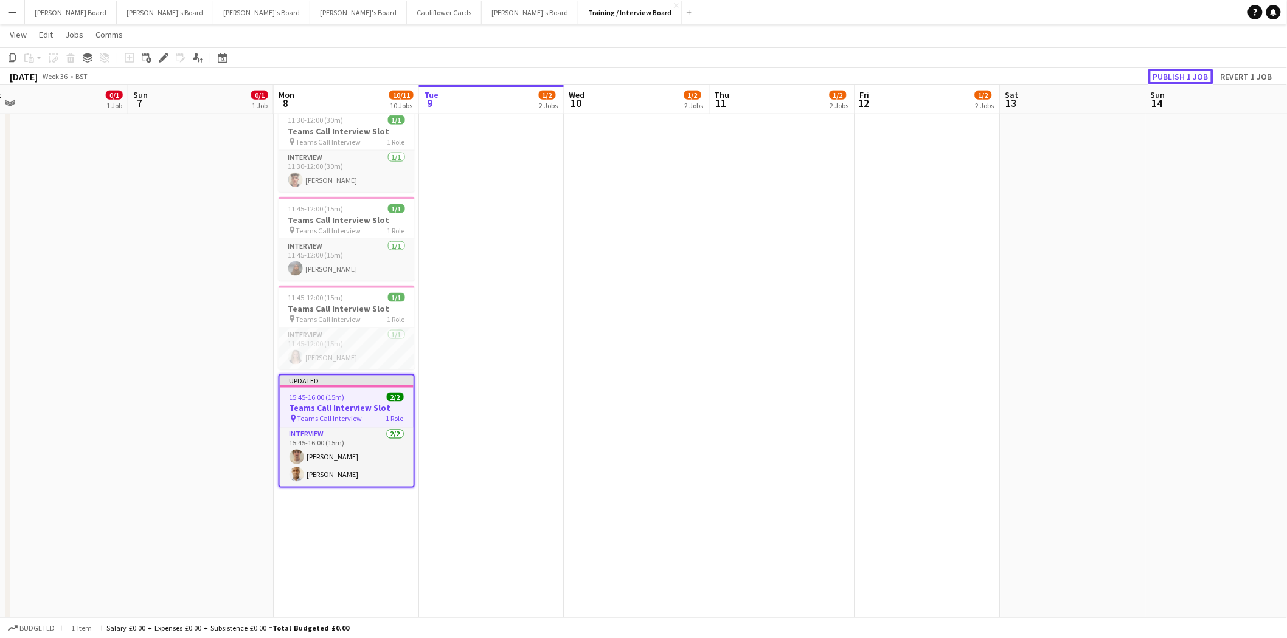
drag, startPoint x: 1176, startPoint y: 74, endPoint x: 1097, endPoint y: 104, distance: 84.5
click at [1176, 75] on button "Publish 1 job" at bounding box center [1180, 77] width 65 height 16
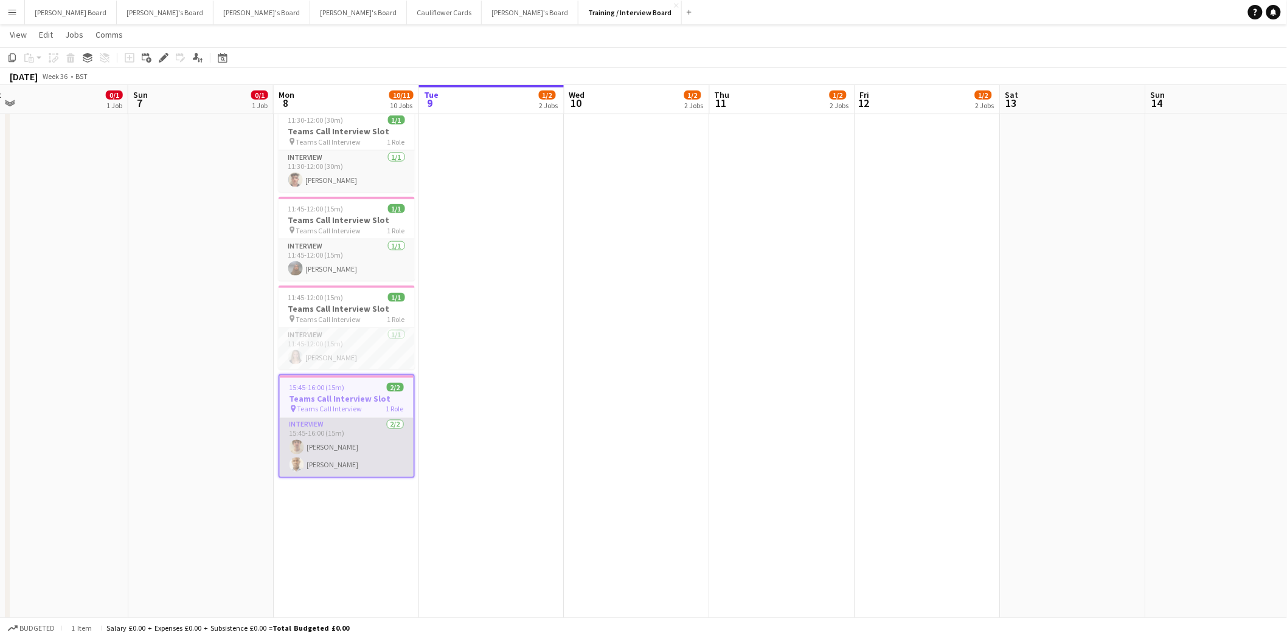
drag, startPoint x: 351, startPoint y: 455, endPoint x: 383, endPoint y: 456, distance: 32.3
click at [353, 455] on app-card-role "Interview [DATE] 15:45-16:00 (15m) [PERSON_NAME] [PERSON_NAME]" at bounding box center [347, 447] width 134 height 59
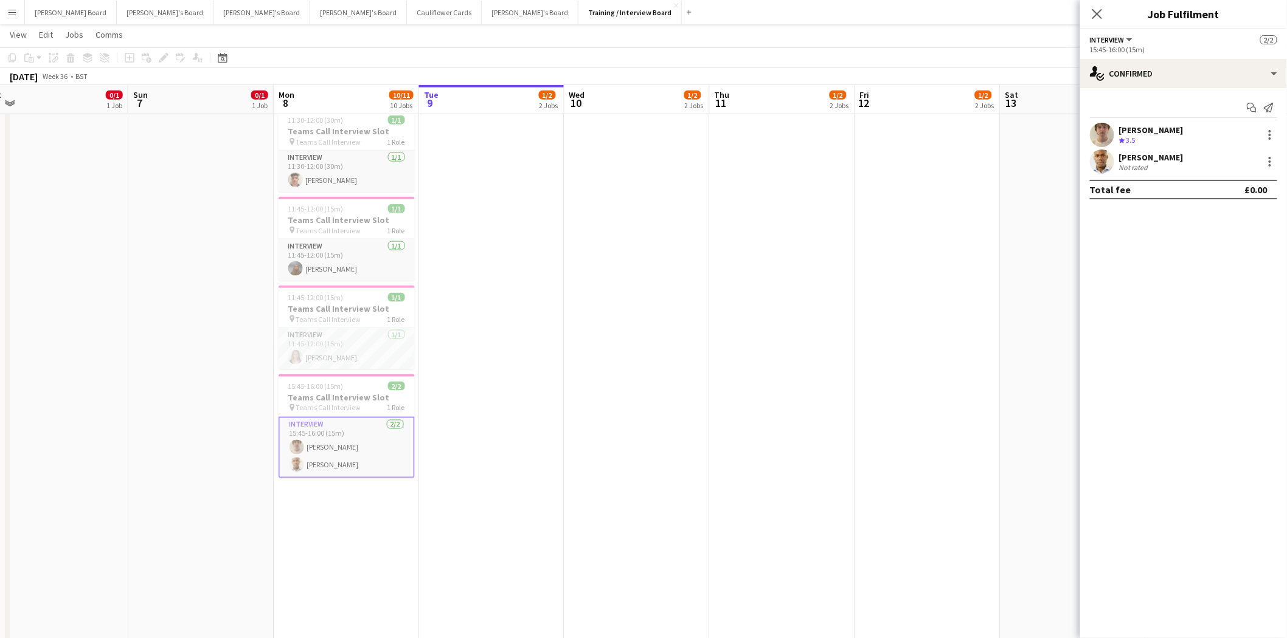
scroll to position [0, 451]
drag, startPoint x: 1098, startPoint y: 14, endPoint x: 945, endPoint y: 49, distance: 157.2
click at [1098, 14] on icon "Close pop-in" at bounding box center [1097, 14] width 10 height 10
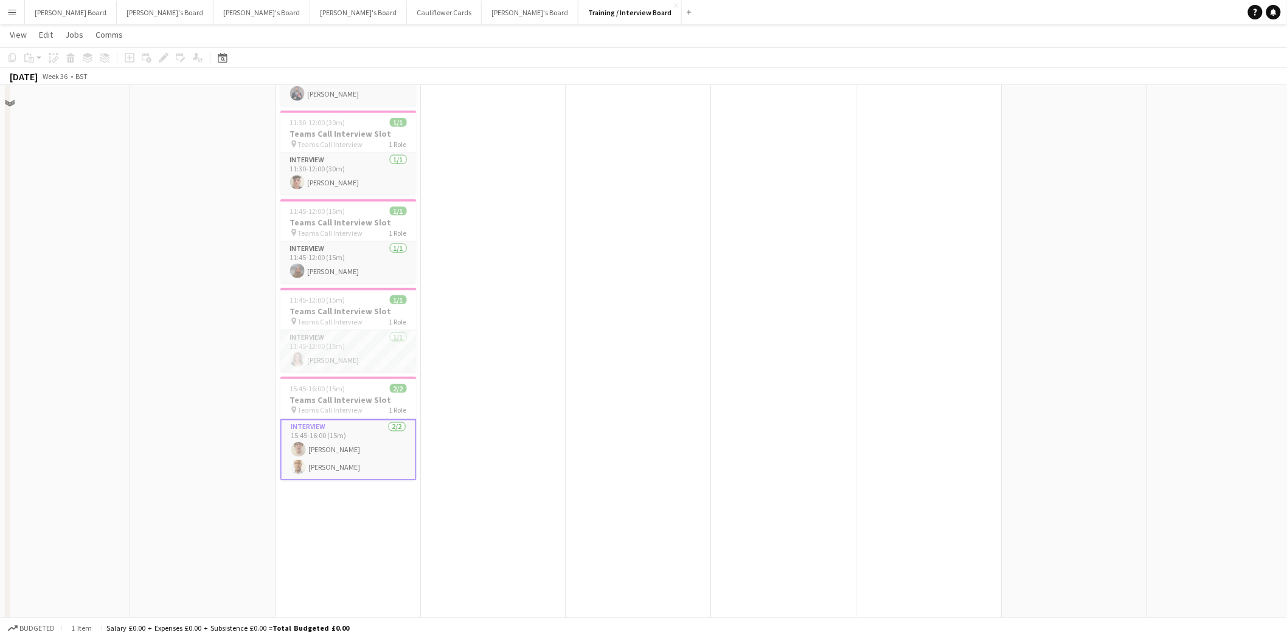
scroll to position [608, 0]
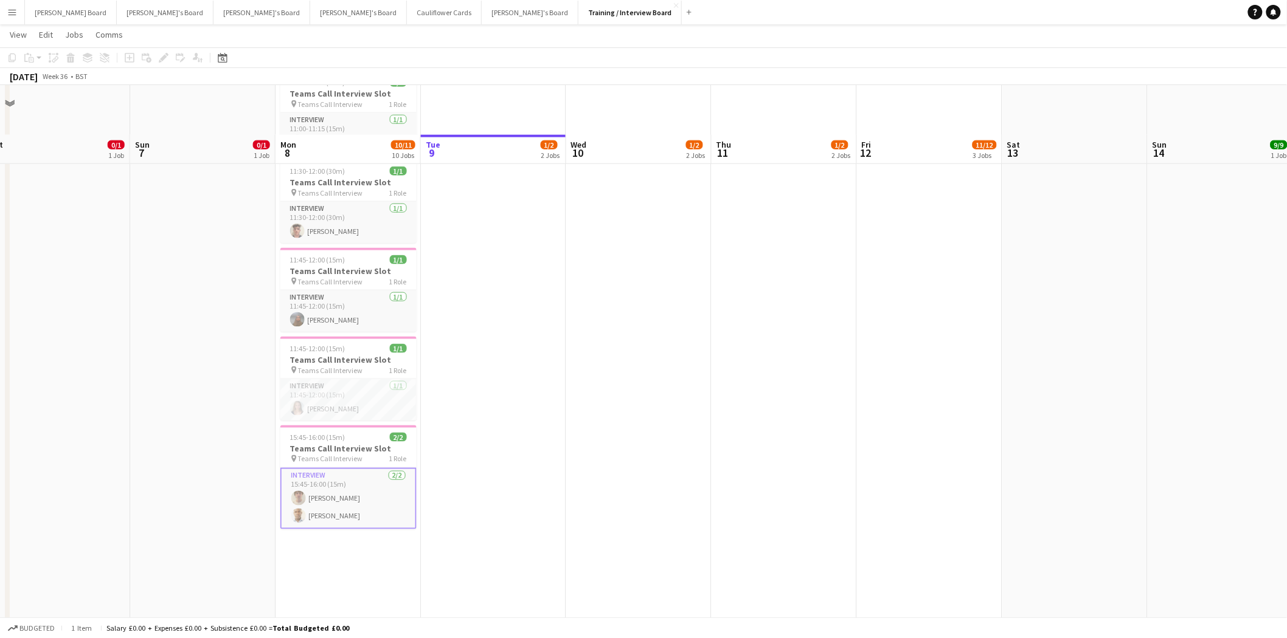
scroll to position [270, 0]
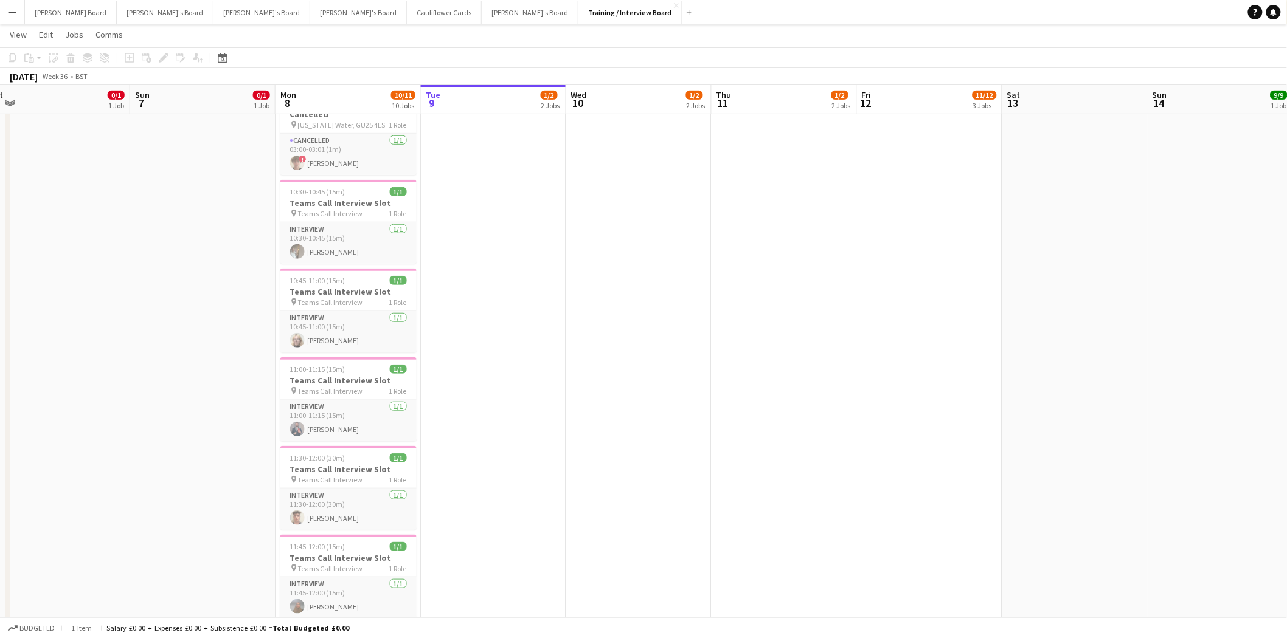
click at [19, 12] on button "Menu" at bounding box center [12, 12] width 24 height 24
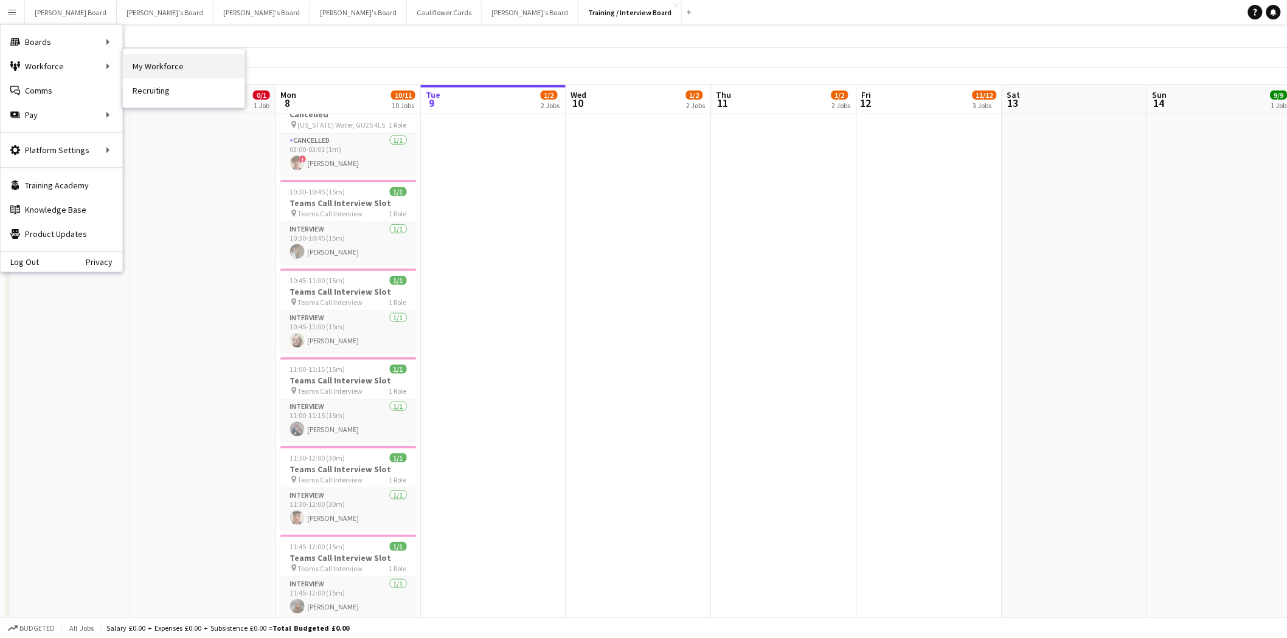
click at [195, 66] on link "My Workforce" at bounding box center [184, 66] width 122 height 24
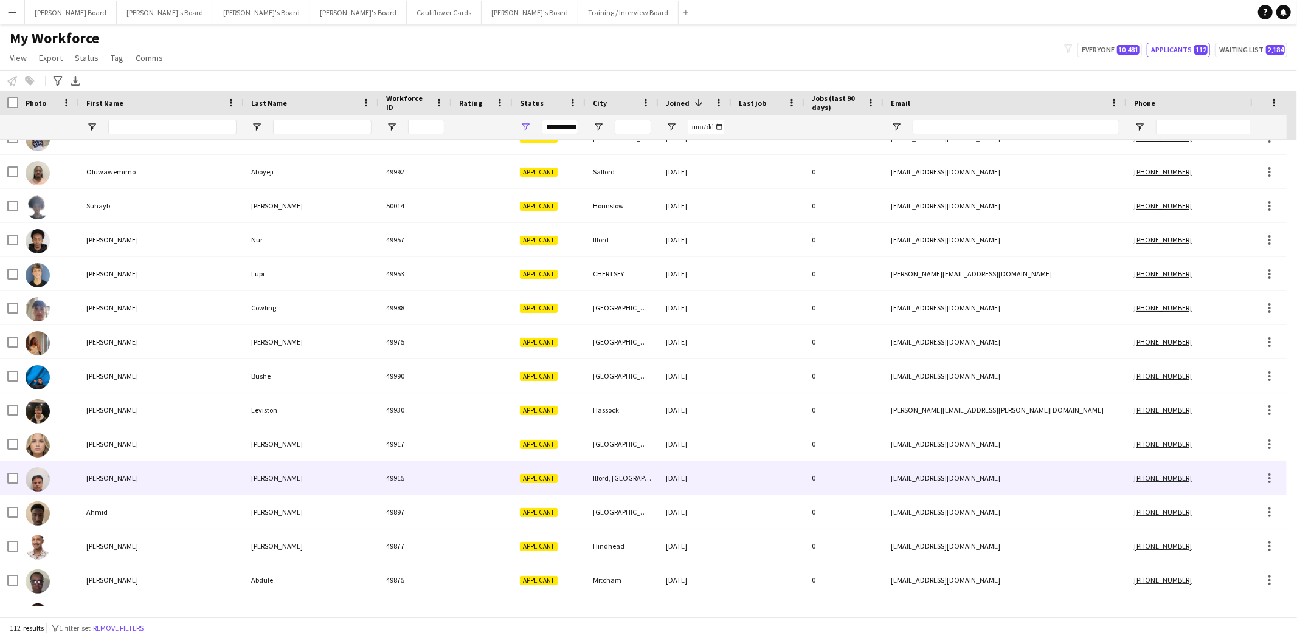
scroll to position [676, 0]
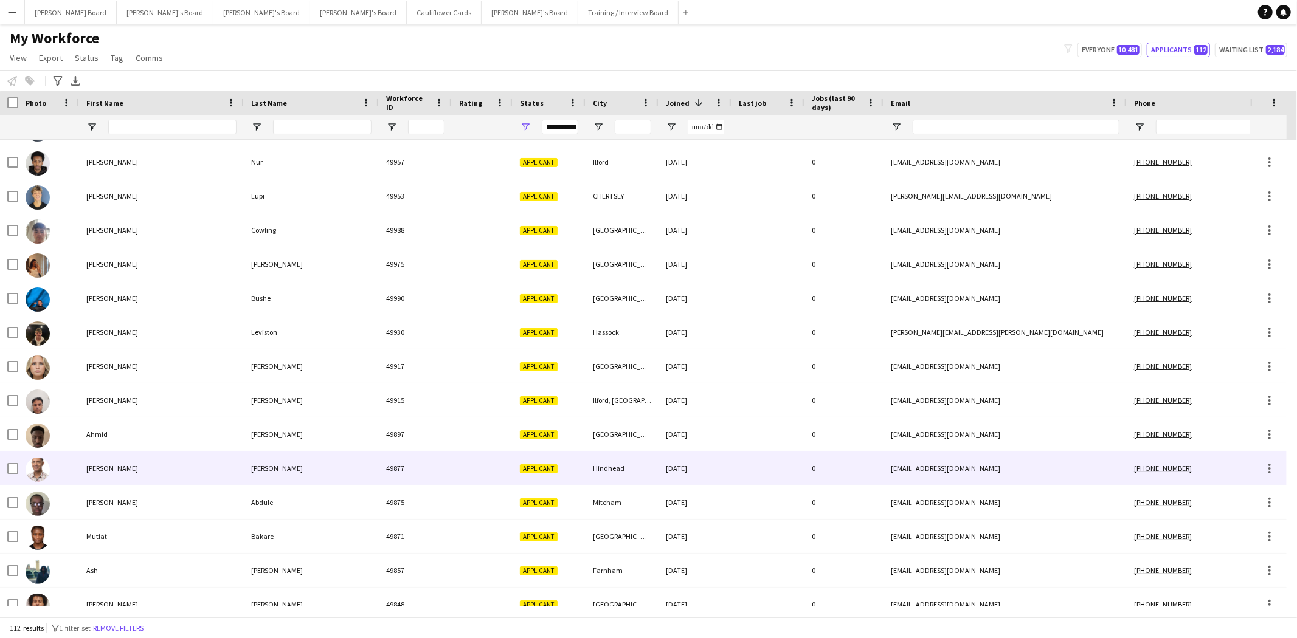
click at [101, 466] on div "[PERSON_NAME]" at bounding box center [161, 468] width 165 height 33
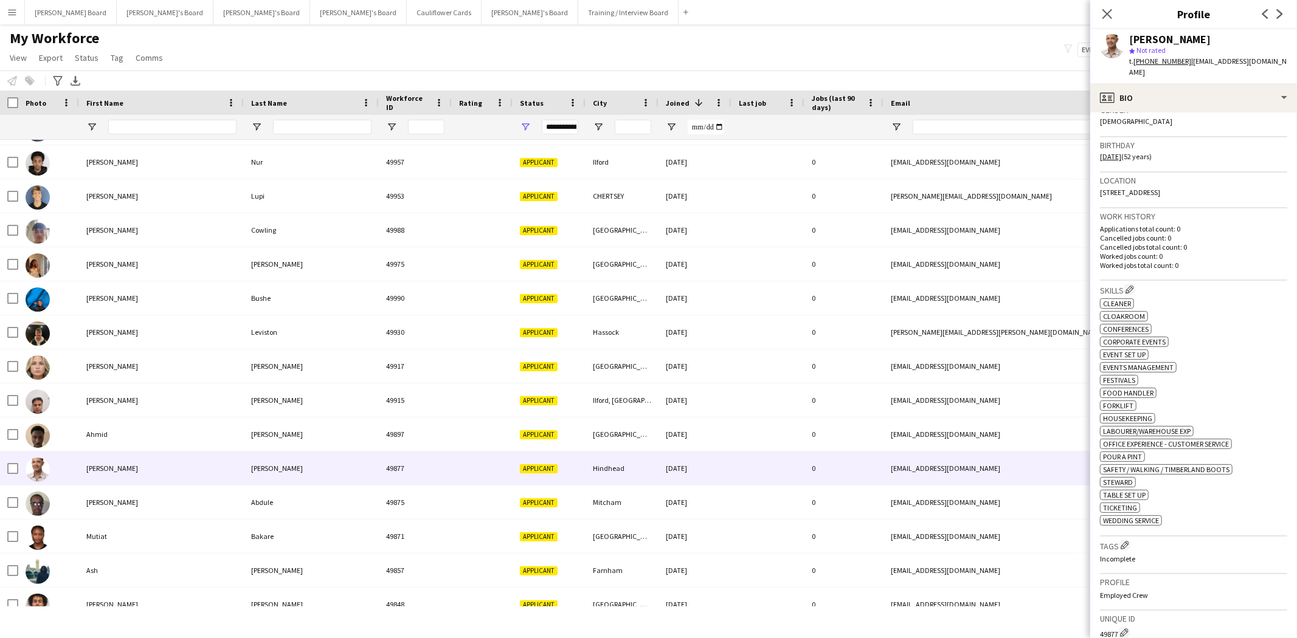
scroll to position [0, 0]
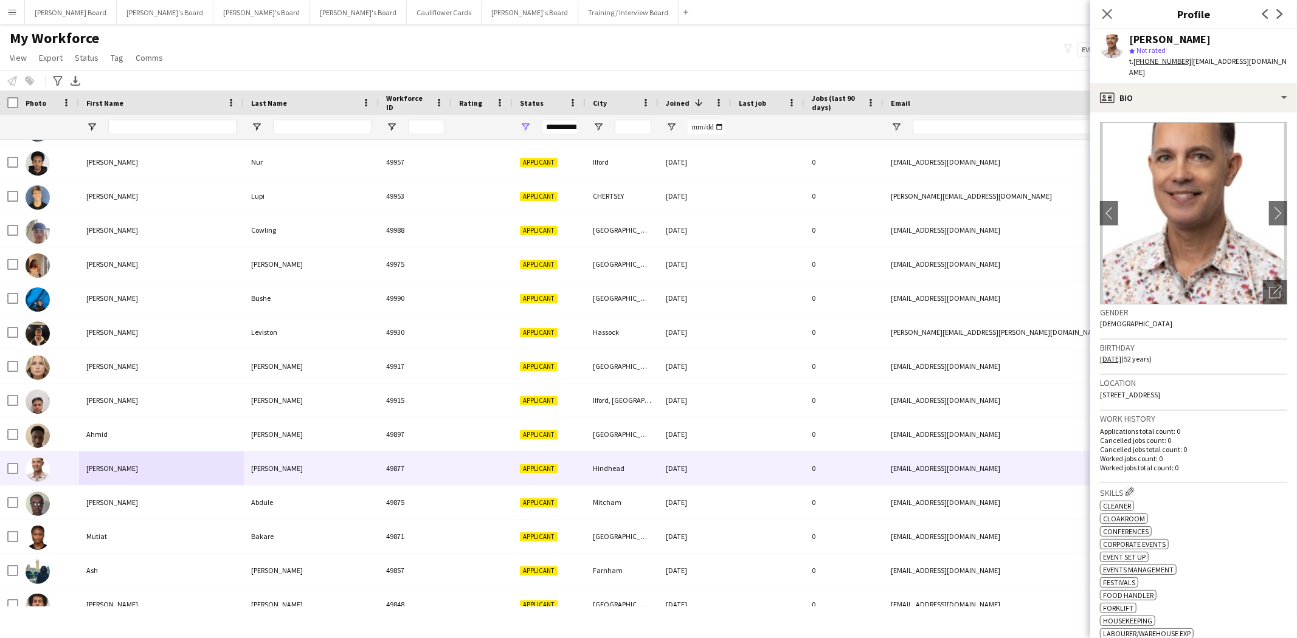
click at [1154, 122] on img at bounding box center [1193, 213] width 187 height 182
click at [1164, 83] on div "profile Bio" at bounding box center [1193, 97] width 207 height 29
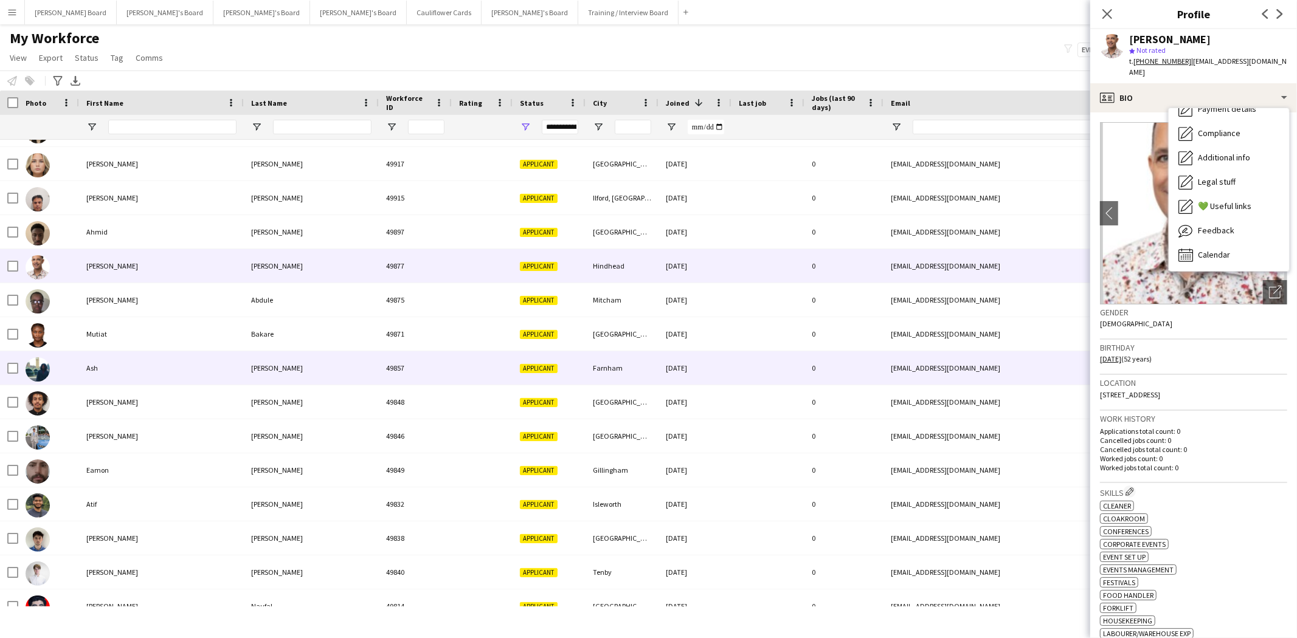
click at [86, 369] on div "Ash" at bounding box center [161, 367] width 165 height 33
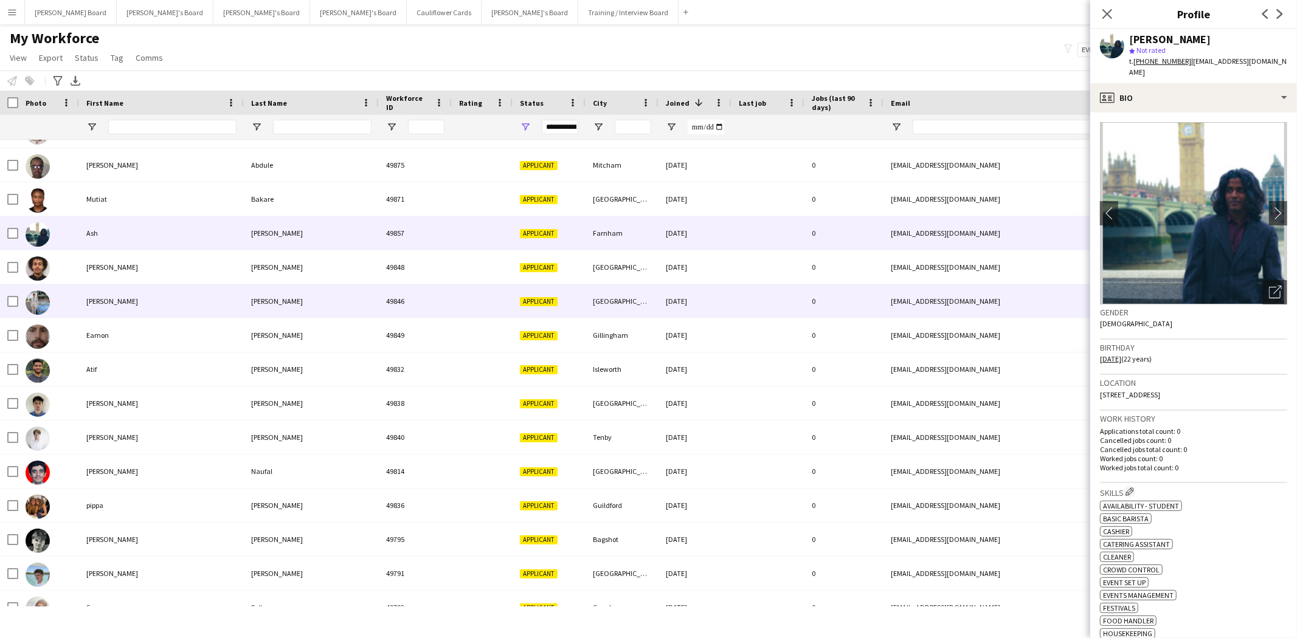
drag, startPoint x: 95, startPoint y: 302, endPoint x: 305, endPoint y: 315, distance: 209.6
click at [98, 303] on div "[PERSON_NAME]" at bounding box center [161, 301] width 165 height 33
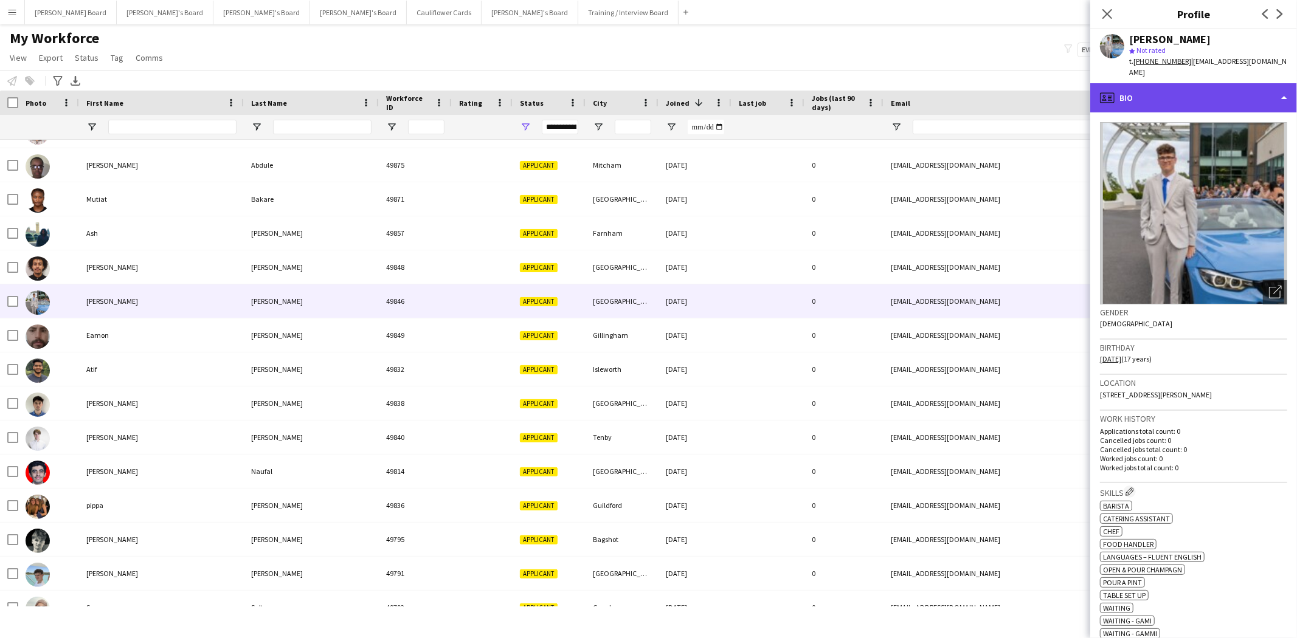
click at [1189, 95] on div "profile Bio" at bounding box center [1193, 97] width 207 height 29
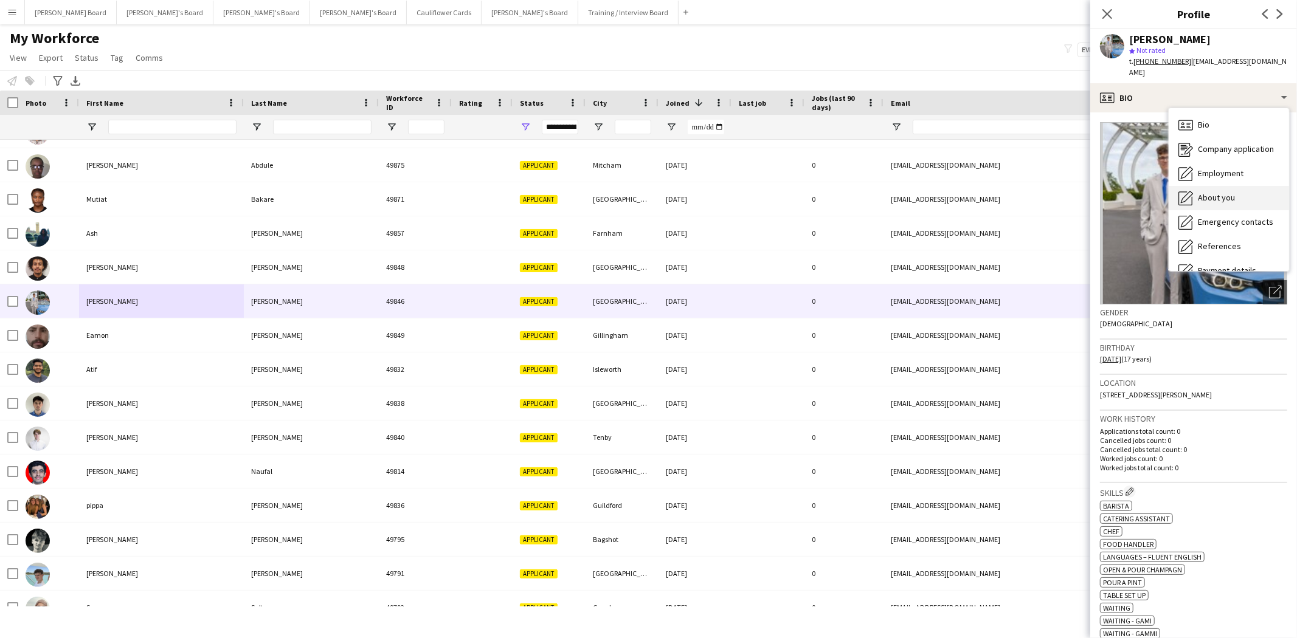
click at [1208, 186] on div "About you About you" at bounding box center [1229, 198] width 120 height 24
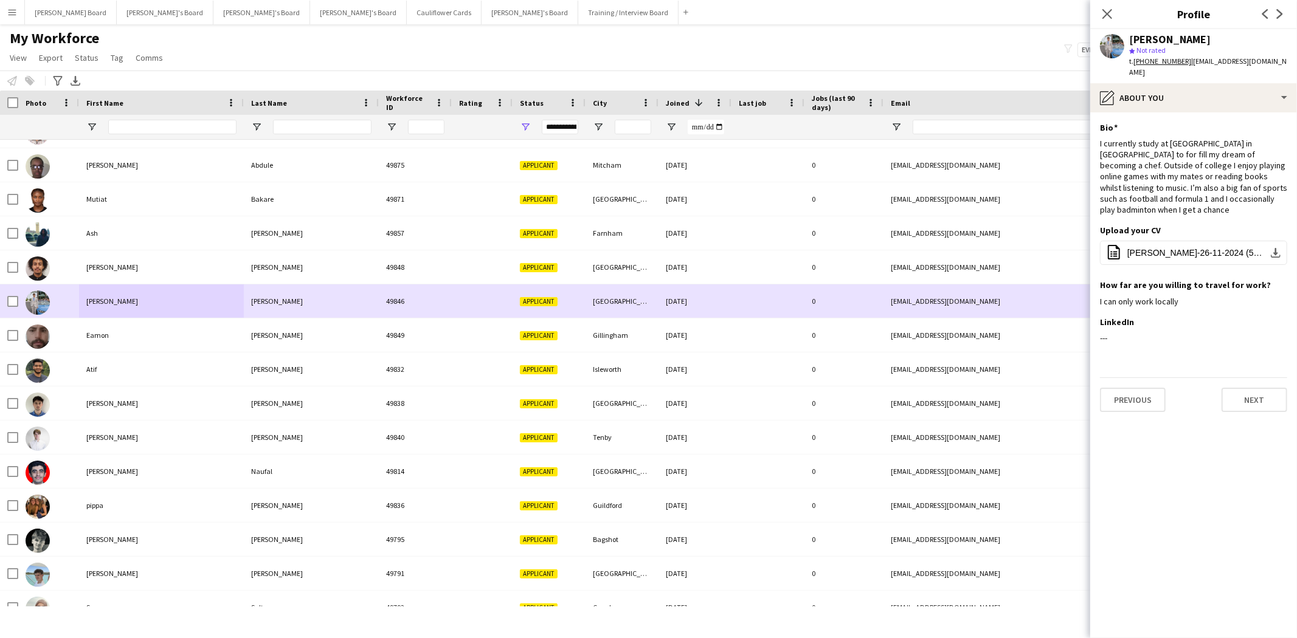
scroll to position [946, 0]
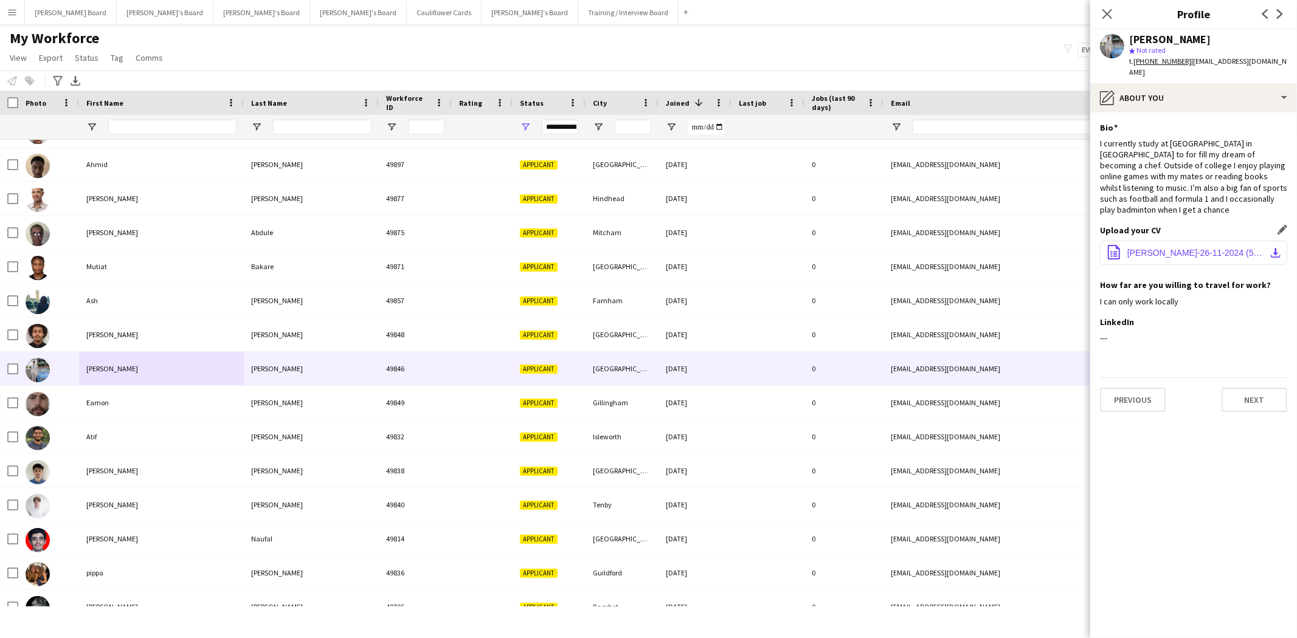
click at [1160, 248] on span "[PERSON_NAME]-26-11-2024 (5).pdf" at bounding box center [1195, 253] width 137 height 10
click at [1108, 17] on icon "Close pop-in" at bounding box center [1107, 14] width 12 height 12
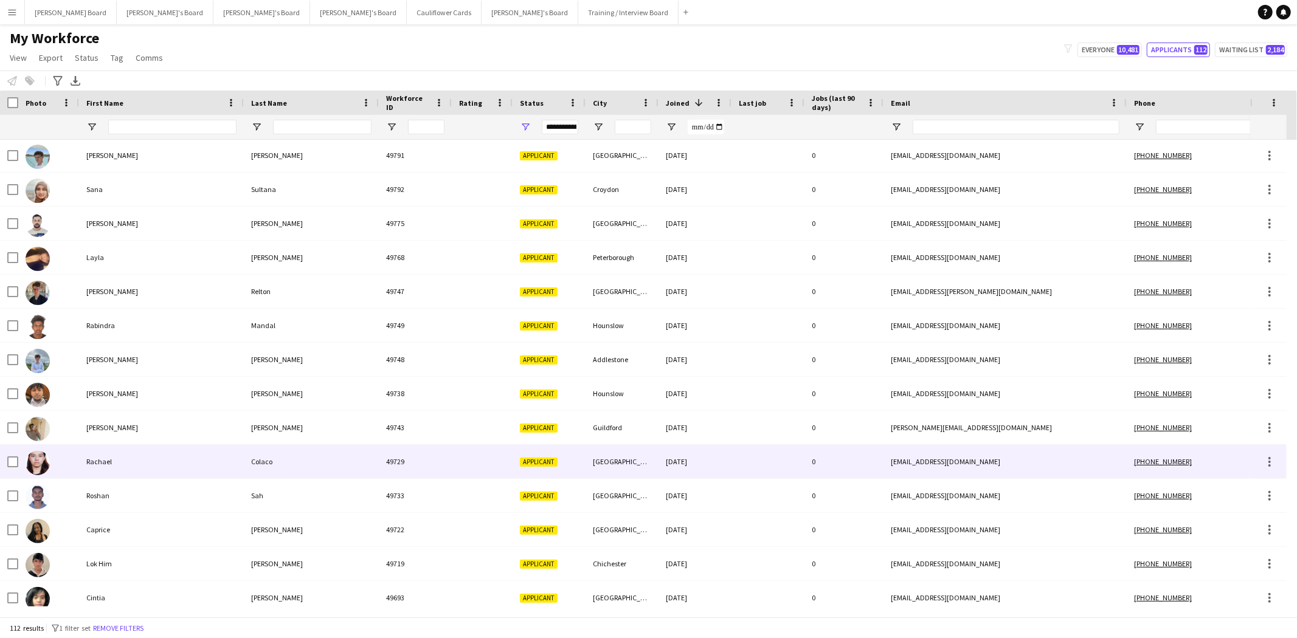
scroll to position [1249, 0]
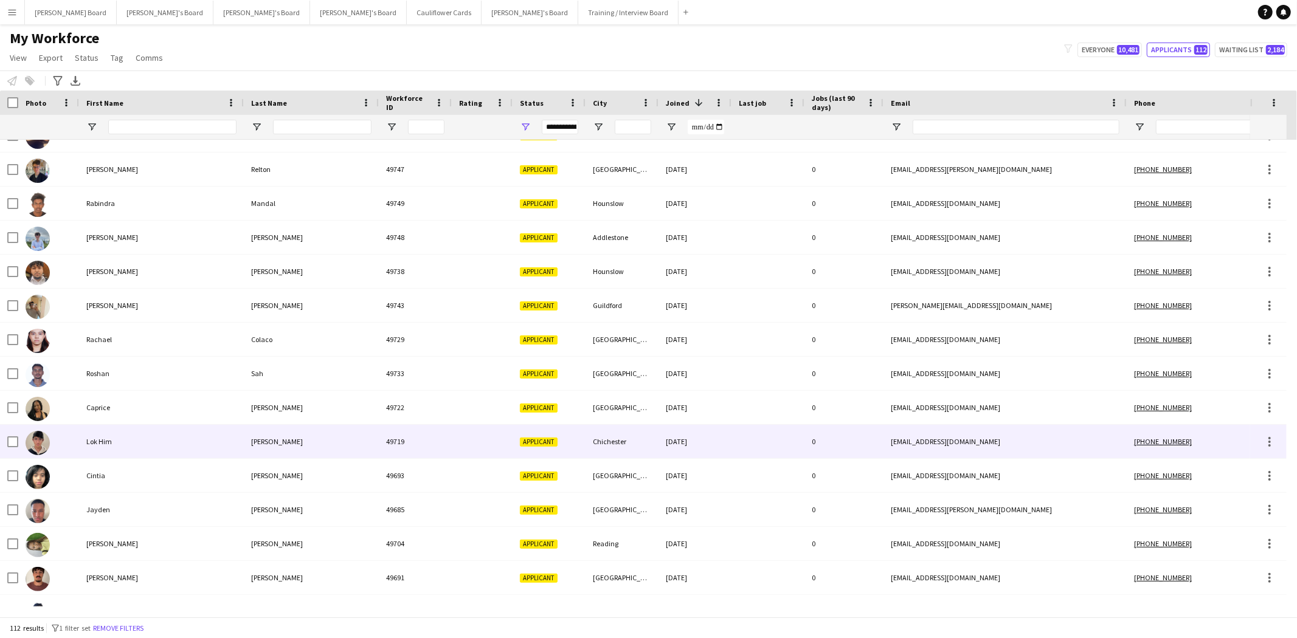
click at [624, 450] on div "Chichester" at bounding box center [622, 441] width 73 height 33
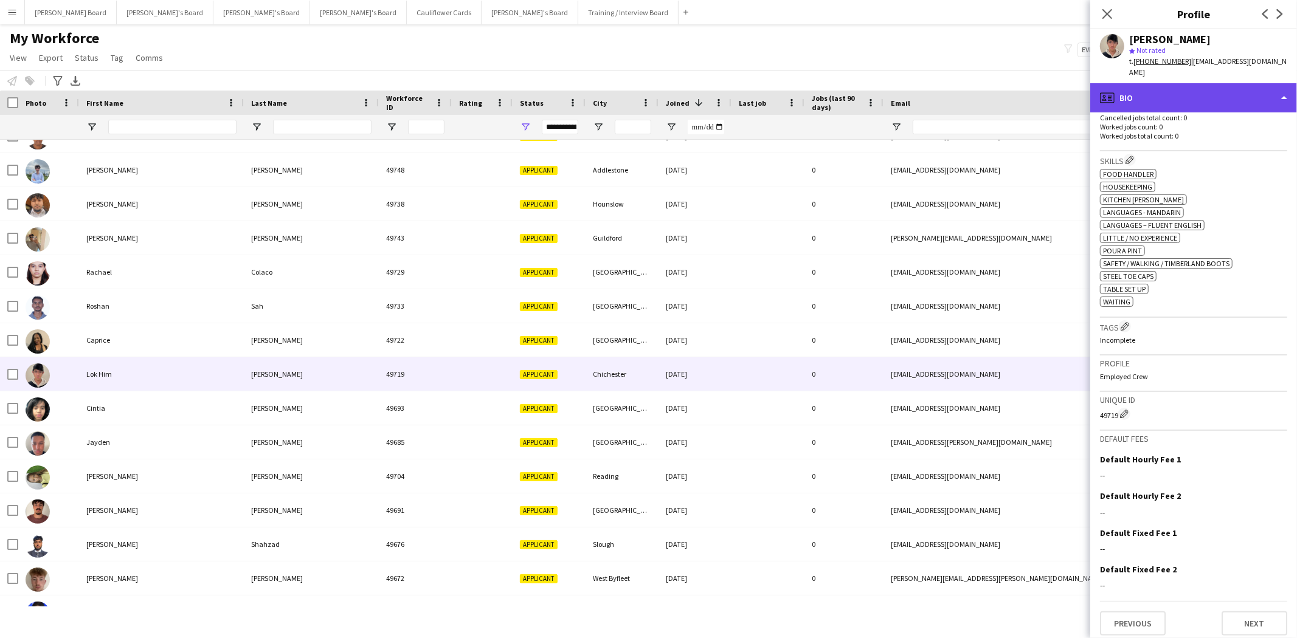
drag, startPoint x: 1159, startPoint y: 89, endPoint x: 1162, endPoint y: 99, distance: 10.2
click at [1160, 90] on div "profile Bio" at bounding box center [1193, 97] width 207 height 29
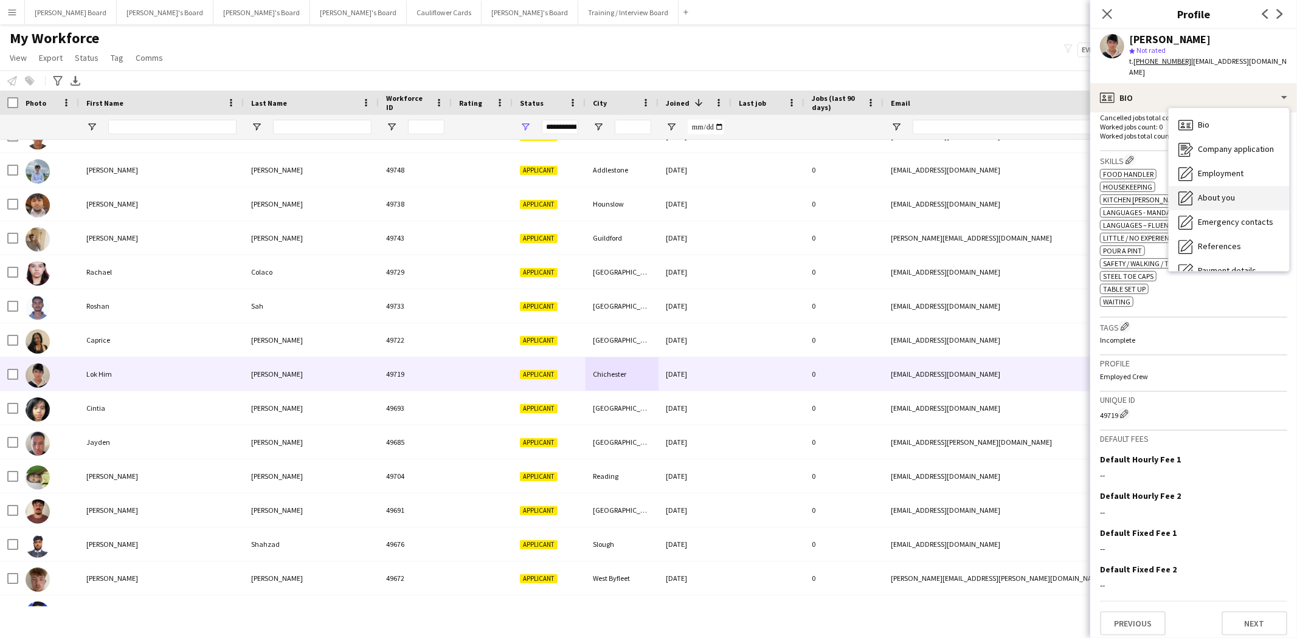
click at [1227, 192] on span "About you" at bounding box center [1216, 197] width 37 height 11
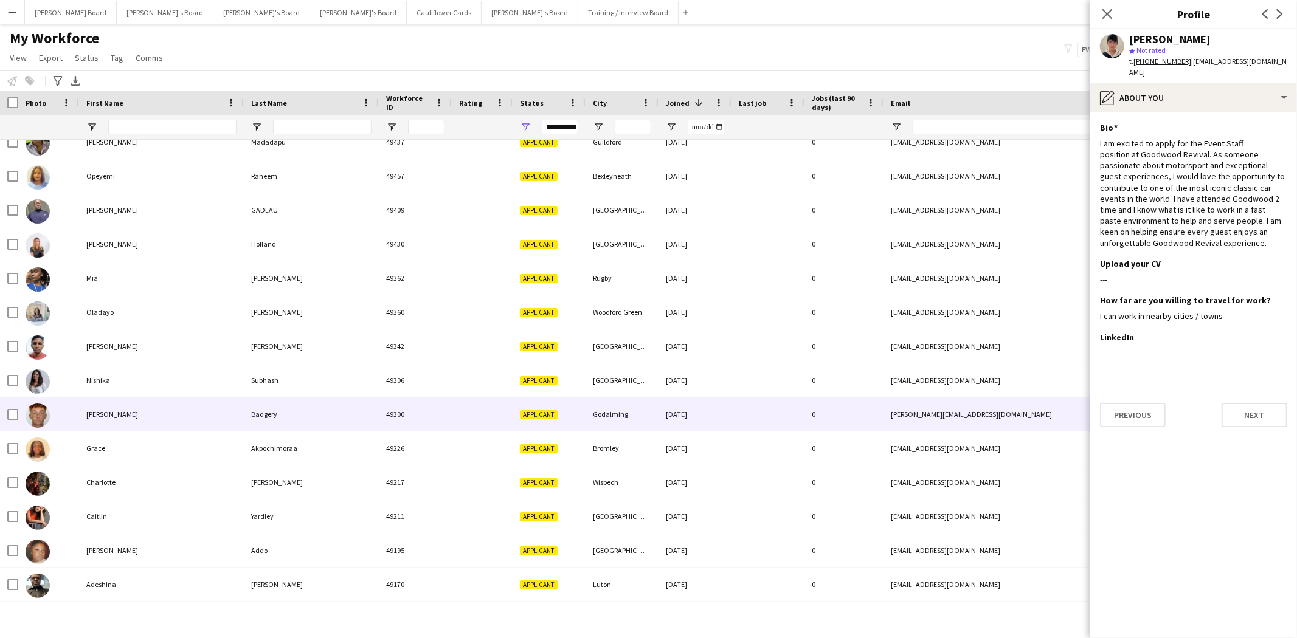
click at [261, 415] on div "Badgery" at bounding box center [311, 414] width 135 height 33
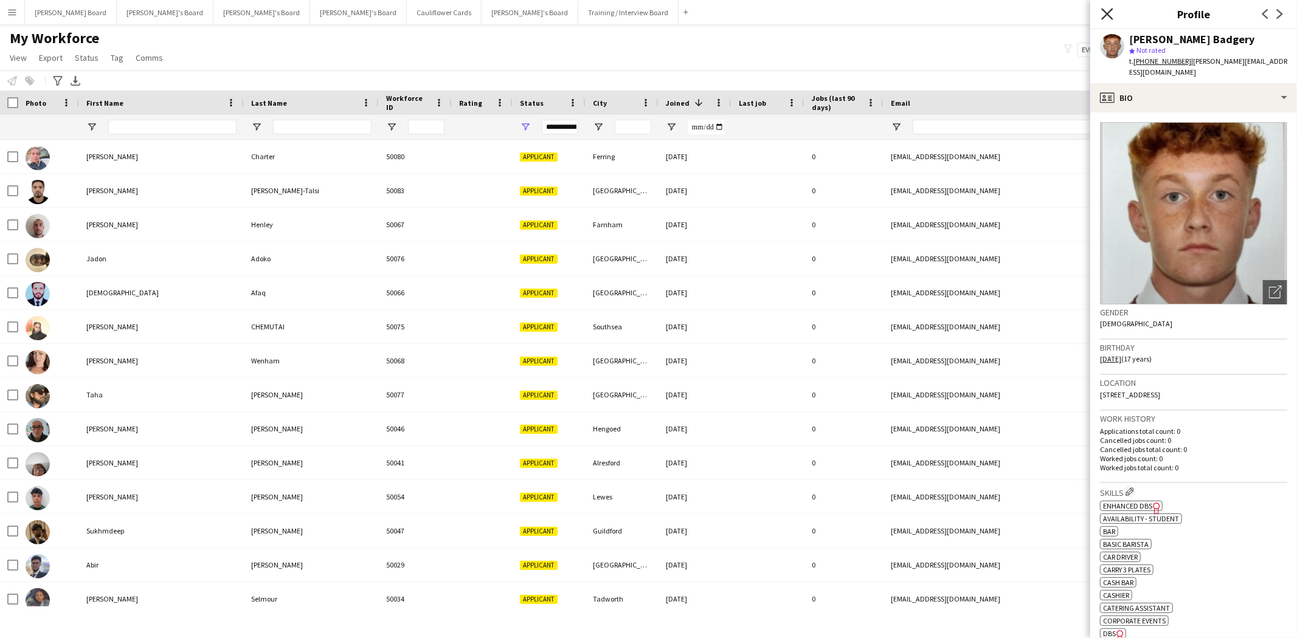
click at [1107, 13] on icon at bounding box center [1107, 14] width 12 height 12
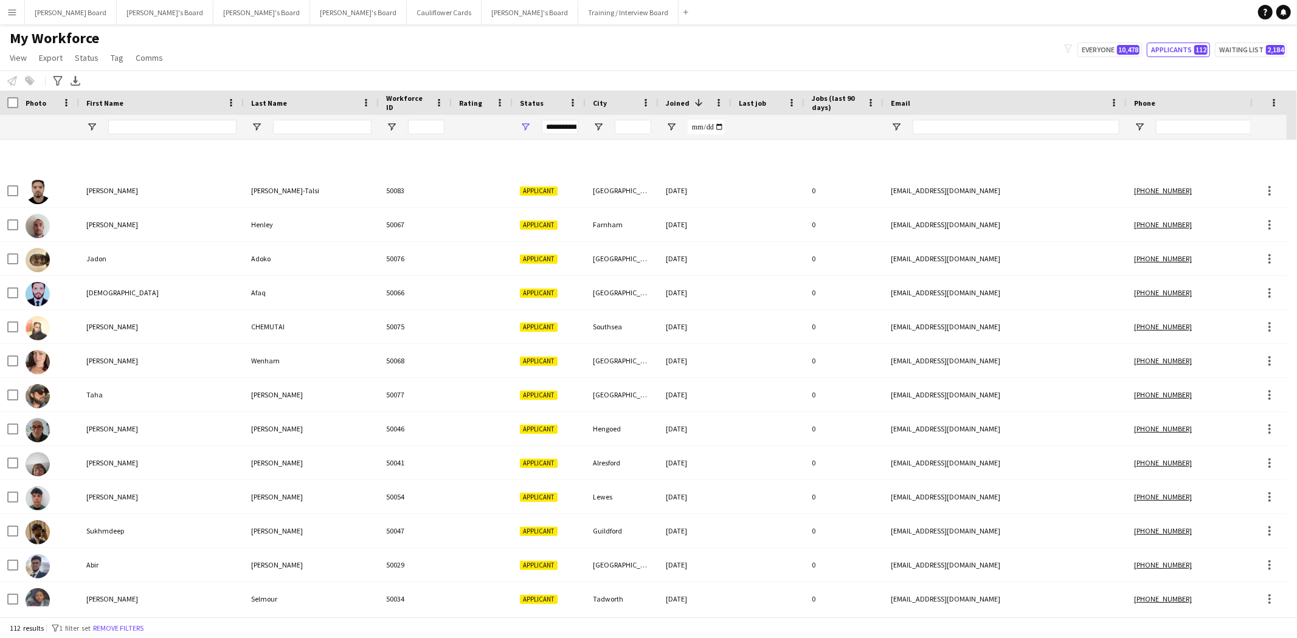
scroll to position [405, 0]
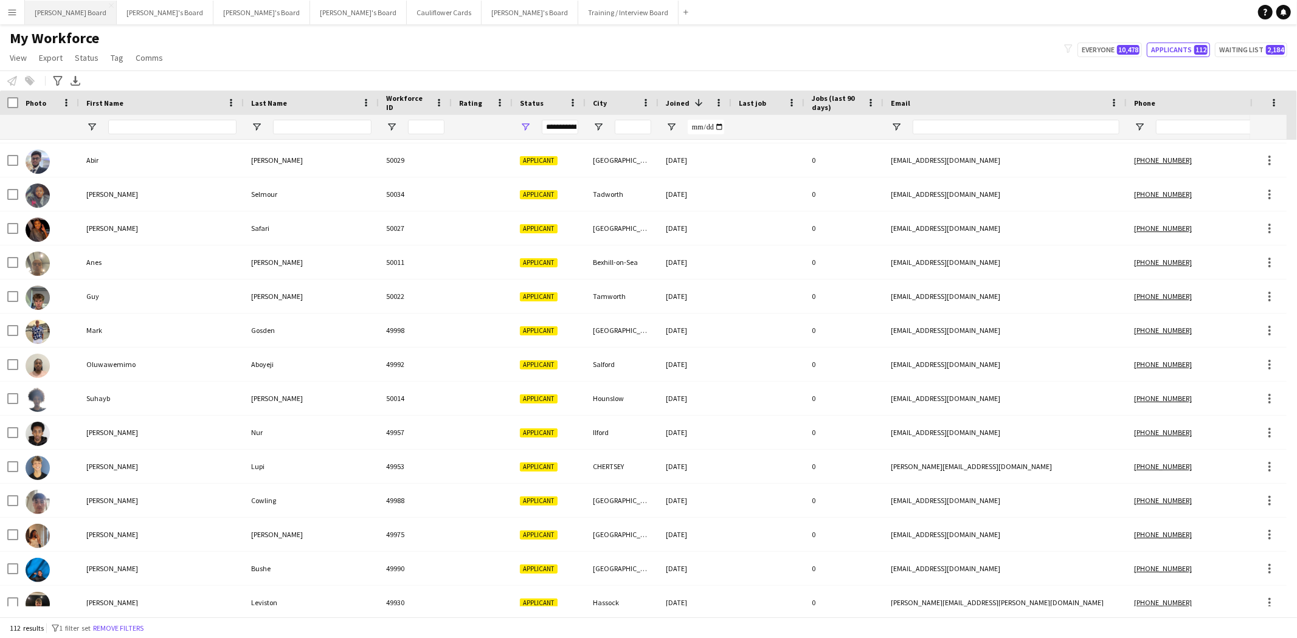
click at [57, 10] on button "[PERSON_NAME] Board Close" at bounding box center [71, 13] width 92 height 24
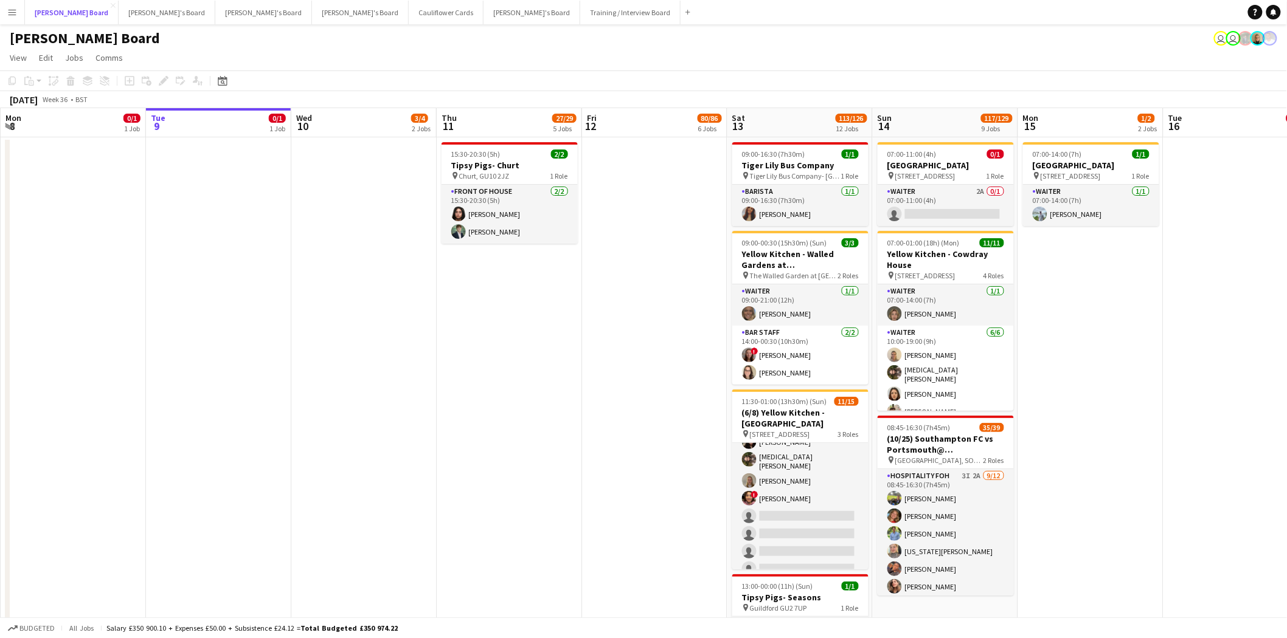
scroll to position [202, 0]
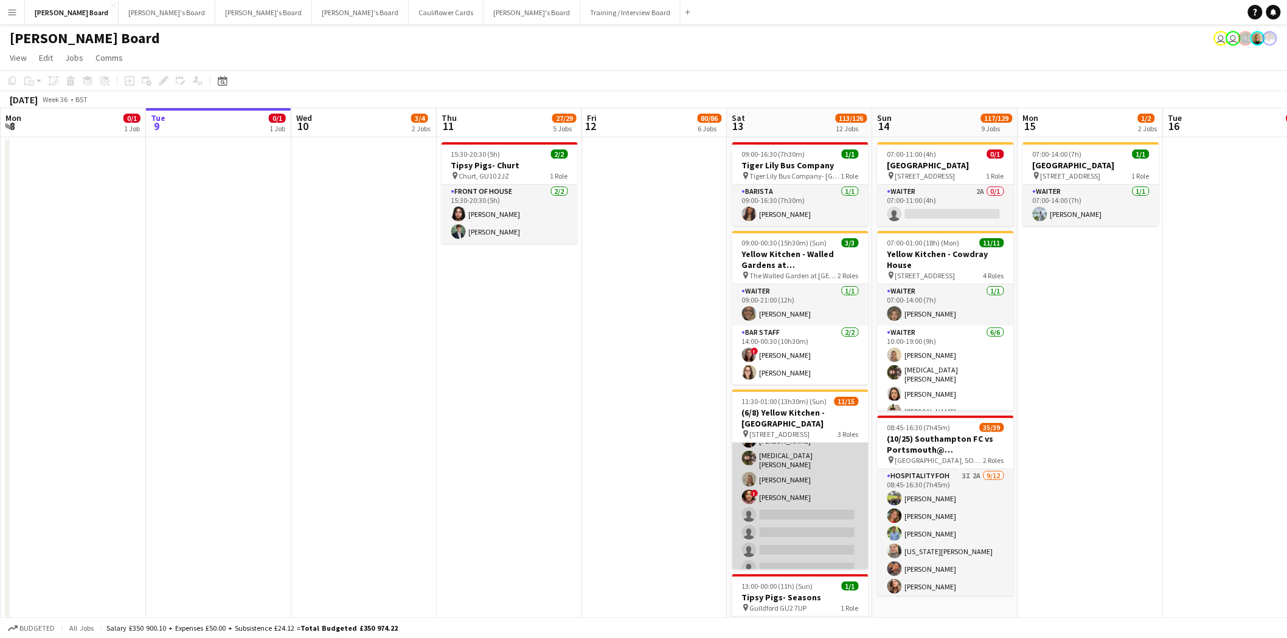
click at [792, 491] on app-card-role "Waiter 1A [DATE] 15:00-01:00 (10h) ! [PERSON_NAME] [MEDICAL_DATA][PERSON_NAME] …" at bounding box center [800, 496] width 136 height 168
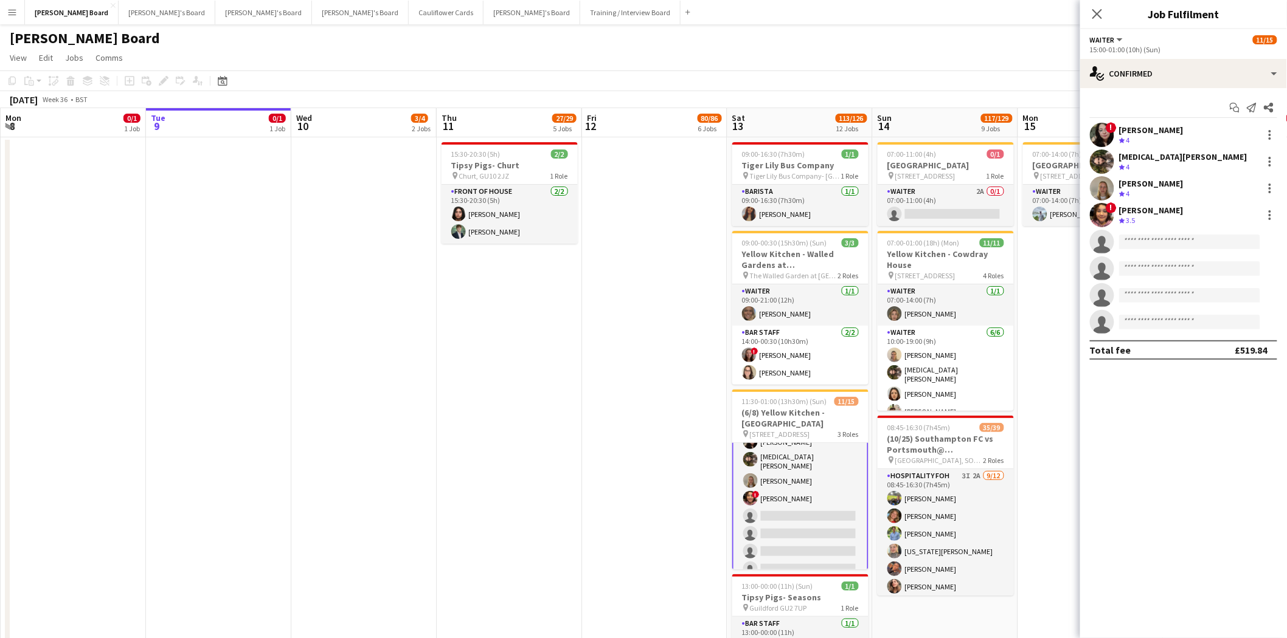
scroll to position [203, 0]
click at [1172, 77] on div "single-neutral-actions-check-2 Confirmed" at bounding box center [1183, 73] width 207 height 29
click at [1219, 205] on div "single-neutral-actions-information Applicants" at bounding box center [1223, 198] width 120 height 24
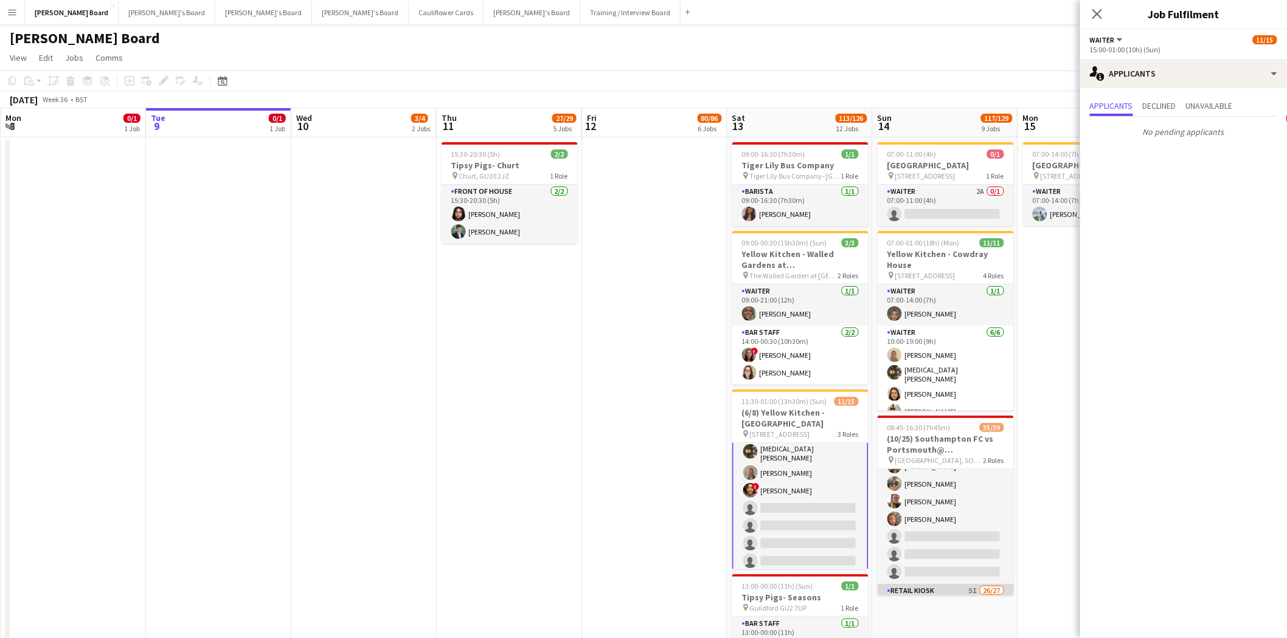
scroll to position [337, 0]
click at [1099, 21] on app-icon "Close pop-in" at bounding box center [1097, 14] width 18 height 18
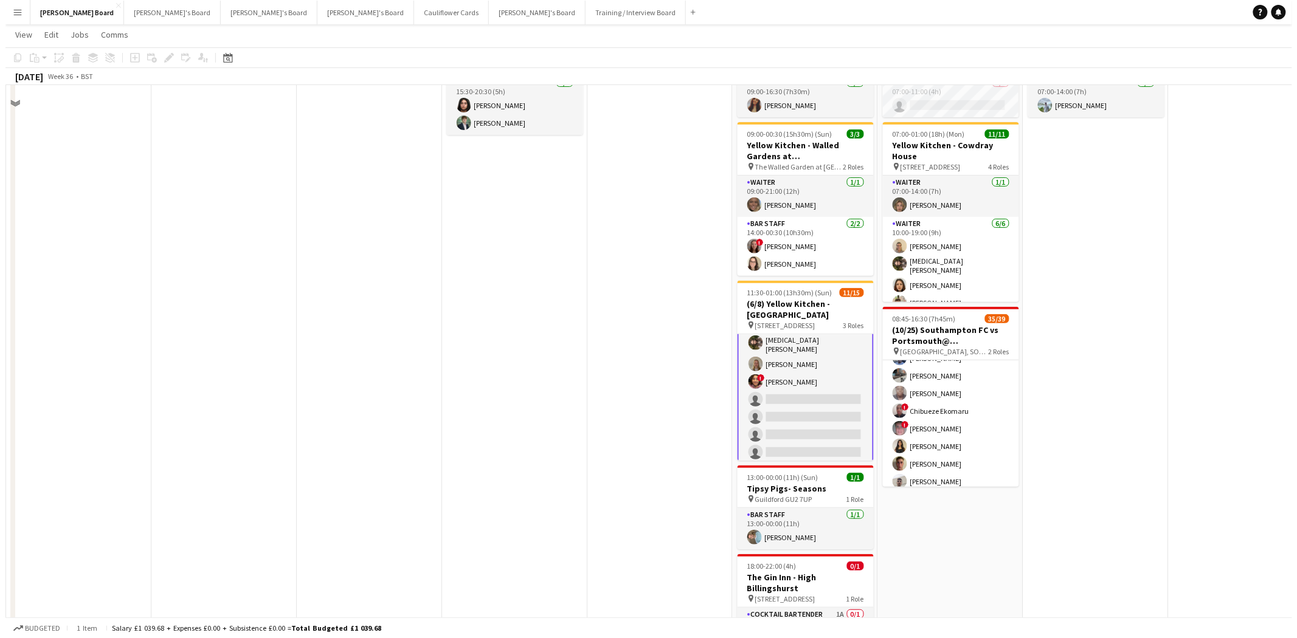
scroll to position [0, 0]
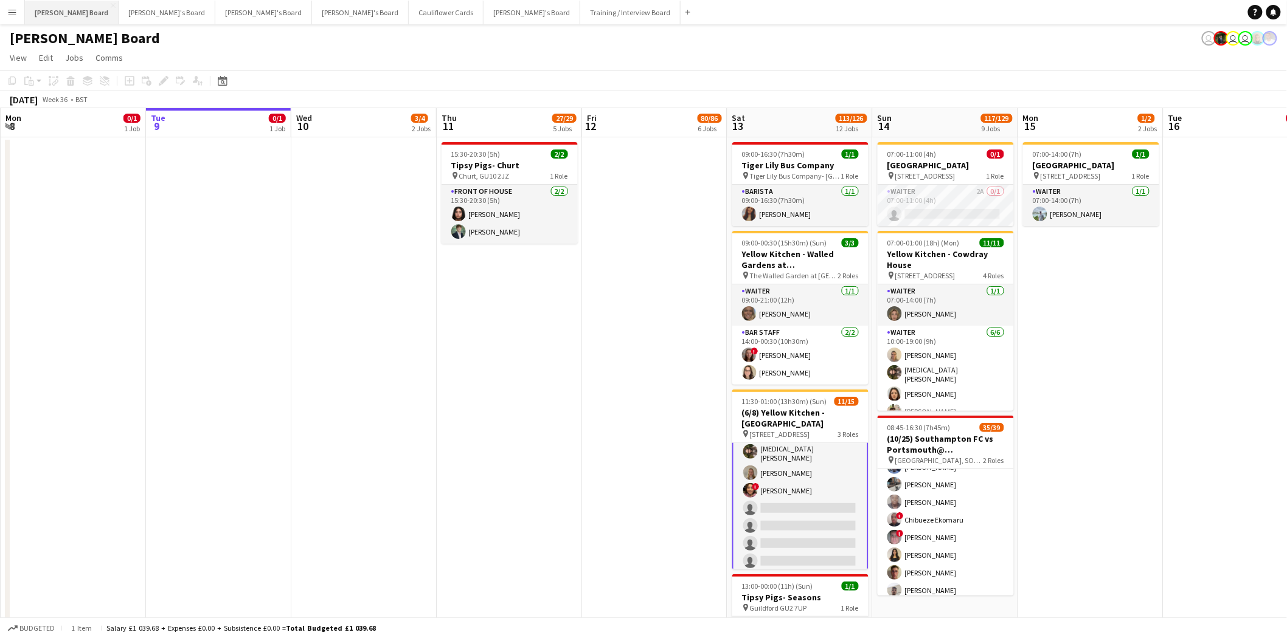
drag, startPoint x: 52, startPoint y: 4, endPoint x: 67, endPoint y: 19, distance: 21.1
click at [52, 5] on button "[PERSON_NAME] Board Close" at bounding box center [72, 13] width 94 height 24
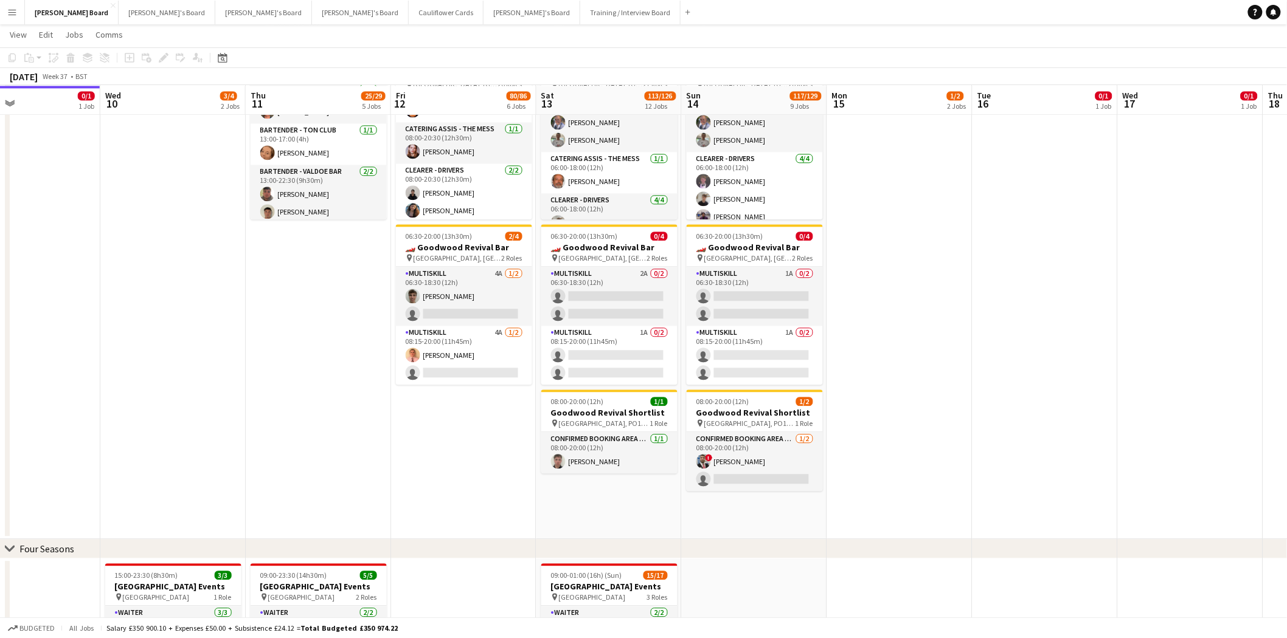
scroll to position [0, 482]
drag, startPoint x: 537, startPoint y: 386, endPoint x: 345, endPoint y: 395, distance: 191.8
click at [345, 395] on app-calendar-viewport "Sat 6 21/22 8 Jobs Sun 7 5/5 2 Jobs Mon 8 0/1 1 Job Tue 9 0/1 1 Job Wed 10 3/4 …" at bounding box center [643, 137] width 1287 height 2341
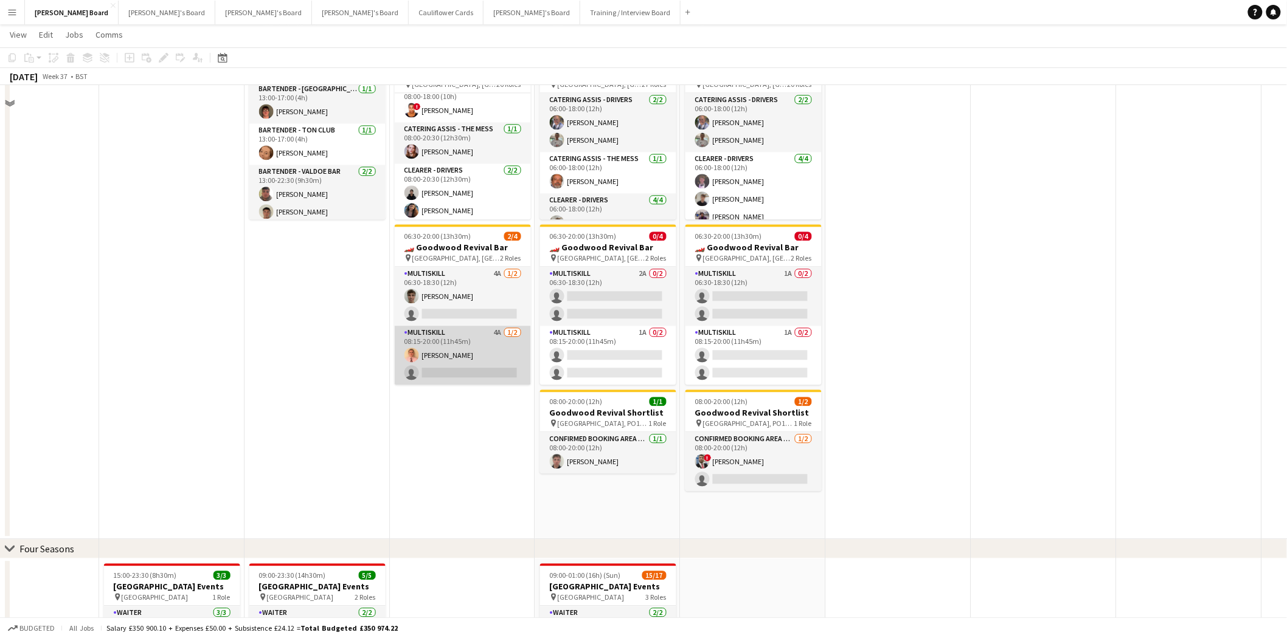
scroll to position [1013, 0]
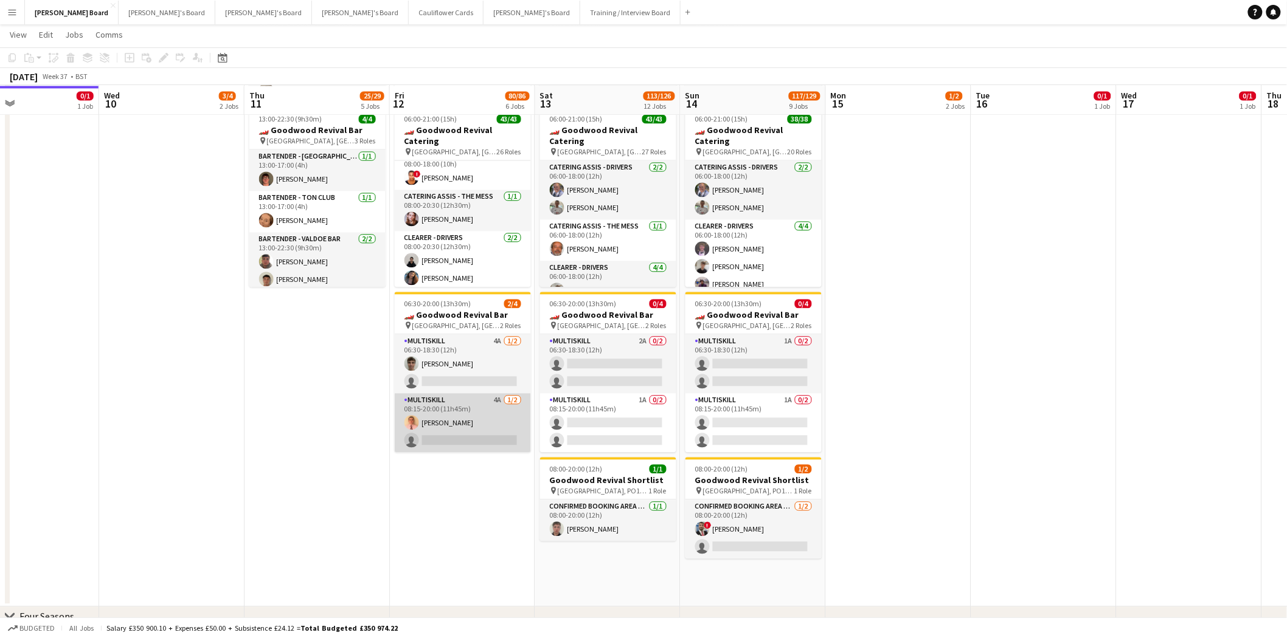
drag, startPoint x: 462, startPoint y: 420, endPoint x: 517, endPoint y: 434, distance: 57.2
click at [462, 420] on app-card-role "MULTISKILL 4A [DATE] 08:15-20:00 (11h45m) [PERSON_NAME] single-neutral-actions" at bounding box center [463, 422] width 136 height 59
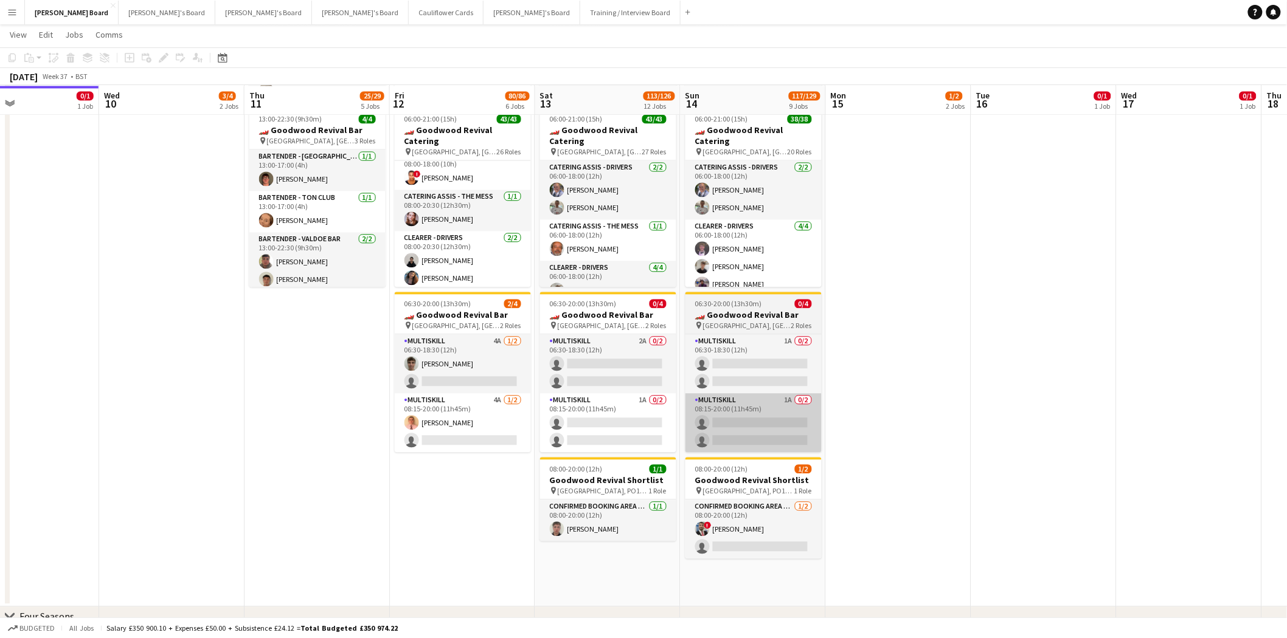
scroll to position [0, 481]
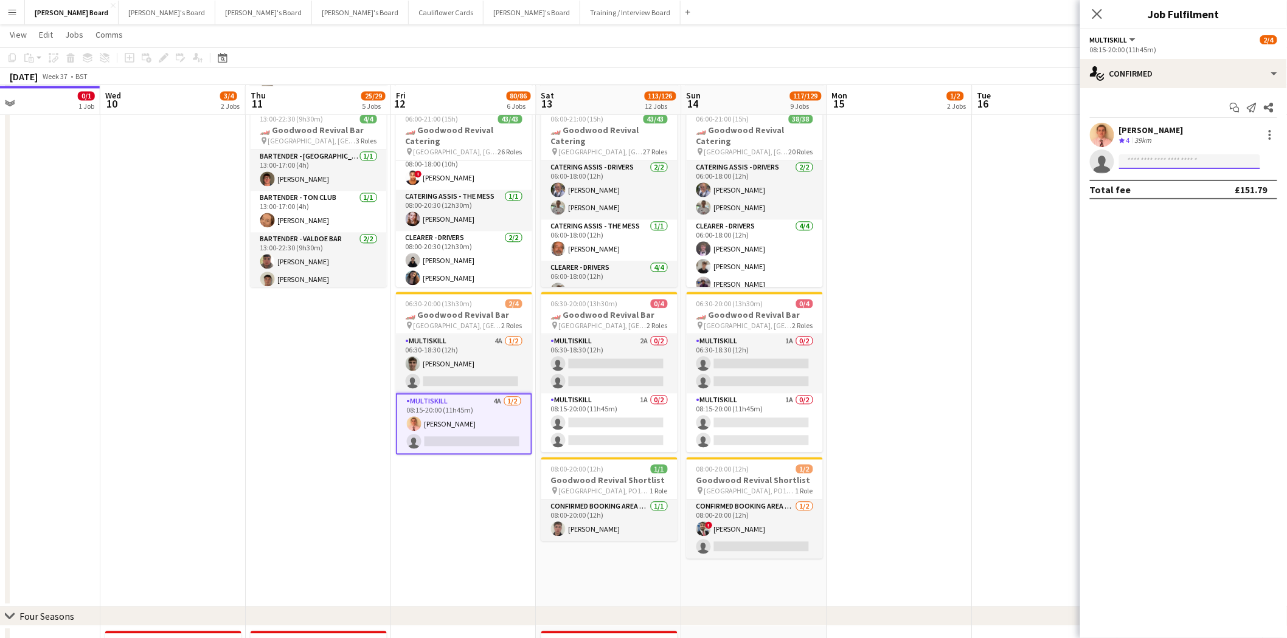
click at [1154, 167] on input at bounding box center [1189, 161] width 141 height 15
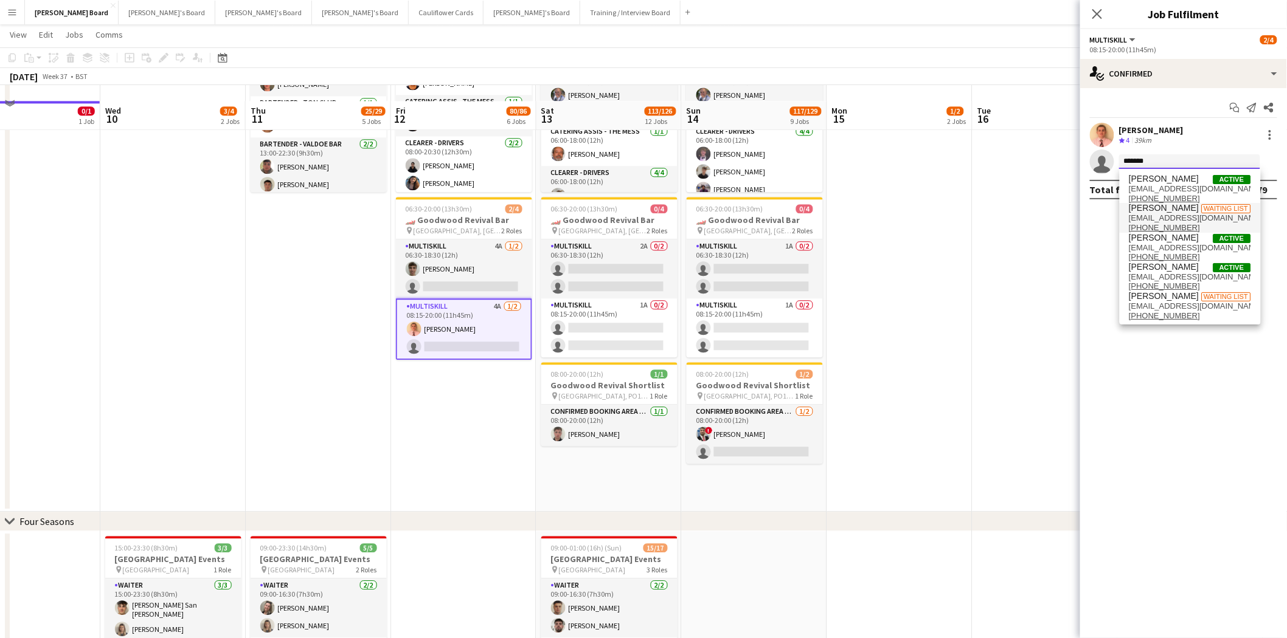
scroll to position [1081, 0]
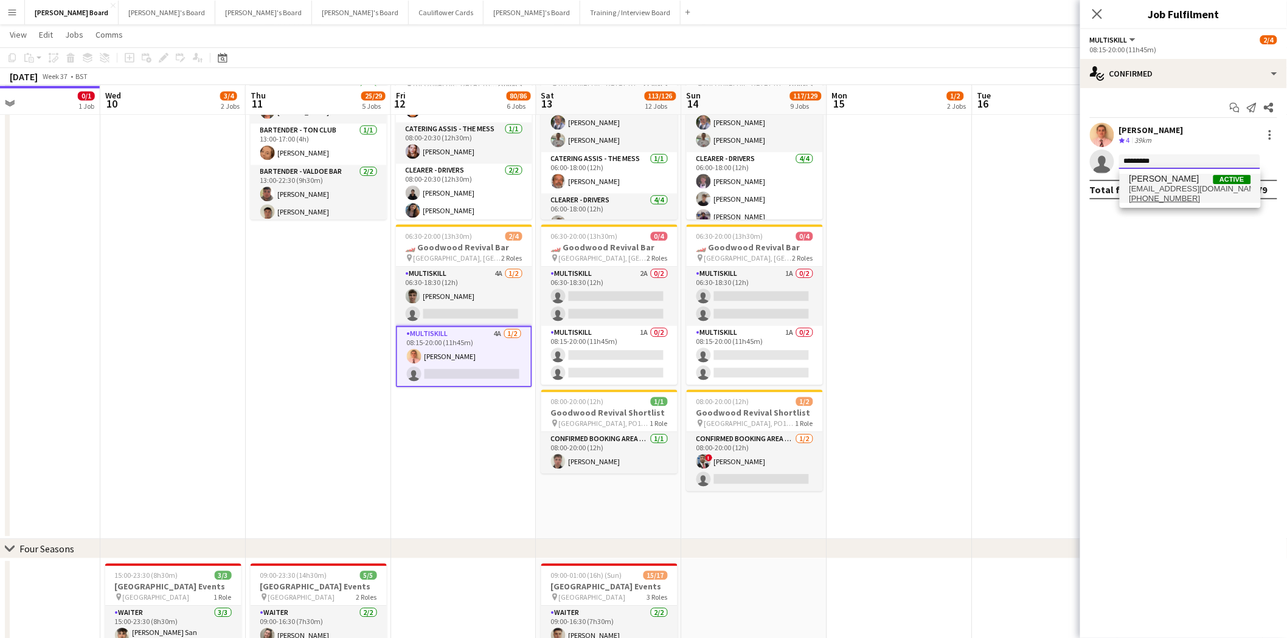
type input "*********"
click at [1168, 181] on span "[PERSON_NAME]" at bounding box center [1164, 179] width 70 height 10
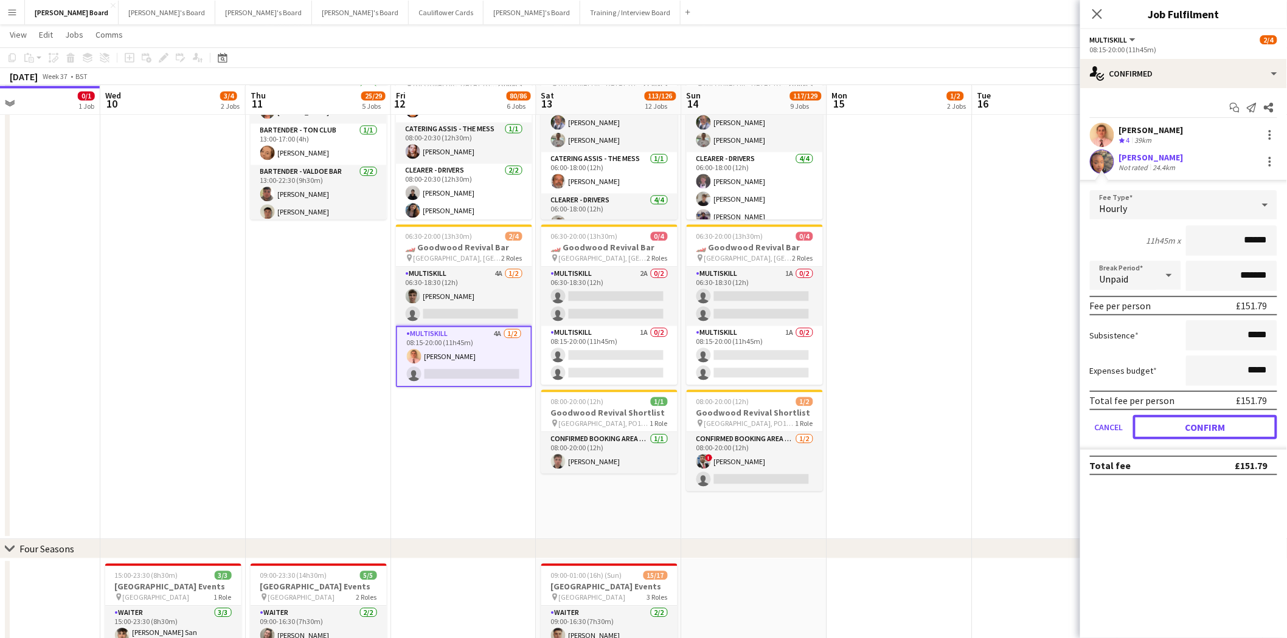
drag, startPoint x: 1193, startPoint y: 422, endPoint x: 1130, endPoint y: 415, distance: 63.6
click at [1193, 422] on button "Confirm" at bounding box center [1205, 427] width 144 height 24
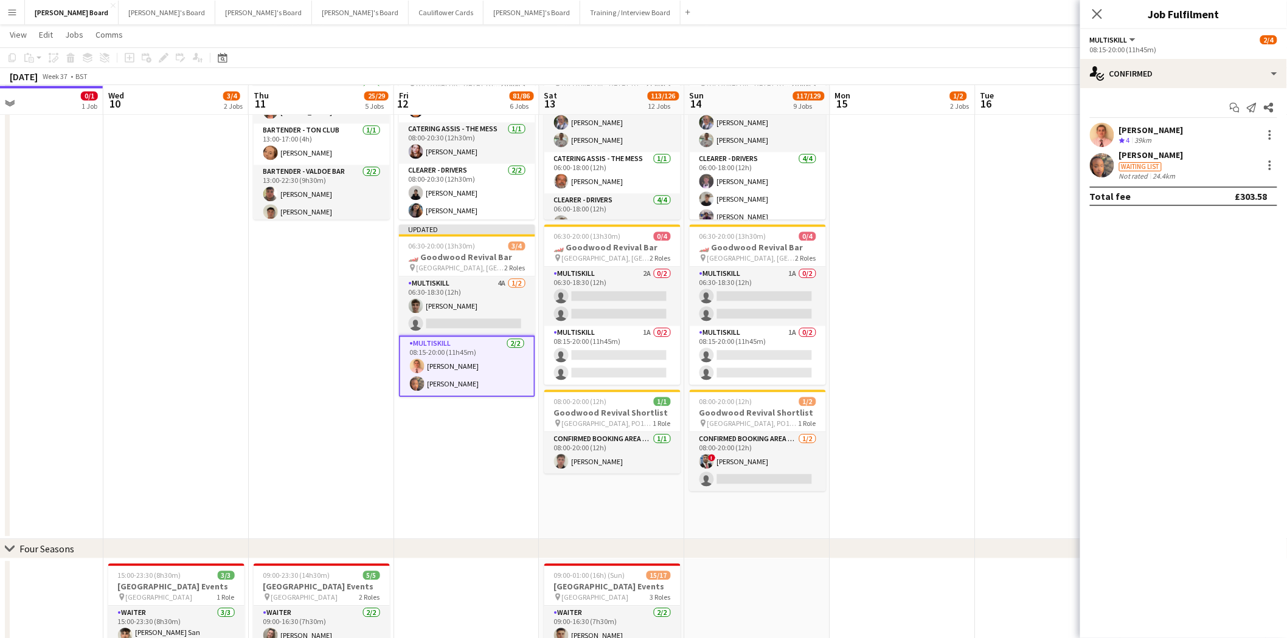
drag, startPoint x: 888, startPoint y: 314, endPoint x: 905, endPoint y: 300, distance: 22.0
click at [892, 310] on app-calendar-viewport "Sat 6 21/22 8 Jobs Sun 7 5/5 2 Jobs Mon 8 0/1 1 Job Tue 9 0/1 1 Job Wed 10 3/4 …" at bounding box center [643, 137] width 1287 height 2341
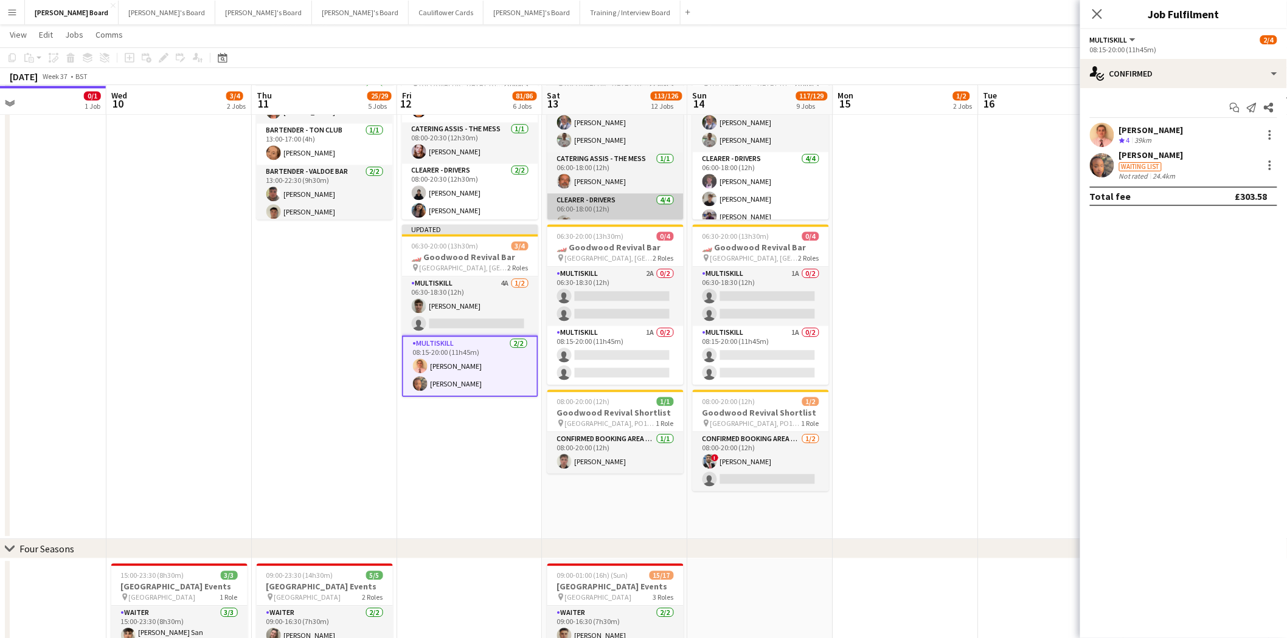
drag, startPoint x: 1095, startPoint y: 9, endPoint x: 642, endPoint y: 215, distance: 498.0
click at [1093, 10] on icon "Close pop-in" at bounding box center [1097, 14] width 10 height 10
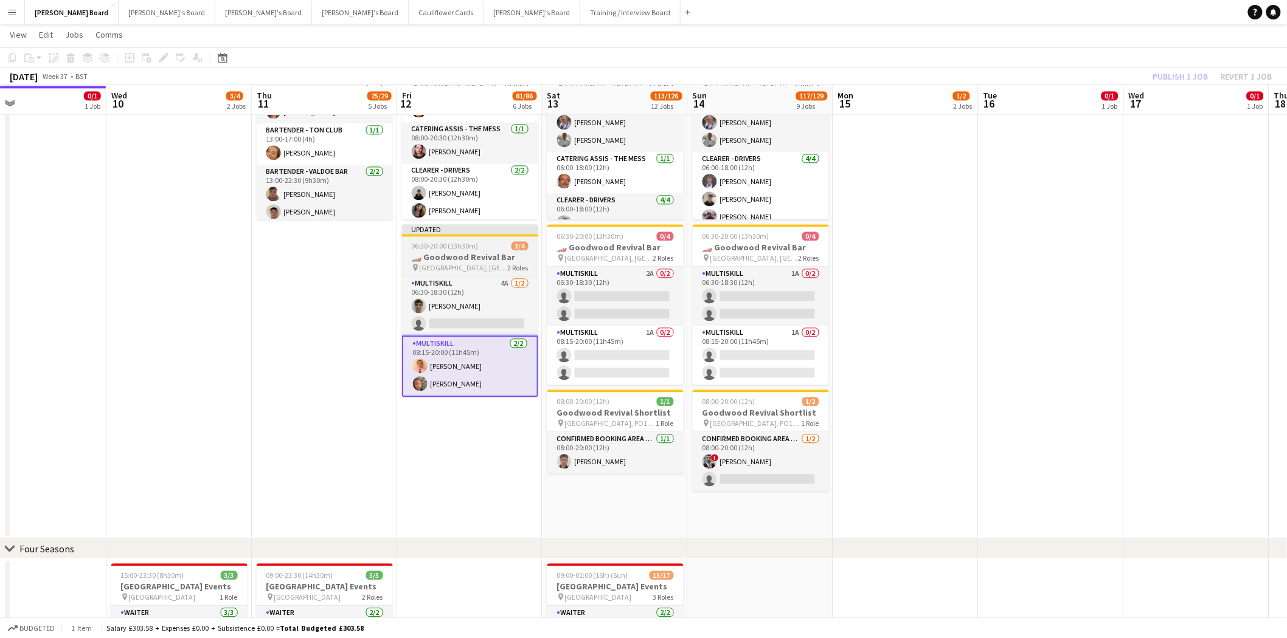
drag, startPoint x: 490, startPoint y: 247, endPoint x: 536, endPoint y: 250, distance: 46.3
click at [490, 247] on div "06:30-20:00 (13h30m) 3/4" at bounding box center [470, 245] width 136 height 9
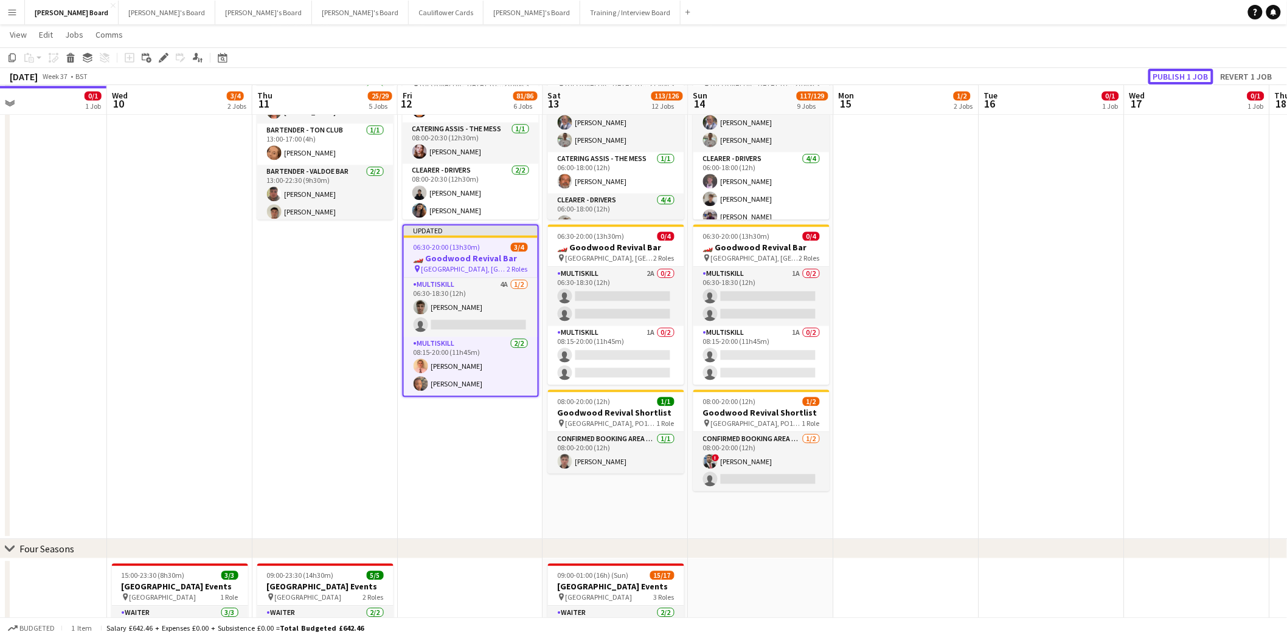
drag, startPoint x: 1191, startPoint y: 72, endPoint x: 1171, endPoint y: 88, distance: 25.5
click at [1188, 74] on button "Publish 1 job" at bounding box center [1180, 77] width 65 height 16
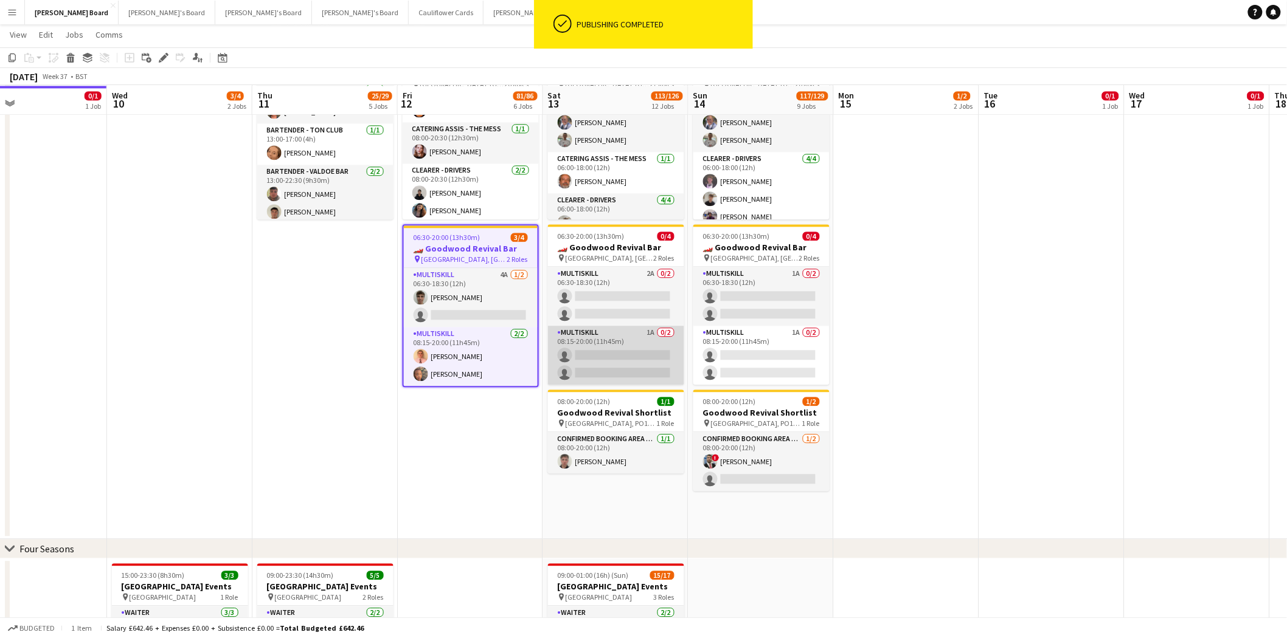
click at [641, 361] on app-card-role "MULTISKILL 1A 0/2 08:15-20:00 (11h45m) single-neutral-actions single-neutral-ac…" at bounding box center [616, 355] width 136 height 59
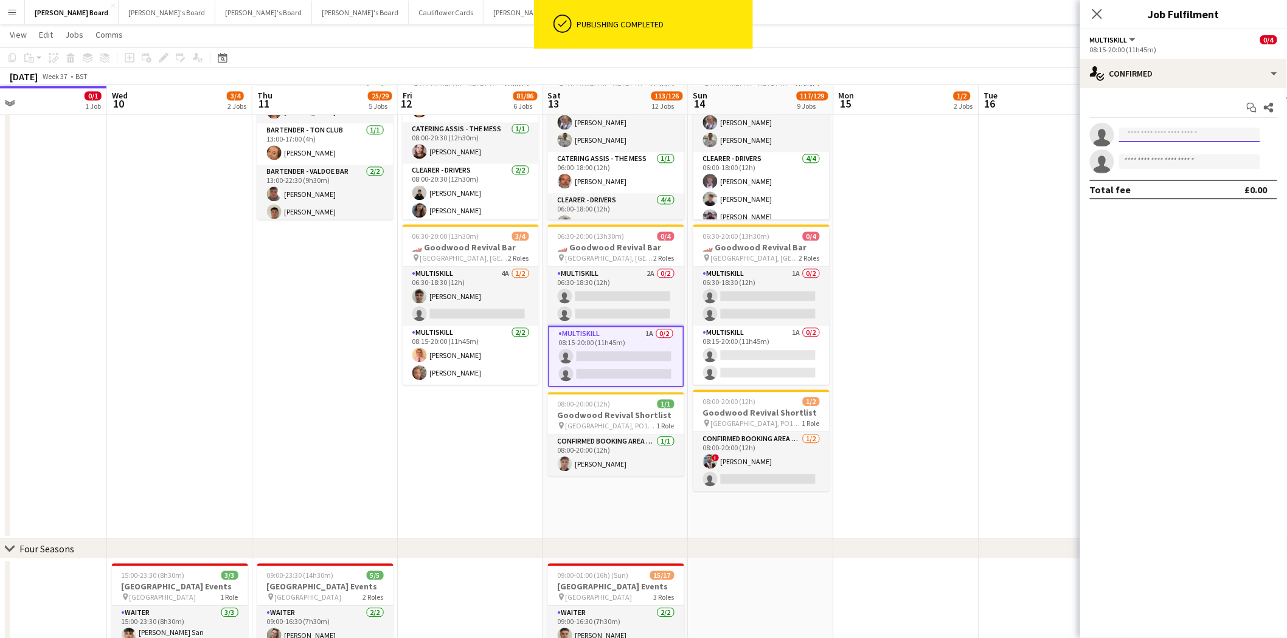
click at [1168, 140] on input at bounding box center [1189, 135] width 141 height 15
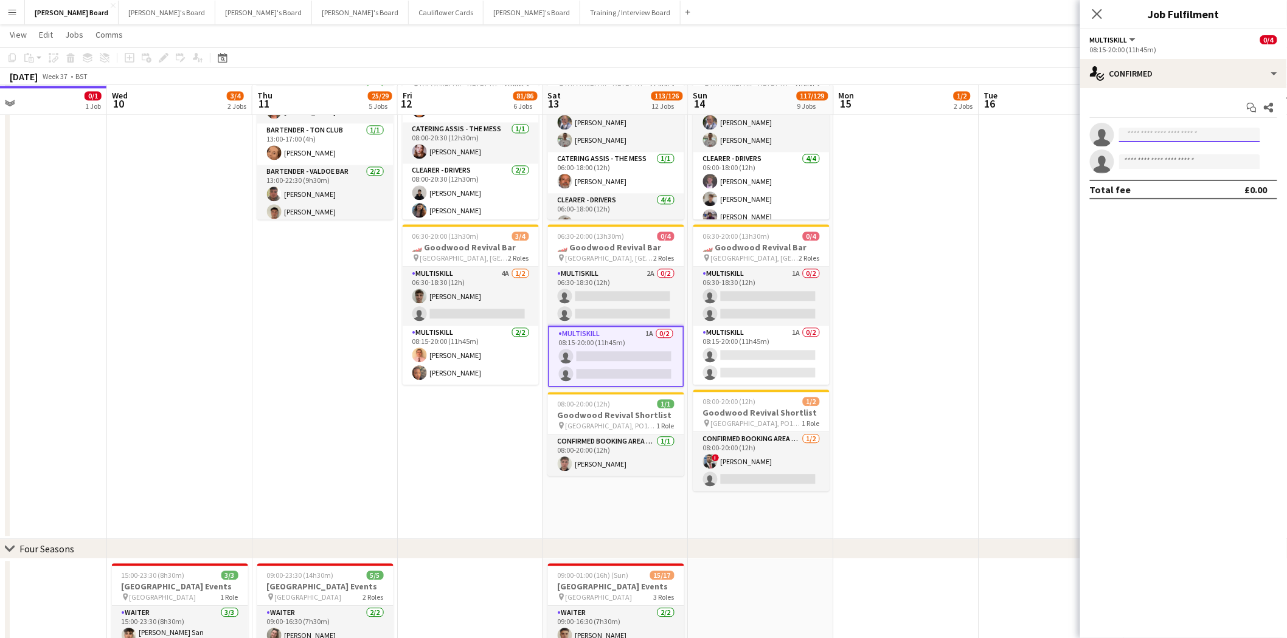
click at [1169, 133] on input at bounding box center [1189, 135] width 141 height 15
type input "**********"
click at [1150, 162] on span "[EMAIL_ADDRESS][DOMAIN_NAME]" at bounding box center [1190, 162] width 122 height 10
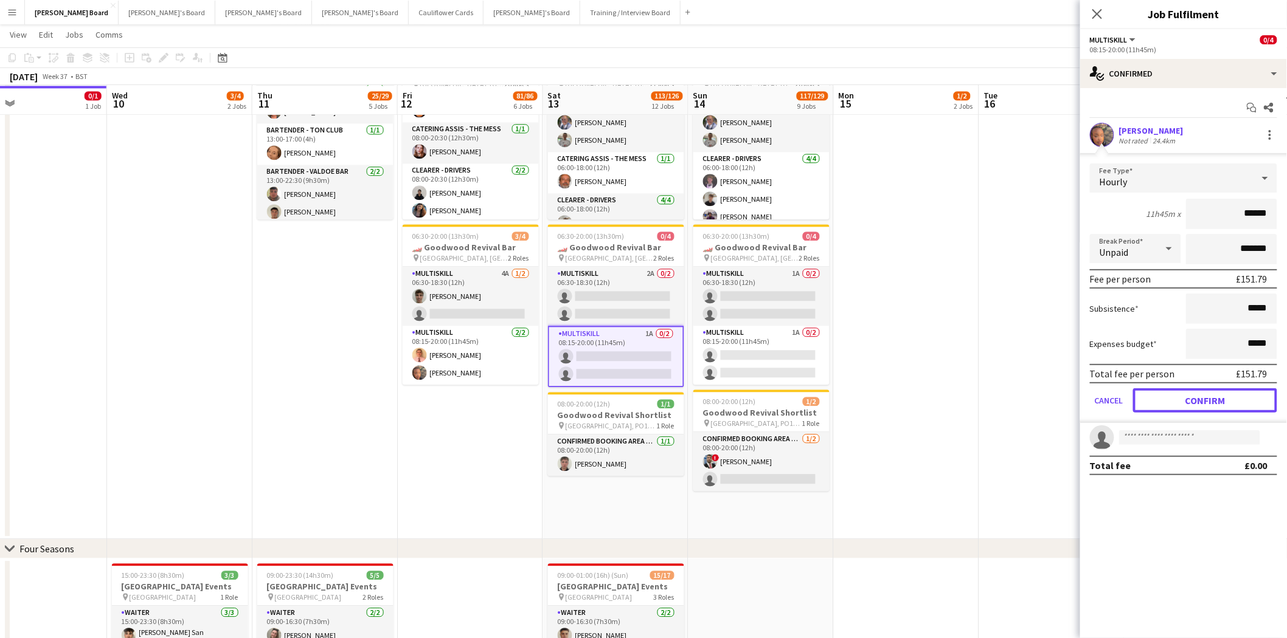
drag, startPoint x: 1211, startPoint y: 400, endPoint x: 1163, endPoint y: 383, distance: 50.2
click at [1209, 398] on button "Confirm" at bounding box center [1205, 401] width 144 height 24
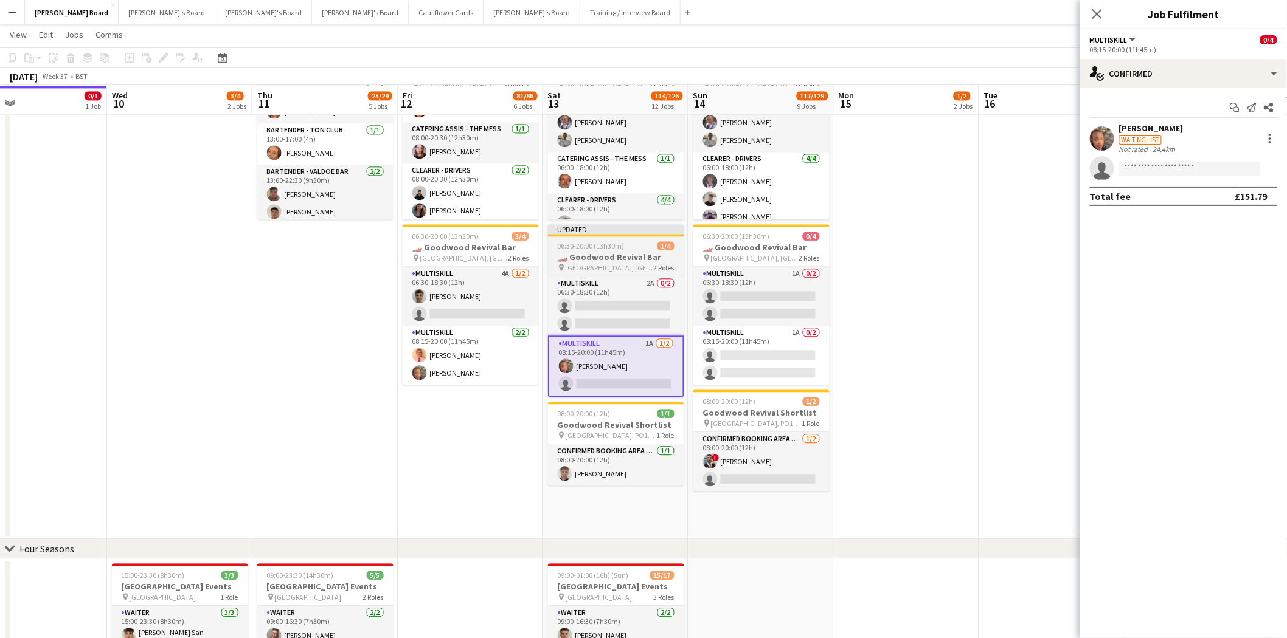
scroll to position [0, 472]
click at [619, 243] on span "06:30-20:00 (13h30m)" at bounding box center [592, 245] width 67 height 9
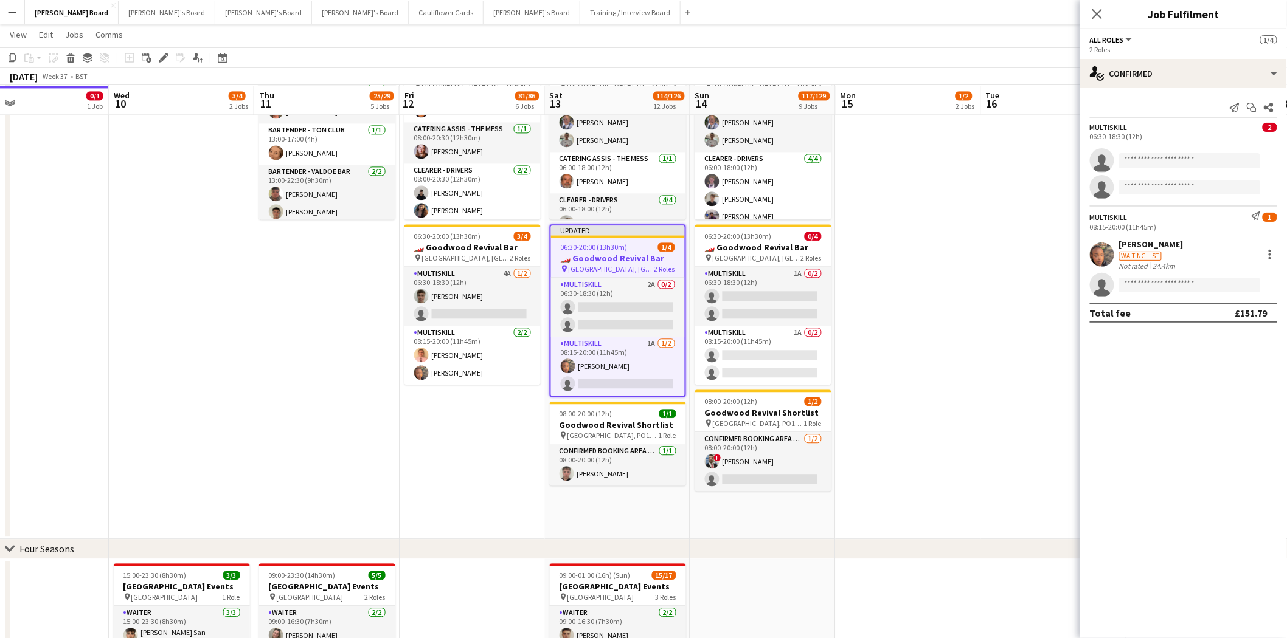
drag, startPoint x: 1102, startPoint y: 10, endPoint x: 1110, endPoint y: 39, distance: 30.2
click at [1102, 13] on app-icon "Close pop-in" at bounding box center [1097, 14] width 15 height 15
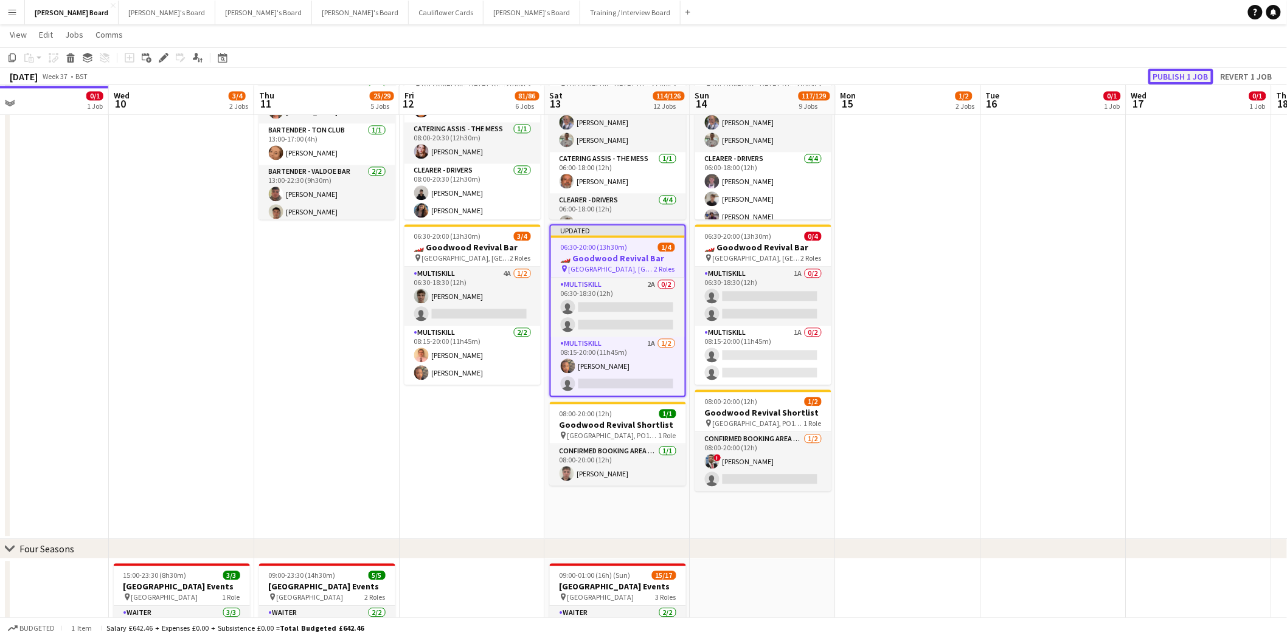
drag, startPoint x: 1182, startPoint y: 74, endPoint x: 909, endPoint y: 130, distance: 278.8
click at [1181, 75] on button "Publish 1 job" at bounding box center [1180, 77] width 65 height 16
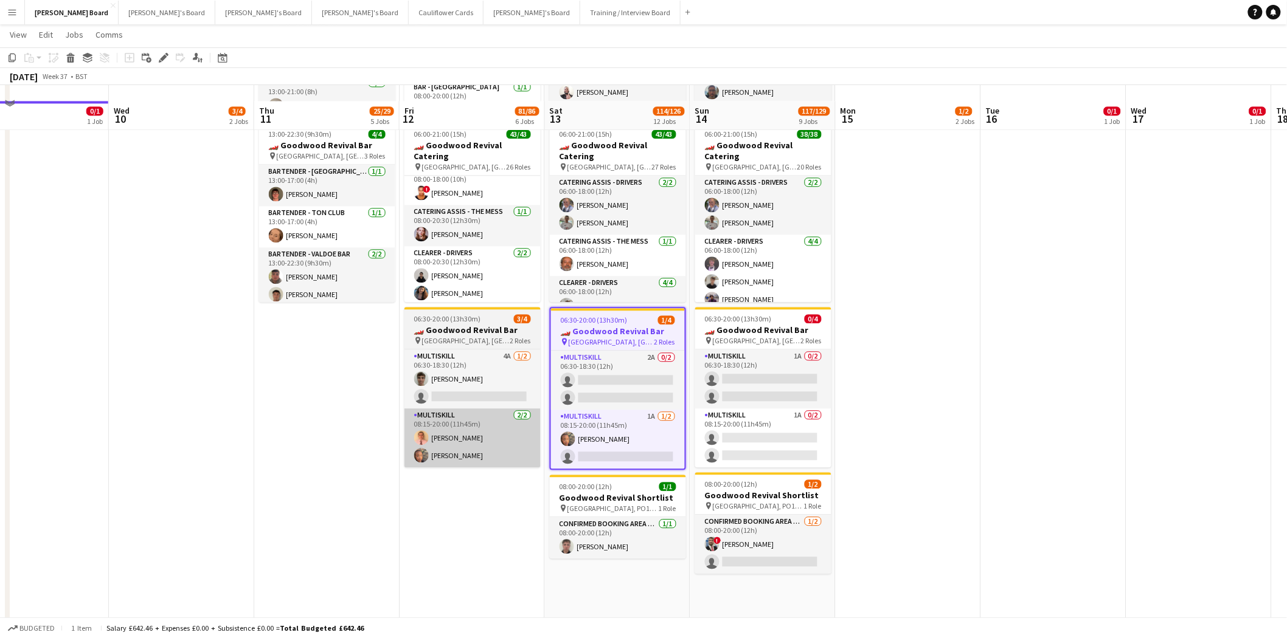
scroll to position [1013, 0]
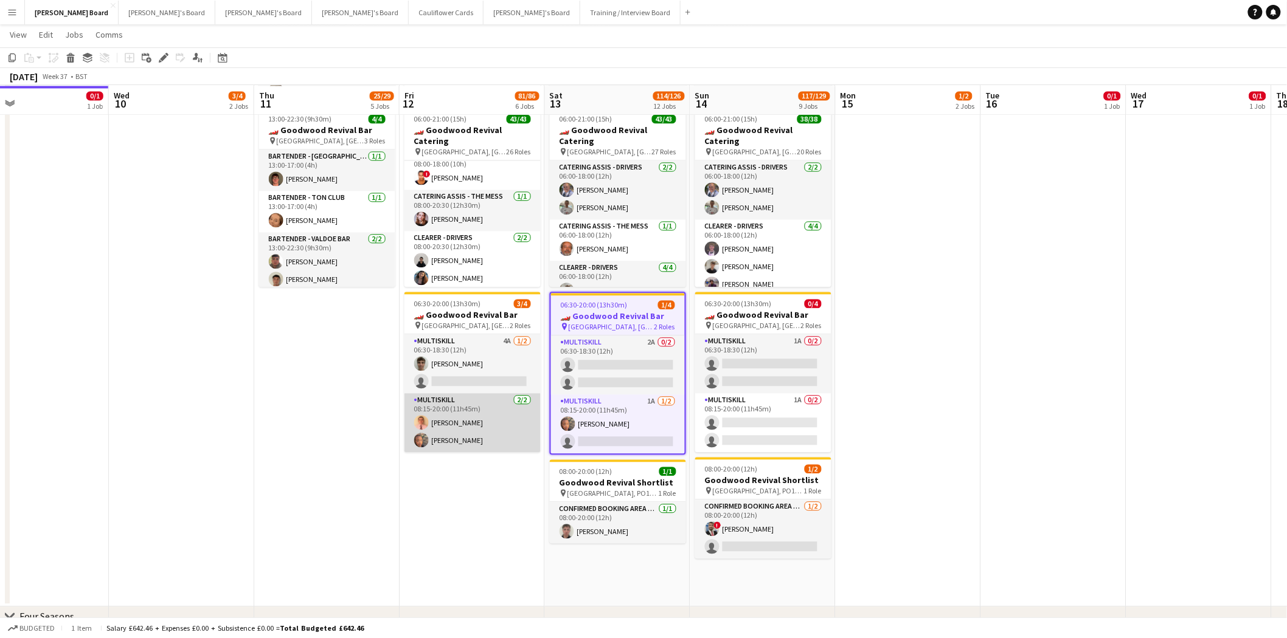
click at [473, 417] on app-card-role "MULTISKILL [DATE] 08:15-20:00 (11h45m) [PERSON_NAME] [PERSON_NAME]" at bounding box center [472, 422] width 136 height 59
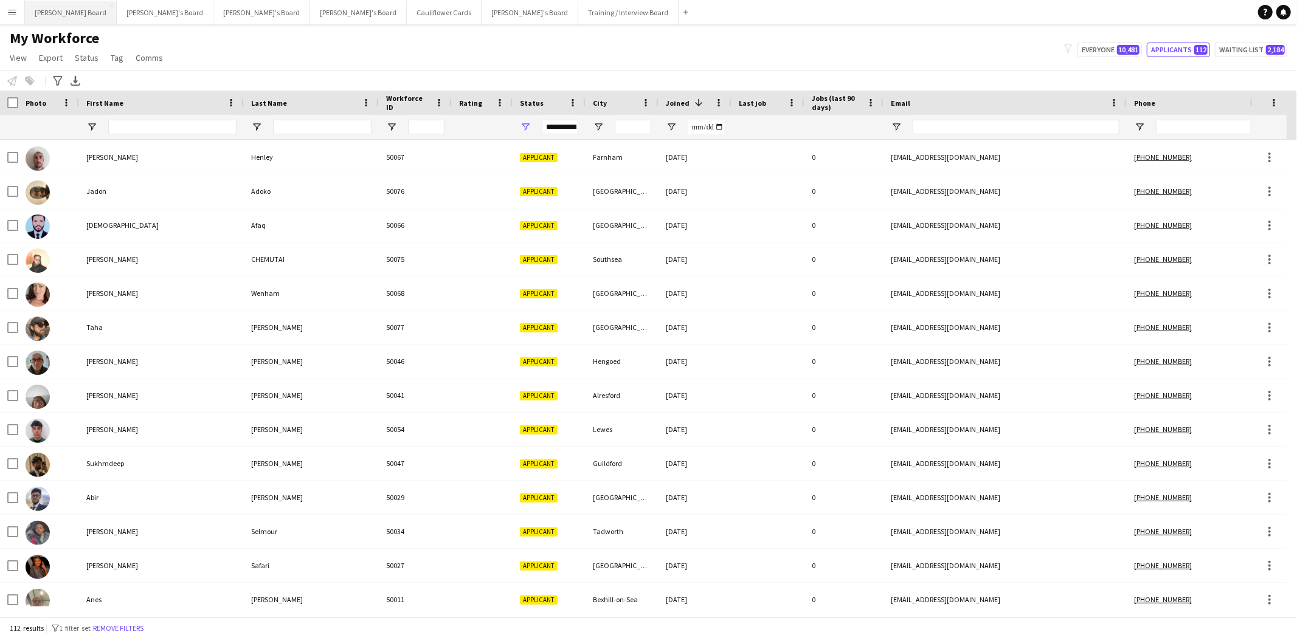
click at [53, 15] on button "[PERSON_NAME] Board Close" at bounding box center [71, 13] width 92 height 24
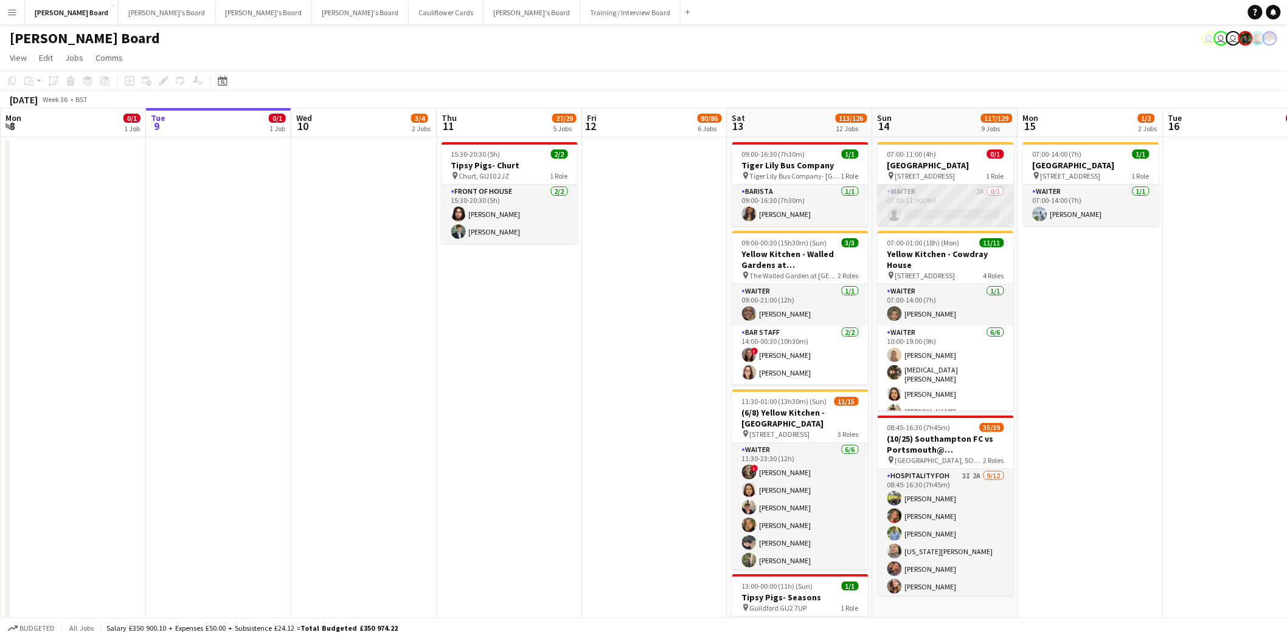
click at [973, 207] on app-card-role "Waiter 2A 0/1 07:00-11:00 (4h) single-neutral-actions" at bounding box center [945, 205] width 136 height 41
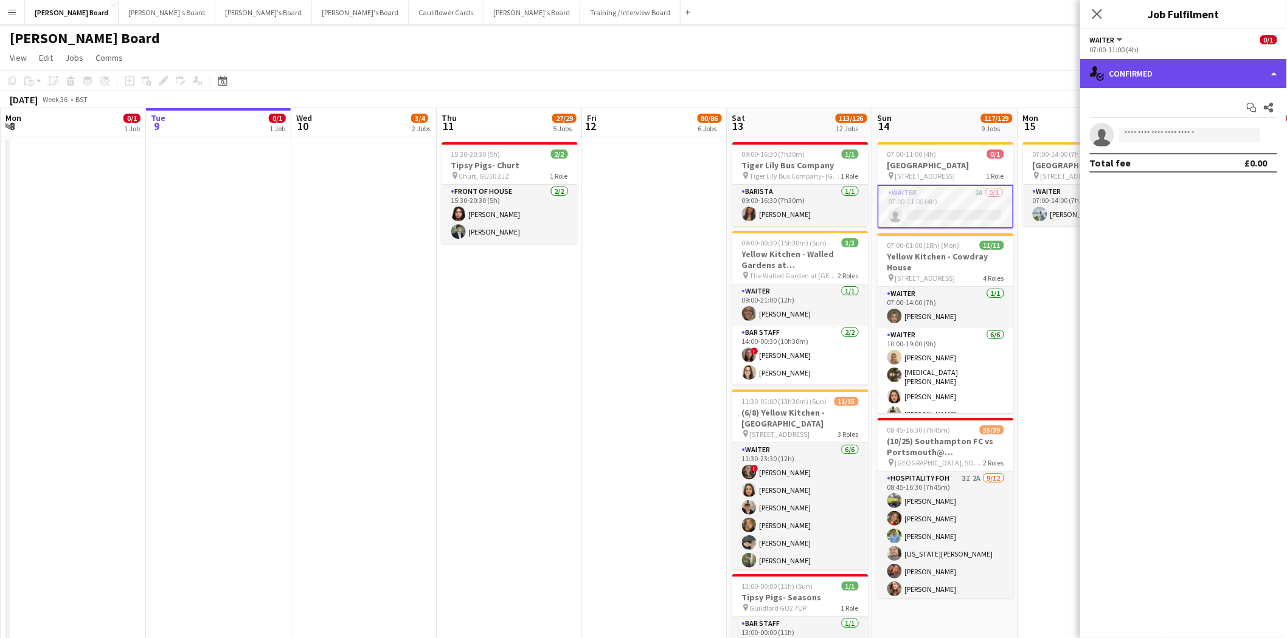
drag, startPoint x: 1181, startPoint y: 64, endPoint x: 1180, endPoint y: 79, distance: 14.6
click at [1181, 69] on div "single-neutral-actions-check-2 Confirmed" at bounding box center [1183, 73] width 207 height 29
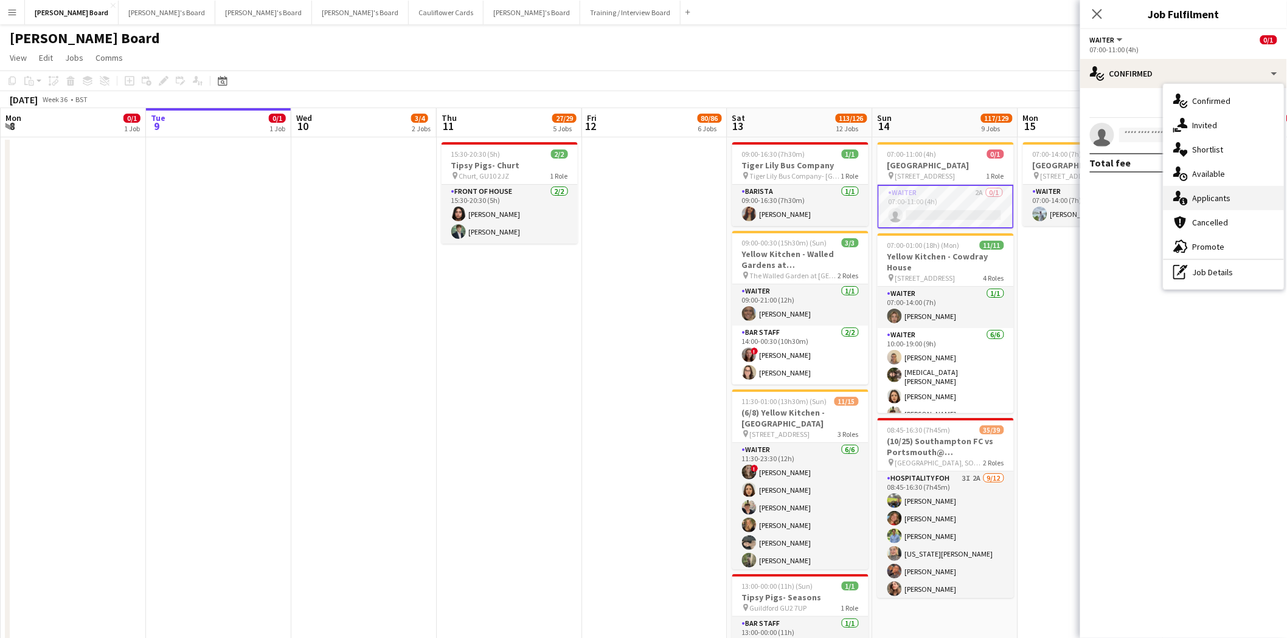
click at [1244, 193] on div "single-neutral-actions-information Applicants" at bounding box center [1223, 198] width 120 height 24
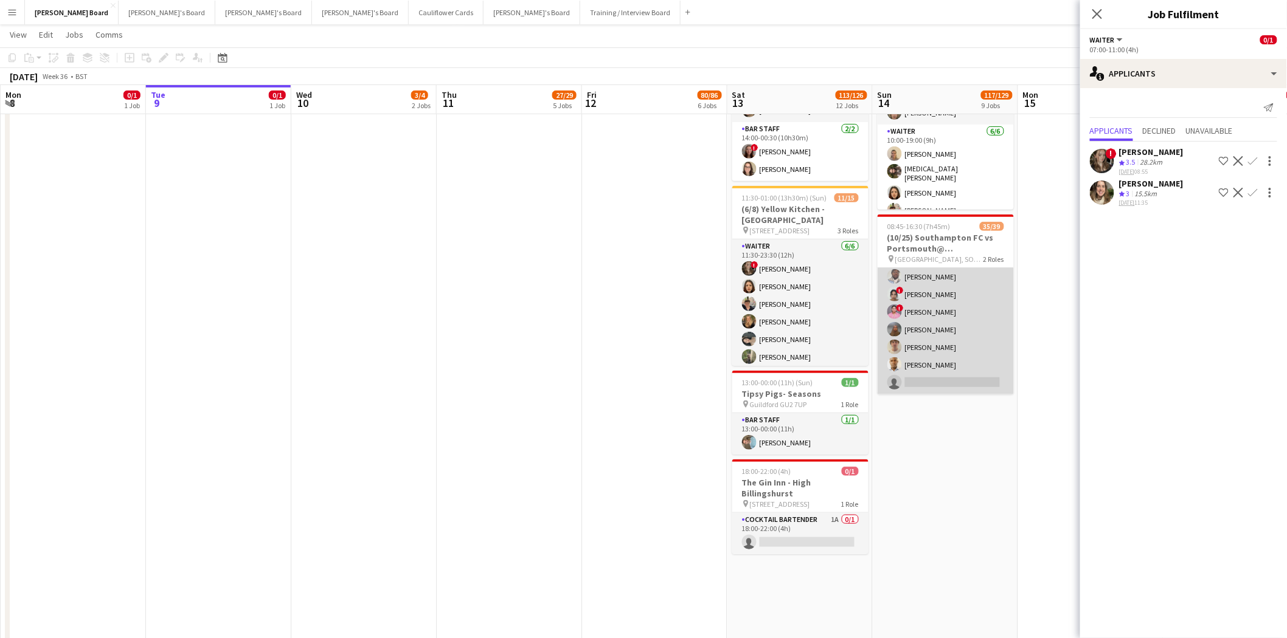
click at [938, 317] on app-card-role "Retail Kiosk 5I 26/27 10:00-14:00 (4h) [PERSON_NAME] [PERSON_NAME] ! Shenéla [P…" at bounding box center [945, 145] width 136 height 500
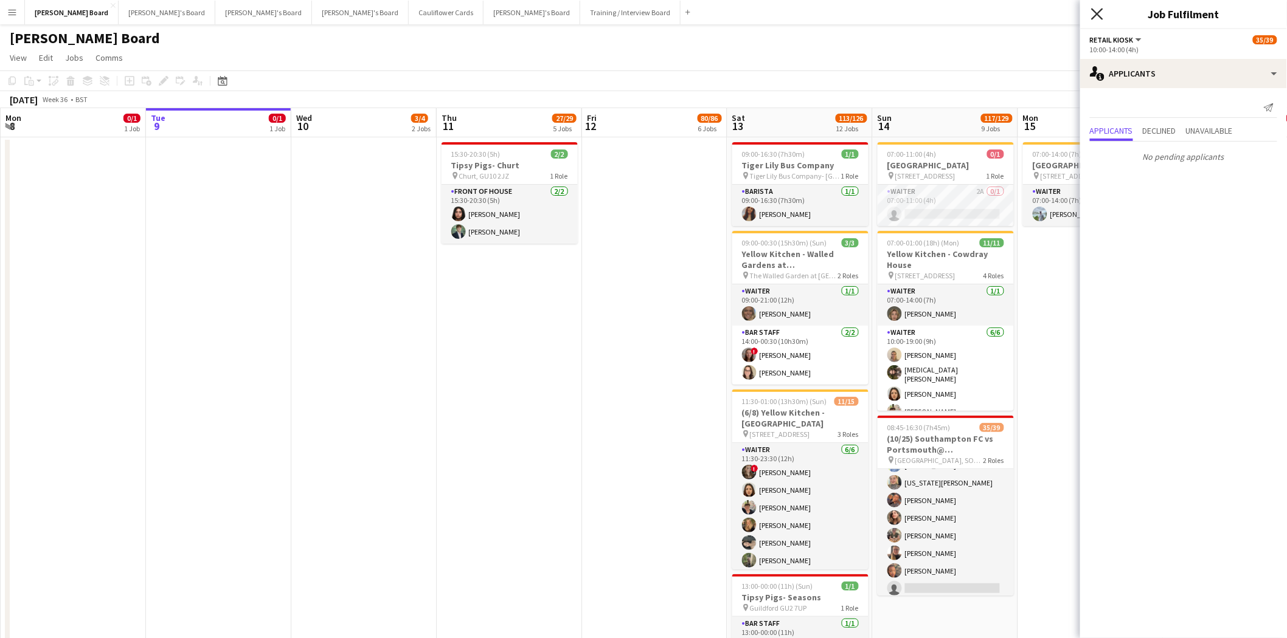
drag, startPoint x: 1098, startPoint y: 14, endPoint x: 787, endPoint y: 46, distance: 311.7
click at [1098, 15] on icon at bounding box center [1097, 14] width 10 height 10
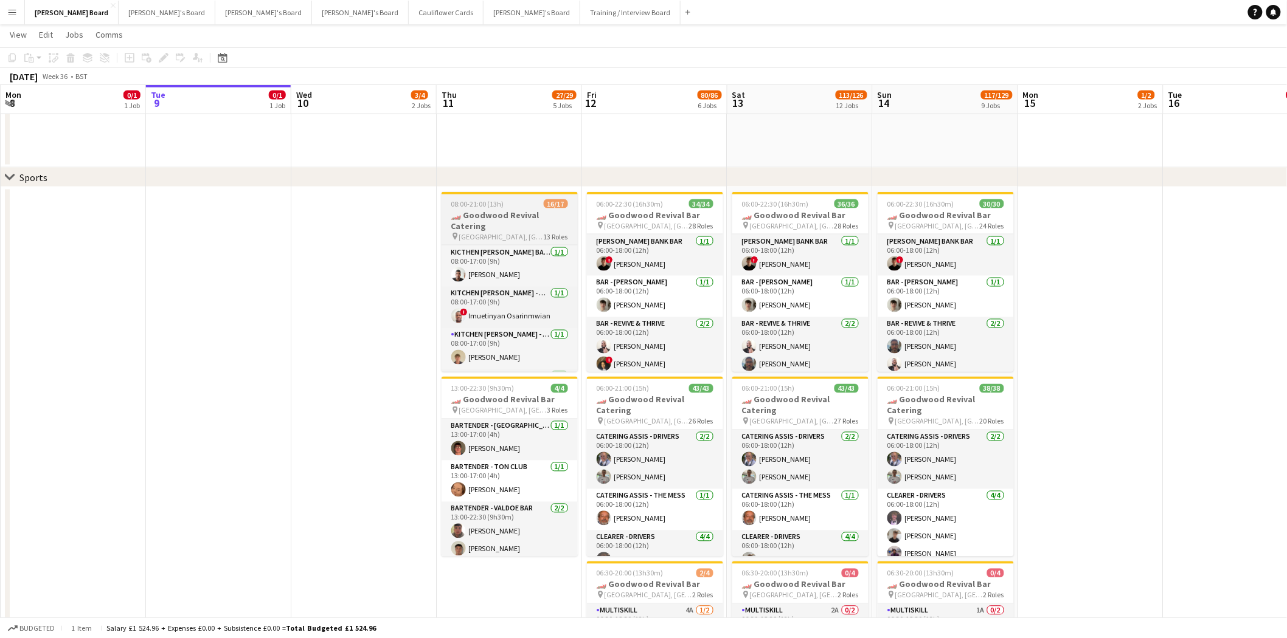
scroll to position [0, 289]
click at [521, 210] on h3 "🏎️ Goodwood Revival Catering" at bounding box center [510, 221] width 136 height 22
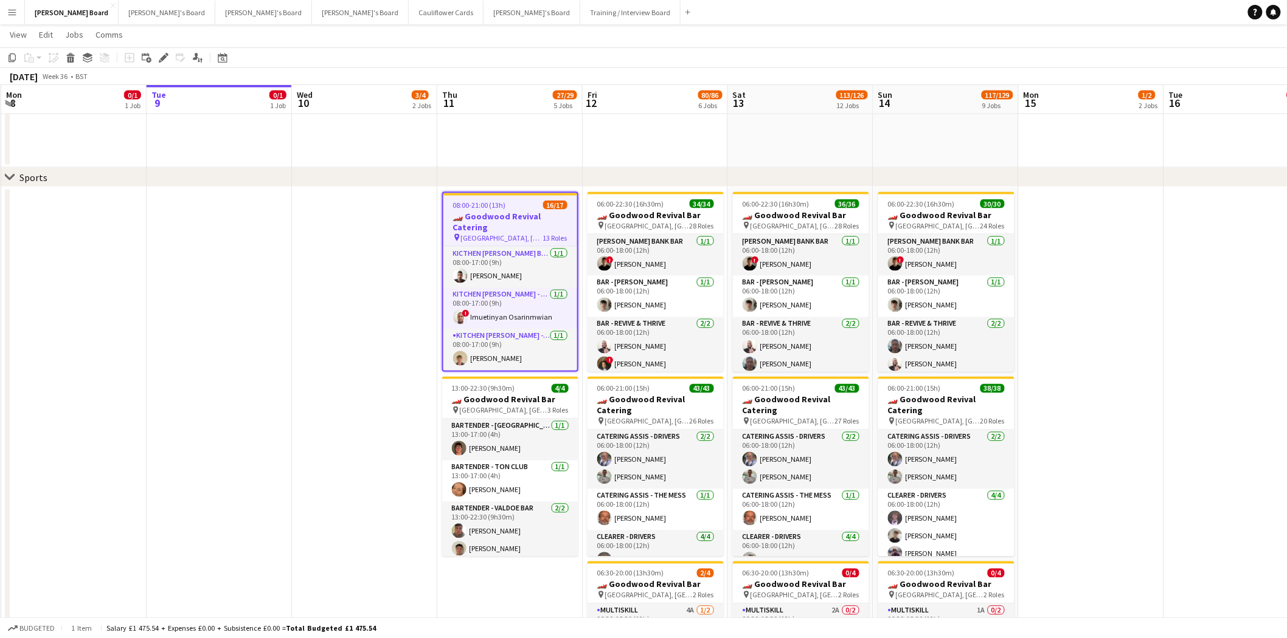
drag, startPoint x: 159, startPoint y: 58, endPoint x: 239, endPoint y: 100, distance: 90.6
click at [159, 62] on icon "Edit" at bounding box center [164, 58] width 10 height 10
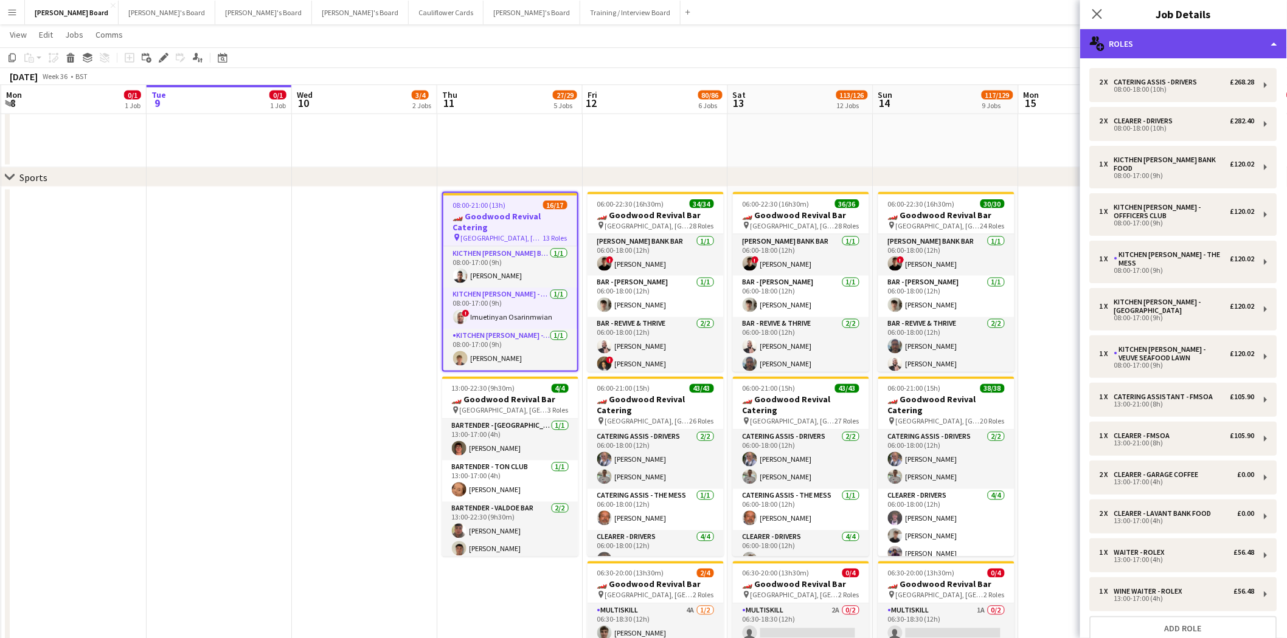
click at [1189, 38] on div "multiple-users-add Roles" at bounding box center [1183, 43] width 207 height 29
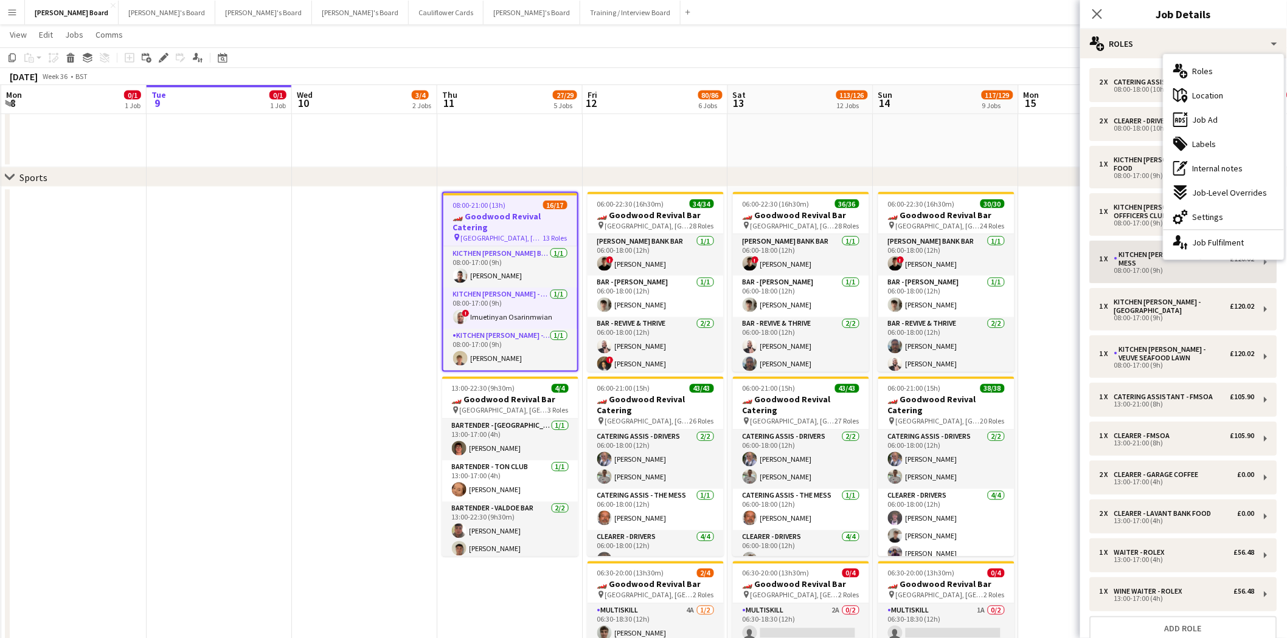
drag, startPoint x: 1212, startPoint y: 248, endPoint x: 1140, endPoint y: 259, distance: 73.2
click at [1213, 248] on div "single-neutral-actions-up-down Job Fulfilment" at bounding box center [1223, 242] width 120 height 24
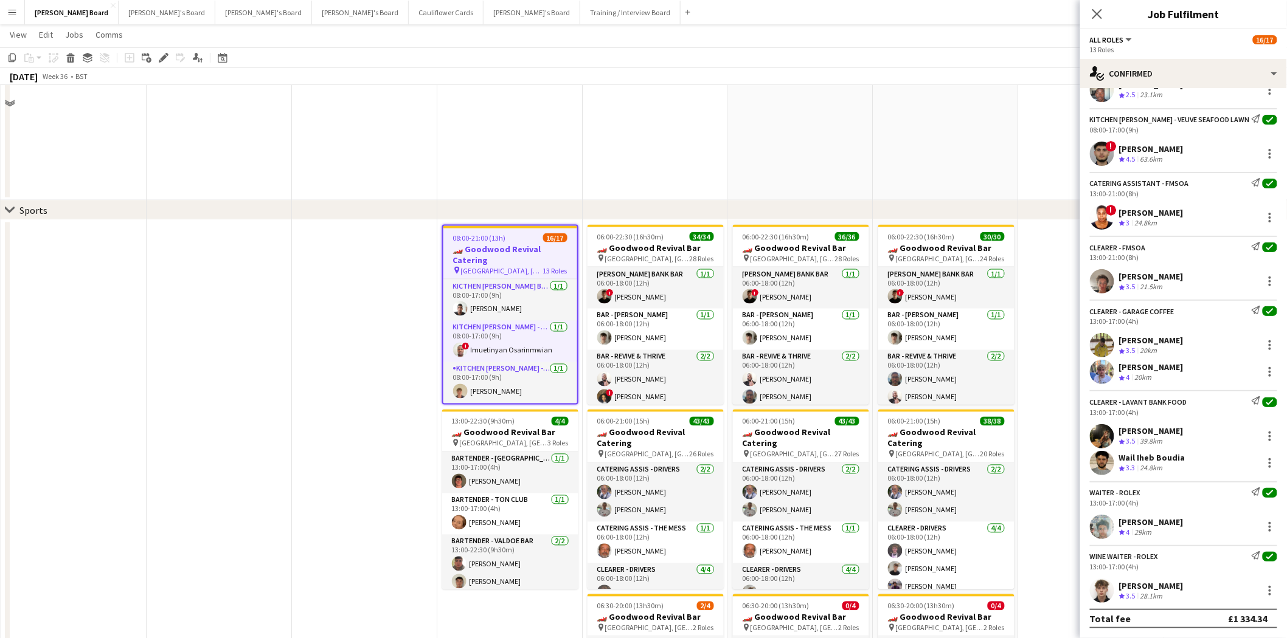
scroll to position [676, 0]
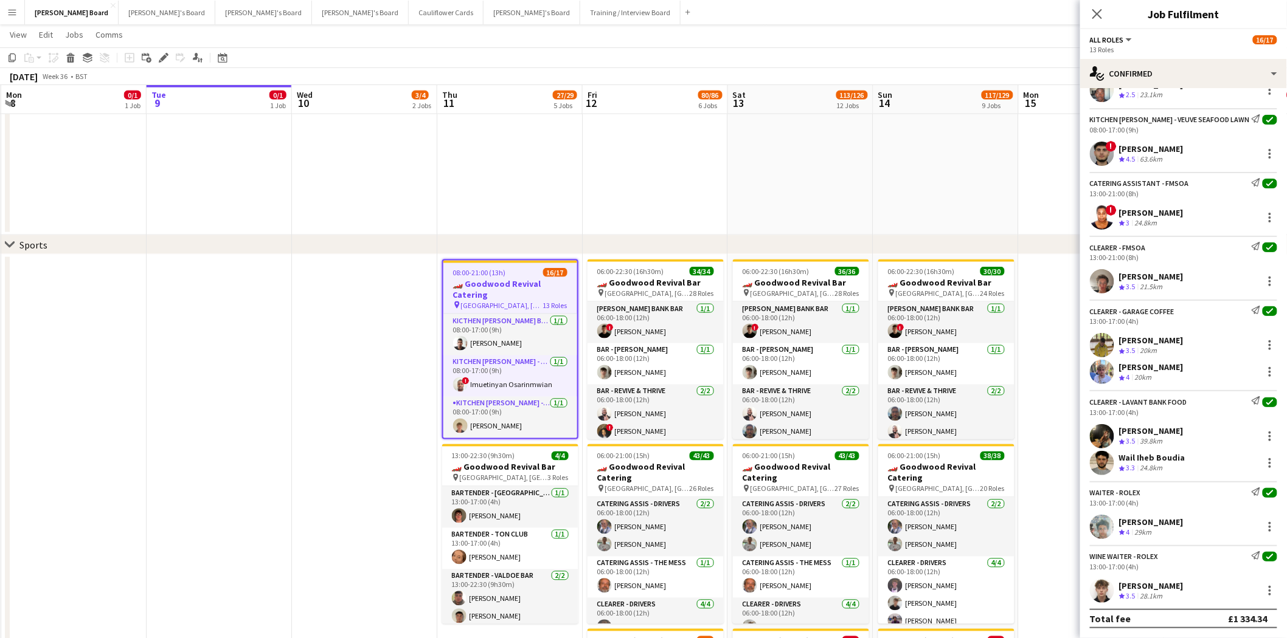
click at [12, 17] on button "Menu" at bounding box center [12, 12] width 24 height 24
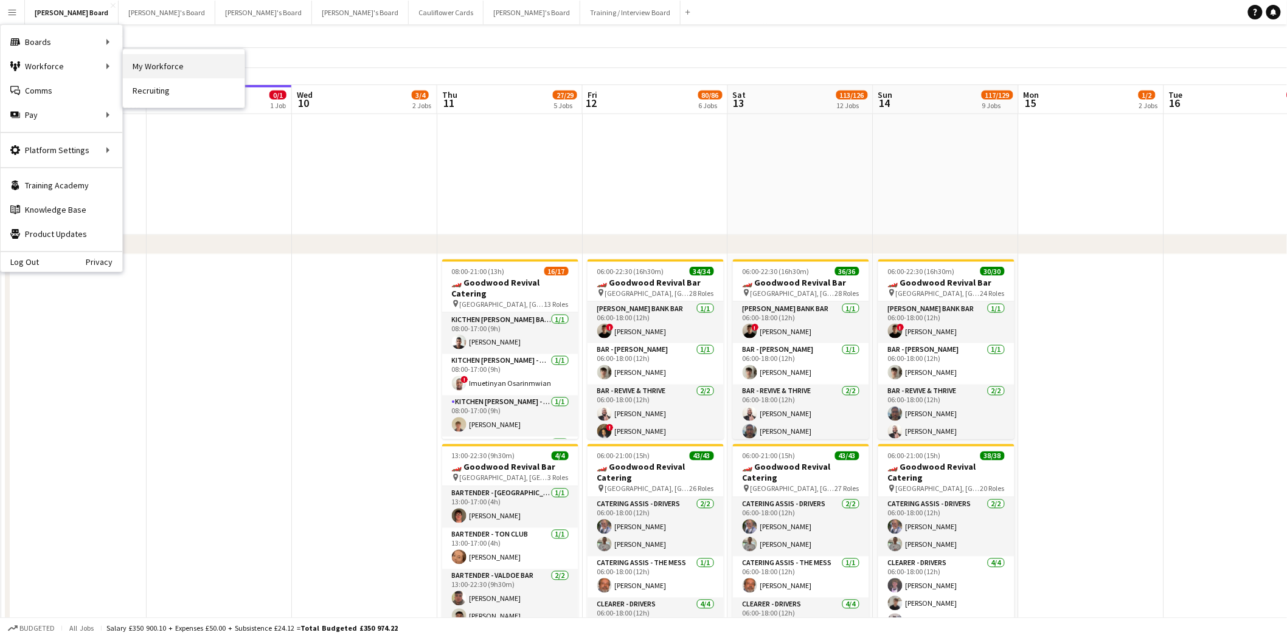
click at [170, 69] on link "My Workforce" at bounding box center [184, 66] width 122 height 24
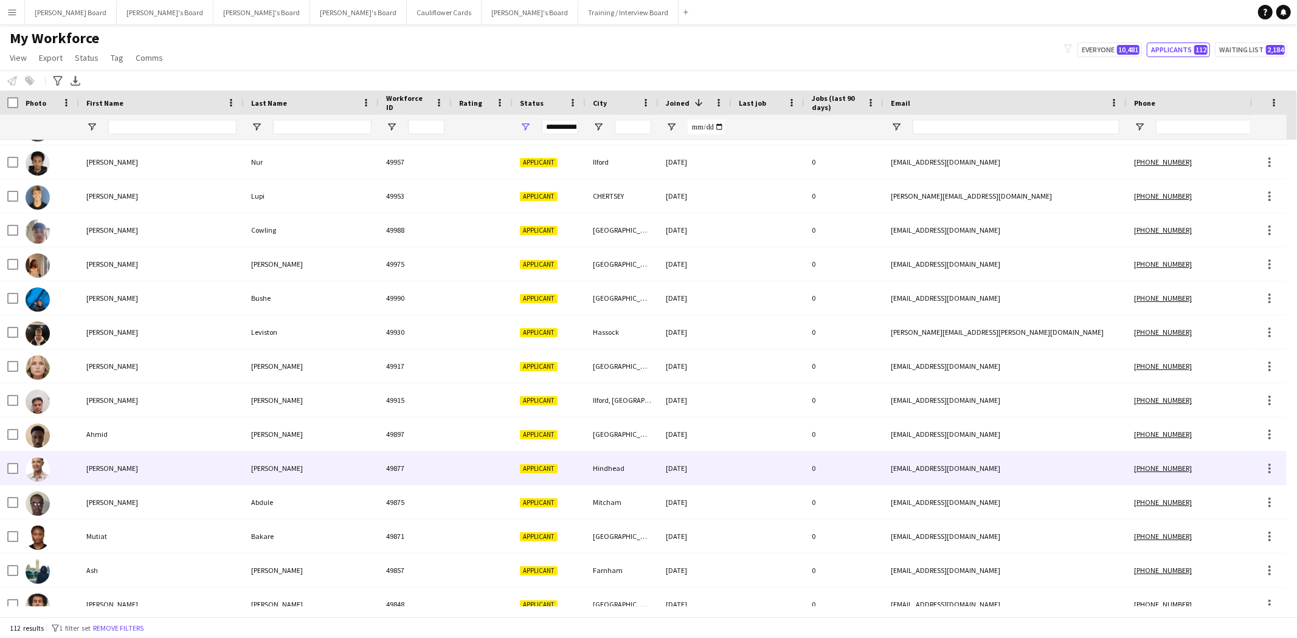
scroll to position [743, 0]
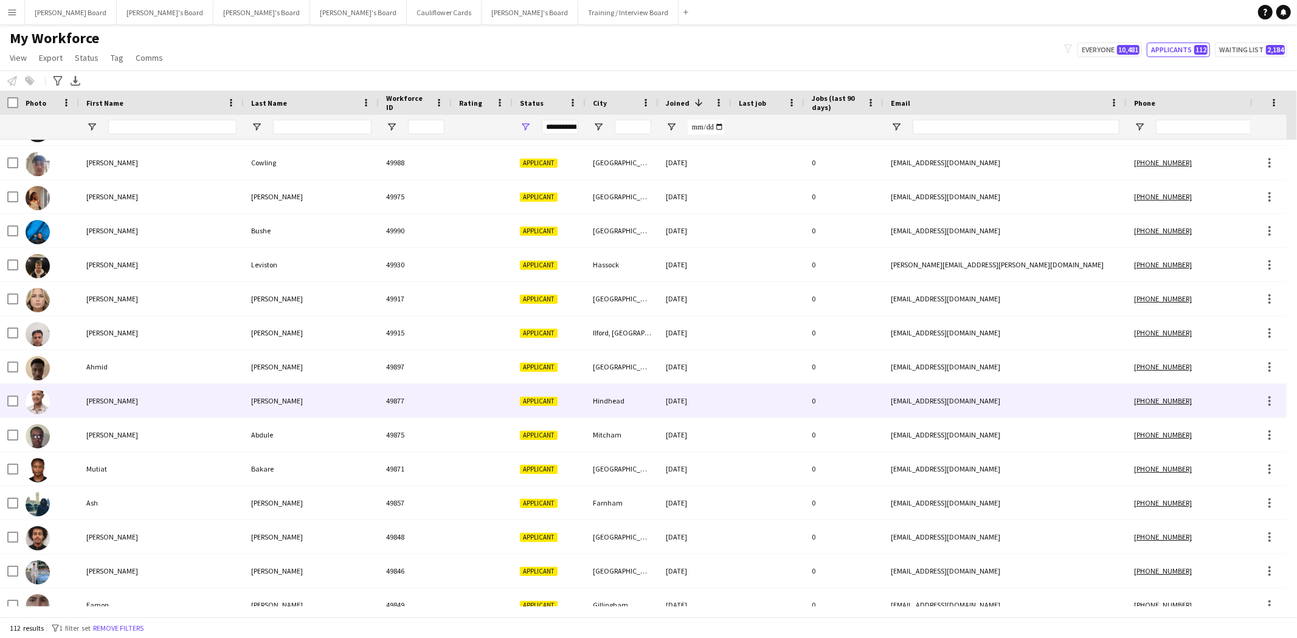
drag, startPoint x: 99, startPoint y: 400, endPoint x: 120, endPoint y: 400, distance: 21.3
click at [102, 400] on div "[PERSON_NAME]" at bounding box center [161, 400] width 165 height 33
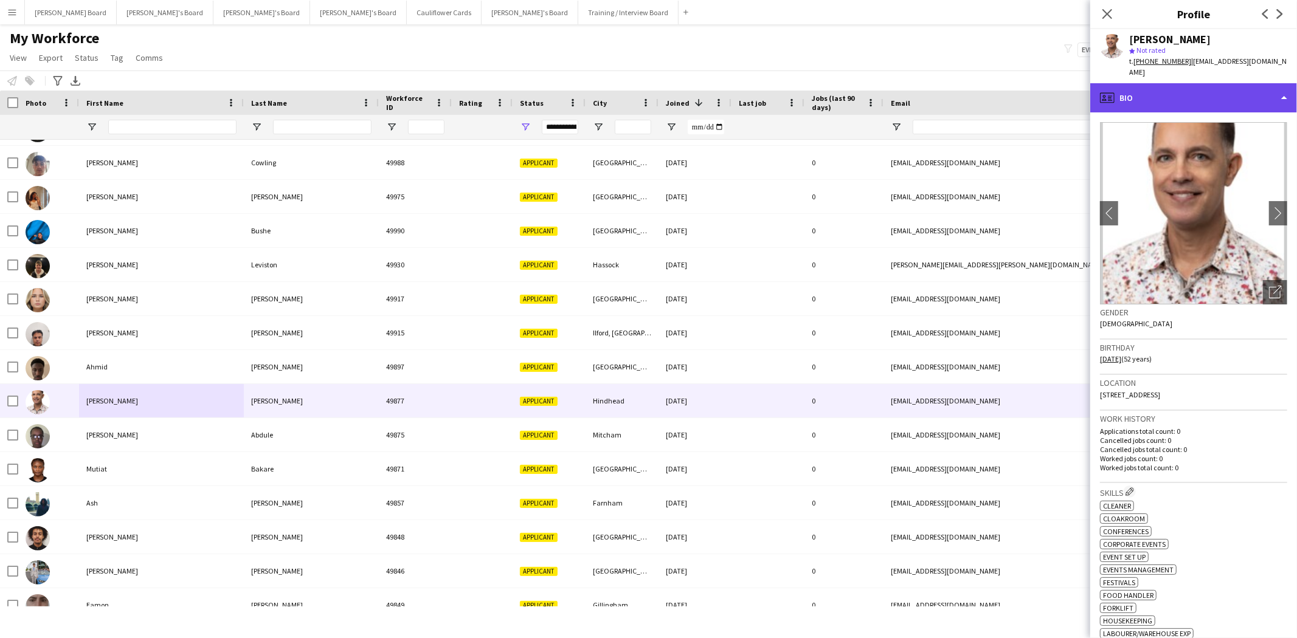
click at [1158, 83] on div "profile Bio" at bounding box center [1193, 97] width 207 height 29
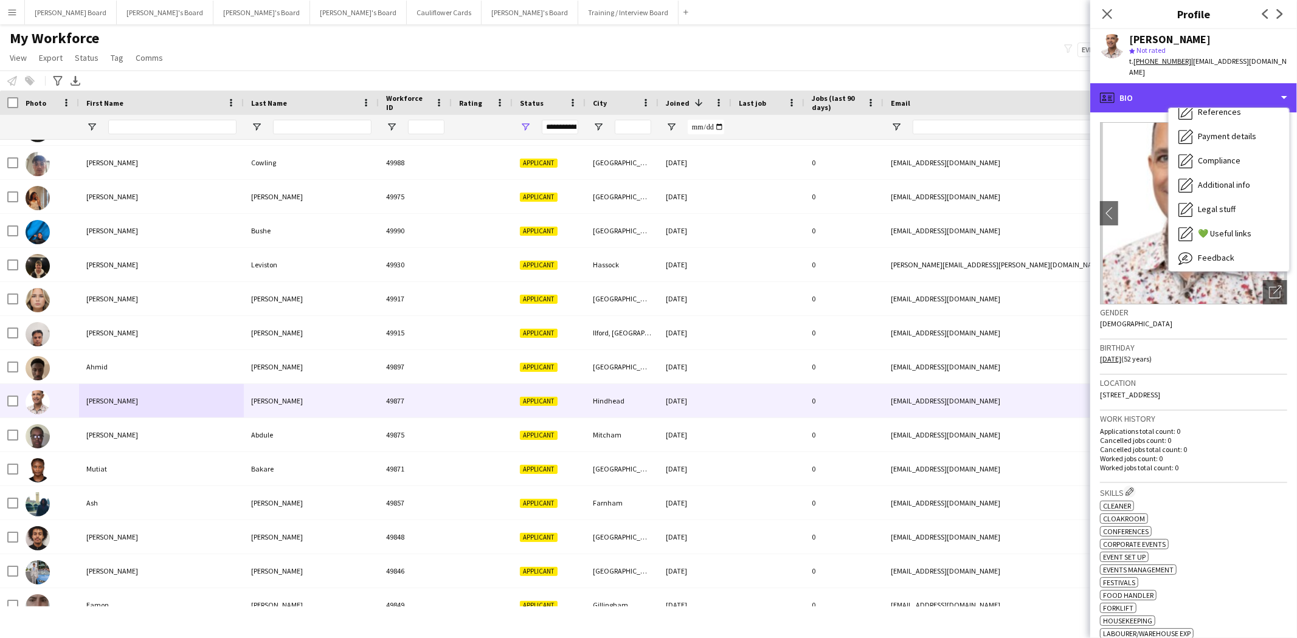
scroll to position [135, 0]
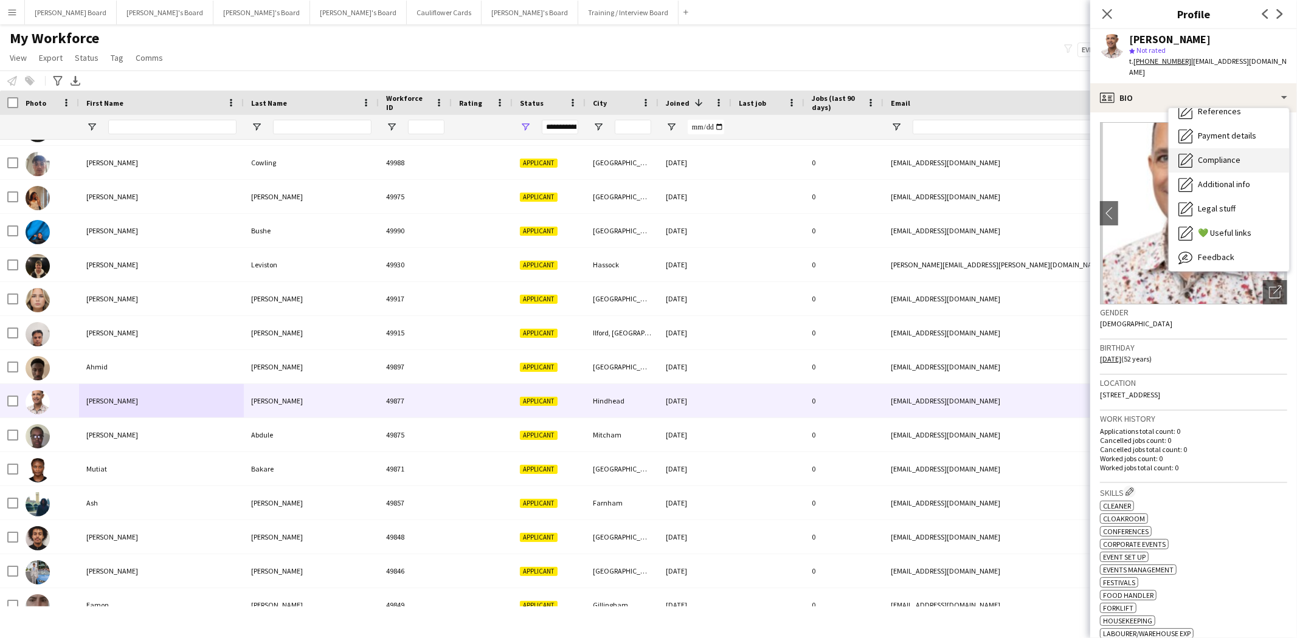
click at [1231, 154] on span "Compliance" at bounding box center [1219, 159] width 43 height 11
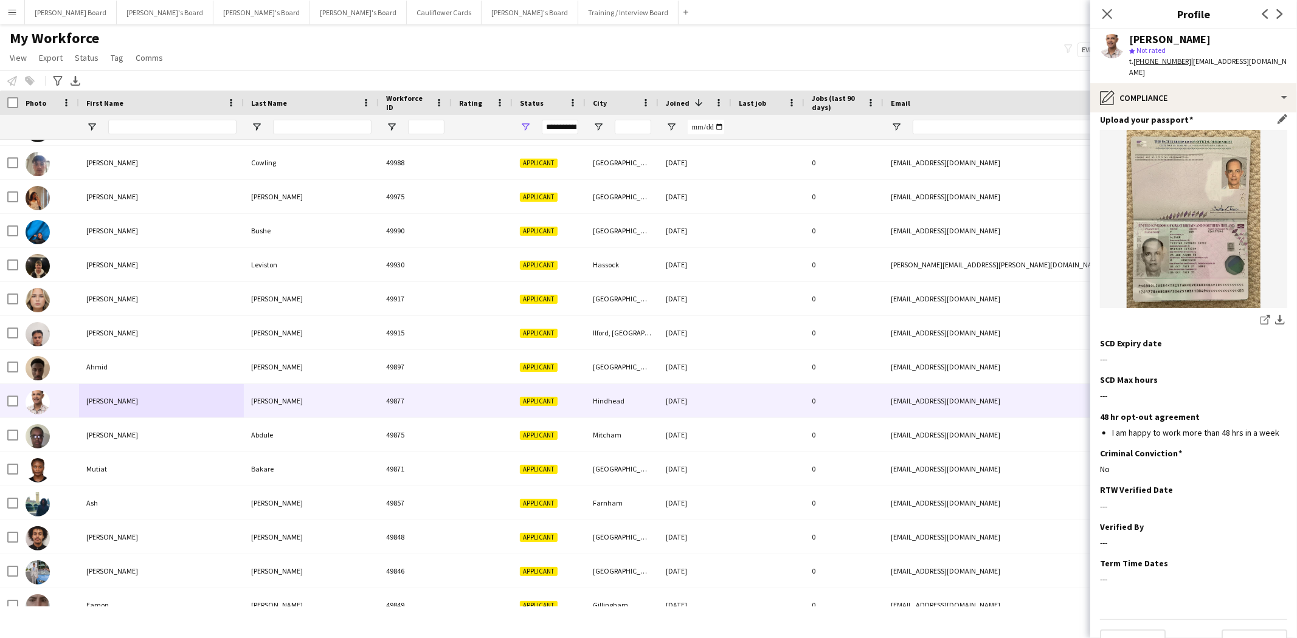
scroll to position [130, 0]
click at [1168, 206] on img at bounding box center [1193, 218] width 187 height 178
click at [1109, 18] on icon "Close pop-in" at bounding box center [1107, 14] width 12 height 12
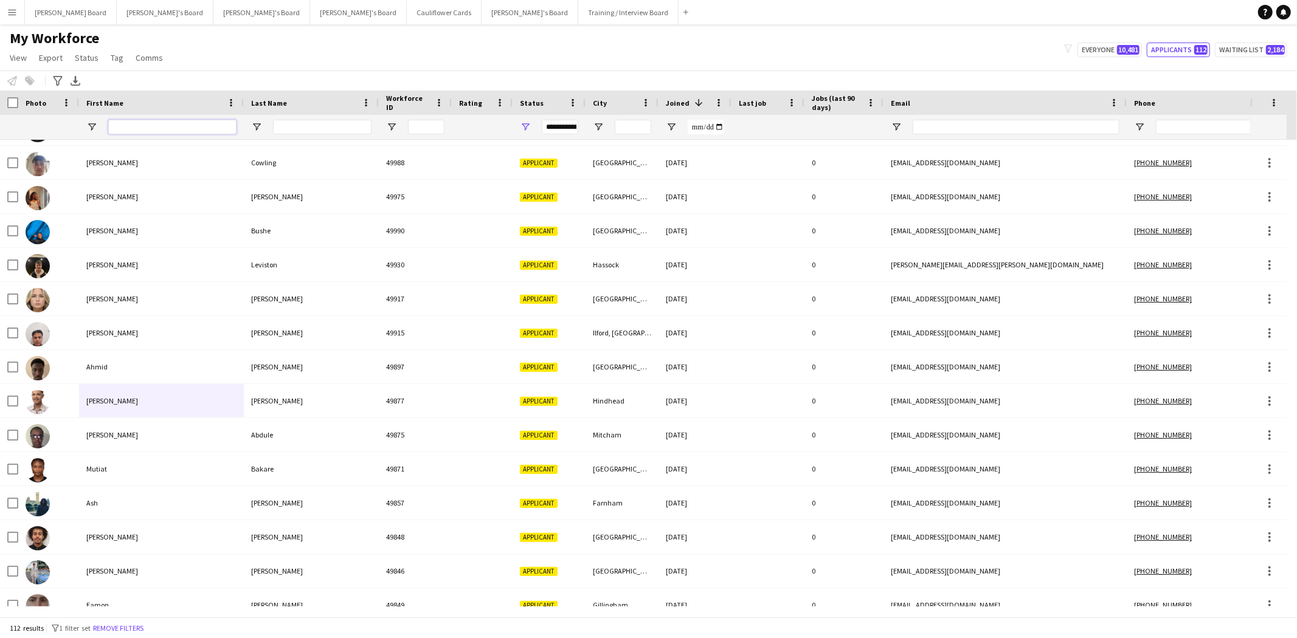
click at [160, 128] on input "First Name Filter Input" at bounding box center [172, 127] width 128 height 15
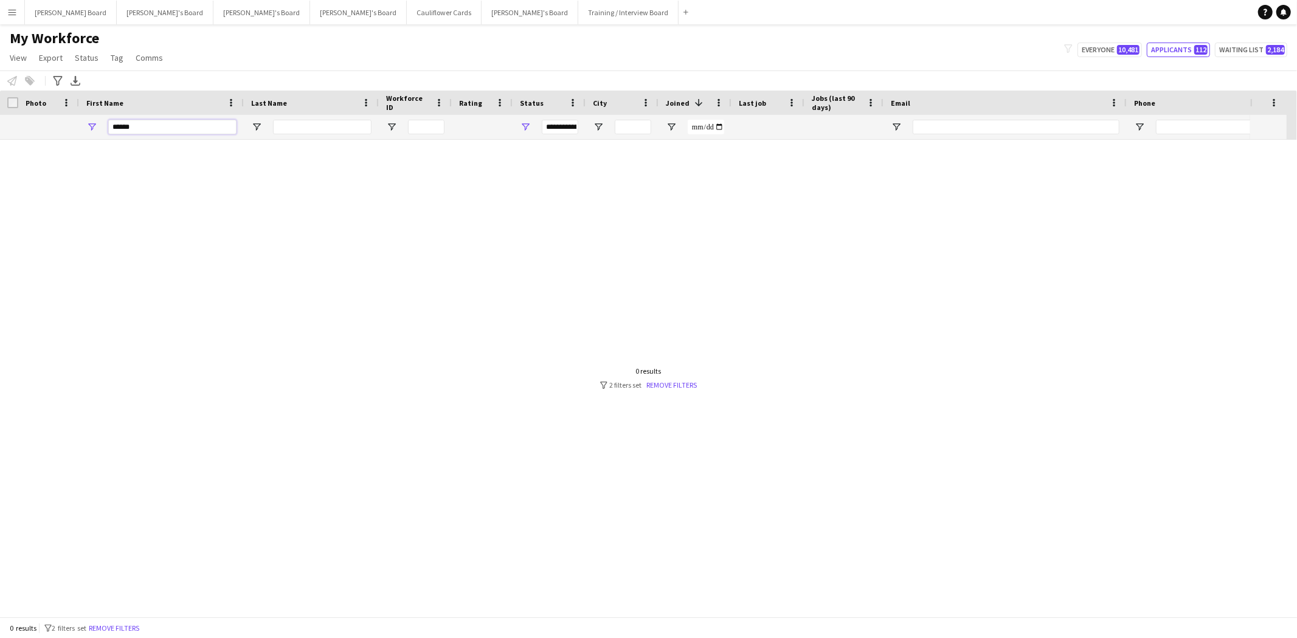
scroll to position [0, 0]
type input "******"
click at [83, 631] on span "2 filters set" at bounding box center [69, 628] width 35 height 9
click at [136, 631] on button "Remove filters" at bounding box center [113, 628] width 55 height 13
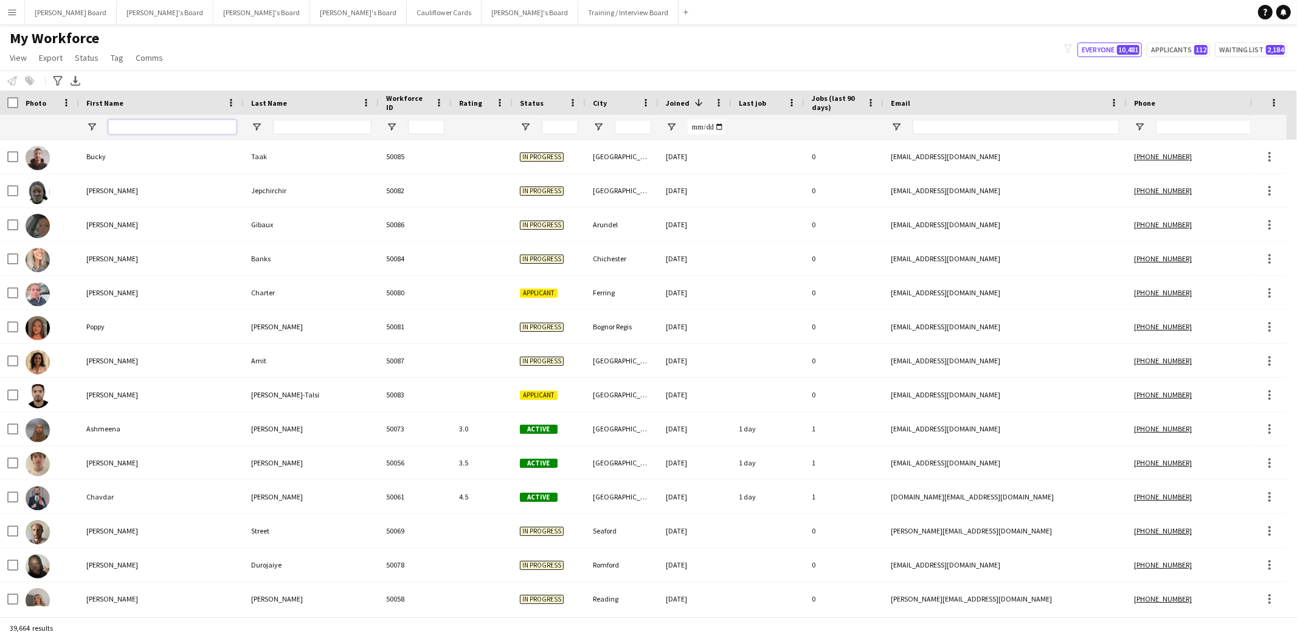
click at [169, 124] on input "First Name Filter Input" at bounding box center [172, 127] width 128 height 15
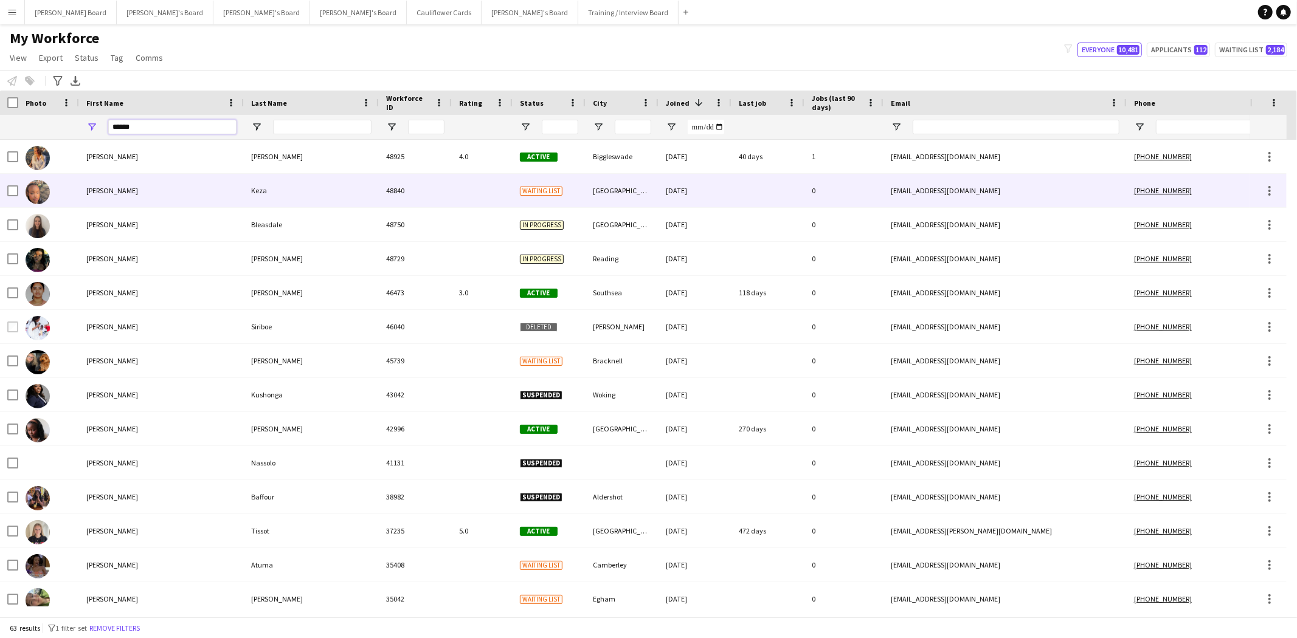
type input "******"
click at [272, 197] on div "Keza" at bounding box center [311, 190] width 135 height 33
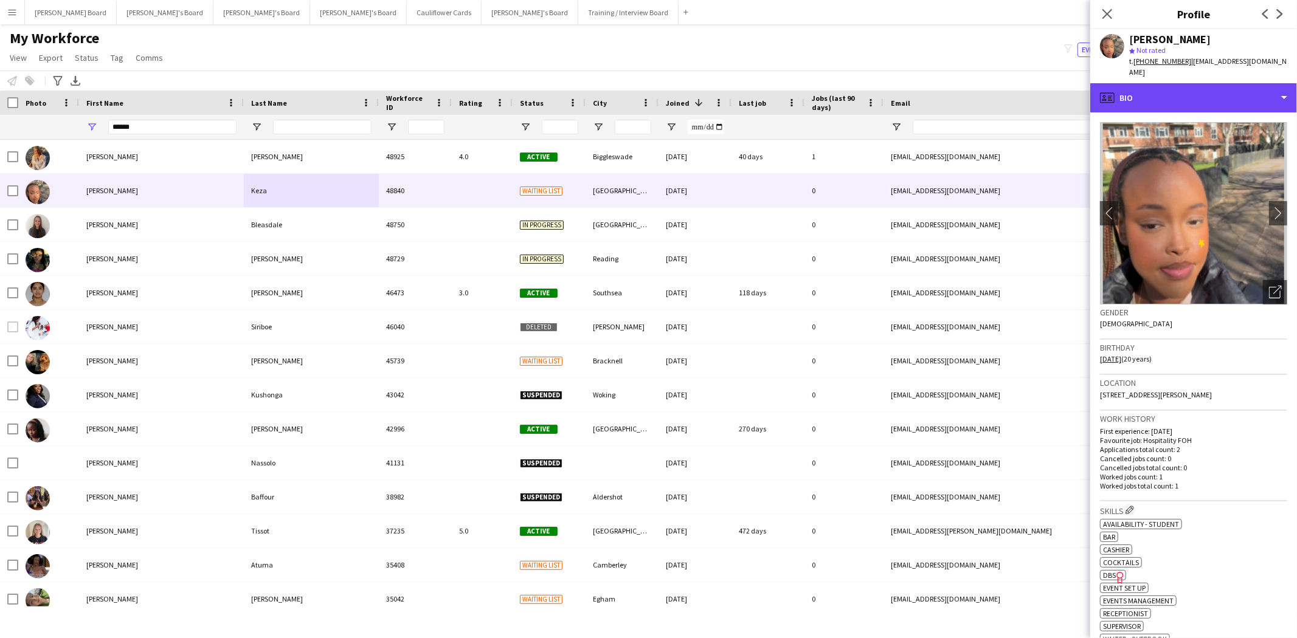
drag, startPoint x: 1144, startPoint y: 88, endPoint x: 1230, endPoint y: 143, distance: 101.5
click at [1145, 88] on div "profile Bio" at bounding box center [1193, 97] width 207 height 29
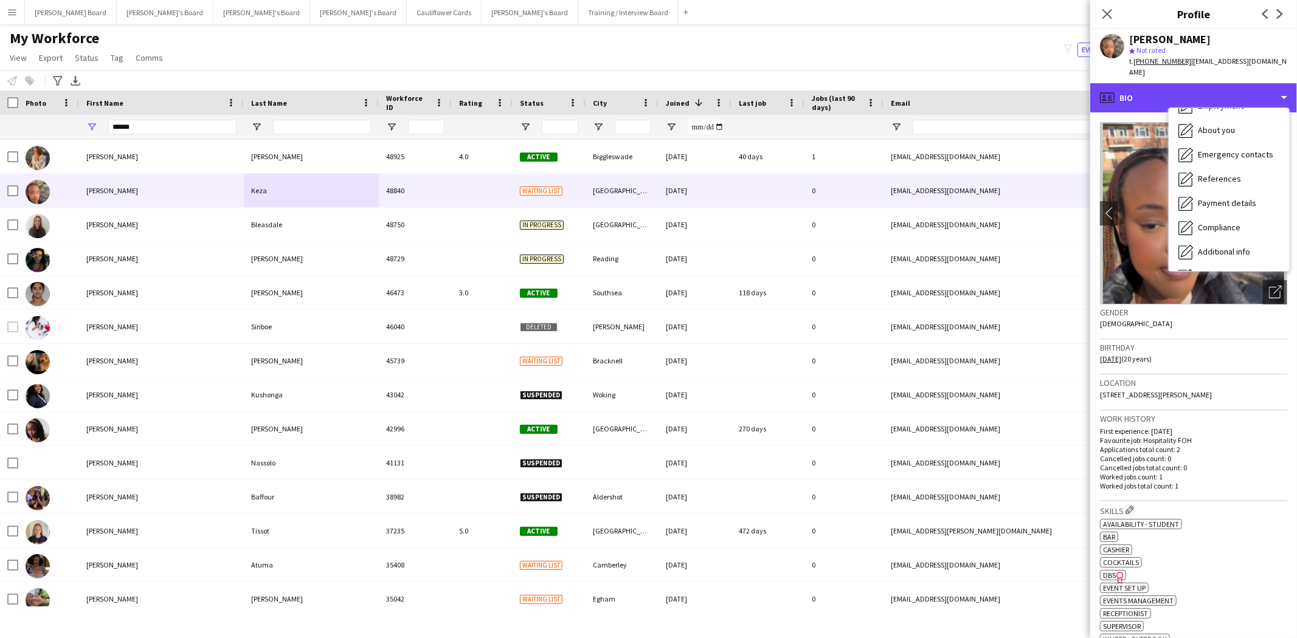
scroll to position [162, 0]
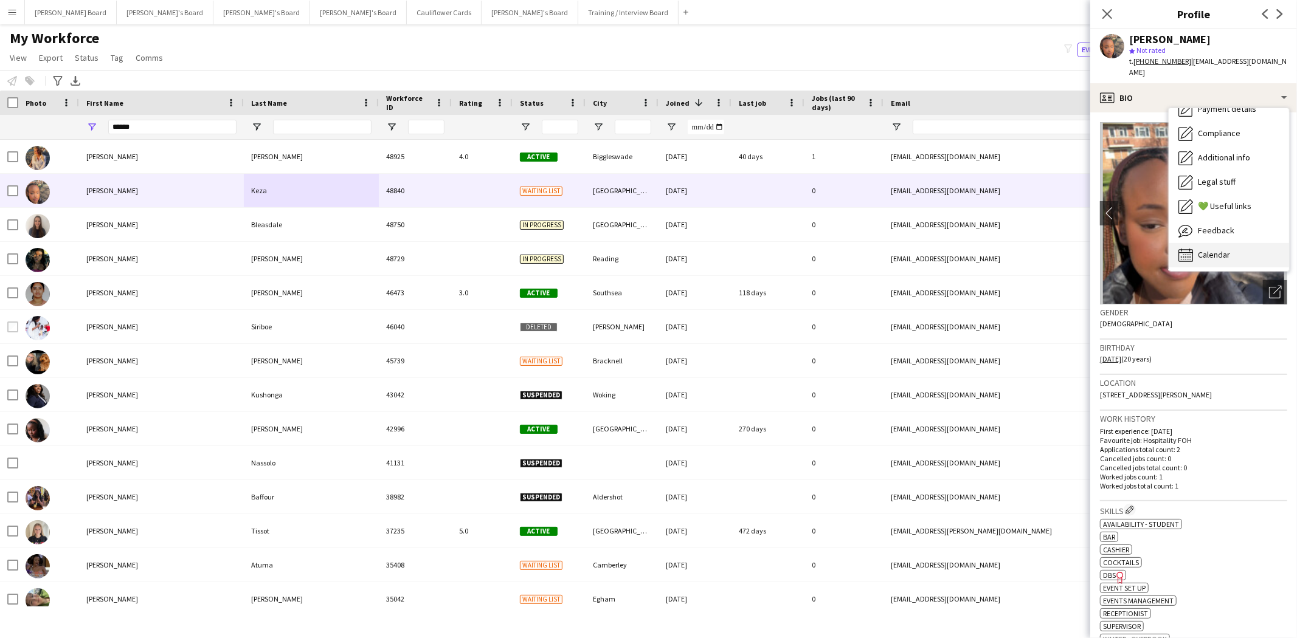
click at [1233, 247] on div "Calendar Calendar" at bounding box center [1229, 255] width 120 height 24
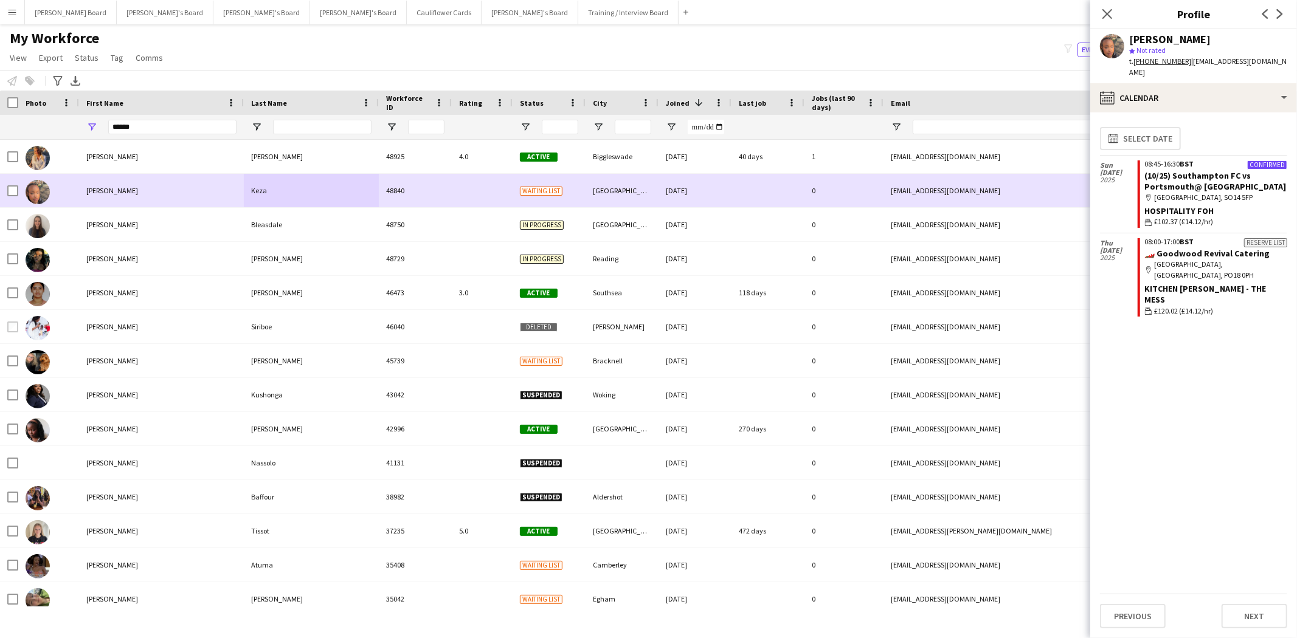
drag, startPoint x: 103, startPoint y: 190, endPoint x: 114, endPoint y: 192, distance: 11.0
click at [104, 190] on div "[PERSON_NAME]" at bounding box center [161, 190] width 165 height 33
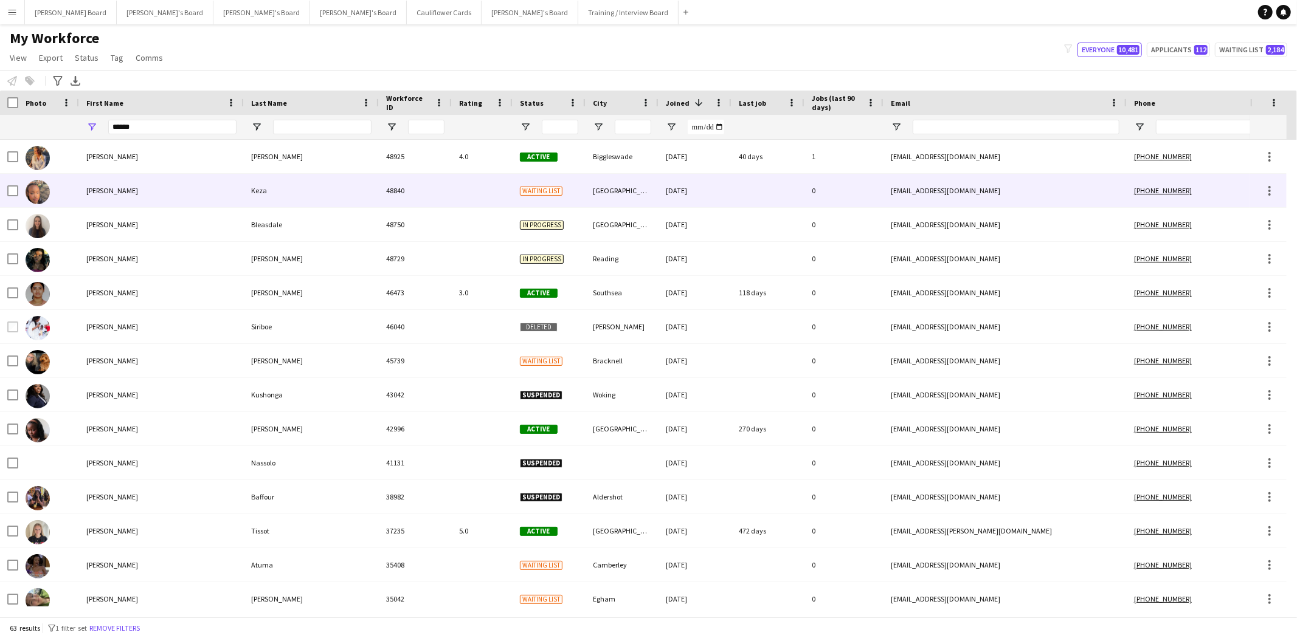
click at [114, 192] on div "[PERSON_NAME]" at bounding box center [161, 190] width 165 height 33
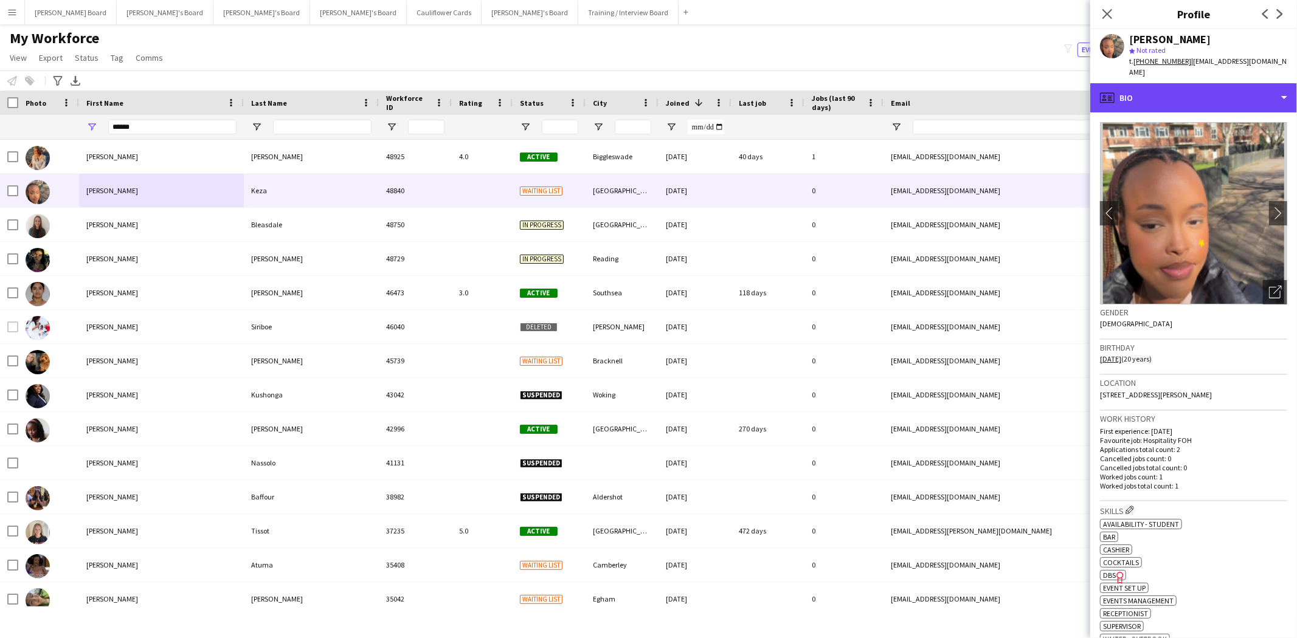
drag, startPoint x: 1191, startPoint y: 80, endPoint x: 1199, endPoint y: 144, distance: 64.3
click at [1191, 83] on div "profile Bio" at bounding box center [1193, 97] width 207 height 29
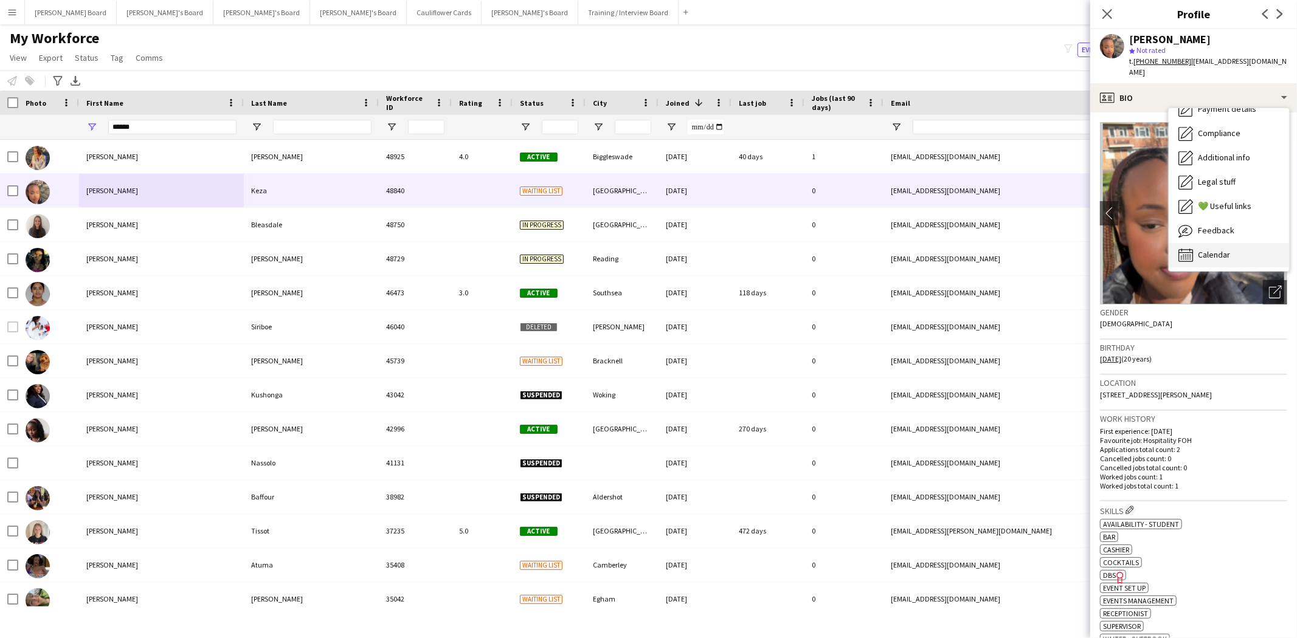
click at [1219, 249] on span "Calendar" at bounding box center [1214, 254] width 32 height 11
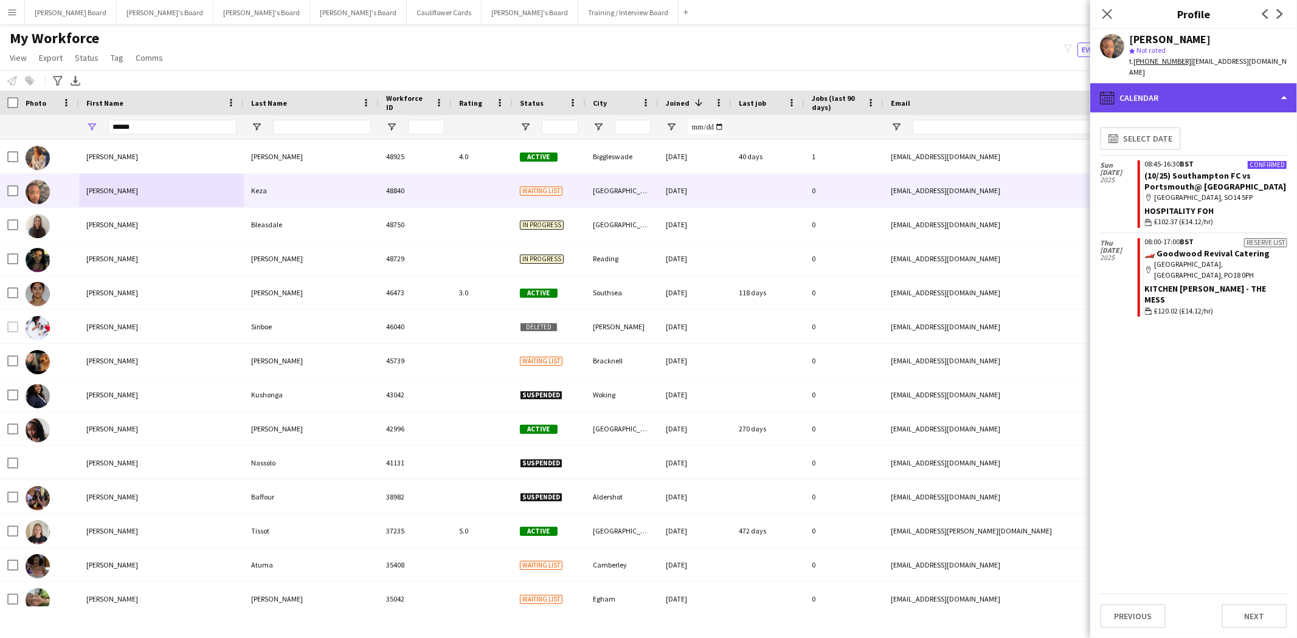
drag, startPoint x: 1152, startPoint y: 83, endPoint x: 1166, endPoint y: 99, distance: 21.5
click at [1152, 84] on div "calendar-full Calendar" at bounding box center [1193, 97] width 207 height 29
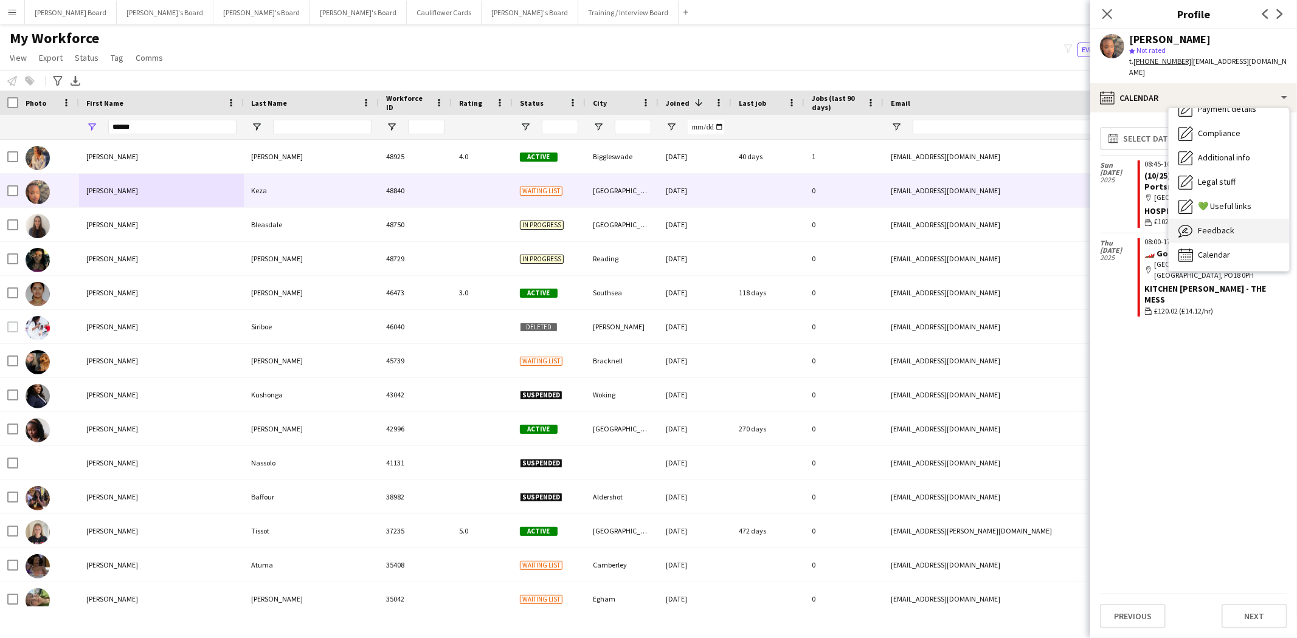
click at [1225, 225] on span "Feedback" at bounding box center [1216, 230] width 36 height 11
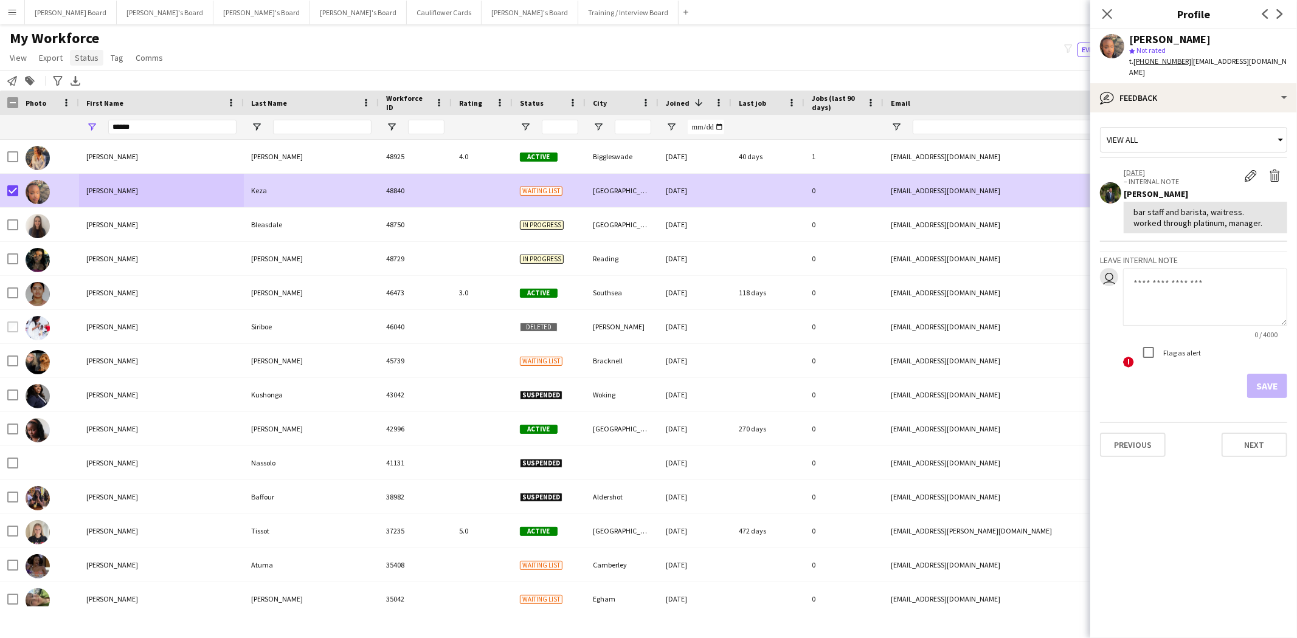
click at [85, 62] on span "Status" at bounding box center [87, 57] width 24 height 11
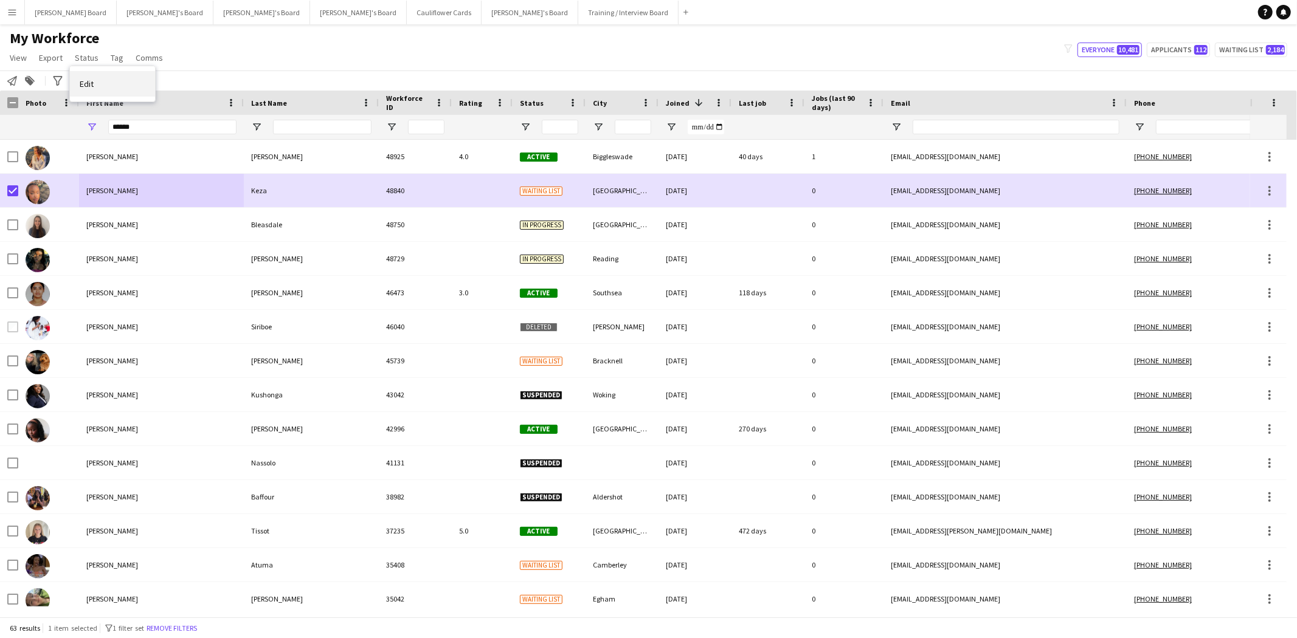
click at [109, 89] on link "Edit" at bounding box center [112, 84] width 85 height 26
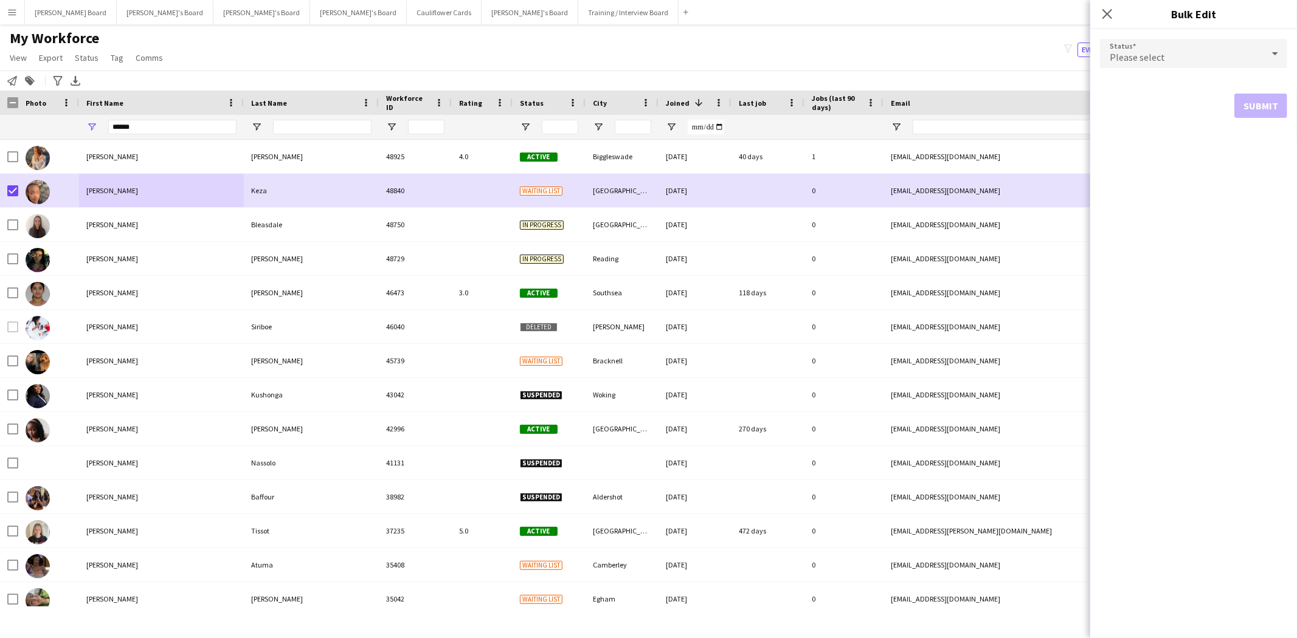
click at [1141, 49] on div "Please select" at bounding box center [1181, 53] width 163 height 29
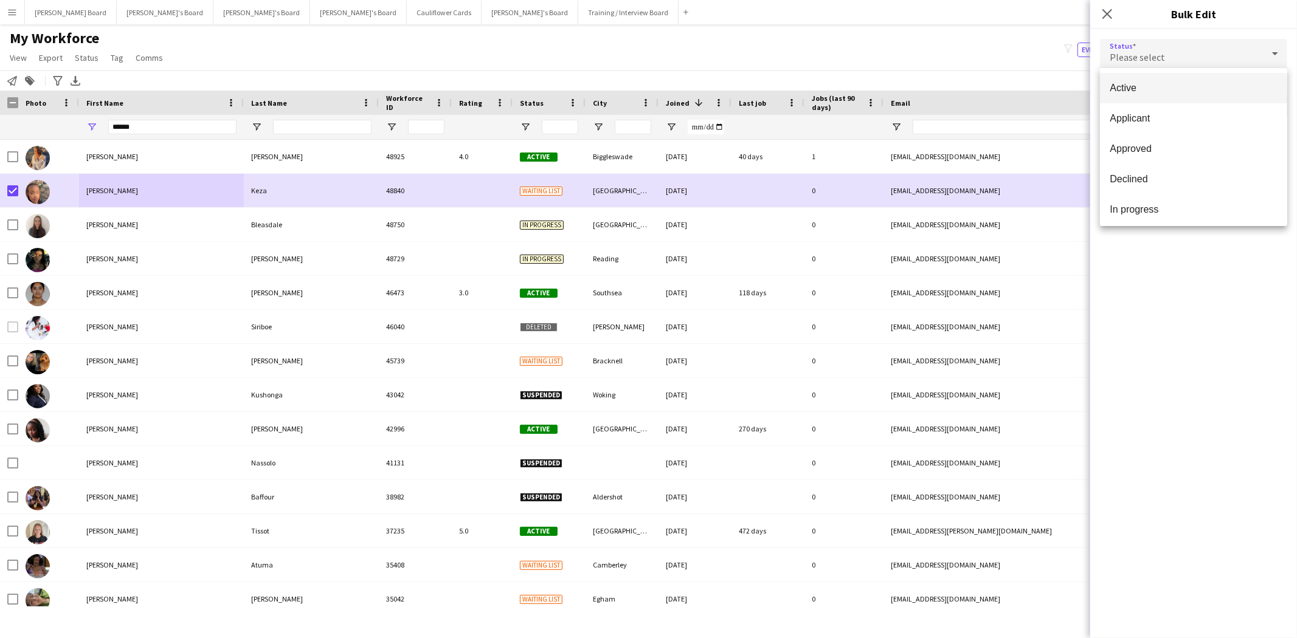
drag, startPoint x: 1152, startPoint y: 89, endPoint x: 1166, endPoint y: 91, distance: 14.2
click at [1154, 87] on span "Active" at bounding box center [1194, 88] width 168 height 12
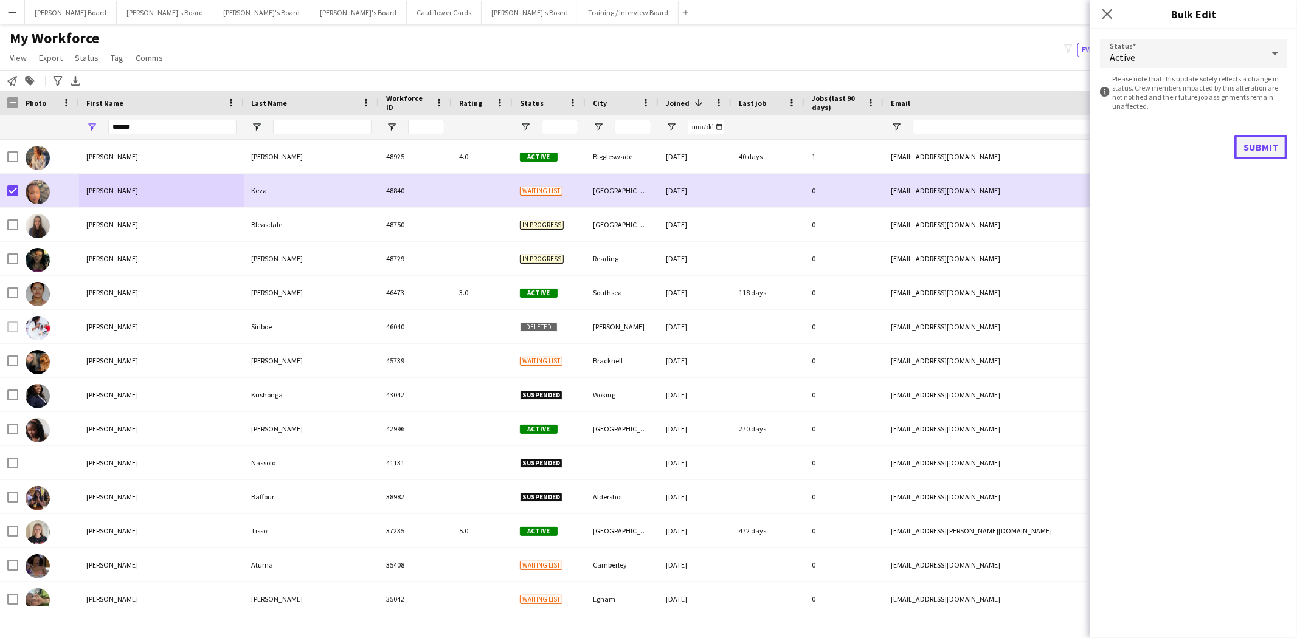
click at [1266, 140] on button "Submit" at bounding box center [1260, 147] width 53 height 24
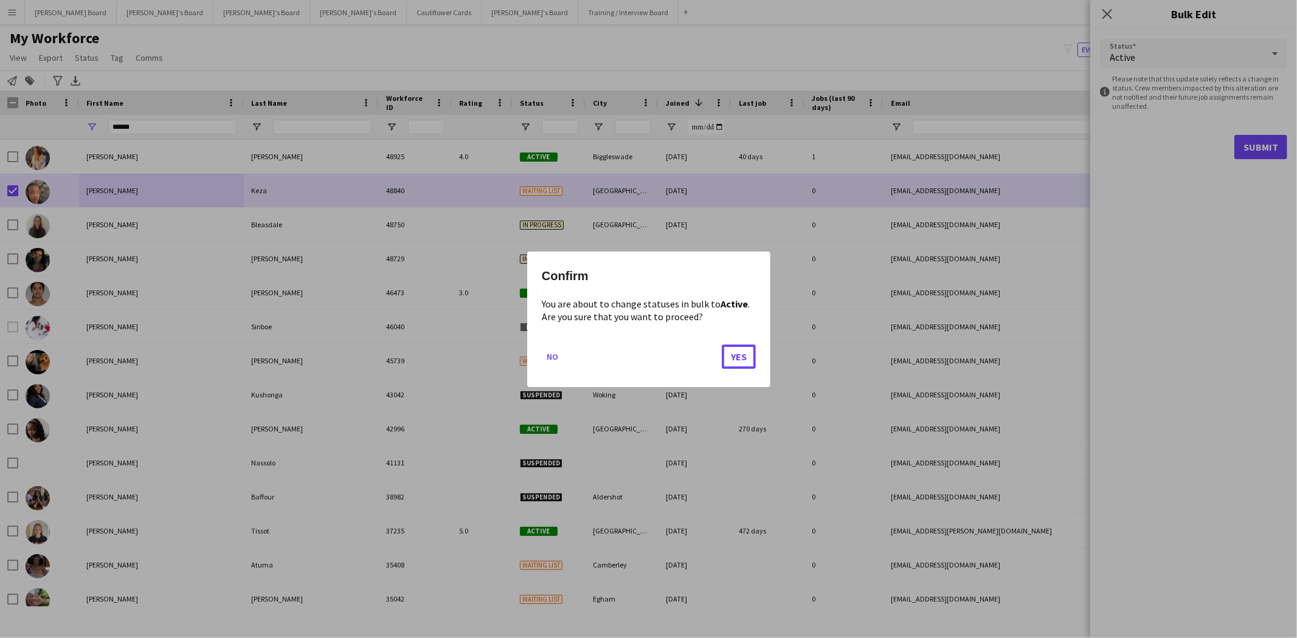
drag, startPoint x: 738, startPoint y: 357, endPoint x: 569, endPoint y: 319, distance: 173.8
click at [736, 357] on button "Yes" at bounding box center [739, 356] width 34 height 24
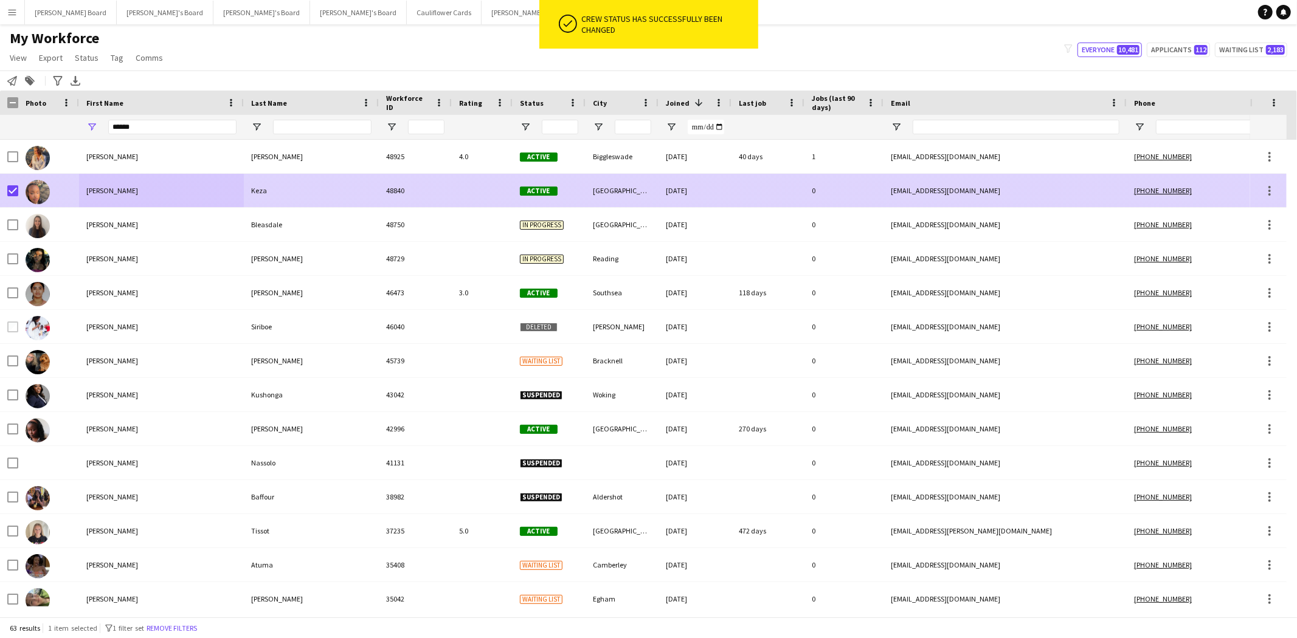
drag, startPoint x: 108, startPoint y: 186, endPoint x: 122, endPoint y: 185, distance: 14.6
click at [108, 187] on div "[PERSON_NAME]" at bounding box center [161, 190] width 165 height 33
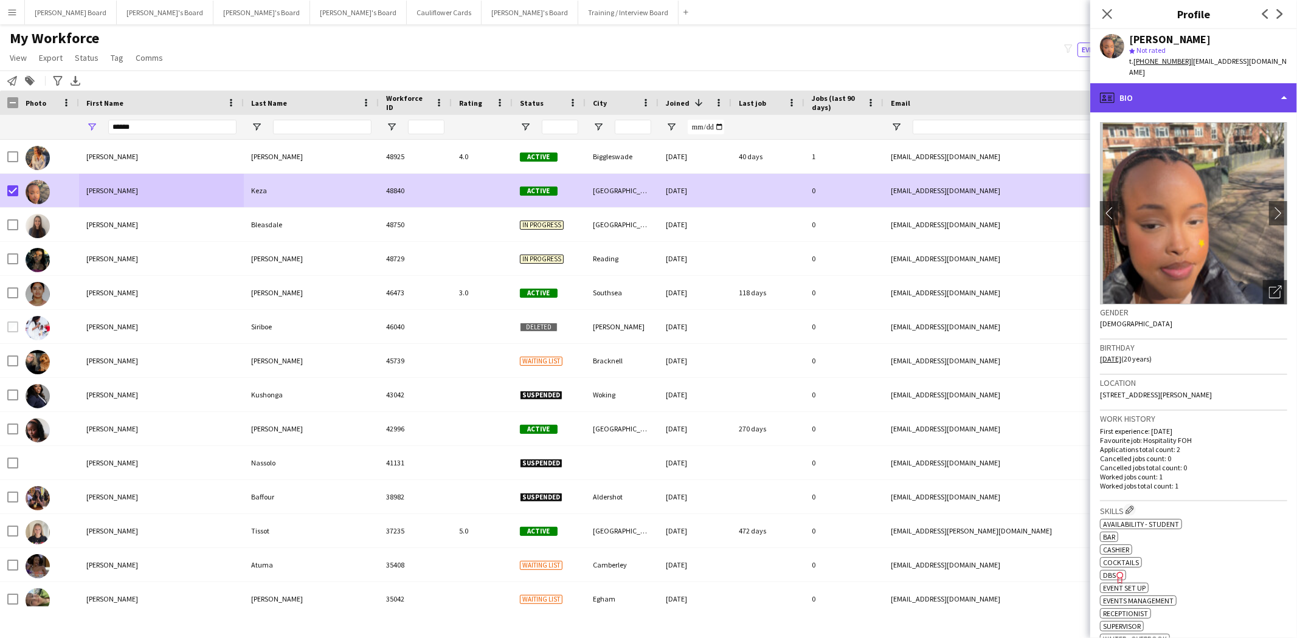
click at [1158, 83] on div "profile Bio" at bounding box center [1193, 97] width 207 height 29
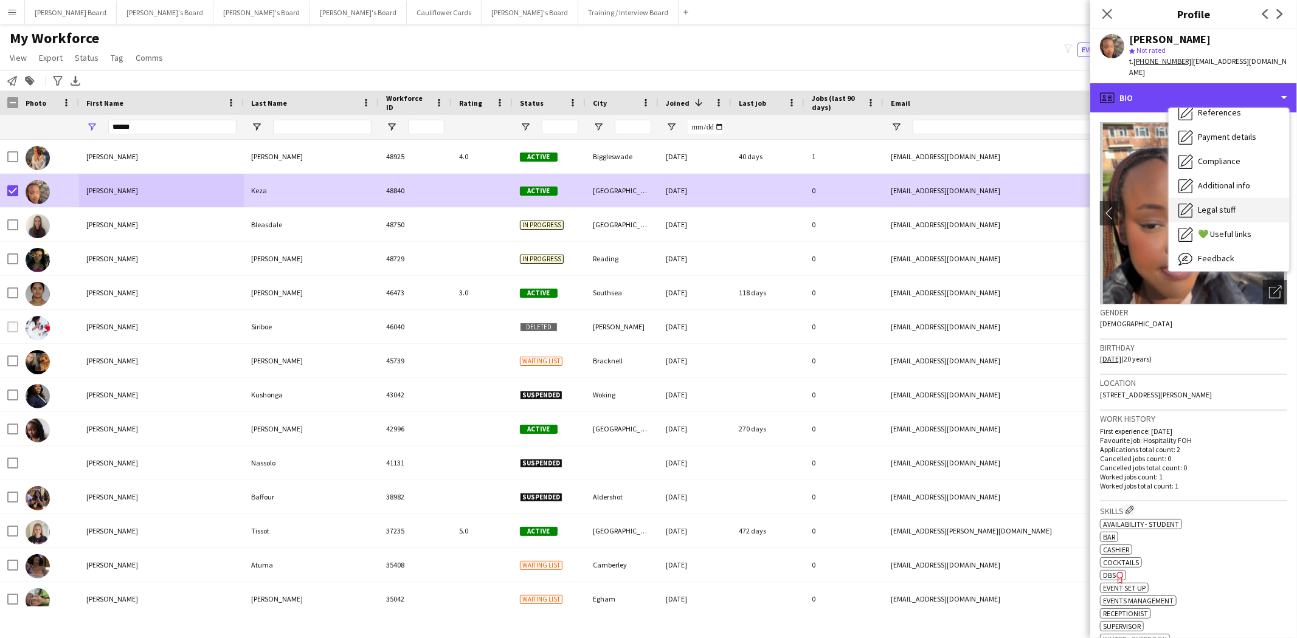
scroll to position [135, 0]
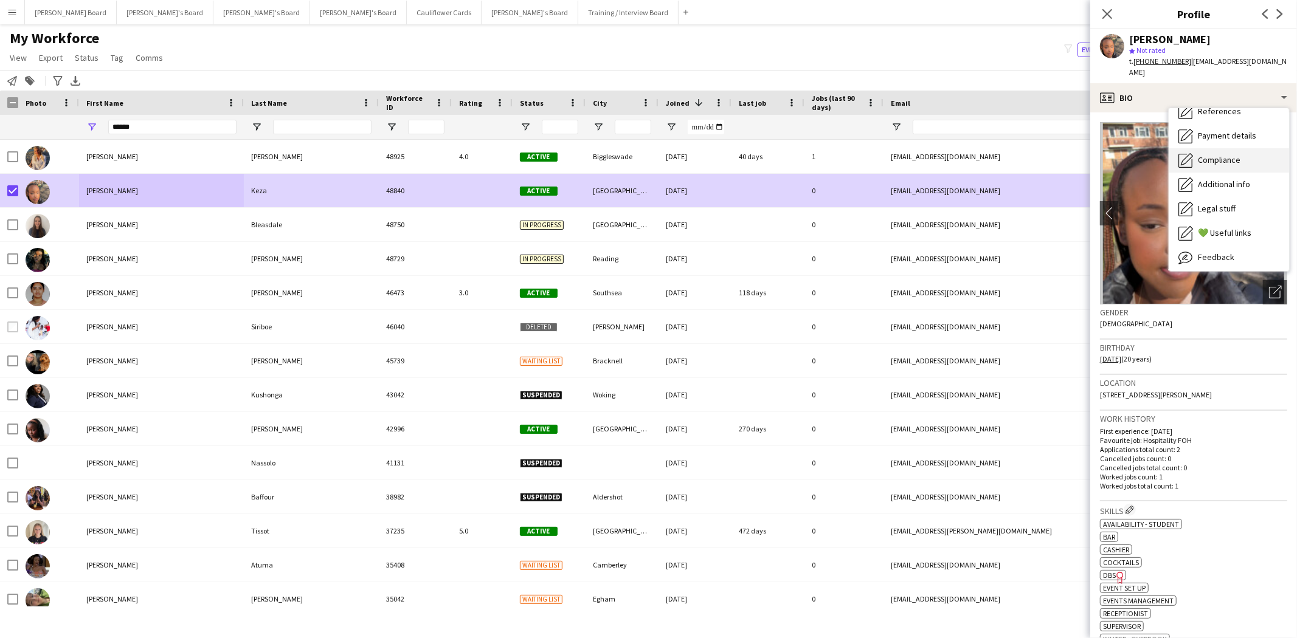
click at [1216, 154] on span "Compliance" at bounding box center [1219, 159] width 43 height 11
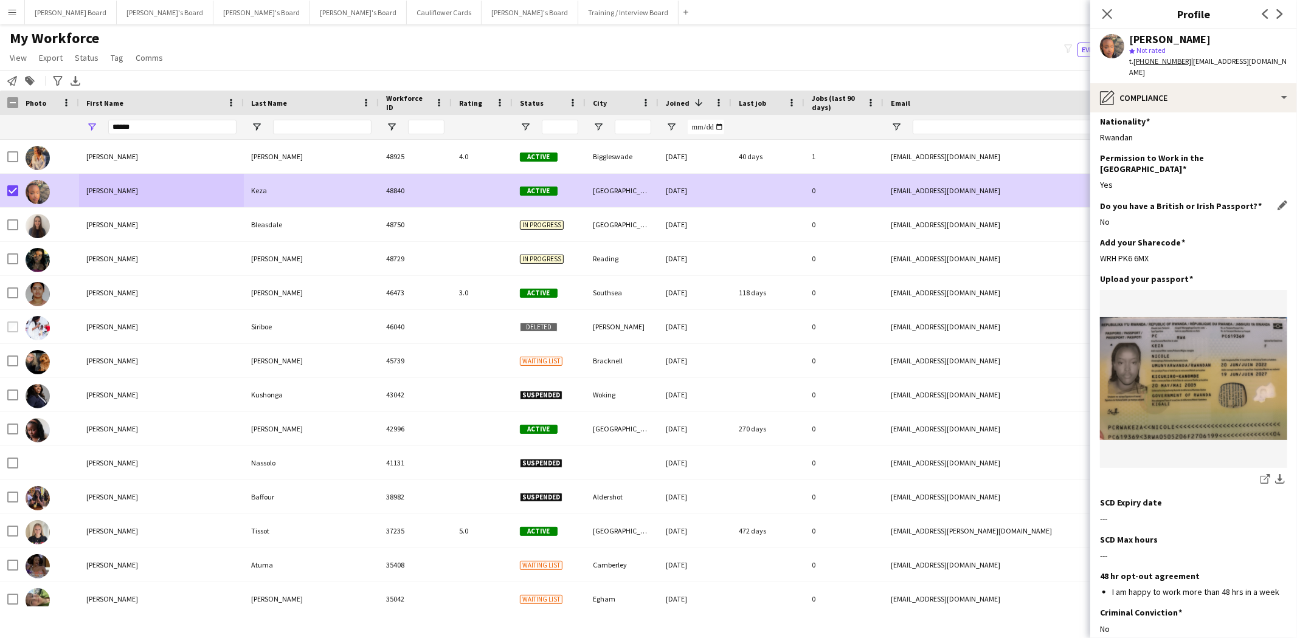
scroll to position [0, 0]
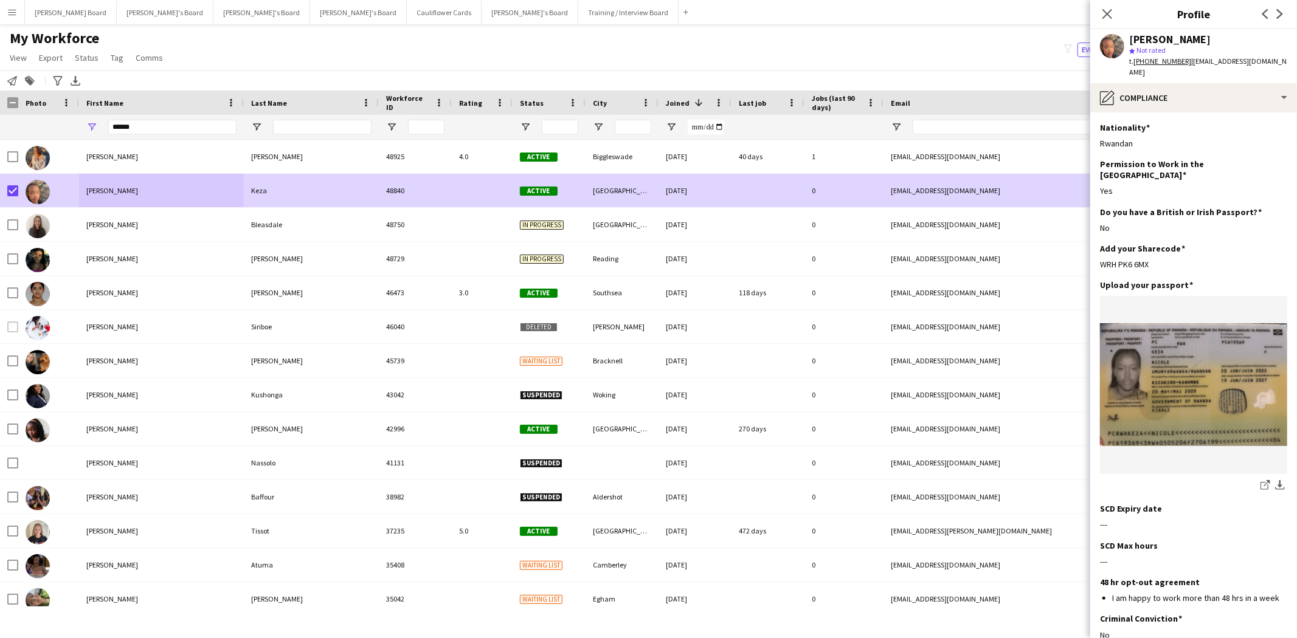
drag, startPoint x: 1151, startPoint y: 241, endPoint x: 1097, endPoint y: 246, distance: 54.3
click at [1097, 246] on app-section-data-types "Nationality Edit this field Rwandan Permission to Work in the [GEOGRAPHIC_DATA]…" at bounding box center [1193, 375] width 207 height 526
copy div "WRH PK6 6MX"
click at [1164, 83] on div "pencil4 Compliance" at bounding box center [1193, 97] width 207 height 29
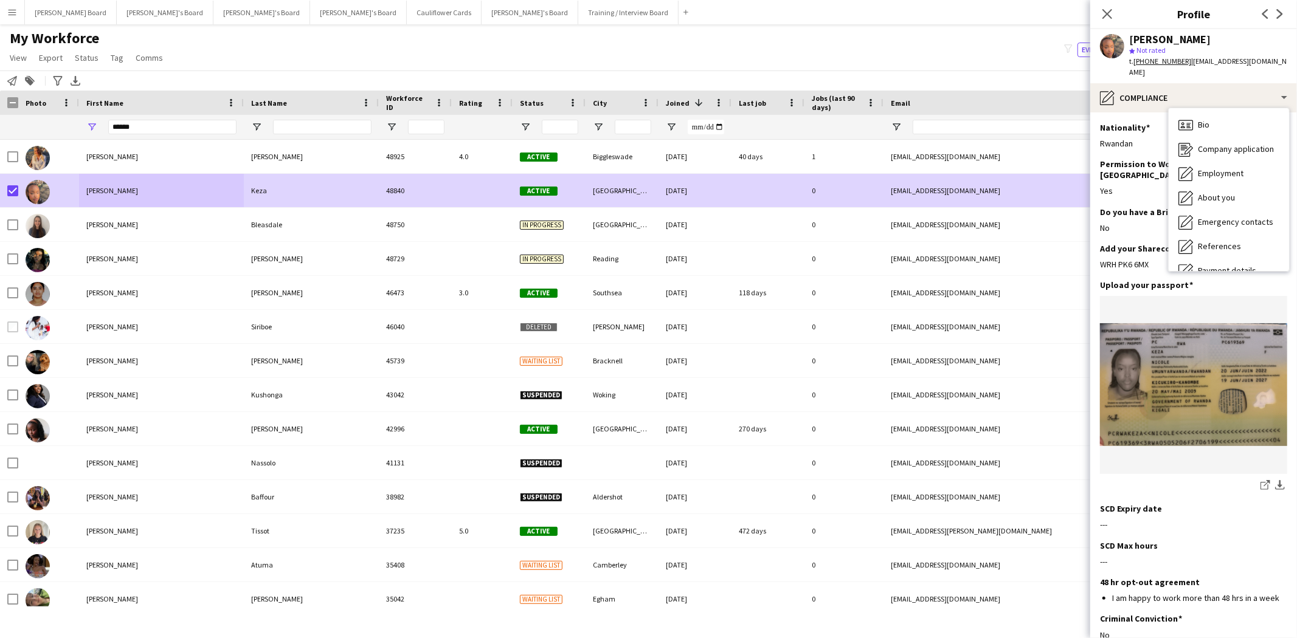
drag, startPoint x: 1226, startPoint y: 112, endPoint x: 1006, endPoint y: 126, distance: 220.6
click at [1226, 113] on div "Bio Bio" at bounding box center [1229, 125] width 120 height 24
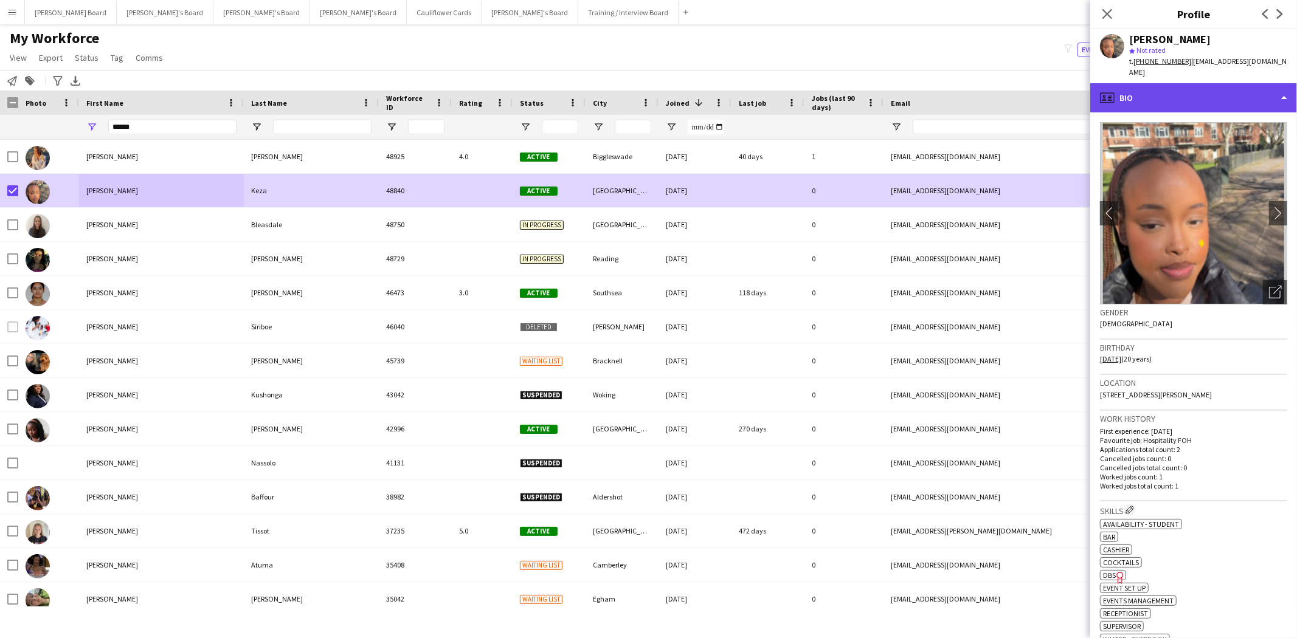
drag, startPoint x: 1166, startPoint y: 84, endPoint x: 1168, endPoint y: 90, distance: 6.5
click at [1166, 85] on div "profile Bio" at bounding box center [1193, 97] width 207 height 29
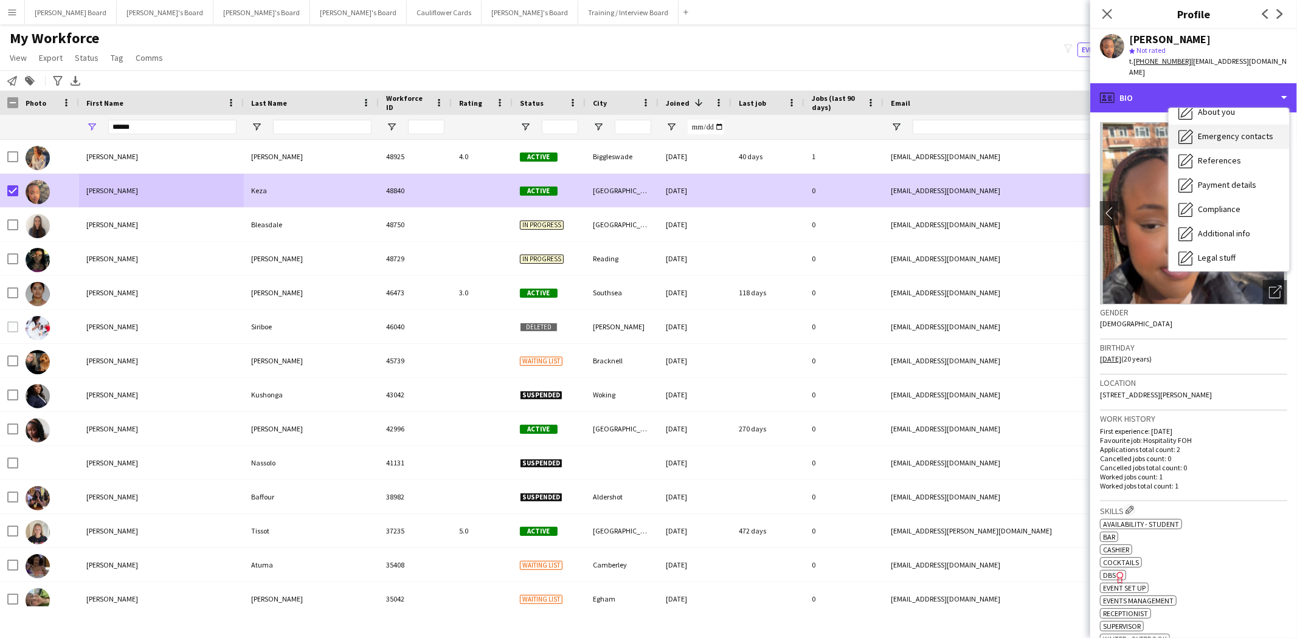
scroll to position [135, 0]
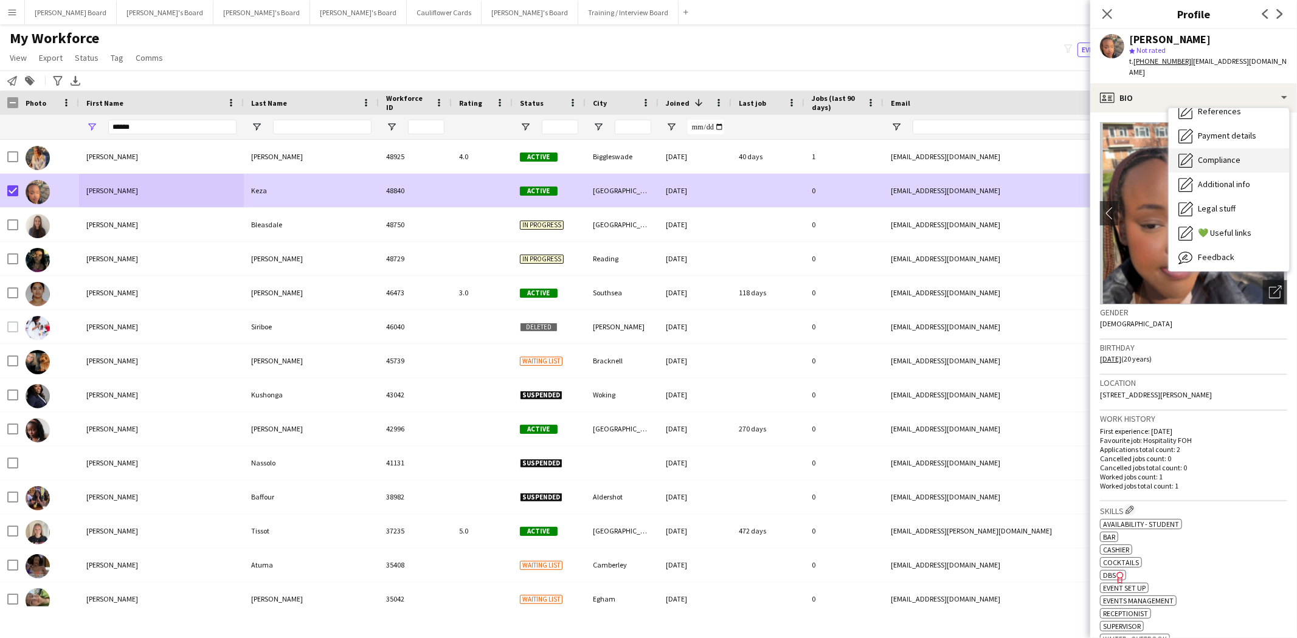
click at [1232, 154] on span "Compliance" at bounding box center [1219, 159] width 43 height 11
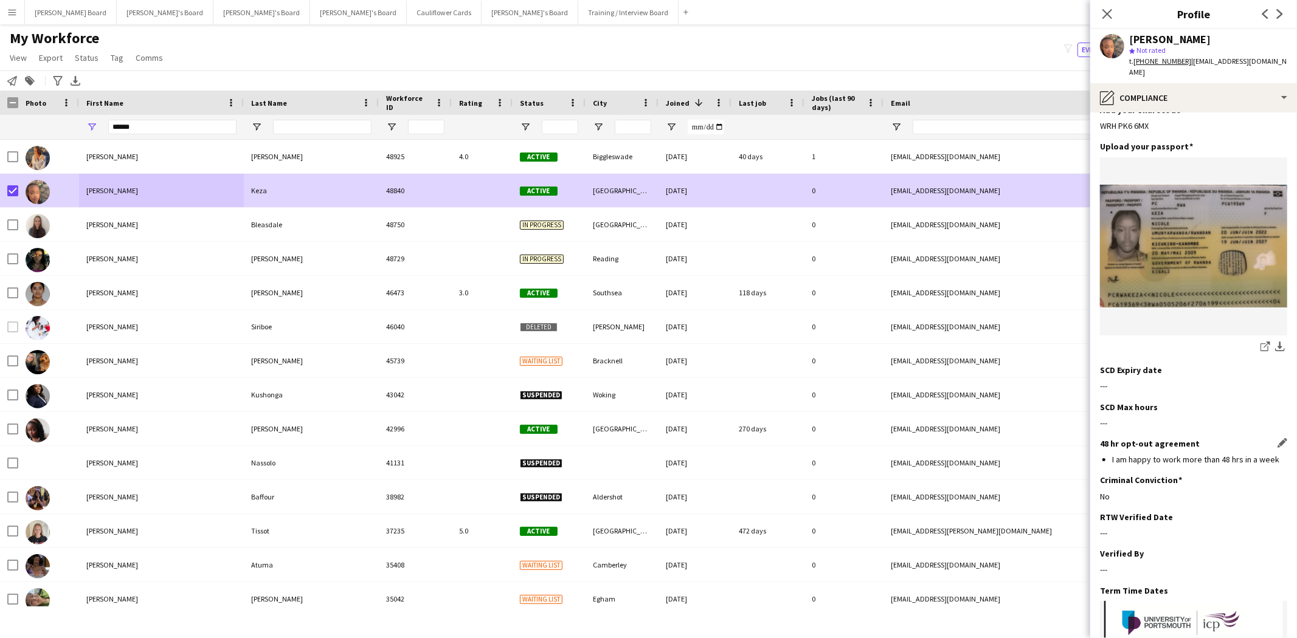
scroll to position [151, 0]
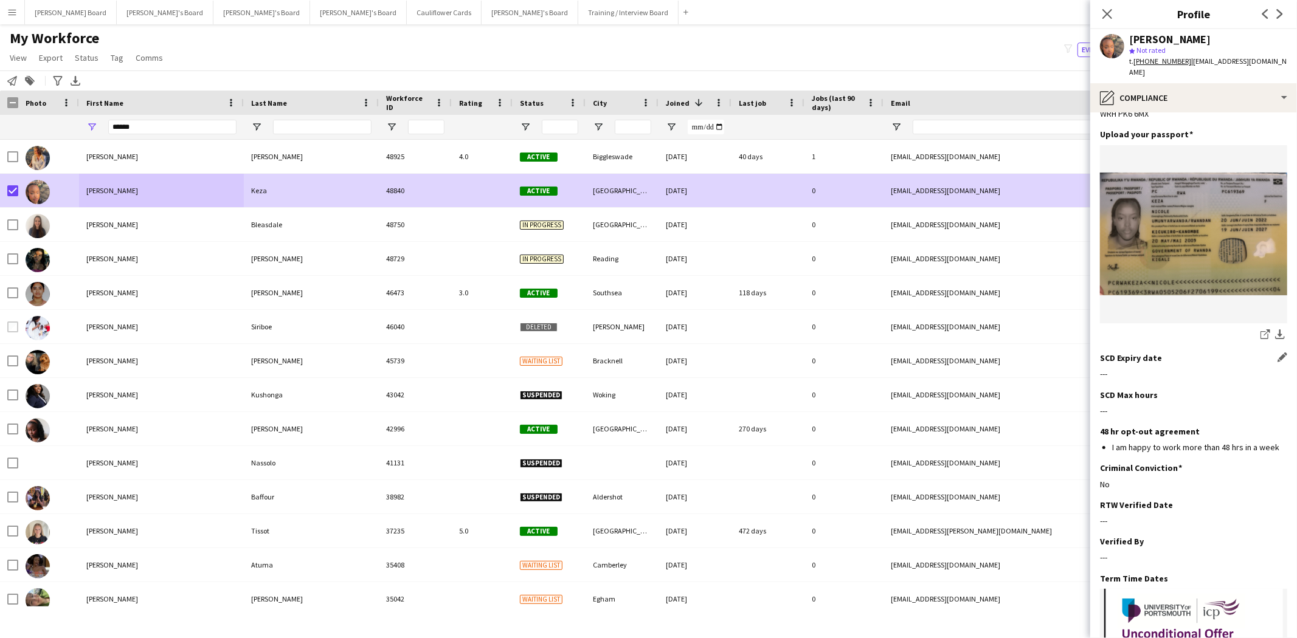
drag, startPoint x: 1272, startPoint y: 336, endPoint x: 1251, endPoint y: 342, distance: 21.7
click at [1278, 353] on app-icon "Edit this field" at bounding box center [1283, 358] width 10 height 10
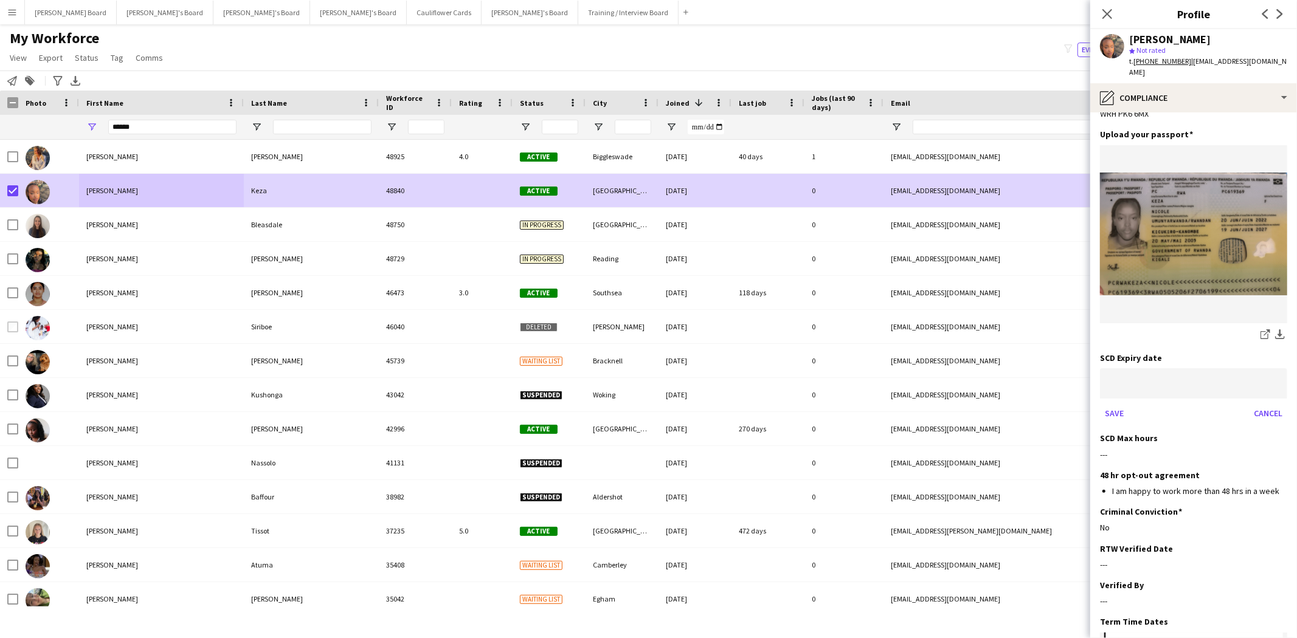
click at [1140, 364] on body "Menu Boards Boards Boards All jobs Status Workforce Workforce My Workforce Recr…" at bounding box center [648, 319] width 1297 height 638
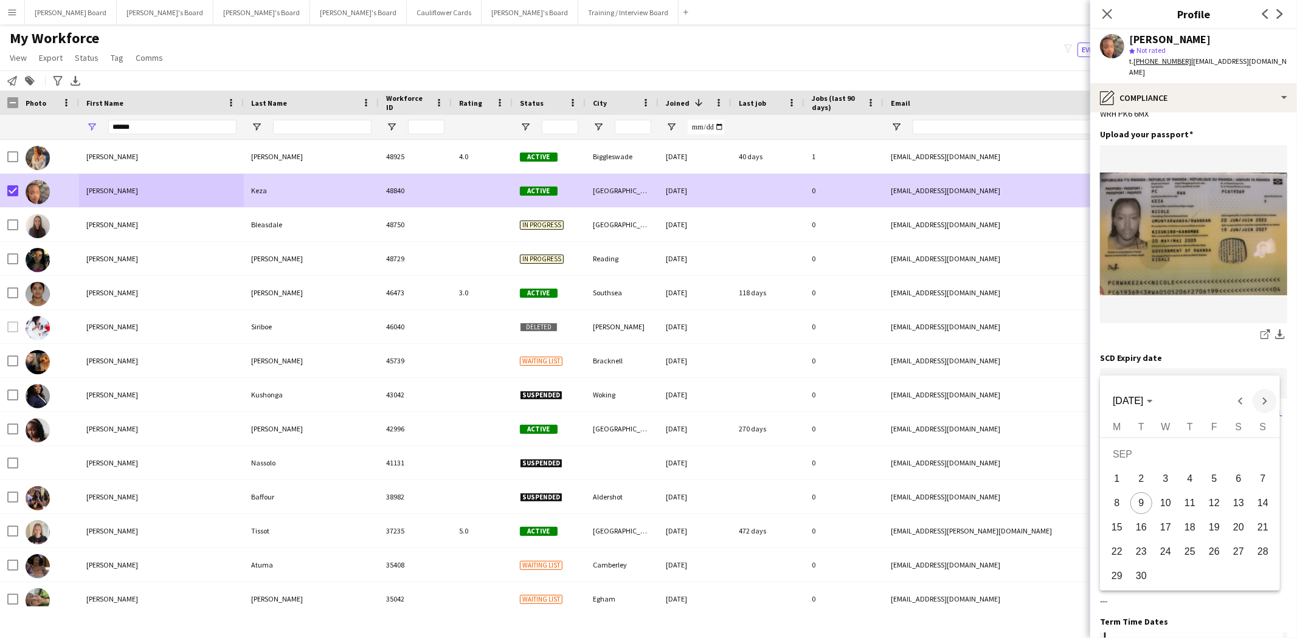
click at [1265, 403] on span "Next month" at bounding box center [1265, 401] width 24 height 24
click at [1117, 525] on span "13" at bounding box center [1117, 528] width 22 height 22
type input "**********"
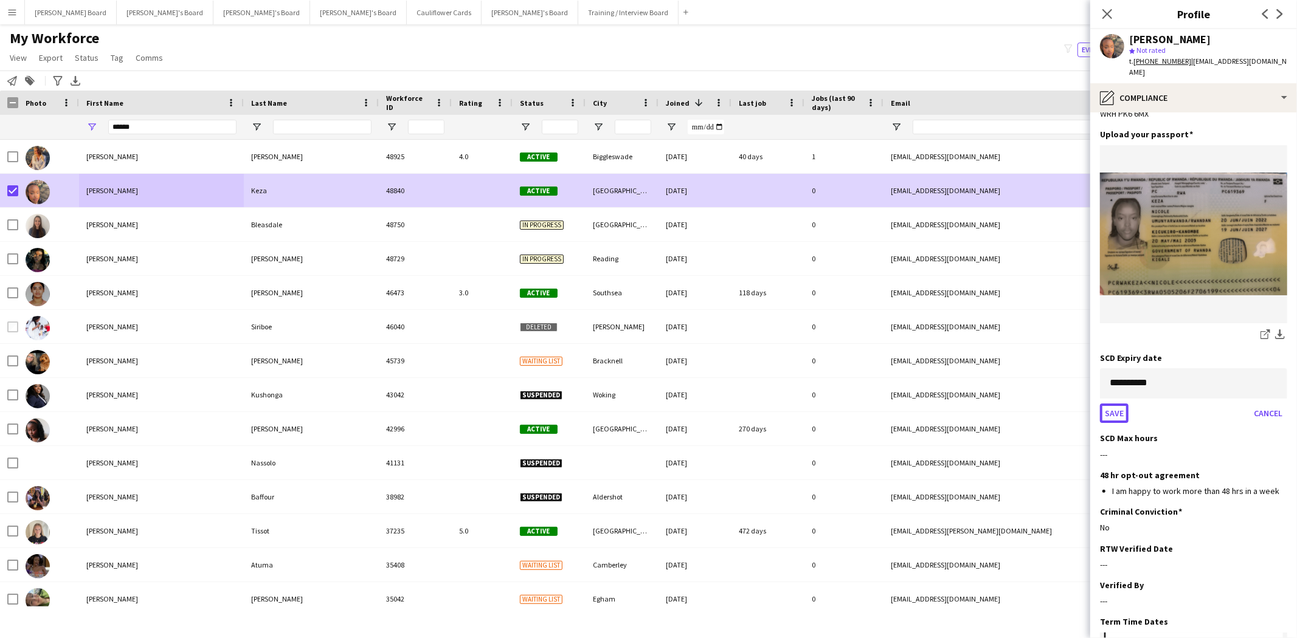
drag, startPoint x: 1118, startPoint y: 390, endPoint x: 1170, endPoint y: 399, distance: 53.0
click at [1120, 404] on button "Save" at bounding box center [1114, 413] width 29 height 19
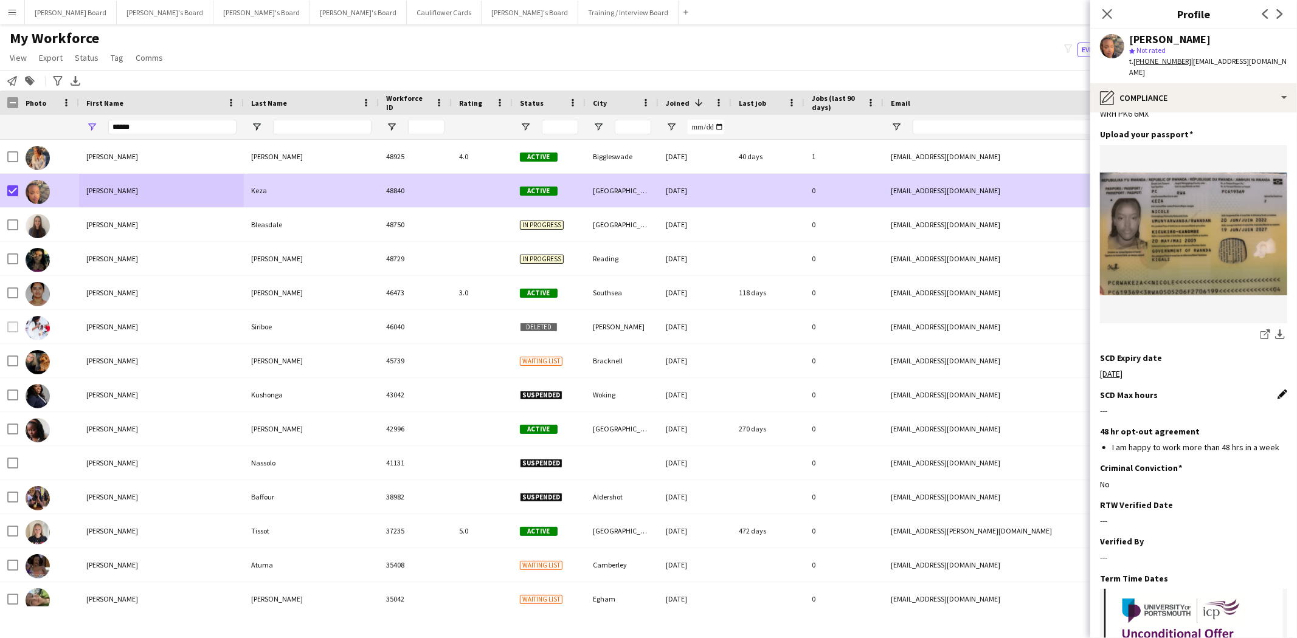
click at [1278, 390] on app-icon "Edit this field" at bounding box center [1283, 395] width 10 height 10
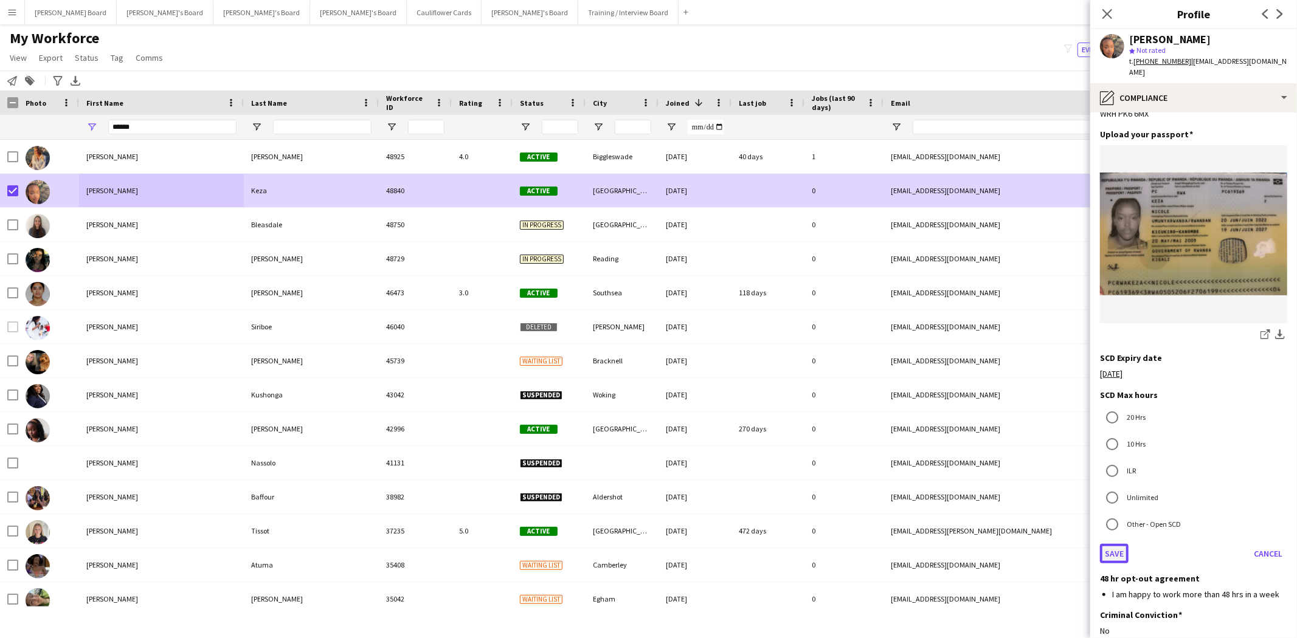
click at [1118, 544] on button "Save" at bounding box center [1114, 553] width 29 height 19
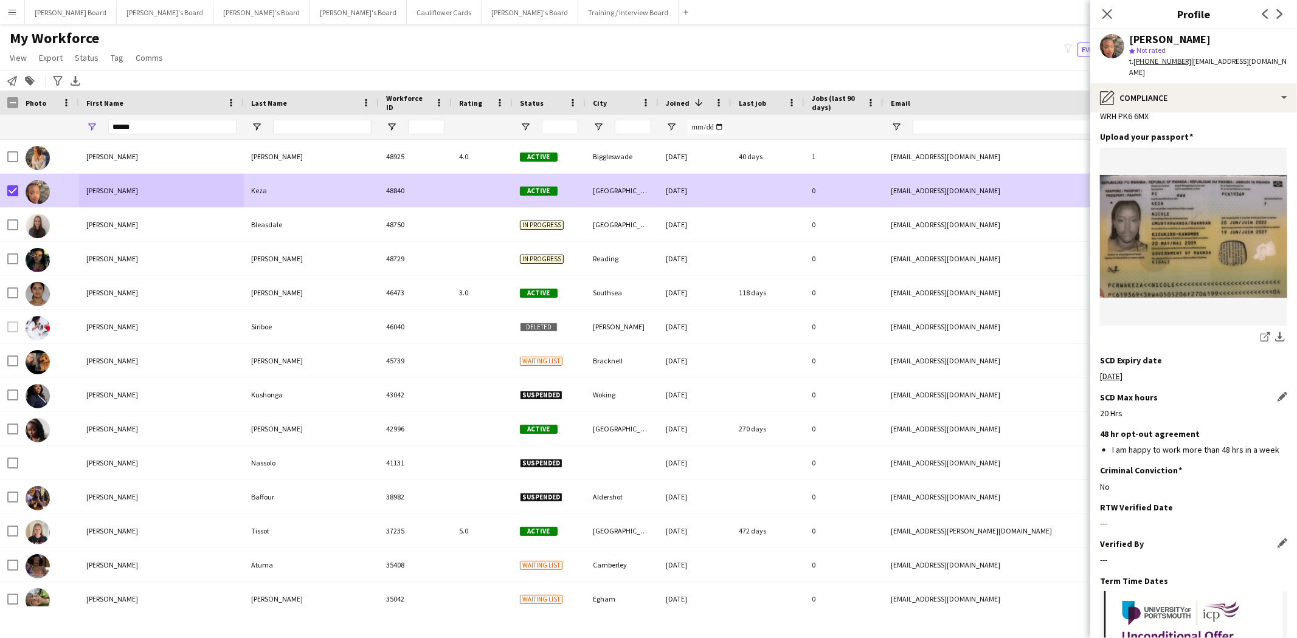
scroll to position [83, 0]
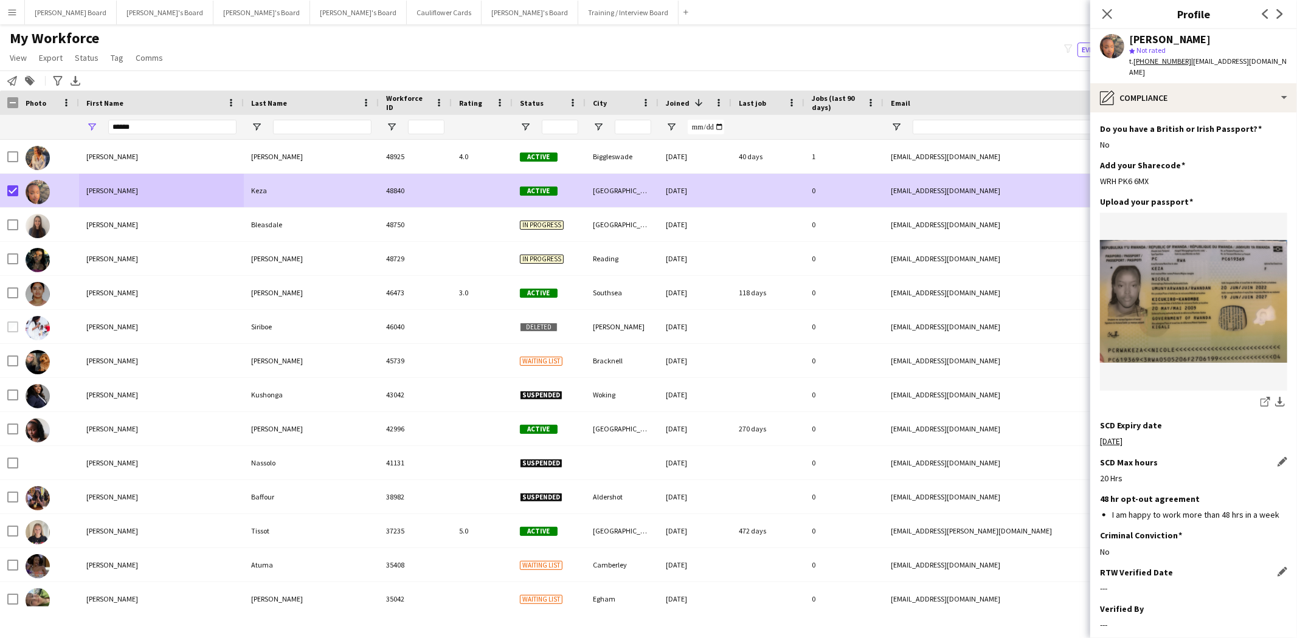
click at [1273, 567] on div "RTW Verified Date Edit this field" at bounding box center [1193, 572] width 187 height 11
click at [1278, 567] on app-icon "Edit this field" at bounding box center [1283, 572] width 10 height 10
click at [1147, 578] on body "Menu Boards Boards Boards All jobs Status Workforce Workforce My Workforce Recr…" at bounding box center [648, 319] width 1297 height 638
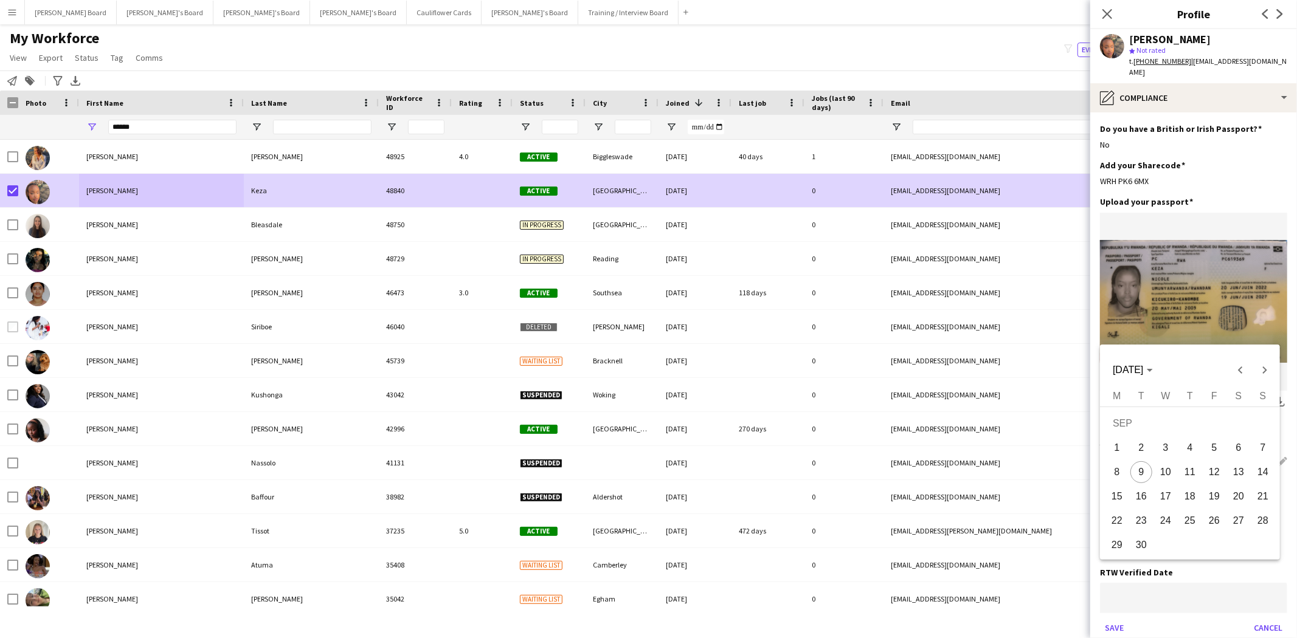
drag, startPoint x: 1140, startPoint y: 476, endPoint x: 1144, endPoint y: 528, distance: 51.9
click at [1140, 477] on span "9" at bounding box center [1141, 473] width 22 height 22
type input "**********"
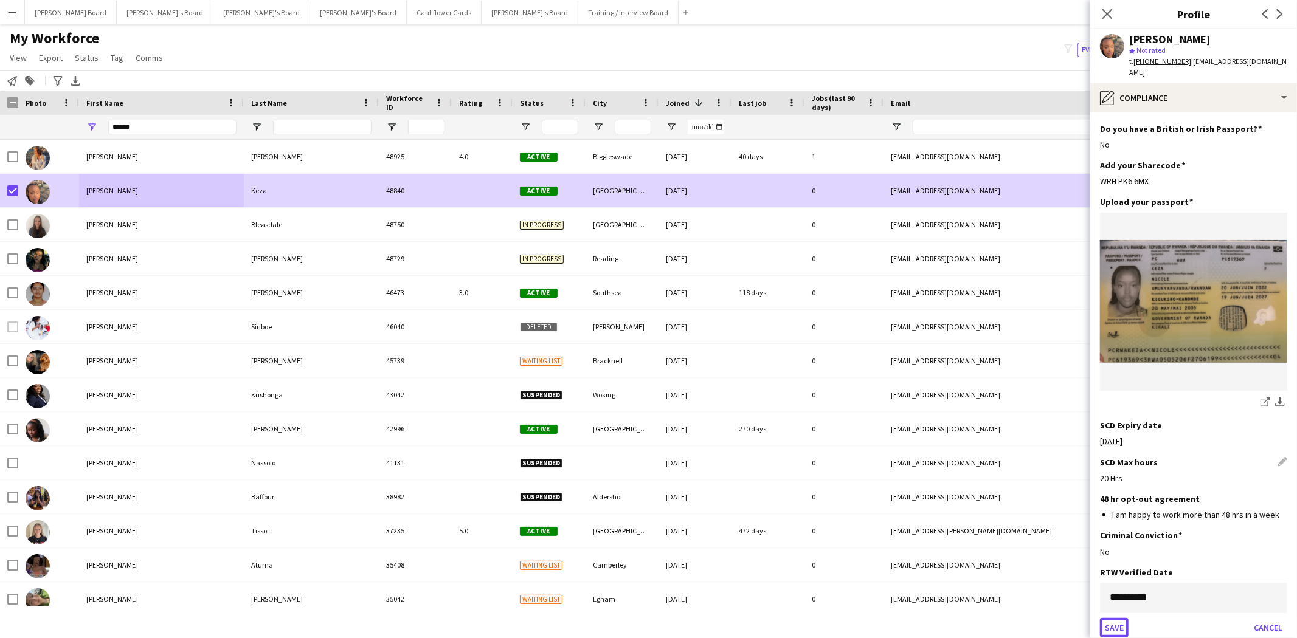
click at [1123, 618] on button "Save" at bounding box center [1114, 627] width 29 height 19
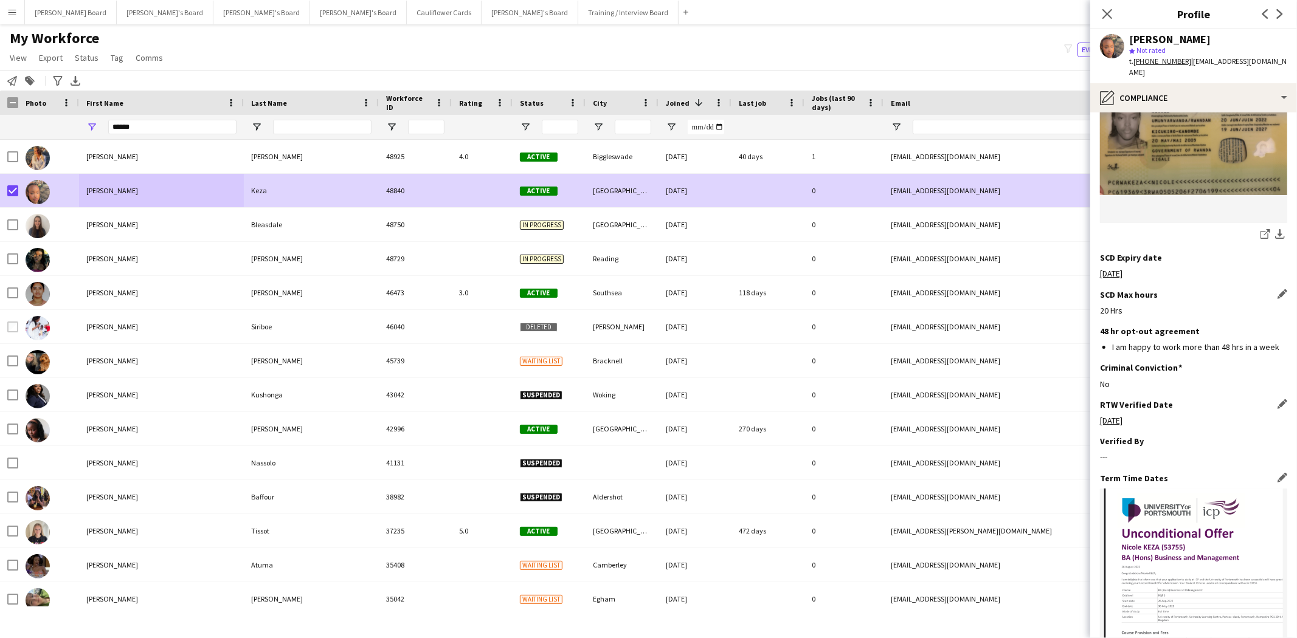
scroll to position [286, 0]
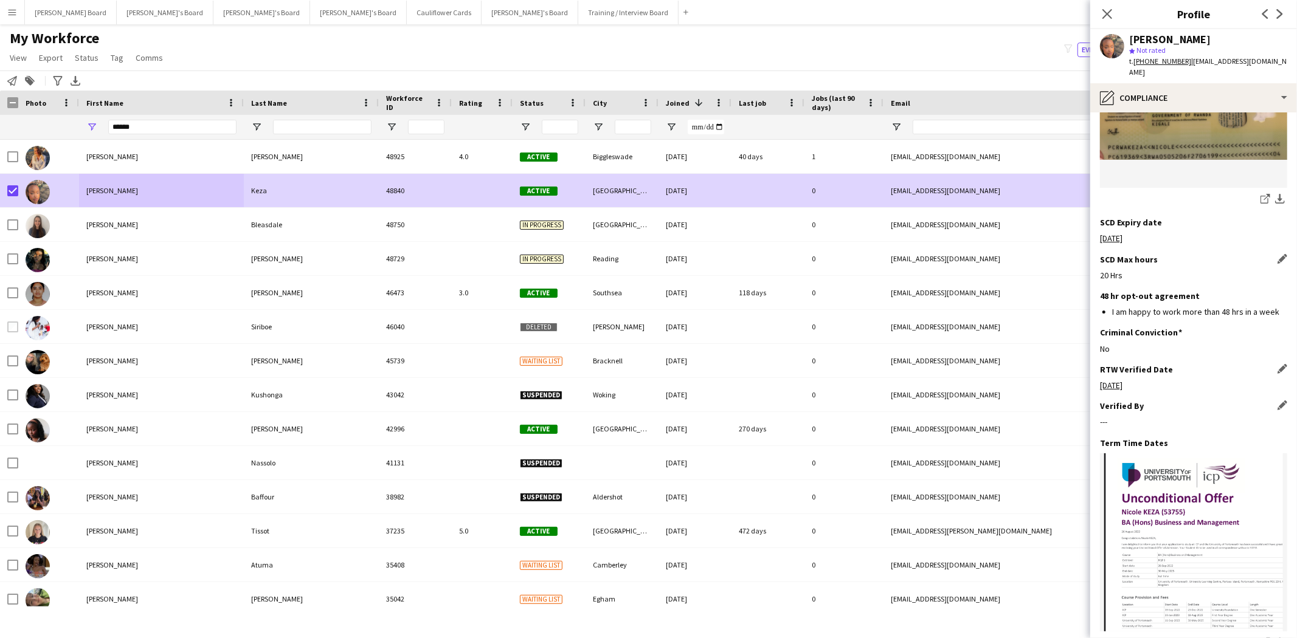
drag, startPoint x: 1274, startPoint y: 386, endPoint x: 1220, endPoint y: 407, distance: 58.2
click at [1271, 401] on div "Verified By Edit this field" at bounding box center [1193, 406] width 187 height 11
drag, startPoint x: 1271, startPoint y: 384, endPoint x: 1257, endPoint y: 392, distance: 16.6
click at [1278, 401] on app-icon "Edit this field" at bounding box center [1283, 406] width 10 height 10
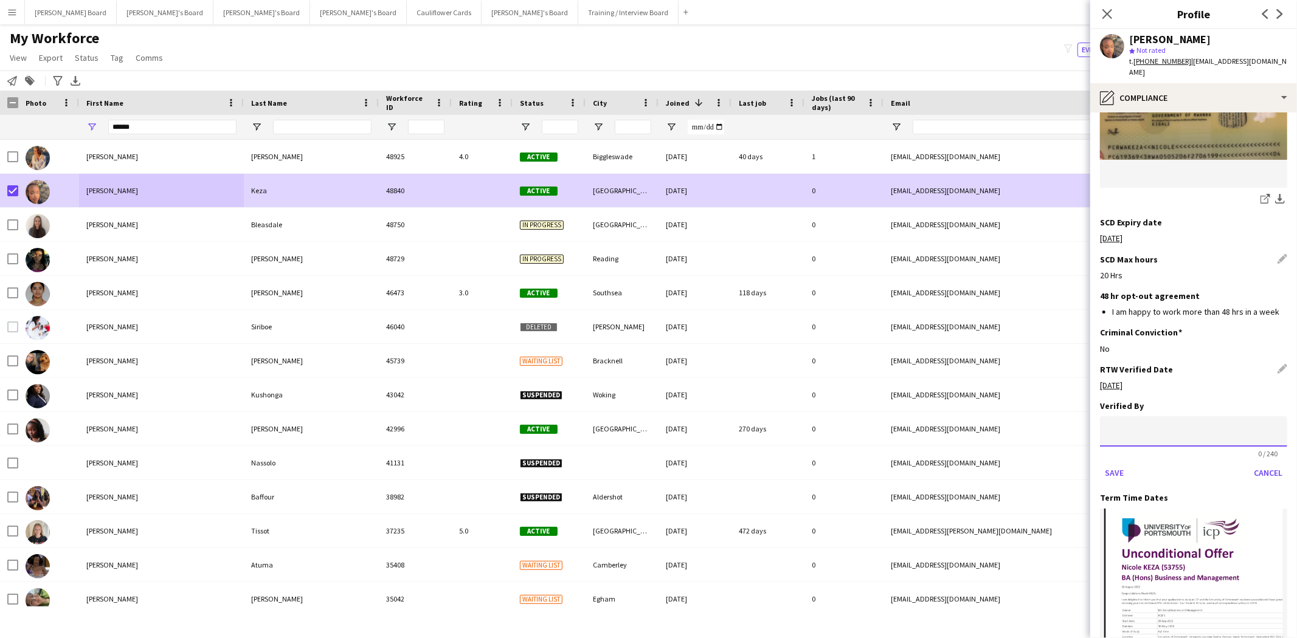
click at [1142, 417] on input at bounding box center [1193, 432] width 187 height 30
type input "**"
click at [1116, 463] on button "Save" at bounding box center [1114, 472] width 29 height 19
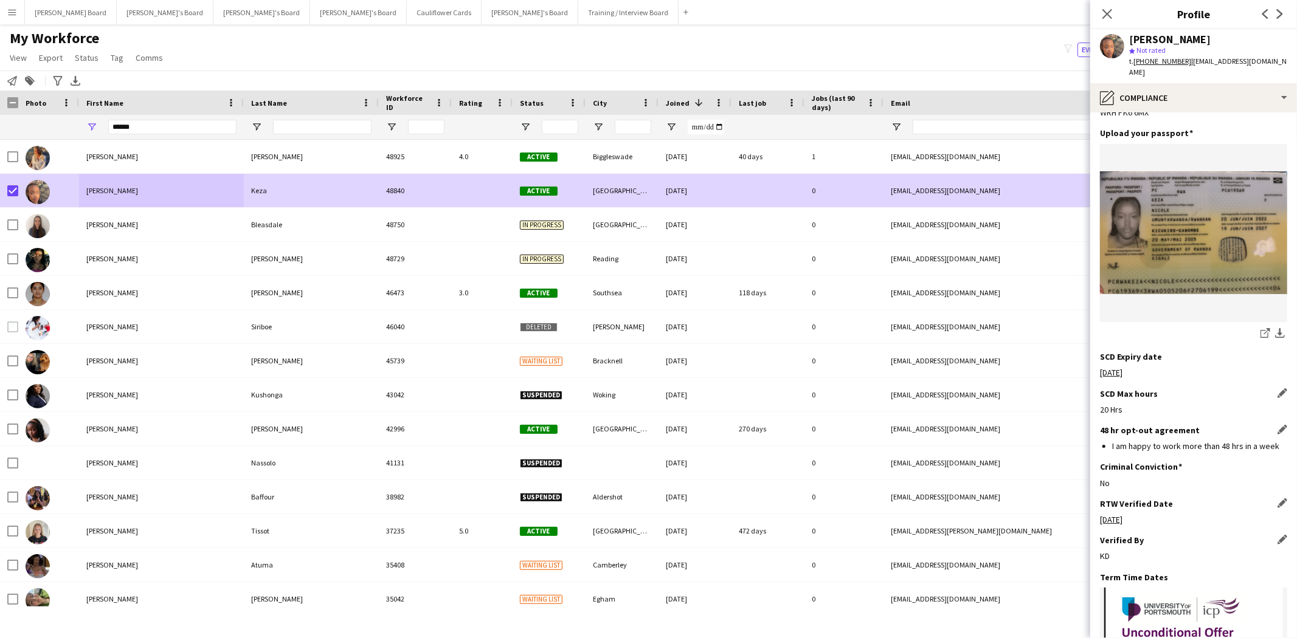
scroll to position [0, 0]
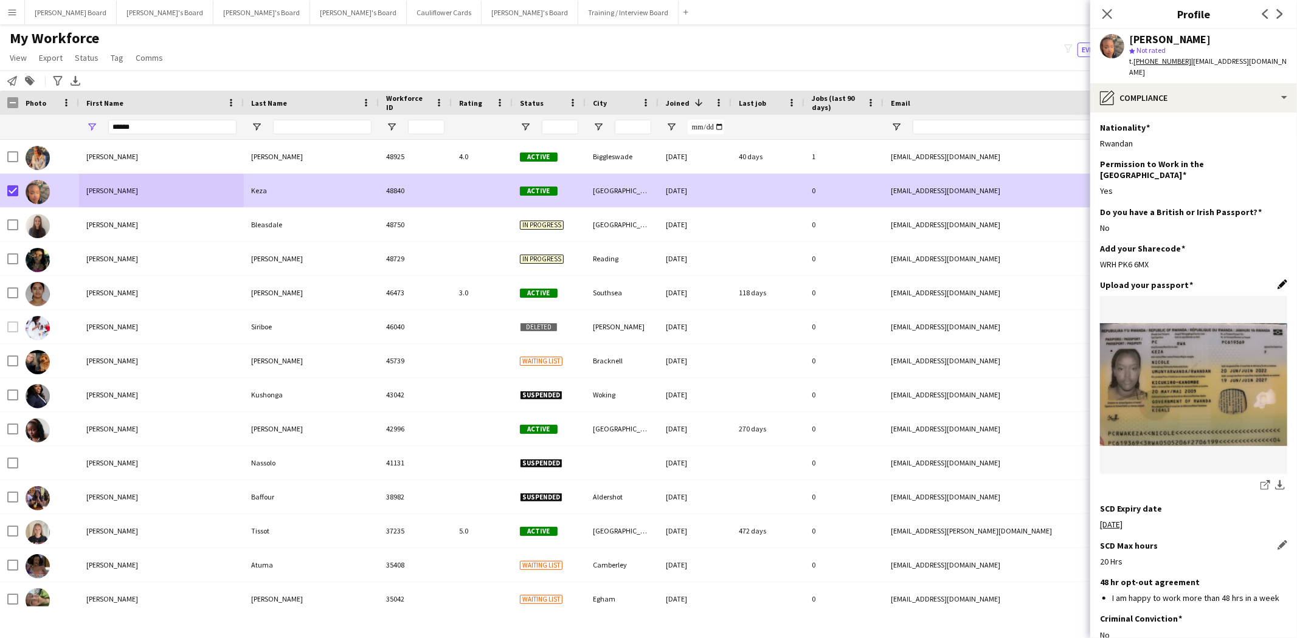
click at [1278, 280] on app-icon "Edit this field" at bounding box center [1283, 285] width 10 height 10
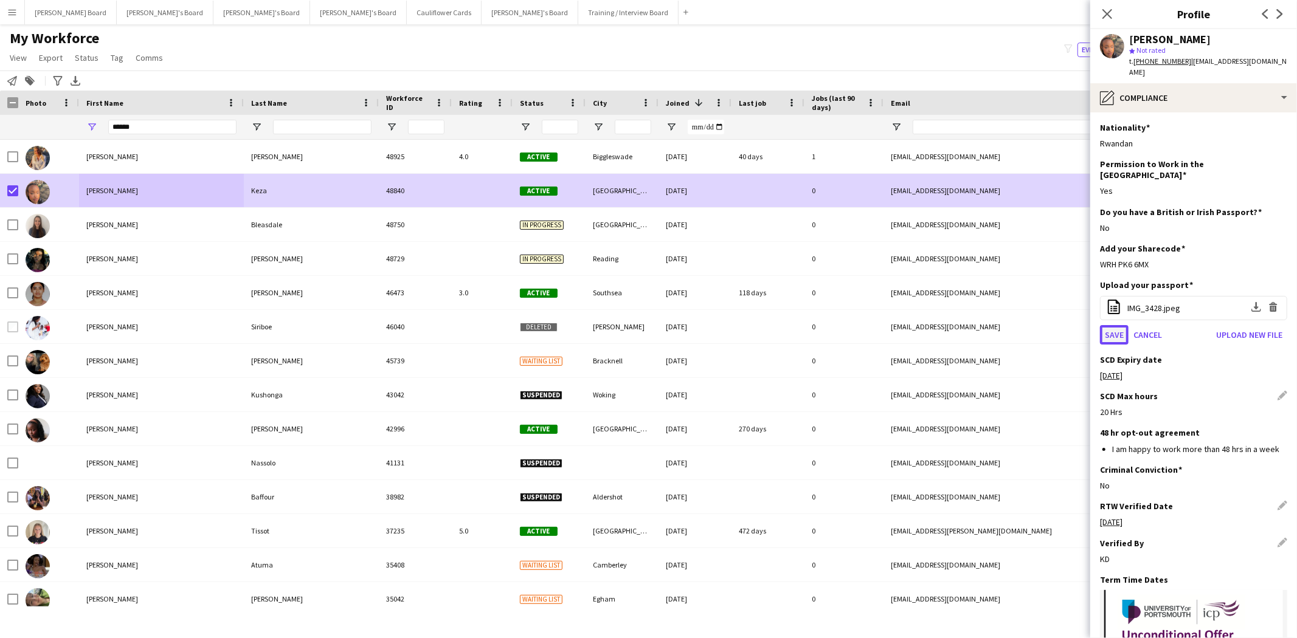
click at [1119, 325] on button "Save" at bounding box center [1114, 334] width 29 height 19
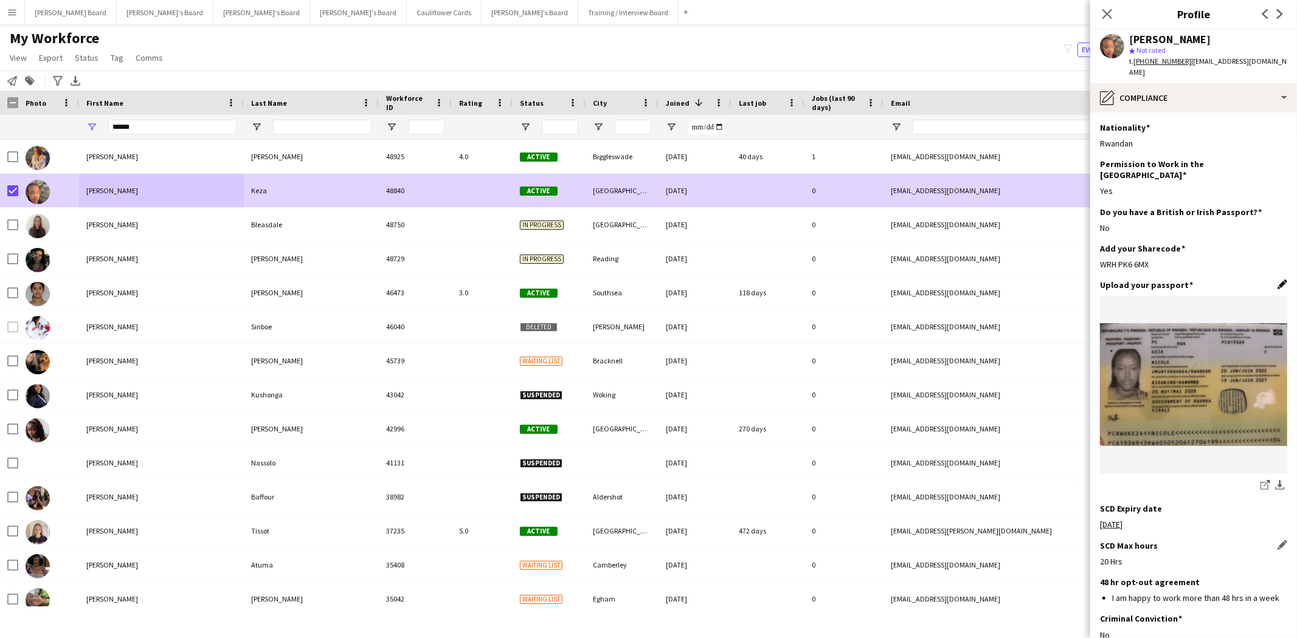
click at [1278, 280] on app-icon "Edit this field" at bounding box center [1283, 285] width 10 height 10
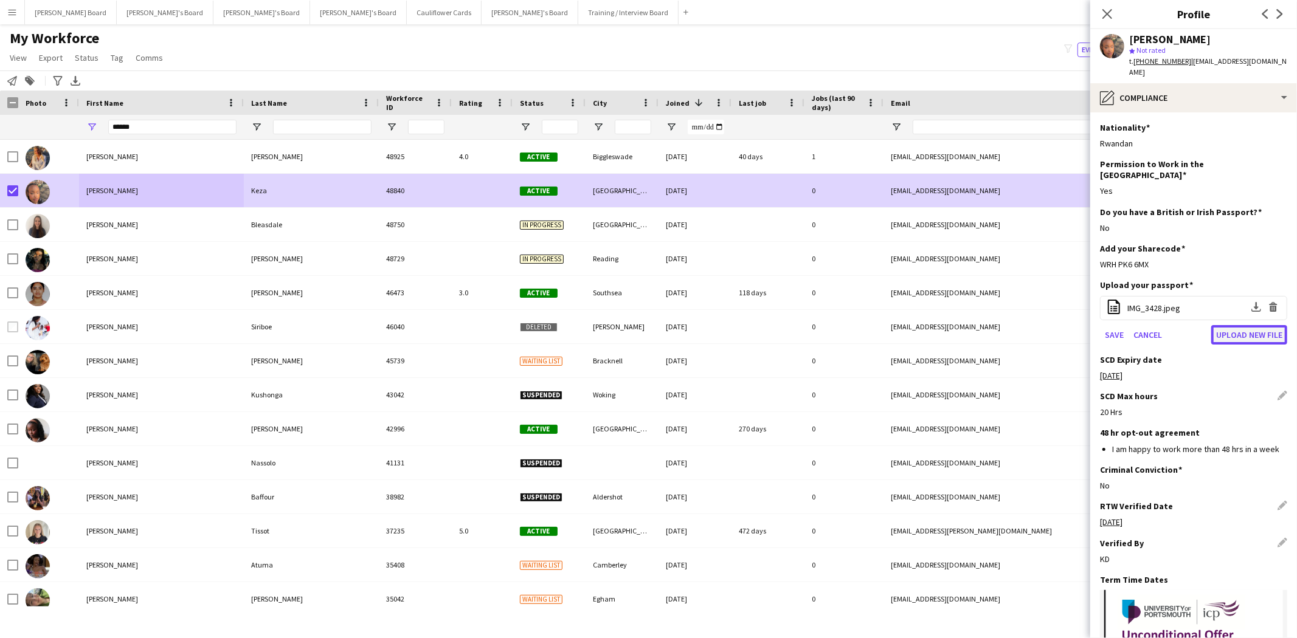
click at [1237, 325] on button "Upload new file" at bounding box center [1249, 334] width 76 height 19
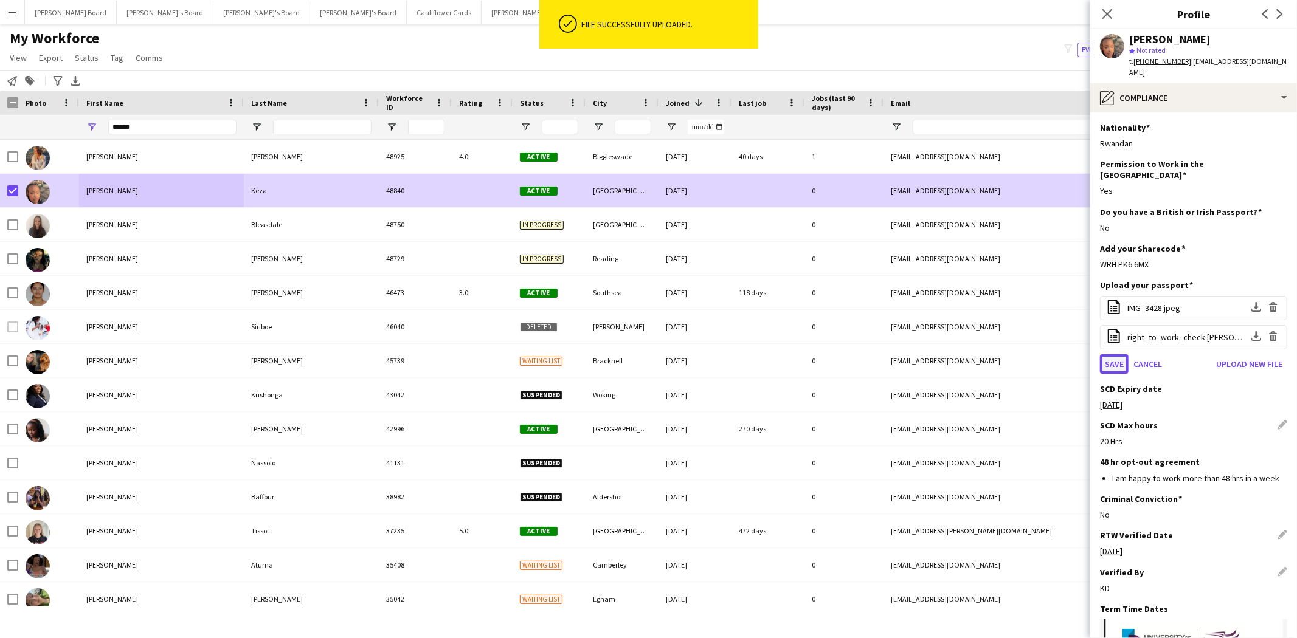
click at [1113, 355] on button "Save" at bounding box center [1114, 364] width 29 height 19
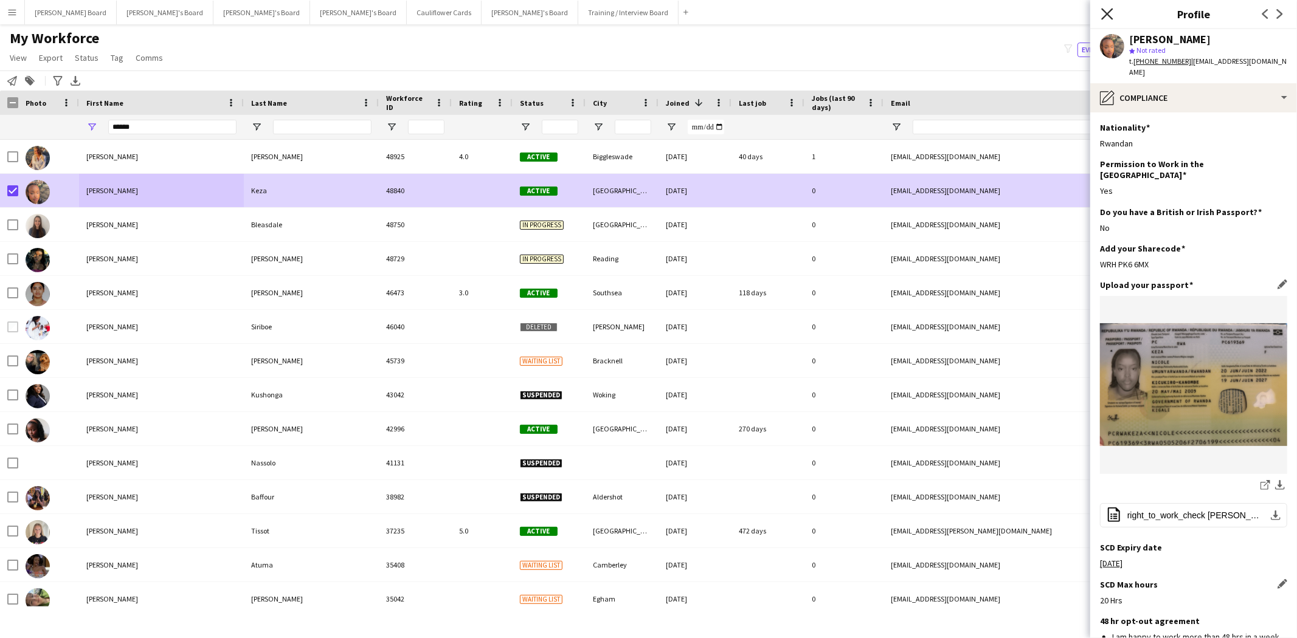
click at [1107, 19] on icon "Close pop-in" at bounding box center [1107, 14] width 12 height 12
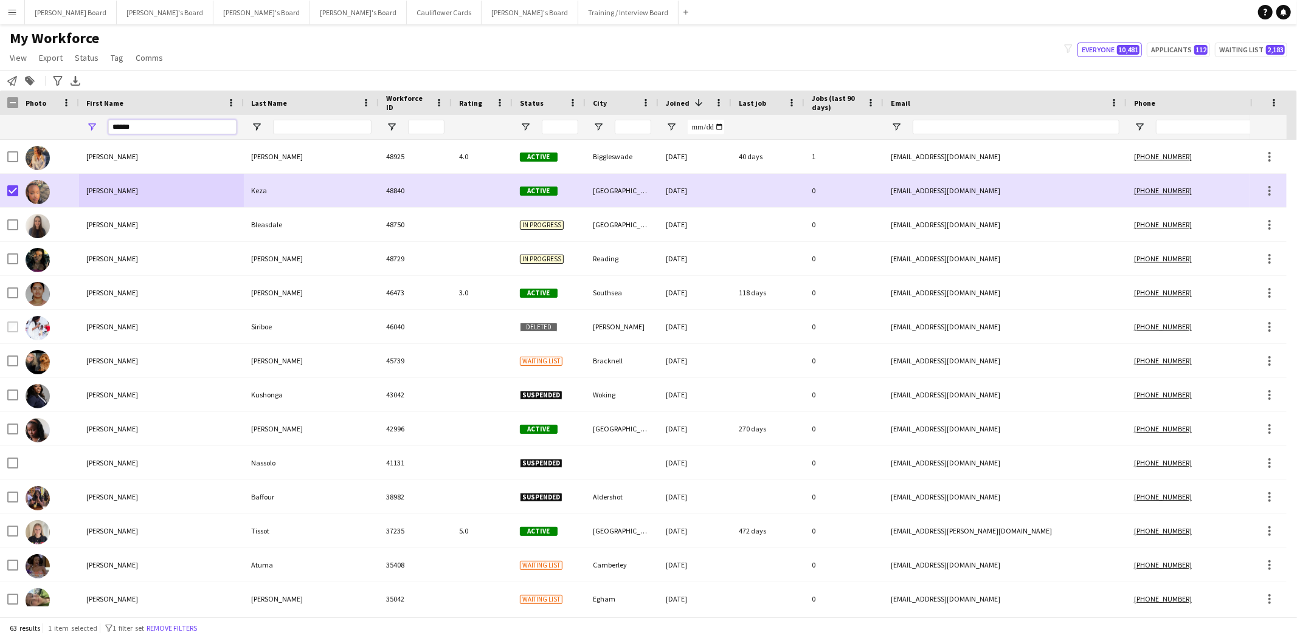
drag, startPoint x: 155, startPoint y: 125, endPoint x: 4, endPoint y: 125, distance: 150.8
click at [23, 118] on div "******" at bounding box center [742, 127] width 1484 height 24
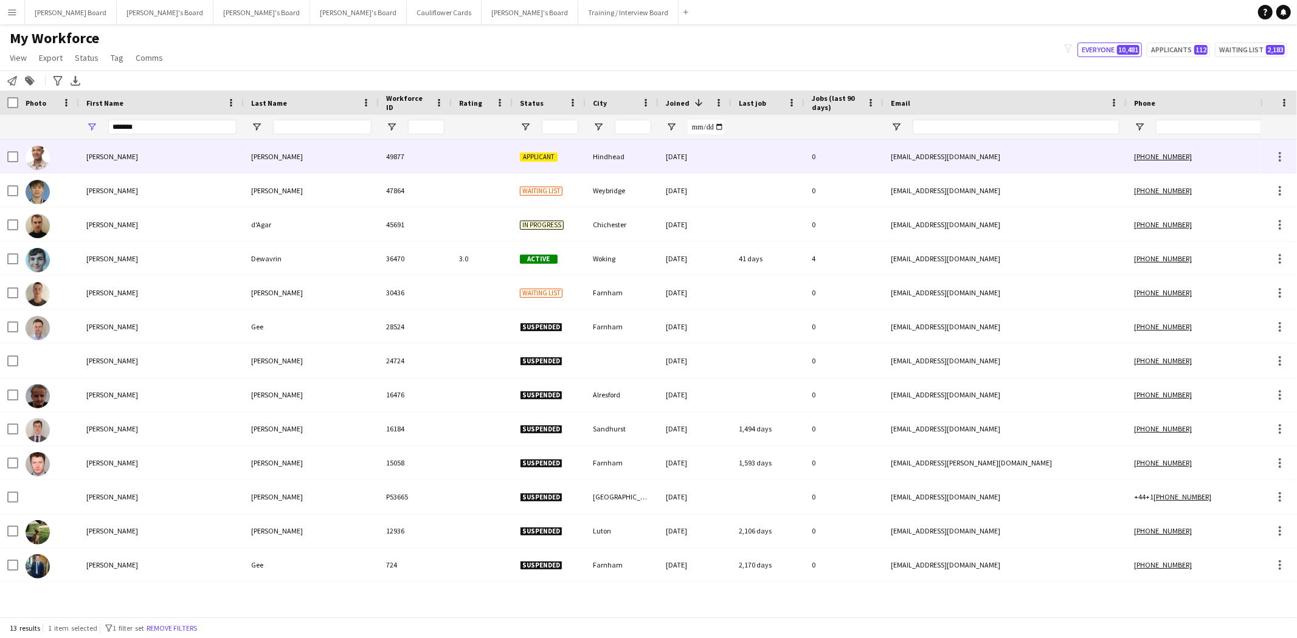
click at [258, 157] on div "[PERSON_NAME]" at bounding box center [311, 156] width 135 height 33
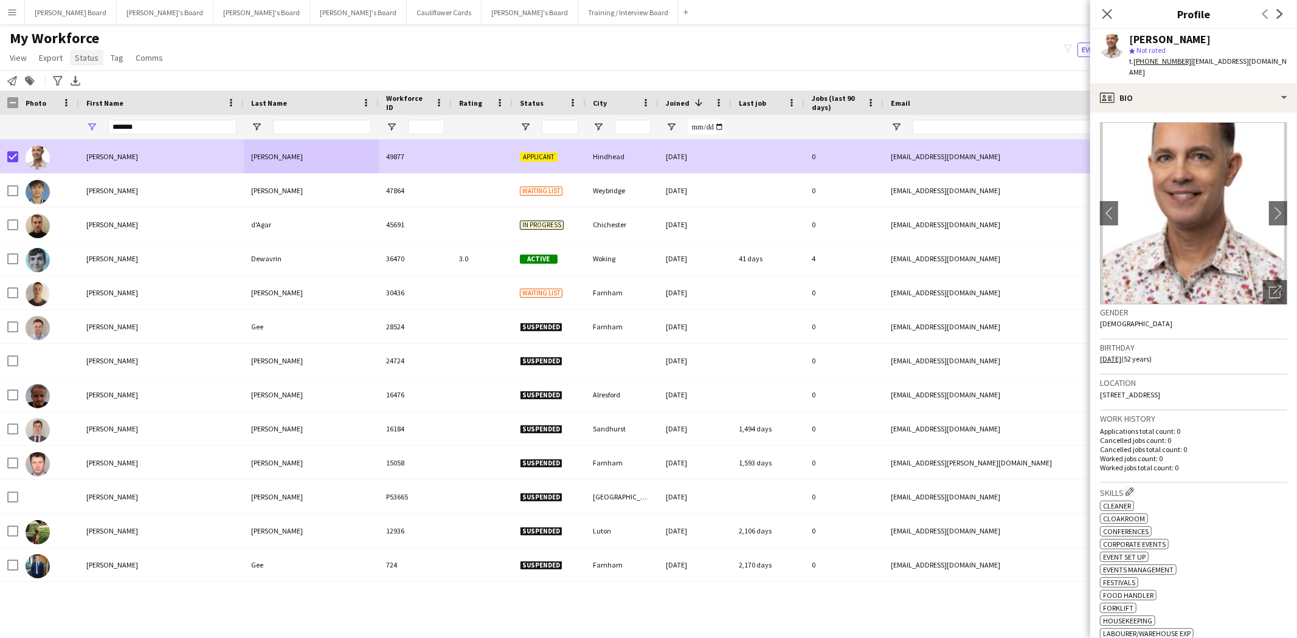
drag, startPoint x: 81, startPoint y: 62, endPoint x: 105, endPoint y: 100, distance: 44.9
click at [82, 63] on link "Status" at bounding box center [86, 58] width 33 height 16
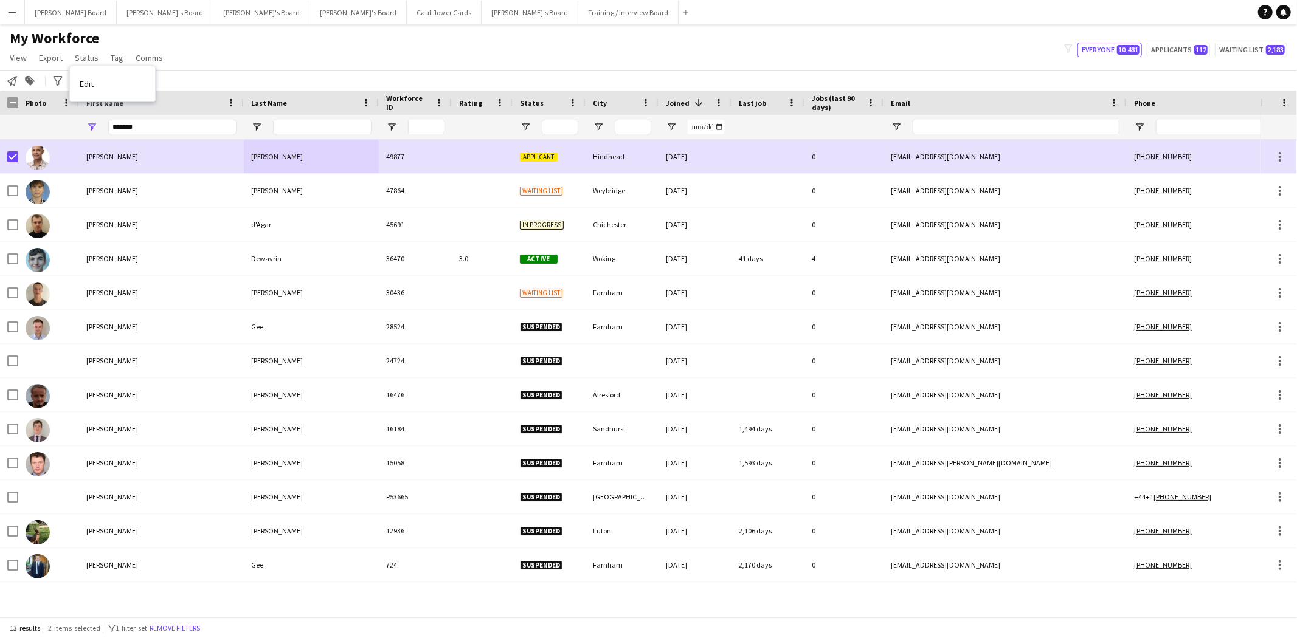
drag, startPoint x: 100, startPoint y: 86, endPoint x: 387, endPoint y: 108, distance: 287.8
click at [101, 86] on link "Edit" at bounding box center [112, 84] width 85 height 26
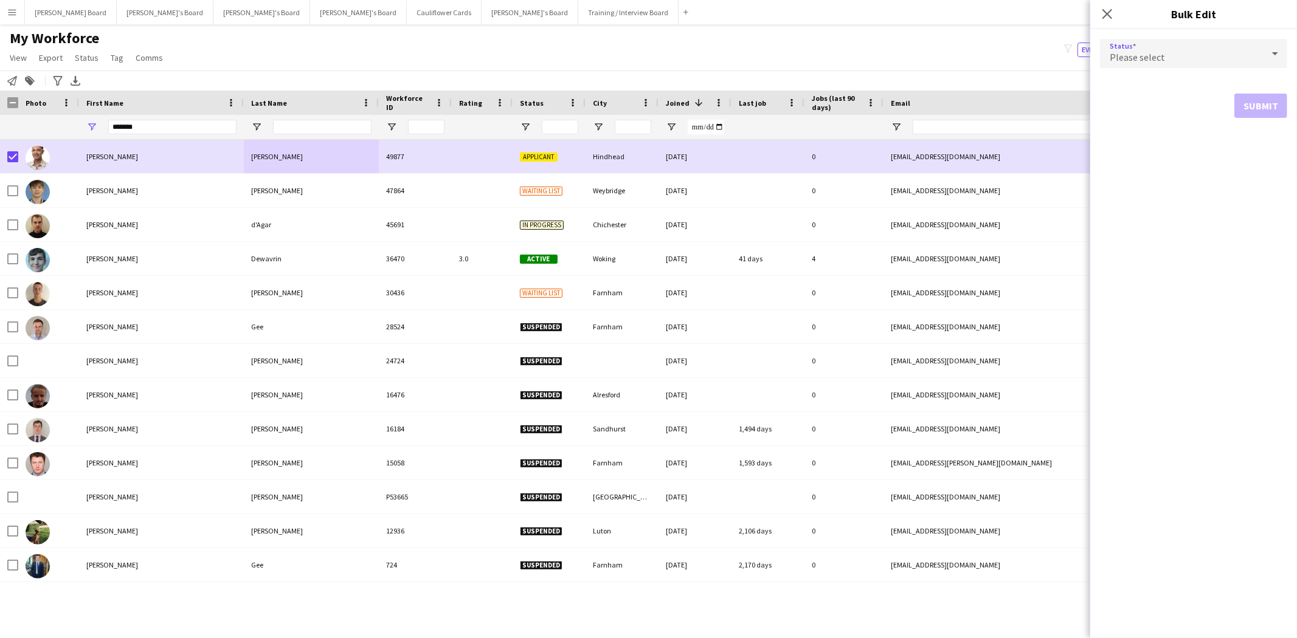
click at [1147, 53] on span "Please select" at bounding box center [1137, 57] width 55 height 12
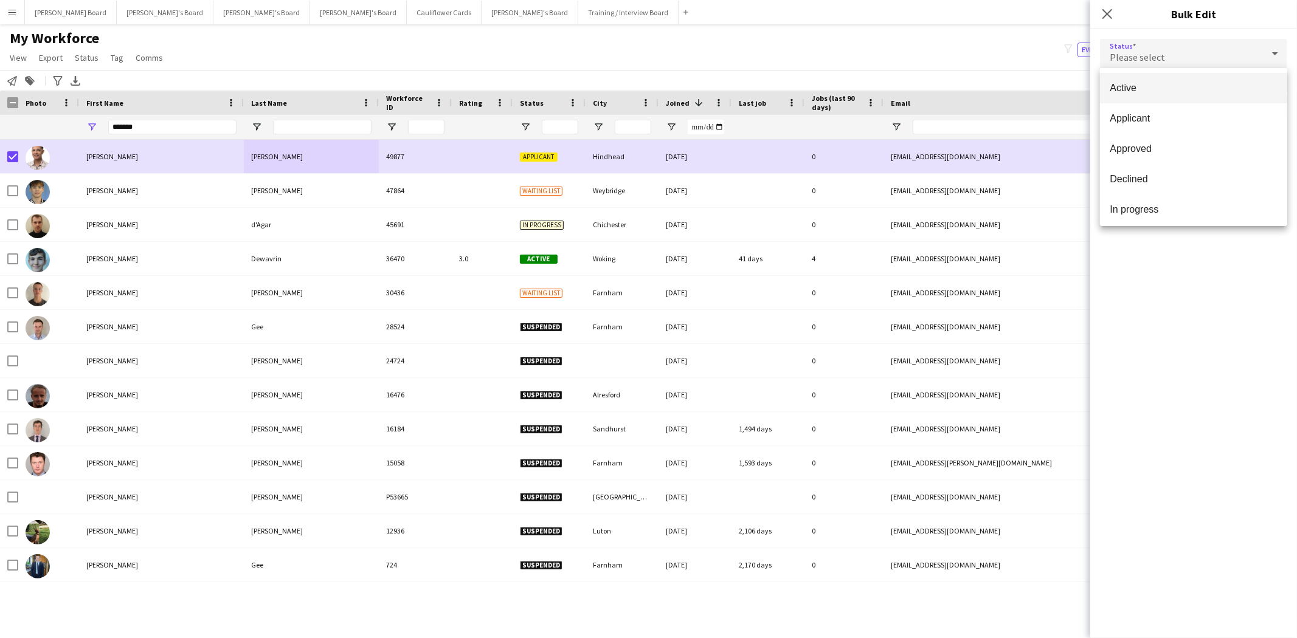
drag, startPoint x: 1149, startPoint y: 85, endPoint x: 1178, endPoint y: 94, distance: 30.6
click at [1150, 85] on span "Active" at bounding box center [1194, 88] width 168 height 12
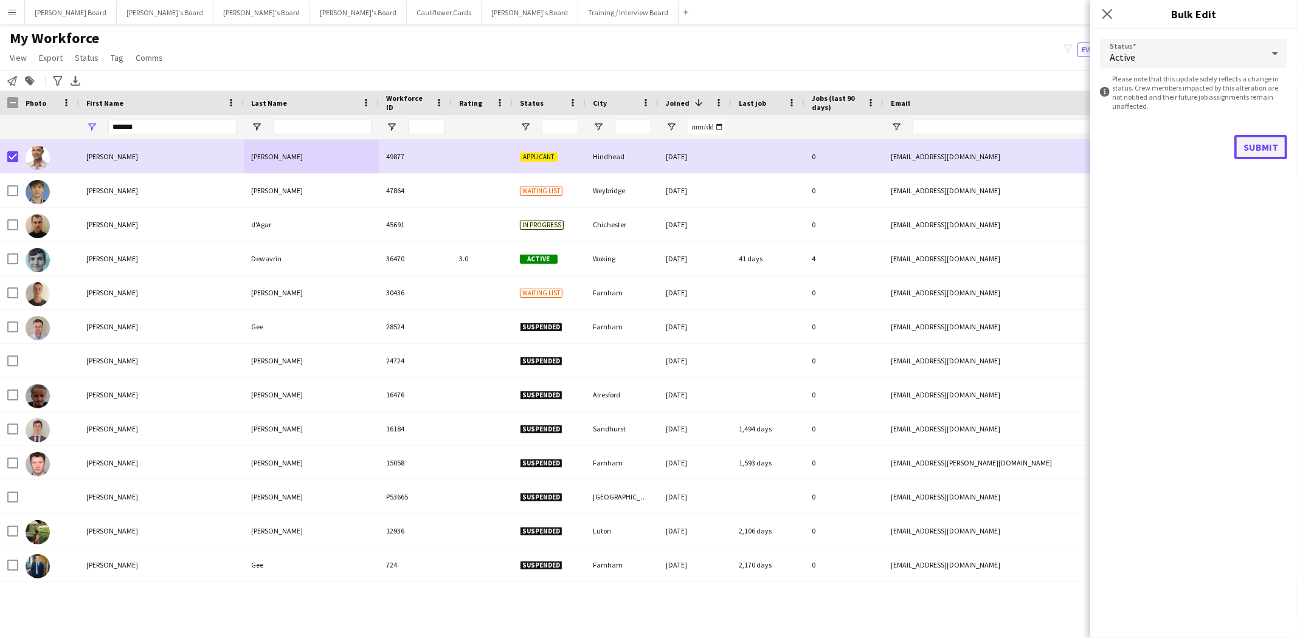
click at [1277, 148] on button "Submit" at bounding box center [1260, 147] width 53 height 24
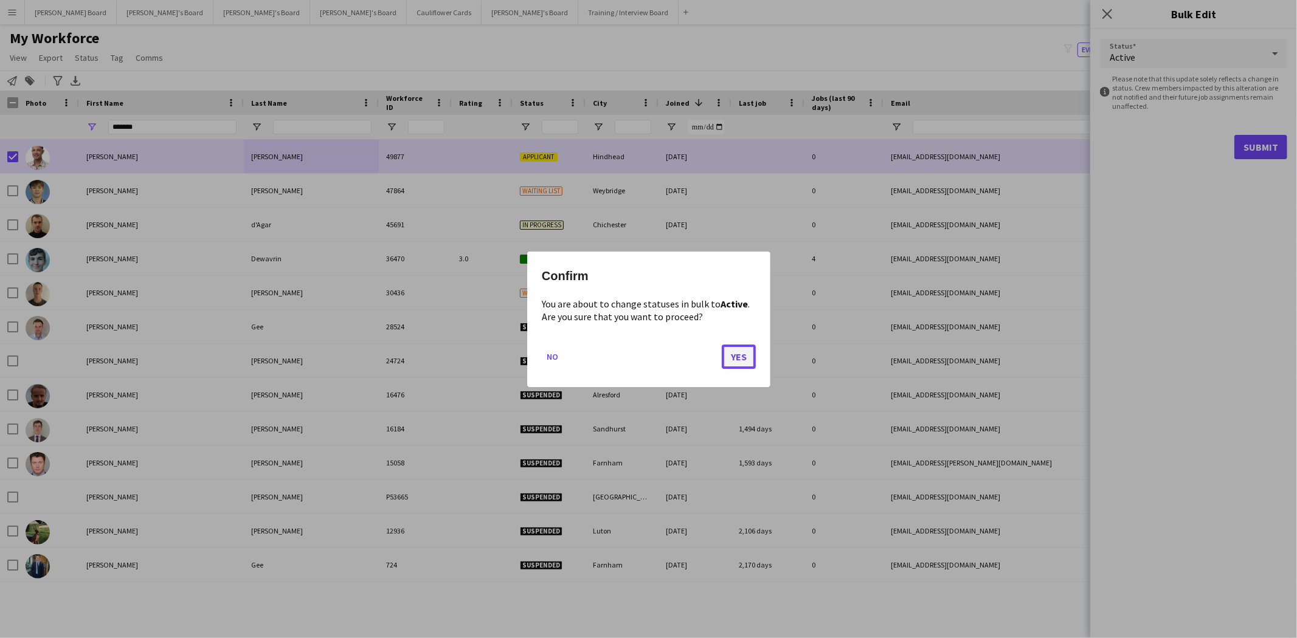
click at [728, 357] on button "Yes" at bounding box center [739, 356] width 34 height 24
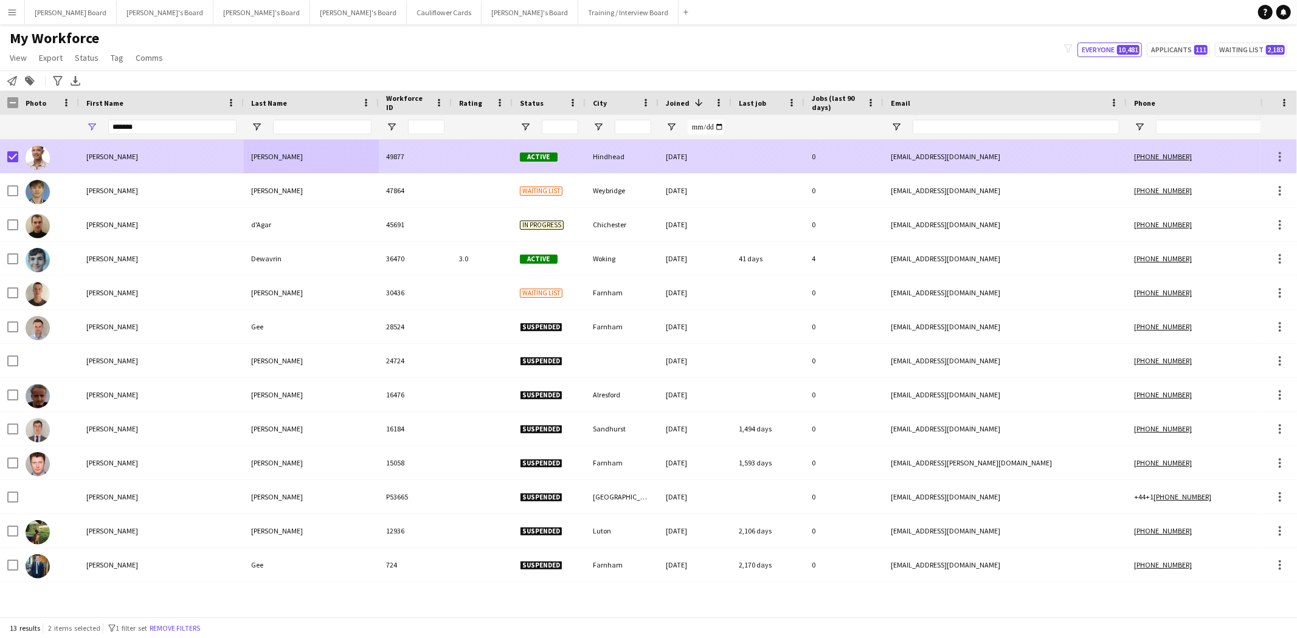
drag, startPoint x: 94, startPoint y: 159, endPoint x: 126, endPoint y: 160, distance: 31.6
click at [96, 159] on div "[PERSON_NAME]" at bounding box center [161, 156] width 165 height 33
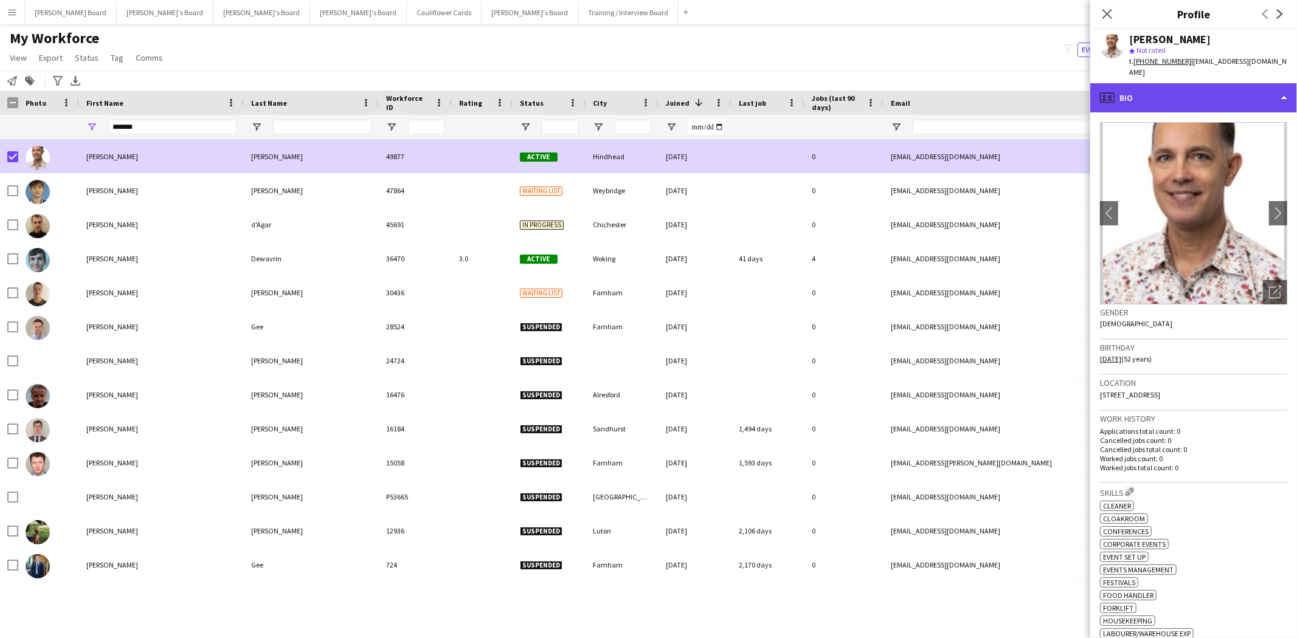
click at [1158, 89] on div "profile Bio" at bounding box center [1193, 97] width 207 height 29
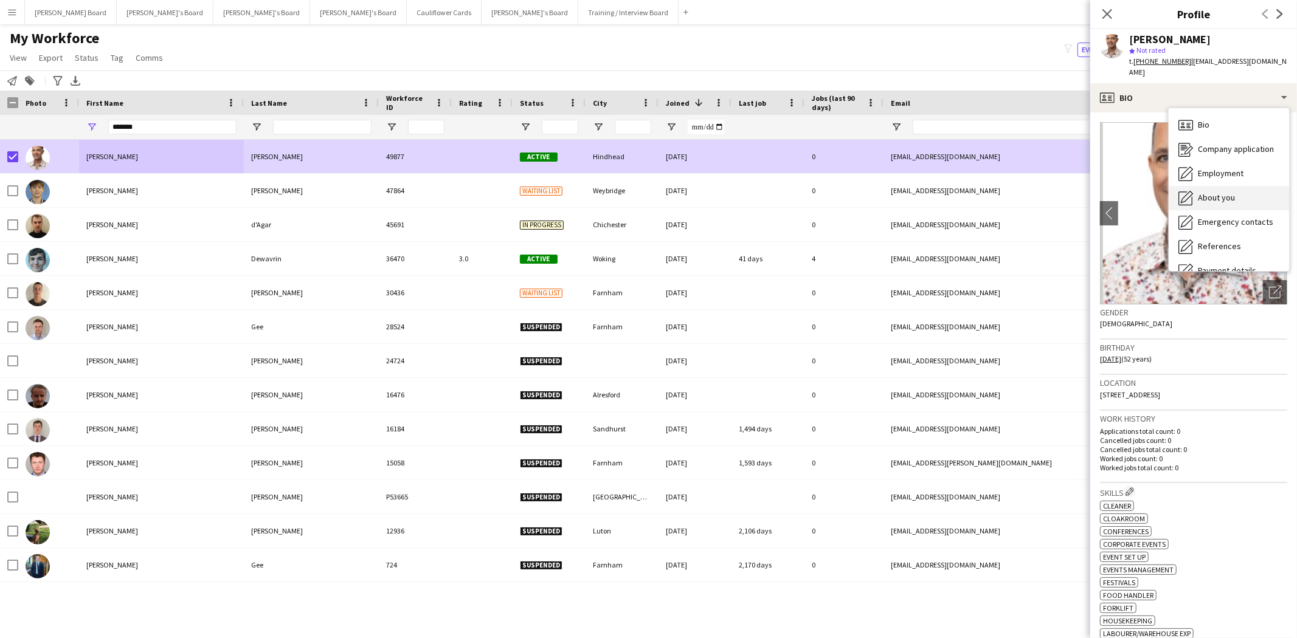
click at [1211, 192] on span "About you" at bounding box center [1216, 197] width 37 height 11
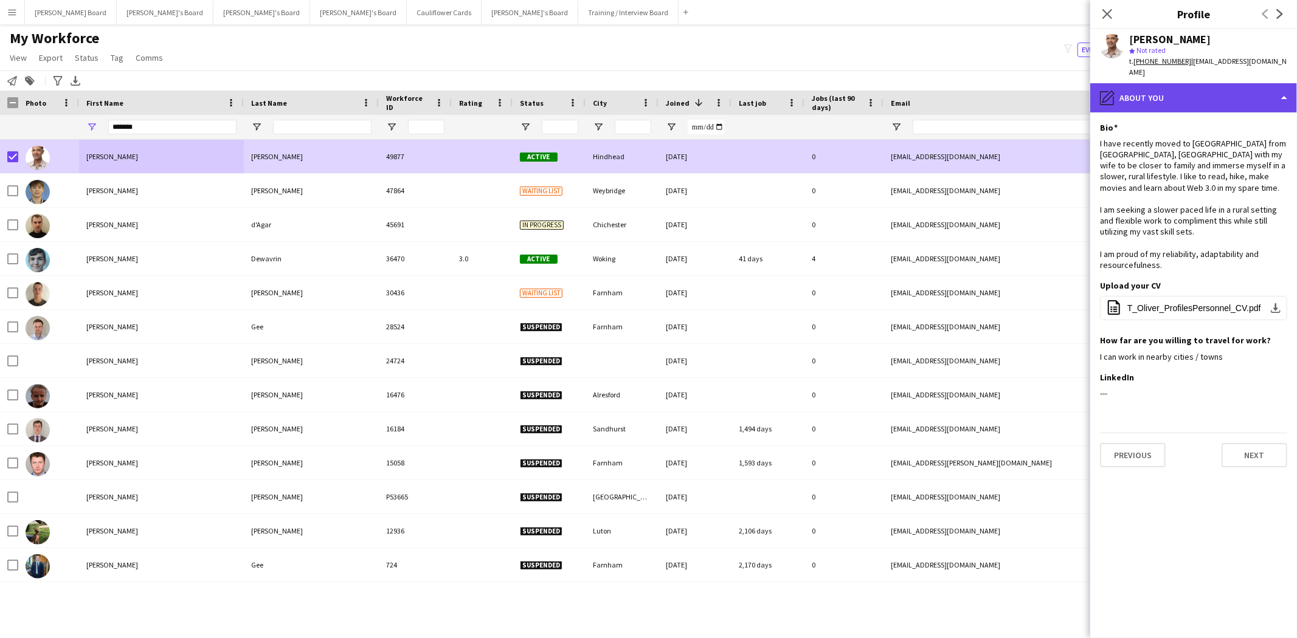
click at [1177, 83] on div "pencil4 About you" at bounding box center [1193, 97] width 207 height 29
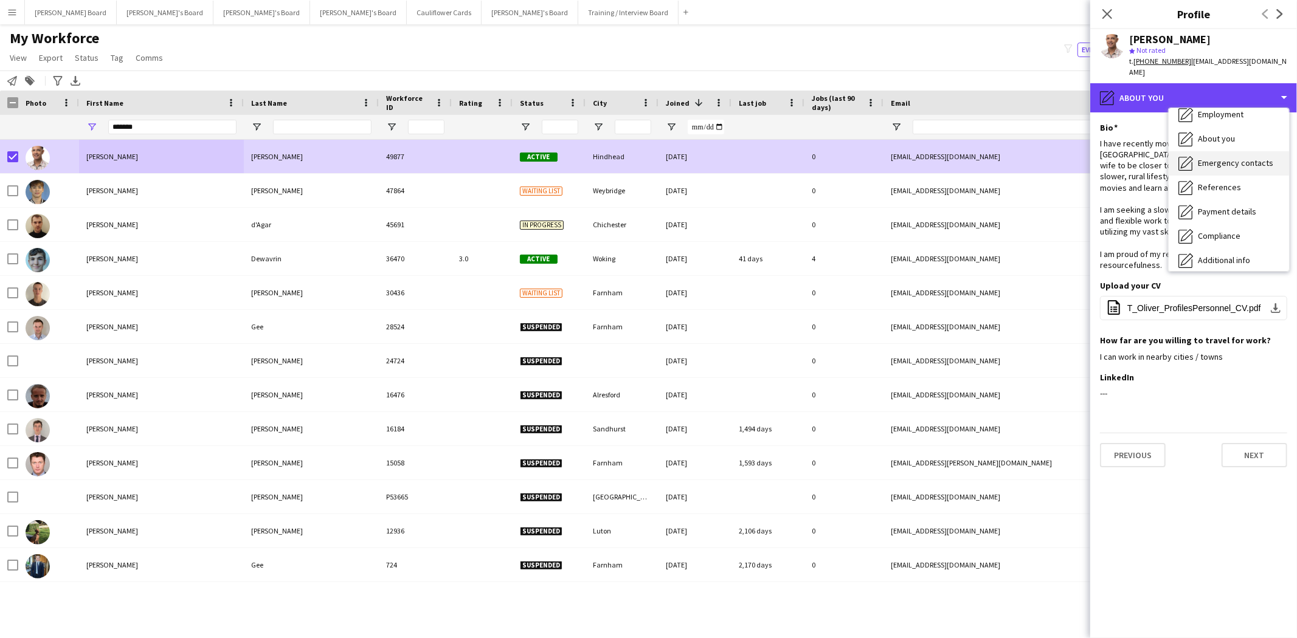
scroll to position [135, 0]
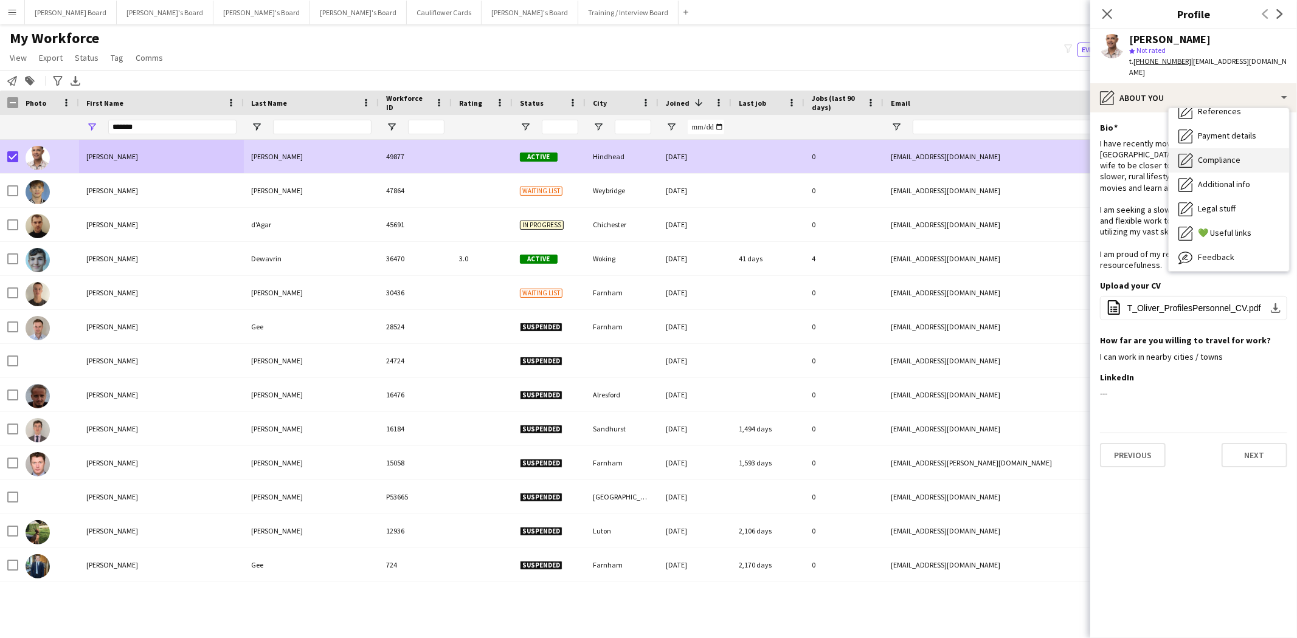
click at [1227, 148] on div "Compliance Compliance" at bounding box center [1229, 160] width 120 height 24
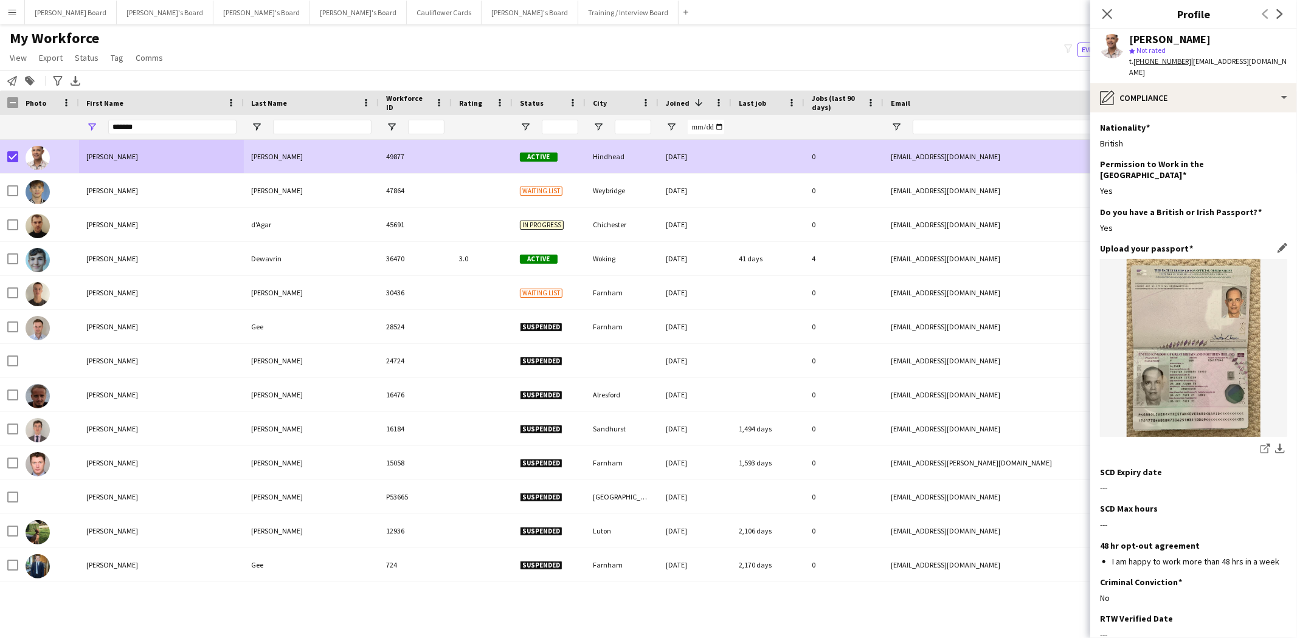
click at [1195, 298] on img at bounding box center [1193, 348] width 187 height 178
click at [1175, 88] on div "pencil4 Compliance" at bounding box center [1193, 97] width 207 height 29
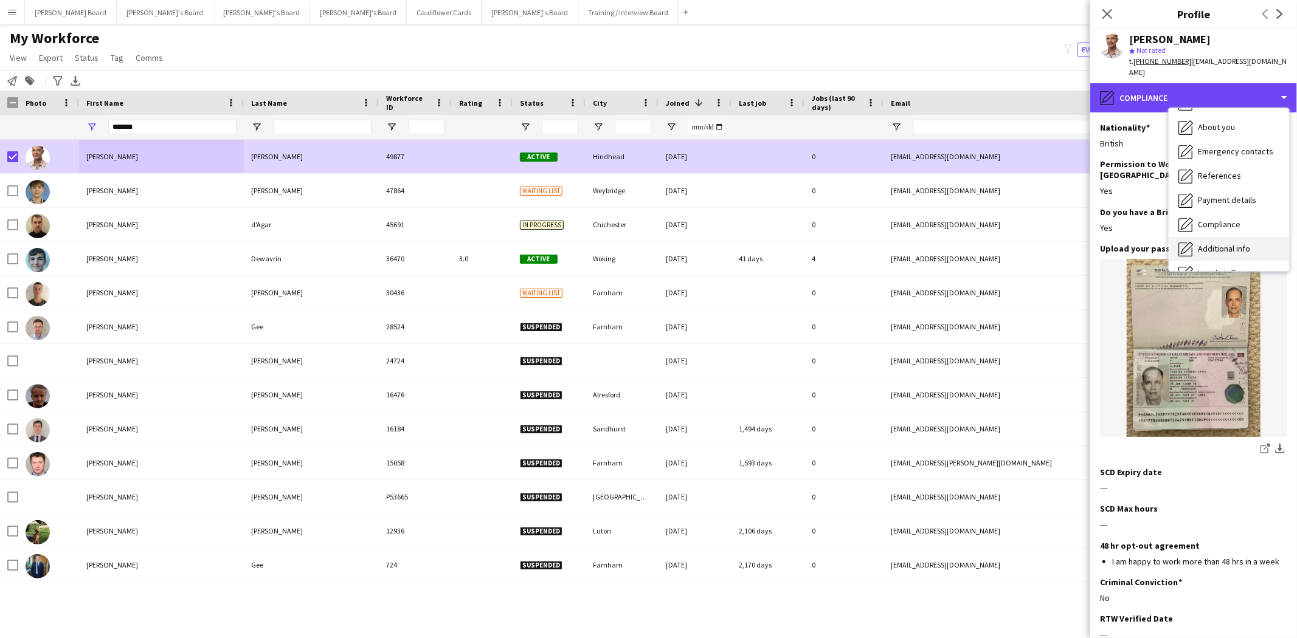
scroll to position [0, 0]
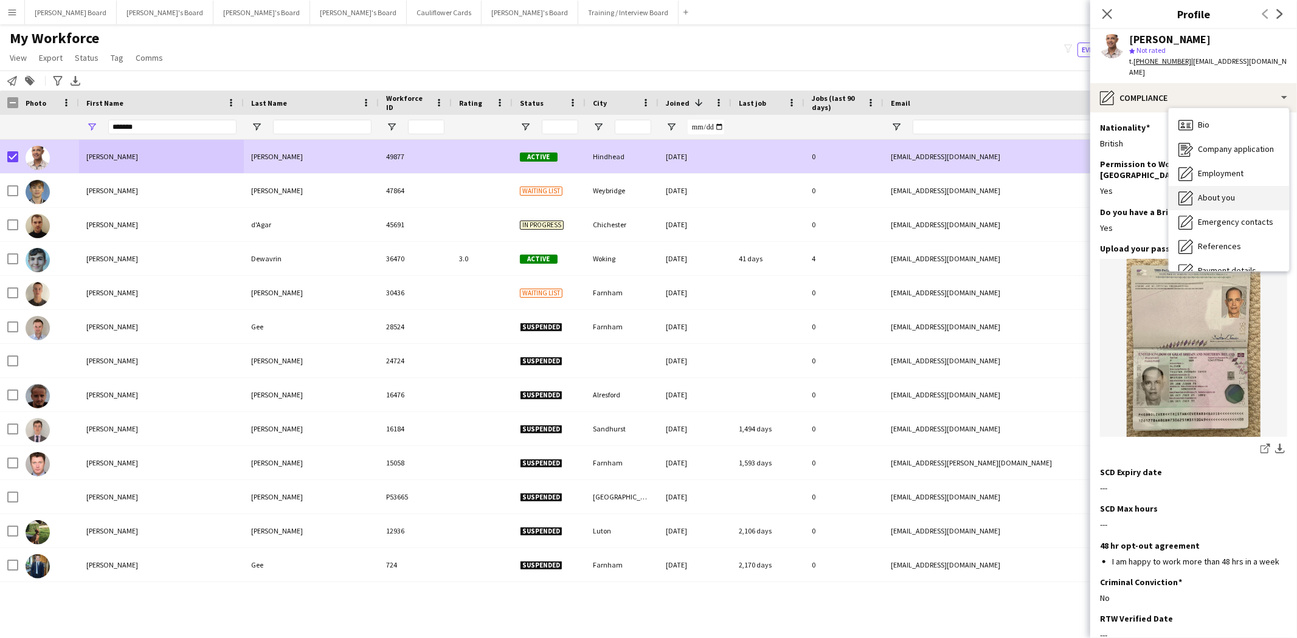
click at [1232, 192] on span "About you" at bounding box center [1216, 197] width 37 height 11
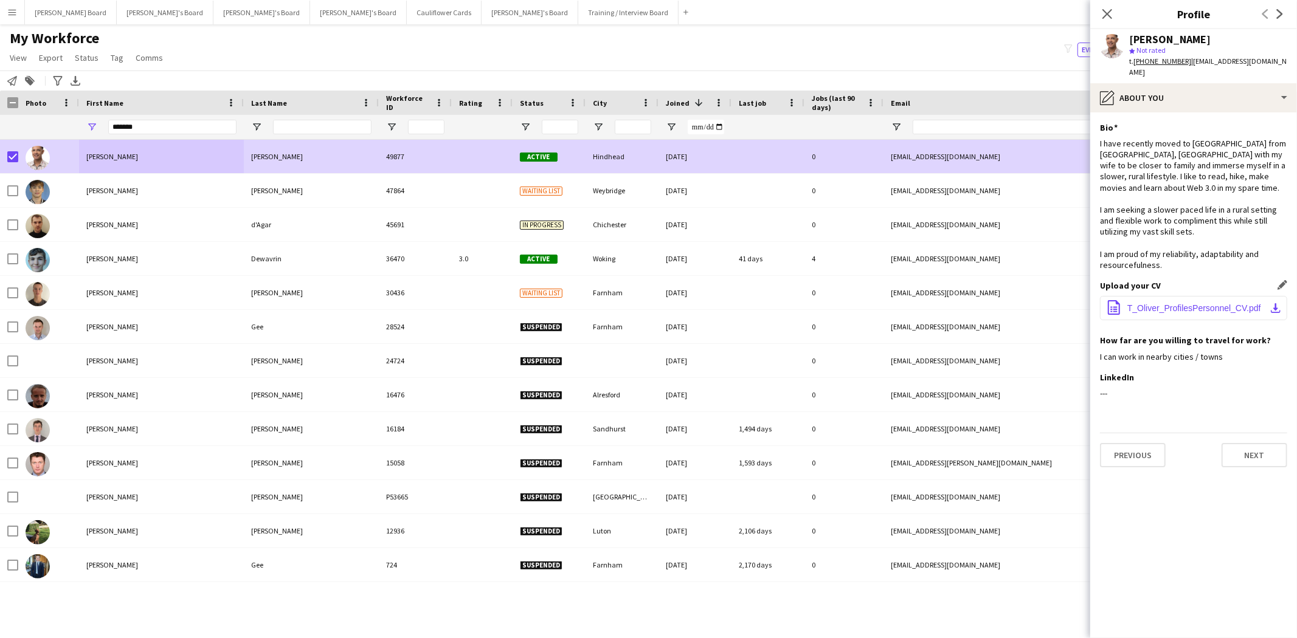
click at [1211, 303] on span "T_Oliver_ProfilesPersonnel_CV.pdf" at bounding box center [1194, 308] width 134 height 10
drag, startPoint x: 131, startPoint y: 128, endPoint x: 23, endPoint y: 123, distance: 107.8
click at [23, 123] on div "*******" at bounding box center [742, 127] width 1484 height 24
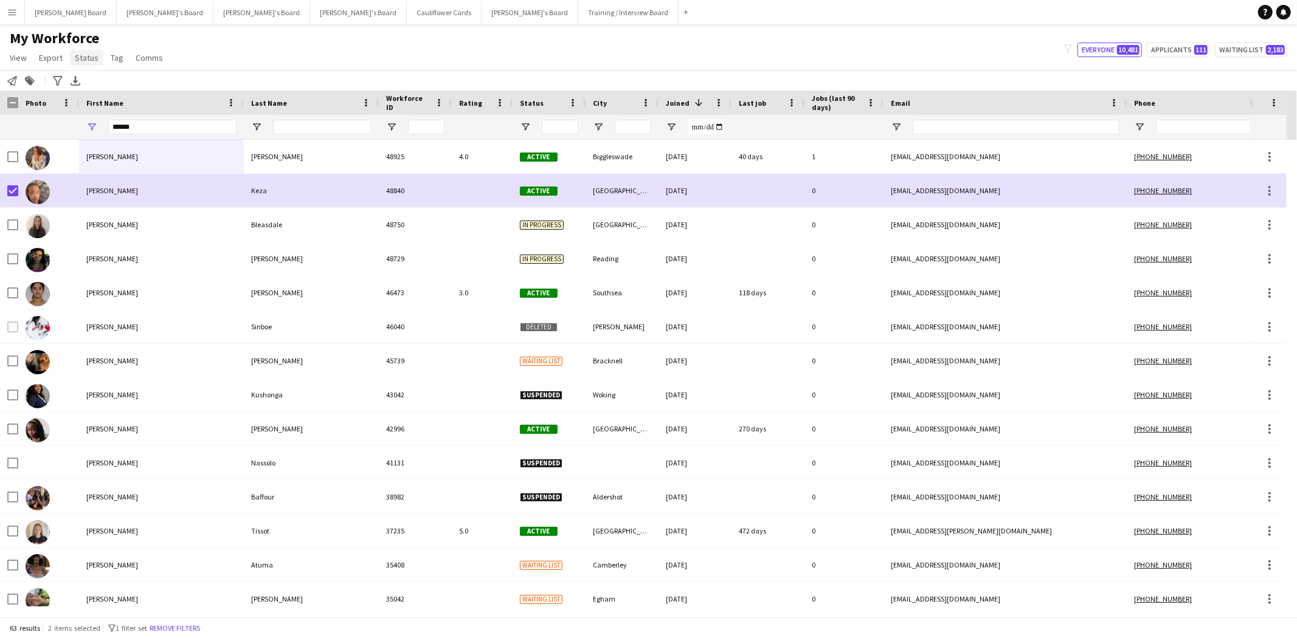
click at [92, 63] on link "Status" at bounding box center [86, 58] width 33 height 16
click at [91, 88] on span "Edit" at bounding box center [87, 83] width 14 height 11
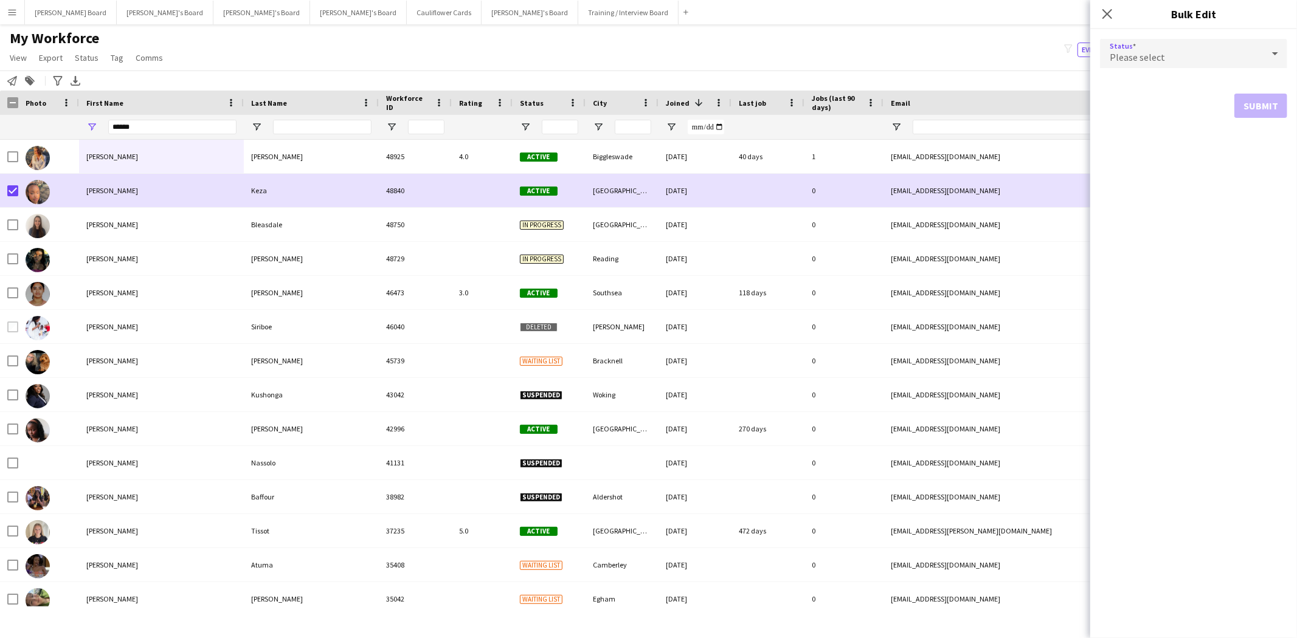
click at [1160, 53] on div "Please select" at bounding box center [1181, 53] width 163 height 29
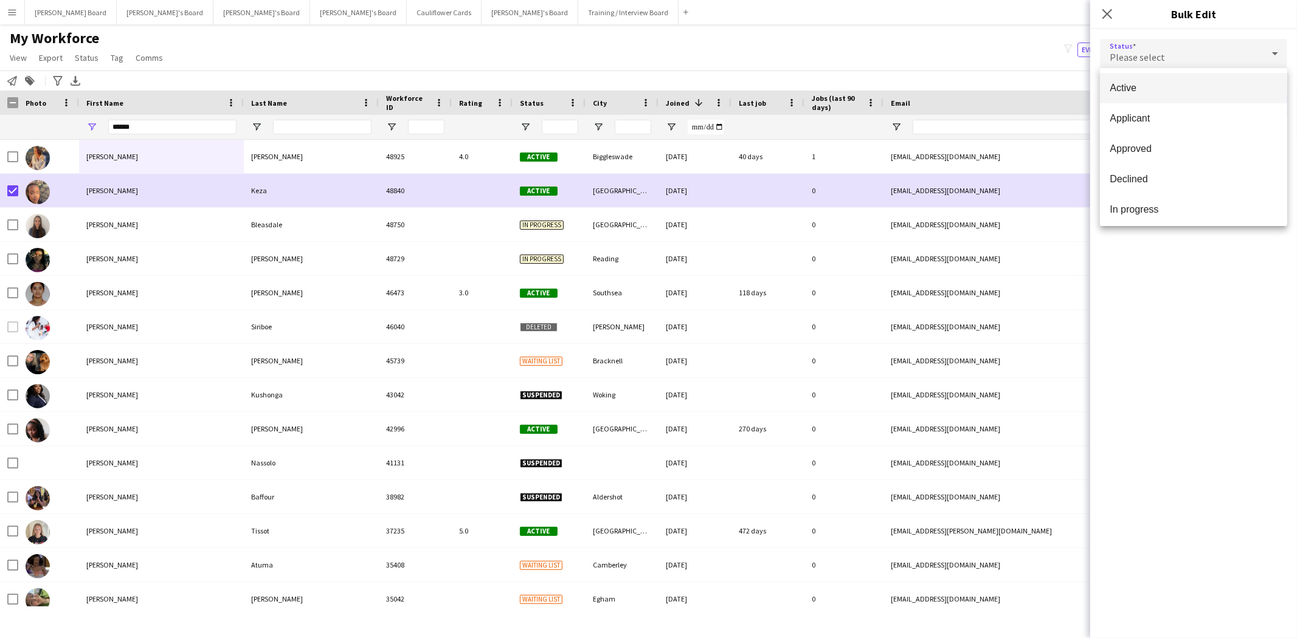
click at [1153, 89] on span "Active" at bounding box center [1194, 88] width 168 height 12
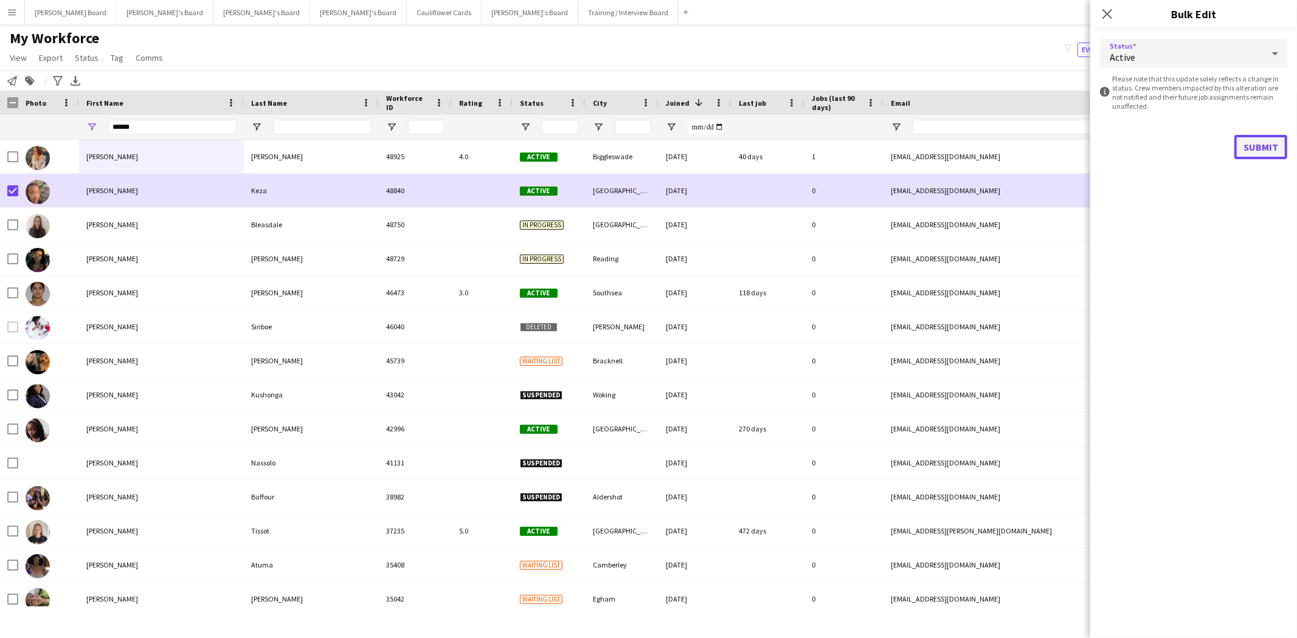
click at [1258, 145] on button "Submit" at bounding box center [1260, 147] width 53 height 24
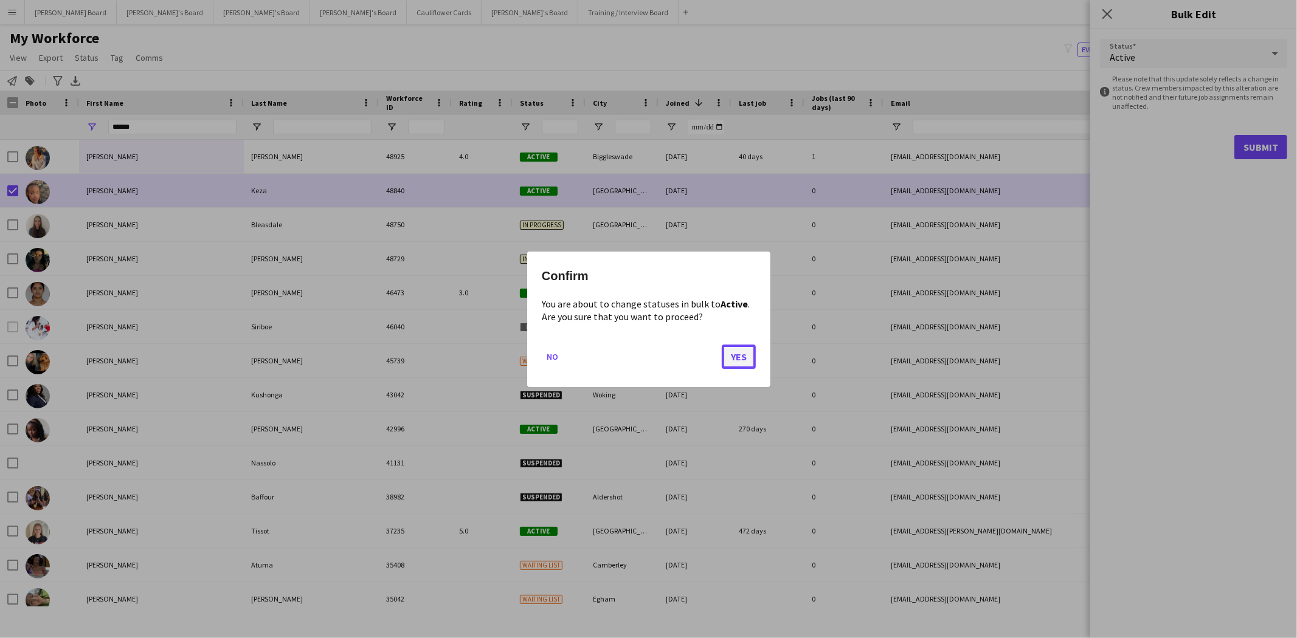
click at [733, 359] on button "Yes" at bounding box center [739, 356] width 34 height 24
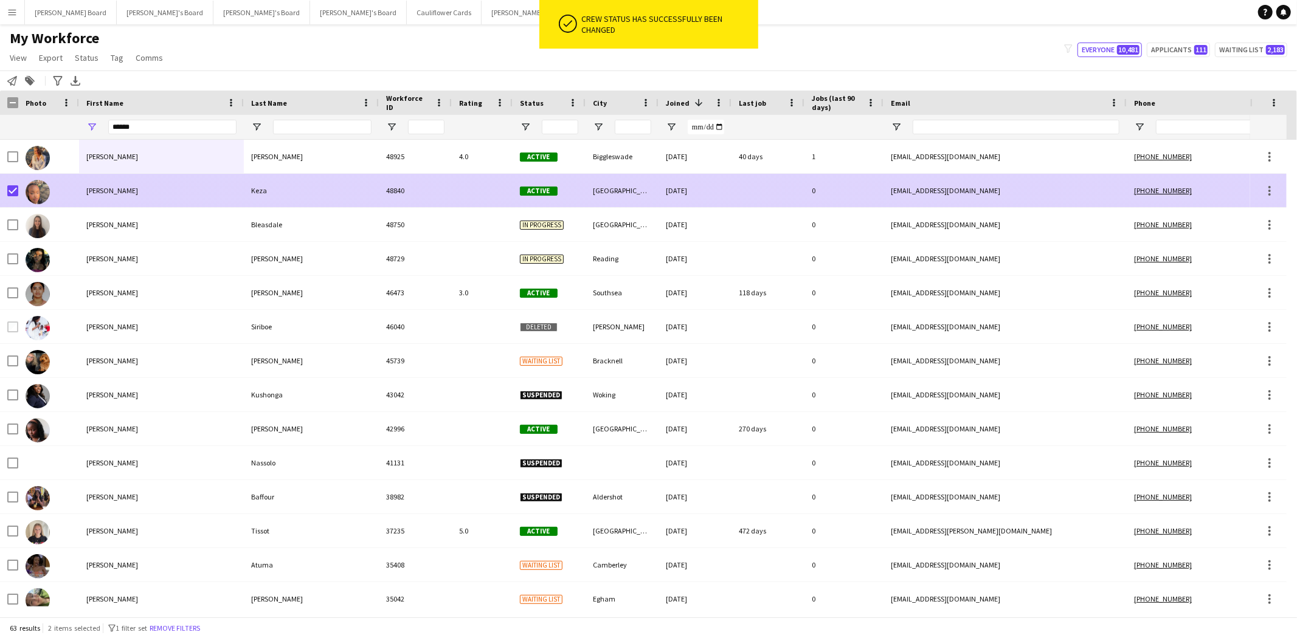
click at [105, 190] on div "[PERSON_NAME]" at bounding box center [161, 190] width 165 height 33
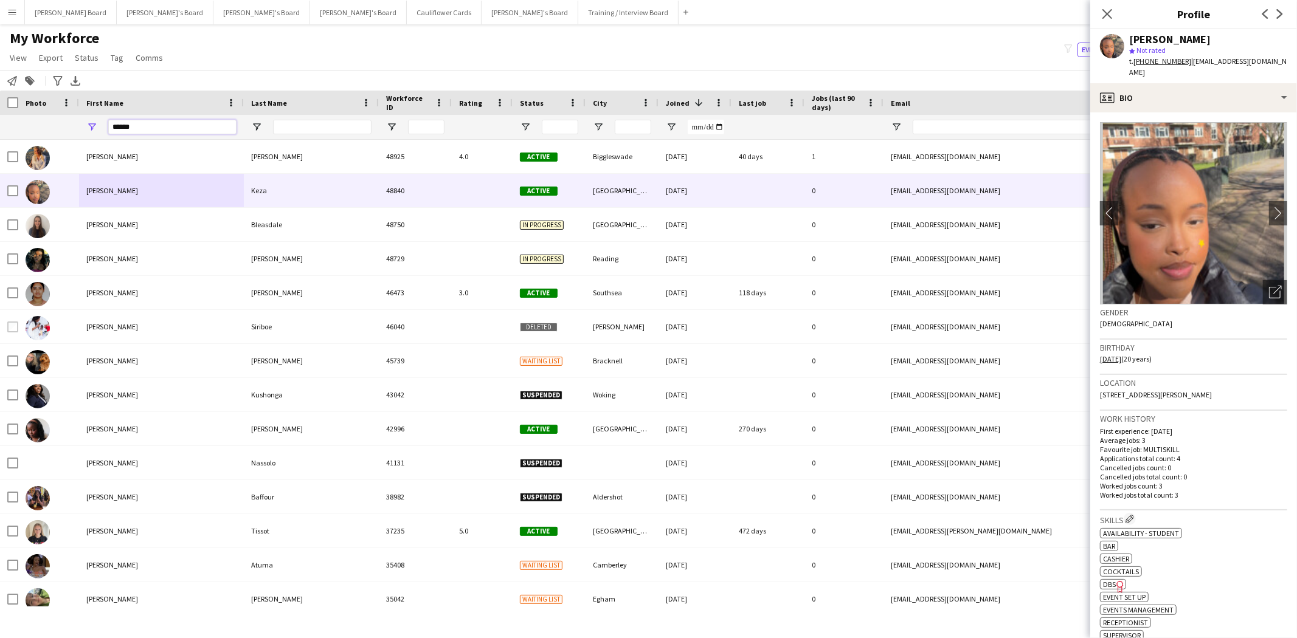
drag, startPoint x: 60, startPoint y: 126, endPoint x: 28, endPoint y: 123, distance: 31.7
click at [28, 123] on div "******" at bounding box center [742, 127] width 1484 height 24
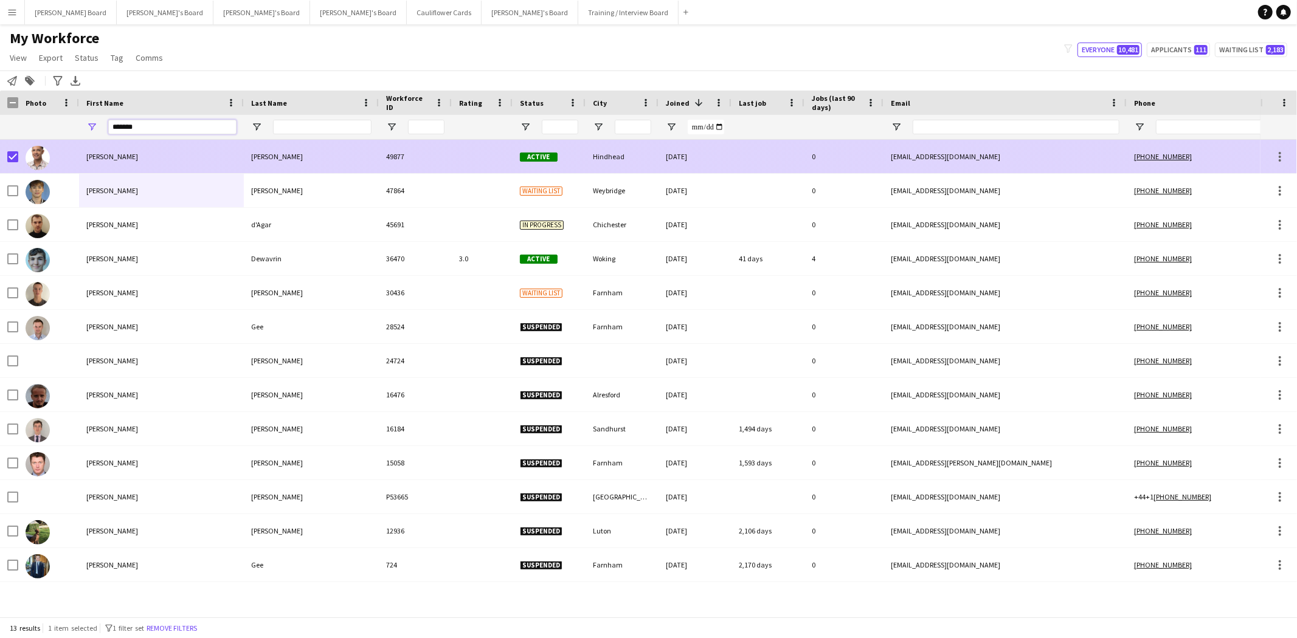
type input "*******"
click at [191, 162] on div "[PERSON_NAME]" at bounding box center [161, 156] width 165 height 33
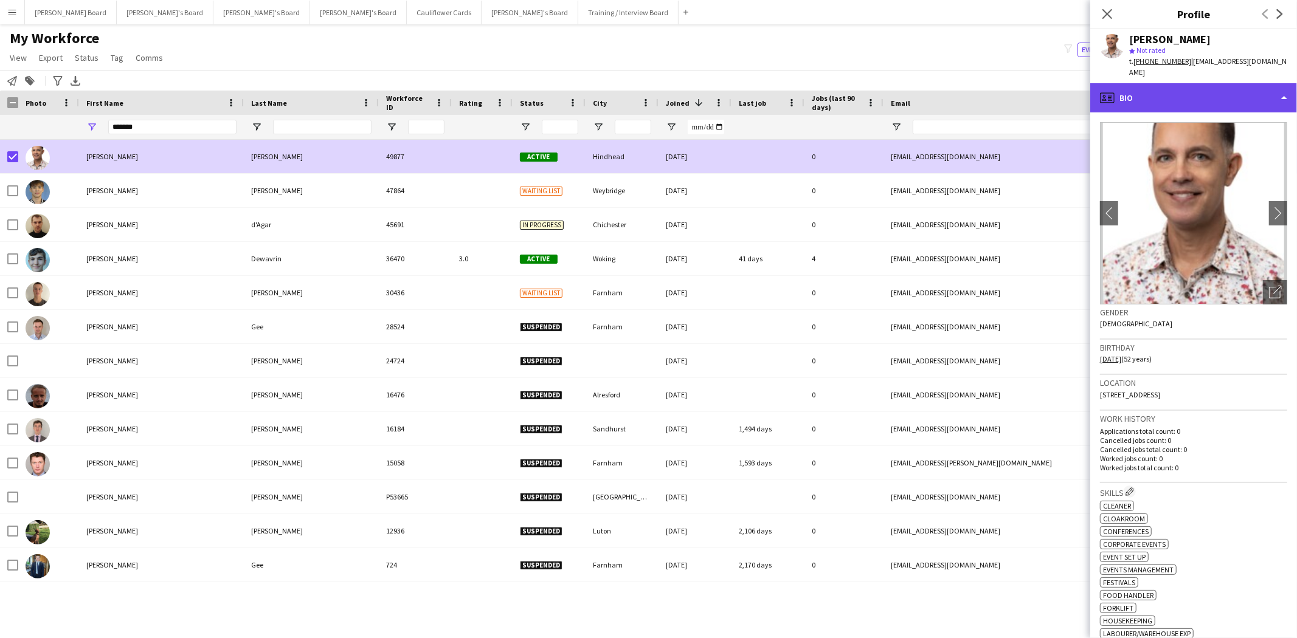
click at [1164, 94] on div "profile Bio" at bounding box center [1193, 97] width 207 height 29
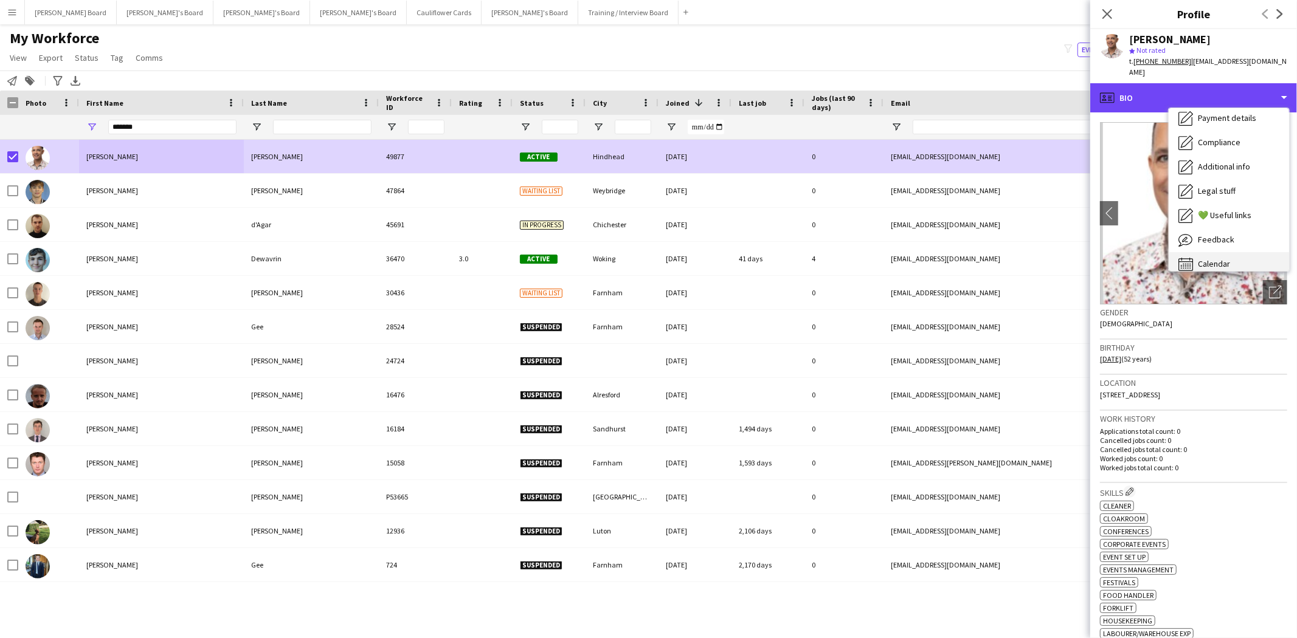
scroll to position [162, 0]
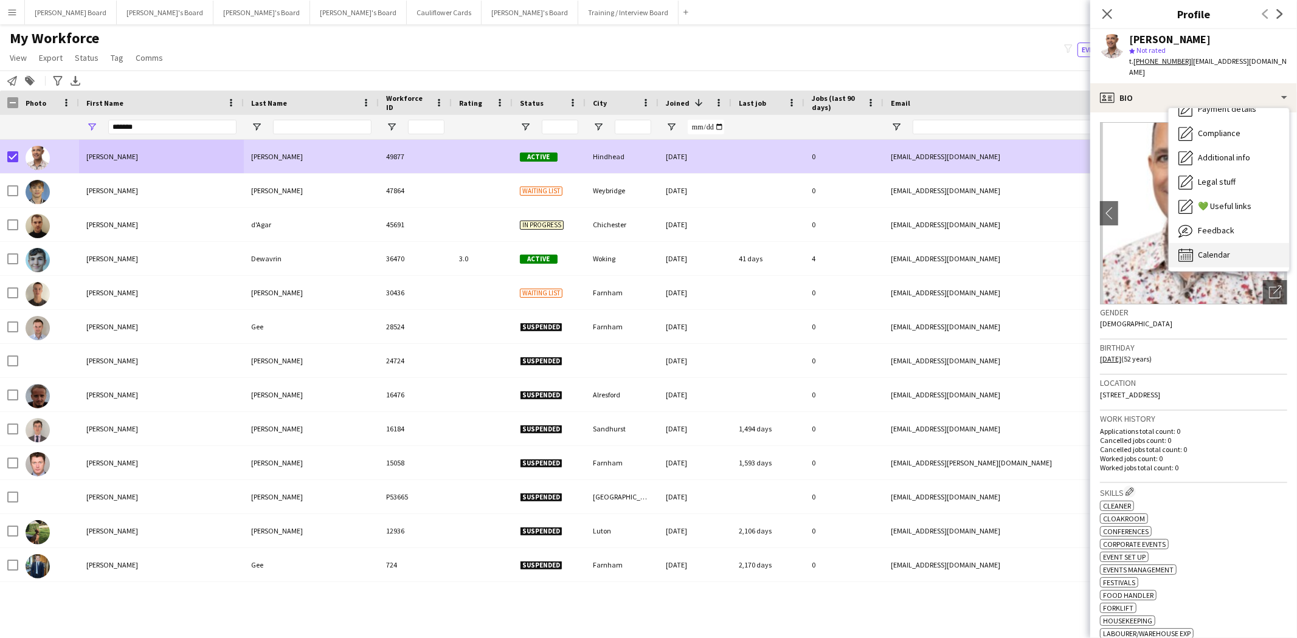
click at [1223, 249] on span "Calendar" at bounding box center [1214, 254] width 32 height 11
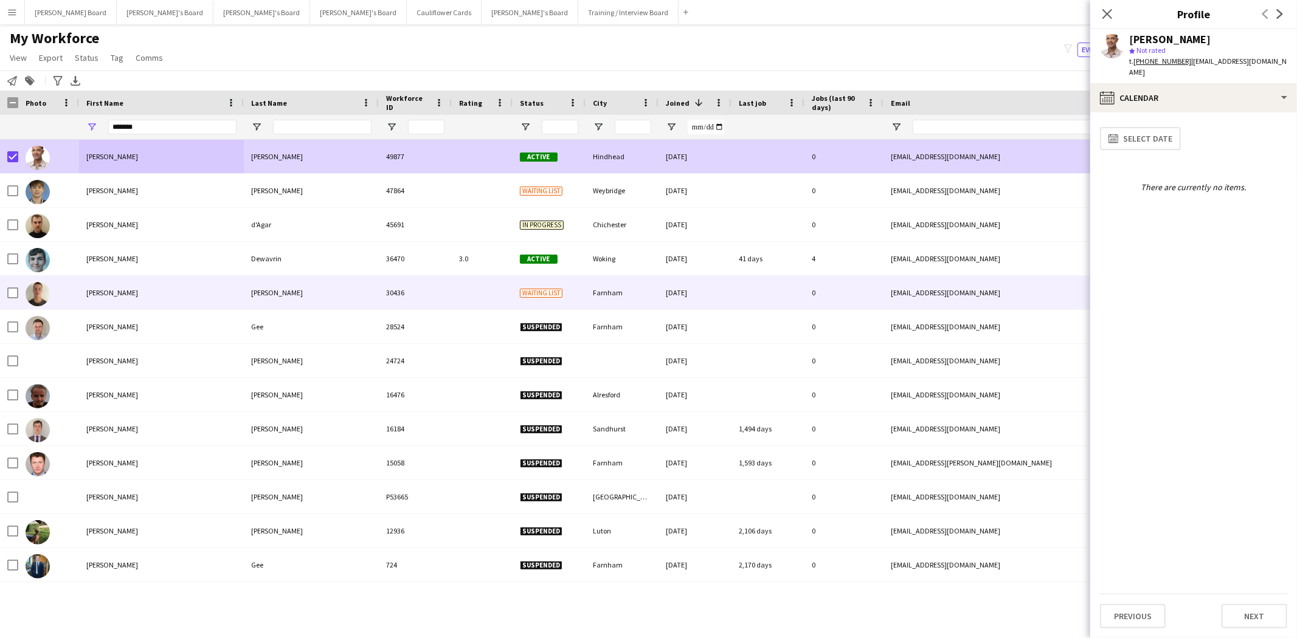
click at [111, 299] on div "[PERSON_NAME]" at bounding box center [161, 292] width 165 height 33
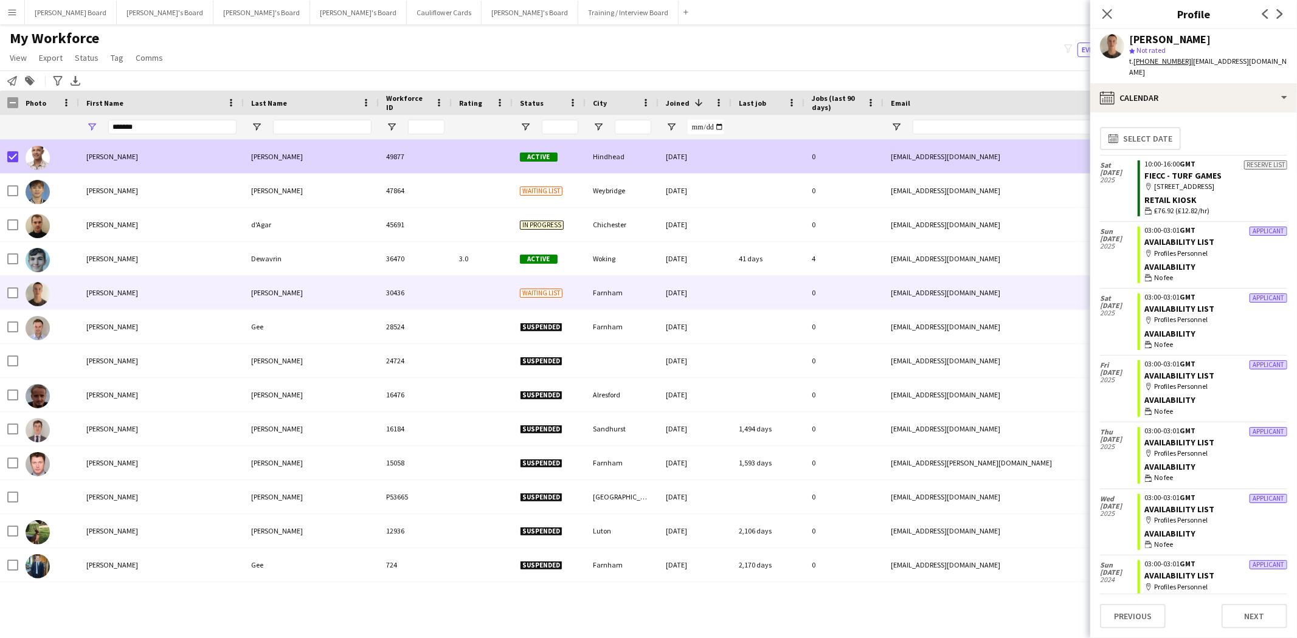
click at [89, 161] on div "[PERSON_NAME]" at bounding box center [161, 156] width 165 height 33
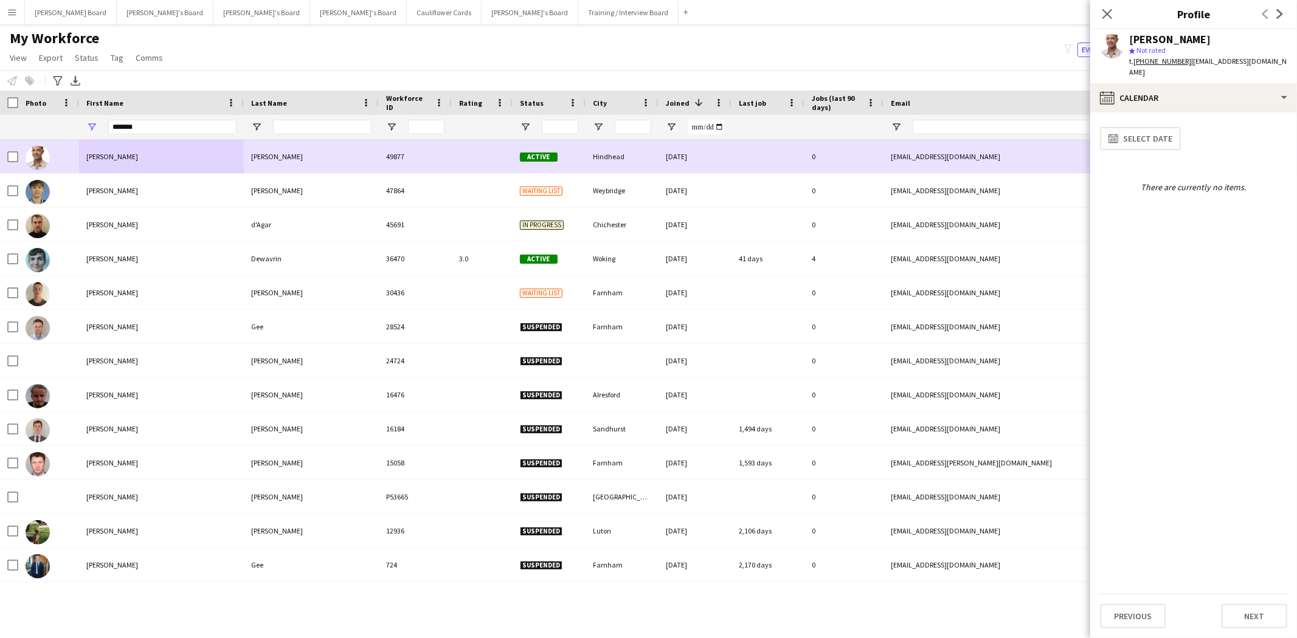
drag, startPoint x: 119, startPoint y: 157, endPoint x: 118, endPoint y: 174, distance: 17.0
click at [119, 157] on div "[PERSON_NAME]" at bounding box center [161, 156] width 165 height 33
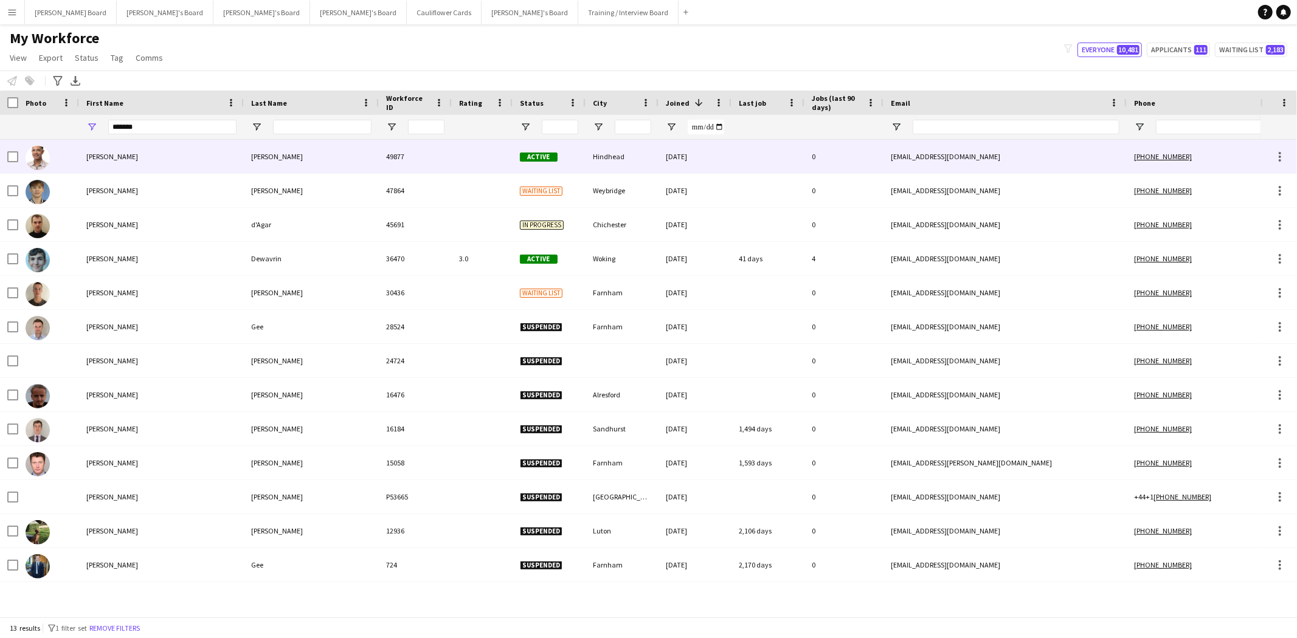
click at [111, 156] on div "[PERSON_NAME]" at bounding box center [161, 156] width 165 height 33
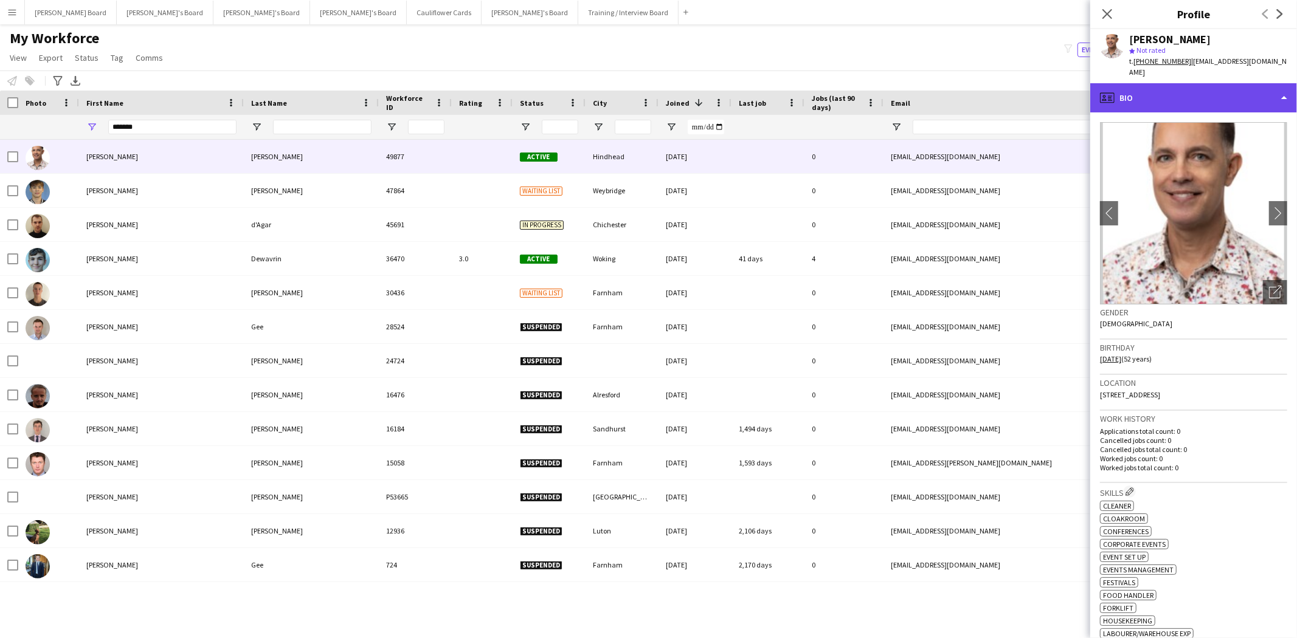
click at [1192, 83] on div "profile Bio" at bounding box center [1193, 97] width 207 height 29
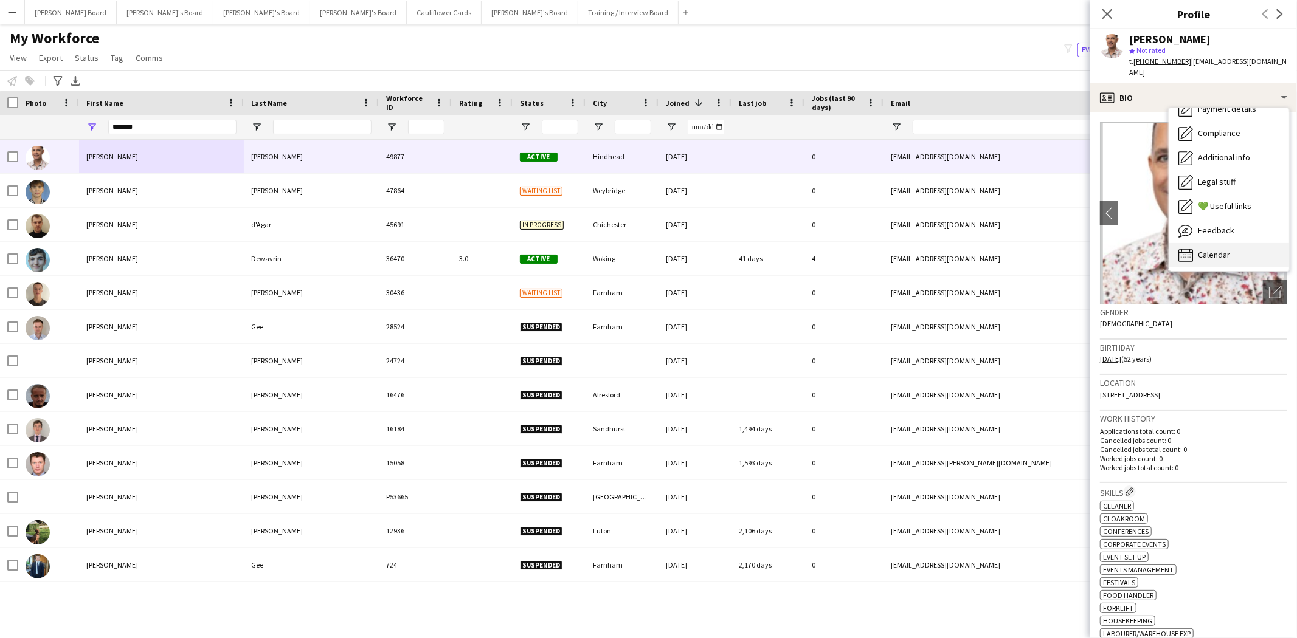
click at [1223, 249] on span "Calendar" at bounding box center [1214, 254] width 32 height 11
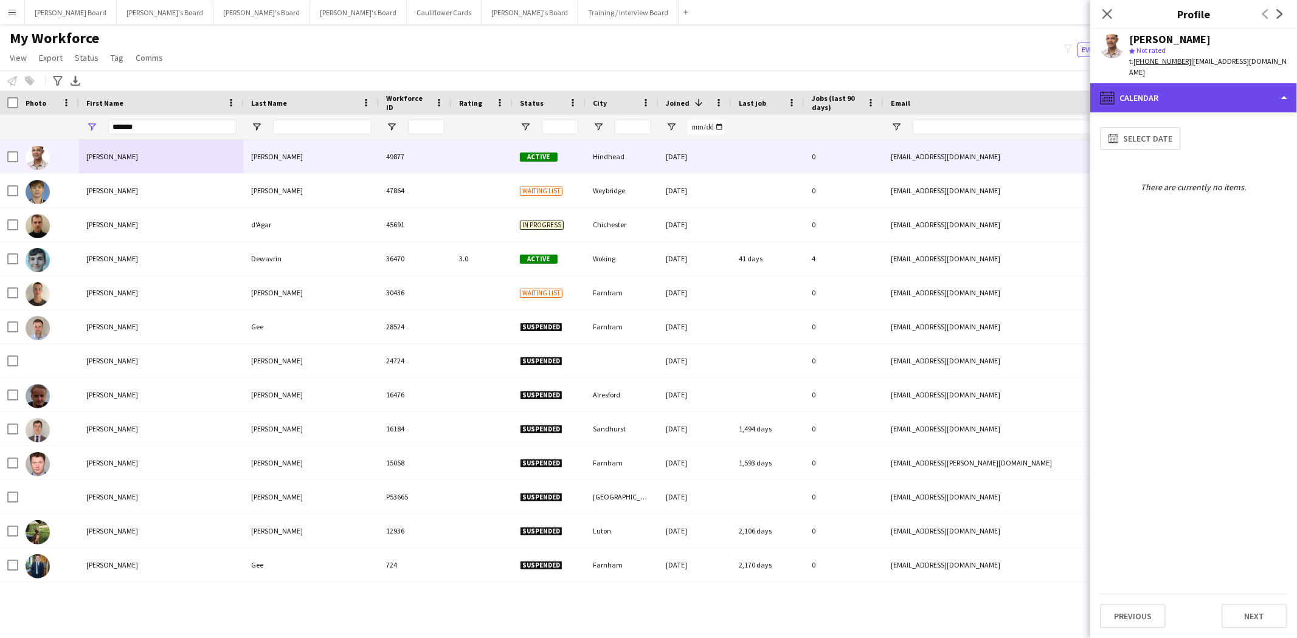
click at [1174, 86] on div "calendar-full Calendar" at bounding box center [1193, 97] width 207 height 29
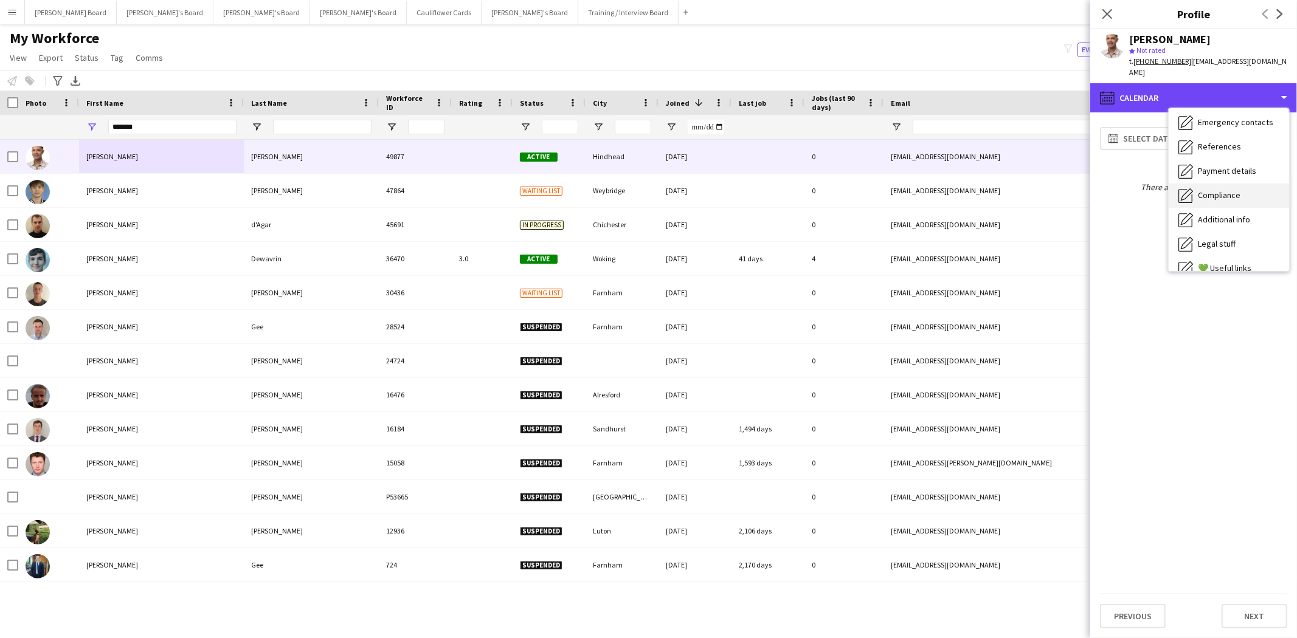
scroll to position [0, 0]
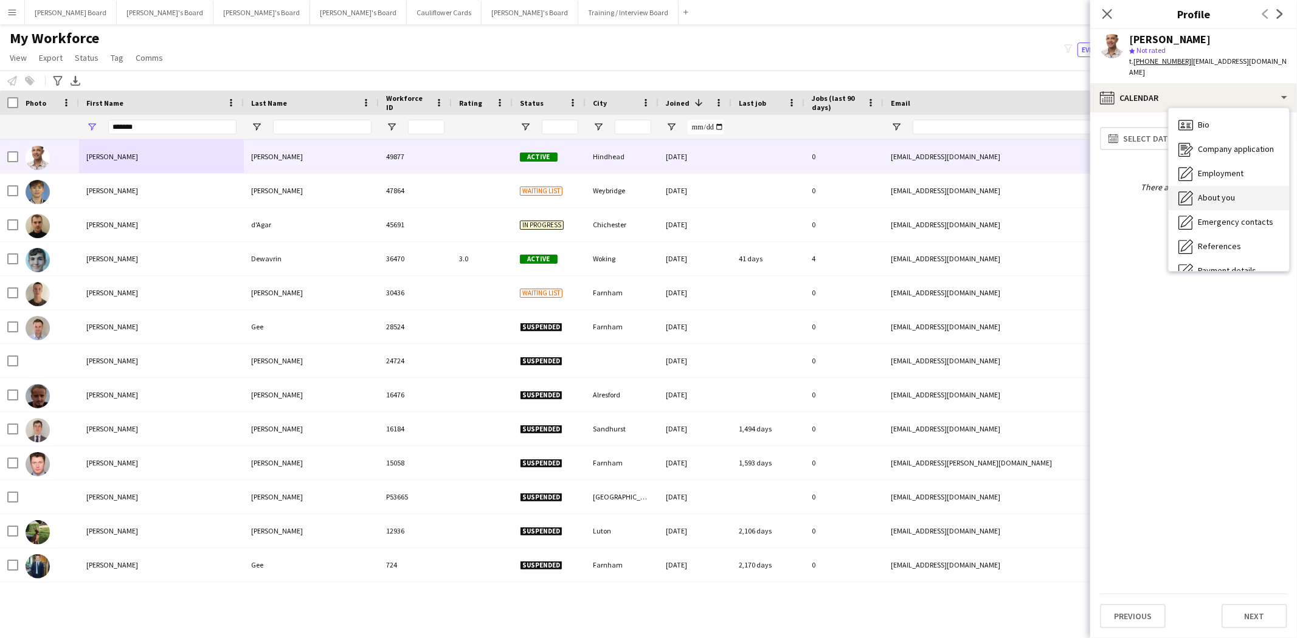
click at [1229, 192] on span "About you" at bounding box center [1216, 197] width 37 height 11
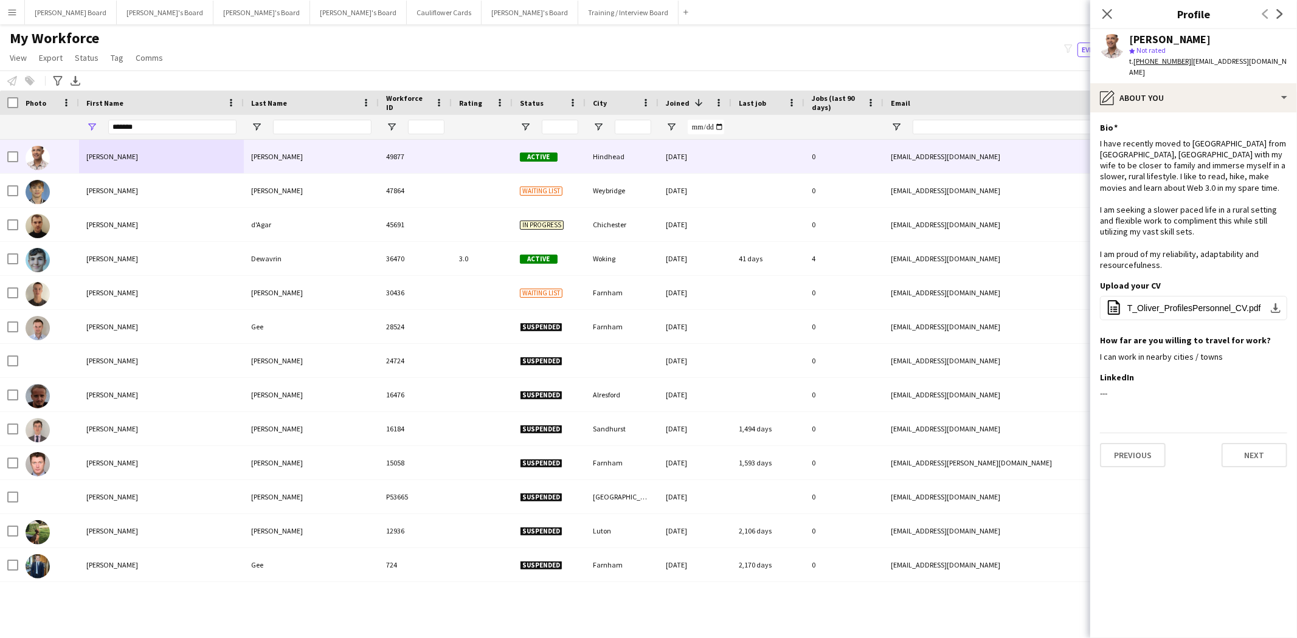
drag, startPoint x: 1105, startPoint y: 17, endPoint x: 286, endPoint y: 139, distance: 828.1
click at [1105, 17] on icon "Close pop-in" at bounding box center [1107, 14] width 10 height 10
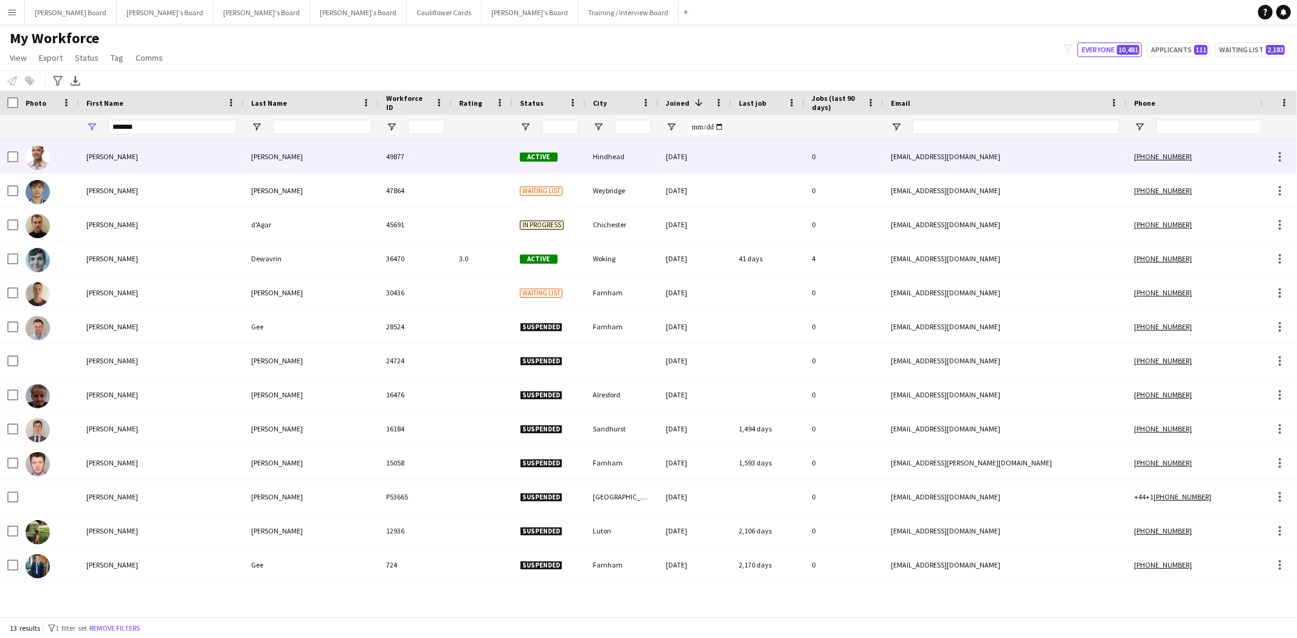
click at [117, 163] on div "[PERSON_NAME]" at bounding box center [161, 156] width 165 height 33
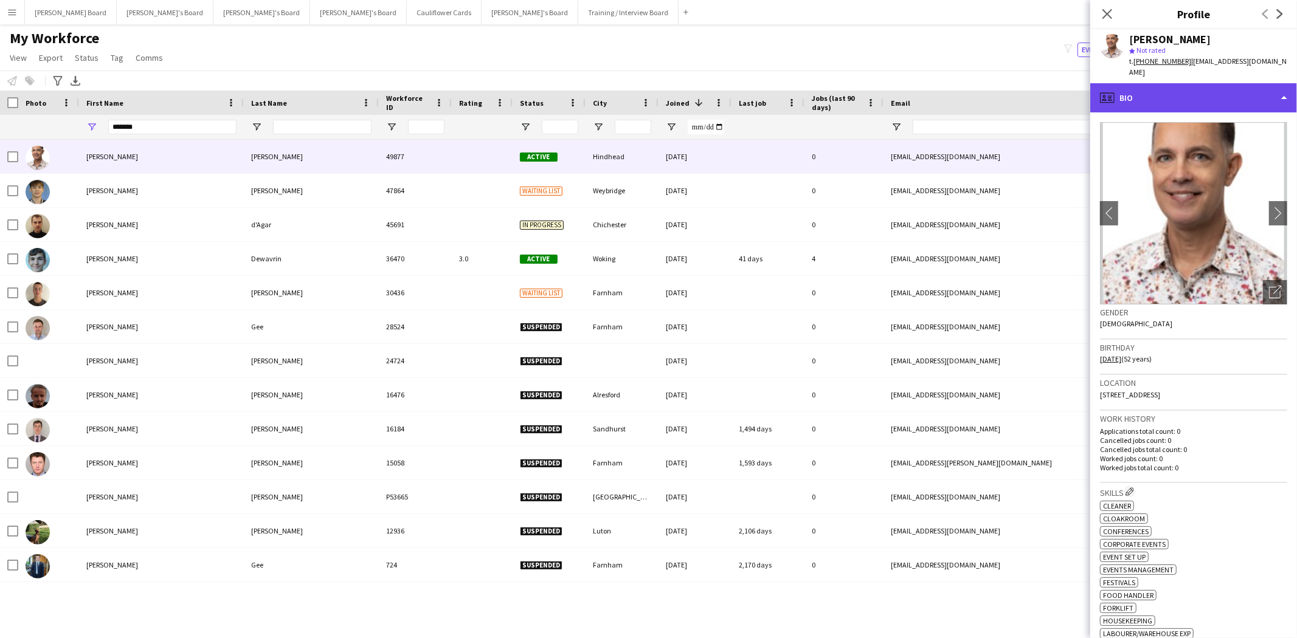
click at [1188, 95] on div "profile Bio" at bounding box center [1193, 97] width 207 height 29
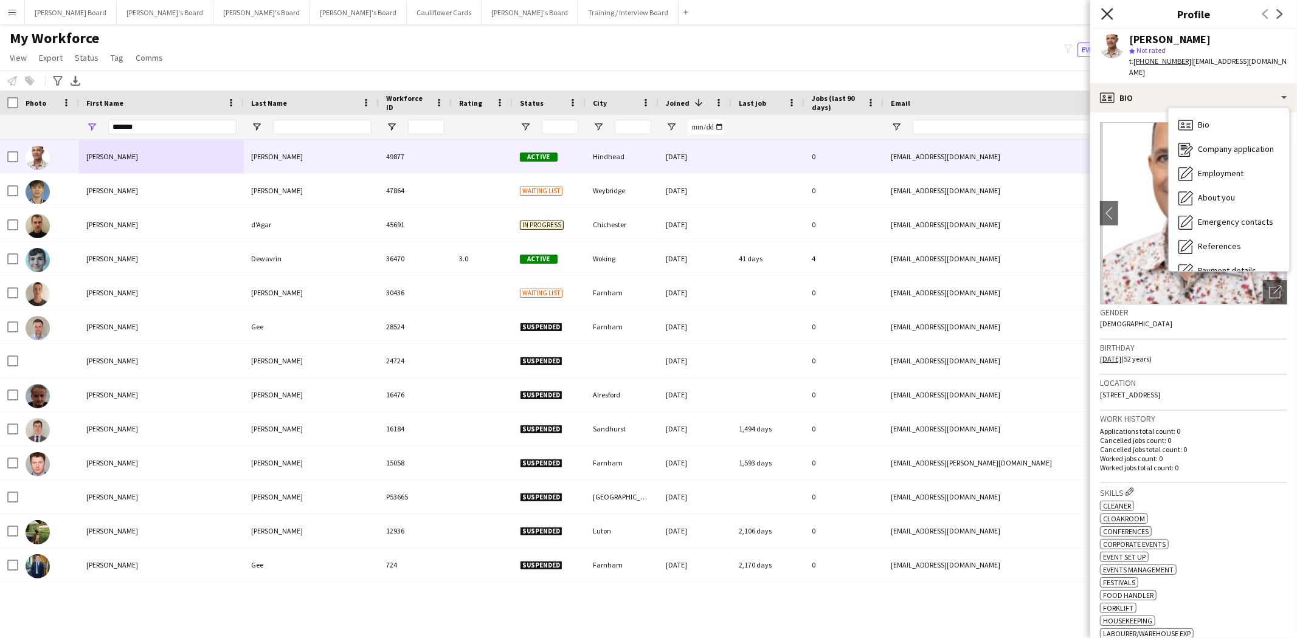
click at [1110, 16] on icon at bounding box center [1107, 14] width 12 height 12
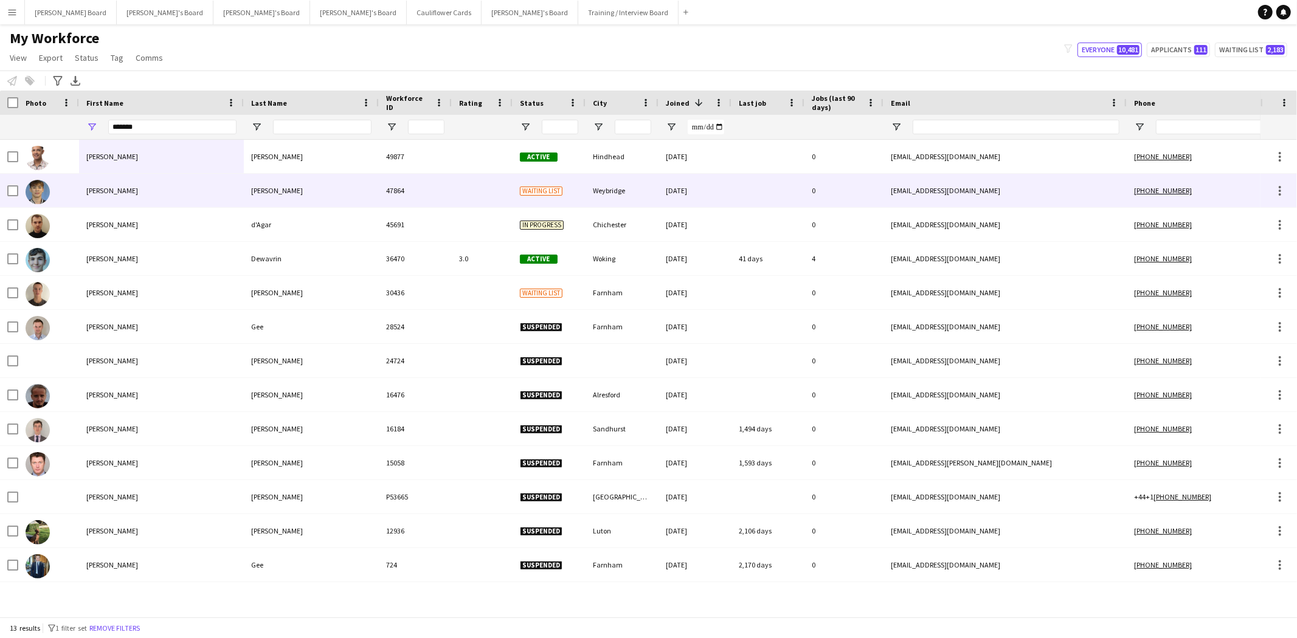
click at [110, 192] on div "[PERSON_NAME]" at bounding box center [161, 190] width 165 height 33
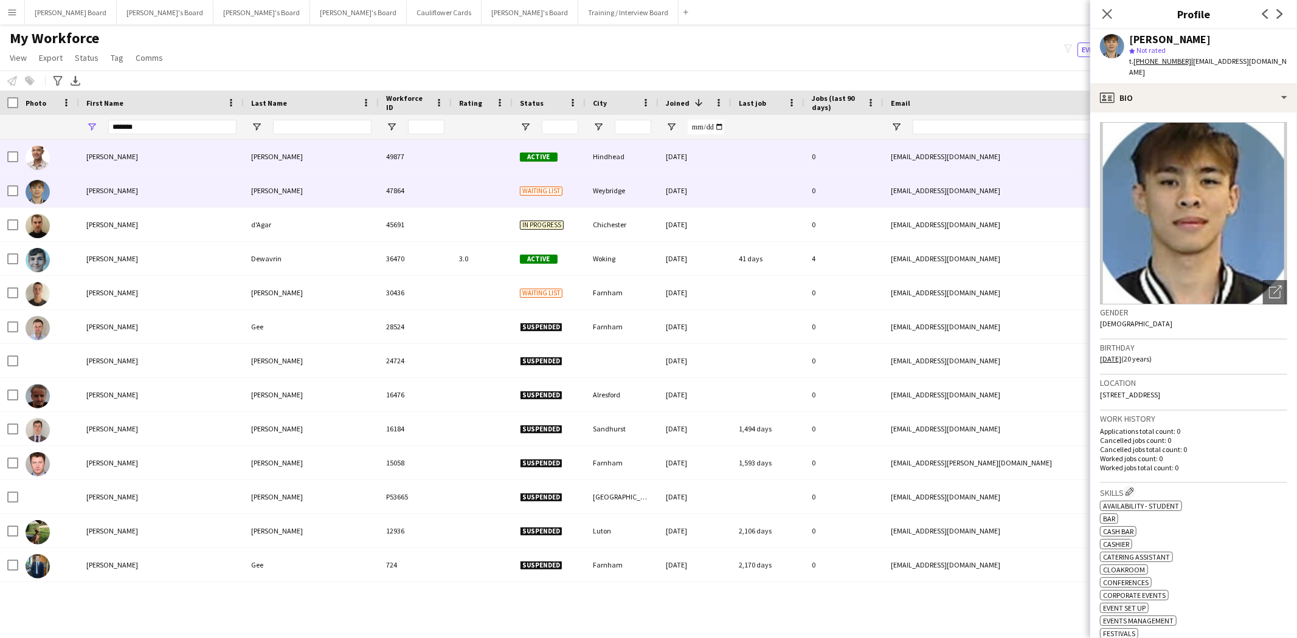
click at [109, 161] on div "[PERSON_NAME]" at bounding box center [161, 156] width 165 height 33
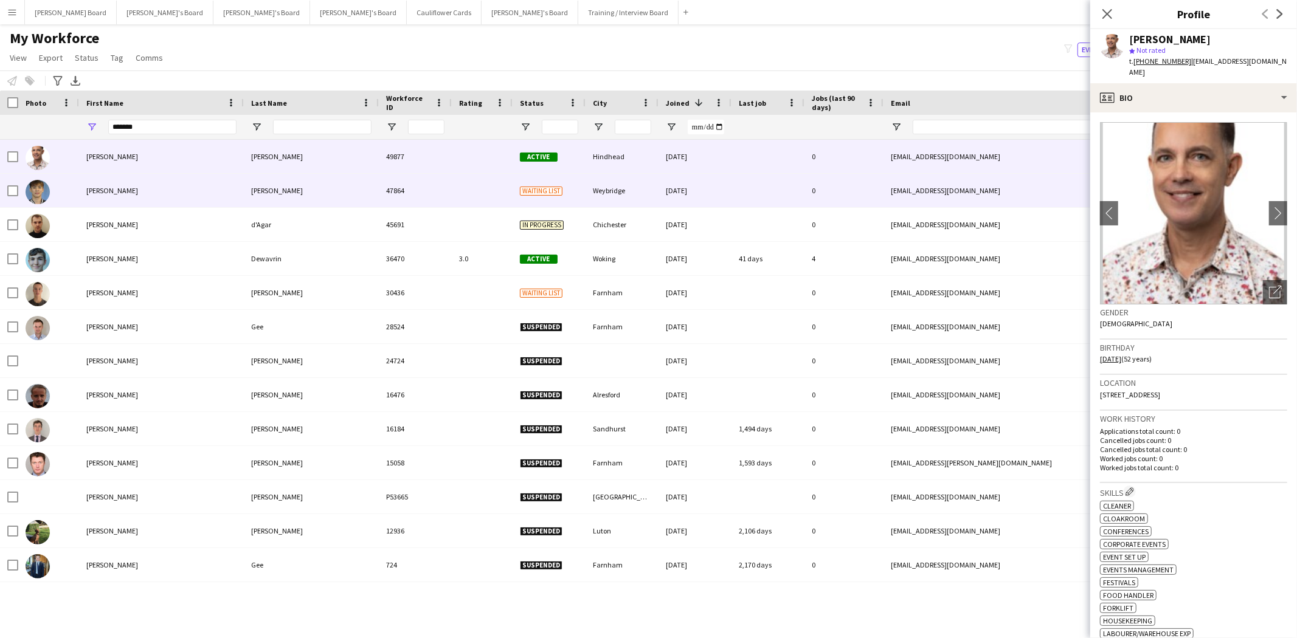
click at [95, 199] on div "[PERSON_NAME]" at bounding box center [161, 190] width 165 height 33
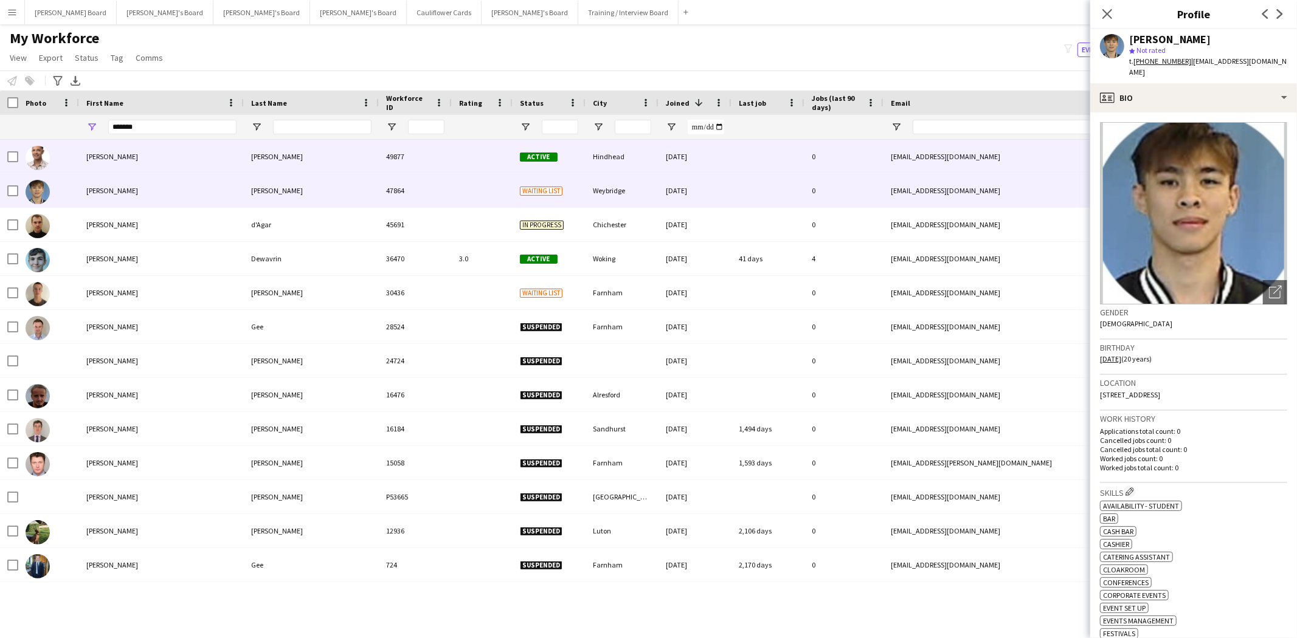
click at [94, 165] on div "[PERSON_NAME]" at bounding box center [161, 156] width 165 height 33
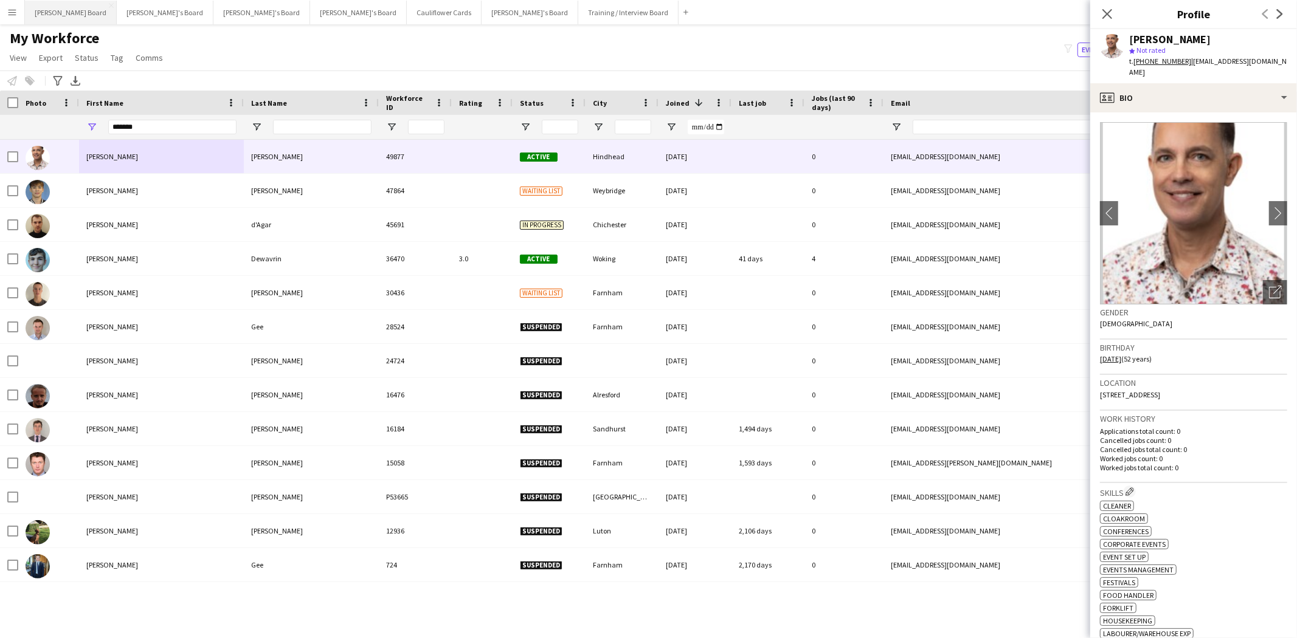
click at [61, 21] on button "[PERSON_NAME] Board Close" at bounding box center [71, 13] width 92 height 24
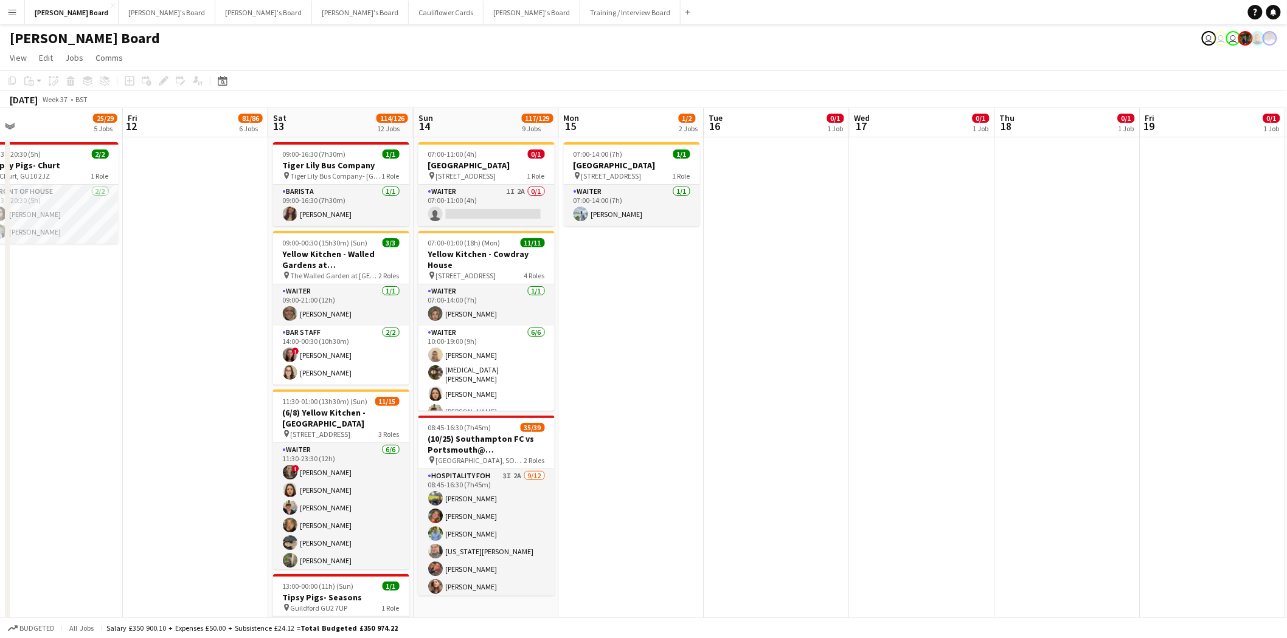
drag, startPoint x: 1118, startPoint y: 370, endPoint x: 671, endPoint y: 386, distance: 446.6
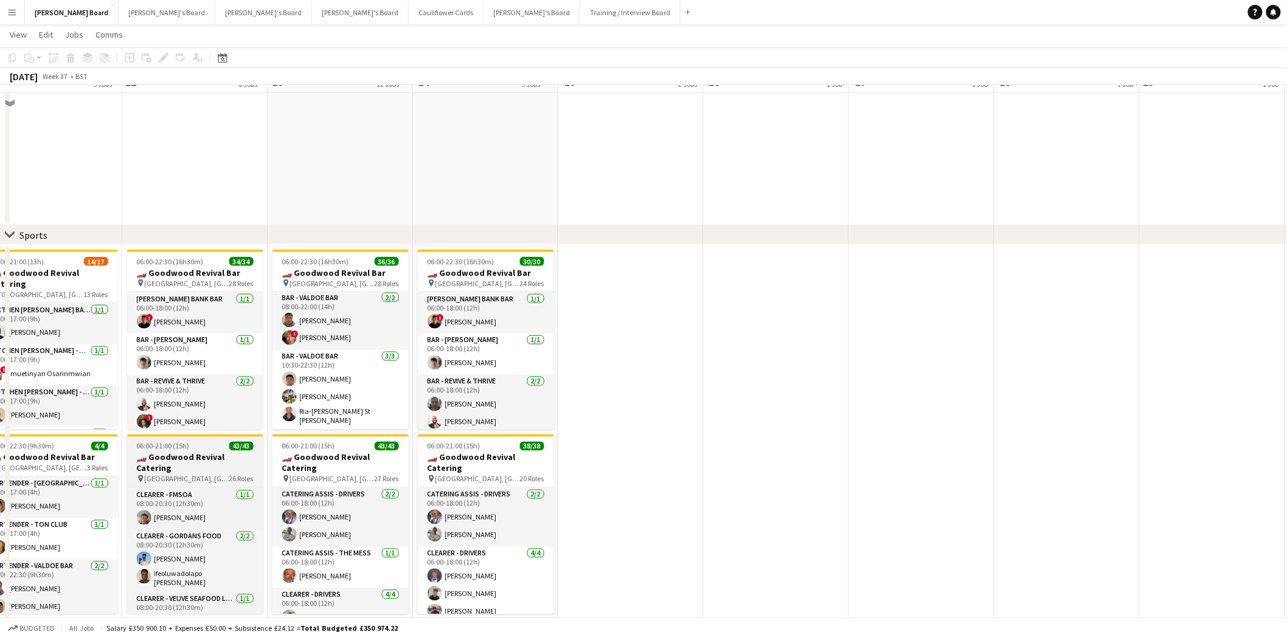
scroll to position [811, 0]
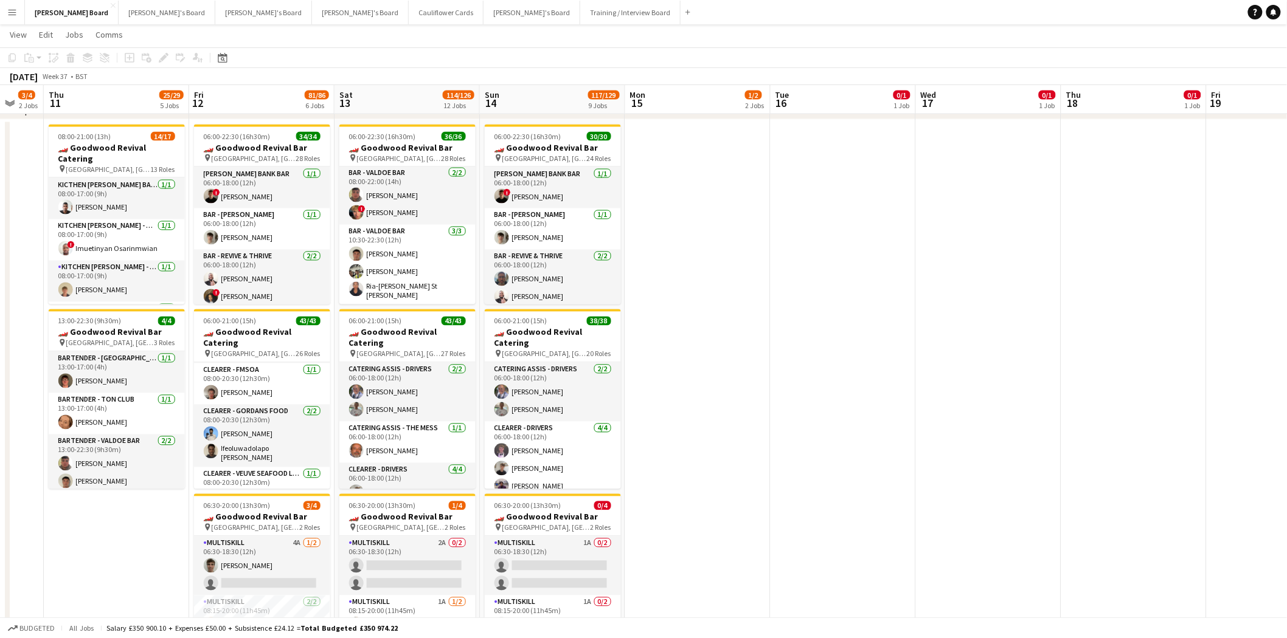
drag, startPoint x: 106, startPoint y: 305, endPoint x: 172, endPoint y: 327, distance: 69.4
click at [173, 327] on app-calendar-viewport "Mon 8 0/1 1 Job Tue 9 0/1 1 Job Wed 10 3/4 2 Jobs Thu 11 25/29 5 Jobs Fri 12 81…" at bounding box center [643, 407] width 1287 height 2341
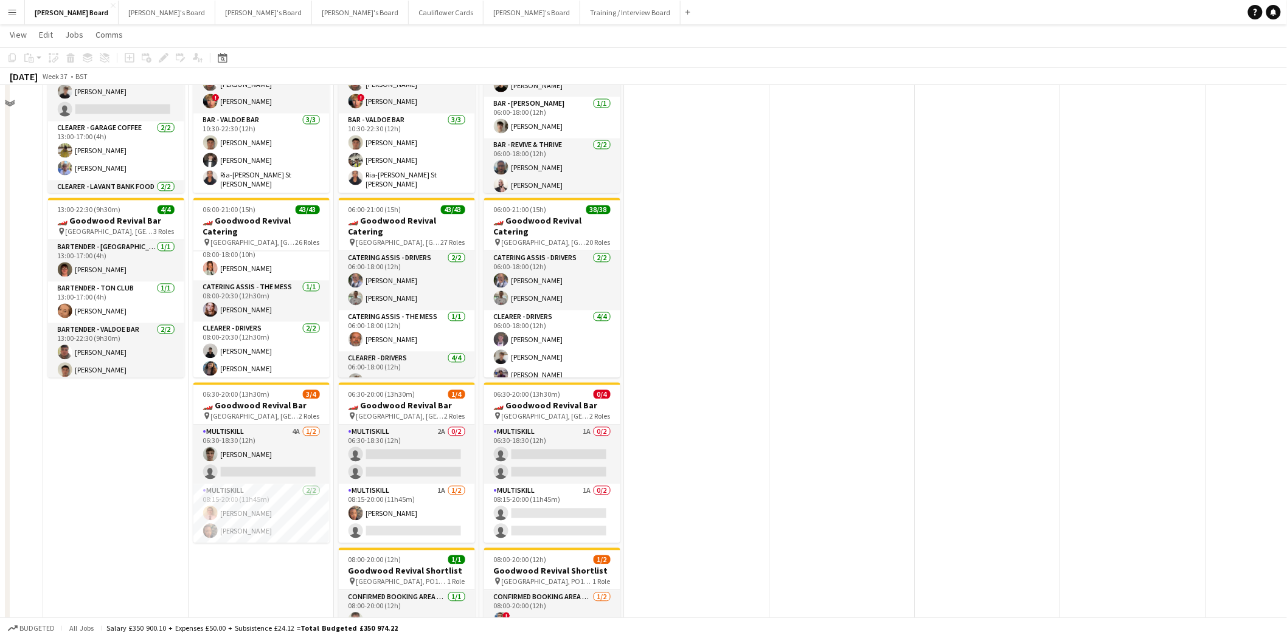
scroll to position [946, 0]
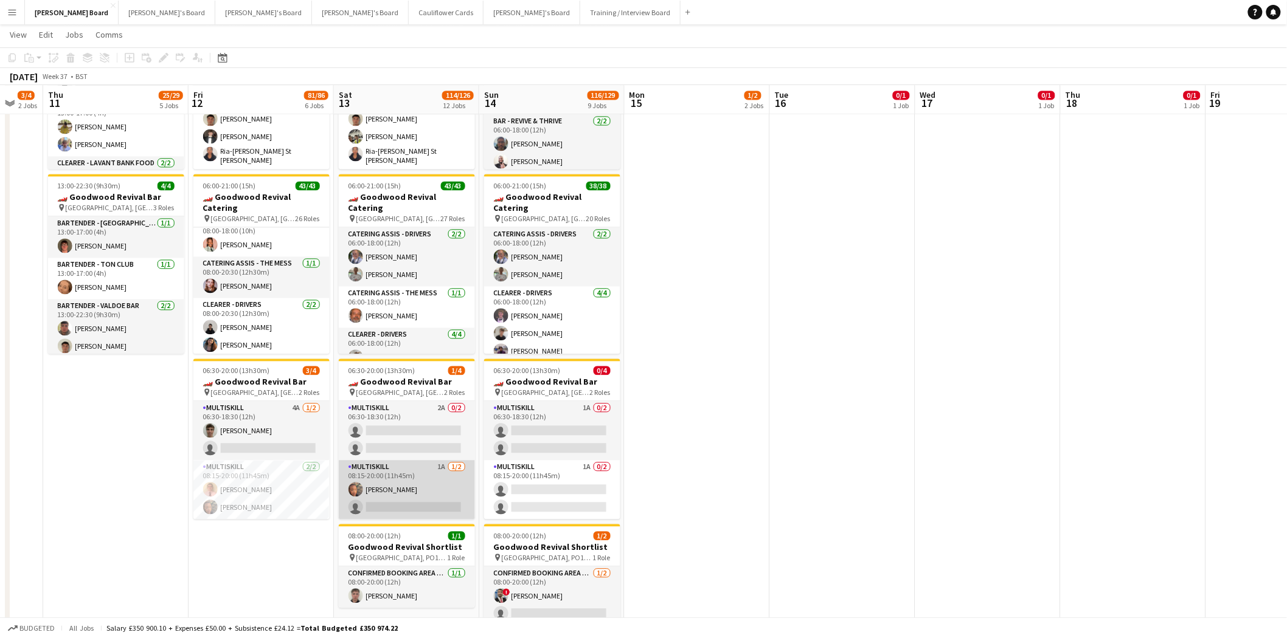
click at [402, 507] on app-card-role "MULTISKILL 1A [DATE] 08:15-20:00 (11h45m) [PERSON_NAME] single-neutral-actions" at bounding box center [407, 490] width 136 height 59
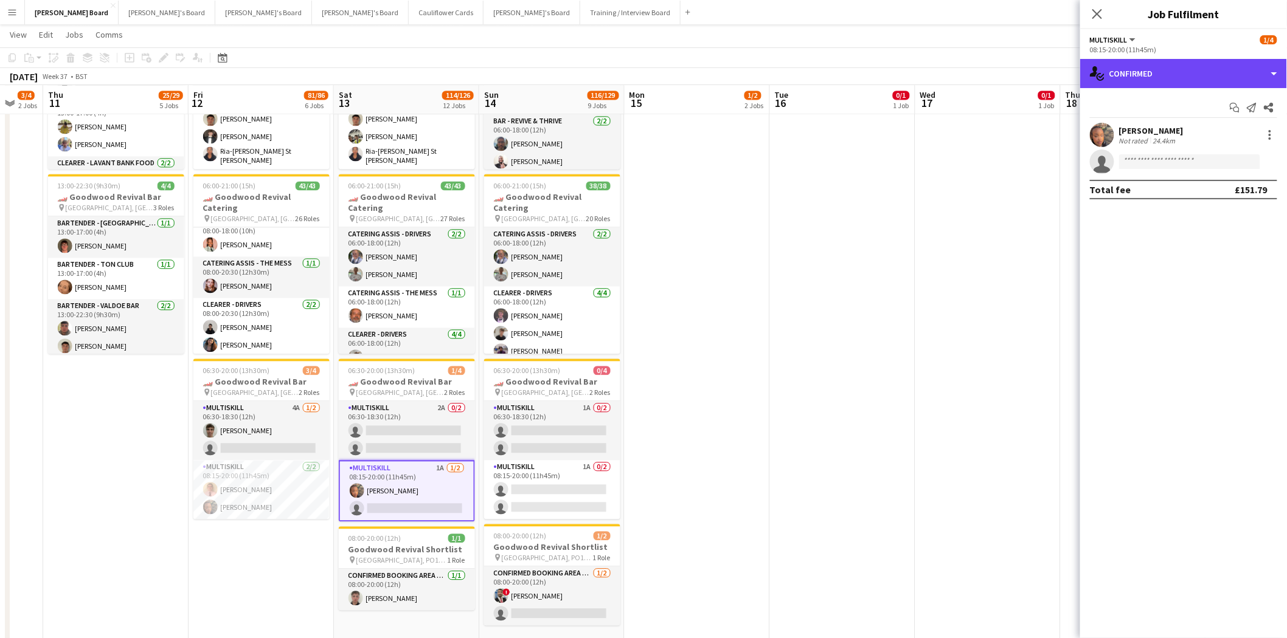
drag, startPoint x: 1172, startPoint y: 70, endPoint x: 1195, endPoint y: 133, distance: 66.8
click at [1172, 71] on div "single-neutral-actions-check-2 Confirmed" at bounding box center [1183, 73] width 207 height 29
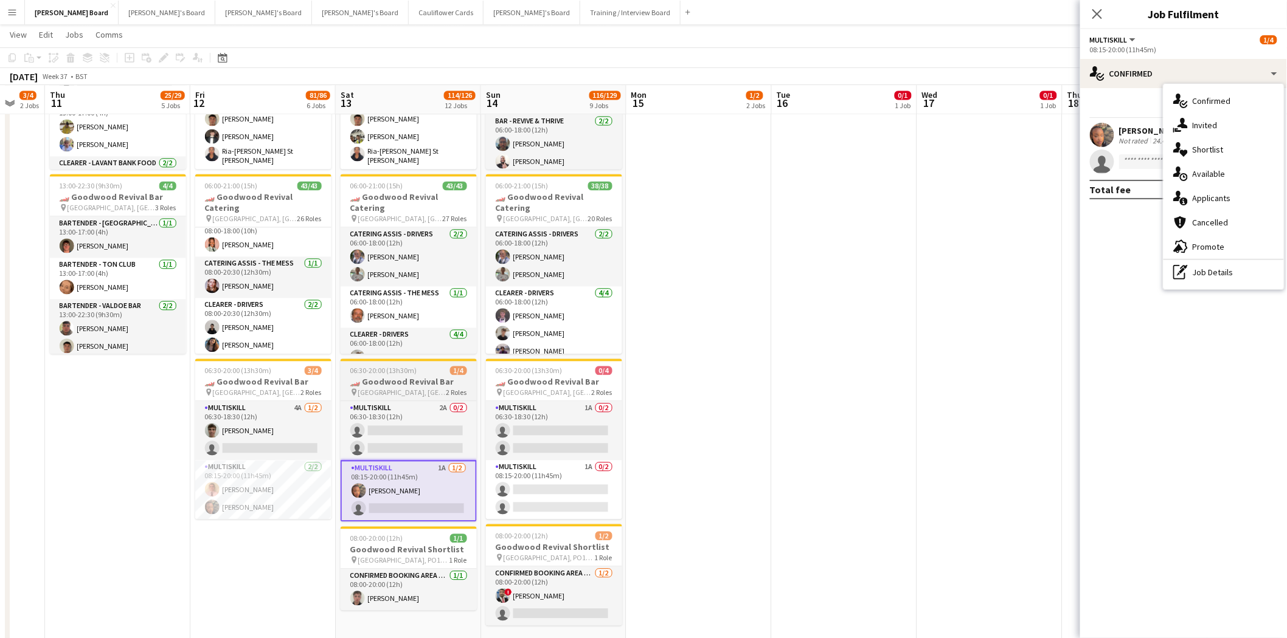
drag, startPoint x: 558, startPoint y: 494, endPoint x: 437, endPoint y: 499, distance: 121.7
click at [556, 493] on app-card-role "MULTISKILL 1A 0/2 08:15-20:00 (11h45m) single-neutral-actions single-neutral-ac…" at bounding box center [554, 490] width 136 height 59
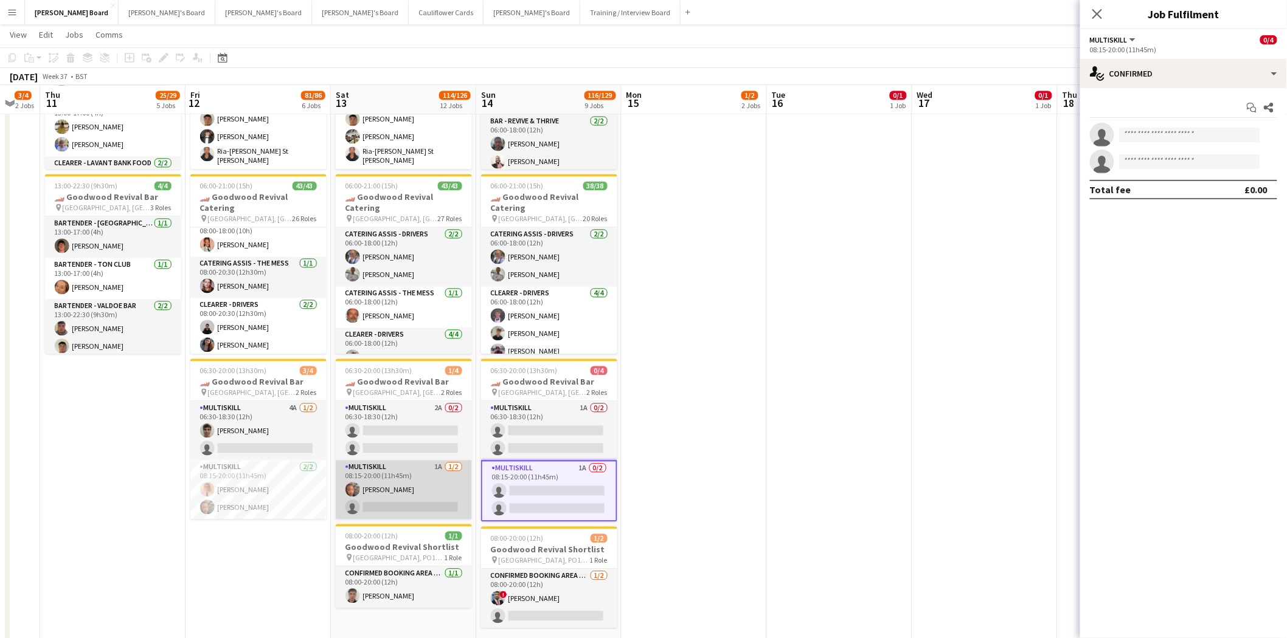
click at [406, 502] on app-card-role "MULTISKILL 1A [DATE] 08:15-20:00 (11h45m) [PERSON_NAME] single-neutral-actions" at bounding box center [404, 490] width 136 height 59
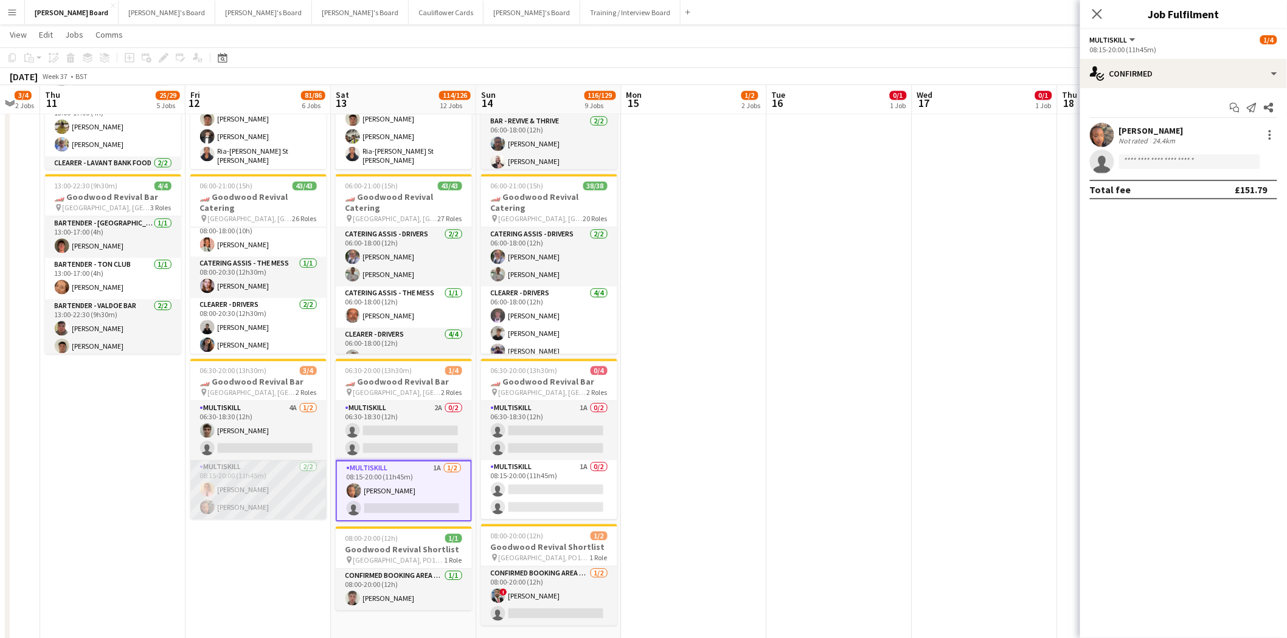
click at [240, 491] on app-card-role "MULTISKILL [DATE] 08:15-20:00 (11h45m) [PERSON_NAME] [PERSON_NAME]" at bounding box center [258, 490] width 136 height 59
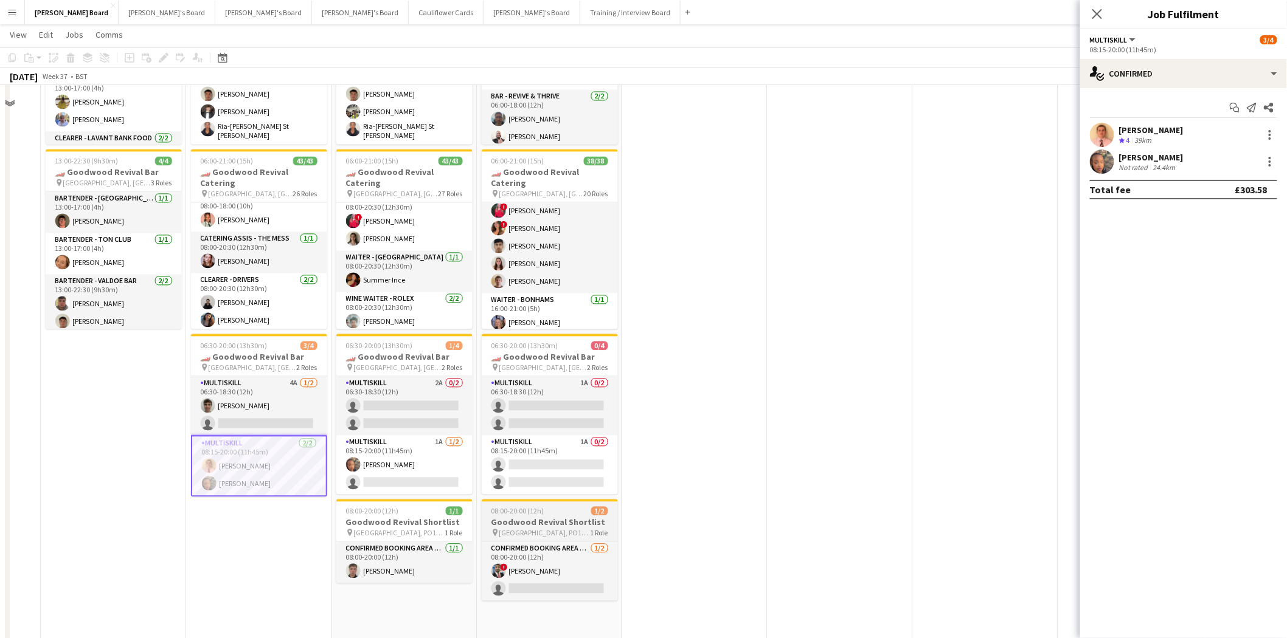
scroll to position [1081, 0]
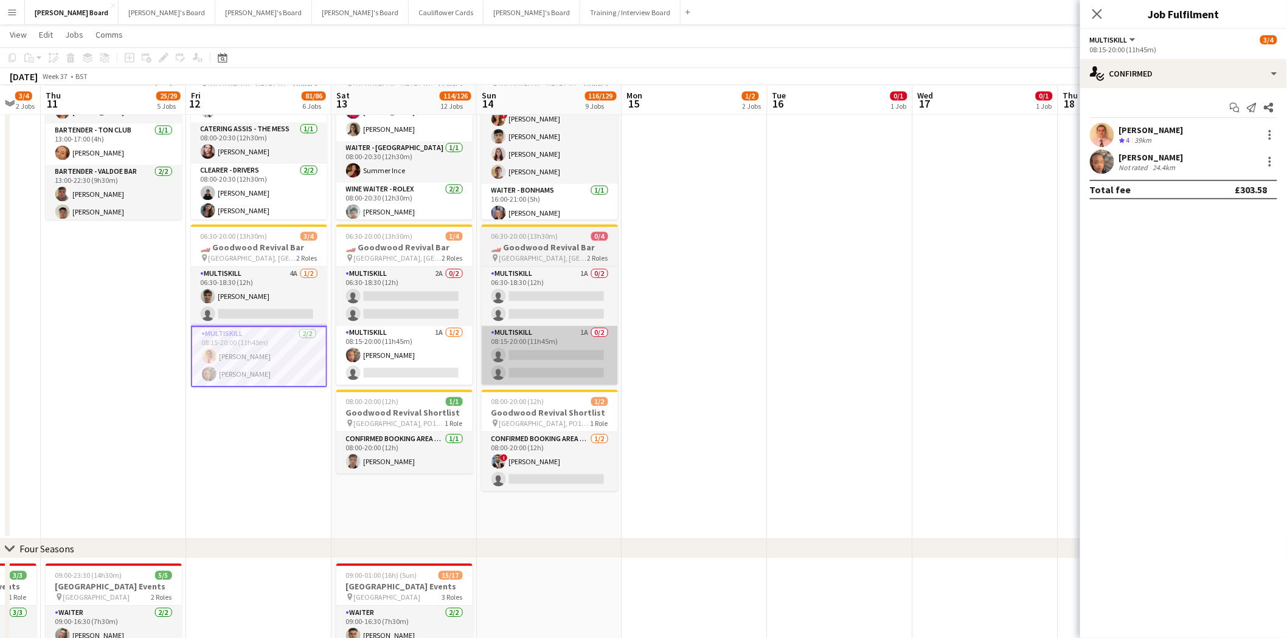
drag, startPoint x: 400, startPoint y: 377, endPoint x: 555, endPoint y: 350, distance: 156.9
click at [404, 375] on app-calendar-viewport "Mon 8 0/1 1 Job Tue 9 0/1 1 Job Wed 10 3/4 2 Jobs Thu 11 25/29 5 Jobs Fri 12 81…" at bounding box center [643, 137] width 1287 height 2341
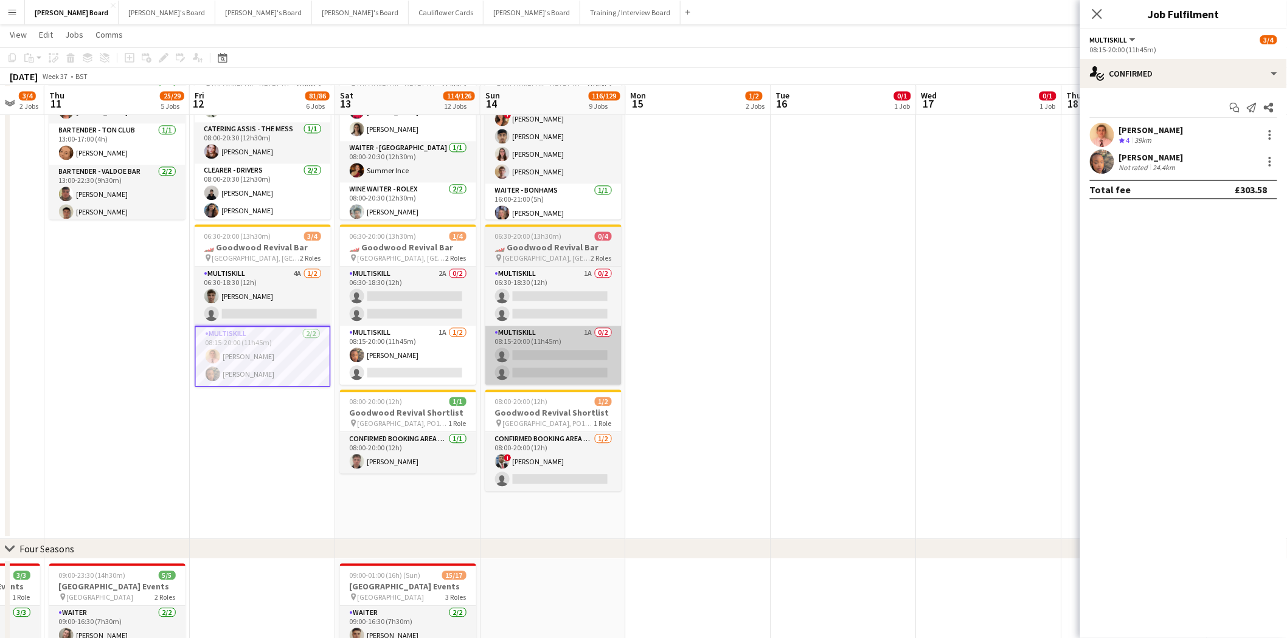
drag, startPoint x: 432, startPoint y: 359, endPoint x: 572, endPoint y: 348, distance: 140.3
click at [437, 359] on app-calendar-viewport "Mon 8 0/1 1 Job Tue 9 0/1 1 Job Wed 10 3/4 2 Jobs Thu 11 25/29 5 Jobs Fri 12 81…" at bounding box center [643, 137] width 1287 height 2341
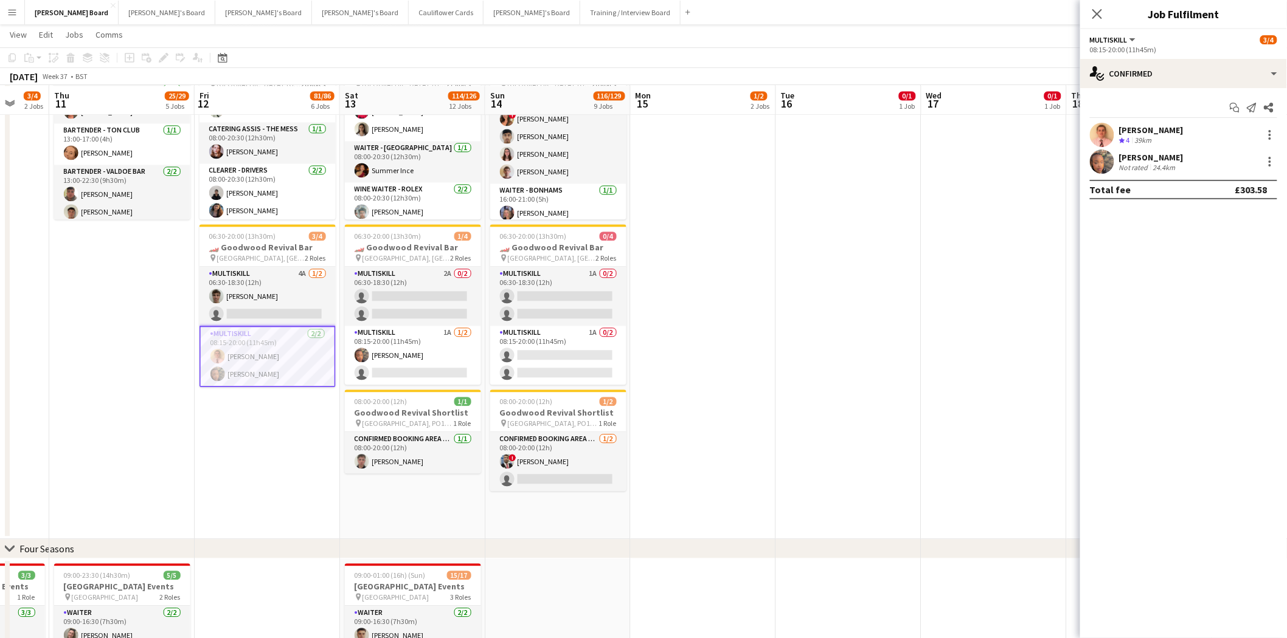
click at [312, 361] on app-calendar-viewport "Mon 8 0/1 1 Job Tue 9 0/1 1 Job Wed 10 3/4 2 Jobs Thu 11 25/29 5 Jobs Fri 12 81…" at bounding box center [643, 137] width 1287 height 2341
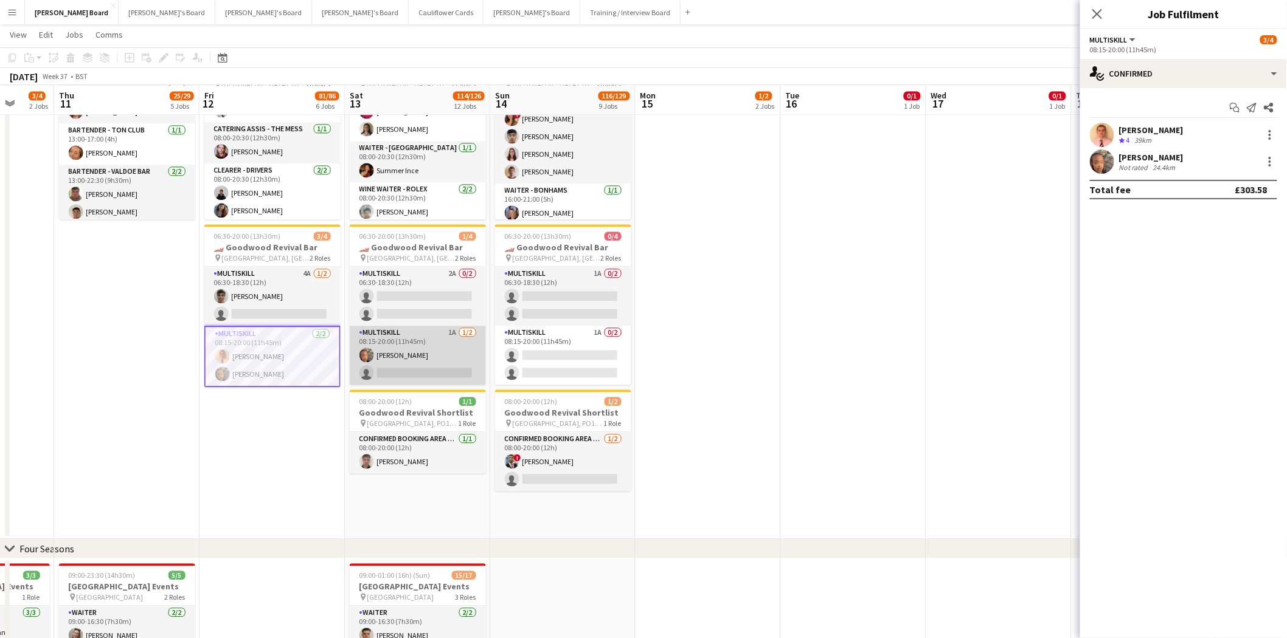
scroll to position [0, 381]
click at [424, 351] on app-card-role "MULTISKILL 1A [DATE] 08:15-20:00 (11h45m) [PERSON_NAME] single-neutral-actions" at bounding box center [418, 355] width 136 height 59
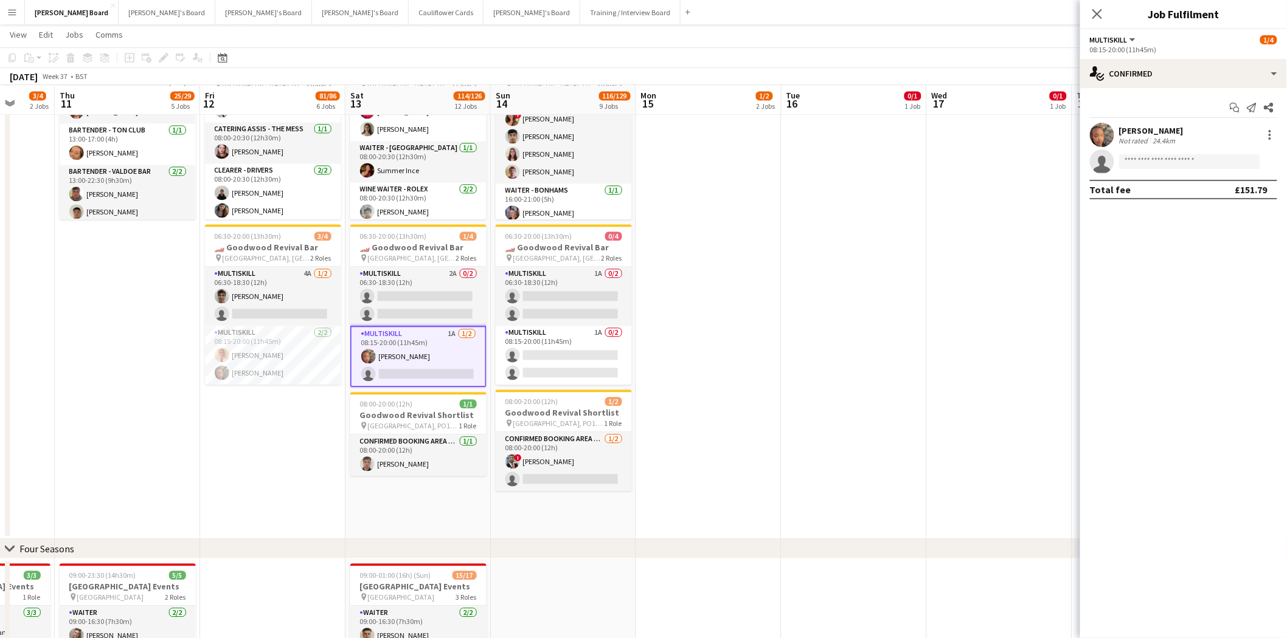
drag, startPoint x: 587, startPoint y: 348, endPoint x: 574, endPoint y: 349, distance: 12.8
click at [580, 349] on app-calendar-viewport "Mon 8 0/1 1 Job Tue 9 0/1 1 Job Wed 10 3/4 2 Jobs Thu 11 25/29 5 Jobs Fri 12 81…" at bounding box center [643, 137] width 1287 height 2341
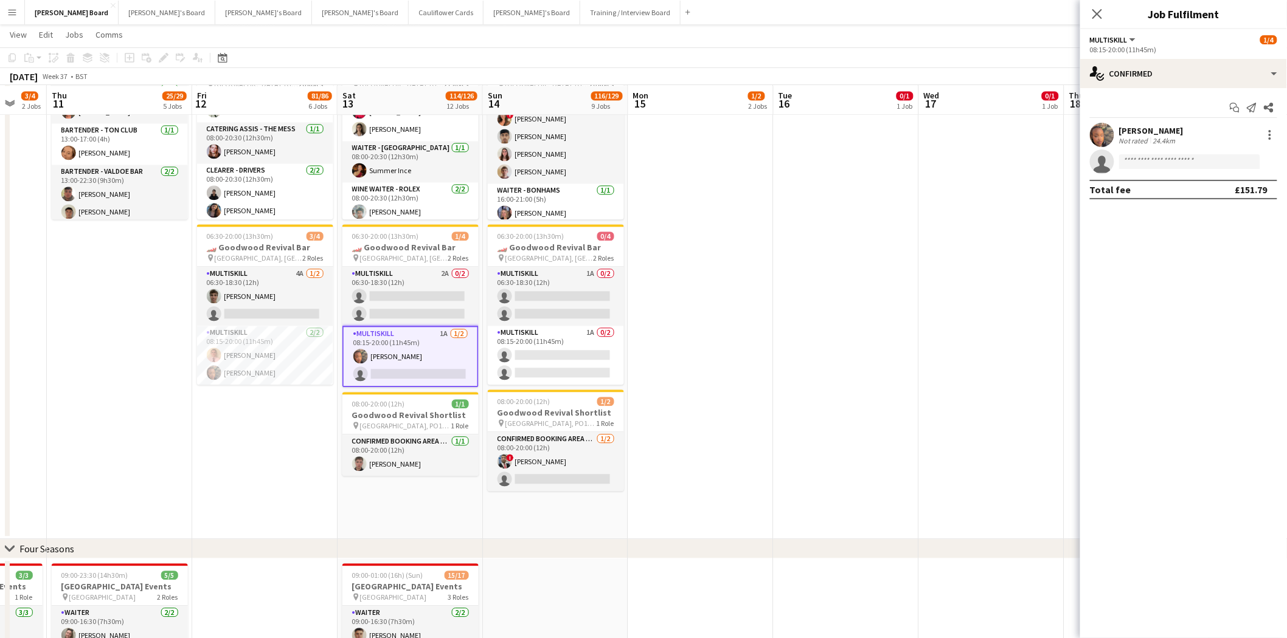
scroll to position [0, 387]
click at [398, 365] on app-card-role "MULTISKILL 1A [DATE] 08:15-20:00 (11h45m) [PERSON_NAME] single-neutral-actions" at bounding box center [413, 356] width 136 height 61
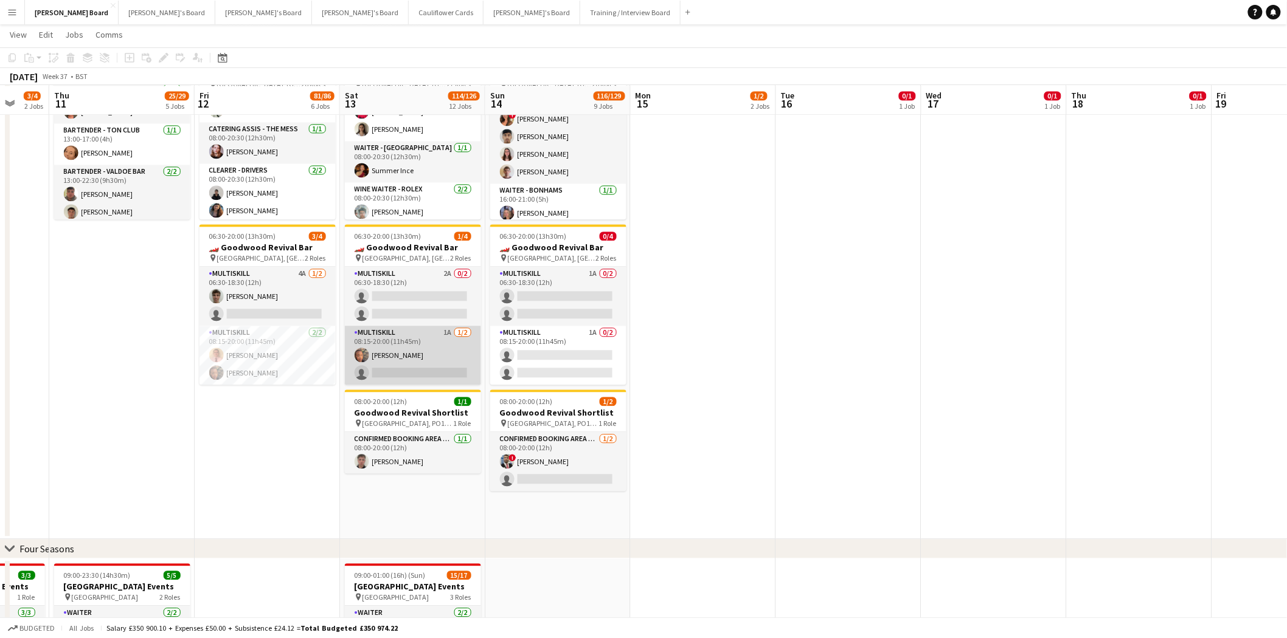
click at [454, 361] on app-card-role "MULTISKILL 1A [DATE] 08:15-20:00 (11h45m) [PERSON_NAME] single-neutral-actions" at bounding box center [413, 355] width 136 height 59
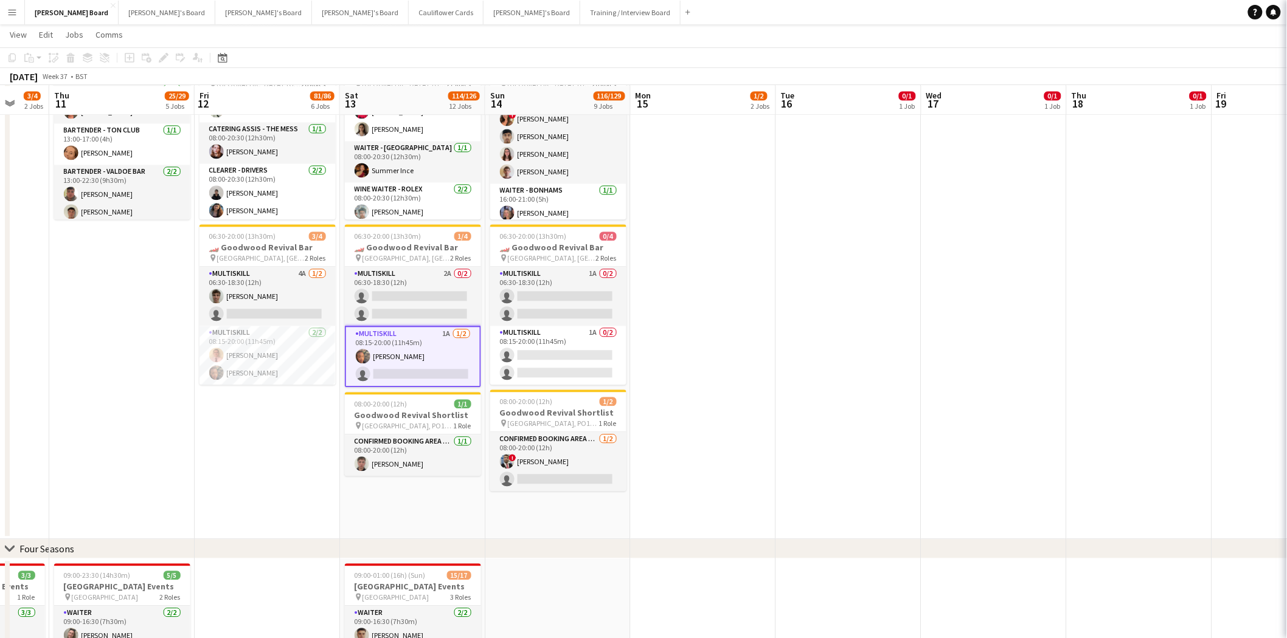
scroll to position [0, 386]
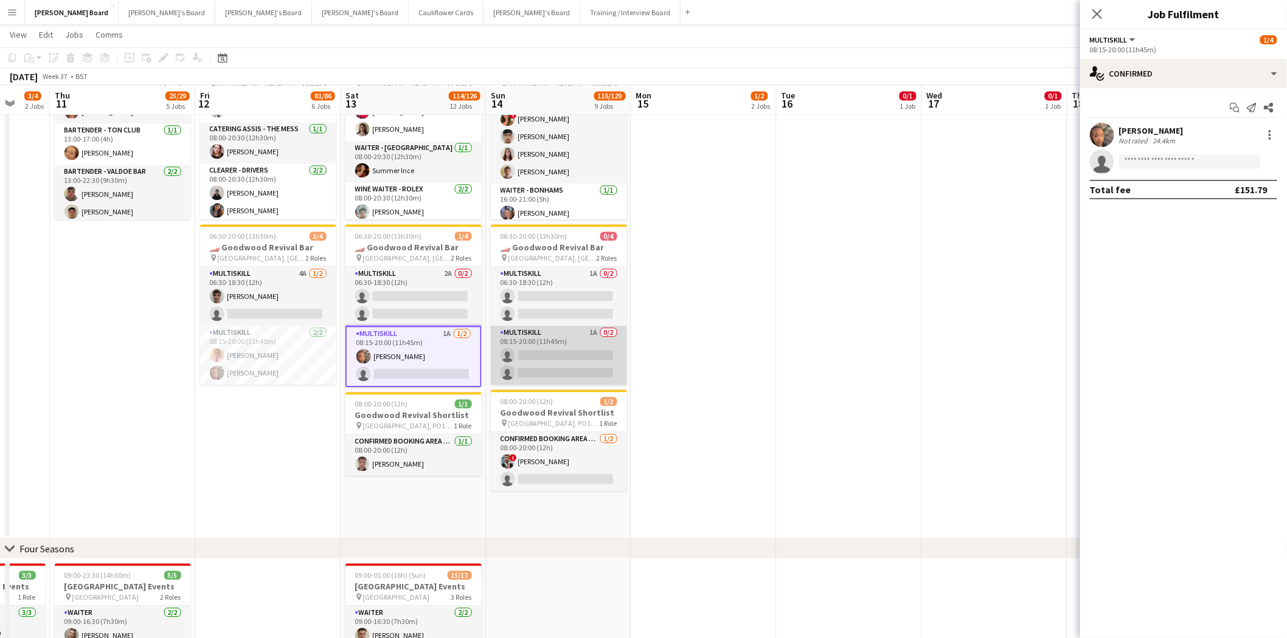
click at [572, 348] on app-card-role "MULTISKILL 1A 0/2 08:15-20:00 (11h45m) single-neutral-actions single-neutral-ac…" at bounding box center [559, 355] width 136 height 59
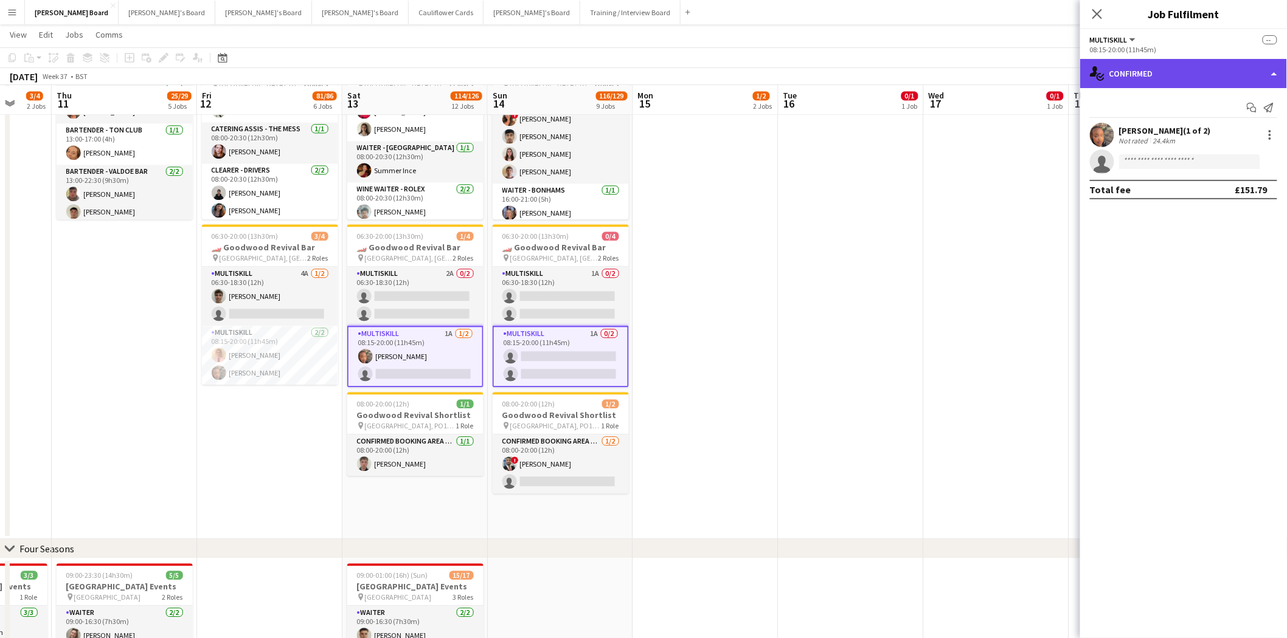
drag, startPoint x: 1177, startPoint y: 71, endPoint x: 1196, endPoint y: 95, distance: 30.7
click at [1177, 71] on div "single-neutral-actions-check-2 Confirmed" at bounding box center [1183, 73] width 207 height 29
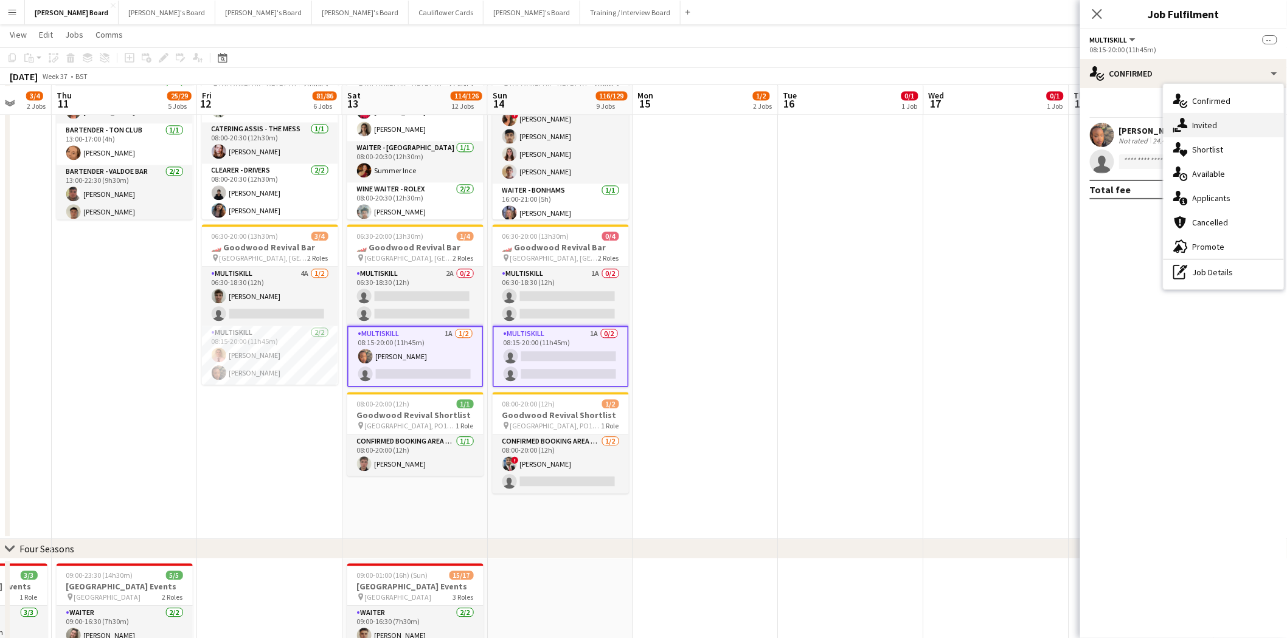
drag, startPoint x: 1203, startPoint y: 123, endPoint x: 1017, endPoint y: 192, distance: 197.6
click at [1203, 124] on span "Invited" at bounding box center [1204, 125] width 25 height 11
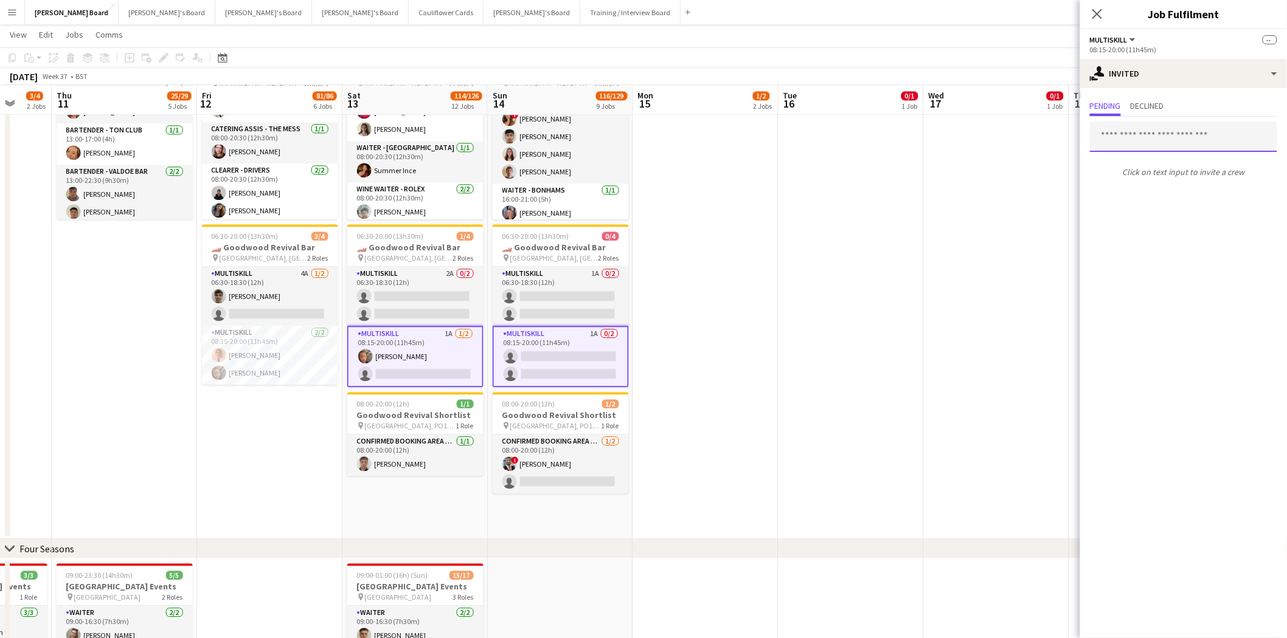
click at [1160, 134] on input "text" at bounding box center [1183, 137] width 187 height 30
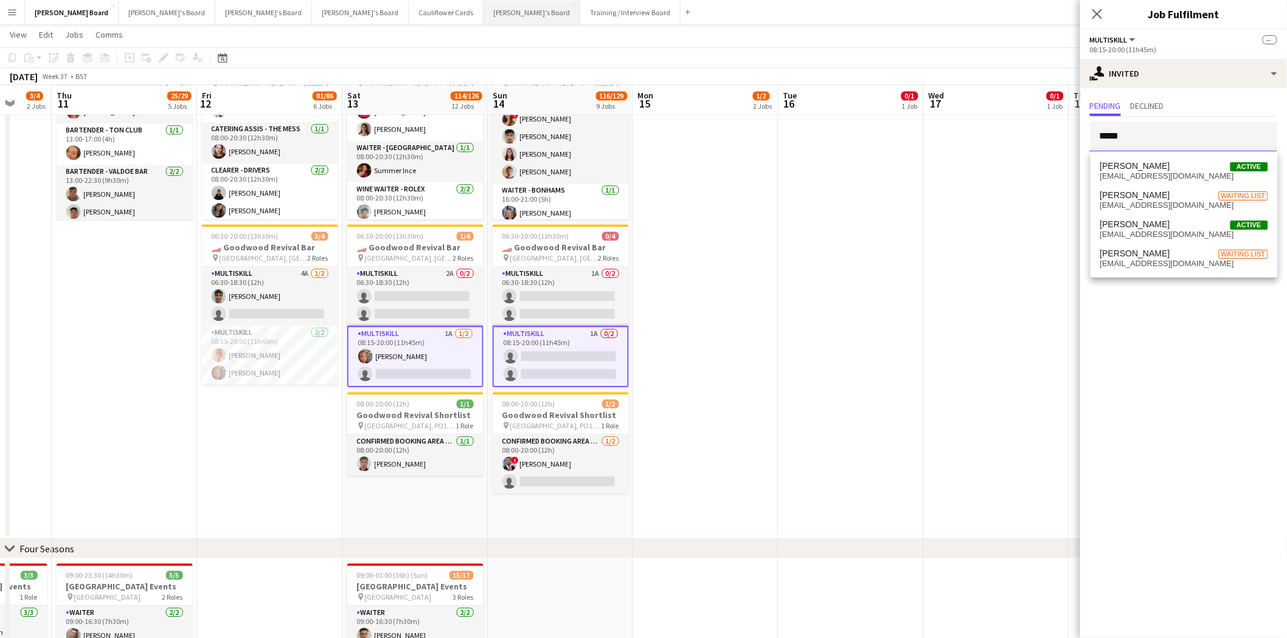
type input "*****"
drag, startPoint x: 1136, startPoint y: 229, endPoint x: 940, endPoint y: 280, distance: 202.5
click at [1135, 229] on span "[PERSON_NAME]" at bounding box center [1135, 225] width 70 height 10
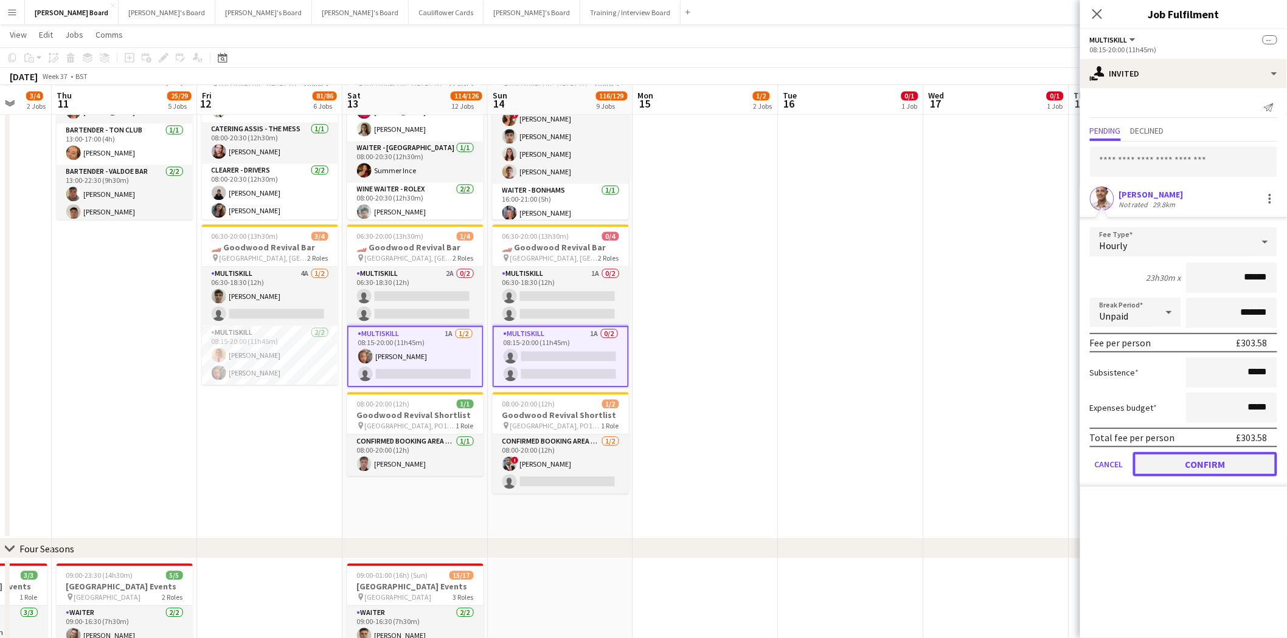
drag, startPoint x: 1212, startPoint y: 454, endPoint x: 784, endPoint y: 460, distance: 427.5
click at [1211, 454] on button "Confirm" at bounding box center [1205, 464] width 144 height 24
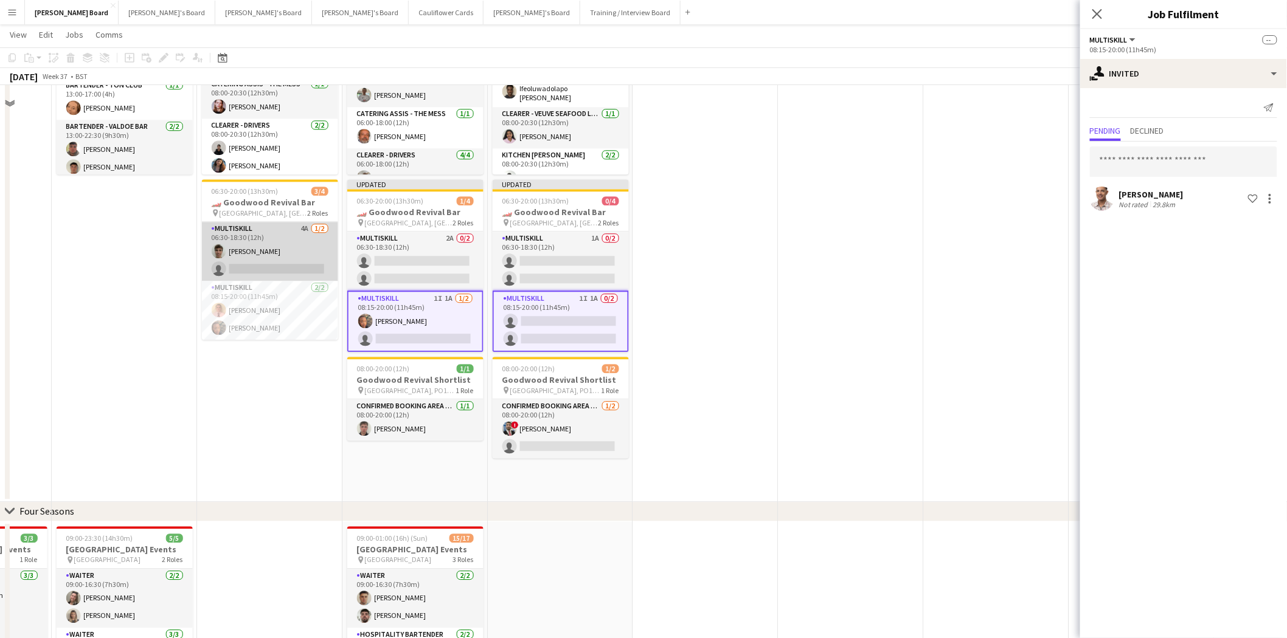
scroll to position [1013, 0]
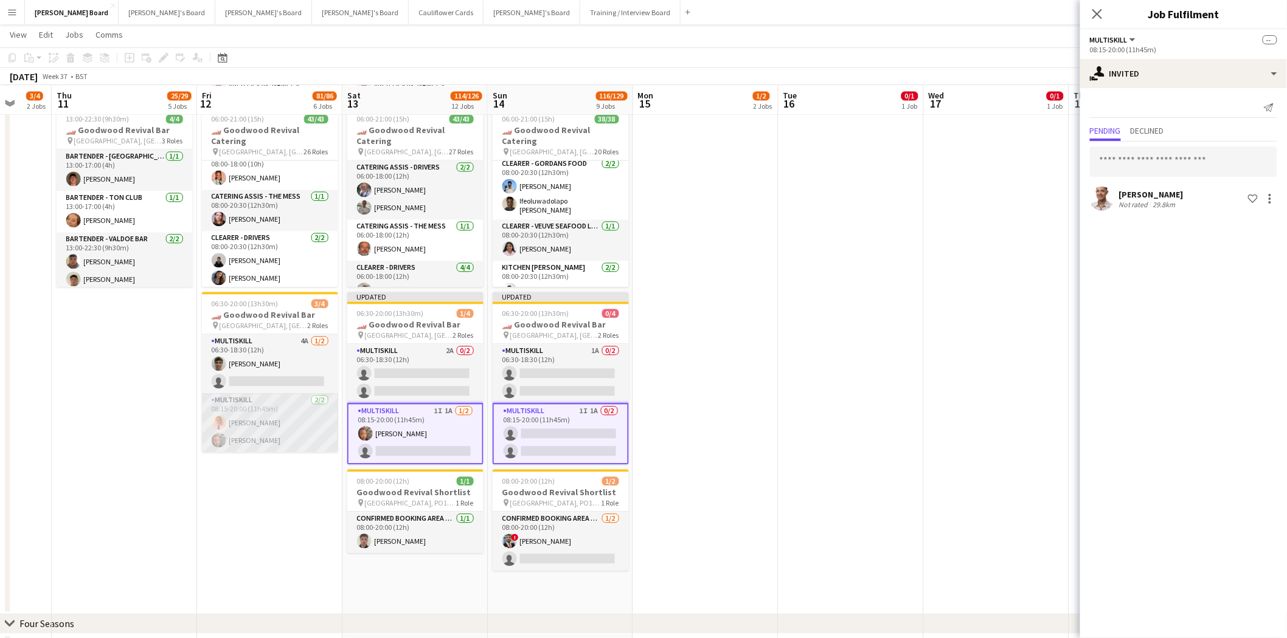
click at [287, 398] on app-card-role "MULTISKILL [DATE] 08:15-20:00 (11h45m) [PERSON_NAME] [PERSON_NAME]" at bounding box center [270, 422] width 136 height 59
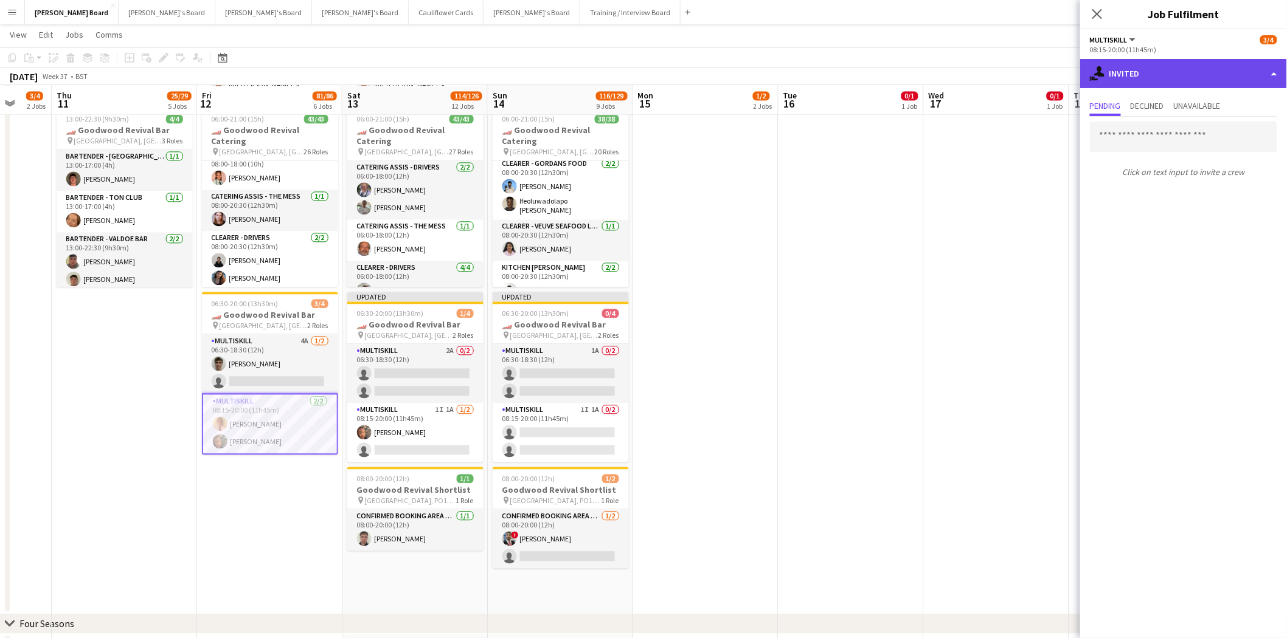
click at [1189, 71] on div "single-neutral-actions-share-1 Invited" at bounding box center [1183, 73] width 207 height 29
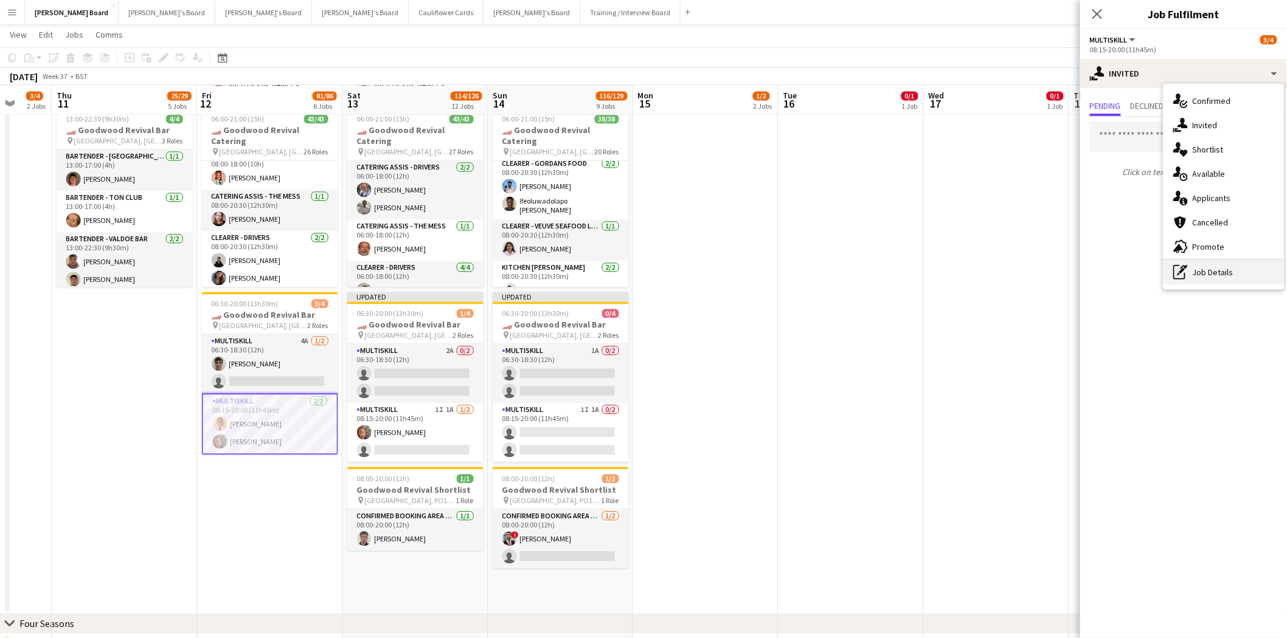
drag, startPoint x: 1217, startPoint y: 271, endPoint x: 1186, endPoint y: 125, distance: 149.7
click at [1217, 268] on div "pen-write Job Details" at bounding box center [1223, 272] width 120 height 24
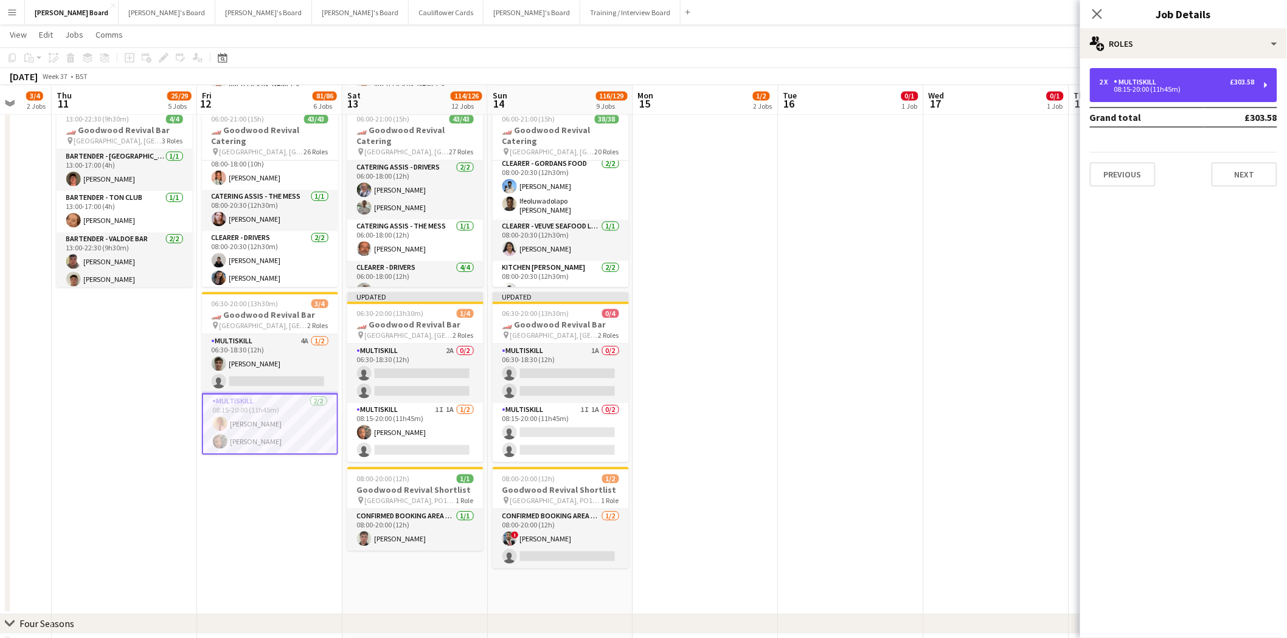
drag, startPoint x: 1180, startPoint y: 74, endPoint x: 1214, endPoint y: 152, distance: 85.5
click at [1180, 74] on div "2 x MULTISKILL £303.58 08:15-20:00 (11h45m)" at bounding box center [1183, 85] width 187 height 34
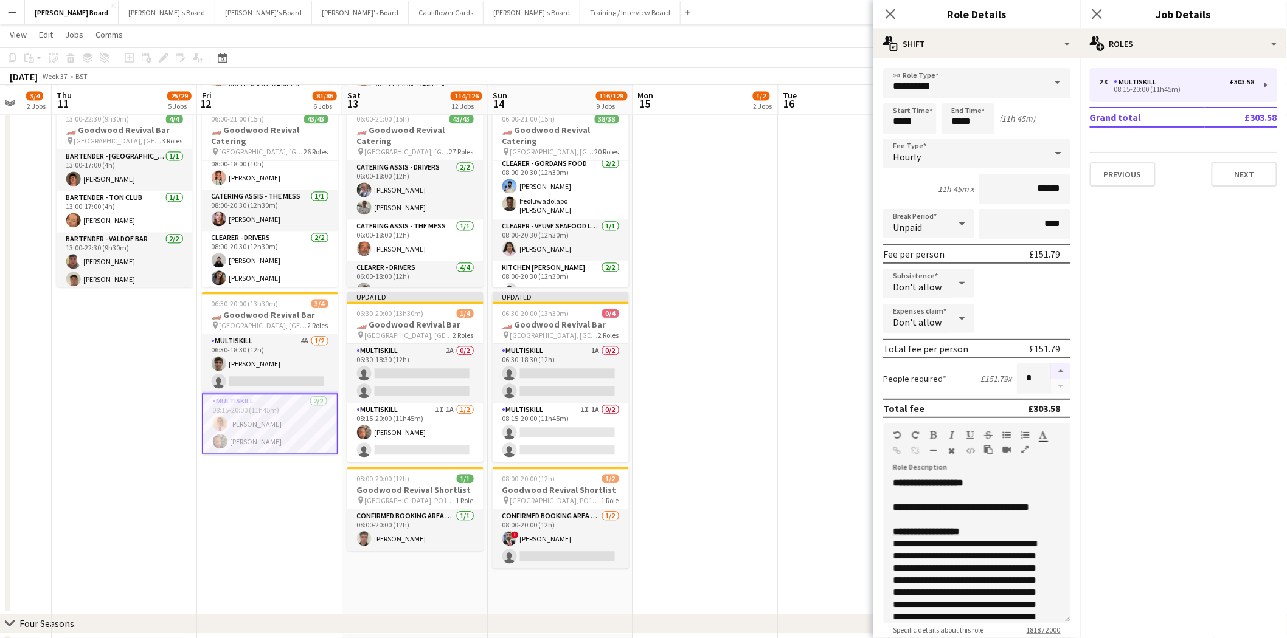
click at [1058, 365] on button "button" at bounding box center [1060, 372] width 19 height 16
type input "*"
drag, startPoint x: 272, startPoint y: 348, endPoint x: 268, endPoint y: 367, distance: 19.5
click at [272, 351] on app-card-role "MULTISKILL 4A [DATE] 06:30-18:30 (12h) [PERSON_NAME] single-neutral-actions" at bounding box center [270, 363] width 136 height 59
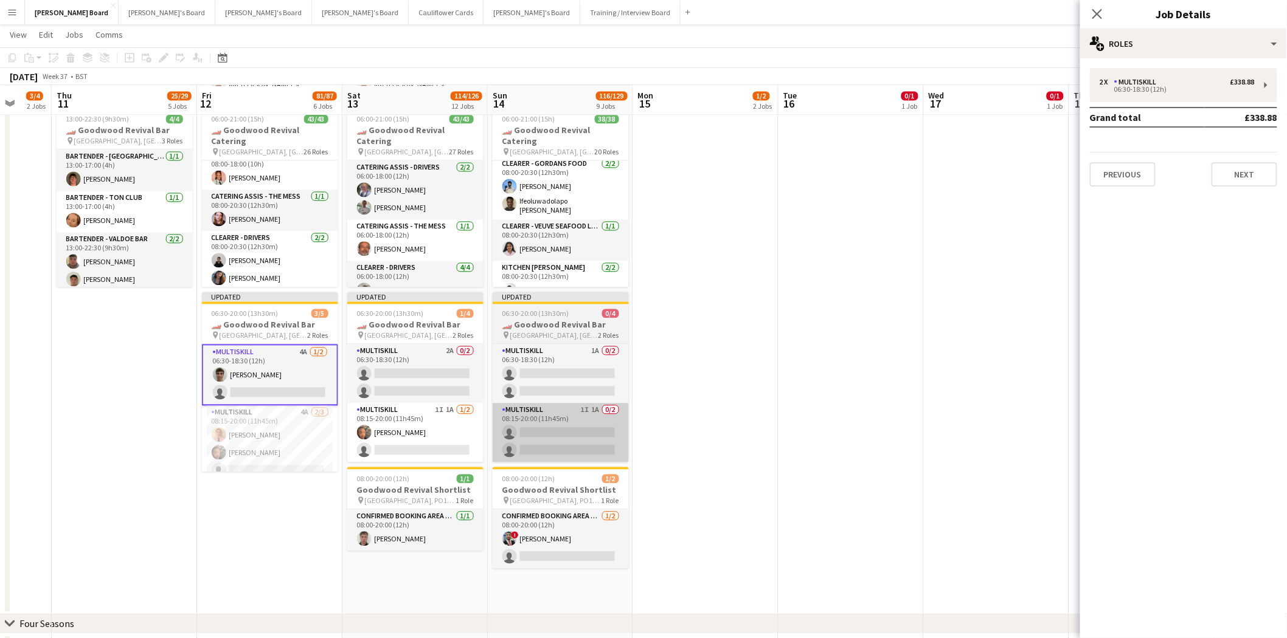
drag, startPoint x: 268, startPoint y: 413, endPoint x: 527, endPoint y: 435, distance: 260.5
click at [268, 413] on app-card-role "MULTISKILL 4A [DATE] 08:15-20:00 (11h45m) [PERSON_NAME] [PERSON_NAME] single-ne…" at bounding box center [270, 444] width 136 height 77
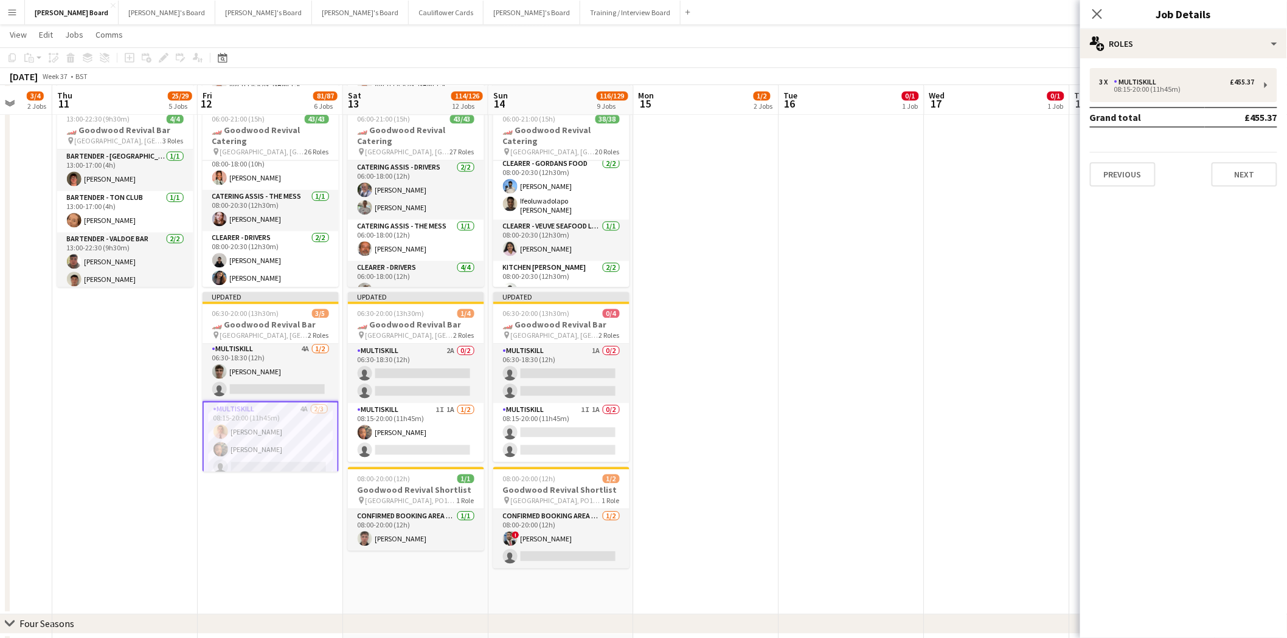
scroll to position [0, 0]
click at [278, 427] on app-card-role "MULTISKILL 4A [DATE] 08:15-20:00 (11h45m) [PERSON_NAME] [PERSON_NAME] single-ne…" at bounding box center [270, 433] width 136 height 79
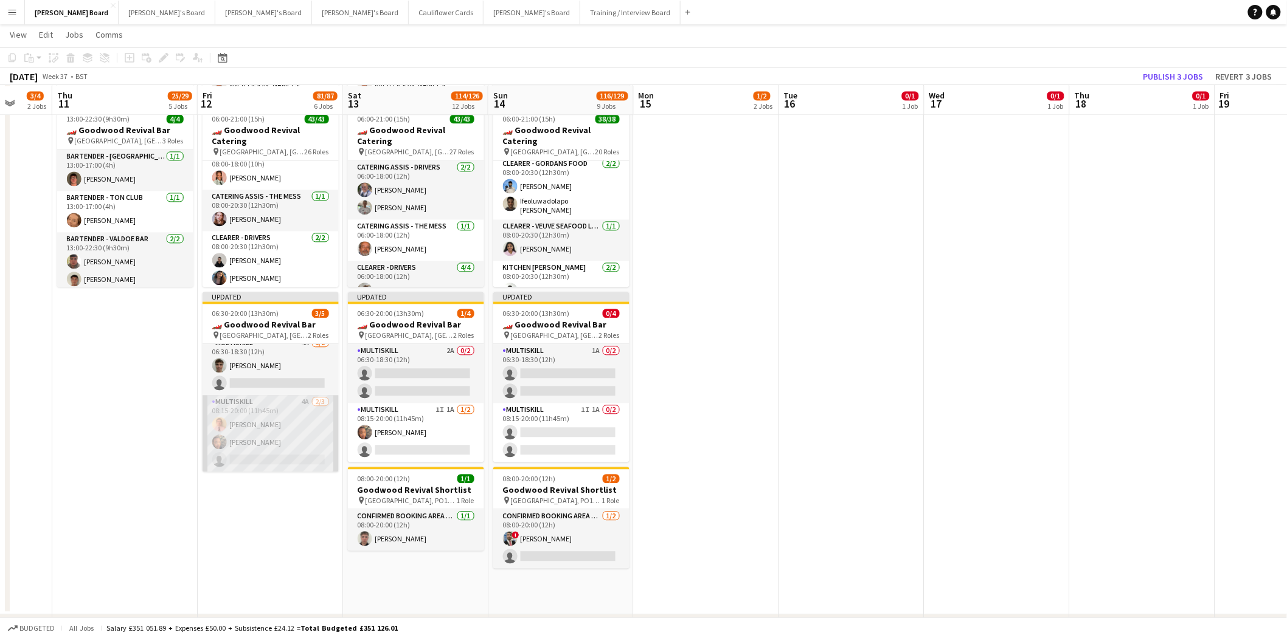
click at [278, 420] on app-card-role "MULTISKILL 4A [DATE] 08:15-20:00 (11h45m) [PERSON_NAME] [PERSON_NAME] single-ne…" at bounding box center [270, 433] width 136 height 77
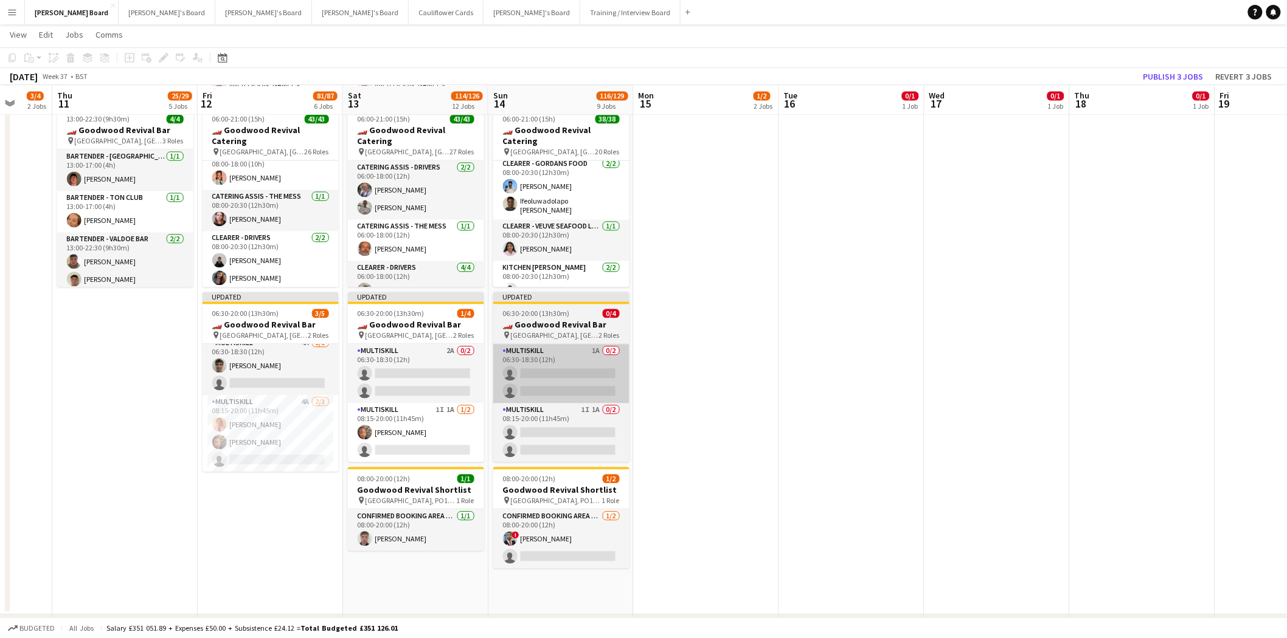
scroll to position [9, 0]
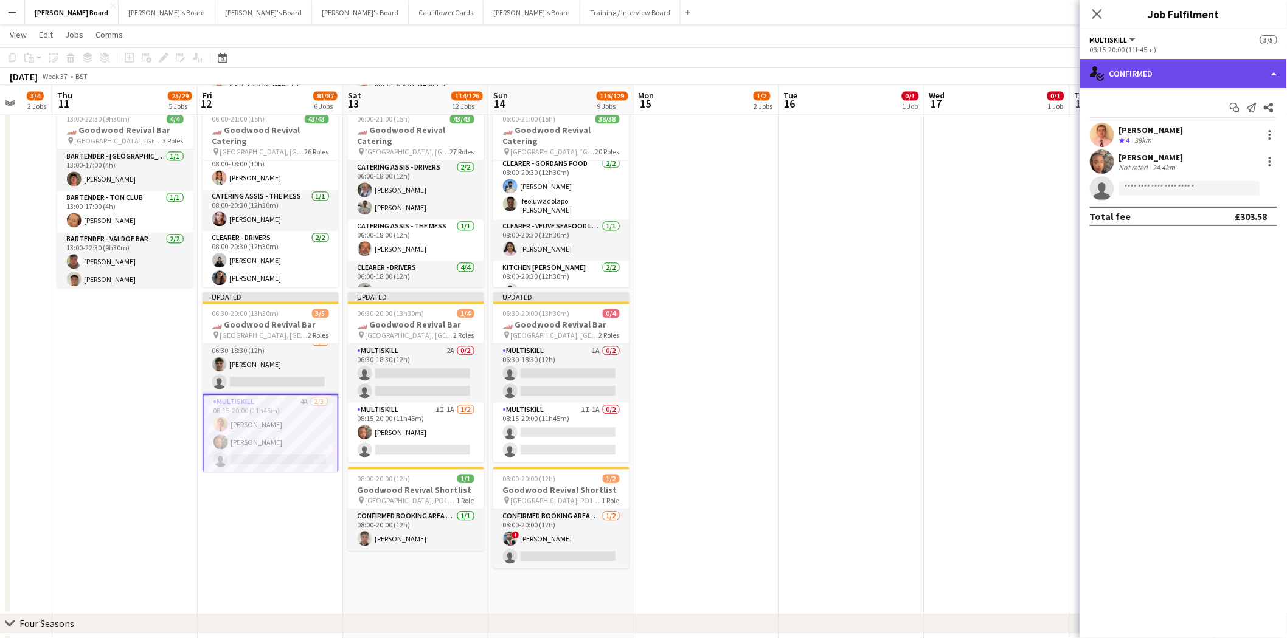
click at [1212, 74] on div "single-neutral-actions-check-2 Confirmed" at bounding box center [1183, 73] width 207 height 29
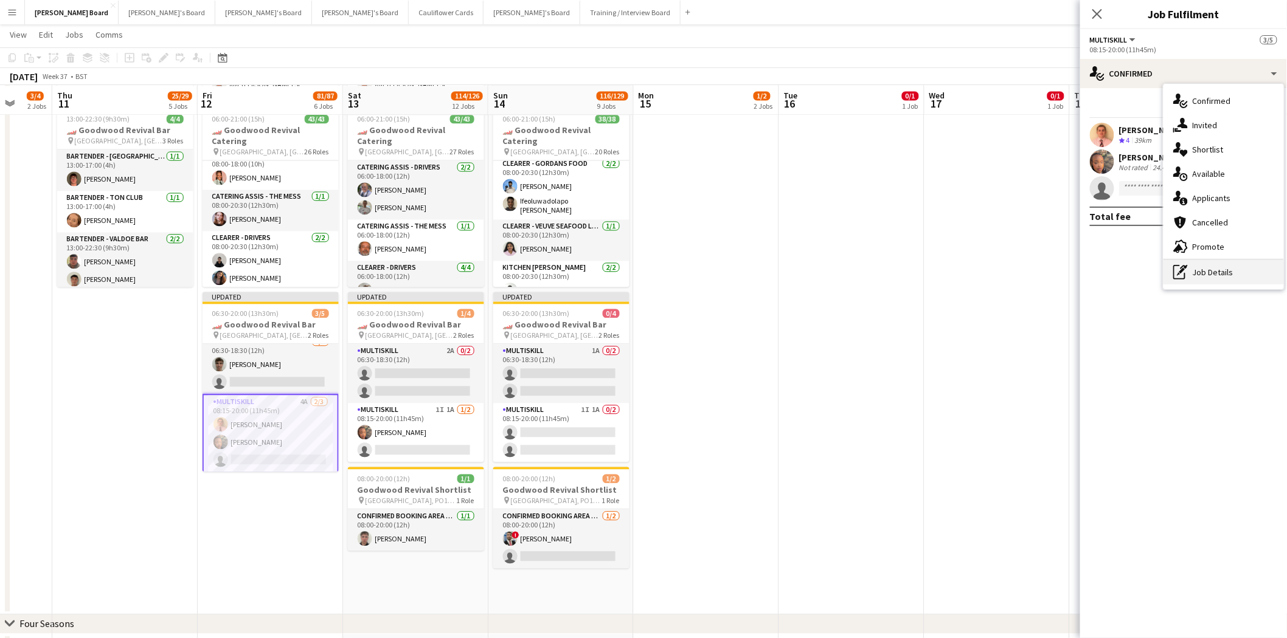
click at [1215, 272] on div "pen-write Job Details" at bounding box center [1223, 272] width 120 height 24
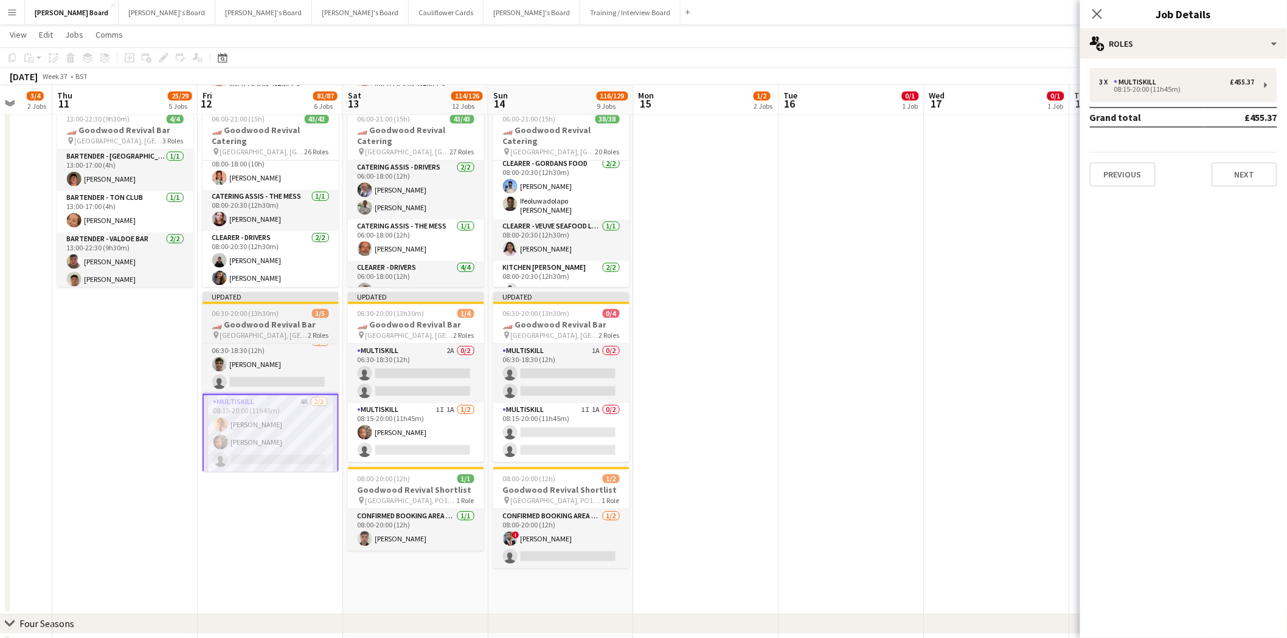
click at [266, 342] on app-job-card "Updated 06:30-20:00 (13h30m) 3/5 🏎️ Goodwood Revival Bar pin [GEOGRAPHIC_DATA],…" at bounding box center [270, 382] width 136 height 180
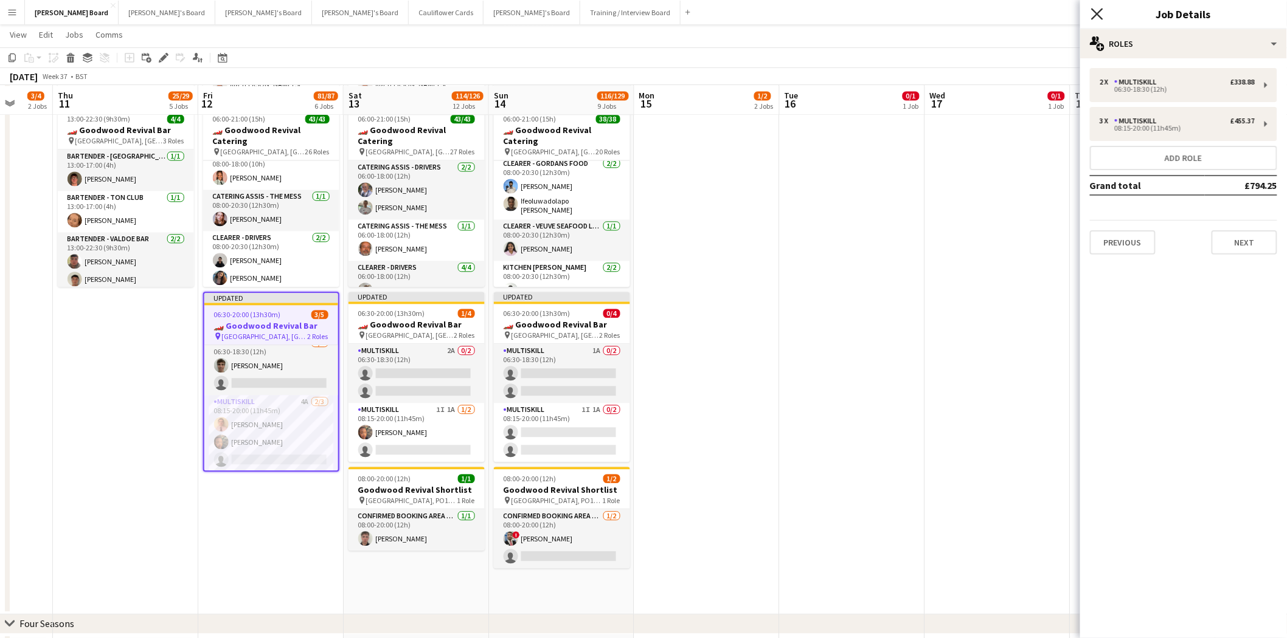
click at [1098, 10] on icon "Close pop-in" at bounding box center [1097, 14] width 12 height 12
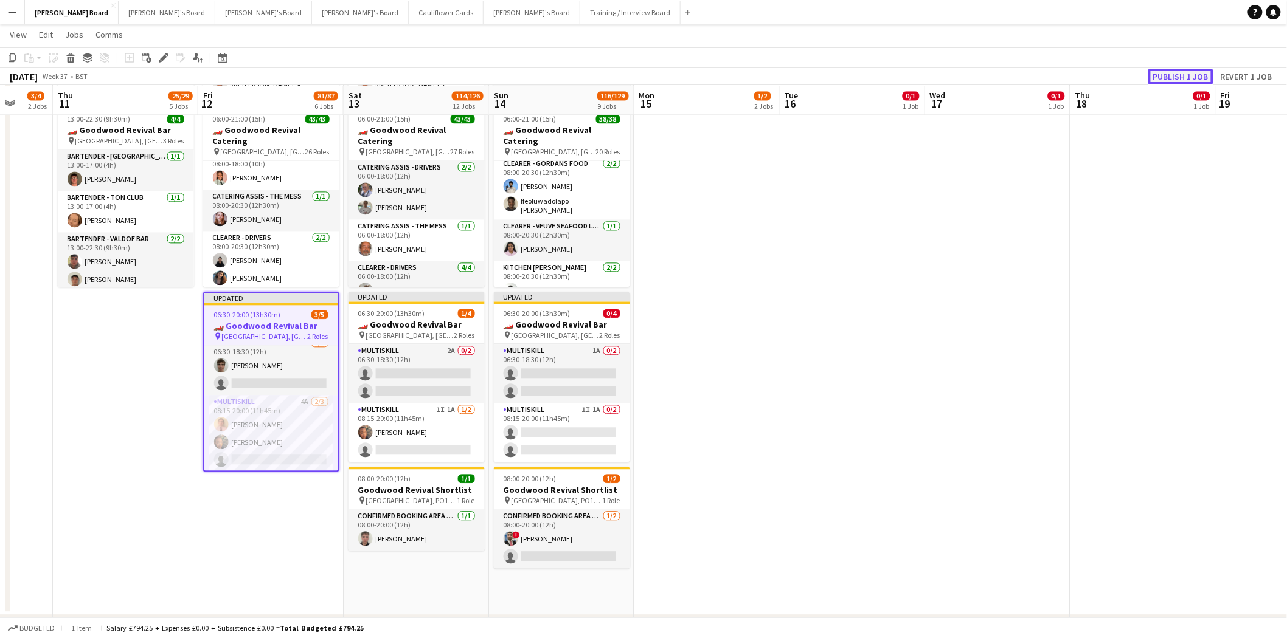
drag, startPoint x: 1194, startPoint y: 74, endPoint x: 1184, endPoint y: 82, distance: 12.9
click at [1193, 74] on button "Publish 1 job" at bounding box center [1180, 77] width 65 height 16
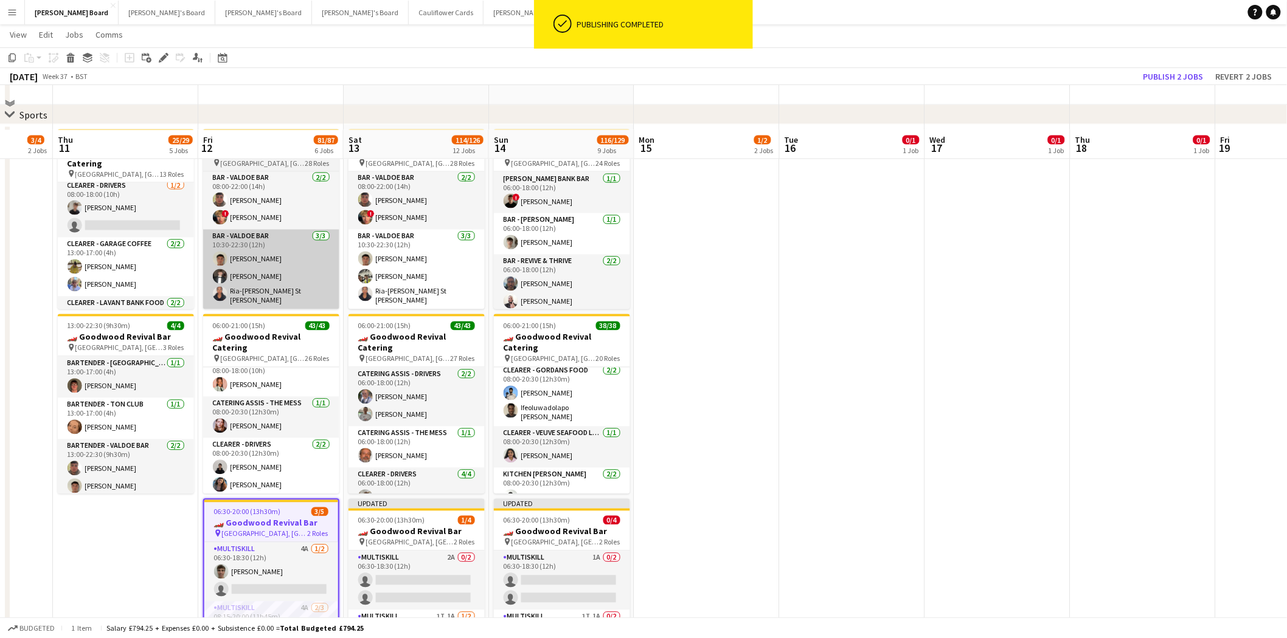
scroll to position [946, 0]
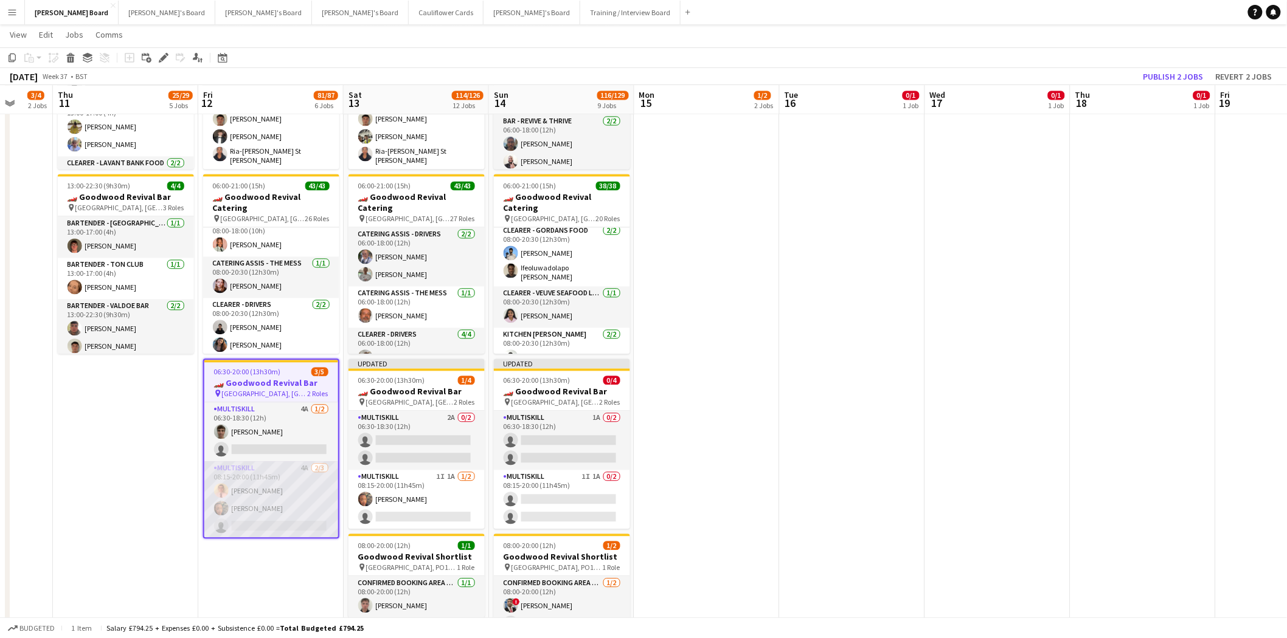
click at [318, 497] on app-card-role "MULTISKILL 4A [DATE] 08:15-20:00 (11h45m) [PERSON_NAME] [PERSON_NAME] single-ne…" at bounding box center [271, 500] width 134 height 77
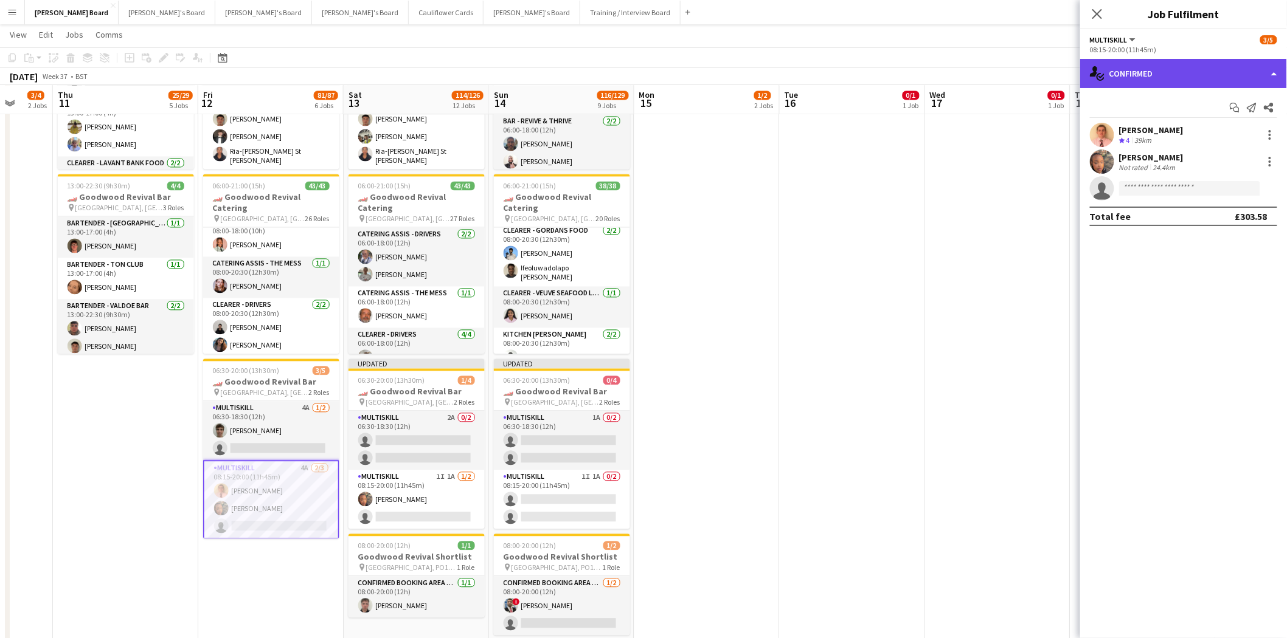
drag, startPoint x: 1207, startPoint y: 66, endPoint x: 1231, endPoint y: 116, distance: 56.0
click at [1208, 68] on div "single-neutral-actions-check-2 Confirmed" at bounding box center [1183, 73] width 207 height 29
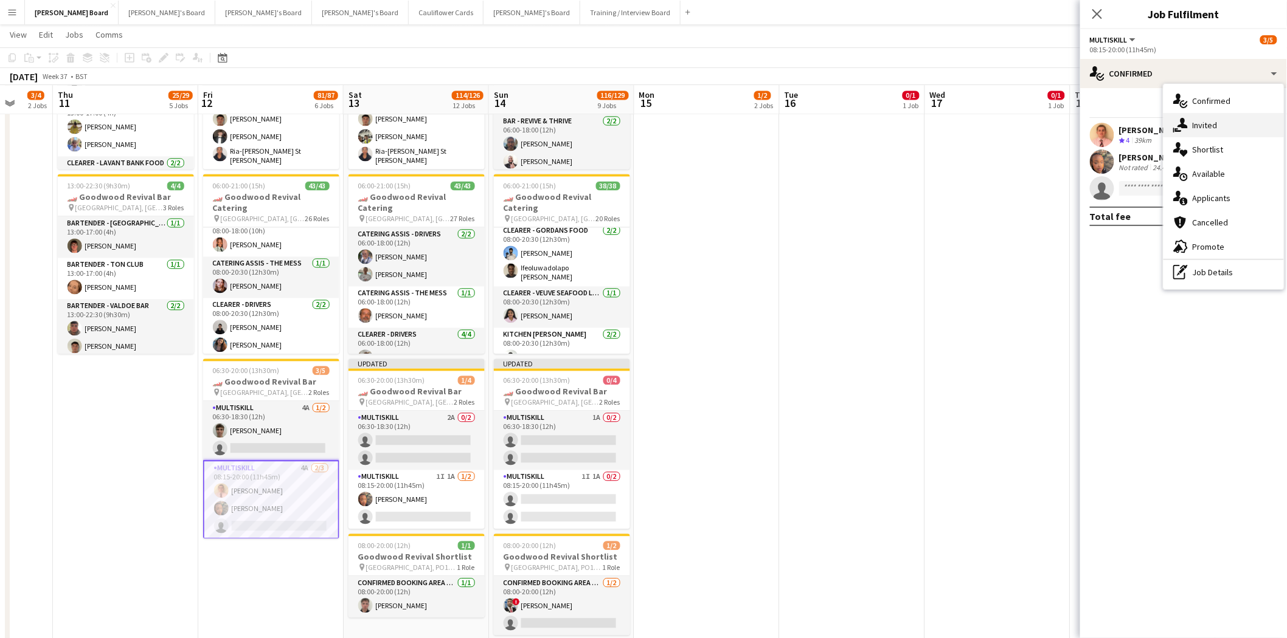
drag, startPoint x: 1226, startPoint y: 126, endPoint x: 1223, endPoint y: 138, distance: 12.1
click at [1226, 128] on div "single-neutral-actions-share-1 Invited" at bounding box center [1223, 125] width 120 height 24
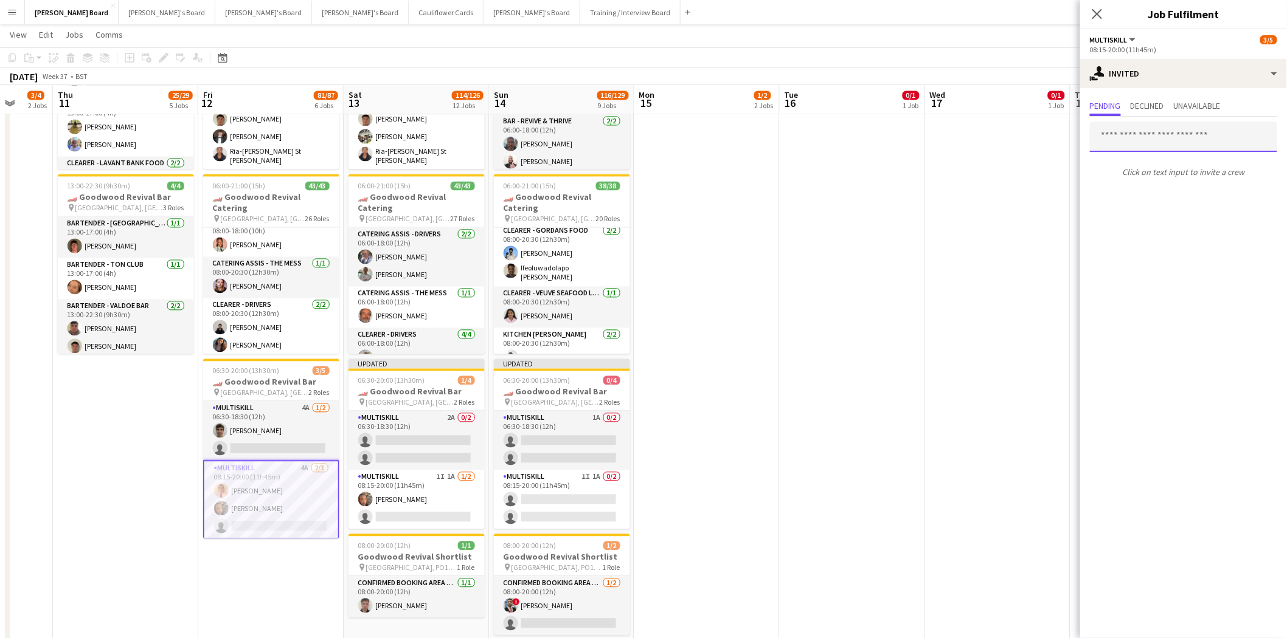
click at [1136, 137] on input "text" at bounding box center [1183, 137] width 187 height 30
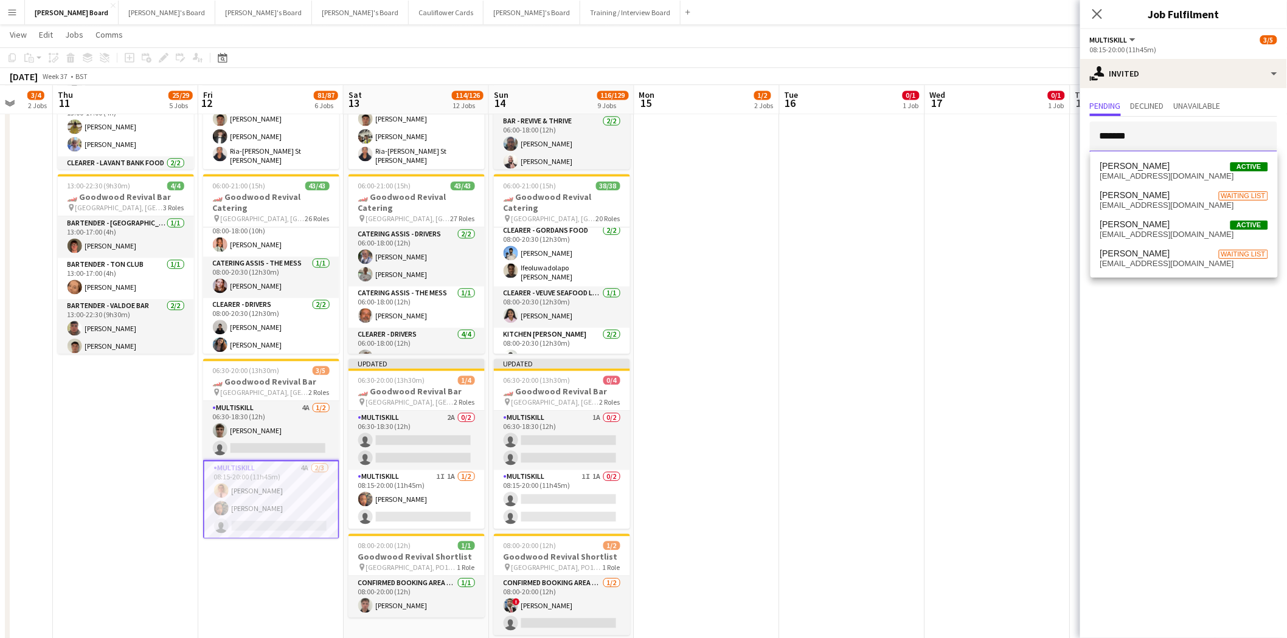
type input "*******"
click at [1160, 274] on div "[PERSON_NAME] Active [EMAIL_ADDRESS][DOMAIN_NAME] [PERSON_NAME] Waiting list [E…" at bounding box center [1183, 214] width 187 height 126
click at [1159, 229] on span "[PERSON_NAME] Active" at bounding box center [1184, 225] width 168 height 10
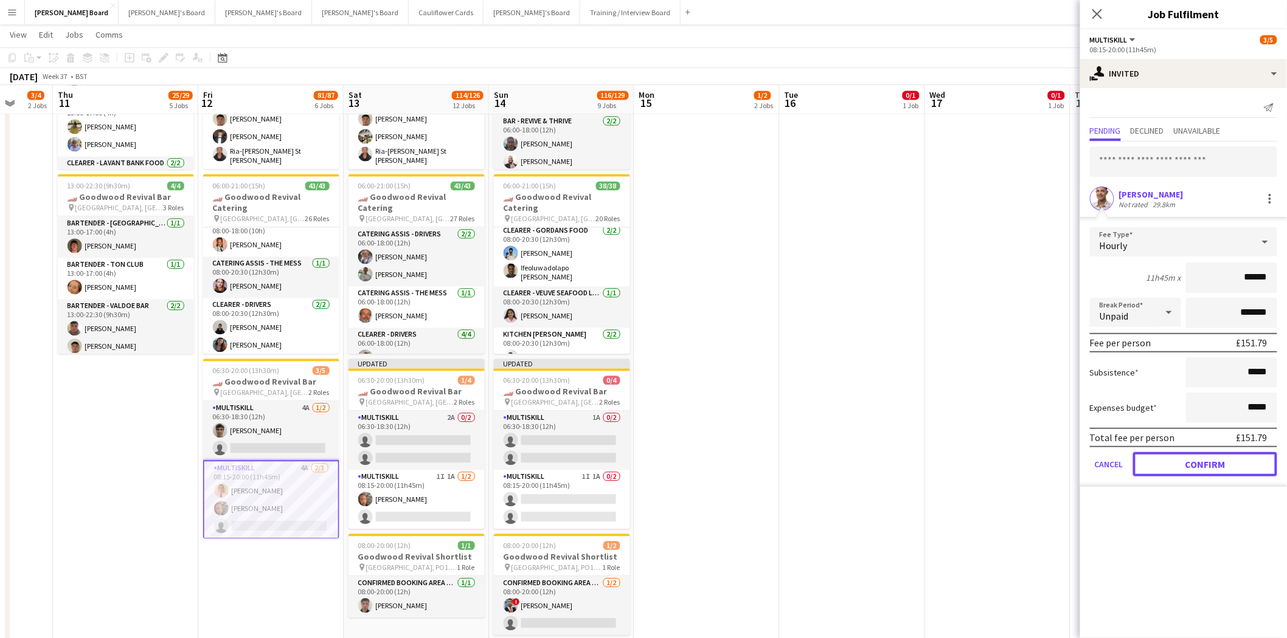
drag, startPoint x: 1224, startPoint y: 463, endPoint x: 1090, endPoint y: 350, distance: 175.6
click at [1222, 460] on button "Confirm" at bounding box center [1205, 464] width 144 height 24
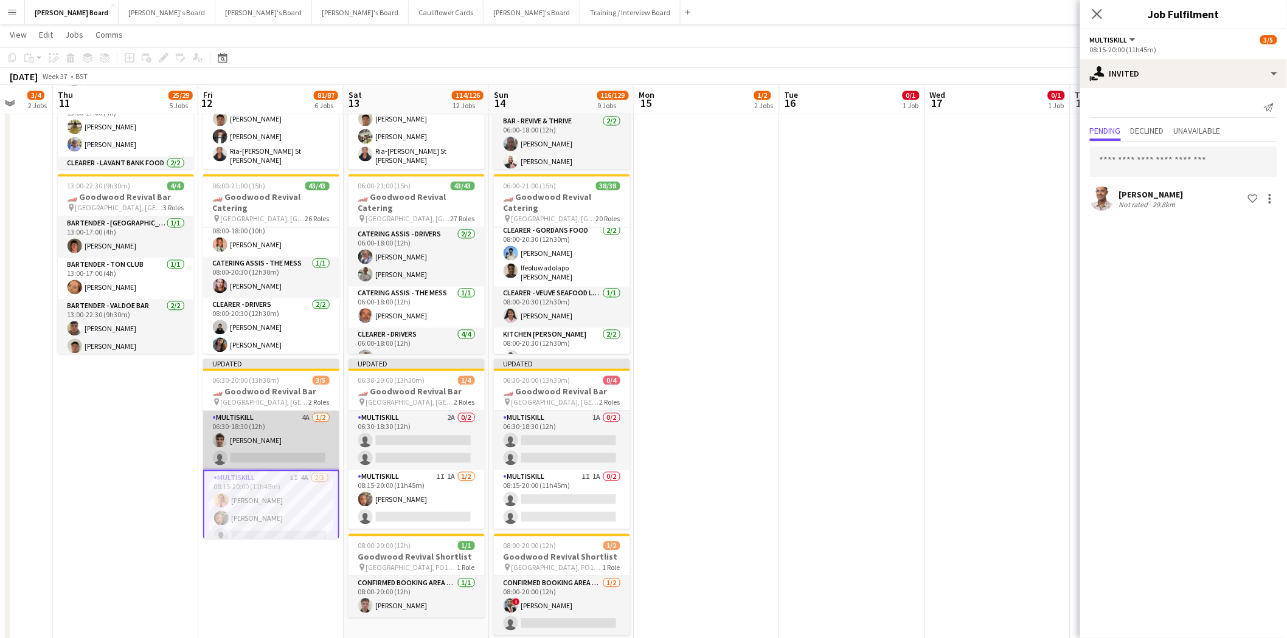
drag, startPoint x: 307, startPoint y: 417, endPoint x: 324, endPoint y: 417, distance: 17.0
click at [310, 417] on app-card-role "MULTISKILL 4A [DATE] 06:30-18:30 (12h) [PERSON_NAME] single-neutral-actions" at bounding box center [271, 441] width 136 height 59
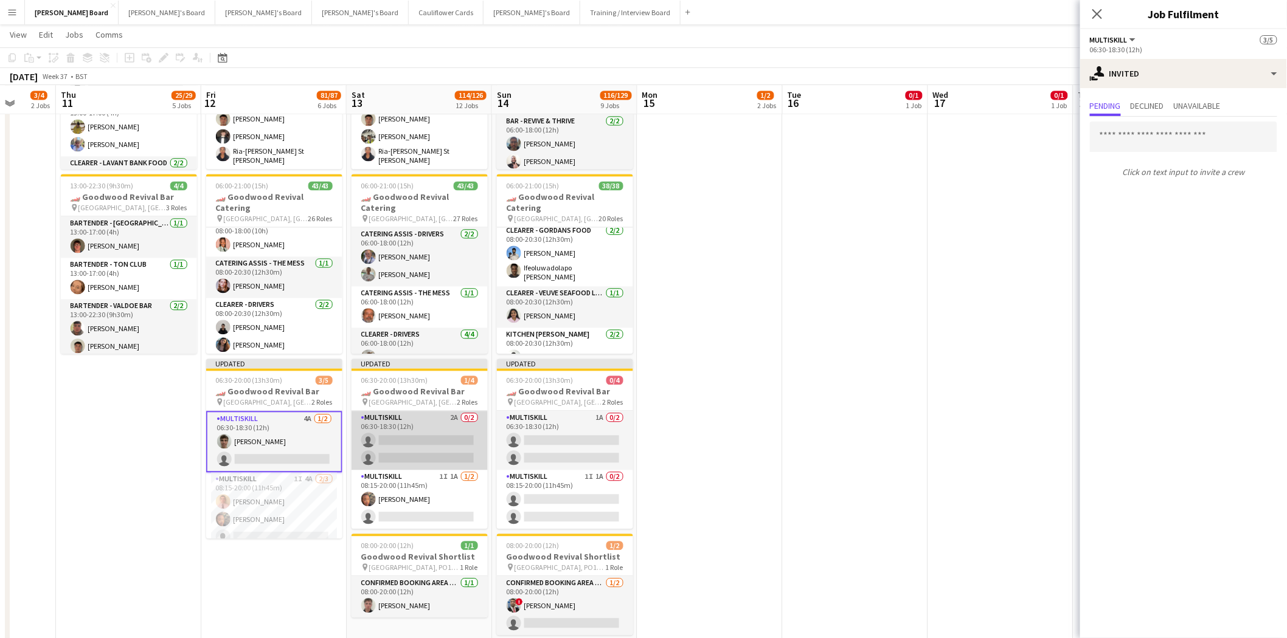
click at [411, 417] on app-card-role "MULTISKILL 2A 0/2 06:30-18:30 (12h) single-neutral-actions single-neutral-actio…" at bounding box center [419, 441] width 136 height 59
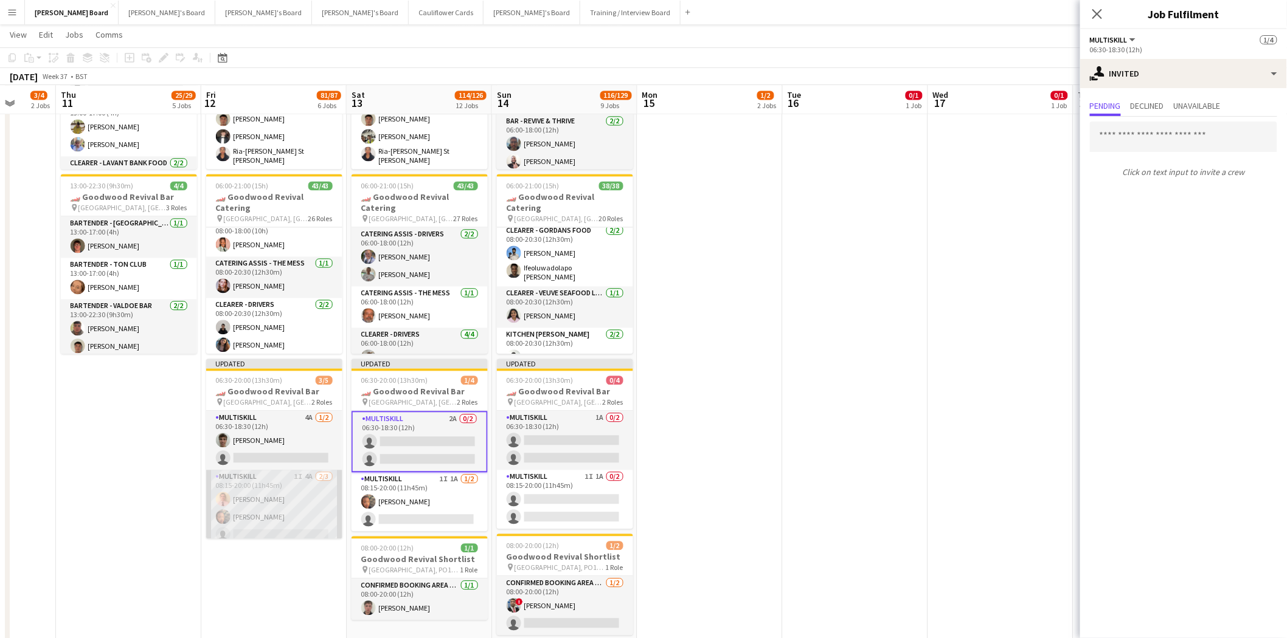
drag, startPoint x: 271, startPoint y: 494, endPoint x: 282, endPoint y: 485, distance: 13.9
click at [271, 493] on app-card-role "MULTISKILL 1I 4A [DATE] 08:15-20:00 (11h45m) [PERSON_NAME] [PERSON_NAME] single…" at bounding box center [274, 509] width 136 height 77
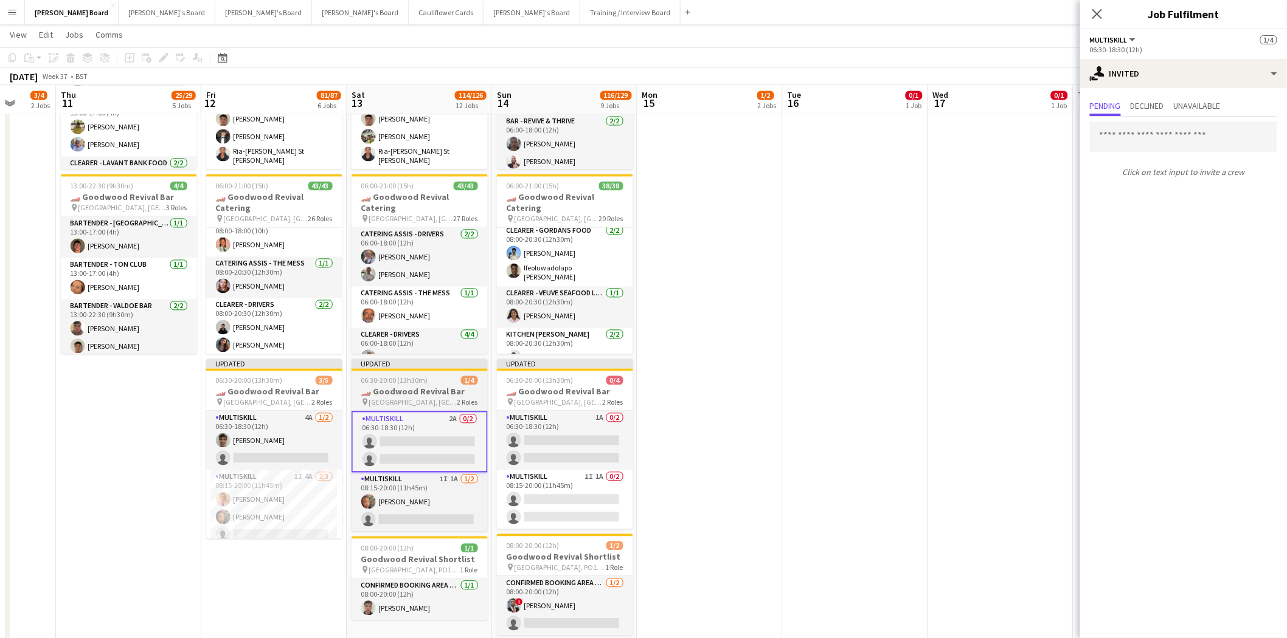
scroll to position [0, 379]
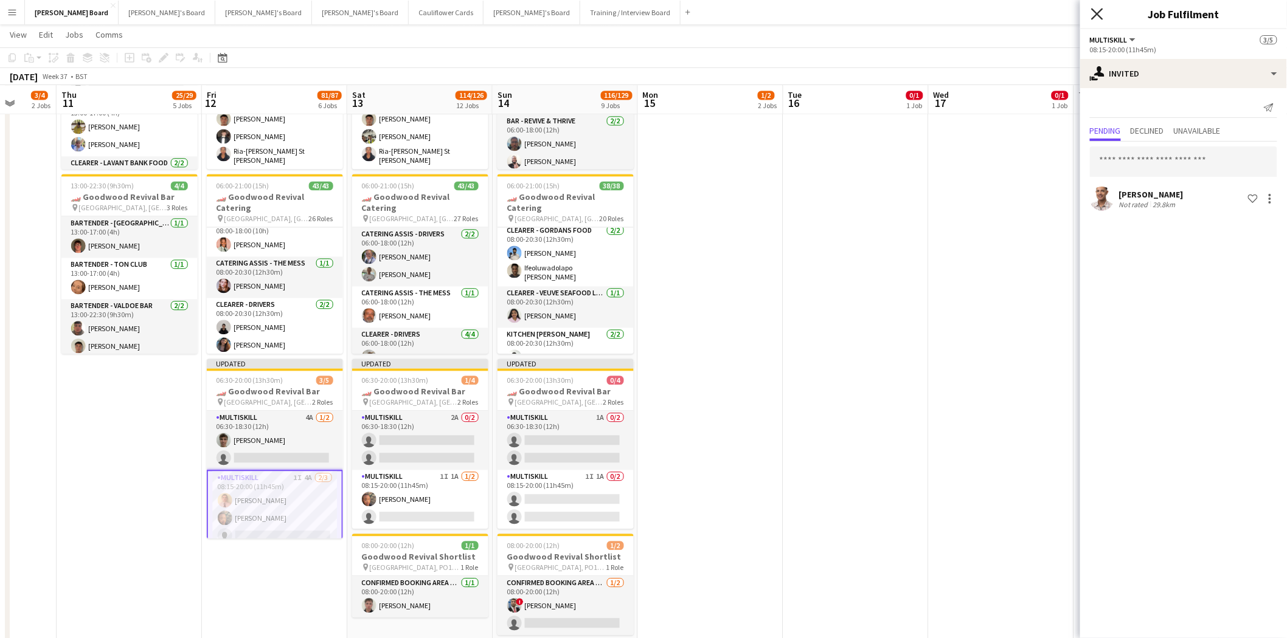
click at [1093, 9] on icon "Close pop-in" at bounding box center [1097, 14] width 12 height 12
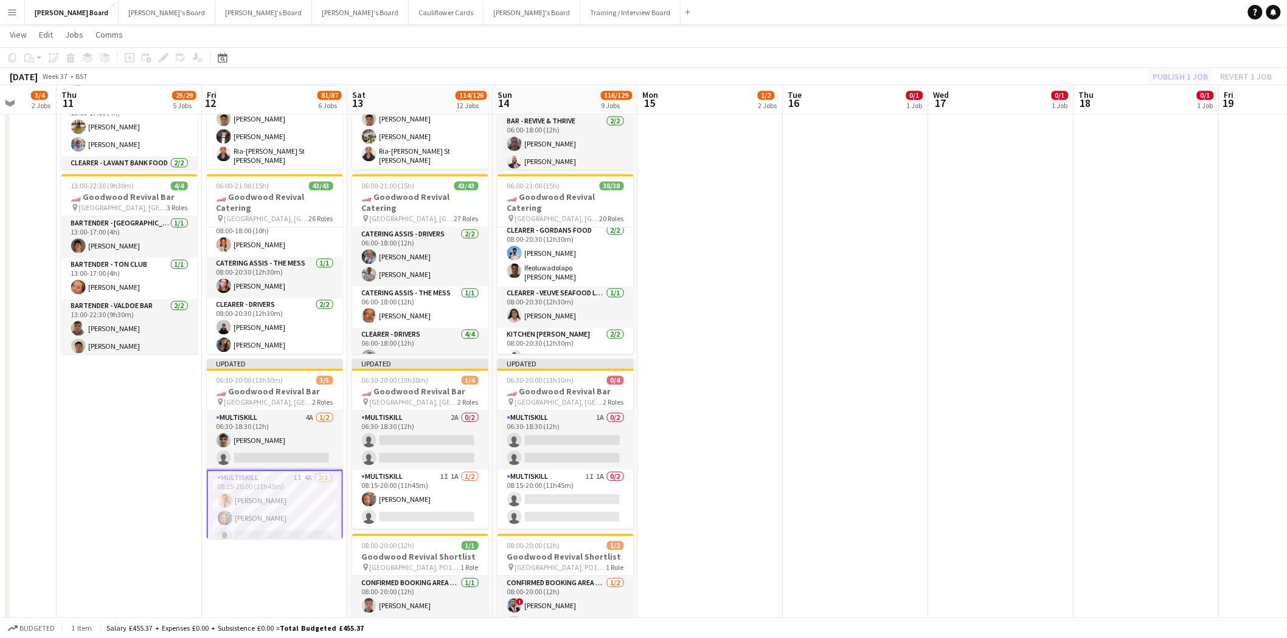
click at [1177, 76] on div "Publish 1 job Revert 1 job" at bounding box center [1212, 77] width 148 height 16
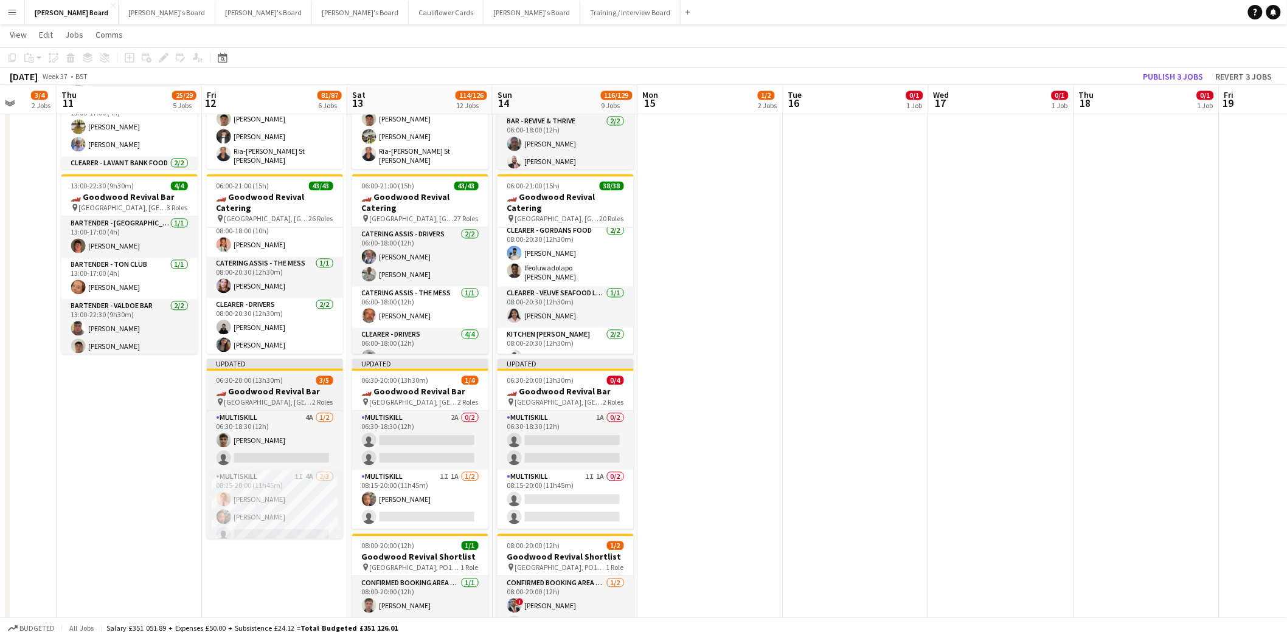
click at [274, 389] on h3 "🏎️ Goodwood Revival Bar" at bounding box center [275, 392] width 136 height 11
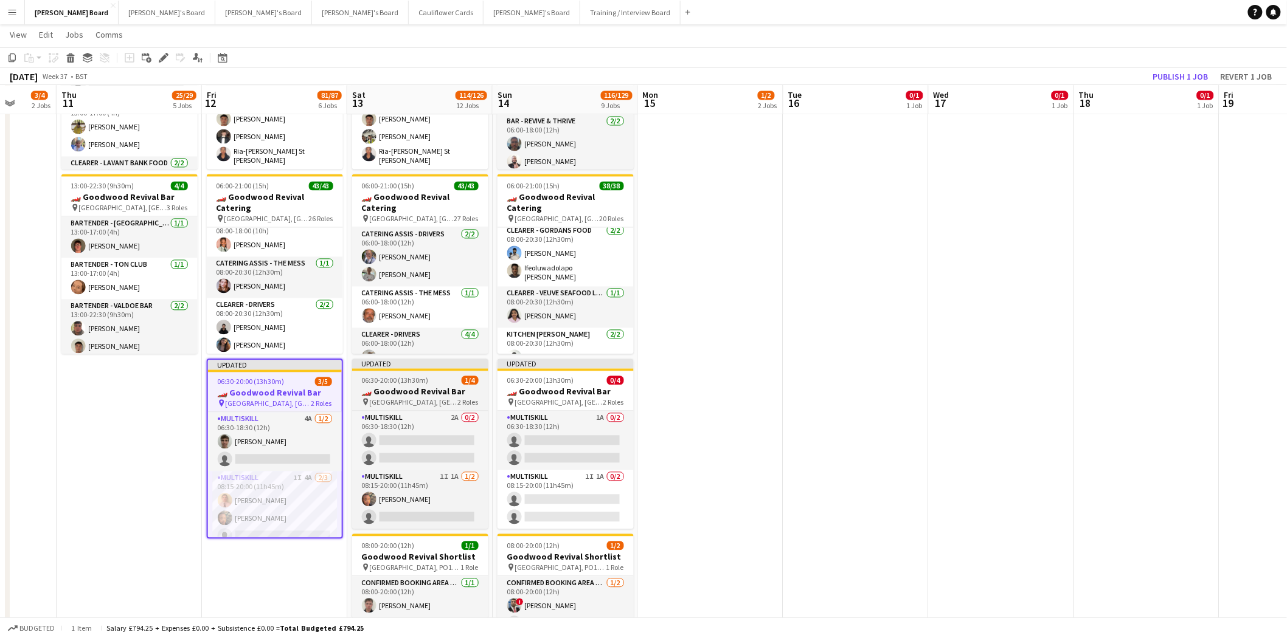
drag, startPoint x: 423, startPoint y: 390, endPoint x: 469, endPoint y: 390, distance: 46.2
click at [426, 390] on h3 "🏎️ Goodwood Revival Bar" at bounding box center [420, 392] width 136 height 11
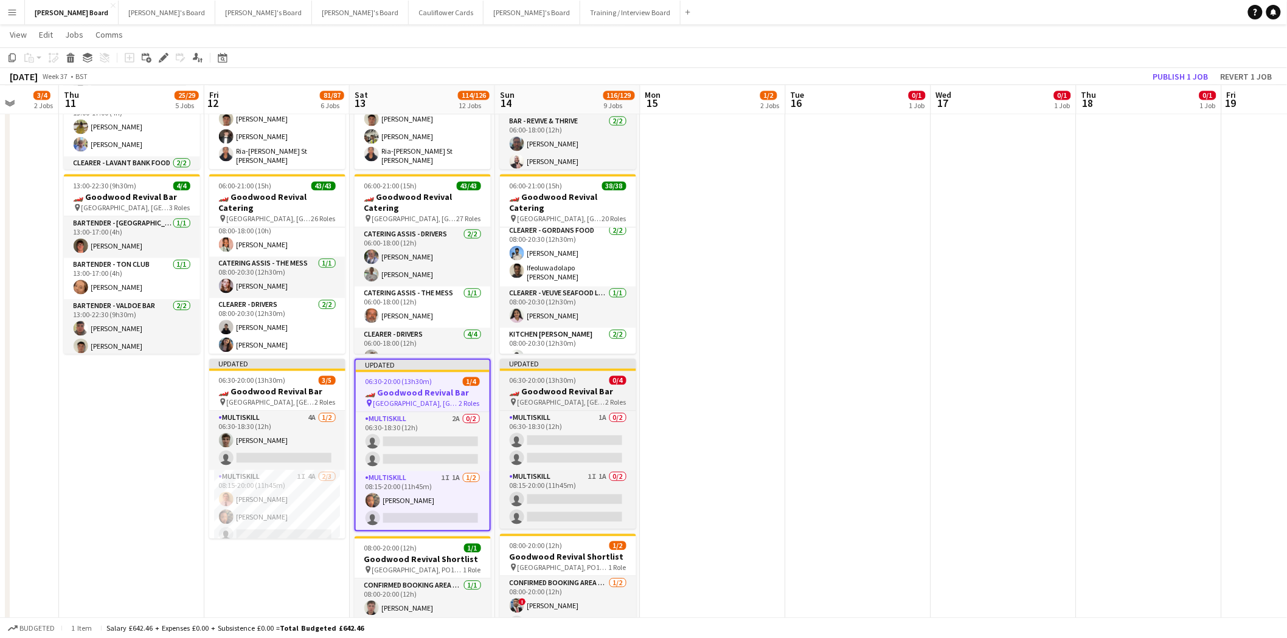
click at [599, 384] on div "06:30-20:00 (13h30m) 0/4" at bounding box center [568, 380] width 136 height 9
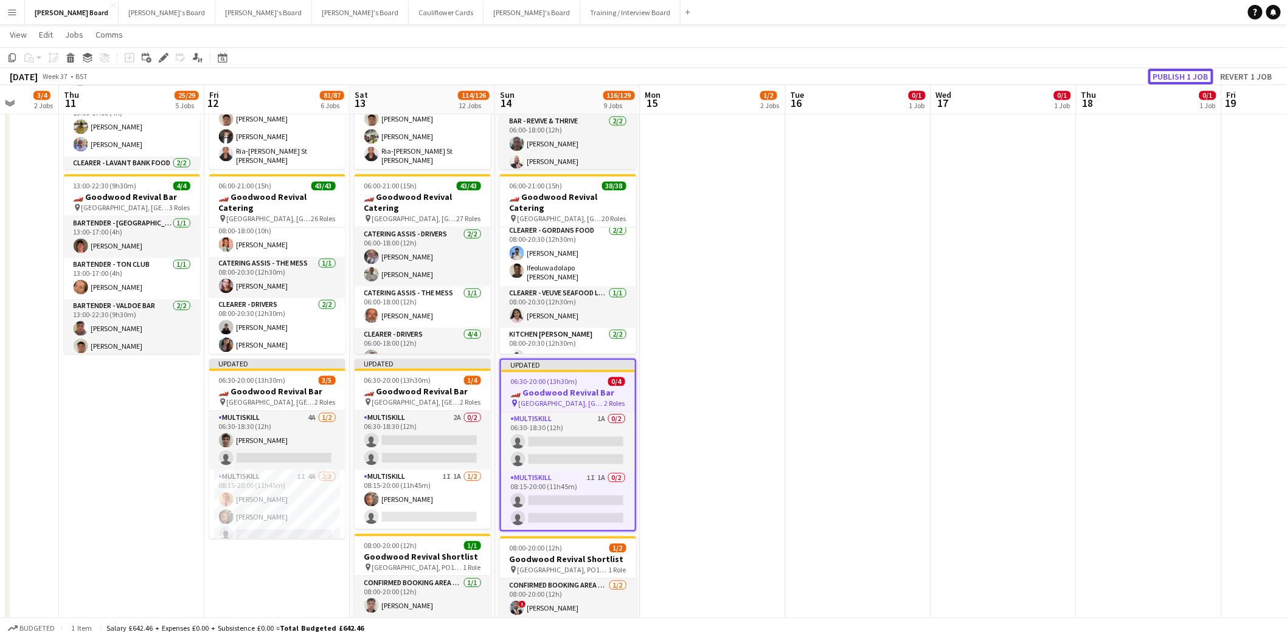
drag, startPoint x: 1188, startPoint y: 71, endPoint x: 1101, endPoint y: 144, distance: 113.9
click at [1188, 71] on button "Publish 1 job" at bounding box center [1180, 77] width 65 height 16
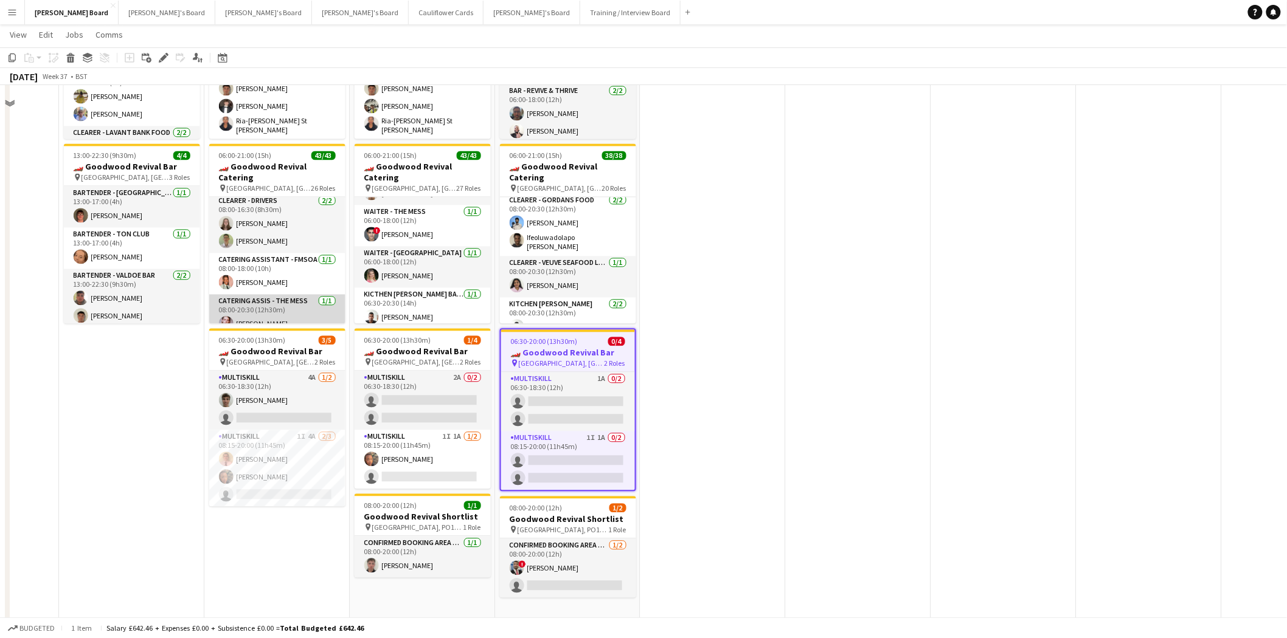
scroll to position [946, 0]
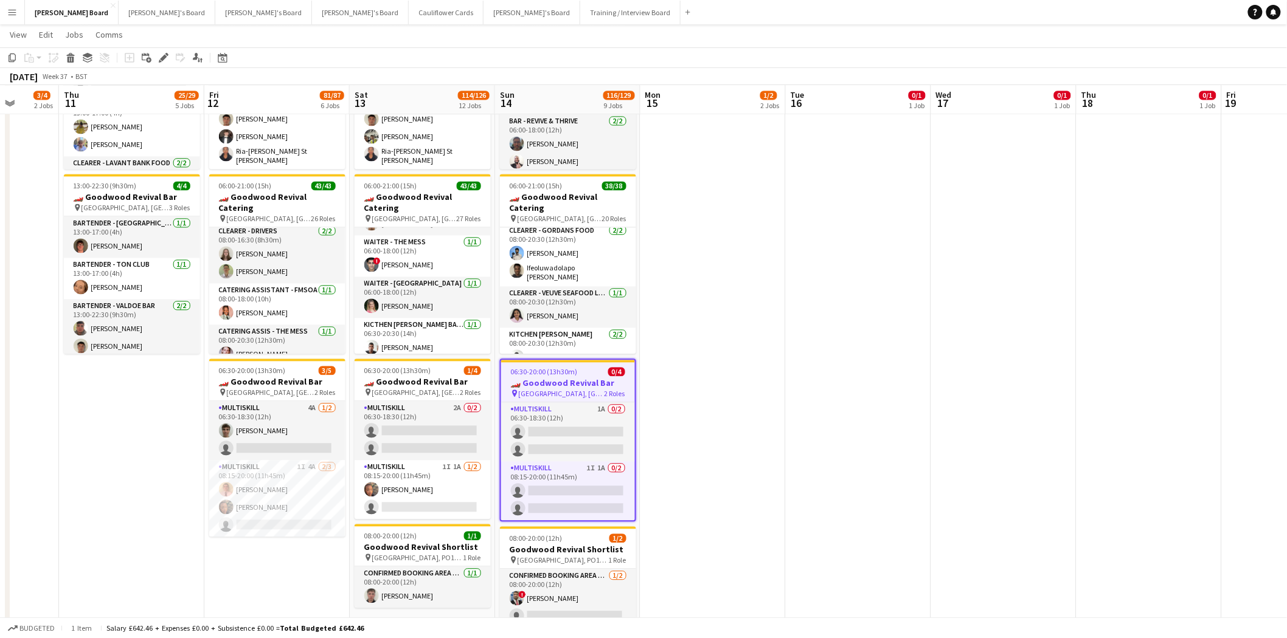
drag, startPoint x: 300, startPoint y: 500, endPoint x: 350, endPoint y: 494, distance: 50.2
click at [306, 496] on app-calendar-viewport "Mon 8 0/1 1 Job Tue 9 0/1 1 Job Wed 10 3/4 2 Jobs Thu 11 25/29 5 Jobs Fri 12 81…" at bounding box center [643, 272] width 1287 height 2341
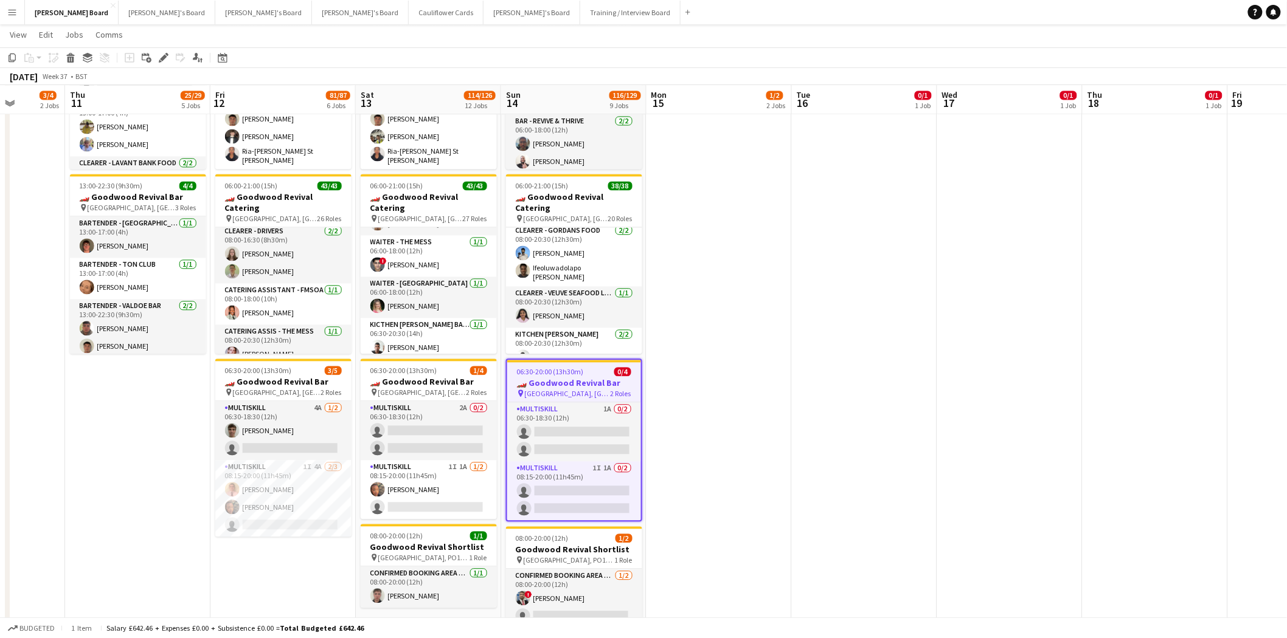
drag, startPoint x: 441, startPoint y: 493, endPoint x: 448, endPoint y: 494, distance: 6.1
click at [445, 493] on app-calendar-viewport "Mon 8 0/1 1 Job Tue 9 0/1 1 Job Wed 10 3/4 2 Jobs Thu 11 25/29 5 Jobs Fri 12 81…" at bounding box center [643, 272] width 1287 height 2341
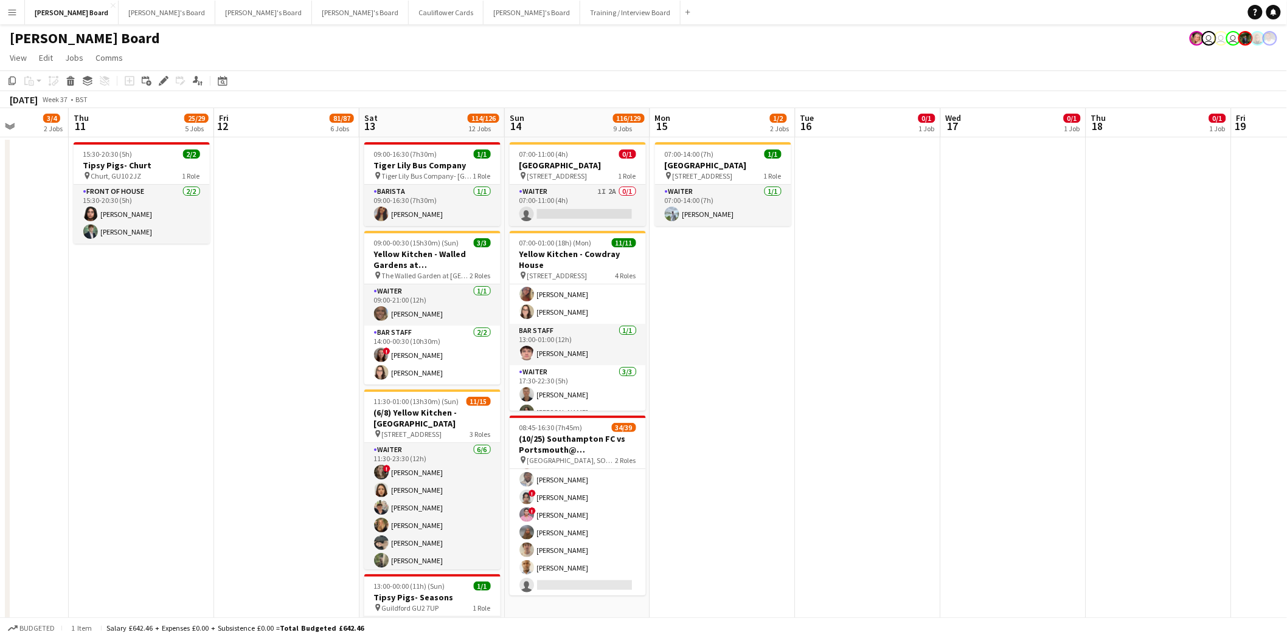
scroll to position [609, 0]
